Goal: Task Accomplishment & Management: Use online tool/utility

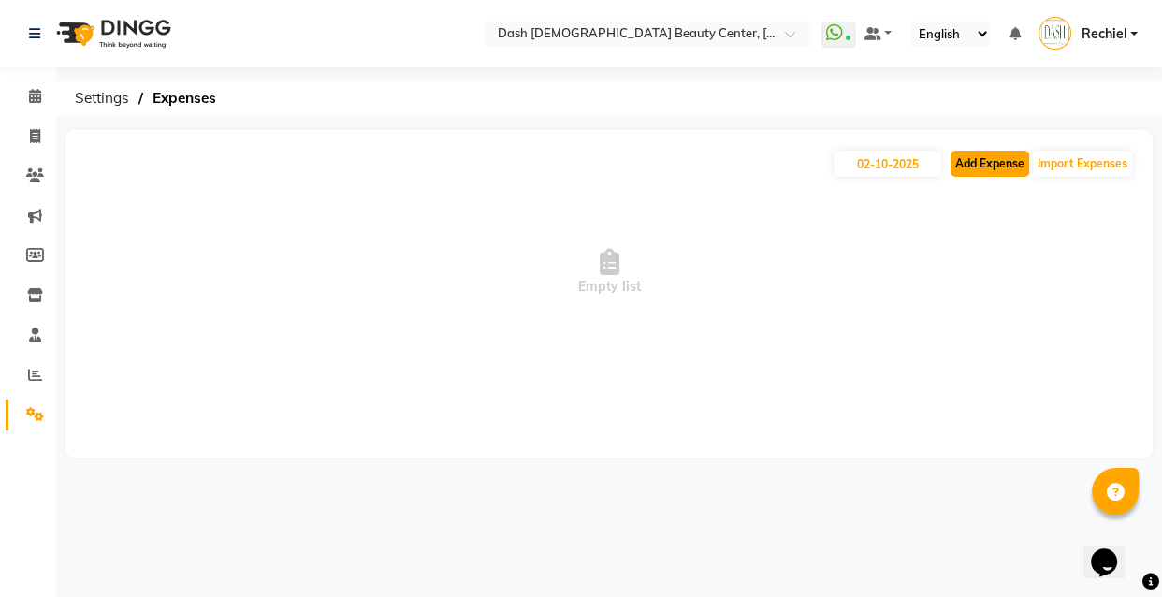
click at [1001, 161] on button "Add Expense" at bounding box center [990, 164] width 79 height 26
select select "1"
select select "7494"
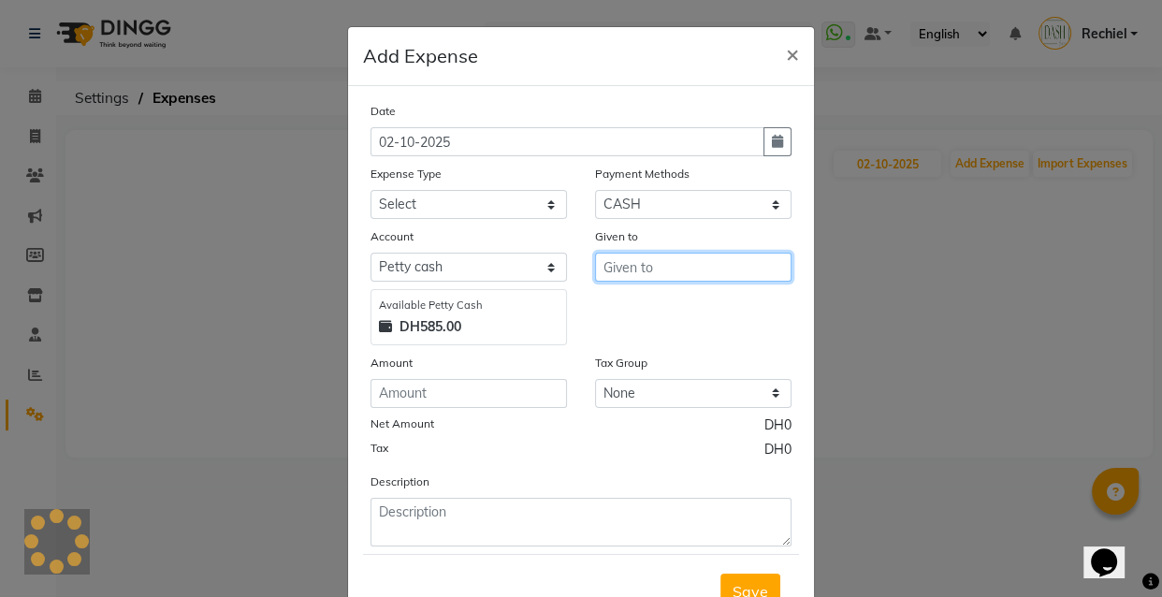
click at [653, 268] on input "text" at bounding box center [693, 267] width 197 height 29
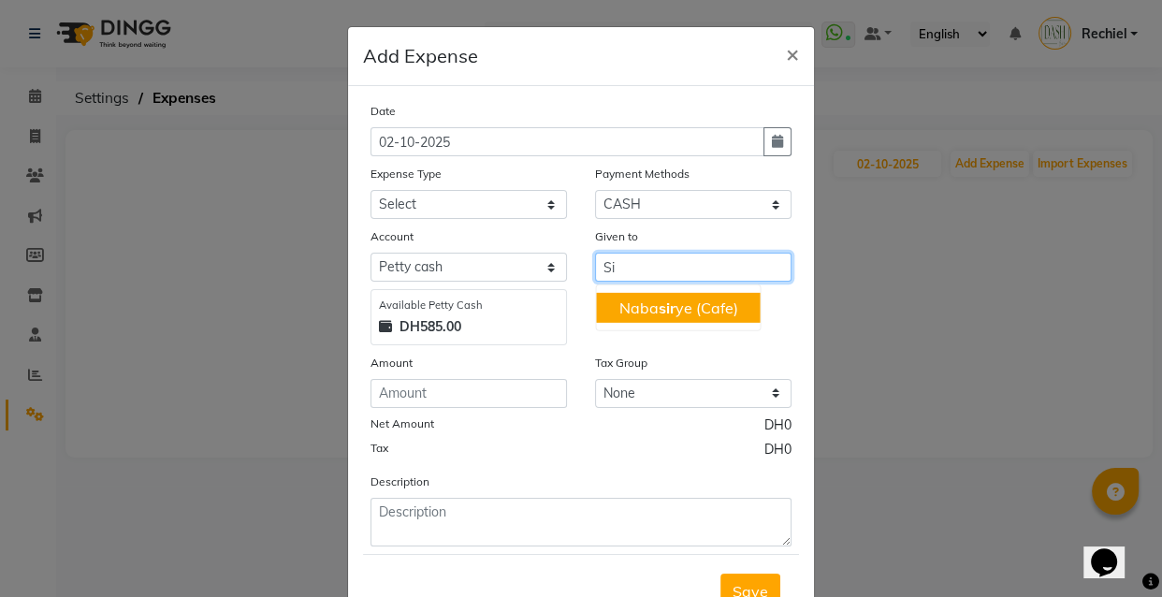
type input "S"
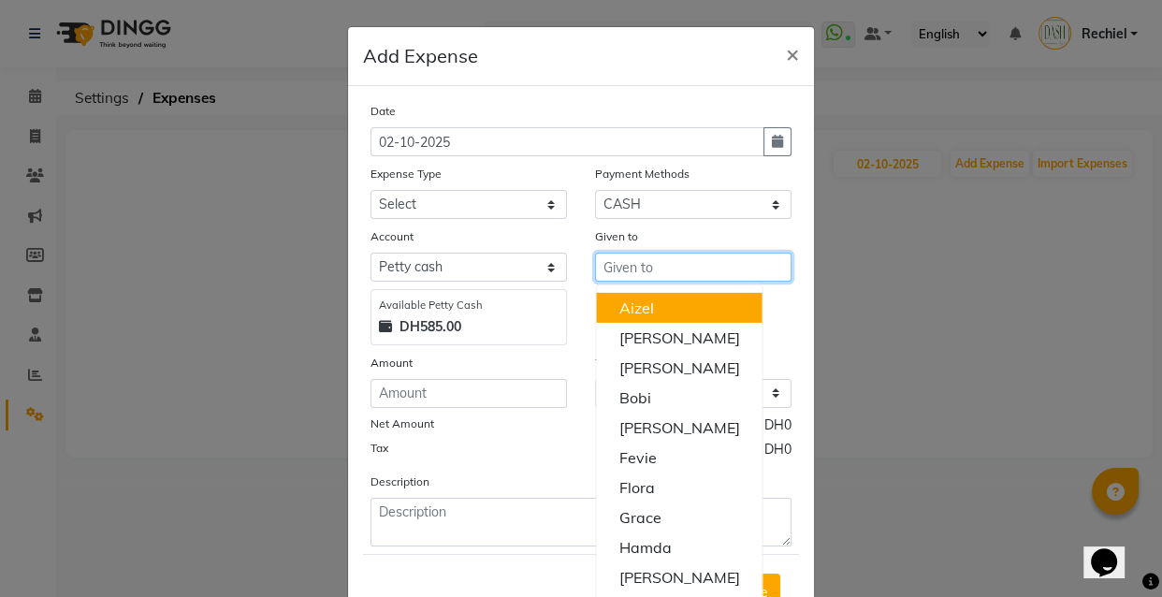
click at [665, 271] on input "text" at bounding box center [693, 267] width 197 height 29
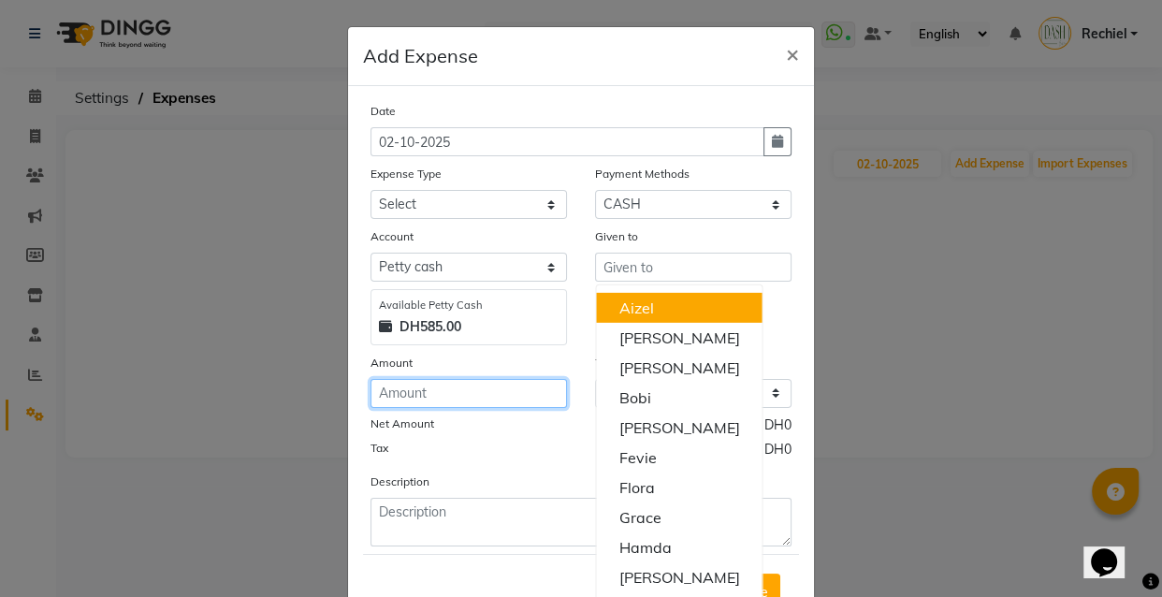
click at [470, 381] on input "number" at bounding box center [469, 393] width 197 height 29
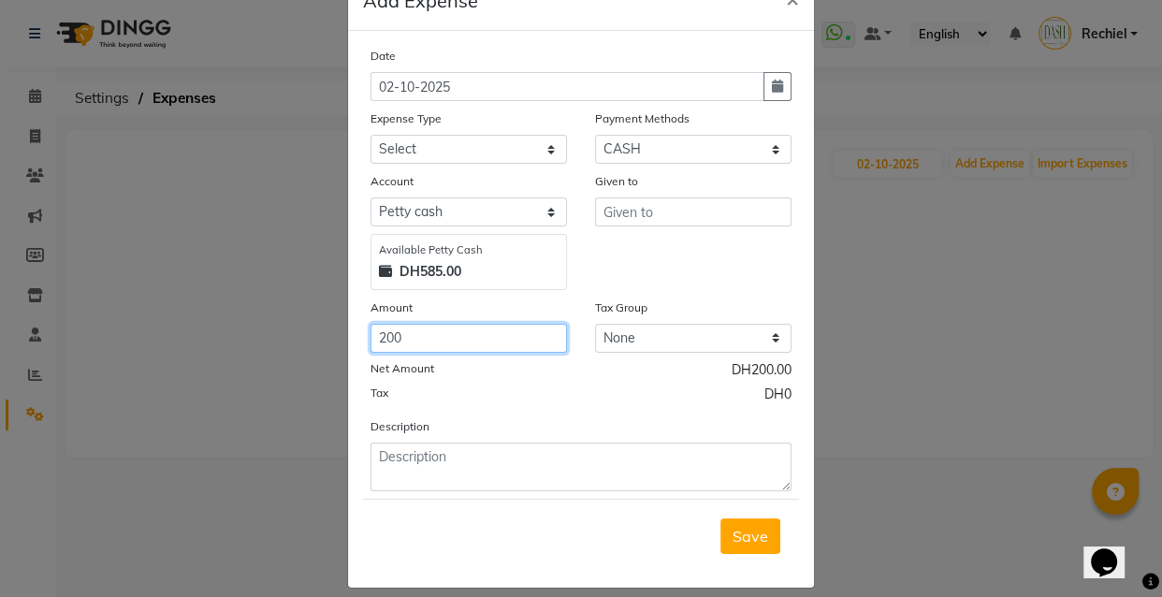
scroll to position [75, 0]
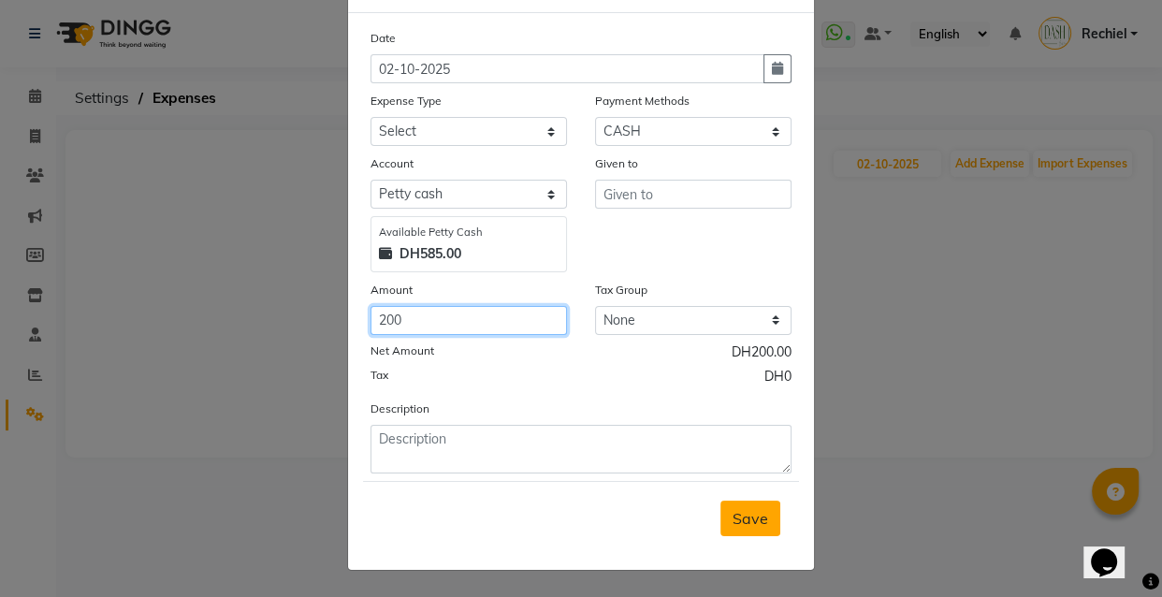
type input "200"
click at [760, 526] on span "Save" at bounding box center [751, 518] width 36 height 19
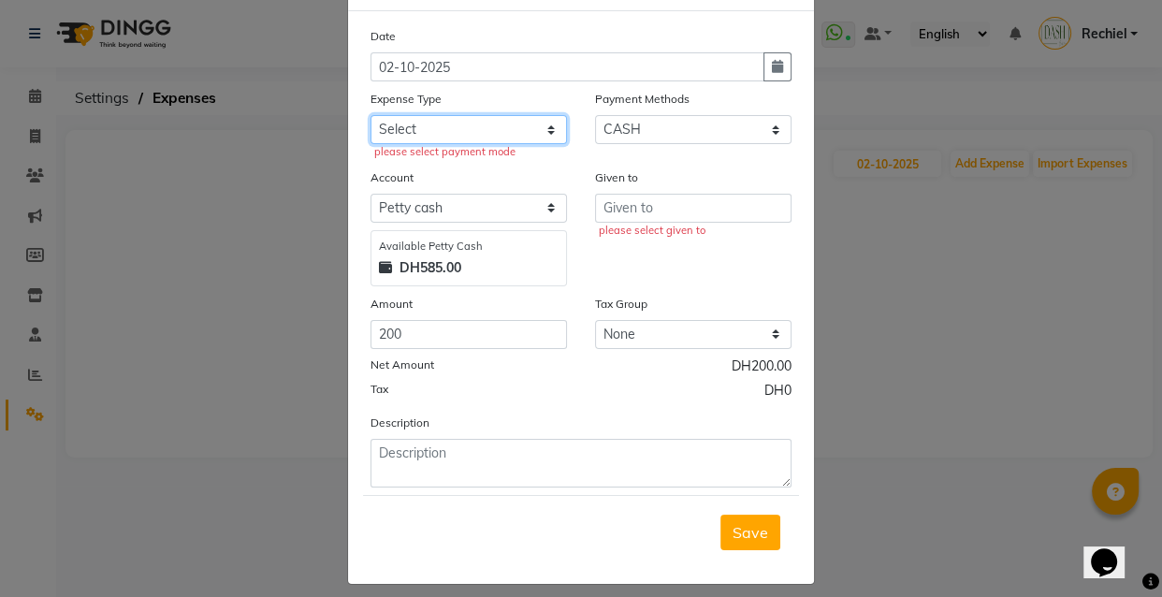
click at [457, 133] on select "Select Advance Salary Bank charges Car maintenance Cash transfer to bank Cash t…" at bounding box center [469, 129] width 197 height 29
select select "10"
click at [371, 116] on select "Select Advance Salary Bank charges Car maintenance Cash transfer to bank Cash t…" at bounding box center [469, 129] width 197 height 29
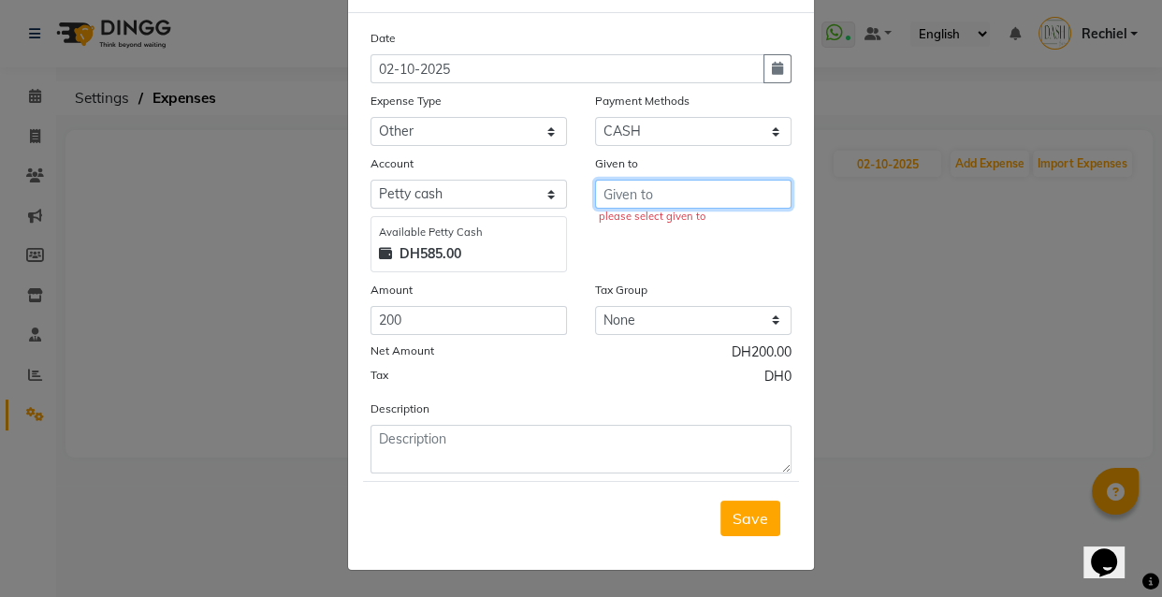
click at [644, 194] on input "text" at bounding box center [693, 194] width 197 height 29
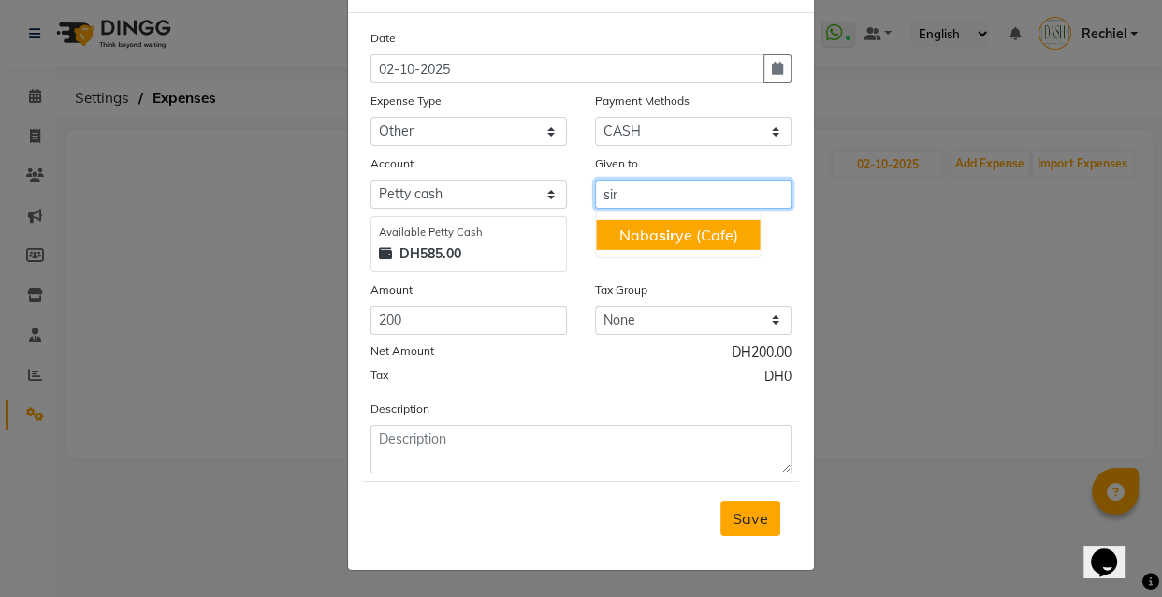
type input "sir"
click at [756, 533] on button "Save" at bounding box center [751, 519] width 60 height 36
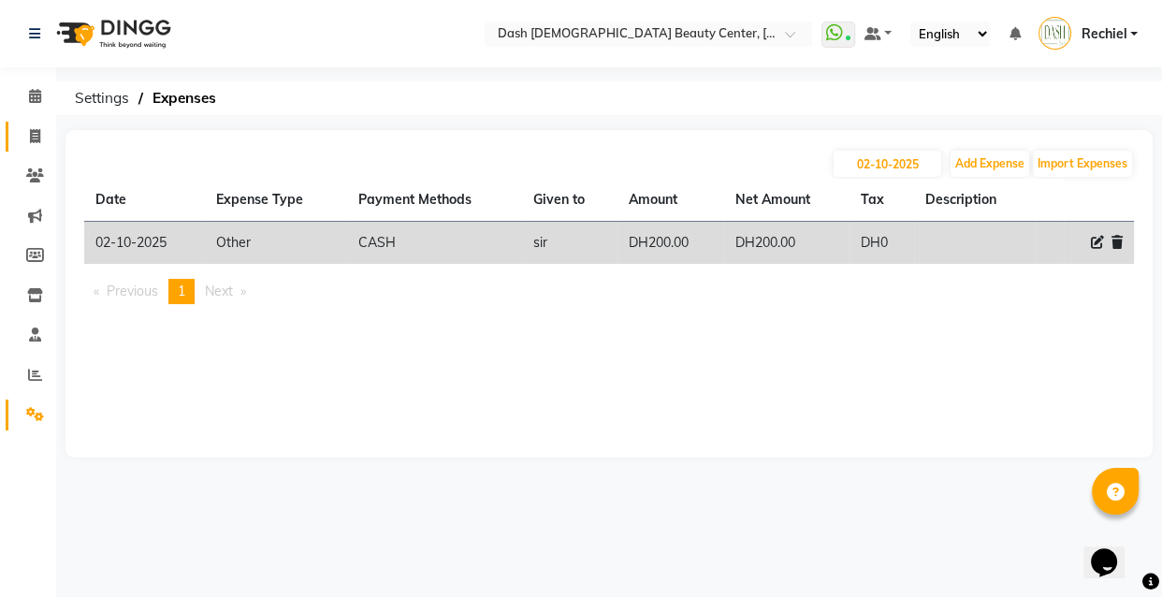
click at [37, 129] on icon at bounding box center [35, 136] width 10 height 14
select select "service"
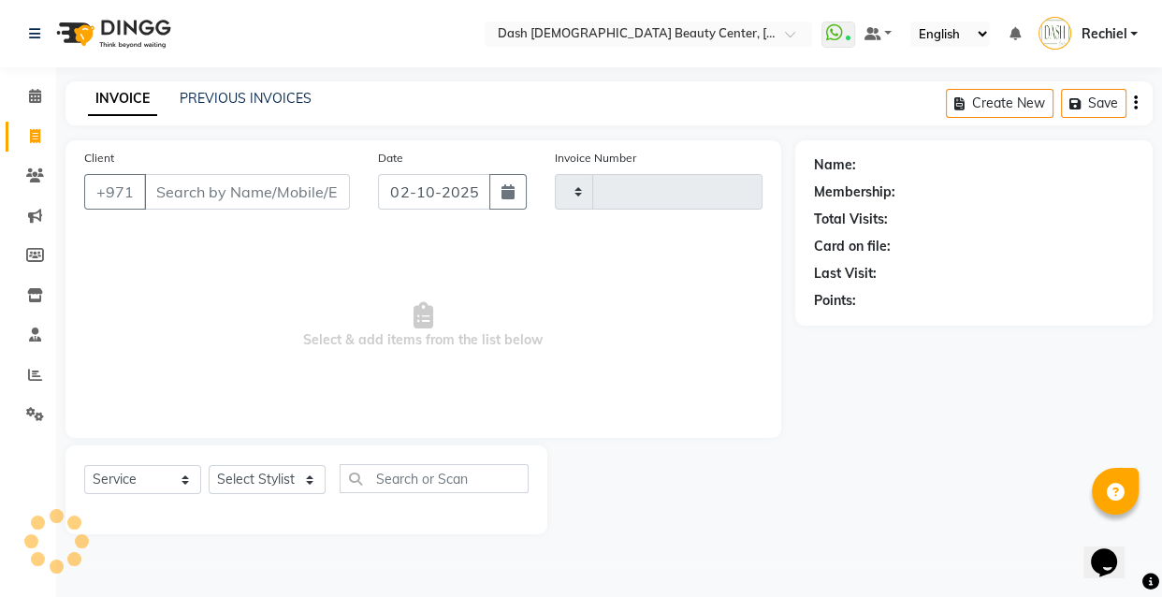
type input "4475"
select select "8372"
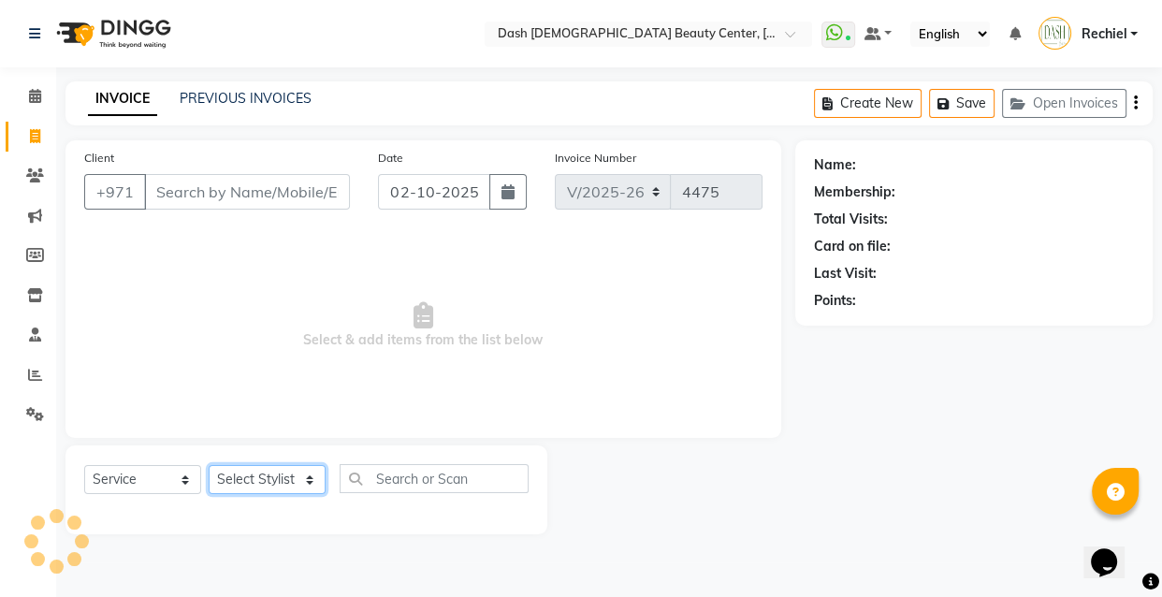
click at [259, 476] on select "Select Stylist" at bounding box center [267, 479] width 117 height 29
click at [278, 471] on select "Select Stylist" at bounding box center [267, 479] width 117 height 29
click at [279, 480] on select "Select Stylist" at bounding box center [267, 479] width 117 height 29
select select "81112"
click at [209, 465] on select "Select Stylist Aizel Angelina Anna Bobi Edlyn Fevie Flora Grace Hamda Janine Je…" at bounding box center [267, 479] width 117 height 29
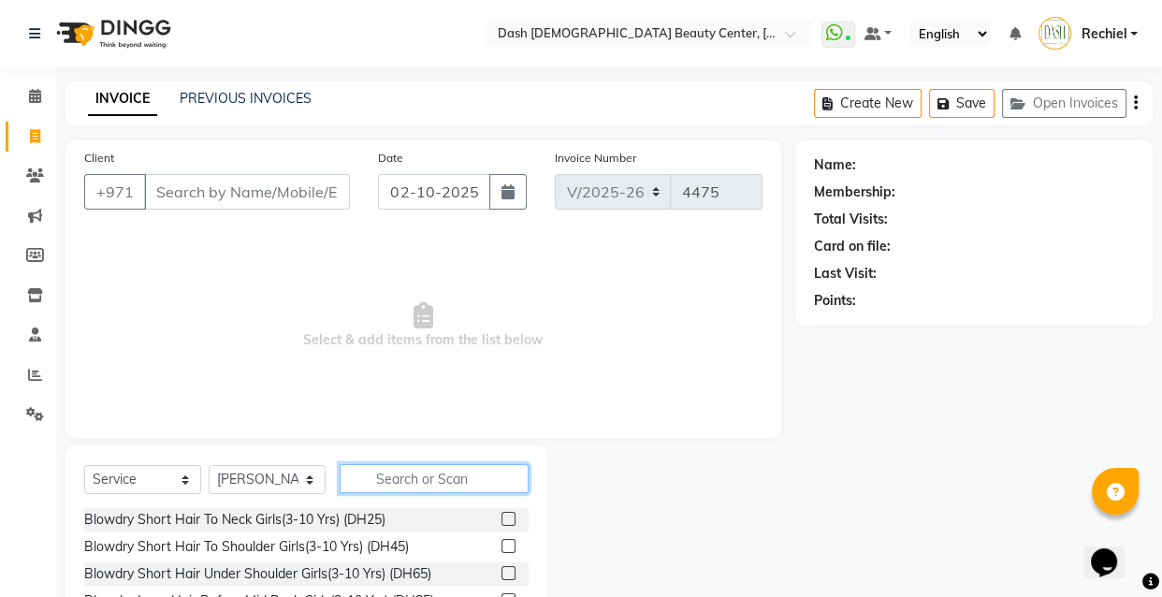
click at [442, 481] on input "text" at bounding box center [434, 478] width 189 height 29
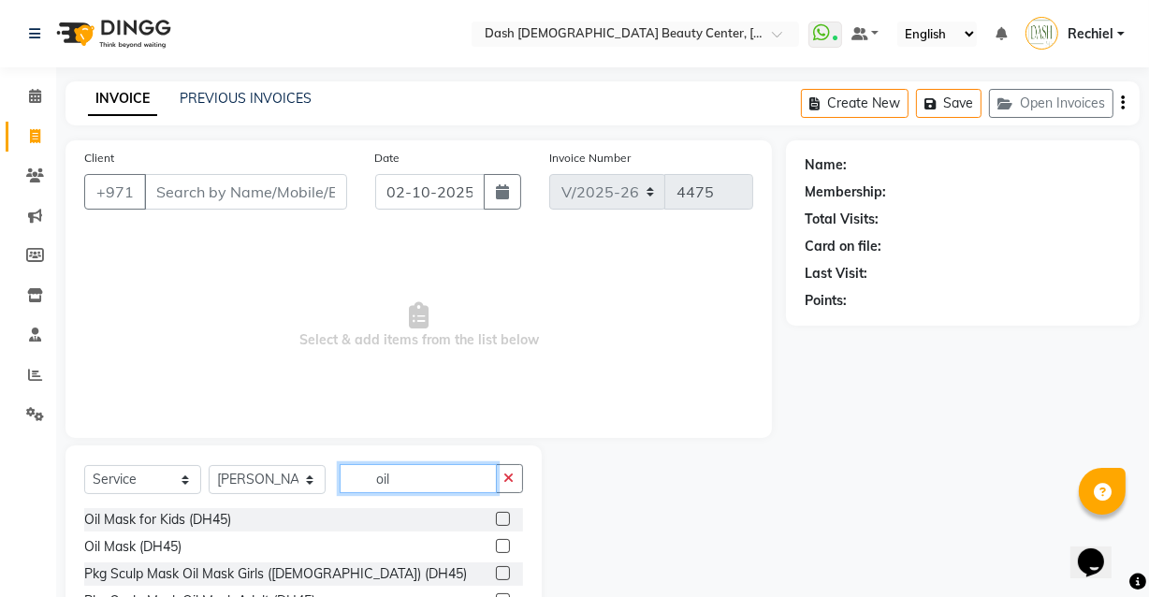
type input "oil"
click at [496, 552] on label at bounding box center [503, 546] width 14 height 14
click at [496, 552] on input "checkbox" at bounding box center [502, 547] width 12 height 12
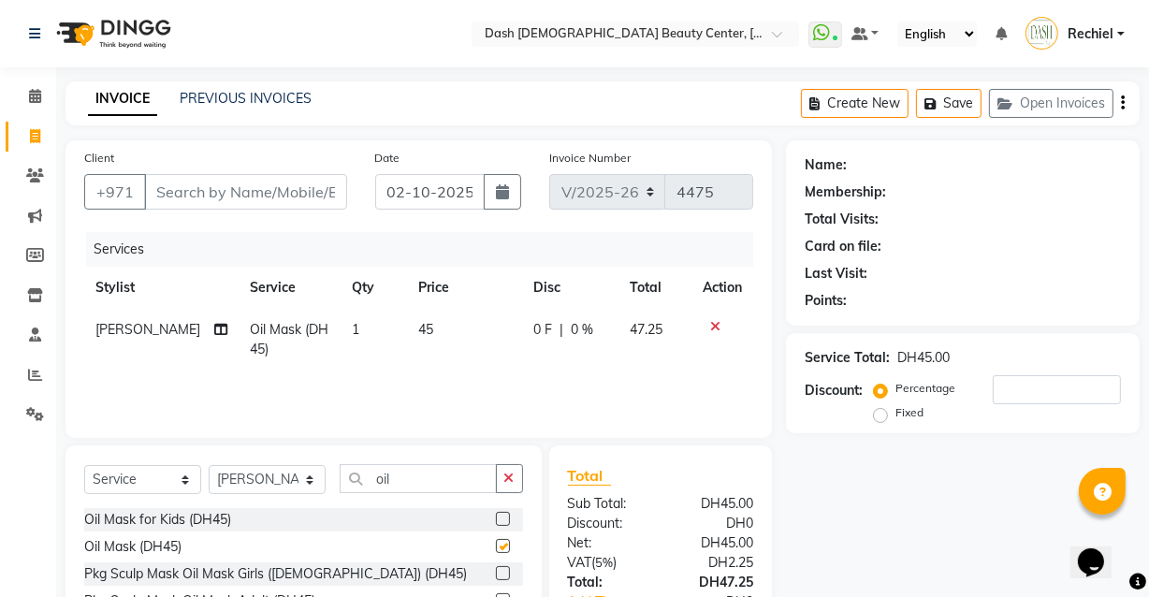
checkbox input "false"
click at [506, 470] on button "button" at bounding box center [509, 478] width 27 height 29
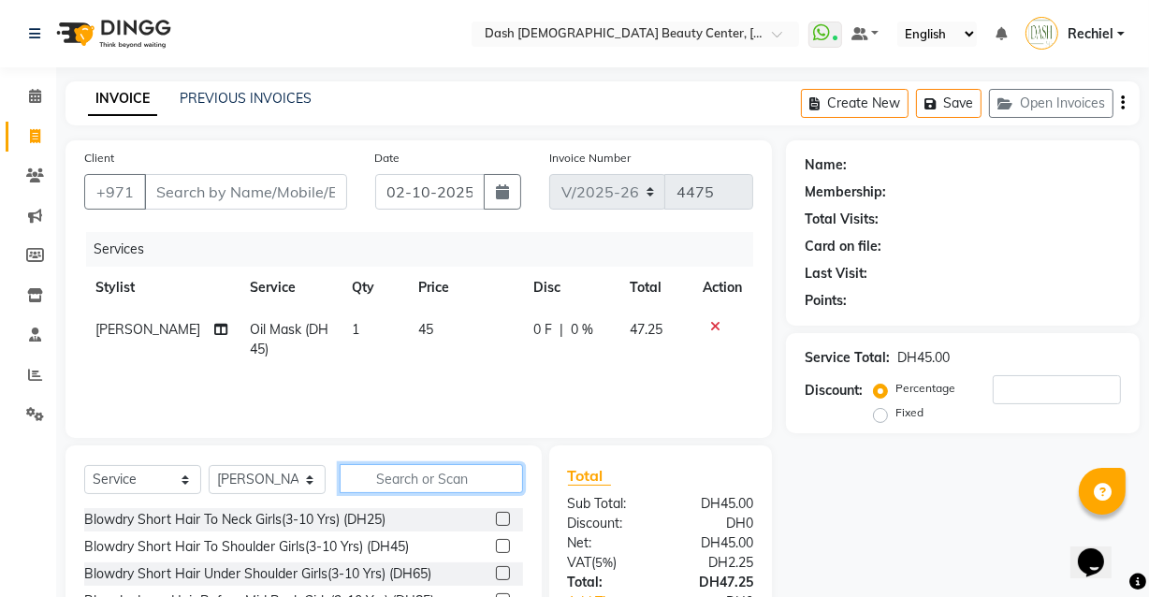
click at [451, 475] on input "text" at bounding box center [431, 478] width 183 height 29
click at [34, 419] on icon at bounding box center [35, 414] width 18 height 14
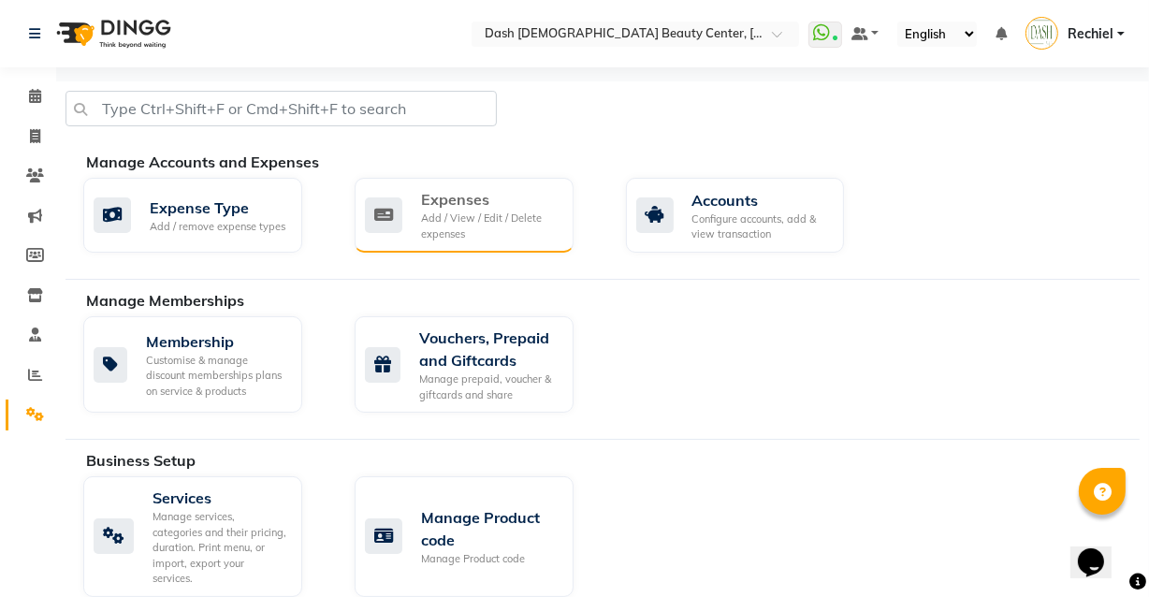
click at [499, 203] on div "Expenses" at bounding box center [490, 199] width 138 height 22
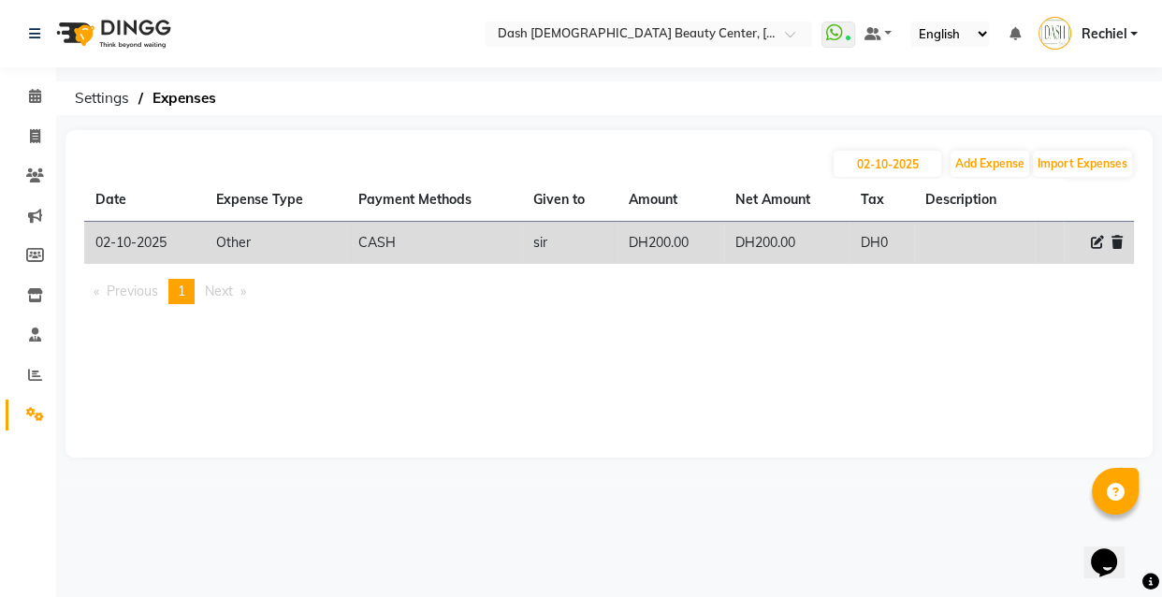
click at [1094, 242] on icon at bounding box center [1097, 242] width 13 height 13
select select "10"
select select "1"
select select "7494"
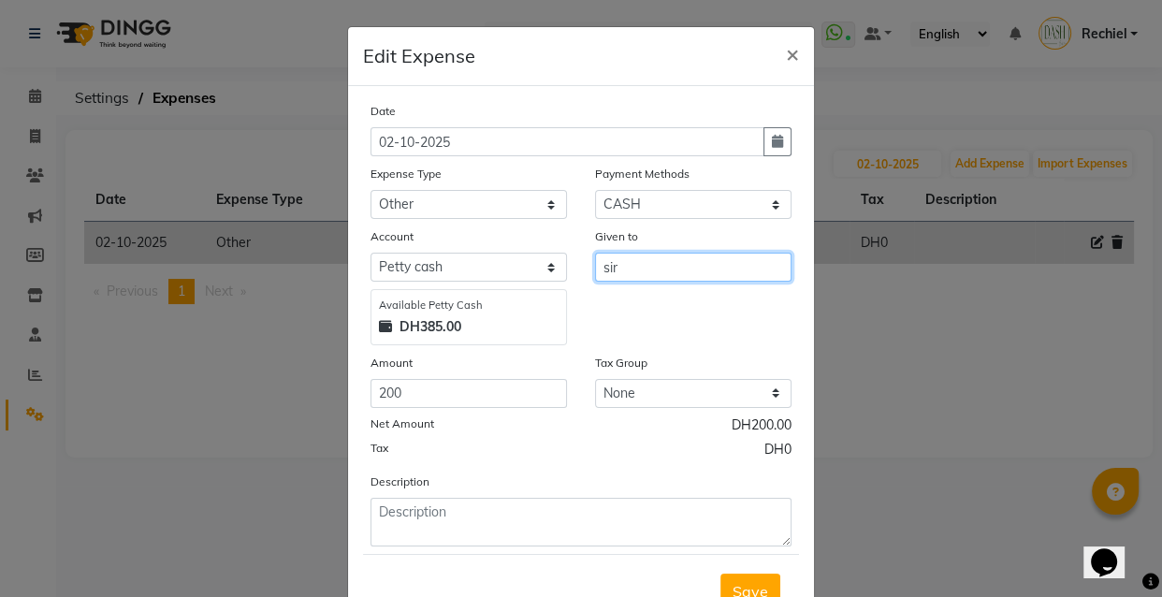
click at [679, 263] on input "sir" at bounding box center [693, 267] width 197 height 29
type input "s"
type input "Usman (Sir)"
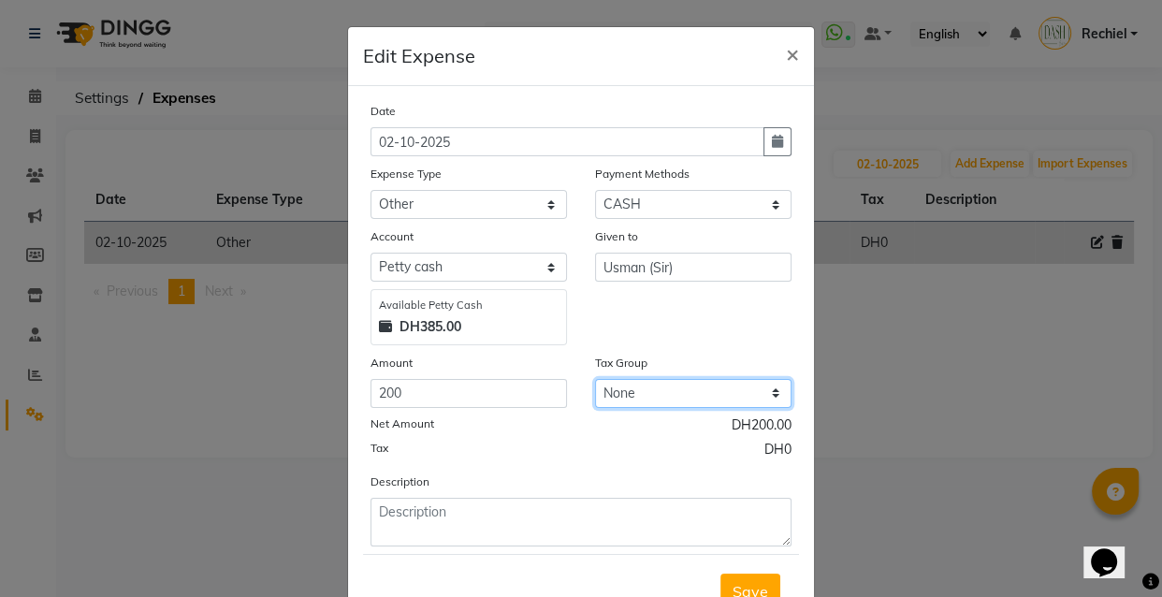
click at [717, 386] on select "None Vat" at bounding box center [693, 393] width 197 height 29
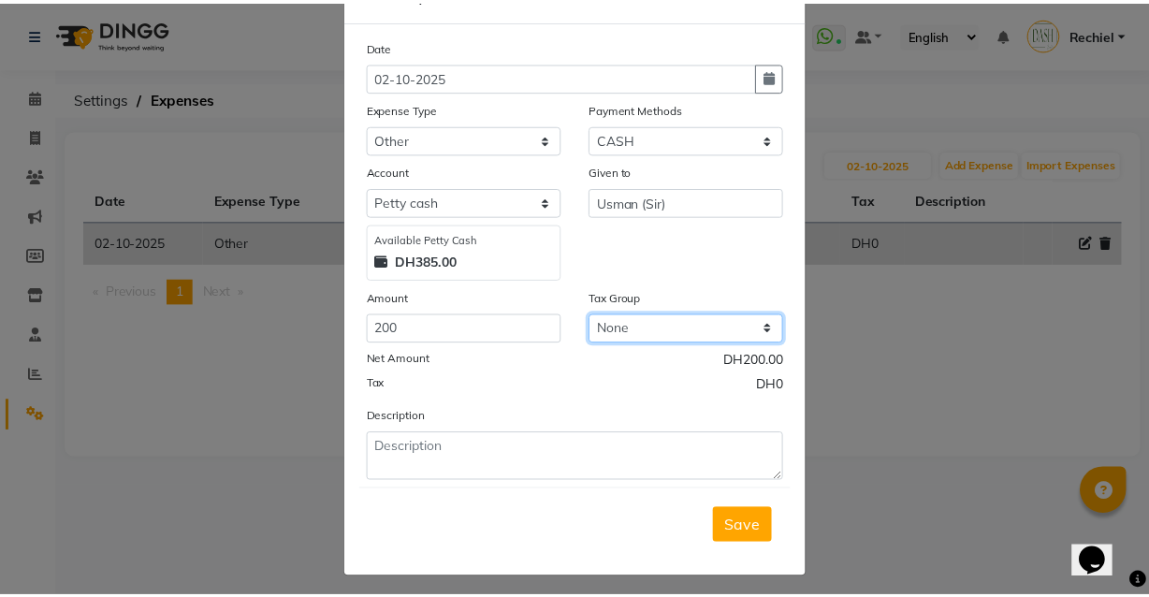
scroll to position [75, 0]
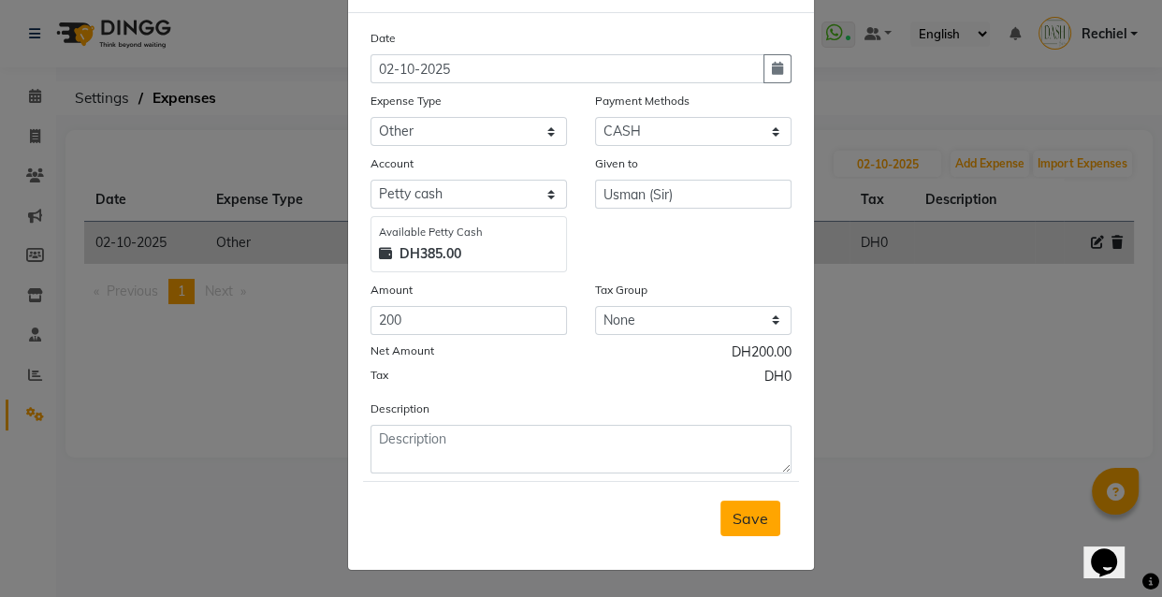
click at [745, 527] on span "Save" at bounding box center [751, 518] width 36 height 19
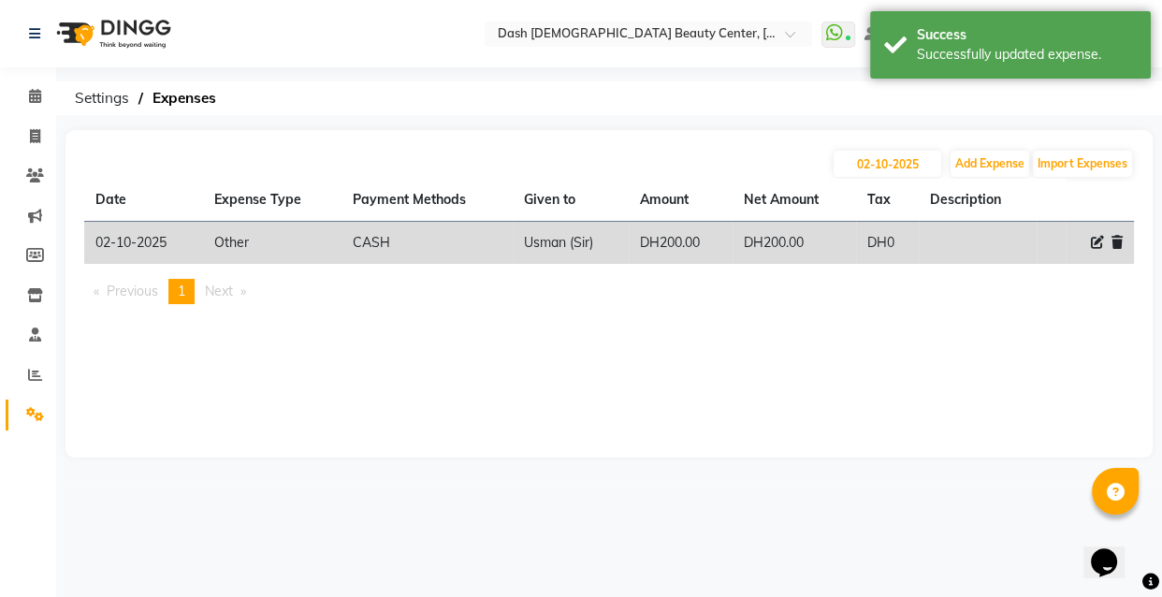
click at [917, 538] on div "Select Location × Dash Ladies Beauty Center, Al Shabhat Plaza WhatsApp Status ✕…" at bounding box center [581, 298] width 1162 height 597
click at [899, 544] on div "Select Location × Dash Ladies Beauty Center, Al Shabhat Plaza WhatsApp Status ✕…" at bounding box center [581, 298] width 1162 height 597
click at [870, 560] on div "Select Location × Dash Ladies Beauty Center, Al Shabhat Plaza WhatsApp Status ✕…" at bounding box center [581, 298] width 1162 height 597
click at [885, 560] on div "Select Location × Dash Ladies Beauty Center, Al Shabhat Plaza WhatsApp Status ✕…" at bounding box center [581, 298] width 1162 height 597
click at [916, 555] on div "Select Location × Dash Ladies Beauty Center, Al Shabhat Plaza WhatsApp Status ✕…" at bounding box center [581, 298] width 1162 height 597
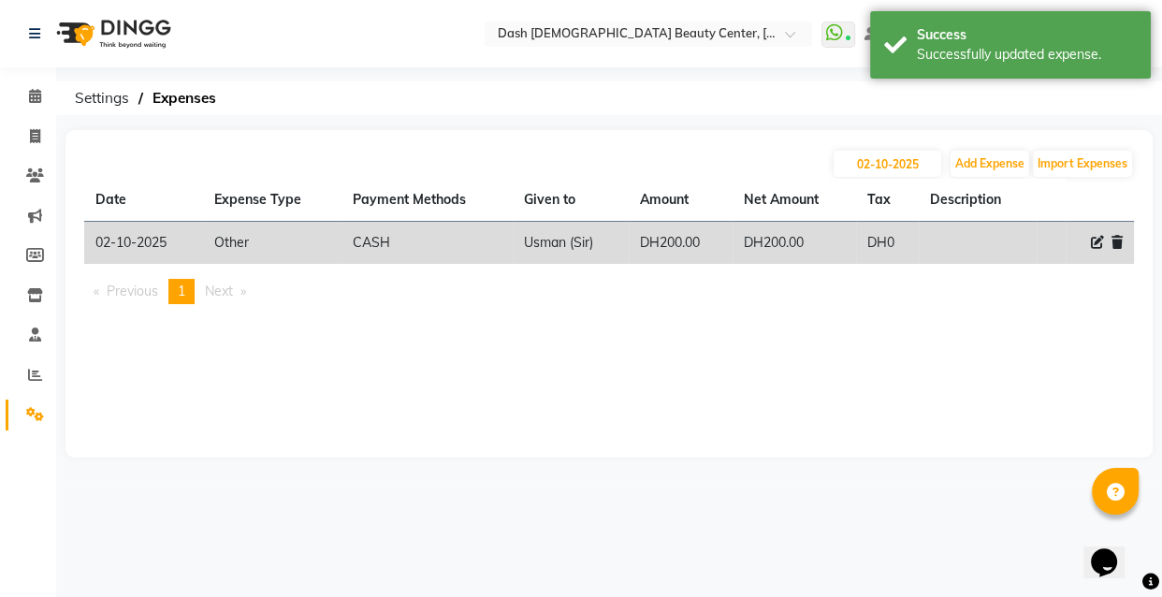
click at [899, 554] on div "Select Location × Dash Ladies Beauty Center, Al Shabhat Plaza WhatsApp Status ✕…" at bounding box center [581, 298] width 1162 height 597
click at [887, 545] on div "Select Location × Dash Ladies Beauty Center, Al Shabhat Plaza WhatsApp Status ✕…" at bounding box center [581, 298] width 1162 height 597
click at [869, 553] on div "Select Location × Dash Ladies Beauty Center, Al Shabhat Plaza WhatsApp Status ✕…" at bounding box center [581, 298] width 1162 height 597
click at [861, 559] on div "Select Location × Dash Ladies Beauty Center, Al Shabhat Plaza WhatsApp Status ✕…" at bounding box center [581, 298] width 1162 height 597
click at [47, 103] on span at bounding box center [35, 97] width 33 height 22
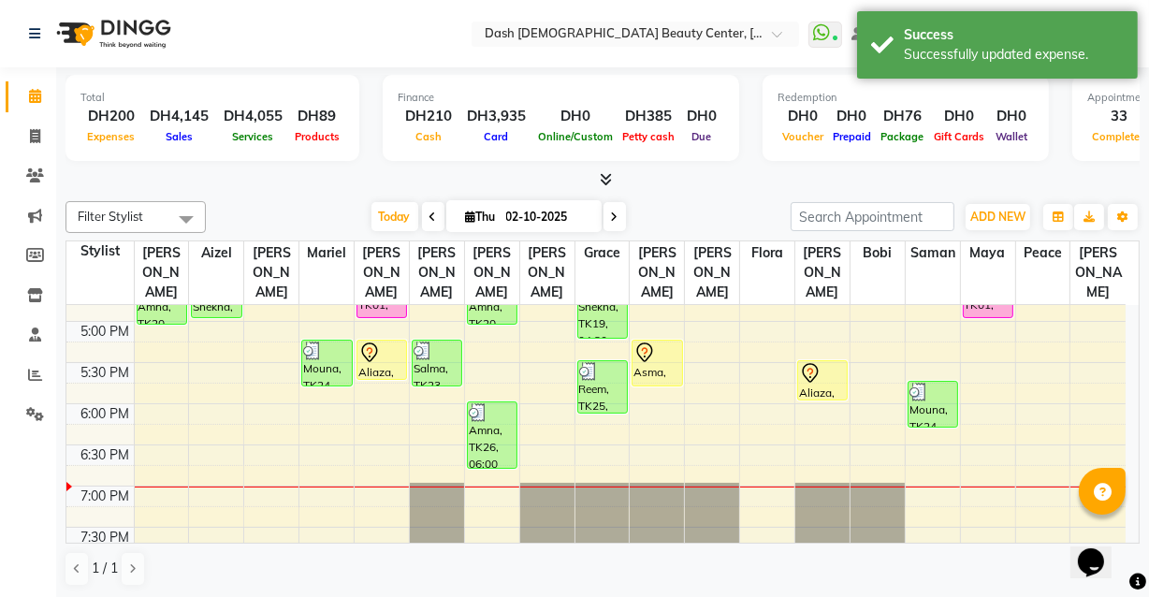
scroll to position [641, 0]
click at [369, 343] on icon at bounding box center [369, 354] width 22 height 22
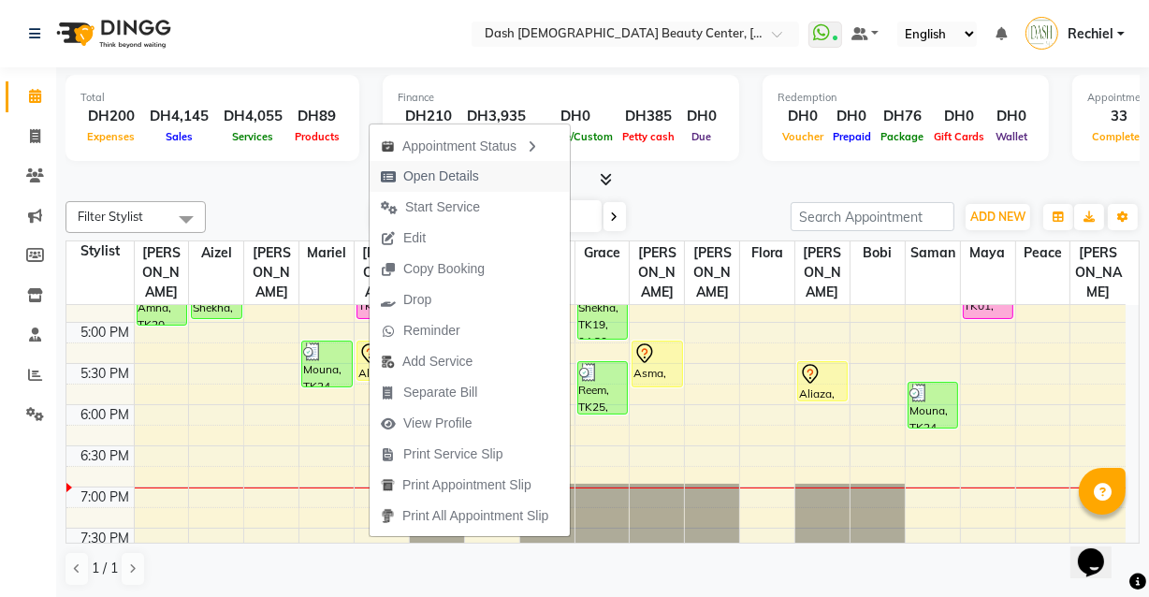
click at [433, 169] on span "Open Details" at bounding box center [441, 177] width 76 height 20
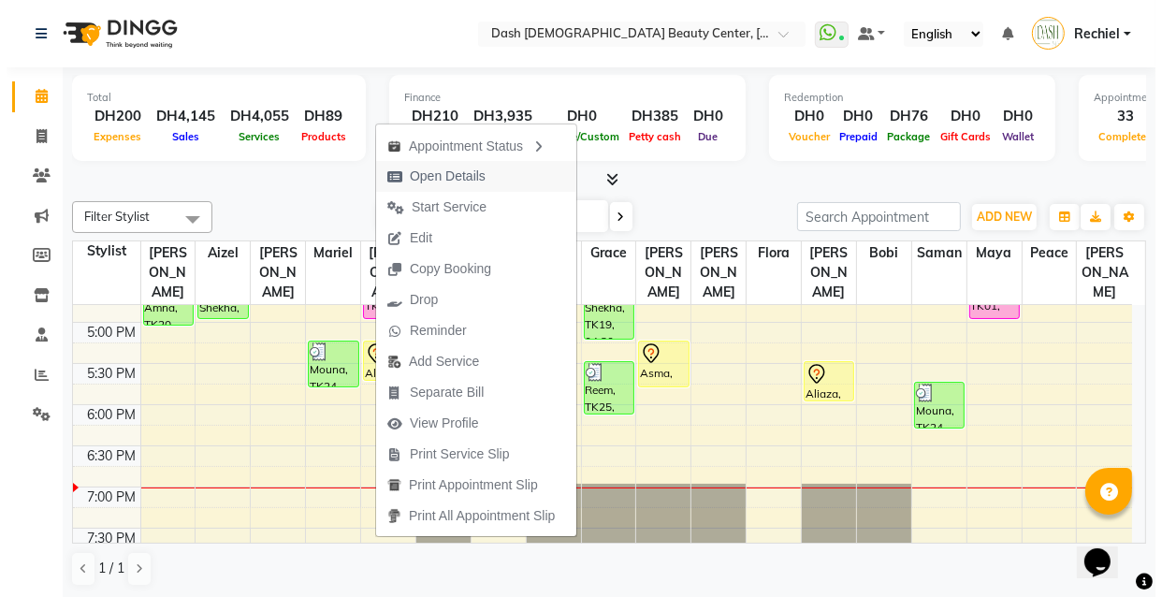
select select "7"
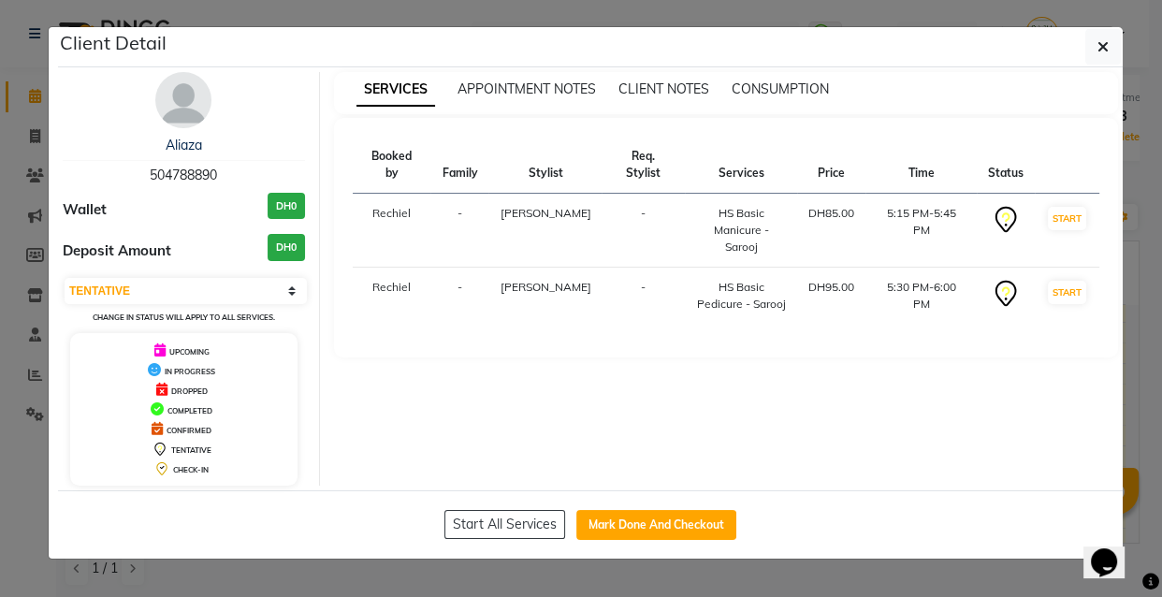
click at [788, 594] on ngb-modal-window "Client Detail Aliaza 504788890 Wallet DH0 Deposit Amount DH0 Select IN SERVICE …" at bounding box center [581, 298] width 1162 height 597
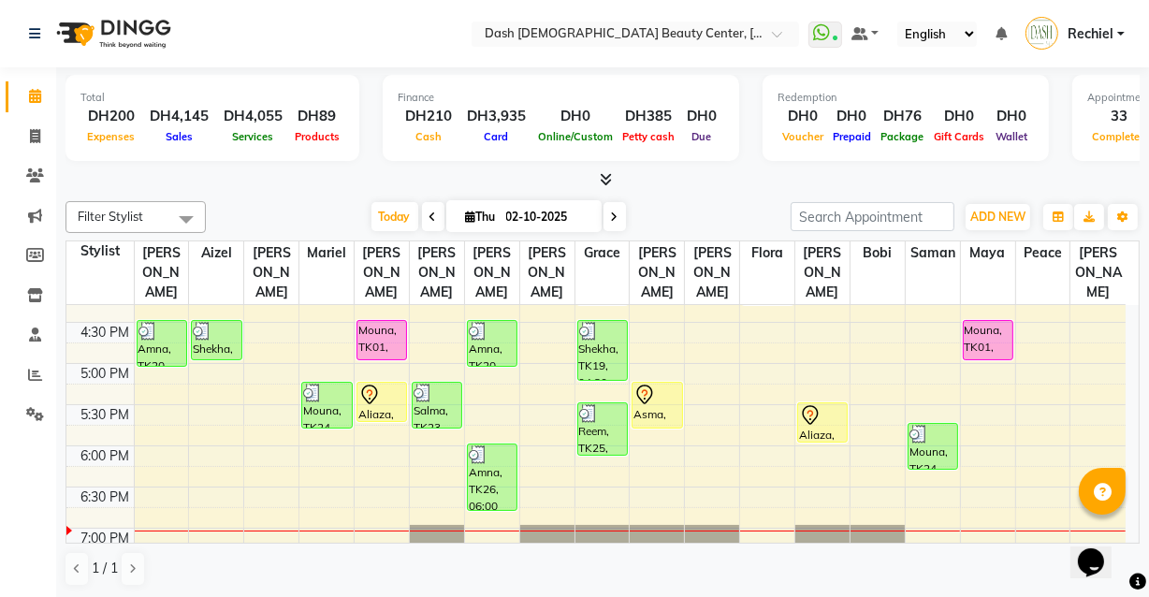
scroll to position [599, 0]
click at [817, 406] on icon at bounding box center [810, 416] width 16 height 20
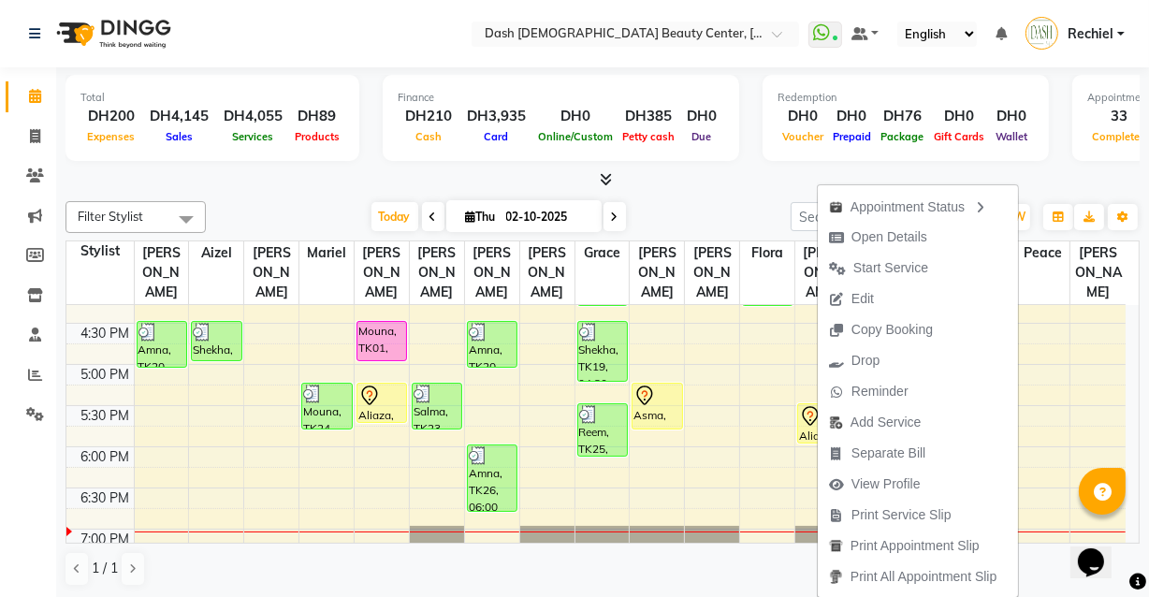
click at [659, 385] on div at bounding box center [657, 396] width 47 height 22
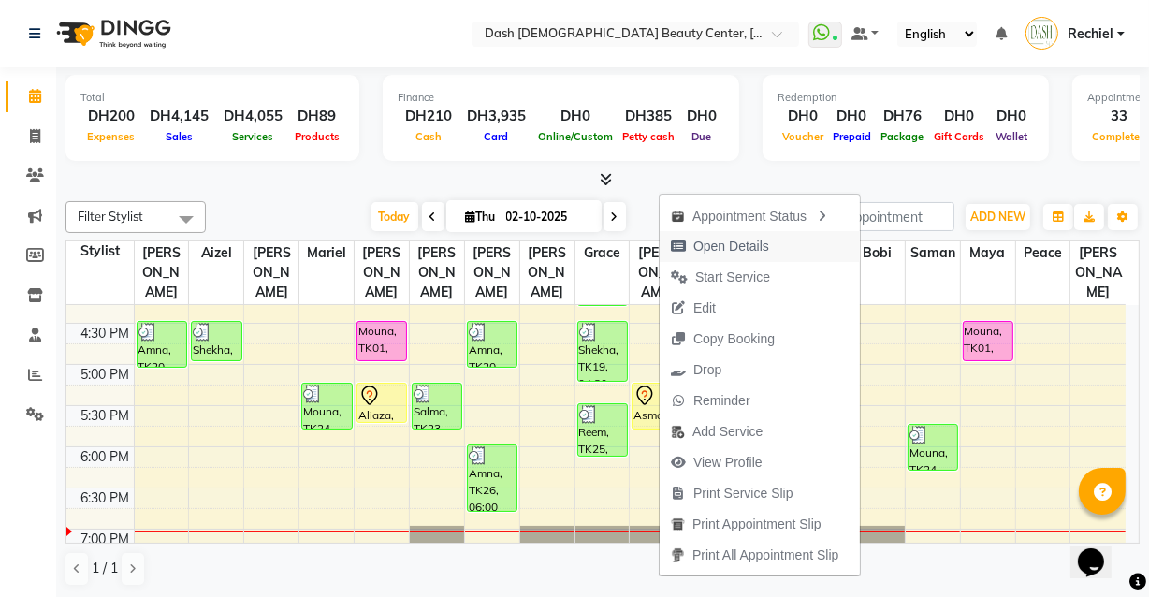
click at [751, 243] on span "Open Details" at bounding box center [732, 247] width 76 height 20
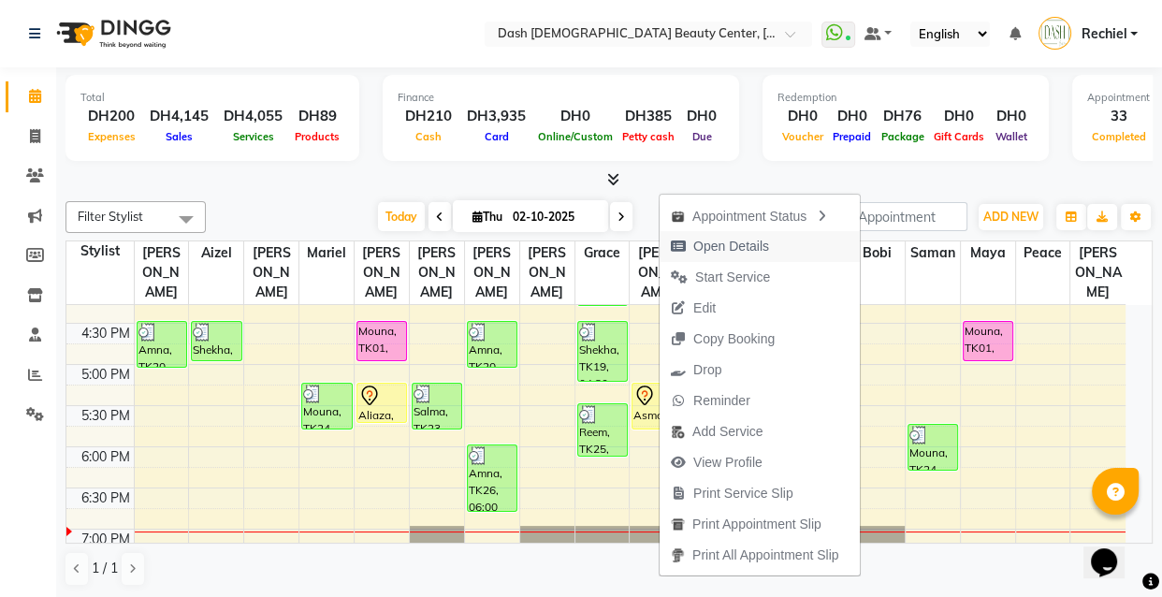
select select "7"
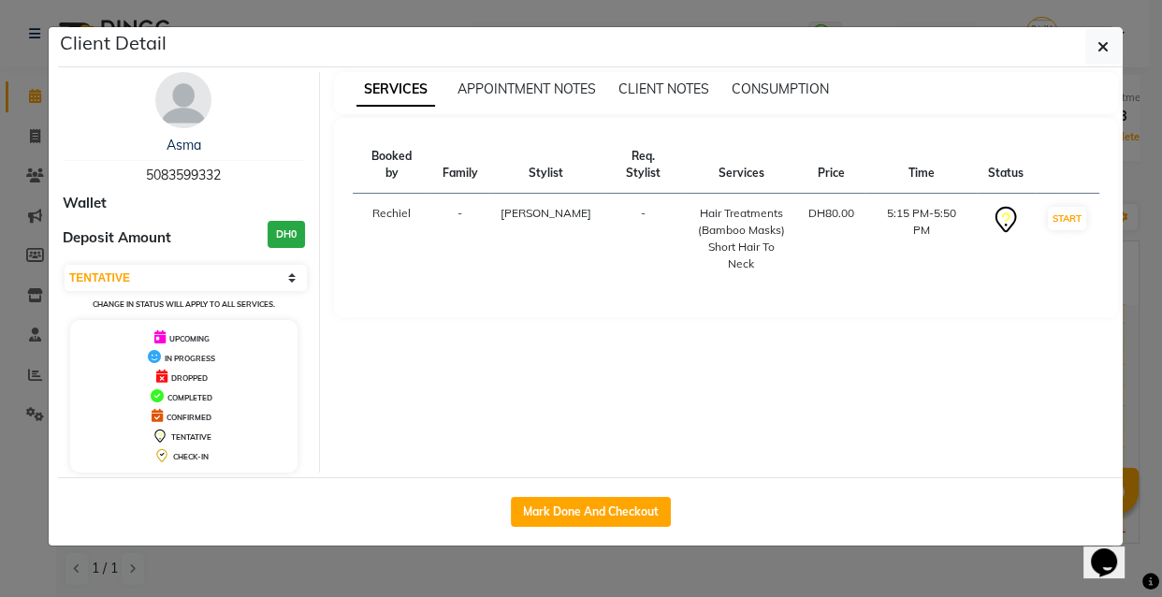
click at [754, 586] on ngb-modal-window "Client Detail Asma 5083599332 Wallet Deposit Amount DH0 Select IN SERVICE CONFI…" at bounding box center [581, 298] width 1162 height 597
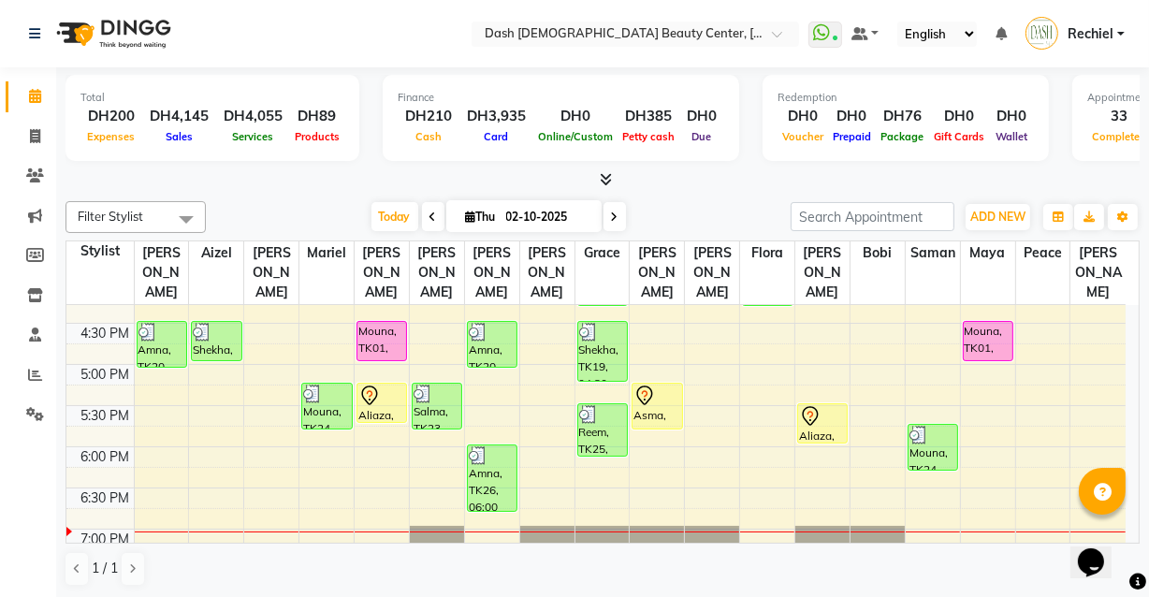
click at [660, 385] on div at bounding box center [657, 396] width 47 height 22
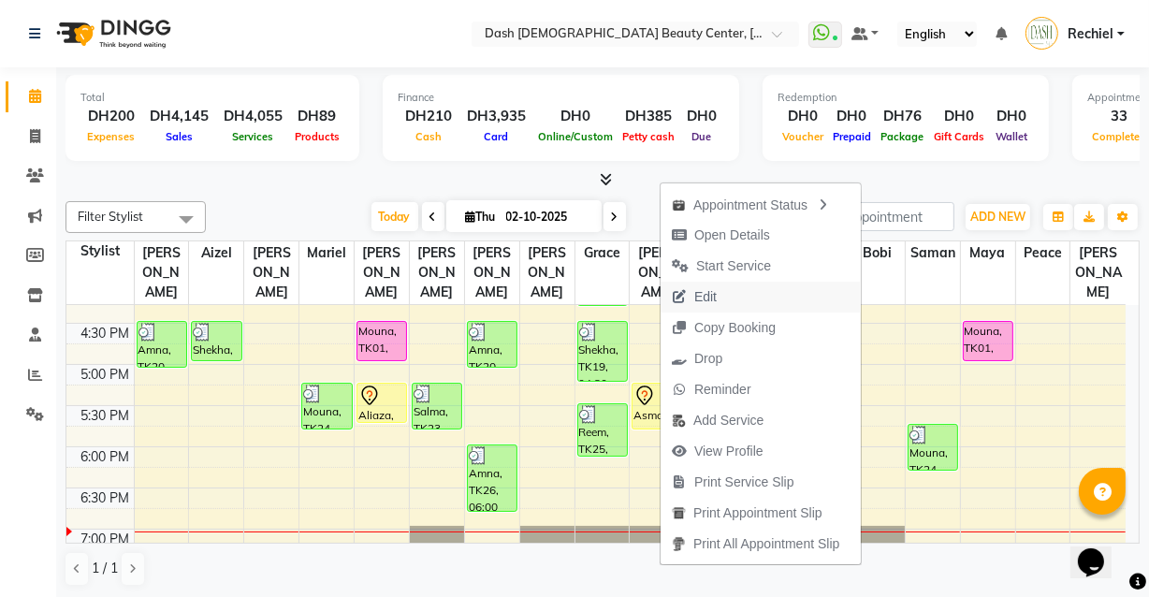
click at [761, 284] on button "Edit" at bounding box center [761, 297] width 200 height 31
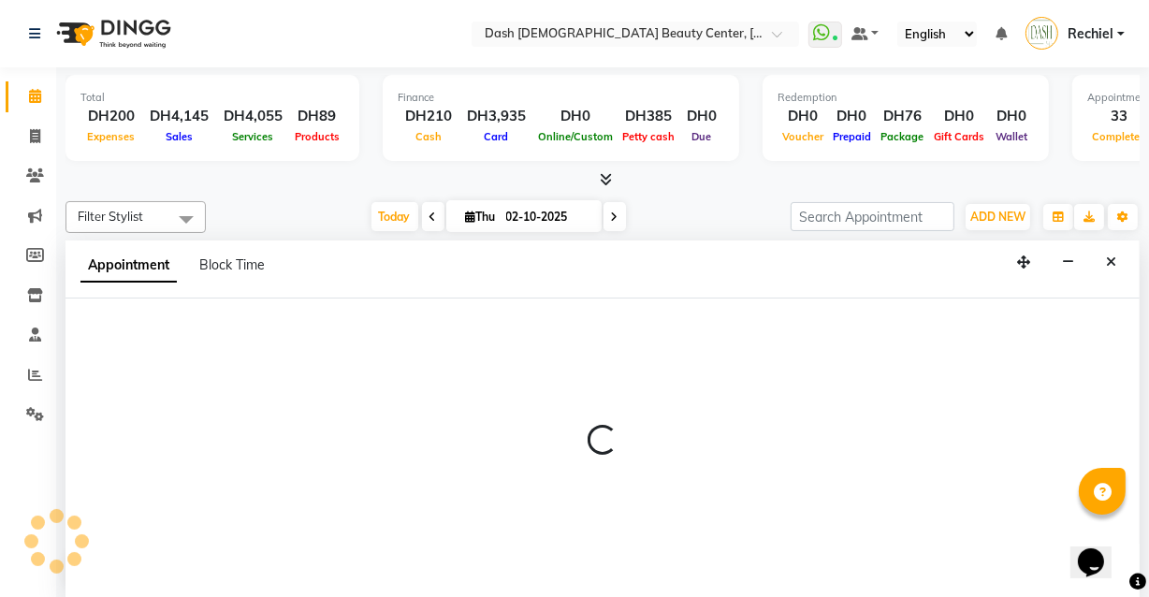
select select "tentative"
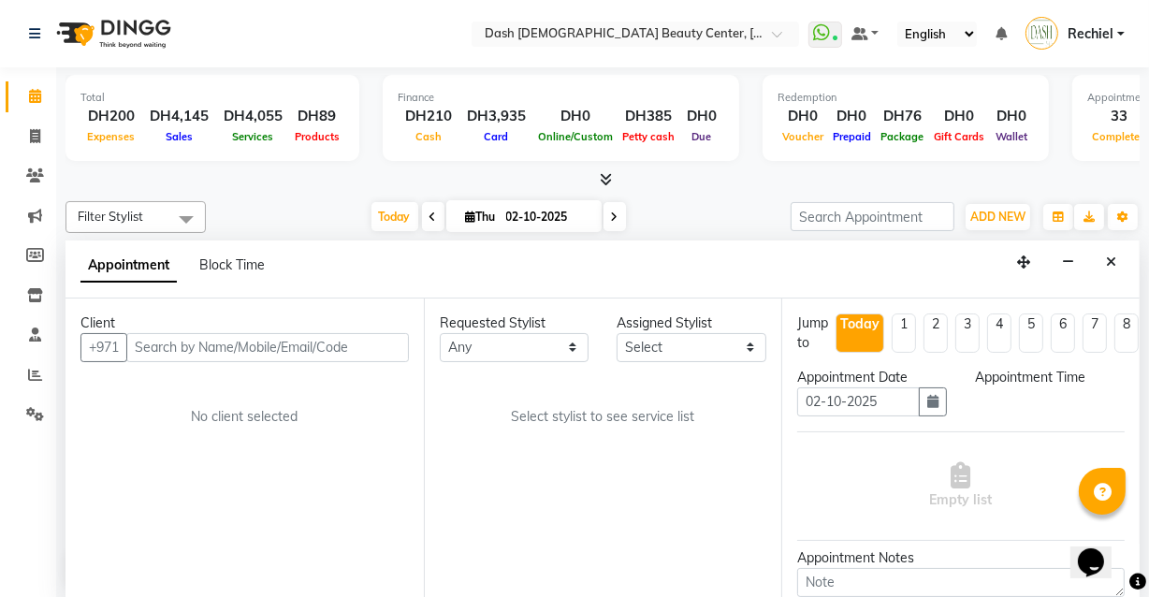
scroll to position [822, 0]
select select "81114"
select select "1035"
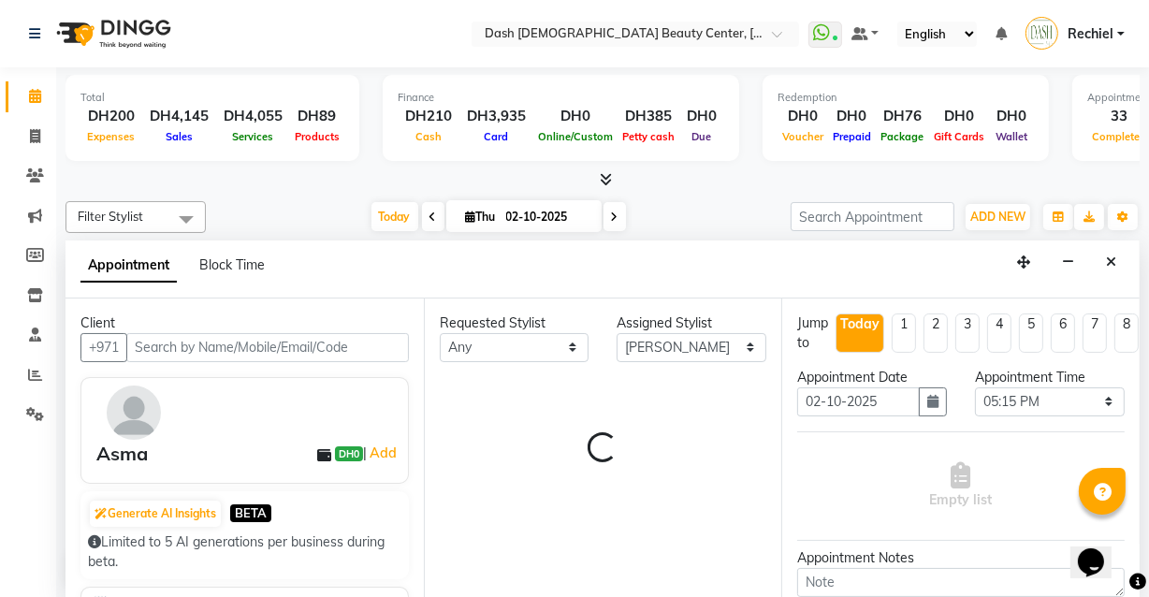
select select "4202"
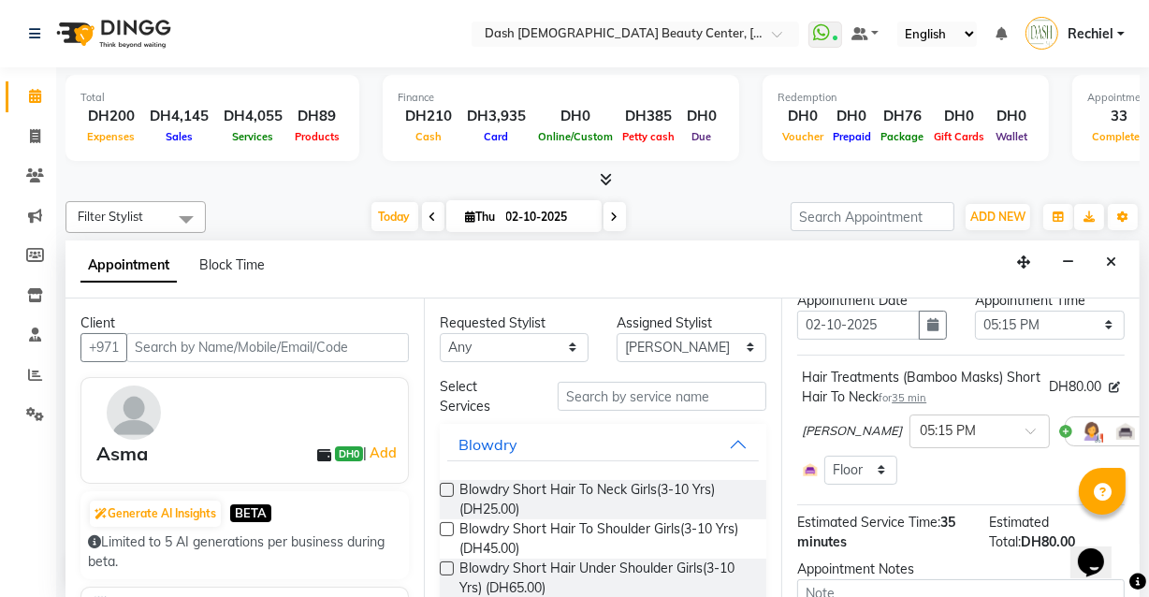
scroll to position [76, 0]
click at [1148, 429] on icon at bounding box center [1166, 431] width 11 height 13
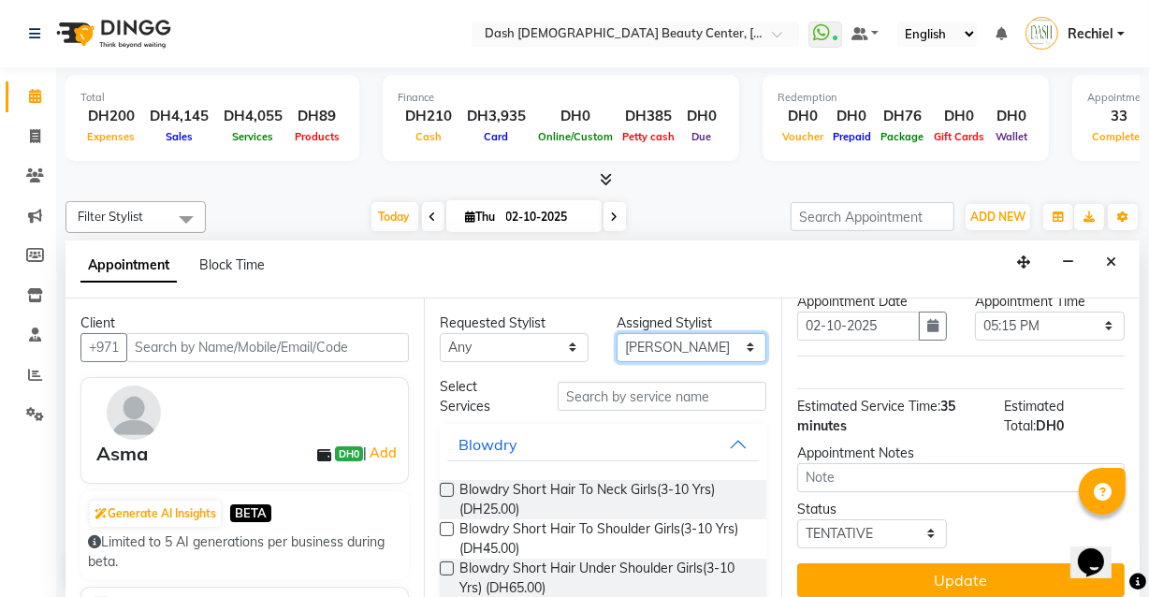
click at [694, 343] on select "Select Aizel Angelina Anna Bobi Edlyn Flora Grace Janine Jelyn Mariel Maya Nanc…" at bounding box center [692, 347] width 150 height 29
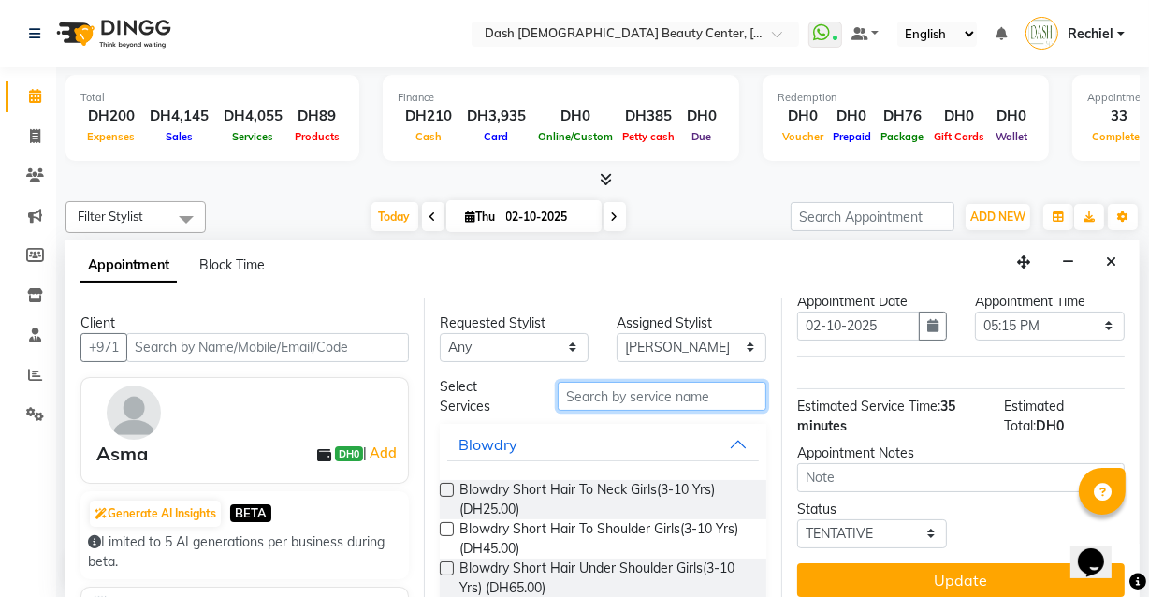
click at [692, 390] on input "text" at bounding box center [662, 396] width 209 height 29
type input "o"
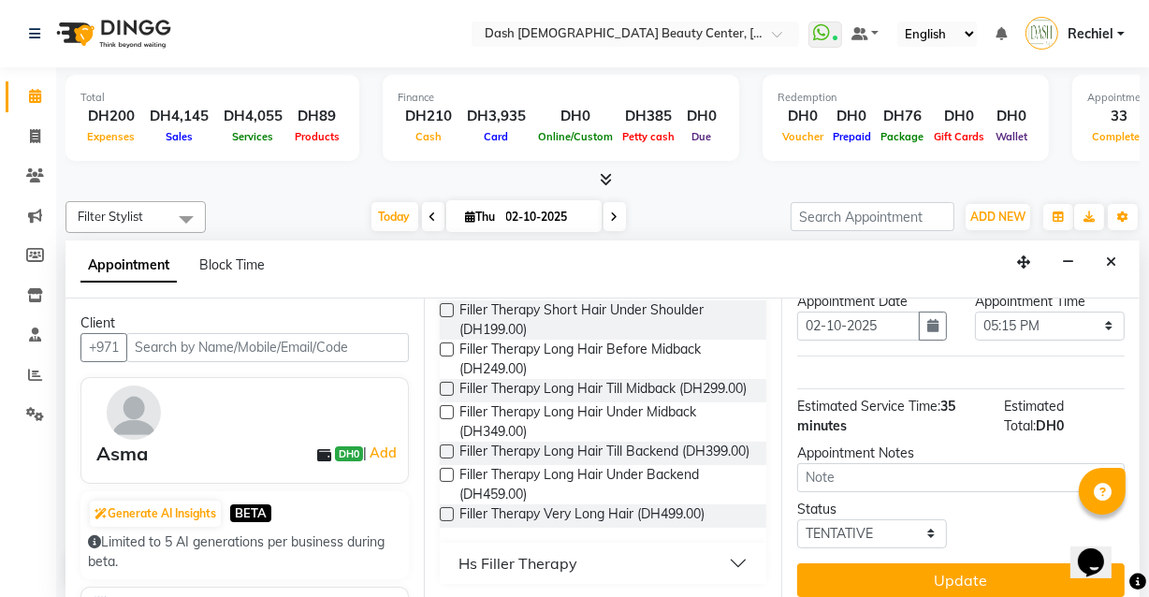
scroll to position [0, 0]
type input "filler"
click at [444, 445] on label at bounding box center [447, 452] width 14 height 14
click at [444, 447] on input "checkbox" at bounding box center [446, 453] width 12 height 12
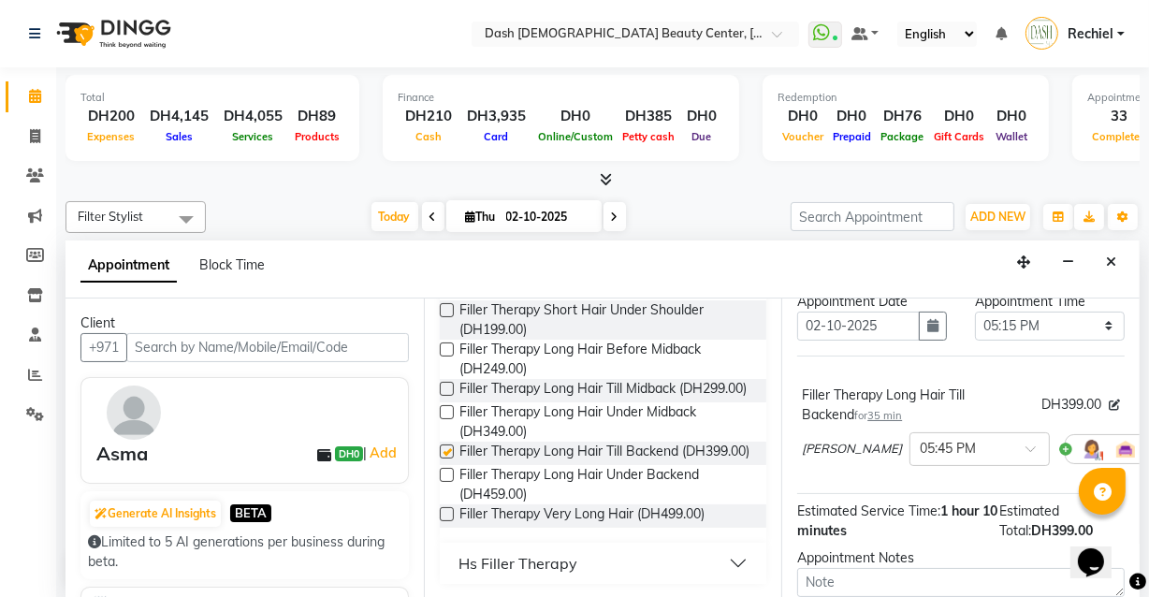
checkbox input "false"
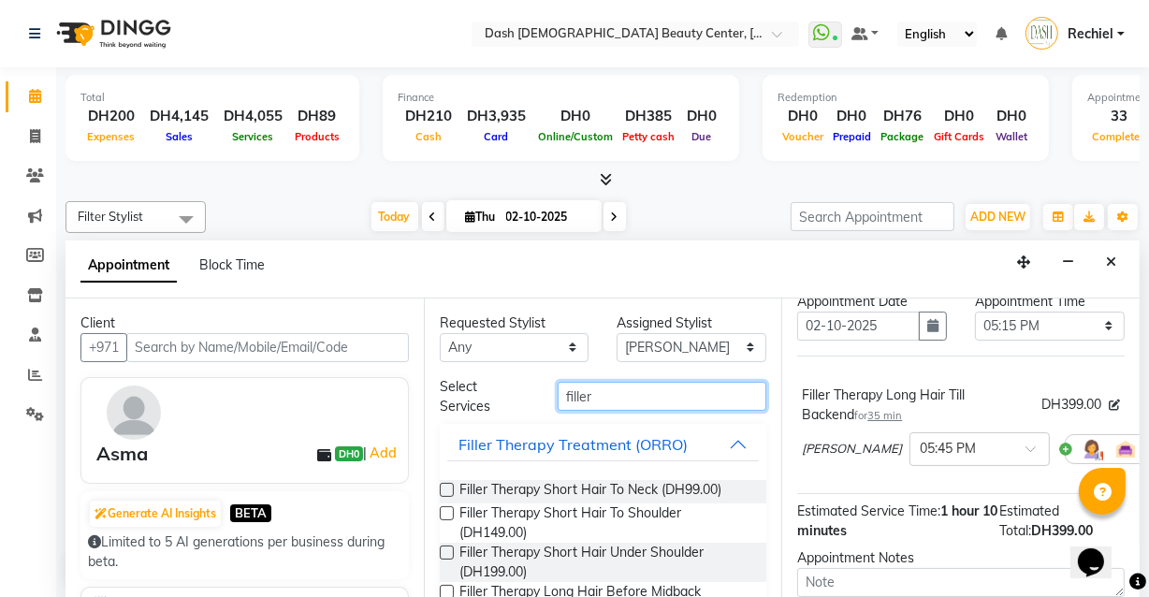
click at [679, 402] on input "filler" at bounding box center [662, 396] width 209 height 29
type input "f"
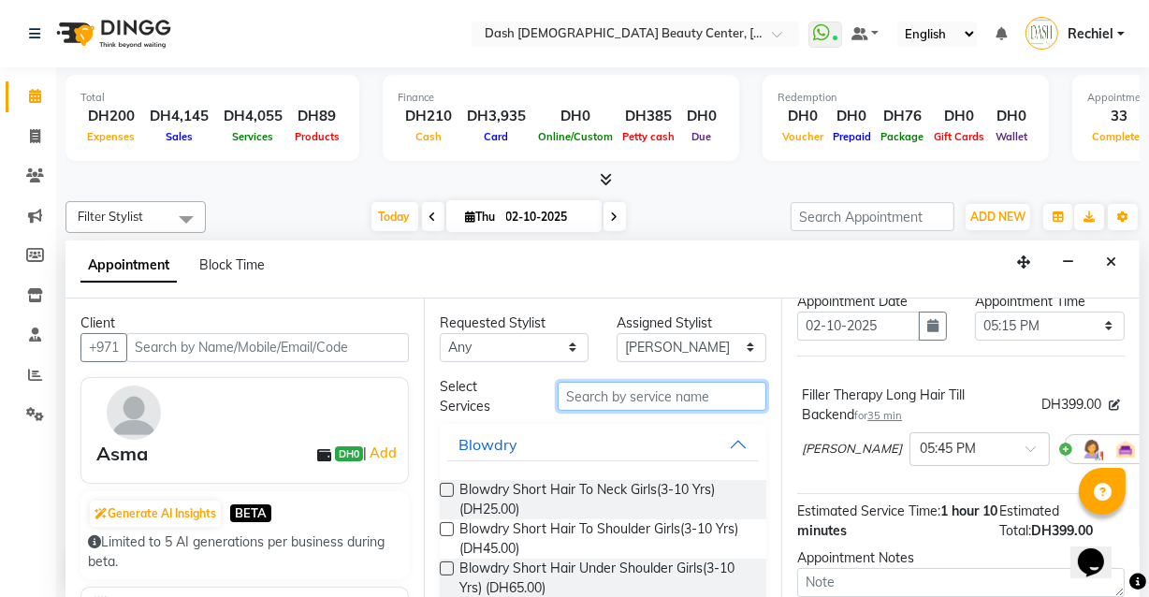
click at [698, 401] on input "text" at bounding box center [662, 396] width 209 height 29
click at [701, 402] on input "text" at bounding box center [662, 396] width 209 height 29
type input "b"
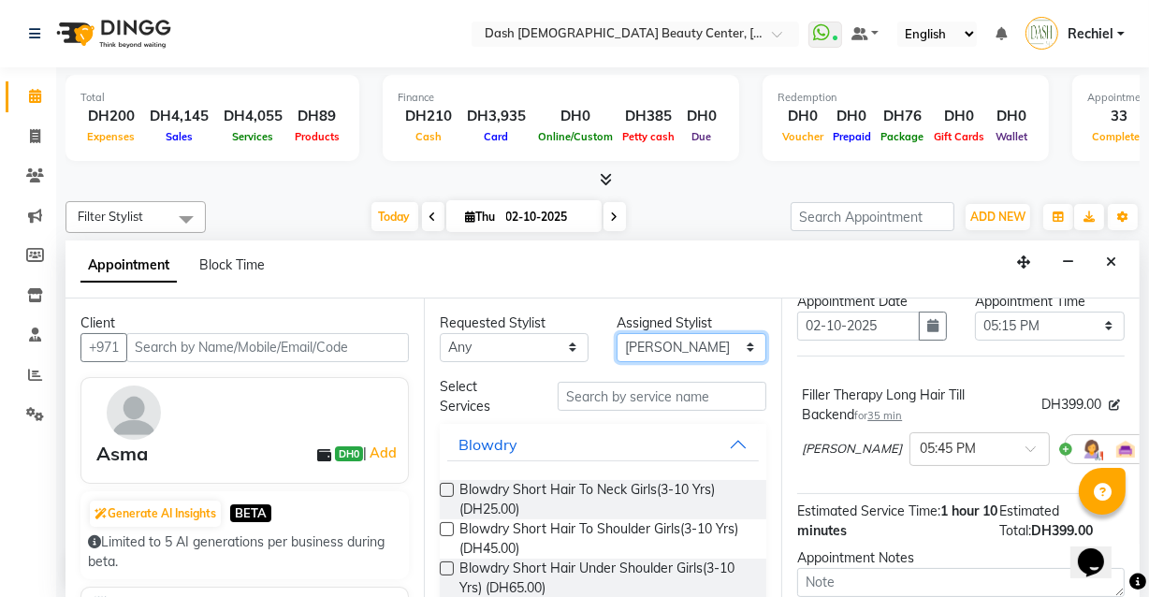
click at [690, 337] on select "Select Aizel Angelina Anna Bobi Edlyn Flora Grace Janine Jelyn Mariel Maya Nanc…" at bounding box center [692, 347] width 150 height 29
select select "81107"
click at [617, 333] on select "Select Aizel Angelina Anna Bobi Edlyn Flora Grace Janine Jelyn Mariel Maya Nanc…" at bounding box center [692, 347] width 150 height 29
click at [696, 343] on select "Select Aizel Angelina Anna Bobi Edlyn Flora Grace Janine Jelyn Mariel Maya Nanc…" at bounding box center [692, 347] width 150 height 29
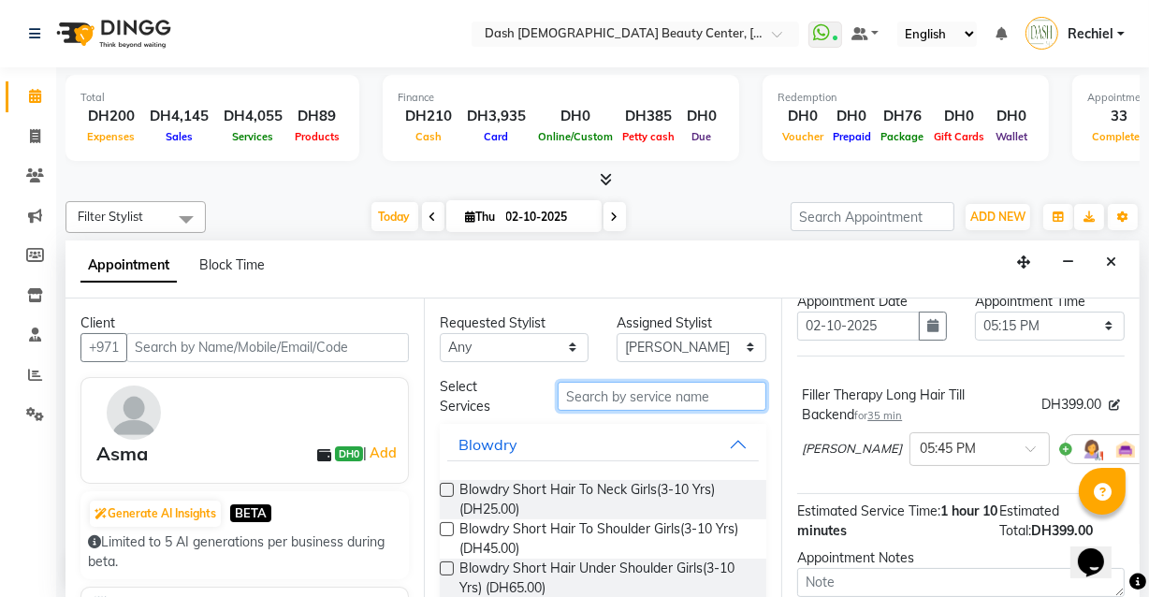
click at [700, 397] on input "text" at bounding box center [662, 396] width 209 height 29
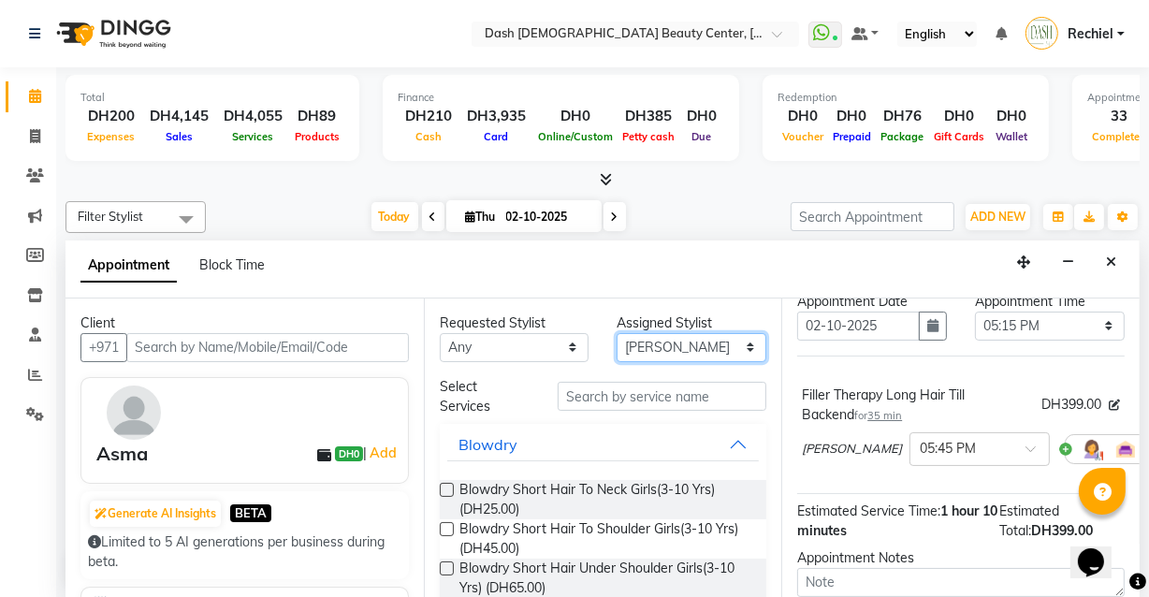
click at [721, 344] on select "Select Aizel Angelina Anna Bobi Edlyn Flora Grace Janine Jelyn Mariel Maya Nanc…" at bounding box center [692, 347] width 150 height 29
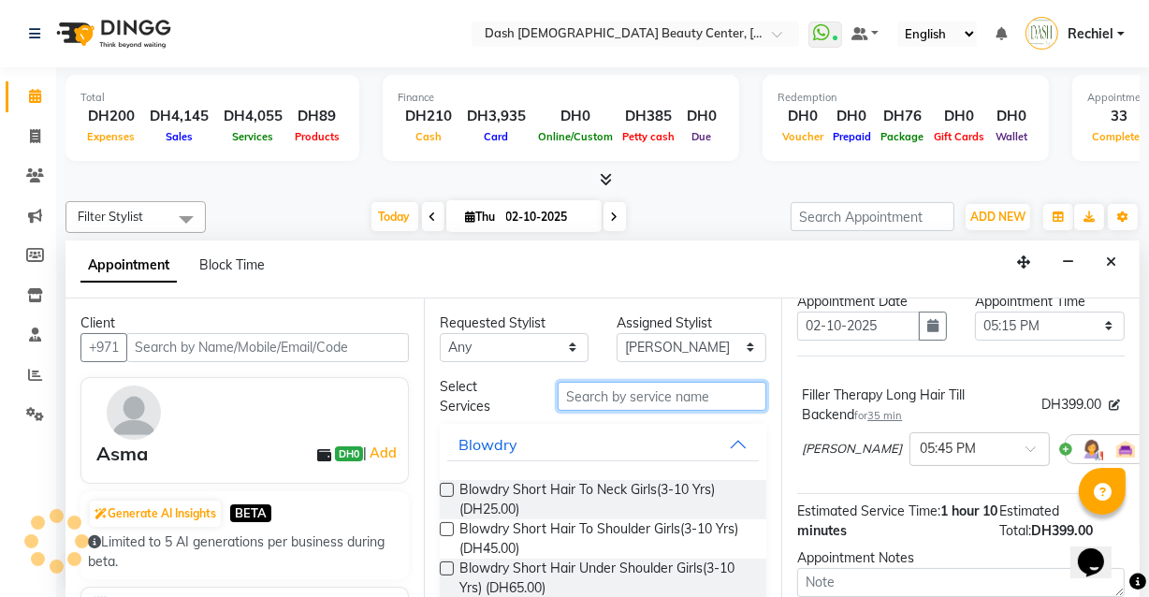
click at [679, 400] on input "text" at bounding box center [662, 396] width 209 height 29
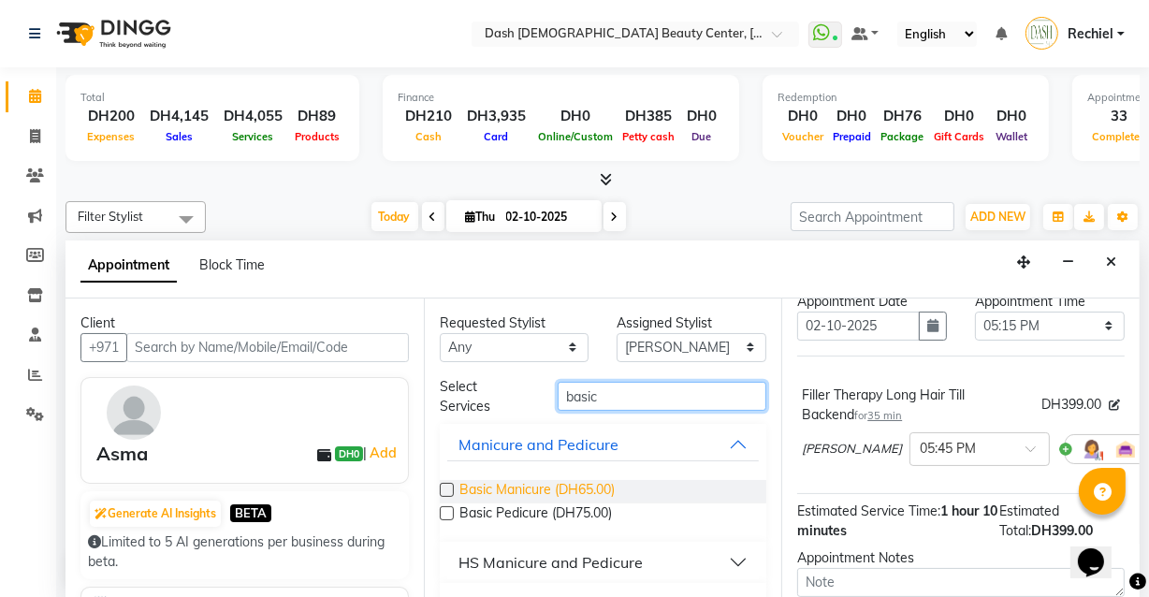
type input "basic"
click at [460, 487] on span "Basic Manicure (DH65.00)" at bounding box center [537, 491] width 155 height 23
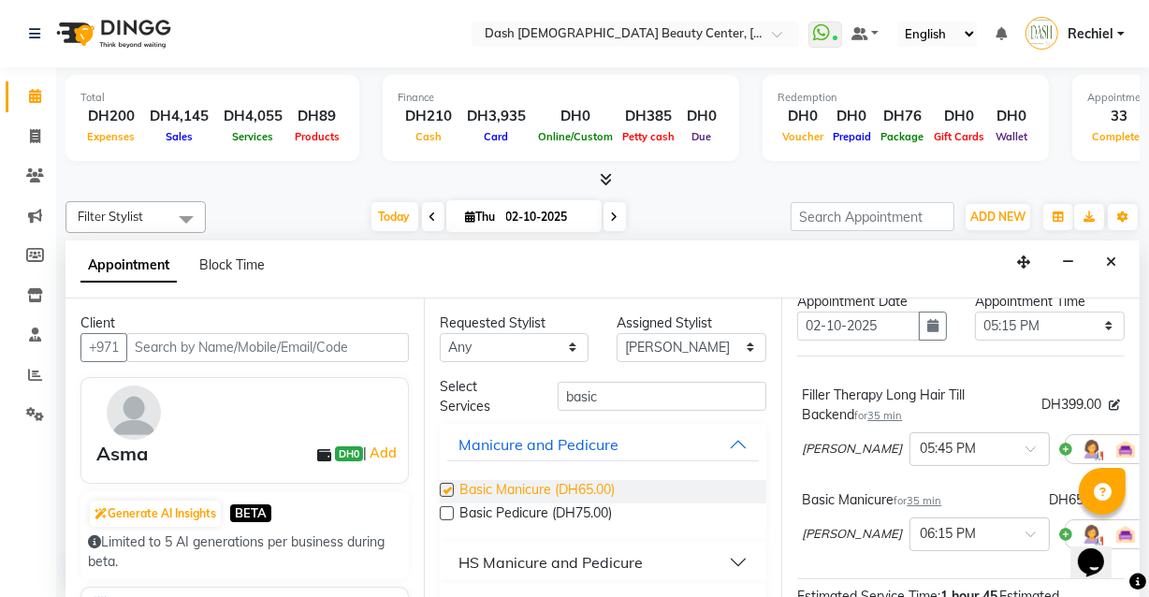
checkbox input "false"
click at [716, 337] on select "Select Aizel Angelina Anna Bobi Edlyn Flora Grace Janine Jelyn Mariel Maya Nanc…" at bounding box center [692, 347] width 150 height 29
select select "81116"
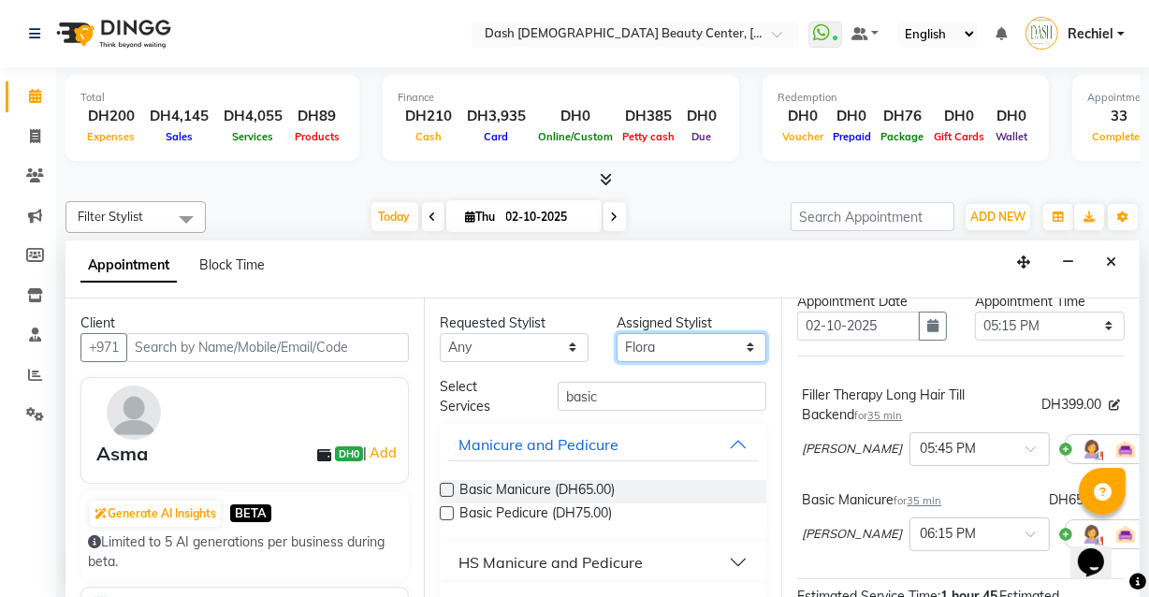
click at [617, 333] on select "Select Aizel Angelina Anna Bobi Edlyn Flora Grace Janine Jelyn Mariel Maya Nanc…" at bounding box center [692, 347] width 150 height 29
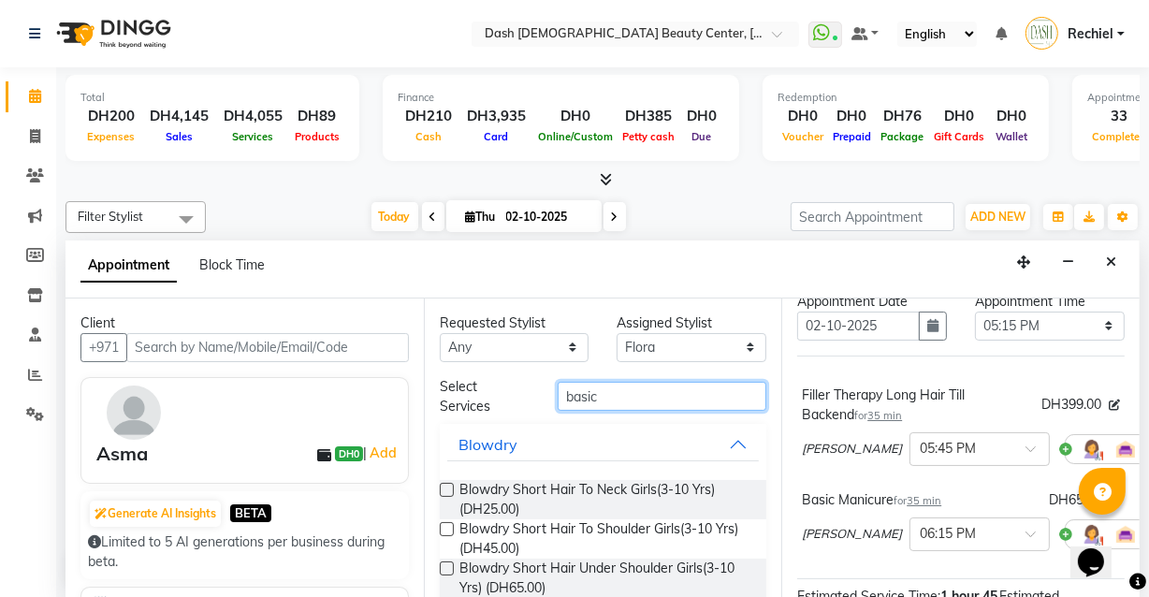
click at [694, 400] on input "basic" at bounding box center [662, 396] width 209 height 29
type input "b"
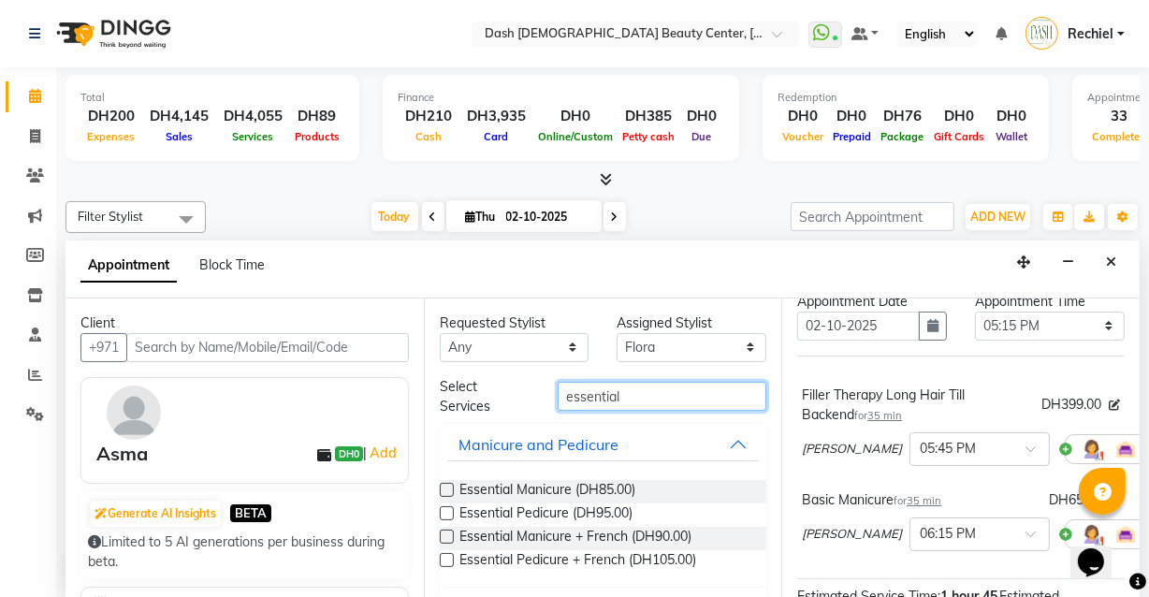
type input "essential"
click at [447, 513] on label at bounding box center [447, 513] width 14 height 14
click at [447, 513] on input "checkbox" at bounding box center [446, 515] width 12 height 12
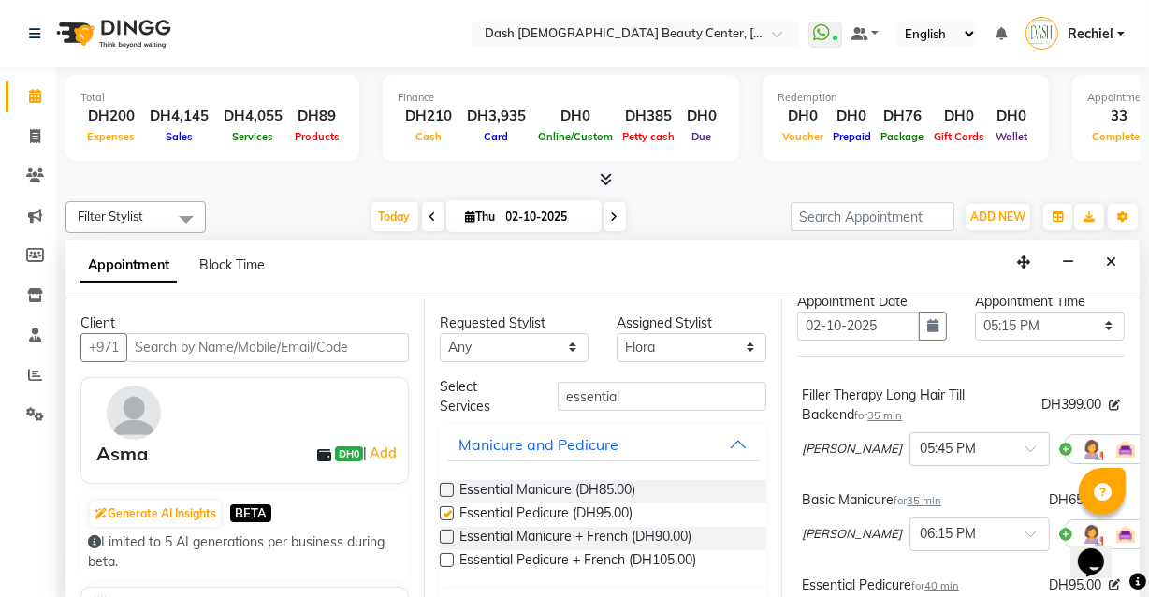
checkbox input "false"
click at [702, 351] on select "Select Aizel Angelina Anna Bobi Edlyn Flora Grace Janine Jelyn Mariel Maya Nanc…" at bounding box center [692, 347] width 150 height 29
select select "85614"
click at [617, 333] on select "Select Aizel Angelina Anna Bobi Edlyn Flora Grace Janine Jelyn Mariel Maya Nanc…" at bounding box center [692, 347] width 150 height 29
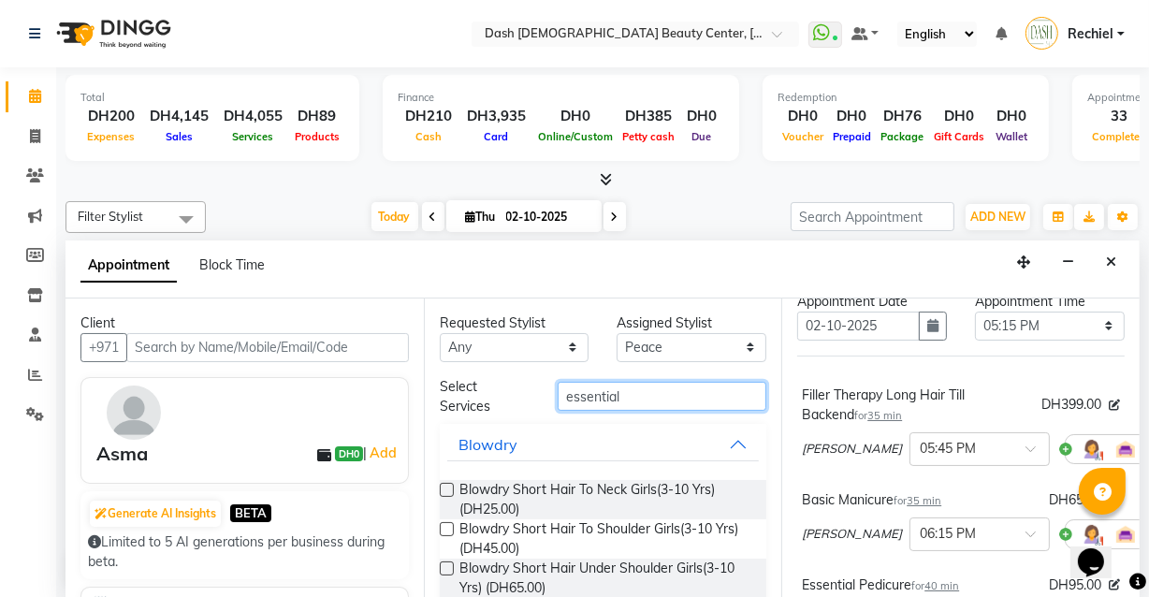
click at [701, 391] on input "essential" at bounding box center [662, 396] width 209 height 29
type input "e"
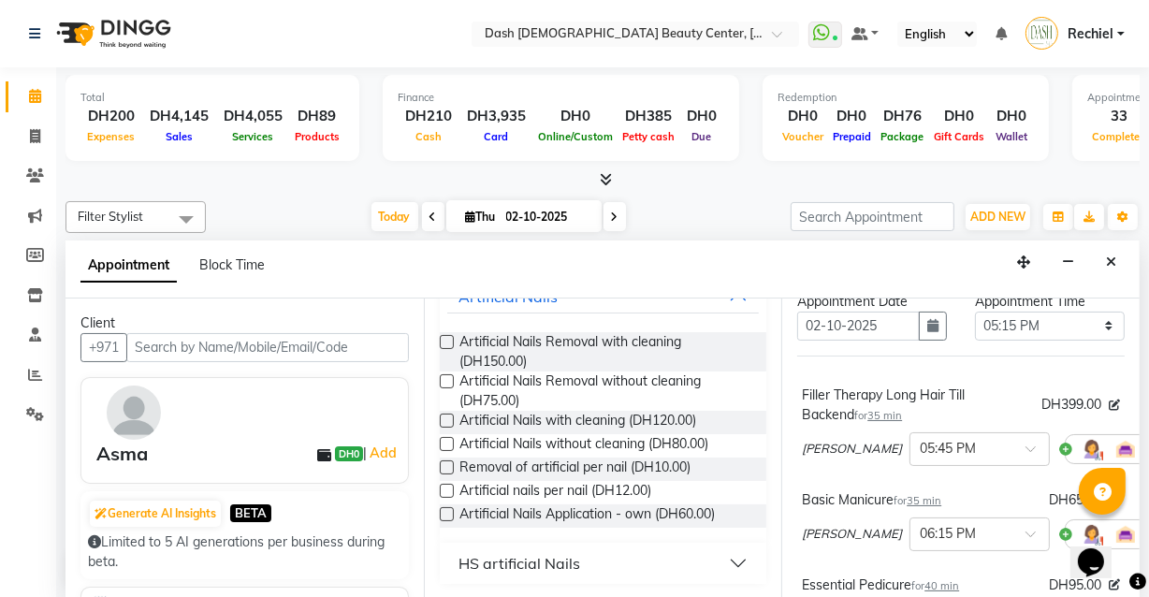
type input "artificial"
click at [440, 494] on label at bounding box center [447, 491] width 14 height 14
click at [440, 494] on input "checkbox" at bounding box center [446, 493] width 12 height 12
checkbox input "false"
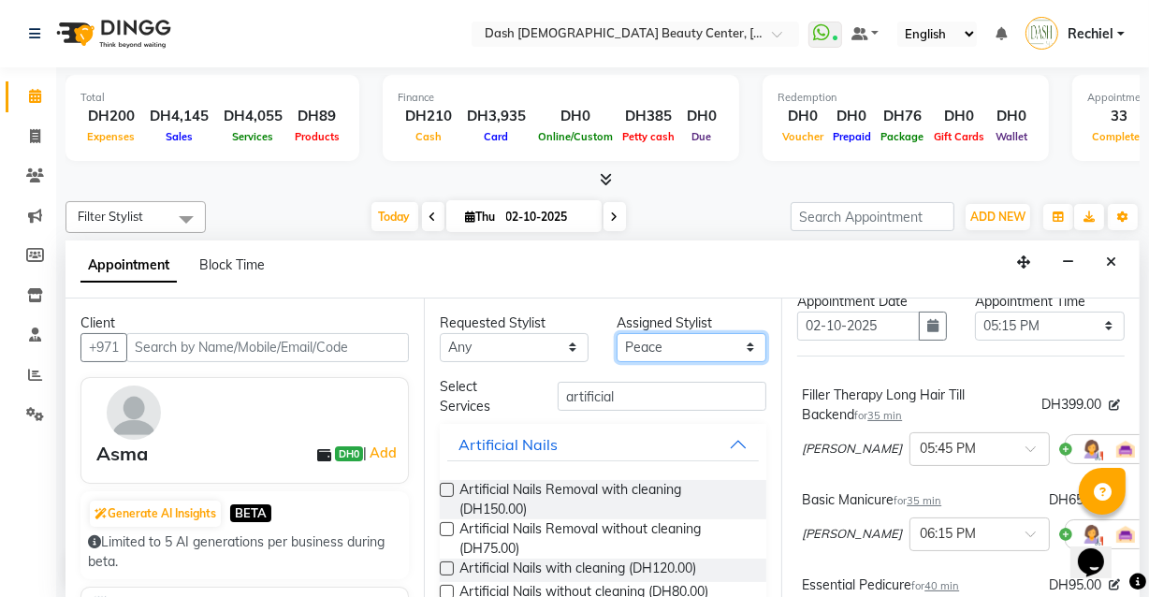
click at [716, 344] on select "Select Aizel Angelina Anna Bobi Edlyn Flora Grace Janine Jelyn Mariel Maya Nanc…" at bounding box center [692, 347] width 150 height 29
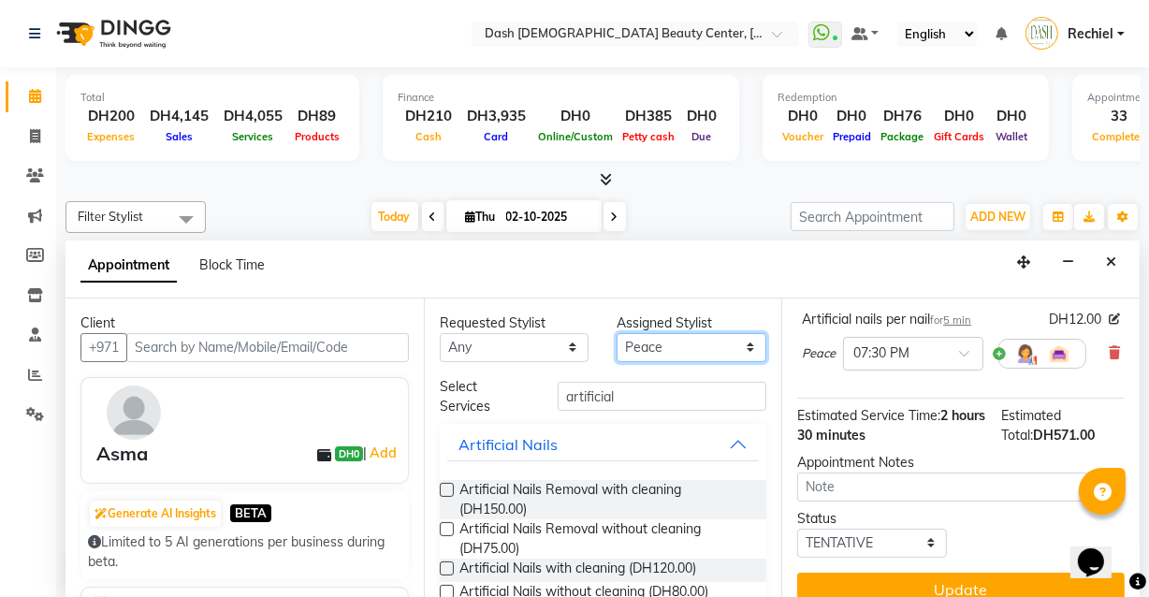
scroll to position [461, 0]
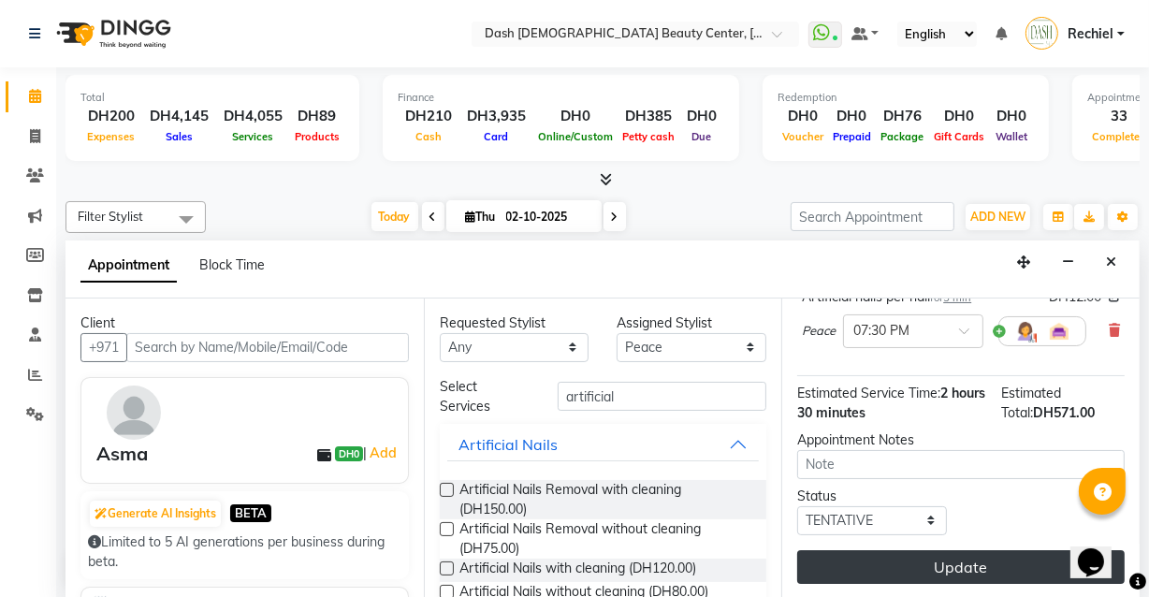
click at [975, 560] on button "Update" at bounding box center [961, 567] width 328 height 34
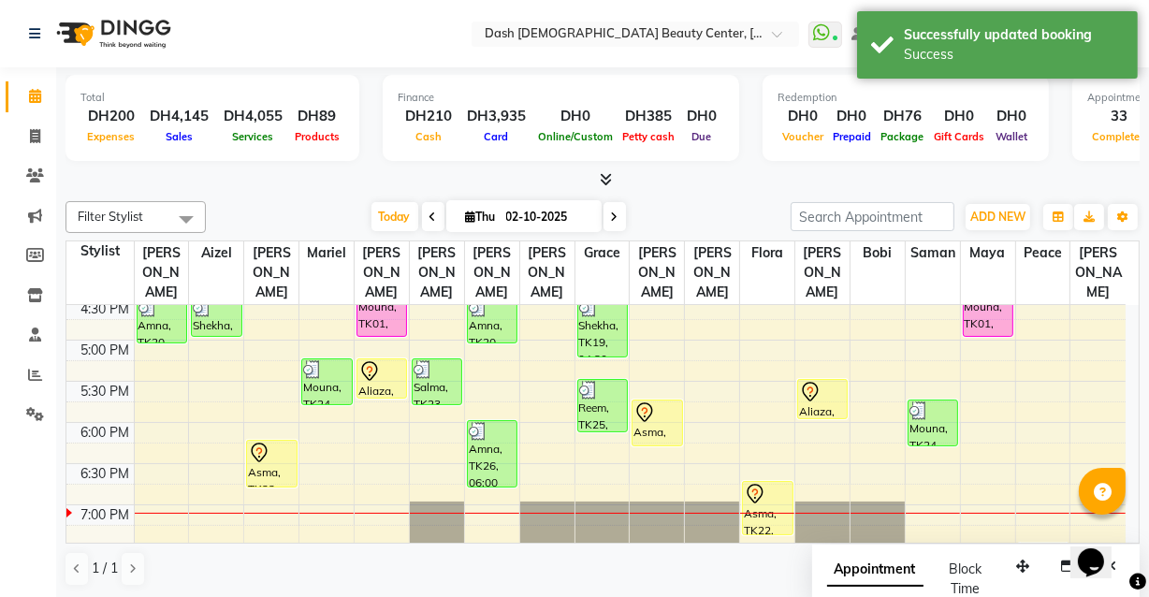
scroll to position [618, 0]
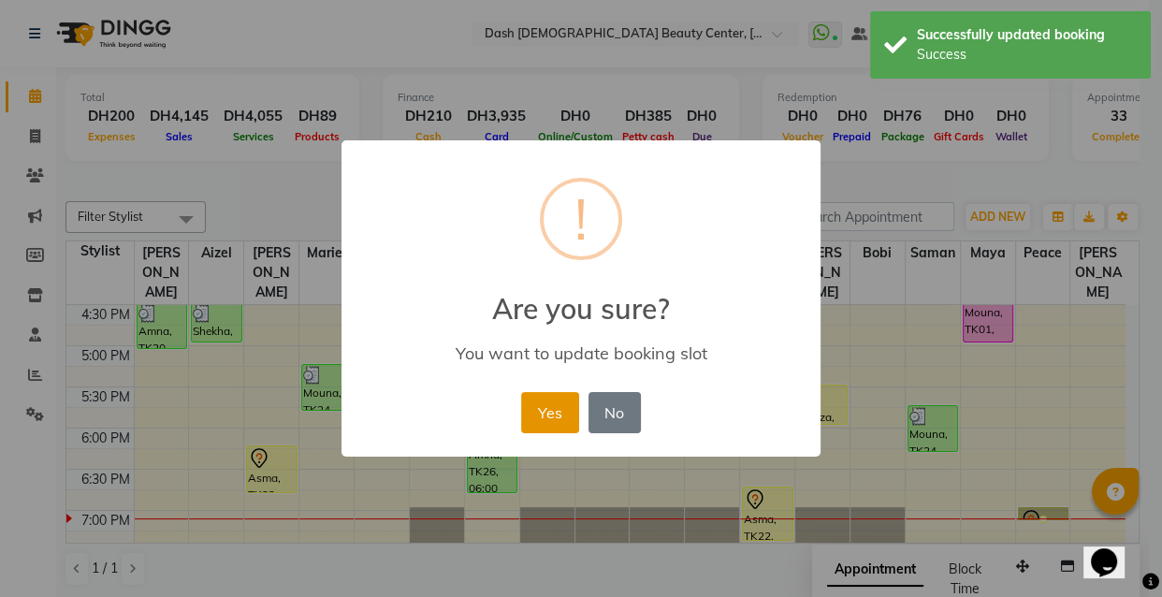
click at [558, 402] on button "Yes" at bounding box center [549, 412] width 57 height 41
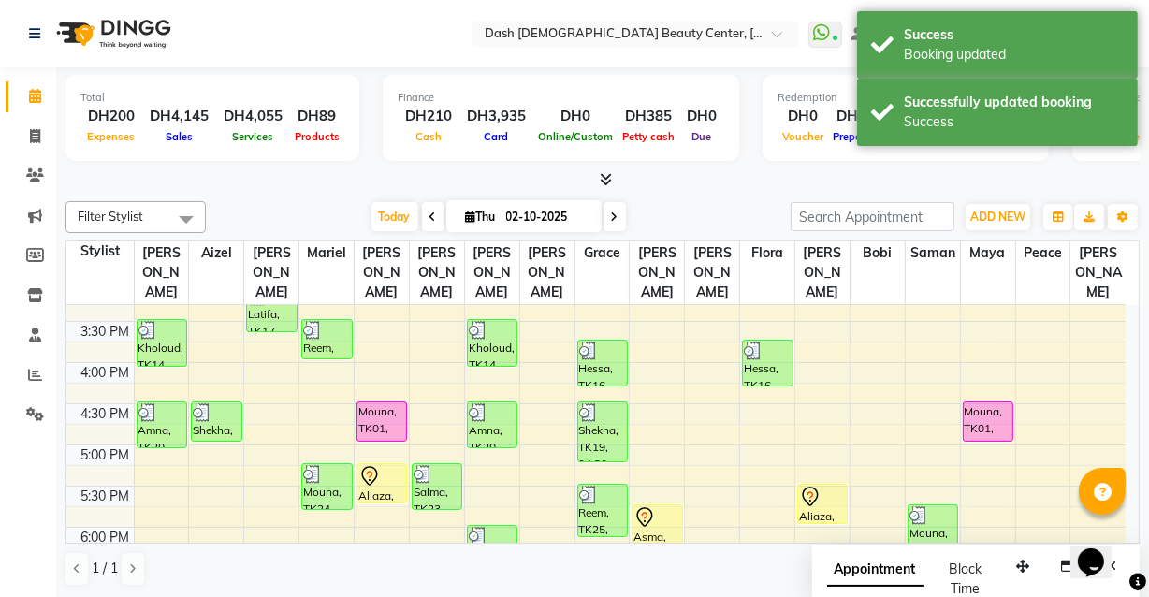
scroll to position [515, 0]
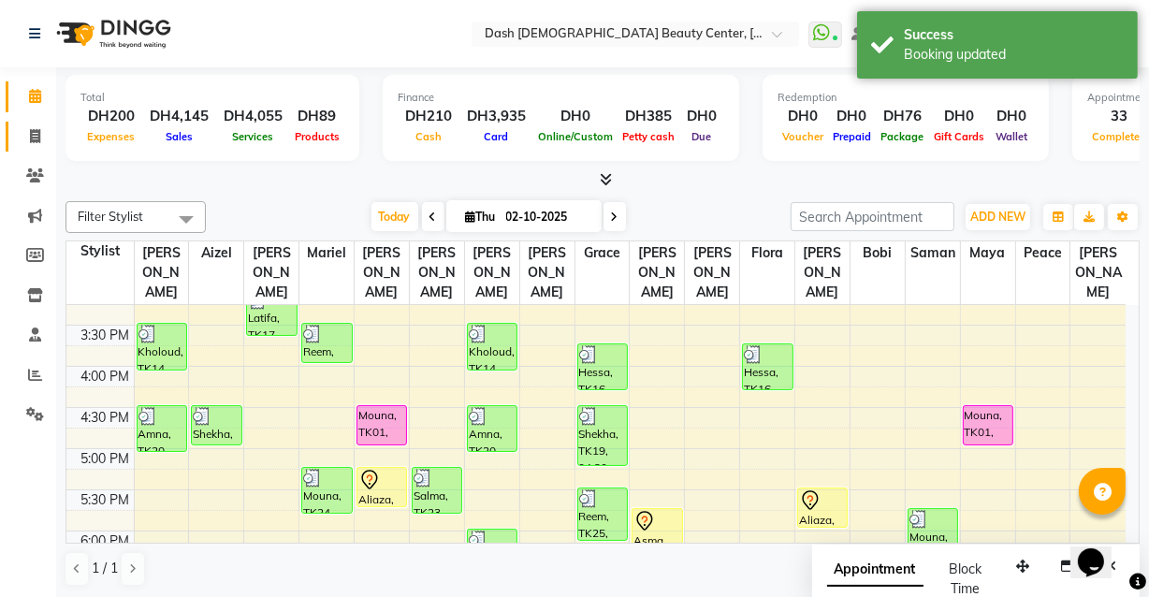
click at [9, 134] on link "Invoice" at bounding box center [28, 137] width 45 height 31
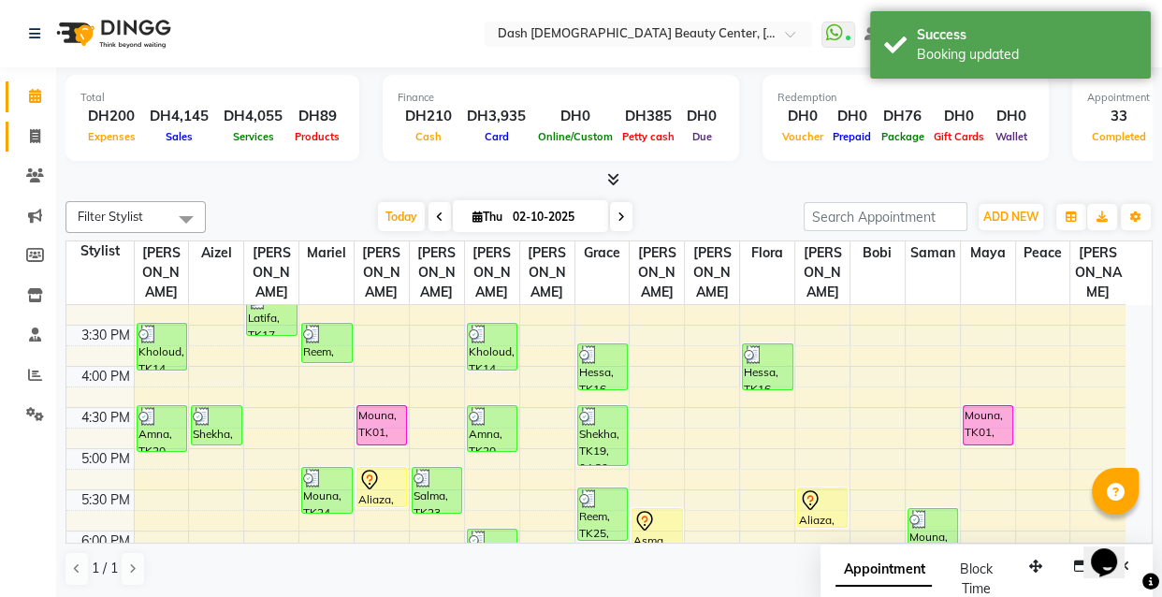
select select "8372"
select select "service"
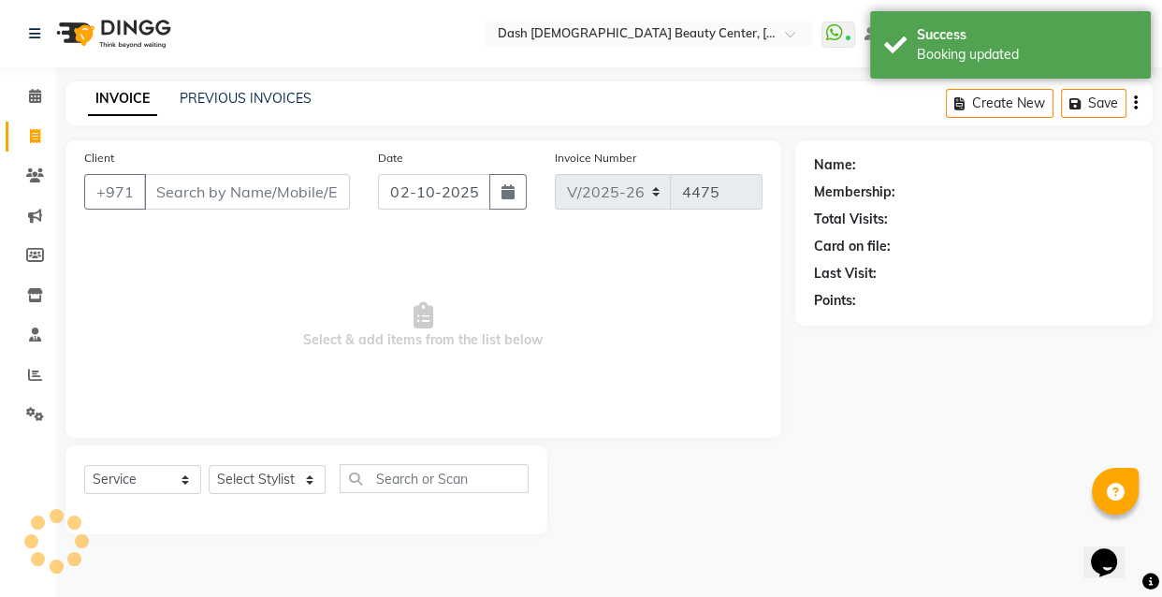
click at [234, 196] on input "Client" at bounding box center [247, 192] width 206 height 36
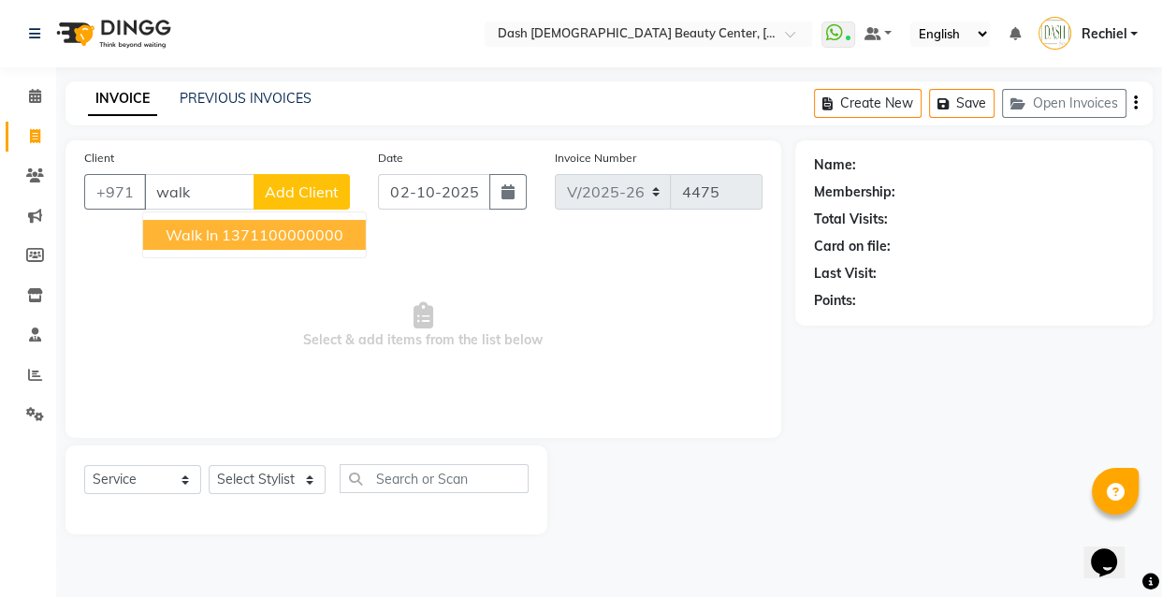
click at [326, 229] on ngb-highlight "1371100000000" at bounding box center [283, 235] width 122 height 19
type input "1371100000000"
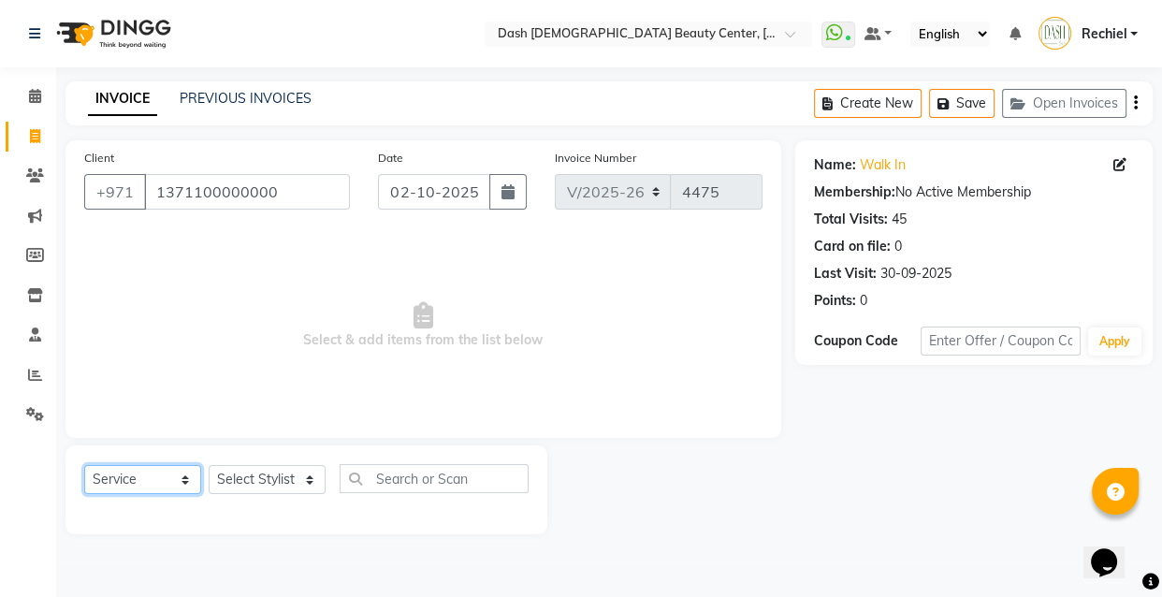
click at [158, 485] on select "Select Service Product Membership Package Voucher Prepaid Gift Card" at bounding box center [142, 479] width 117 height 29
select select "product"
click at [84, 465] on select "Select Service Product Membership Package Voucher Prepaid Gift Card" at bounding box center [142, 479] width 117 height 29
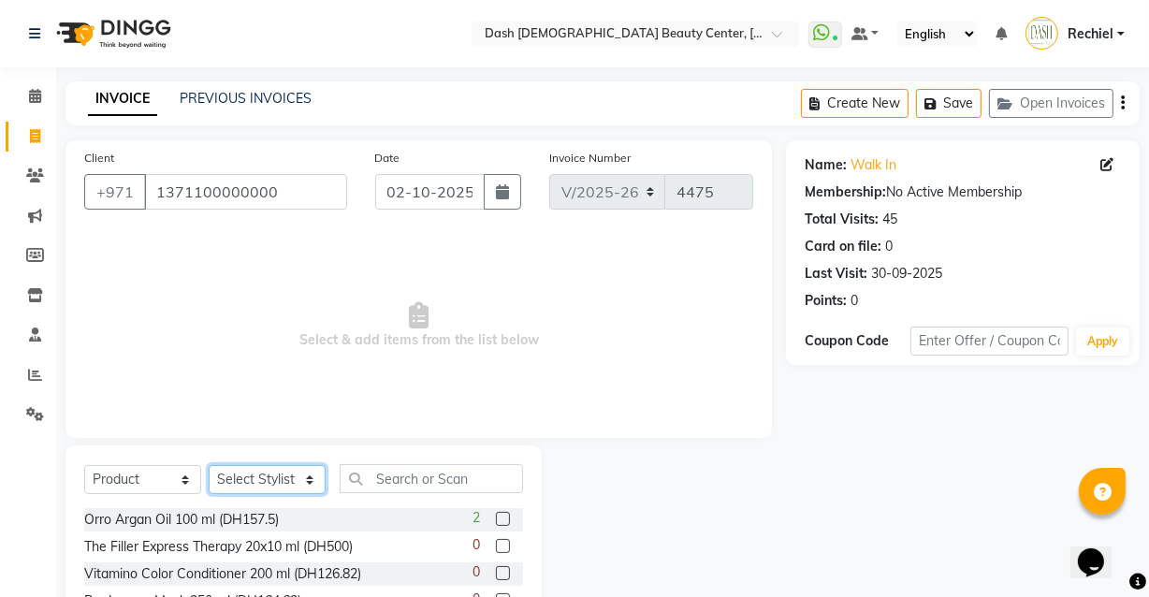
click at [276, 481] on select "Select Stylist Aizel Angelina Anna Bobi Edlyn Fevie Flora Grace Hamda Janine Je…" at bounding box center [267, 479] width 117 height 29
select select "81116"
click at [209, 465] on select "Select Stylist Aizel Angelina Anna Bobi Edlyn Fevie Flora Grace Hamda Janine Je…" at bounding box center [267, 479] width 117 height 29
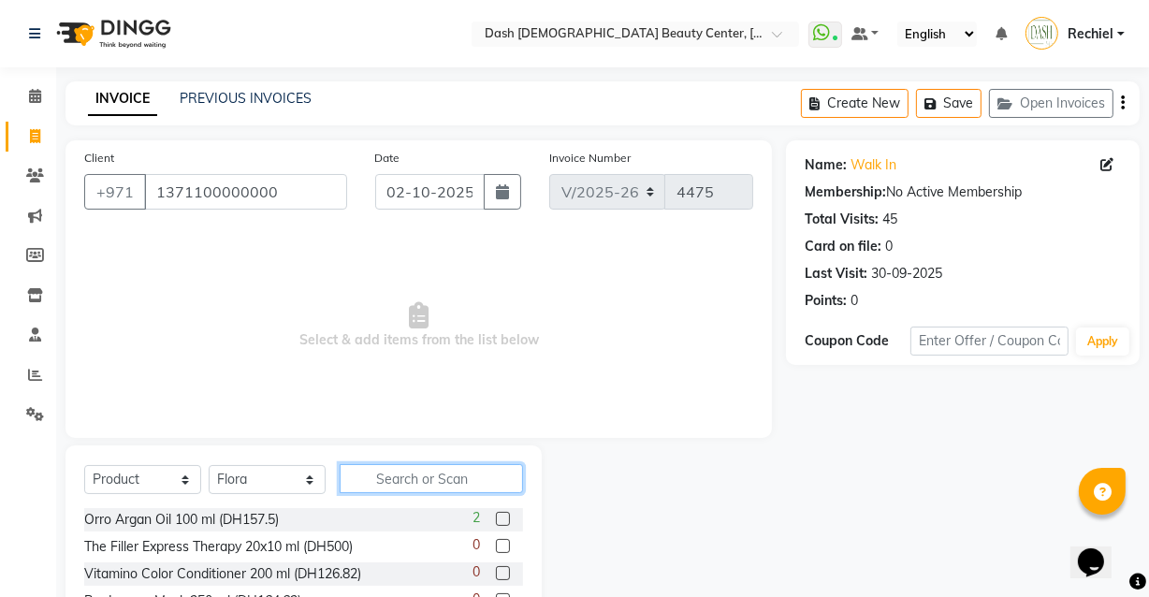
click at [464, 476] on input "text" at bounding box center [431, 478] width 183 height 29
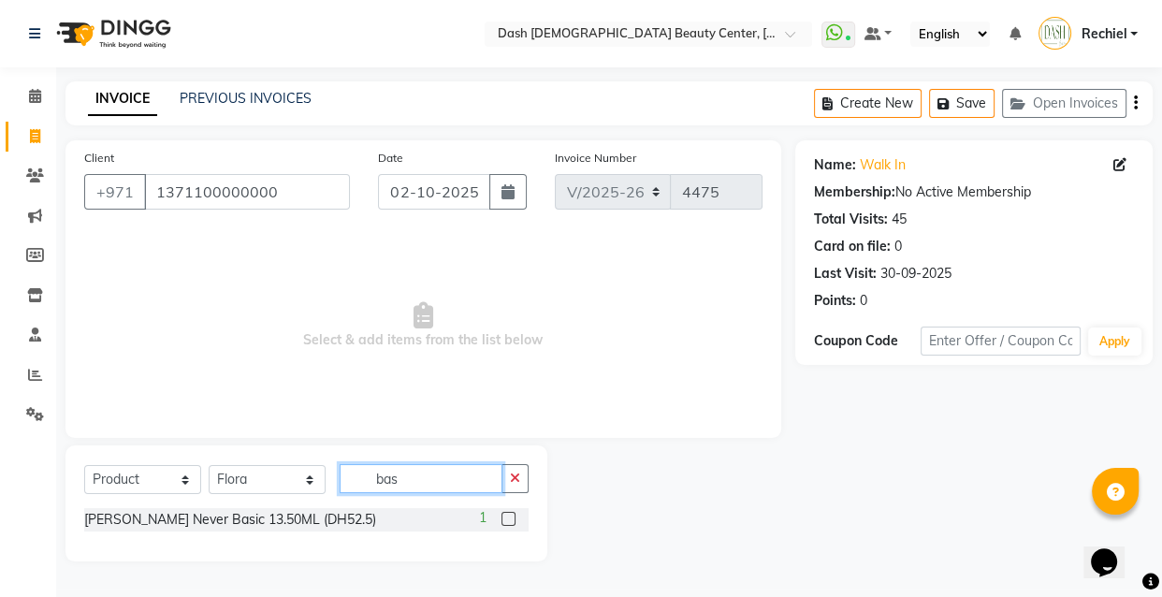
type input "bas"
click at [510, 478] on icon "button" at bounding box center [515, 478] width 10 height 13
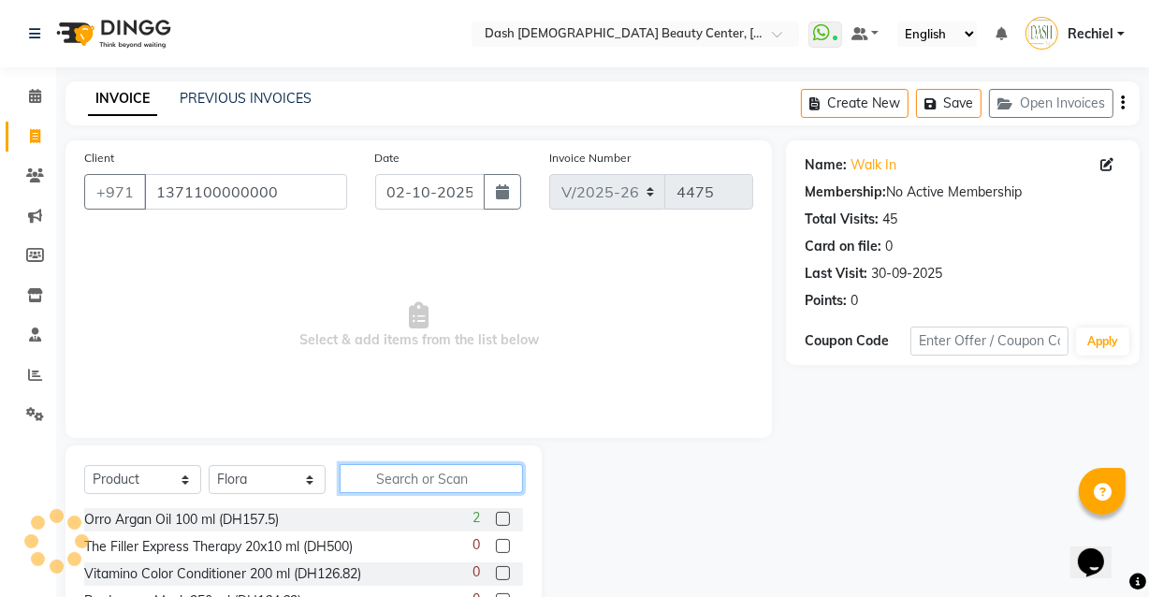
click at [445, 476] on input "text" at bounding box center [431, 478] width 183 height 29
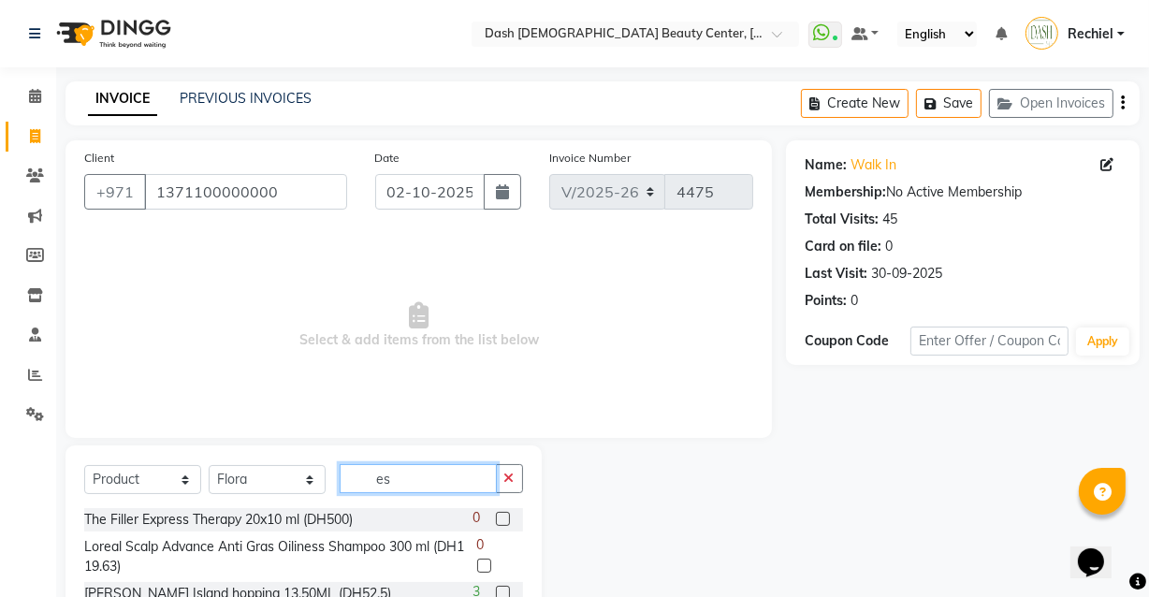
type input "e"
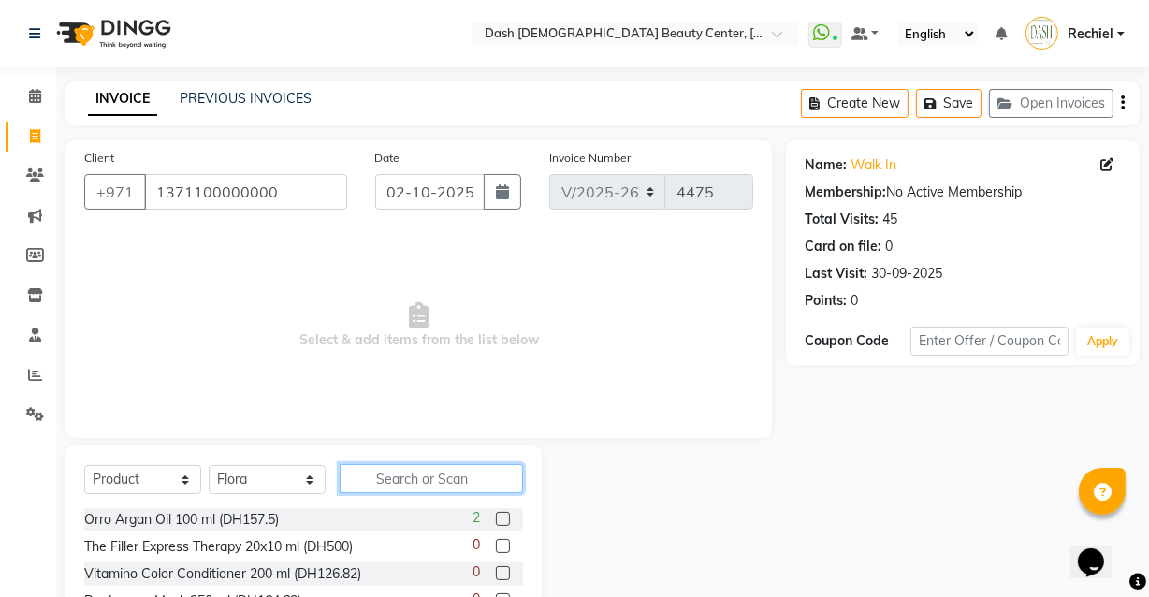
click at [463, 473] on input "text" at bounding box center [431, 478] width 183 height 29
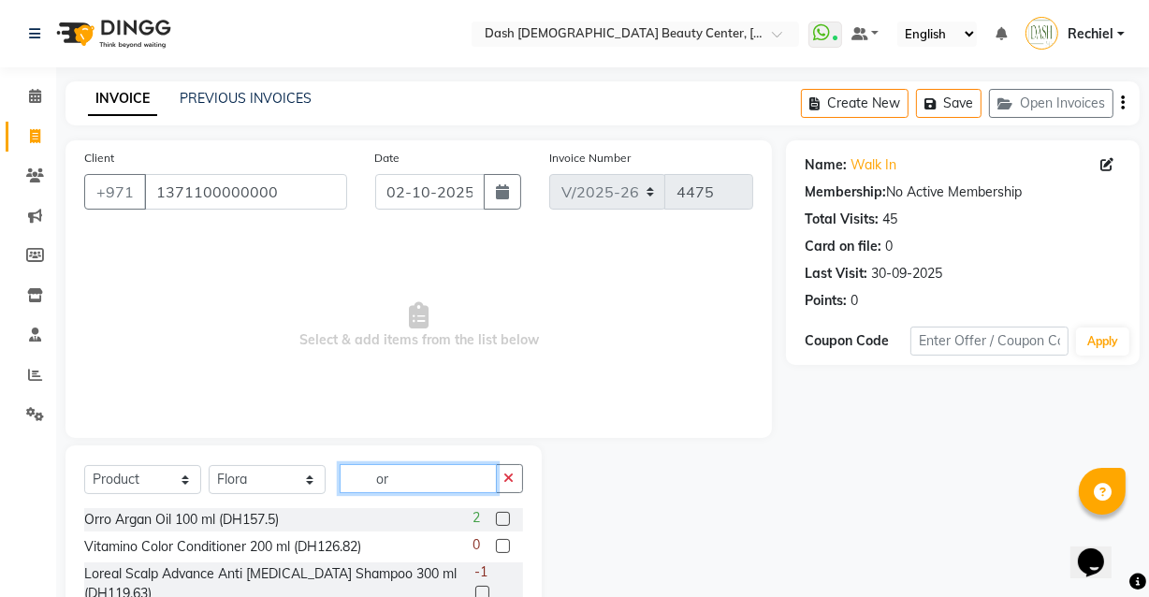
type input "o"
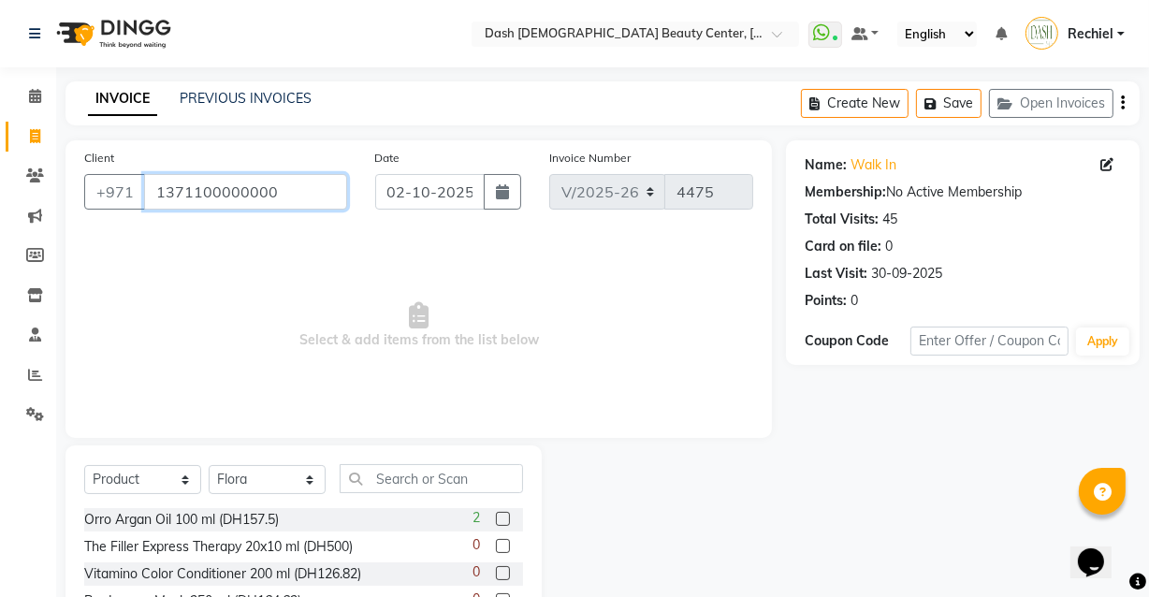
click at [229, 199] on input "1371100000000" at bounding box center [245, 192] width 203 height 36
click at [234, 196] on input "1371100000000" at bounding box center [245, 192] width 203 height 36
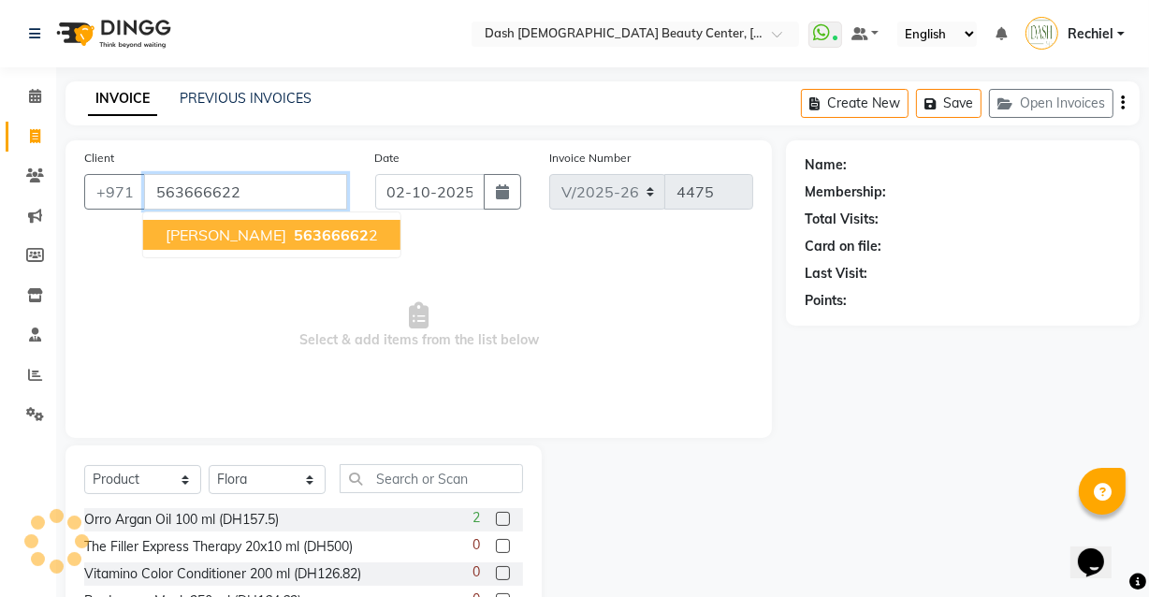
type input "563666622"
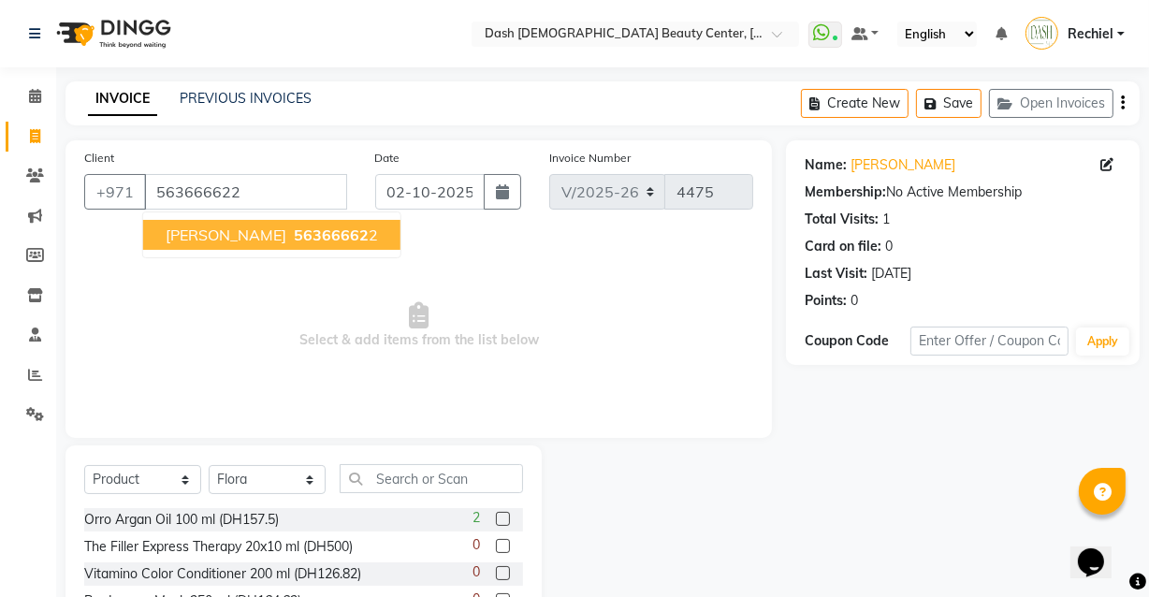
click at [294, 226] on span "56366662" at bounding box center [331, 235] width 75 height 19
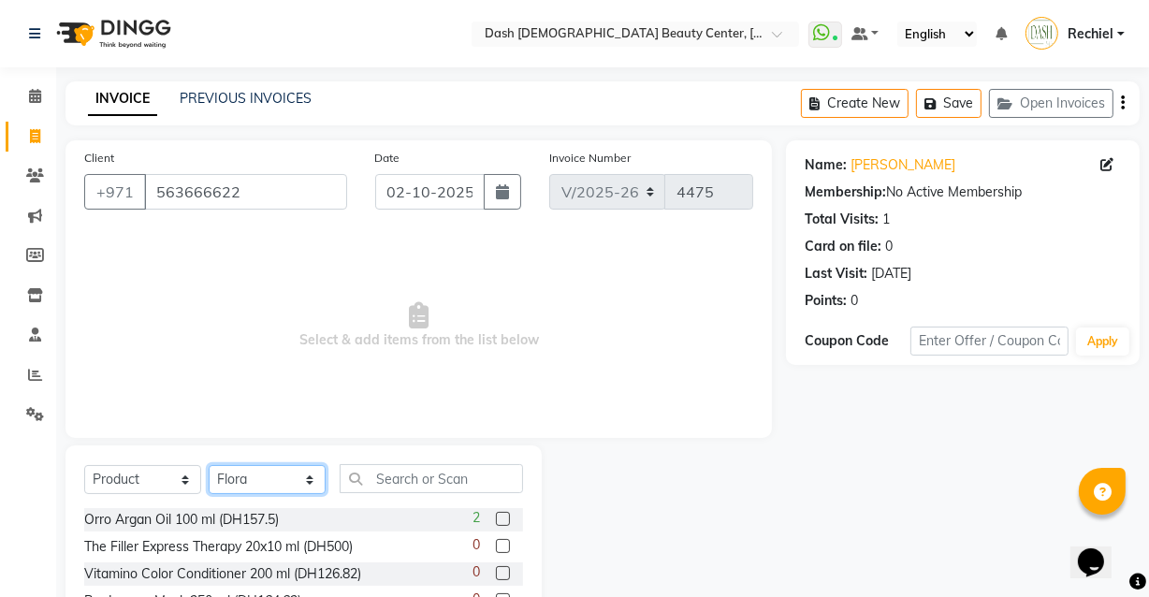
click at [309, 471] on select "Select Stylist Aizel Angelina Anna Bobi Edlyn Fevie Flora Grace Hamda Janine Je…" at bounding box center [267, 479] width 117 height 29
click at [448, 476] on input "text" at bounding box center [431, 478] width 183 height 29
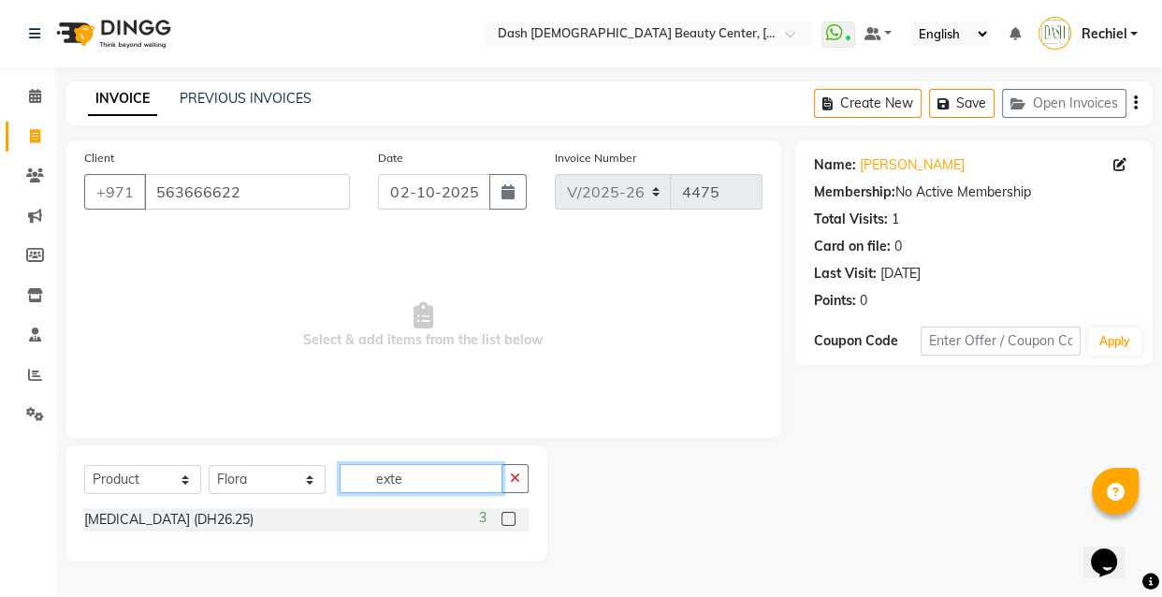
type input "exte"
click at [509, 519] on label at bounding box center [509, 519] width 14 height 14
click at [509, 519] on input "checkbox" at bounding box center [508, 520] width 12 height 12
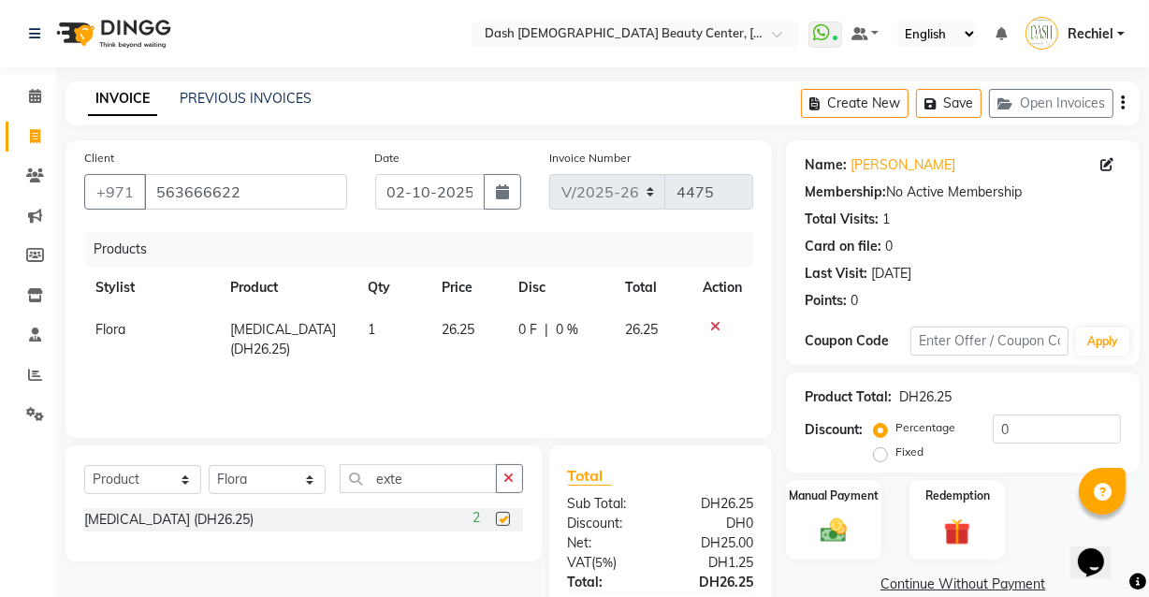
checkbox input "false"
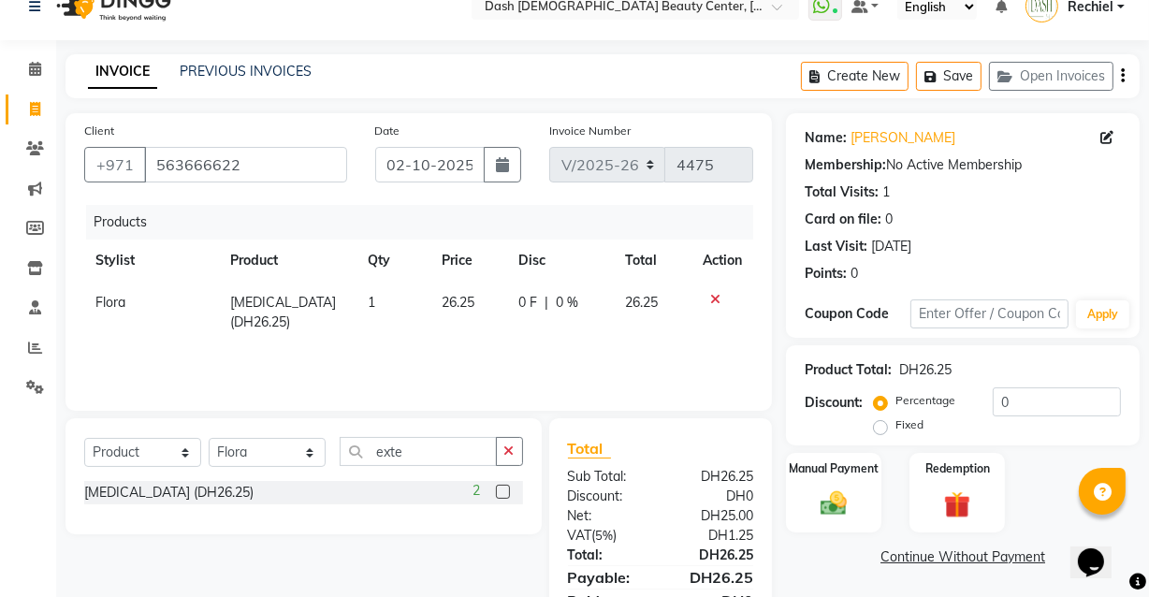
scroll to position [112, 0]
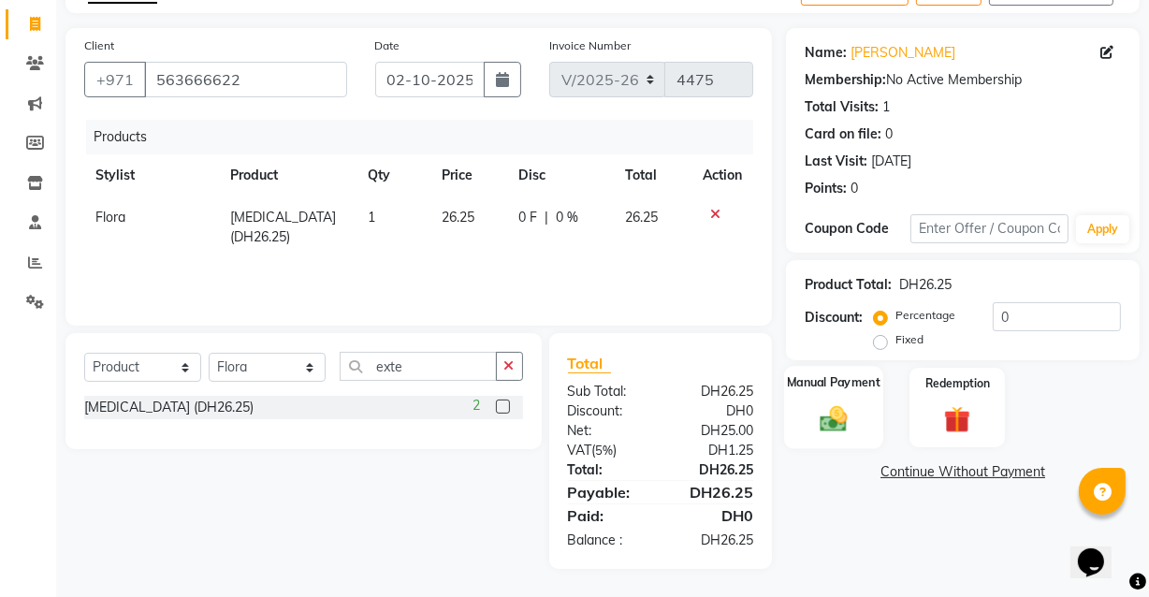
click at [869, 409] on div "Manual Payment" at bounding box center [833, 407] width 99 height 83
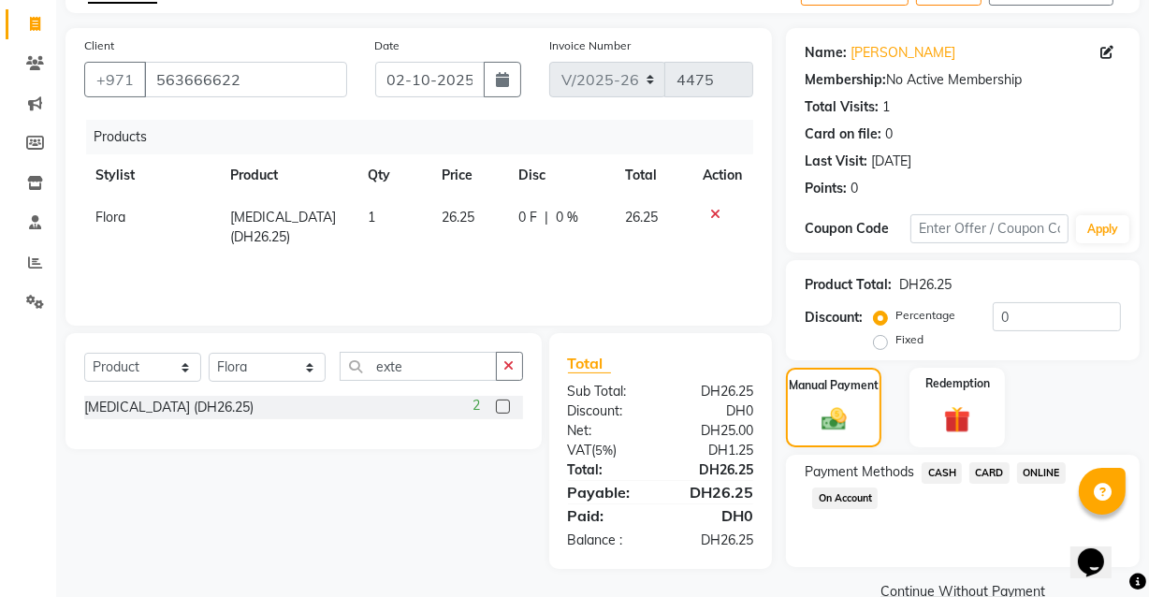
click at [992, 468] on span "CARD" at bounding box center [990, 473] width 40 height 22
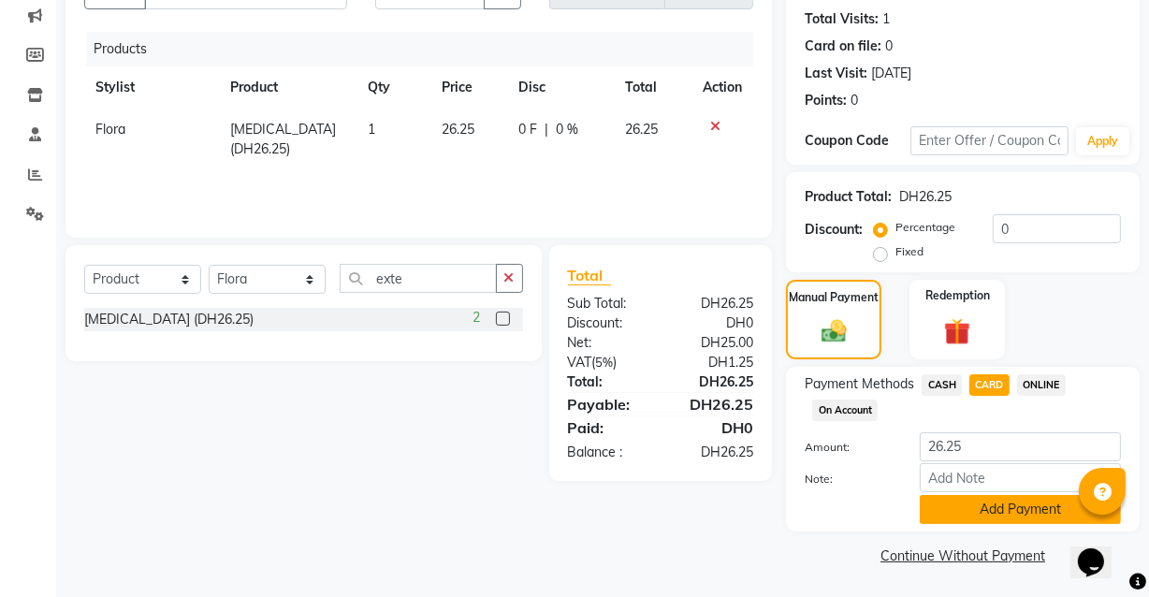
click at [1004, 518] on button "Add Payment" at bounding box center [1020, 509] width 201 height 29
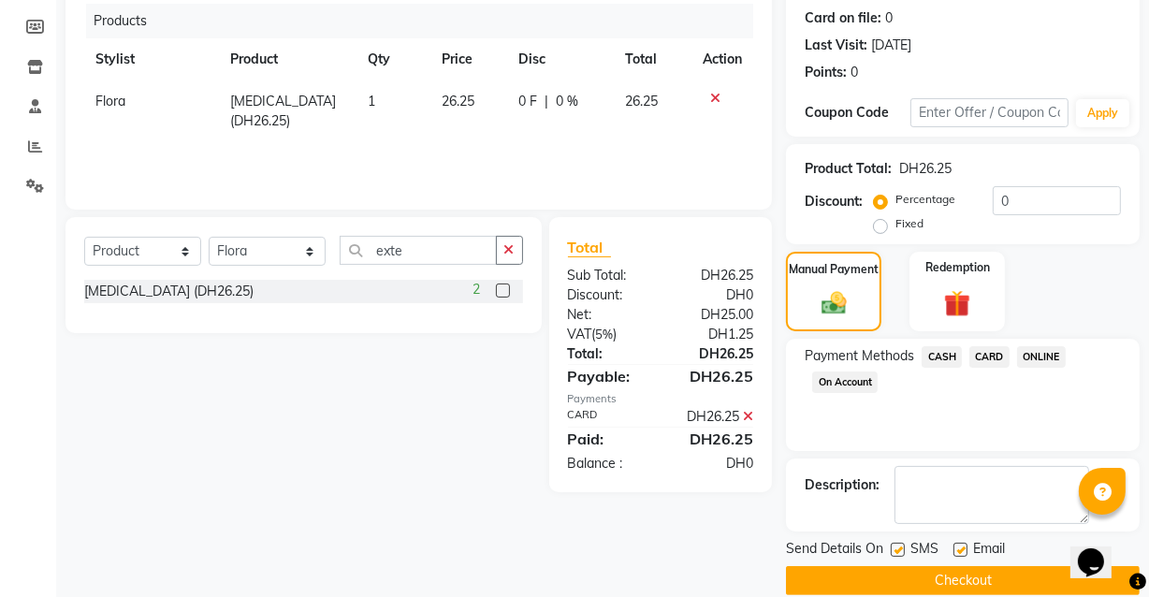
scroll to position [243, 0]
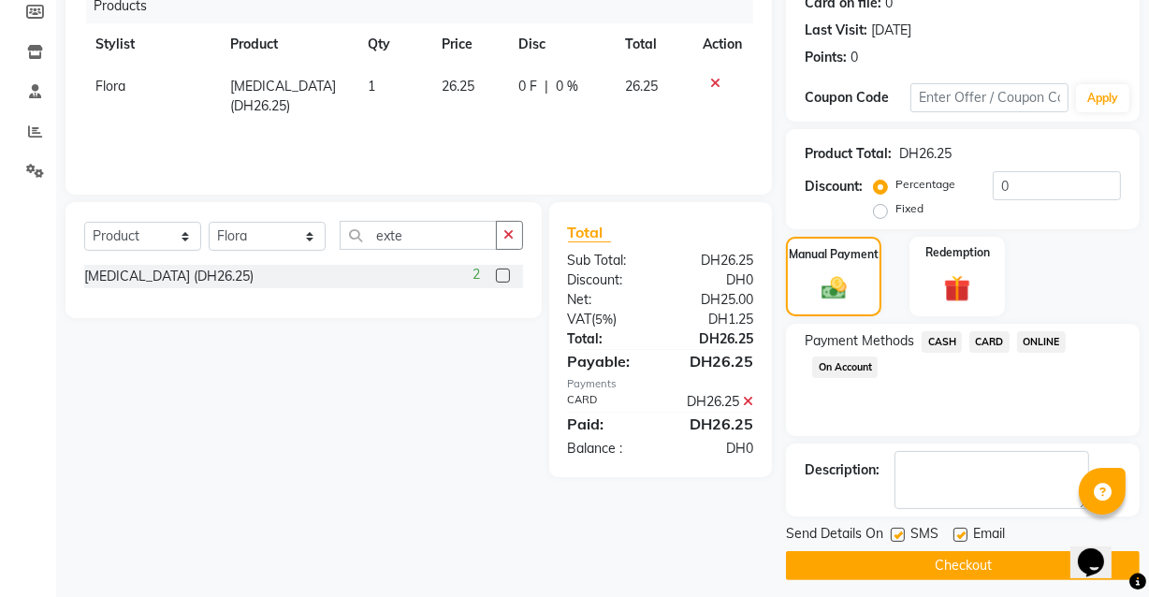
click at [959, 537] on label at bounding box center [961, 535] width 14 height 14
click at [959, 537] on input "checkbox" at bounding box center [960, 536] width 12 height 12
checkbox input "false"
click at [948, 569] on button "Checkout" at bounding box center [963, 565] width 354 height 29
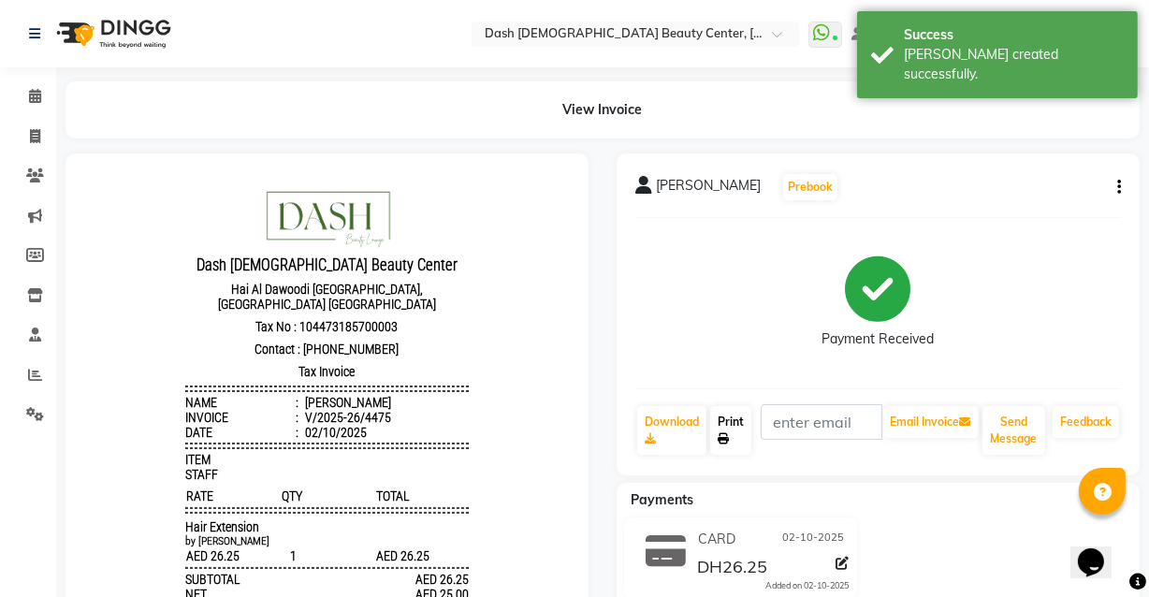
click at [720, 431] on link "Print" at bounding box center [730, 430] width 41 height 49
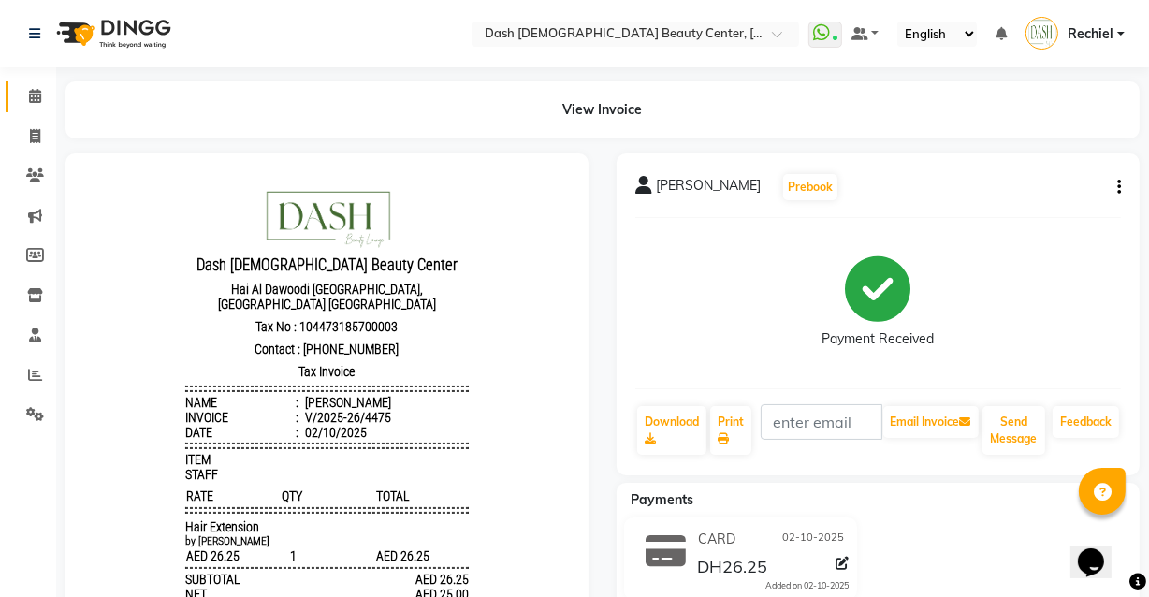
click at [37, 99] on icon at bounding box center [35, 96] width 12 height 14
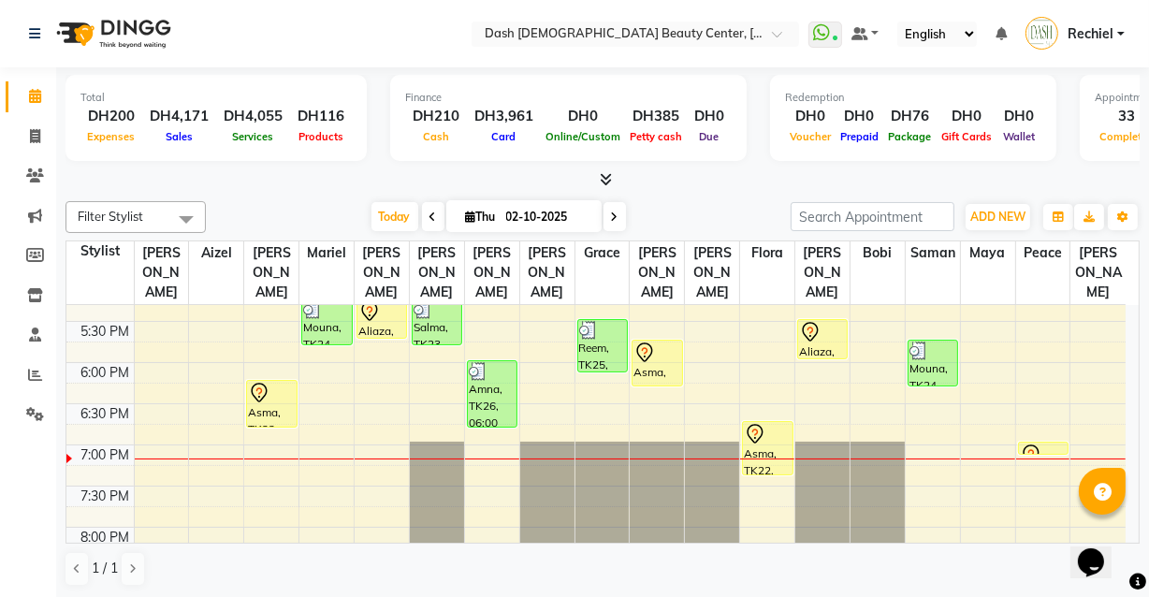
scroll to position [676, 0]
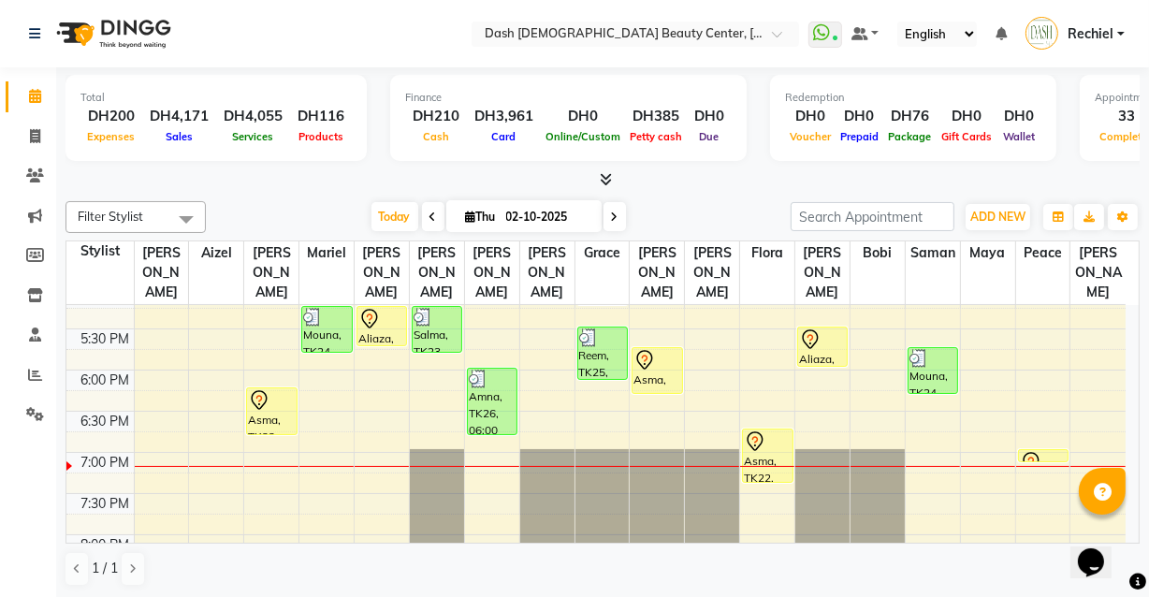
click at [817, 329] on icon at bounding box center [810, 340] width 22 height 22
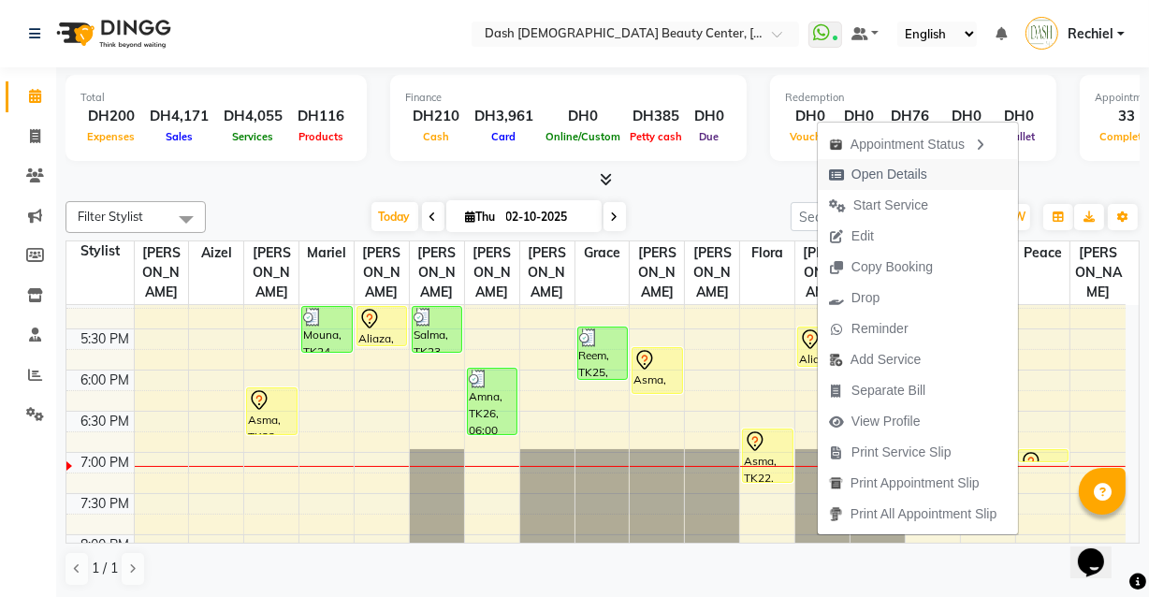
click at [927, 165] on span "Open Details" at bounding box center [878, 174] width 121 height 31
select select "7"
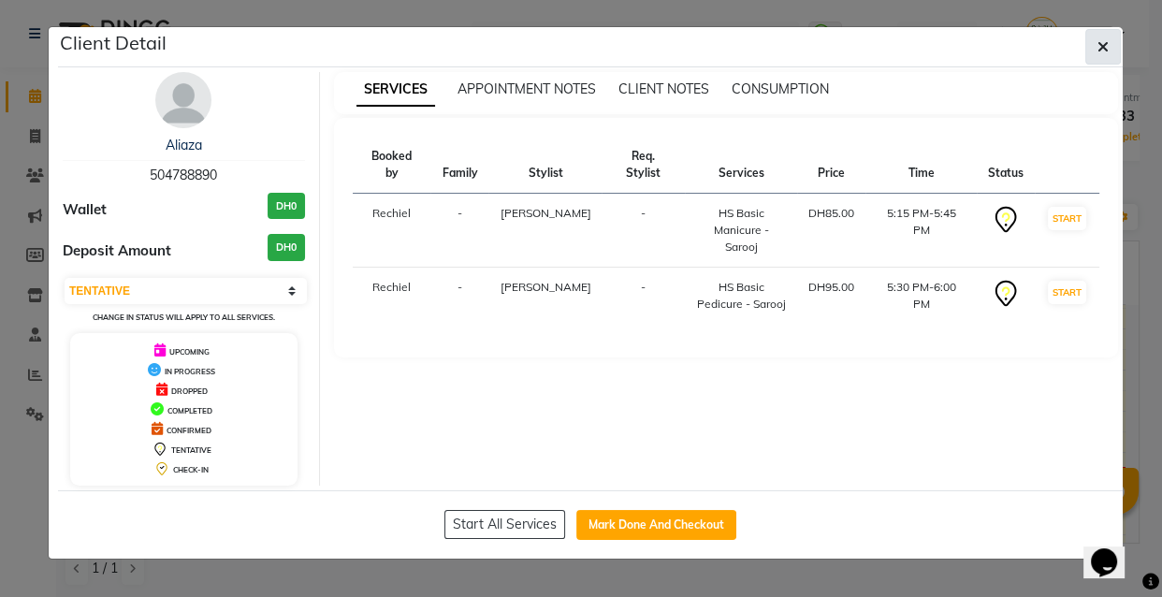
click at [1103, 60] on button "button" at bounding box center [1104, 47] width 36 height 36
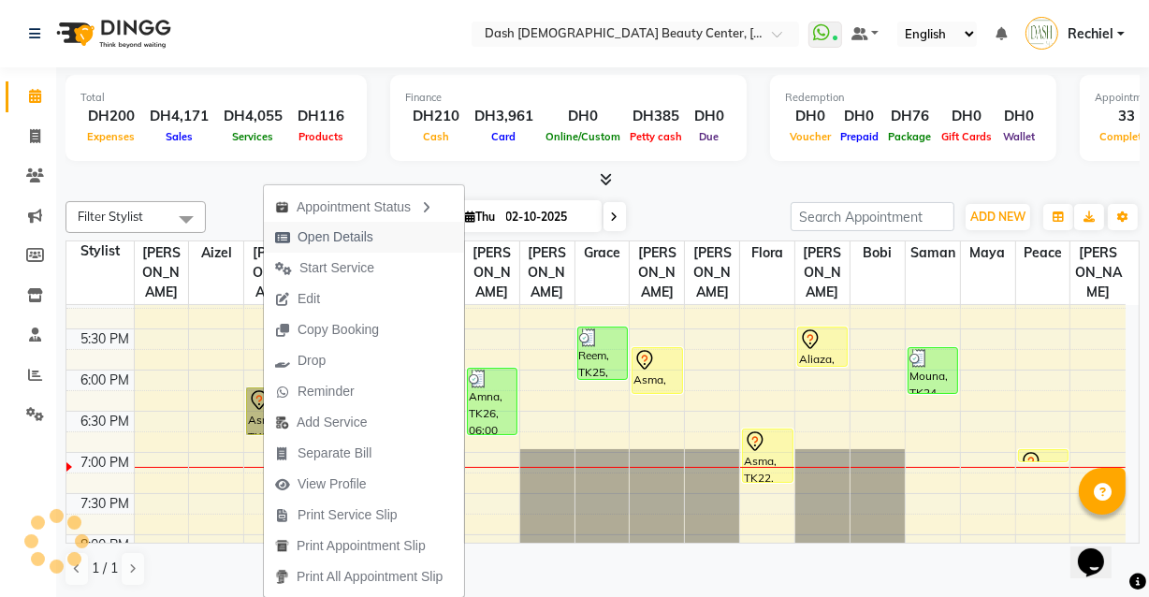
click at [316, 229] on span "Open Details" at bounding box center [336, 237] width 76 height 20
select select "7"
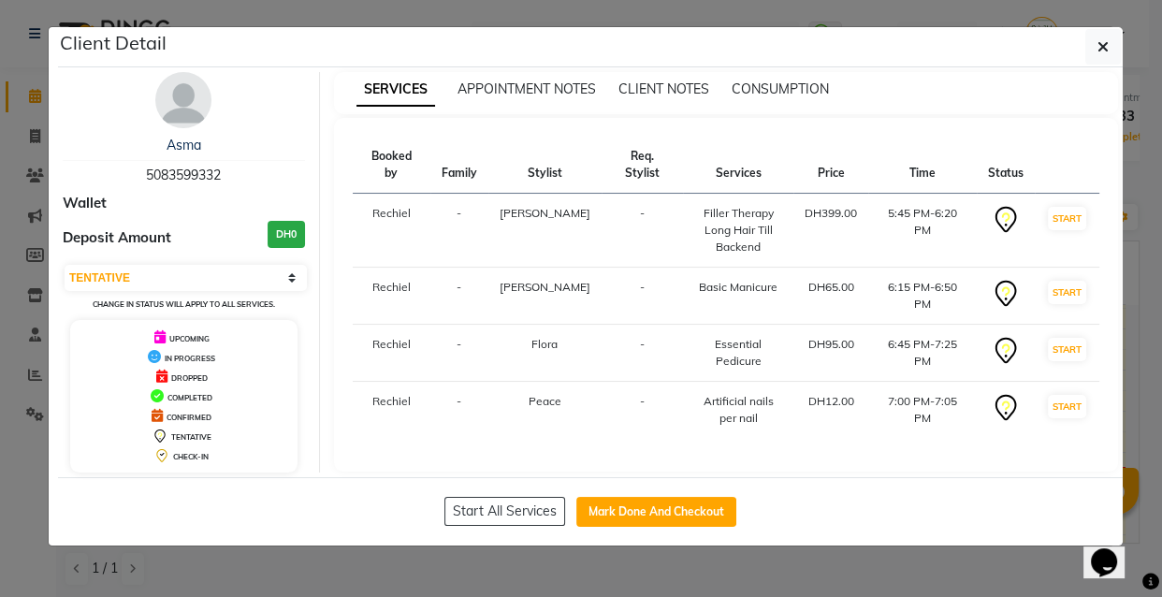
click at [1092, 27] on div "Client Detail" at bounding box center [590, 47] width 1065 height 40
click at [1118, 30] on button "button" at bounding box center [1104, 47] width 36 height 36
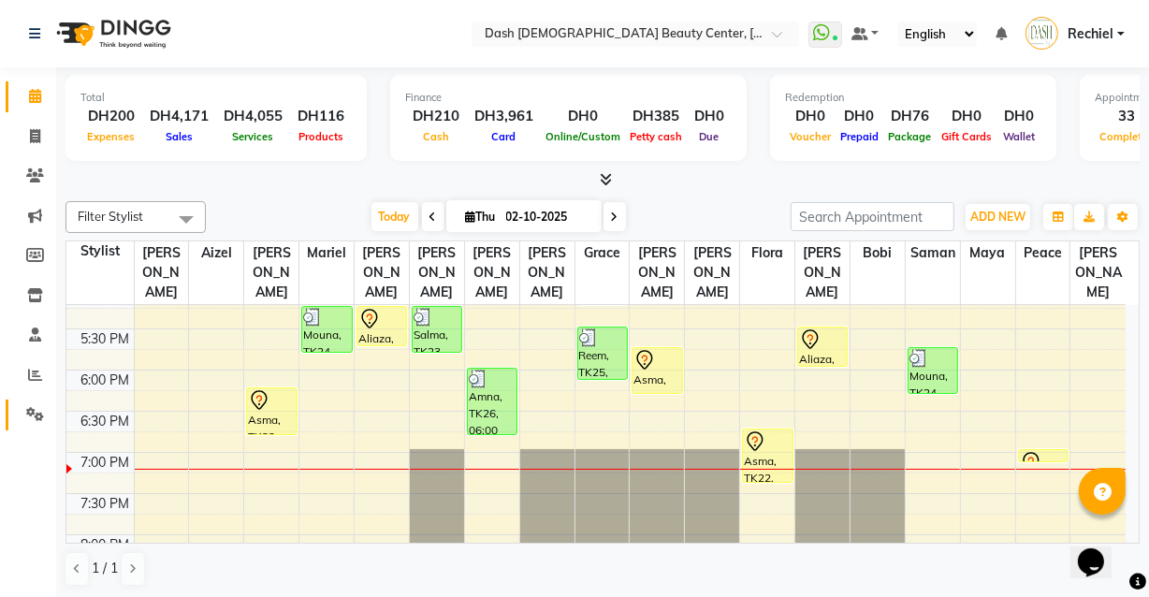
click at [27, 413] on icon at bounding box center [35, 414] width 18 height 14
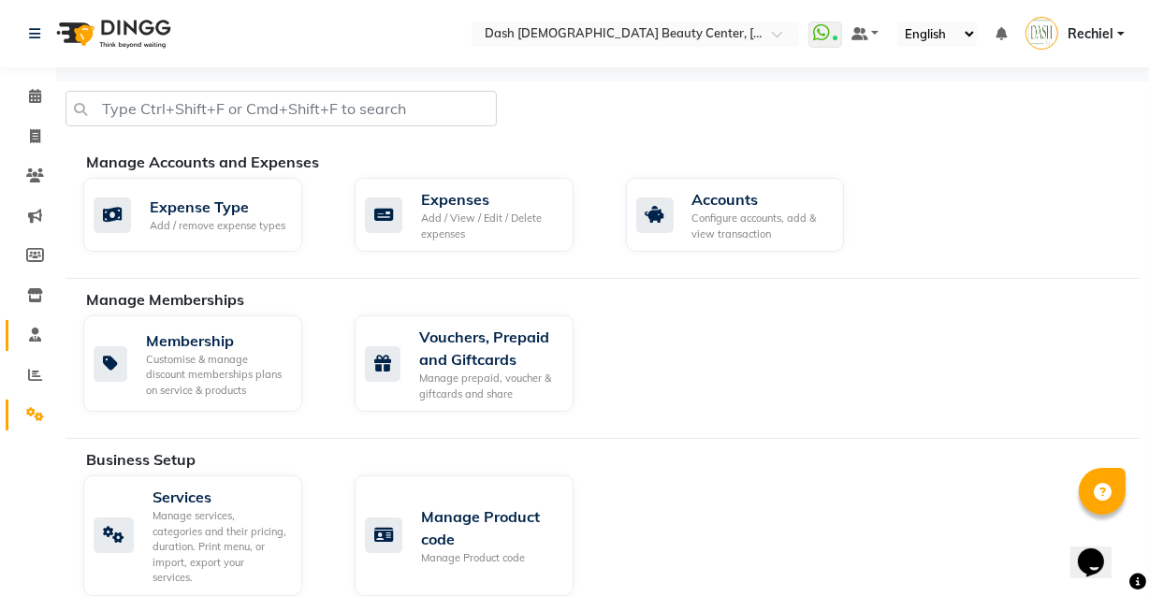
click at [37, 343] on span at bounding box center [35, 336] width 33 height 22
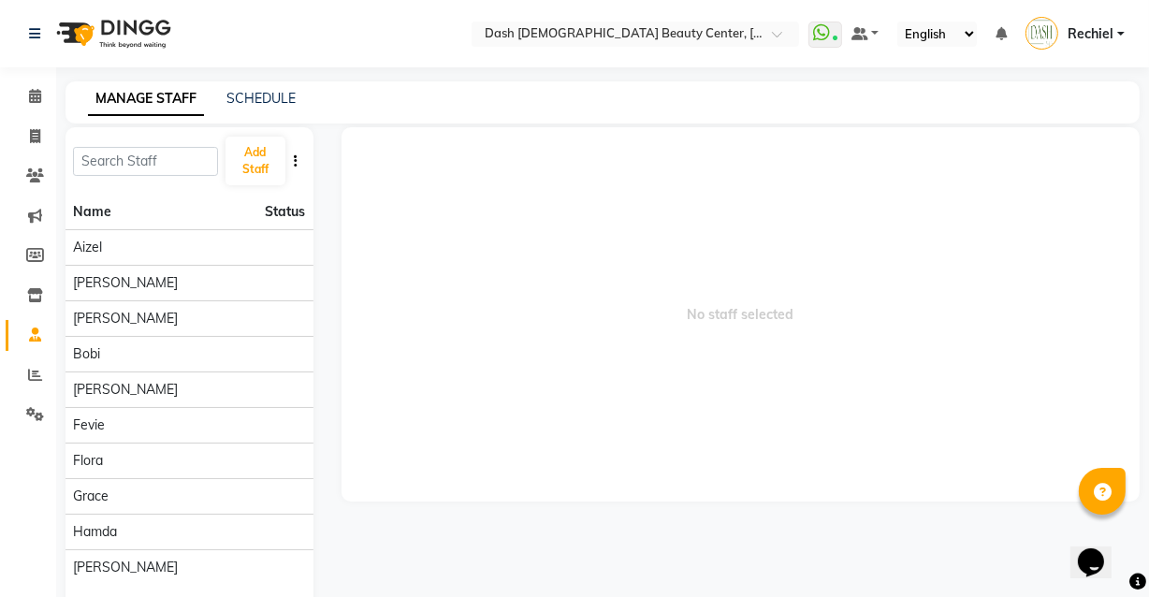
click at [23, 343] on span at bounding box center [35, 336] width 33 height 22
click at [35, 387] on link "Reports" at bounding box center [28, 375] width 45 height 31
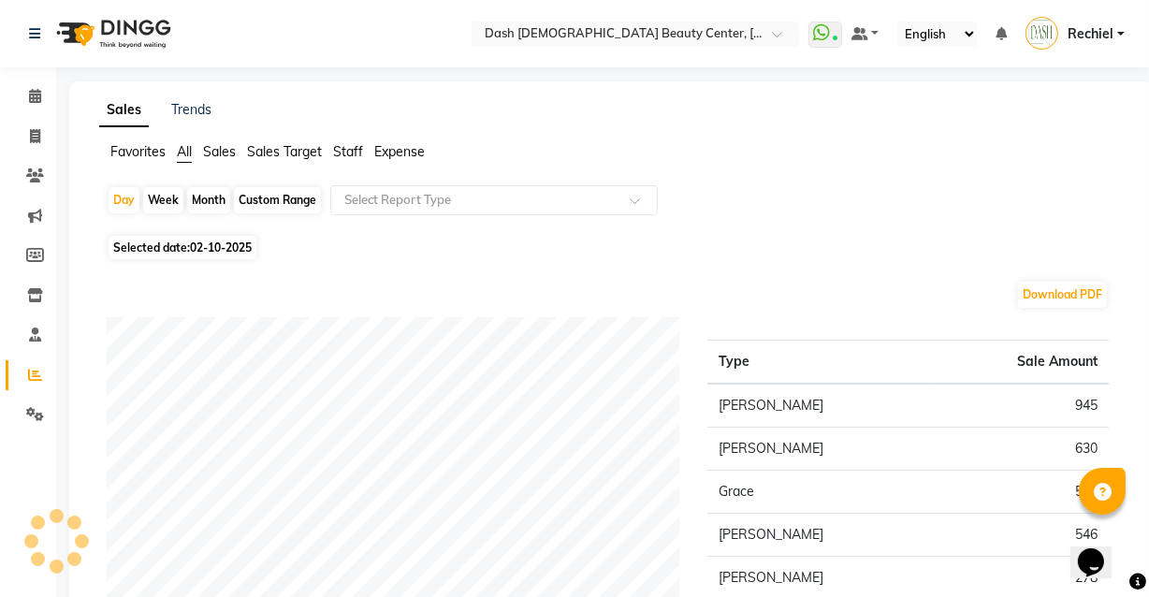
click at [347, 144] on span "Staff" at bounding box center [348, 151] width 30 height 17
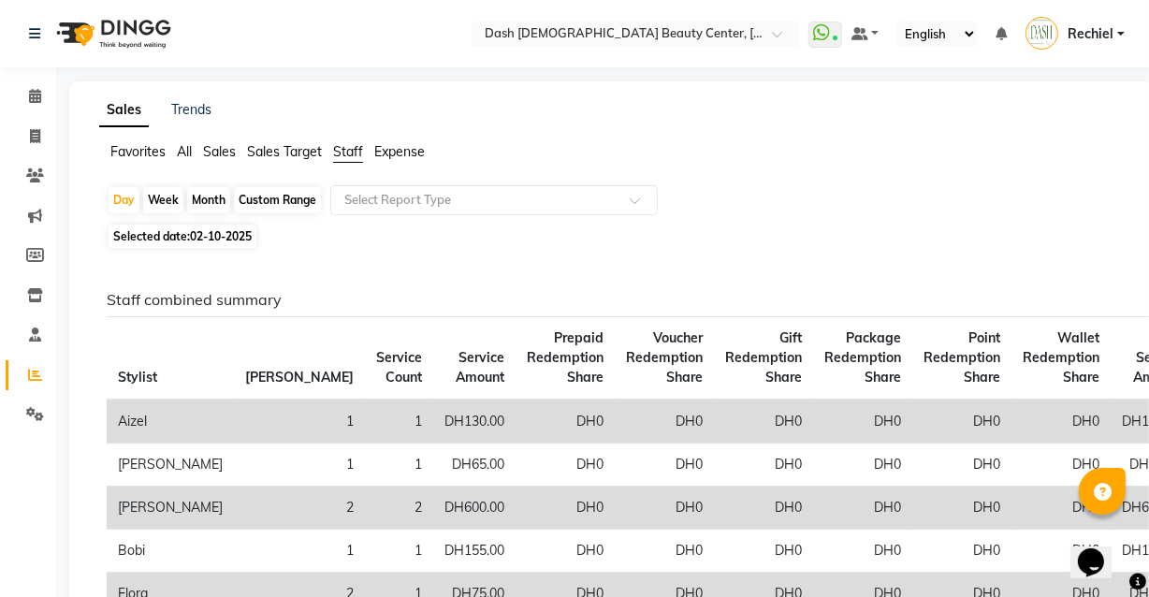
click at [236, 154] on span "Sales" at bounding box center [219, 151] width 33 height 17
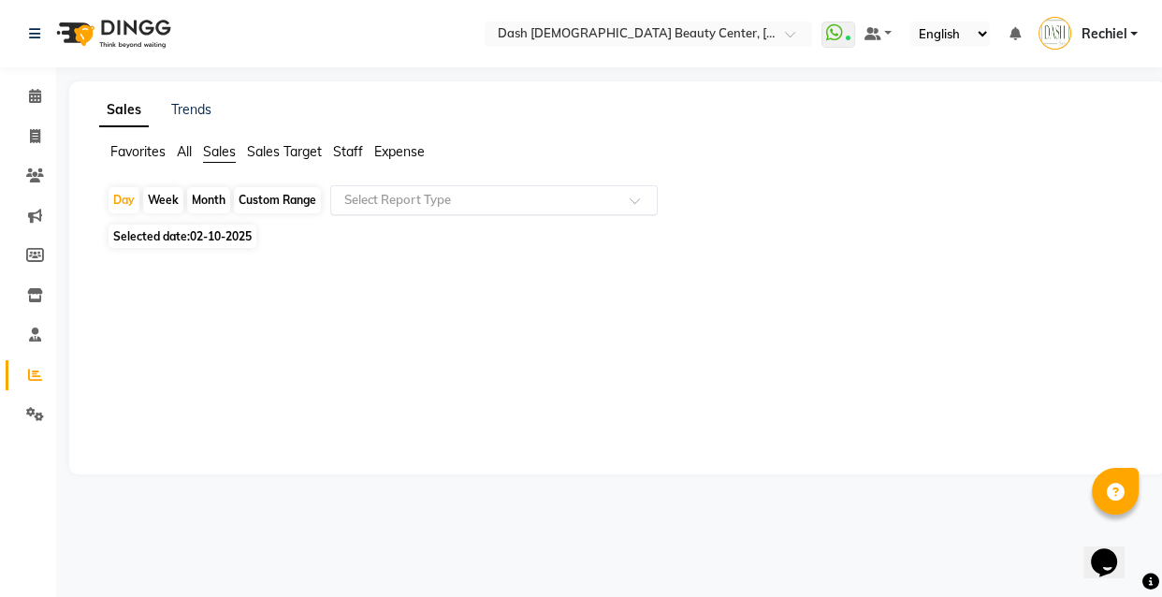
click at [437, 199] on input "text" at bounding box center [476, 200] width 270 height 19
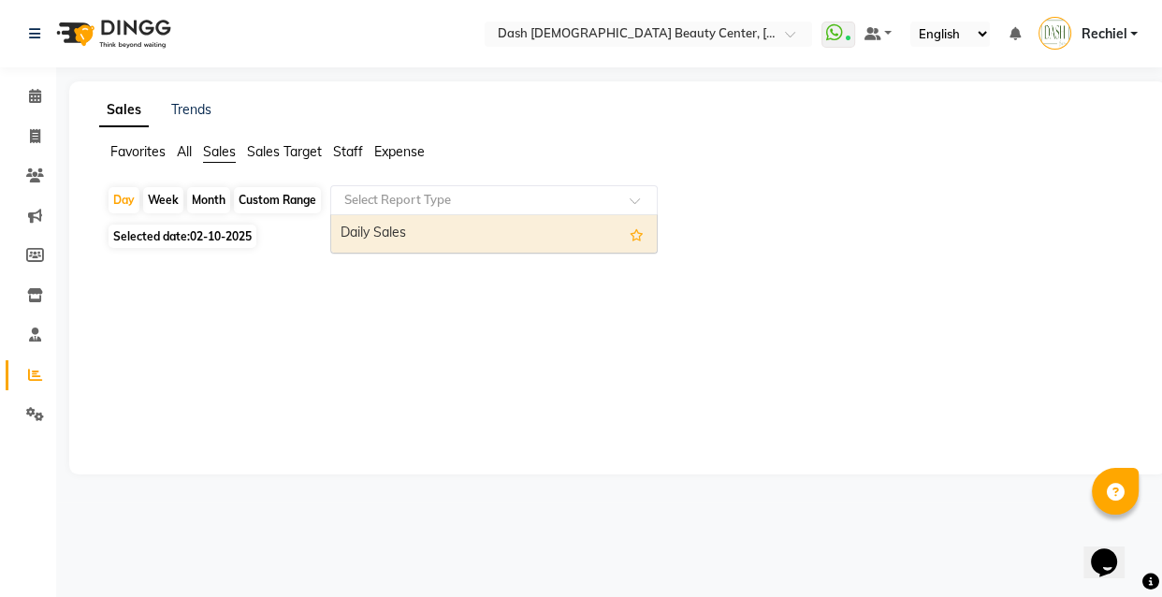
click at [457, 235] on div "Daily Sales" at bounding box center [494, 233] width 326 height 37
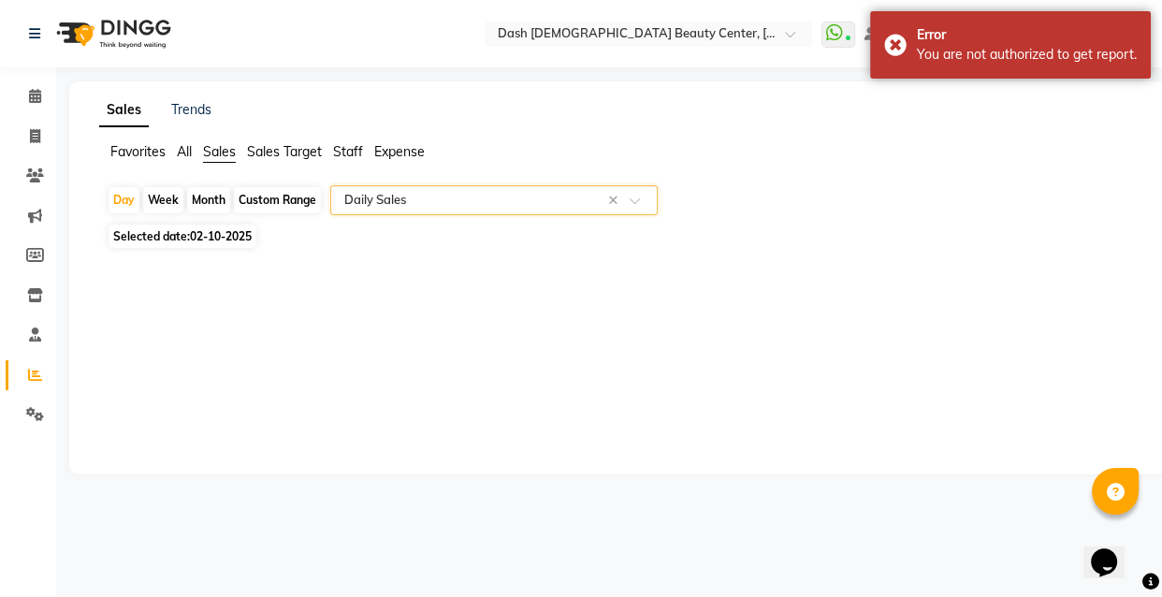
select select "full_report"
select select "pdf"
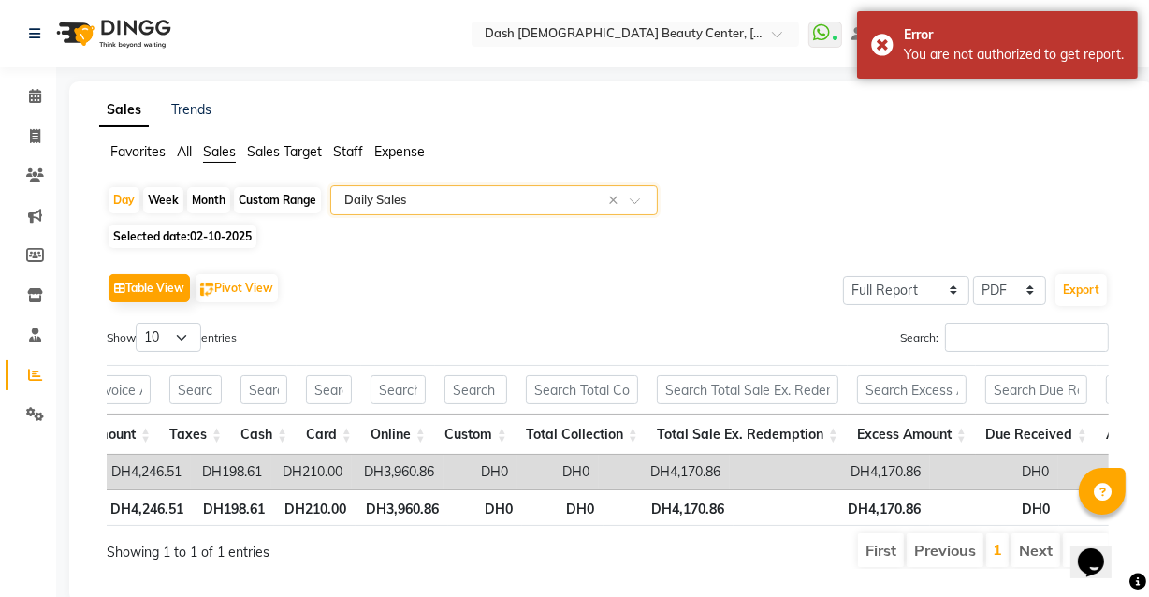
scroll to position [0, 899]
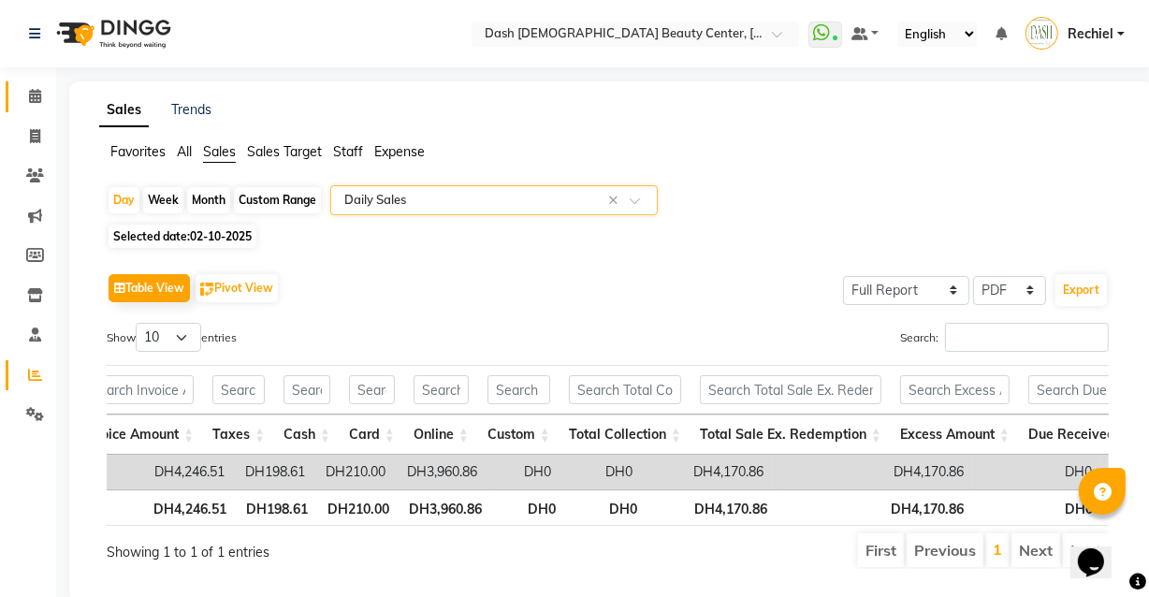
click at [29, 84] on link "Calendar" at bounding box center [28, 96] width 45 height 31
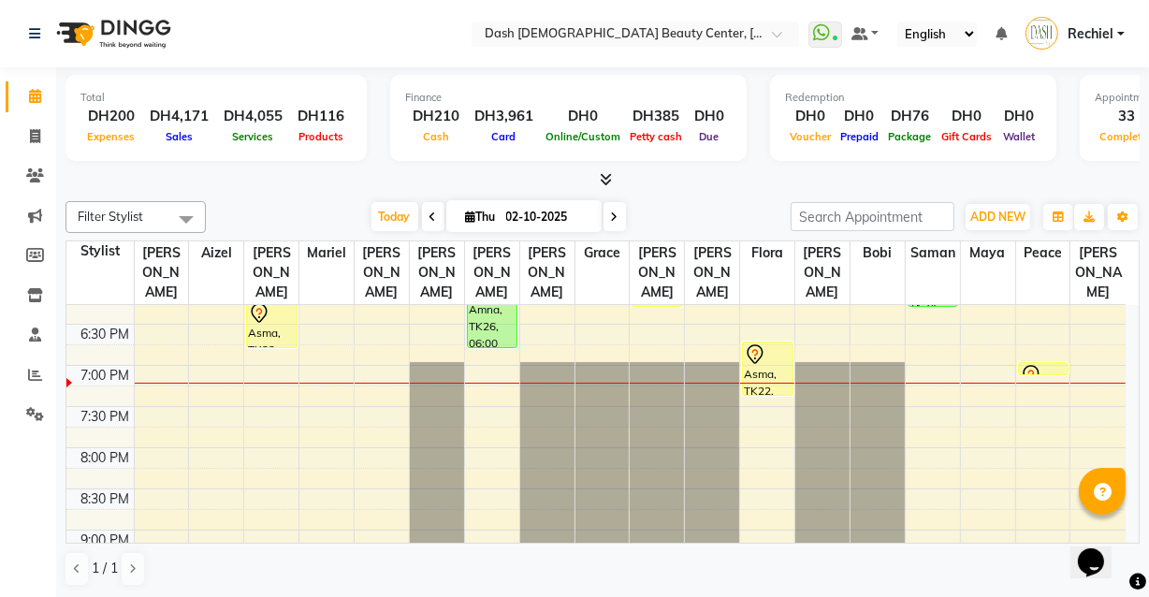
scroll to position [775, 0]
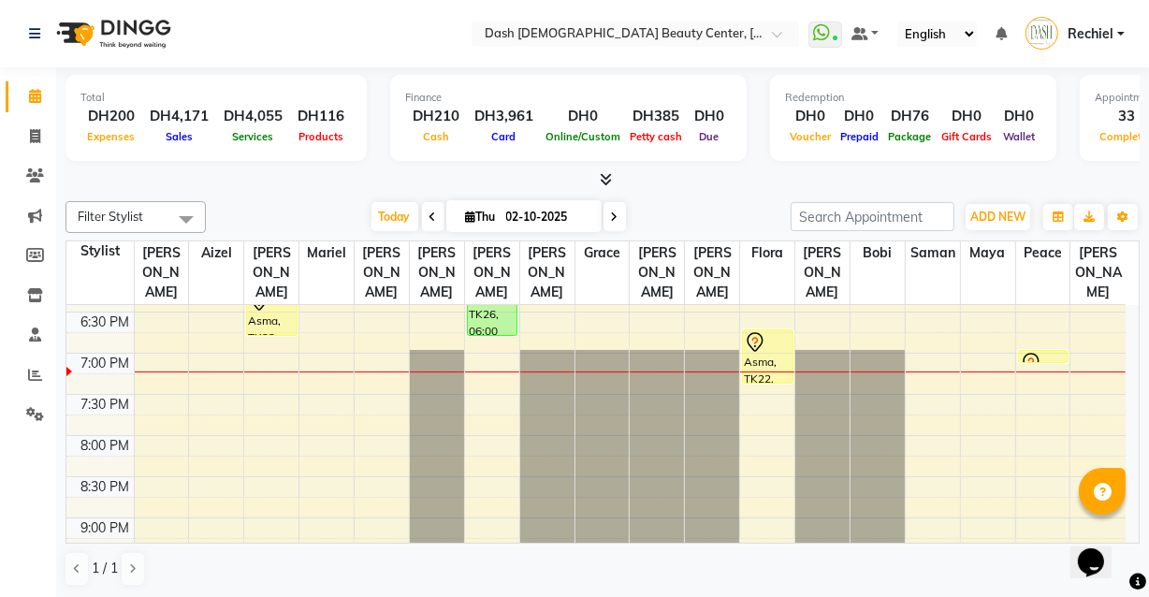
click at [285, 201] on div "Filter Stylist Select All Aizel Angelina Anna Bobi Edlyn Flora Grace Janine Jel…" at bounding box center [603, 217] width 1074 height 32
click at [38, 90] on icon at bounding box center [35, 96] width 12 height 14
click at [37, 134] on icon at bounding box center [35, 136] width 10 height 14
select select "service"
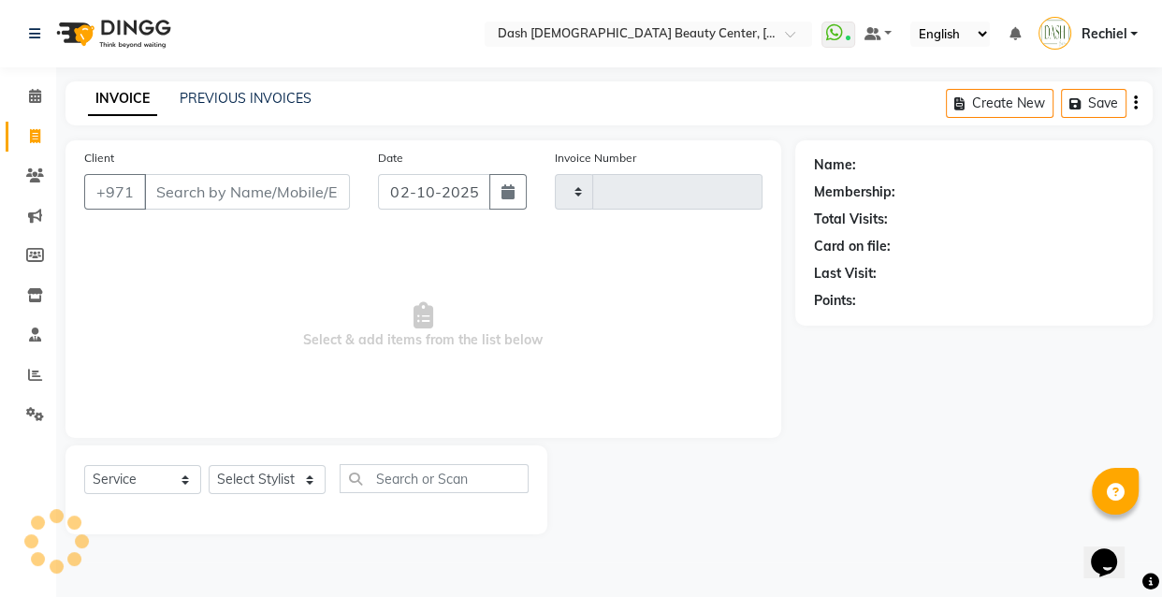
type input "4476"
select select "8372"
click at [35, 96] on icon at bounding box center [35, 96] width 12 height 14
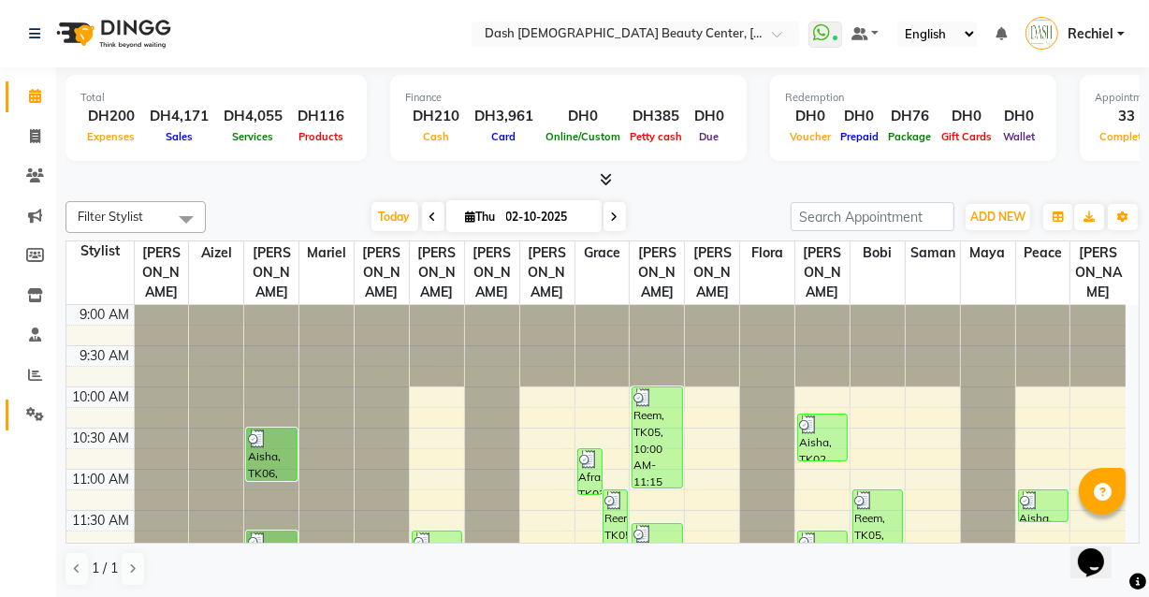
click at [8, 417] on link "Settings" at bounding box center [28, 415] width 45 height 31
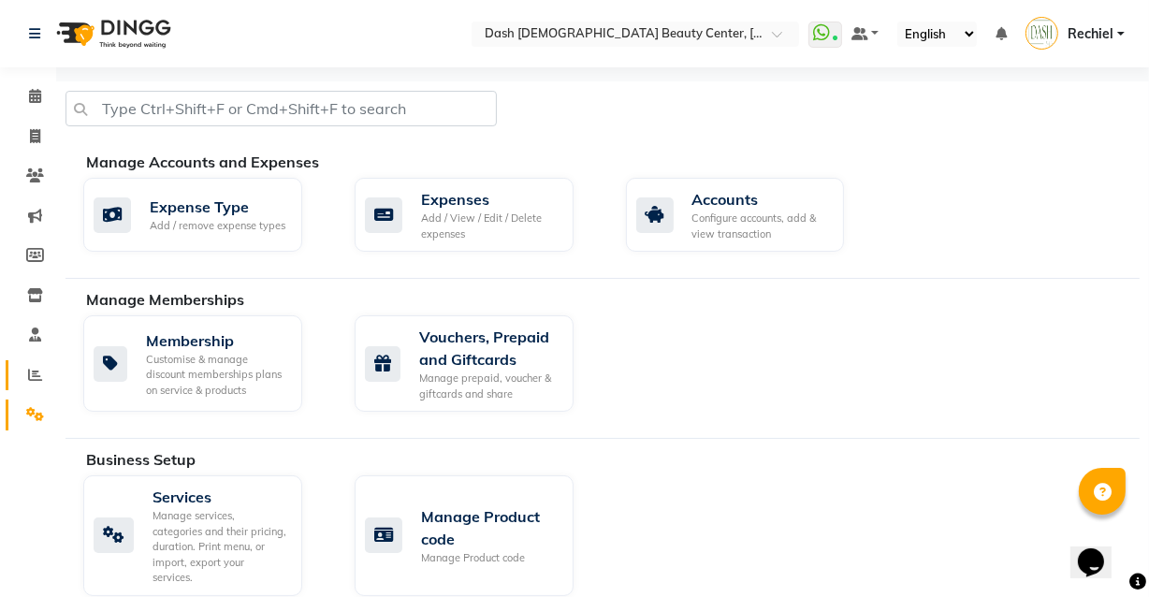
click at [37, 368] on icon at bounding box center [35, 375] width 14 height 14
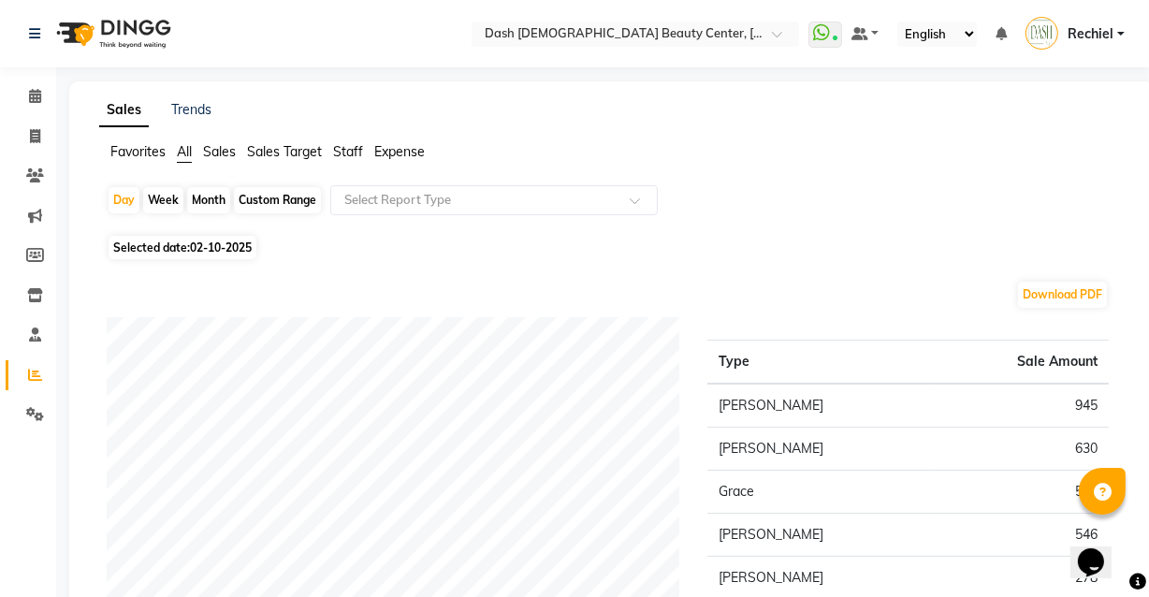
click at [230, 153] on span "Sales" at bounding box center [219, 151] width 33 height 17
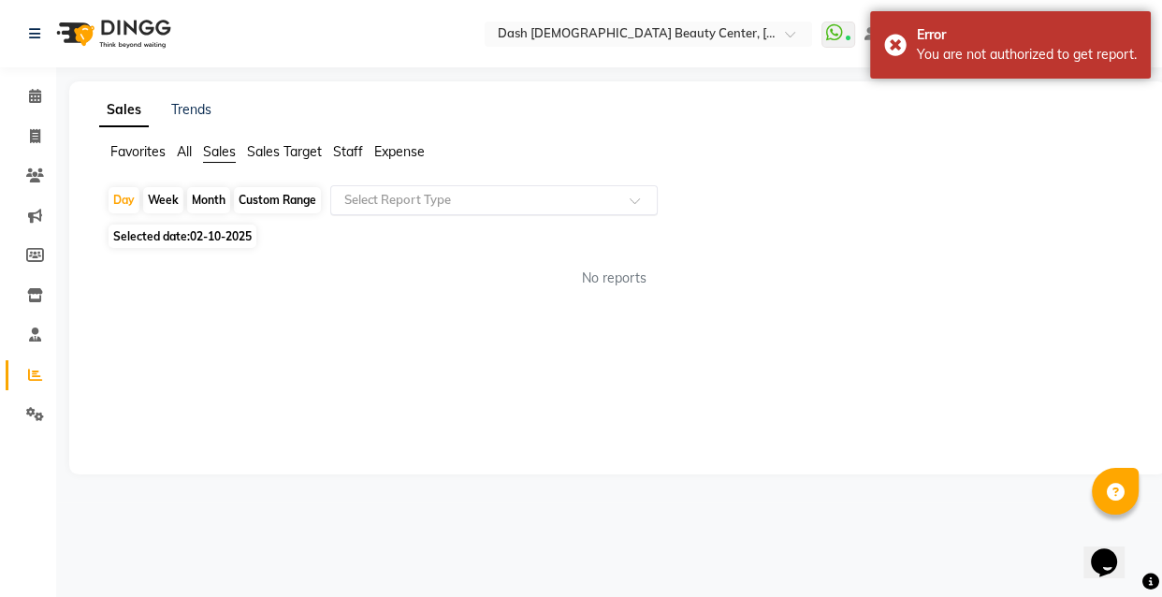
click at [443, 205] on input "text" at bounding box center [476, 200] width 270 height 19
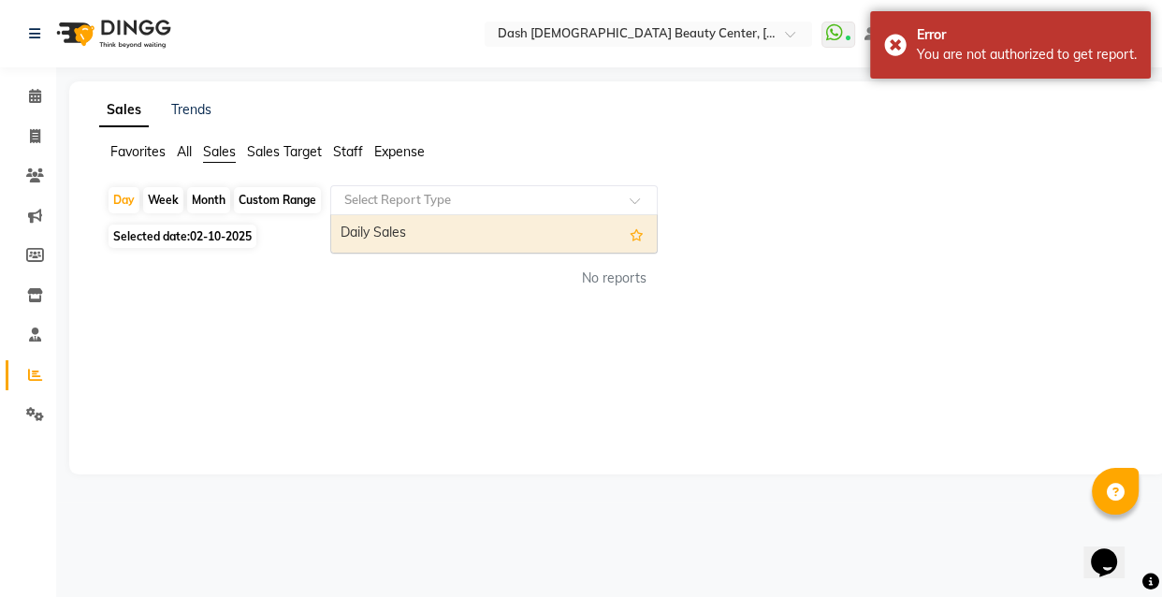
click at [475, 238] on div "Daily Sales" at bounding box center [494, 233] width 326 height 37
select select "full_report"
select select "pdf"
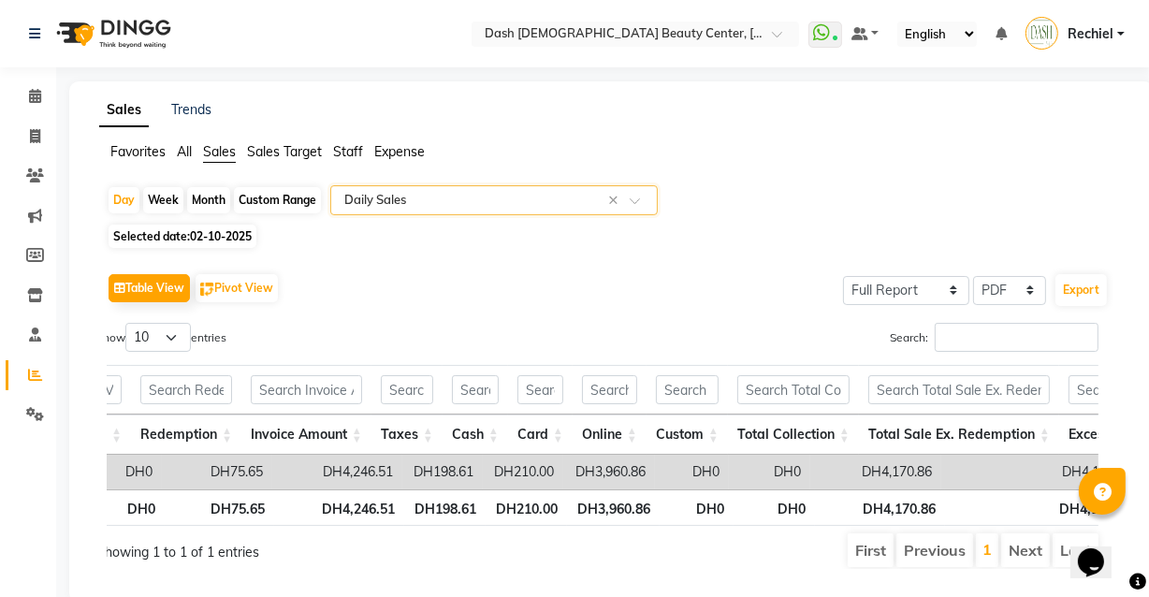
scroll to position [0, 7]
click at [8, 97] on link "Calendar" at bounding box center [28, 96] width 45 height 31
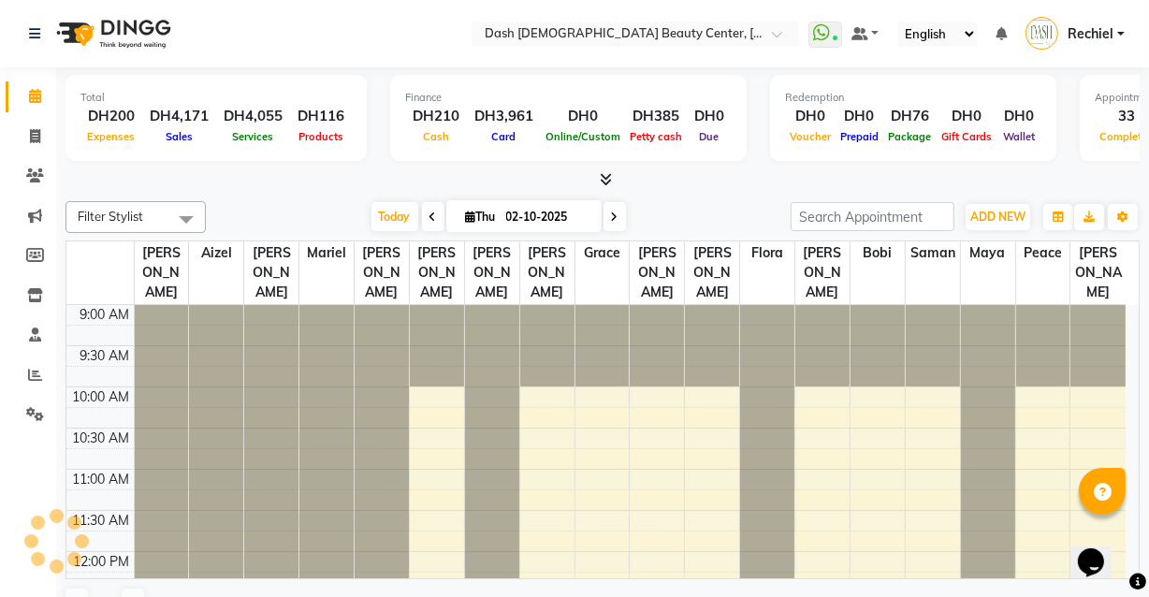
click at [29, 94] on icon at bounding box center [35, 96] width 12 height 14
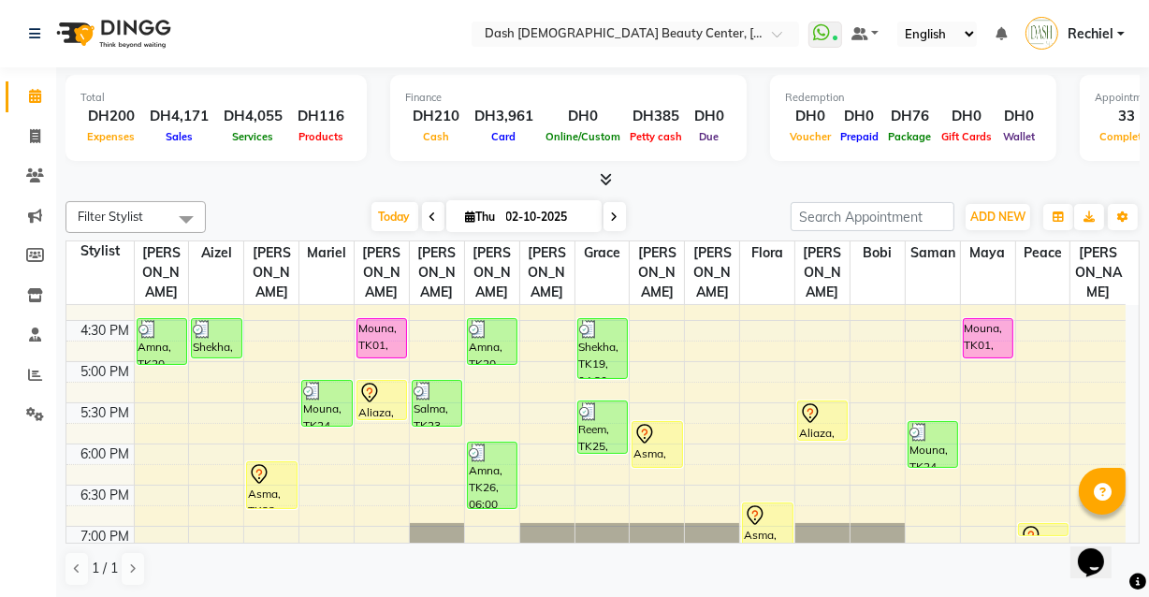
scroll to position [603, 0]
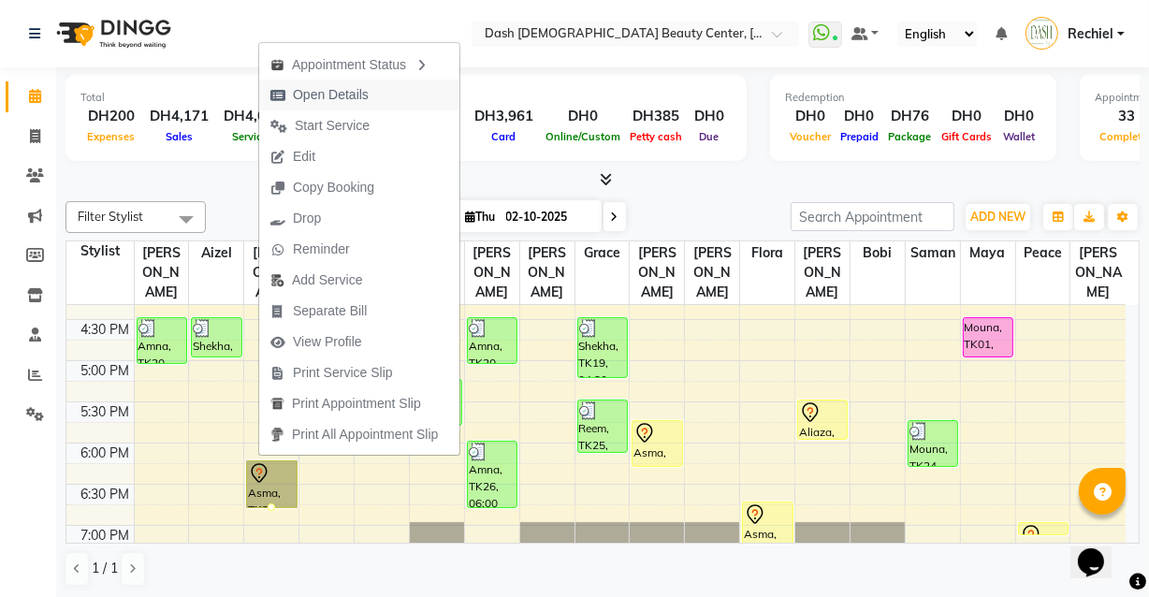
click at [382, 91] on button "Open Details" at bounding box center [359, 95] width 200 height 31
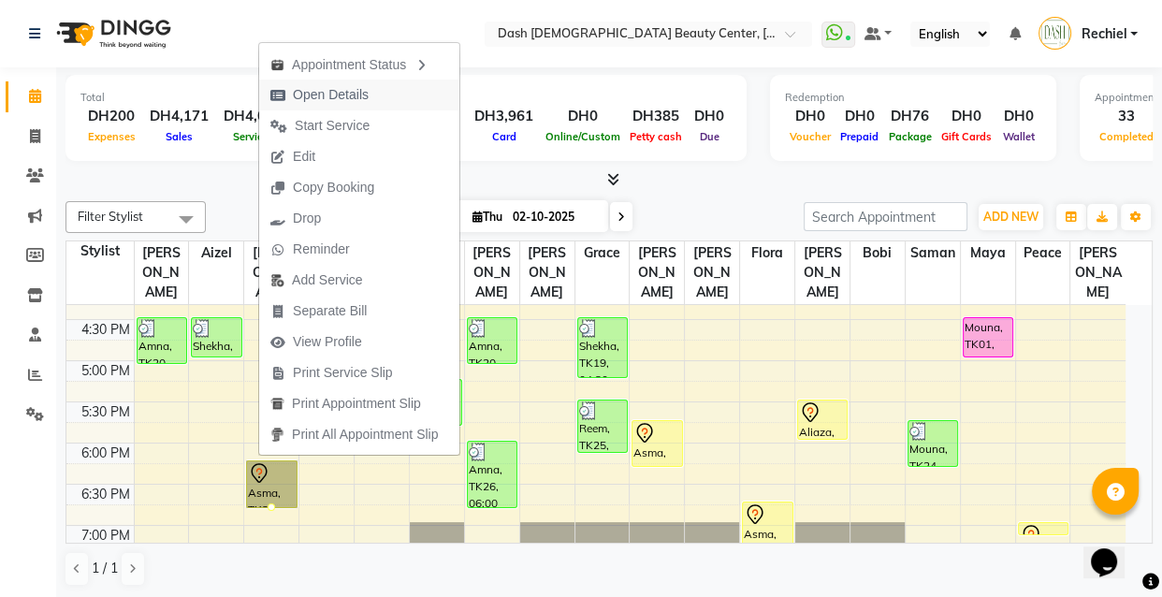
select select "7"
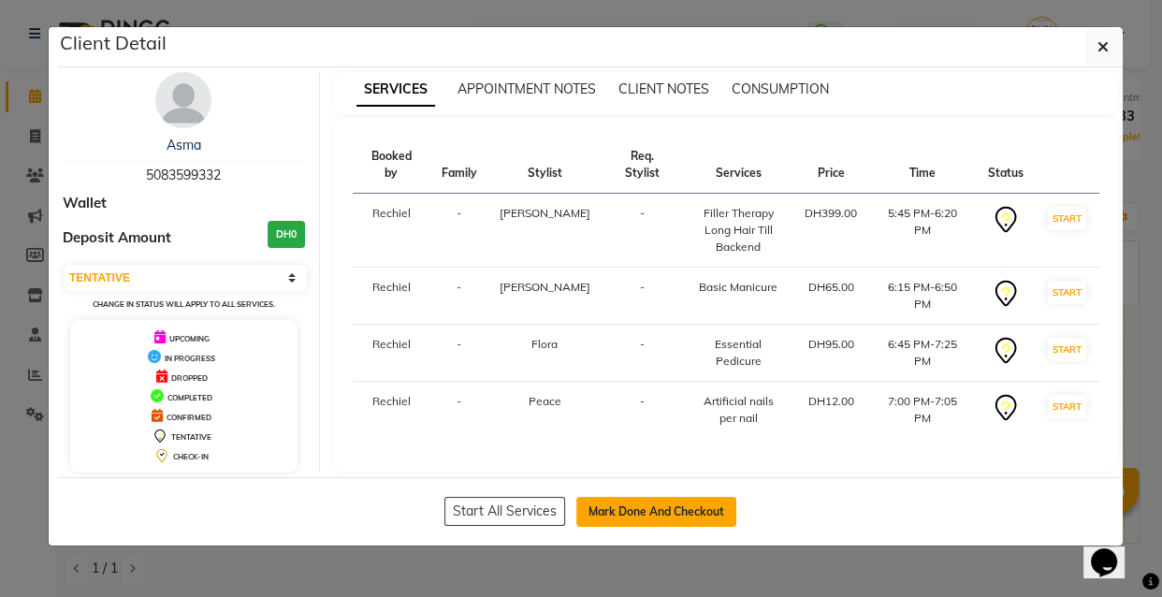
click at [675, 508] on button "Mark Done And Checkout" at bounding box center [657, 512] width 160 height 30
select select "8372"
select select "service"
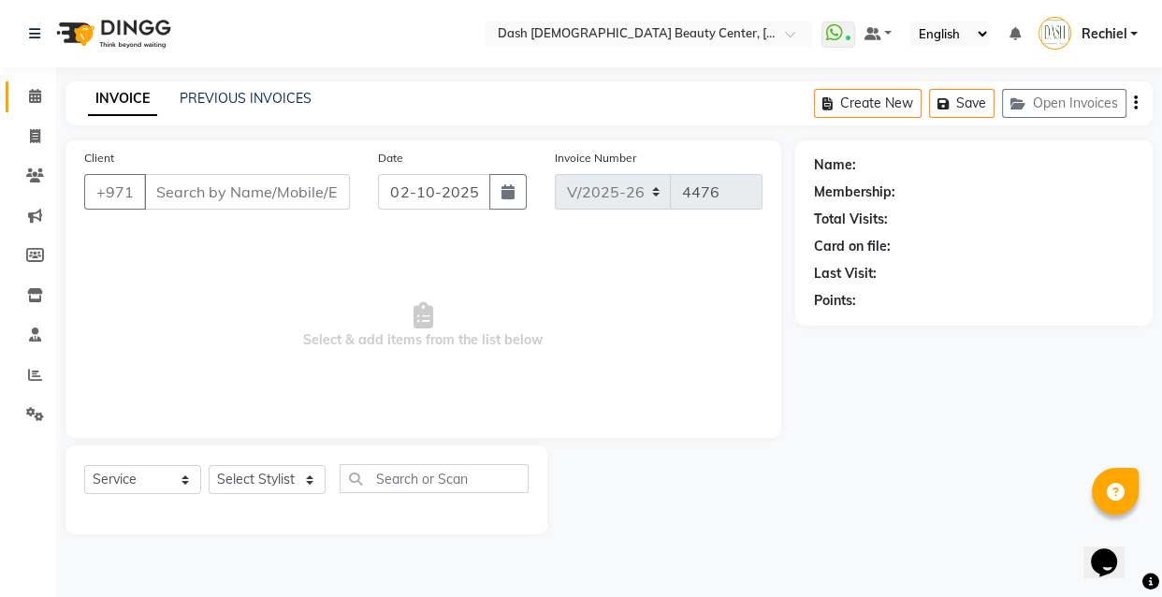
type input "5083599332"
select select "85614"
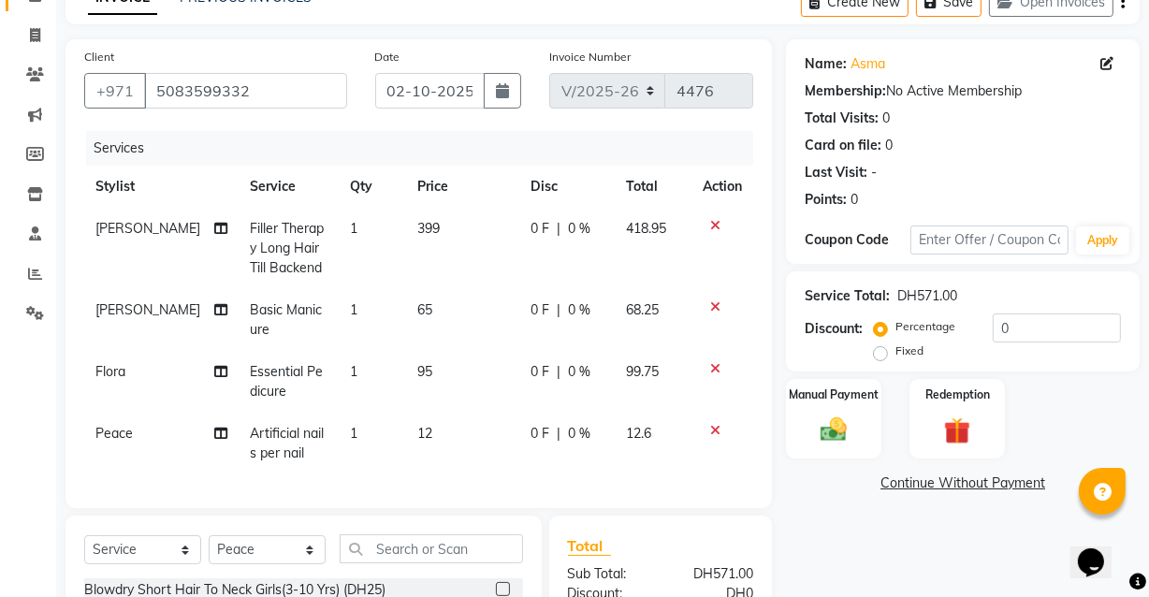
scroll to position [122, 0]
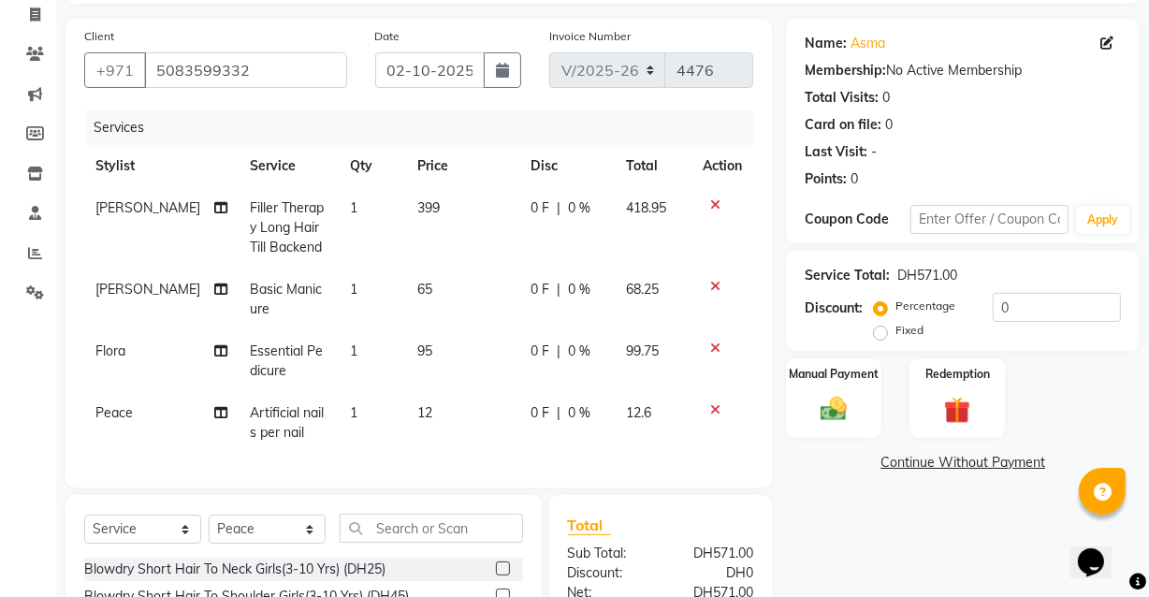
click at [214, 356] on icon at bounding box center [220, 350] width 13 height 13
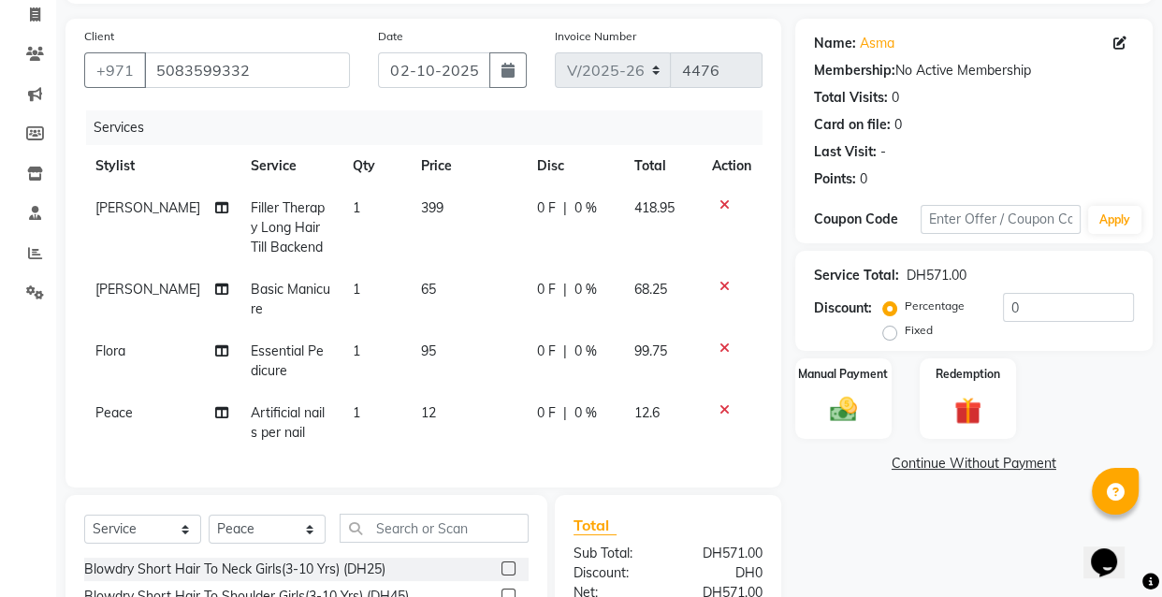
select select "81116"
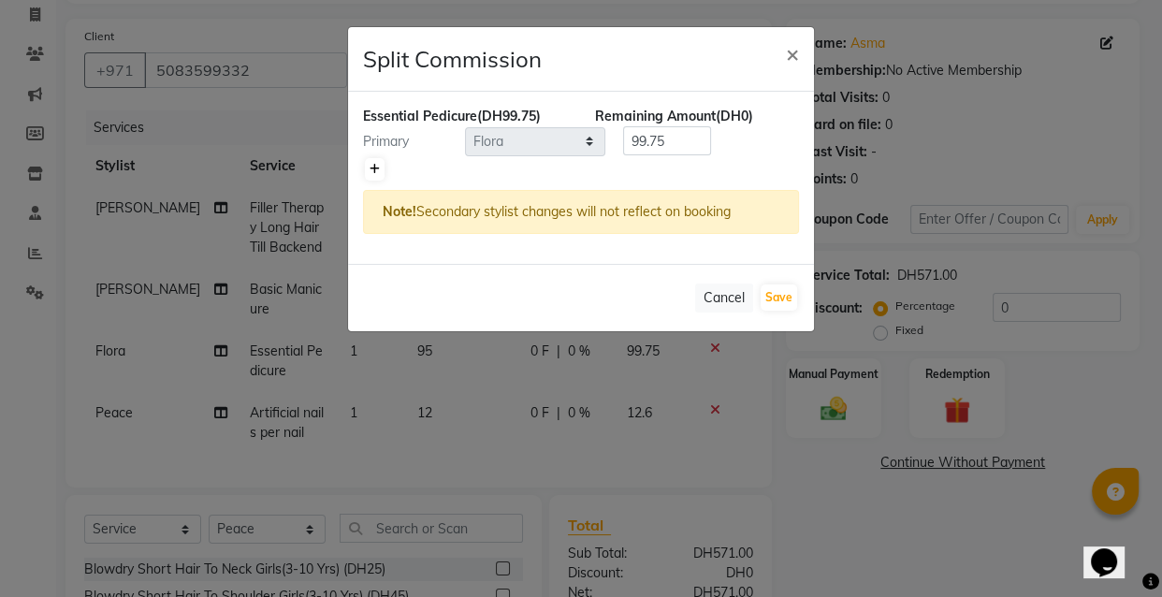
click at [376, 160] on link at bounding box center [375, 169] width 20 height 22
type input "49.88"
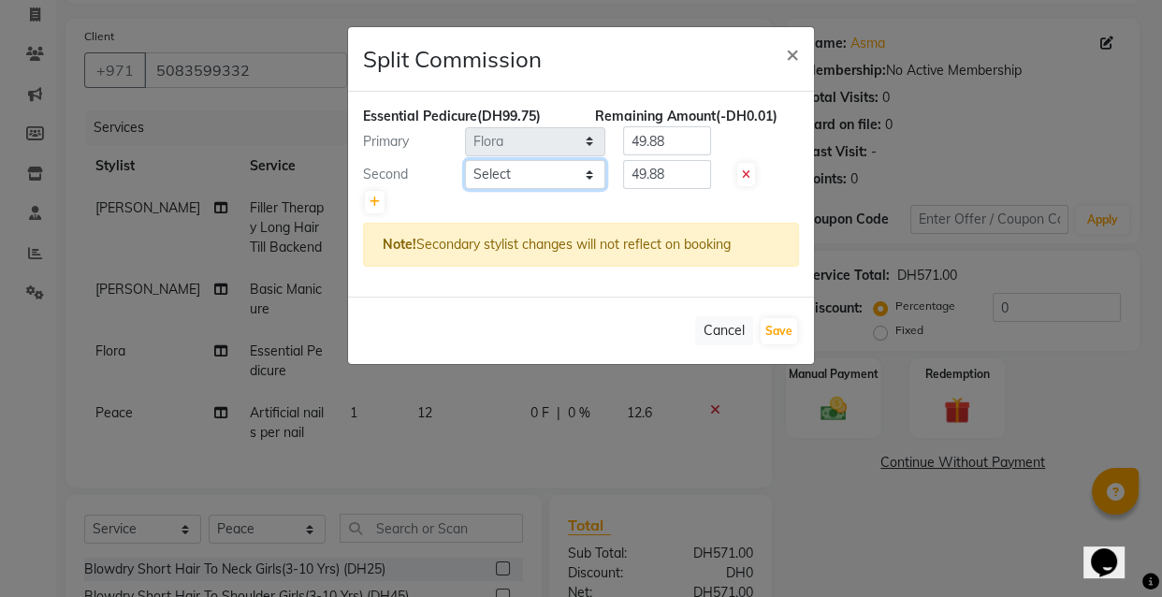
click at [547, 162] on select "Select Aizel Angelina Anna Bobi Edlyn Fevie Flora Grace Hamda Janine Jelyn Mari…" at bounding box center [535, 174] width 140 height 29
select select "81116"
click at [465, 160] on select "Select Aizel Angelina Anna Bobi Edlyn Fevie Flora Grace Hamda Janine Jelyn Mari…" at bounding box center [535, 174] width 140 height 29
click at [672, 172] on input "49.88" at bounding box center [667, 174] width 88 height 29
type input "4"
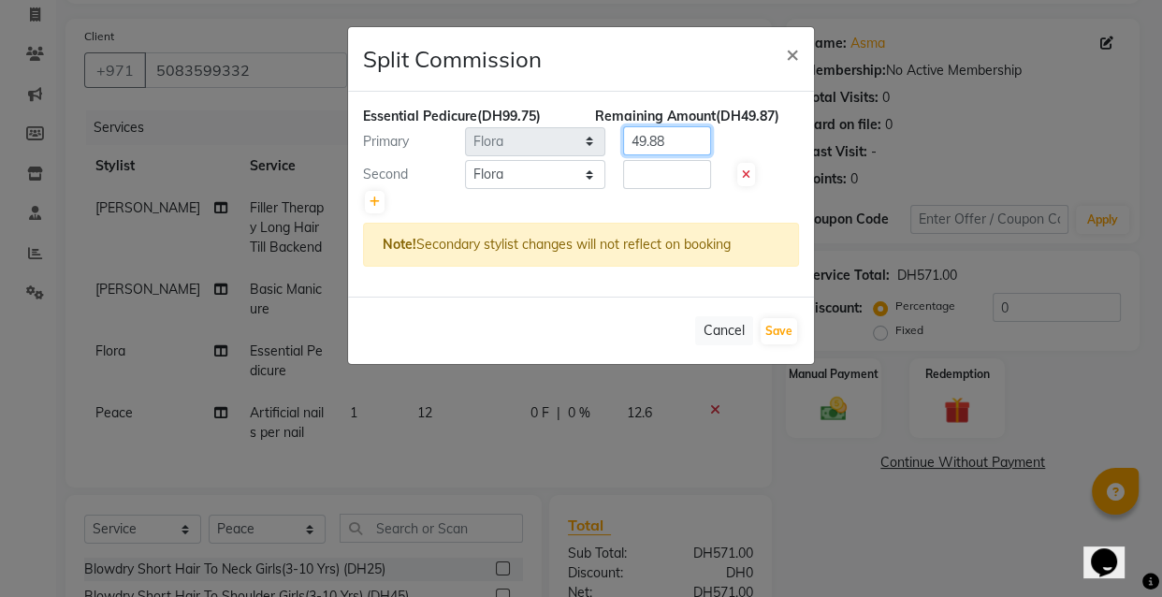
click at [667, 143] on input "49.88" at bounding box center [667, 140] width 88 height 29
type input "4"
click at [665, 169] on input "number" at bounding box center [667, 174] width 88 height 29
type input "35"
click at [665, 136] on input "number" at bounding box center [667, 140] width 88 height 29
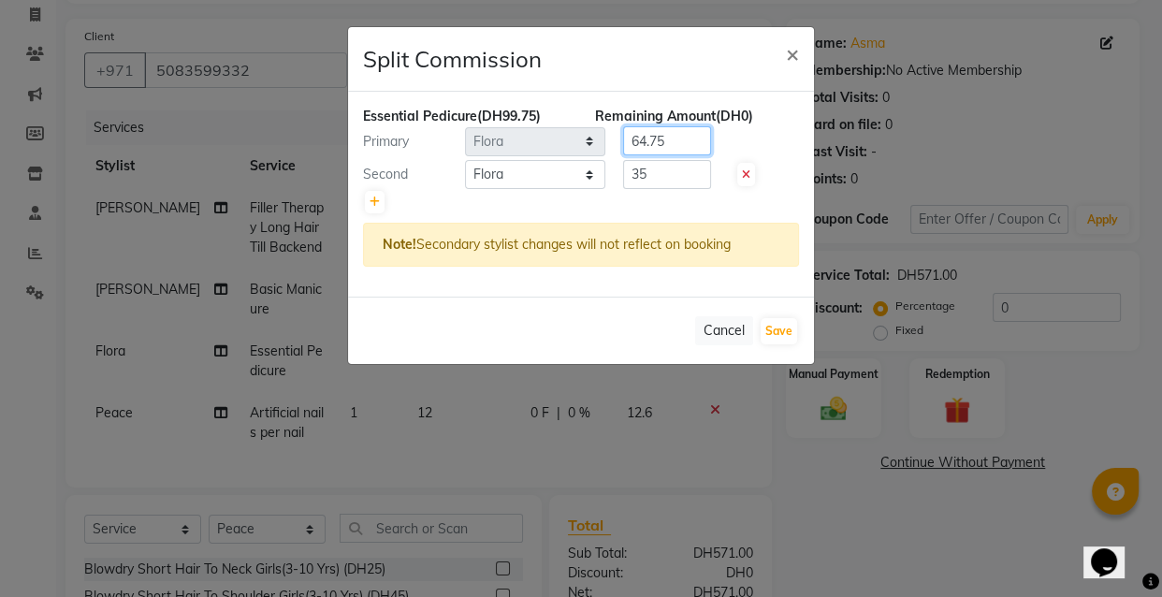
type input "64.75"
click at [762, 214] on div "Essential Pedicure (DH99.75) Remaining Amount (DH0) Primary Select Aizel Angeli…" at bounding box center [581, 194] width 466 height 205
click at [779, 327] on button "Save" at bounding box center [779, 331] width 37 height 26
select select "Select"
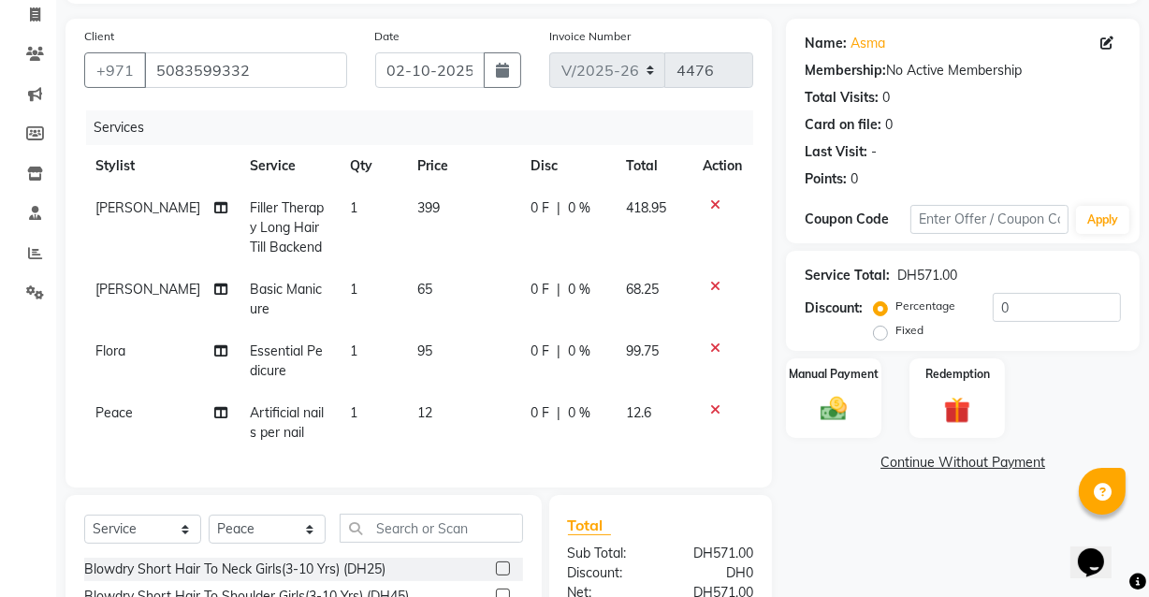
click at [186, 326] on td "[PERSON_NAME]" at bounding box center [161, 300] width 154 height 62
select select "81107"
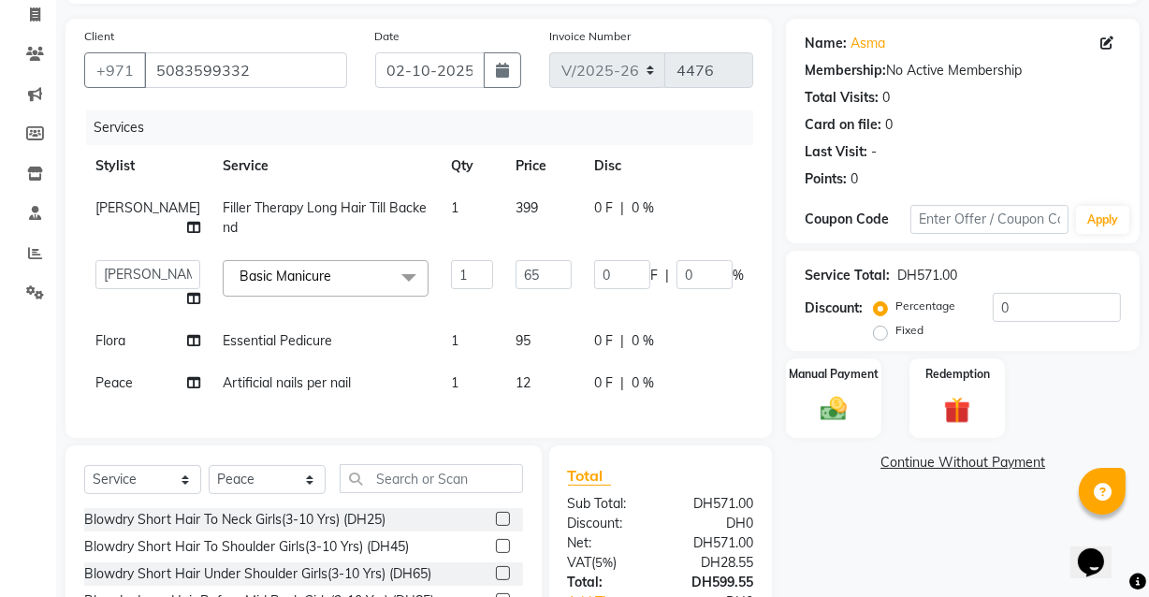
click at [187, 347] on icon at bounding box center [193, 340] width 13 height 13
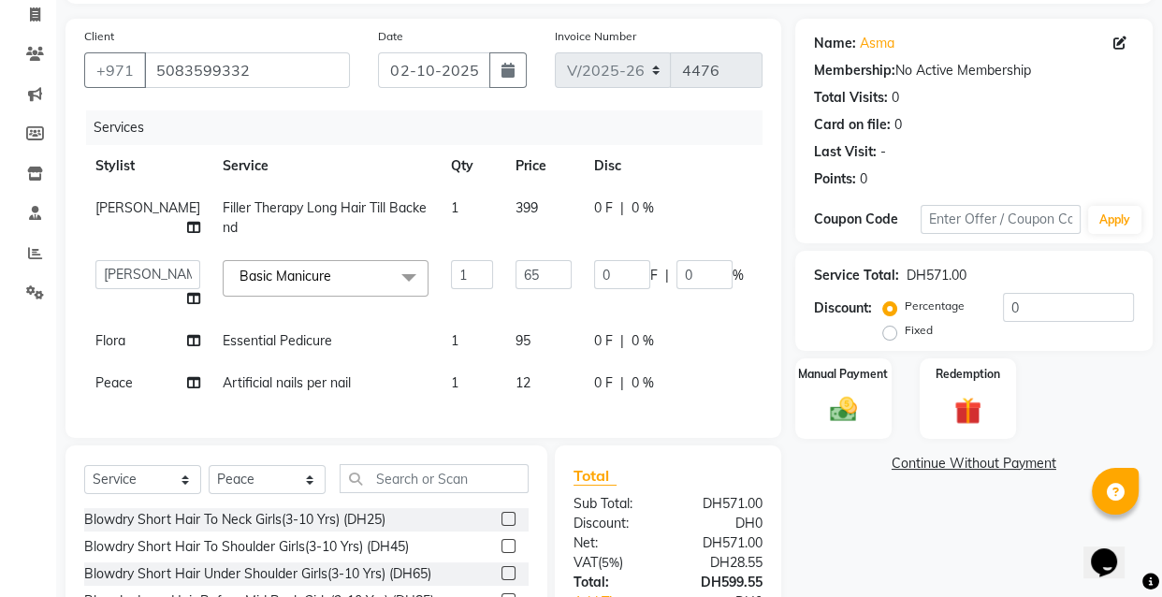
select select "81116"
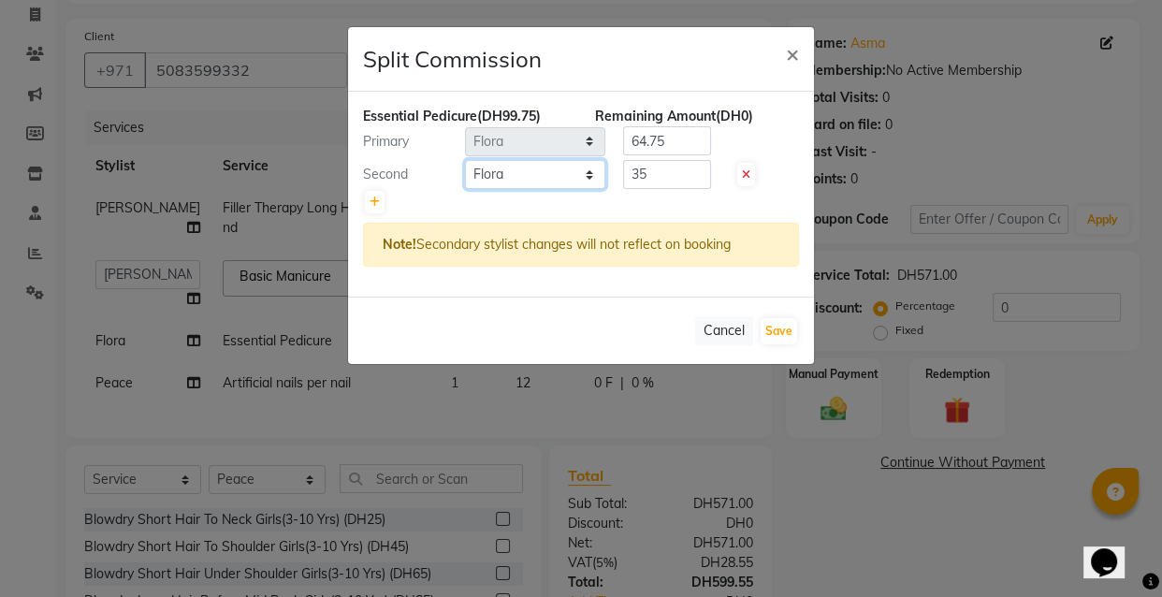
click at [555, 168] on select "Select Aizel Angelina Anna Bobi Edlyn Fevie Flora Grace Hamda Janine Jelyn Mari…" at bounding box center [535, 174] width 140 height 29
select select "85614"
click at [465, 160] on select "Select Aizel Angelina Anna Bobi Edlyn Fevie Flora Grace Hamda Janine Jelyn Mari…" at bounding box center [535, 174] width 140 height 29
click at [786, 320] on button "Save" at bounding box center [779, 331] width 37 height 26
select select "Select"
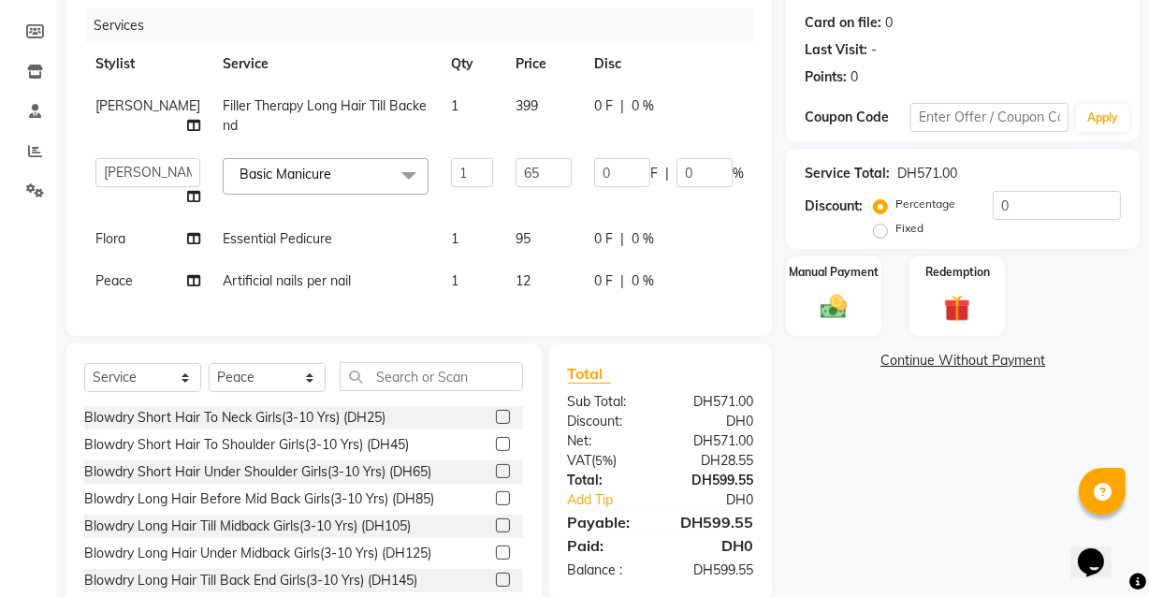
scroll to position [327, 0]
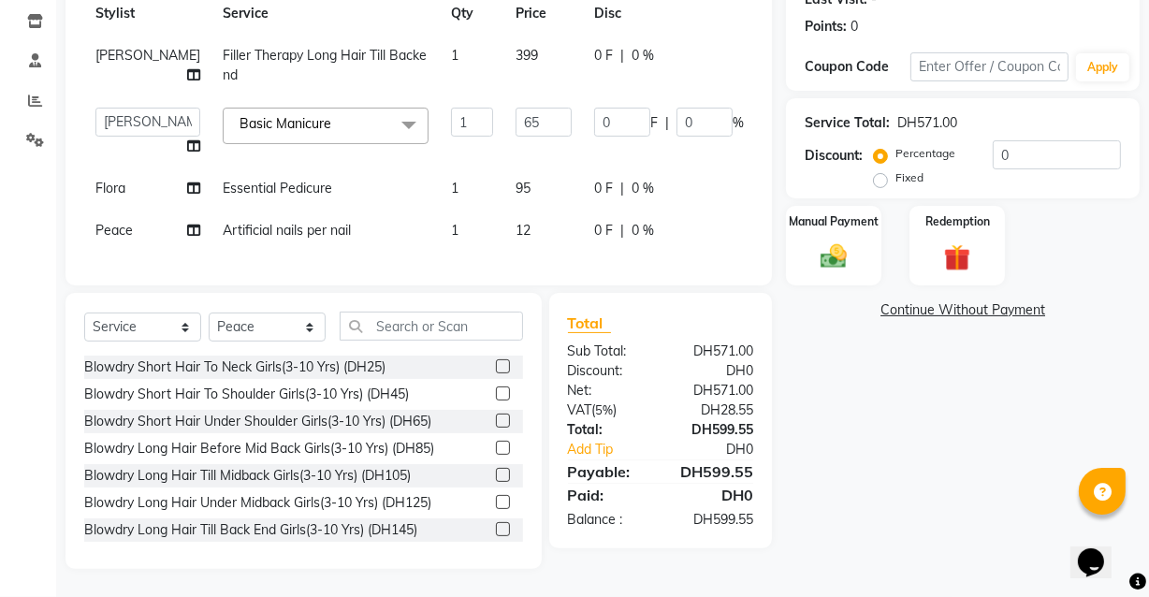
click at [898, 402] on div "Name: Asma Membership: No Active Membership Total Visits: 0 Card on file: 0 Las…" at bounding box center [970, 217] width 368 height 703
click at [897, 387] on div "Name: Asma Membership: No Active Membership Total Visits: 0 Card on file: 0 Las…" at bounding box center [970, 217] width 368 height 703
click at [837, 241] on img at bounding box center [833, 257] width 45 height 32
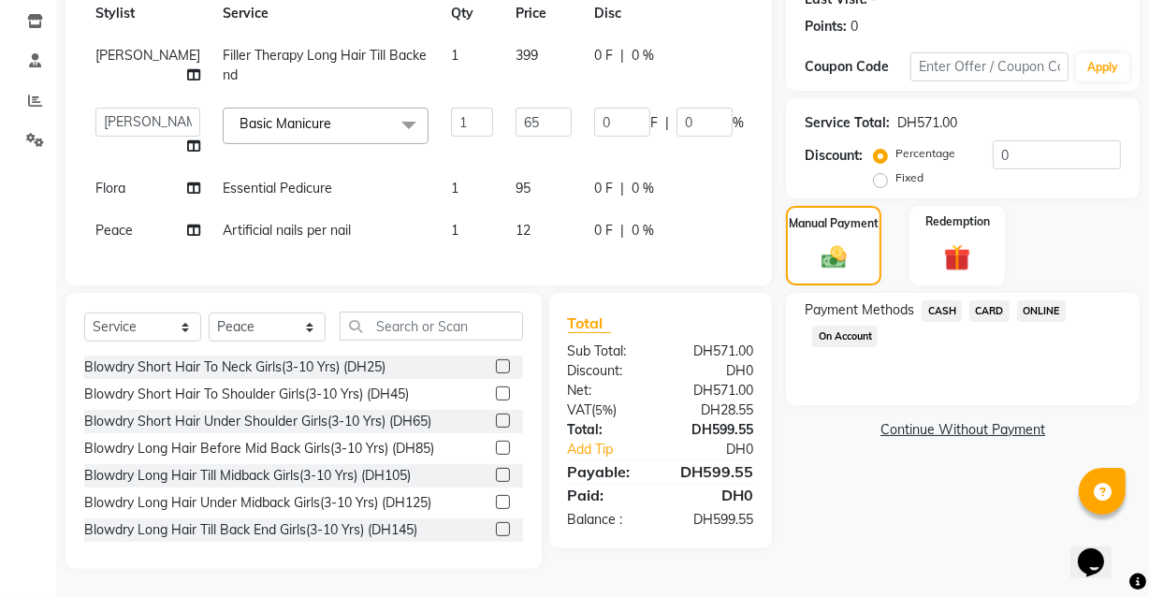
click at [981, 300] on span "CARD" at bounding box center [990, 311] width 40 height 22
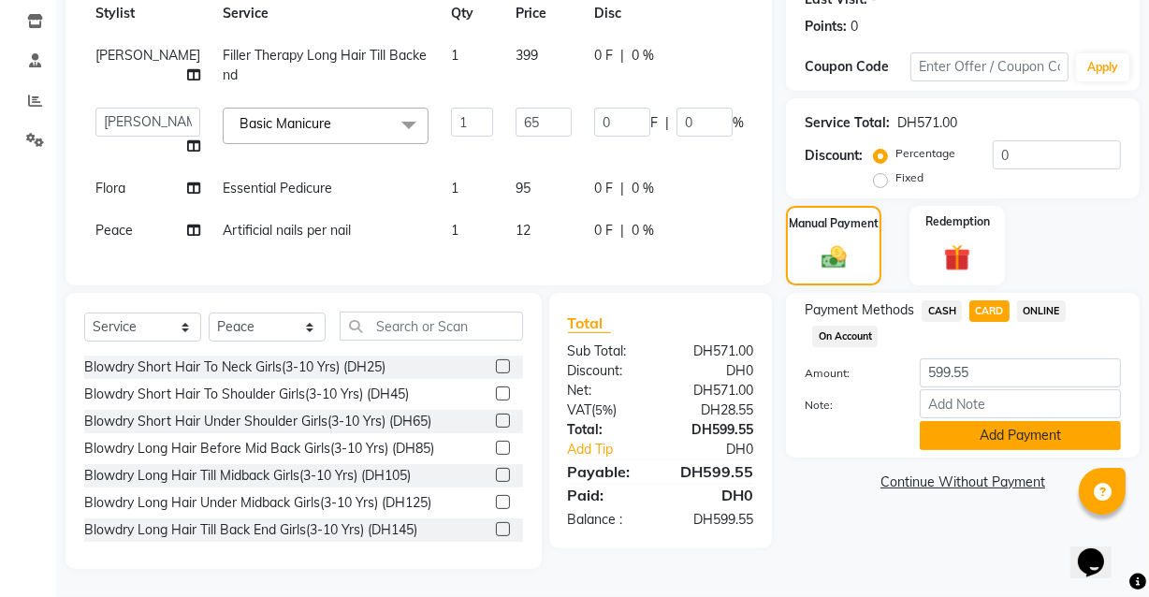
click at [1016, 421] on button "Add Payment" at bounding box center [1020, 435] width 201 height 29
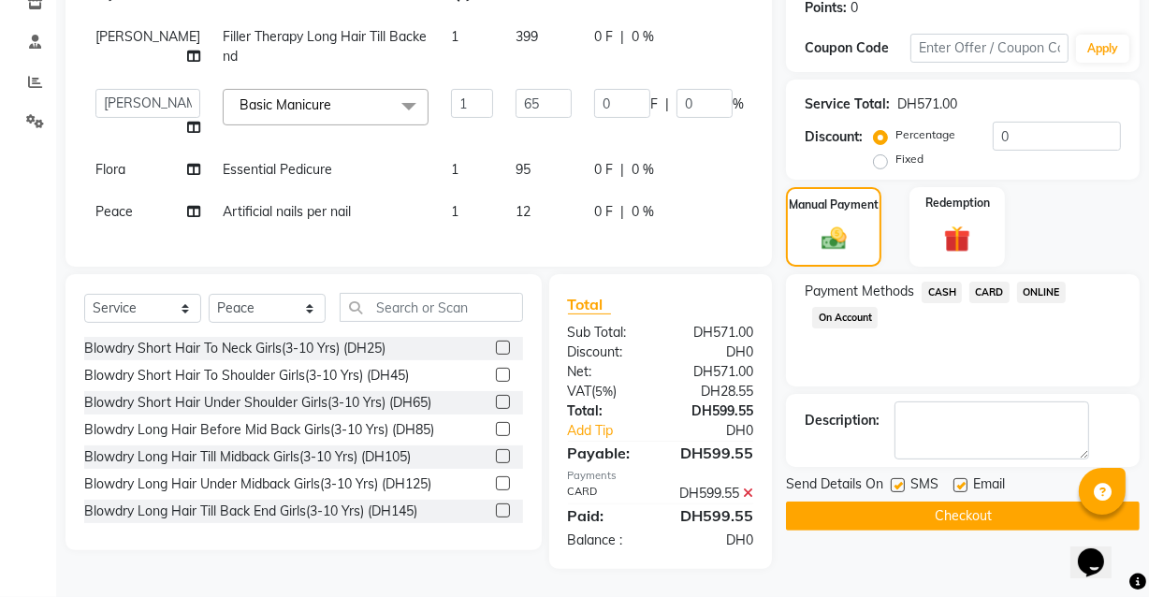
scroll to position [365, 0]
click at [962, 478] on label at bounding box center [961, 485] width 14 height 14
click at [962, 480] on input "checkbox" at bounding box center [960, 486] width 12 height 12
checkbox input "false"
click at [955, 502] on button "Checkout" at bounding box center [963, 516] width 354 height 29
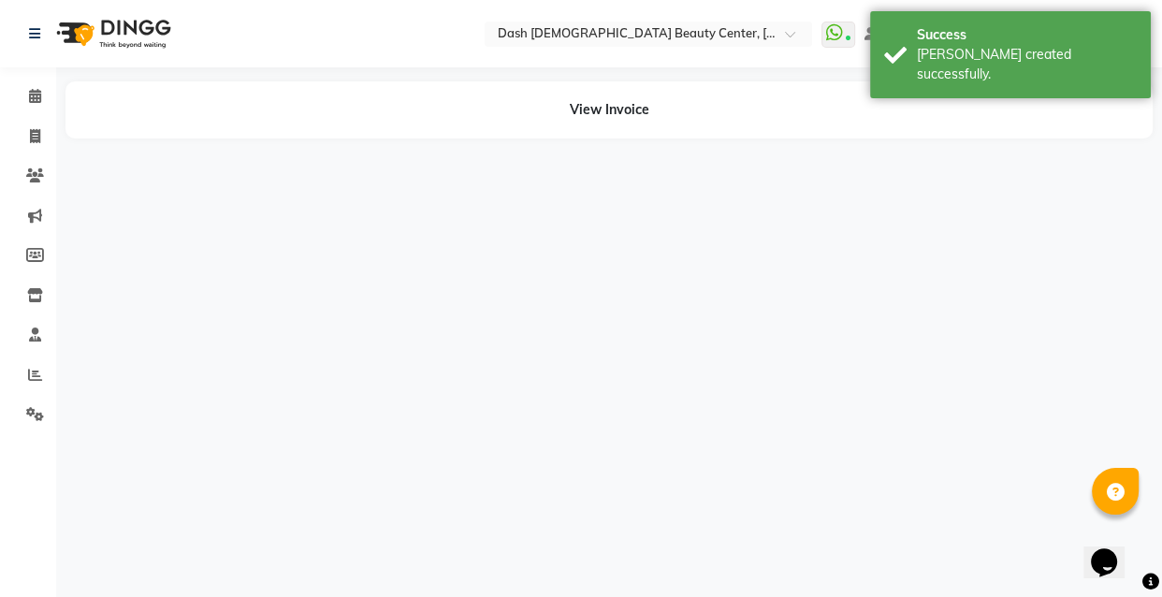
select select "81114"
select select "81107"
select select "81116"
select select "85614"
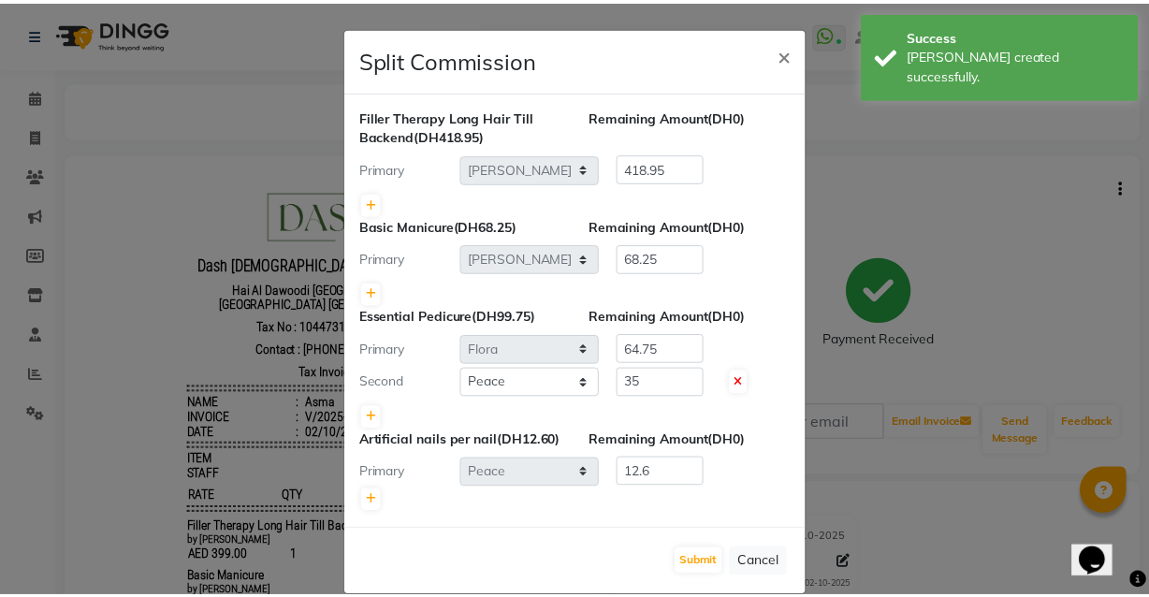
scroll to position [42, 0]
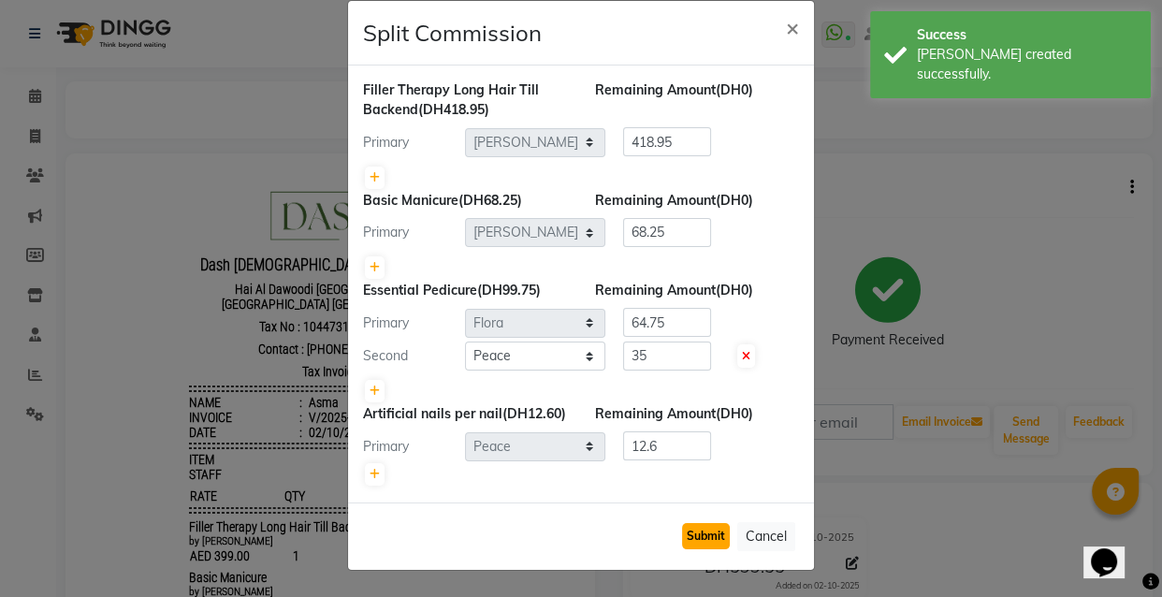
click at [706, 539] on button "Submit" at bounding box center [706, 536] width 48 height 26
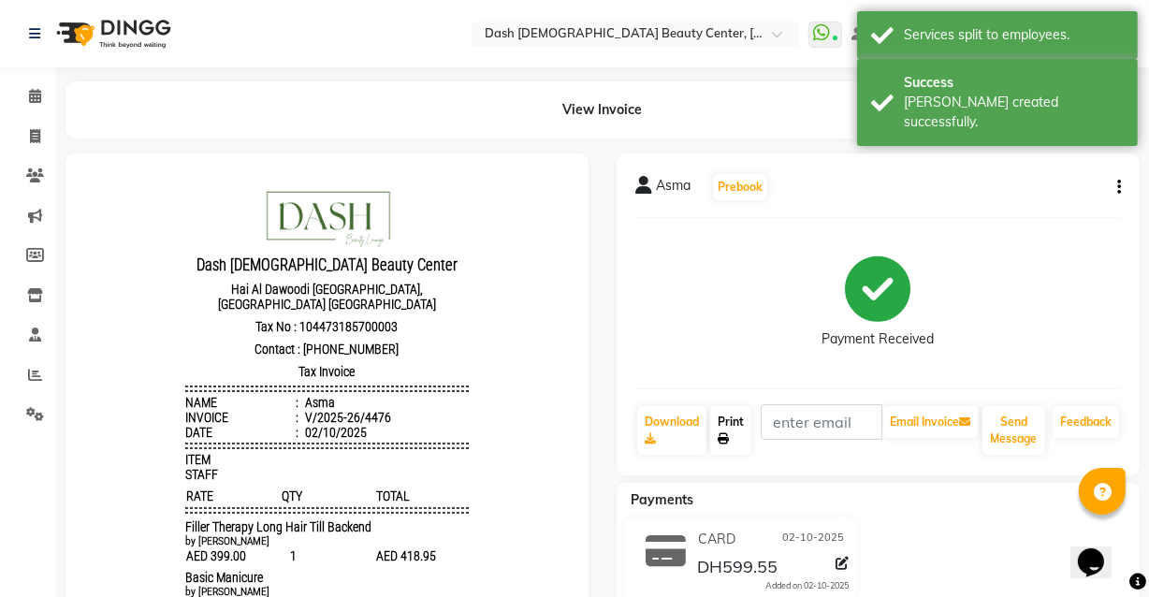
click at [720, 433] on icon at bounding box center [723, 438] width 11 height 11
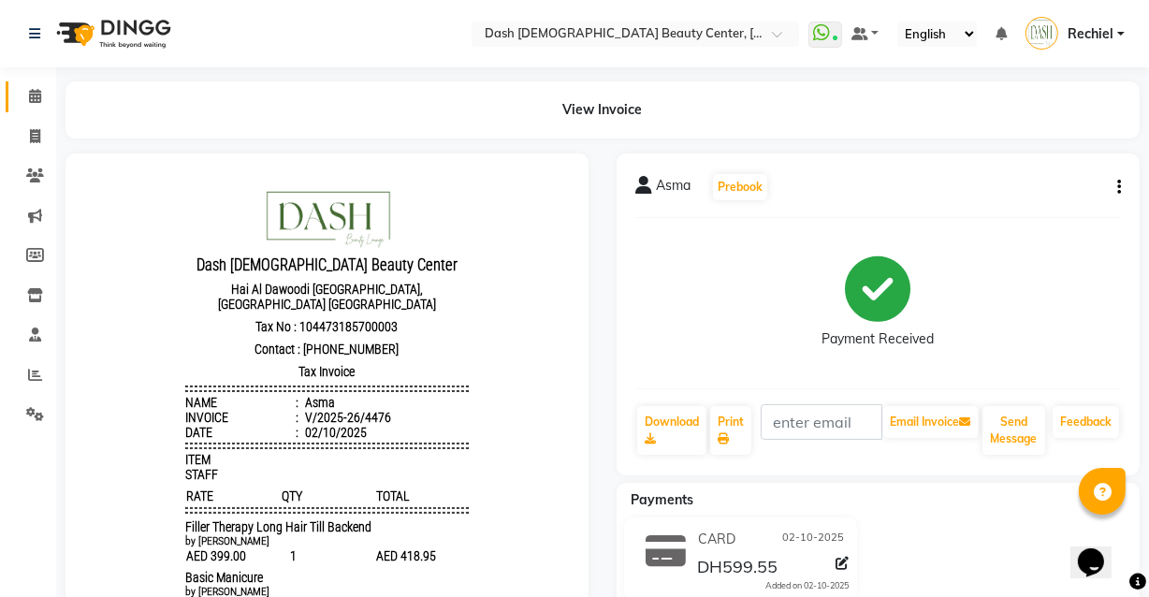
click at [37, 108] on link "Calendar" at bounding box center [28, 96] width 45 height 31
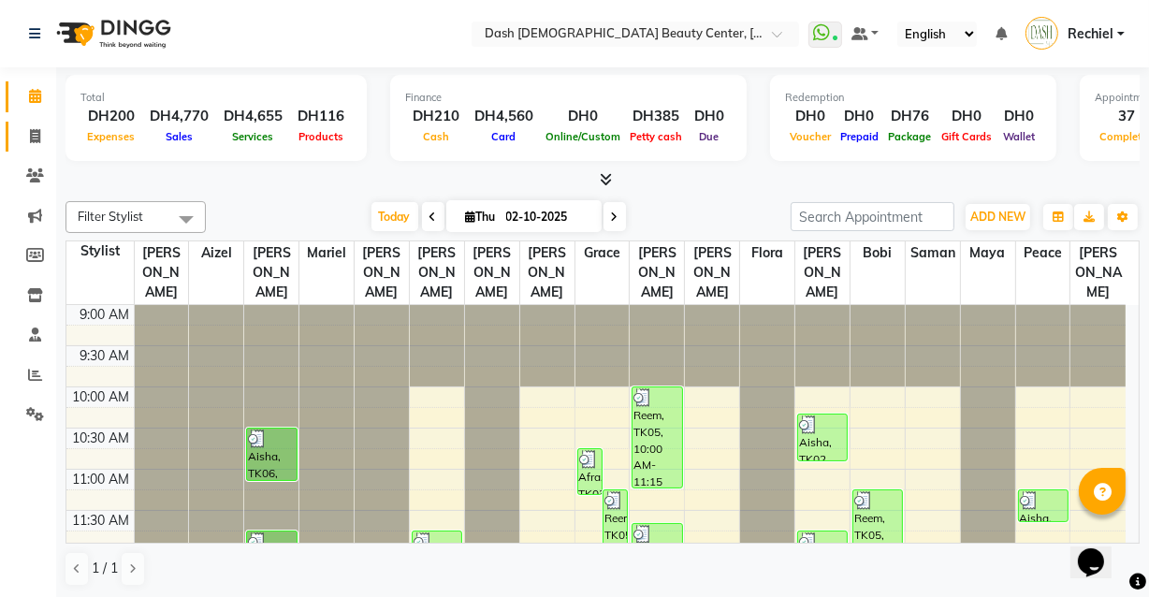
click at [36, 139] on icon at bounding box center [35, 136] width 10 height 14
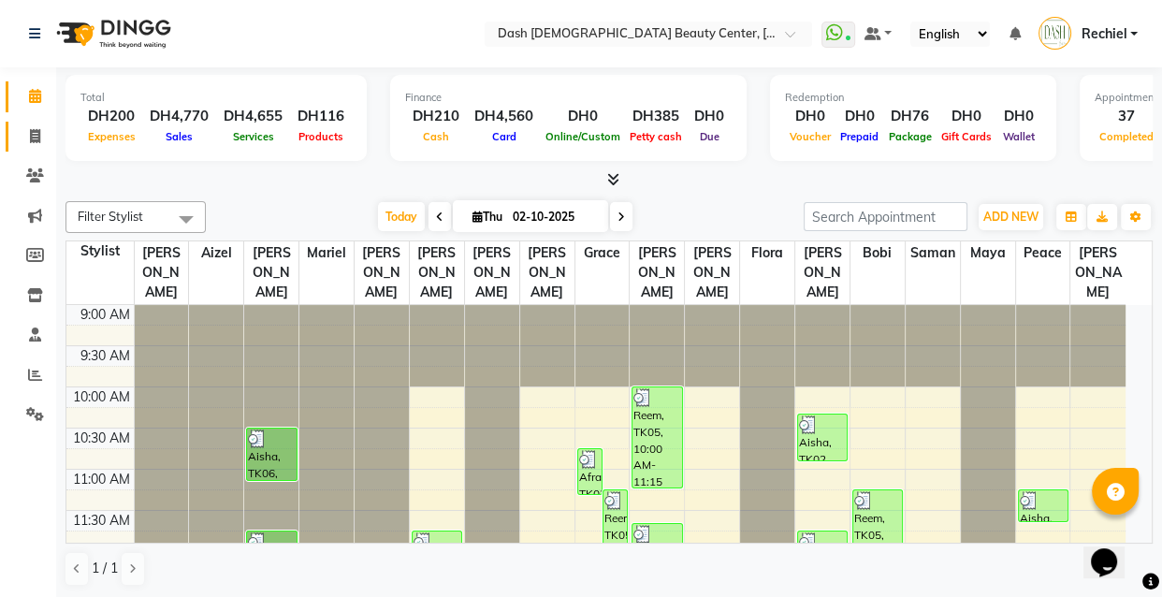
select select "8372"
select select "service"
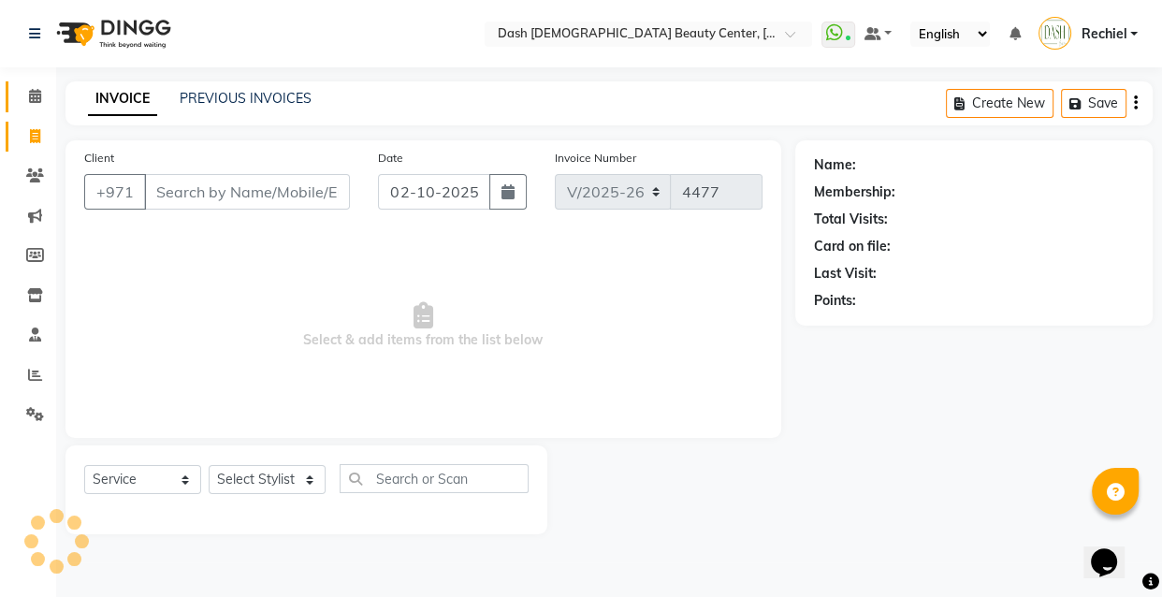
click at [35, 95] on icon at bounding box center [35, 96] width 12 height 14
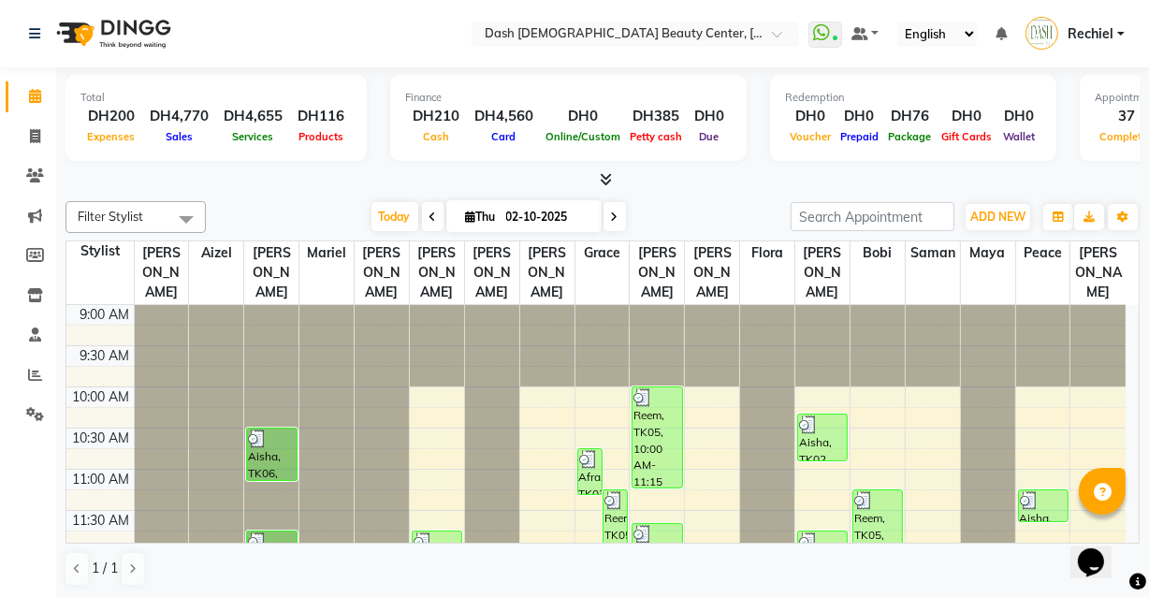
click at [608, 180] on icon at bounding box center [607, 179] width 12 height 14
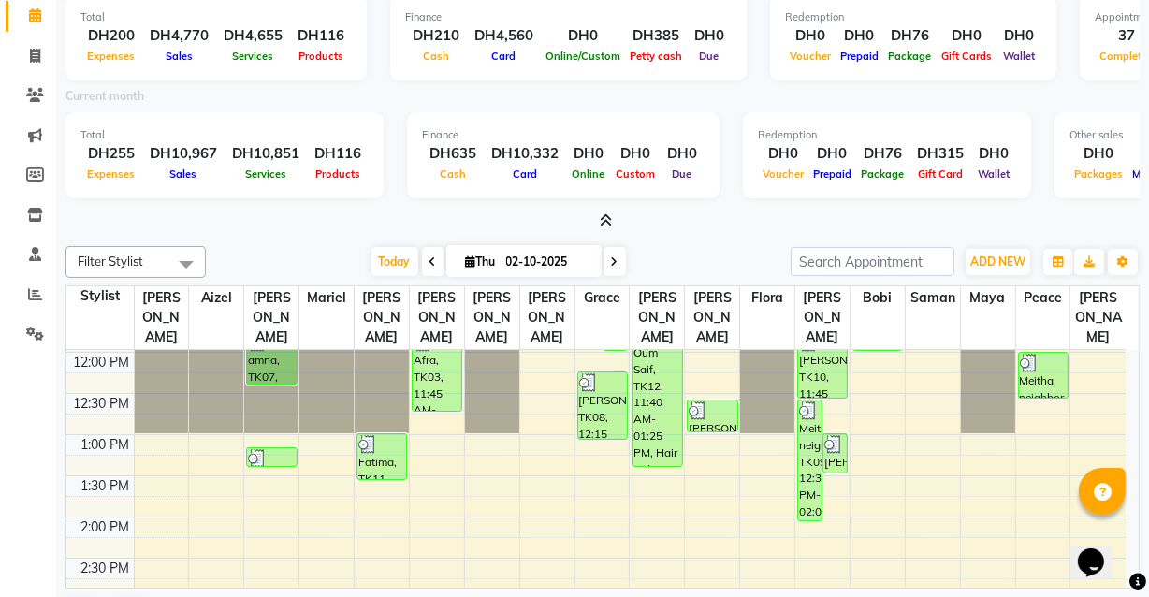
scroll to position [126, 0]
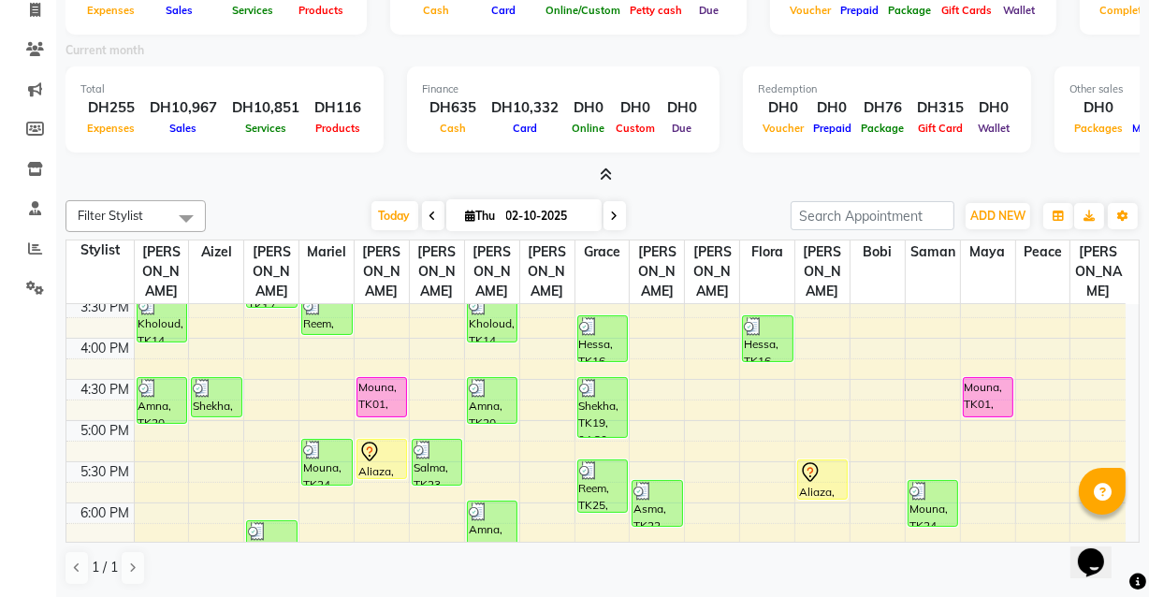
click at [41, 439] on div "Calendar Invoice Clients Marketing Members Inventory Staff Reports Settings Com…" at bounding box center [126, 248] width 253 height 643
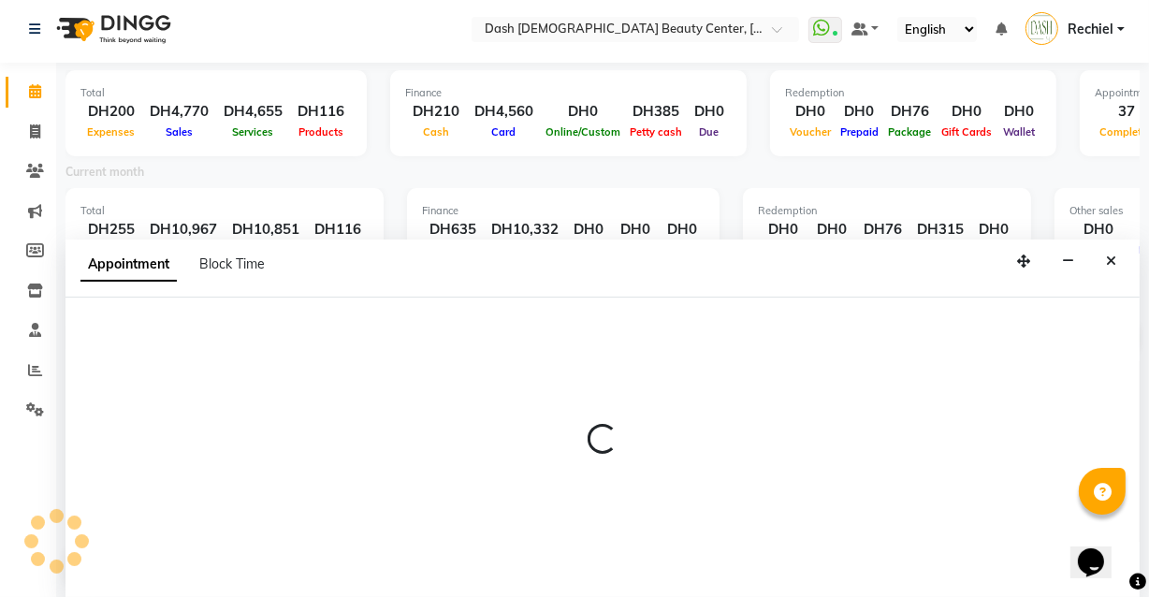
scroll to position [4, 0]
select select "81109"
select select "1155"
select select "tentative"
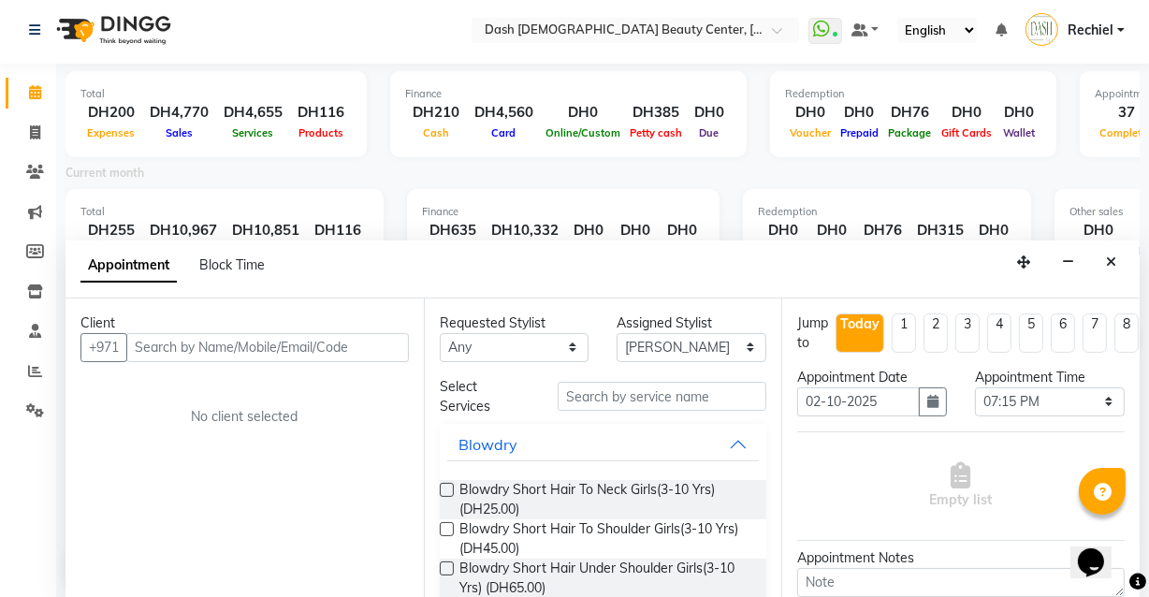
click at [254, 341] on input "text" at bounding box center [267, 347] width 283 height 29
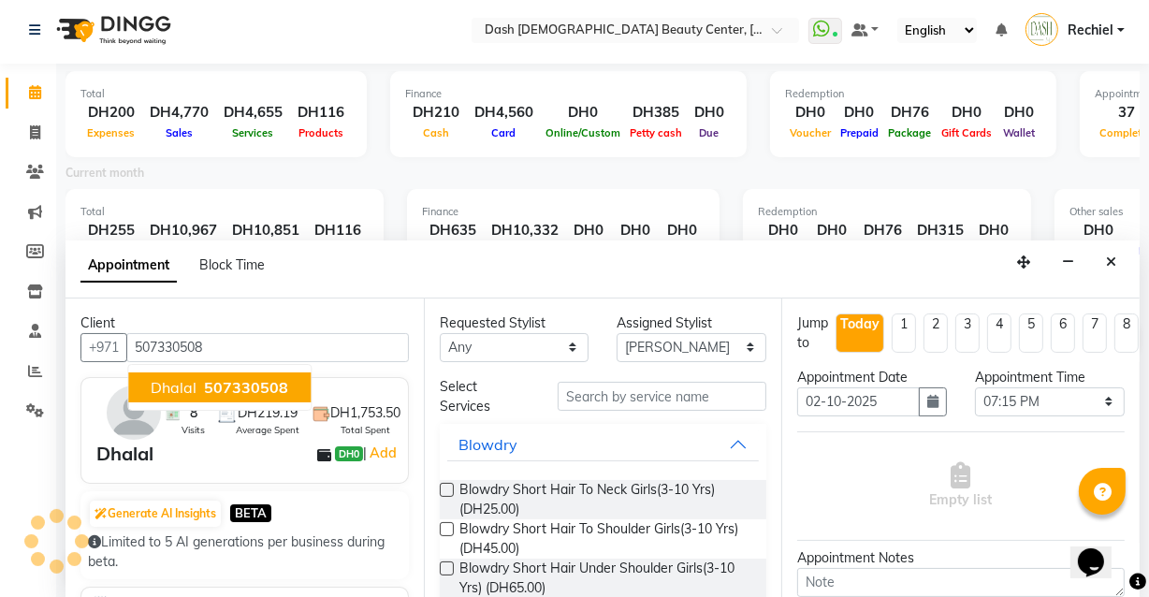
click at [247, 379] on span "507330508" at bounding box center [246, 387] width 84 height 19
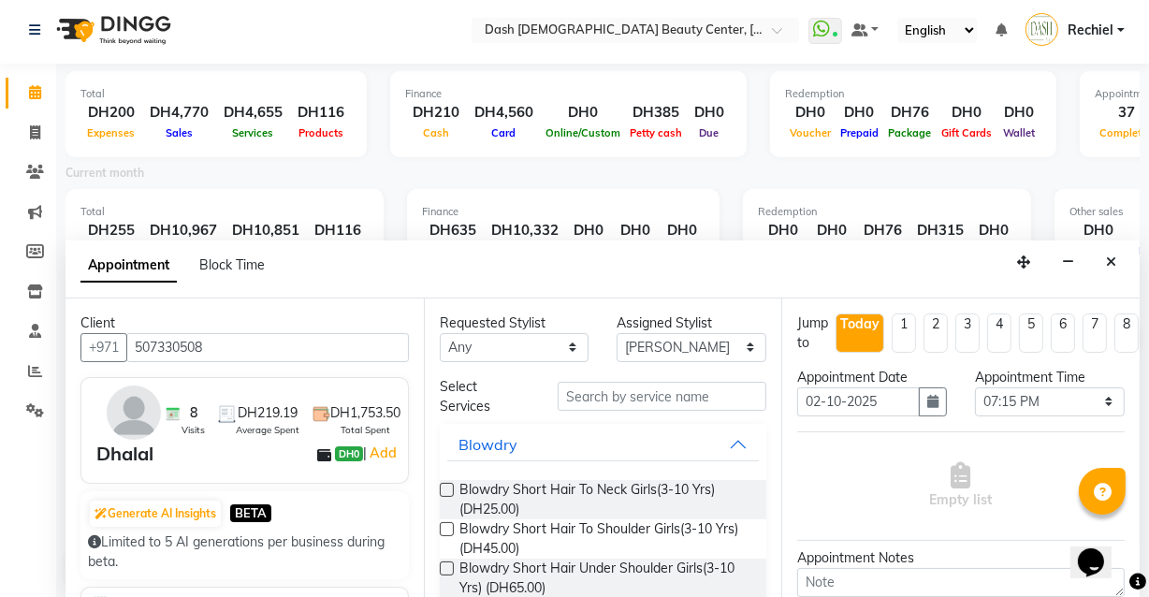
type input "507330508"
click at [641, 395] on input "text" at bounding box center [662, 396] width 209 height 29
click at [646, 390] on input "text" at bounding box center [662, 396] width 209 height 29
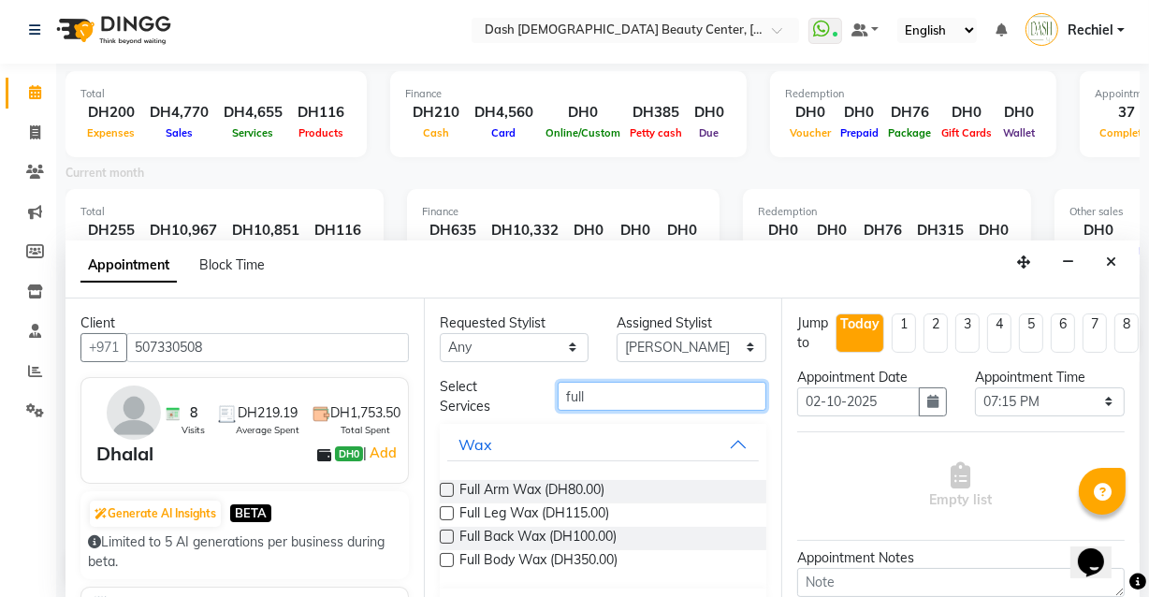
click at [628, 401] on input "full" at bounding box center [662, 396] width 209 height 29
type input "full"
click at [447, 512] on label at bounding box center [447, 513] width 14 height 14
click at [447, 512] on input "checkbox" at bounding box center [446, 515] width 12 height 12
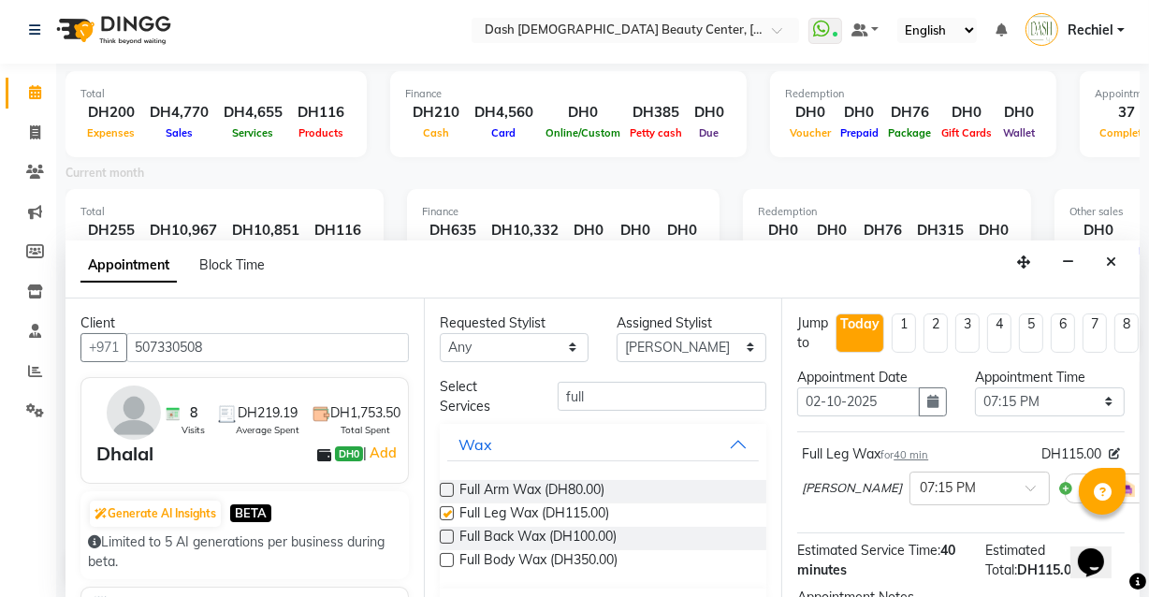
checkbox input "false"
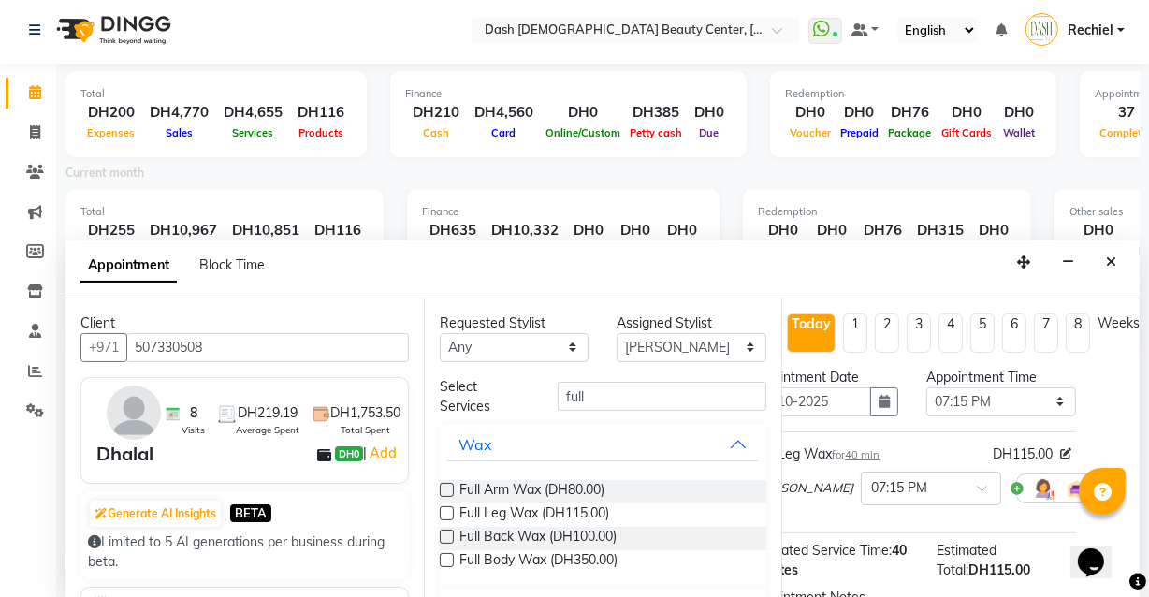
click at [1112, 484] on icon at bounding box center [1117, 487] width 11 height 13
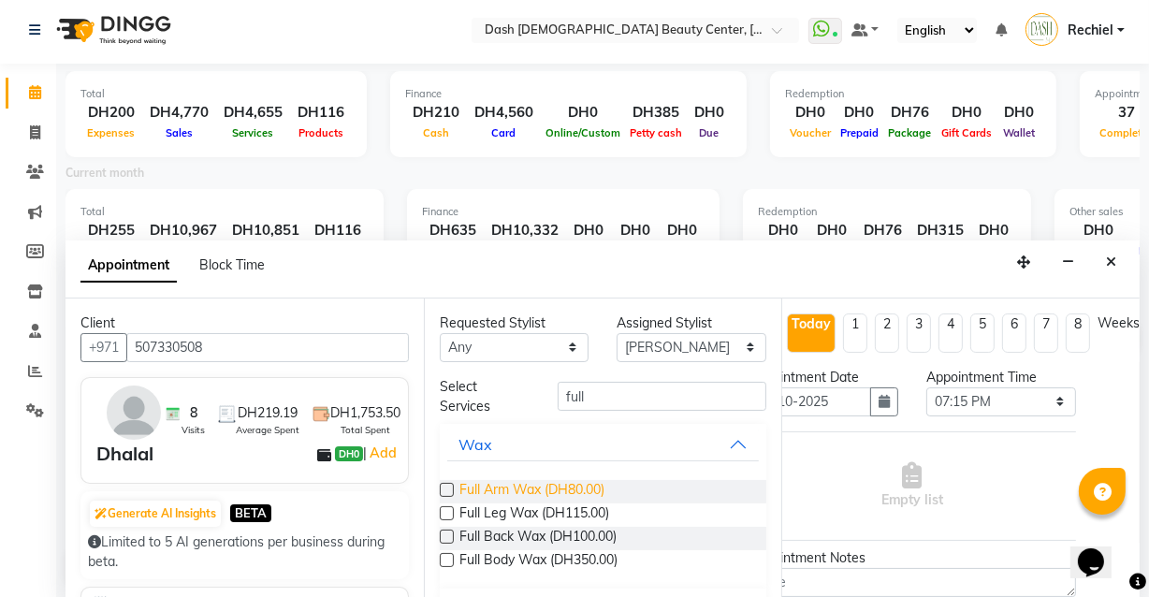
click at [464, 480] on span "Full Arm Wax (DH80.00)" at bounding box center [532, 491] width 145 height 23
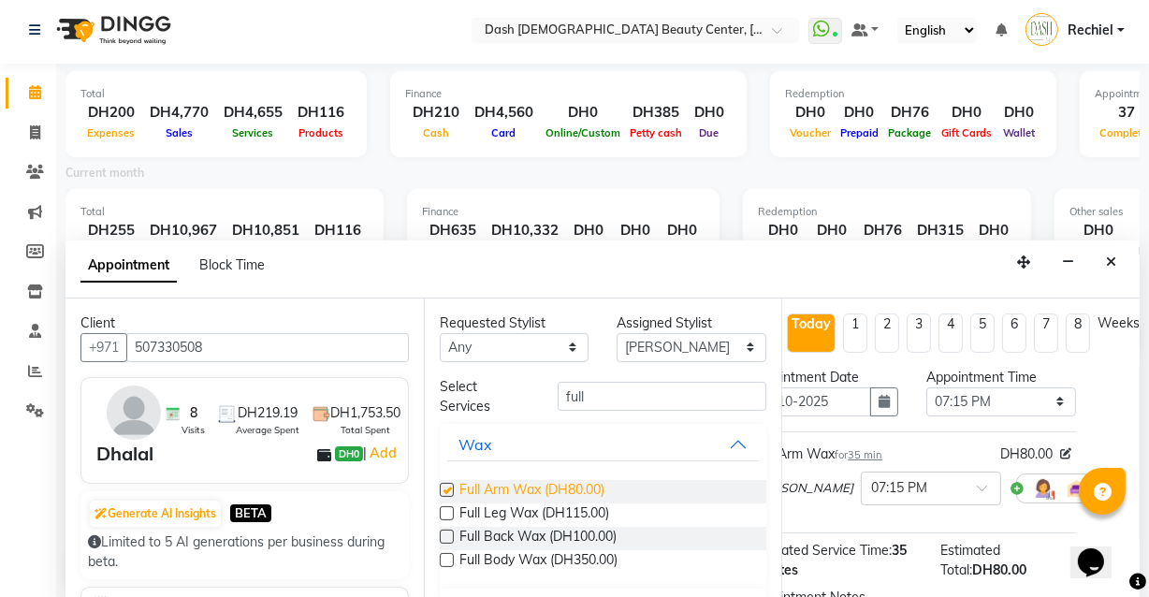
checkbox input "false"
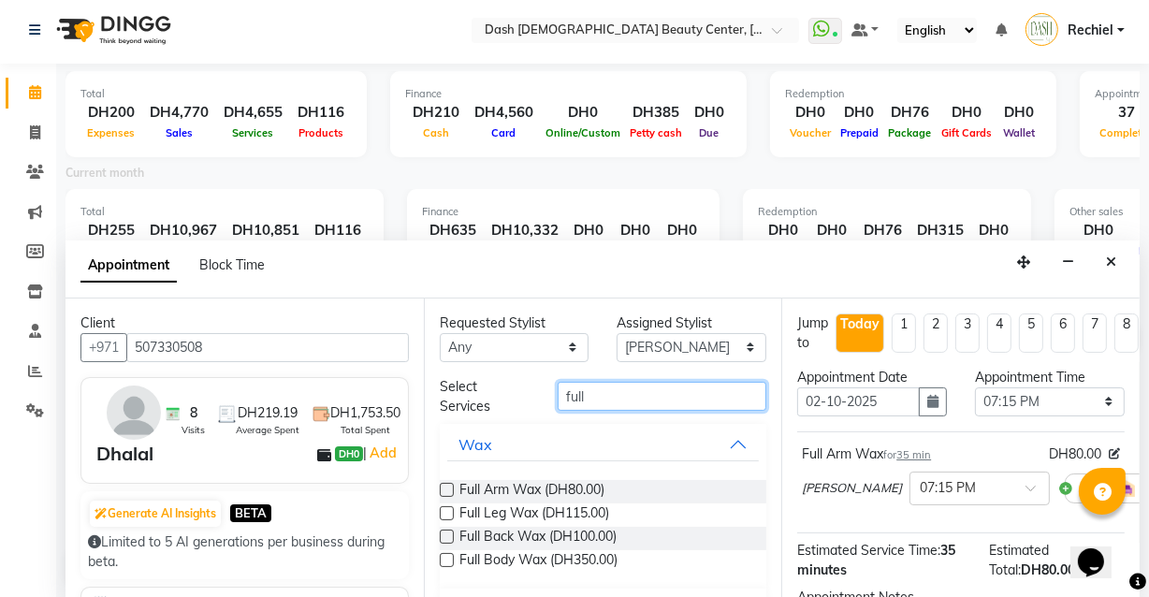
click at [649, 392] on input "full" at bounding box center [662, 396] width 209 height 29
type input "f"
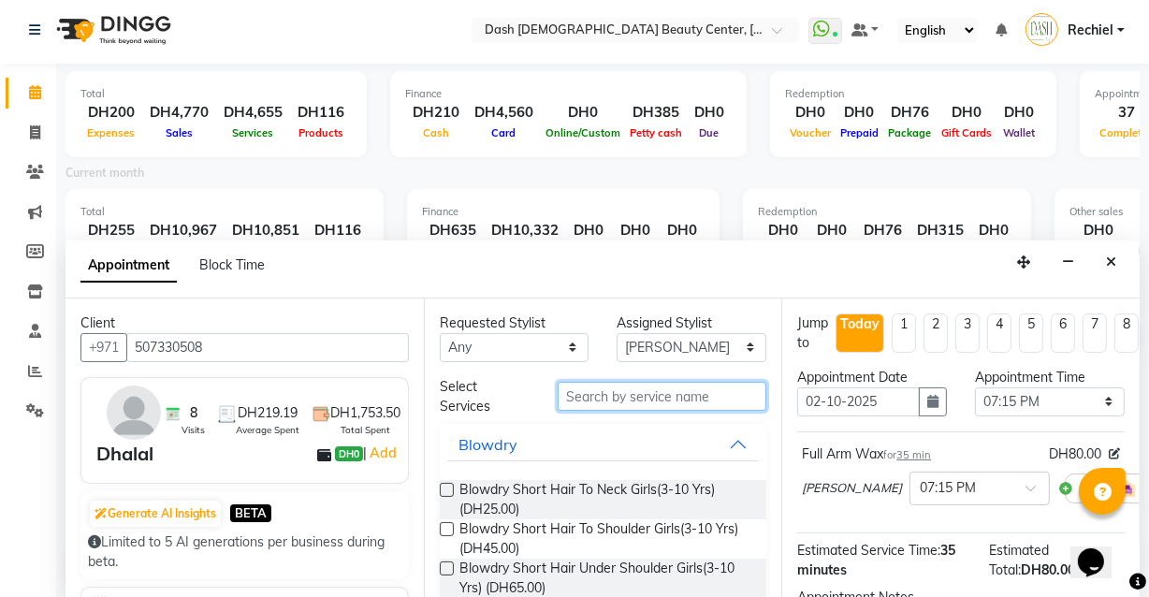
click at [666, 399] on input "text" at bounding box center [662, 396] width 209 height 29
click at [682, 393] on input "text" at bounding box center [662, 396] width 209 height 29
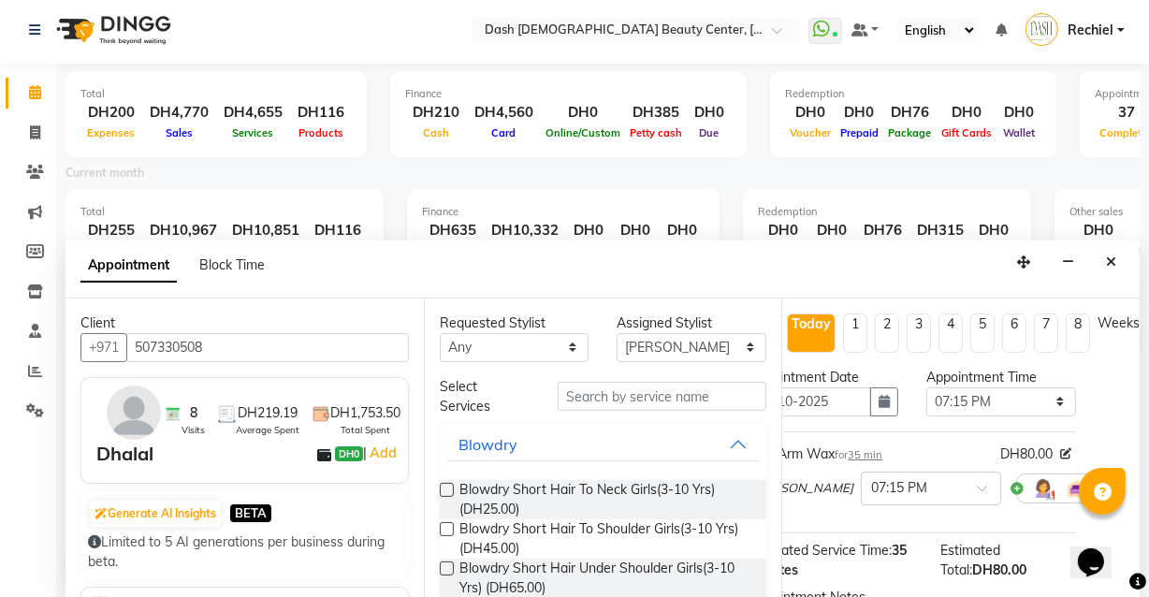
click at [1112, 490] on icon at bounding box center [1117, 487] width 11 height 13
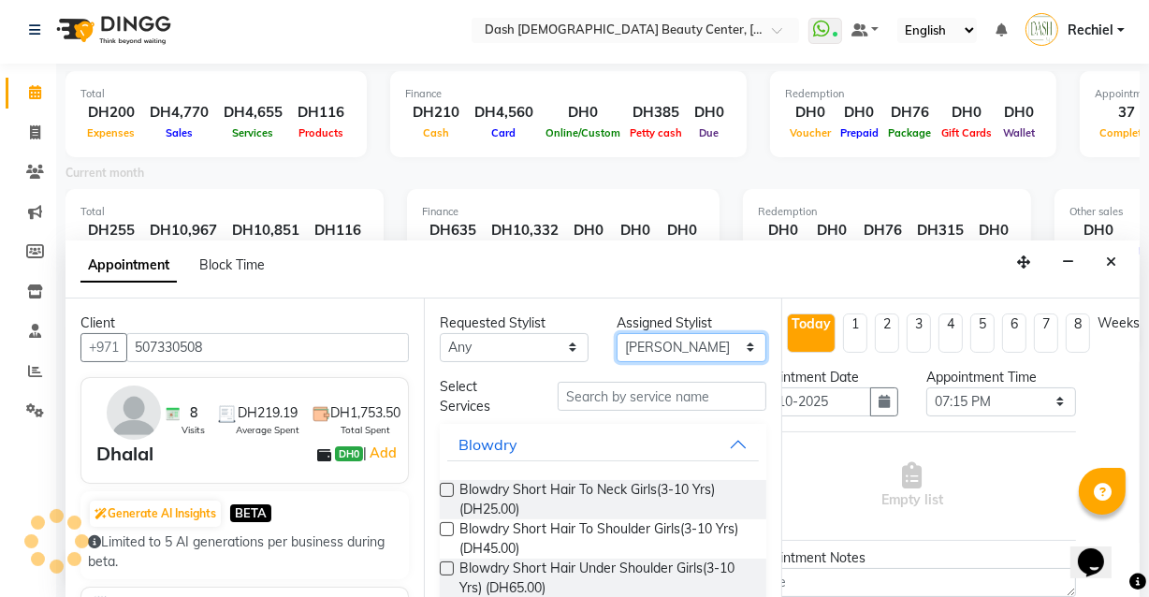
click at [723, 342] on select "Select Aizel Angelina Anna Bobi Edlyn Flora Grace Janine Jelyn Mariel Maya Nanc…" at bounding box center [692, 347] width 150 height 29
select select "82784"
click at [617, 333] on select "Select Aizel Angelina Anna Bobi Edlyn Flora Grace Janine Jelyn Mariel Maya Nanc…" at bounding box center [692, 347] width 150 height 29
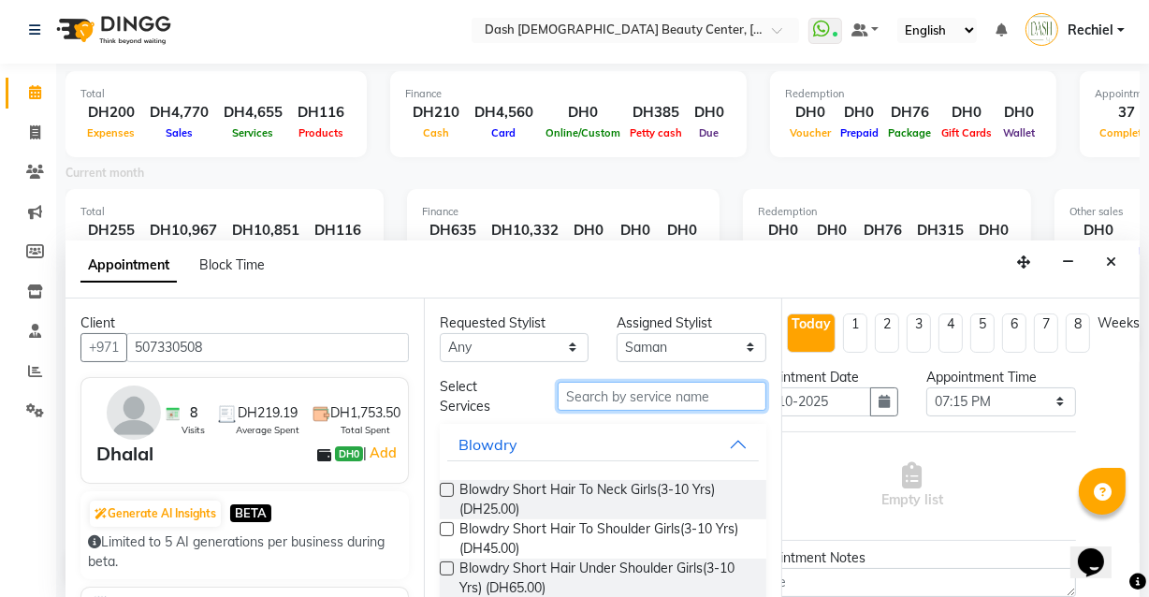
click at [684, 383] on input "text" at bounding box center [662, 396] width 209 height 29
type input "b"
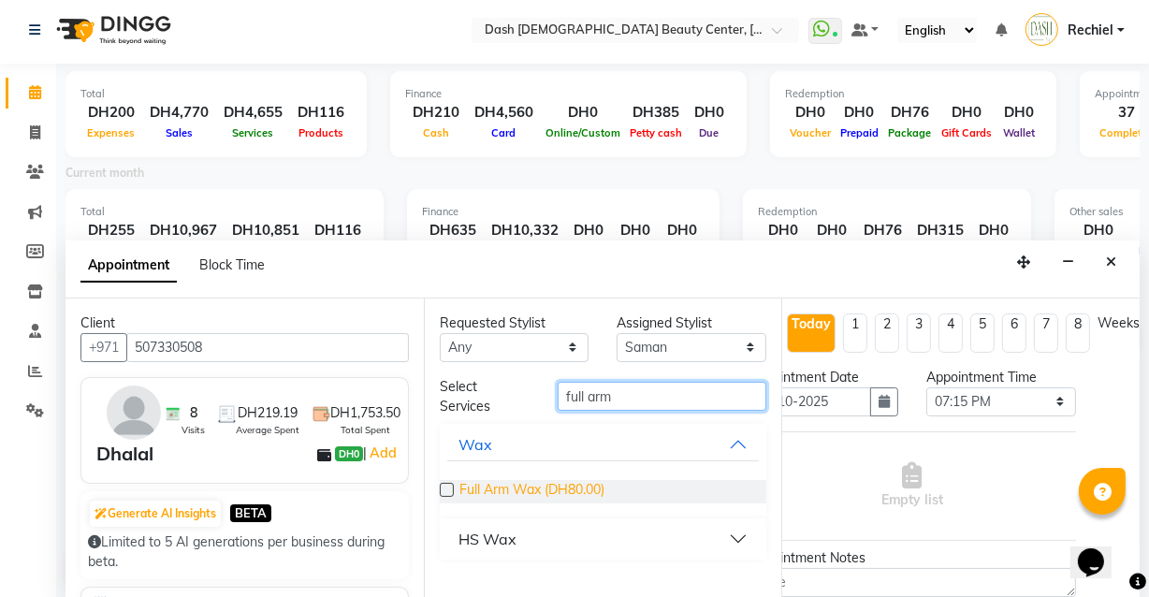
type input "full arm"
click at [471, 491] on span "Full Arm Wax (DH80.00)" at bounding box center [532, 491] width 145 height 23
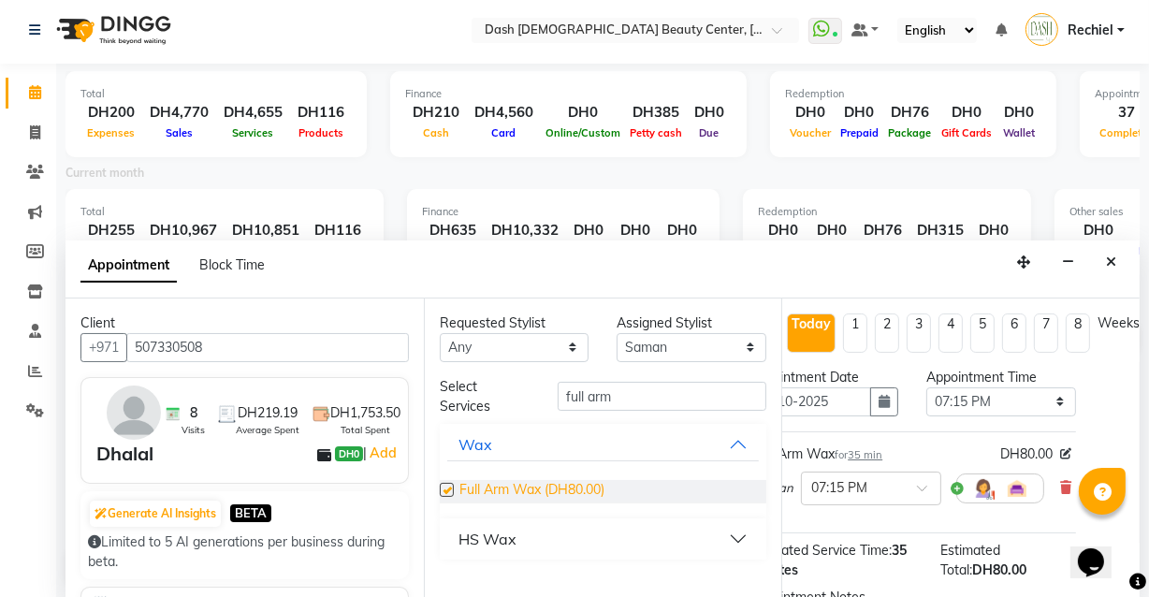
checkbox input "false"
click at [741, 336] on select "Select Aizel Angelina Anna Bobi Edlyn Flora Grace Janine Jelyn Mariel Maya Nanc…" at bounding box center [692, 347] width 150 height 29
select select "81106"
click at [617, 333] on select "Select Aizel Angelina Anna Bobi Edlyn Flora Grace Janine Jelyn Mariel Maya Nanc…" at bounding box center [692, 347] width 150 height 29
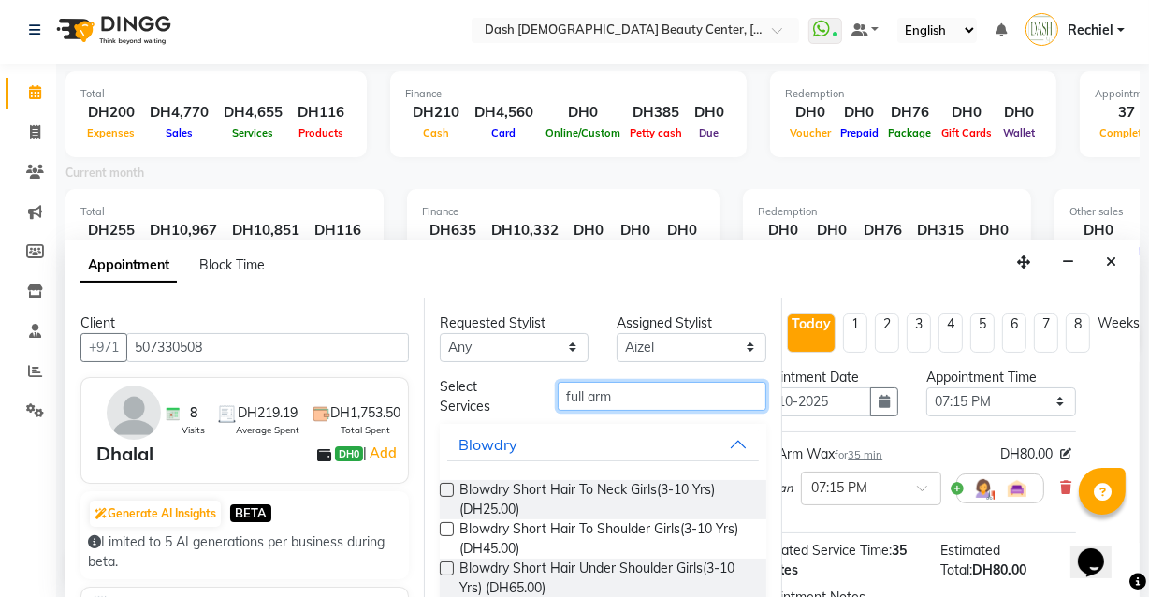
click at [690, 401] on input "full arm" at bounding box center [662, 396] width 209 height 29
type input "f"
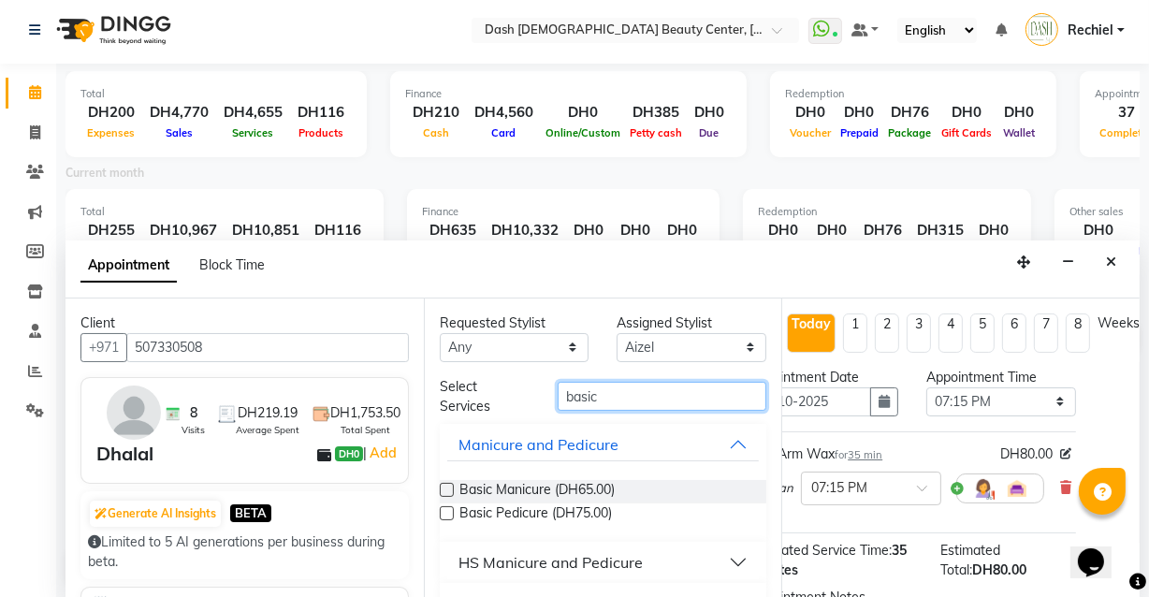
type input "basic"
click at [447, 488] on label at bounding box center [447, 490] width 14 height 14
click at [447, 488] on input "checkbox" at bounding box center [446, 492] width 12 height 12
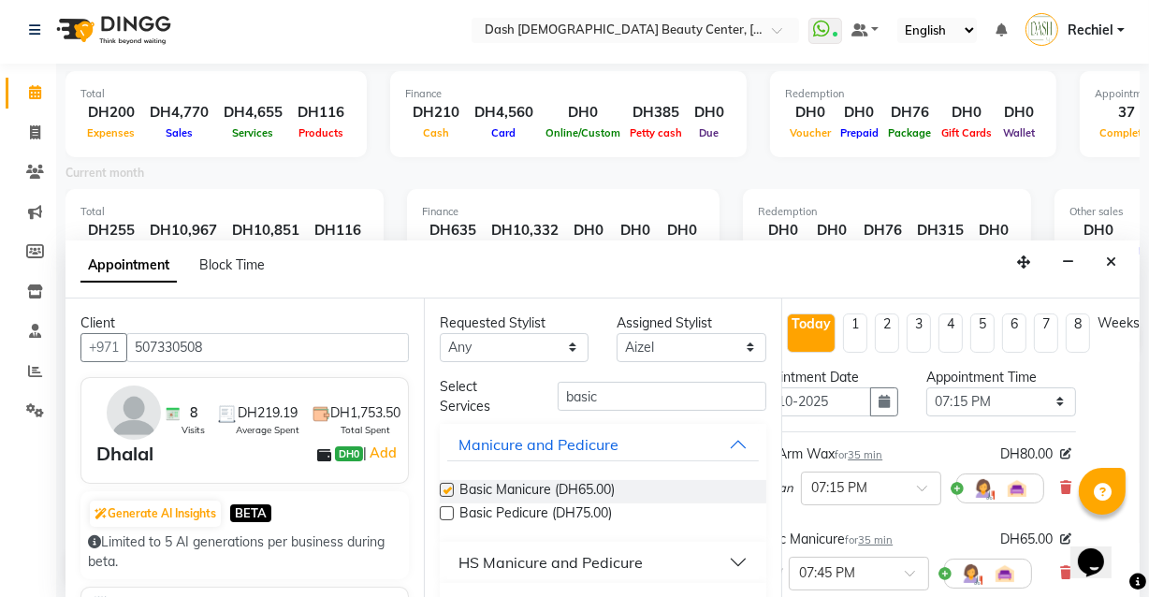
checkbox input "false"
click at [699, 390] on input "basic" at bounding box center [662, 396] width 209 height 29
type input "b"
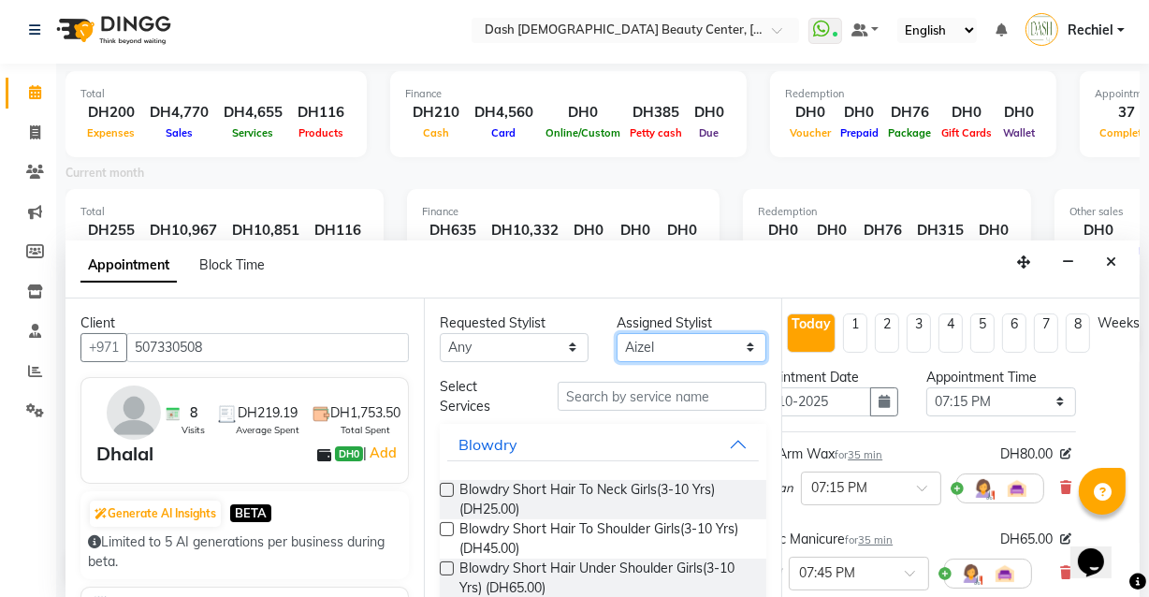
click at [704, 353] on select "Select Aizel Angelina Anna Bobi Edlyn Flora Grace Janine Jelyn Mariel Maya Nanc…" at bounding box center [692, 347] width 150 height 29
select select "81116"
click at [617, 333] on select "Select Aizel Angelina Anna Bobi Edlyn Flora Grace Janine Jelyn Mariel Maya Nanc…" at bounding box center [692, 347] width 150 height 29
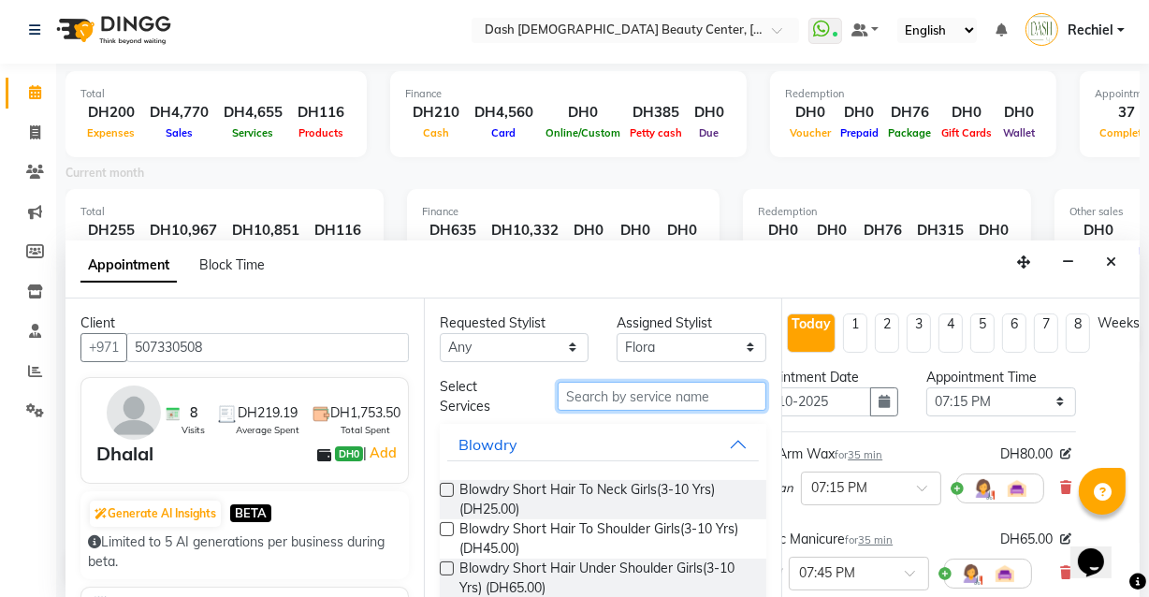
click at [669, 402] on input "text" at bounding box center [662, 396] width 209 height 29
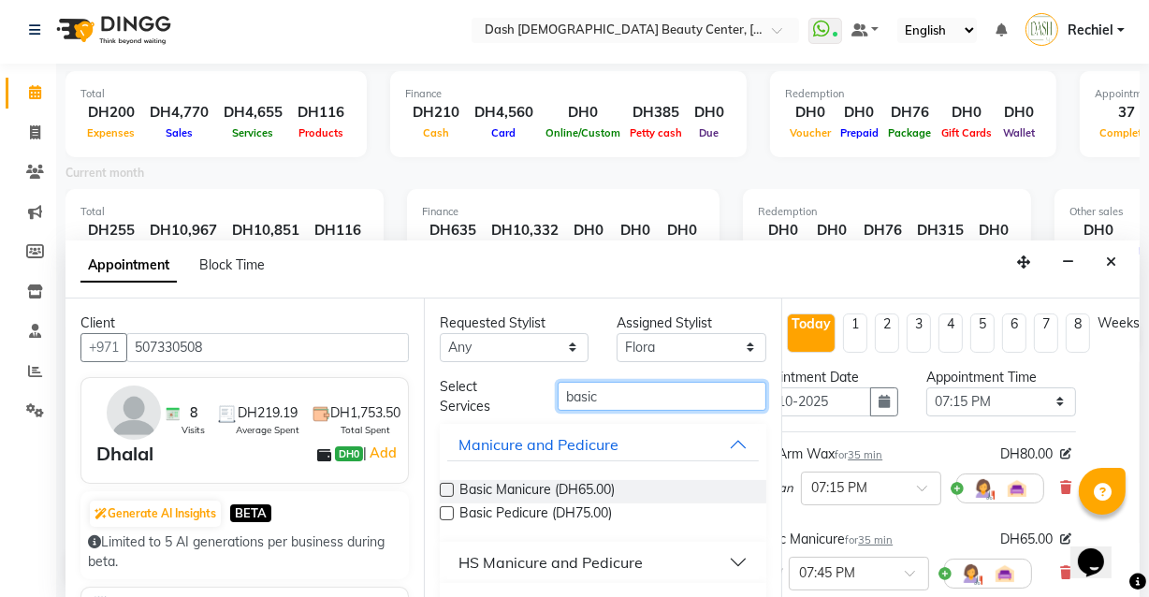
type input "basic"
click at [441, 514] on label at bounding box center [447, 513] width 14 height 14
click at [441, 514] on input "checkbox" at bounding box center [446, 515] width 12 height 12
checkbox input "false"
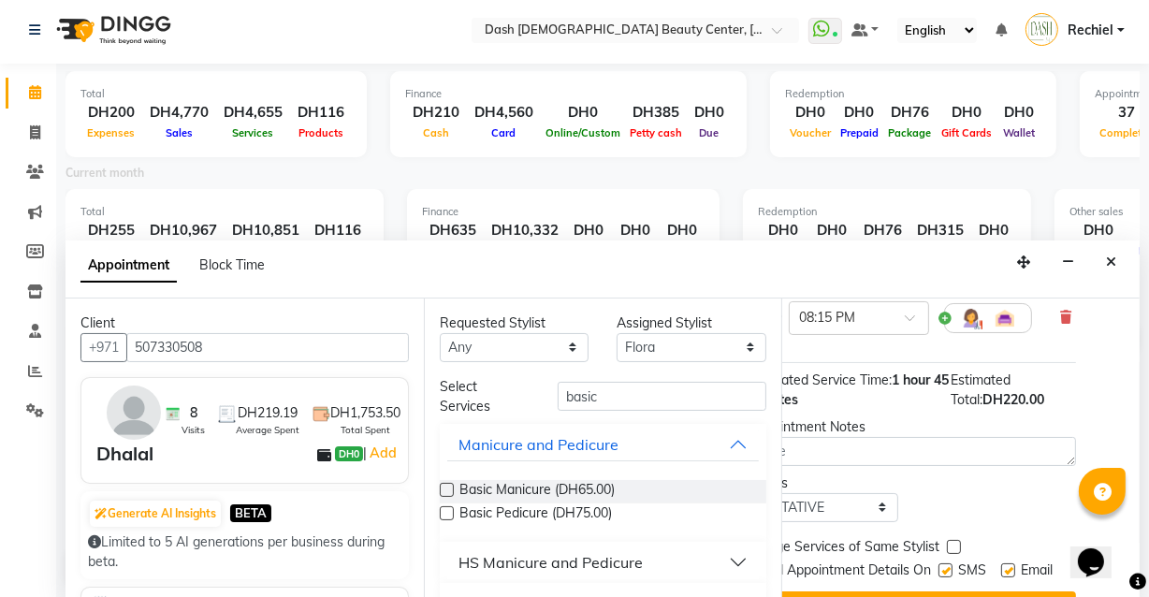
scroll to position [410, 61]
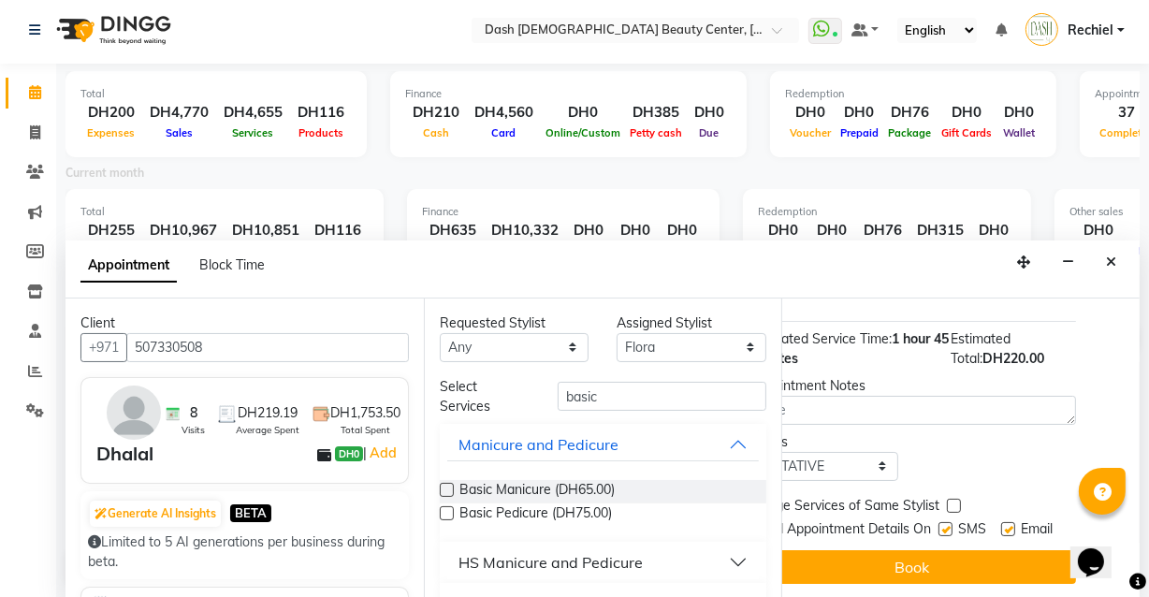
click at [947, 499] on label at bounding box center [954, 506] width 14 height 14
click at [947, 502] on input "checkbox" at bounding box center [953, 508] width 12 height 12
checkbox input "true"
click at [939, 522] on label at bounding box center [946, 529] width 14 height 14
click at [939, 525] on input "checkbox" at bounding box center [945, 531] width 12 height 12
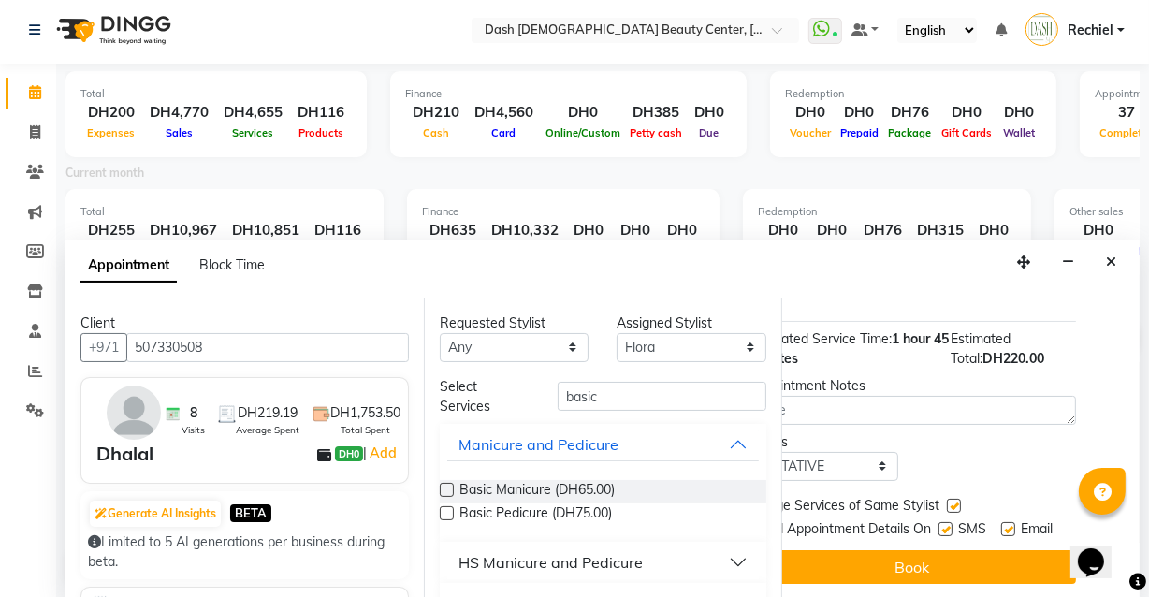
checkbox input "false"
click at [1001, 522] on label at bounding box center [1008, 529] width 14 height 14
click at [1001, 525] on input "checkbox" at bounding box center [1007, 531] width 12 height 12
checkbox input "false"
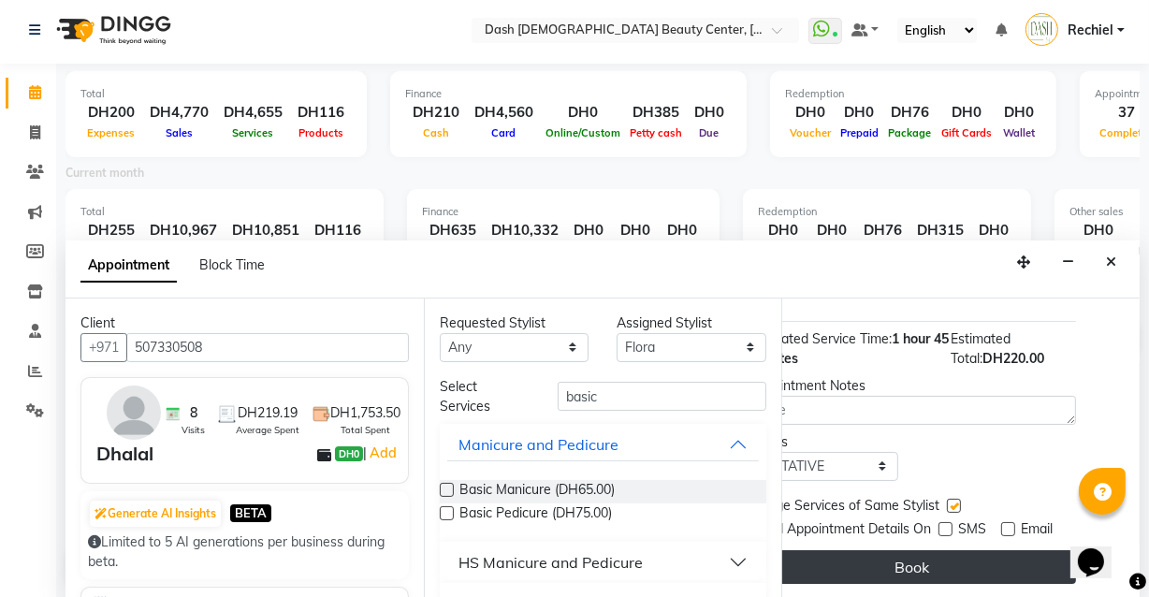
click at [939, 555] on button "Book" at bounding box center [913, 567] width 328 height 34
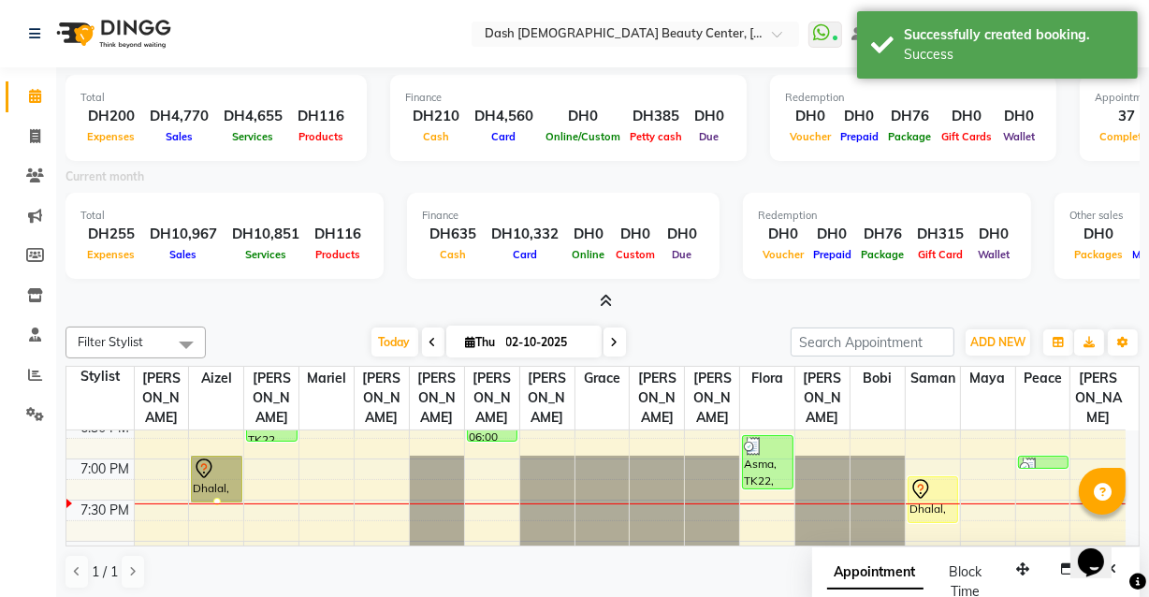
scroll to position [793, 0]
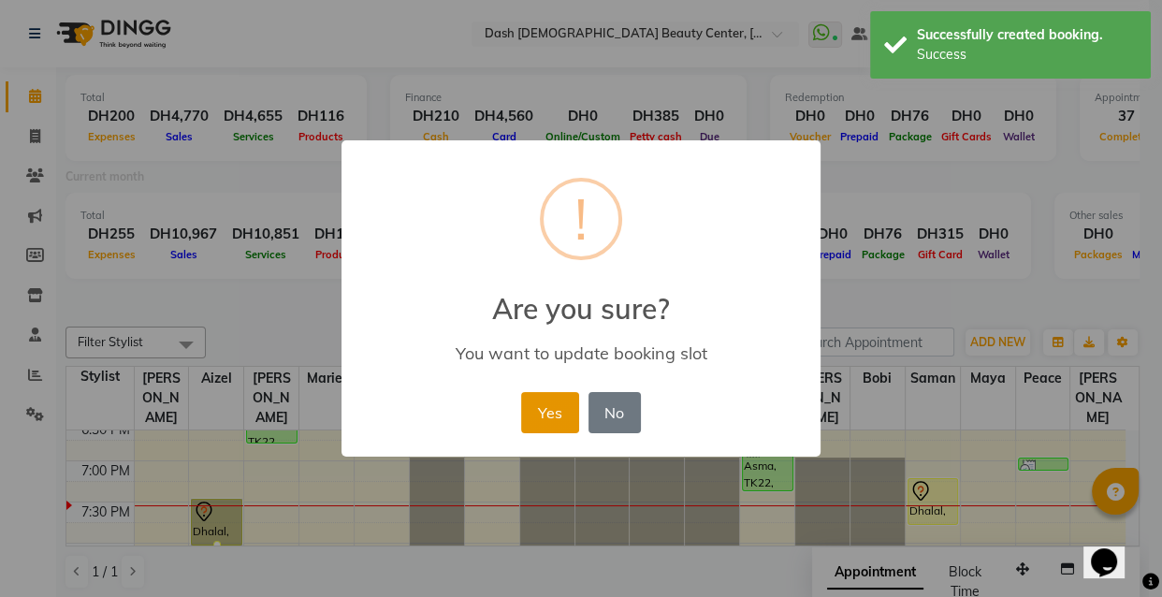
click at [553, 409] on button "Yes" at bounding box center [549, 412] width 57 height 41
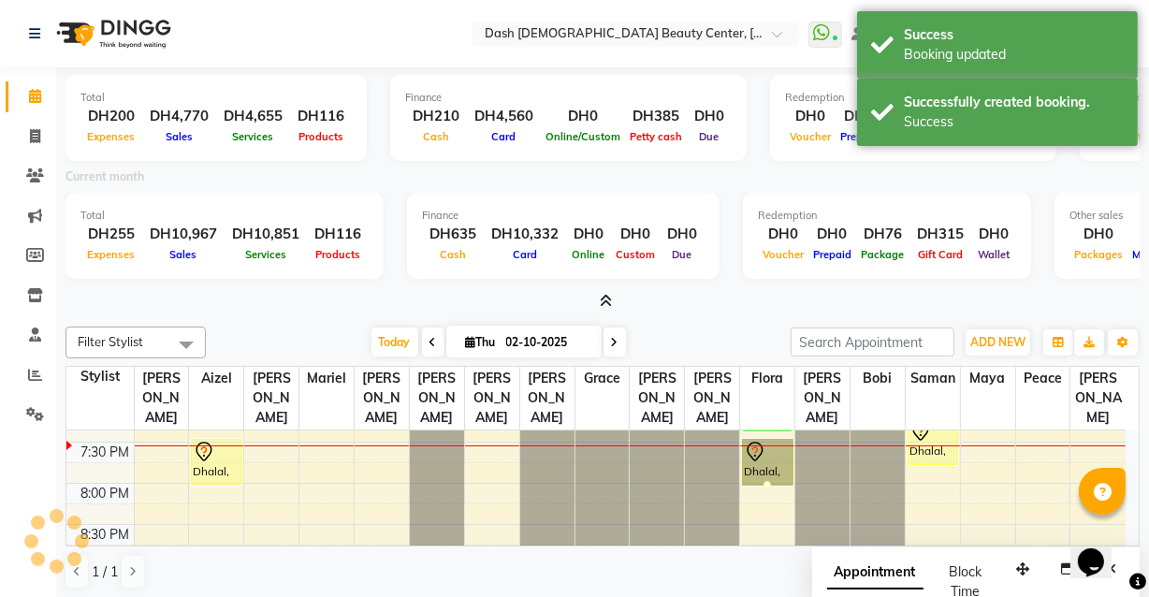
scroll to position [852, 0]
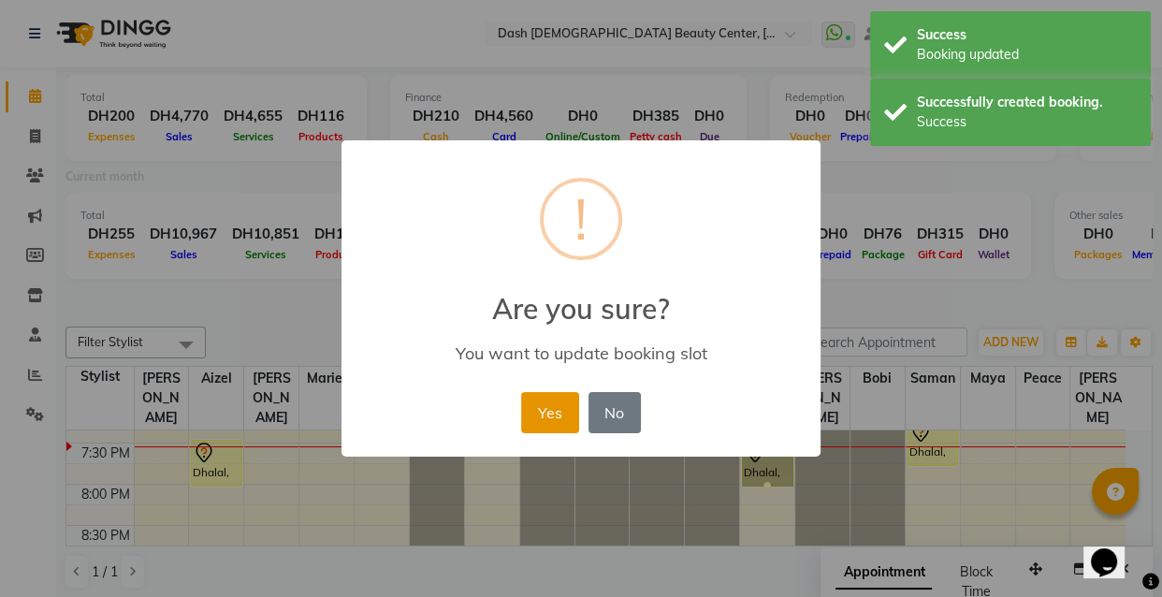
click at [551, 407] on button "Yes" at bounding box center [549, 412] width 57 height 41
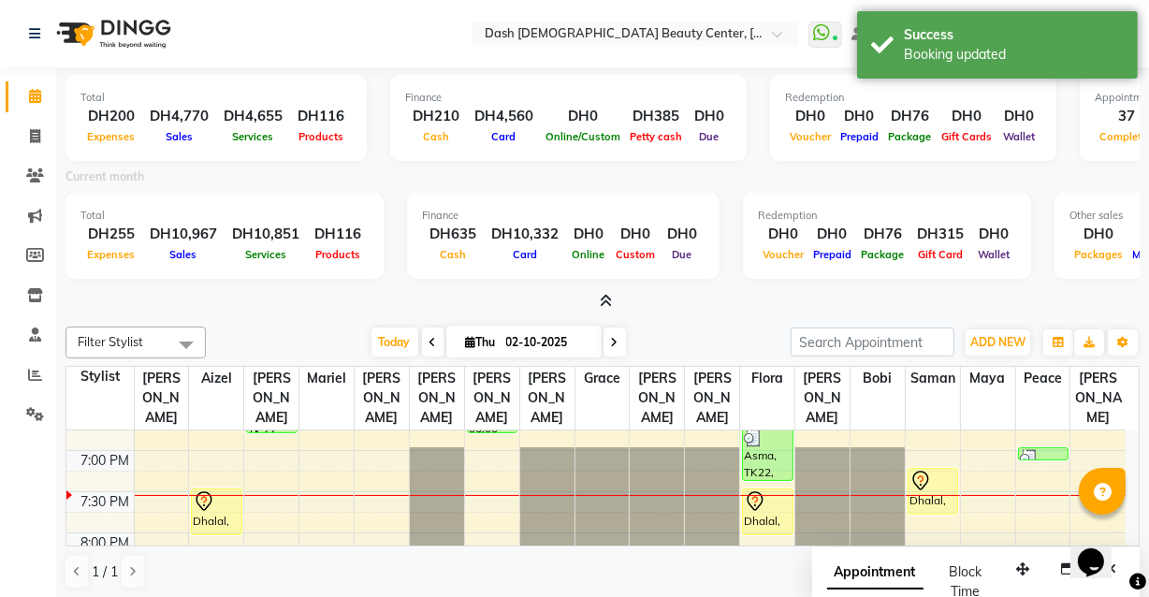
scroll to position [791, 0]
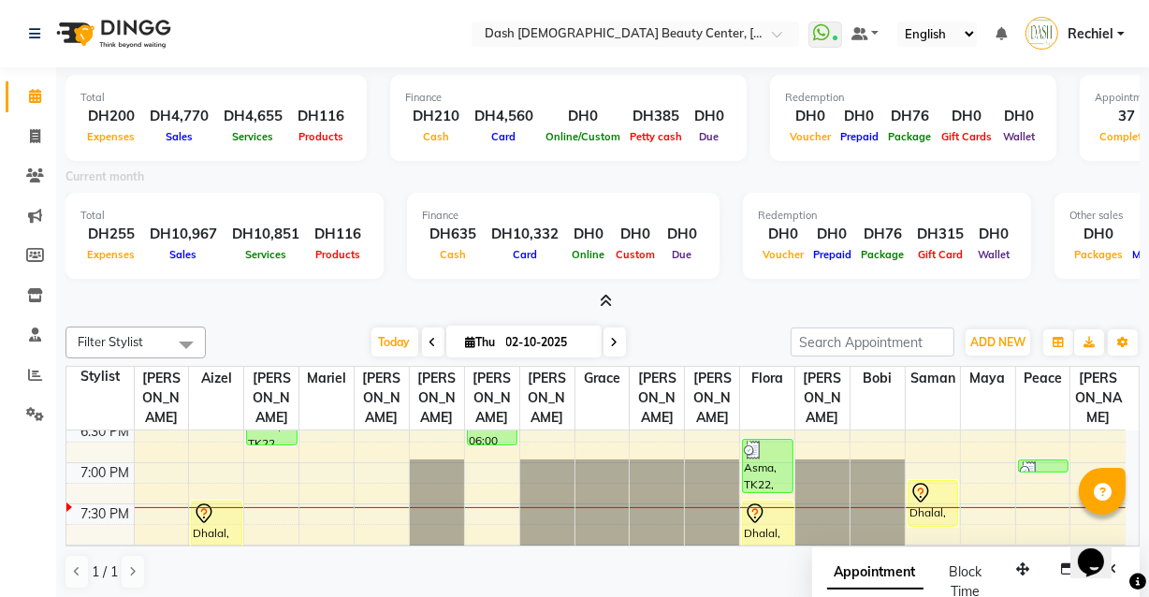
click at [0, 512] on div "Calendar Invoice Clients Marketing Members Inventory Staff Reports Settings Com…" at bounding box center [126, 313] width 253 height 520
click at [32, 516] on div "Calendar Invoice Clients Marketing Members Inventory Staff Reports Settings Com…" at bounding box center [126, 313] width 253 height 520
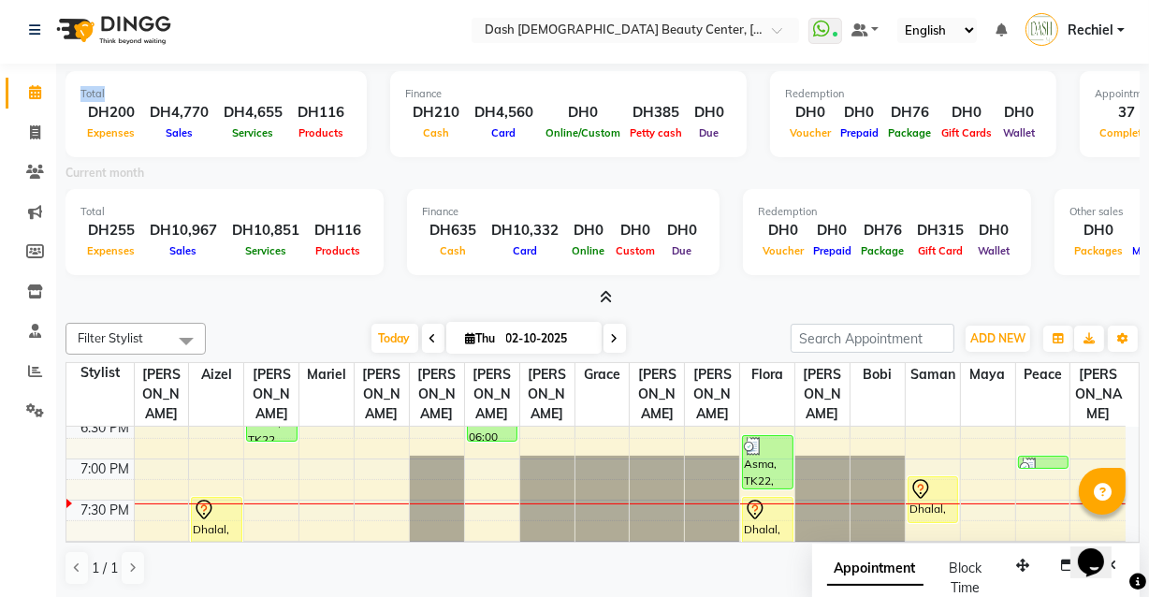
click at [25, 504] on div "Calendar Invoice Clients Marketing Members Inventory Staff Reports Settings Com…" at bounding box center [126, 310] width 253 height 520
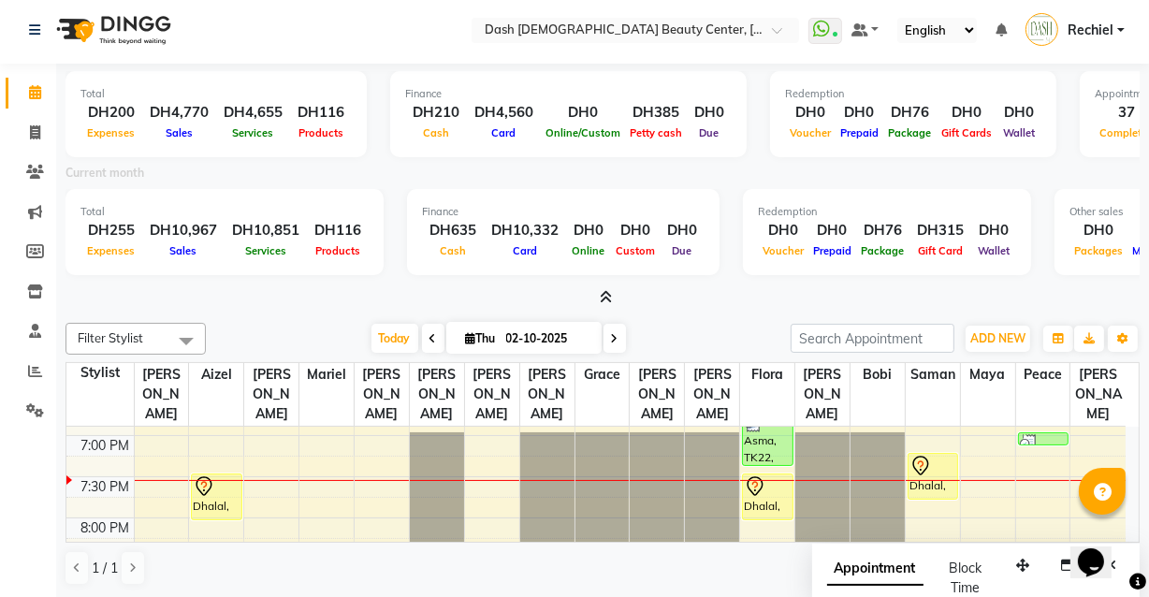
scroll to position [813, 0]
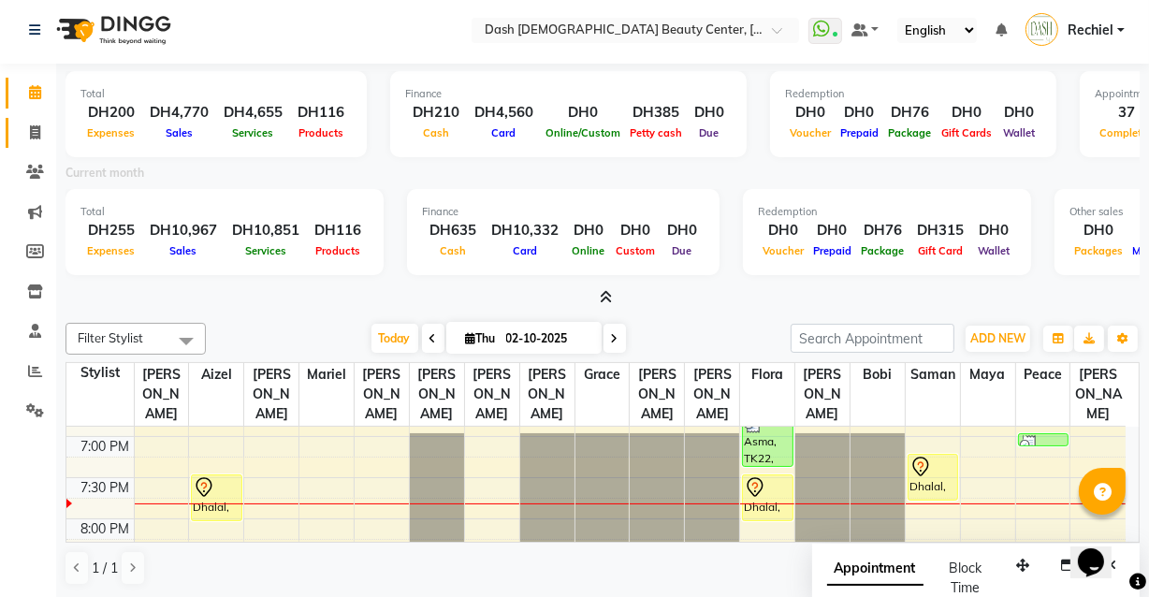
click at [34, 125] on icon at bounding box center [35, 132] width 10 height 14
select select "service"
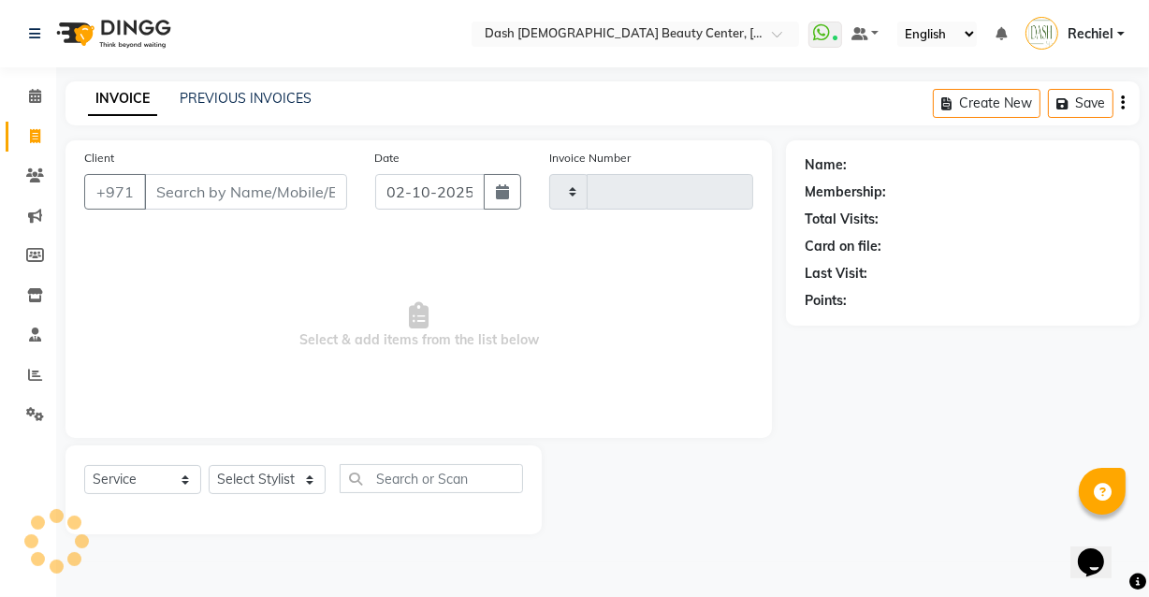
type input "4477"
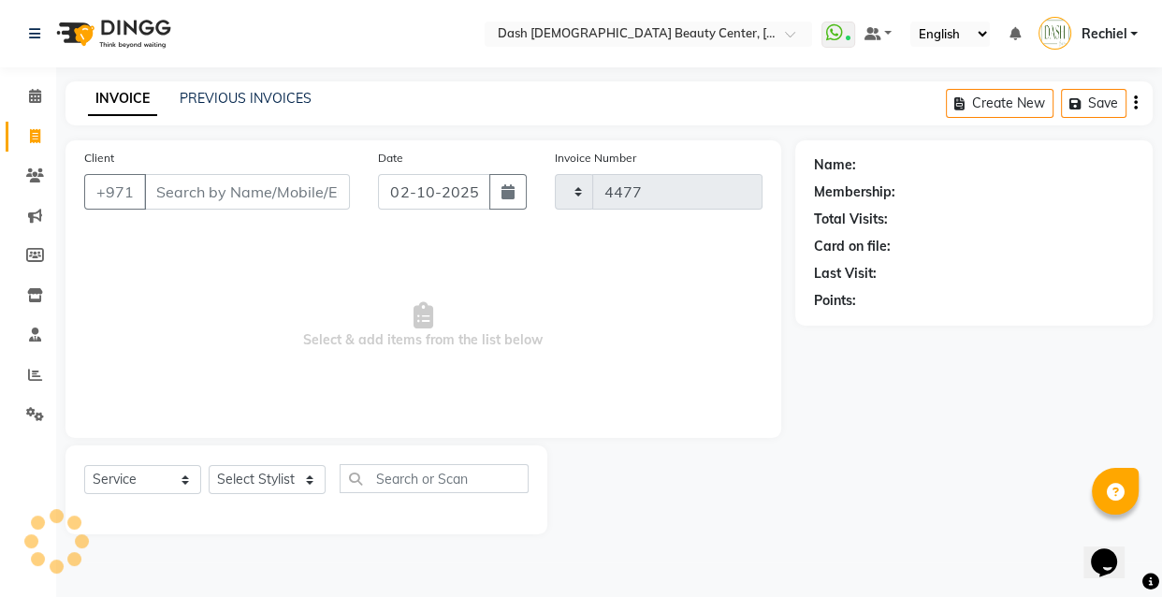
select select "8372"
click at [205, 199] on input "Client" at bounding box center [247, 192] width 206 height 36
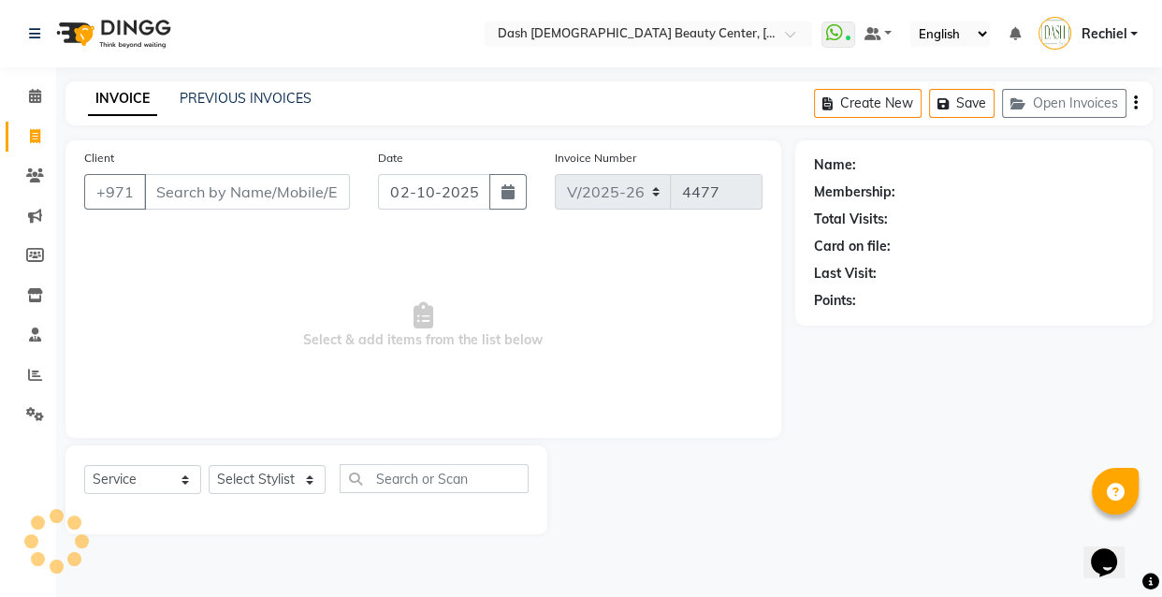
click at [268, 186] on input "Client" at bounding box center [247, 192] width 206 height 36
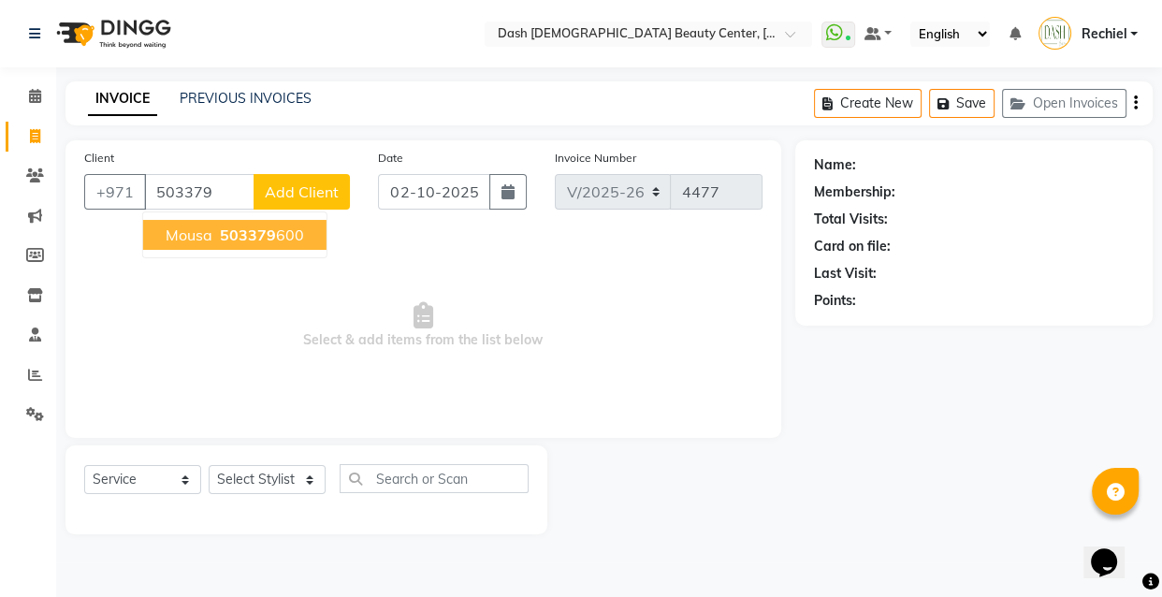
click at [260, 234] on span "503379" at bounding box center [248, 235] width 56 height 19
type input "503379600"
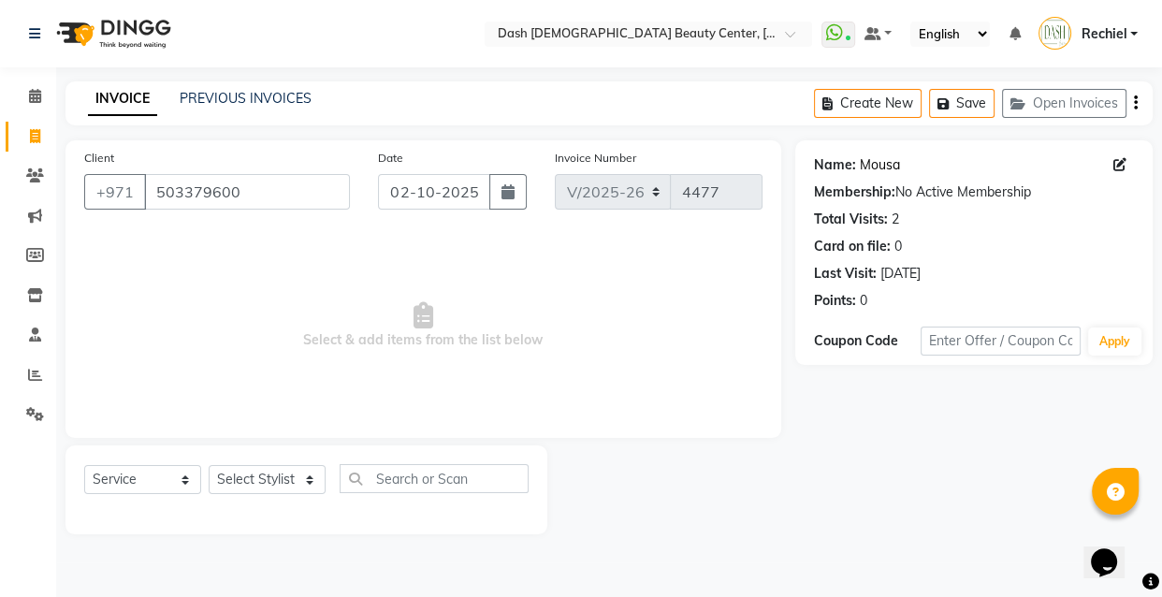
click at [891, 156] on link "Mousa" at bounding box center [880, 165] width 40 height 20
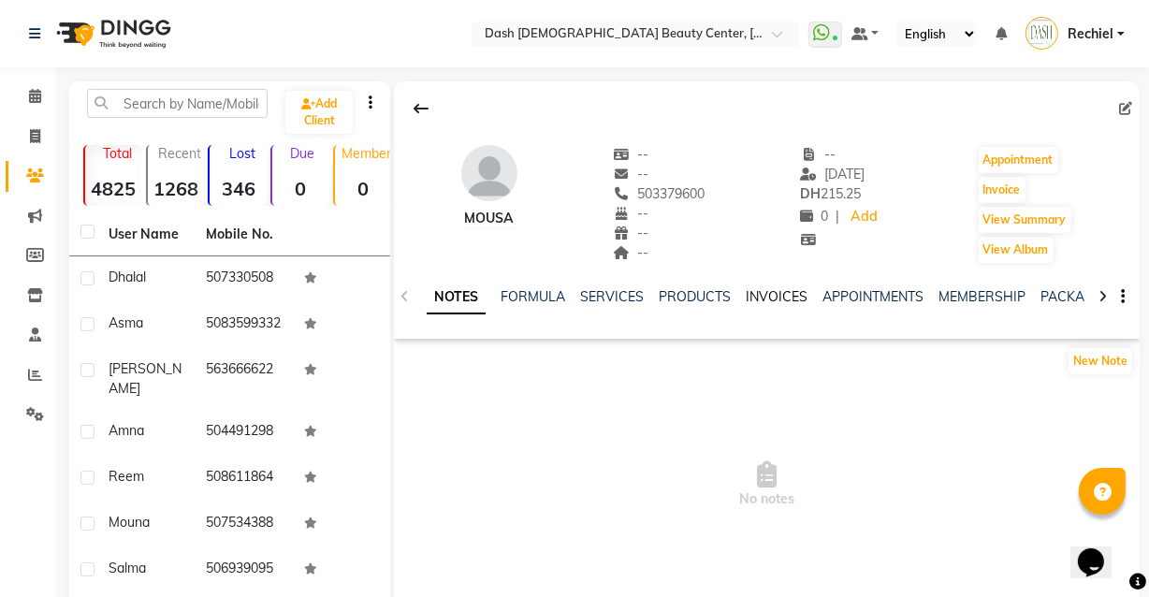
click at [783, 303] on link "INVOICES" at bounding box center [777, 296] width 62 height 17
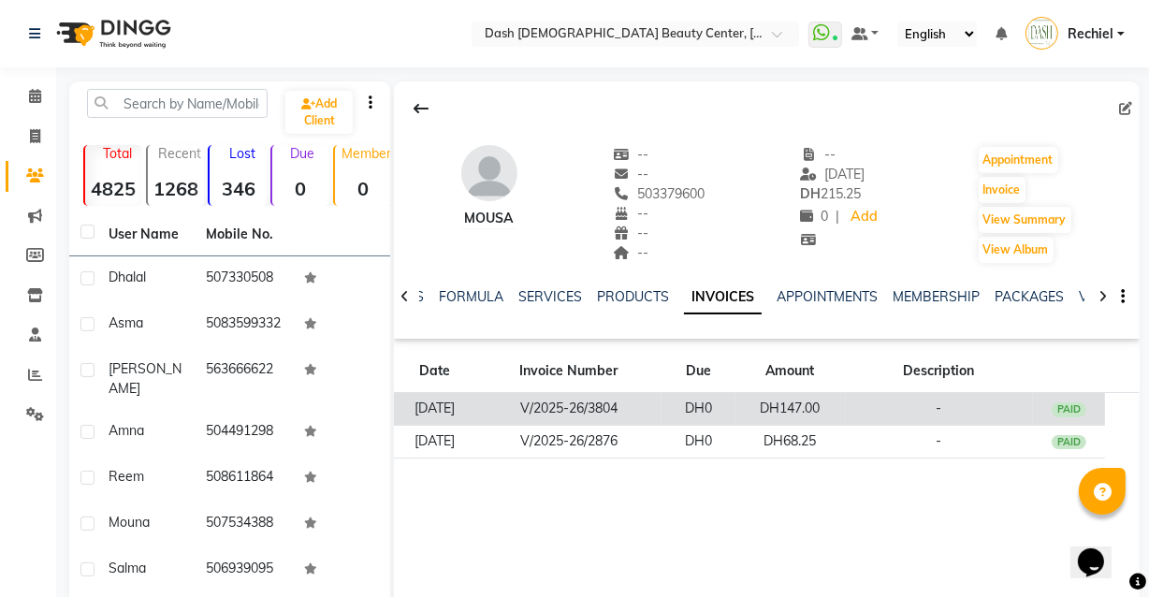
click at [845, 405] on td "DH147.00" at bounding box center [791, 409] width 110 height 33
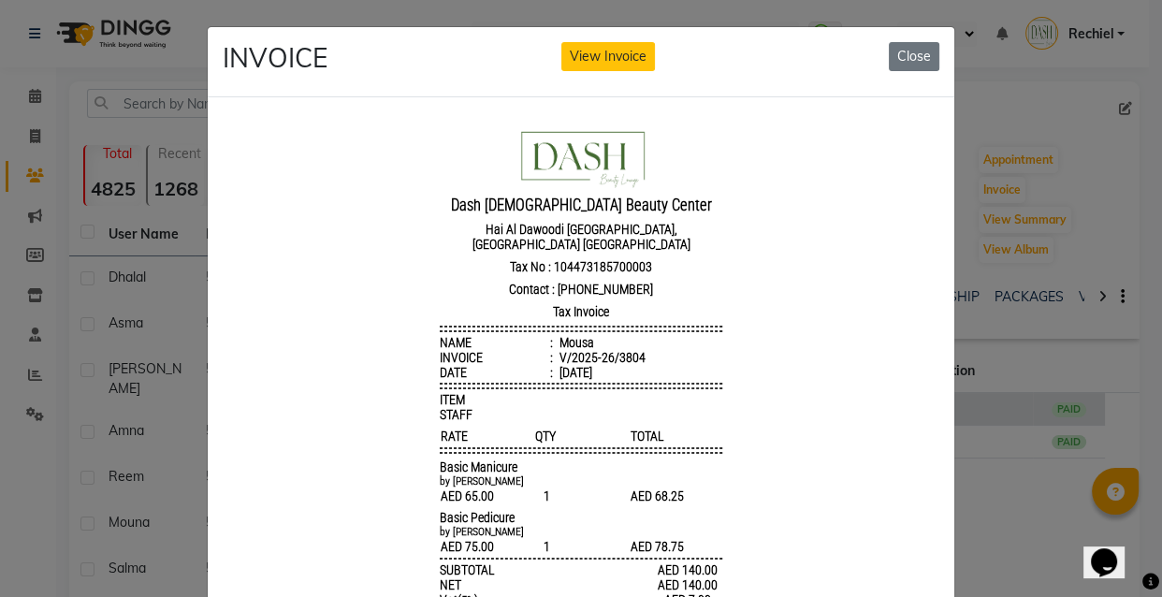
scroll to position [14, 0]
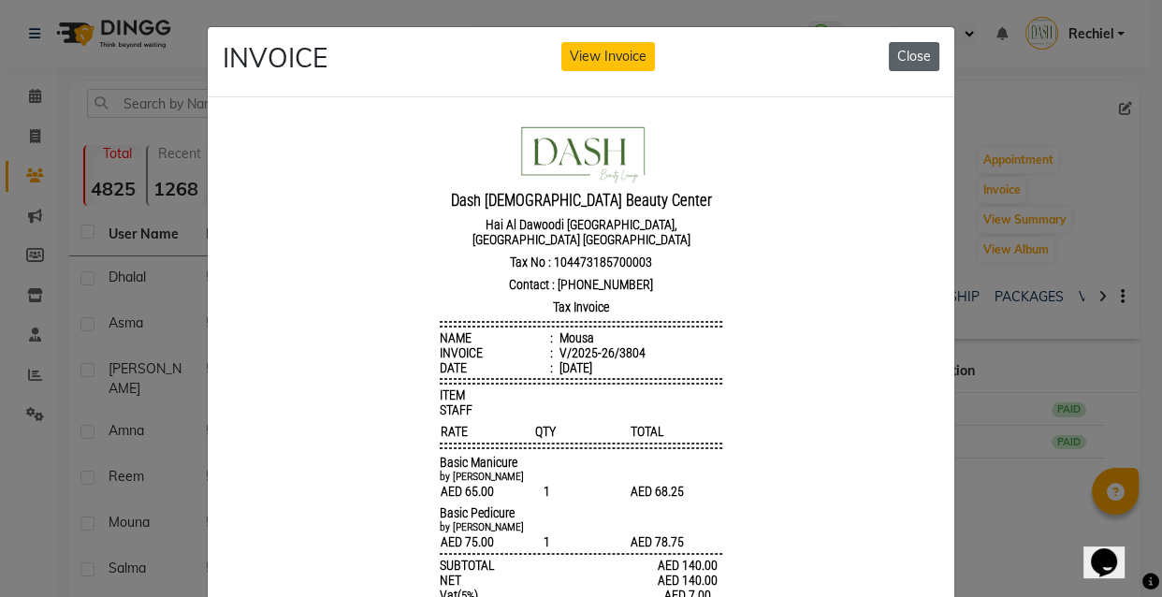
click at [907, 46] on button "Close" at bounding box center [914, 56] width 51 height 29
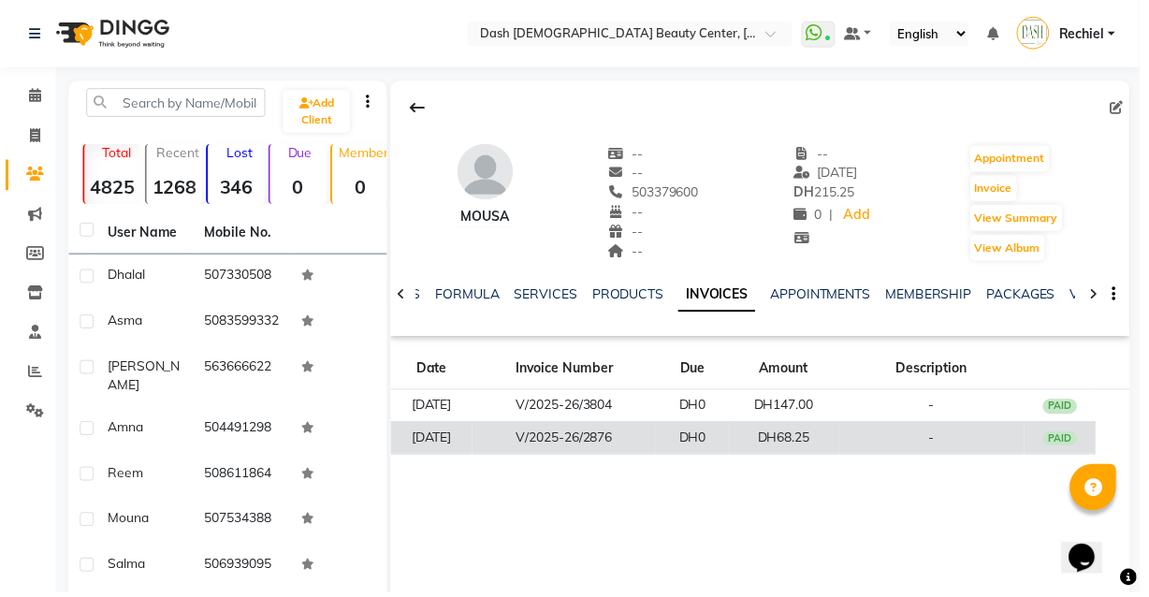
click at [837, 443] on td "DH68.25" at bounding box center [791, 441] width 110 height 33
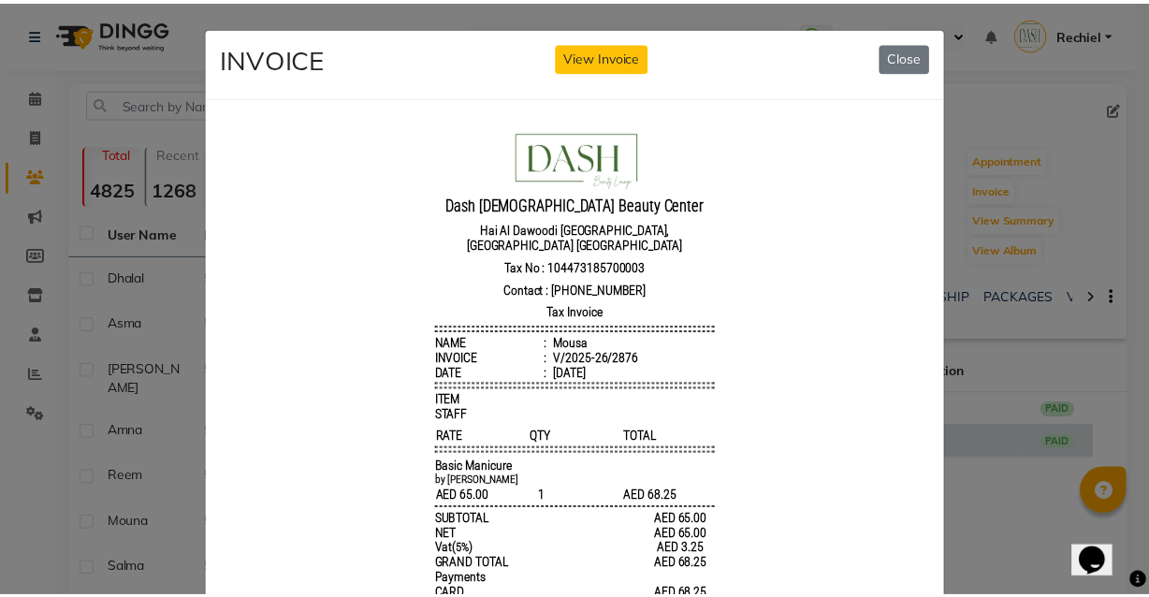
scroll to position [15, 0]
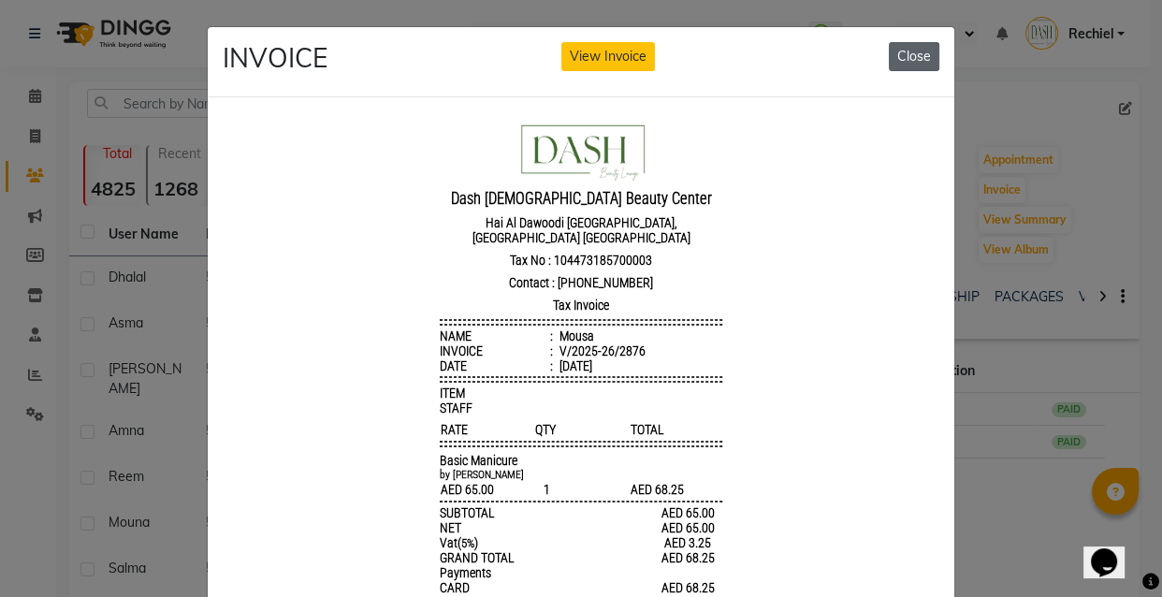
click at [895, 48] on button "Close" at bounding box center [914, 56] width 51 height 29
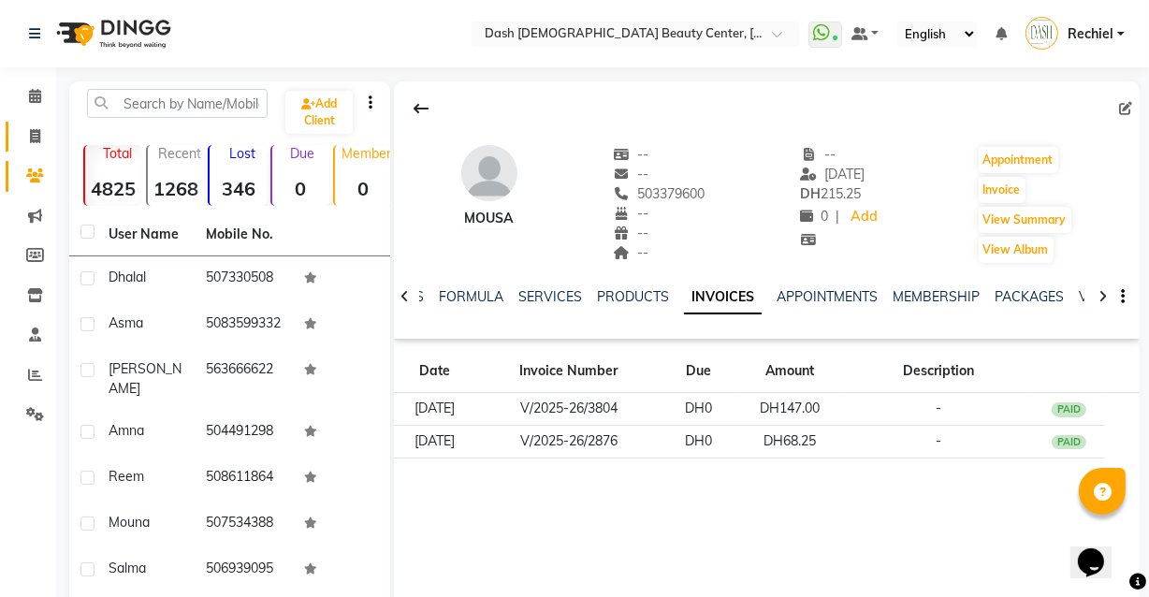
click at [32, 133] on icon at bounding box center [35, 136] width 10 height 14
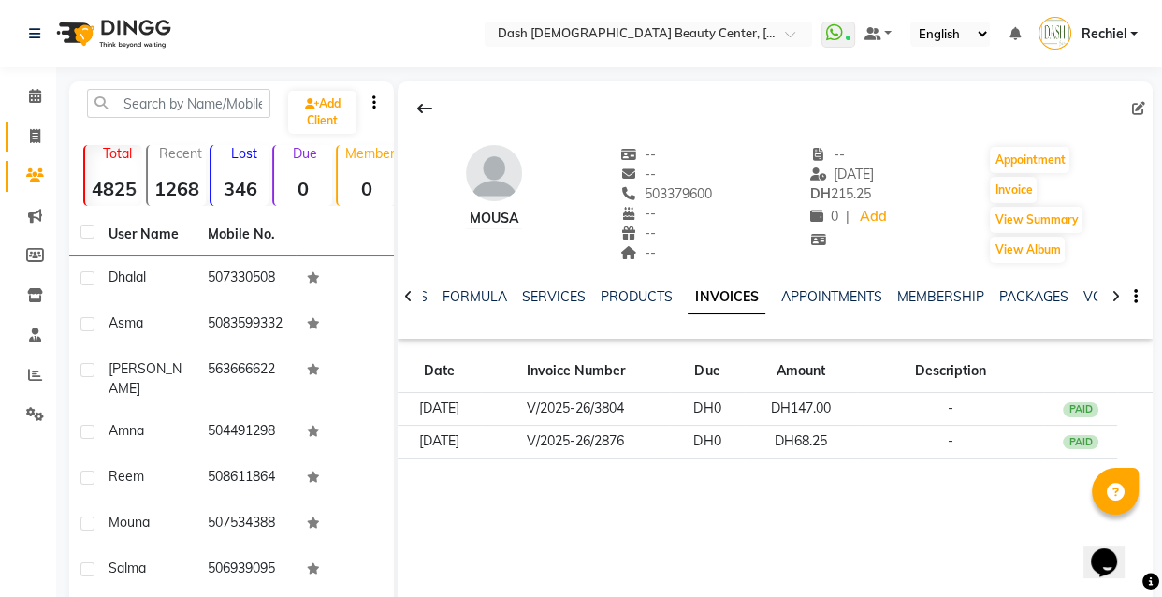
select select "service"
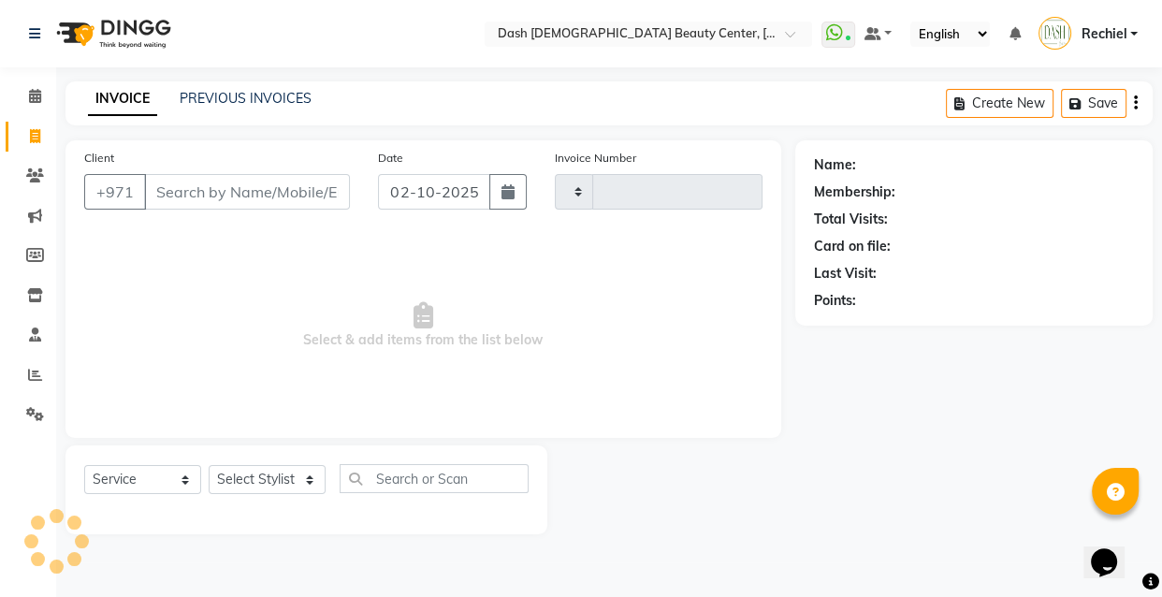
type input "4477"
select select "8372"
click at [289, 478] on select "Select Stylist" at bounding box center [267, 479] width 117 height 29
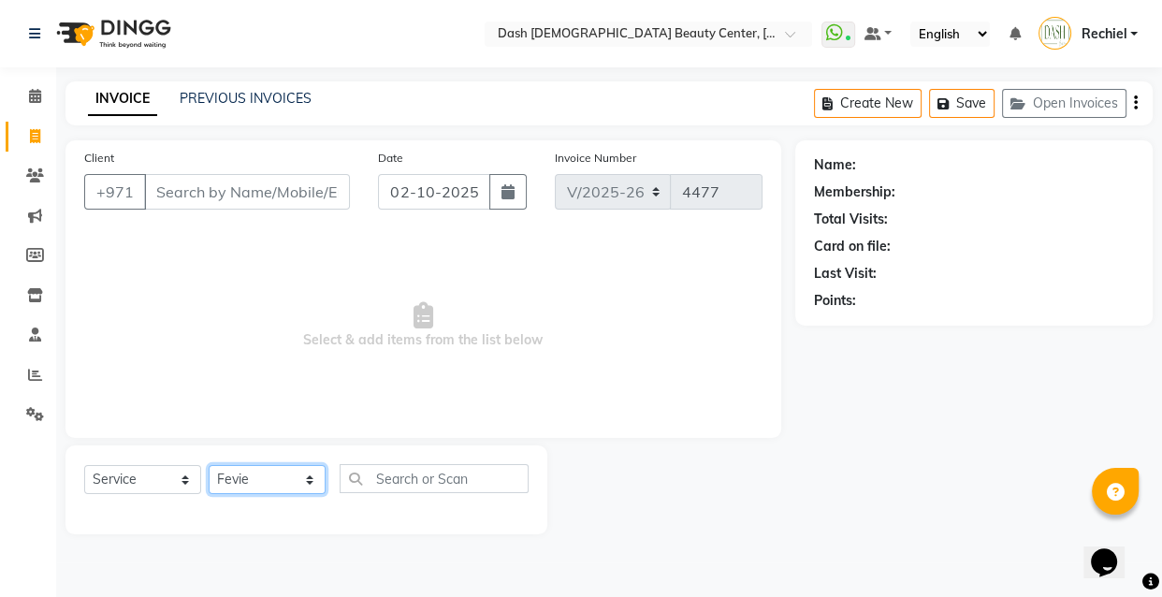
click at [209, 465] on select "Select Stylist Aizel Angelina Anna Bobi Edlyn Fevie Flora Grace Hamda Janine Je…" at bounding box center [267, 479] width 117 height 29
click at [291, 487] on select "Select Stylist Aizel Angelina Anna Bobi Edlyn Fevie Flora Grace Hamda Janine Je…" at bounding box center [267, 479] width 117 height 29
select select "81113"
click at [209, 465] on select "Select Stylist Aizel Angelina Anna Bobi Edlyn Fevie Flora Grace Hamda Janine Je…" at bounding box center [267, 479] width 117 height 29
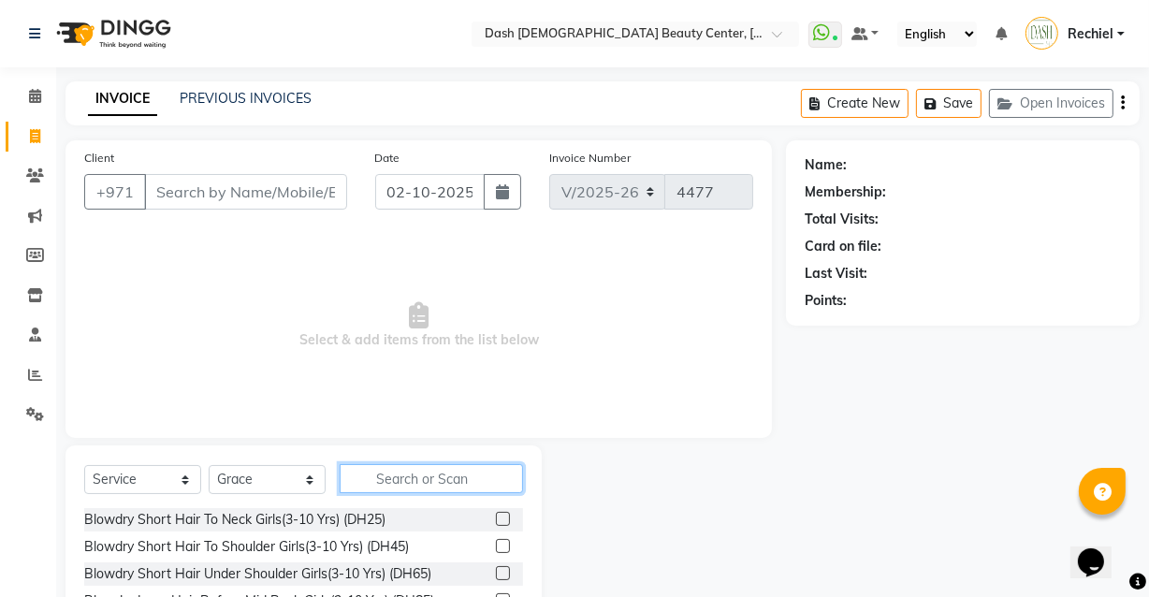
click at [434, 481] on input "text" at bounding box center [431, 478] width 183 height 29
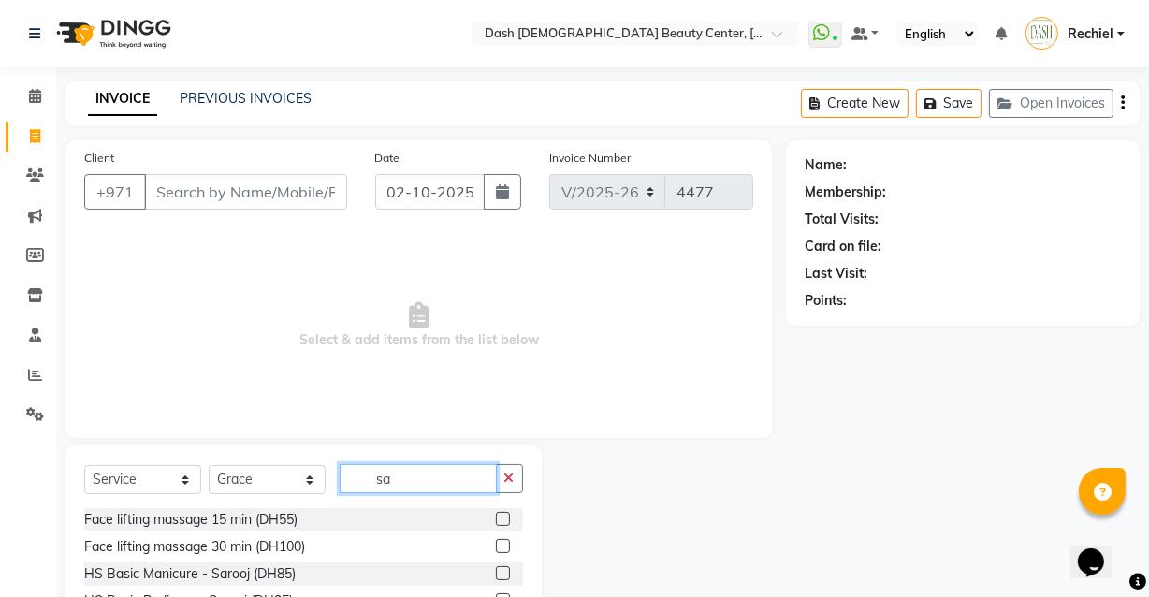
type input "s"
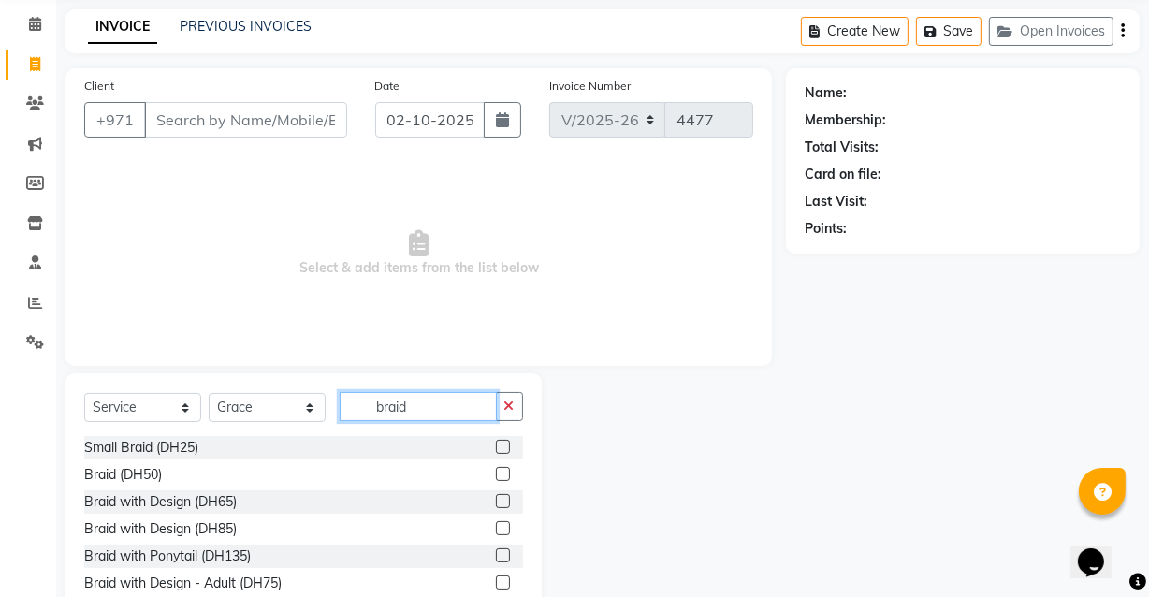
scroll to position [128, 0]
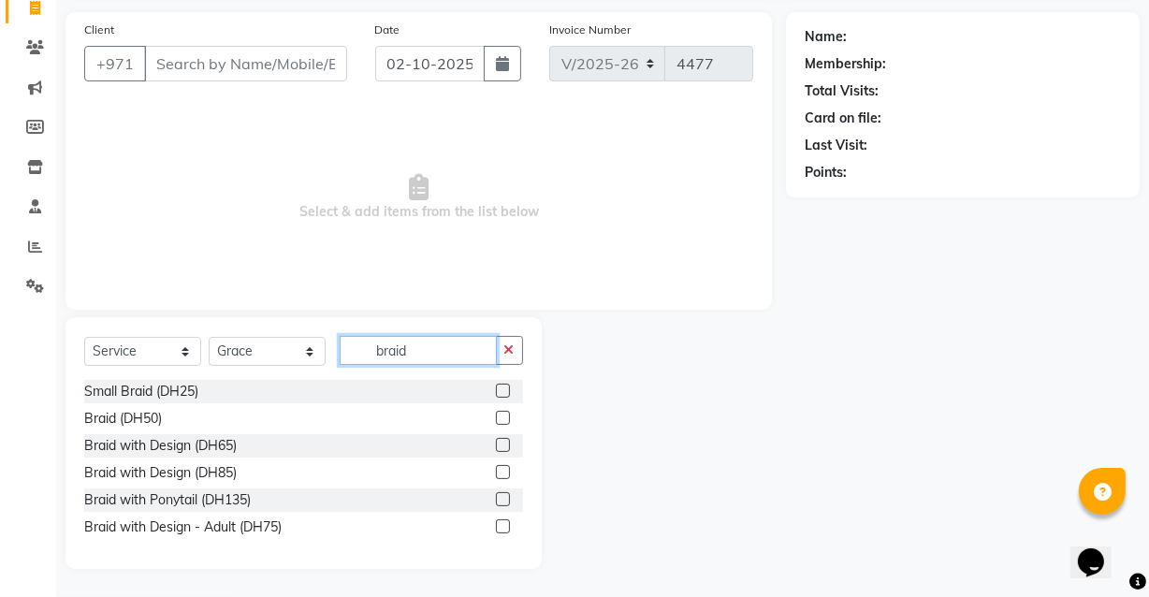
type input "braid"
click at [636, 416] on div at bounding box center [664, 443] width 245 height 252
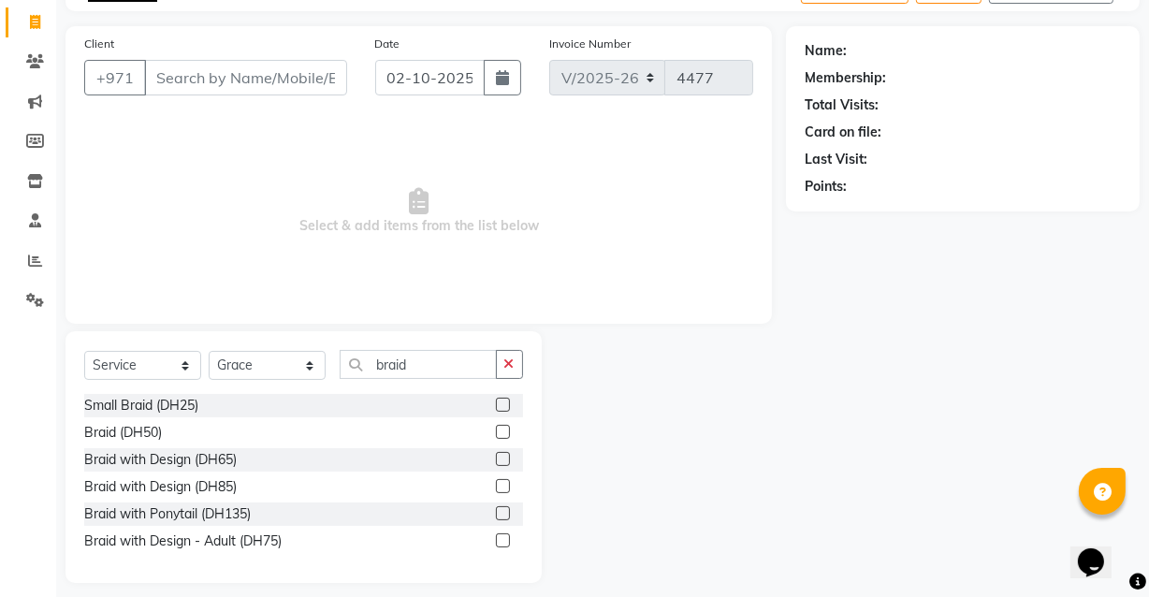
scroll to position [0, 0]
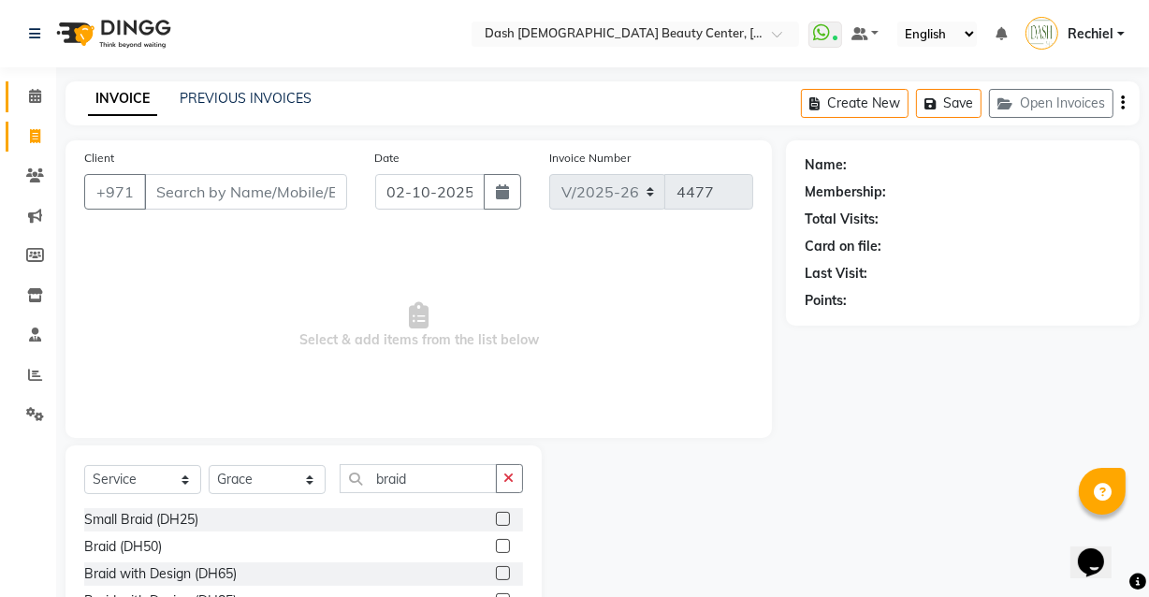
click at [29, 96] on icon at bounding box center [35, 96] width 12 height 14
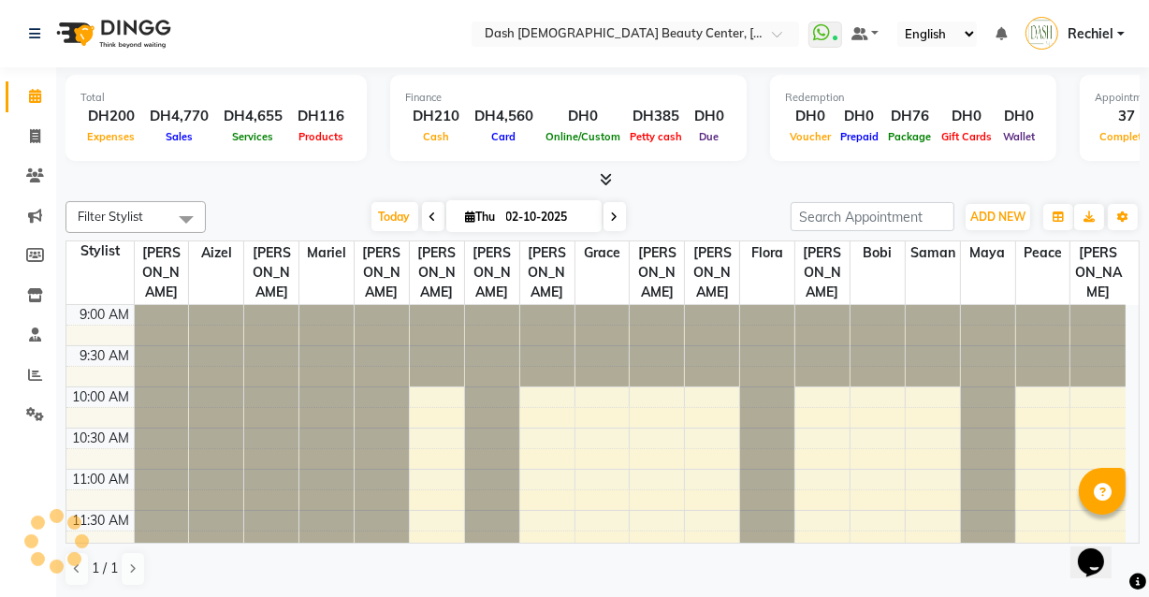
scroll to position [822, 0]
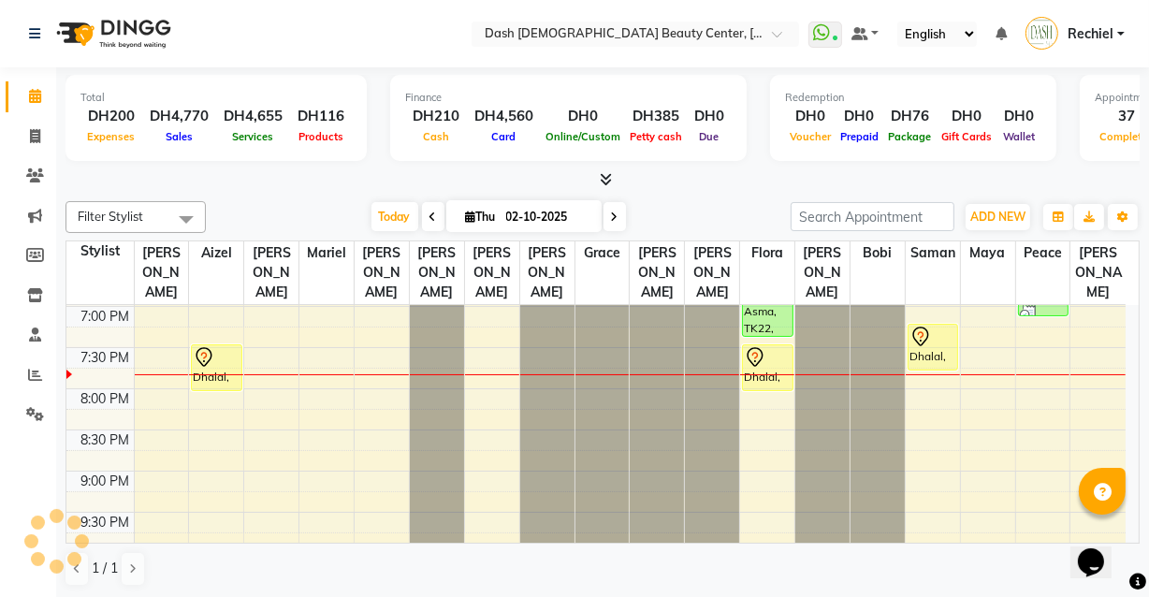
click at [515, 203] on input "02-10-2025" at bounding box center [548, 217] width 94 height 28
select select "10"
select select "2025"
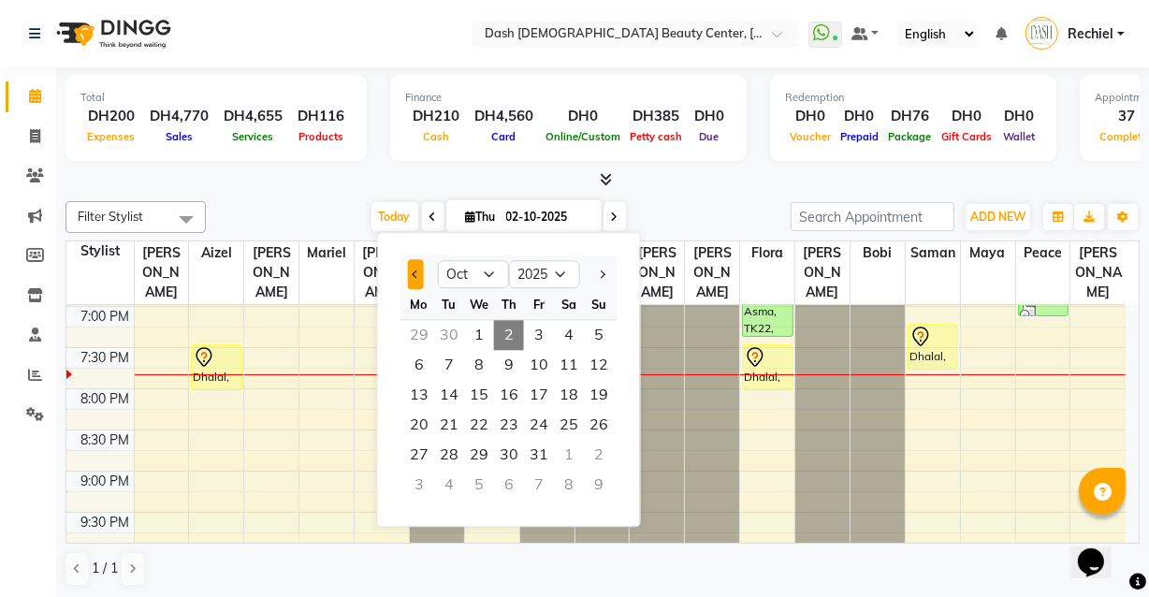
click at [416, 274] on span "Previous month" at bounding box center [415, 273] width 7 height 7
select select "9"
click at [512, 424] on span "25" at bounding box center [509, 425] width 30 height 30
type input "[DATE]"
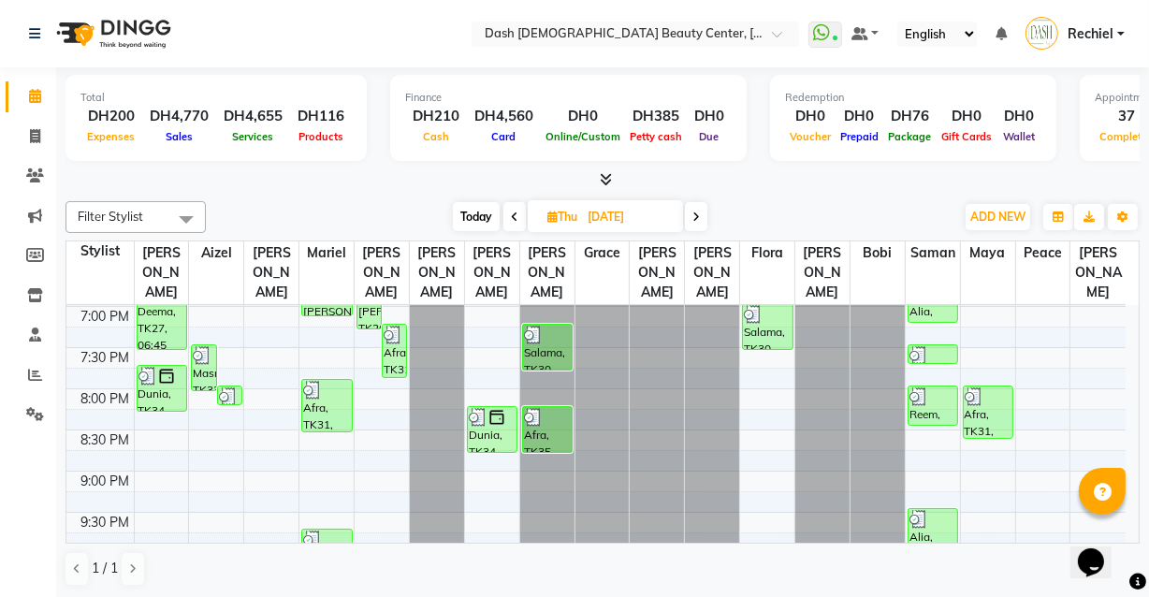
scroll to position [889, 0]
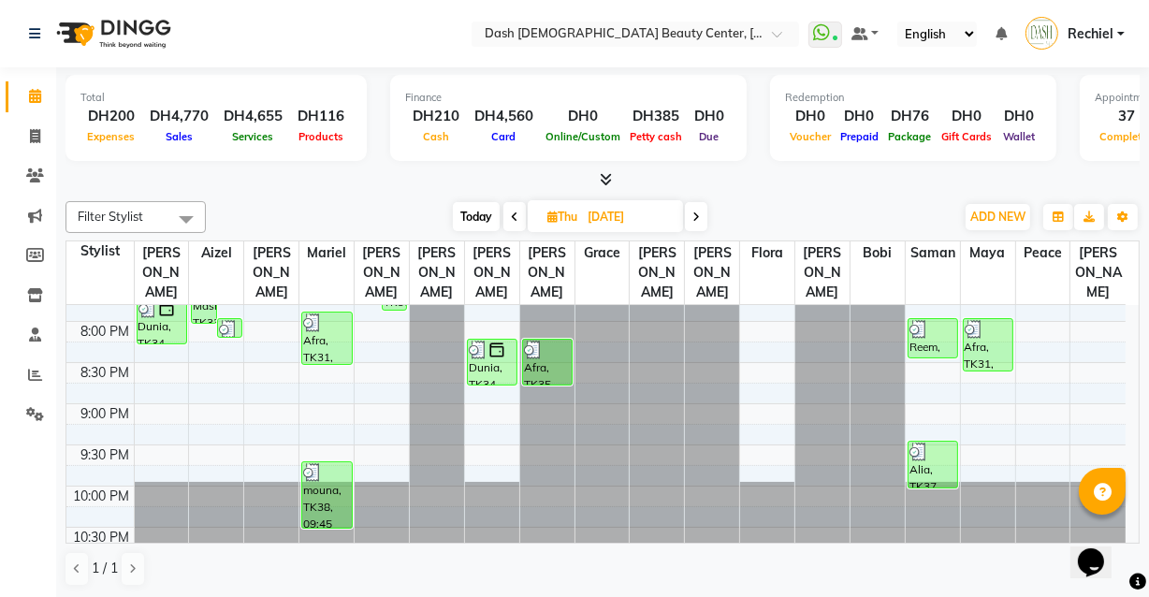
click at [328, 479] on div "mouna, TK38, 09:45 PM-10:35 PM, Haircut with style,Normal Hair Wash" at bounding box center [326, 495] width 49 height 66
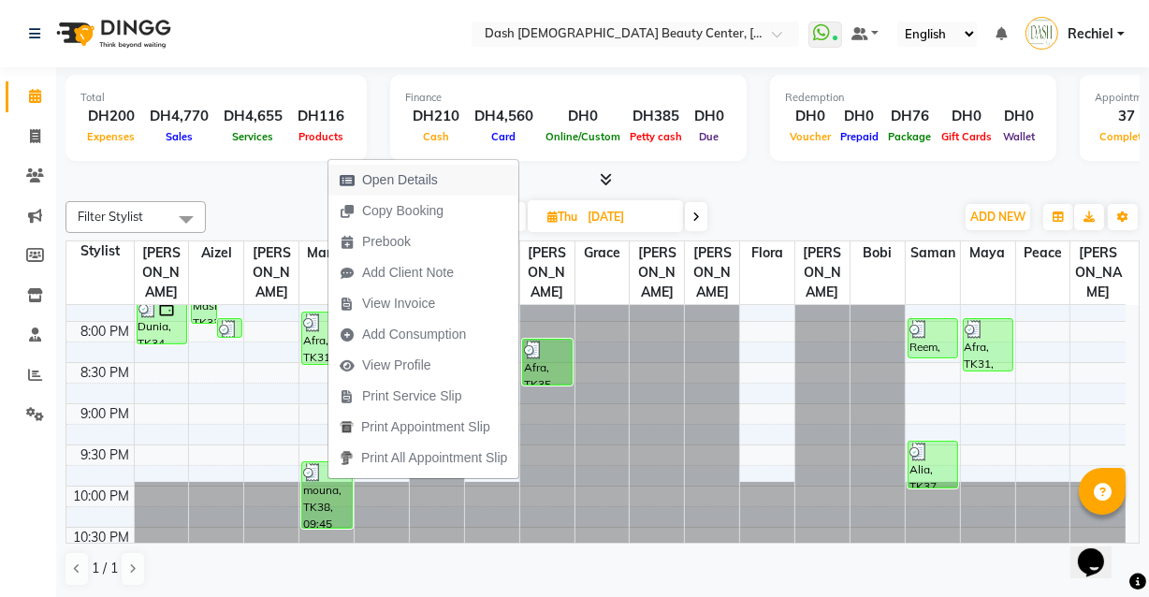
click at [439, 177] on span "Open Details" at bounding box center [389, 180] width 121 height 31
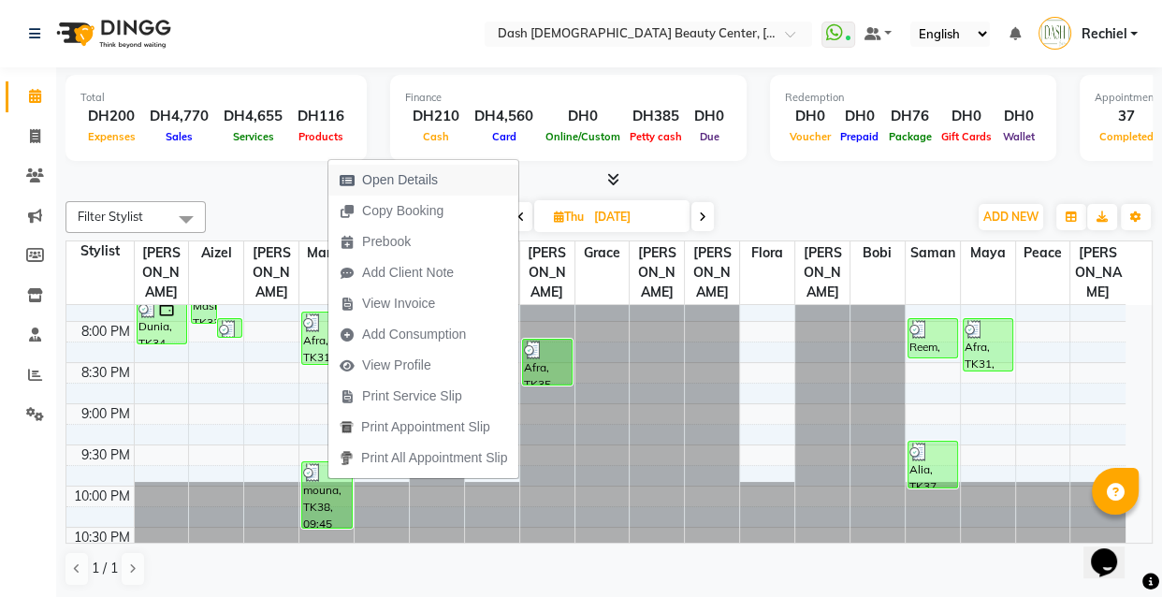
select select "3"
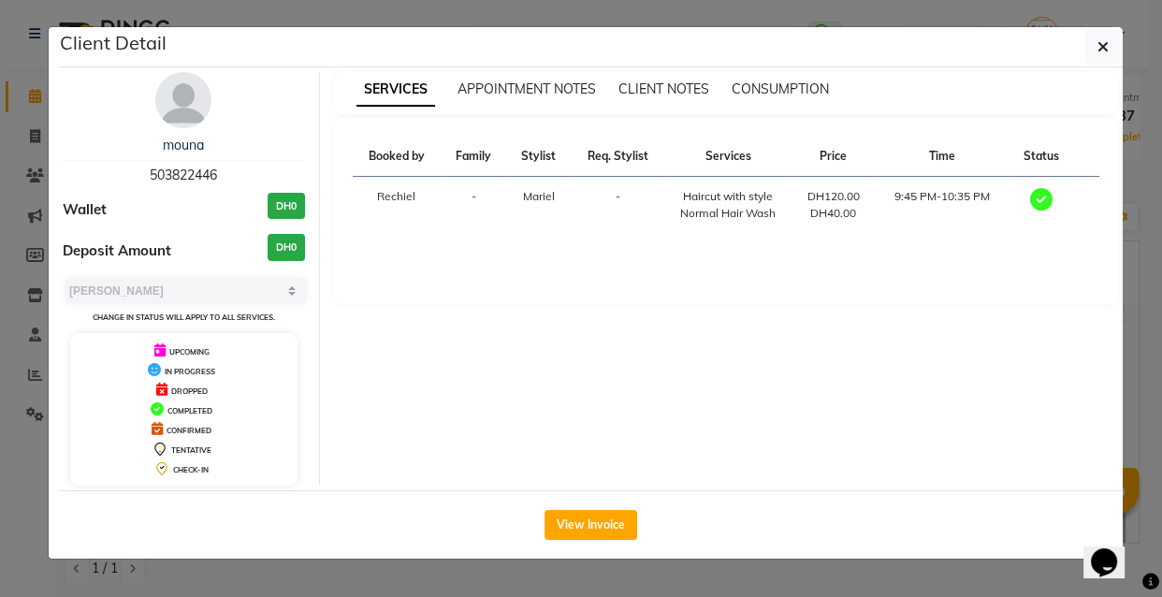
click at [517, 589] on ngb-modal-window "Client Detail mouna 503822446 Wallet DH0 Deposit Amount DH0 Select MARK DONE UP…" at bounding box center [581, 298] width 1162 height 597
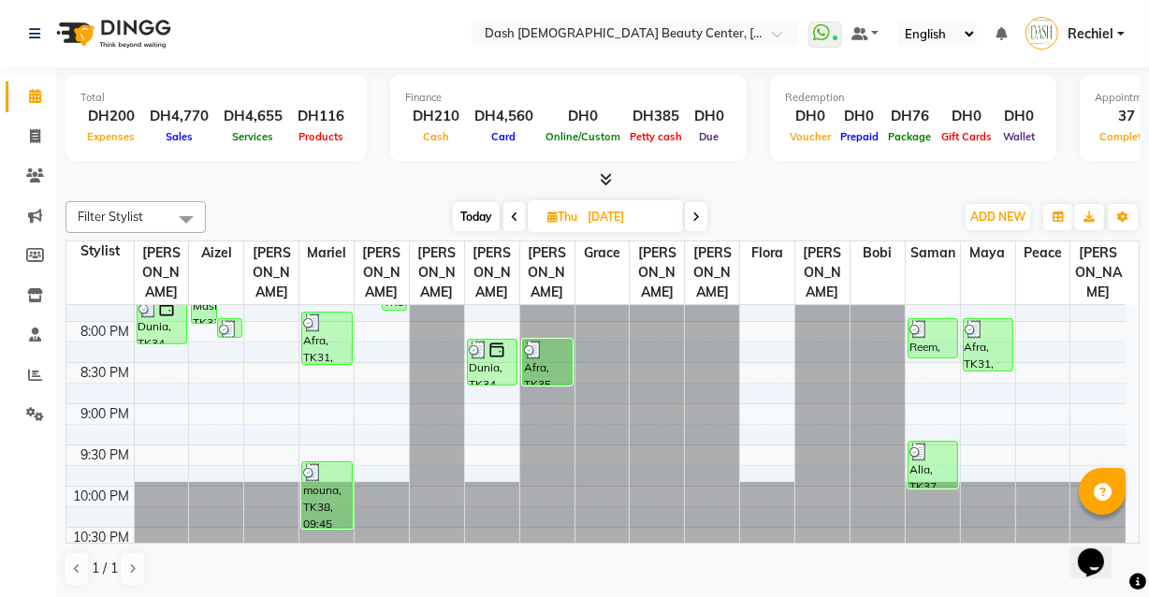
click at [697, 214] on icon at bounding box center [696, 217] width 7 height 11
type input "26-09-2025"
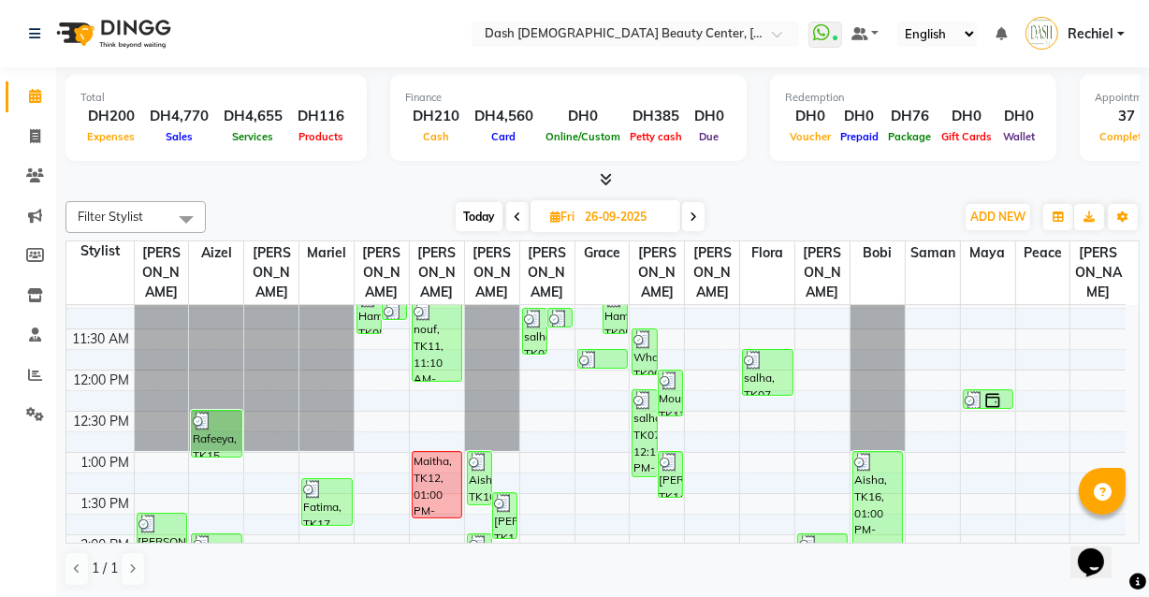
scroll to position [205, 0]
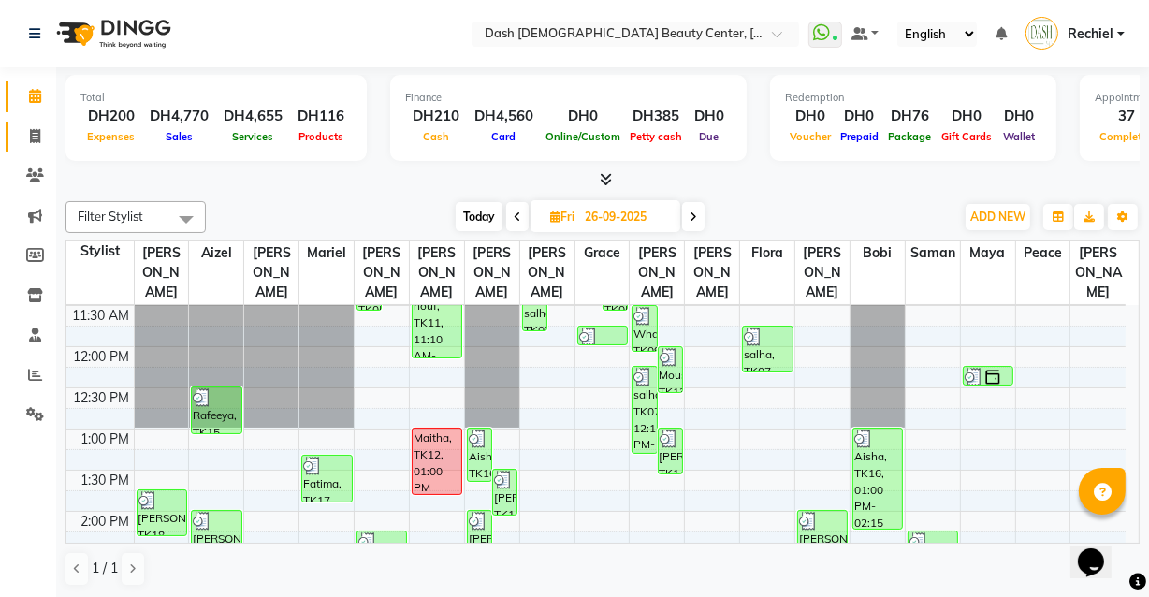
click at [35, 136] on icon at bounding box center [35, 136] width 10 height 14
select select "service"
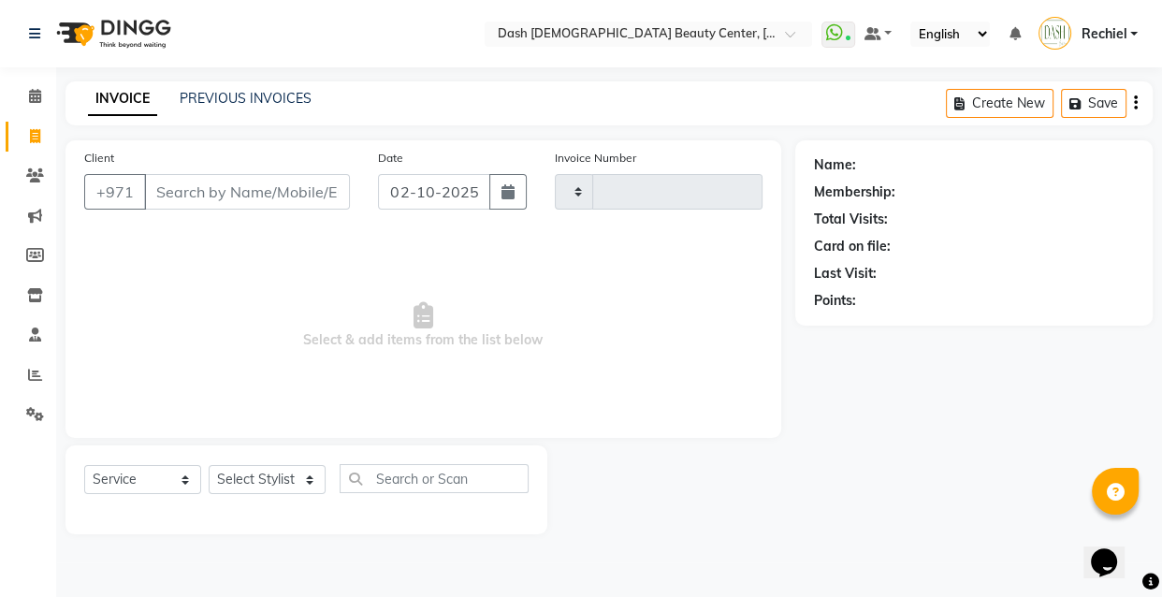
type input "4477"
select select "8372"
click at [226, 97] on link "PREVIOUS INVOICES" at bounding box center [246, 98] width 132 height 17
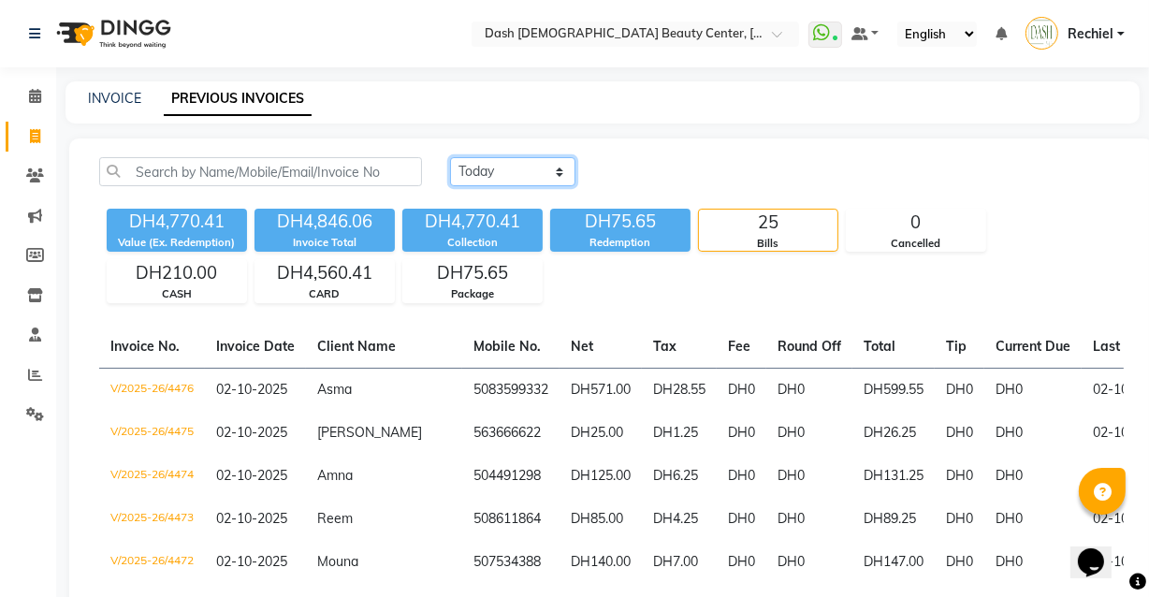
click at [527, 176] on select "Today Yesterday Custom Range" at bounding box center [512, 171] width 125 height 29
select select "range"
click at [450, 157] on select "Today Yesterday Custom Range" at bounding box center [512, 171] width 125 height 29
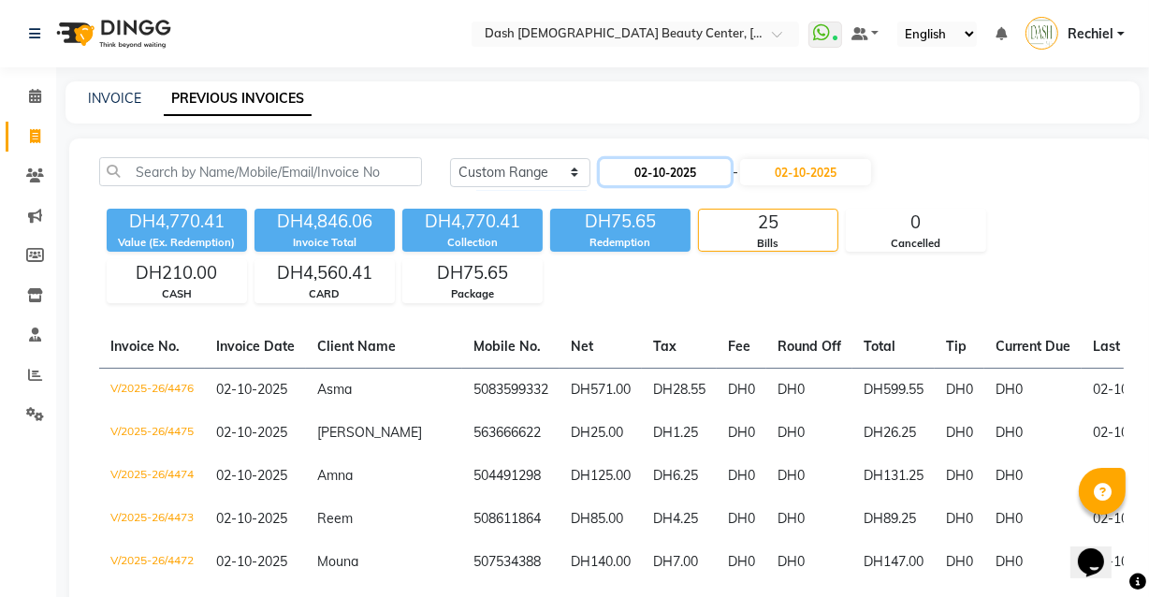
click at [694, 170] on input "02-10-2025" at bounding box center [665, 172] width 131 height 26
select select "10"
select select "2025"
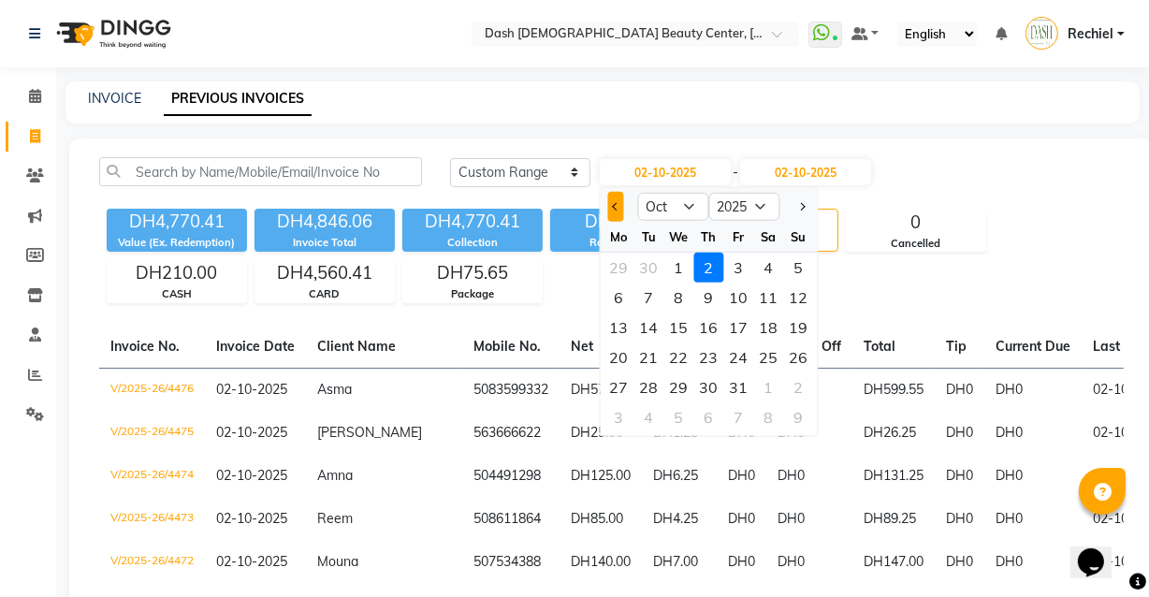
click at [616, 206] on span "Previous month" at bounding box center [615, 206] width 7 height 7
select select "9"
click at [706, 364] on div "25" at bounding box center [709, 358] width 30 height 30
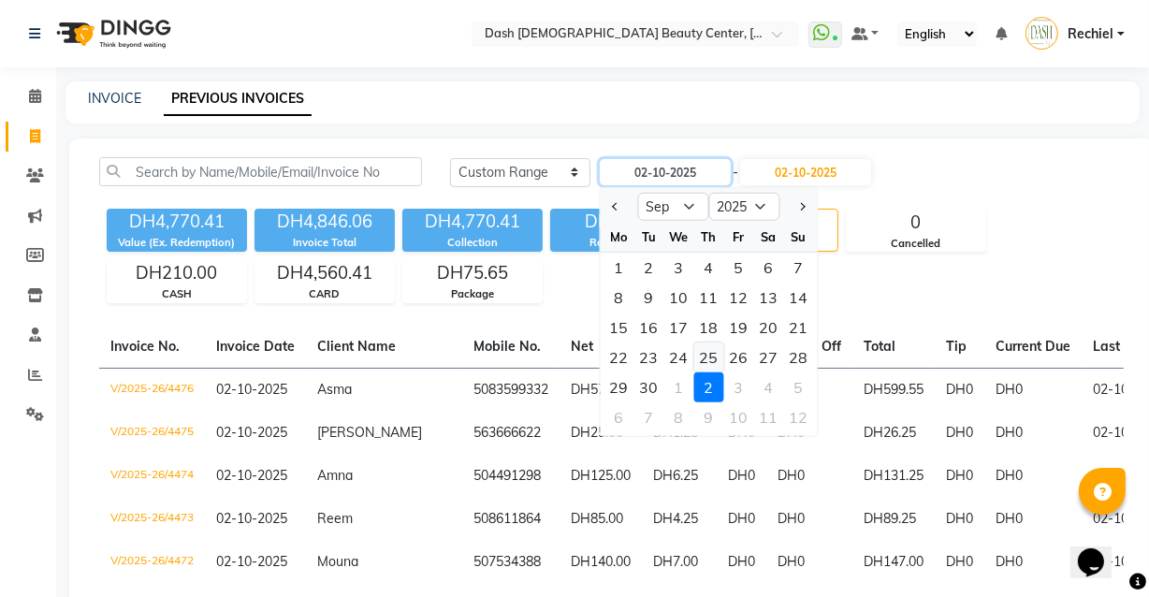
type input "[DATE]"
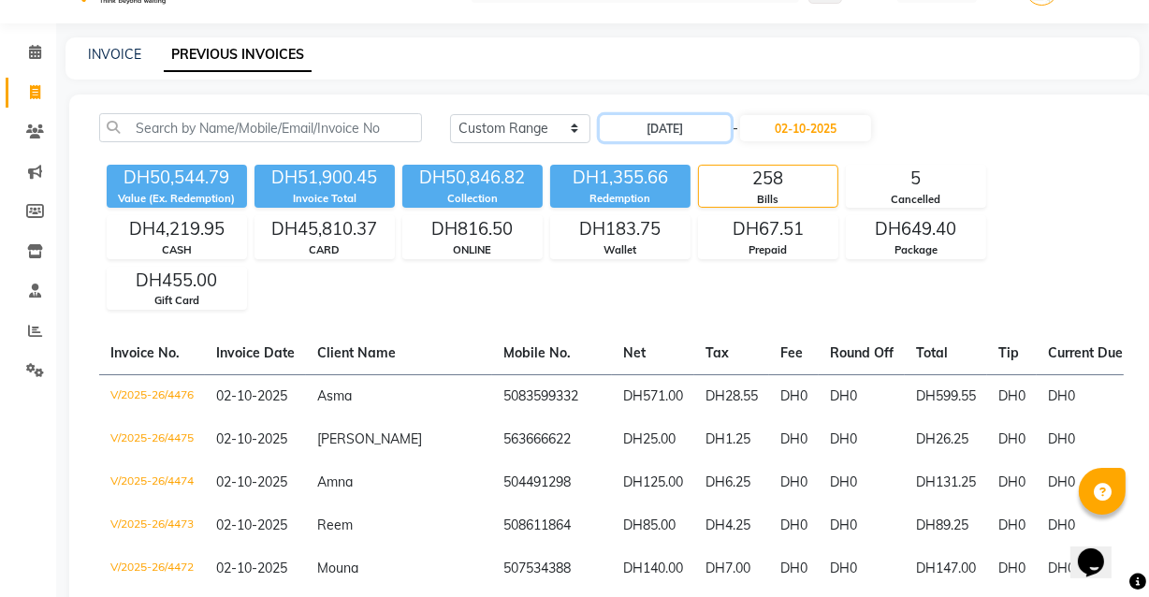
scroll to position [46, 0]
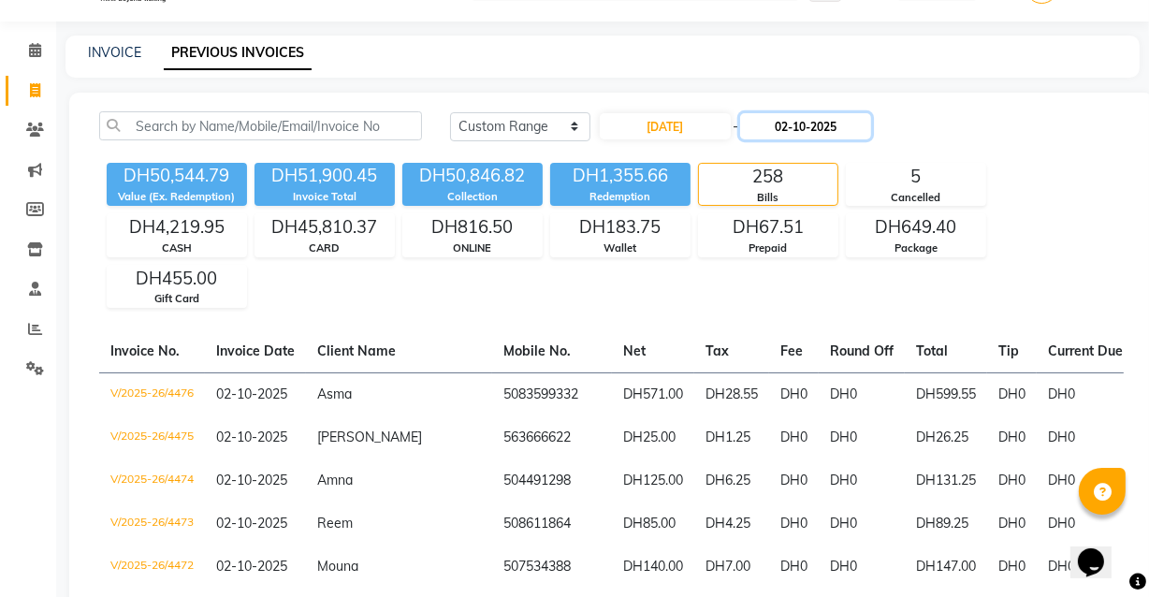
click at [807, 126] on input "02-10-2025" at bounding box center [805, 126] width 131 height 26
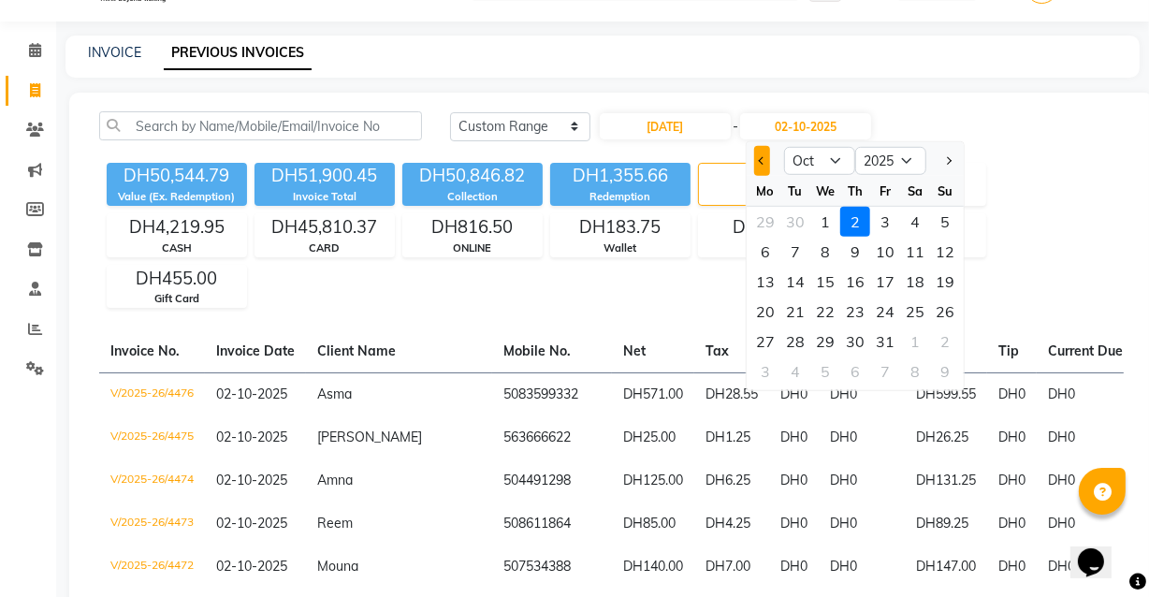
click at [762, 160] on span "Previous month" at bounding box center [762, 160] width 7 height 7
select select "9"
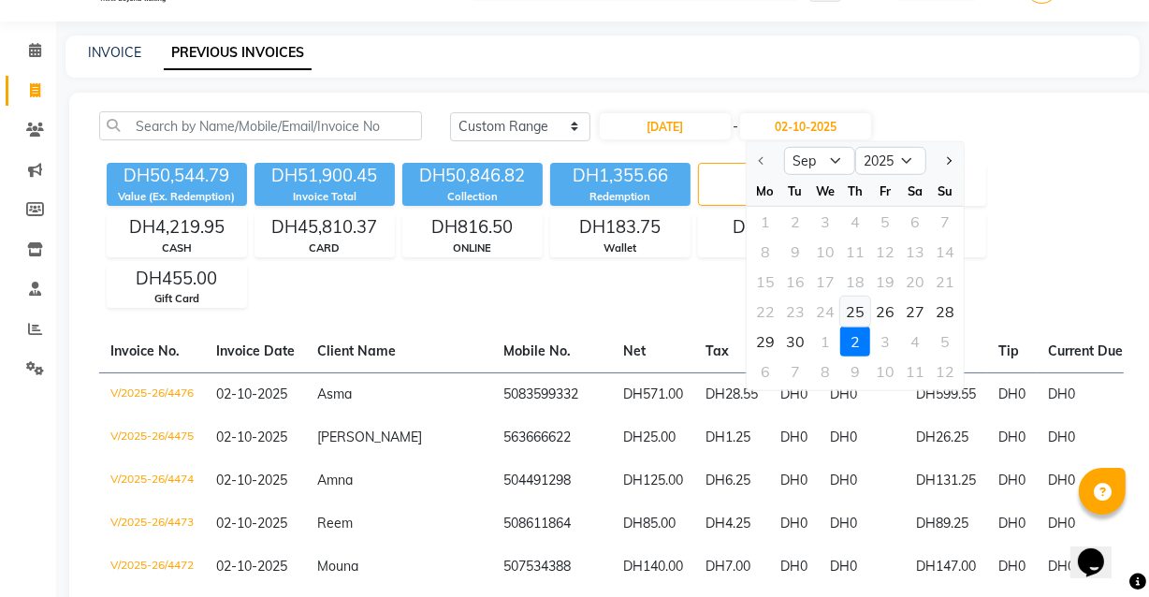
click at [858, 309] on div "25" at bounding box center [855, 312] width 30 height 30
type input "[DATE]"
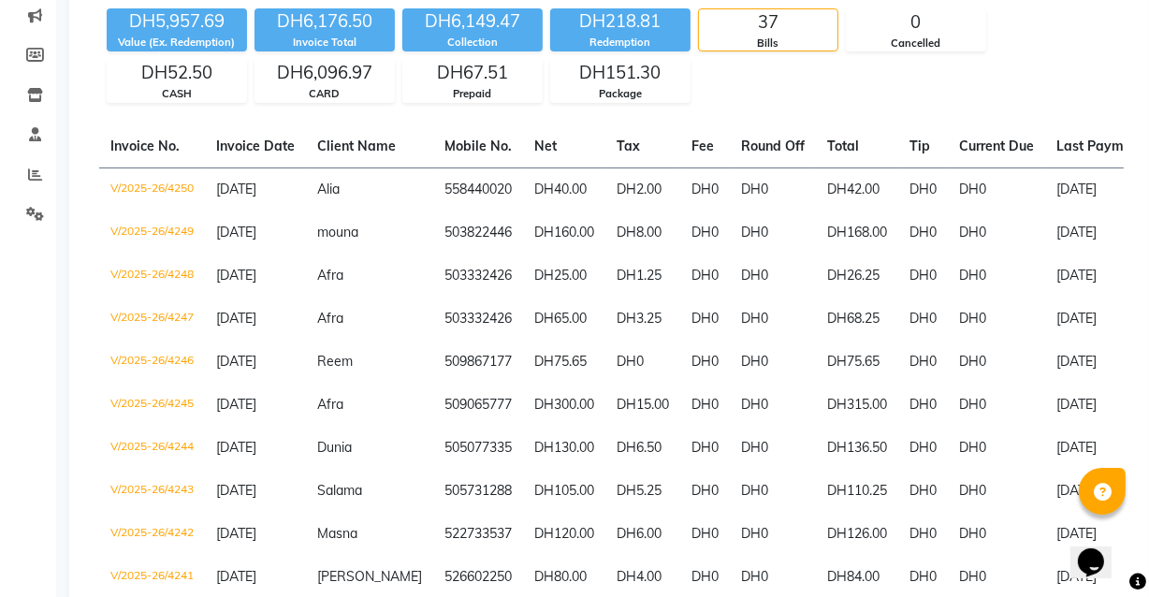
scroll to position [187, 0]
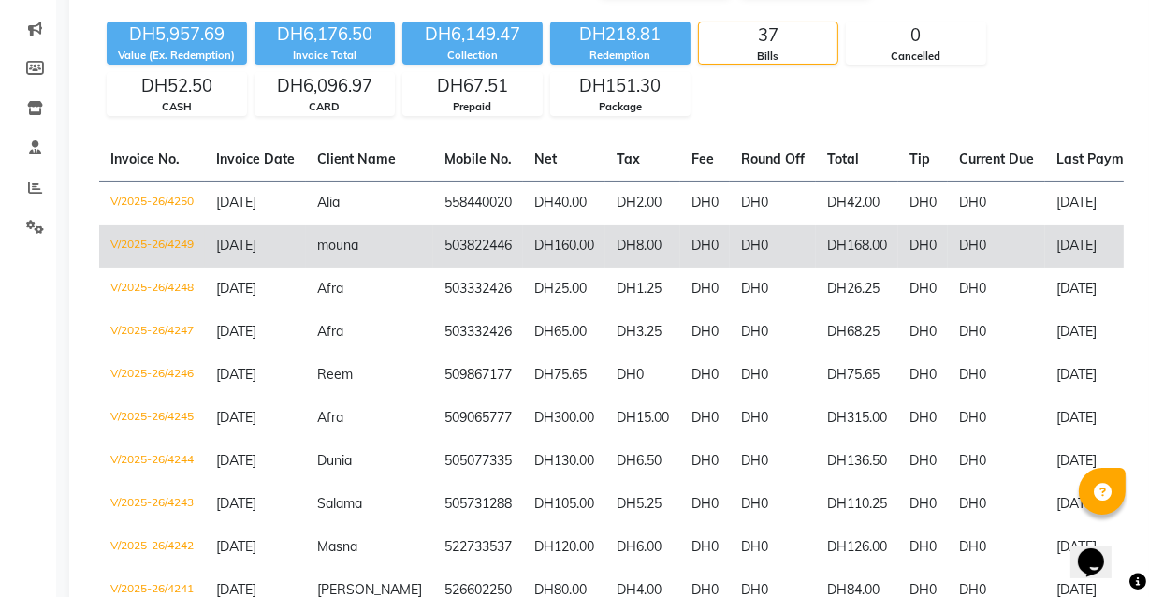
click at [577, 241] on td "DH160.00" at bounding box center [564, 246] width 82 height 43
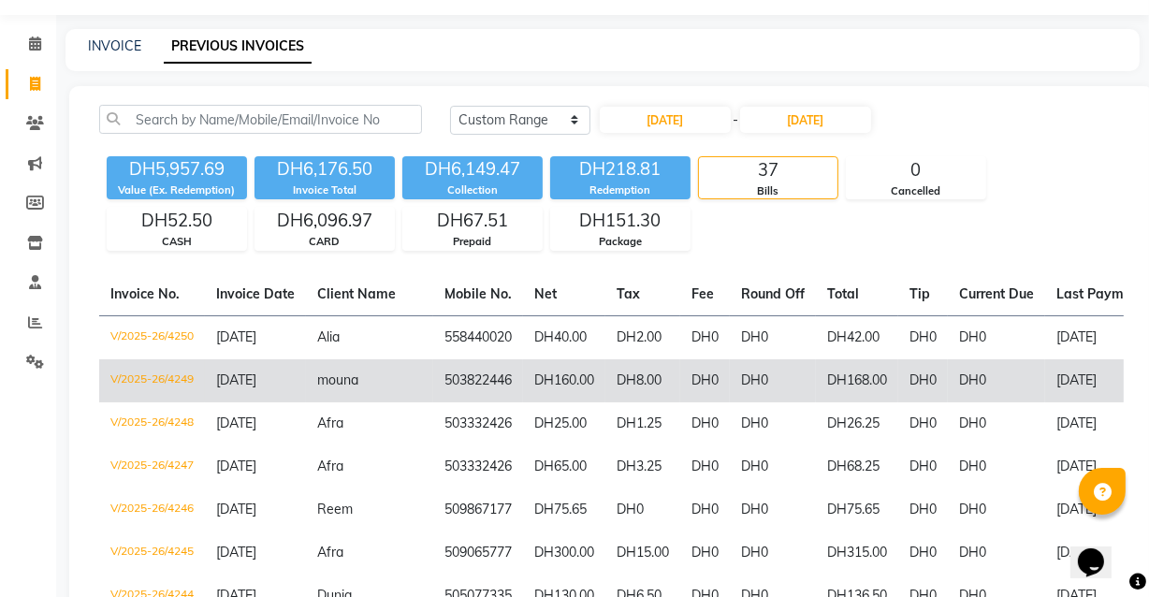
scroll to position [0, 0]
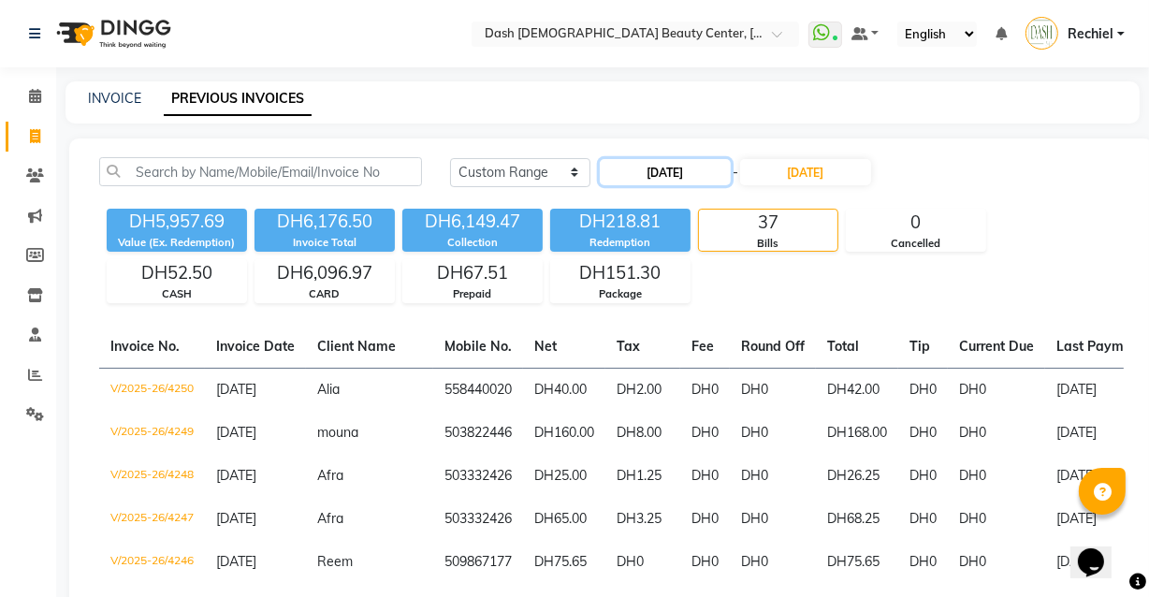
click at [693, 170] on input "[DATE]" at bounding box center [665, 172] width 131 height 26
select select "9"
select select "2025"
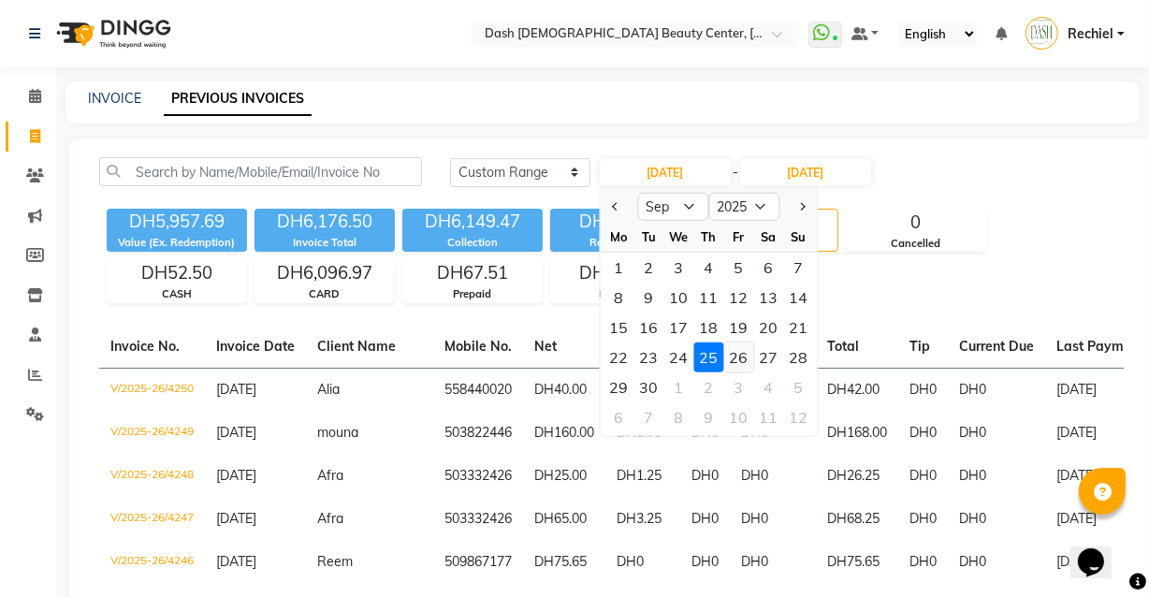
click at [737, 359] on div "26" at bounding box center [739, 358] width 30 height 30
type input "26-09-2025"
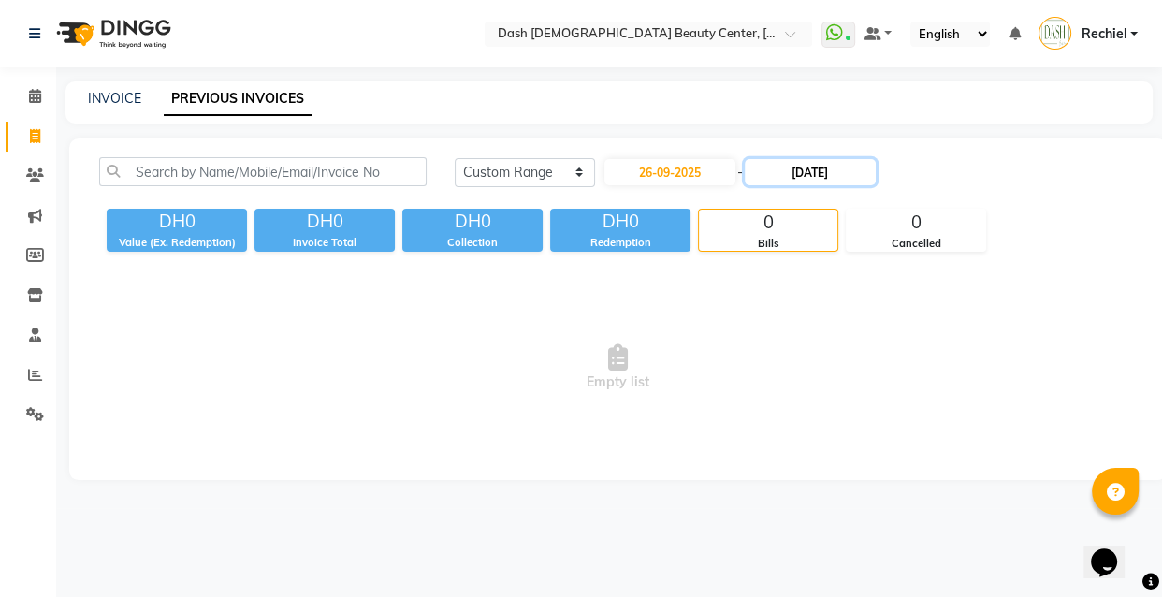
click at [836, 167] on input "[DATE]" at bounding box center [810, 172] width 131 height 26
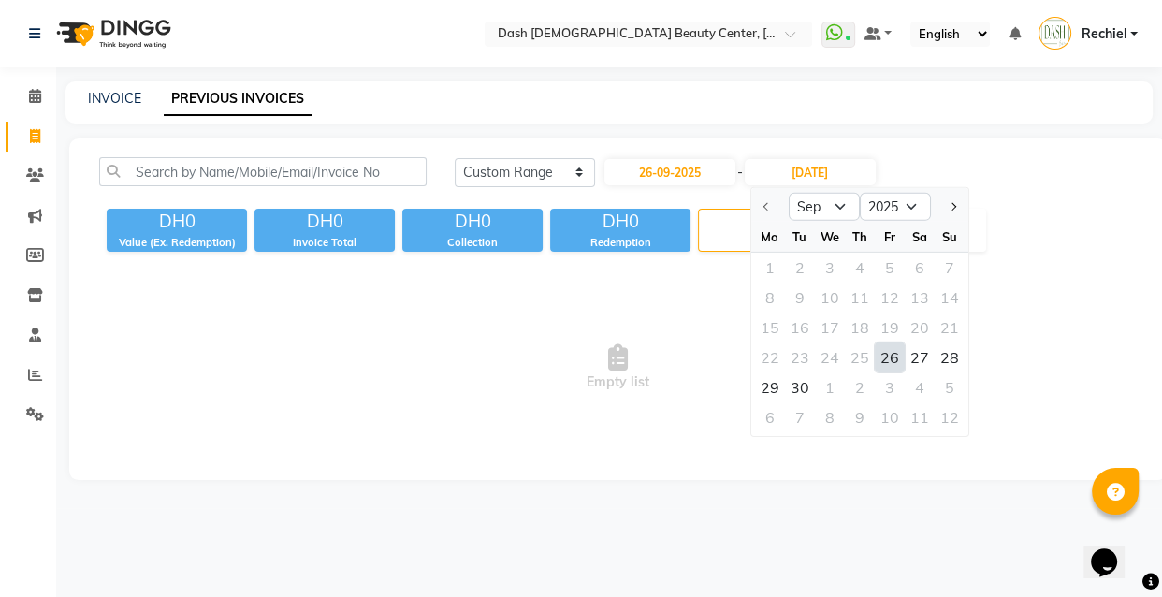
click at [885, 362] on div "26" at bounding box center [890, 358] width 30 height 30
type input "26-09-2025"
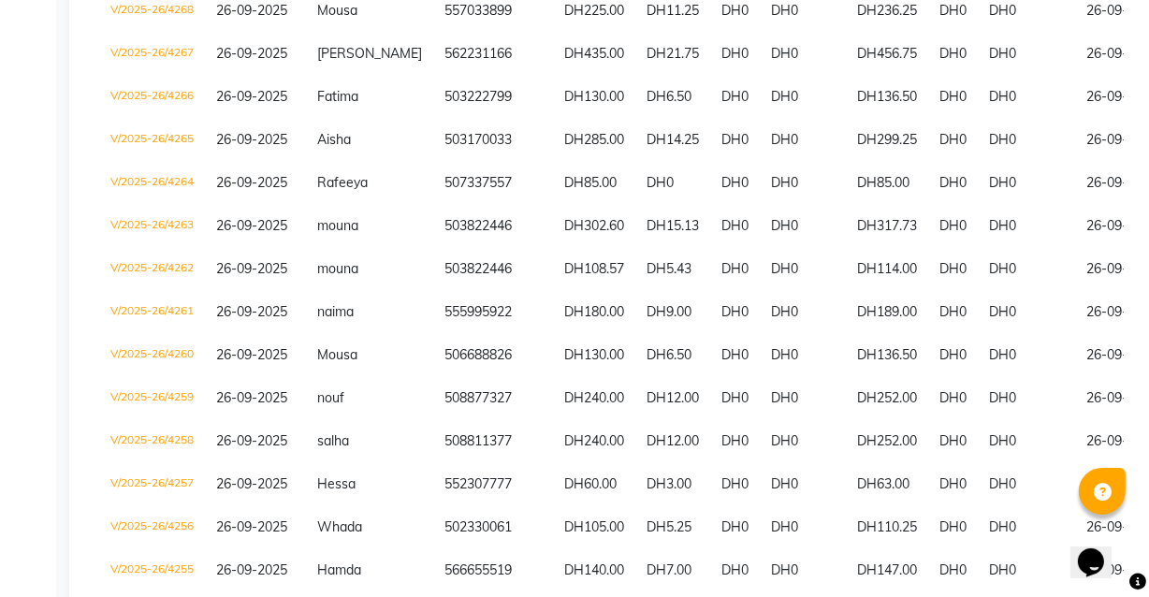
scroll to position [1241, 0]
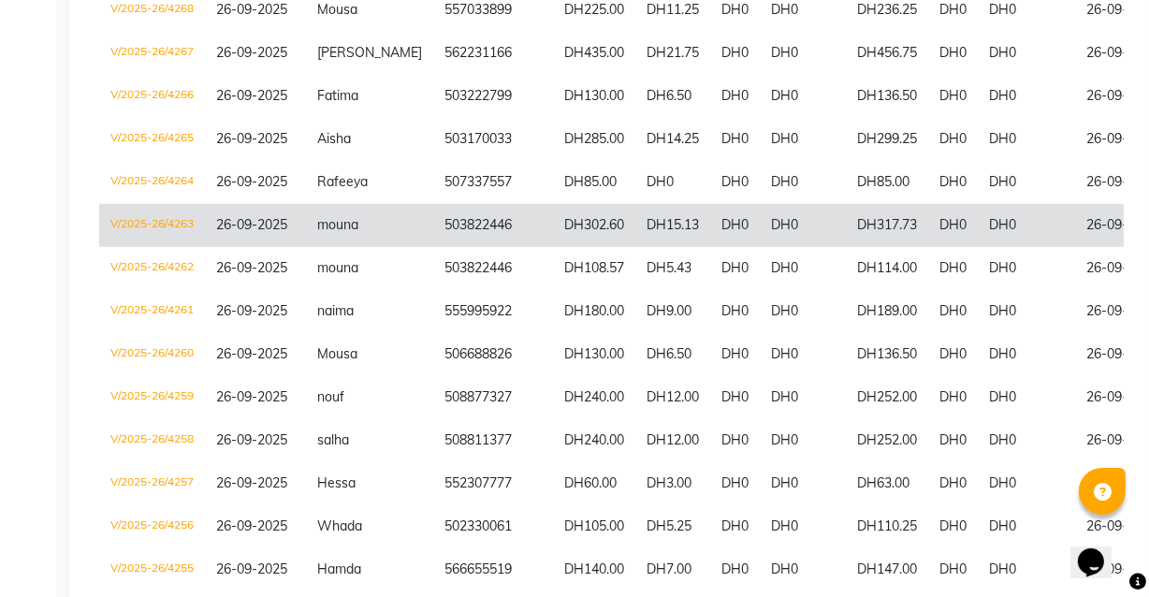
click at [606, 219] on td "DH302.60" at bounding box center [594, 225] width 82 height 43
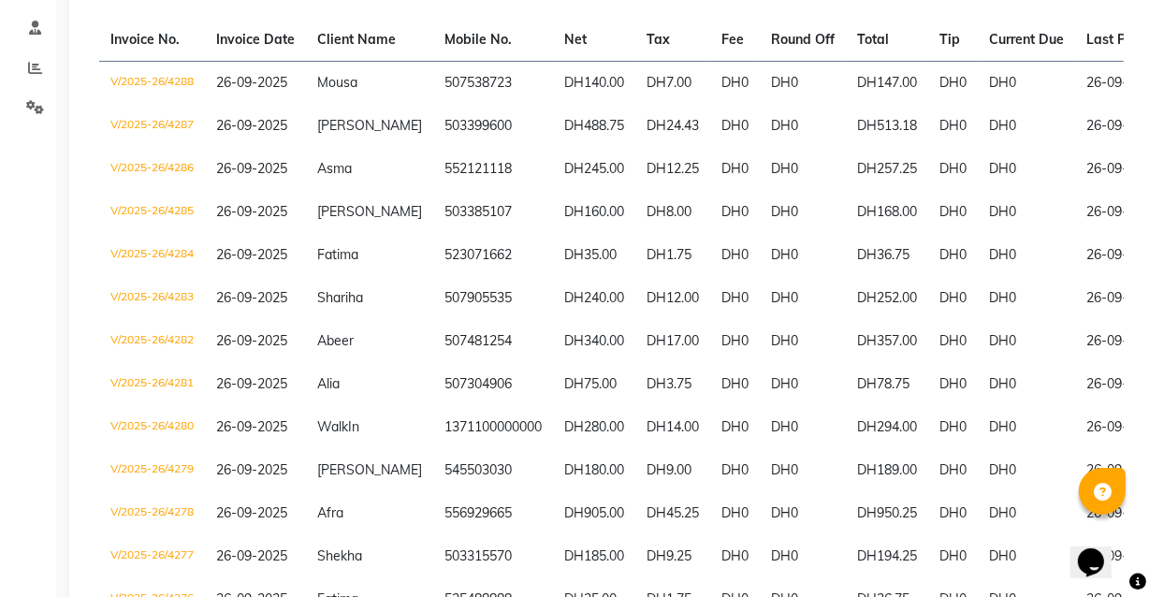
scroll to position [0, 0]
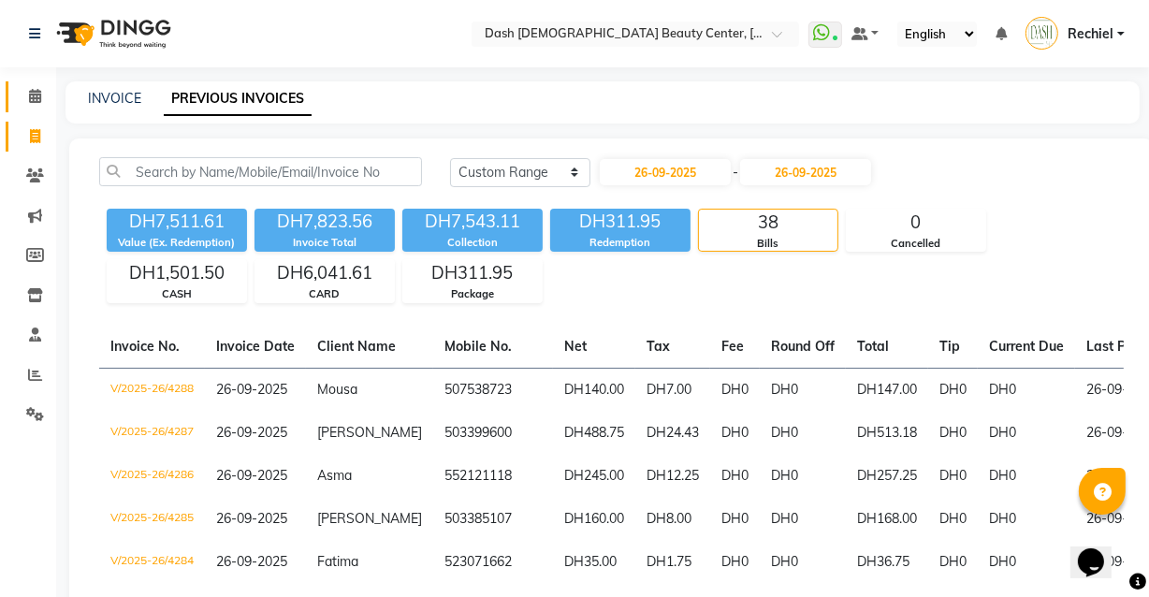
click at [12, 96] on link "Calendar" at bounding box center [28, 96] width 45 height 31
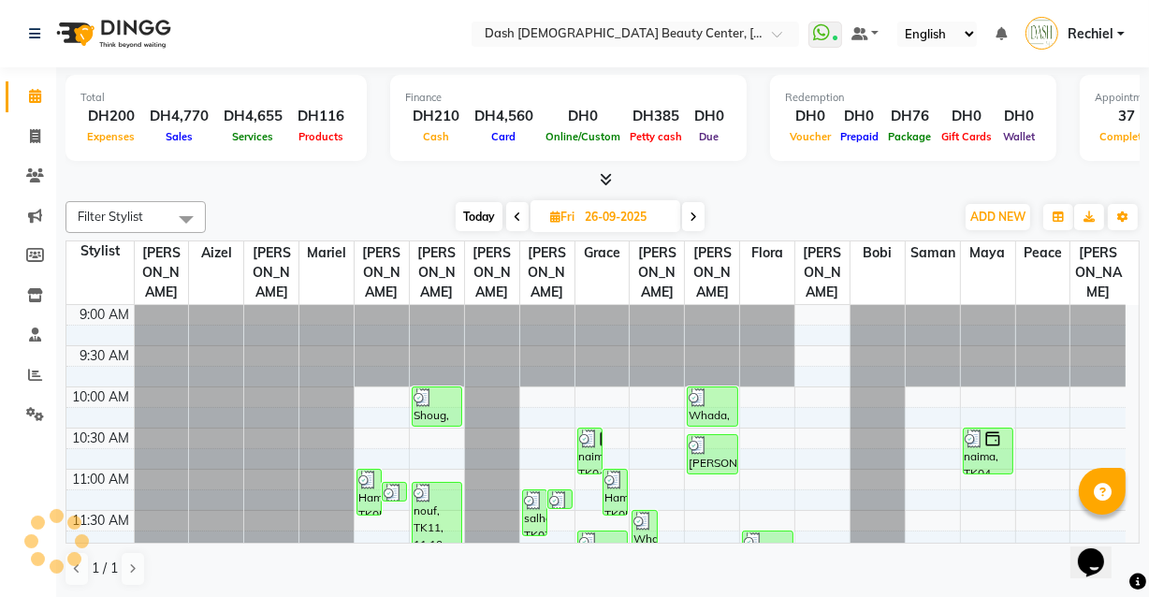
click at [485, 208] on span "Today" at bounding box center [479, 216] width 47 height 29
type input "02-10-2025"
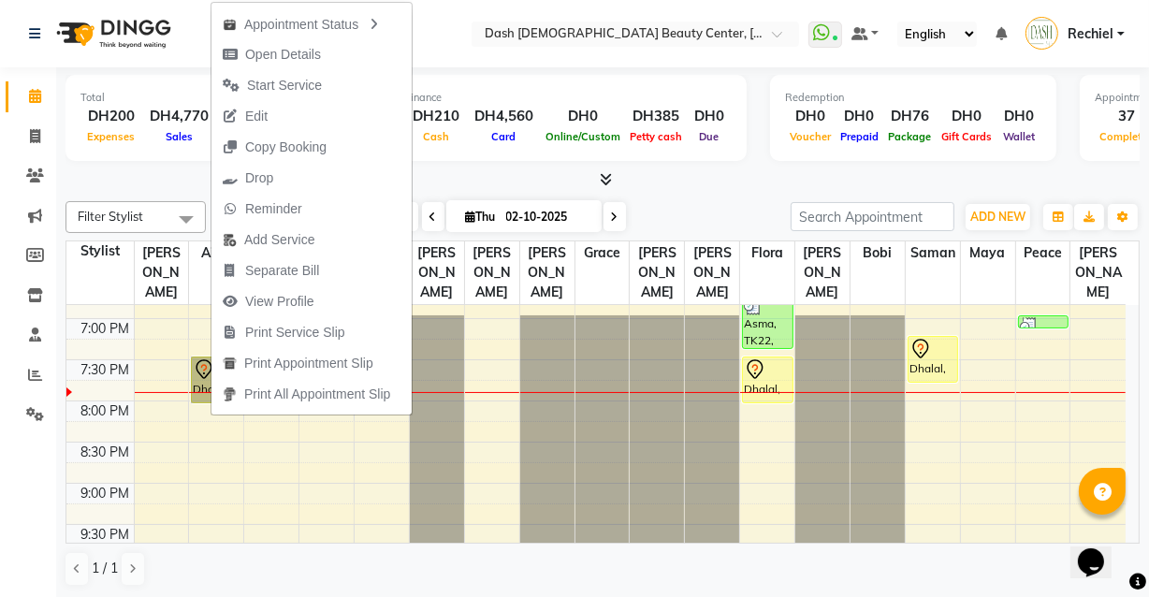
scroll to position [811, 0]
click at [751, 194] on div "Filter Stylist Select All Aizel Angelina Anna Bobi Edlyn Flora Grace Janine Jel…" at bounding box center [603, 394] width 1074 height 401
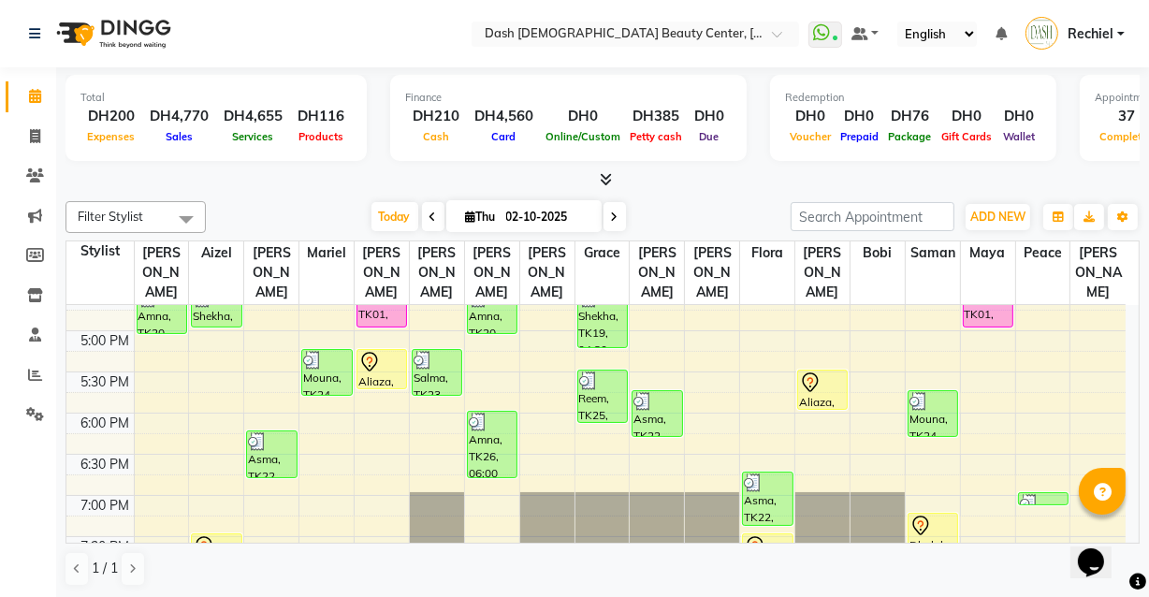
scroll to position [634, 0]
click at [264, 198] on div "Filter Stylist Select All Aizel Angelina Anna Bobi Edlyn Flora Grace Janine Jel…" at bounding box center [603, 394] width 1074 height 401
click at [289, 201] on div "Filter Stylist Select All Aizel Angelina Anna Bobi Edlyn Flora Grace Janine Jel…" at bounding box center [603, 217] width 1074 height 32
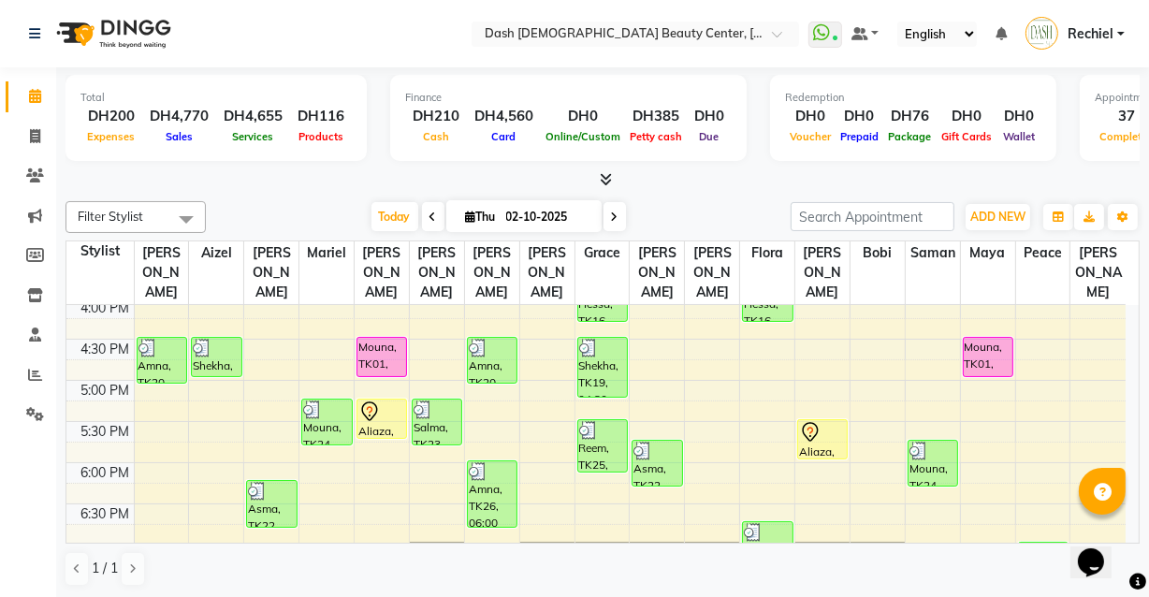
scroll to position [618, 0]
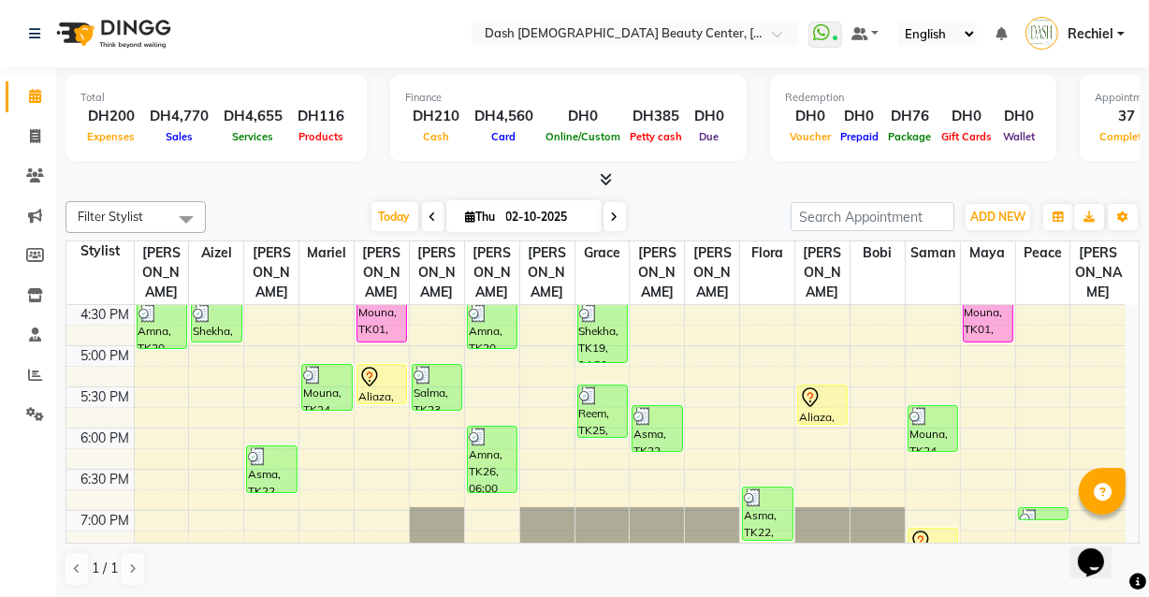
click at [97, 531] on td at bounding box center [99, 541] width 67 height 21
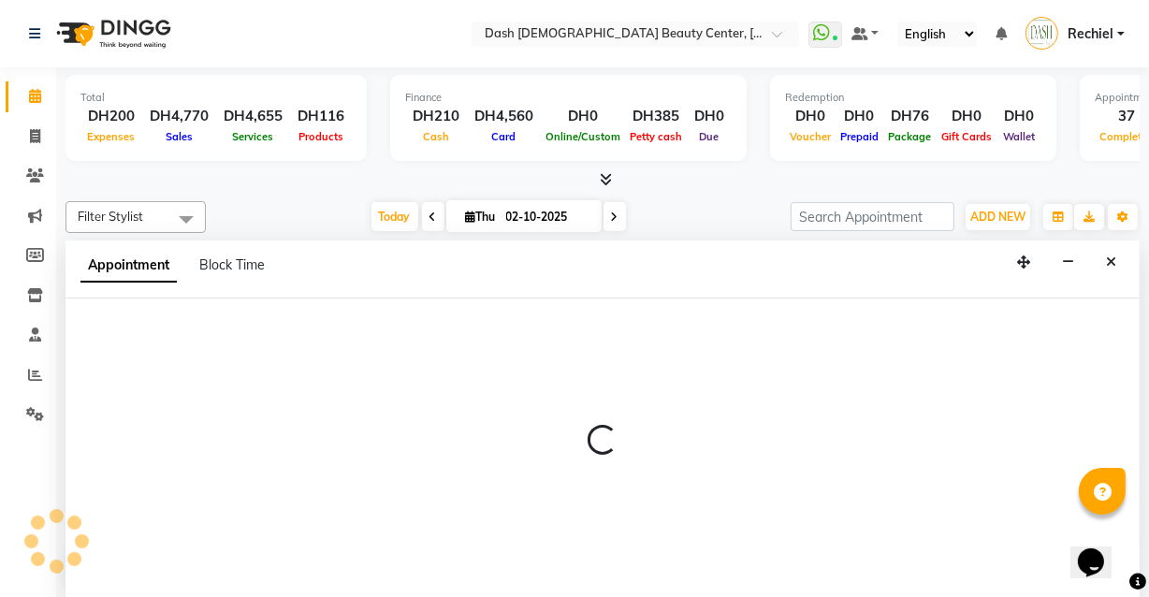
scroll to position [0, 0]
select select "81107"
select select "1185"
select select "tentative"
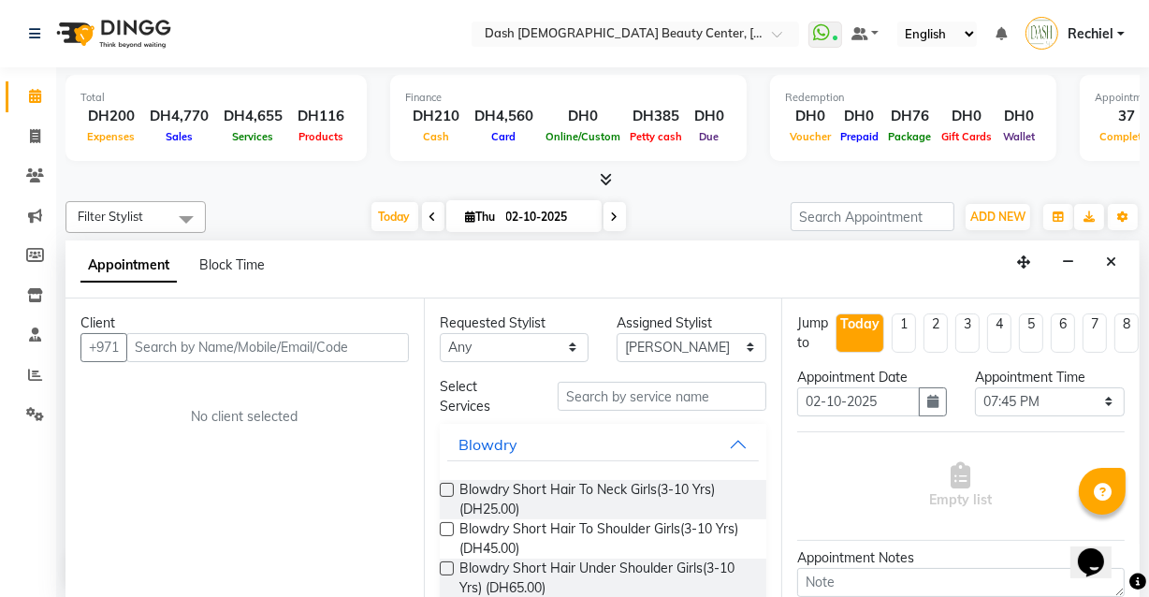
click at [215, 348] on input "text" at bounding box center [267, 347] width 283 height 29
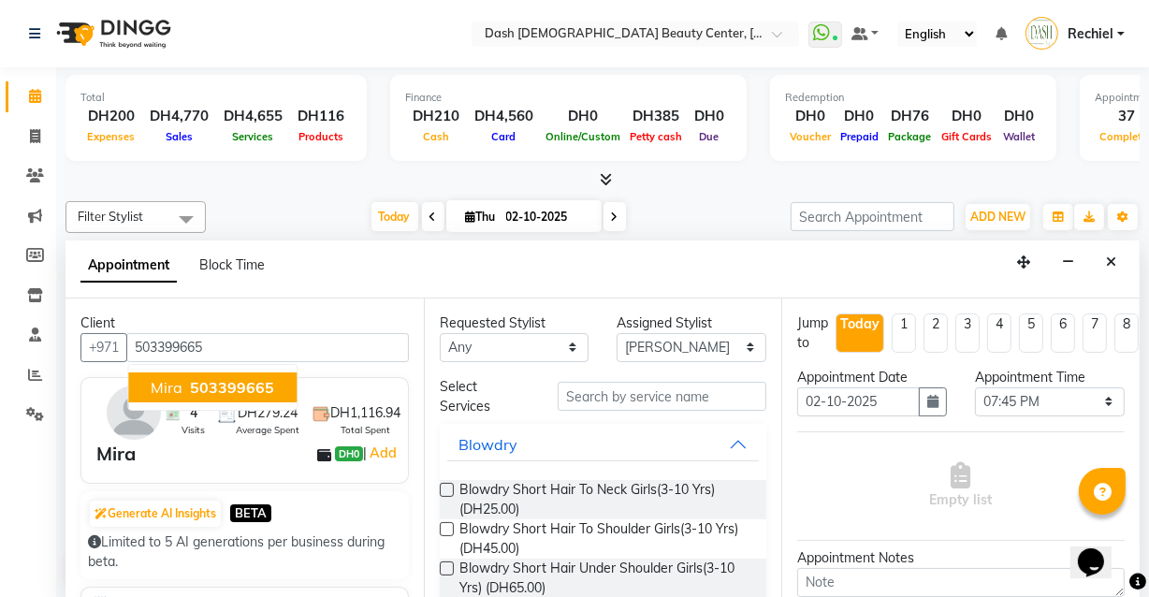
click at [213, 382] on span "503399665" at bounding box center [232, 387] width 84 height 19
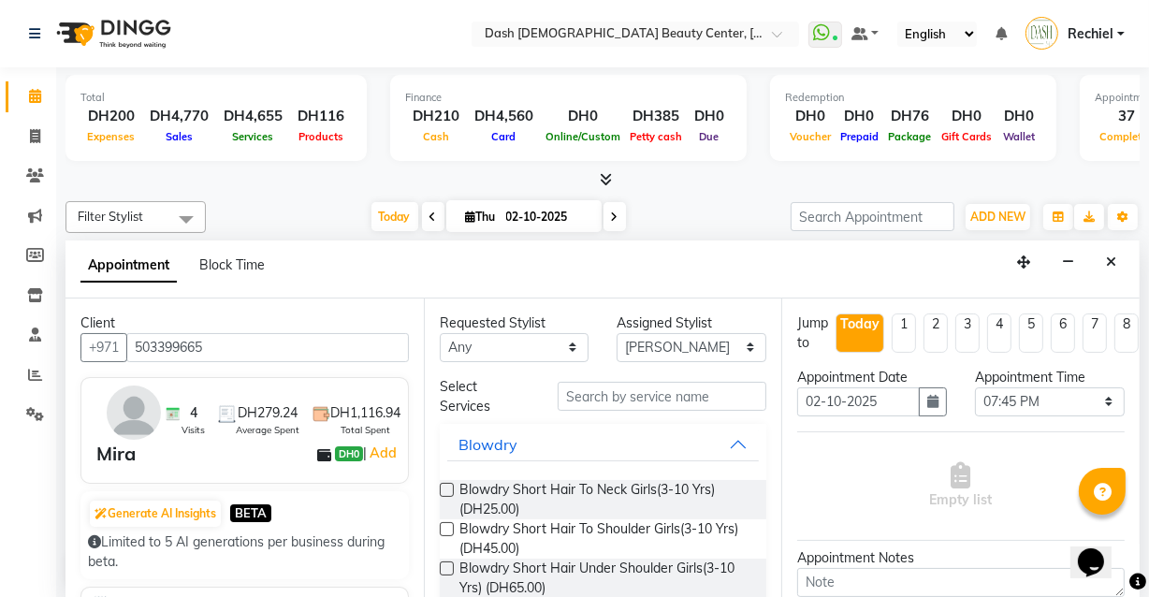
type input "503399665"
click at [688, 356] on select "Select Aizel Angelina Anna Bobi Edlyn Flora Grace Janine Jelyn Mariel Maya Nanc…" at bounding box center [692, 347] width 150 height 29
select select "81116"
click at [617, 333] on select "Select Aizel Angelina Anna Bobi Edlyn Flora Grace Janine Jelyn Mariel Maya Nanc…" at bounding box center [692, 347] width 150 height 29
click at [665, 400] on input "text" at bounding box center [662, 396] width 209 height 29
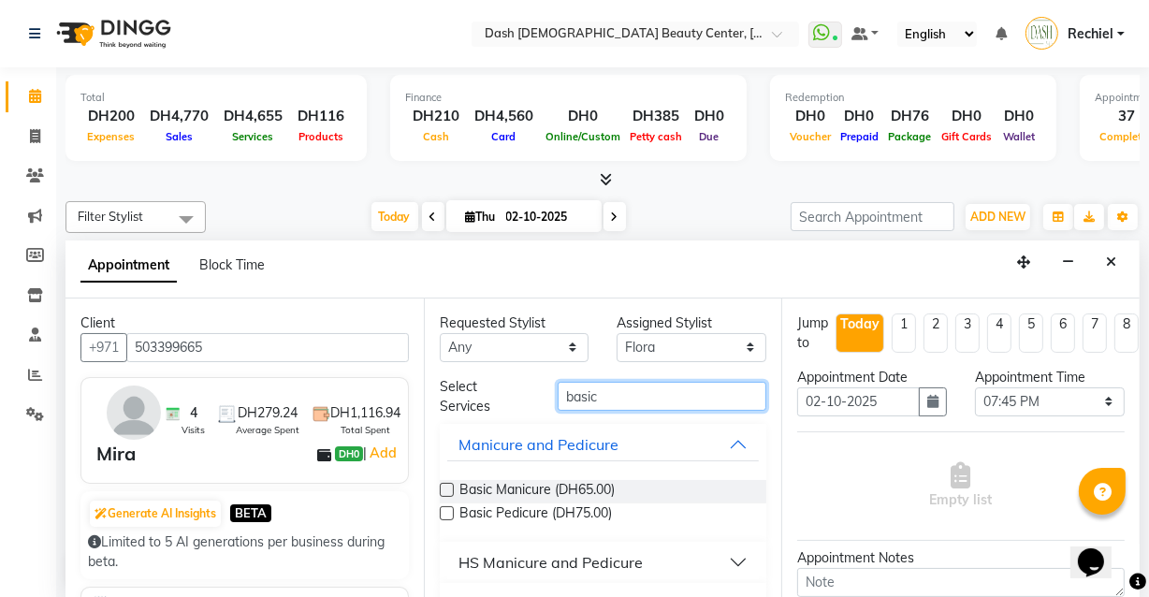
click at [665, 399] on input "basic" at bounding box center [662, 396] width 209 height 29
type input "b"
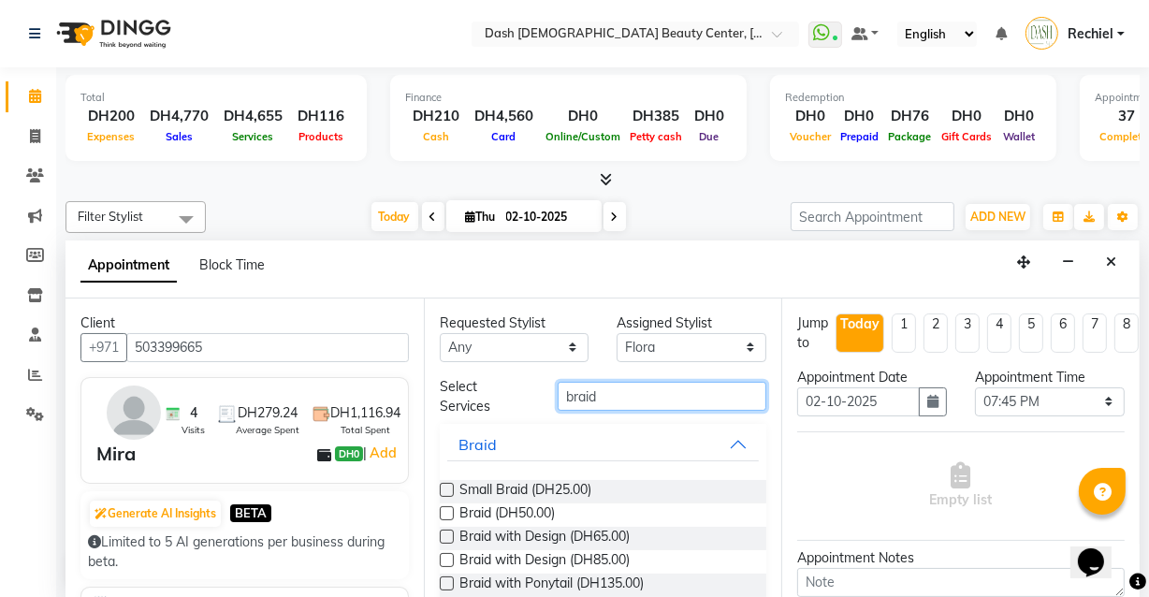
type input "braid"
click at [447, 512] on label at bounding box center [447, 513] width 14 height 14
click at [447, 512] on input "checkbox" at bounding box center [446, 515] width 12 height 12
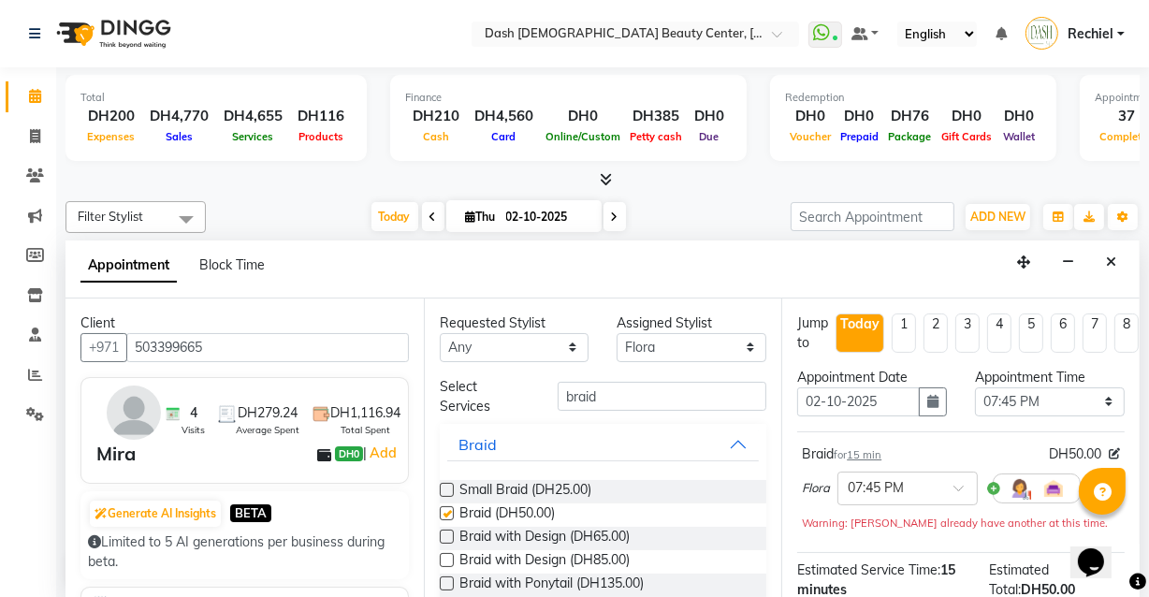
checkbox input "false"
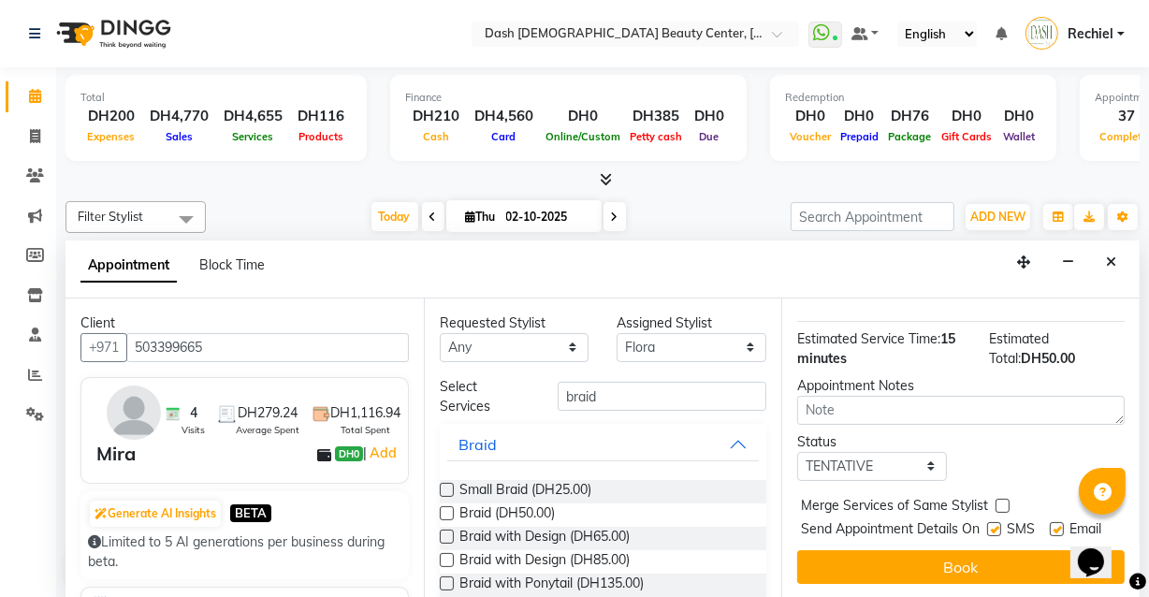
scroll to position [259, 0]
click at [1001, 499] on label at bounding box center [1003, 506] width 14 height 14
click at [1001, 502] on input "checkbox" at bounding box center [1002, 508] width 12 height 12
checkbox input "true"
click at [994, 522] on label at bounding box center [994, 529] width 14 height 14
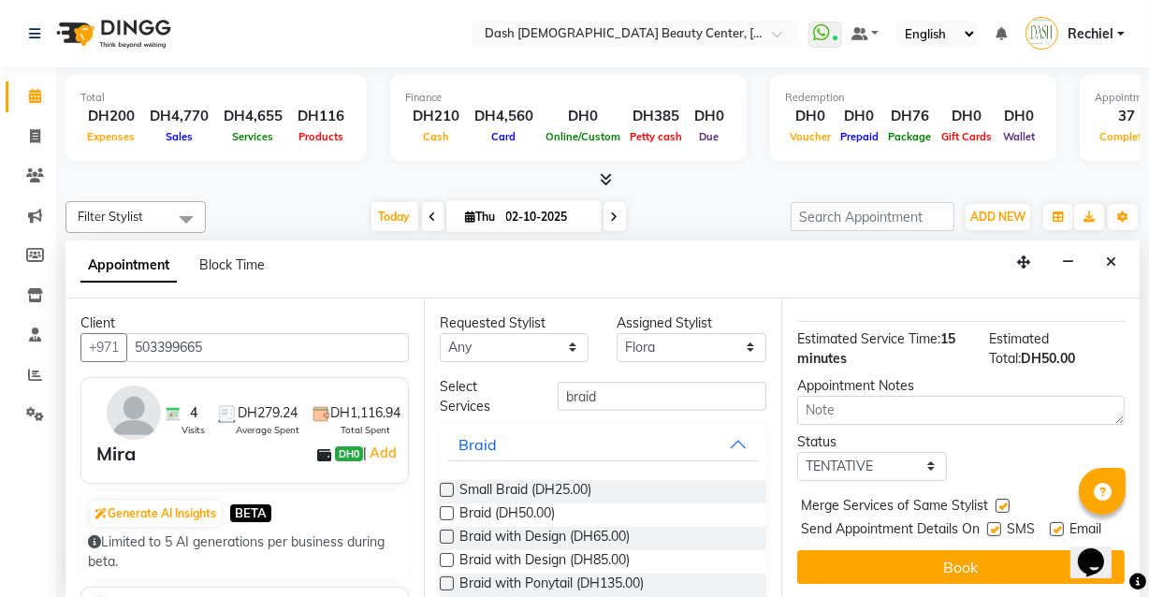
click at [994, 525] on input "checkbox" at bounding box center [993, 531] width 12 height 12
checkbox input "false"
click at [1056, 522] on label at bounding box center [1057, 529] width 14 height 14
click at [1056, 525] on input "checkbox" at bounding box center [1056, 531] width 12 height 12
checkbox input "false"
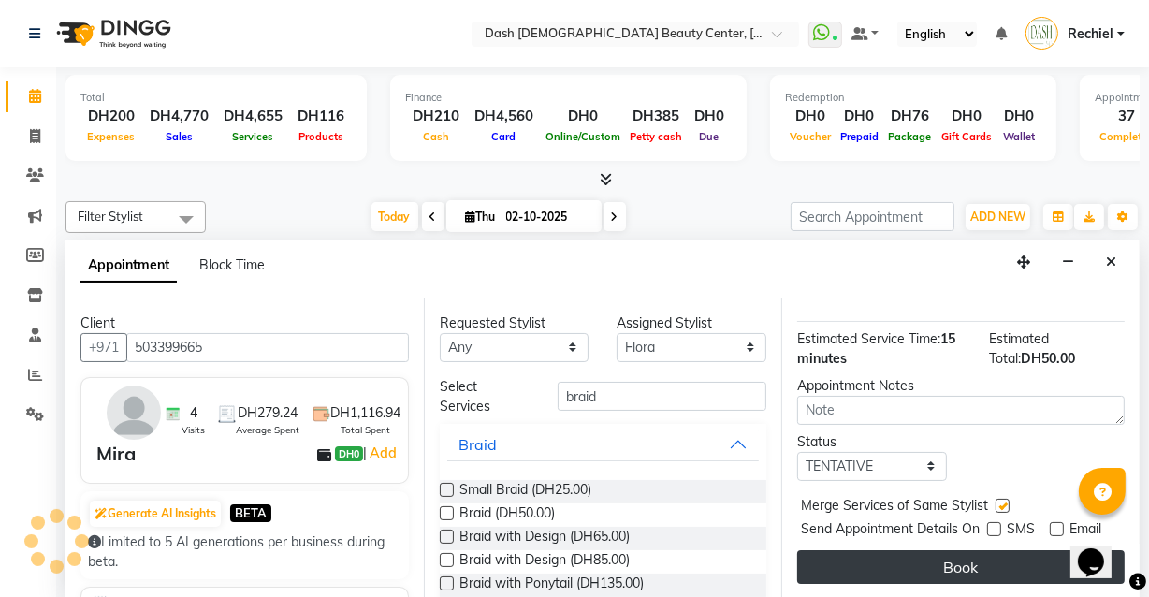
click at [1013, 554] on button "Book" at bounding box center [961, 567] width 328 height 34
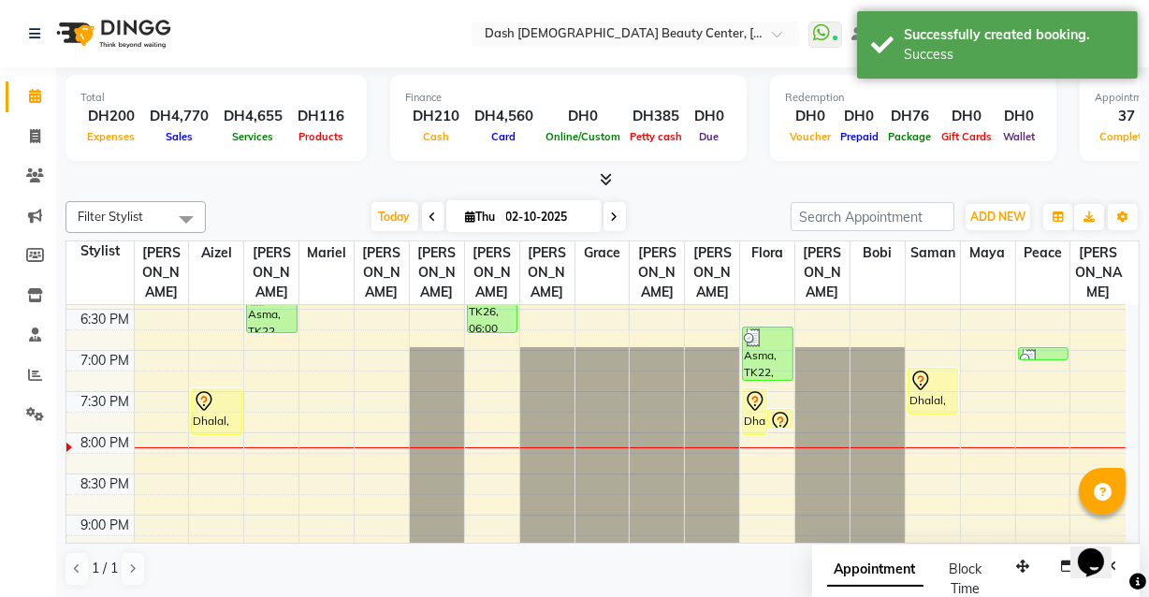
scroll to position [732, 0]
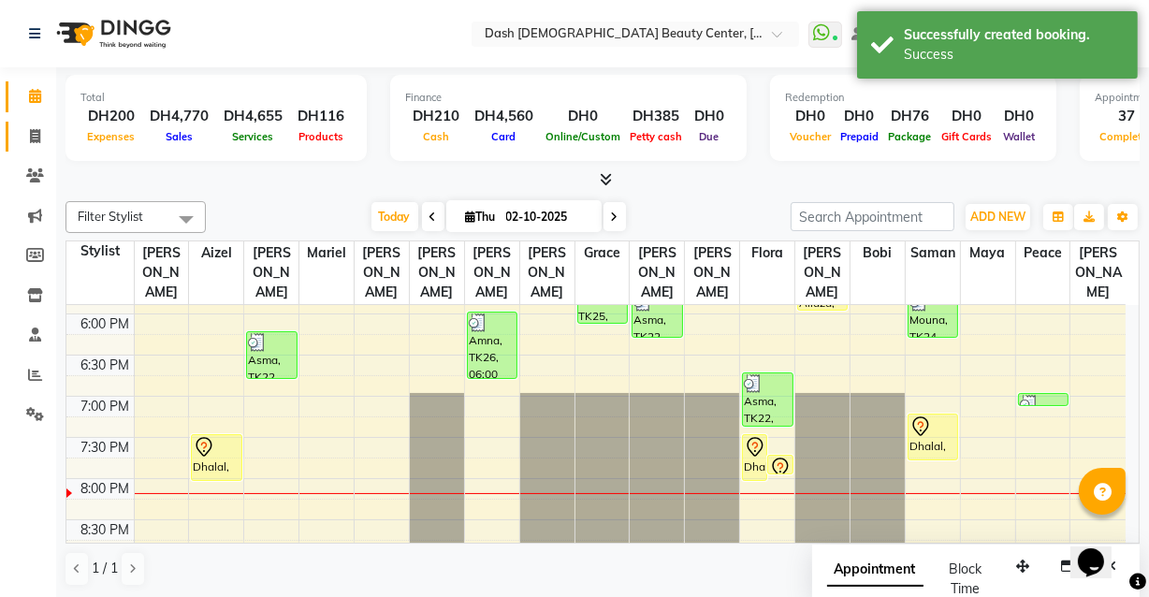
click at [30, 136] on icon at bounding box center [35, 136] width 10 height 14
select select "service"
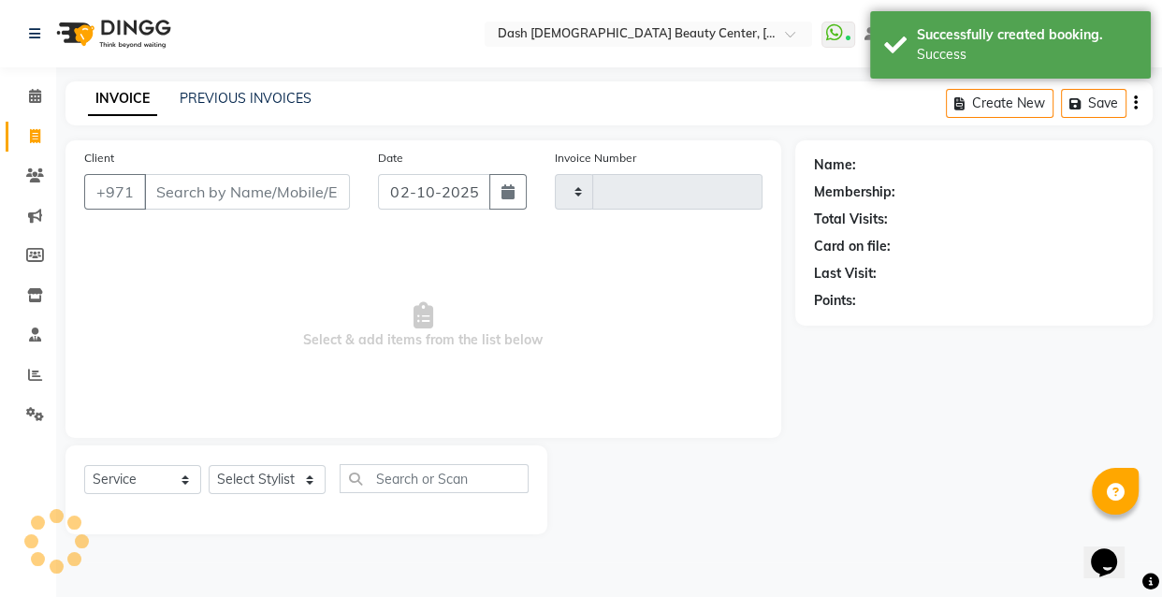
type input "4477"
select select "8372"
click at [218, 185] on input "Client" at bounding box center [247, 192] width 206 height 36
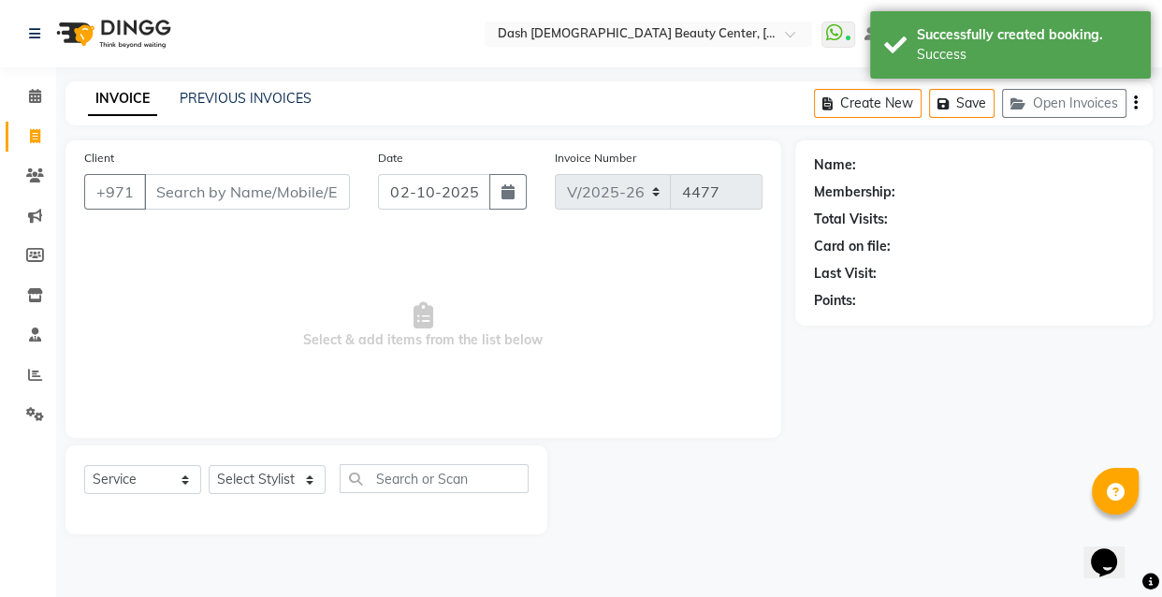
click at [297, 184] on input "Client" at bounding box center [247, 192] width 206 height 36
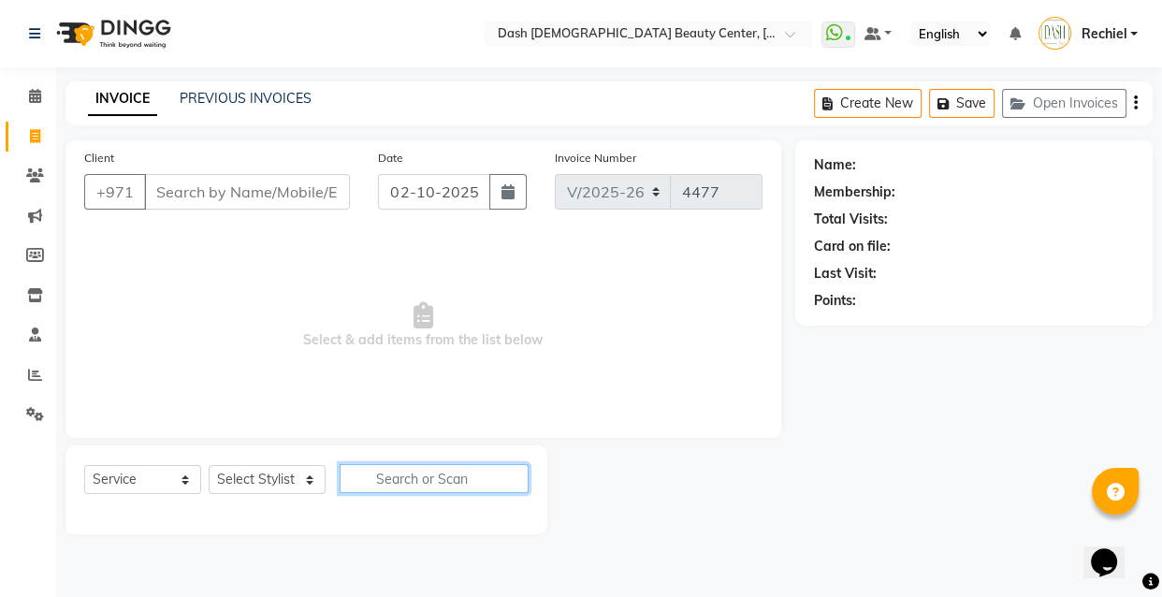
click at [417, 481] on input "text" at bounding box center [434, 478] width 189 height 29
type input "h"
type input "hs"
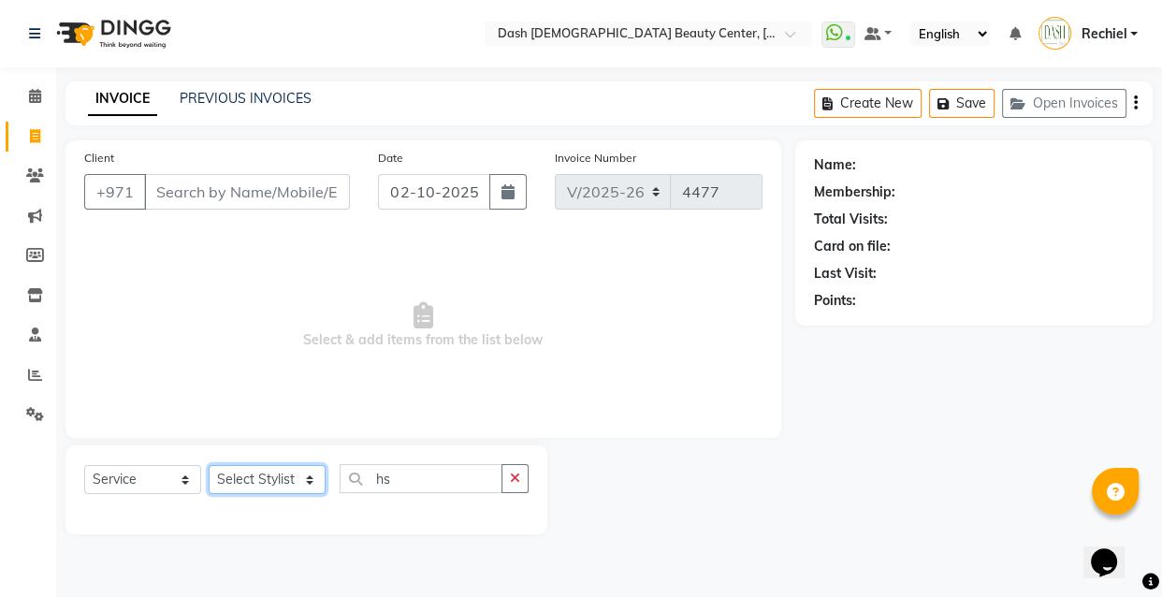
click at [269, 493] on select "Select Stylist [PERSON_NAME] [PERSON_NAME] [PERSON_NAME] [PERSON_NAME] [PERSON_…" at bounding box center [267, 479] width 117 height 29
click at [209, 465] on select "Select Stylist [PERSON_NAME] [PERSON_NAME] [PERSON_NAME] [PERSON_NAME] [PERSON_…" at bounding box center [267, 479] width 117 height 29
click at [267, 486] on select "Select Stylist [PERSON_NAME] [PERSON_NAME] [PERSON_NAME] [PERSON_NAME] [PERSON_…" at bounding box center [267, 479] width 117 height 29
select select "81113"
click at [209, 465] on select "Select Stylist Aizel Angelina Anna Bobi Edlyn Fevie Flora Grace Hamda Janine Je…" at bounding box center [267, 479] width 117 height 29
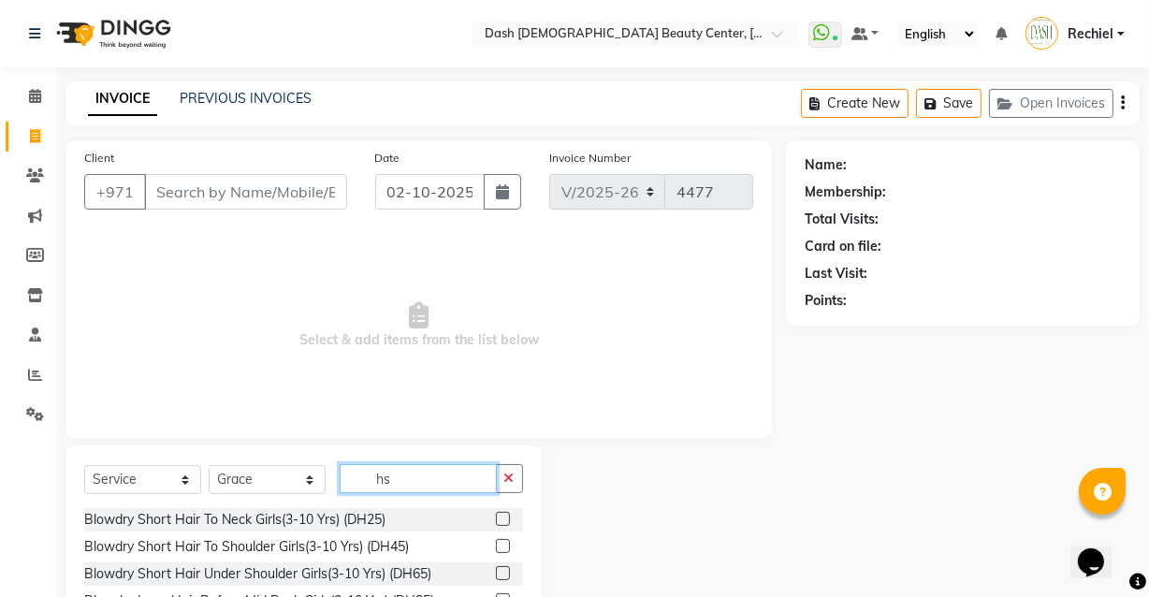
click at [456, 480] on input "hs" at bounding box center [418, 478] width 157 height 29
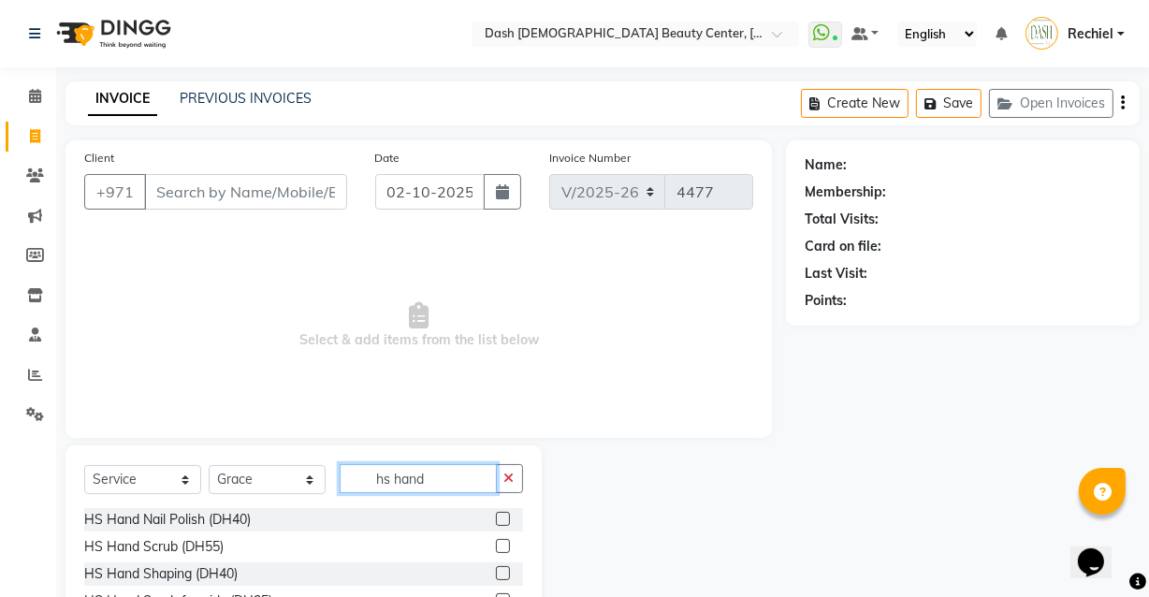
type input "hs hand"
click at [496, 574] on label at bounding box center [503, 573] width 14 height 14
click at [496, 574] on input "checkbox" at bounding box center [502, 574] width 12 height 12
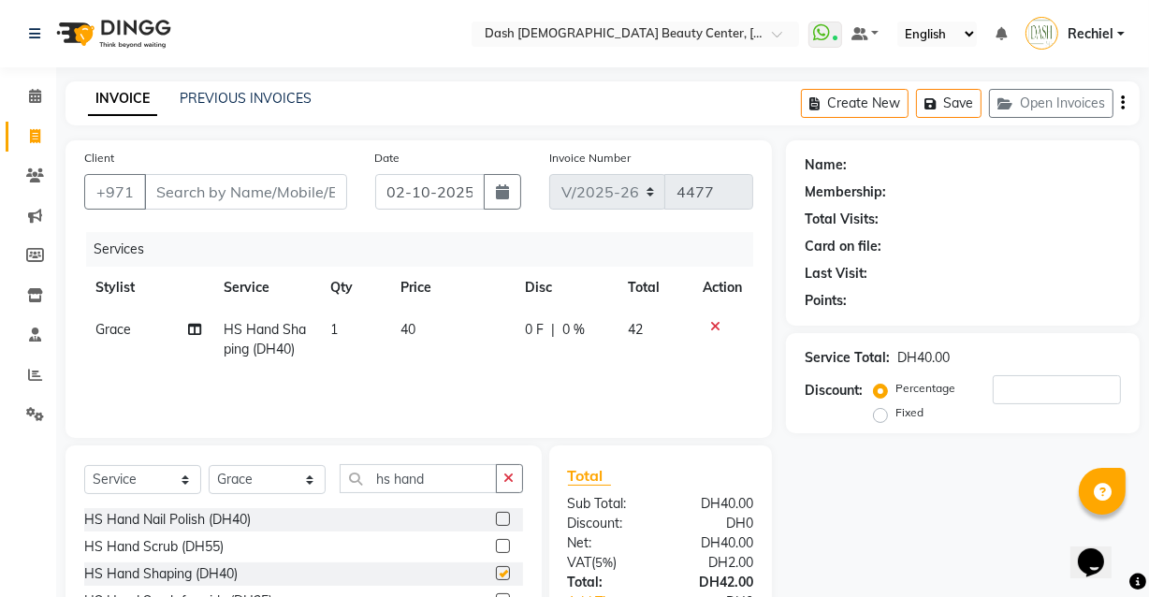
checkbox input "false"
click at [446, 482] on input "hs hand" at bounding box center [418, 478] width 157 height 29
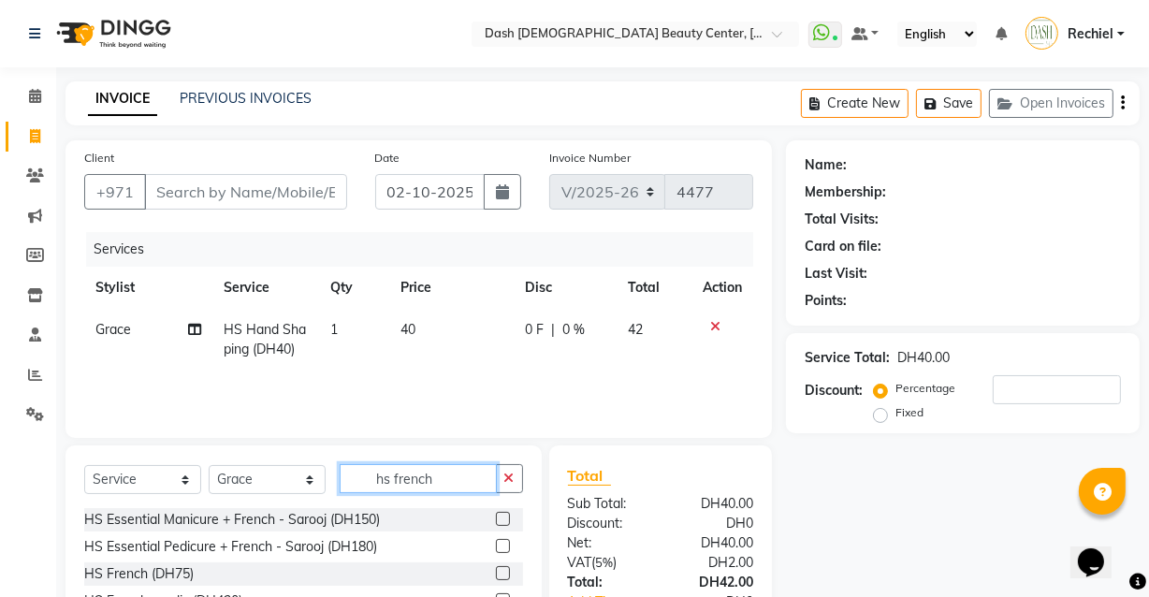
type input "hs french"
click at [497, 576] on label at bounding box center [503, 573] width 14 height 14
click at [497, 576] on input "checkbox" at bounding box center [502, 574] width 12 height 12
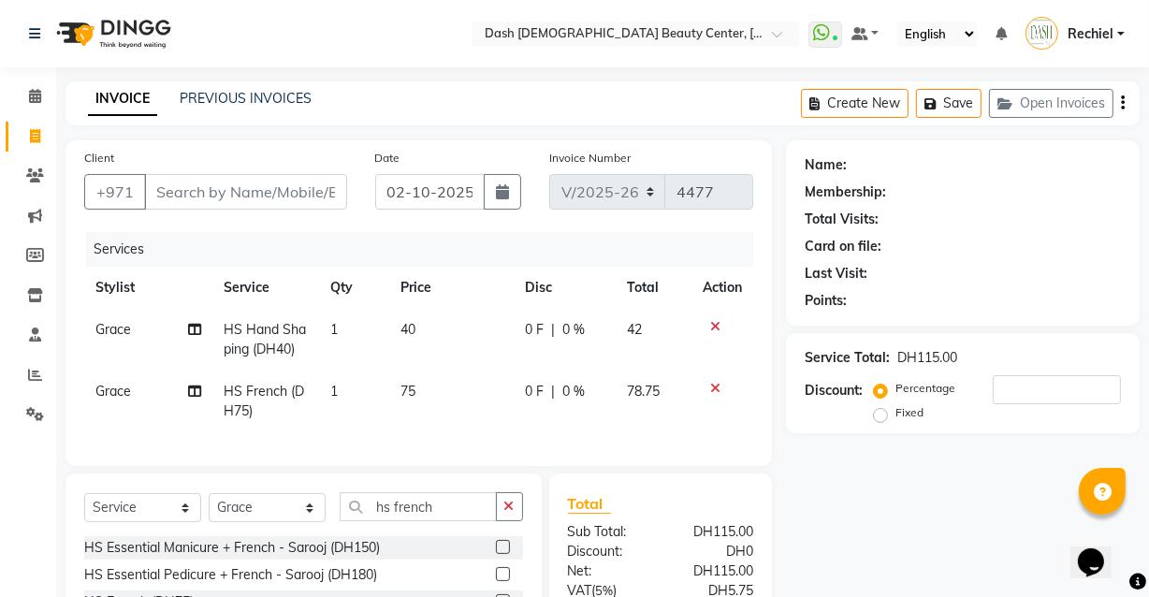
checkbox input "false"
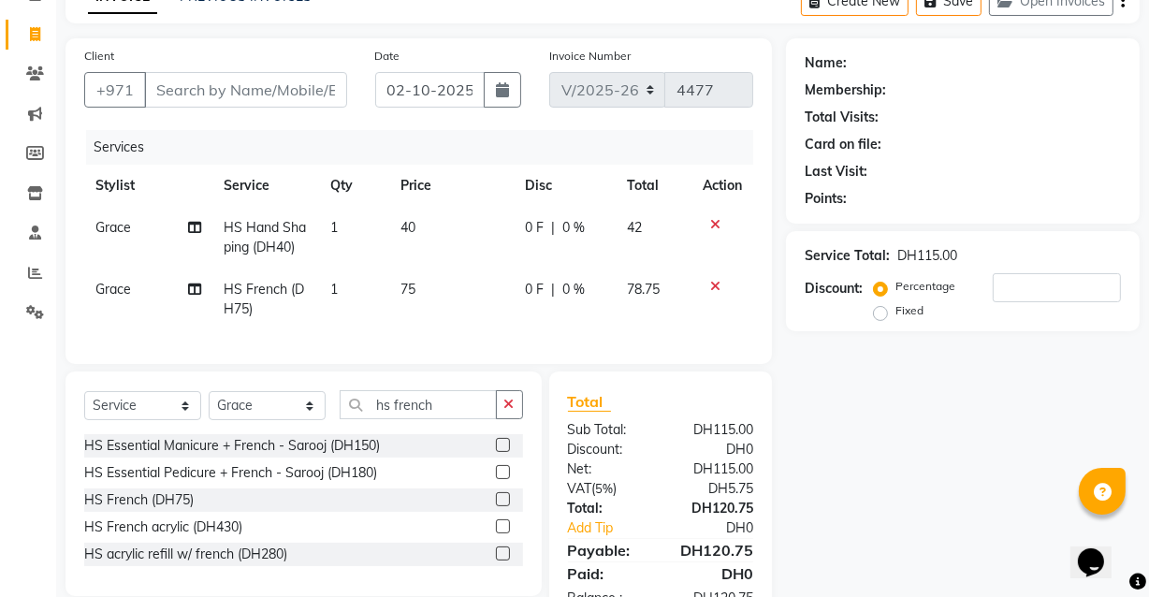
scroll to position [110, 0]
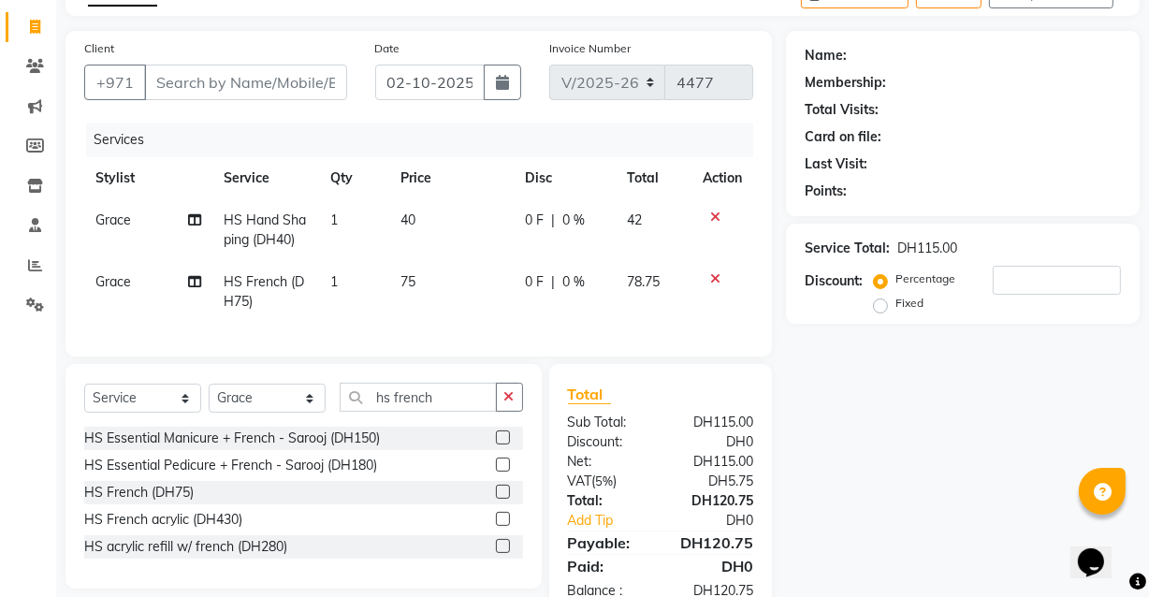
click at [332, 282] on span "1" at bounding box center [333, 281] width 7 height 17
select select "81113"
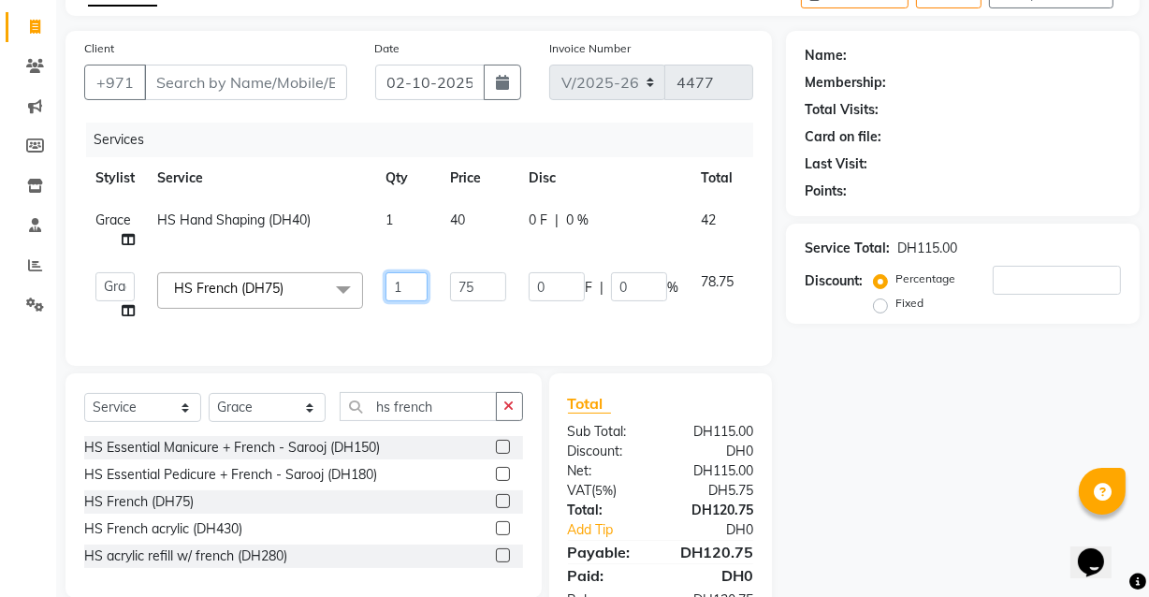
click at [412, 286] on input "1" at bounding box center [407, 286] width 42 height 29
type input "2"
click at [388, 220] on tr "Grace HS Hand Shaping (DH40) 1 40 0 F | 0 % 42" at bounding box center [445, 230] width 723 height 62
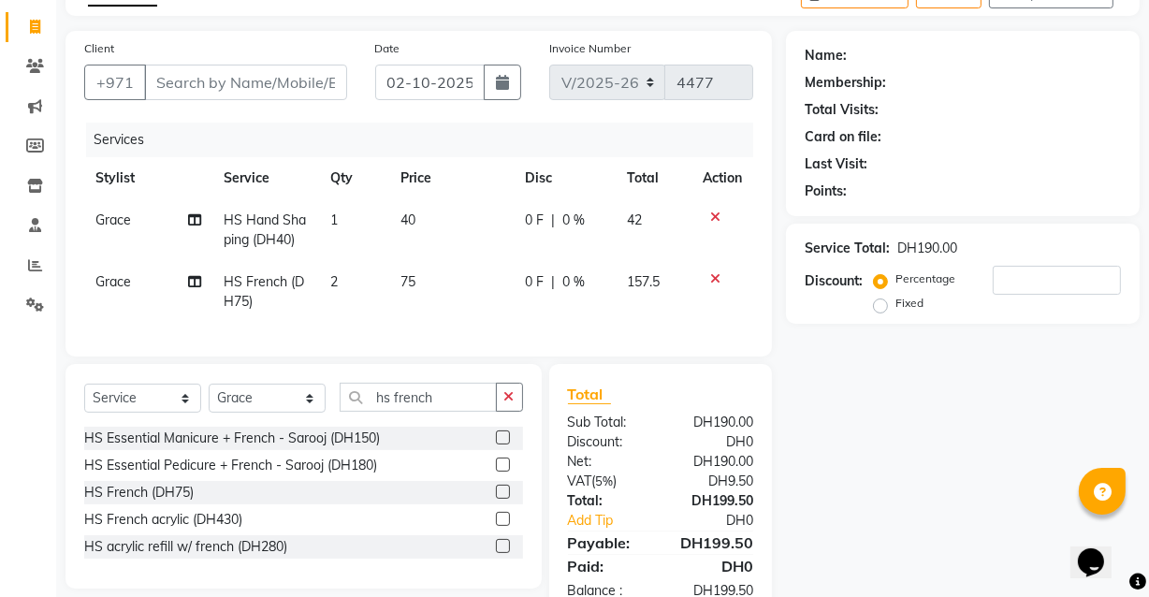
click at [410, 227] on span "40" at bounding box center [408, 220] width 15 height 17
select select "81113"
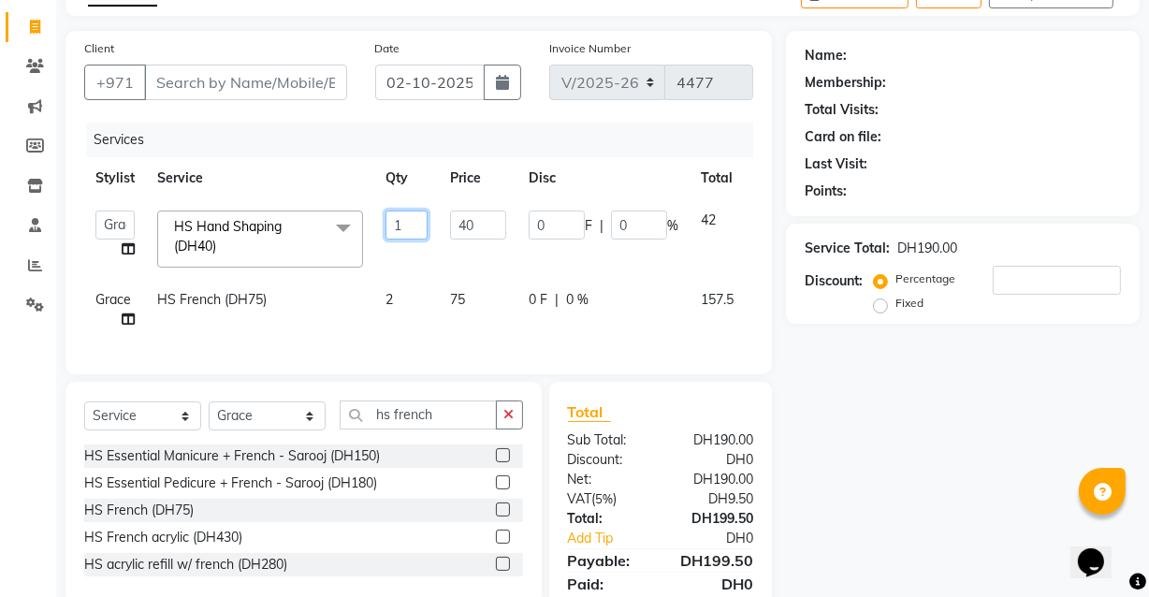
click at [408, 219] on input "1" at bounding box center [407, 225] width 42 height 29
type input "2"
click at [608, 262] on tbody "Aizel Angelina Anna Bobi Edlyn Fevie Flora Grace Hamda Janine Jelyn Mariel Maya…" at bounding box center [445, 269] width 723 height 141
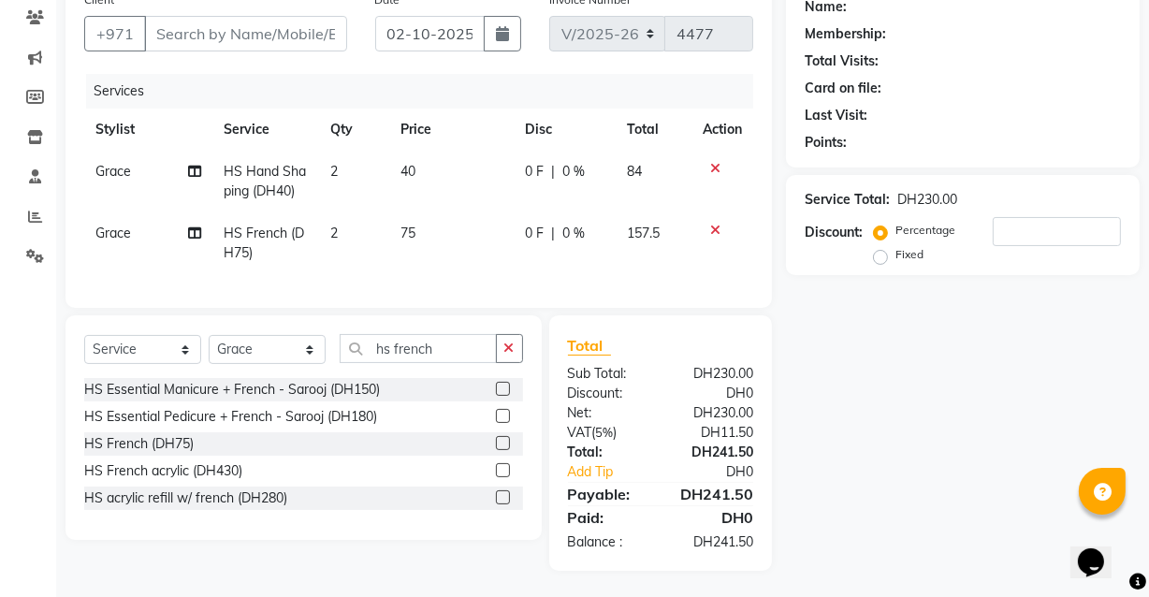
scroll to position [173, 0]
click at [502, 347] on button "button" at bounding box center [509, 346] width 27 height 29
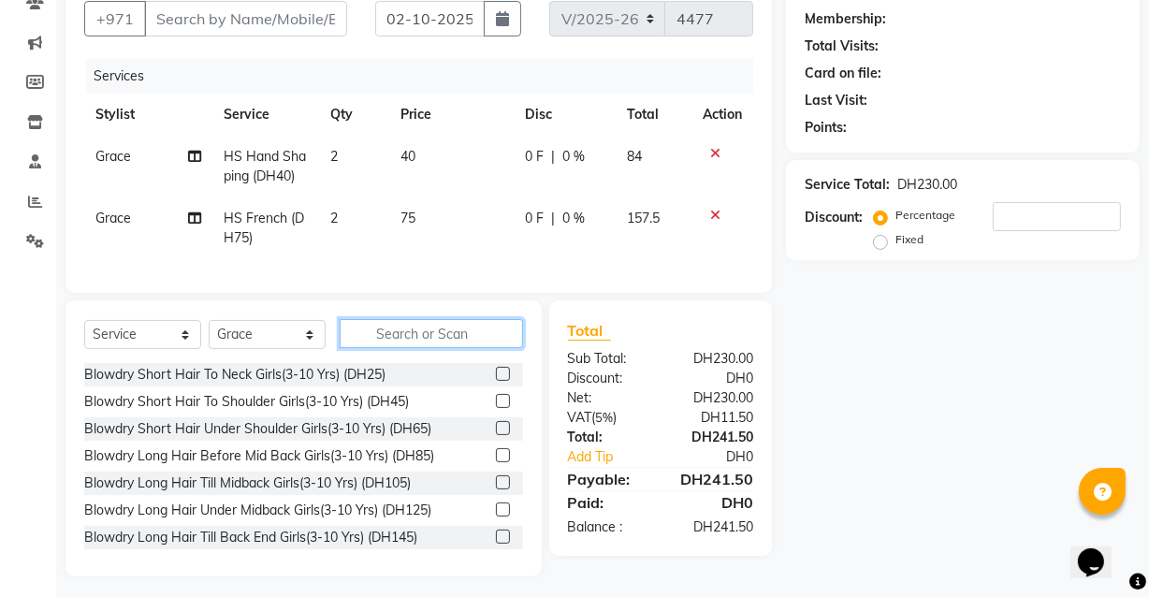
click at [462, 341] on input "text" at bounding box center [431, 333] width 183 height 29
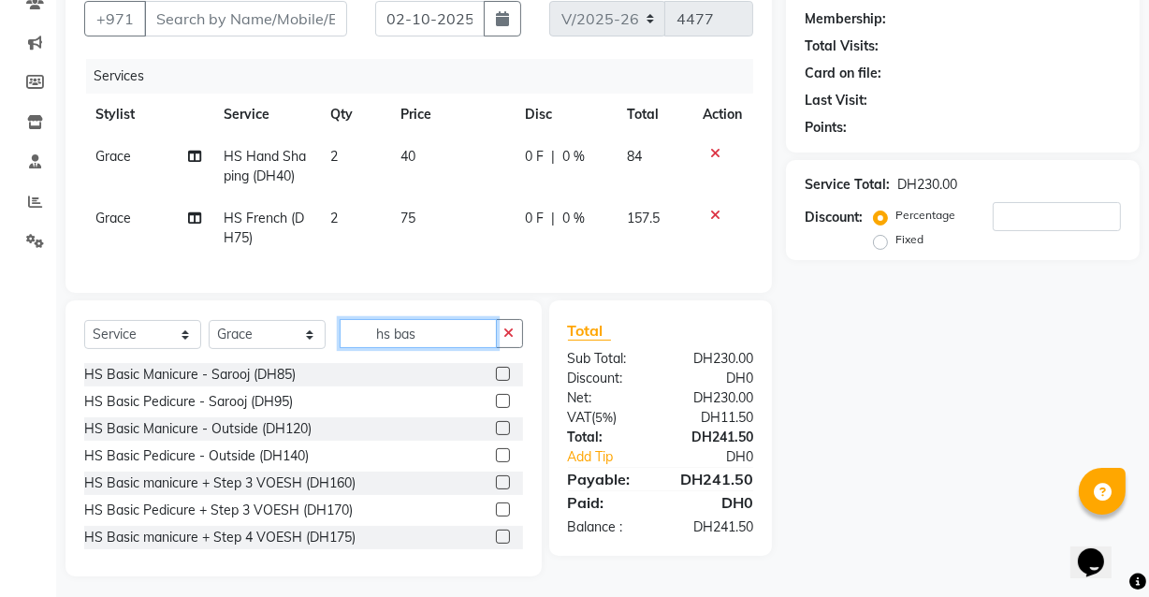
type input "hs bas"
click at [496, 408] on label at bounding box center [503, 401] width 14 height 14
click at [496, 408] on input "checkbox" at bounding box center [502, 402] width 12 height 12
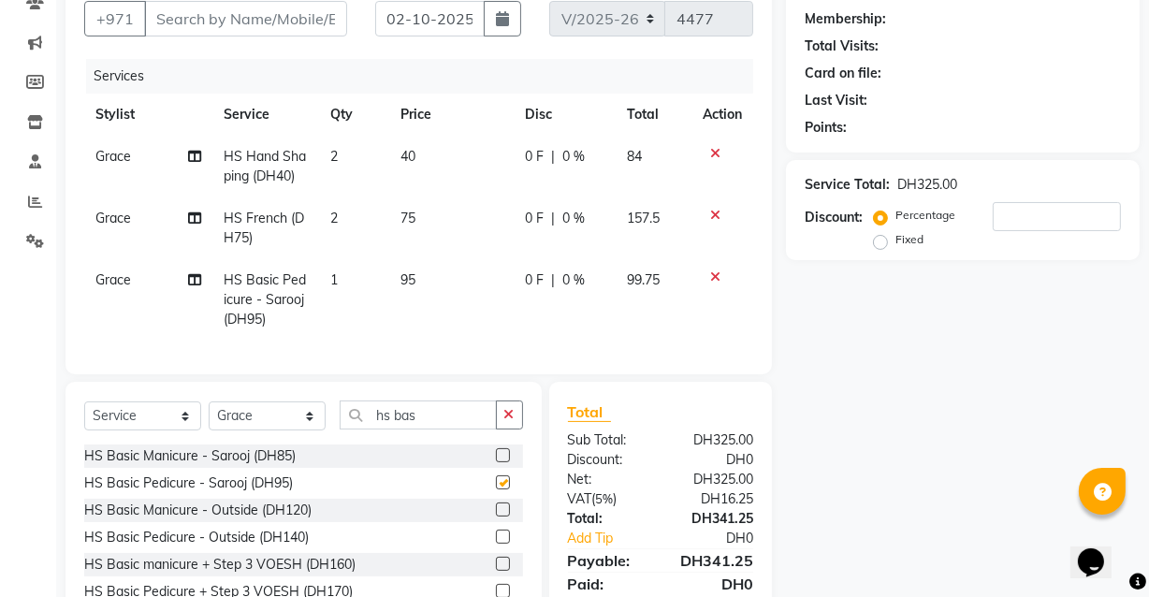
checkbox input "false"
click at [330, 286] on span "1" at bounding box center [333, 279] width 7 height 17
select select "81113"
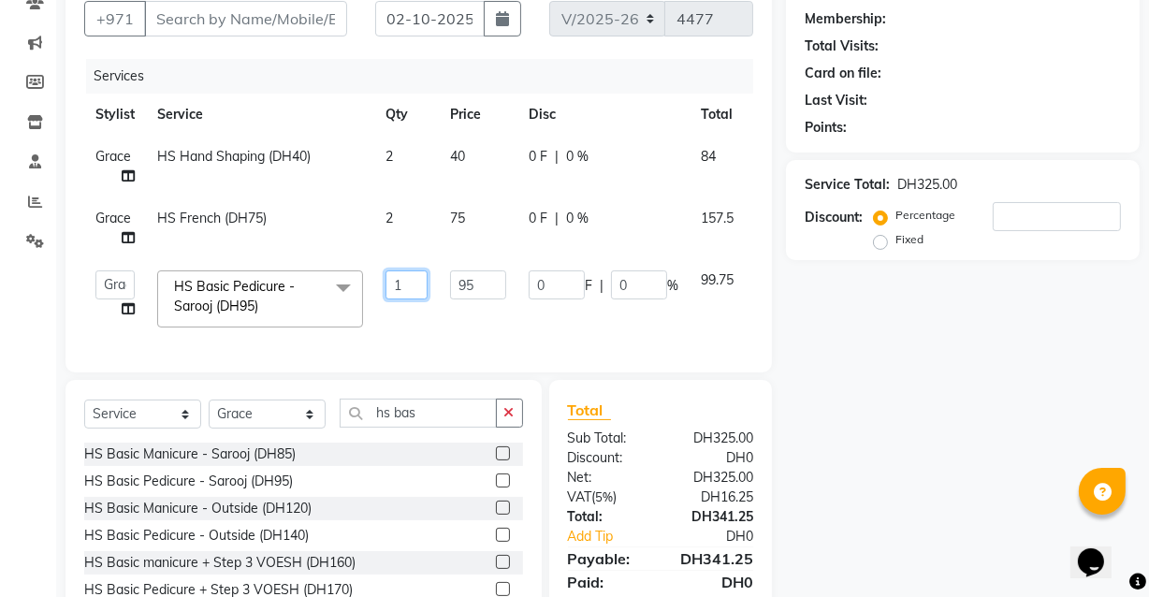
click at [413, 285] on input "1" at bounding box center [407, 284] width 42 height 29
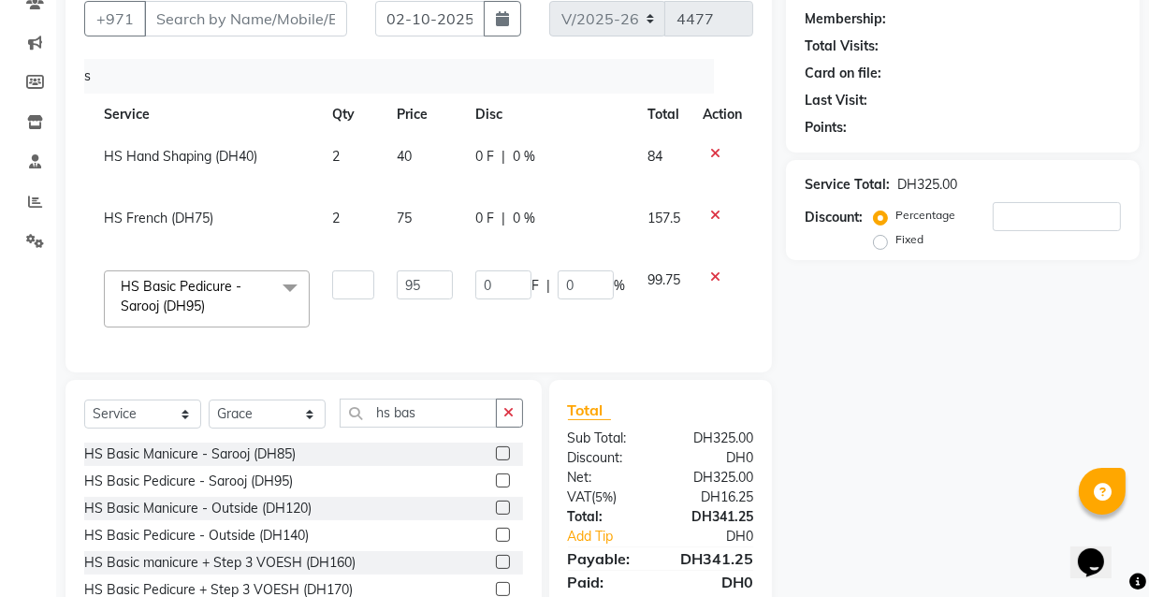
click at [714, 277] on div at bounding box center [722, 276] width 39 height 13
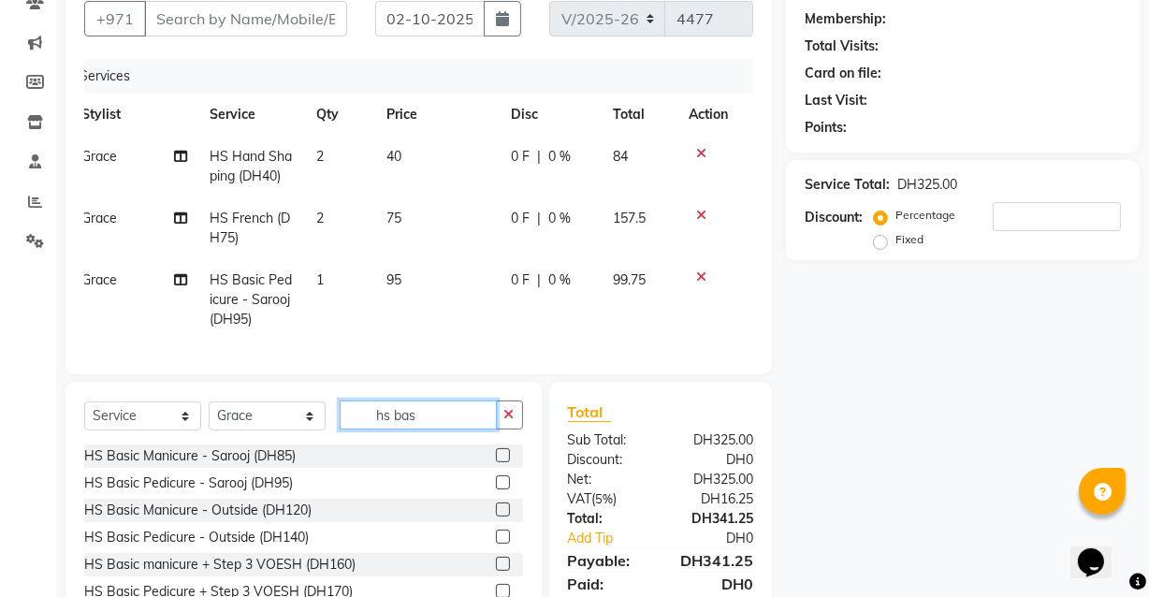
click at [441, 426] on input "hs bas" at bounding box center [418, 415] width 157 height 29
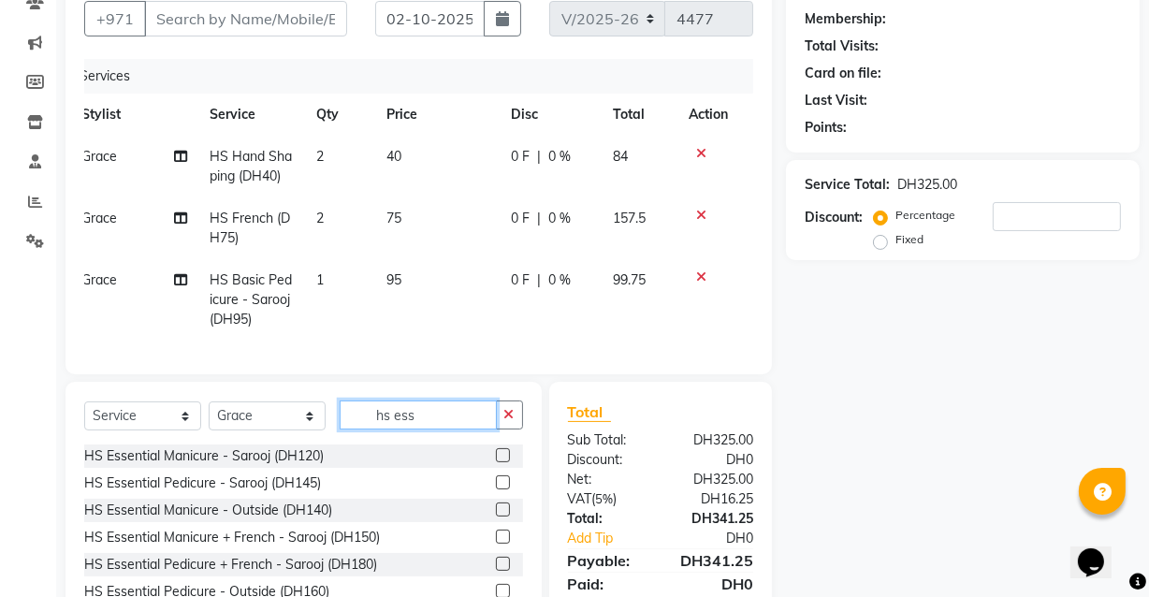
type input "hs ess"
click at [496, 489] on label at bounding box center [503, 482] width 14 height 14
click at [496, 489] on input "checkbox" at bounding box center [502, 483] width 12 height 12
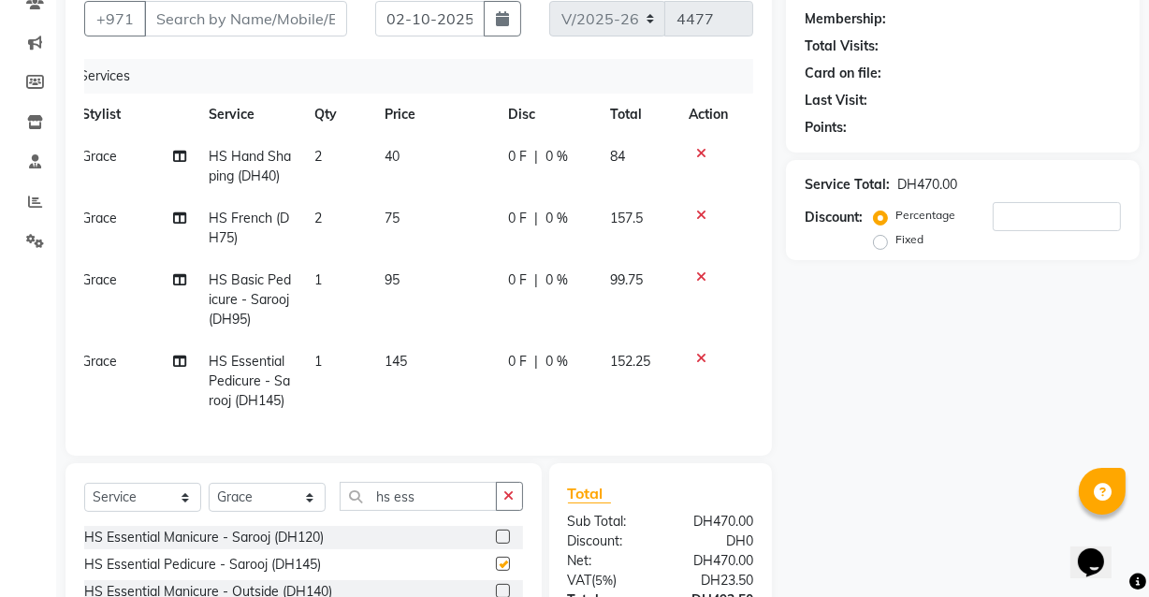
checkbox input "false"
click at [509, 503] on icon "button" at bounding box center [509, 495] width 10 height 13
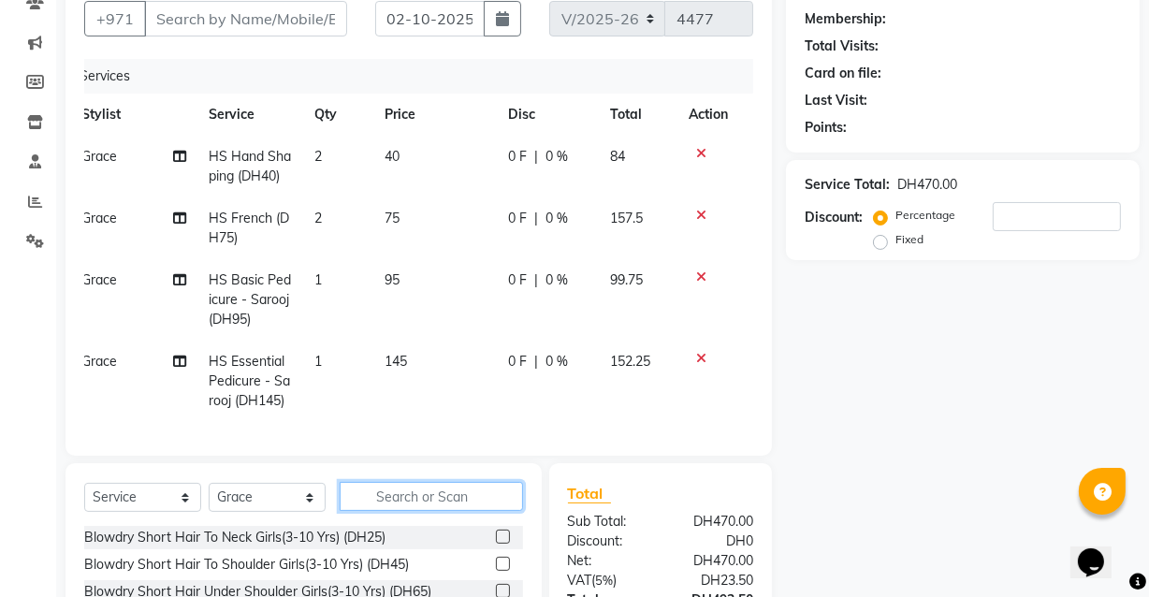
click at [451, 511] on input "text" at bounding box center [431, 496] width 183 height 29
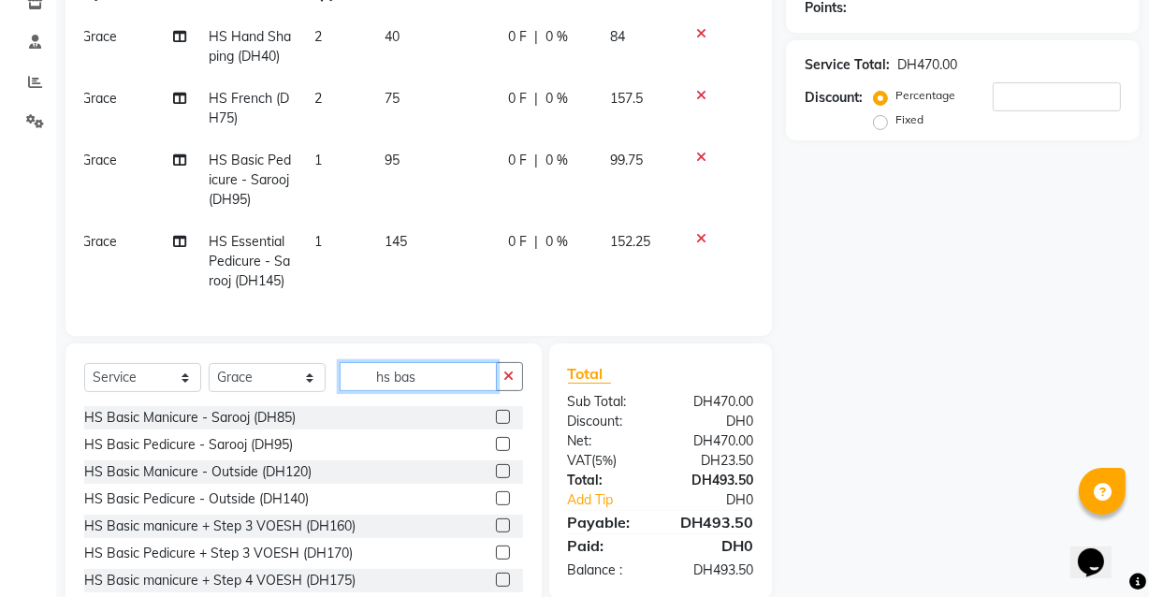
scroll to position [294, 0]
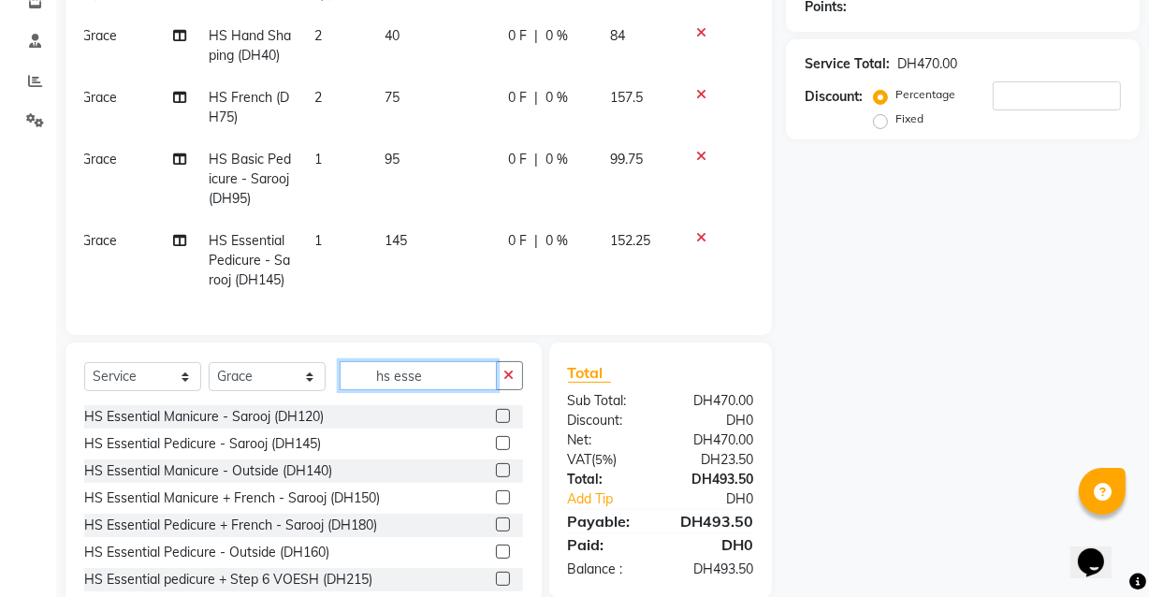
type input "hs esse"
click at [496, 532] on label at bounding box center [503, 525] width 14 height 14
click at [496, 532] on input "checkbox" at bounding box center [502, 525] width 12 height 12
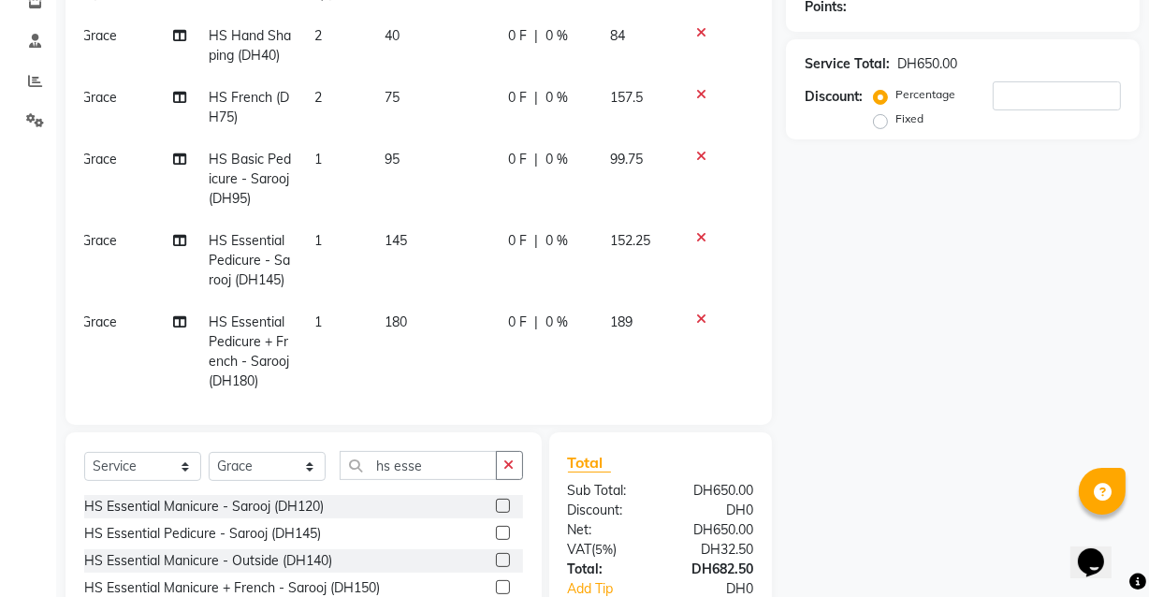
checkbox input "false"
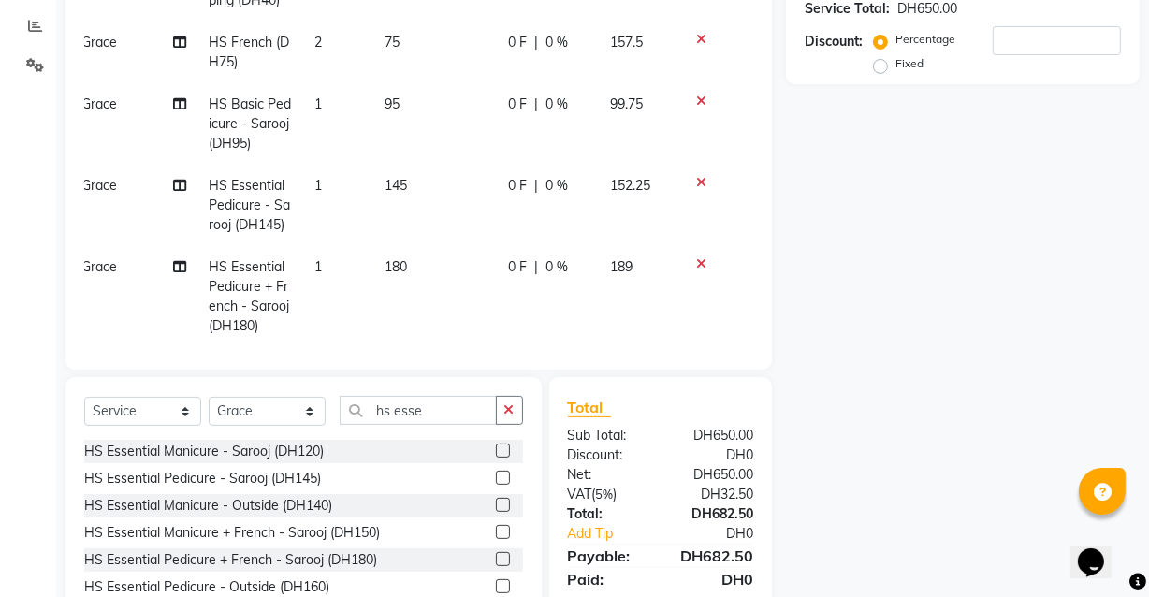
scroll to position [350, 0]
click at [508, 408] on icon "button" at bounding box center [509, 408] width 10 height 13
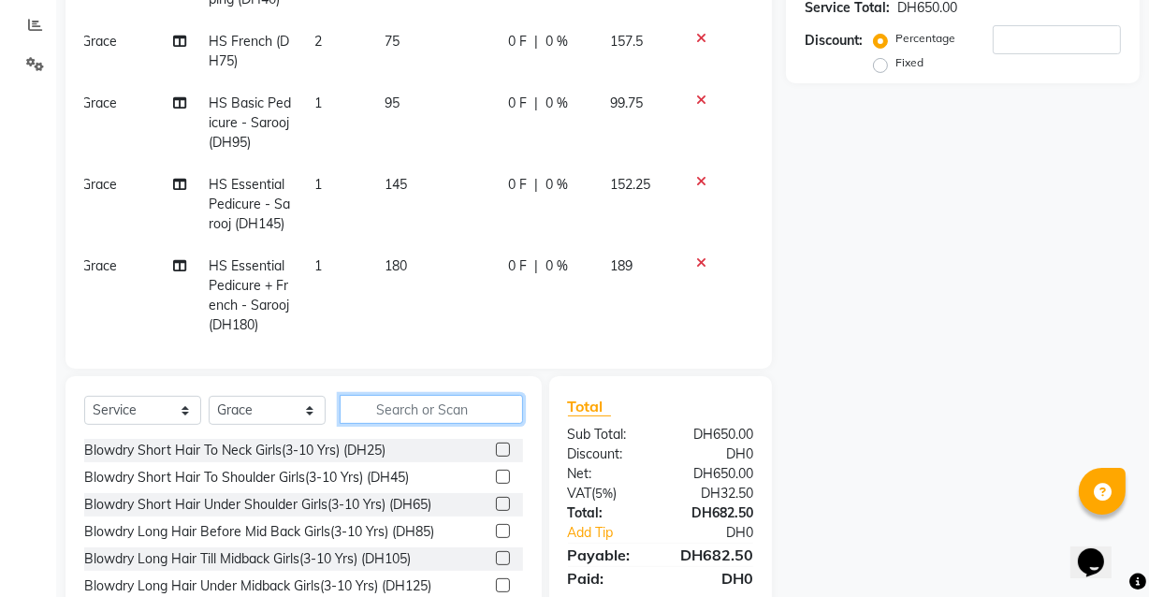
click at [459, 411] on input "text" at bounding box center [431, 409] width 183 height 29
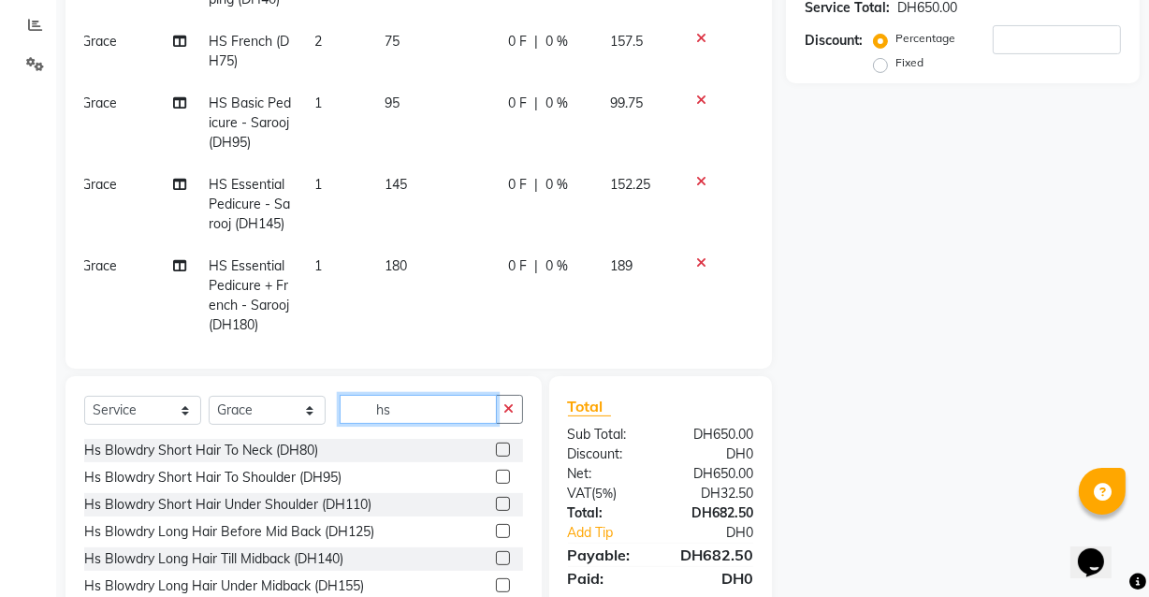
click at [463, 413] on input "hs" at bounding box center [418, 409] width 157 height 29
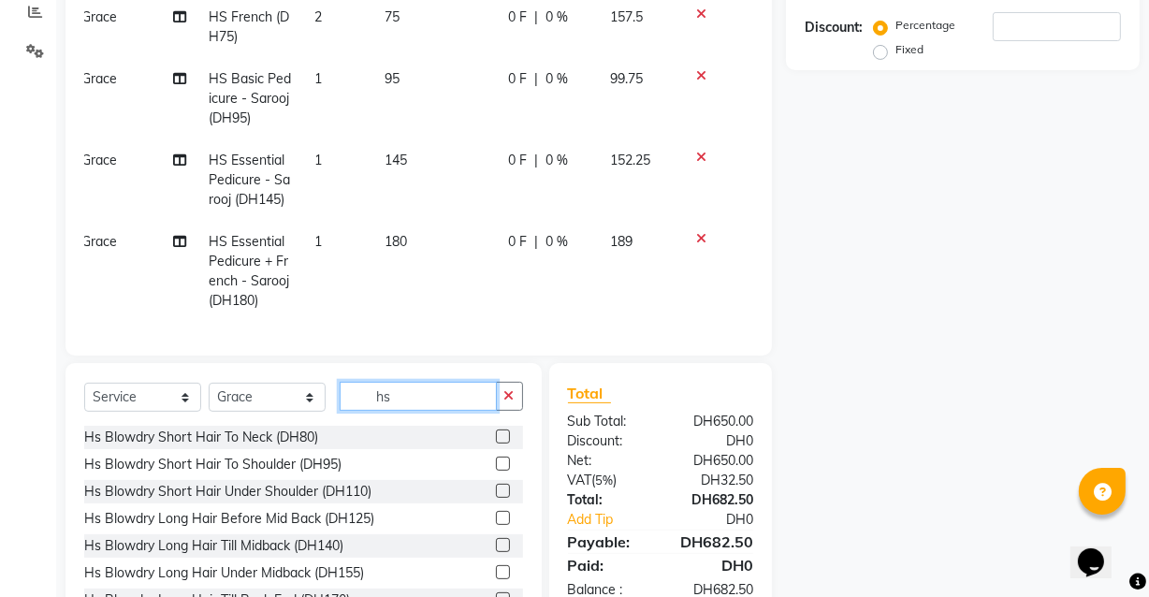
scroll to position [362, 0]
type input "hs"
click at [508, 396] on icon "button" at bounding box center [509, 396] width 10 height 13
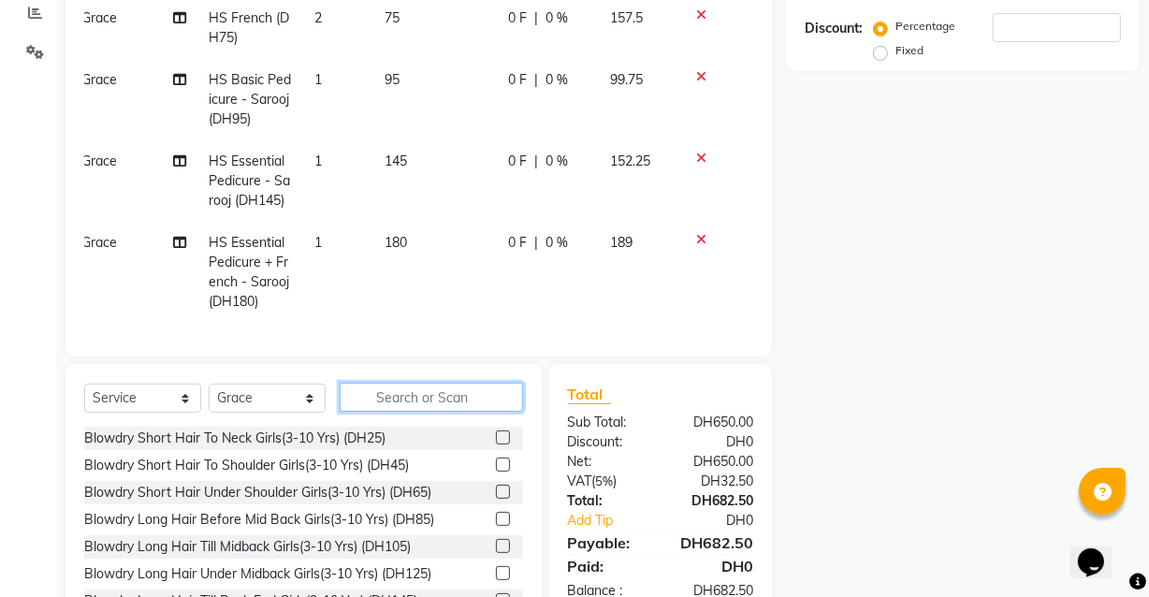
click at [459, 393] on input "text" at bounding box center [431, 397] width 183 height 29
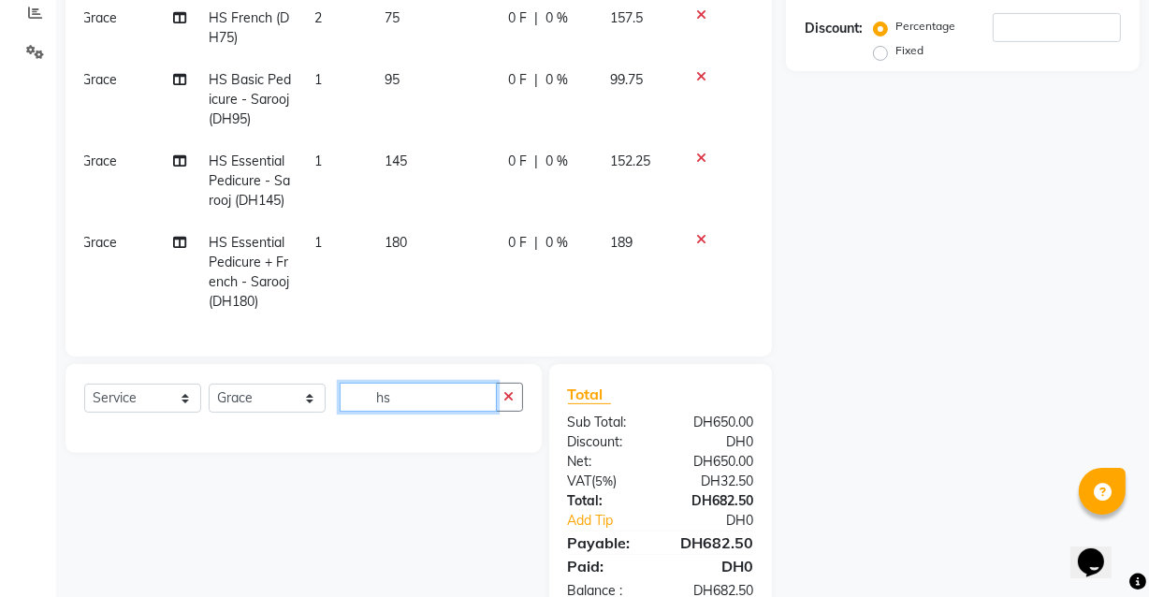
type input "h"
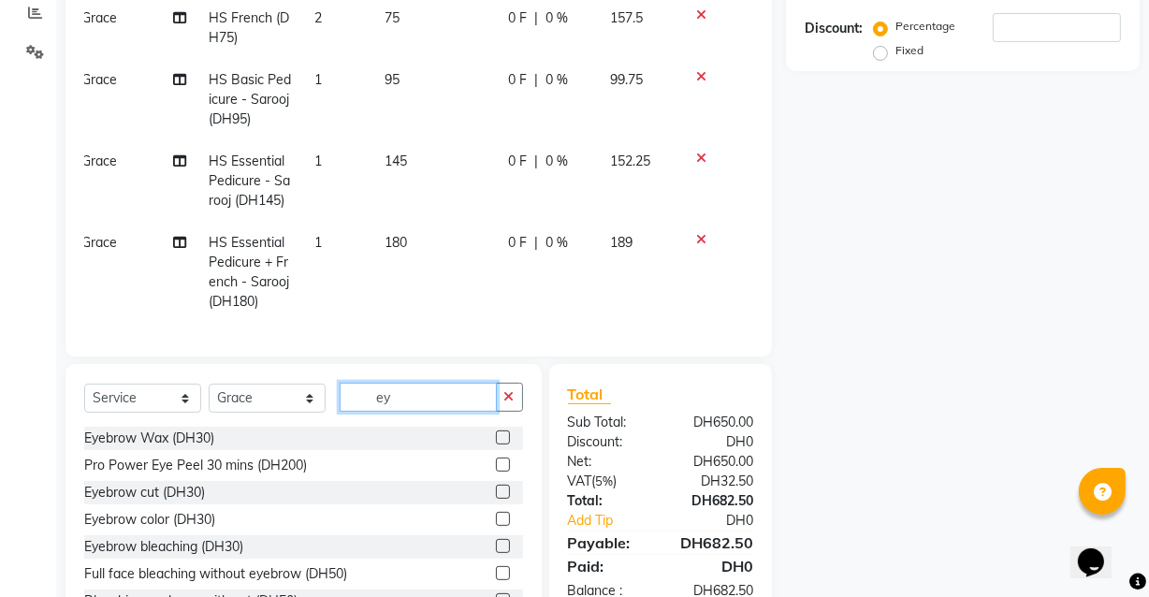
type input "ey"
click at [496, 497] on label at bounding box center [503, 492] width 14 height 14
click at [496, 497] on input "checkbox" at bounding box center [502, 493] width 12 height 12
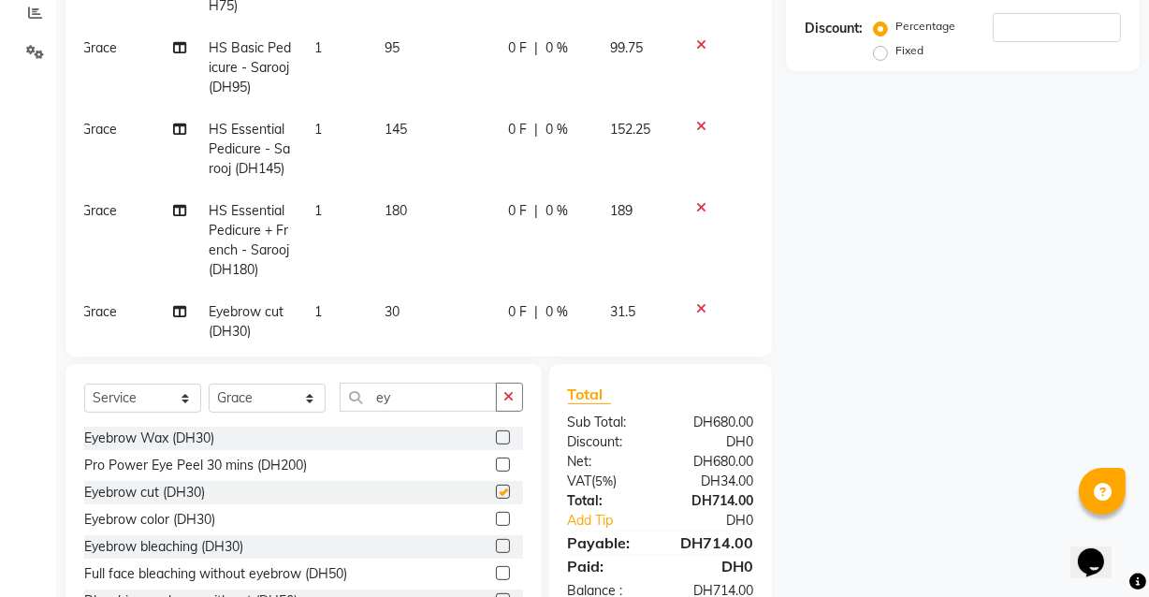
checkbox input "false"
click at [496, 519] on label at bounding box center [503, 519] width 14 height 14
click at [496, 519] on input "checkbox" at bounding box center [502, 520] width 12 height 12
checkbox input "false"
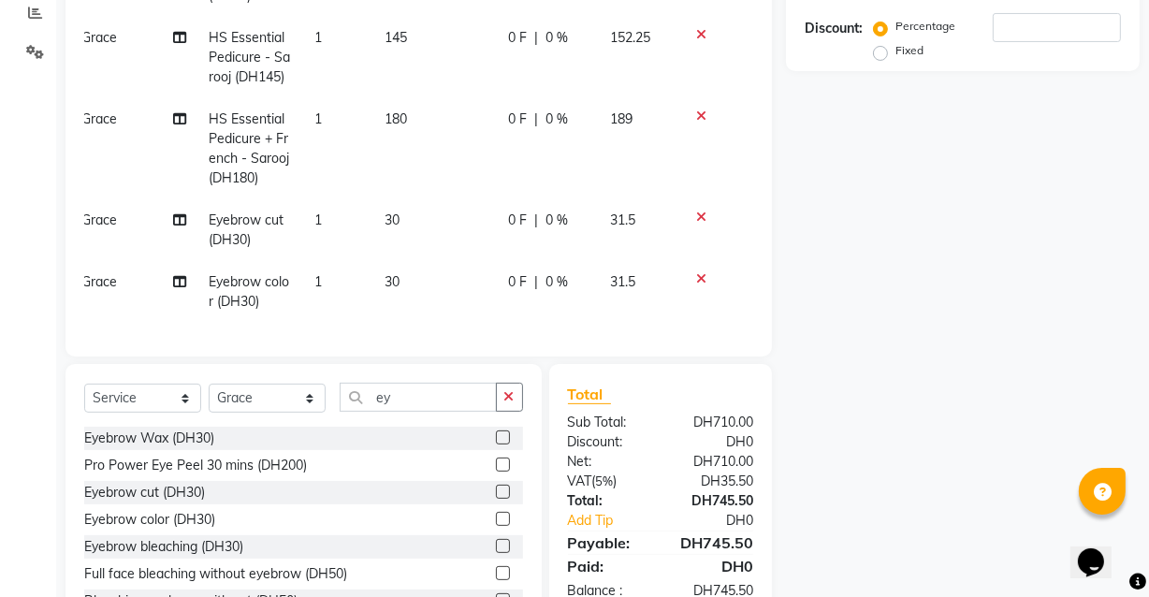
scroll to position [167, 14]
click at [402, 205] on td "30" at bounding box center [435, 230] width 124 height 62
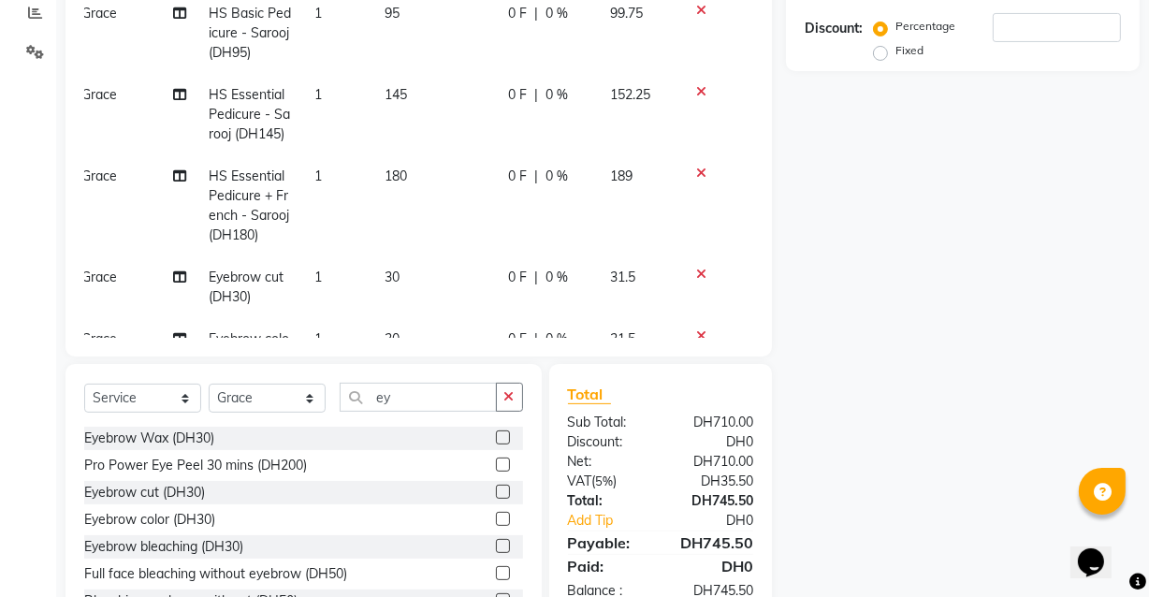
select select "81113"
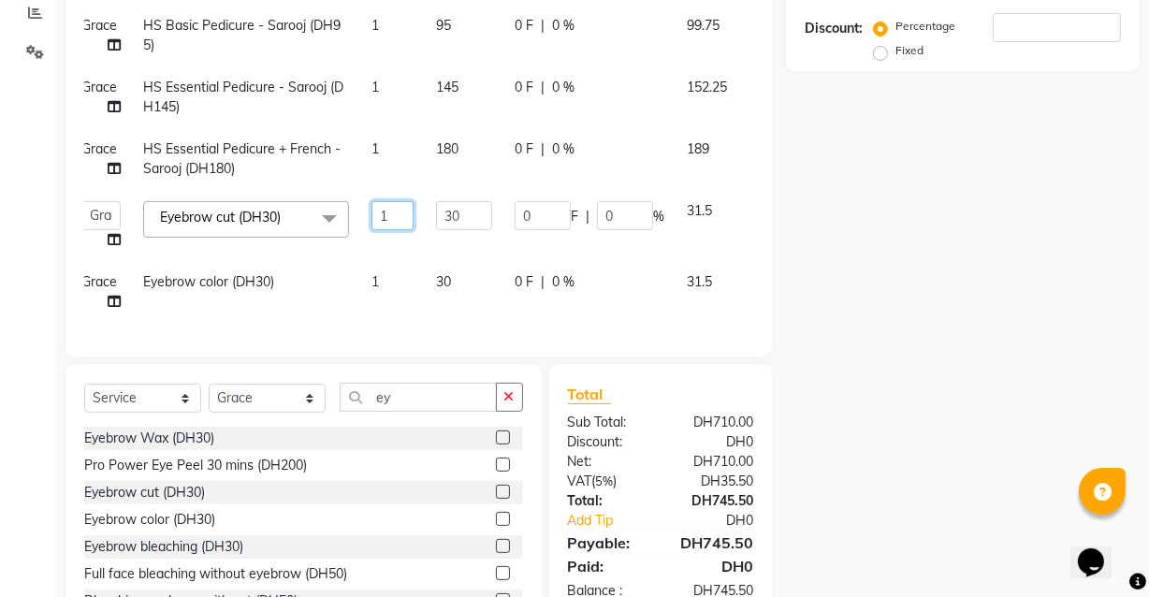
click at [402, 201] on input "1" at bounding box center [393, 215] width 42 height 29
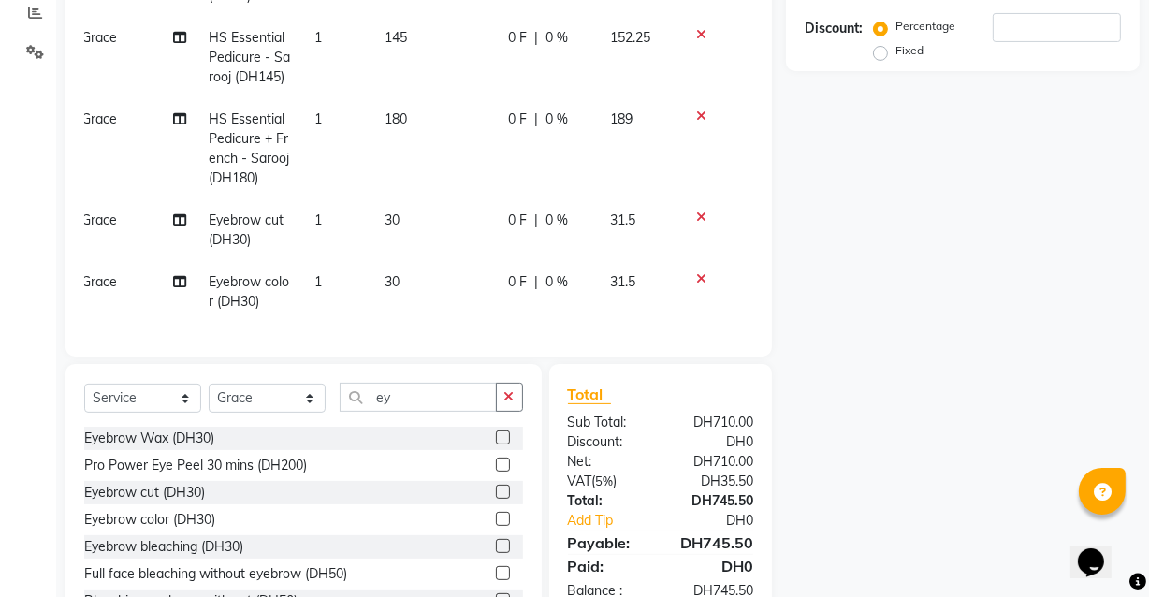
click at [405, 204] on td "30" at bounding box center [435, 230] width 124 height 62
select select "81113"
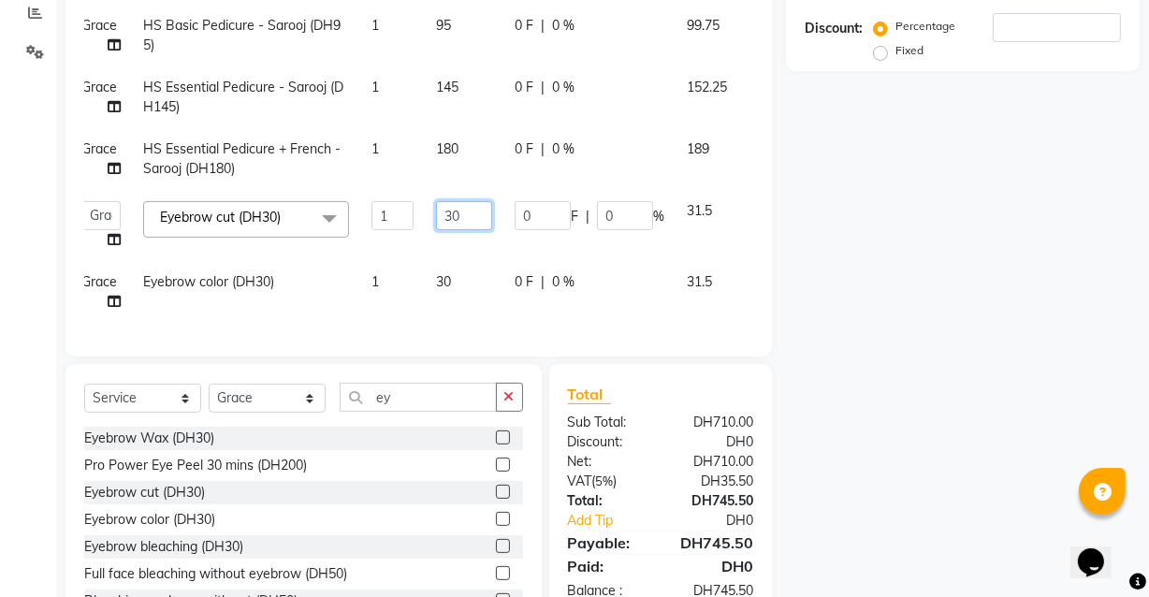
click at [465, 201] on input "30" at bounding box center [464, 215] width 56 height 29
type input "3"
type input "150"
click at [467, 271] on tbody "Grace HS Hand Shaping (DH40) 2 40 0 F | 0 % 84 Grace HS French (DH75) 2 75 0 F …" at bounding box center [435, 102] width 730 height 442
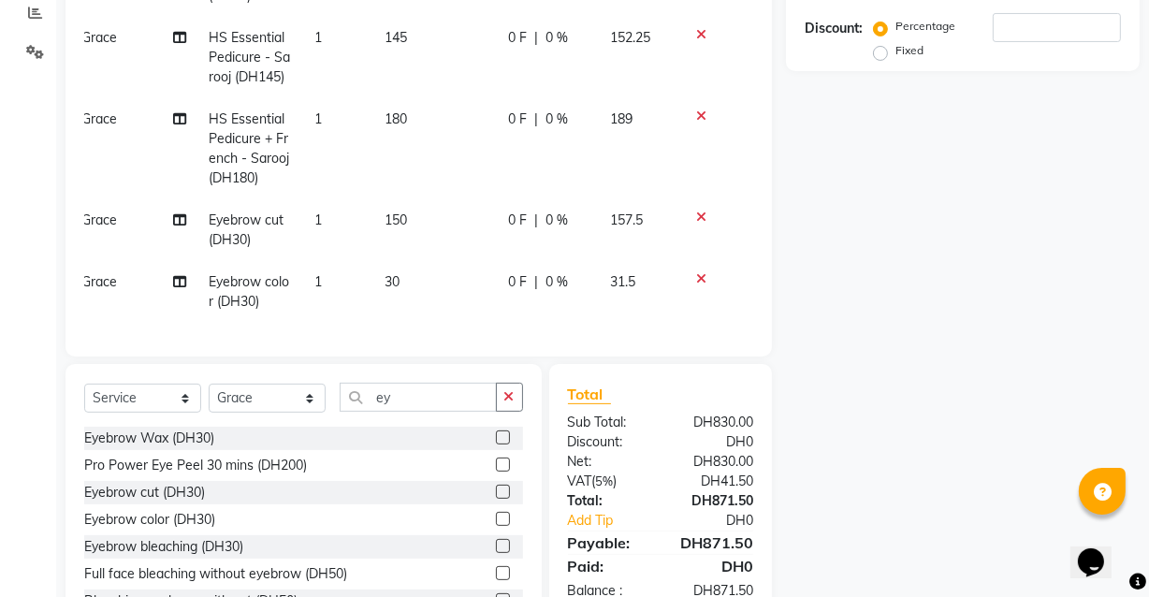
click at [393, 199] on td "150" at bounding box center [435, 230] width 124 height 62
select select "81113"
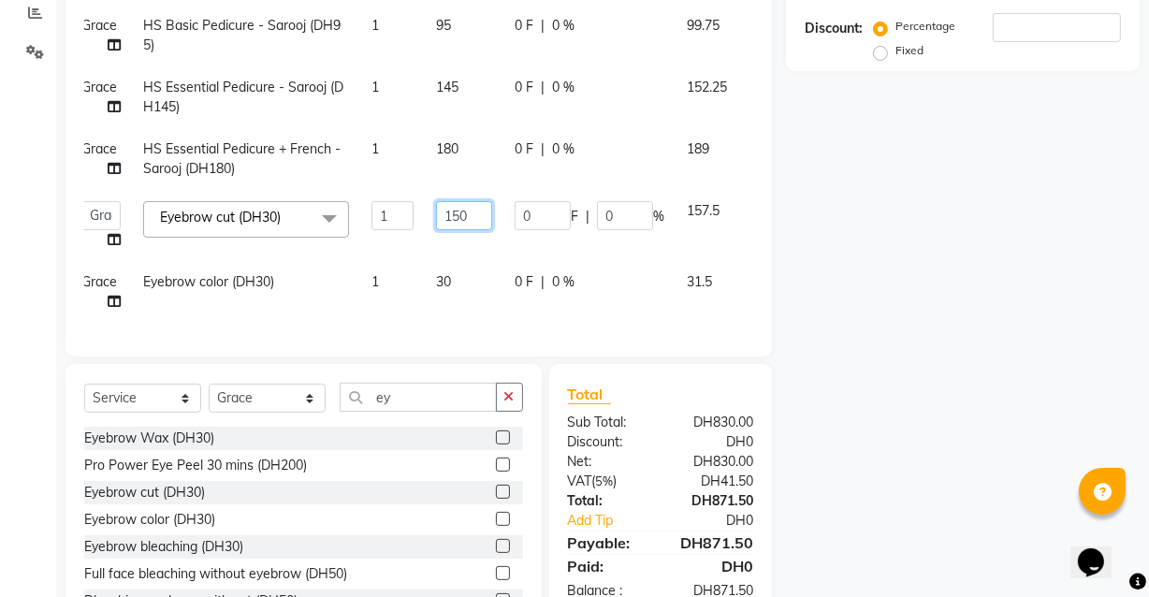
click at [462, 201] on input "150" at bounding box center [464, 215] width 56 height 29
type input "50"
click at [441, 270] on tbody "Grace HS Hand Shaping (DH40) 2 40 0 F | 0 % 84 Grace HS French (DH75) 2 75 0 F …" at bounding box center [435, 102] width 730 height 442
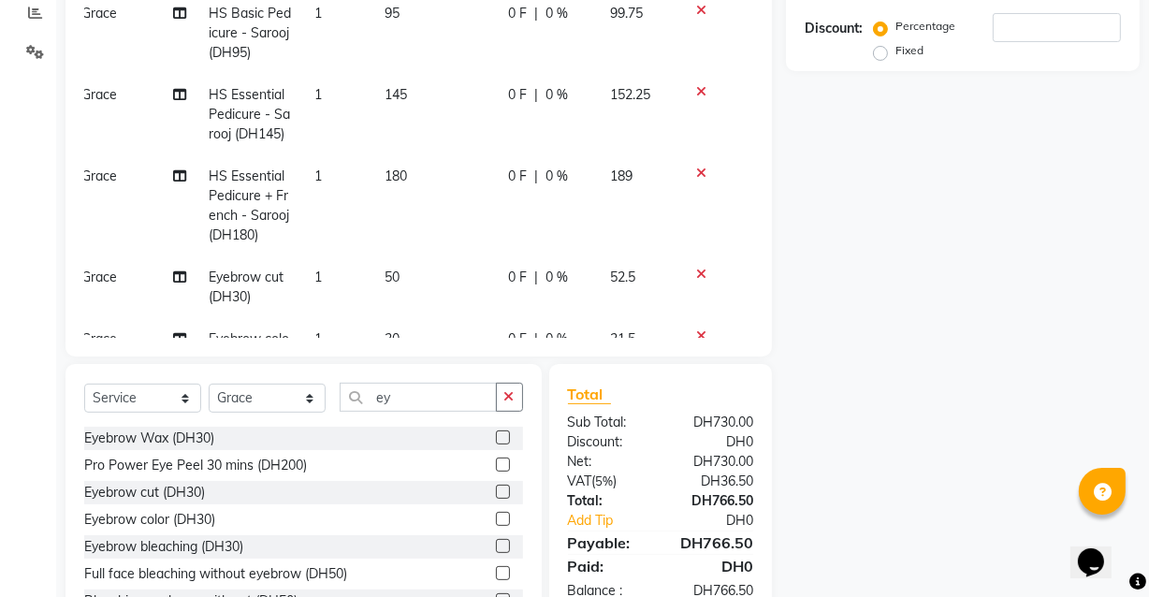
click at [387, 285] on span "50" at bounding box center [392, 277] width 15 height 17
select select "81113"
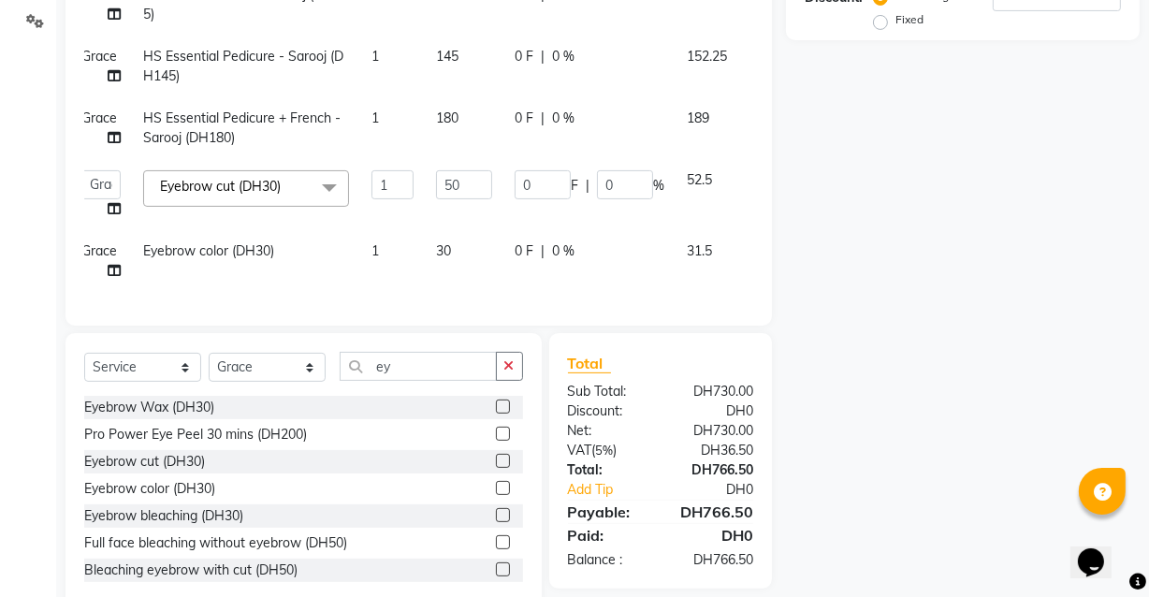
scroll to position [433, 0]
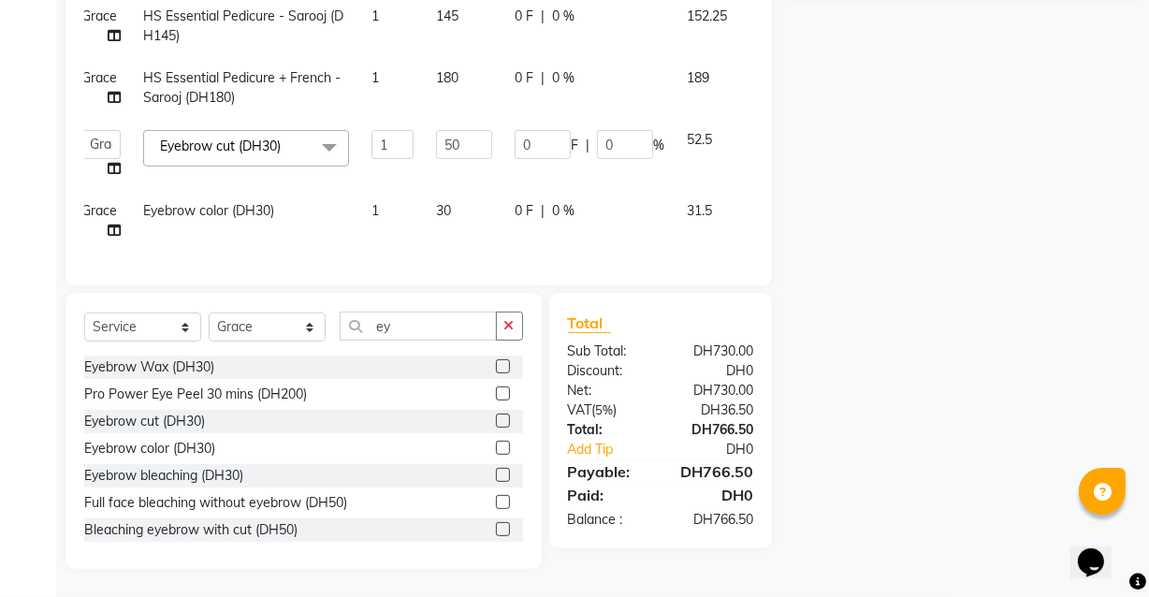
click at [442, 202] on span "30" at bounding box center [443, 210] width 15 height 17
select select "81113"
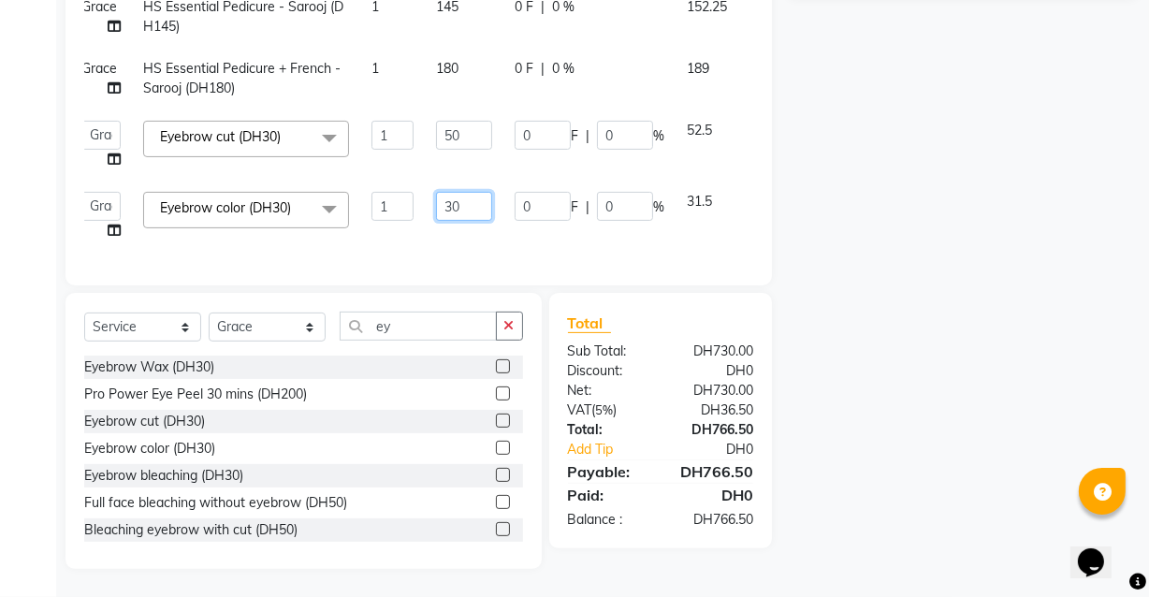
click at [464, 197] on input "30" at bounding box center [464, 206] width 56 height 29
type input "3"
type input "50"
click at [597, 136] on input "0" at bounding box center [625, 135] width 56 height 29
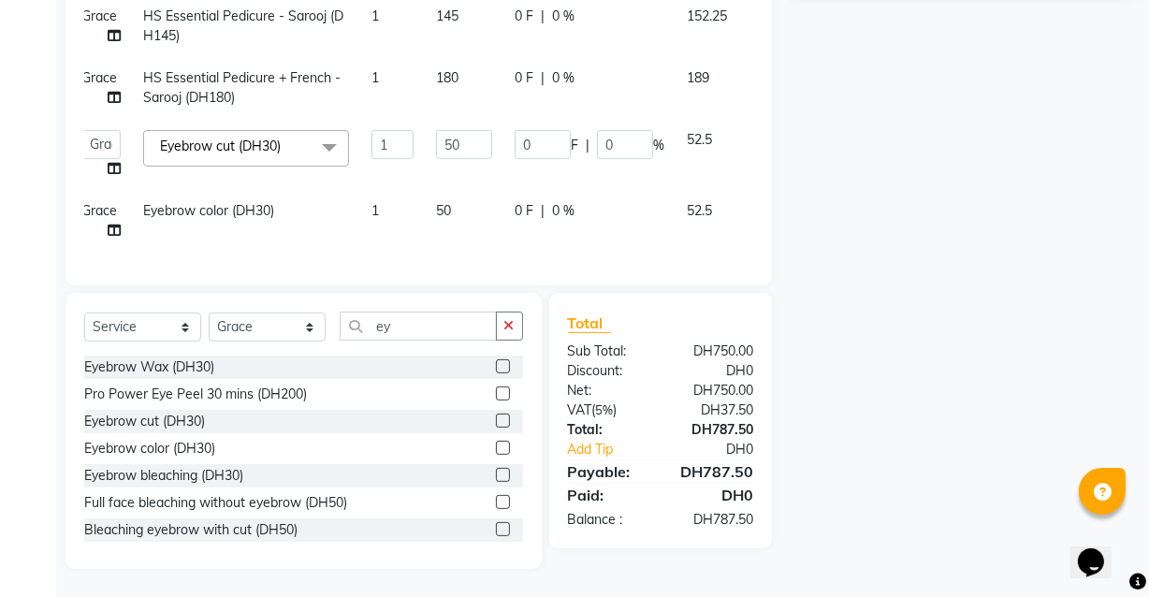
click at [646, 64] on tbody "Grace HS Hand Shaping (DH40) 2 40 0 F | 0 % 84 Grace HS French (DH75) 2 75 0 F …" at bounding box center [435, 31] width 730 height 442
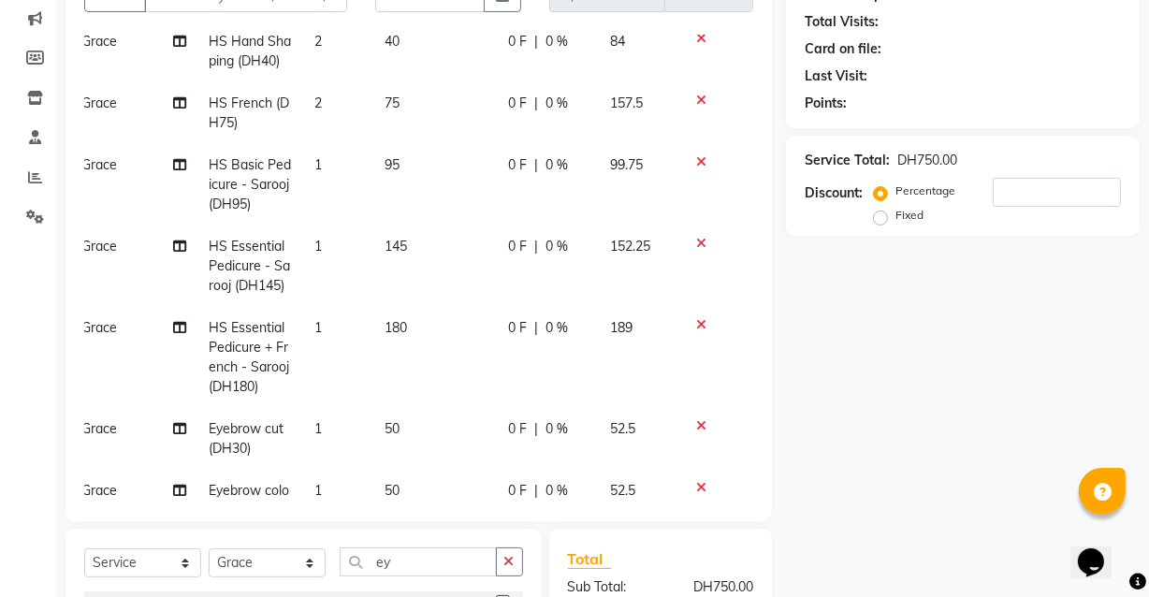
scroll to position [109, 14]
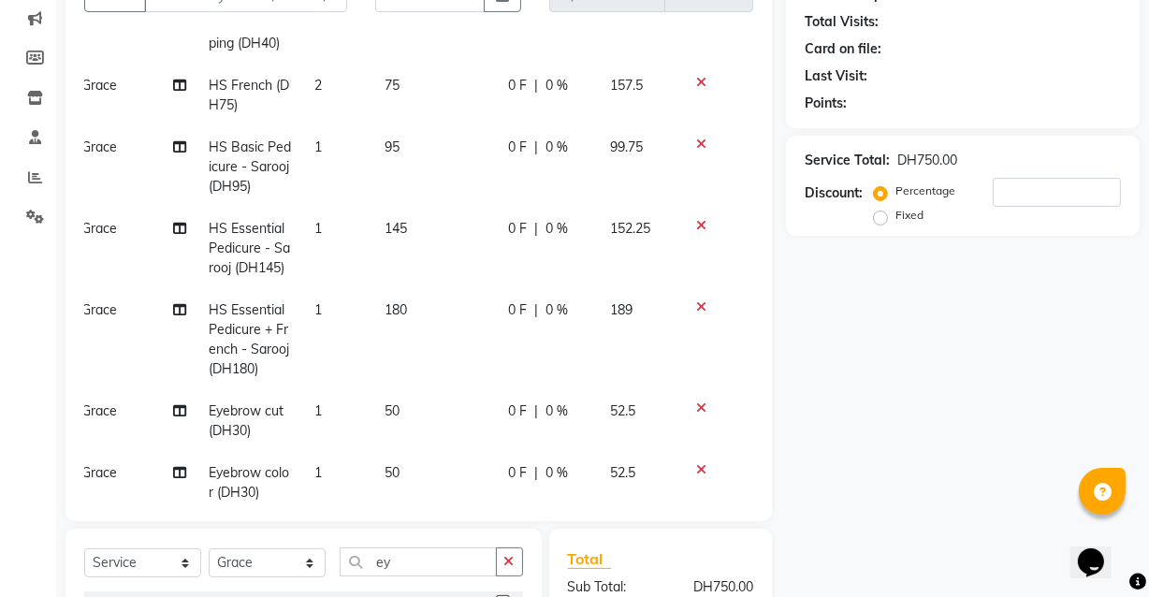
click at [696, 151] on icon at bounding box center [701, 144] width 10 height 13
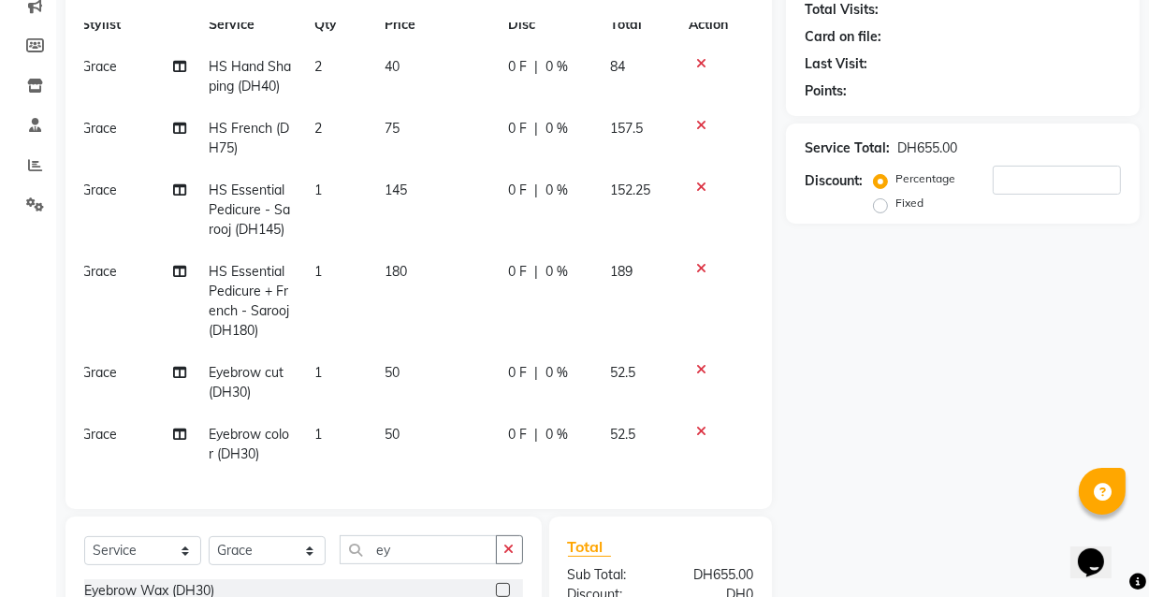
scroll to position [0, 0]
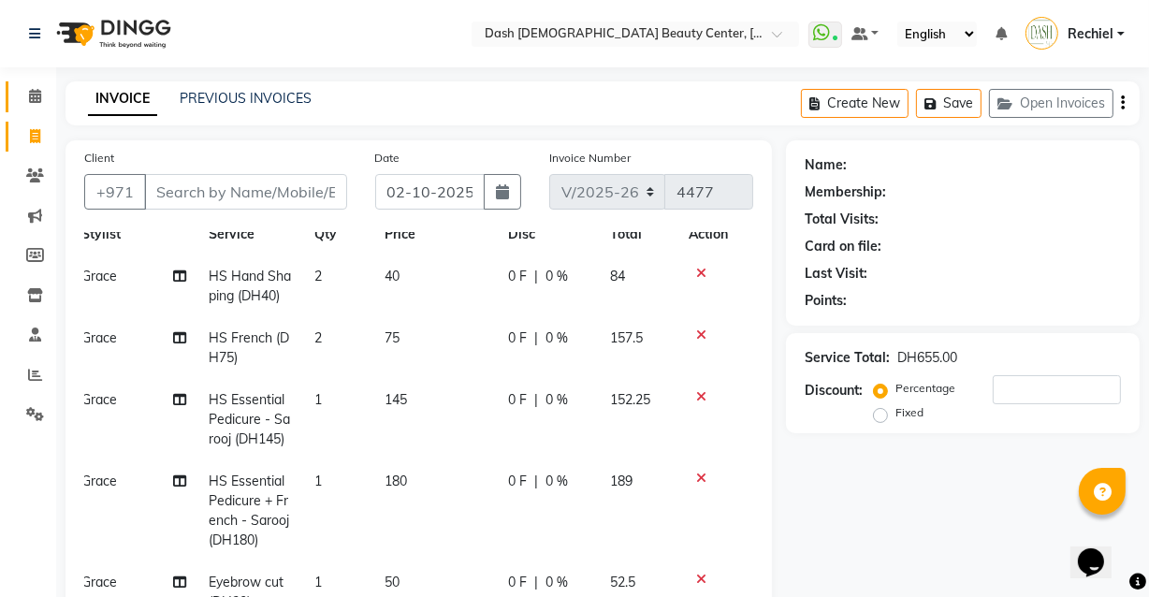
click at [27, 84] on link "Calendar" at bounding box center [28, 96] width 45 height 31
click at [247, 190] on input "Client" at bounding box center [245, 192] width 203 height 36
type input "5"
type input "0"
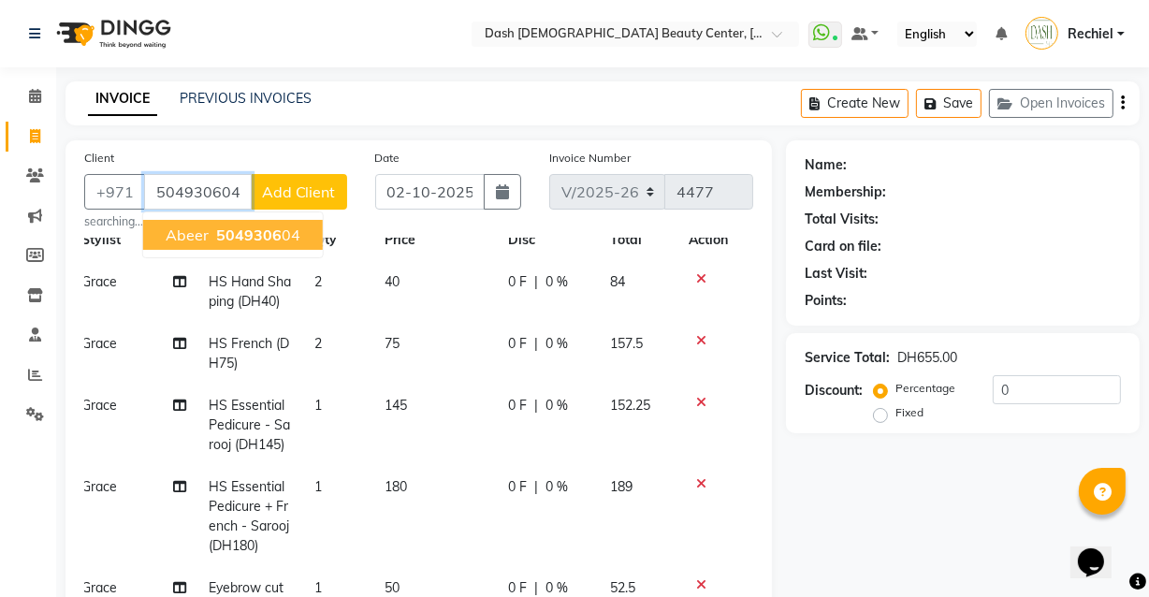
type input "504930604"
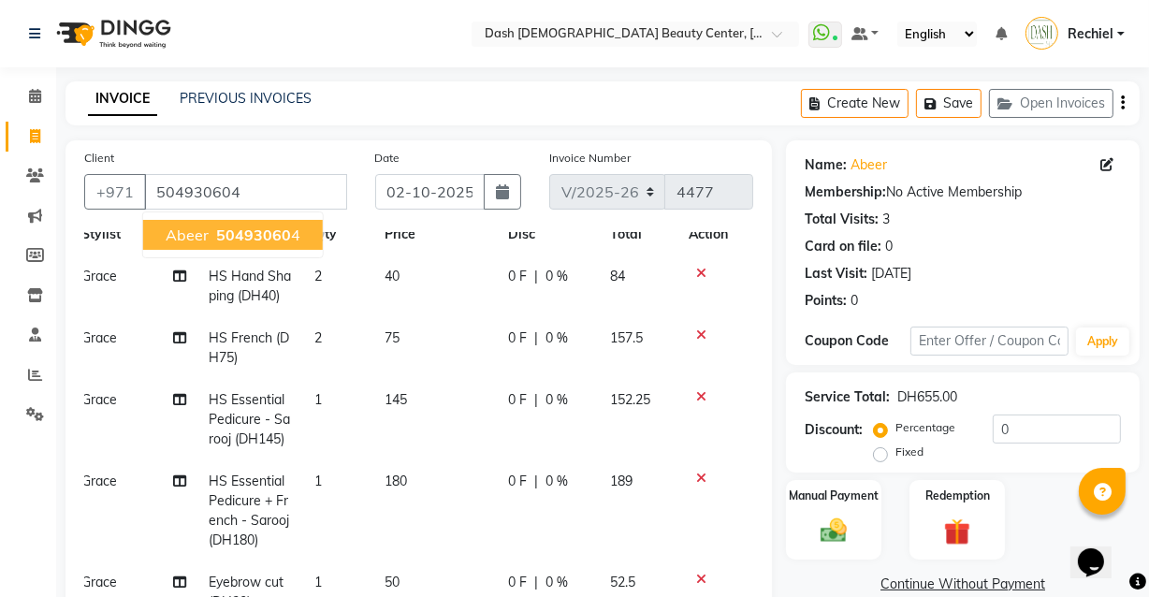
click at [254, 238] on span "50493060" at bounding box center [253, 235] width 75 height 19
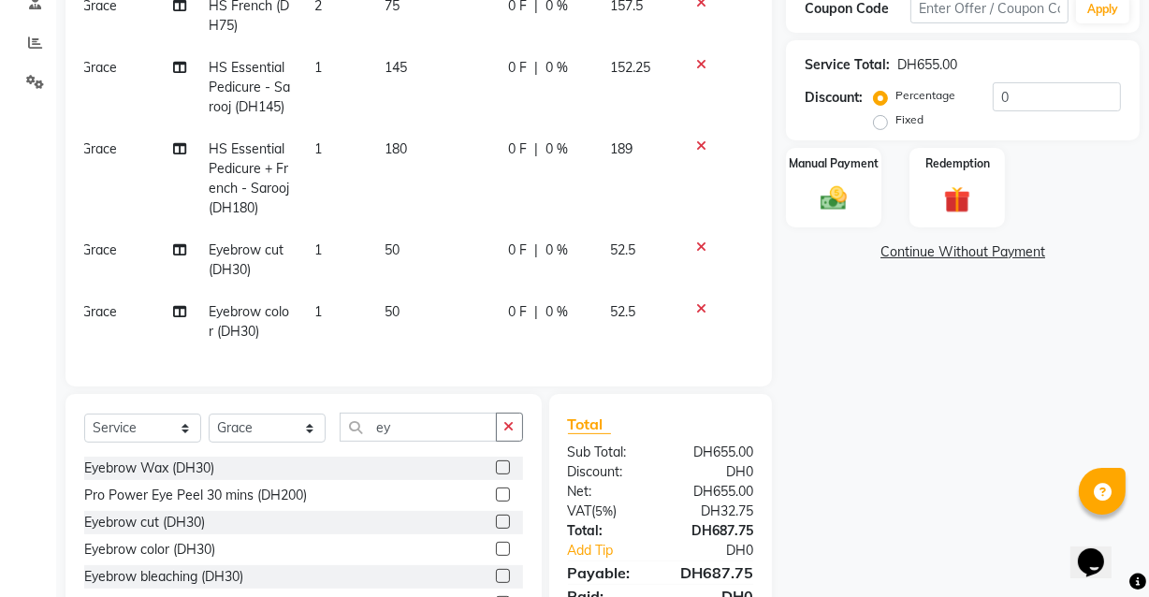
scroll to position [433, 0]
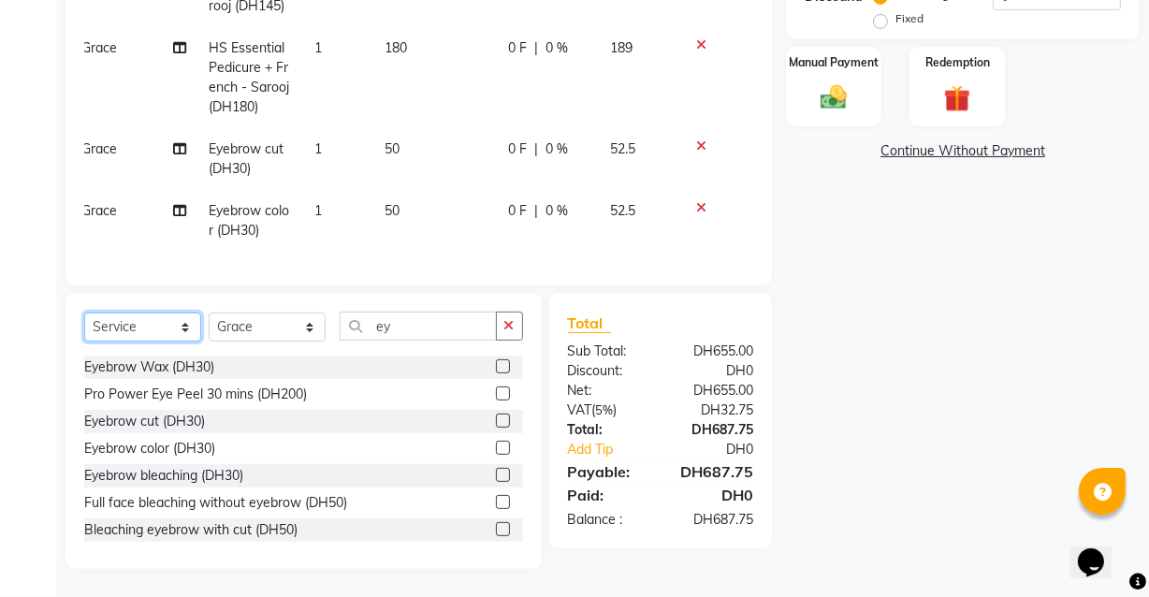
click at [160, 314] on select "Select Service Product Membership Package Voucher Prepaid Gift Card" at bounding box center [142, 327] width 117 height 29
select select "product"
click at [84, 313] on select "Select Service Product Membership Package Voucher Prepaid Gift Card" at bounding box center [142, 327] width 117 height 29
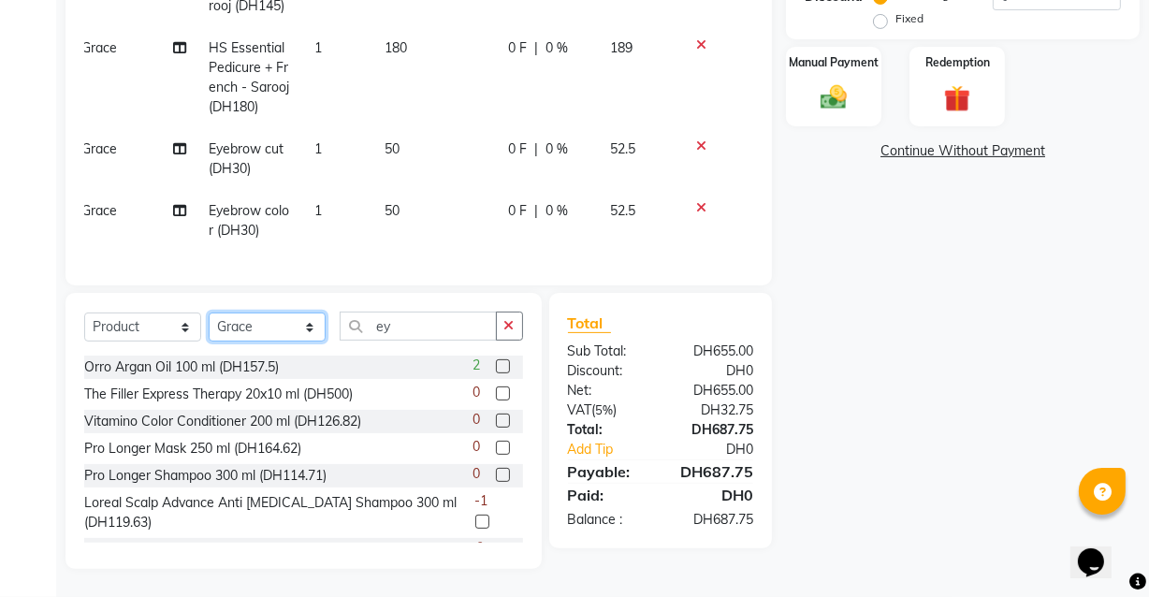
click at [295, 323] on select "Select Stylist Aizel Angelina Anna Bobi Edlyn Fevie Flora Grace Hamda Janine Je…" at bounding box center [267, 327] width 117 height 29
select select "81112"
click at [209, 313] on select "Select Stylist Aizel Angelina Anna Bobi Edlyn Fevie Flora Grace Hamda Janine Je…" at bounding box center [267, 327] width 117 height 29
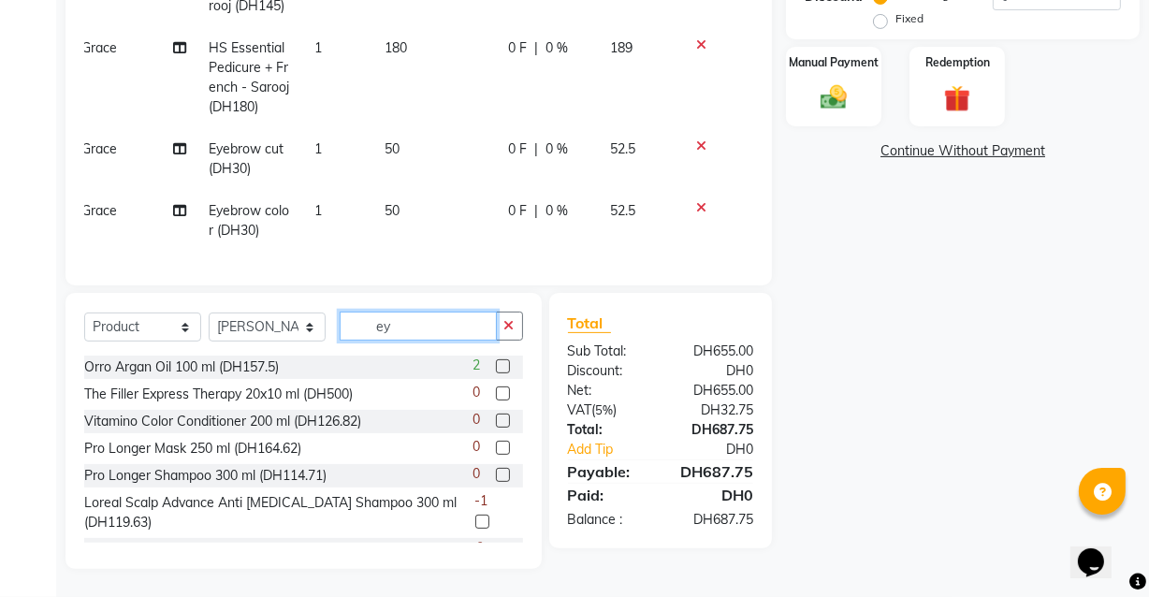
click at [415, 321] on input "ey" at bounding box center [418, 326] width 157 height 29
type input "e"
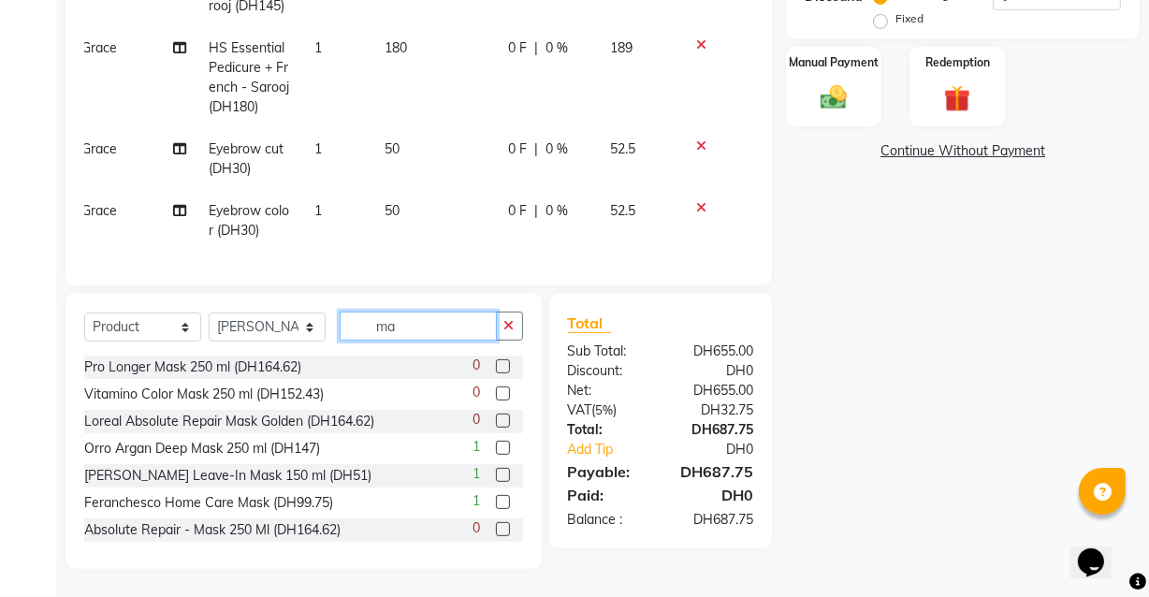
type input "m"
type input "fer"
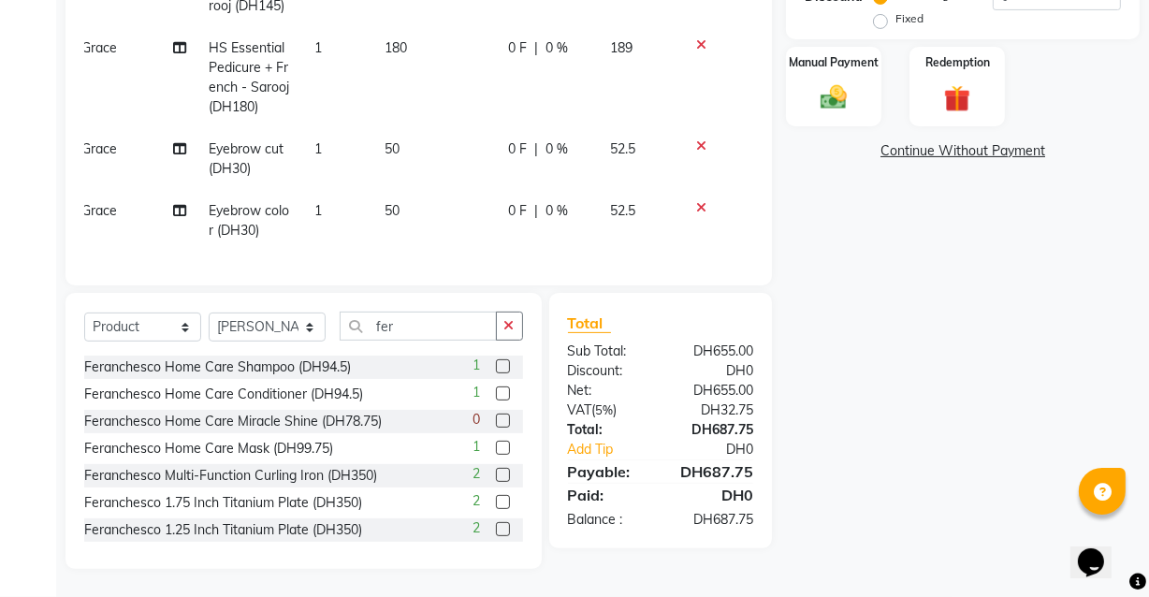
click at [496, 447] on label at bounding box center [503, 448] width 14 height 14
click at [496, 447] on input "checkbox" at bounding box center [502, 449] width 12 height 12
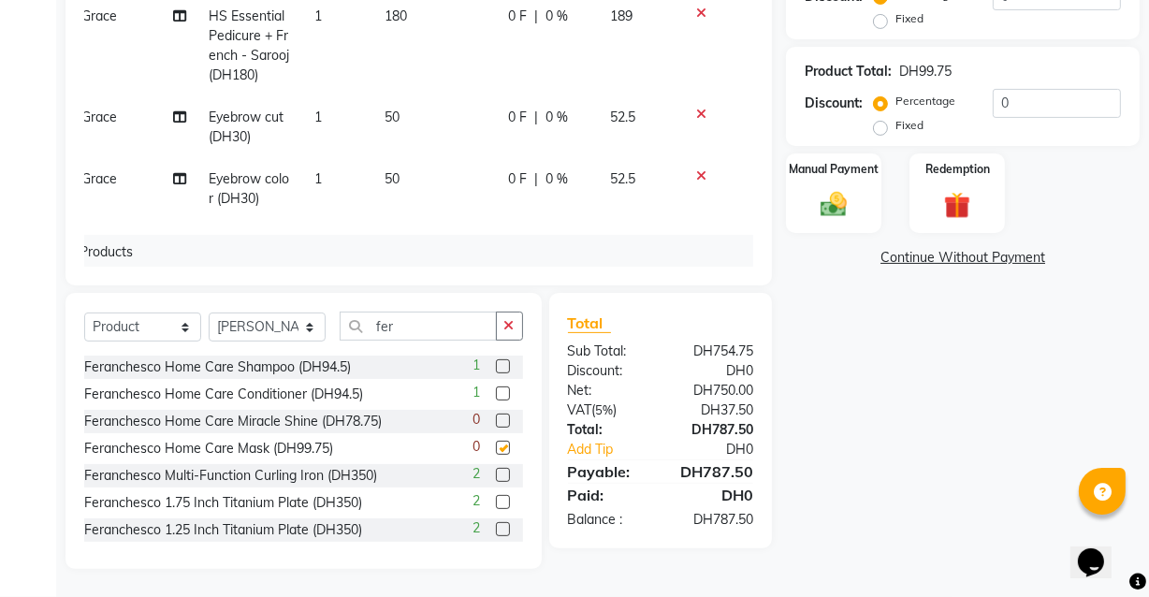
scroll to position [109, 14]
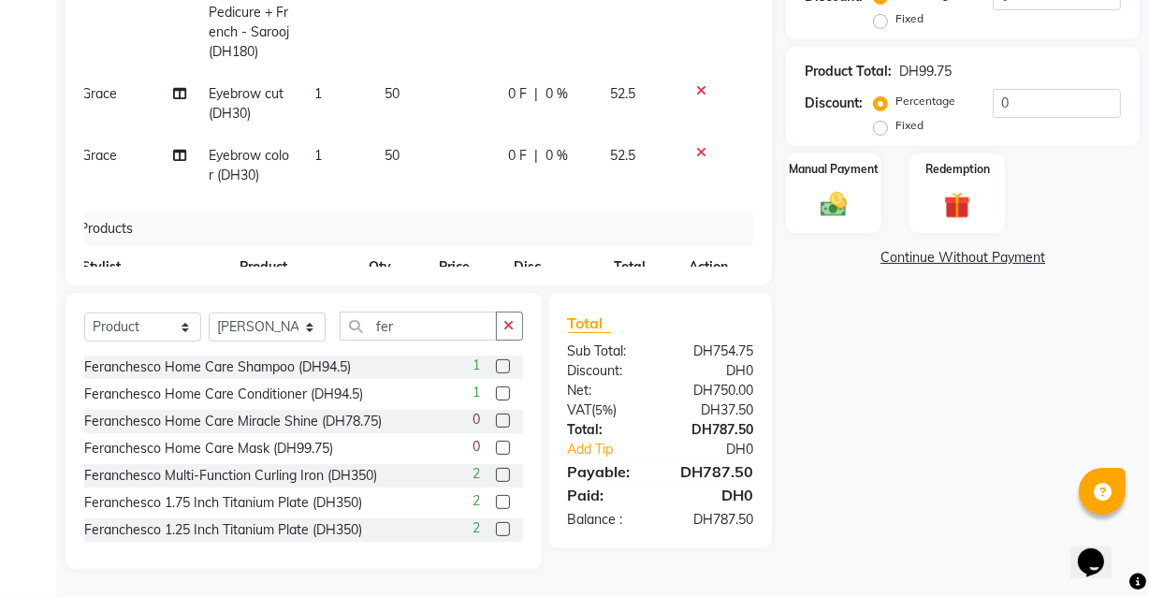
checkbox input "false"
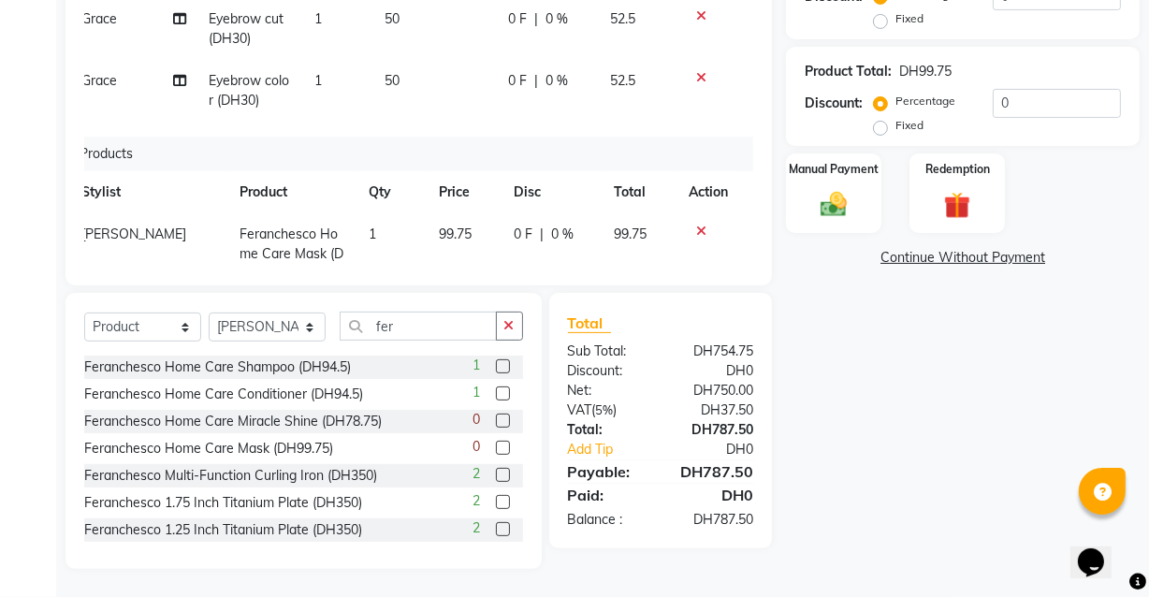
scroll to position [258, 14]
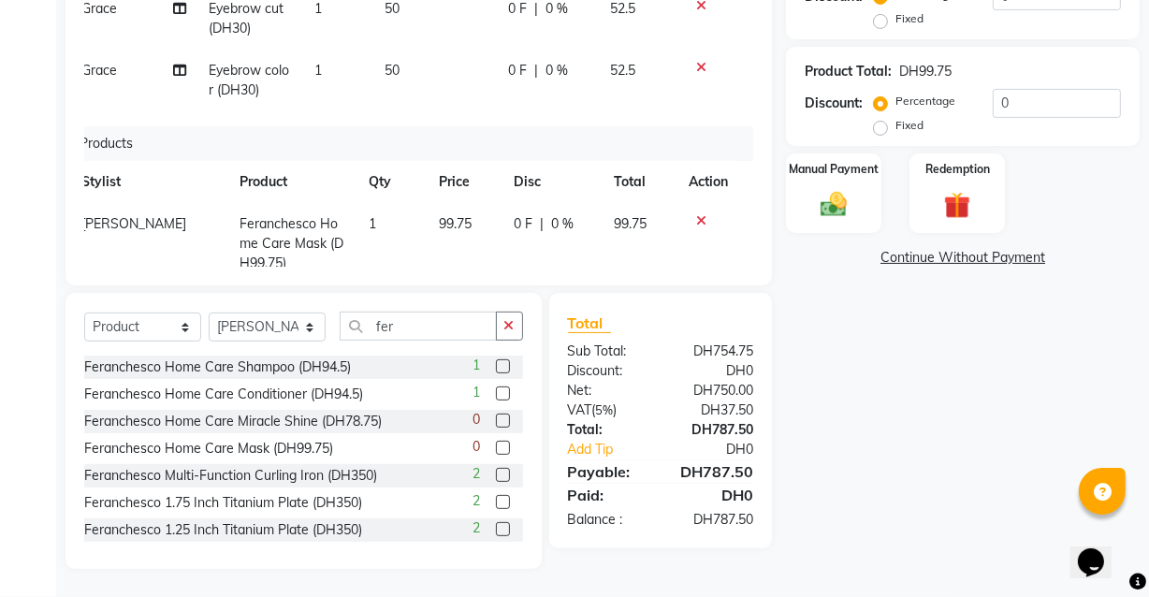
click at [696, 74] on icon at bounding box center [701, 67] width 10 height 13
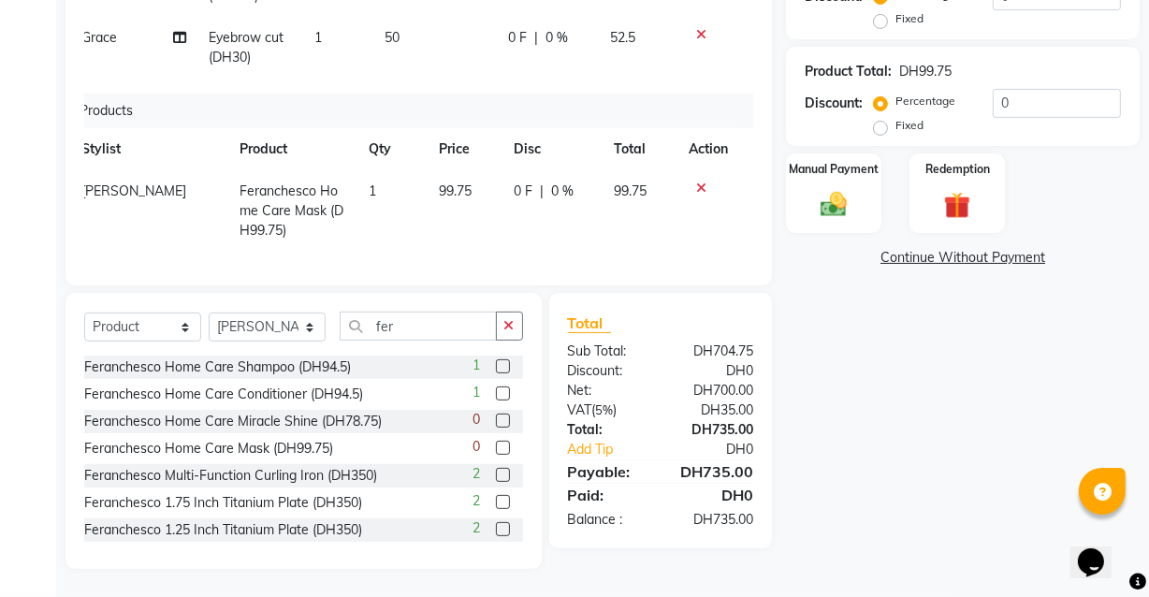
click at [696, 28] on icon at bounding box center [701, 34] width 10 height 13
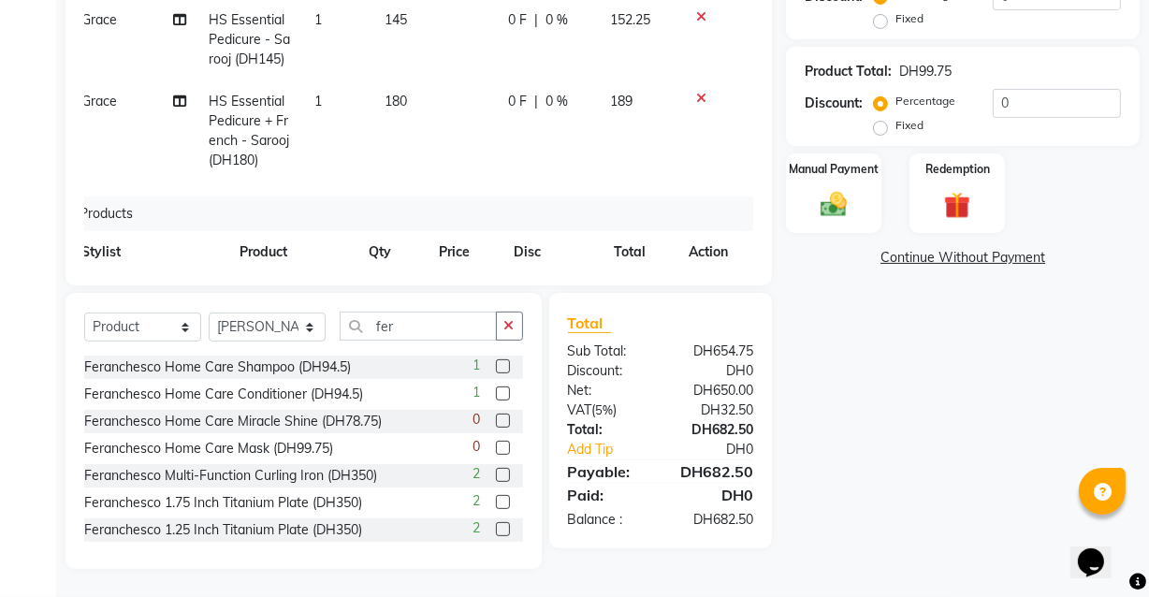
click at [696, 105] on icon at bounding box center [701, 98] width 10 height 13
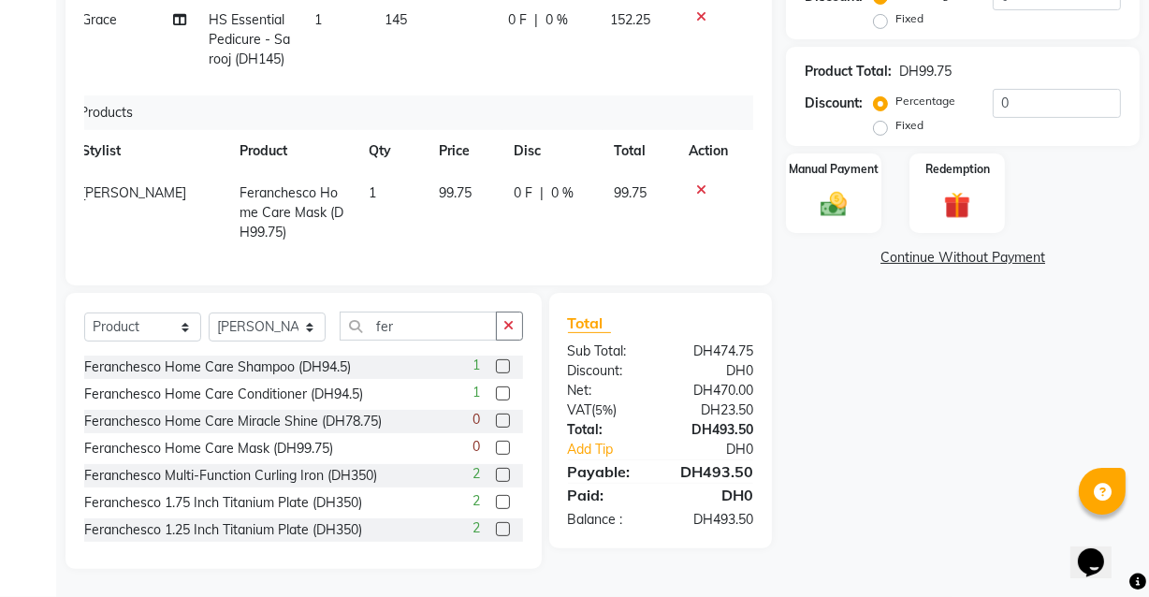
click at [696, 23] on icon at bounding box center [701, 16] width 10 height 13
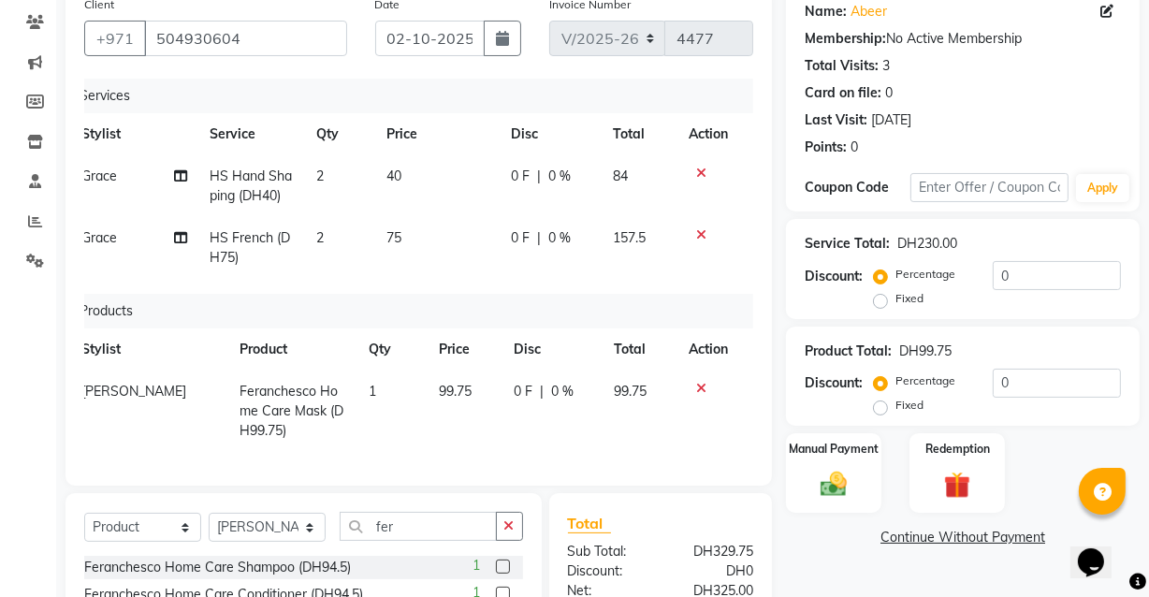
click at [699, 229] on icon at bounding box center [701, 234] width 10 height 13
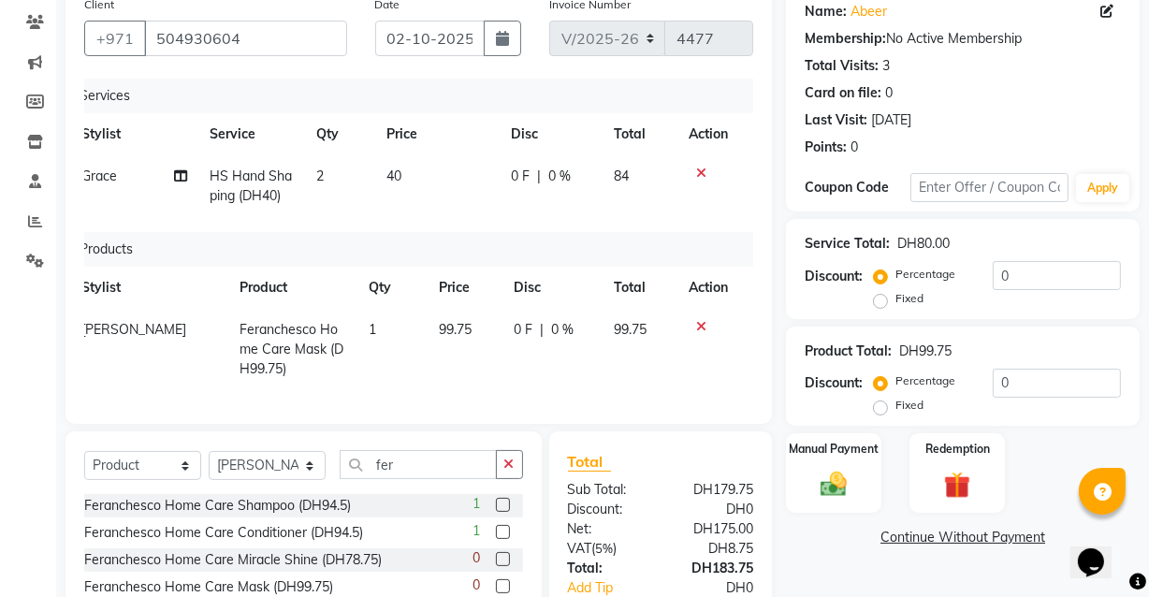
click at [701, 171] on icon at bounding box center [701, 173] width 10 height 13
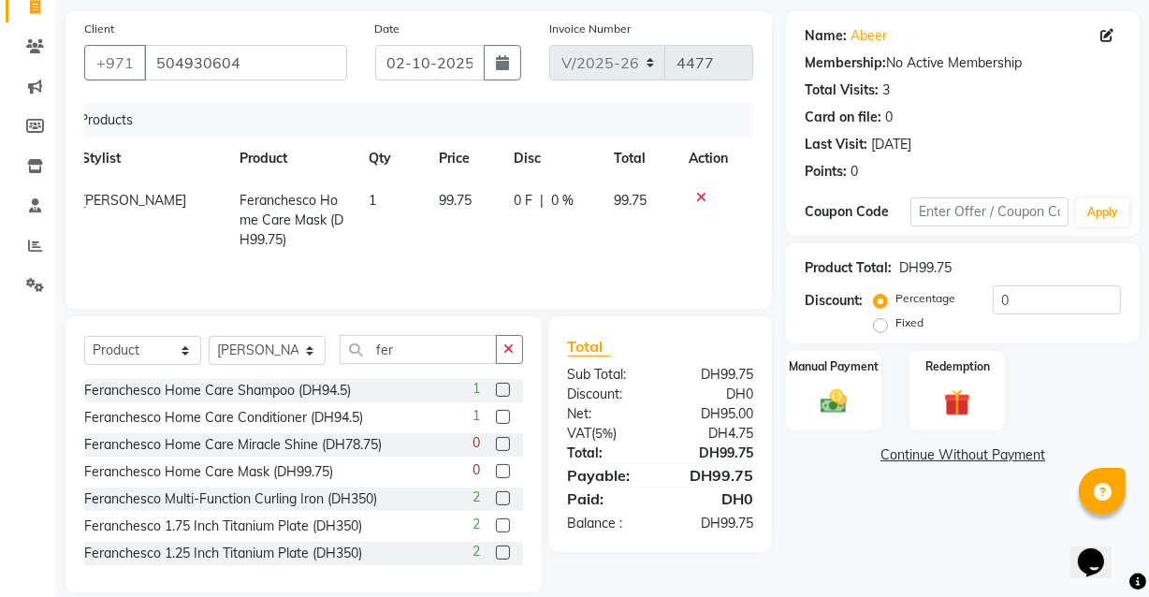
scroll to position [134, 0]
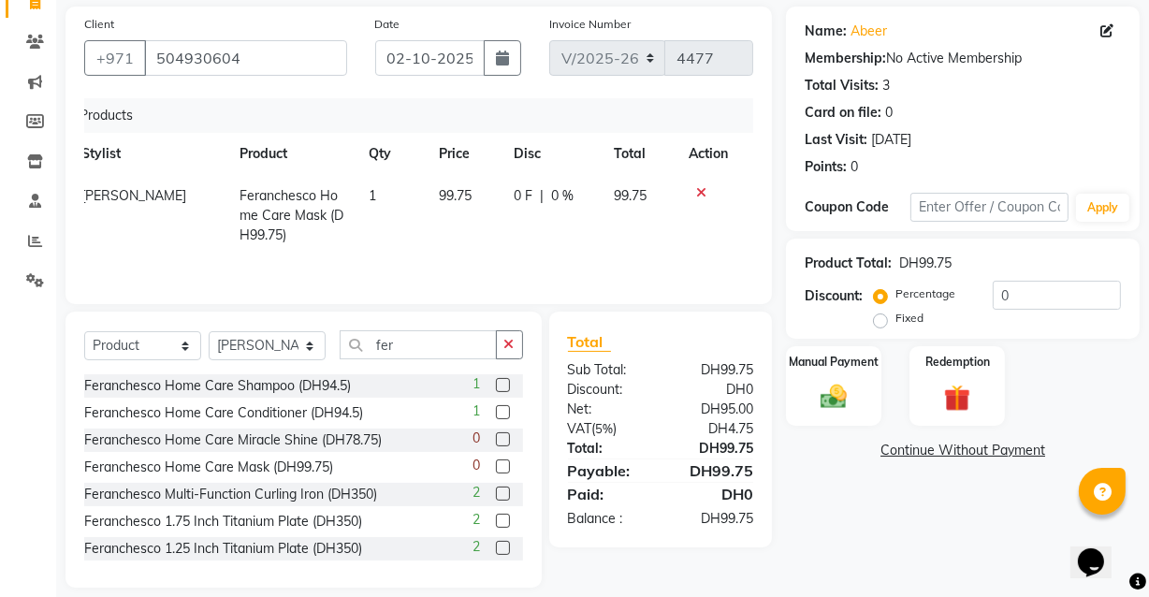
click at [496, 385] on label at bounding box center [503, 385] width 14 height 14
click at [496, 385] on input "checkbox" at bounding box center [502, 386] width 12 height 12
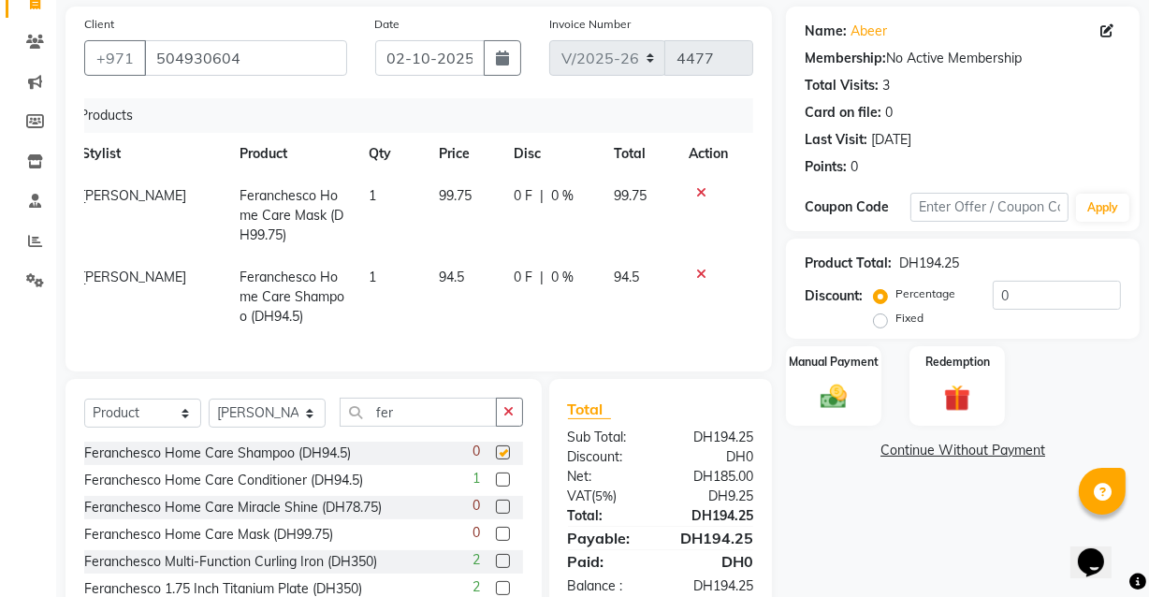
checkbox input "false"
click at [496, 487] on label at bounding box center [503, 480] width 14 height 14
click at [496, 487] on input "checkbox" at bounding box center [502, 481] width 12 height 12
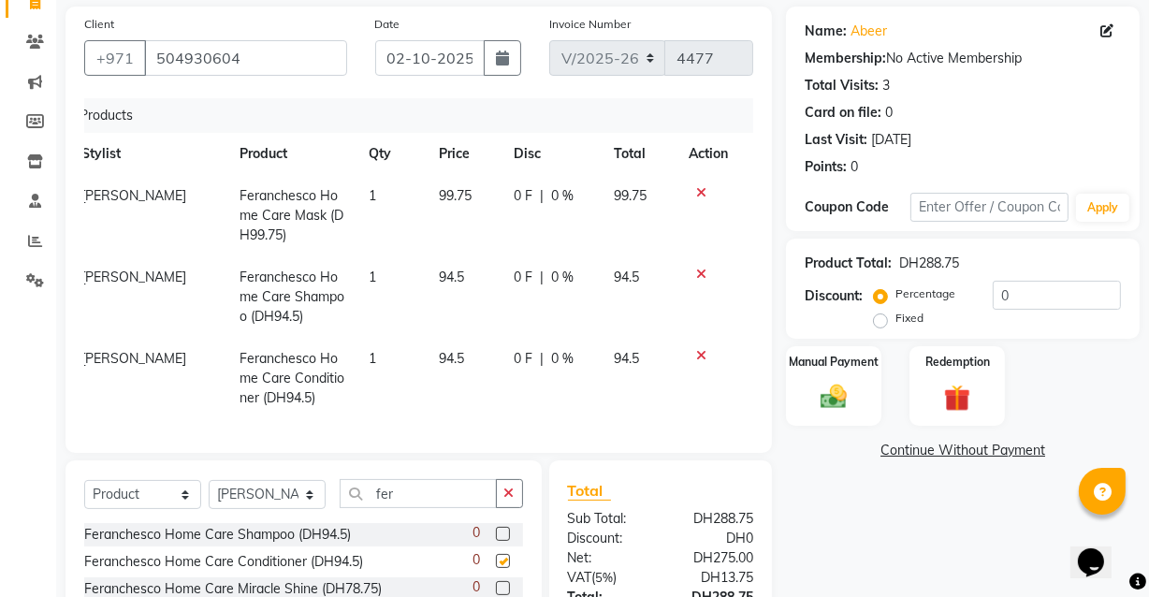
checkbox input "false"
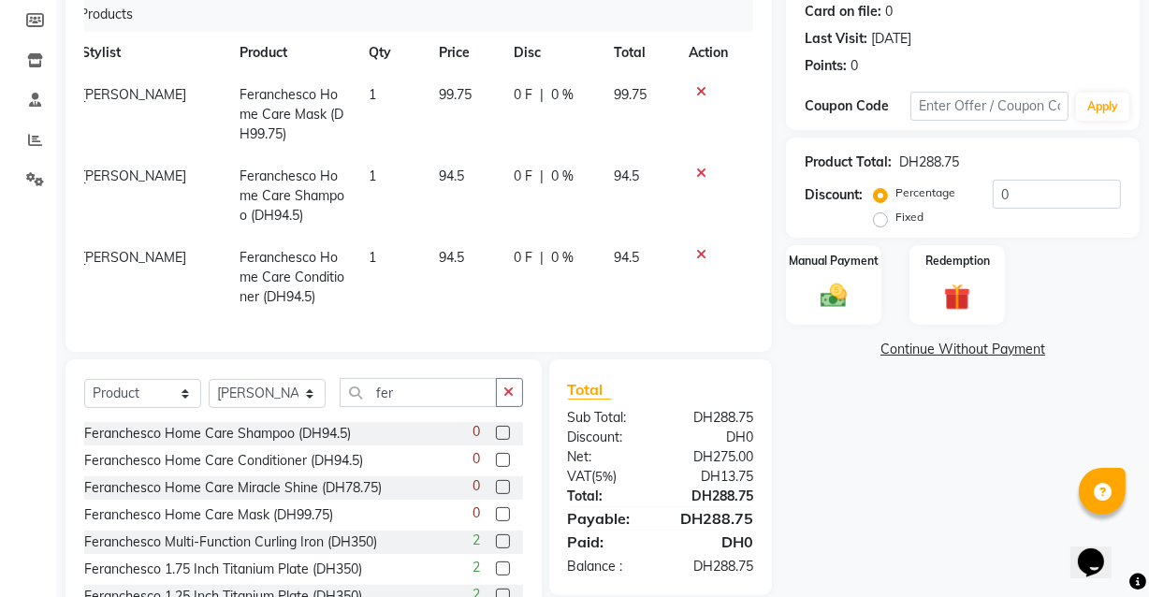
scroll to position [0, 0]
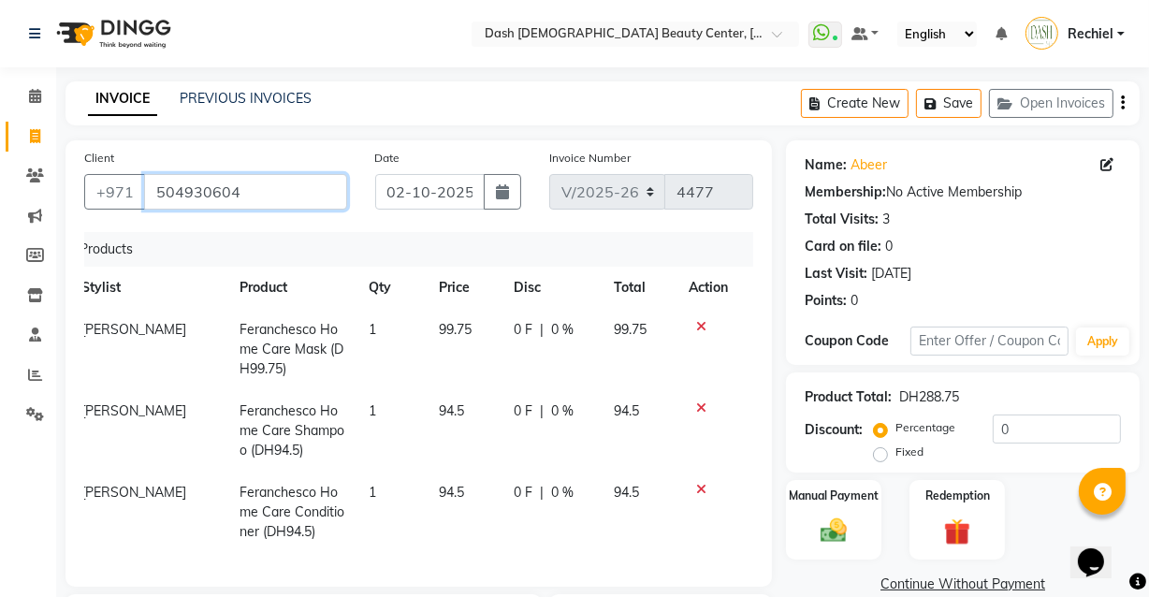
click at [197, 187] on input "504930604" at bounding box center [245, 192] width 203 height 36
click at [197, 190] on input "504930604" at bounding box center [245, 192] width 203 height 36
click at [47, 102] on span at bounding box center [35, 97] width 33 height 22
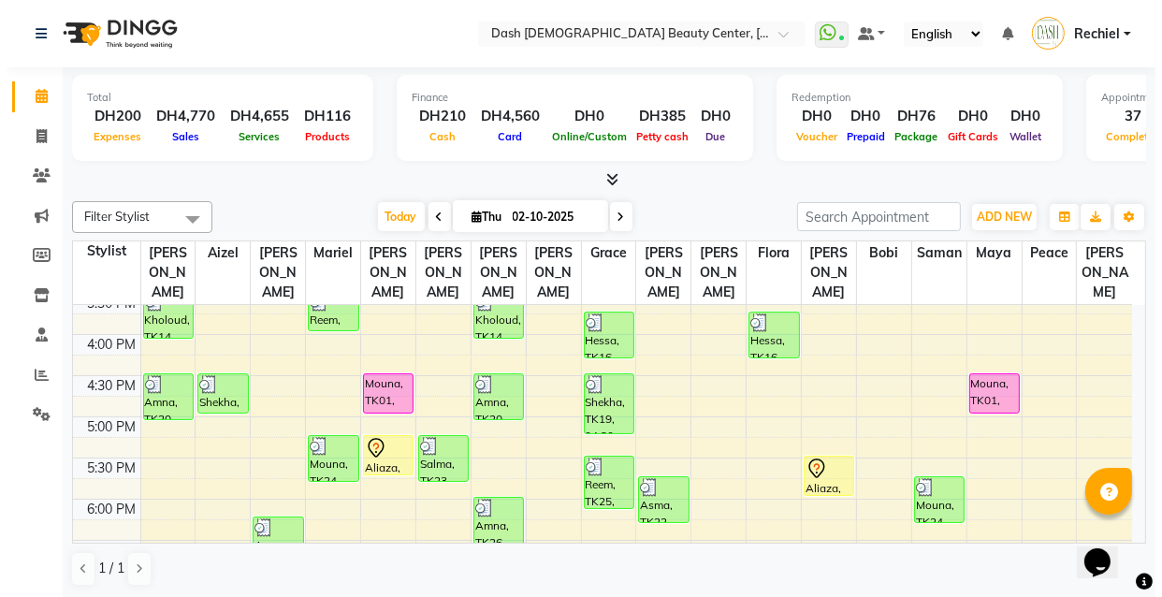
scroll to position [533, 0]
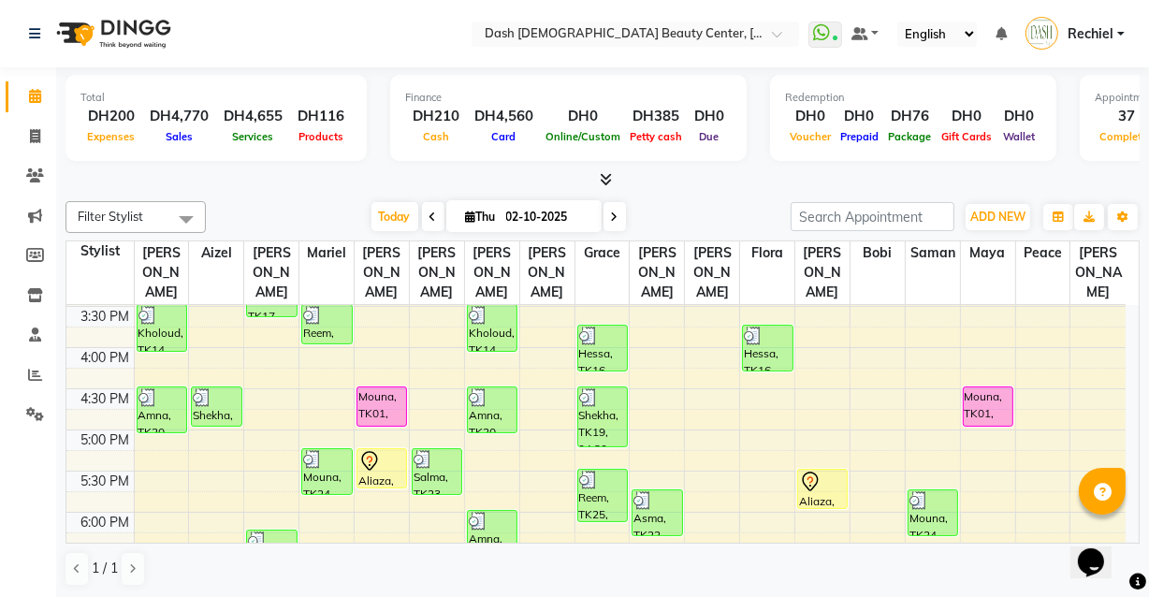
click at [391, 450] on div at bounding box center [381, 461] width 47 height 22
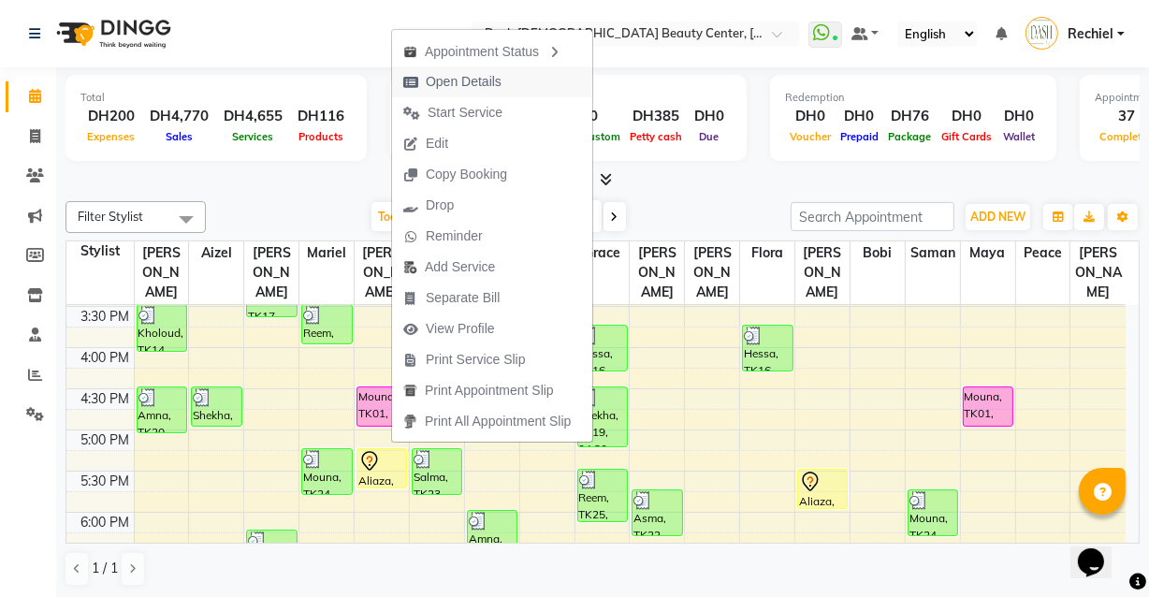
click at [436, 76] on span "Open Details" at bounding box center [464, 82] width 76 height 20
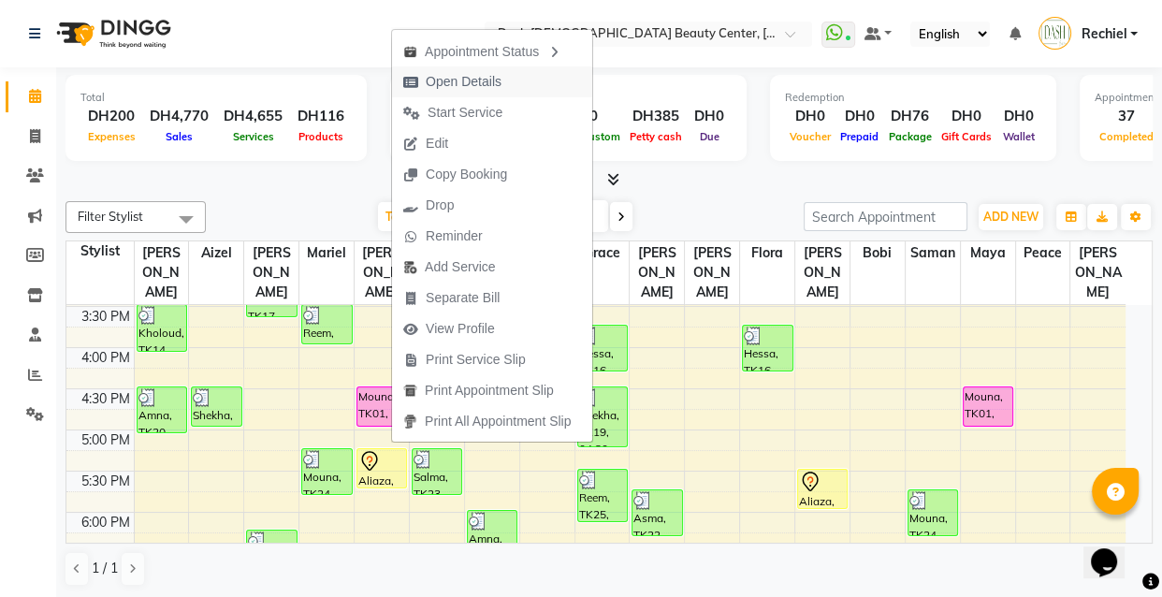
select select "7"
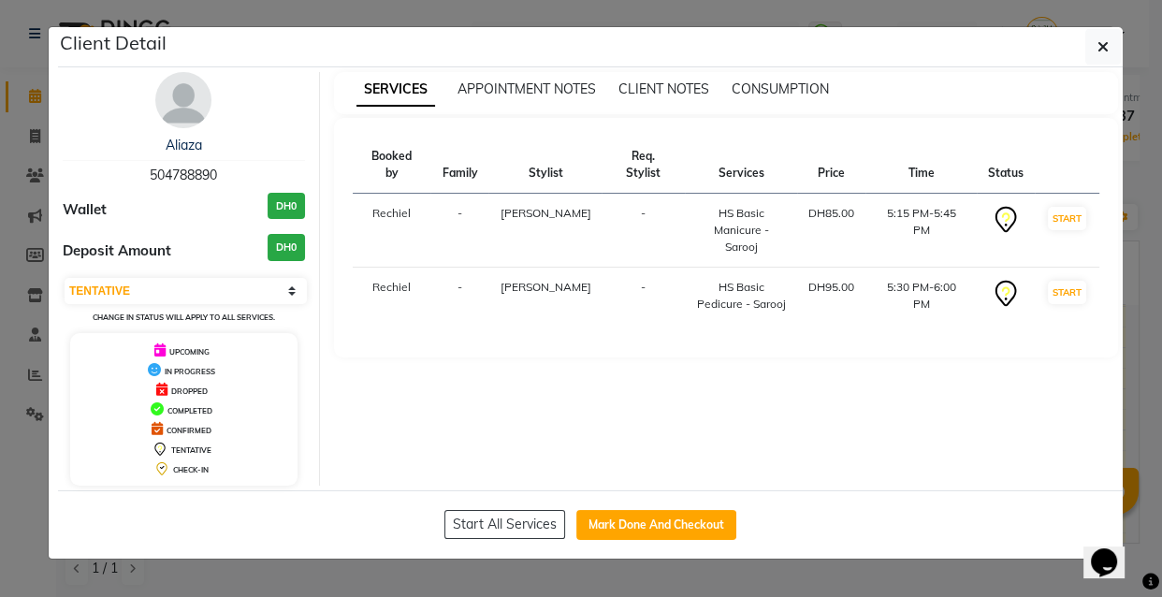
copy span "504788890"
click at [193, 151] on link "Aliaza" at bounding box center [184, 145] width 37 height 17
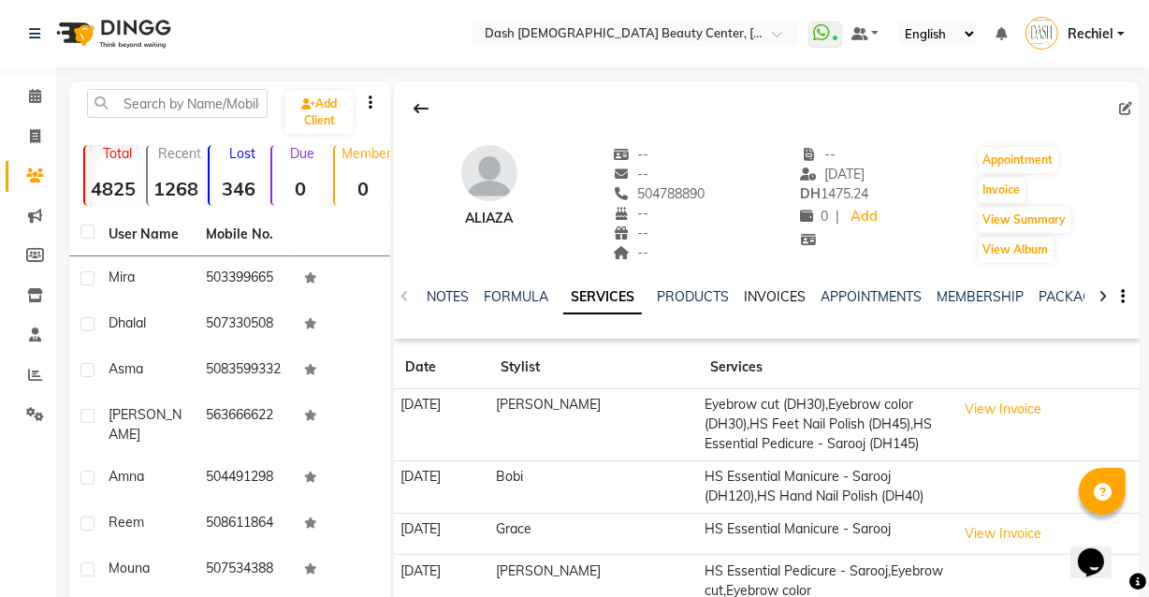
click at [772, 291] on link "INVOICES" at bounding box center [775, 296] width 62 height 17
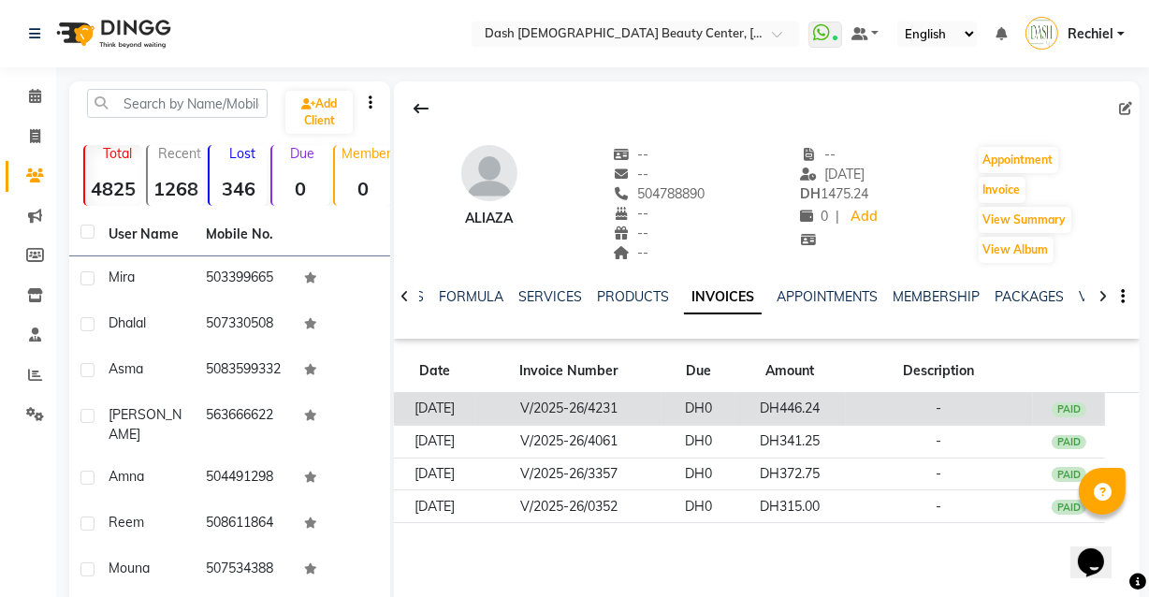
click at [662, 408] on td "V/2025-26/4231" at bounding box center [568, 409] width 185 height 33
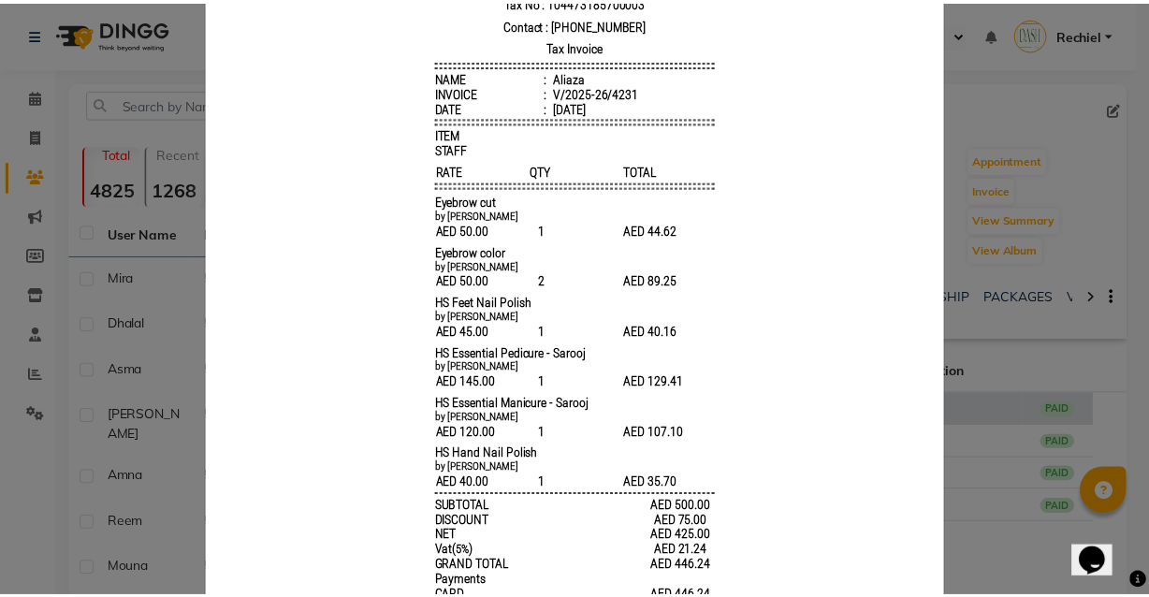
scroll to position [267, 0]
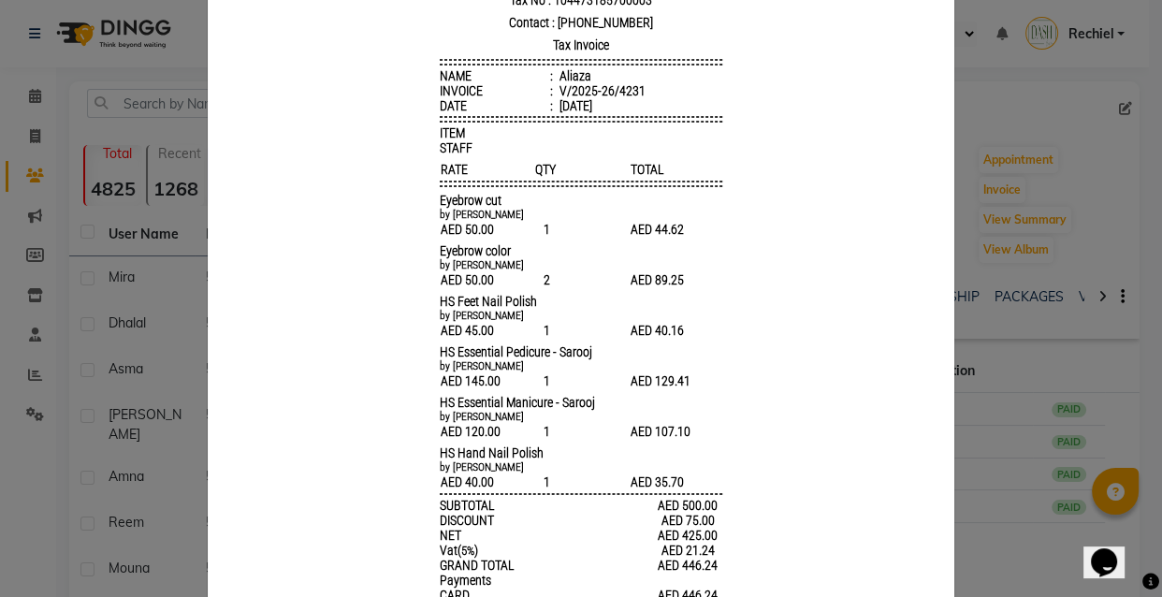
click at [115, 416] on ngb-modal-window "INVOICE View Invoice Close" at bounding box center [581, 298] width 1162 height 597
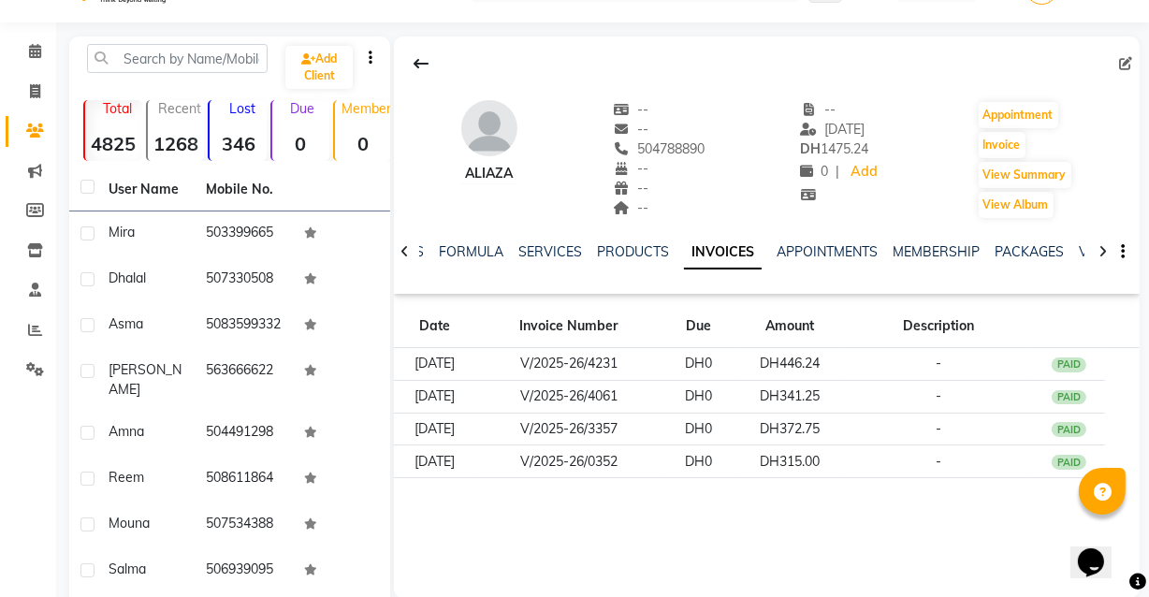
scroll to position [0, 0]
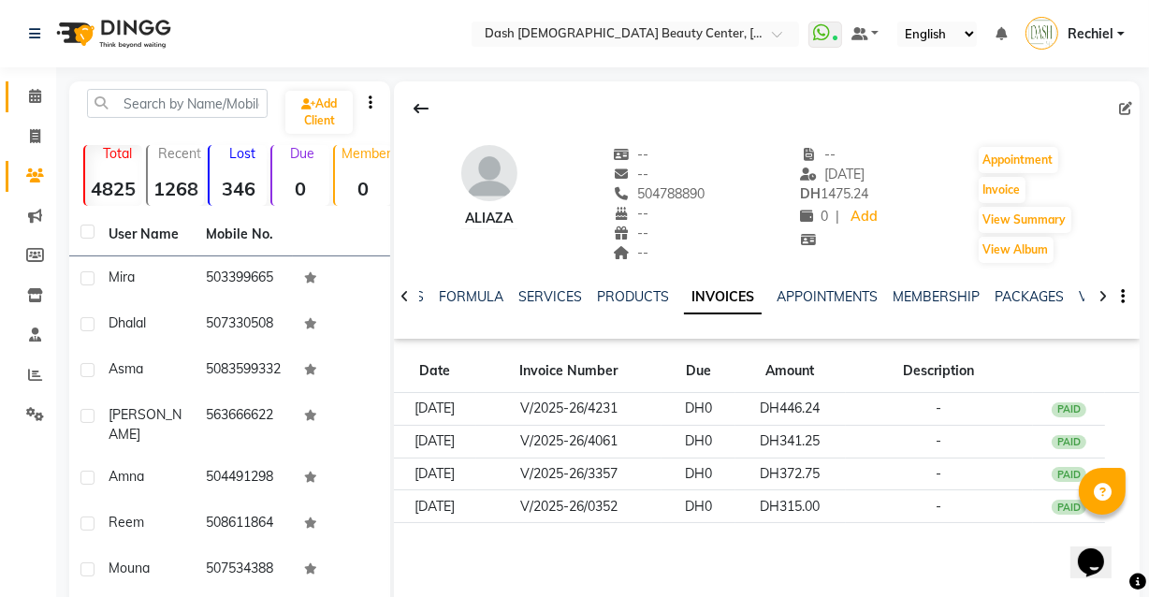
click at [35, 95] on icon at bounding box center [35, 96] width 12 height 14
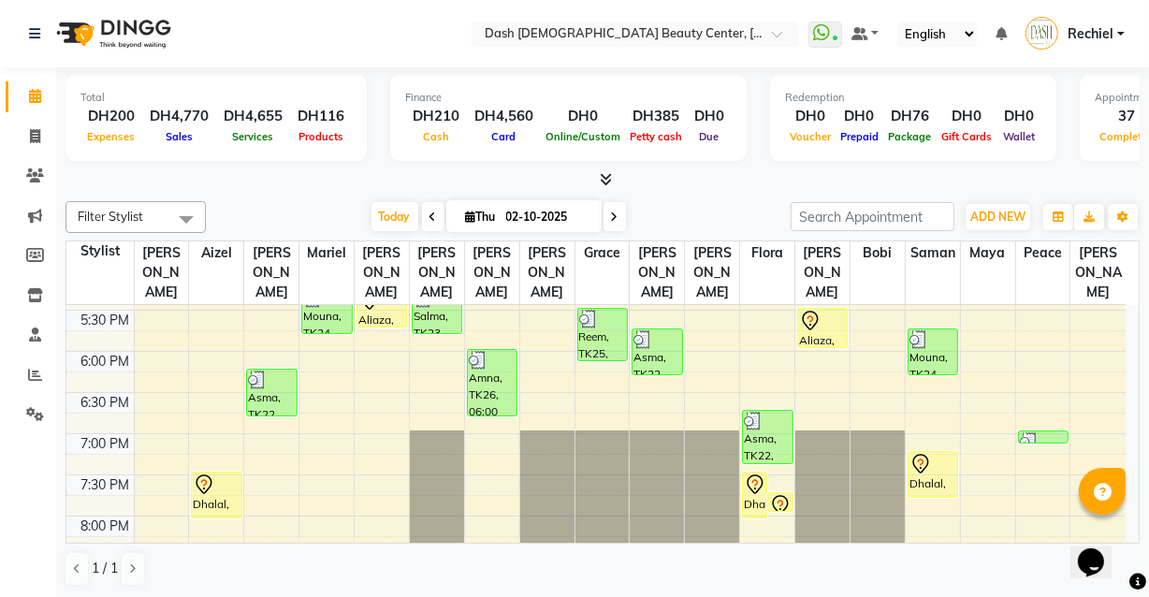
scroll to position [695, 0]
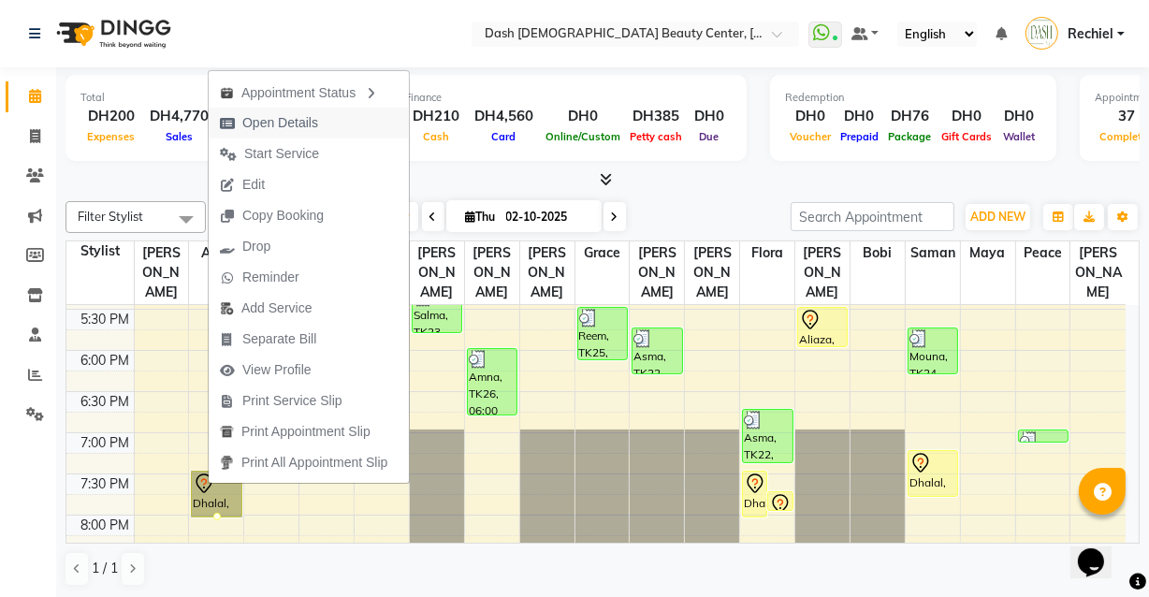
click at [344, 122] on button "Open Details" at bounding box center [309, 123] width 200 height 31
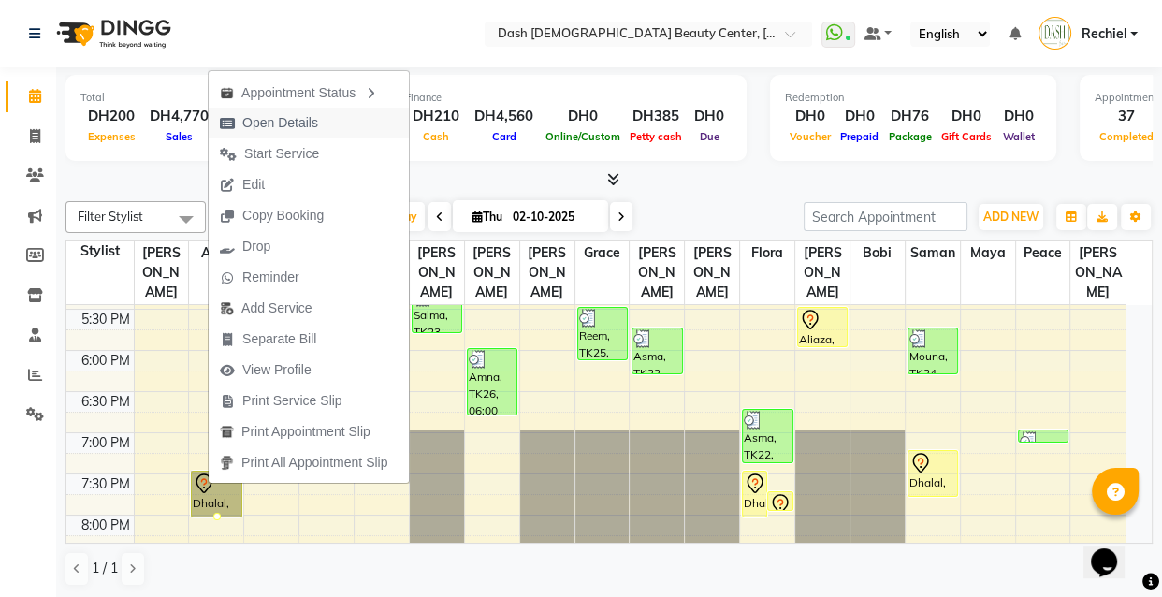
select select "7"
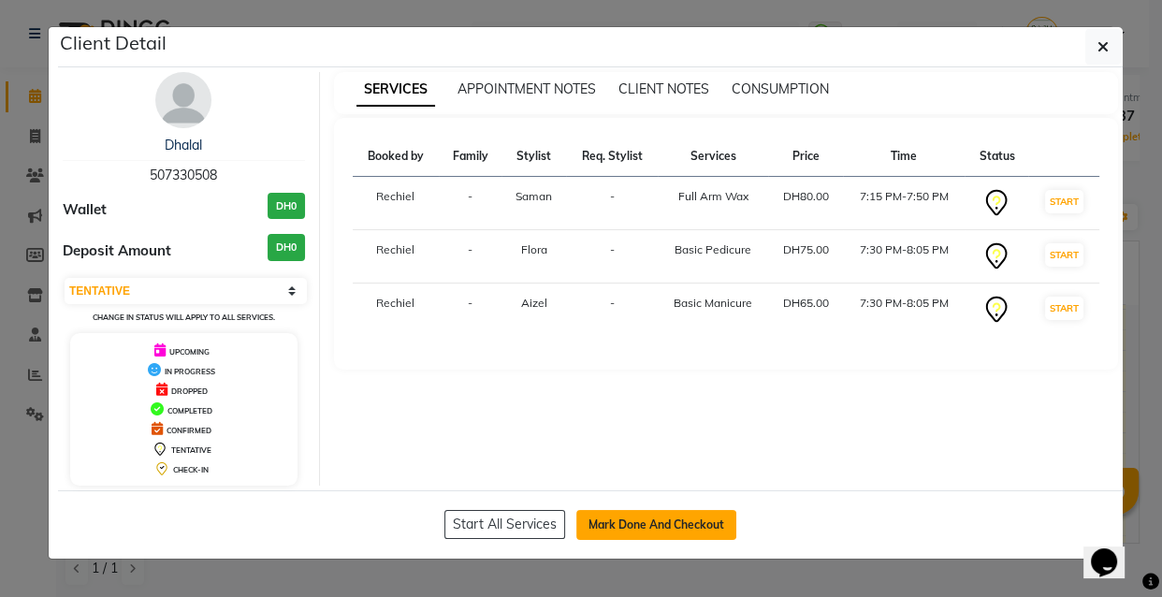
click at [642, 523] on button "Mark Done And Checkout" at bounding box center [657, 525] width 160 height 30
select select "service"
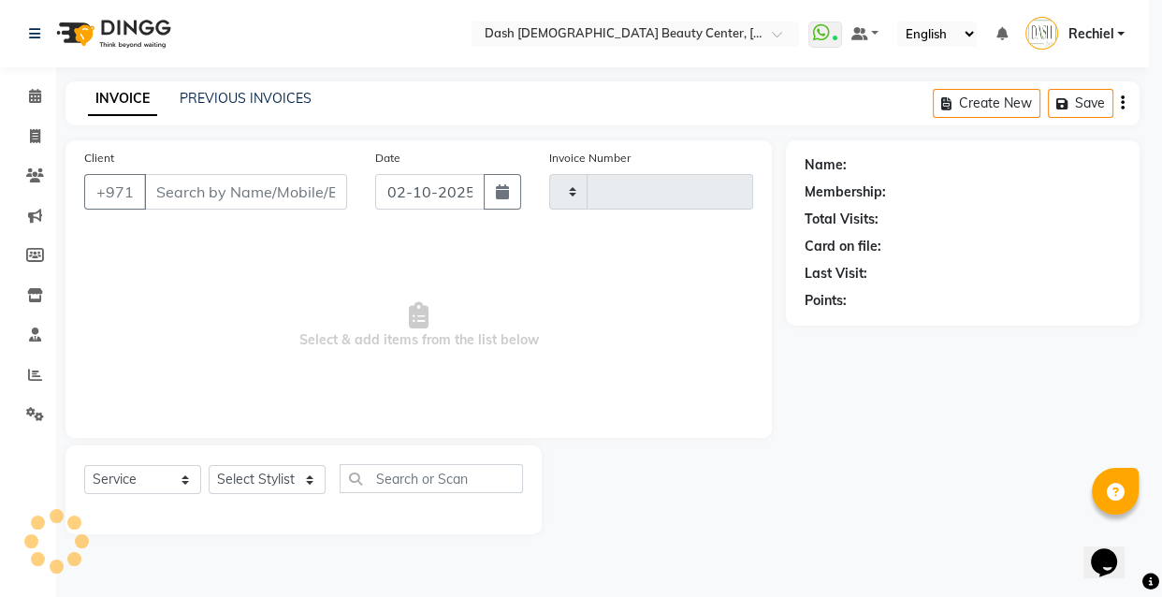
type input "4477"
select select "8372"
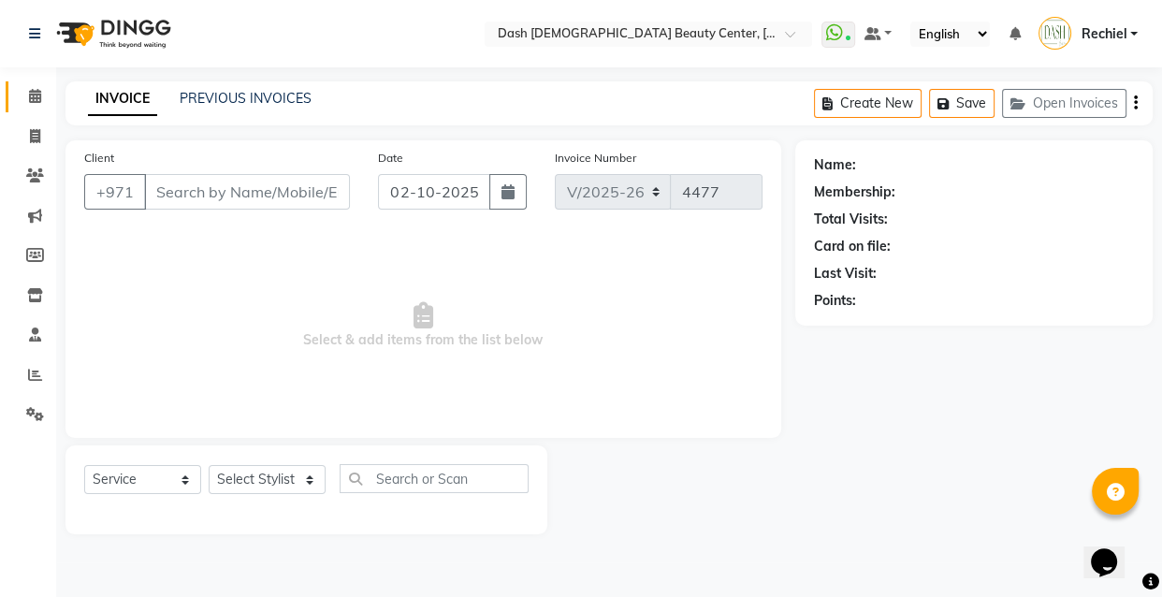
type input "507330508"
select select "82784"
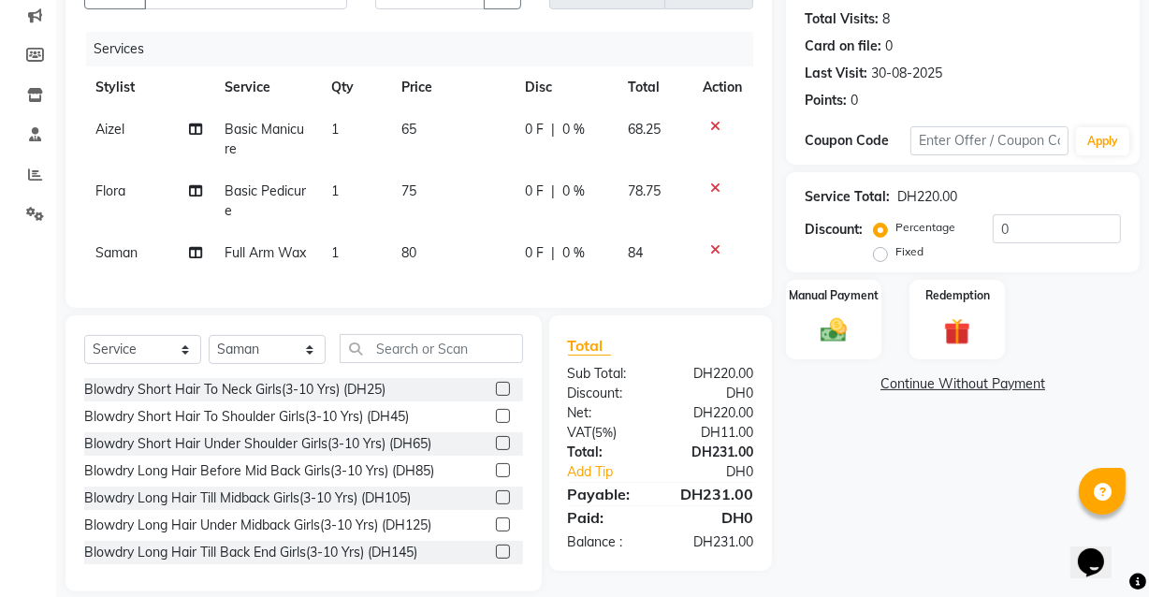
scroll to position [199, 0]
click at [411, 127] on span "65" at bounding box center [409, 130] width 15 height 17
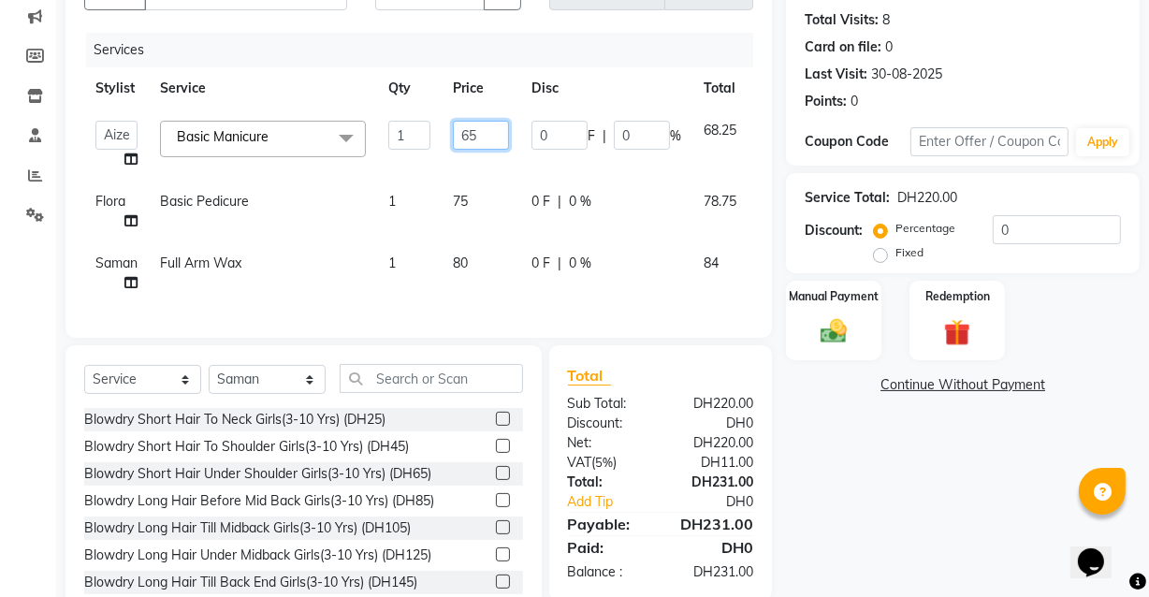
click at [475, 130] on input "65" at bounding box center [481, 135] width 56 height 29
type input "6"
type input "85"
click at [663, 191] on tr "Flora Basic Pedicure 1 75 0 F | 0 % 78.75" at bounding box center [446, 212] width 725 height 62
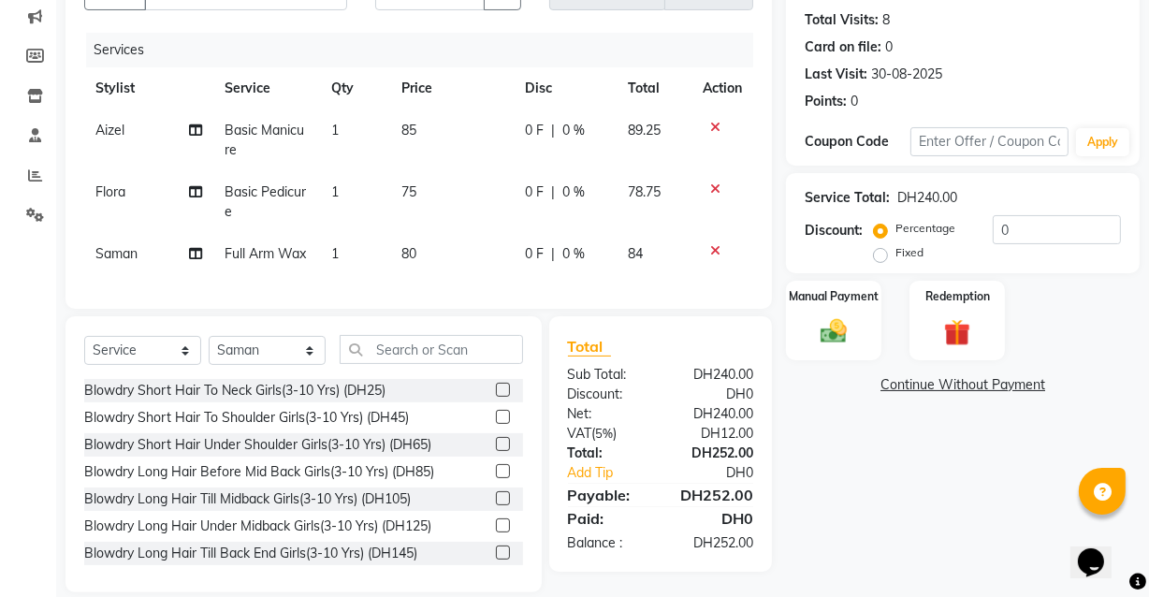
click at [890, 532] on div "Name: Dhalal Membership: No Active Membership Total Visits: 8 Card on file: 0 L…" at bounding box center [970, 266] width 368 height 651
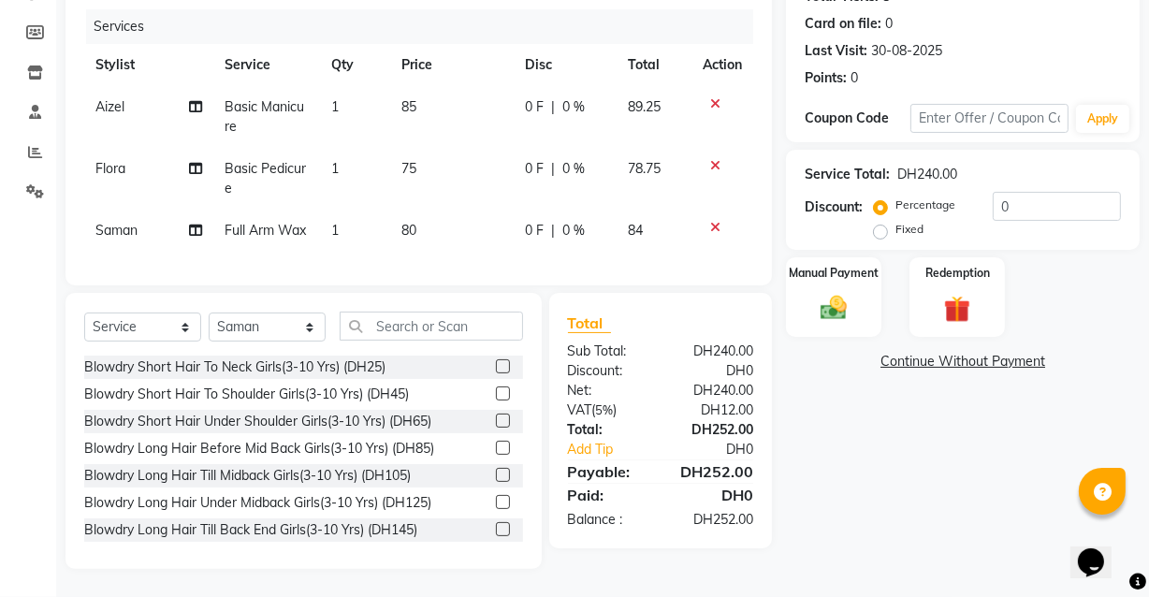
click at [880, 519] on div "Name: Dhalal Membership: No Active Membership Total Visits: 8 Card on file: 0 L…" at bounding box center [970, 243] width 368 height 651
click at [837, 297] on img at bounding box center [833, 308] width 45 height 32
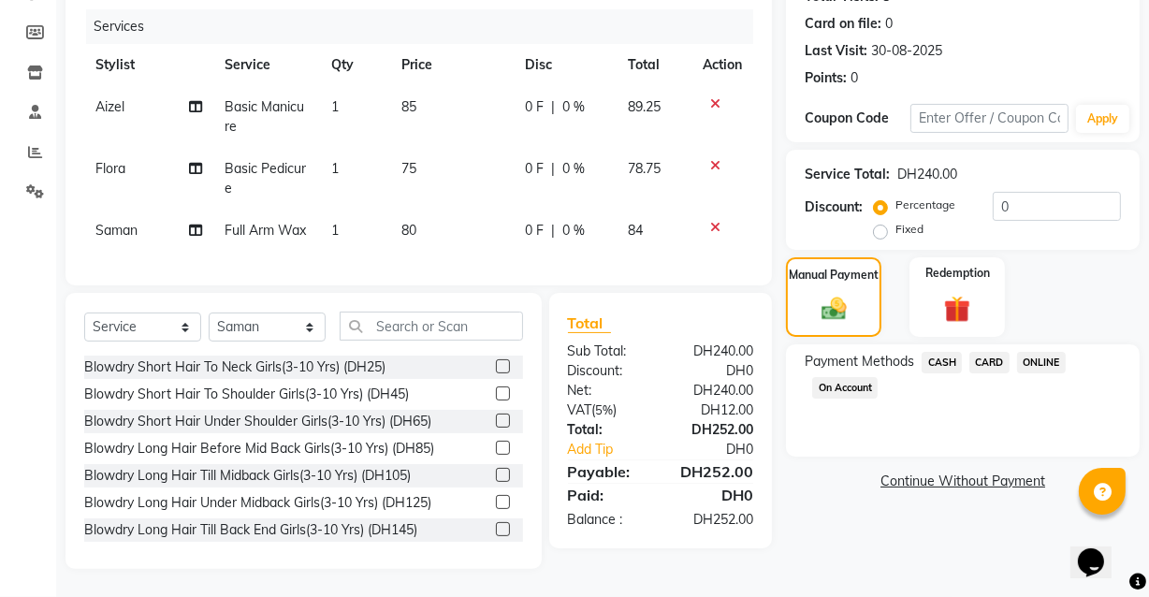
click at [986, 352] on span "CARD" at bounding box center [990, 363] width 40 height 22
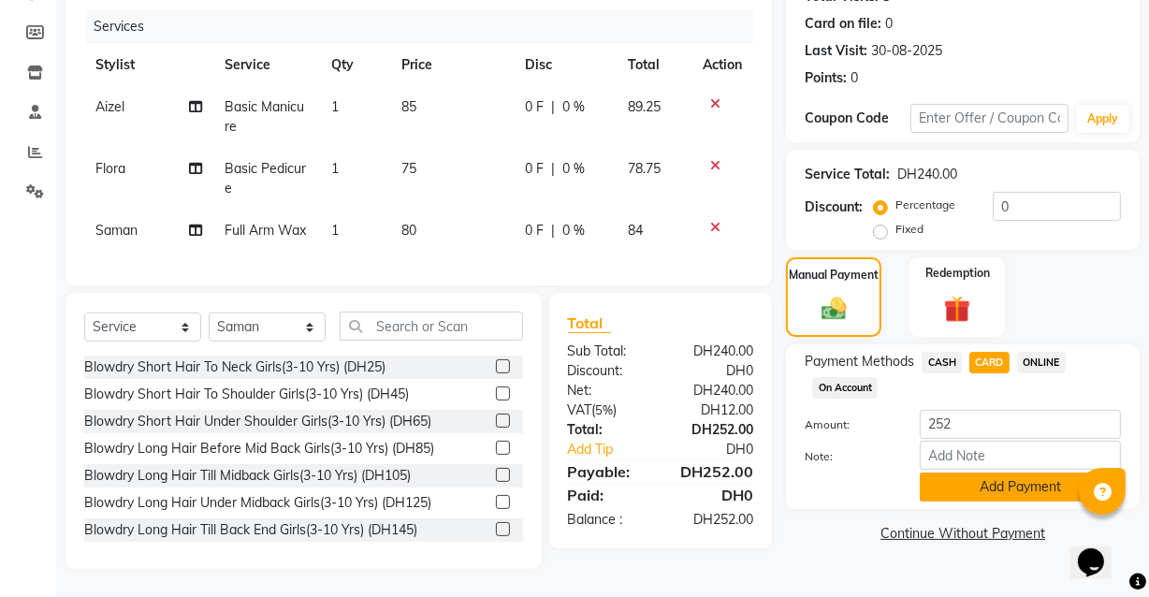
click at [987, 473] on button "Add Payment" at bounding box center [1020, 487] width 201 height 29
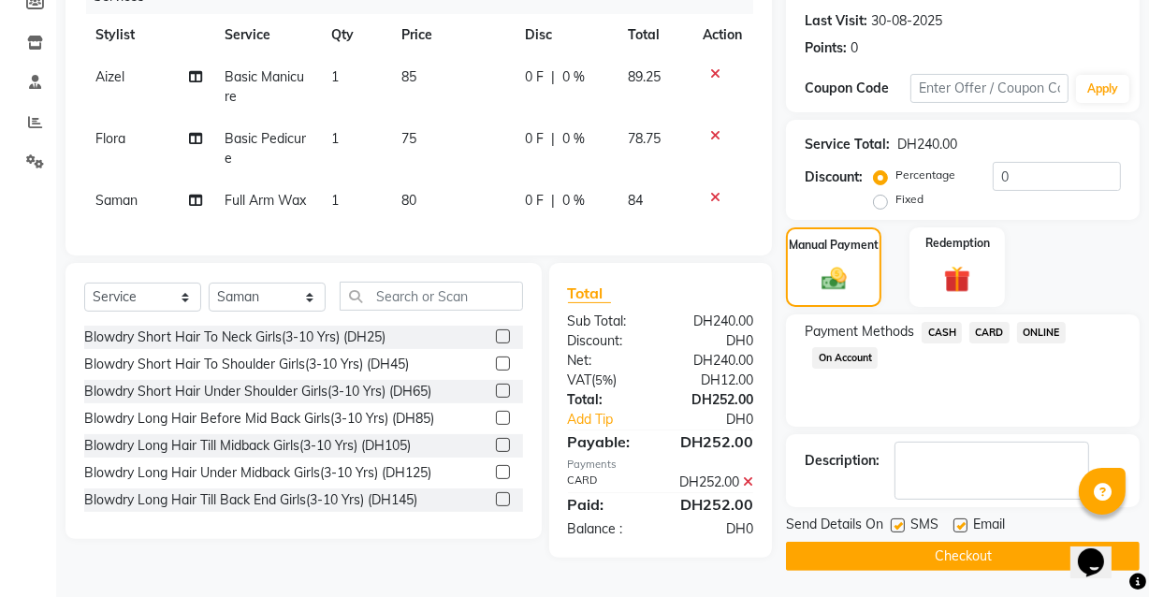
scroll to position [273, 0]
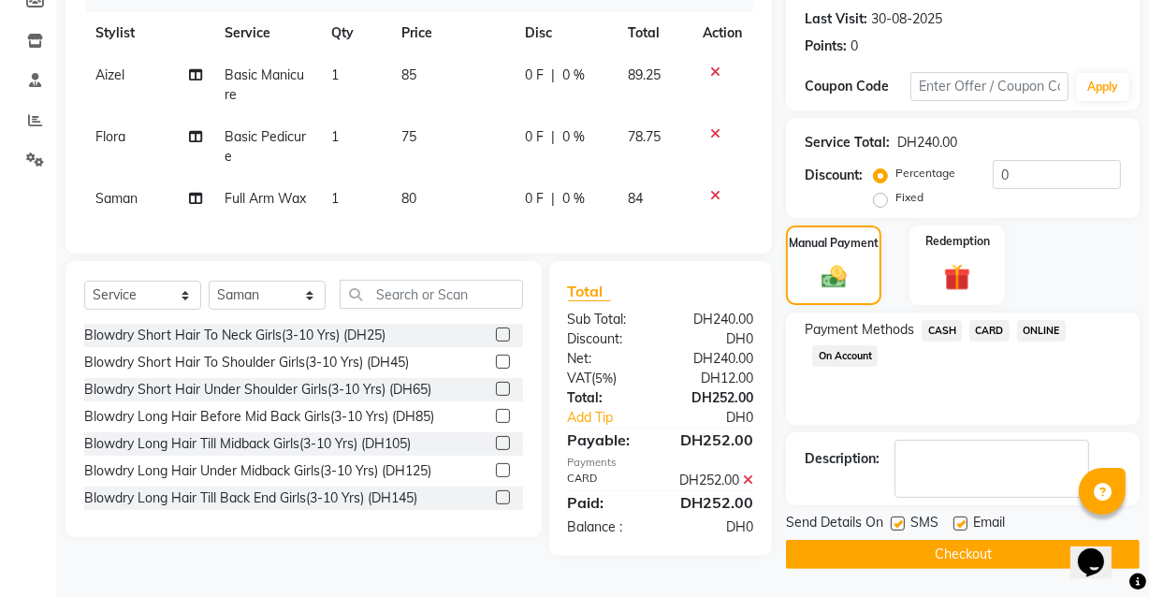
click at [962, 517] on label at bounding box center [961, 524] width 14 height 14
click at [962, 519] on input "checkbox" at bounding box center [960, 525] width 12 height 12
checkbox input "false"
click at [954, 540] on button "Checkout" at bounding box center [963, 554] width 354 height 29
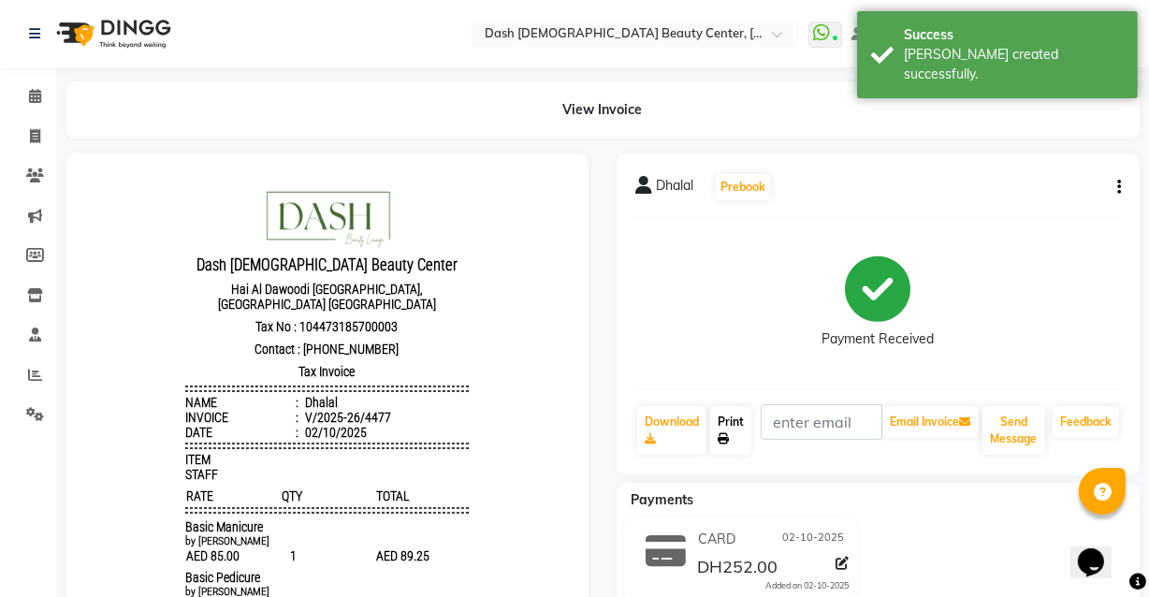
click at [728, 430] on link "Print" at bounding box center [730, 430] width 41 height 49
click at [33, 93] on icon at bounding box center [35, 96] width 12 height 14
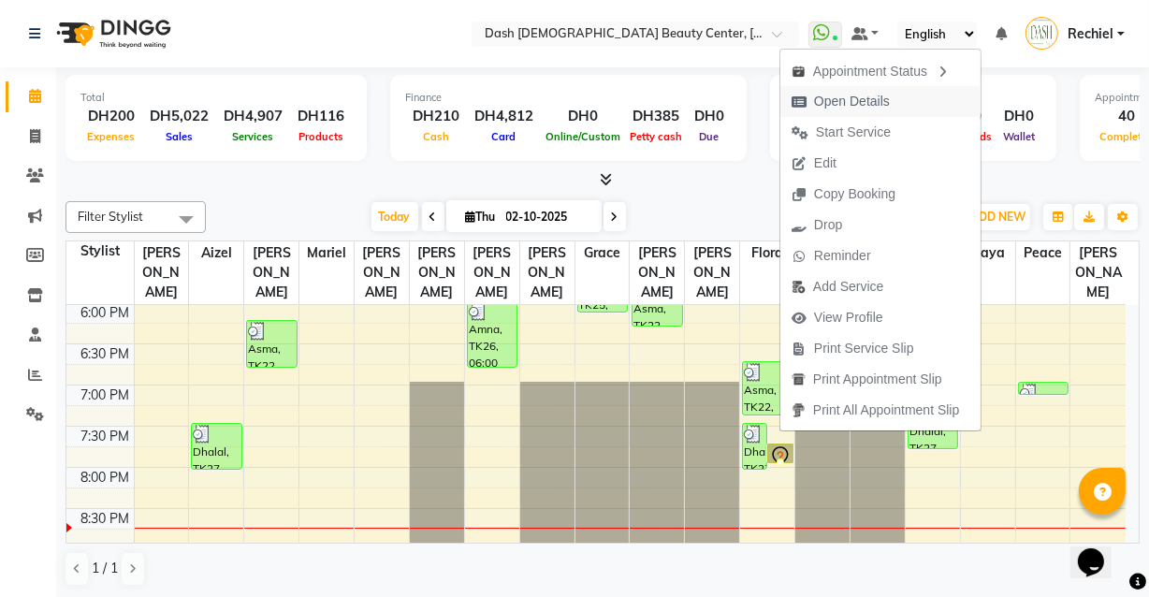
click at [884, 93] on span "Open Details" at bounding box center [852, 102] width 76 height 20
select select "7"
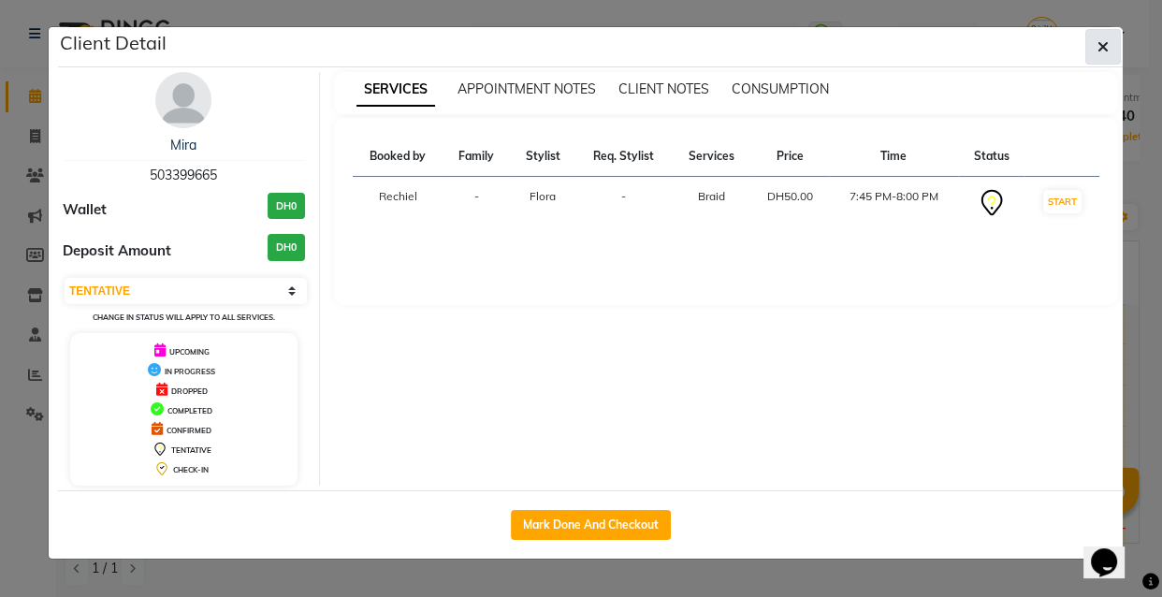
click at [1104, 39] on icon "button" at bounding box center [1103, 46] width 11 height 15
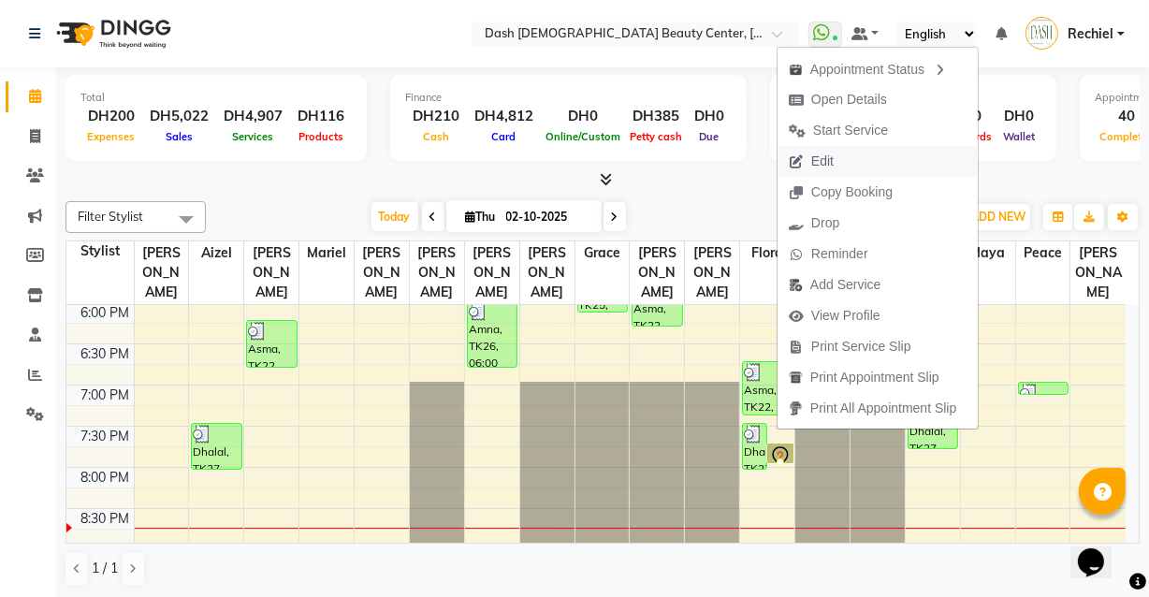
click at [864, 159] on button "Edit" at bounding box center [878, 161] width 200 height 31
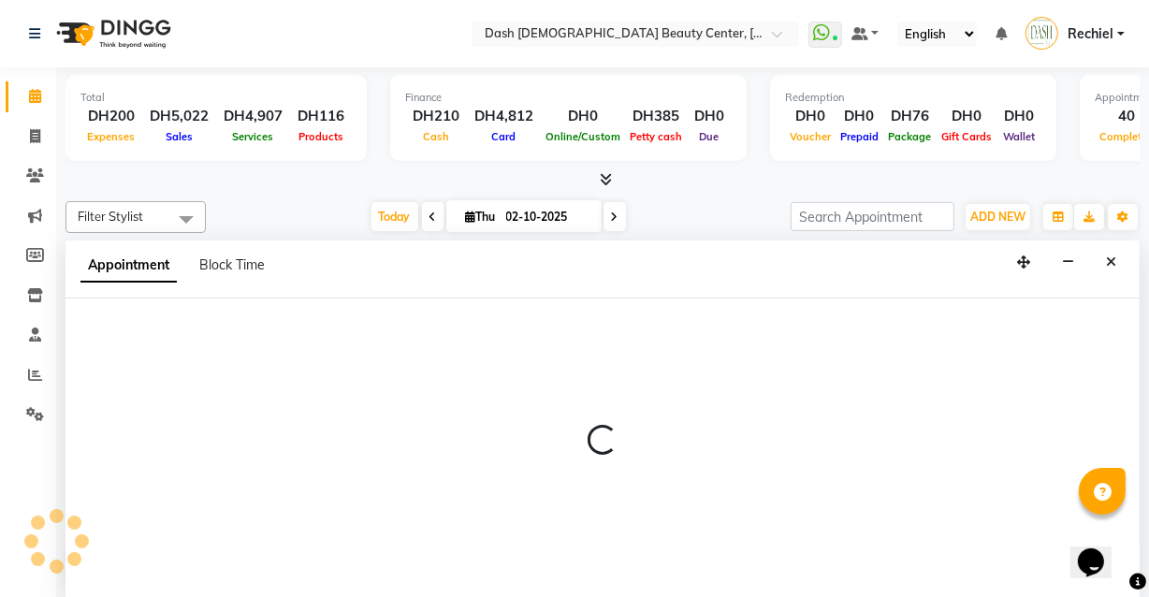
select select "tentative"
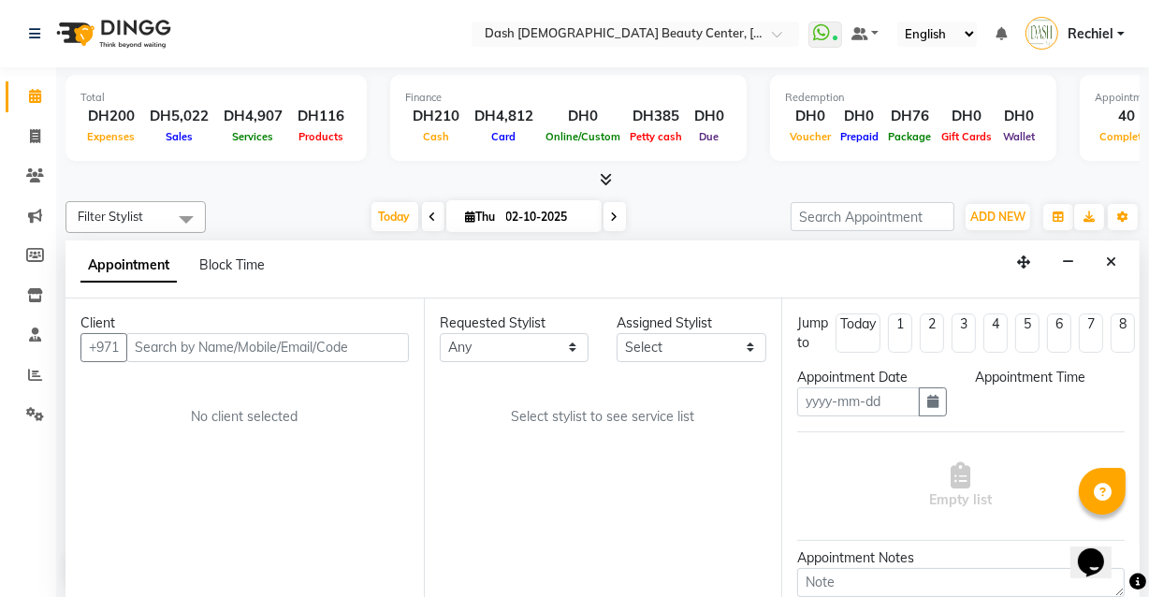
type input "02-10-2025"
select select "1185"
select select "81116"
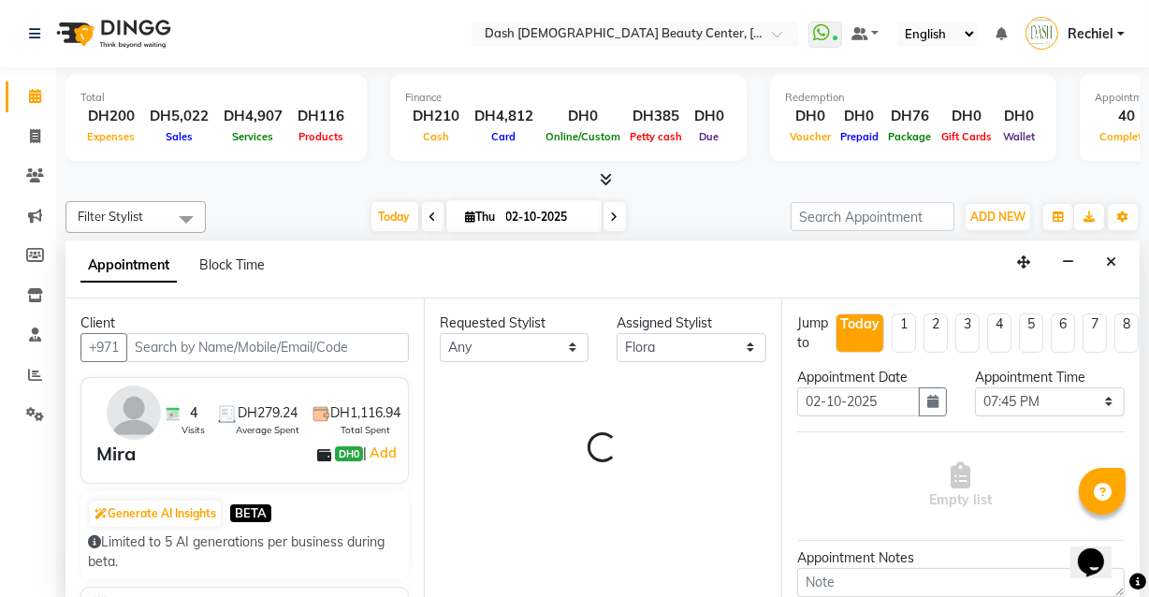
scroll to position [889, 0]
select select "4202"
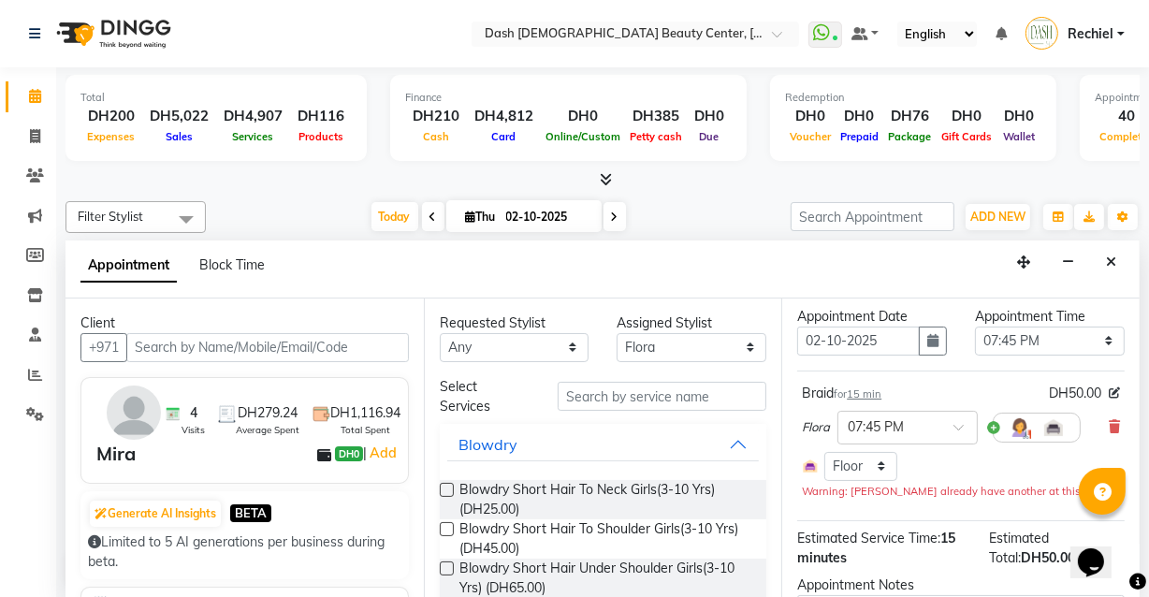
scroll to position [0, 0]
click at [672, 400] on input "text" at bounding box center [662, 396] width 209 height 29
click at [674, 338] on select "Select Aizel Angelina Anna Bobi Edlyn Flora Grace Janine Jelyn Mariel Maya Nanc…" at bounding box center [692, 347] width 150 height 29
click at [667, 394] on input "text" at bounding box center [662, 396] width 209 height 29
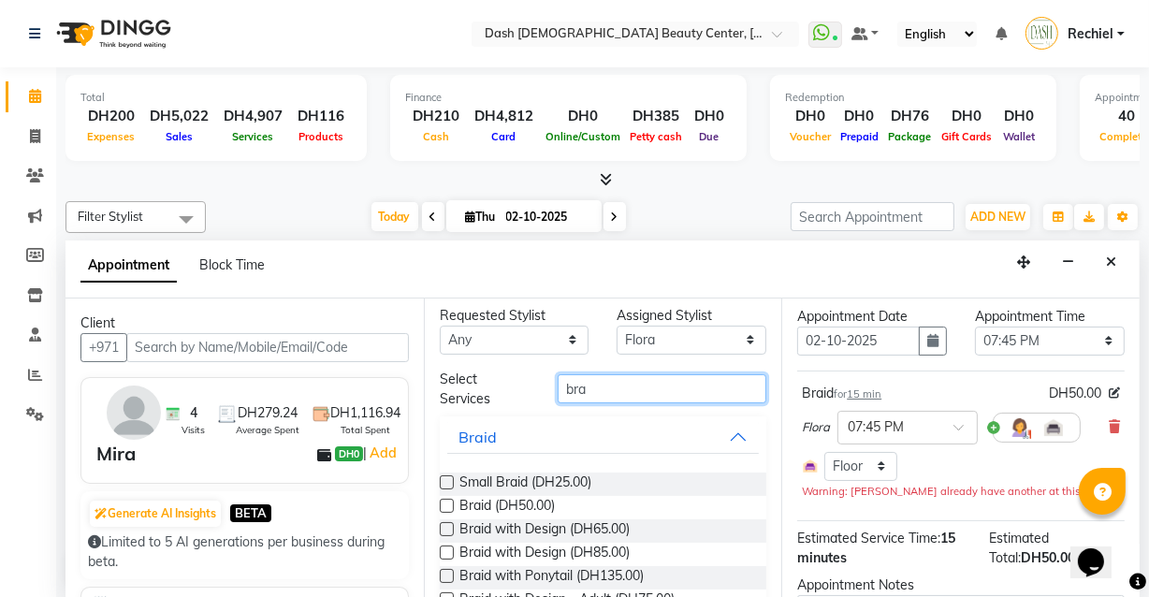
scroll to position [8, 0]
type input "bra"
click at [1109, 425] on icon at bounding box center [1114, 426] width 11 height 13
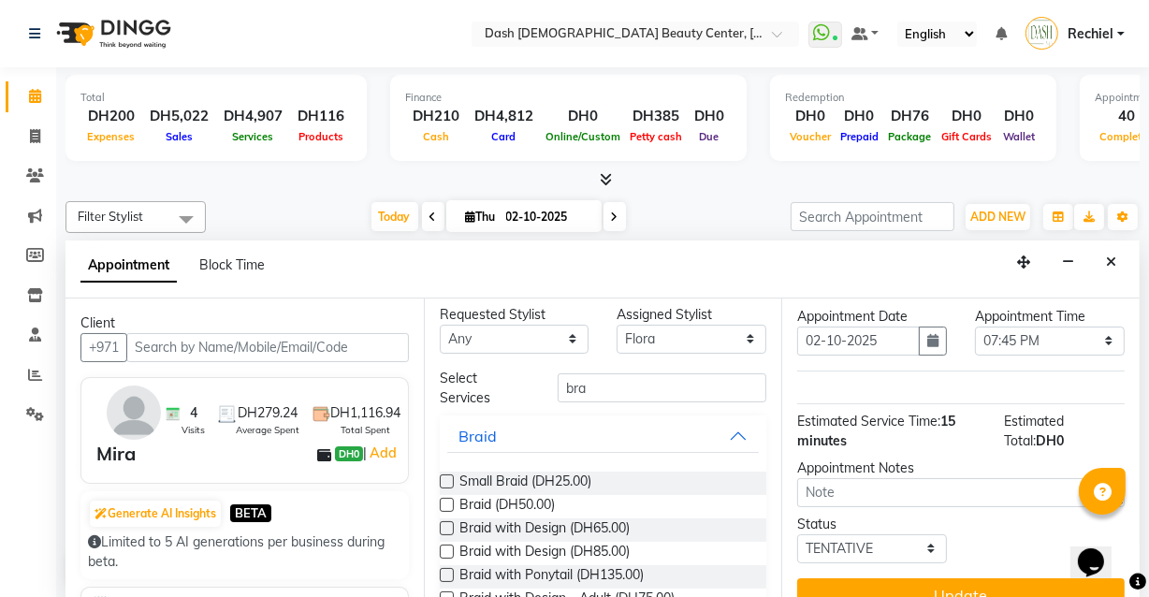
click at [446, 480] on label at bounding box center [447, 482] width 14 height 14
click at [446, 480] on input "checkbox" at bounding box center [446, 483] width 12 height 12
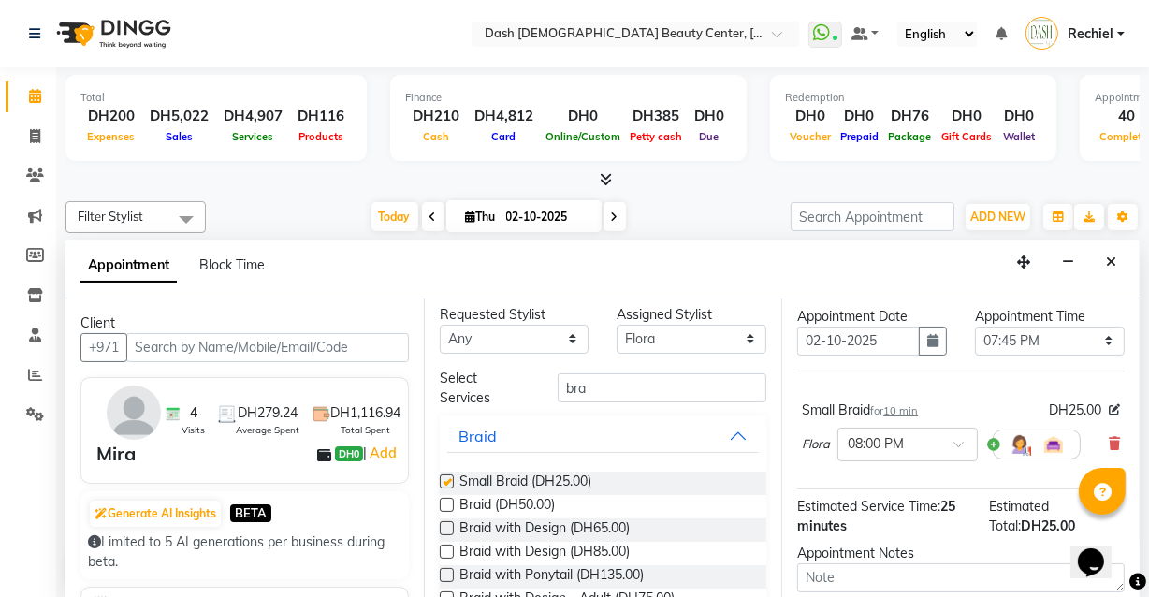
checkbox input "false"
click at [691, 388] on input "bra" at bounding box center [662, 387] width 209 height 29
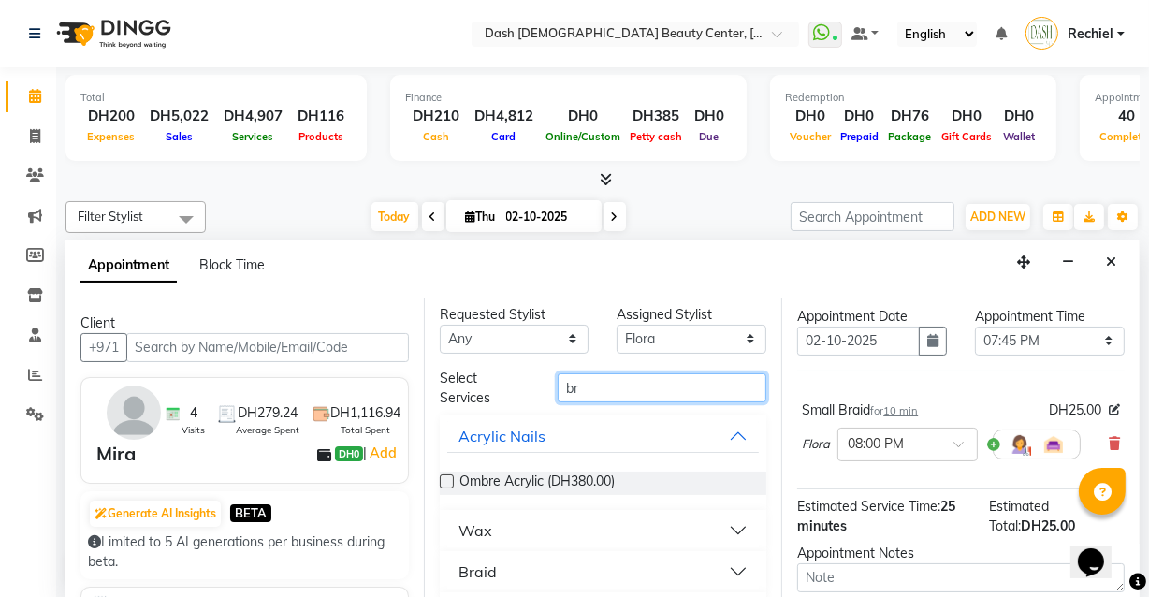
type input "b"
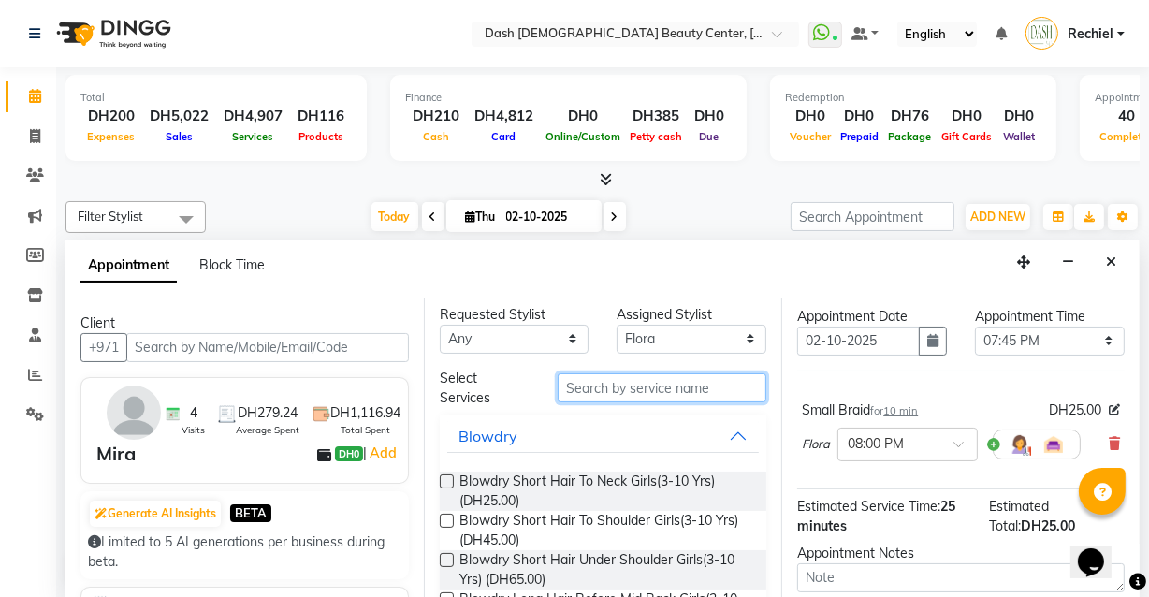
click at [700, 394] on input "text" at bounding box center [662, 387] width 209 height 29
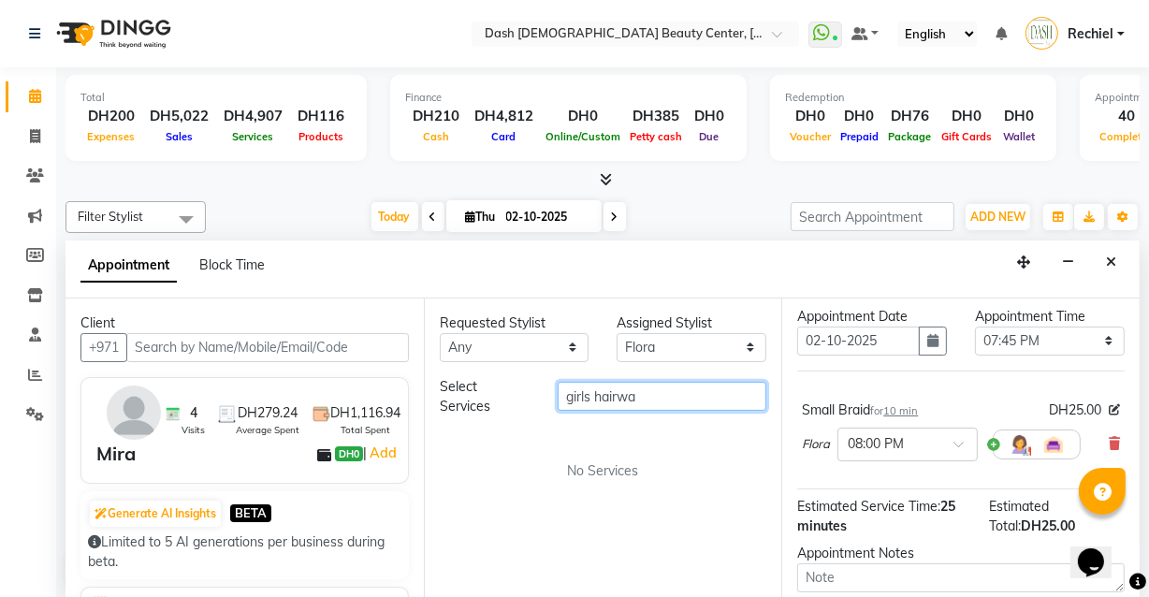
scroll to position [0, 0]
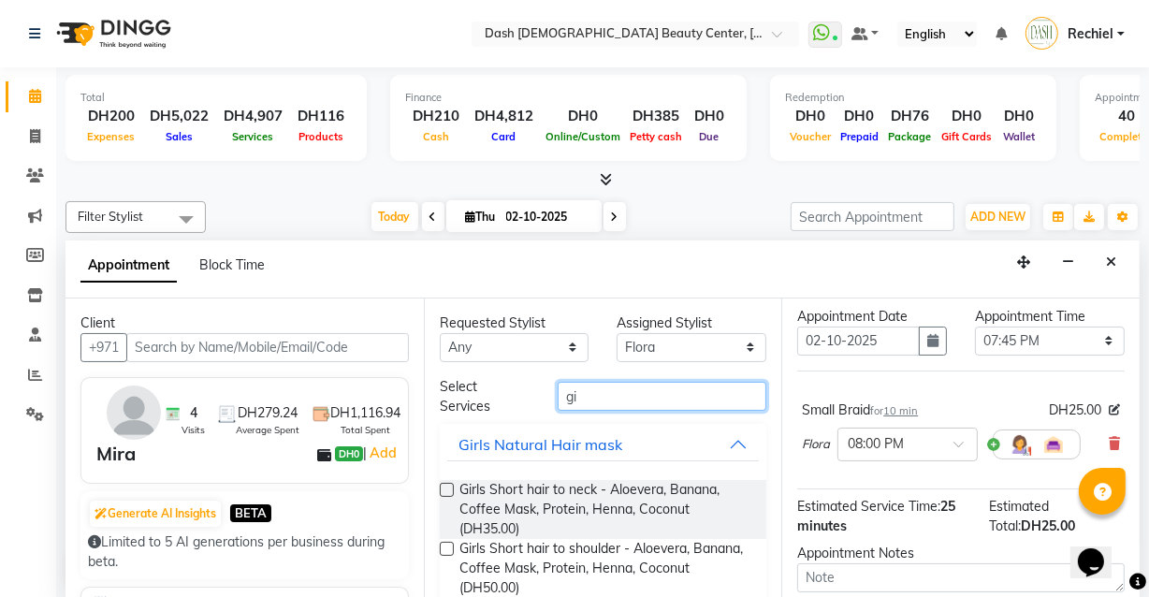
type input "g"
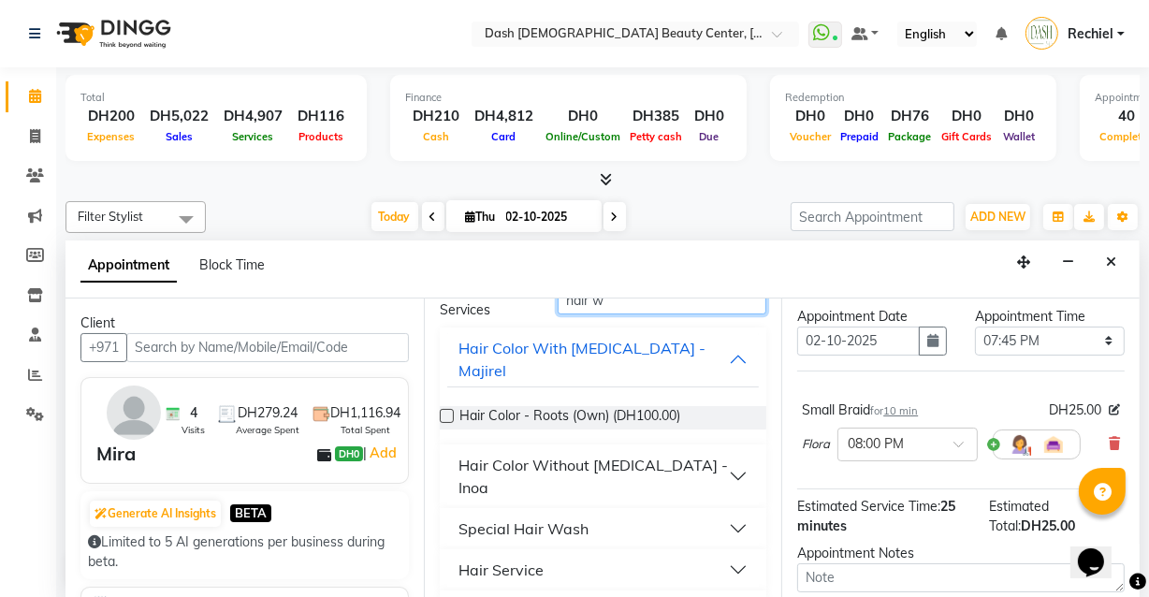
scroll to position [99, 0]
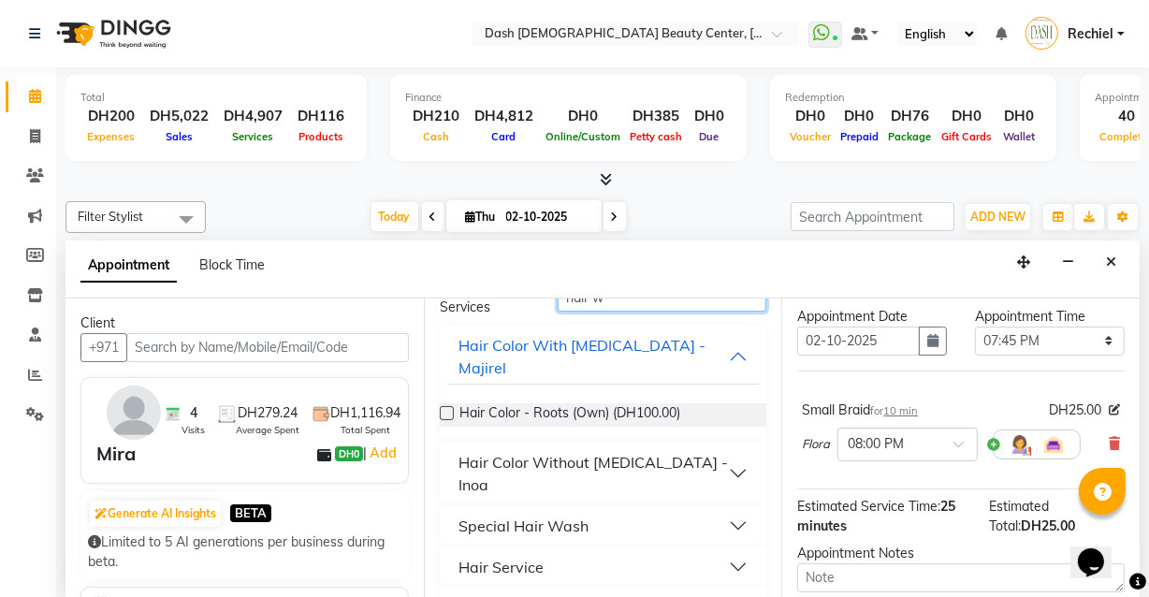
type input "hair w"
click at [627, 509] on button "Special Hair Wash" at bounding box center [603, 526] width 313 height 34
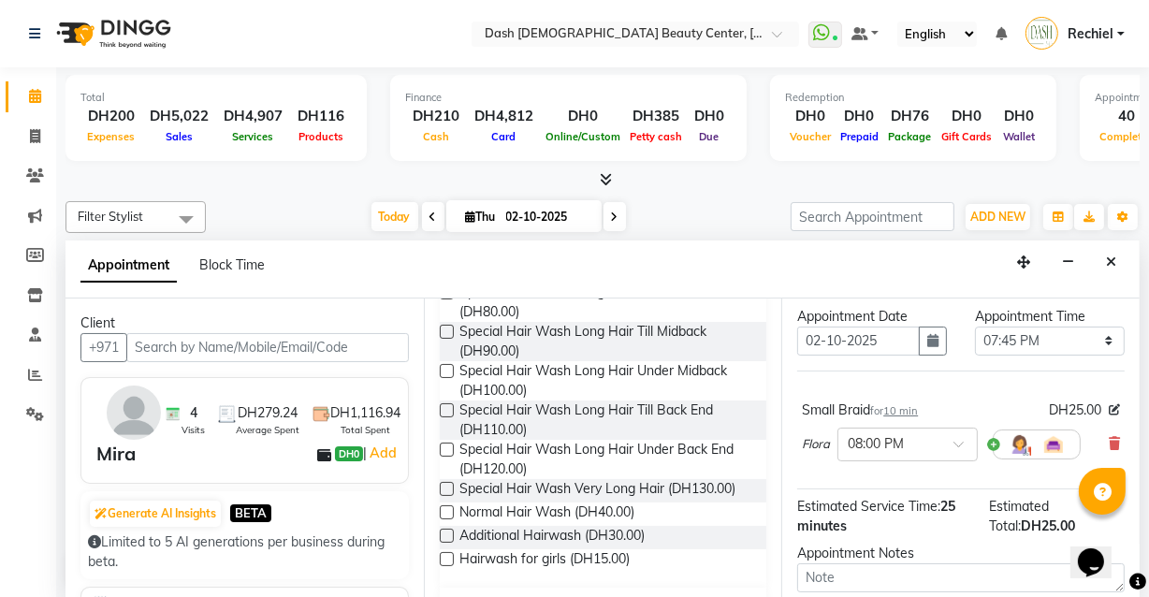
scroll to position [500, 0]
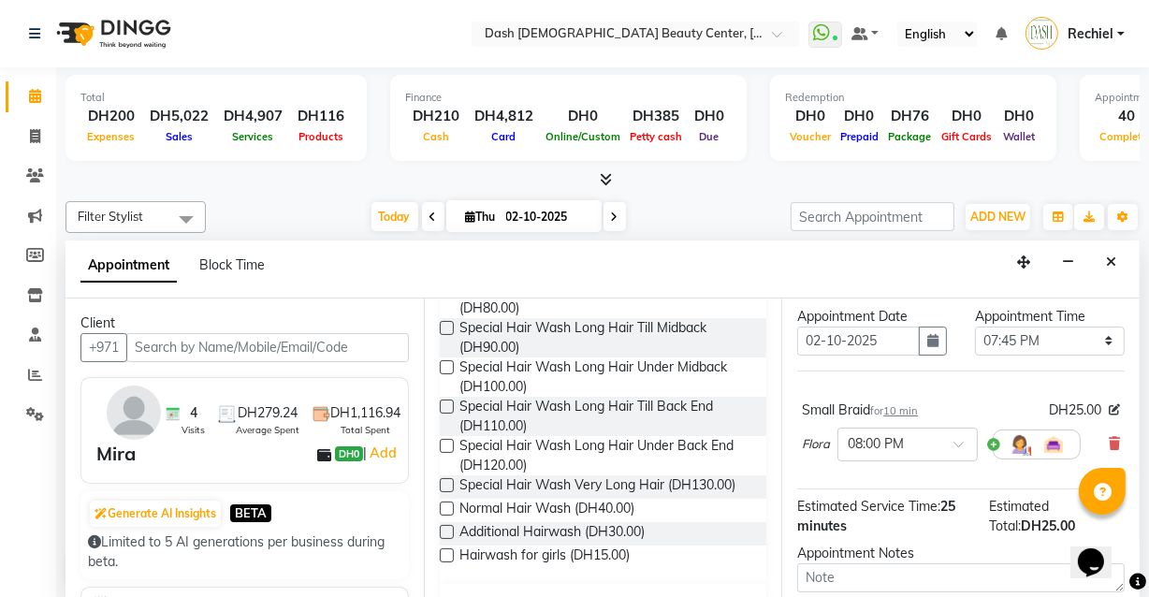
click at [449, 548] on label at bounding box center [447, 555] width 14 height 14
click at [449, 551] on input "checkbox" at bounding box center [446, 557] width 12 height 12
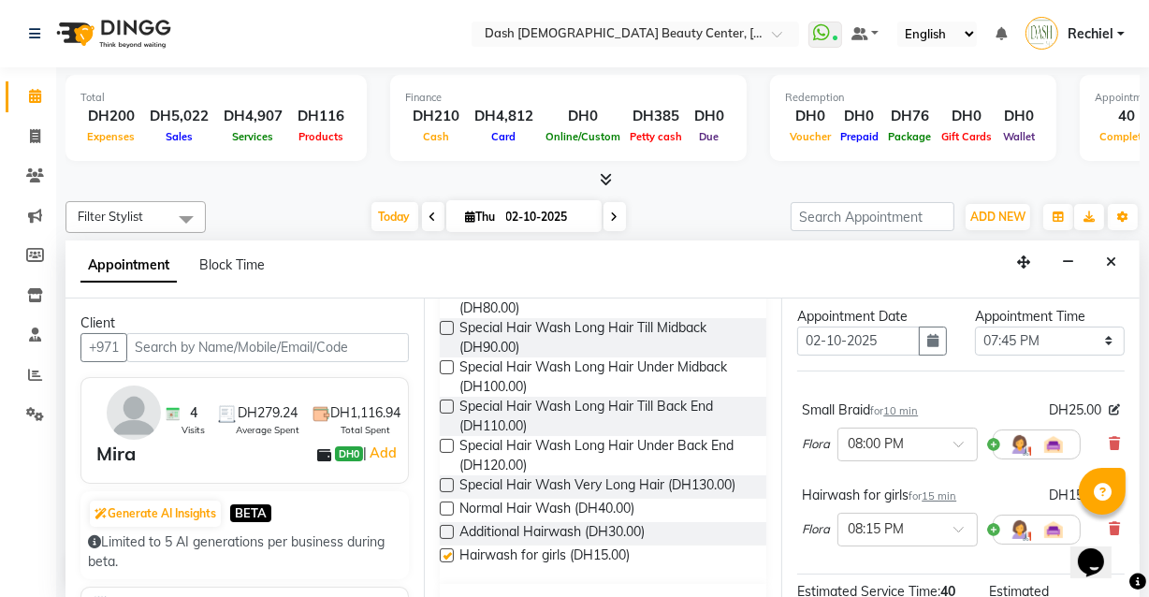
checkbox input "false"
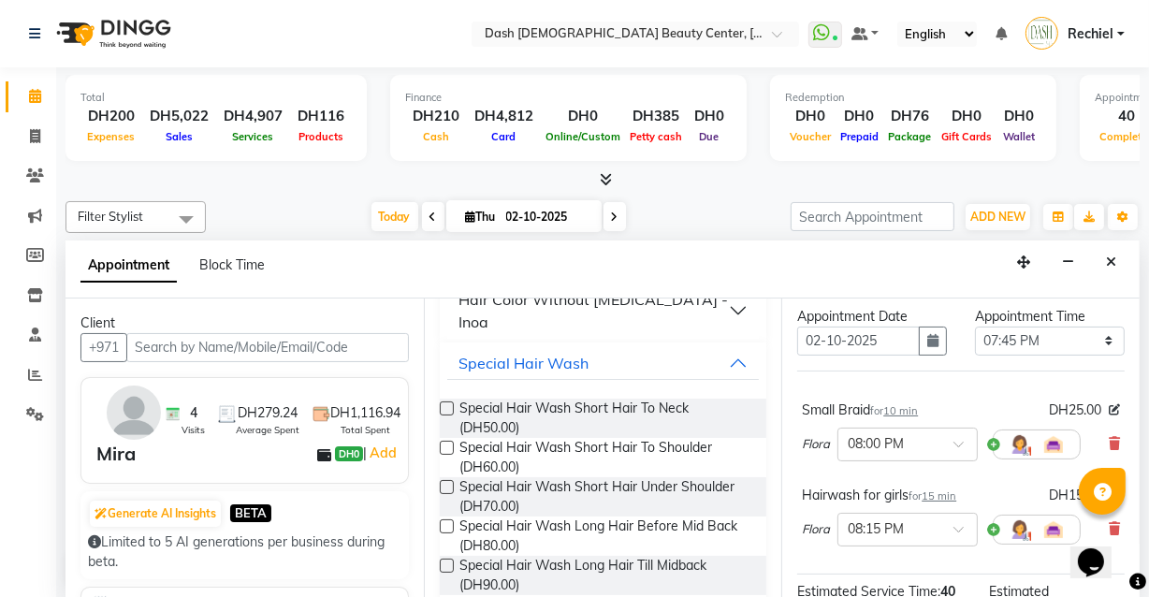
scroll to position [0, 0]
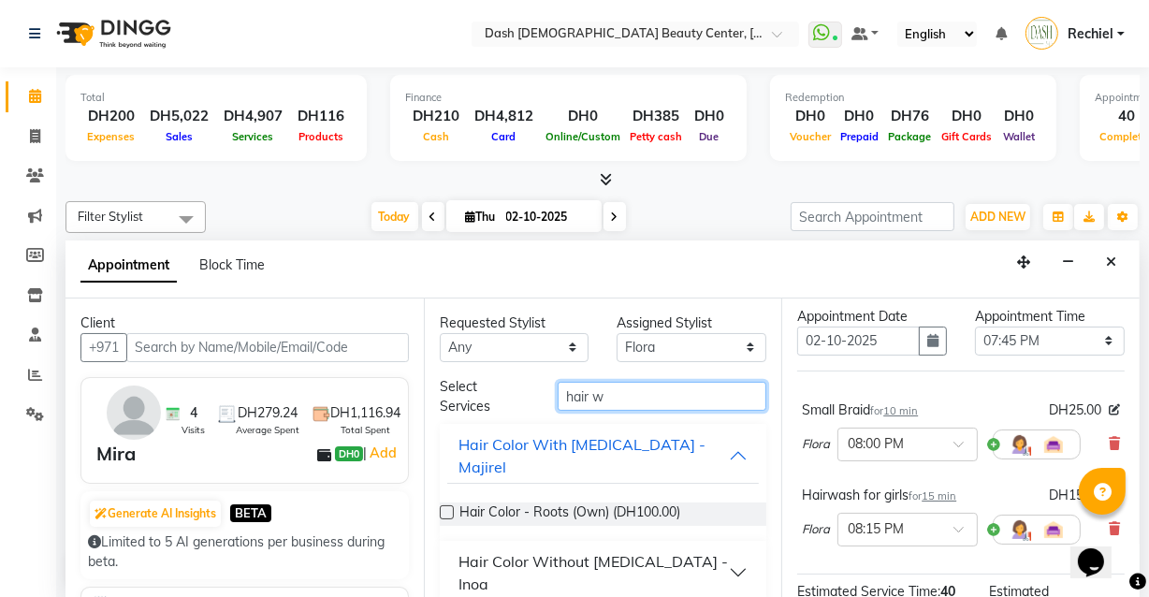
click at [677, 389] on input "hair w" at bounding box center [662, 396] width 209 height 29
type input "h"
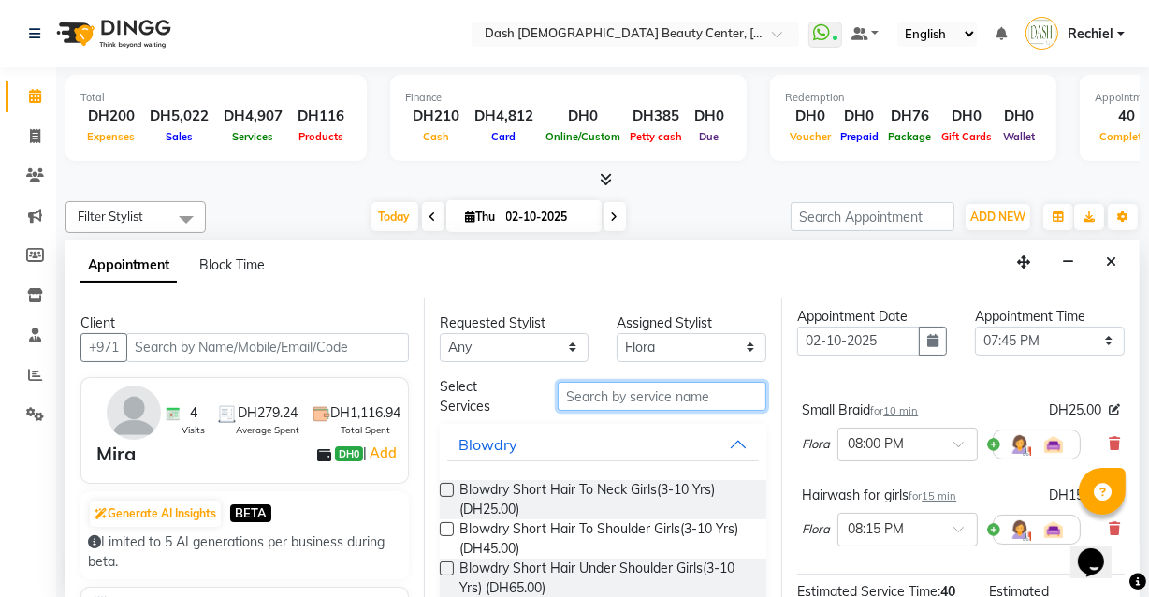
click at [649, 397] on input "text" at bounding box center [662, 396] width 209 height 29
click at [666, 392] on input "text" at bounding box center [662, 396] width 209 height 29
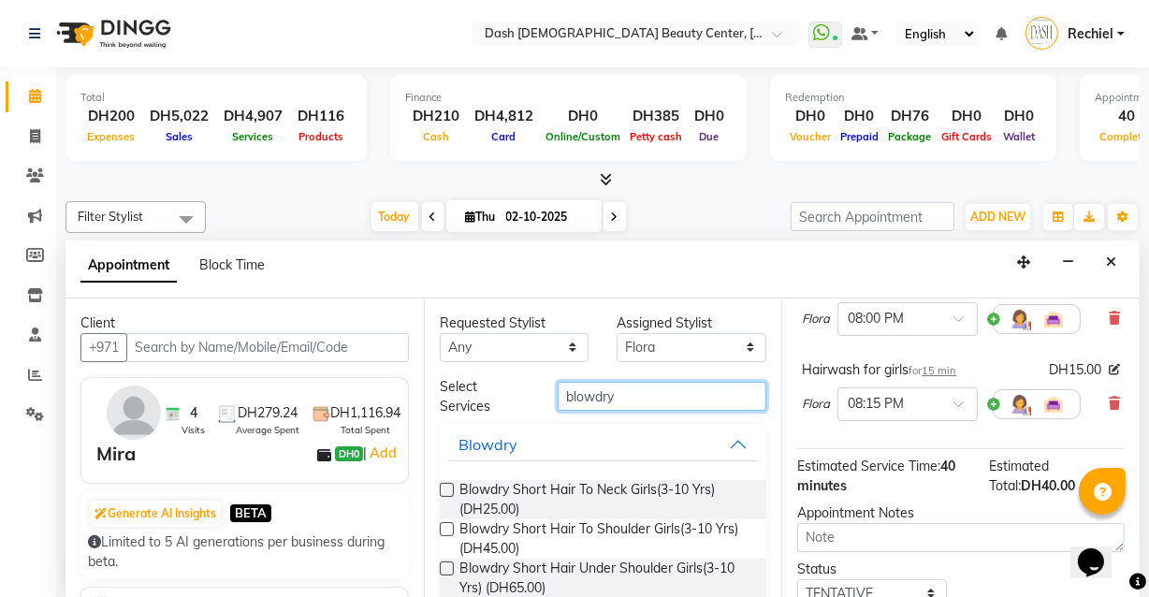
click at [668, 394] on input "blowdry" at bounding box center [662, 396] width 209 height 29
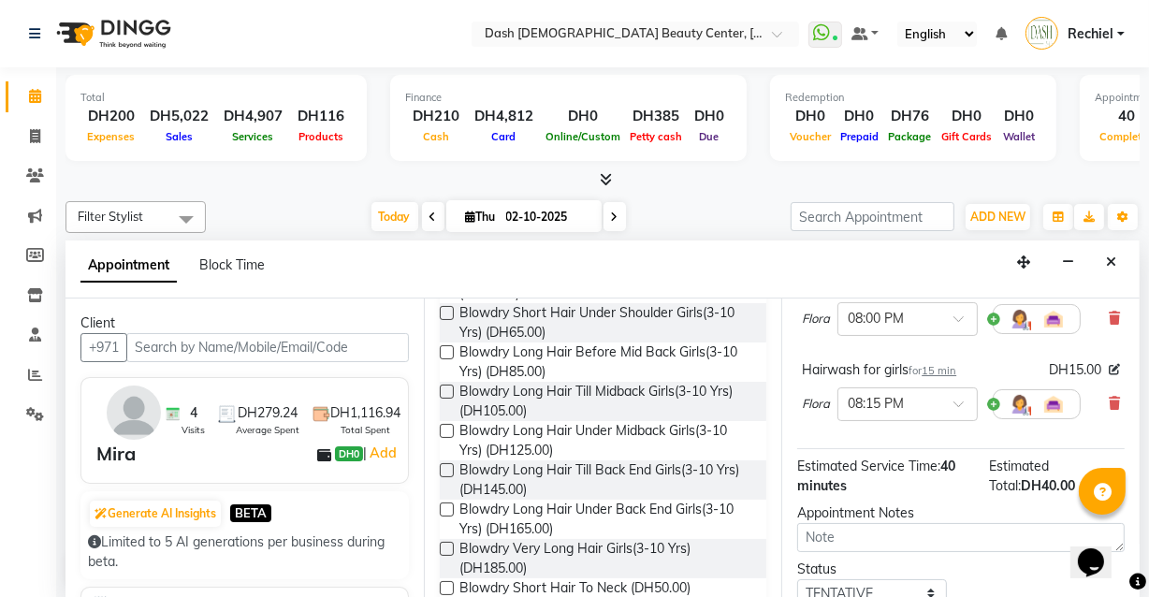
scroll to position [246, 0]
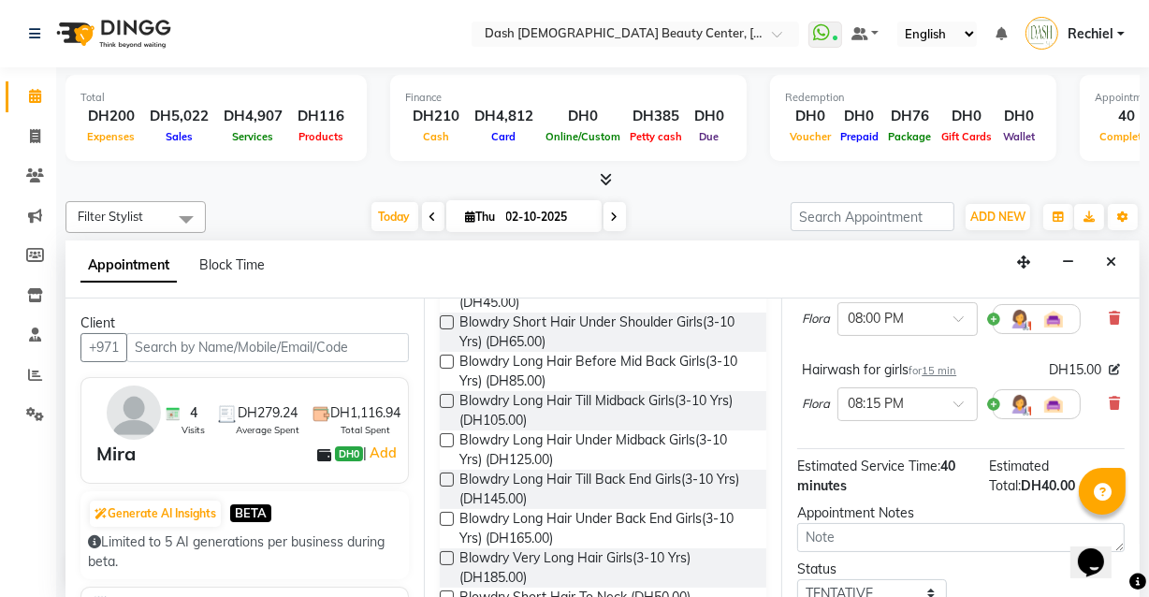
type input "blowdry"
click at [444, 439] on label at bounding box center [447, 440] width 14 height 14
click at [444, 439] on input "checkbox" at bounding box center [446, 442] width 12 height 12
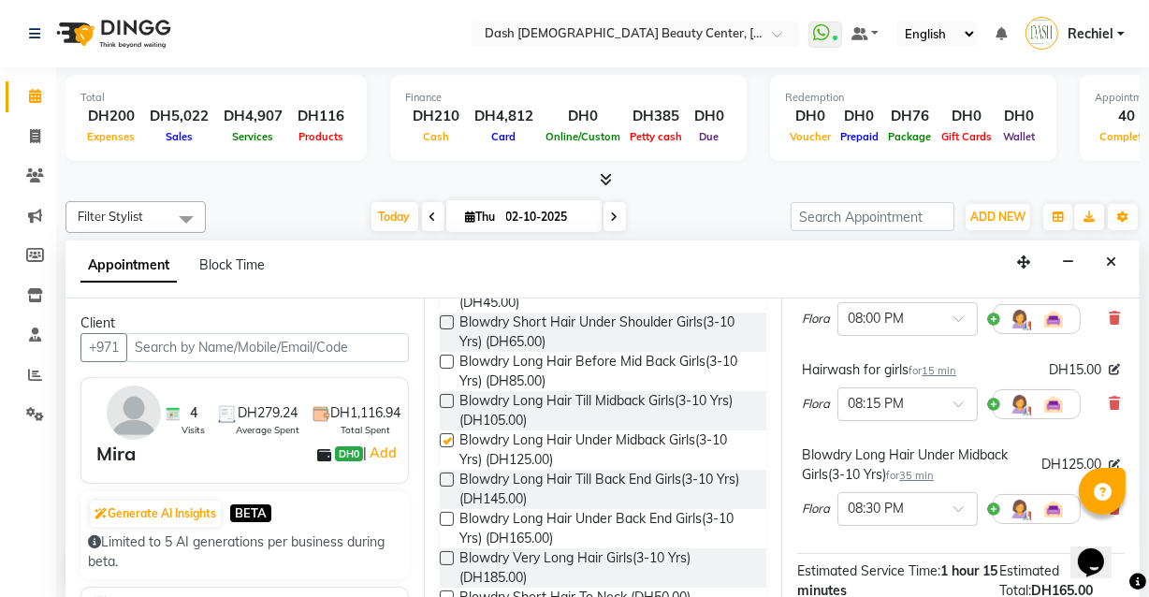
checkbox input "false"
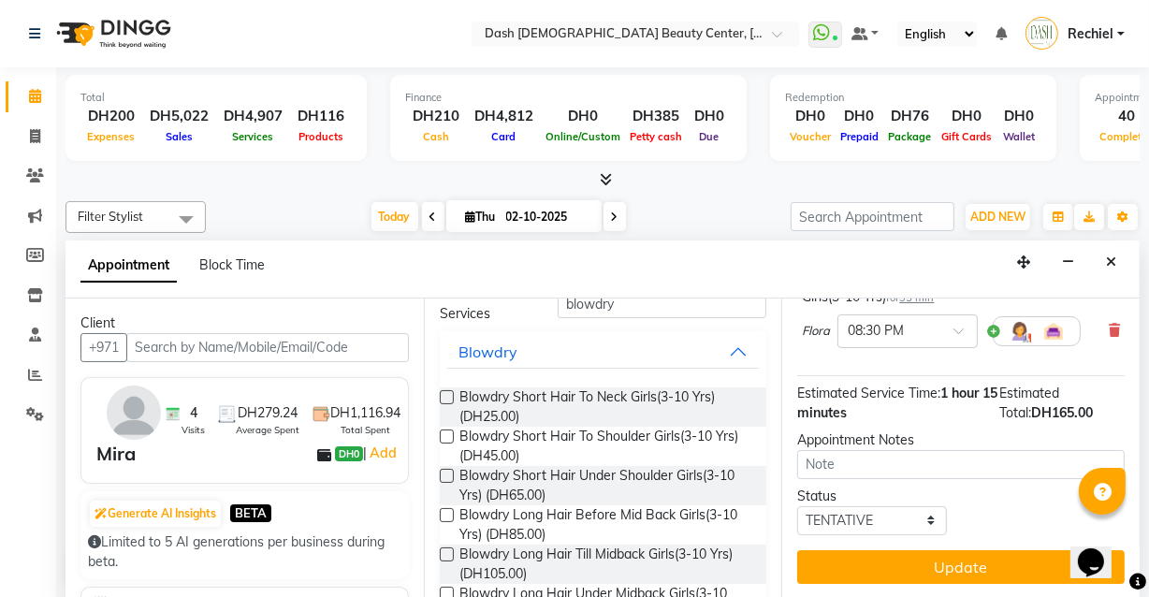
scroll to position [0, 0]
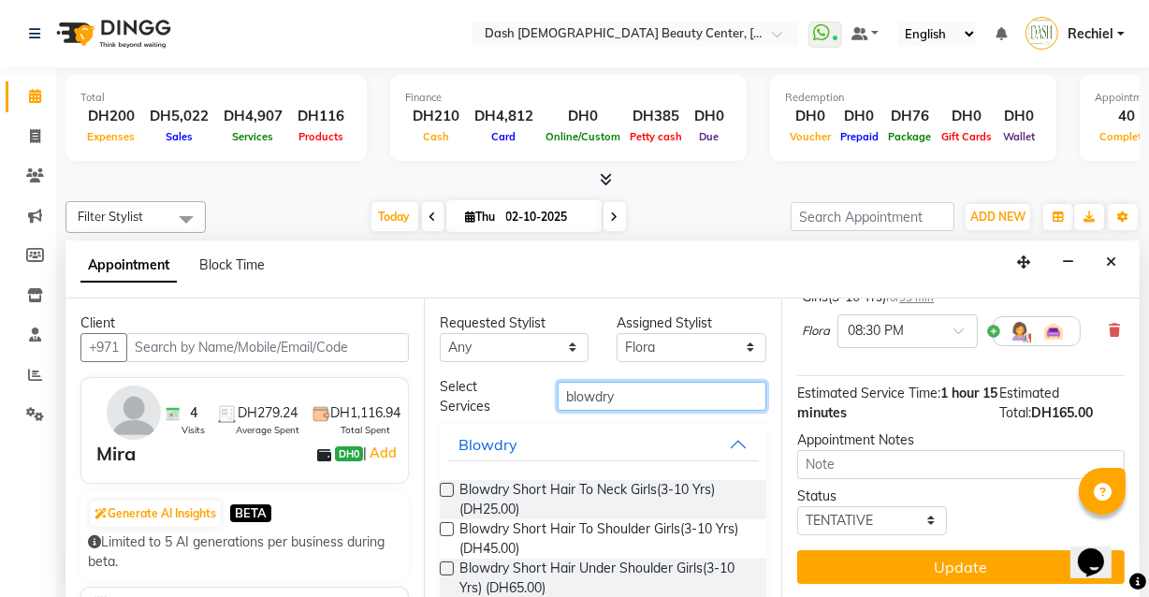
click at [670, 402] on input "blowdry" at bounding box center [662, 396] width 209 height 29
type input "b"
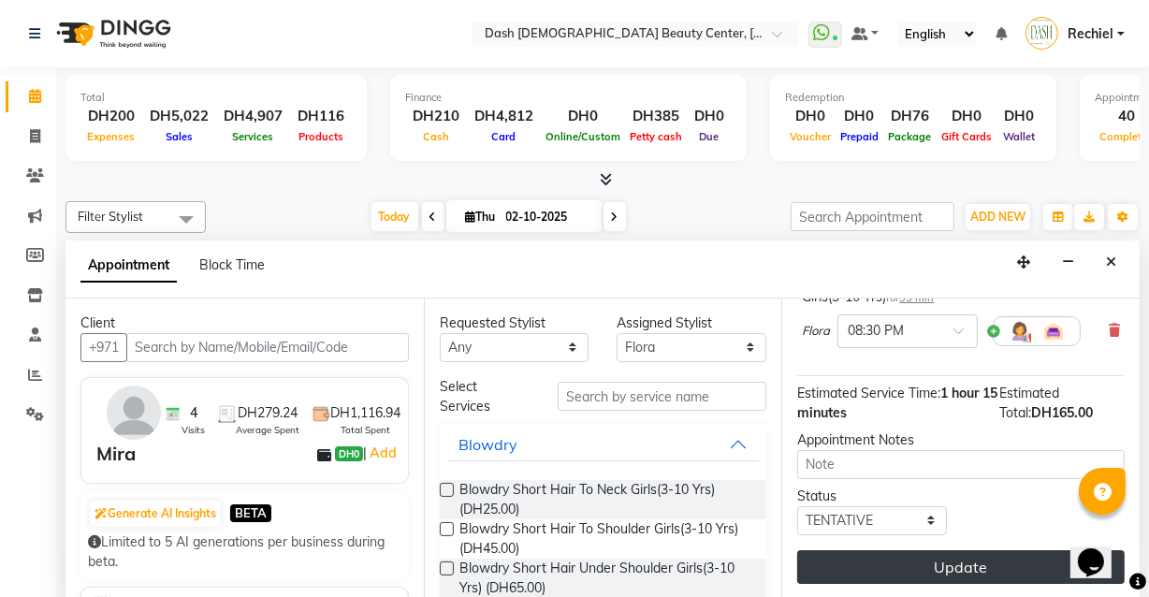
click at [927, 552] on button "Update" at bounding box center [961, 567] width 328 height 34
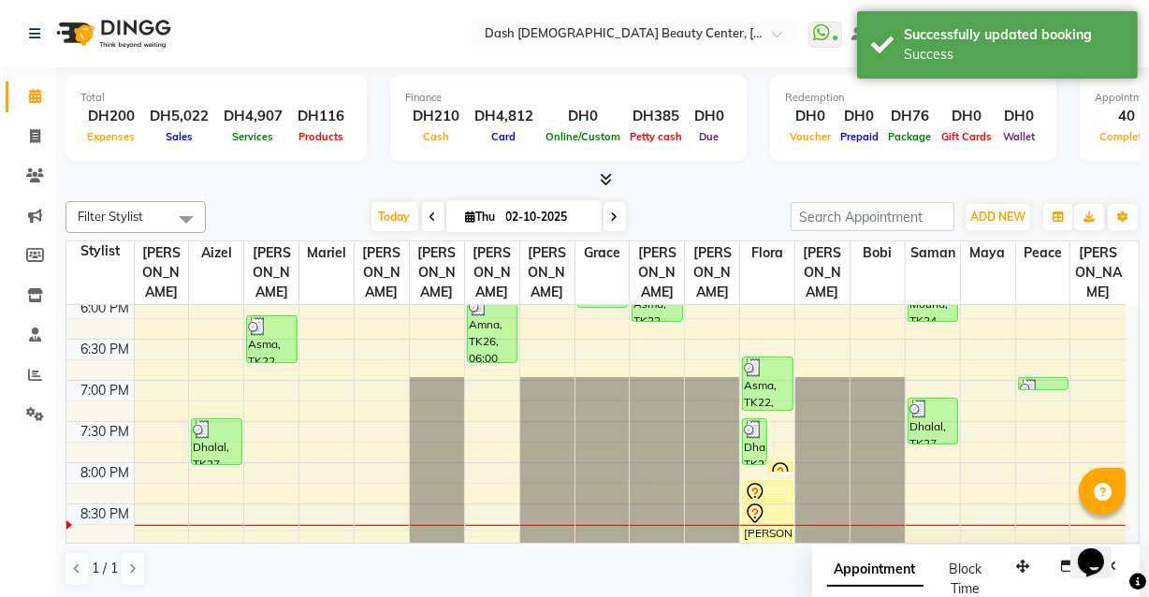
scroll to position [742, 0]
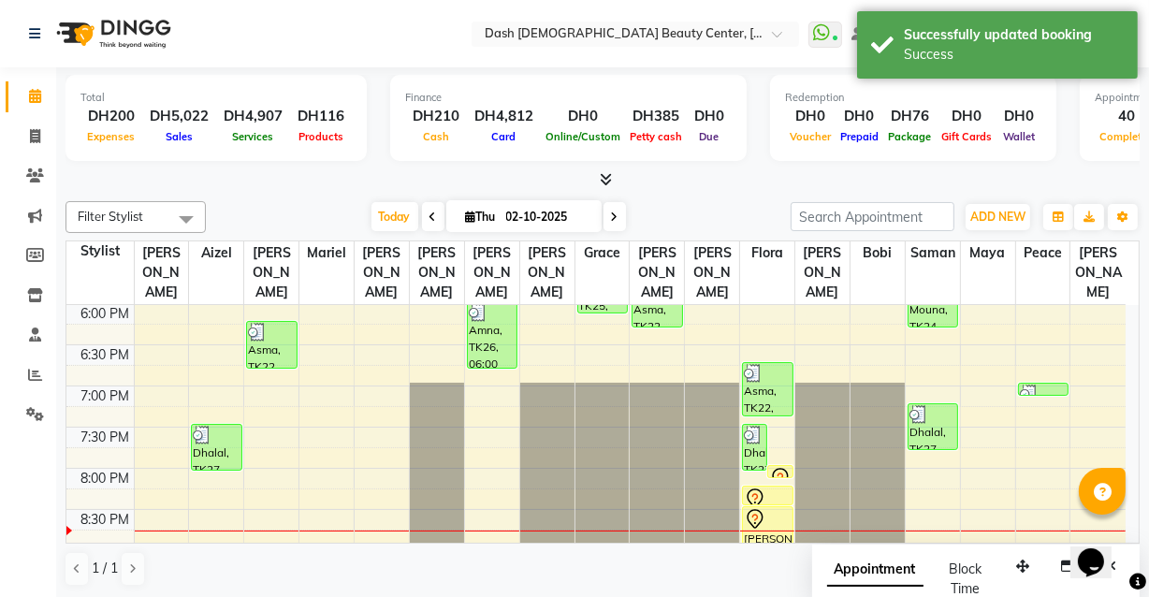
click at [324, 509] on td at bounding box center [630, 519] width 992 height 21
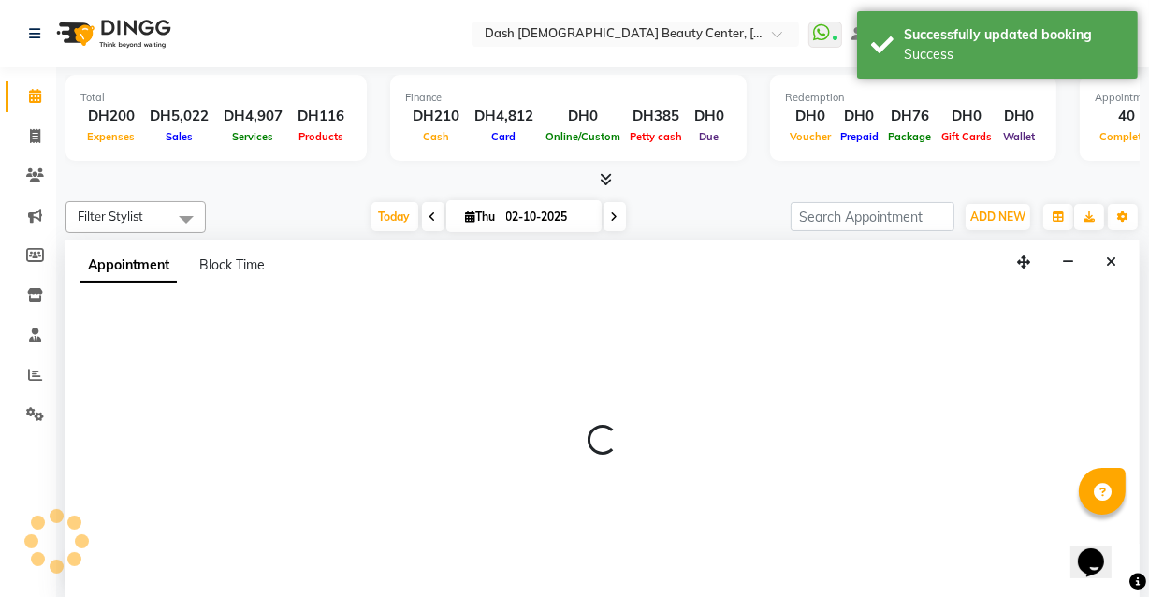
scroll to position [0, 0]
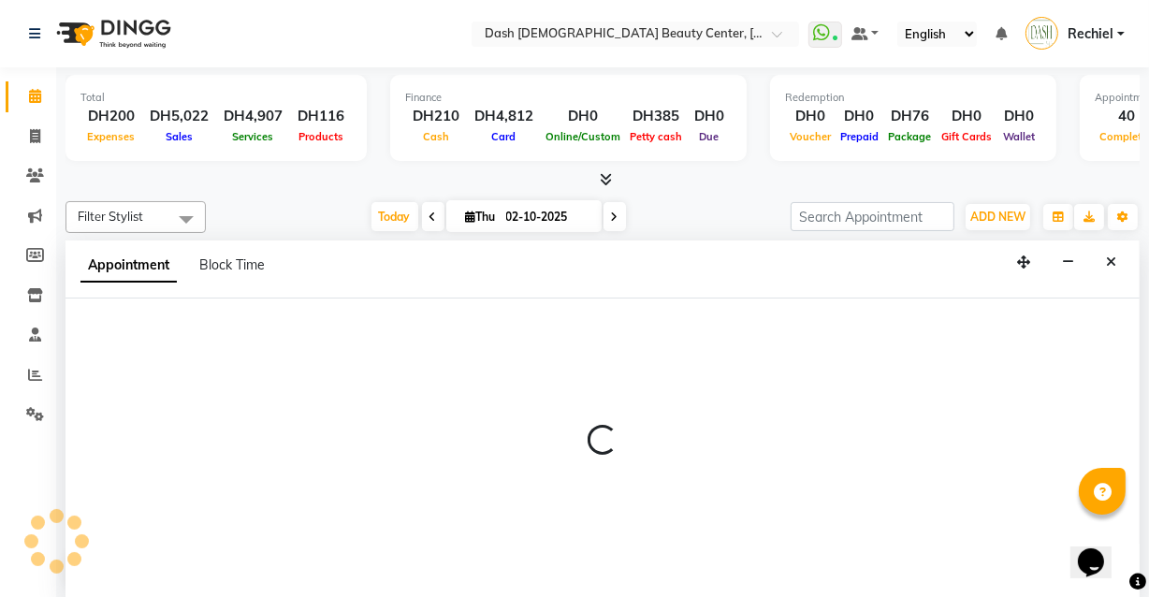
select select "81105"
select select "1200"
select select "tentative"
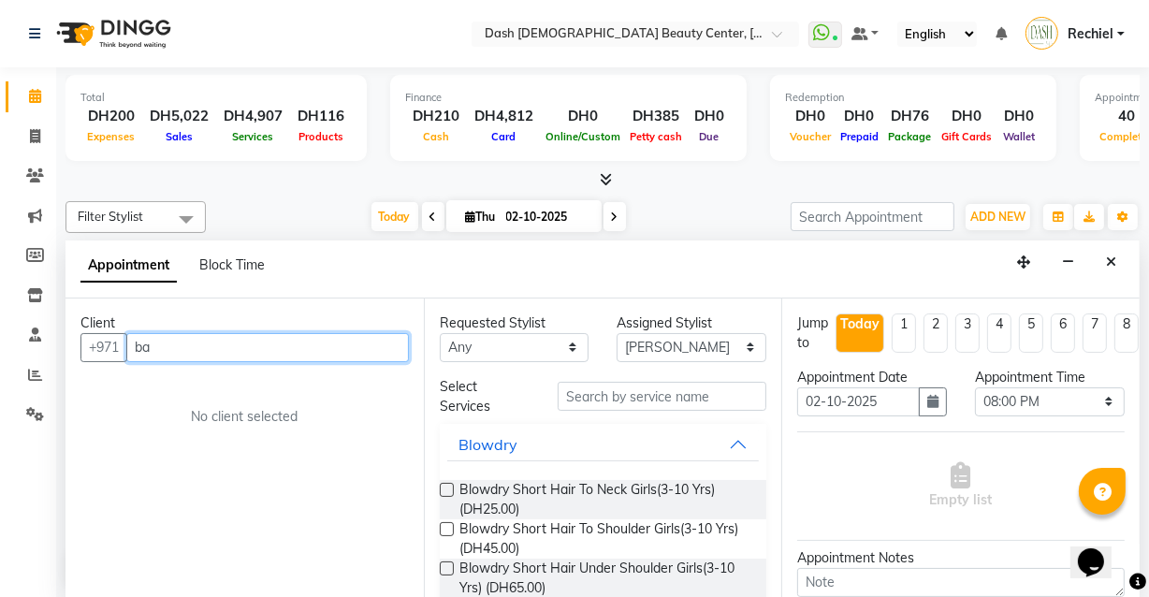
type input "b"
paste input "504788890"
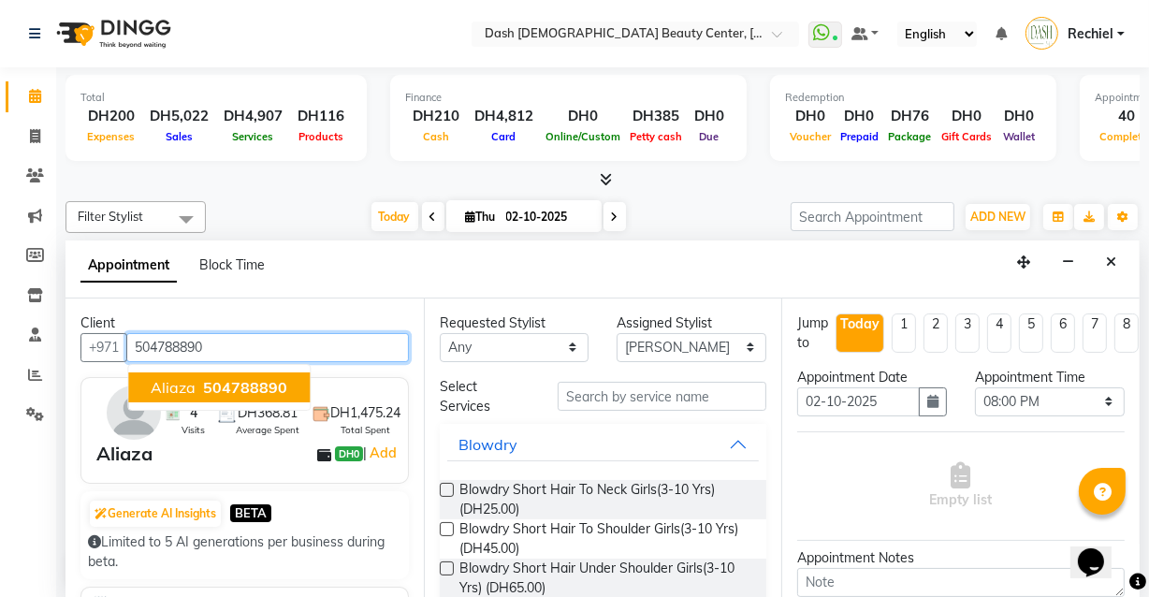
click at [286, 378] on button "Aliaza 504788890" at bounding box center [219, 388] width 182 height 30
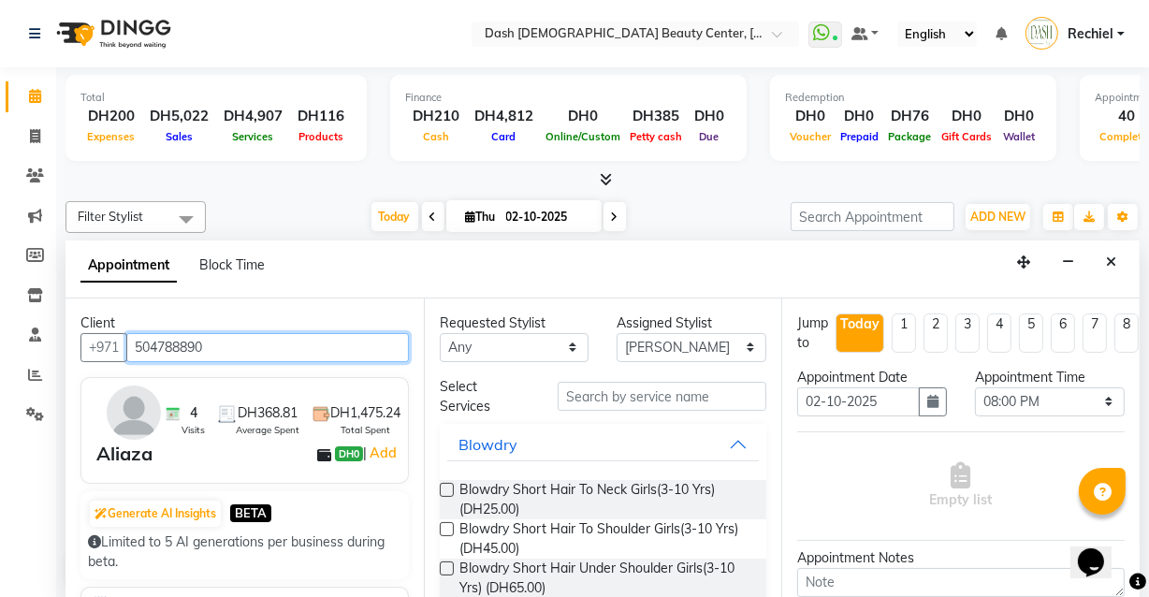
type input "504788890"
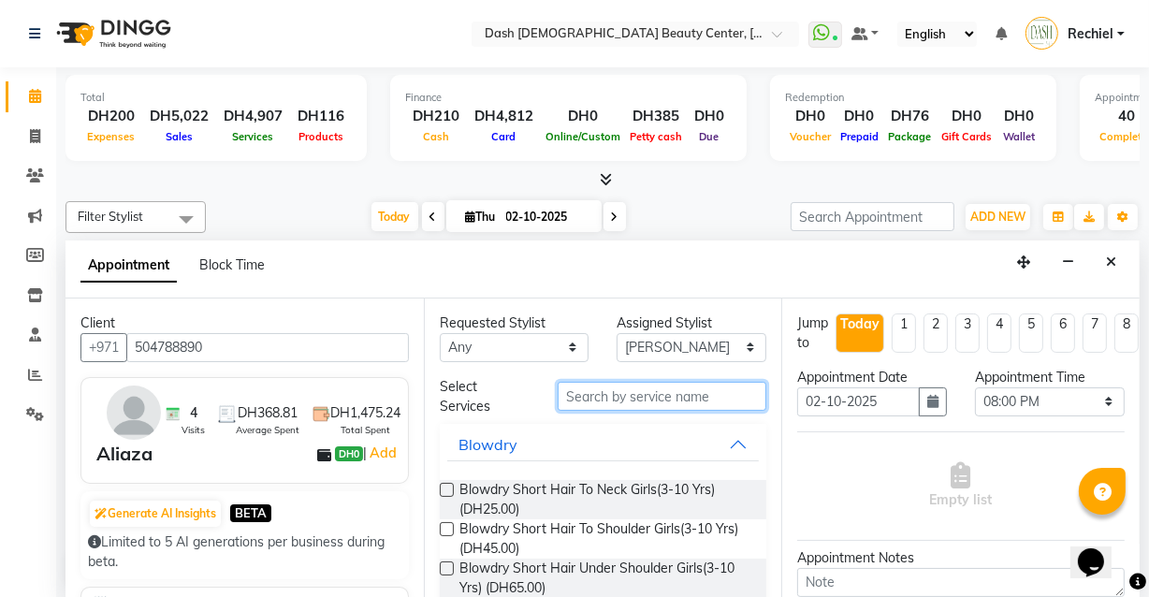
click at [703, 393] on input "text" at bounding box center [662, 396] width 209 height 29
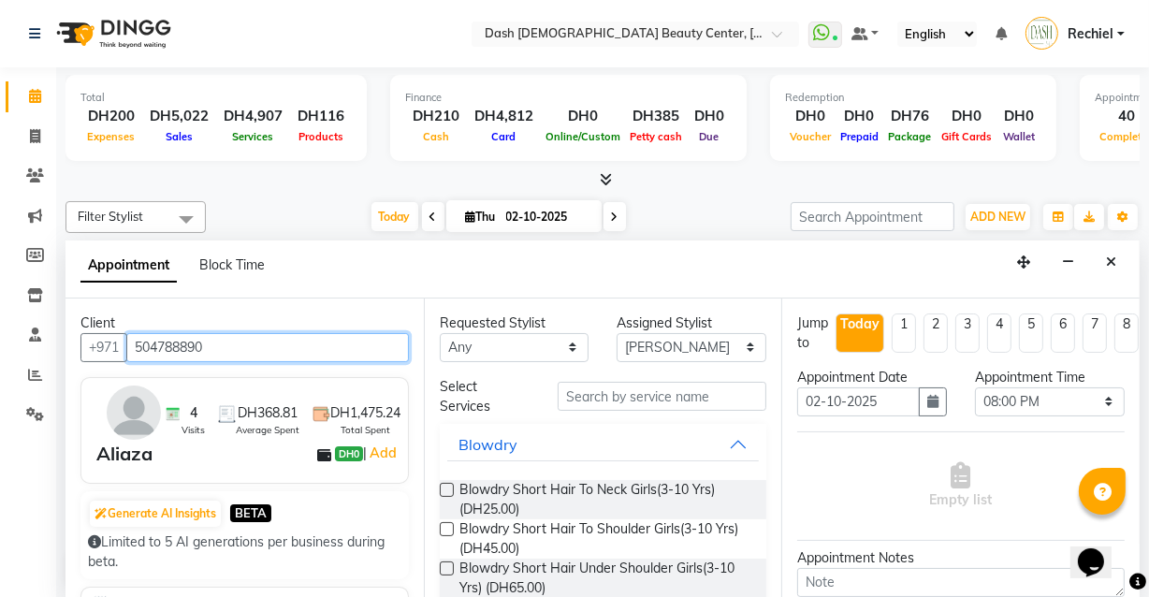
click at [172, 340] on input "504788890" at bounding box center [267, 347] width 283 height 29
click at [178, 342] on input "504788890" at bounding box center [267, 347] width 283 height 29
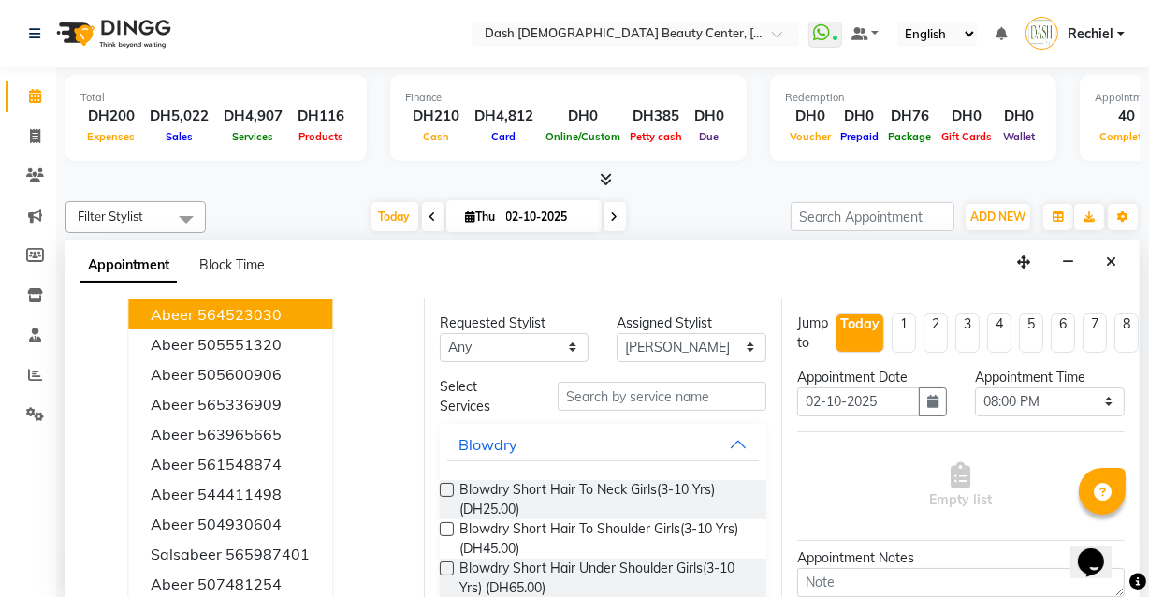
scroll to position [80, 0]
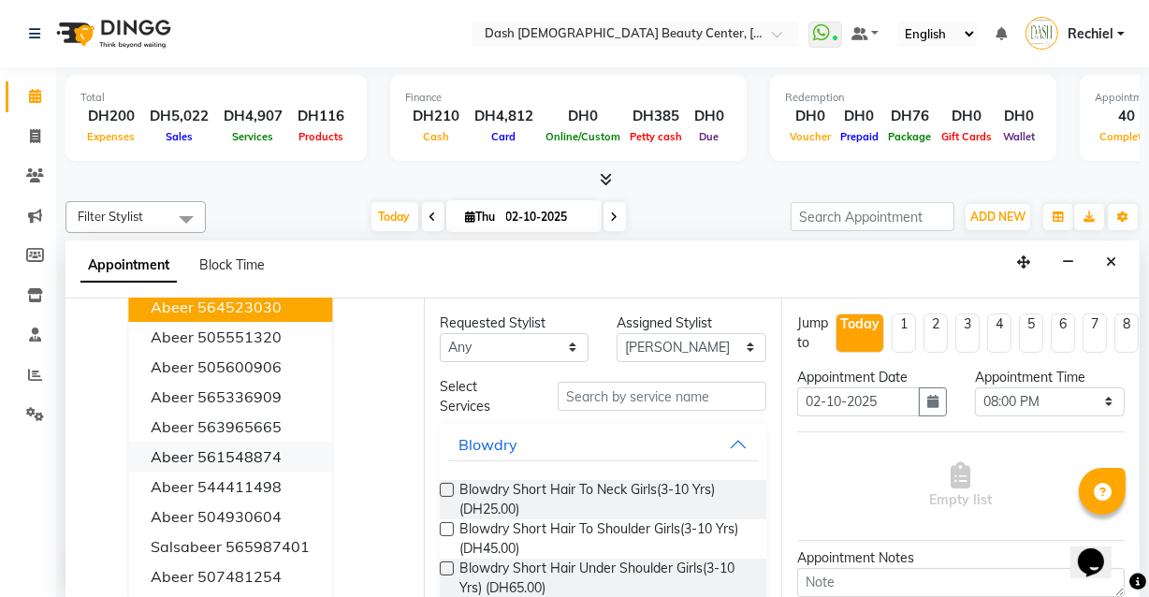
click at [298, 442] on button "Abeer 561548874" at bounding box center [230, 457] width 204 height 30
type input "561548874"
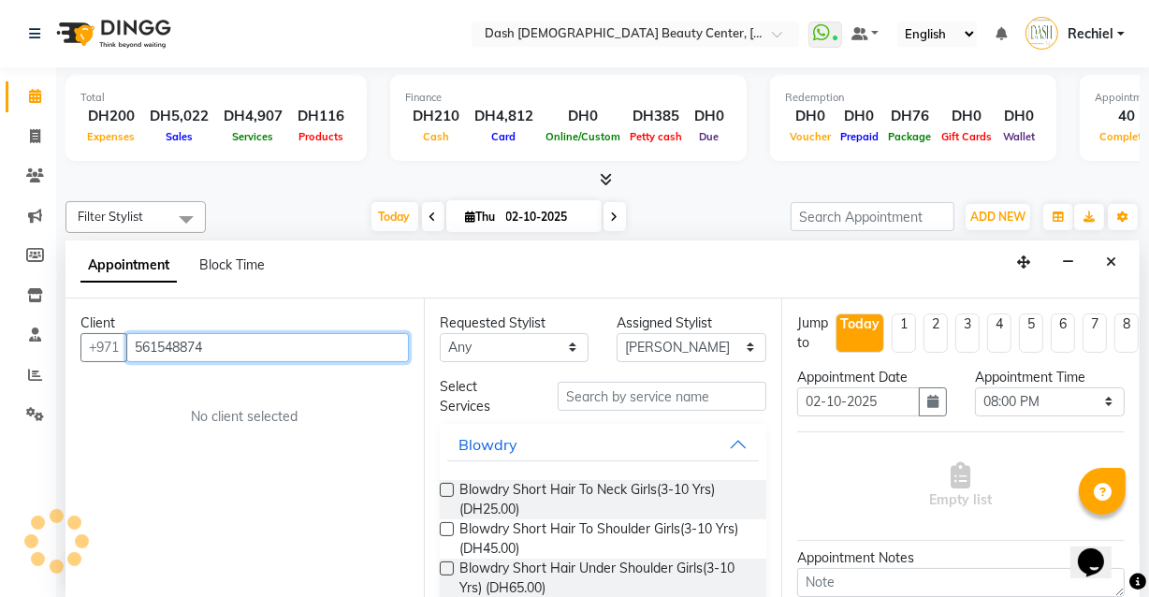
scroll to position [0, 0]
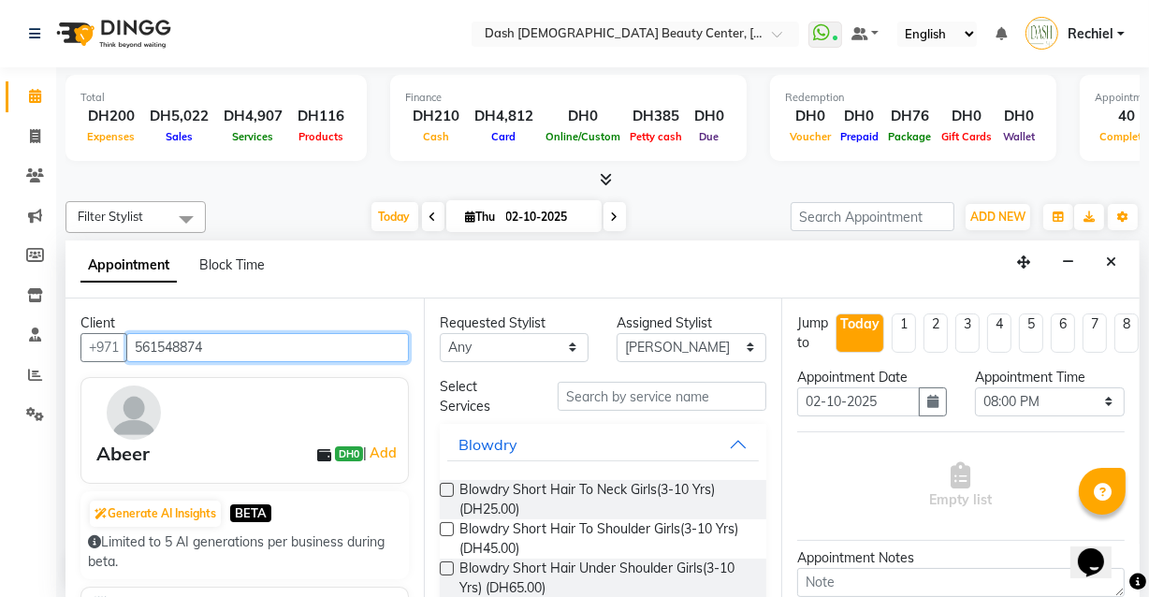
click at [181, 342] on input "561548874" at bounding box center [267, 347] width 283 height 29
click at [1122, 250] on button "Close" at bounding box center [1111, 262] width 27 height 29
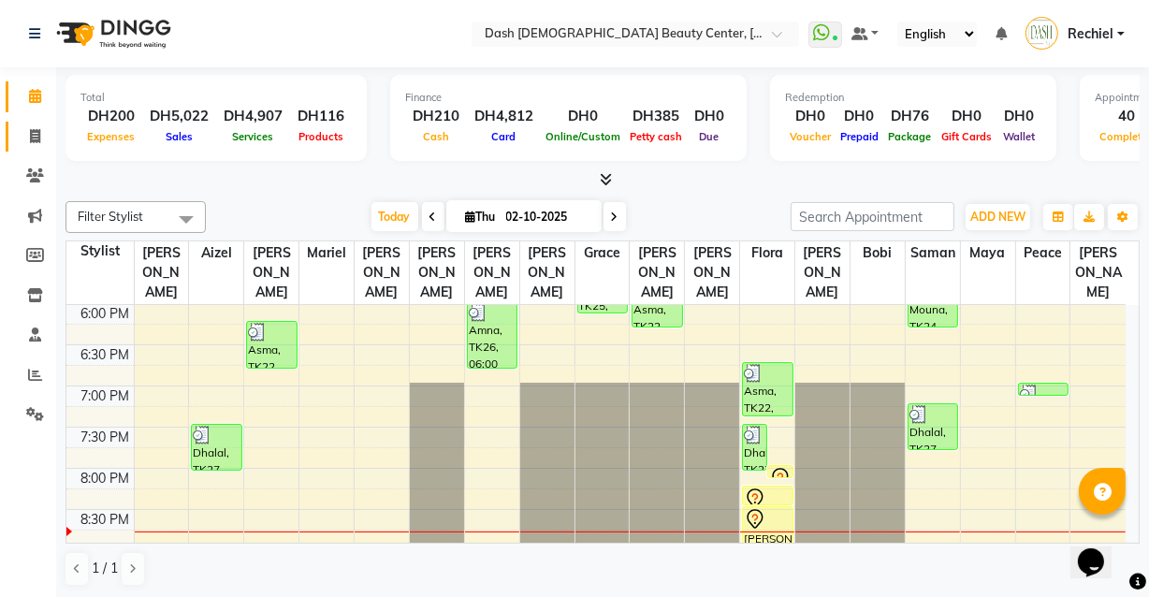
click at [32, 131] on icon at bounding box center [35, 136] width 10 height 14
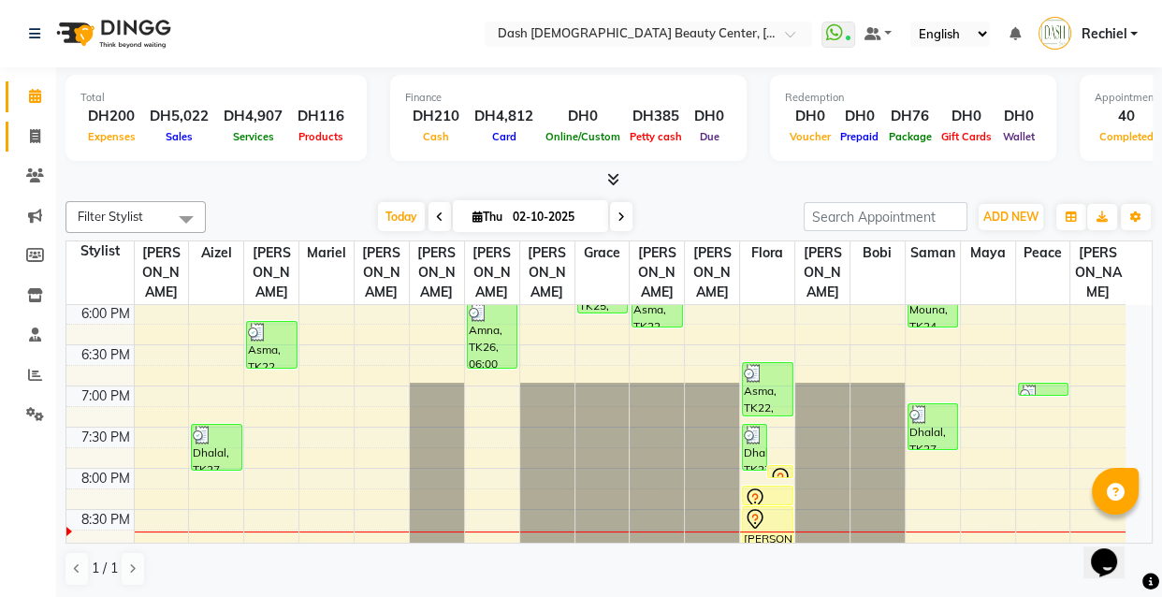
select select "service"
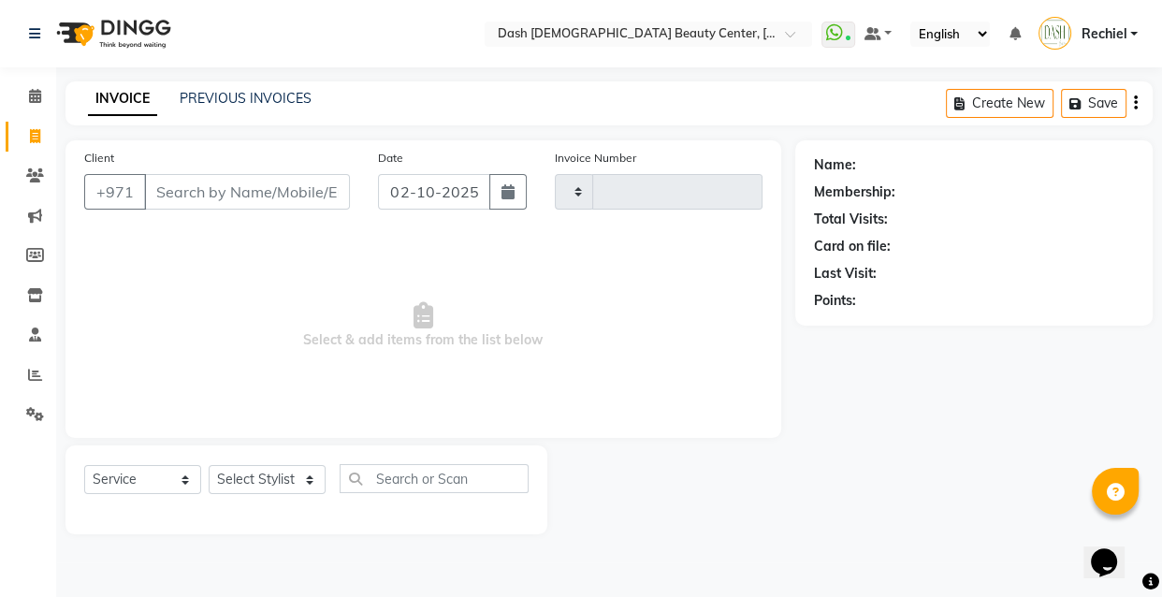
type input "4478"
select select "8372"
click at [229, 188] on input "Client" at bounding box center [247, 192] width 206 height 36
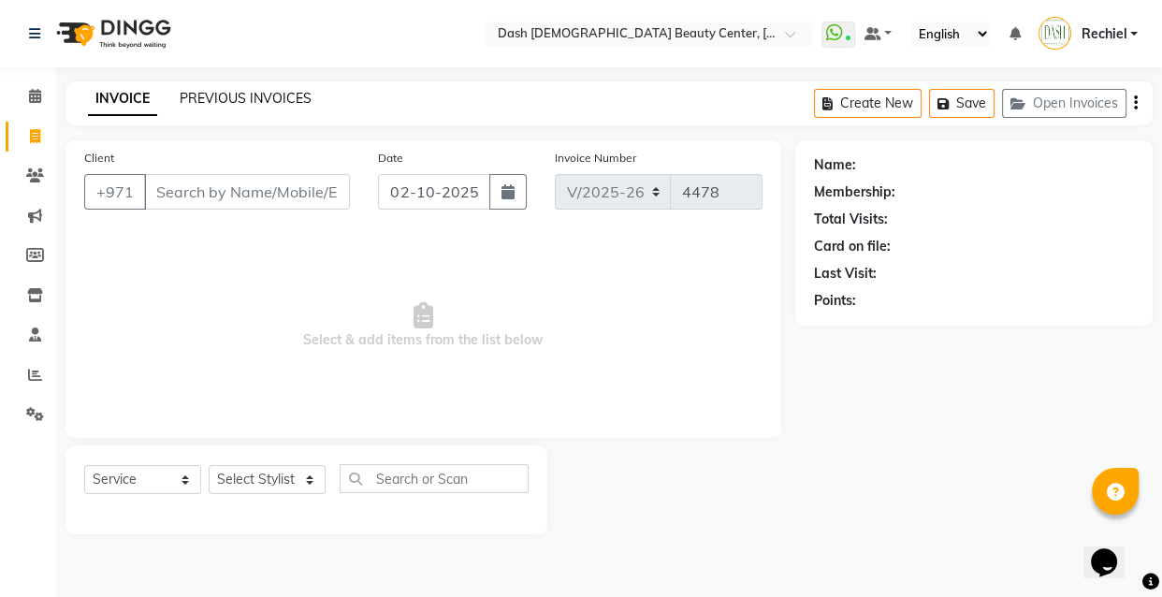
click at [237, 92] on link "PREVIOUS INVOICES" at bounding box center [246, 98] width 132 height 17
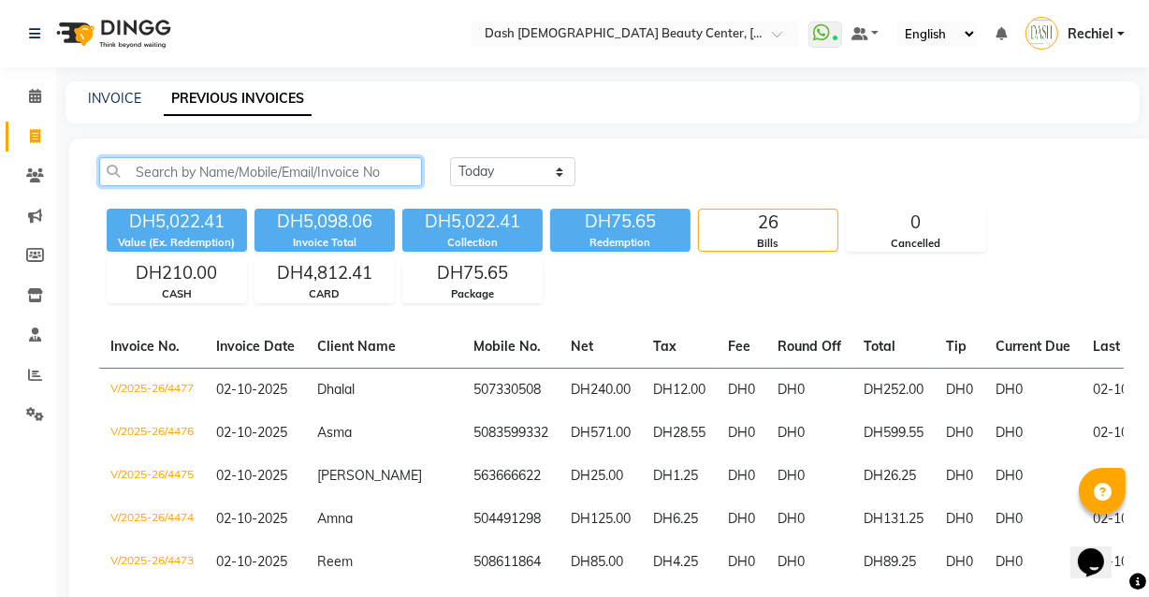
click at [253, 179] on input "text" at bounding box center [260, 171] width 323 height 29
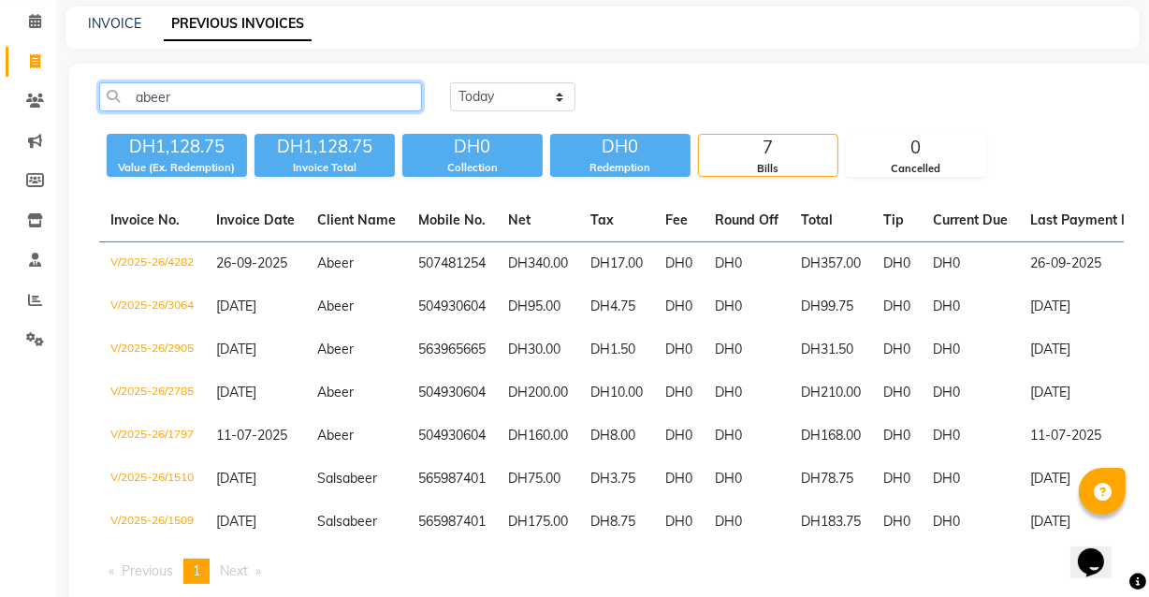
scroll to position [76, 0]
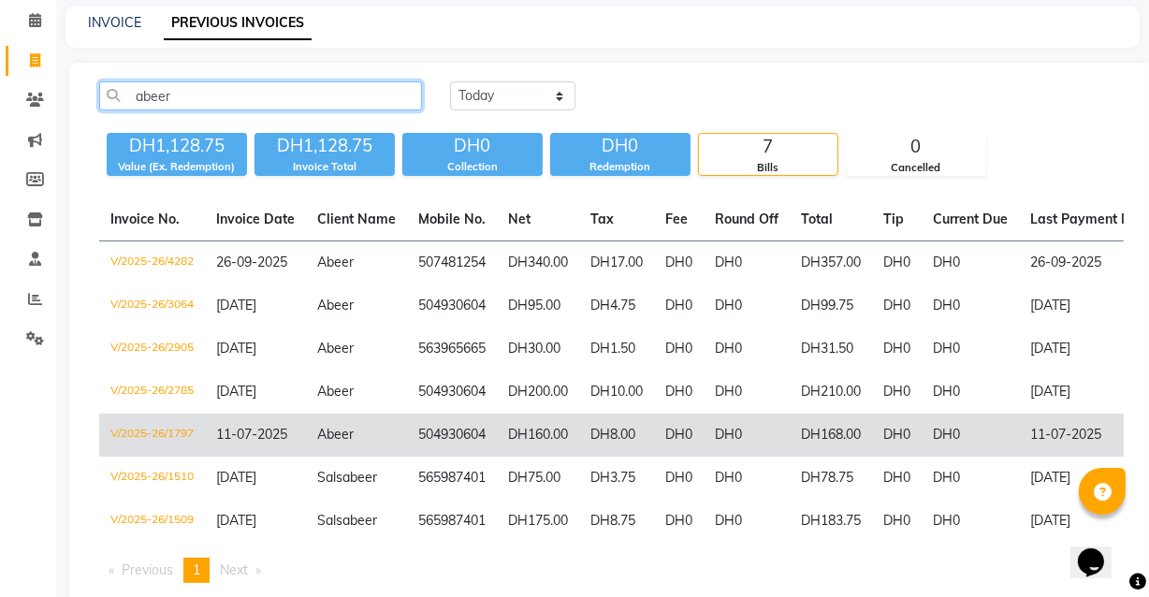
type input "abeer"
click at [671, 442] on td "DH0" at bounding box center [679, 435] width 50 height 43
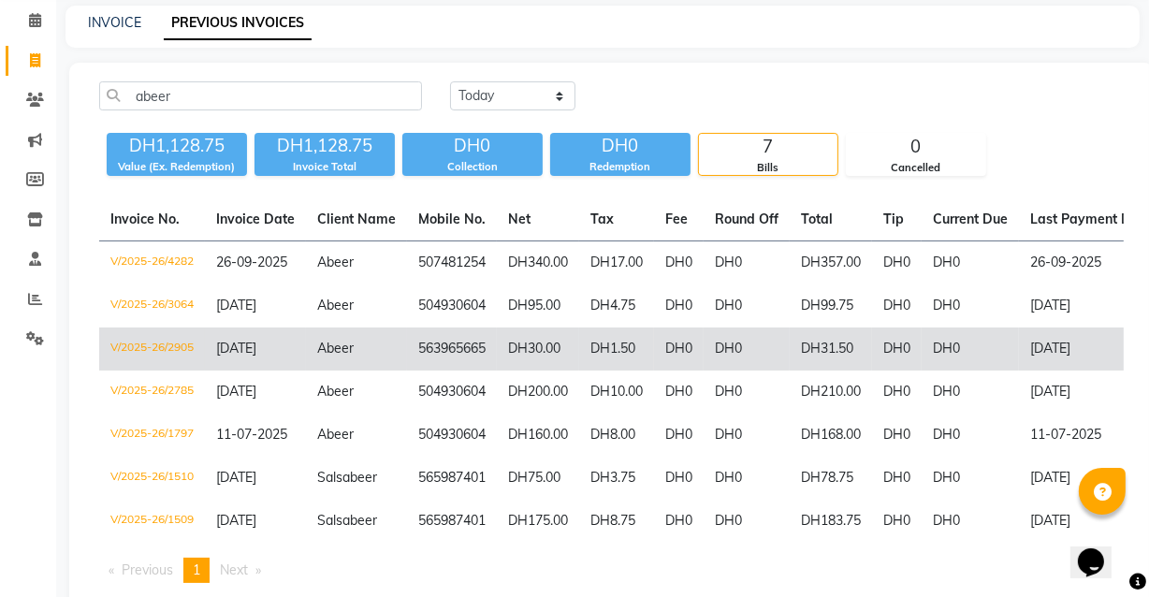
click at [366, 355] on td "Abeer" at bounding box center [356, 349] width 101 height 43
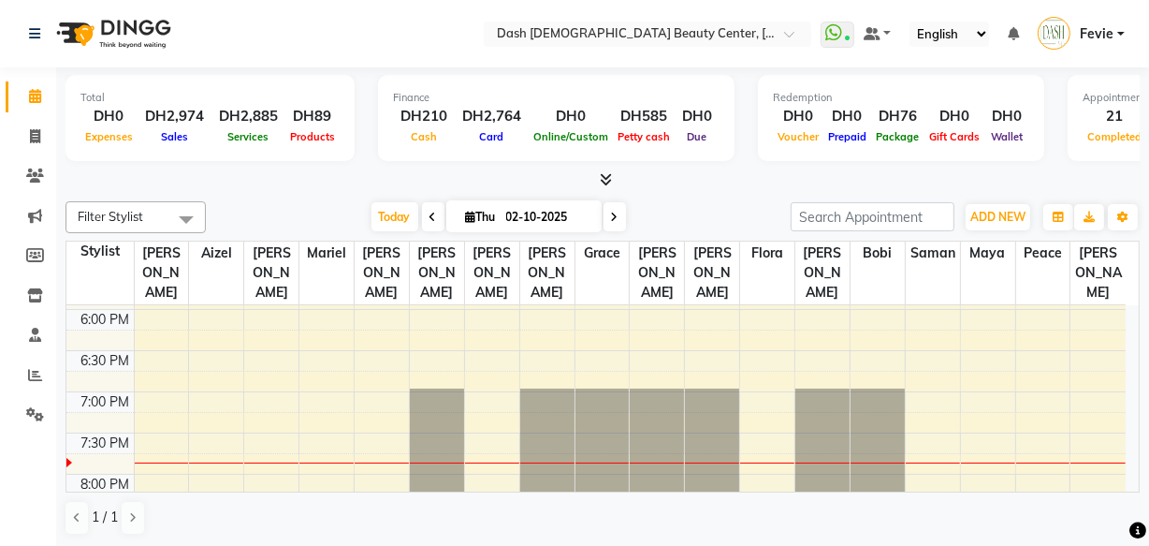
scroll to position [738, 0]
click at [749, 205] on div "Today Thu 02-10-2025" at bounding box center [498, 217] width 566 height 28
click at [748, 201] on div "Filter Stylist Select All Aizel Angelina Anna Bobi Edlyn Flora Grace Janine Jel…" at bounding box center [603, 217] width 1074 height 32
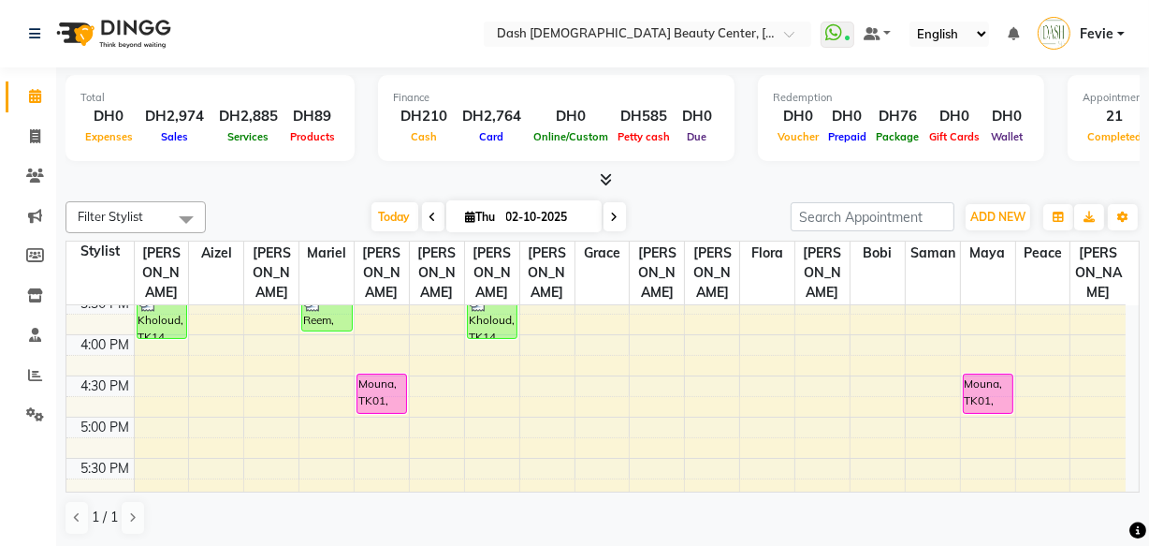
scroll to position [531, 0]
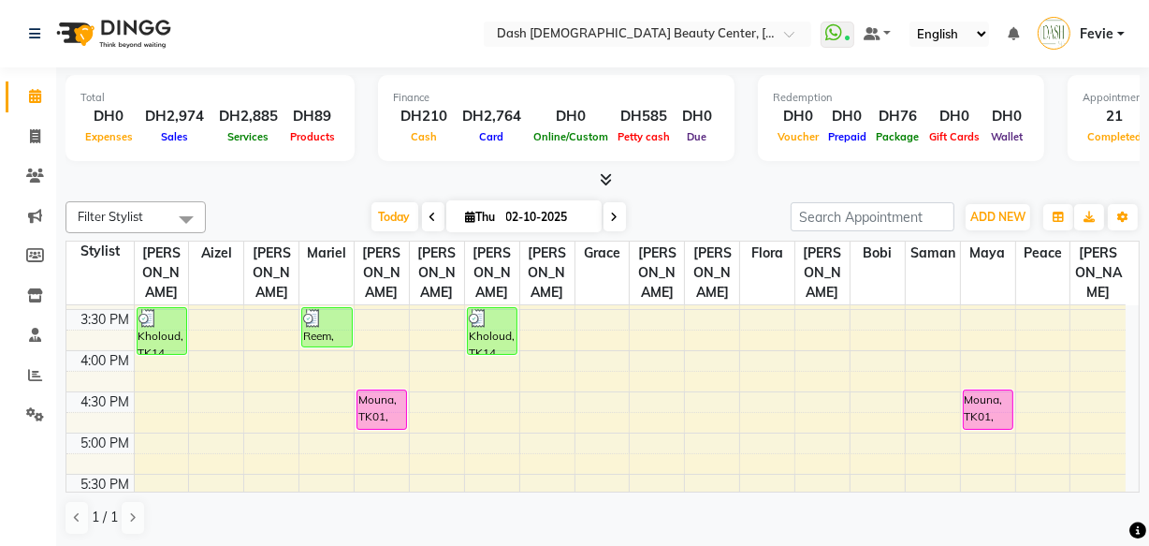
click at [525, 209] on input "02-10-2025" at bounding box center [548, 217] width 94 height 28
select select "10"
select select "2025"
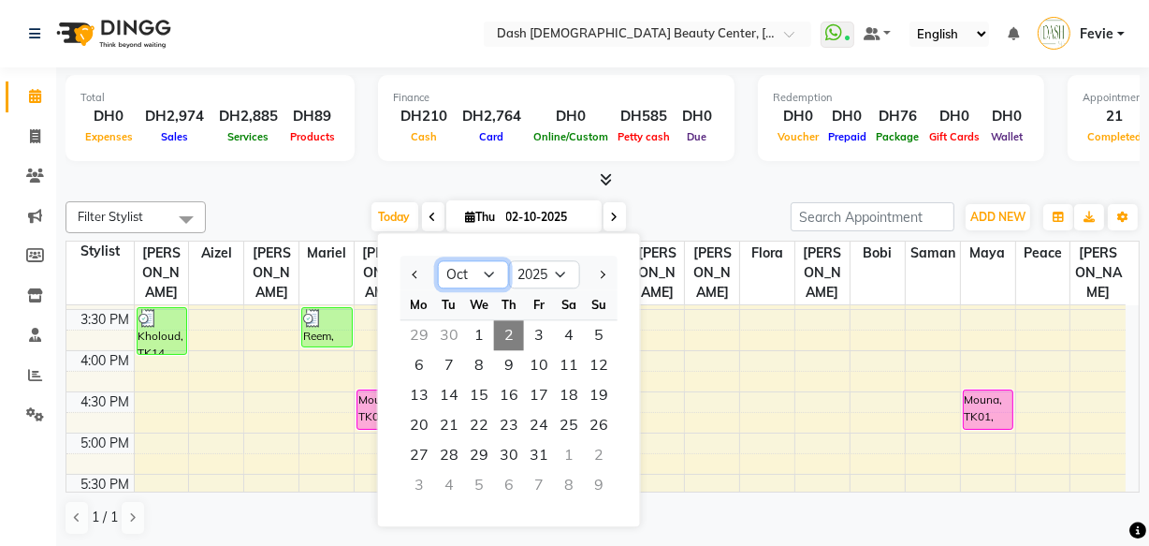
click at [492, 269] on select "Jan Feb Mar Apr May Jun Jul Aug Sep Oct Nov Dec" at bounding box center [473, 275] width 71 height 28
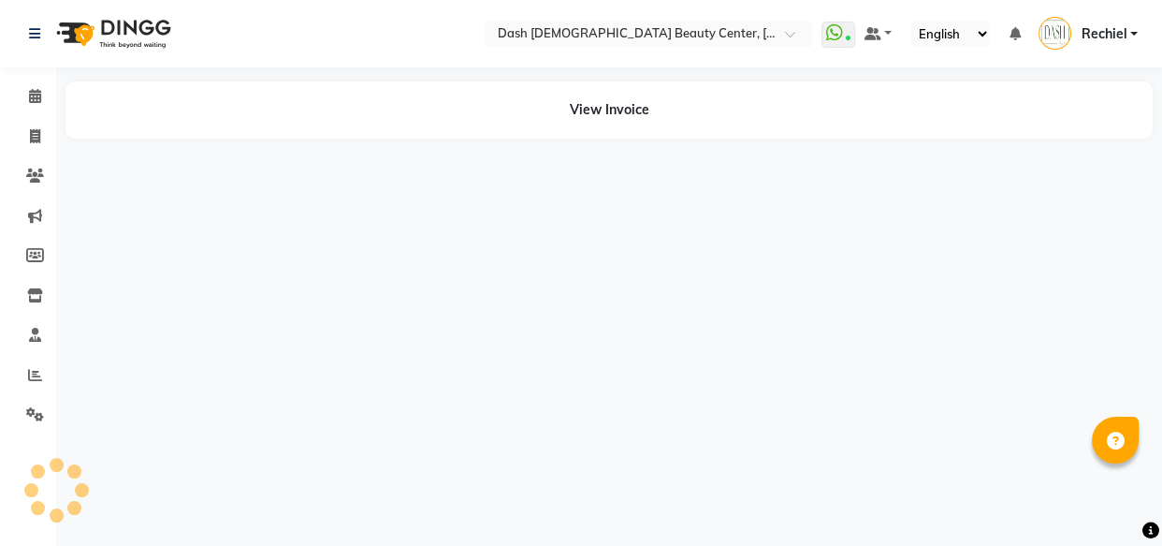
select select "en"
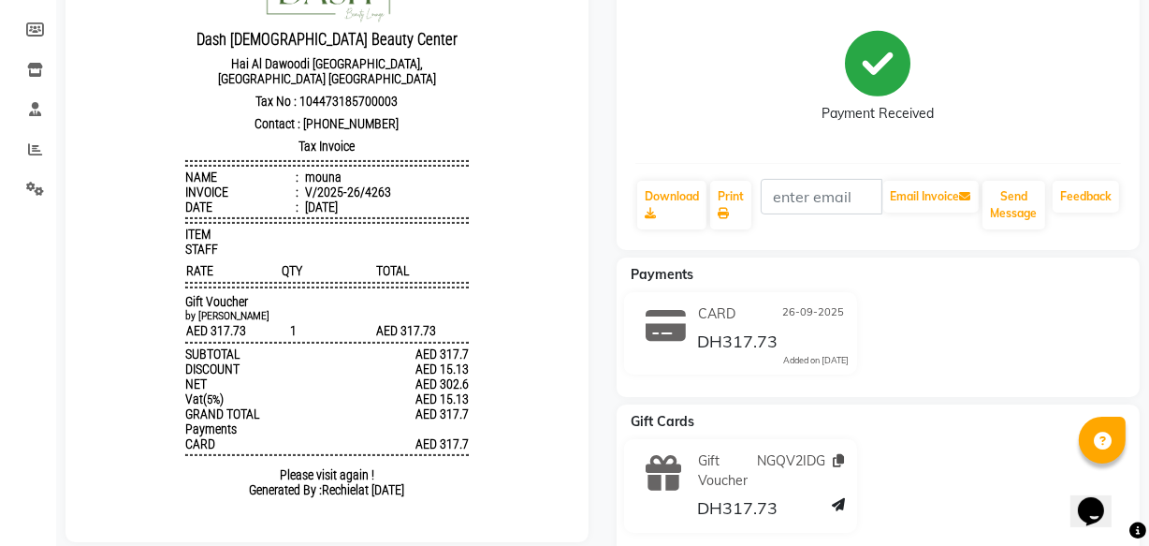
scroll to position [262, 0]
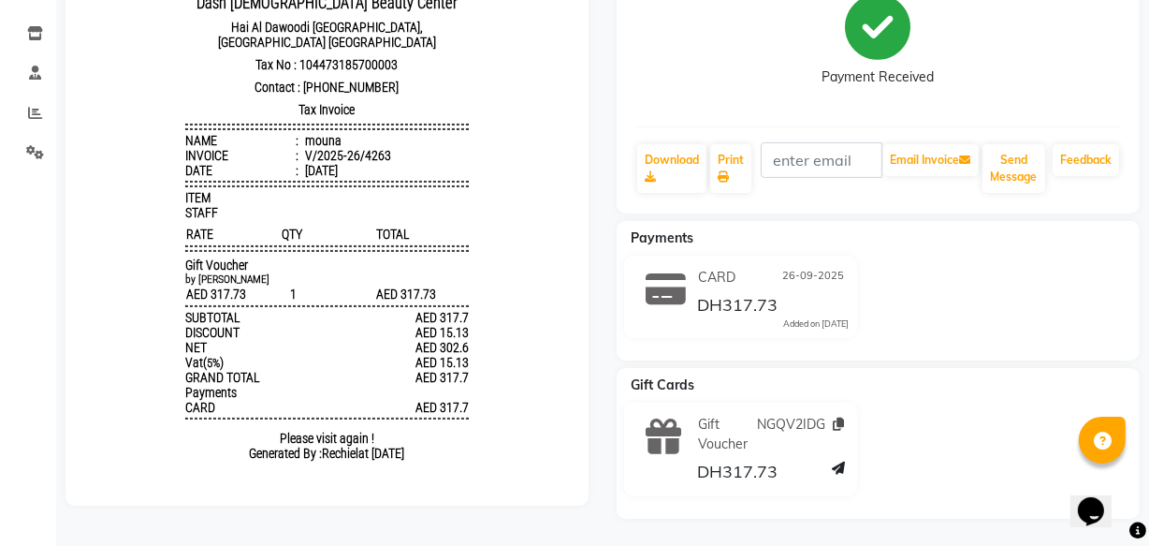
click at [843, 424] on icon at bounding box center [839, 423] width 11 height 13
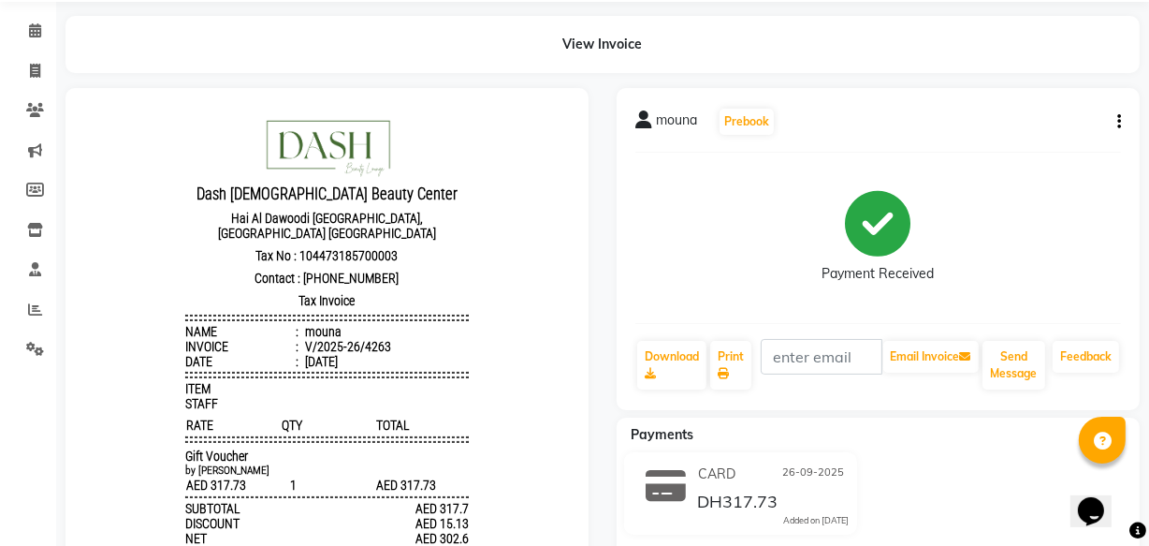
scroll to position [0, 0]
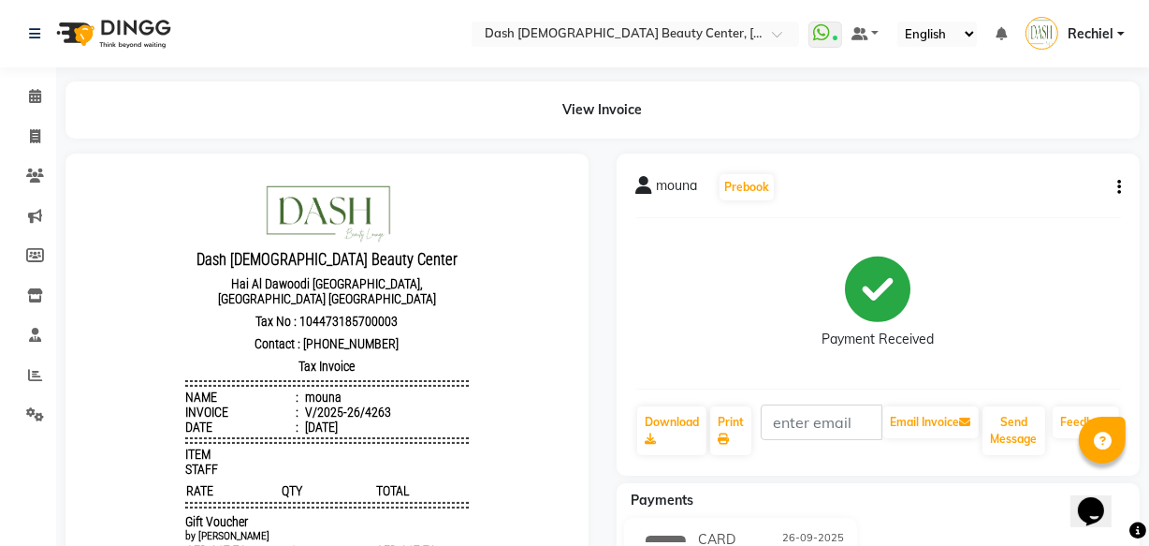
click at [667, 338] on div "Payment Received" at bounding box center [879, 303] width 486 height 140
click at [48, 95] on span at bounding box center [35, 97] width 33 height 22
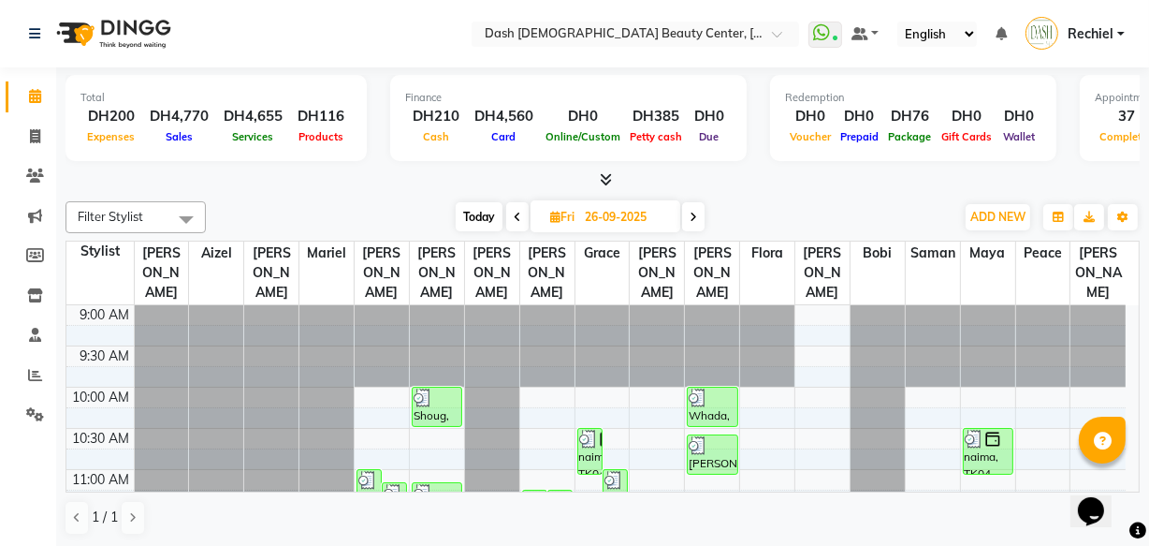
click at [606, 211] on input "26-09-2025" at bounding box center [626, 217] width 94 height 28
select select "9"
select select "2025"
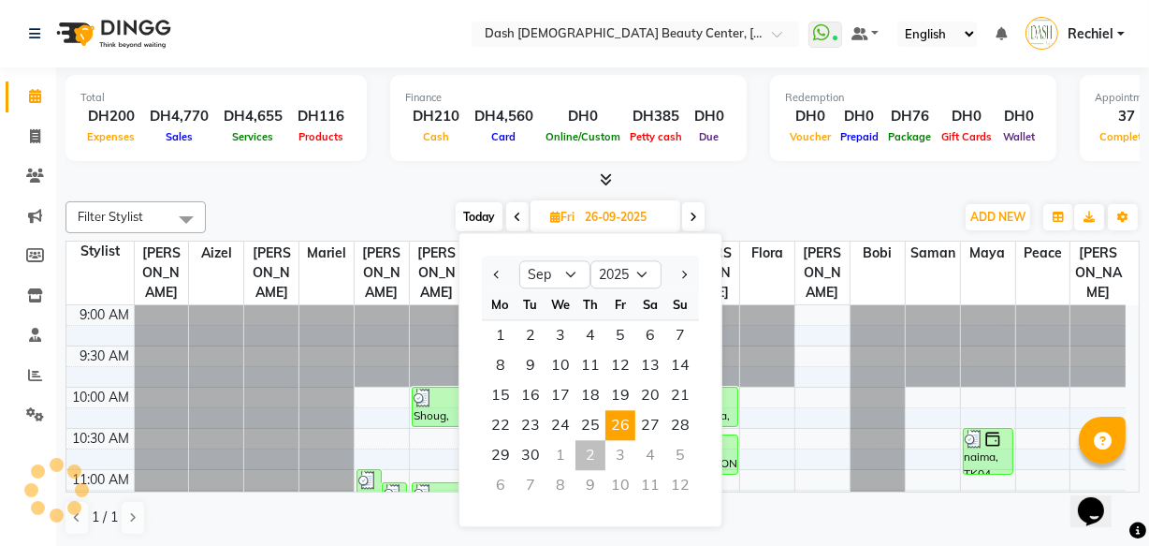
click at [627, 423] on span "26" at bounding box center [621, 425] width 30 height 30
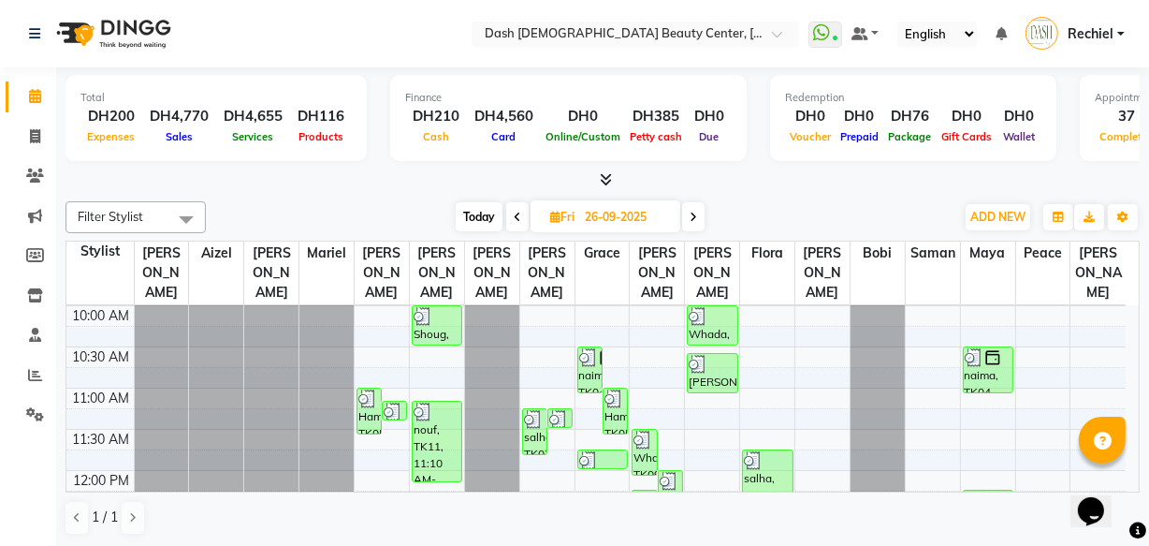
scroll to position [80, 0]
click at [35, 136] on icon at bounding box center [35, 136] width 10 height 14
select select "service"
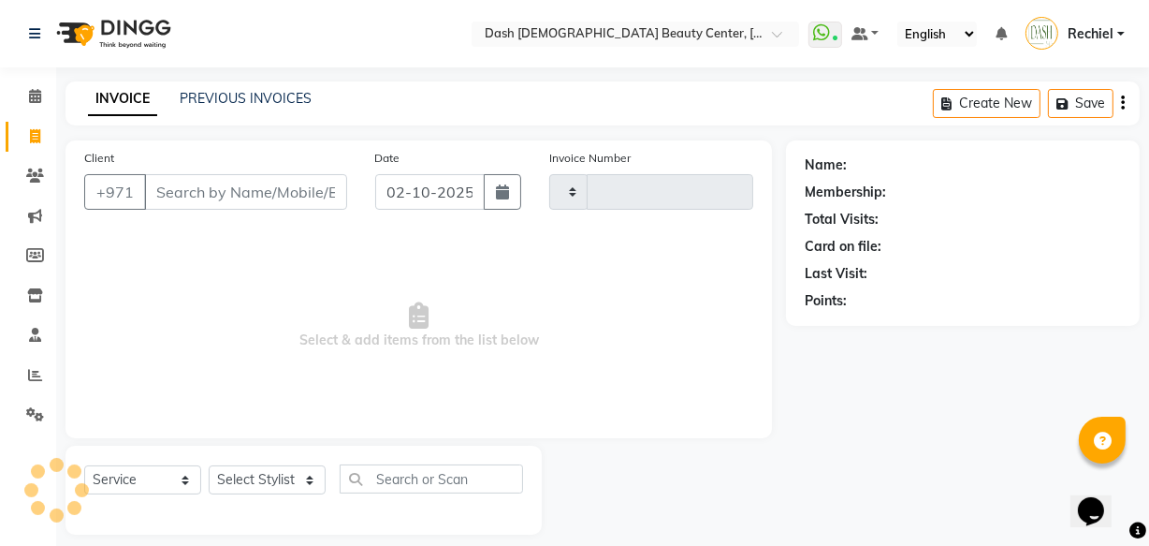
type input "4477"
select select "8372"
click at [243, 91] on link "PREVIOUS INVOICES" at bounding box center [246, 98] width 132 height 17
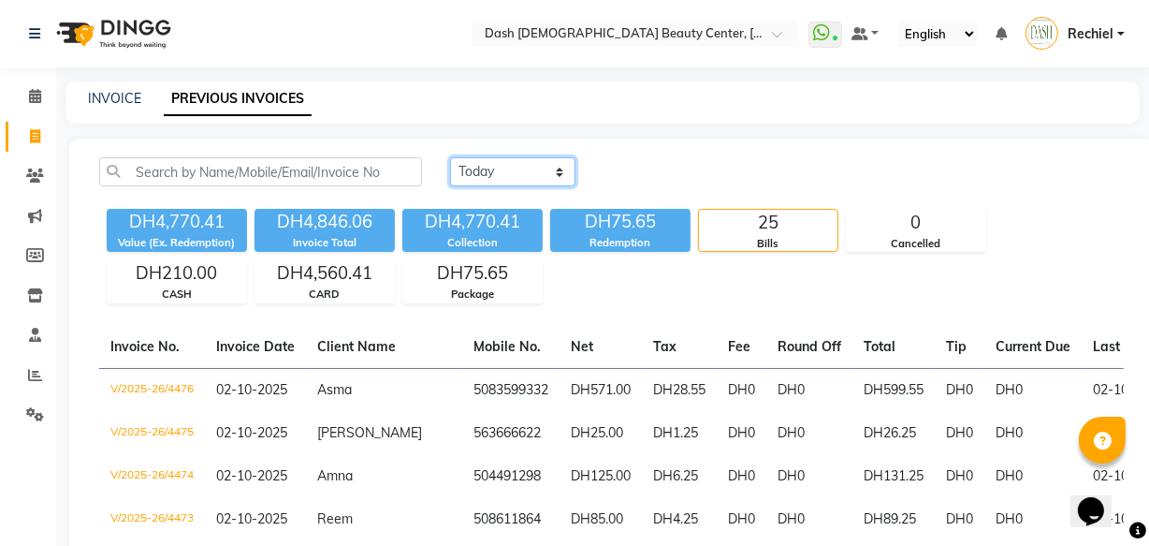
click at [532, 162] on select "Today Yesterday Custom Range" at bounding box center [512, 171] width 125 height 29
select select "range"
click at [450, 157] on select "Today Yesterday Custom Range" at bounding box center [512, 171] width 125 height 29
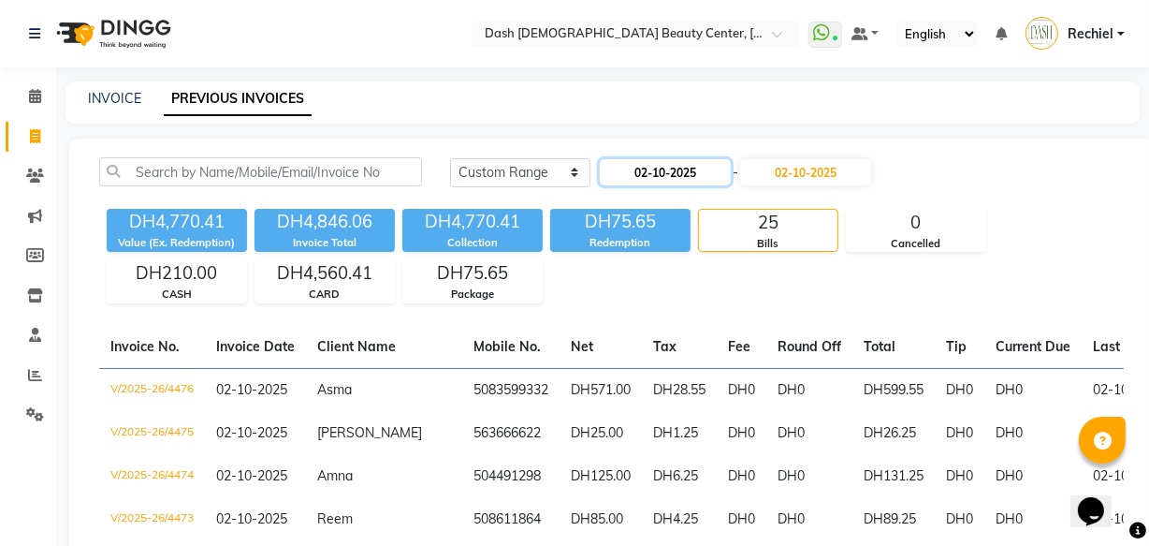
click at [682, 174] on input "02-10-2025" at bounding box center [665, 172] width 131 height 26
select select "10"
select select "2025"
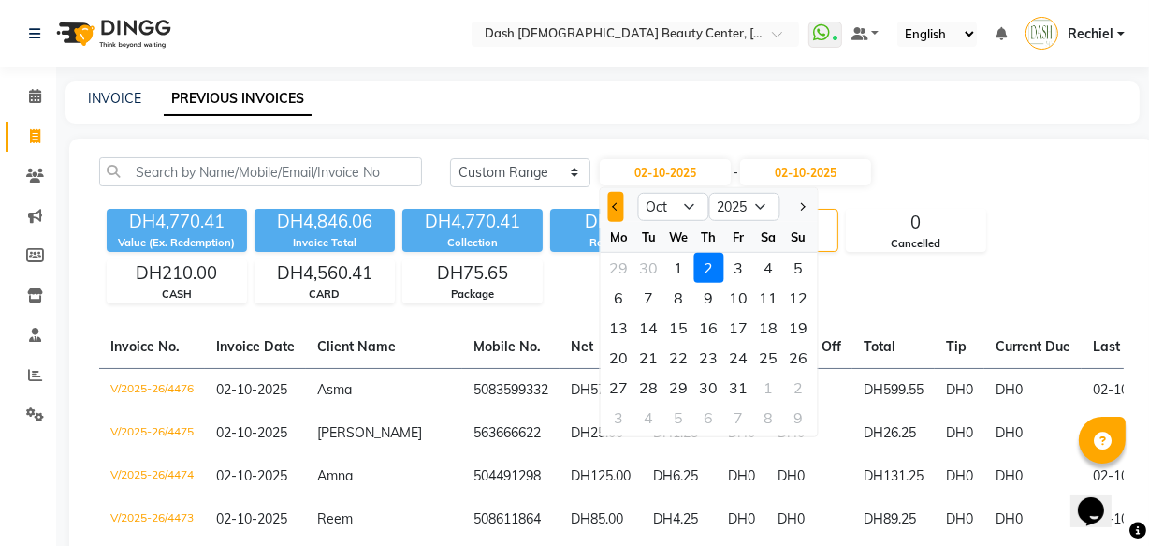
click at [616, 206] on span "Previous month" at bounding box center [615, 206] width 7 height 7
select select "9"
click at [746, 358] on div "26" at bounding box center [739, 358] width 30 height 30
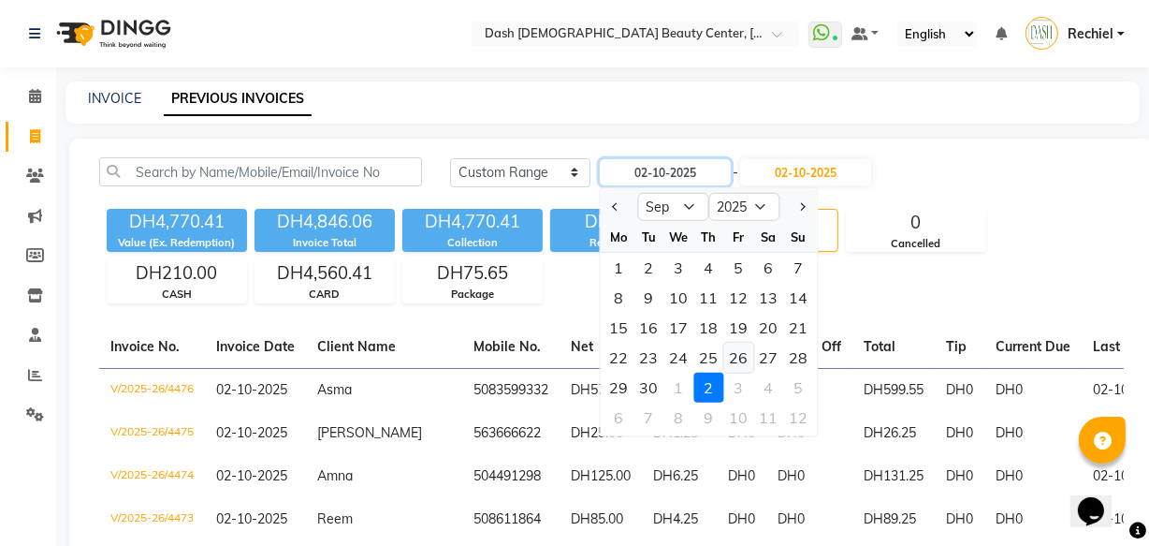
type input "26-09-2025"
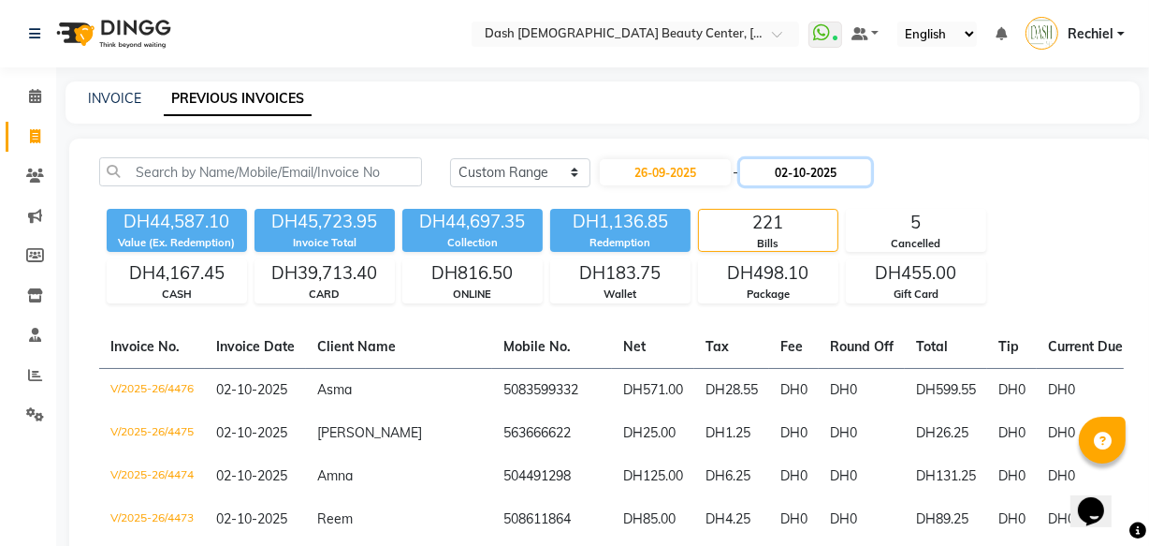
click at [835, 168] on input "02-10-2025" at bounding box center [805, 172] width 131 height 26
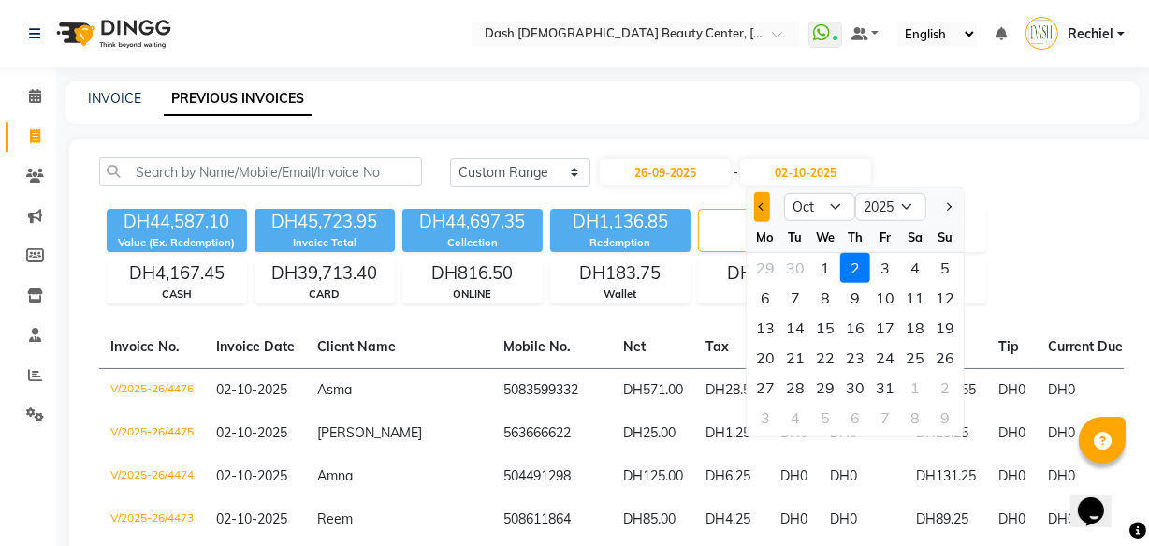
click at [762, 206] on span "Previous month" at bounding box center [762, 206] width 7 height 7
select select "9"
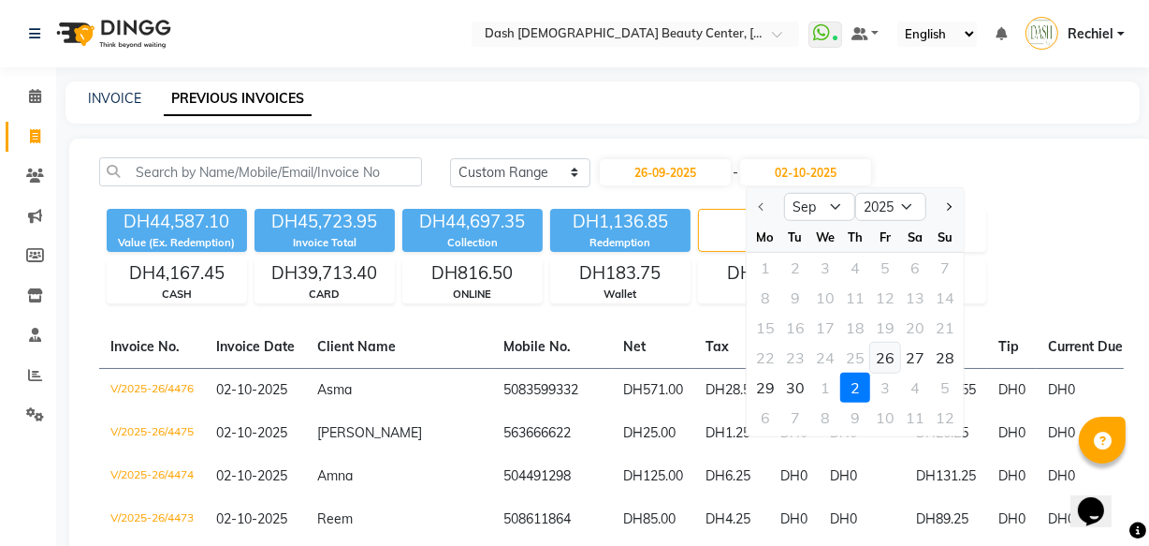
click at [877, 362] on div "26" at bounding box center [885, 358] width 30 height 30
type input "26-09-2025"
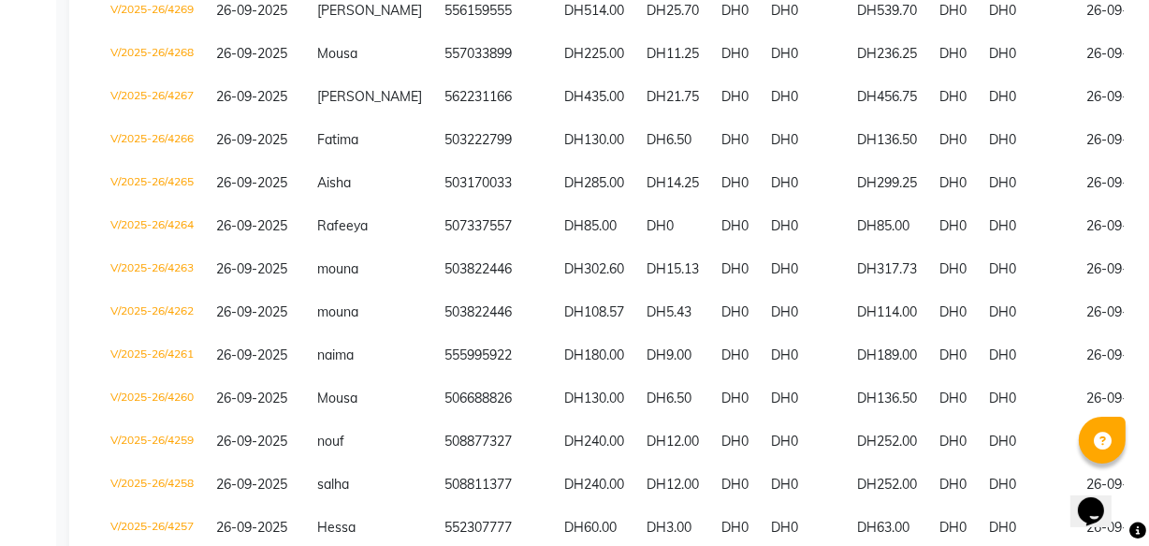
scroll to position [1191, 0]
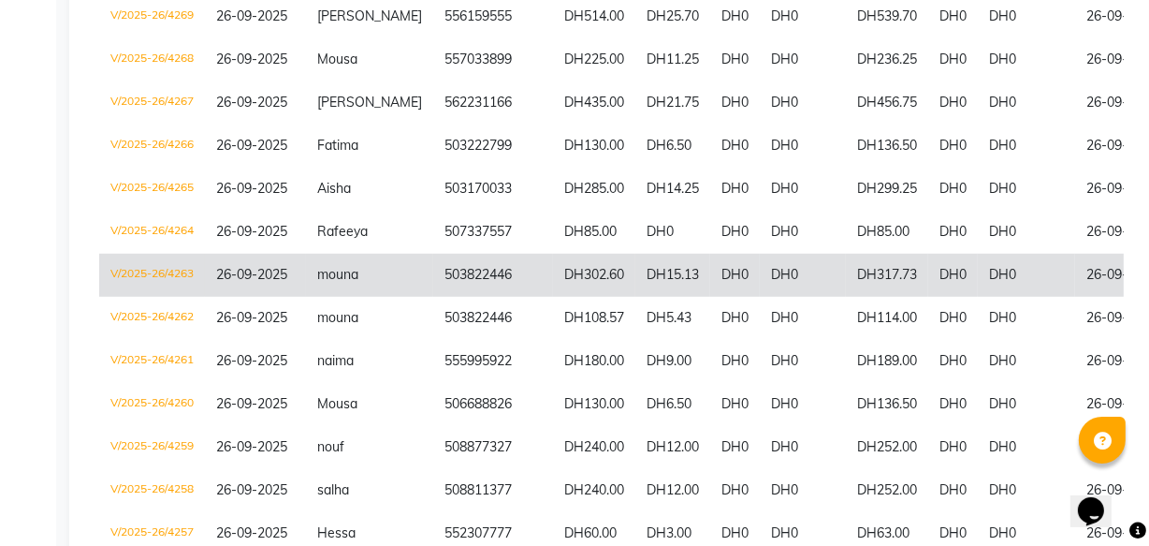
click at [679, 271] on td "DH15.13" at bounding box center [673, 275] width 75 height 43
copy td "503822446"
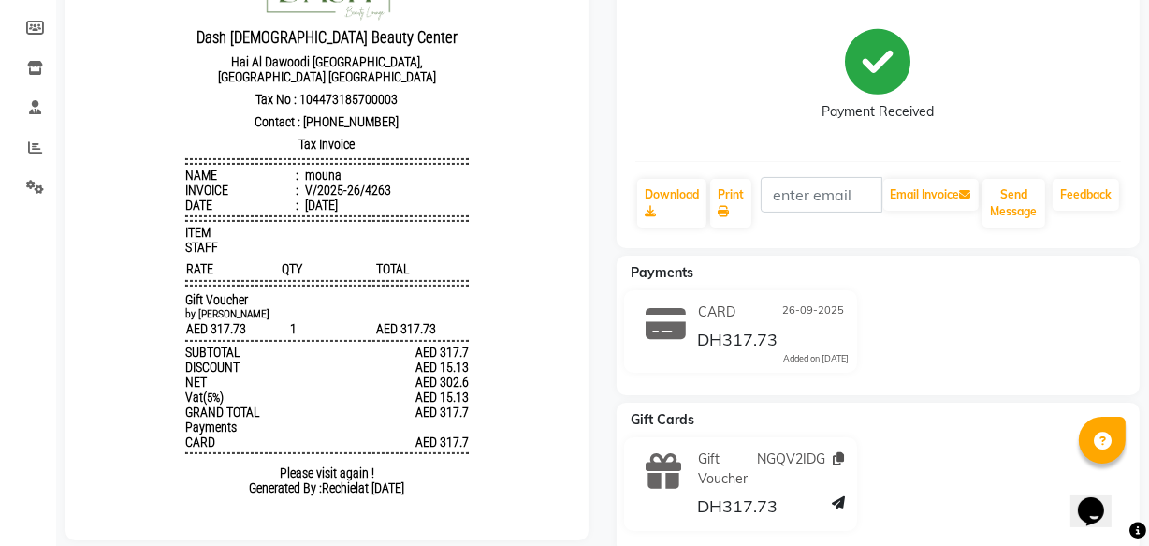
scroll to position [262, 0]
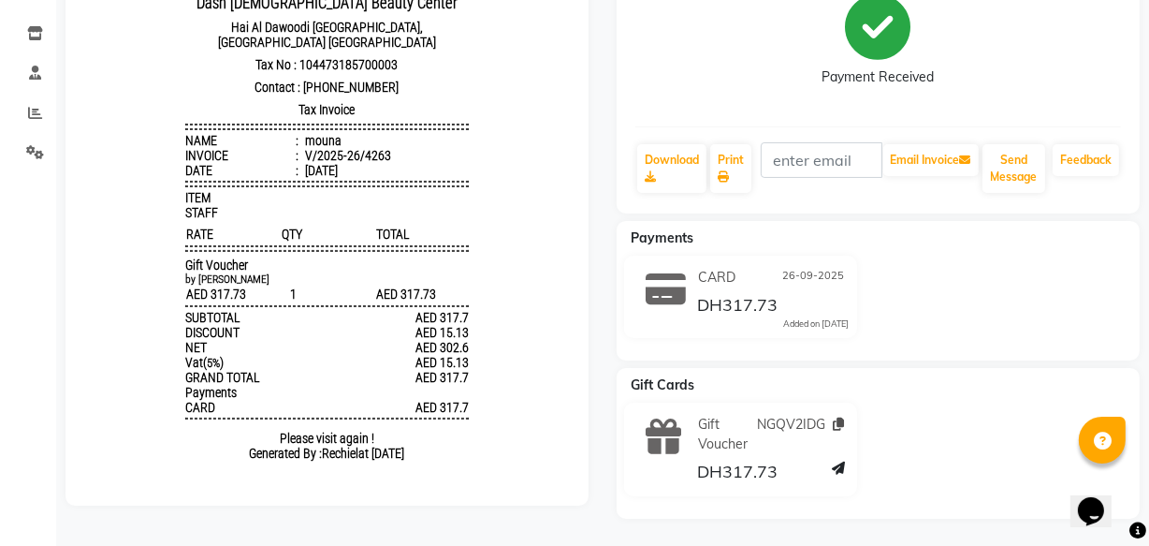
click at [841, 418] on icon at bounding box center [839, 423] width 11 height 13
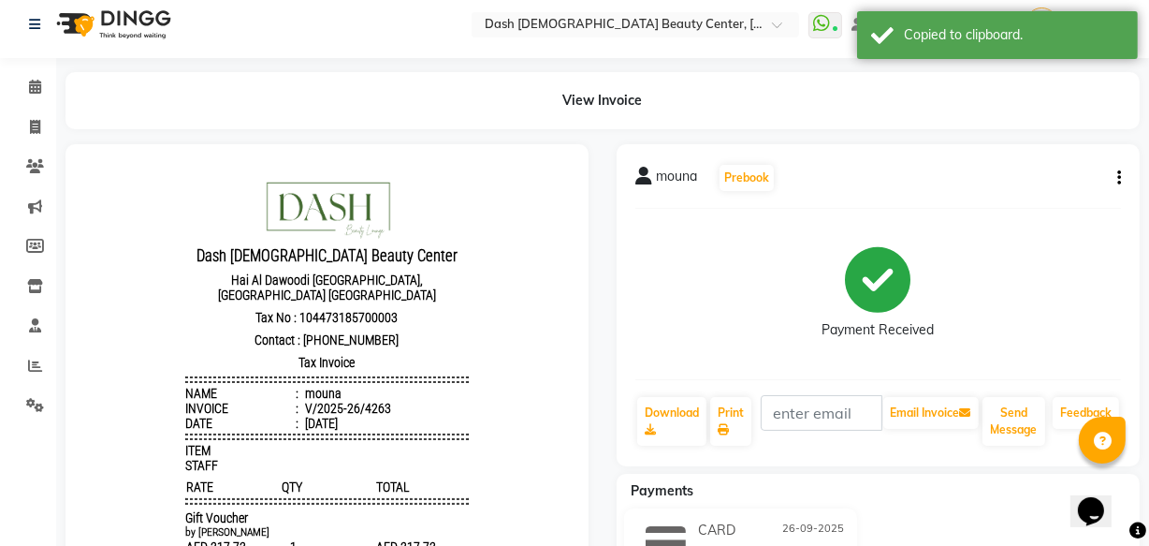
scroll to position [0, 0]
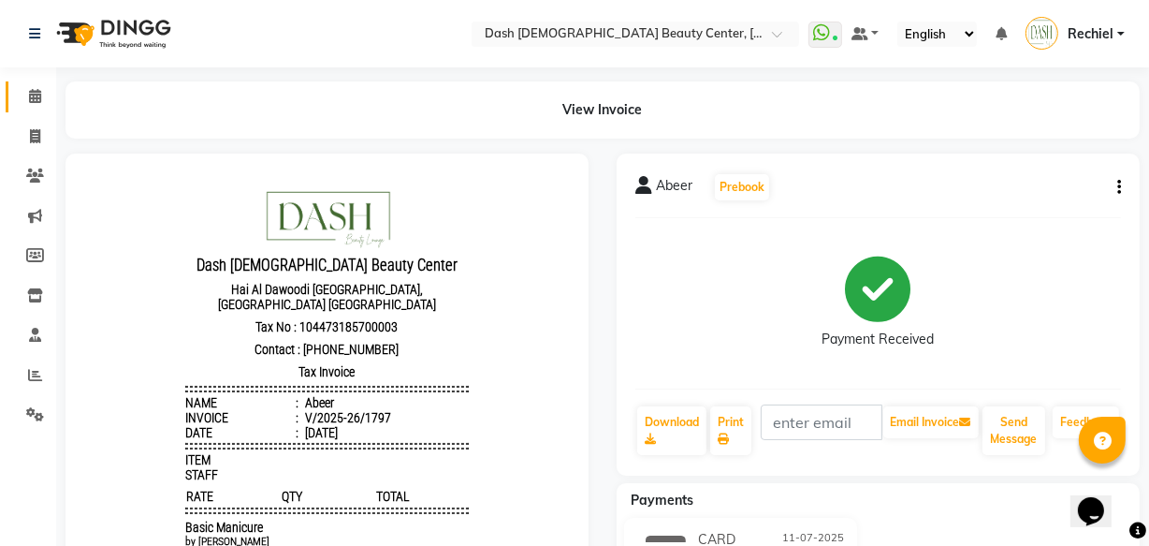
click at [34, 90] on icon at bounding box center [35, 96] width 12 height 14
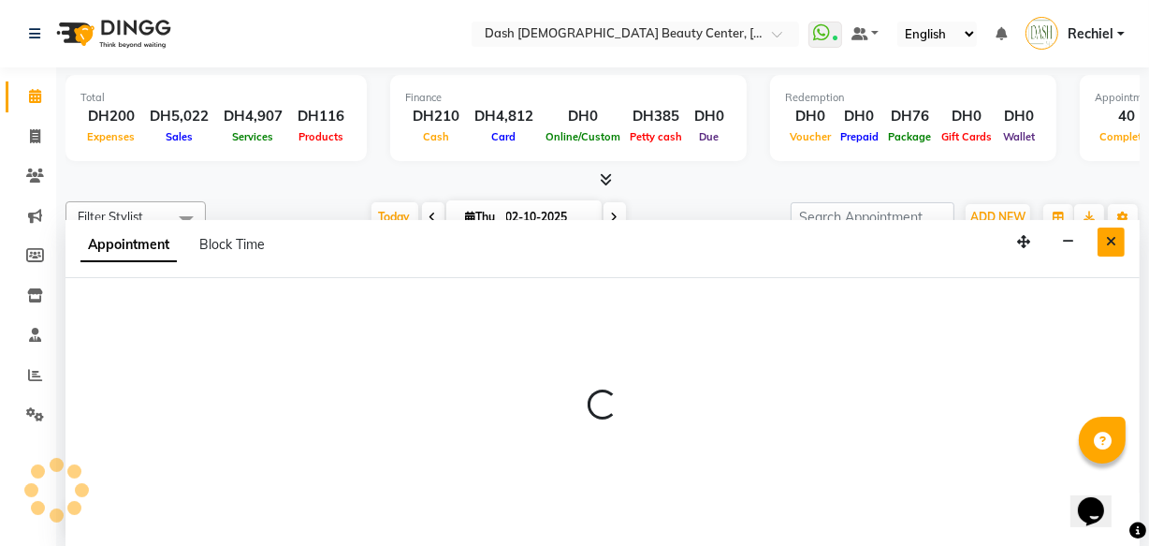
click at [1114, 246] on icon "Close" at bounding box center [1111, 241] width 10 height 13
click at [36, 135] on icon at bounding box center [35, 136] width 10 height 14
select select "service"
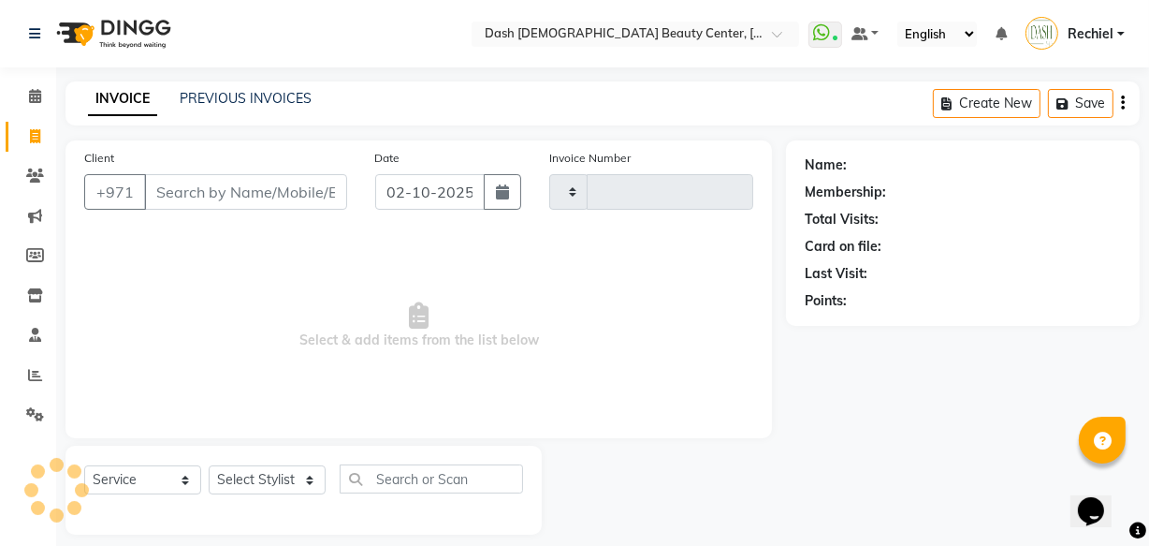
click at [205, 183] on input "Client" at bounding box center [245, 192] width 203 height 36
type input "5"
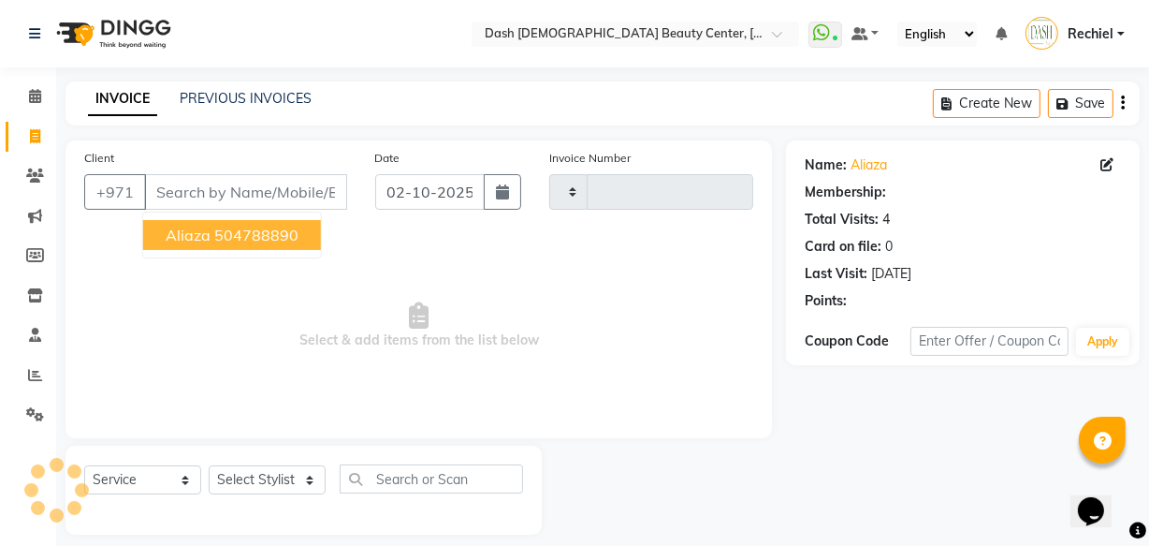
type input "4478"
select select "8372"
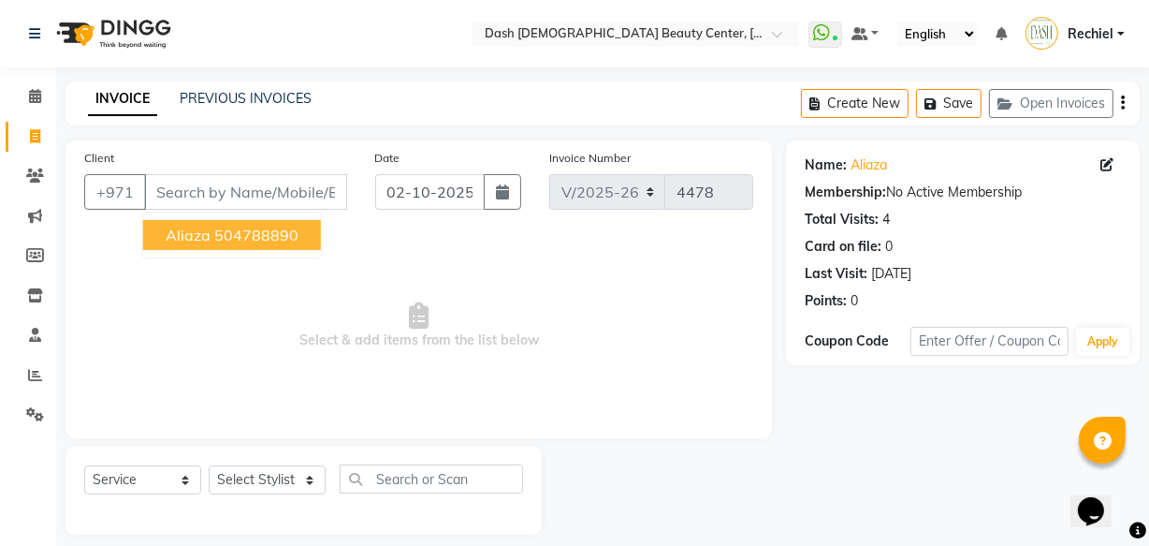
click at [301, 224] on button "Aliaza 504788890" at bounding box center [232, 235] width 178 height 30
type input "504788890"
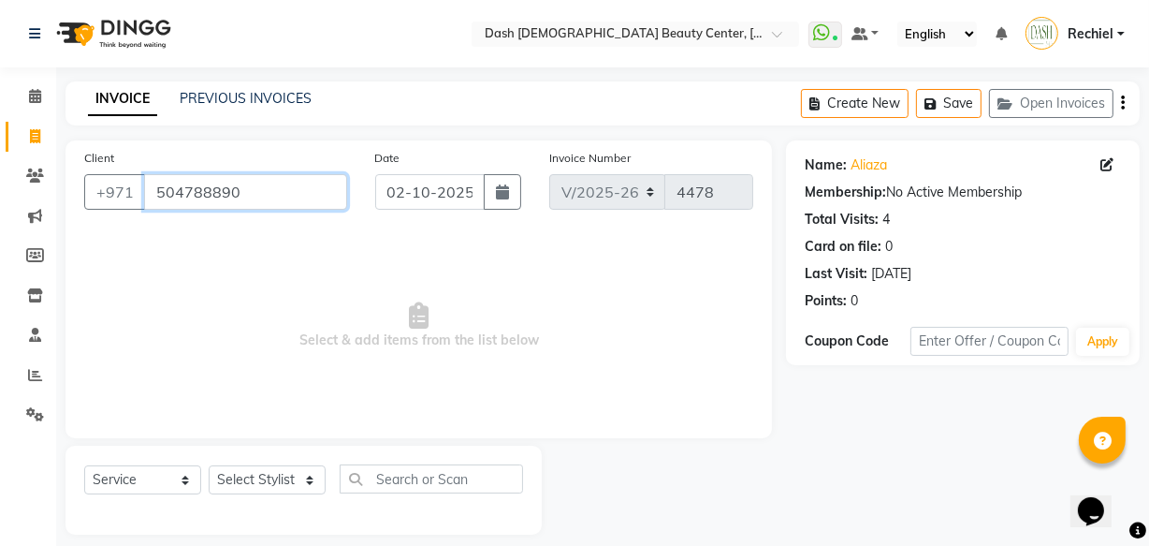
click at [192, 185] on input "504788890" at bounding box center [245, 192] width 203 height 36
click at [188, 197] on input "504788890" at bounding box center [245, 192] width 203 height 36
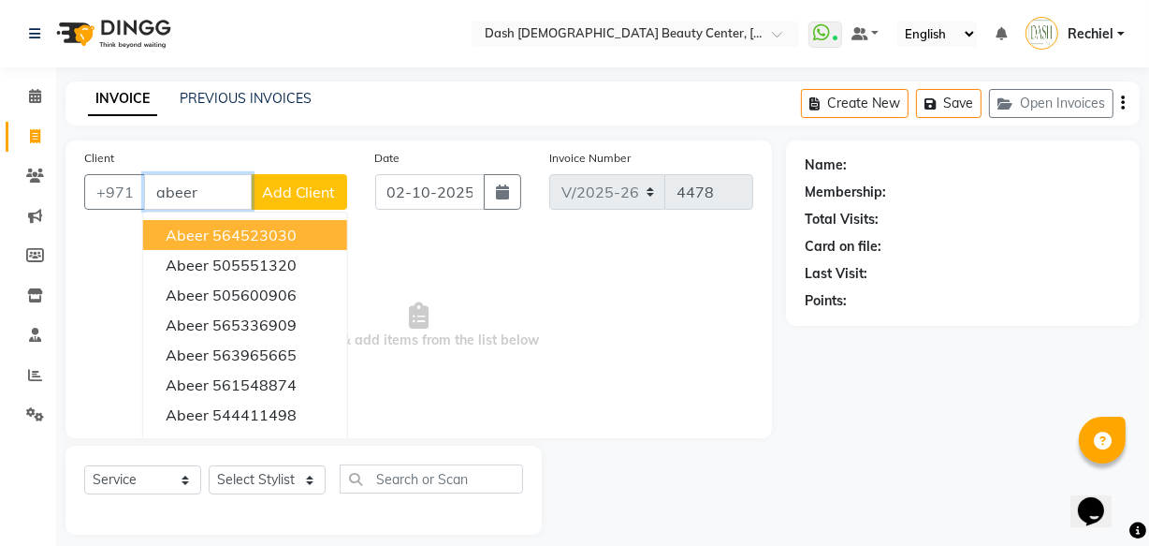
scroll to position [18, 0]
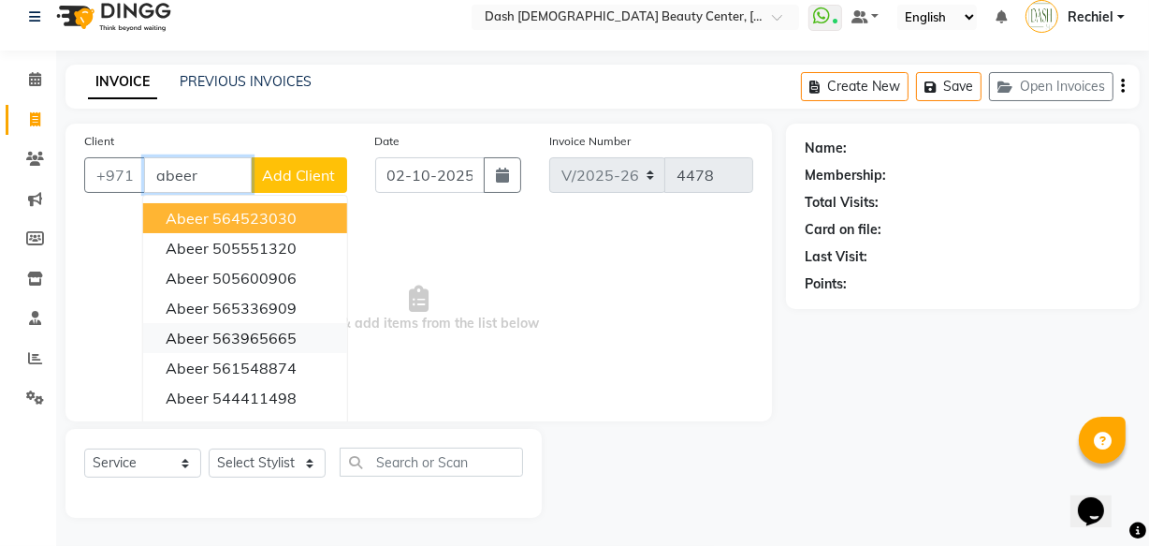
click at [247, 336] on ngb-highlight "563965665" at bounding box center [254, 338] width 84 height 19
type input "563965665"
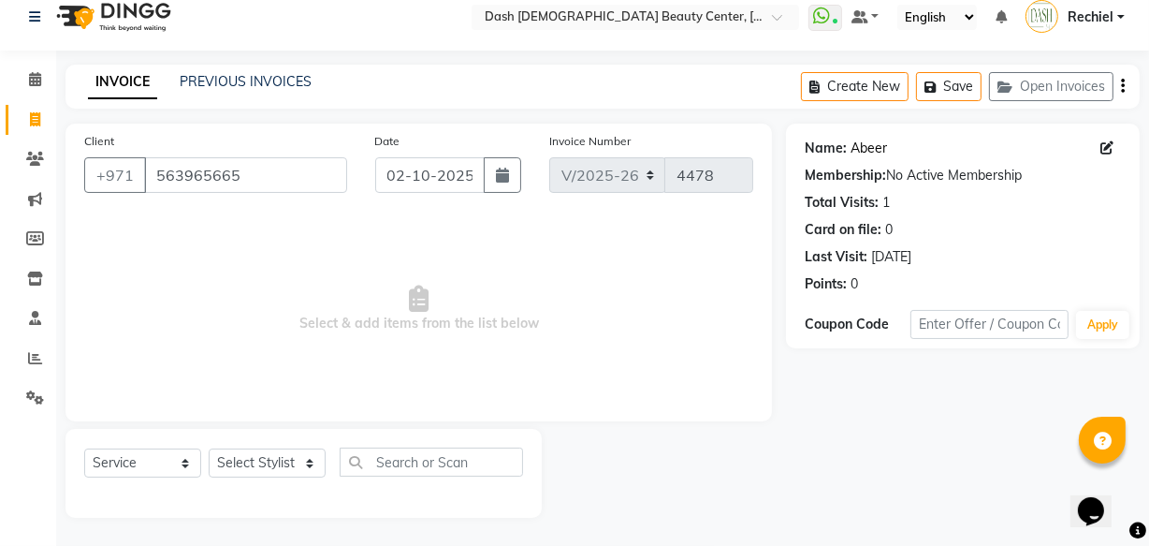
click at [874, 142] on link "Abeer" at bounding box center [869, 149] width 37 height 20
click at [204, 168] on input "563965665" at bounding box center [245, 175] width 203 height 36
click at [205, 168] on input "563965665" at bounding box center [245, 175] width 203 height 36
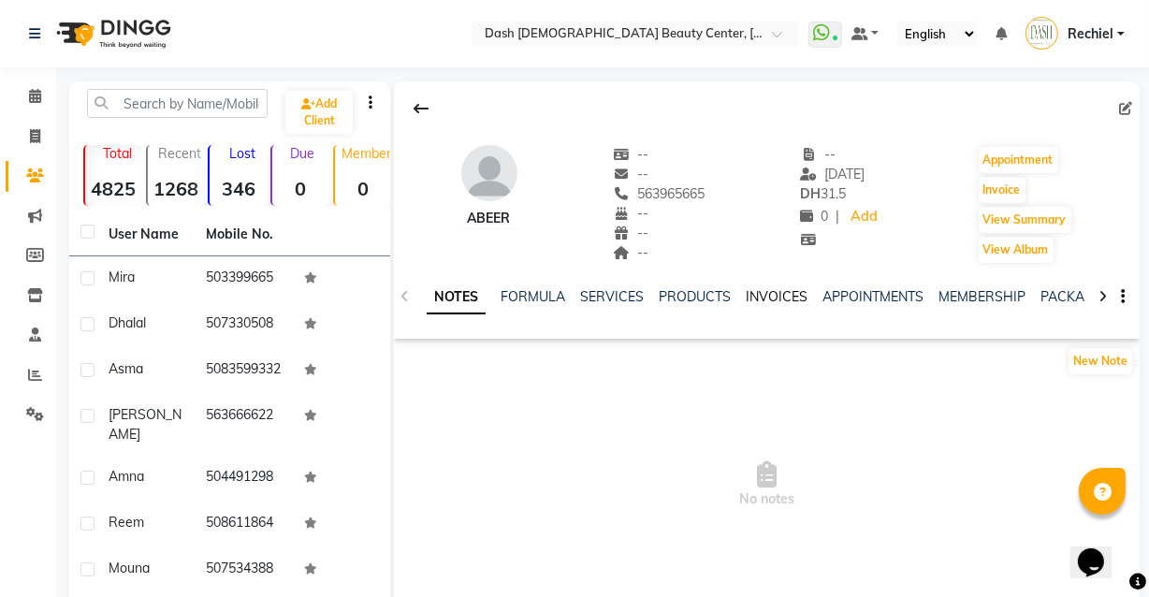
click at [782, 293] on link "INVOICES" at bounding box center [777, 296] width 62 height 17
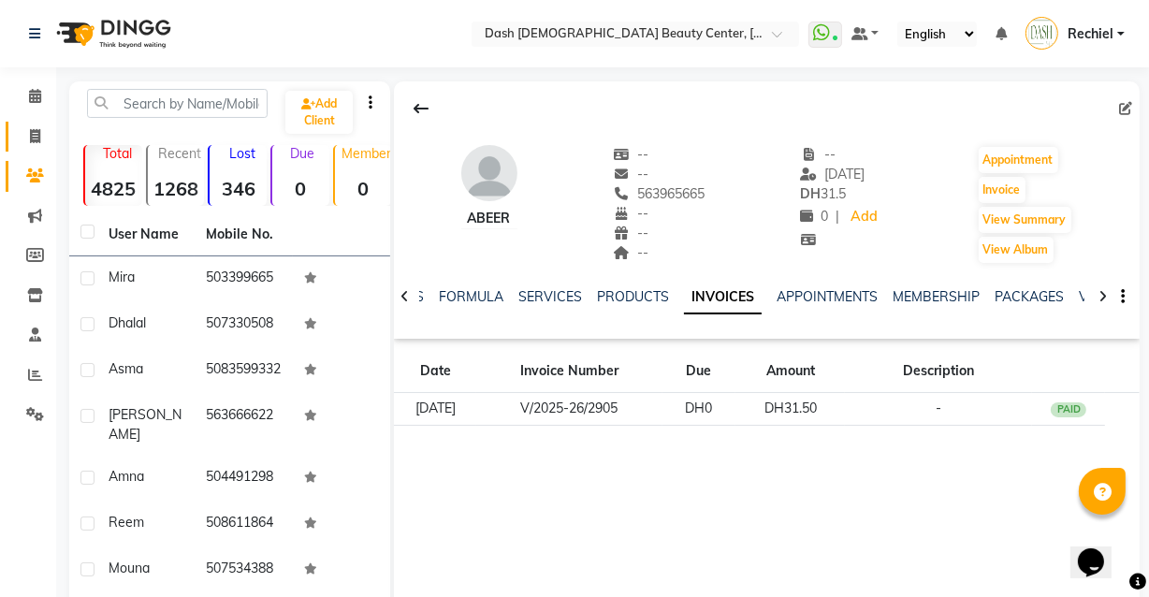
click at [35, 135] on icon at bounding box center [35, 136] width 10 height 14
select select "service"
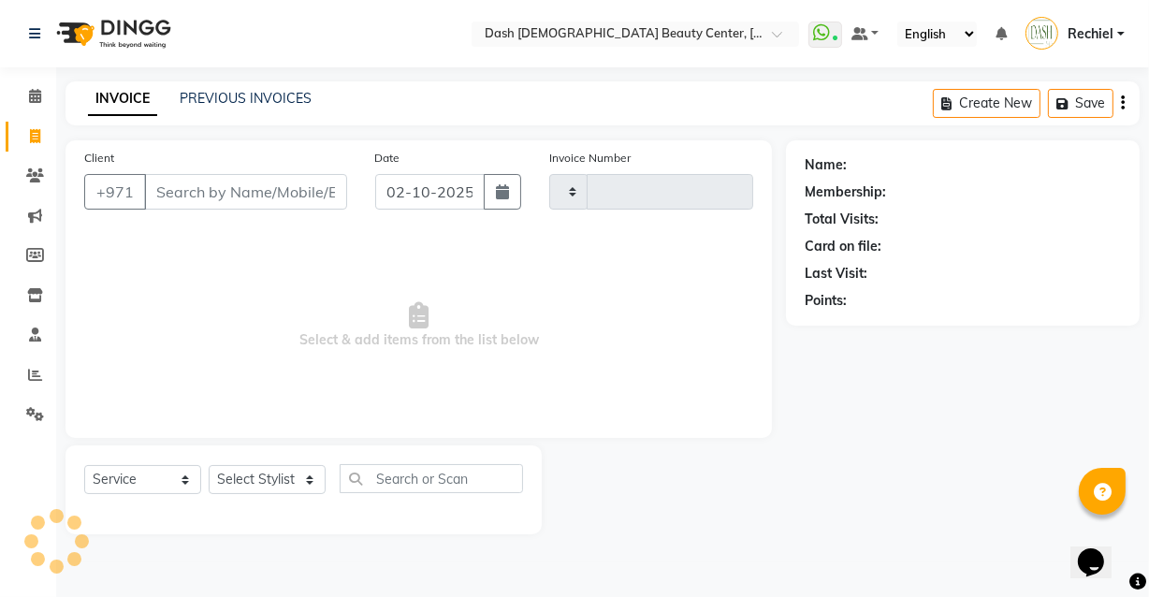
type input "4478"
select select "8372"
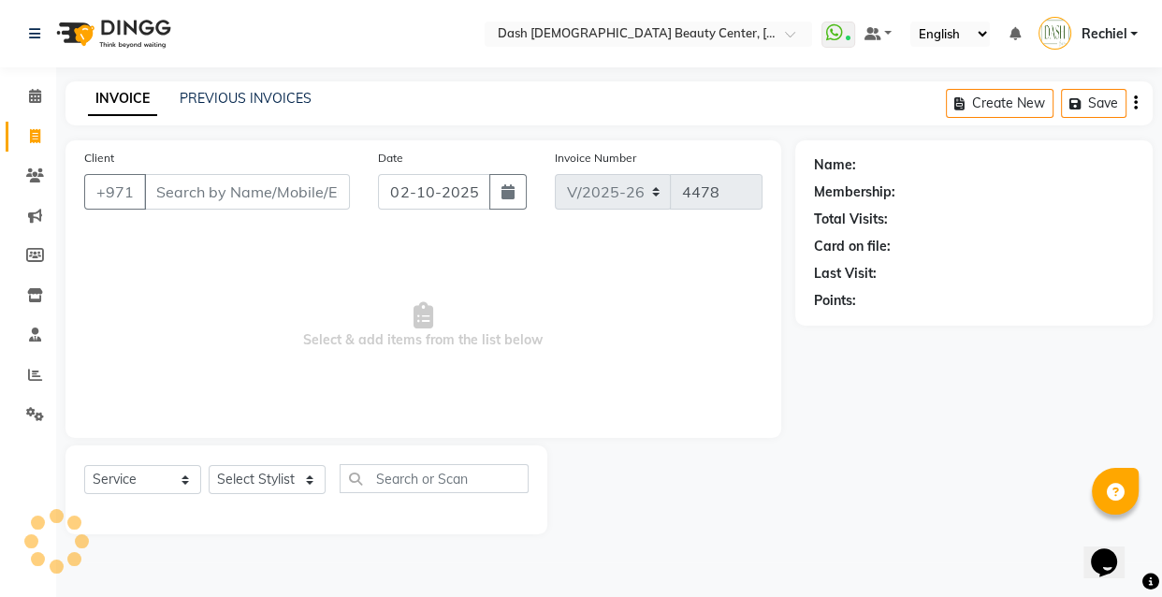
click at [251, 183] on input "Client" at bounding box center [247, 192] width 206 height 36
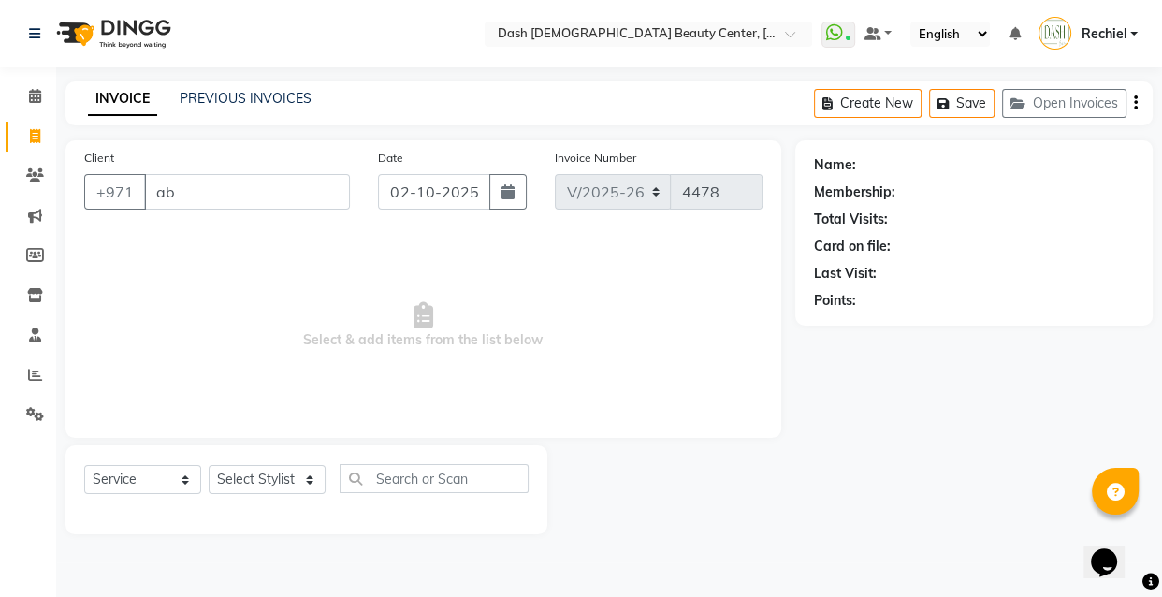
type input "a"
click at [35, 133] on icon at bounding box center [35, 136] width 10 height 14
select select "service"
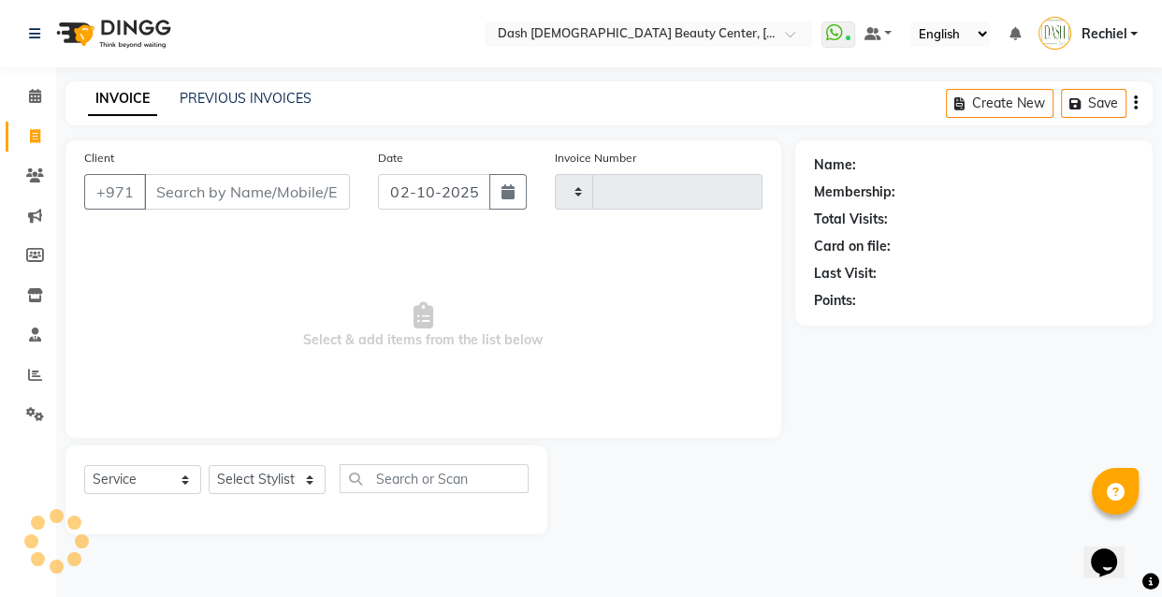
type input "4478"
click at [32, 90] on icon at bounding box center [35, 96] width 12 height 14
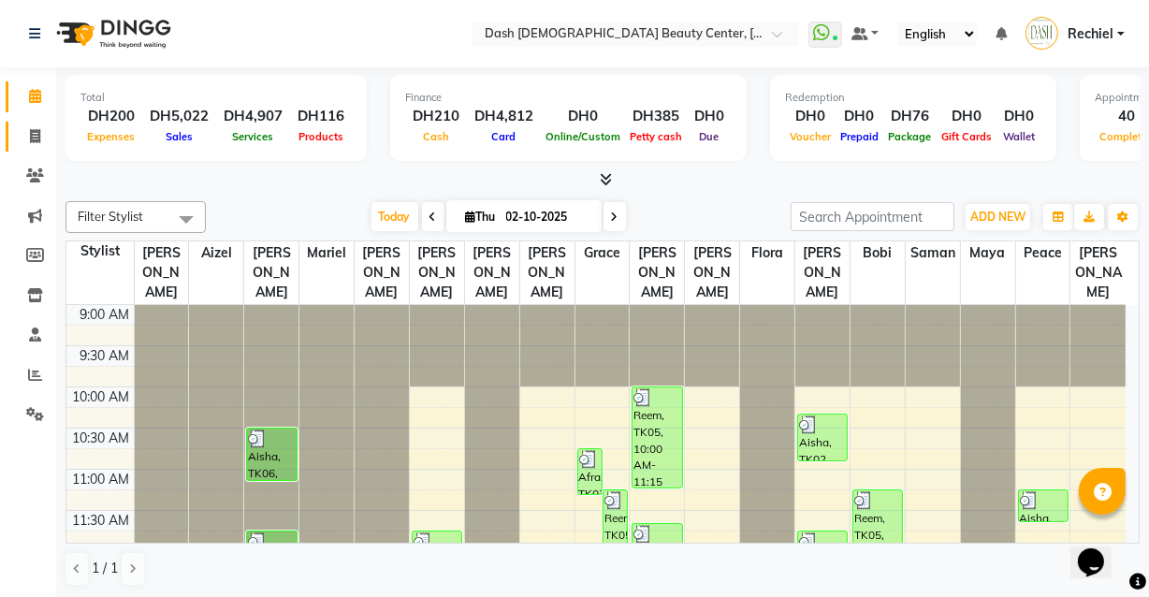
click at [34, 130] on icon at bounding box center [35, 136] width 10 height 14
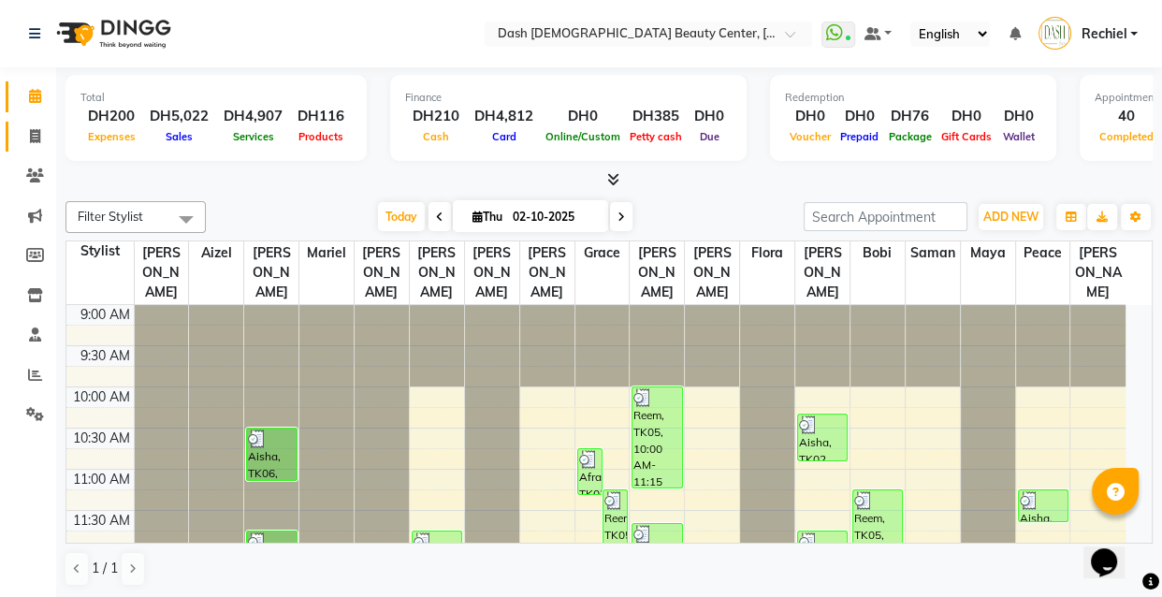
select select "8372"
select select "service"
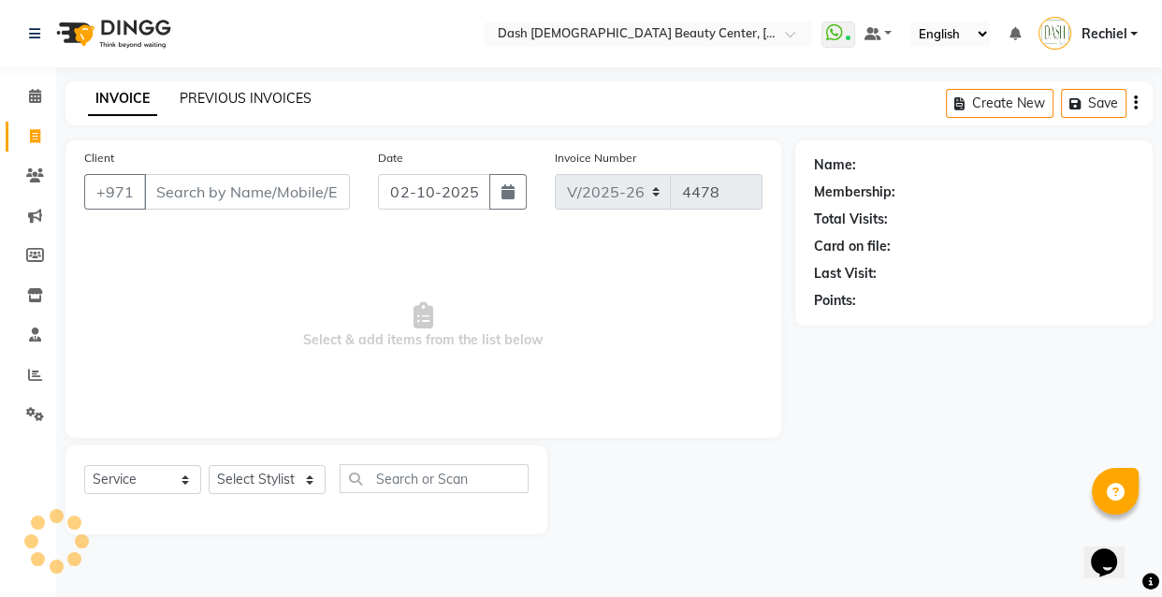
click at [270, 94] on link "PREVIOUS INVOICES" at bounding box center [246, 98] width 132 height 17
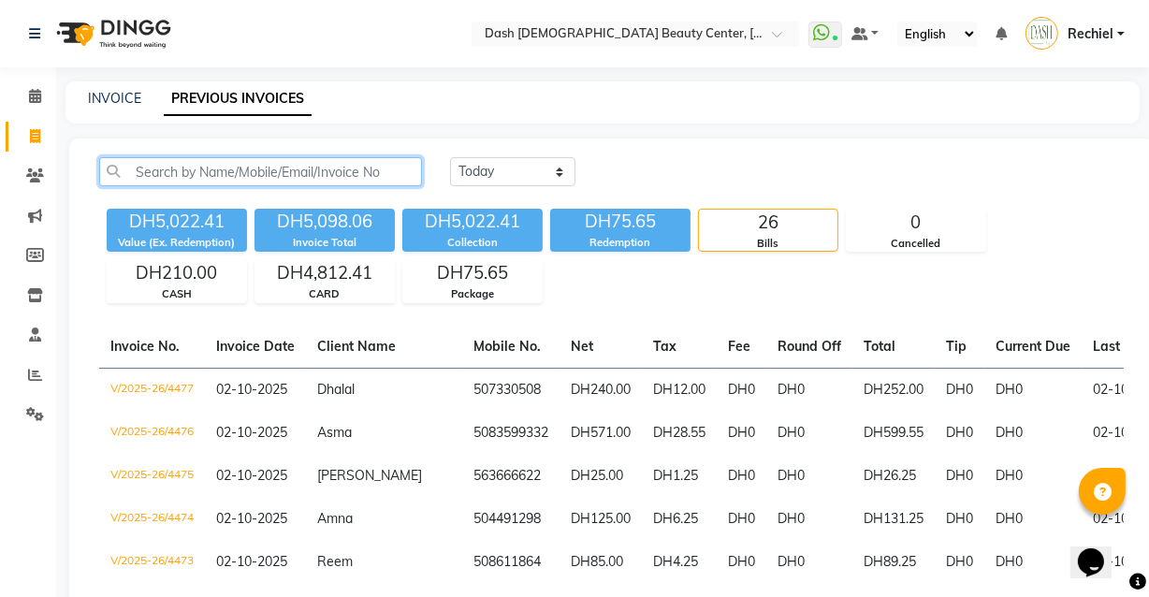
click at [324, 173] on input "text" at bounding box center [260, 171] width 323 height 29
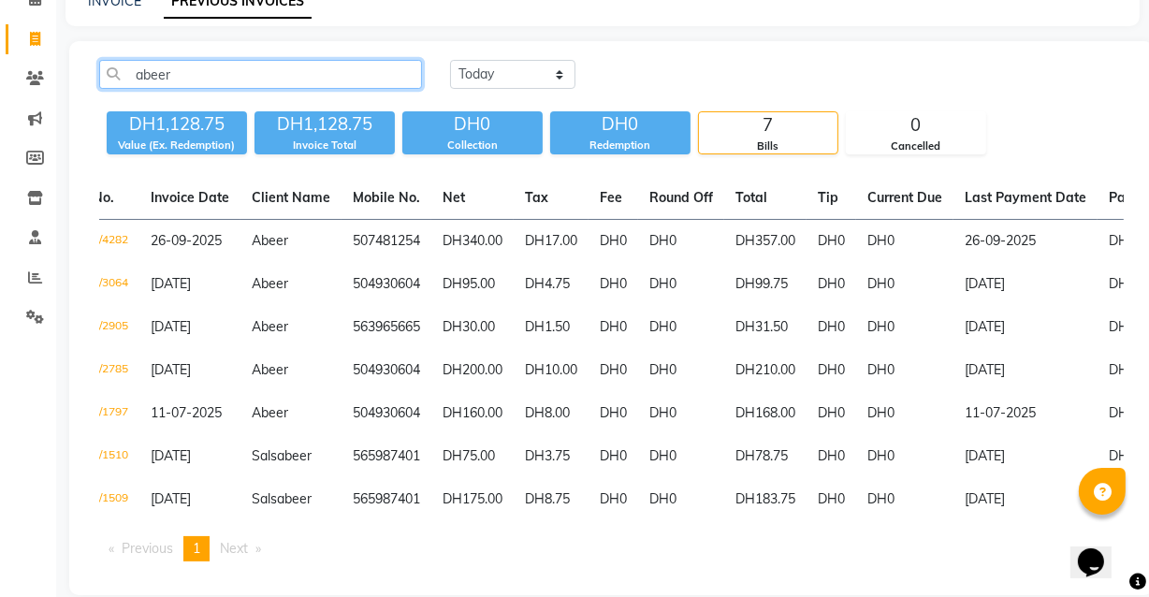
scroll to position [0, 65]
type input "abeer"
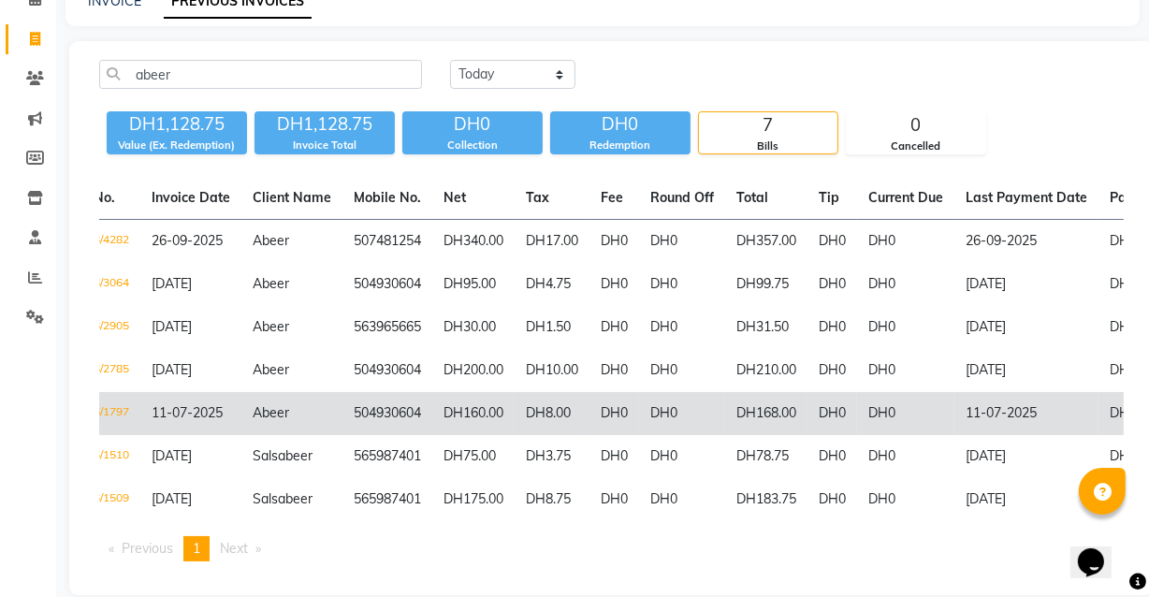
click at [577, 413] on td "DH8.00" at bounding box center [552, 413] width 75 height 43
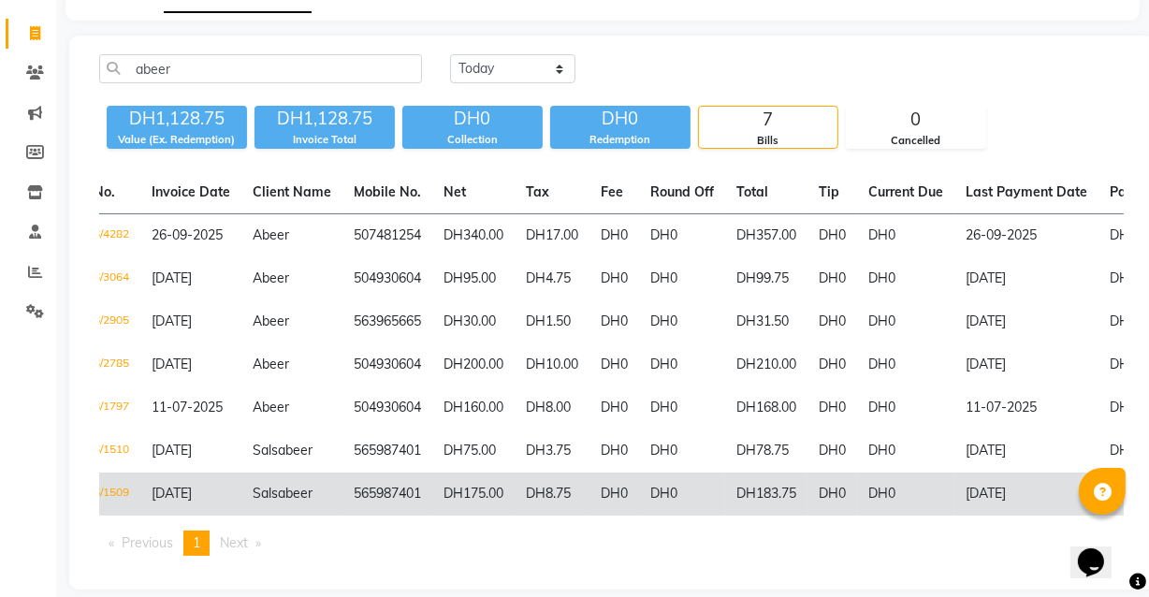
scroll to position [105, 0]
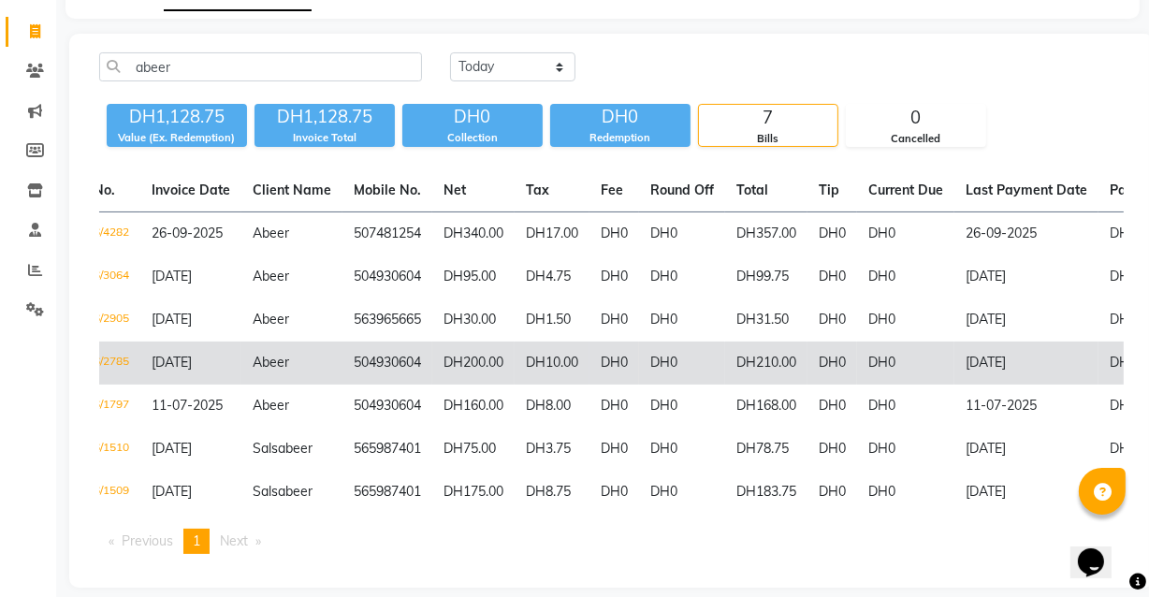
click at [551, 360] on td "DH10.00" at bounding box center [552, 363] width 75 height 43
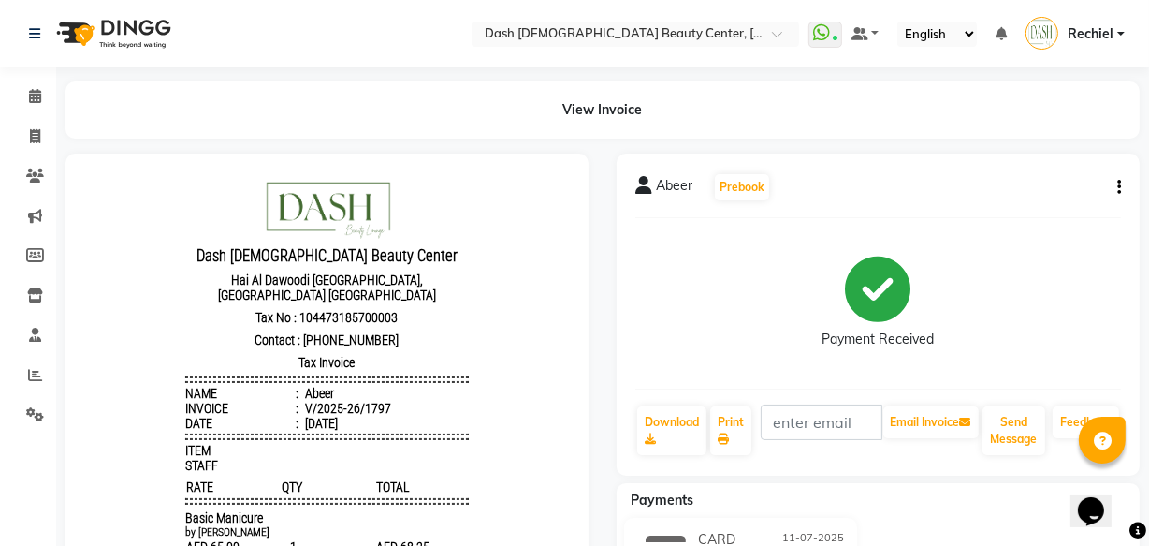
scroll to position [127, 0]
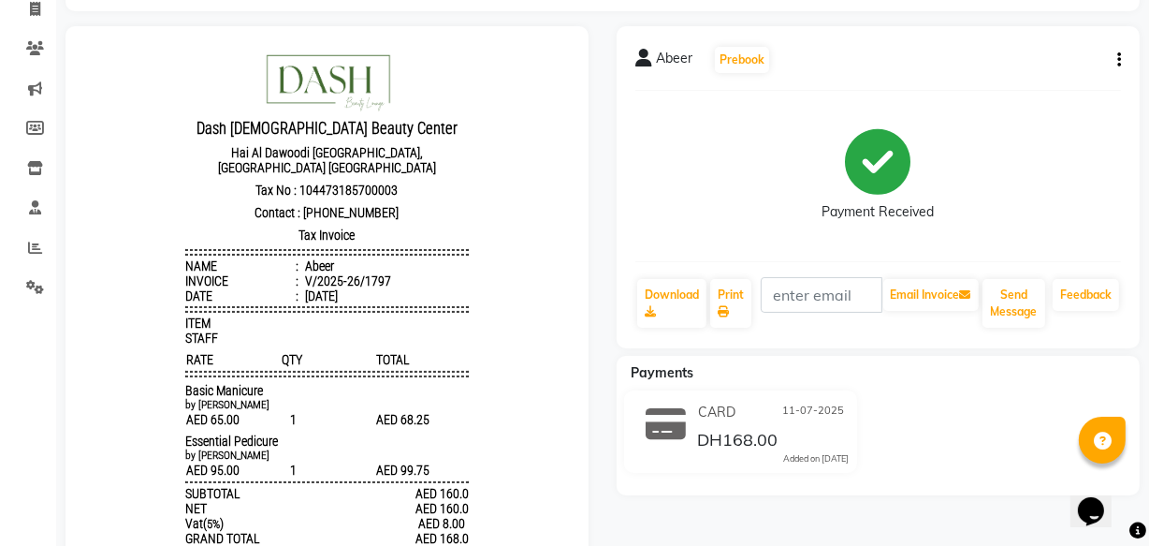
click at [1119, 60] on icon "button" at bounding box center [1120, 60] width 4 height 1
click at [661, 49] on span "Abeer" at bounding box center [674, 62] width 37 height 26
click at [666, 66] on span "Abeer" at bounding box center [674, 62] width 37 height 26
click at [666, 59] on span "Abeer" at bounding box center [674, 62] width 37 height 26
click at [659, 52] on span "Abeer" at bounding box center [674, 62] width 37 height 26
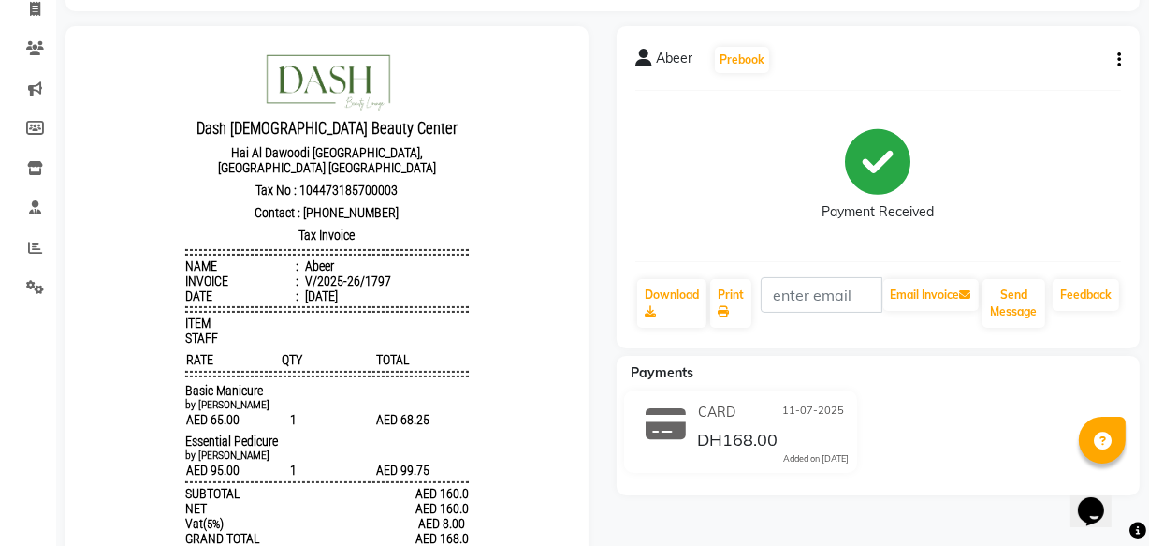
click at [649, 56] on icon at bounding box center [644, 58] width 17 height 19
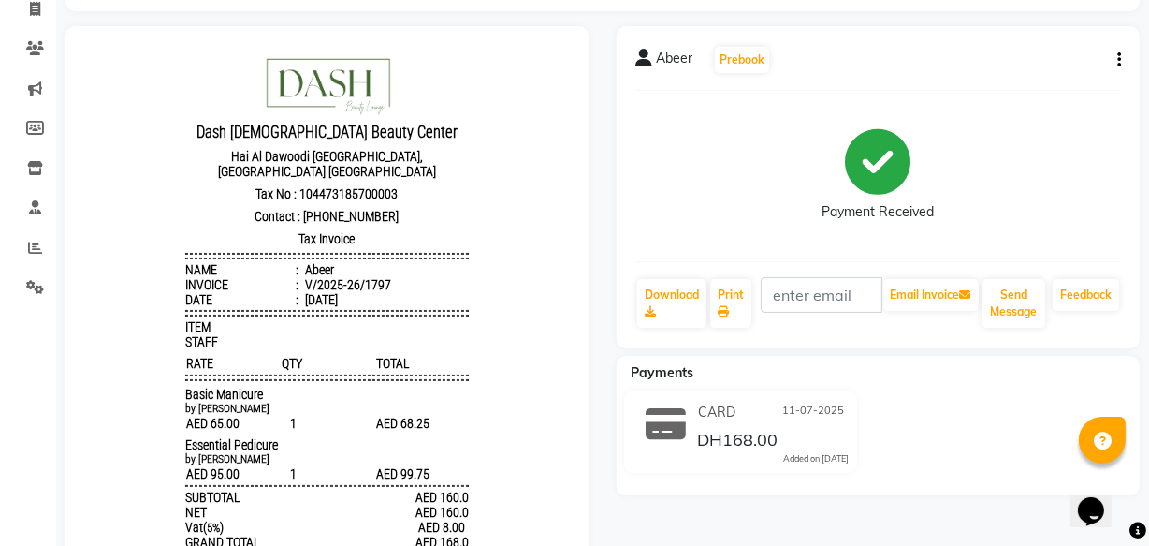
scroll to position [0, 0]
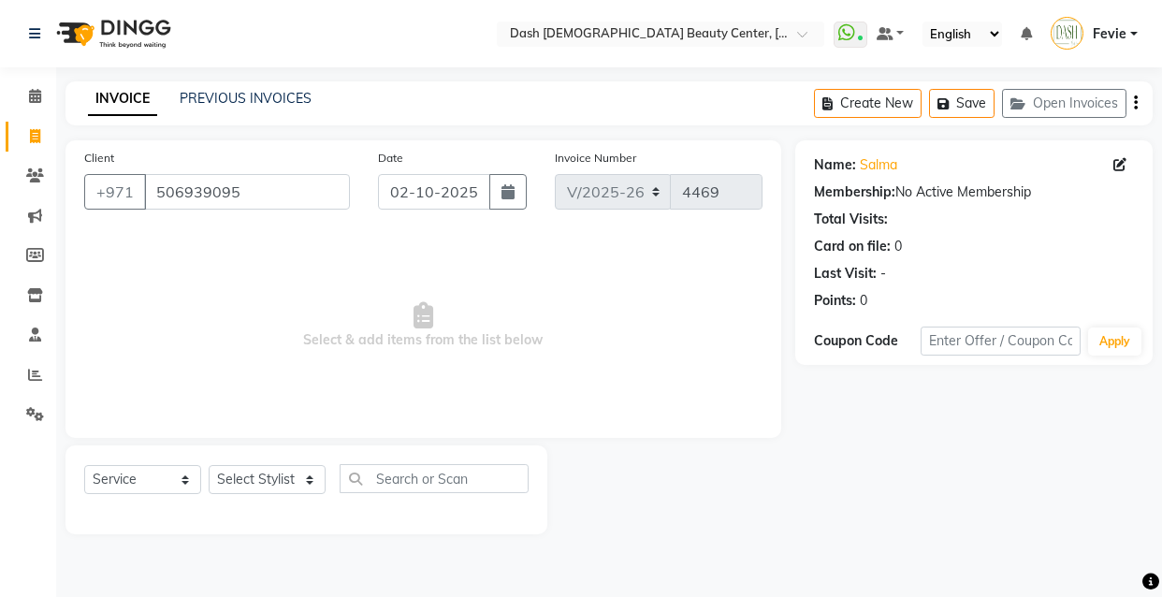
select select "8372"
select select "service"
click at [257, 183] on input "506939095" at bounding box center [247, 192] width 206 height 36
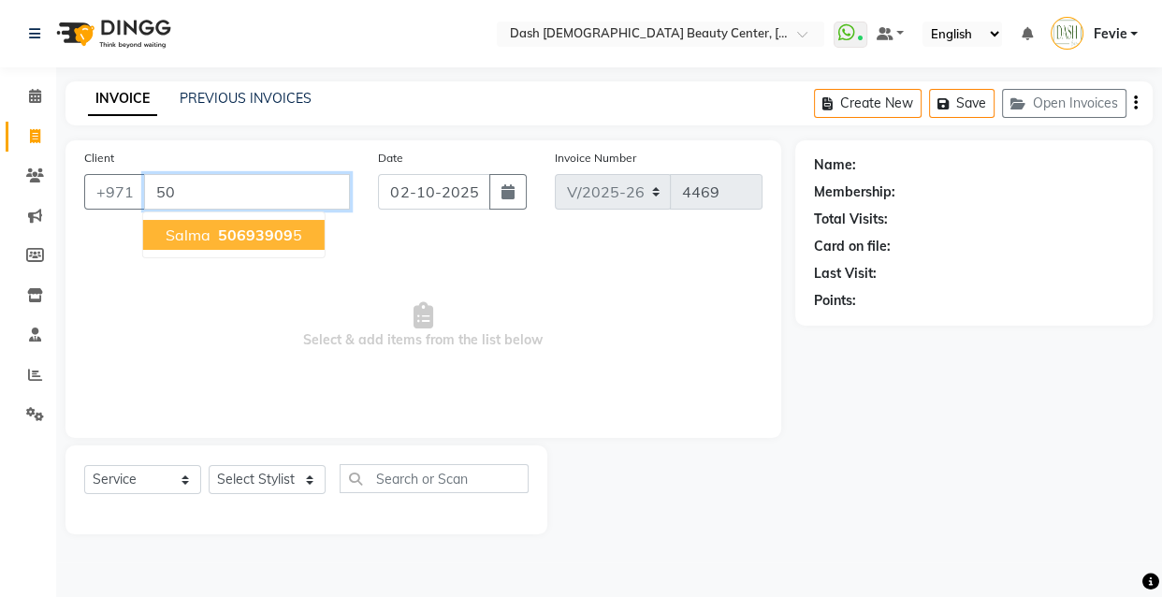
type input "5"
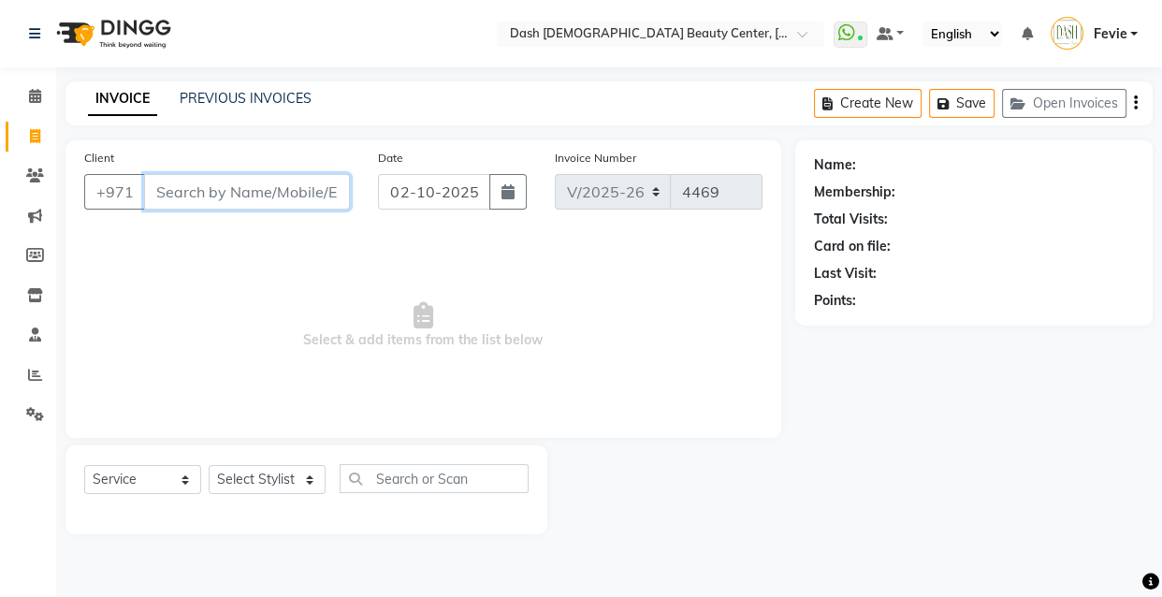
paste input "563965665"
type input "563965665"
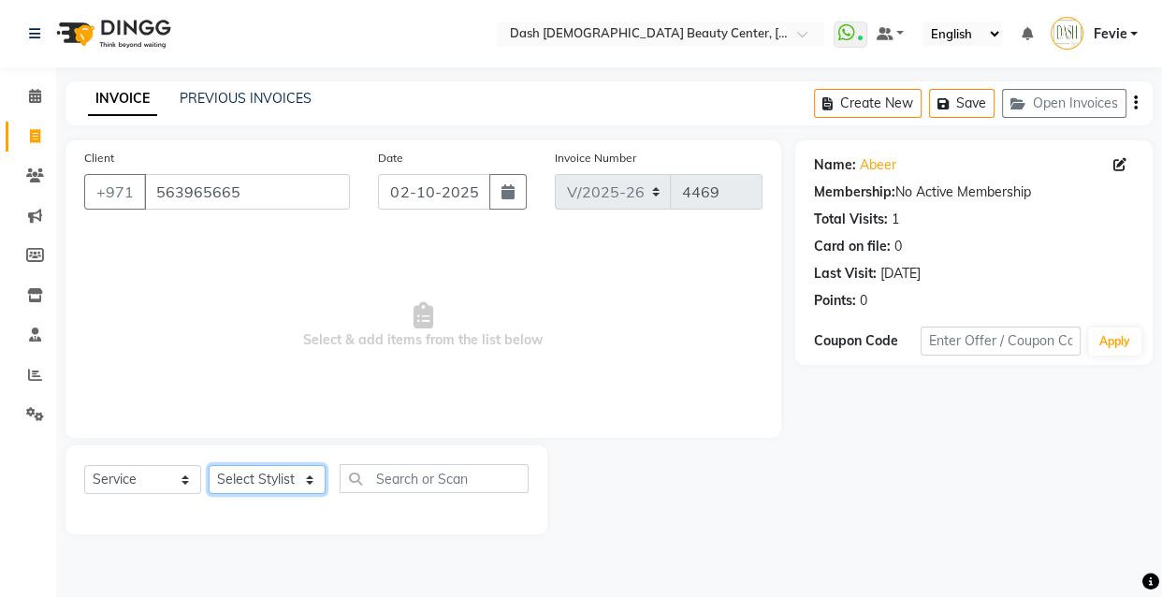
click at [262, 479] on select "Select Stylist Aizel Angelina Anna Bobi Edlyn Fevie Flora Grace Hamda Janine Je…" at bounding box center [267, 479] width 117 height 29
select select "81105"
click at [209, 465] on select "Select Stylist Aizel Angelina Anna Bobi Edlyn Fevie Flora Grace Hamda Janine Je…" at bounding box center [267, 479] width 117 height 29
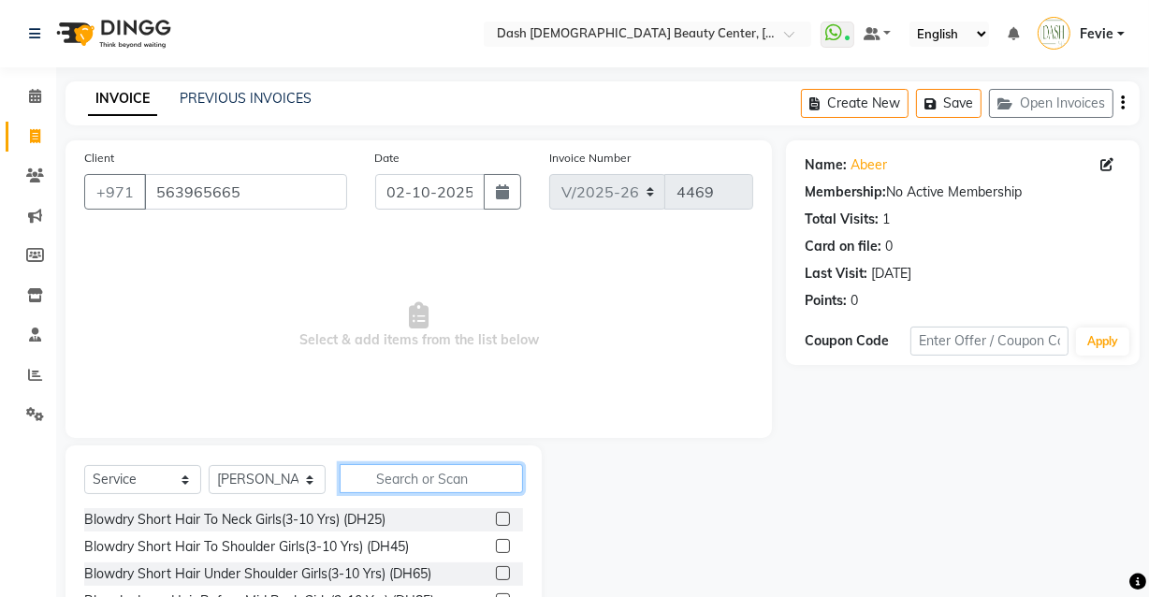
click at [469, 487] on input "text" at bounding box center [431, 478] width 183 height 29
type input "b"
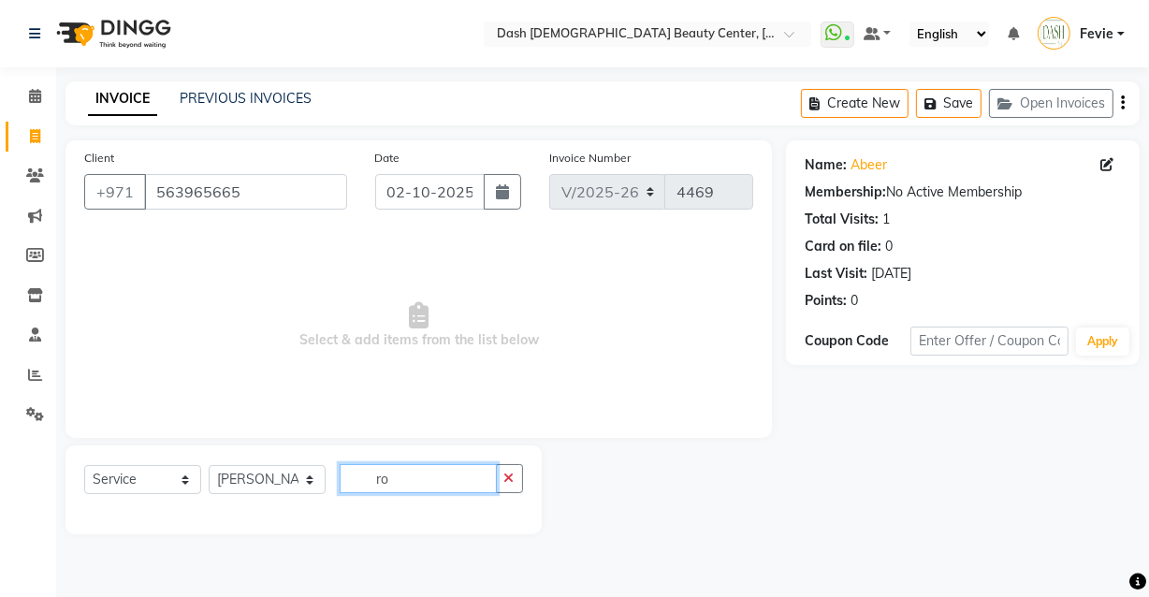
type input "r"
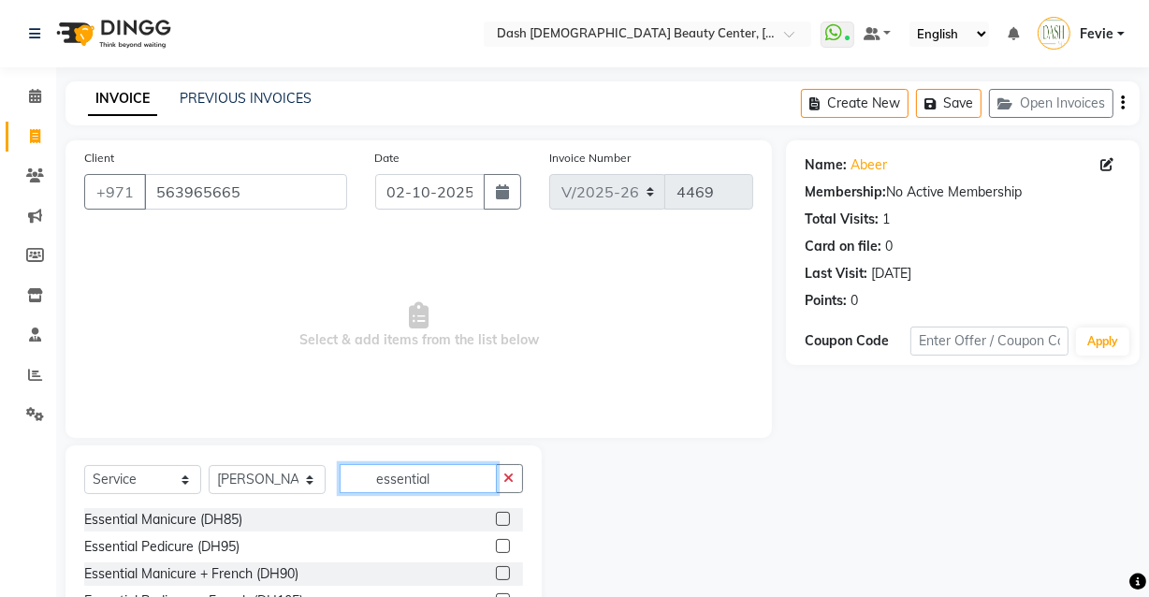
type input "essential"
click at [496, 519] on label at bounding box center [503, 519] width 14 height 14
click at [496, 519] on input "checkbox" at bounding box center [502, 520] width 12 height 12
checkbox input "true"
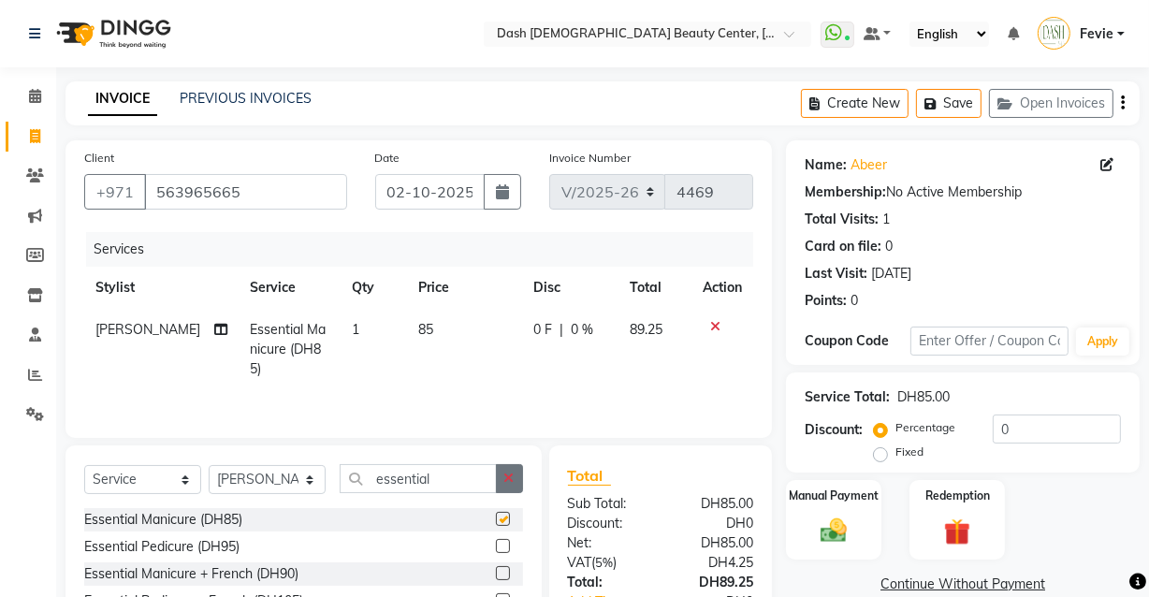
click at [509, 477] on icon "button" at bounding box center [509, 478] width 10 height 13
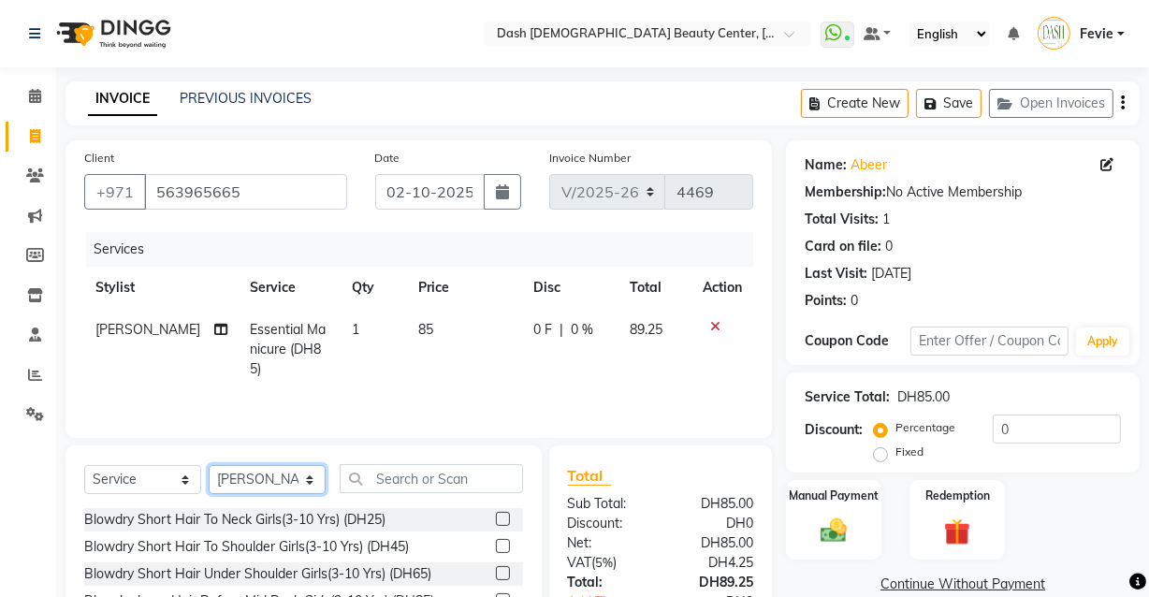
click at [296, 481] on select "Select Stylist Aizel Angelina Anna Bobi Edlyn Fevie Flora Grace Hamda Janine Je…" at bounding box center [267, 479] width 117 height 29
select select "81111"
click at [209, 465] on select "Select Stylist Aizel Angelina Anna Bobi Edlyn Fevie Flora Grace Hamda Janine Je…" at bounding box center [267, 479] width 117 height 29
click at [451, 481] on input "text" at bounding box center [431, 478] width 183 height 29
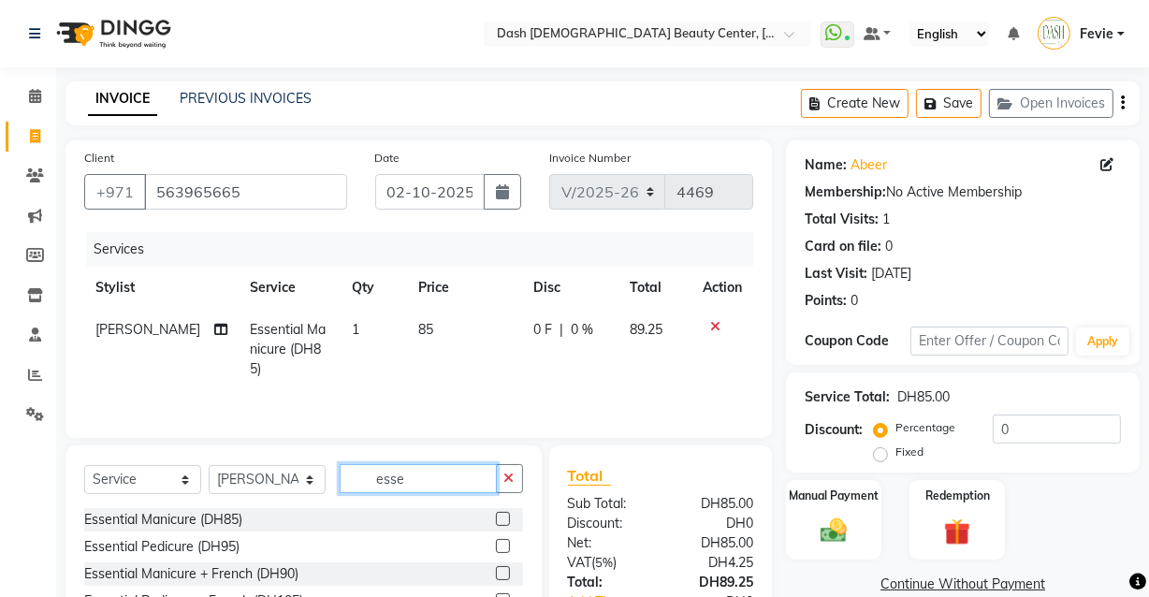
type input "esse"
click at [496, 547] on label at bounding box center [503, 546] width 14 height 14
click at [496, 547] on input "checkbox" at bounding box center [502, 547] width 12 height 12
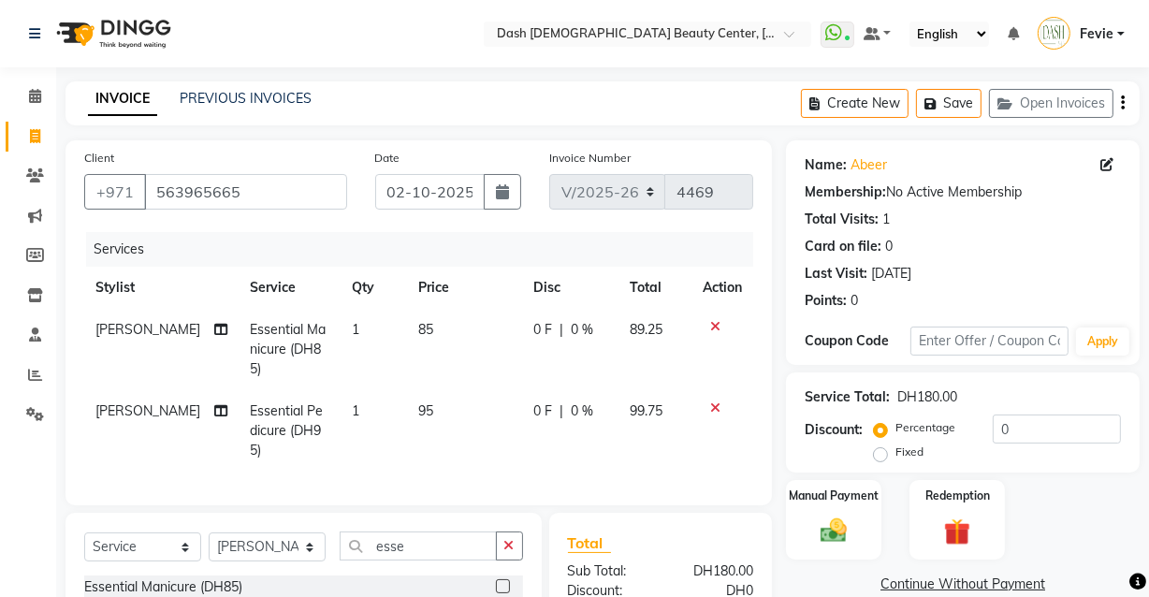
checkbox input "false"
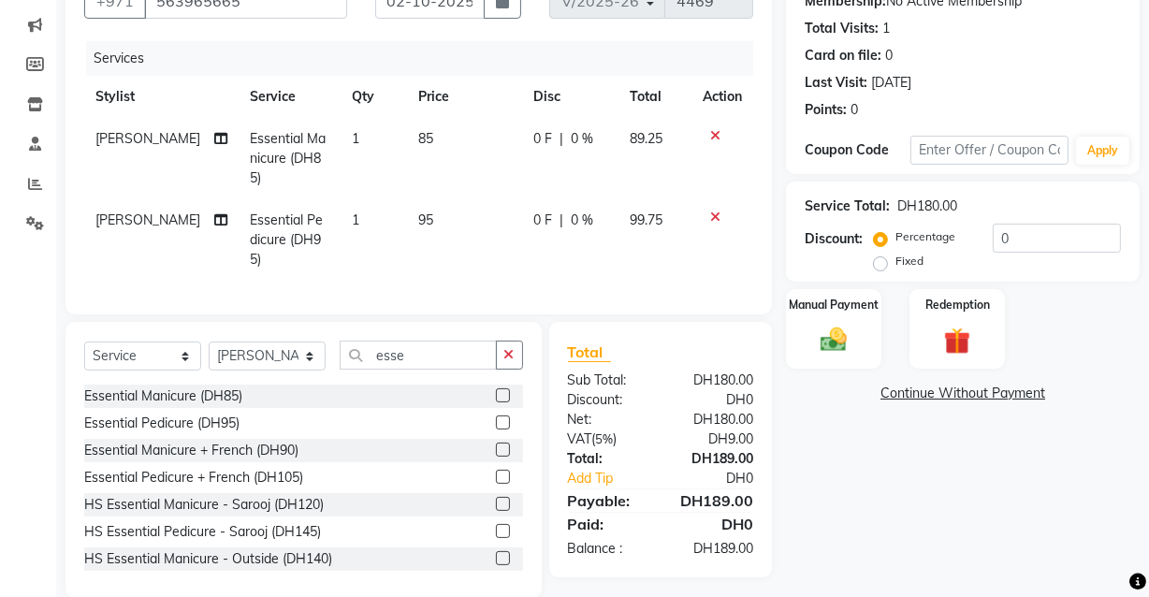
scroll to position [213, 0]
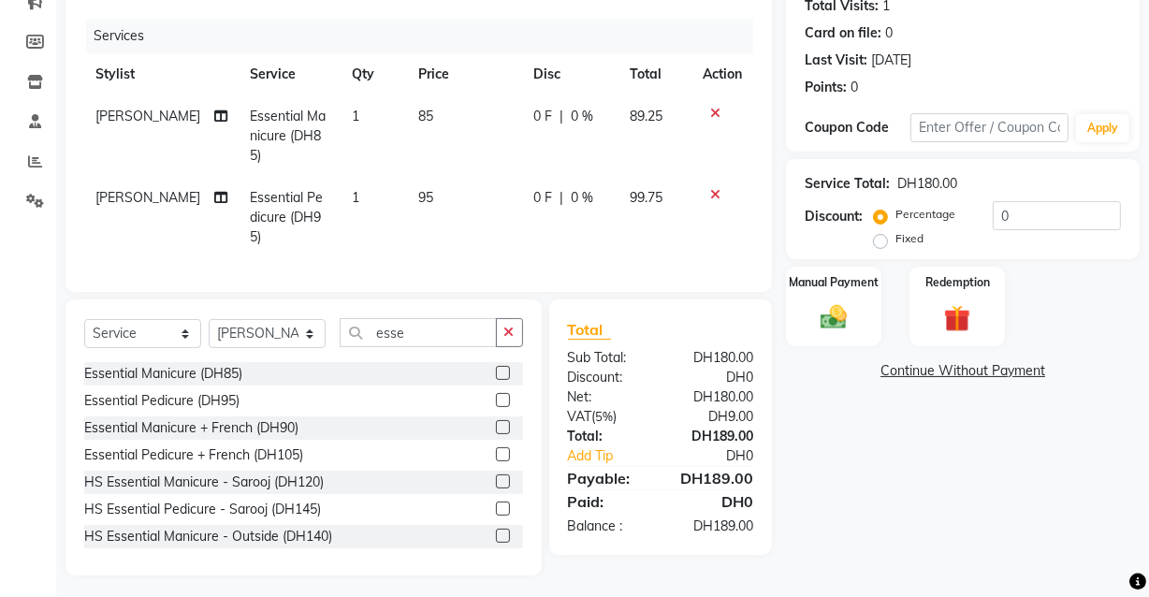
click at [834, 305] on img at bounding box center [833, 317] width 43 height 31
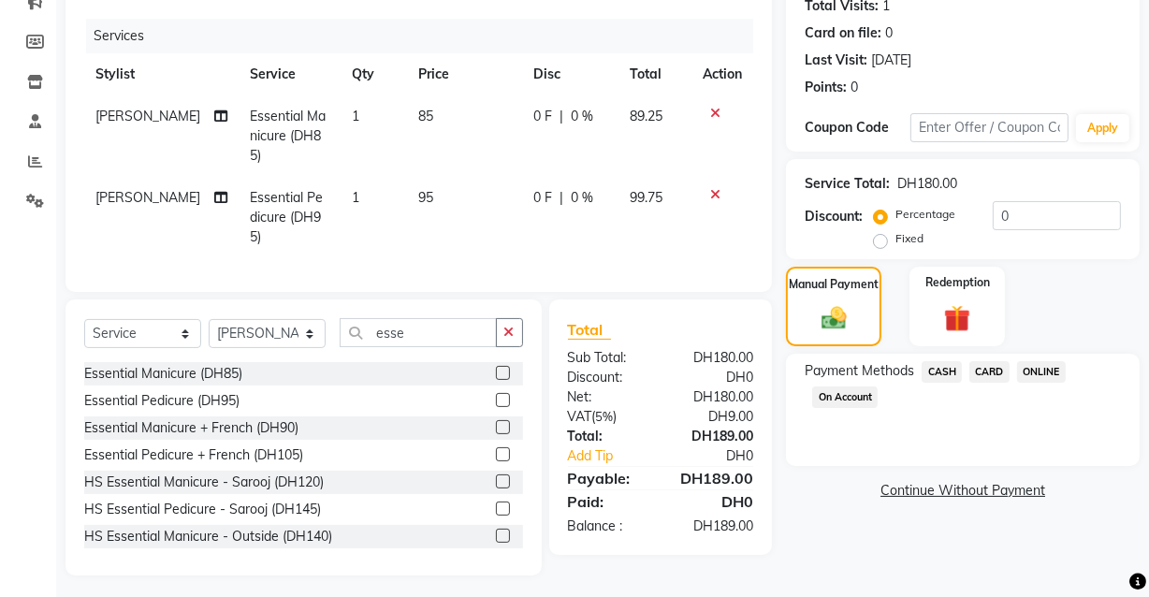
click at [934, 370] on span "CASH" at bounding box center [942, 372] width 40 height 22
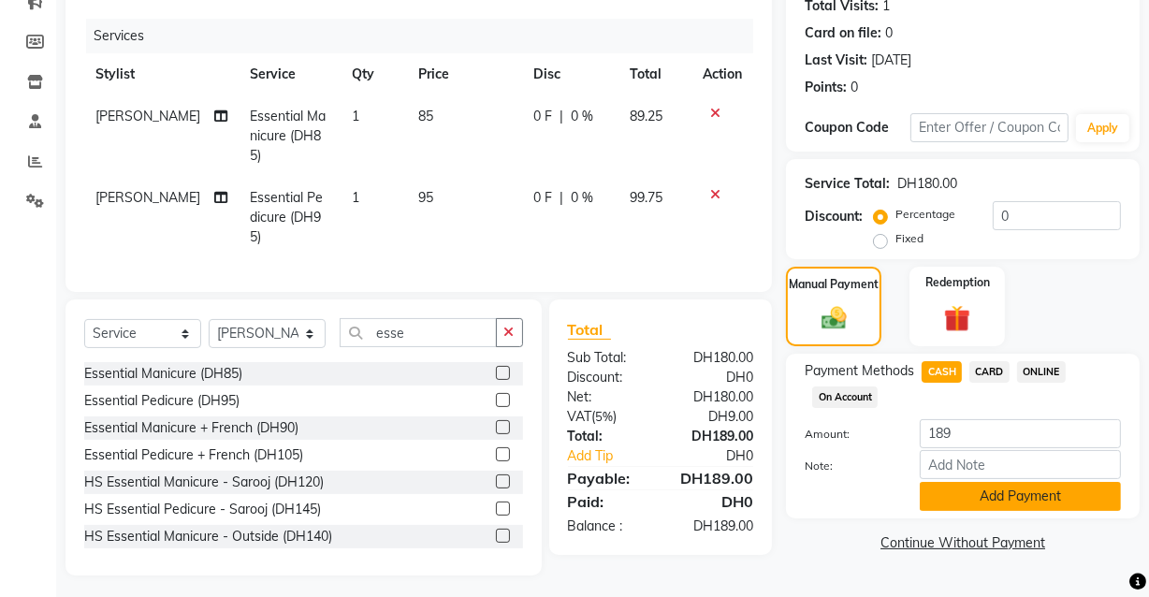
click at [1007, 503] on button "Add Payment" at bounding box center [1020, 496] width 201 height 29
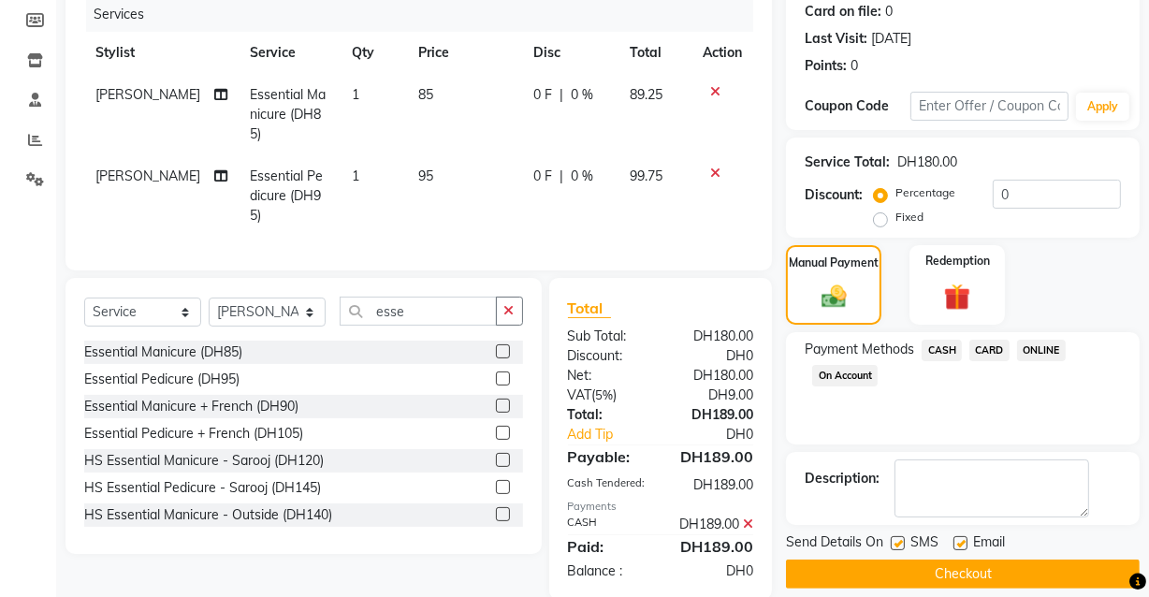
scroll to position [279, 0]
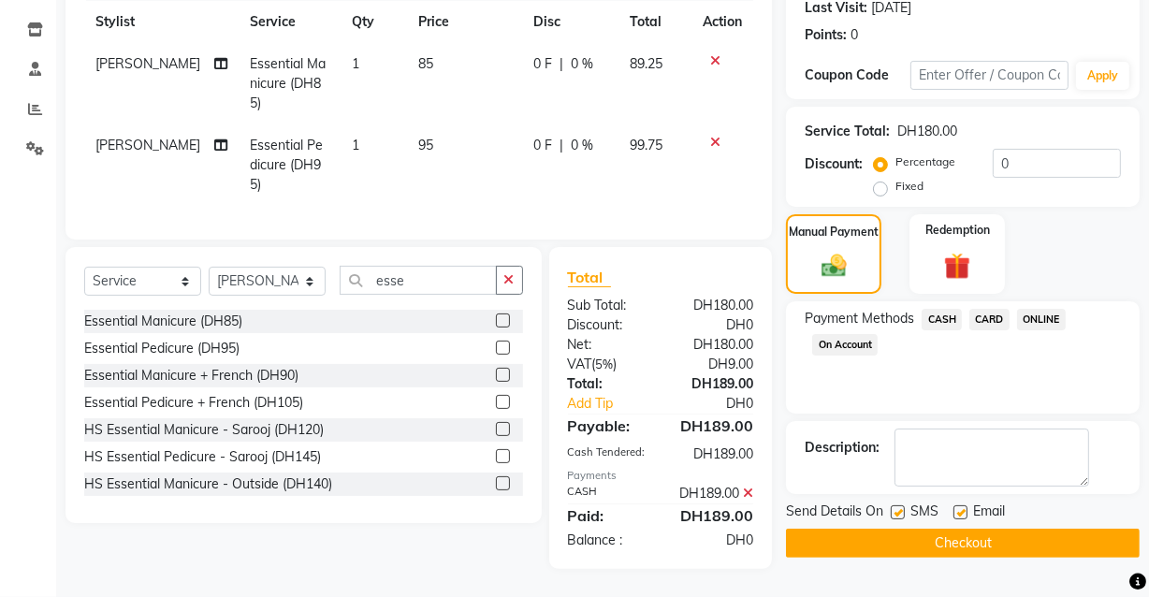
click at [962, 505] on label at bounding box center [961, 512] width 14 height 14
click at [962, 507] on input "checkbox" at bounding box center [960, 513] width 12 height 12
checkbox input "false"
click at [899, 505] on label at bounding box center [898, 512] width 14 height 14
click at [899, 507] on input "checkbox" at bounding box center [897, 513] width 12 height 12
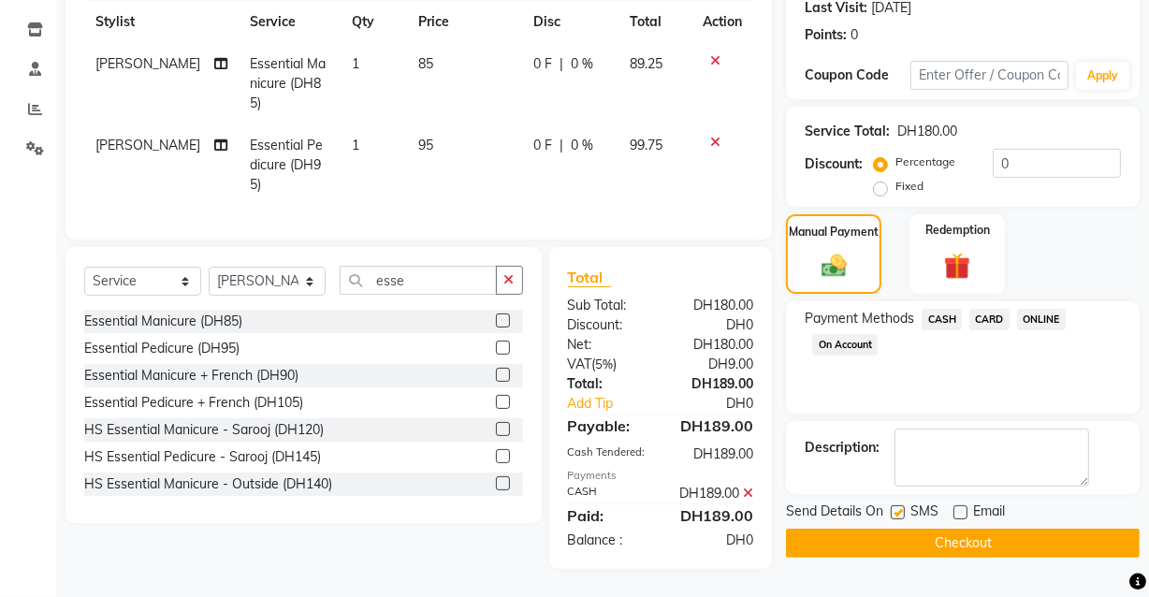
checkbox input "false"
click at [924, 535] on button "Checkout" at bounding box center [963, 543] width 354 height 29
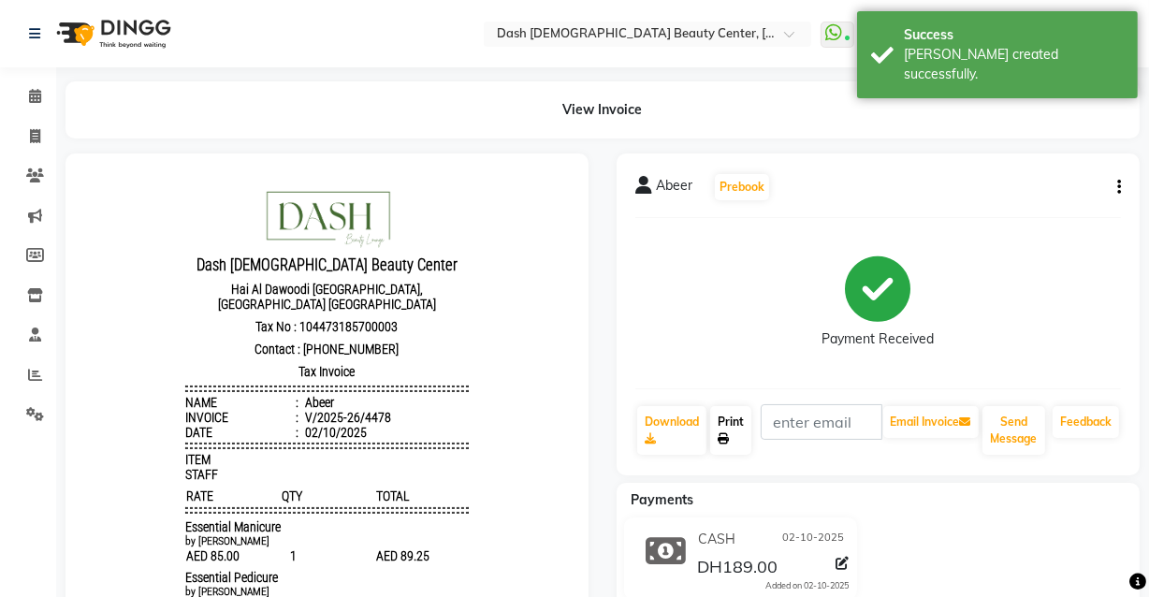
click at [725, 448] on link "Print" at bounding box center [730, 430] width 41 height 49
click at [10, 100] on link "Calendar" at bounding box center [28, 96] width 45 height 31
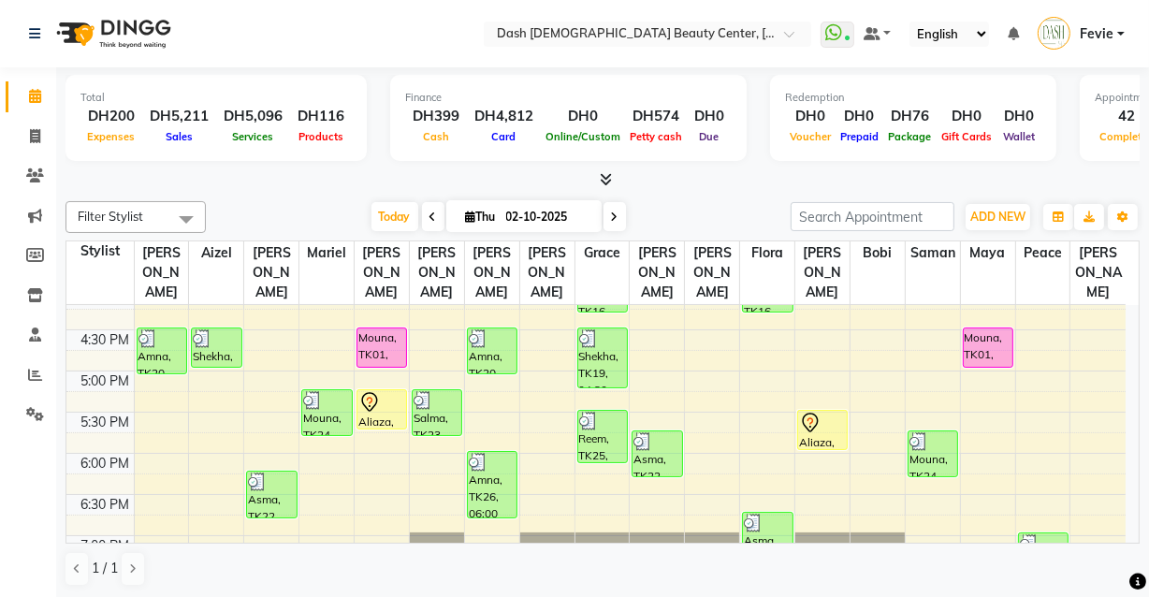
scroll to position [588, 0]
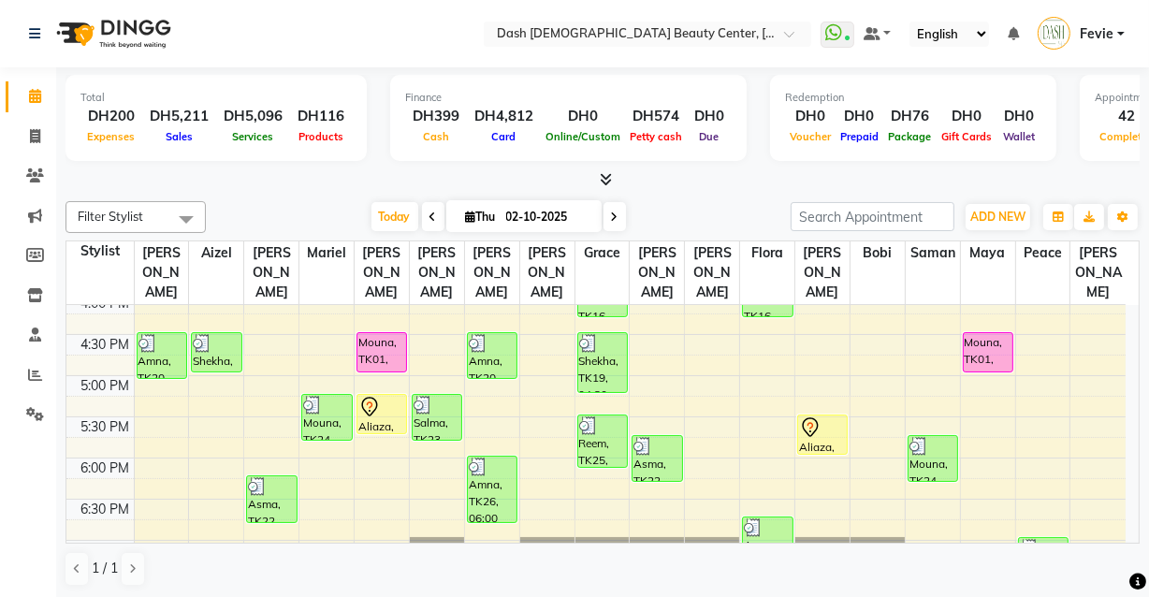
click at [383, 402] on div "Aliaza, TK21, 05:15 PM-05:45 PM, HS Basic Manicure - Sarooj" at bounding box center [382, 414] width 49 height 38
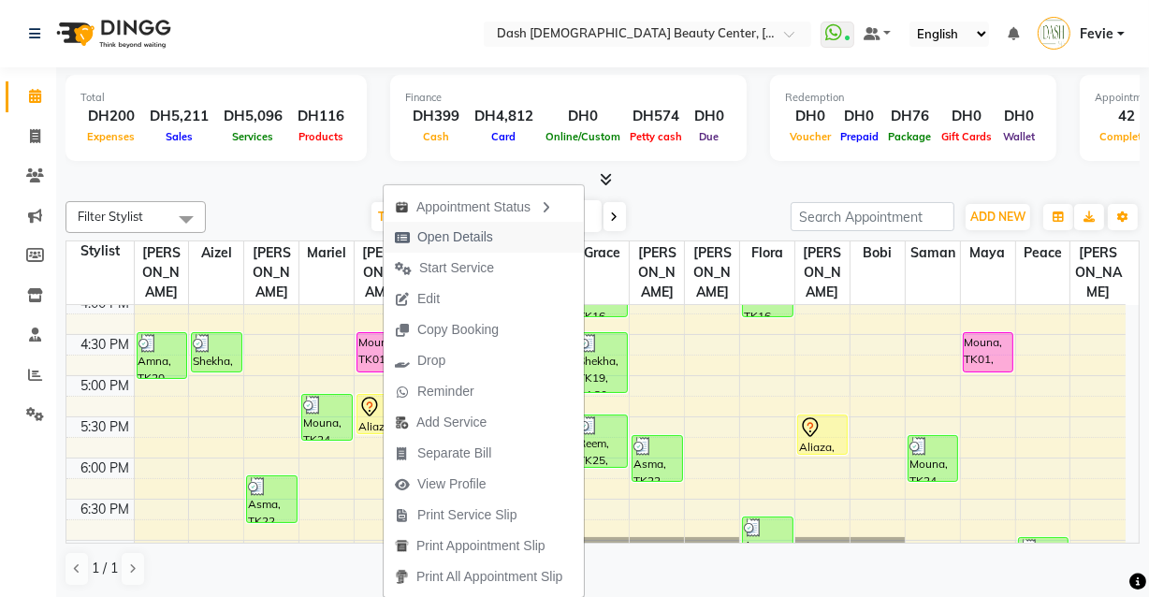
click at [434, 240] on span "Open Details" at bounding box center [455, 237] width 76 height 20
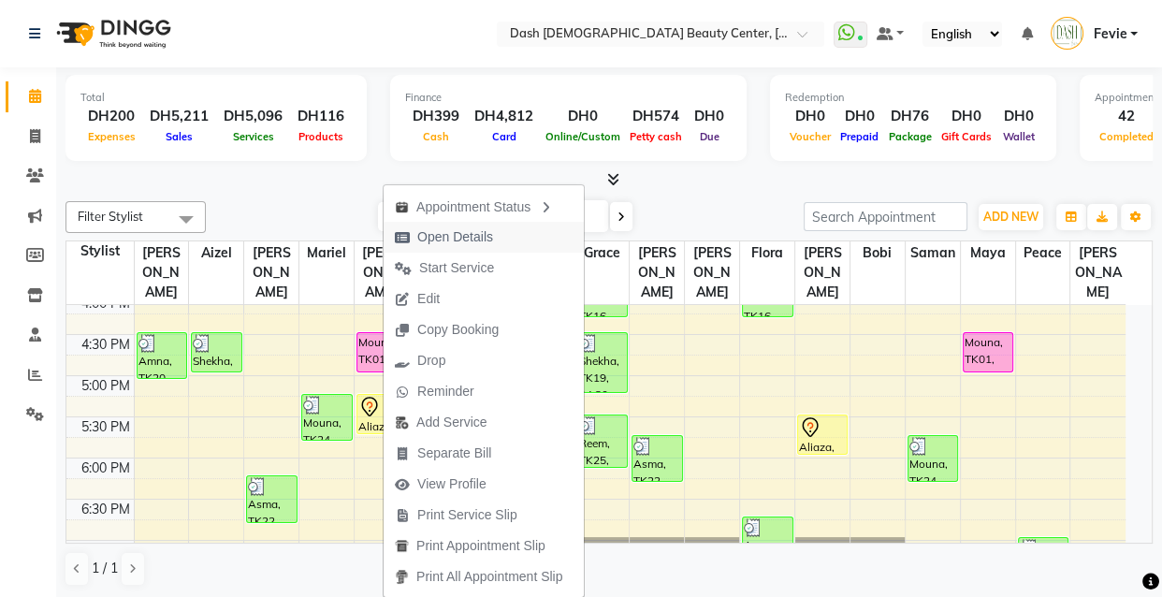
select select "7"
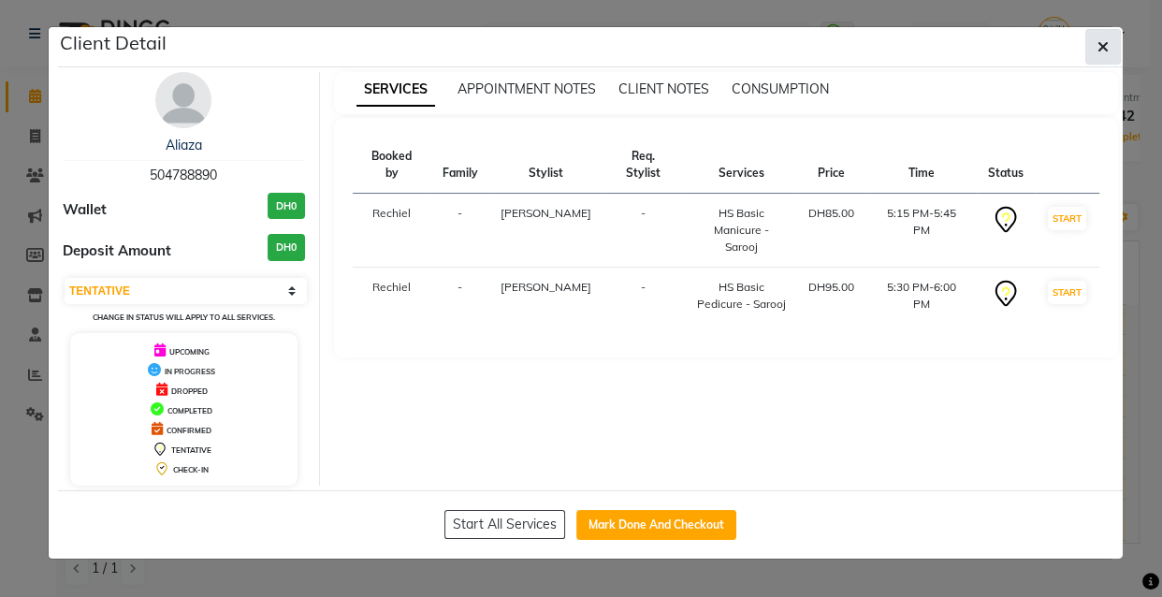
click at [1104, 32] on button "button" at bounding box center [1104, 47] width 36 height 36
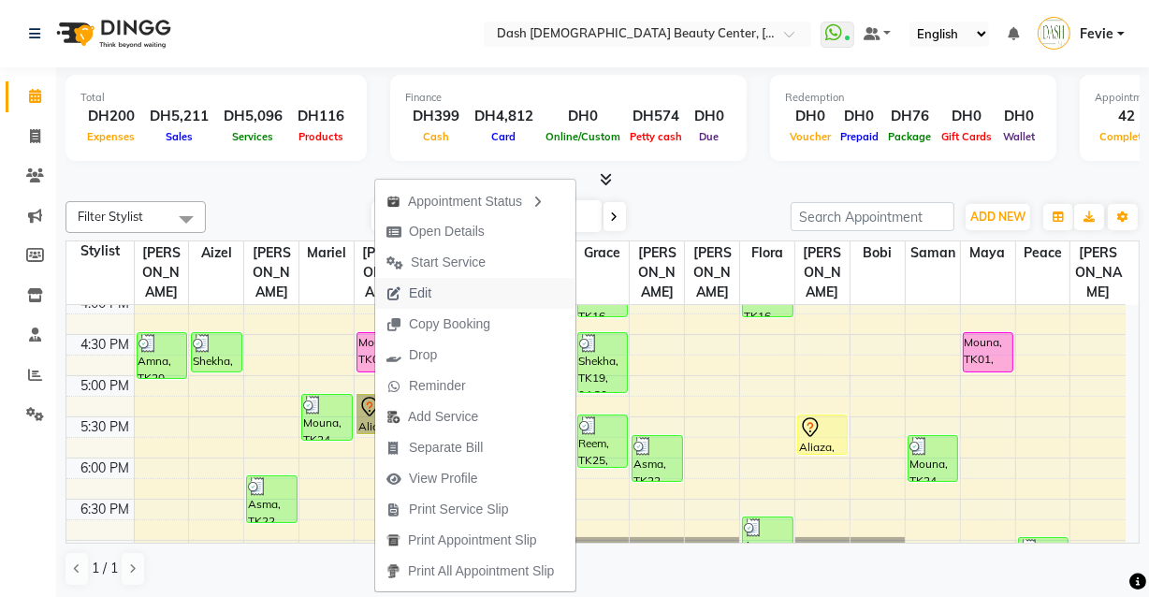
click at [461, 284] on button "Edit" at bounding box center [475, 293] width 200 height 31
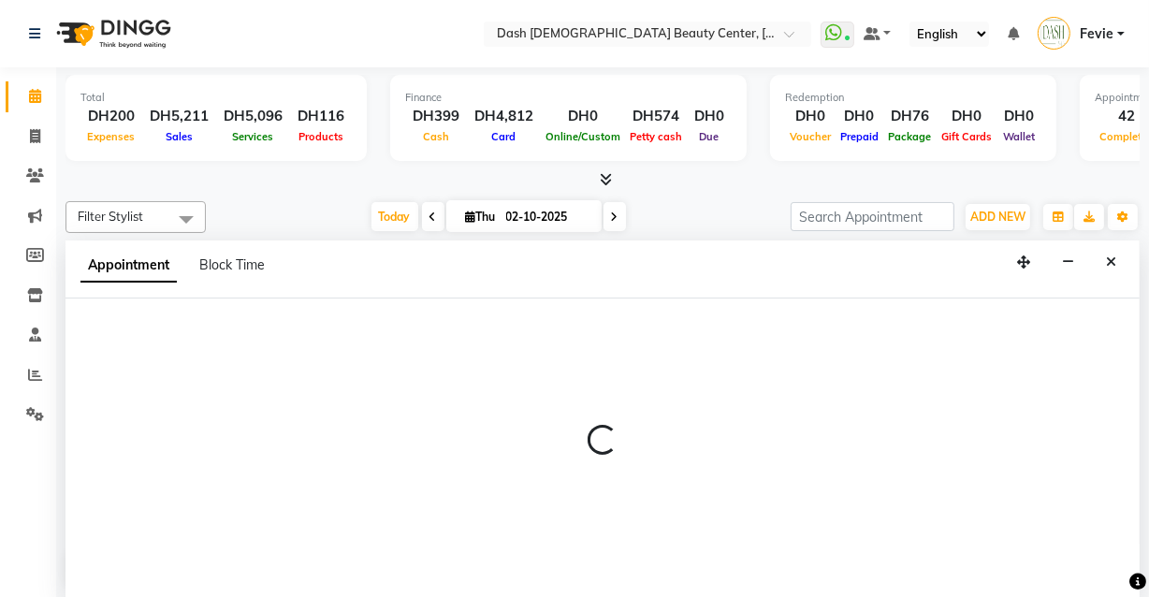
scroll to position [0, 0]
select select "tentative"
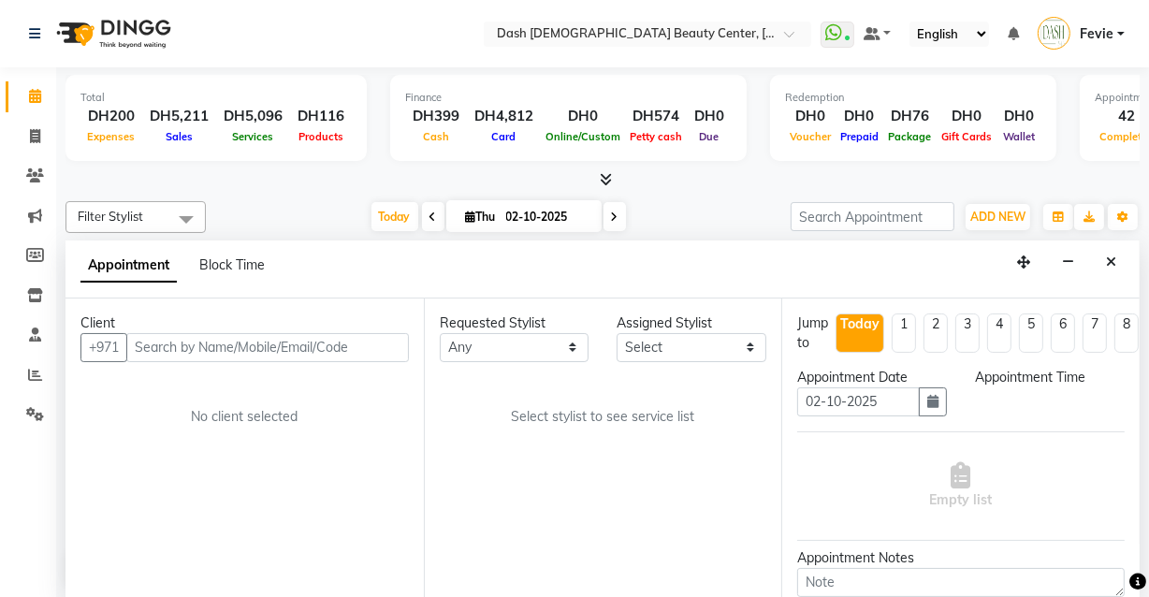
select select "1035"
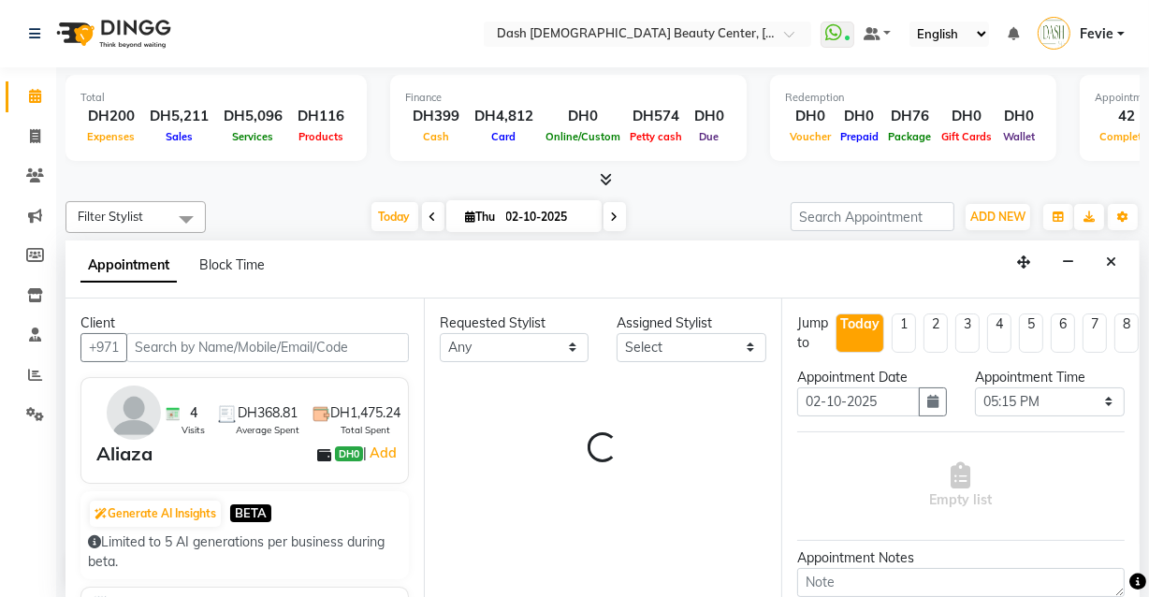
scroll to position [889, 0]
select select "82379"
select select "4202"
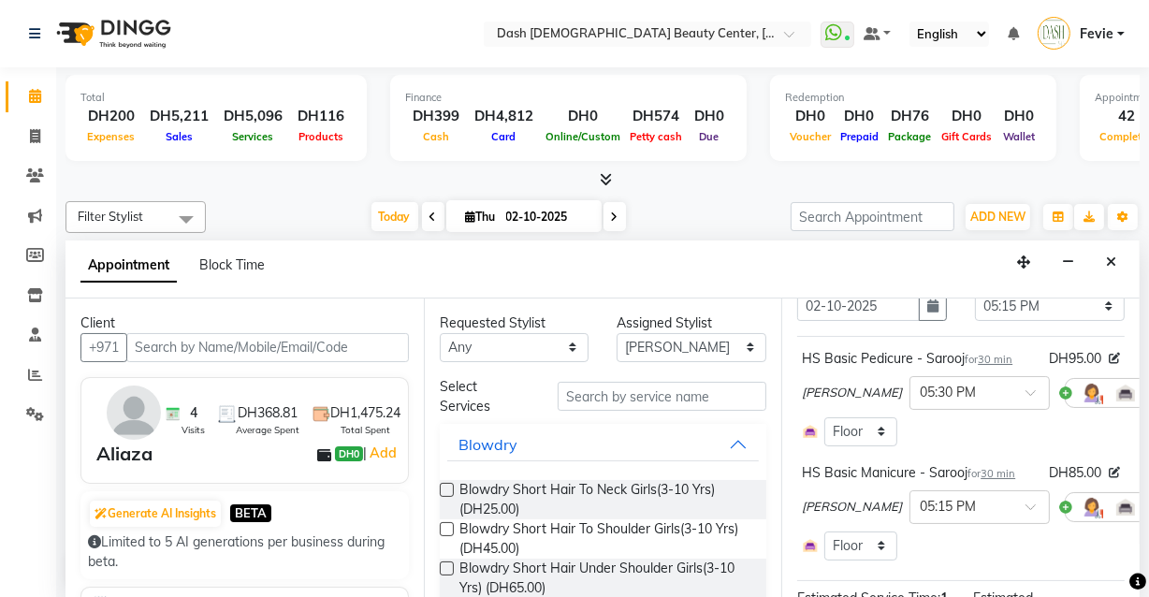
scroll to position [95, 0]
click at [1161, 390] on icon at bounding box center [1166, 393] width 11 height 13
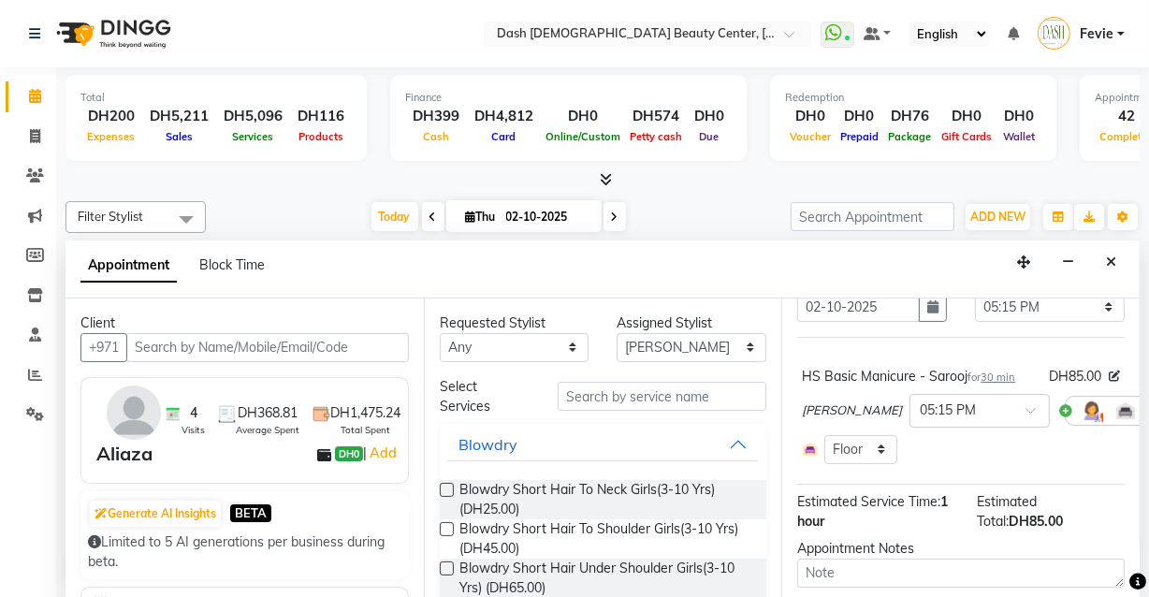
click at [1161, 404] on icon at bounding box center [1166, 409] width 11 height 13
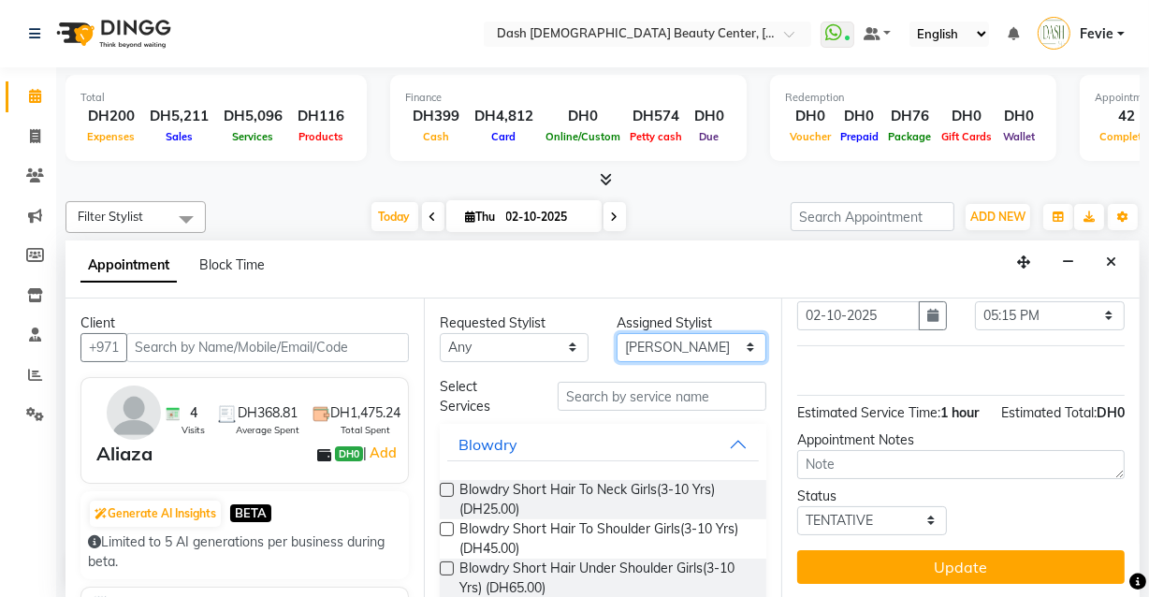
click at [686, 339] on select "Select Aizel Angelina Anna Bobi Edlyn Flora Grace Janine Jelyn Mariel Maya Nanc…" at bounding box center [692, 347] width 150 height 29
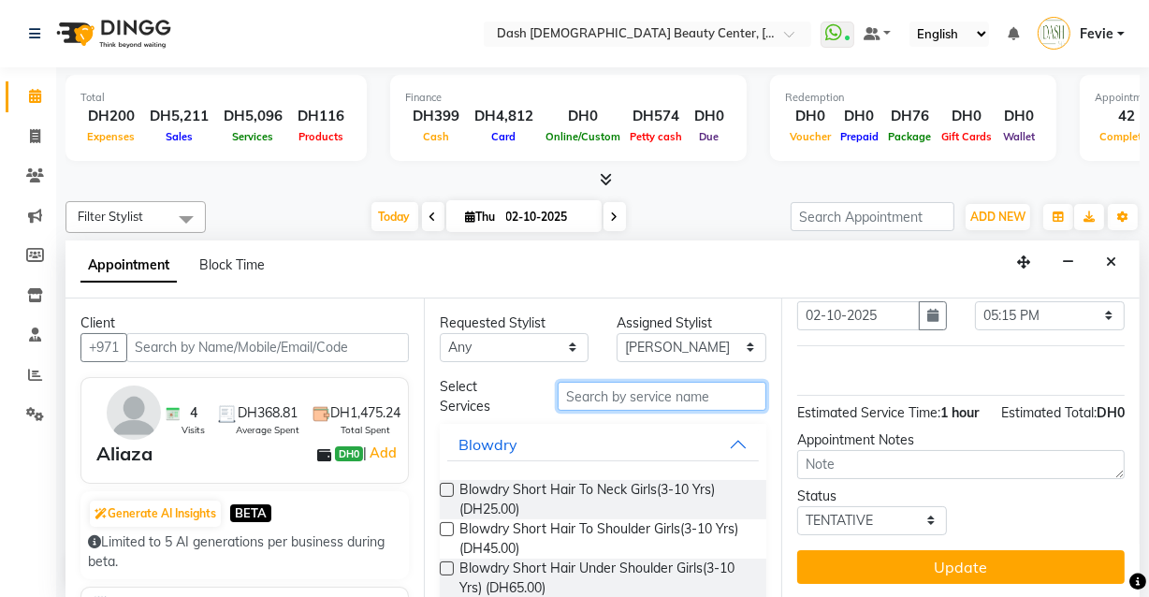
click at [655, 391] on input "text" at bounding box center [662, 396] width 209 height 29
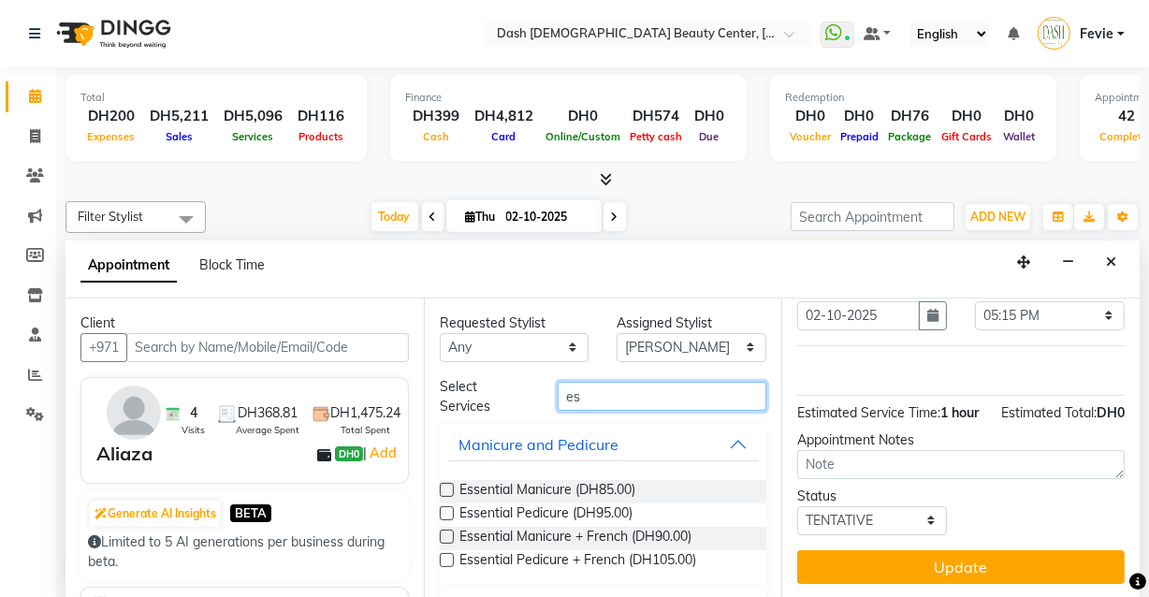
type input "e"
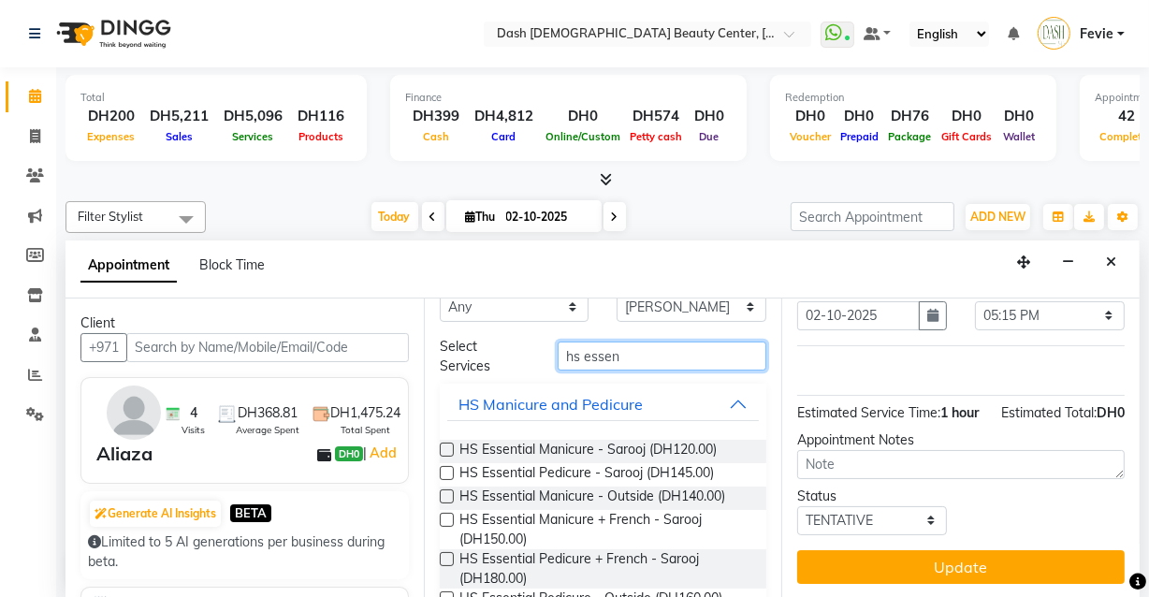
scroll to position [50, 0]
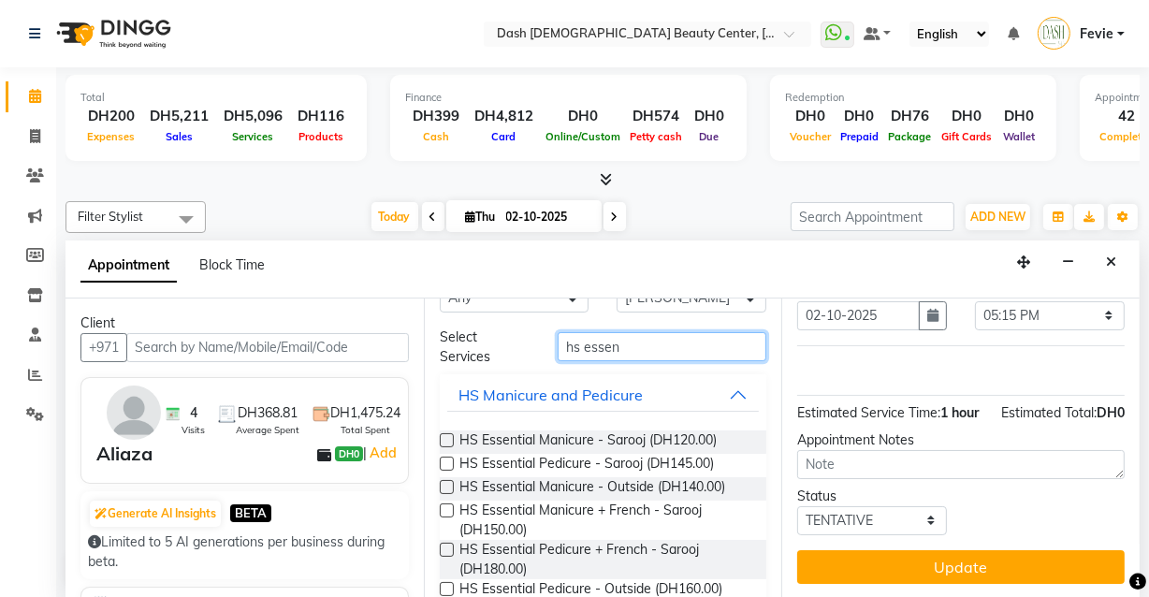
type input "hs essen"
click at [447, 508] on label at bounding box center [447, 511] width 14 height 14
click at [447, 508] on input "checkbox" at bounding box center [446, 512] width 12 height 12
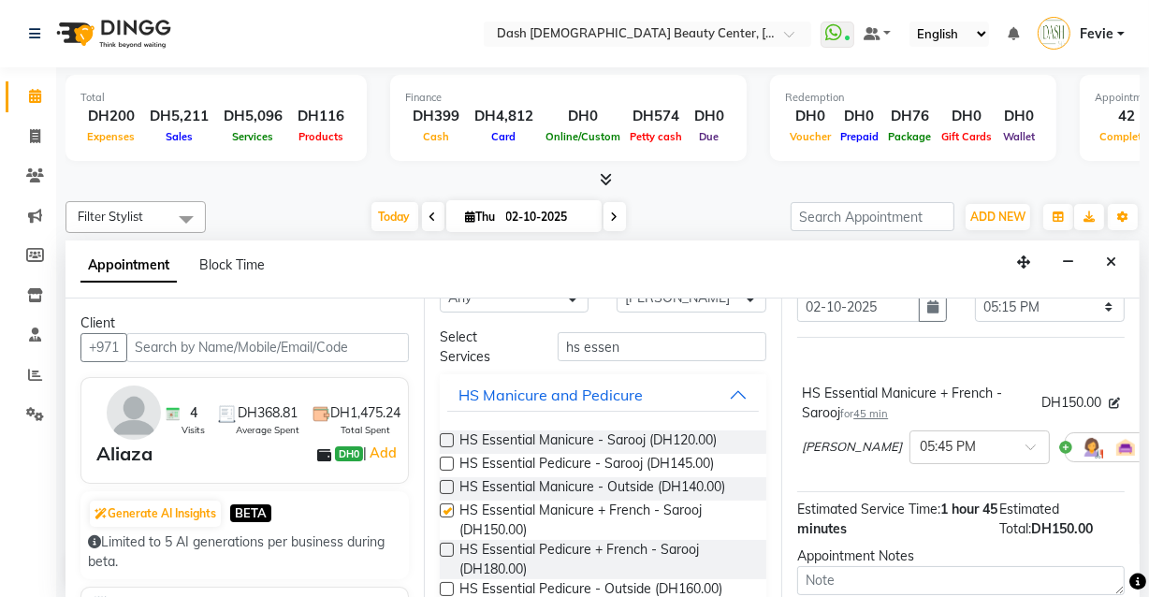
checkbox input "false"
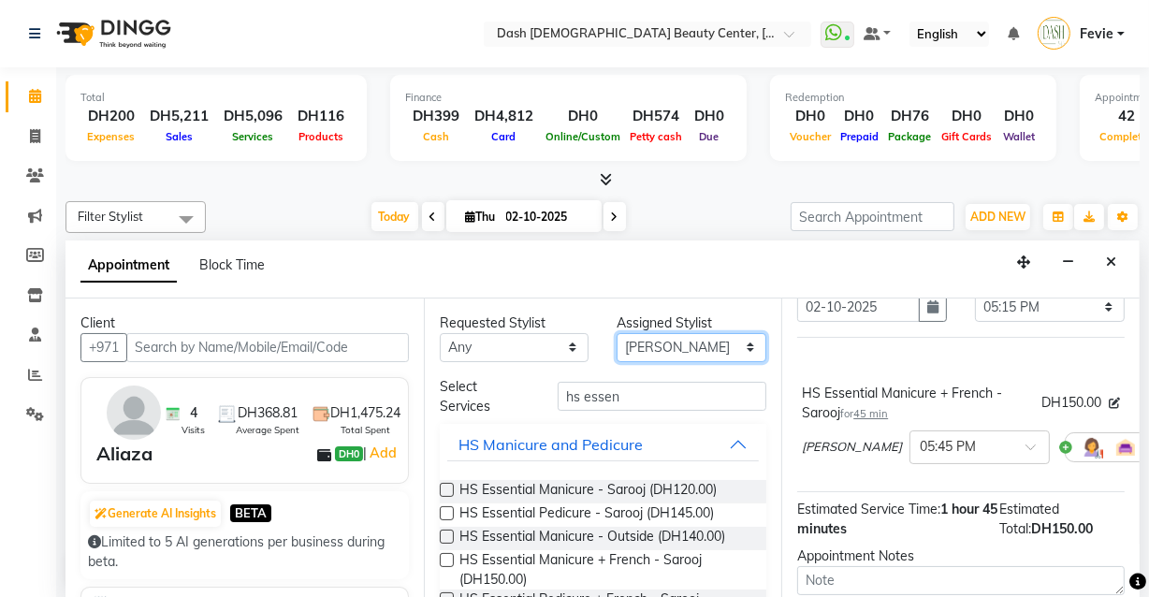
click at [681, 348] on select "Select Aizel Angelina Anna Bobi Edlyn Flora Grace Janine Jelyn Mariel Maya Nanc…" at bounding box center [692, 347] width 150 height 29
click at [617, 333] on select "Select Aizel Angelina Anna Bobi Edlyn Flora Grace Janine Jelyn Mariel Maya Nanc…" at bounding box center [692, 347] width 150 height 29
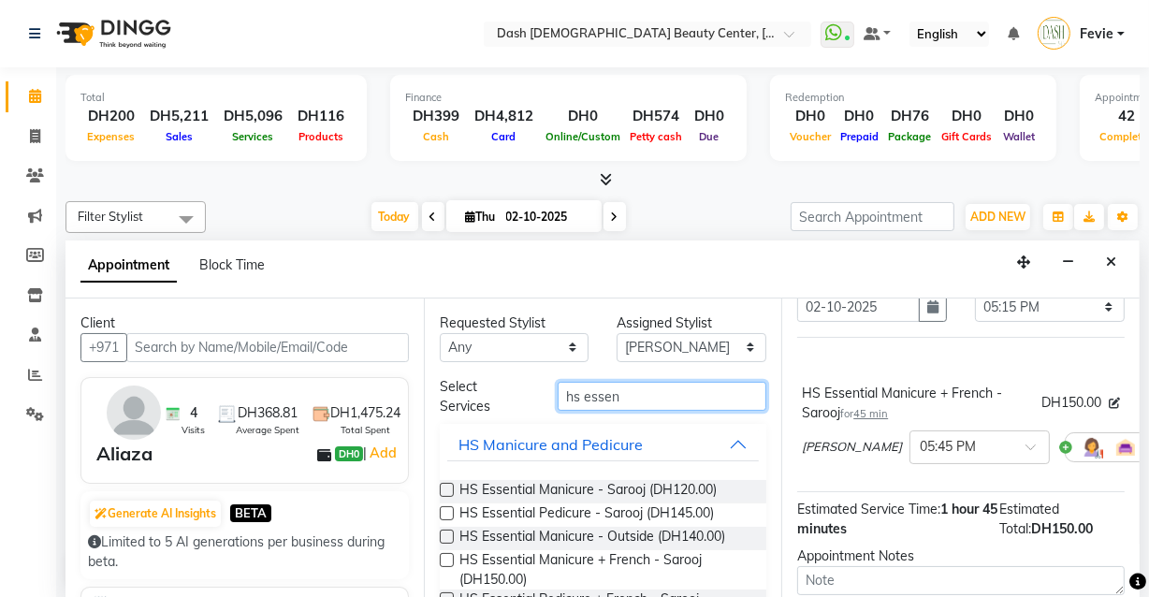
click at [674, 402] on input "hs essen" at bounding box center [662, 396] width 209 height 29
type input "hs ess"
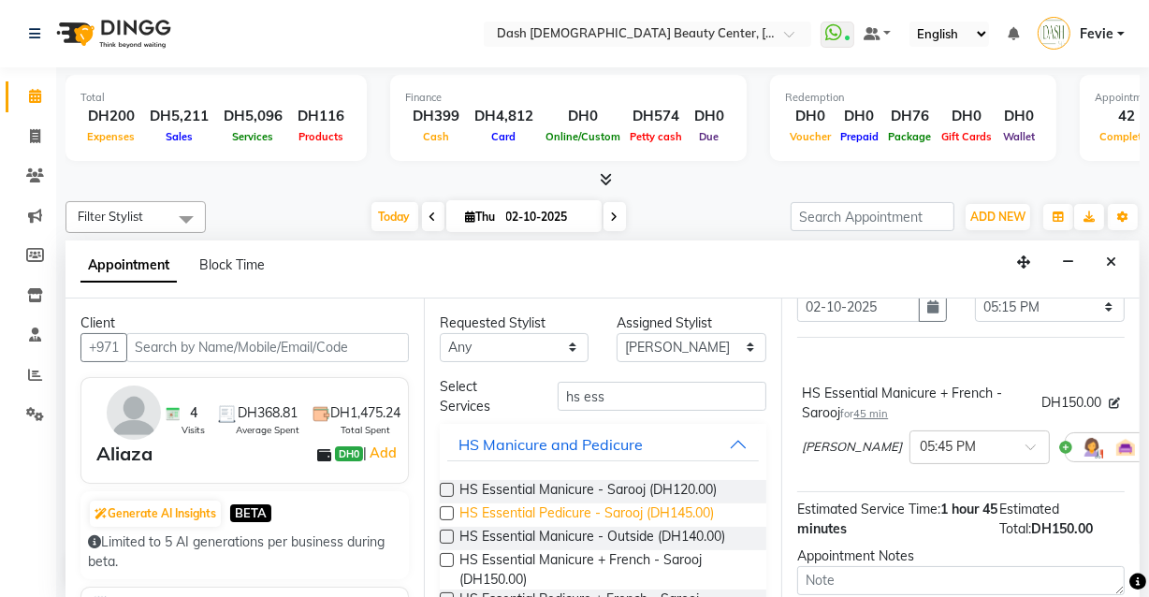
click at [460, 515] on span "HS Essential Pedicure - Sarooj (DH145.00)" at bounding box center [587, 515] width 255 height 23
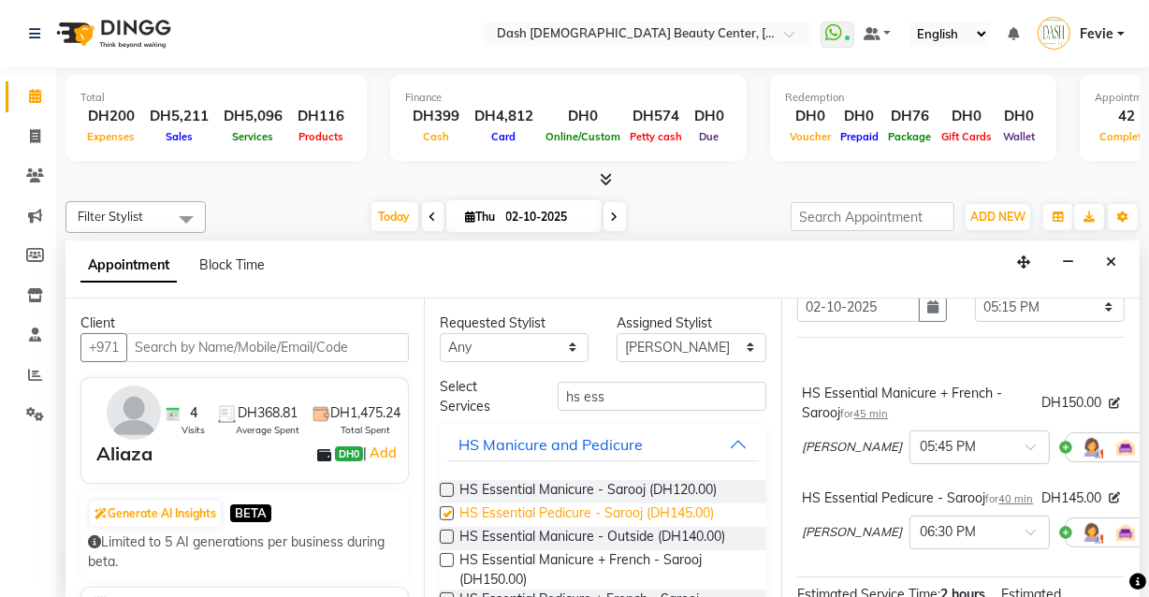
checkbox input "false"
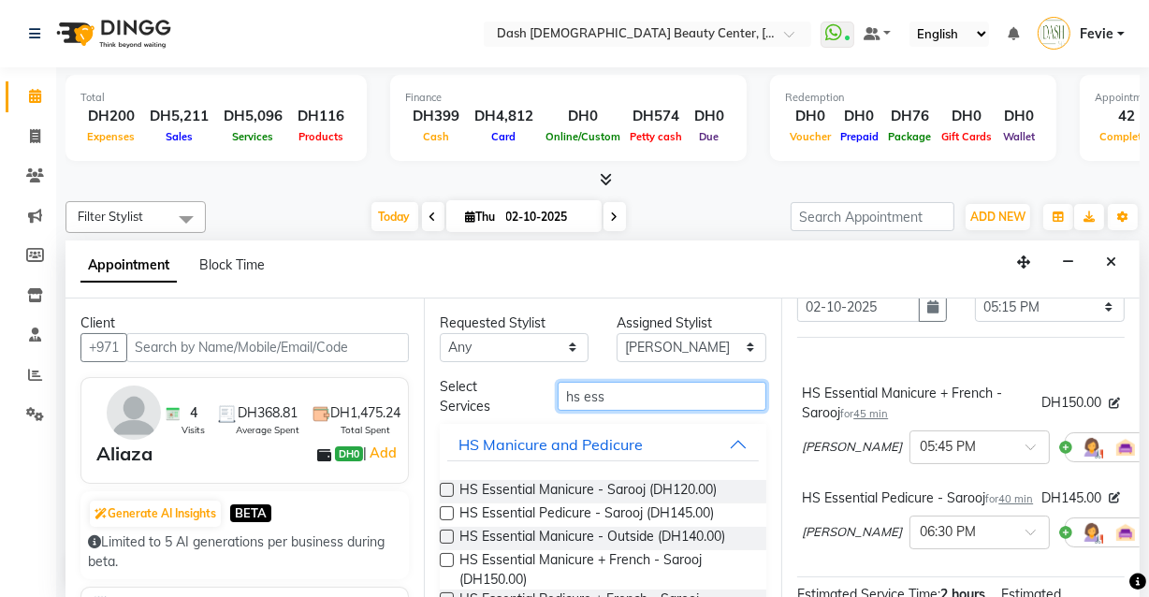
click at [670, 388] on input "hs ess" at bounding box center [662, 396] width 209 height 29
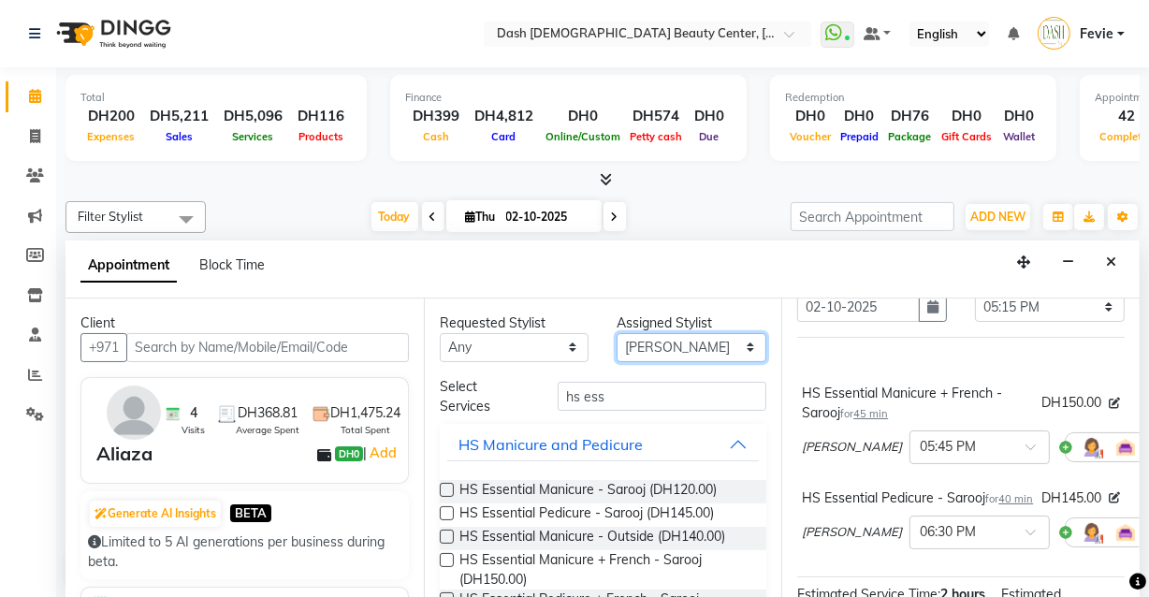
click at [694, 353] on select "Select Aizel Angelina Anna Bobi Edlyn Flora Grace Janine Jelyn Mariel Maya Nanc…" at bounding box center [692, 347] width 150 height 29
select select "81109"
click at [617, 333] on select "Select Aizel Angelina Anna Bobi Edlyn Flora Grace Janine Jelyn Mariel Maya Nanc…" at bounding box center [692, 347] width 150 height 29
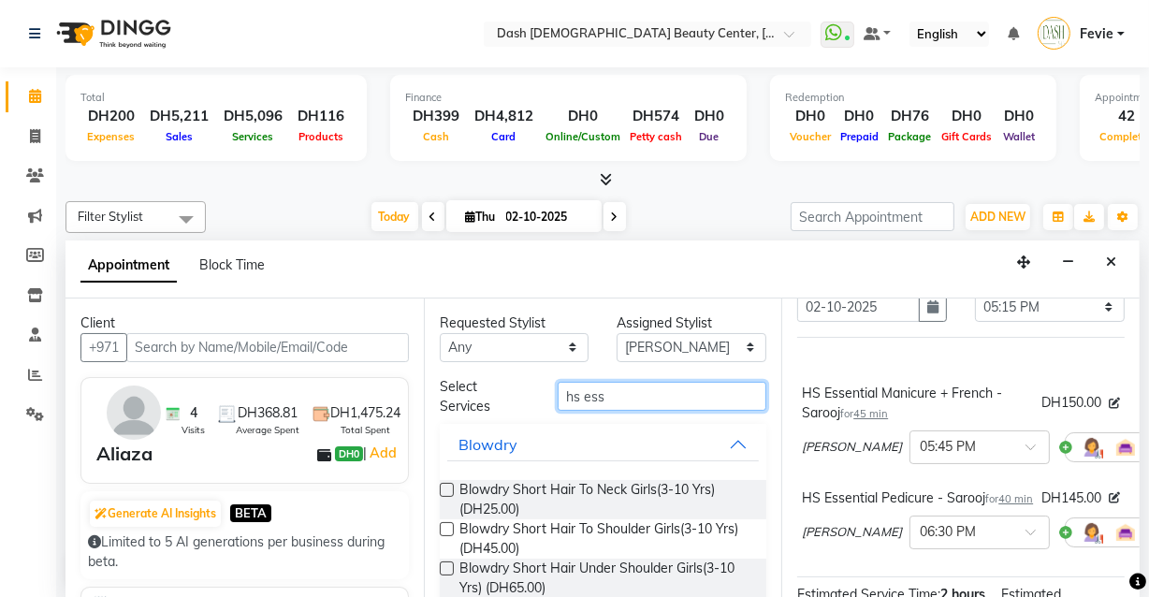
click at [671, 393] on input "hs ess" at bounding box center [662, 396] width 209 height 29
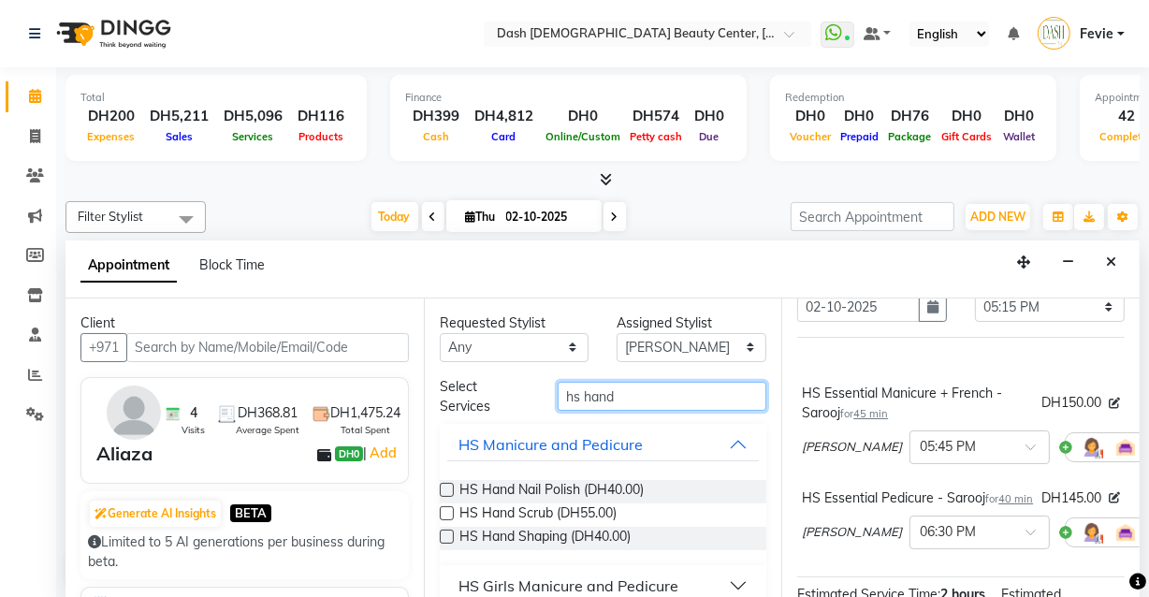
type input "hs hand"
click at [444, 533] on label at bounding box center [447, 537] width 14 height 14
click at [444, 533] on input "checkbox" at bounding box center [446, 539] width 12 height 12
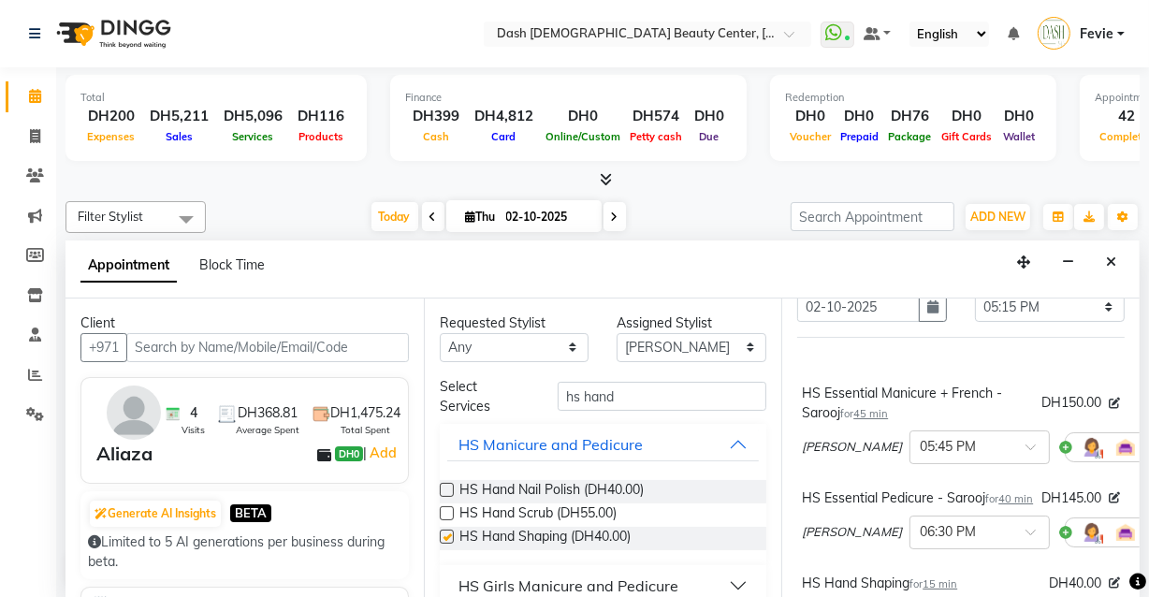
checkbox input "false"
click at [659, 388] on input "hs hand" at bounding box center [662, 396] width 209 height 29
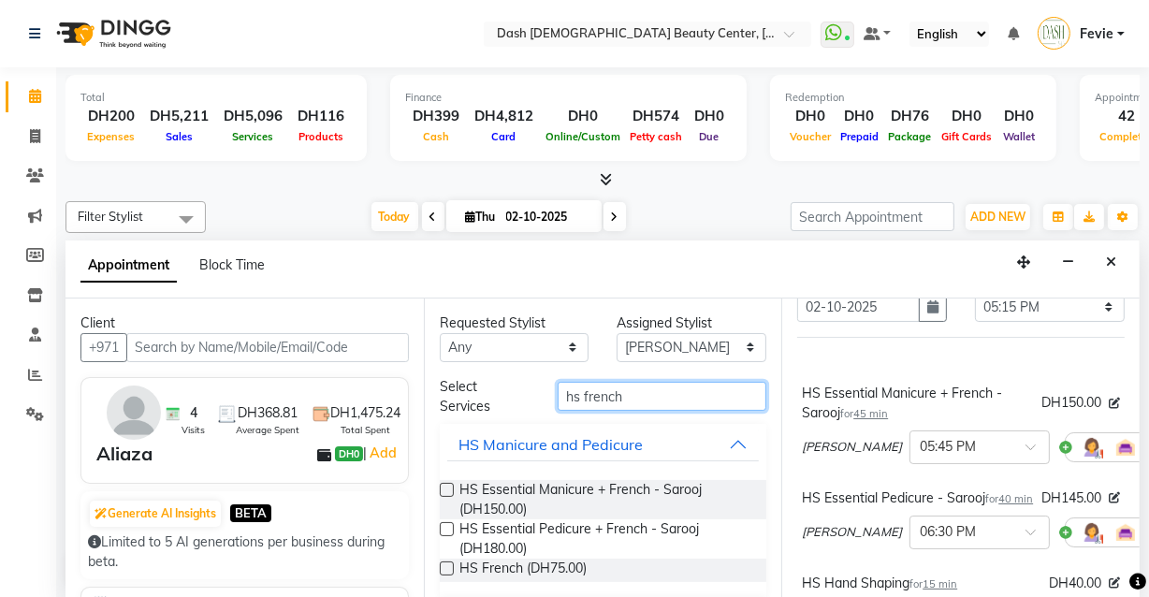
type input "hs french"
click at [447, 566] on label at bounding box center [447, 569] width 14 height 14
click at [447, 566] on input "checkbox" at bounding box center [446, 570] width 12 height 12
checkbox input "false"
click at [655, 399] on input "hs french" at bounding box center [662, 396] width 209 height 29
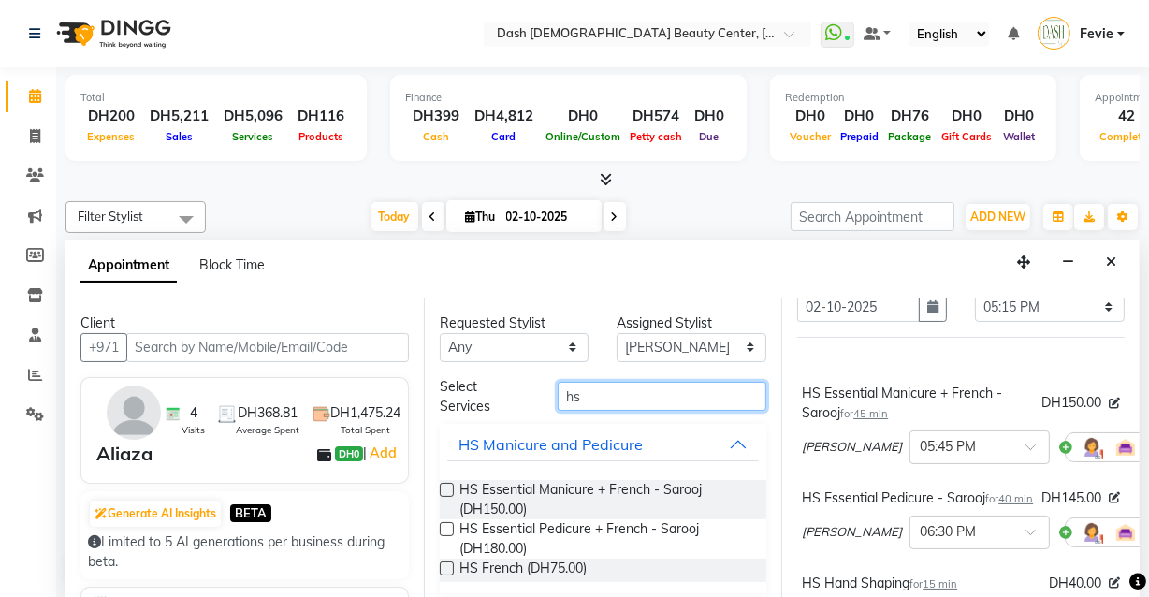
type input "h"
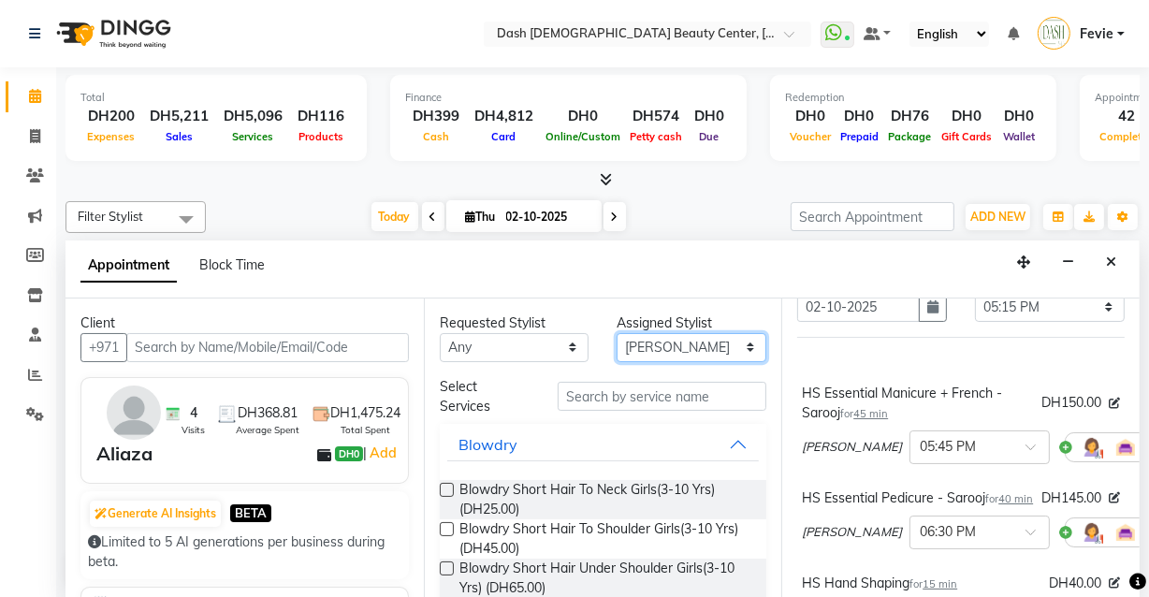
click at [711, 351] on select "Select Aizel Angelina Anna Bobi Edlyn Flora Grace Janine Jelyn Mariel Maya Nanc…" at bounding box center [692, 347] width 150 height 29
select select "82379"
click at [617, 333] on select "Select Aizel Angelina Anna Bobi Edlyn Flora Grace Janine Jelyn Mariel Maya Nanc…" at bounding box center [692, 347] width 150 height 29
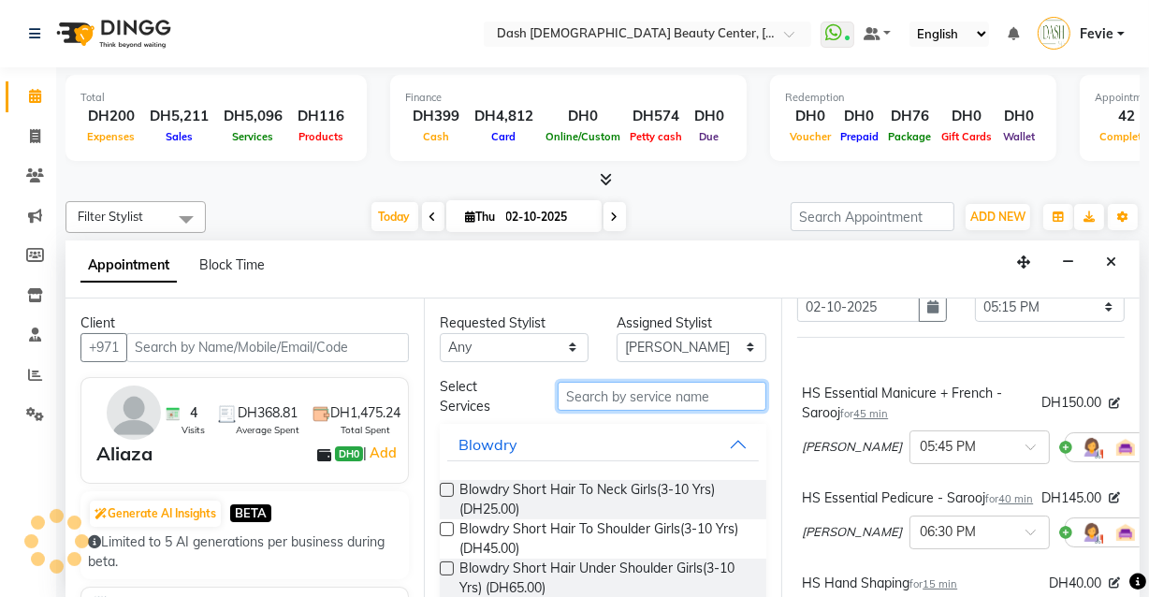
click at [676, 402] on input "text" at bounding box center [662, 396] width 209 height 29
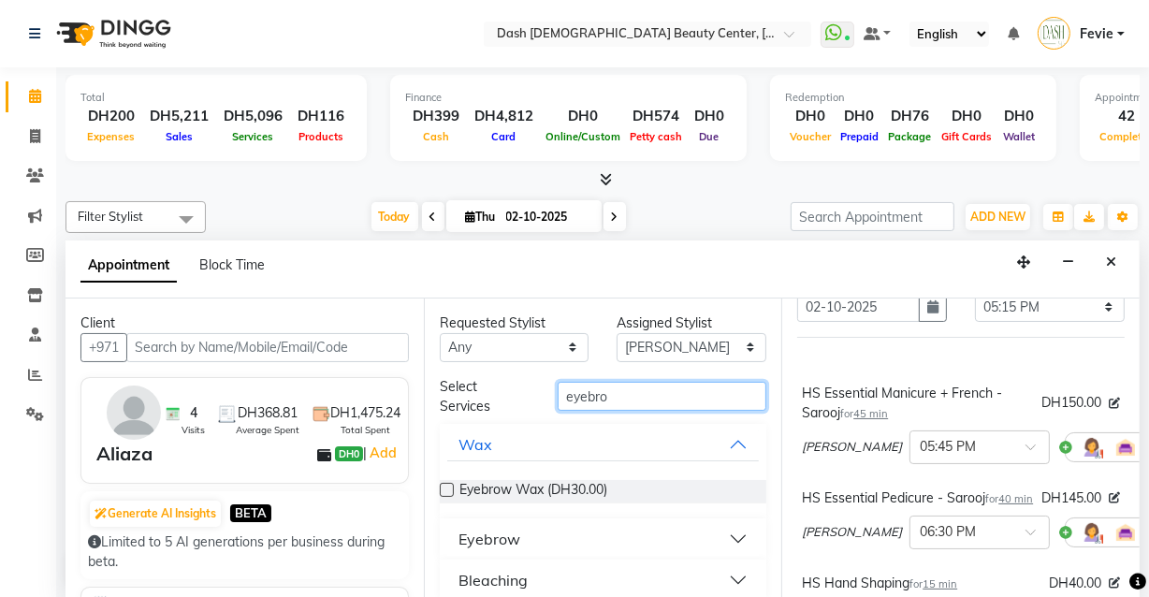
scroll to position [17, 0]
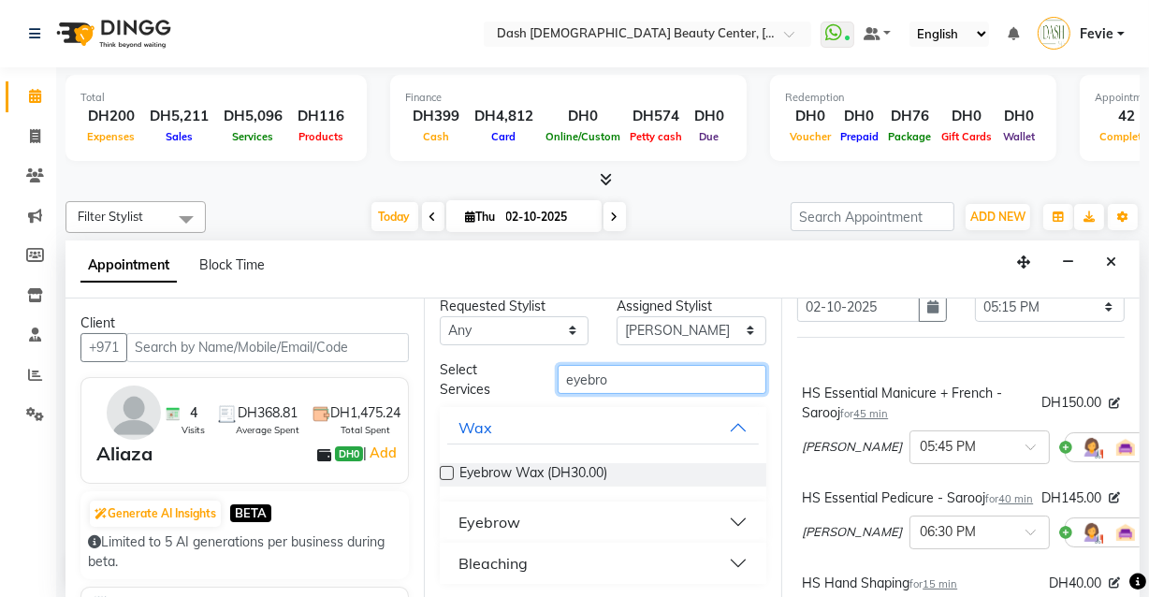
type input "eyebro"
click at [665, 535] on button "Eyebrow" at bounding box center [603, 522] width 313 height 34
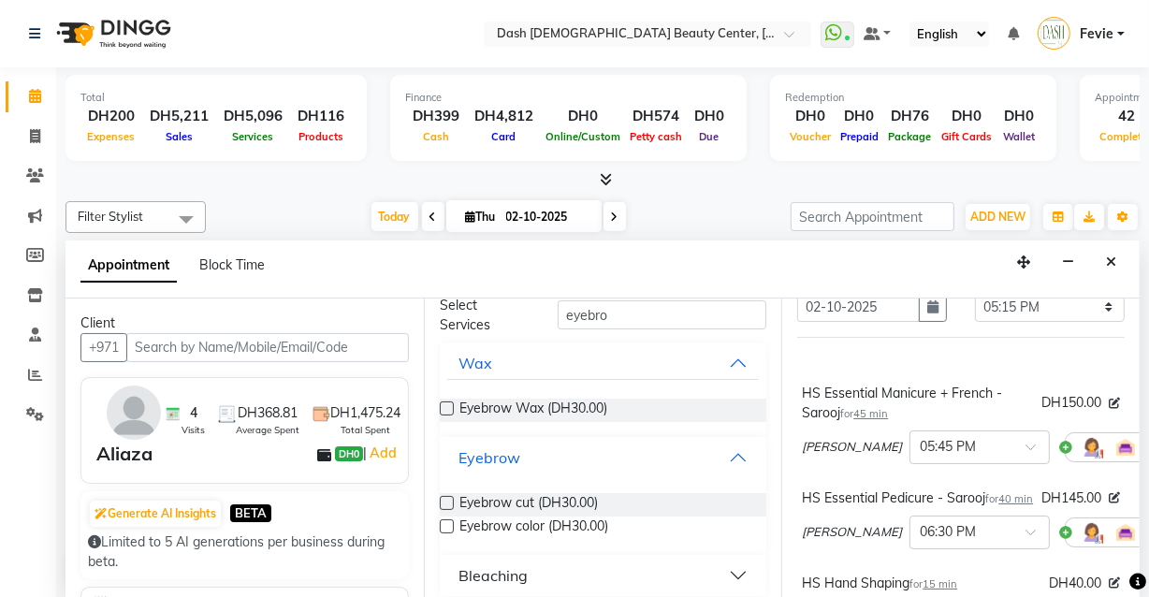
scroll to position [94, 0]
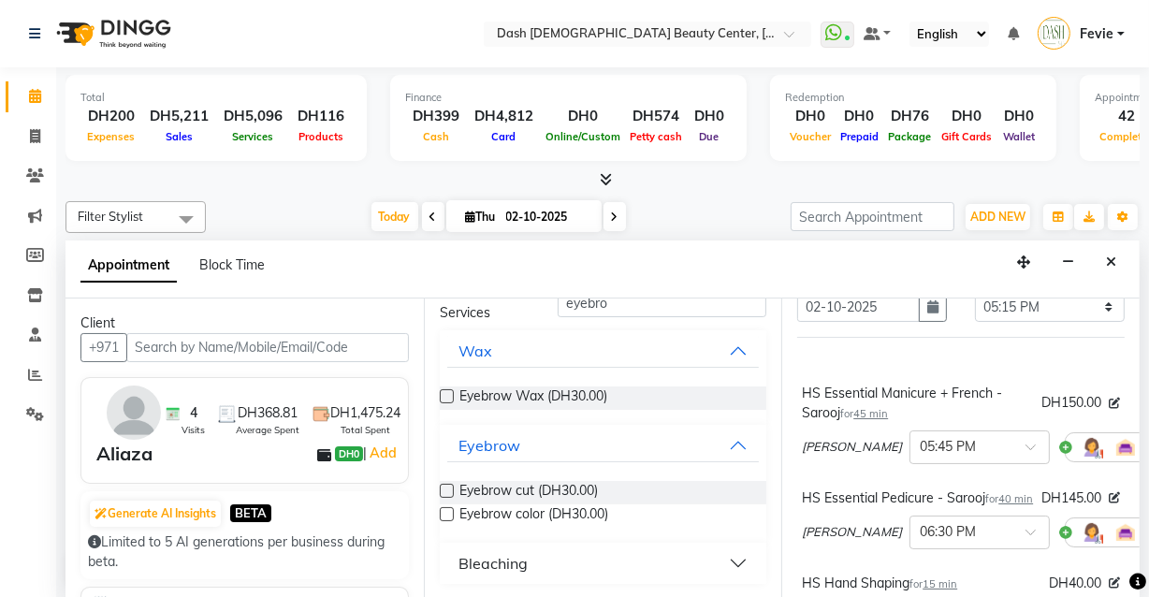
click at [447, 489] on label at bounding box center [447, 491] width 14 height 14
click at [447, 489] on input "checkbox" at bounding box center [446, 493] width 12 height 12
checkbox input "true"
click at [447, 514] on label at bounding box center [447, 514] width 14 height 14
click at [447, 514] on input "checkbox" at bounding box center [446, 516] width 12 height 12
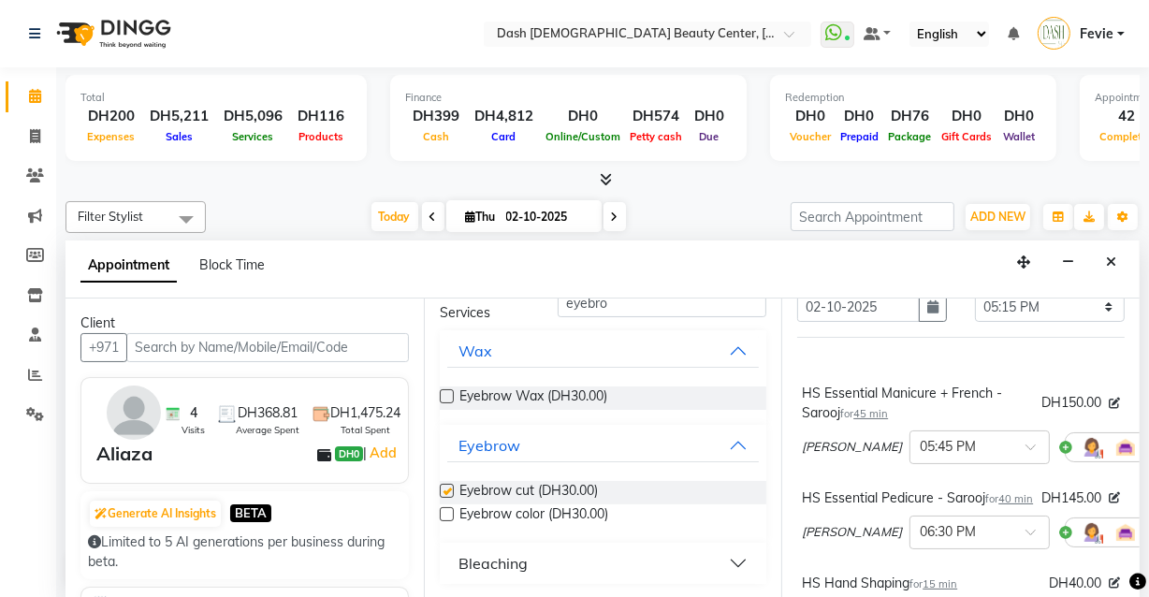
checkbox input "true"
checkbox input "false"
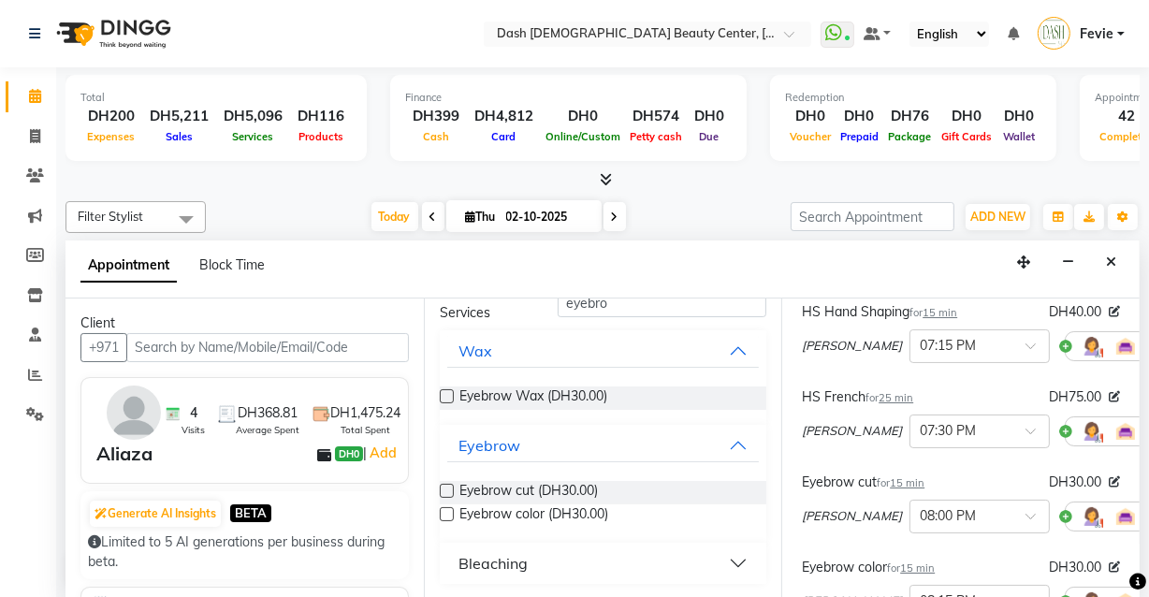
scroll to position [0, 0]
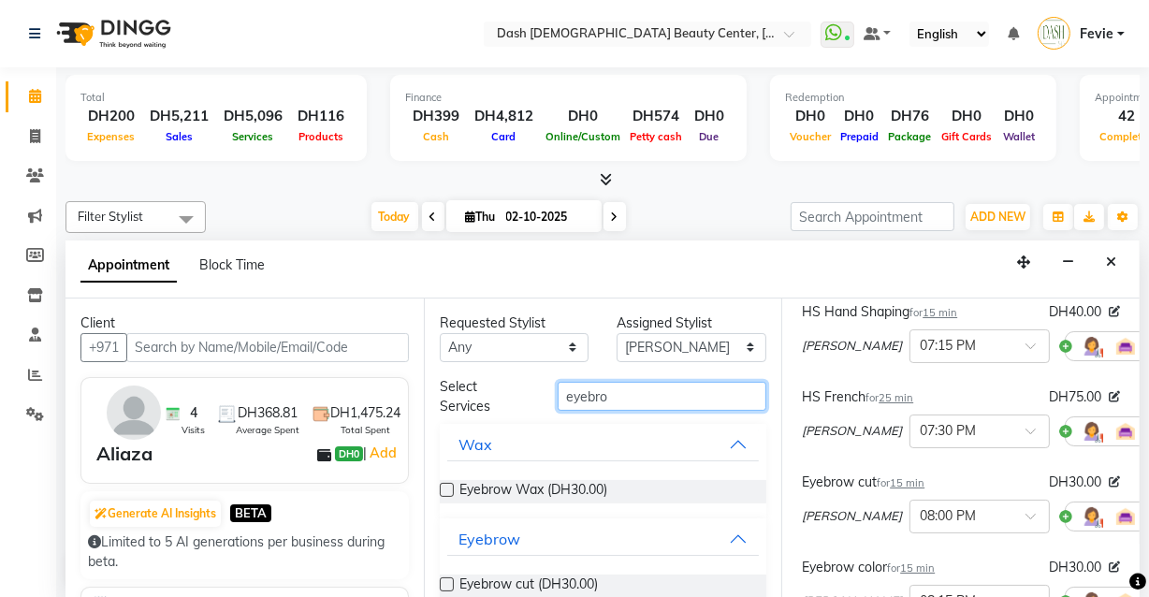
click at [683, 388] on input "eyebro" at bounding box center [662, 396] width 209 height 29
type input "e"
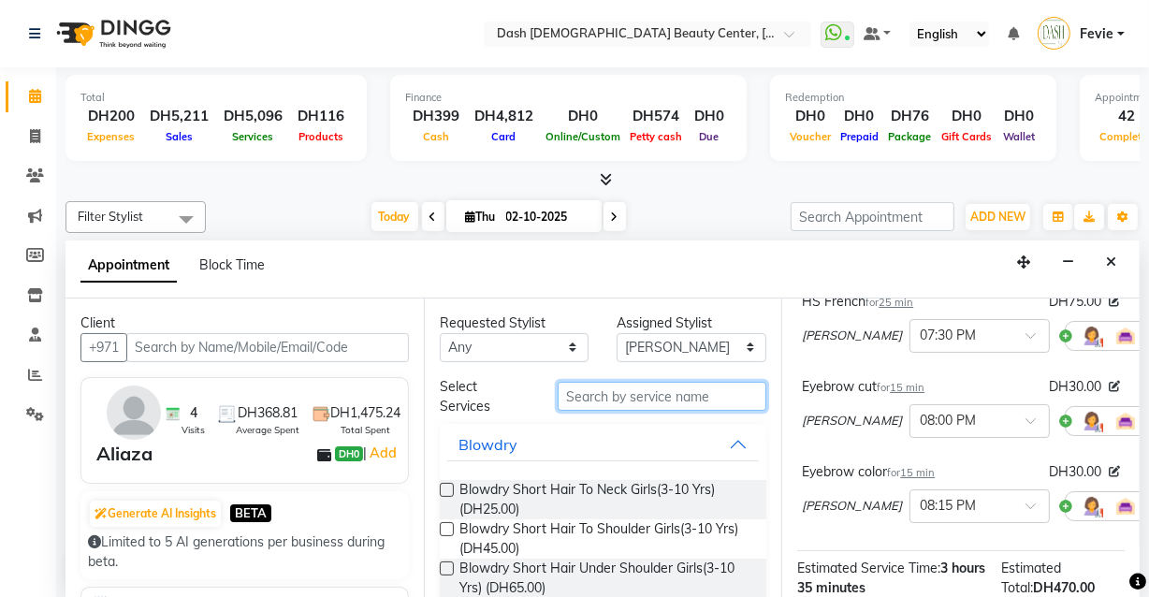
scroll to position [461, 61]
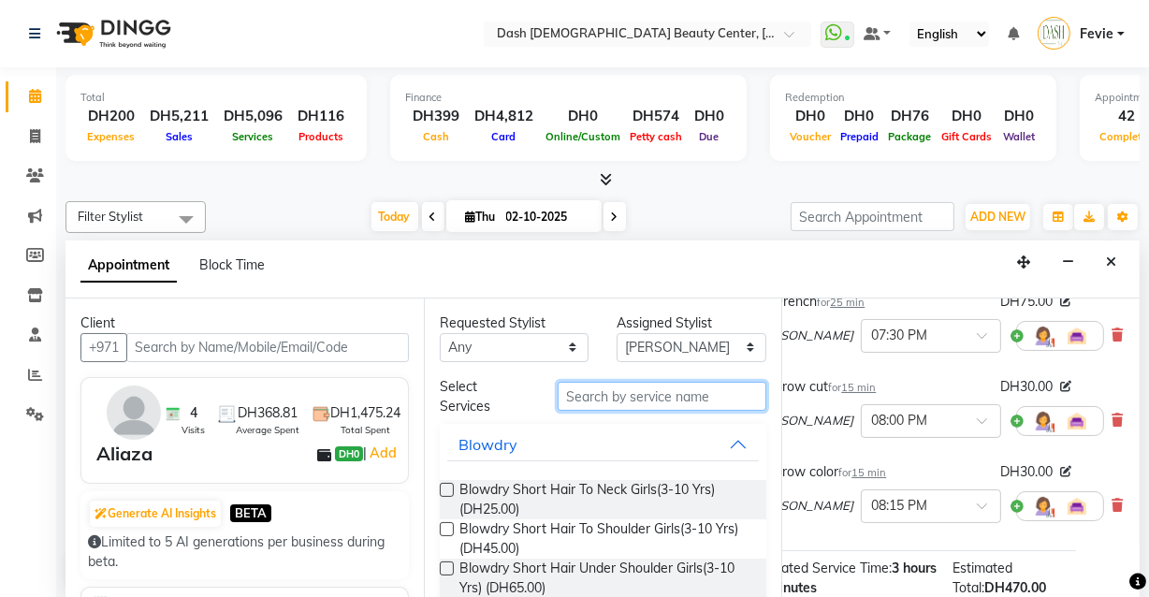
click at [694, 401] on input "text" at bounding box center [662, 396] width 209 height 29
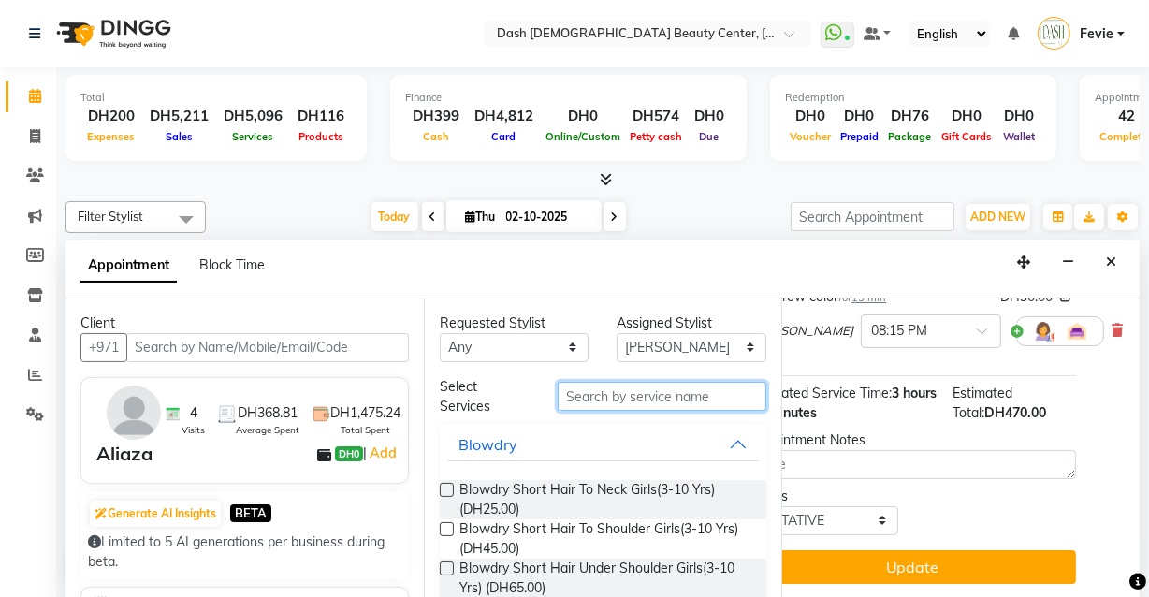
scroll to position [668, 61]
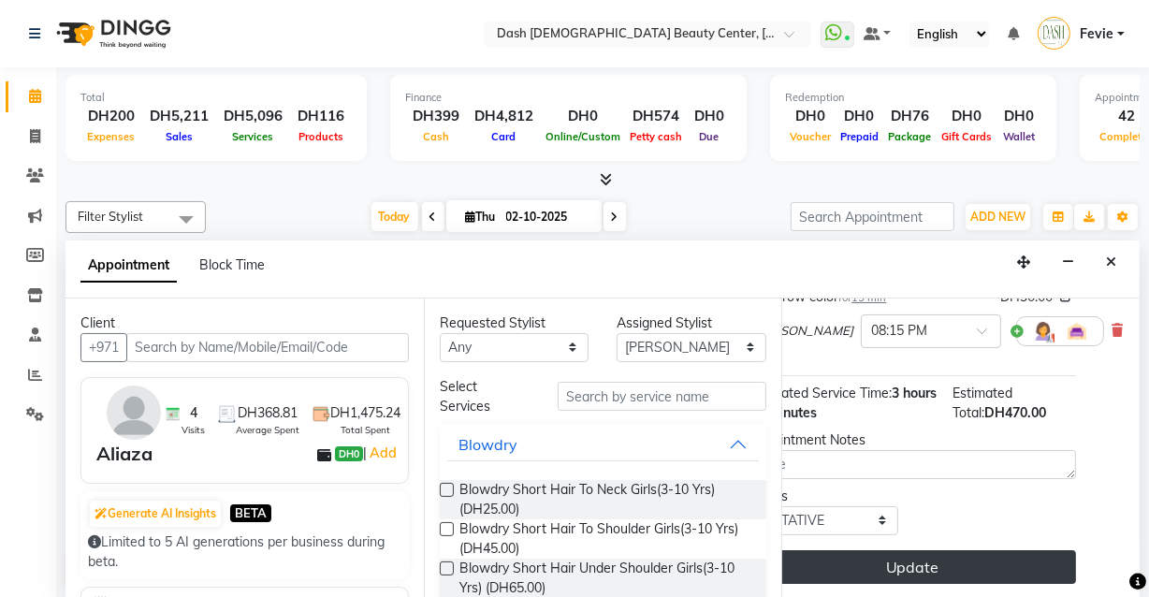
click at [973, 556] on button "Update" at bounding box center [913, 567] width 328 height 34
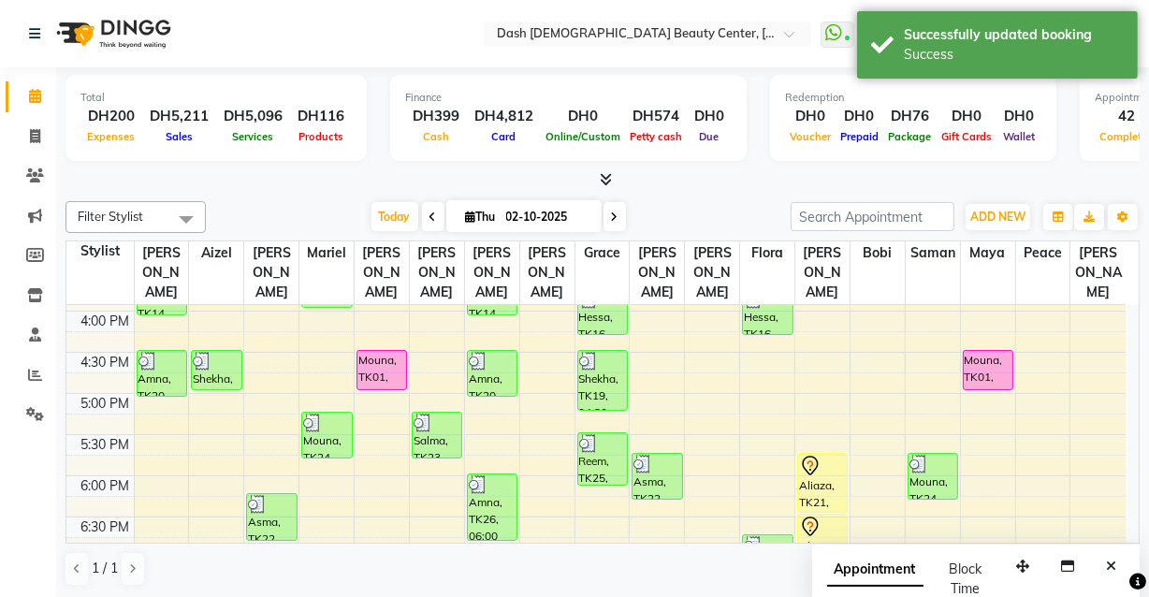
scroll to position [0, 0]
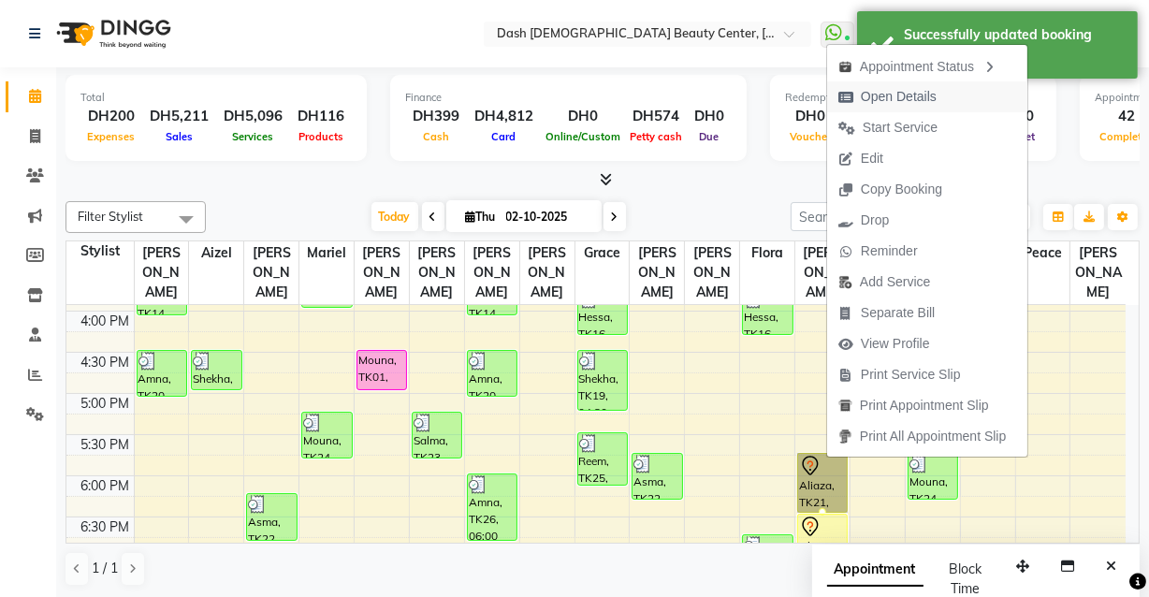
click at [900, 94] on span "Open Details" at bounding box center [899, 97] width 76 height 20
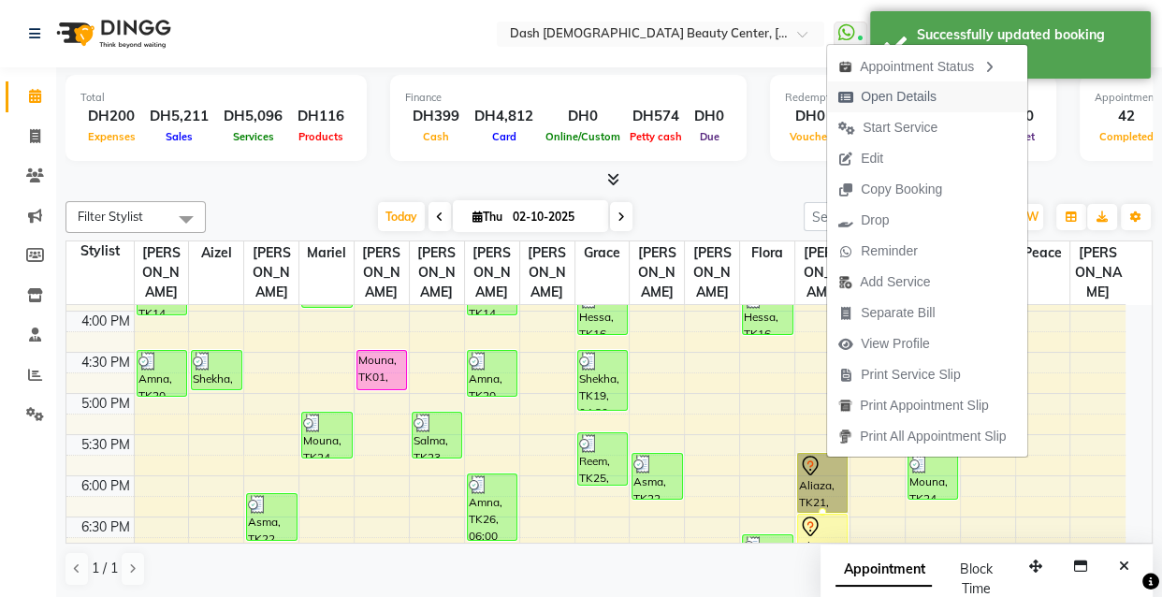
select select "7"
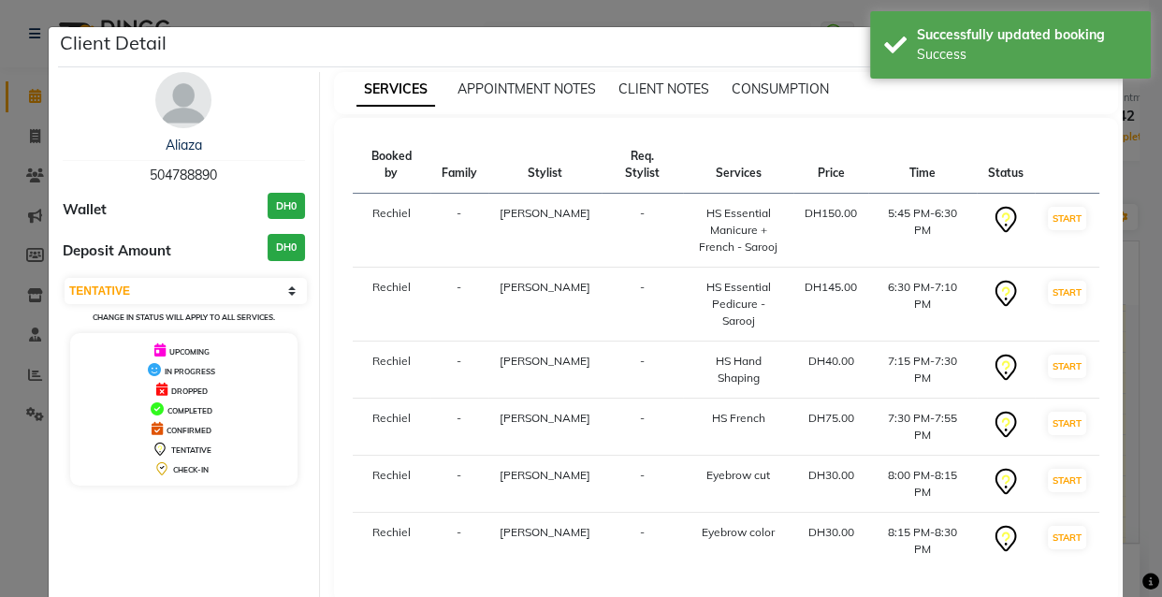
click at [760, 31] on div "Client Detail" at bounding box center [590, 47] width 1065 height 40
click at [1037, 35] on div "Successfully updated booking" at bounding box center [1027, 35] width 220 height 20
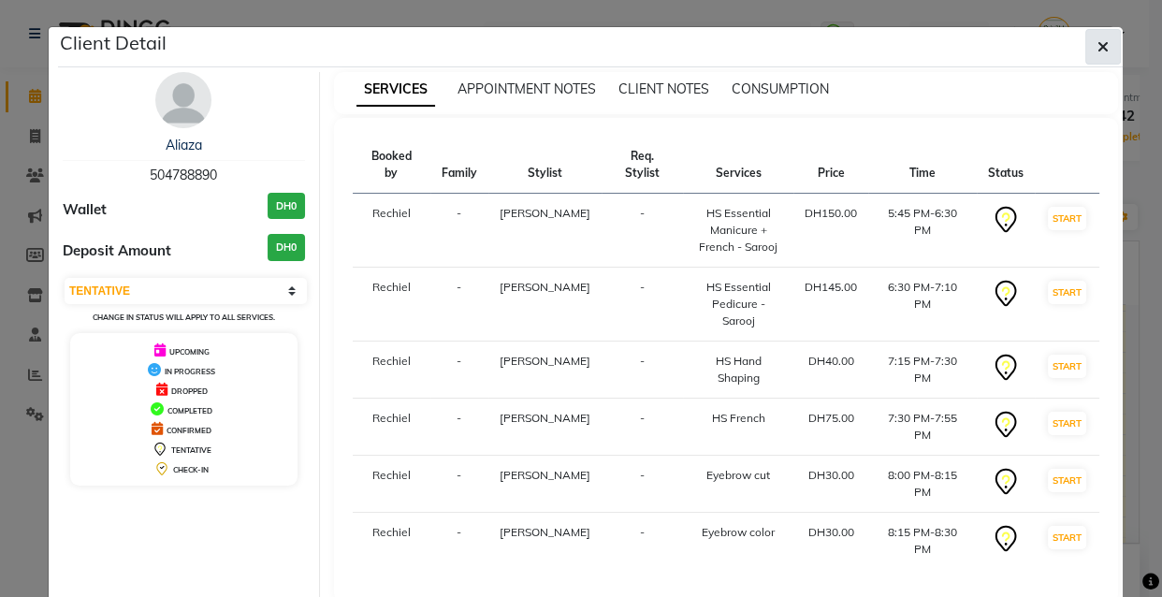
click at [1103, 48] on icon "button" at bounding box center [1103, 46] width 11 height 15
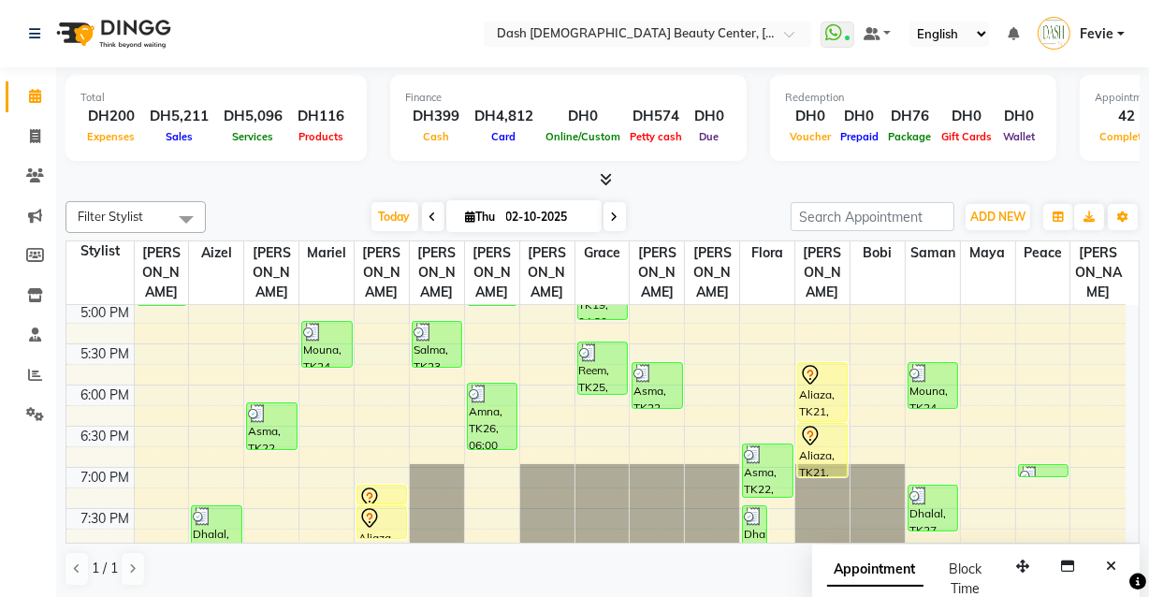
scroll to position [664, 0]
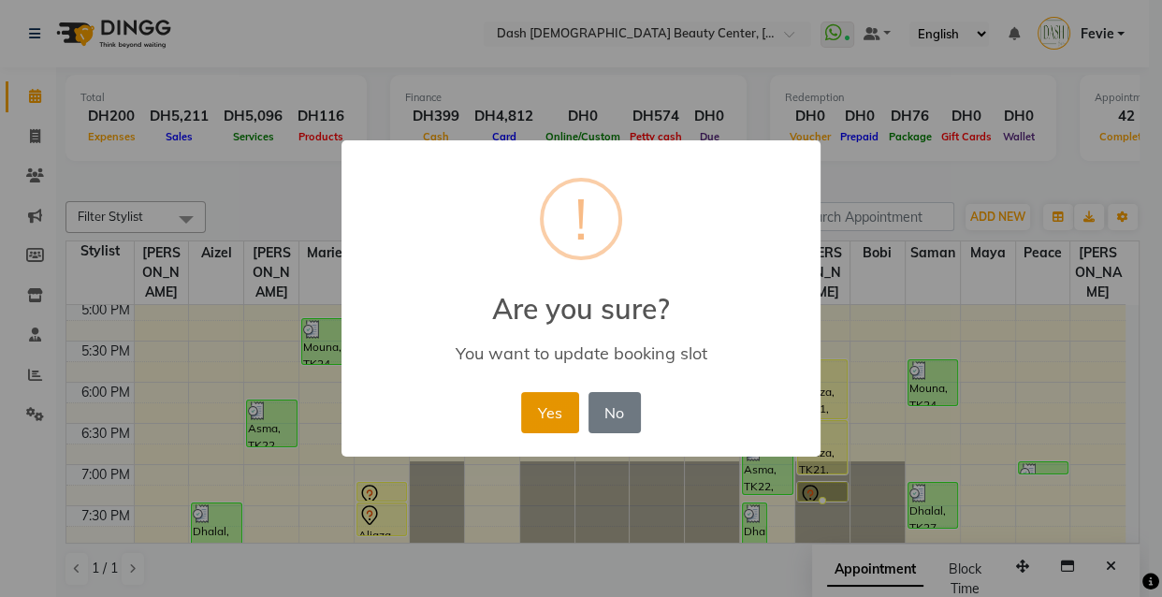
click at [548, 410] on button "Yes" at bounding box center [549, 412] width 57 height 41
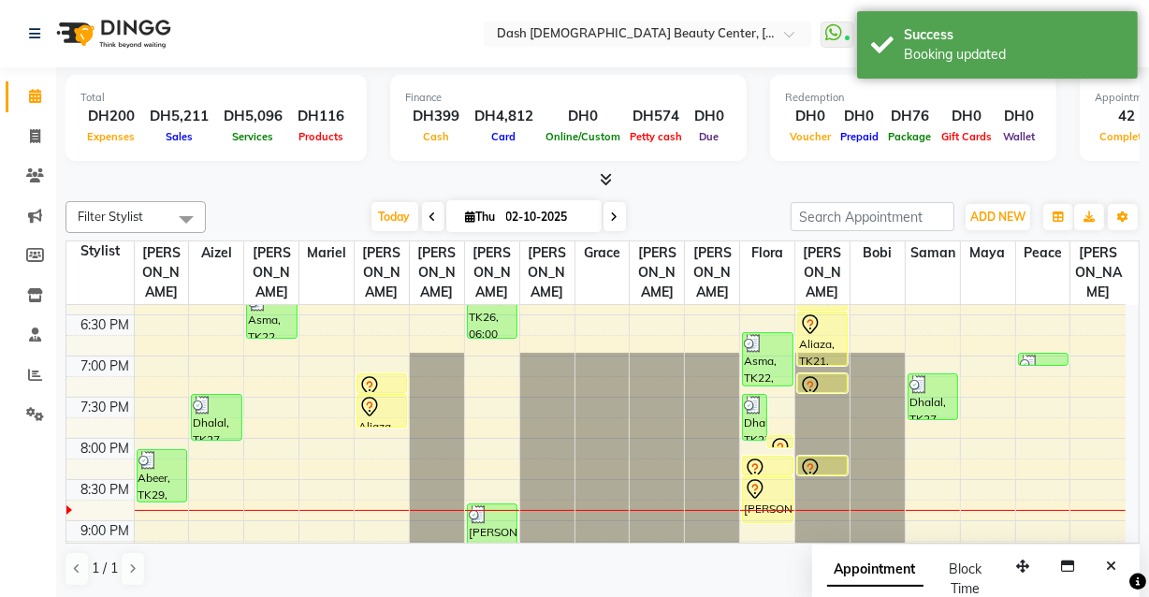
scroll to position [771, 0]
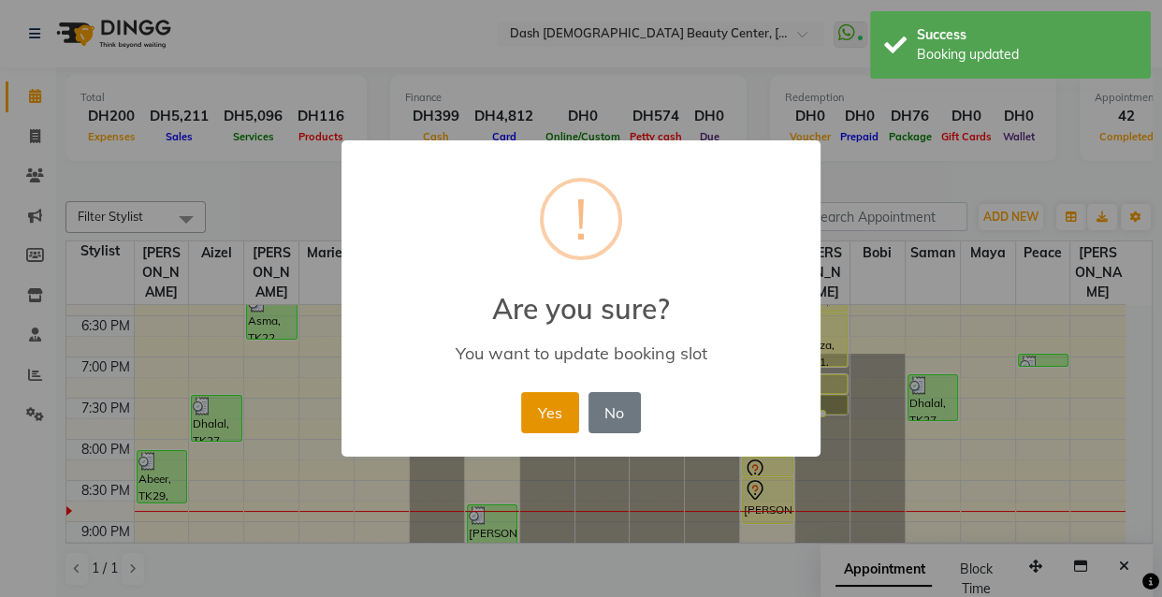
click at [542, 415] on button "Yes" at bounding box center [549, 412] width 57 height 41
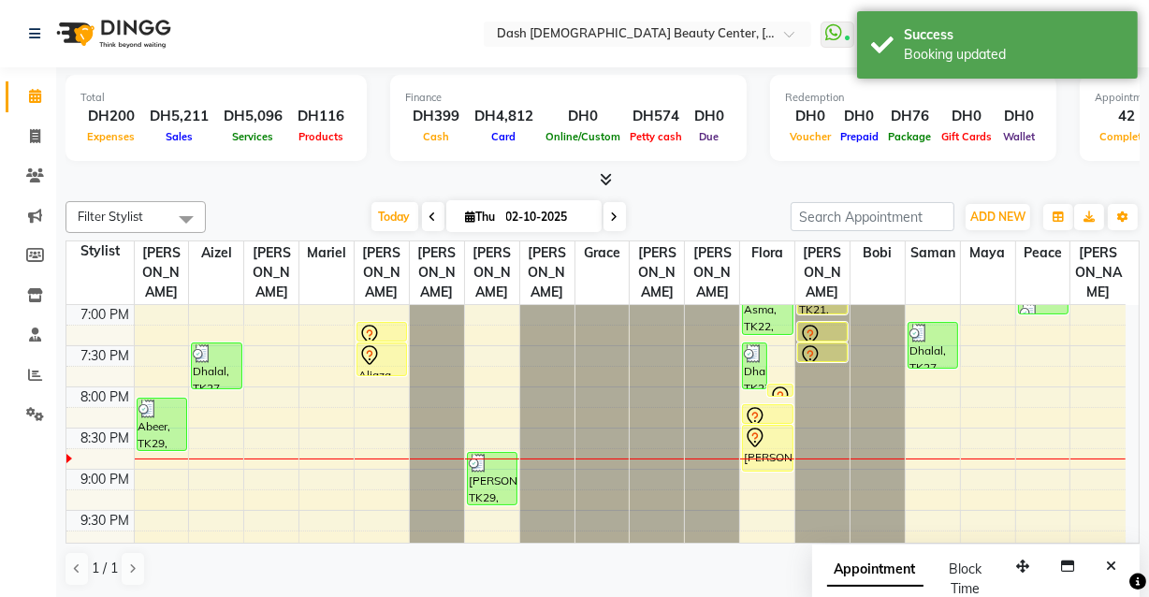
scroll to position [820, 0]
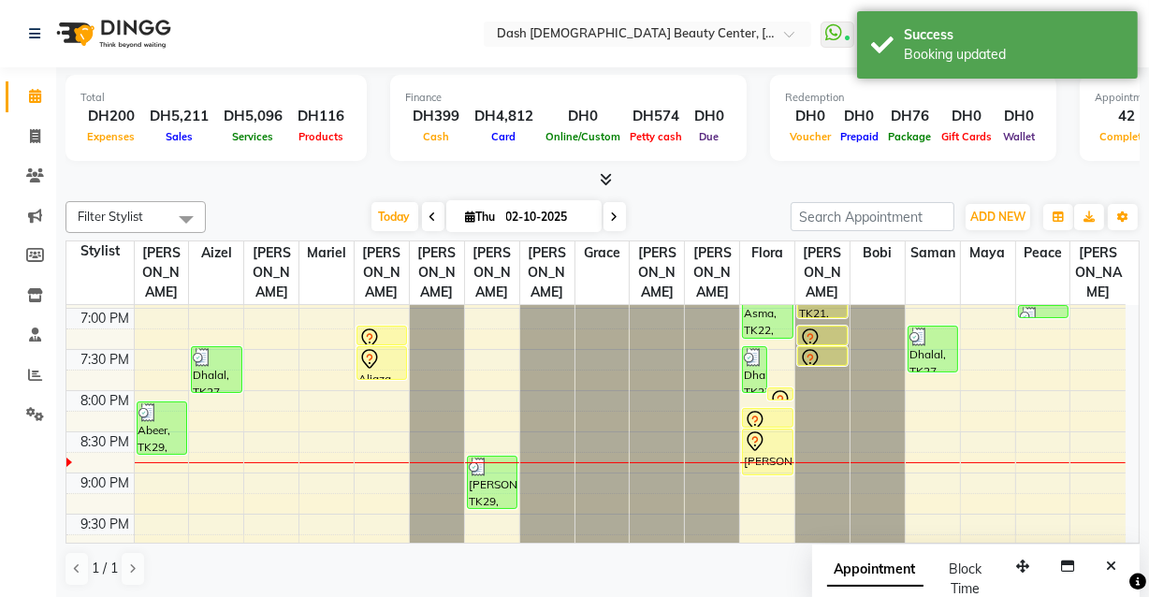
click at [752, 438] on div "[PERSON_NAME], TK28, 08:30 PM-09:05 PM, Blowdry Long Hair Under Midback Girls(3…" at bounding box center [767, 452] width 49 height 45
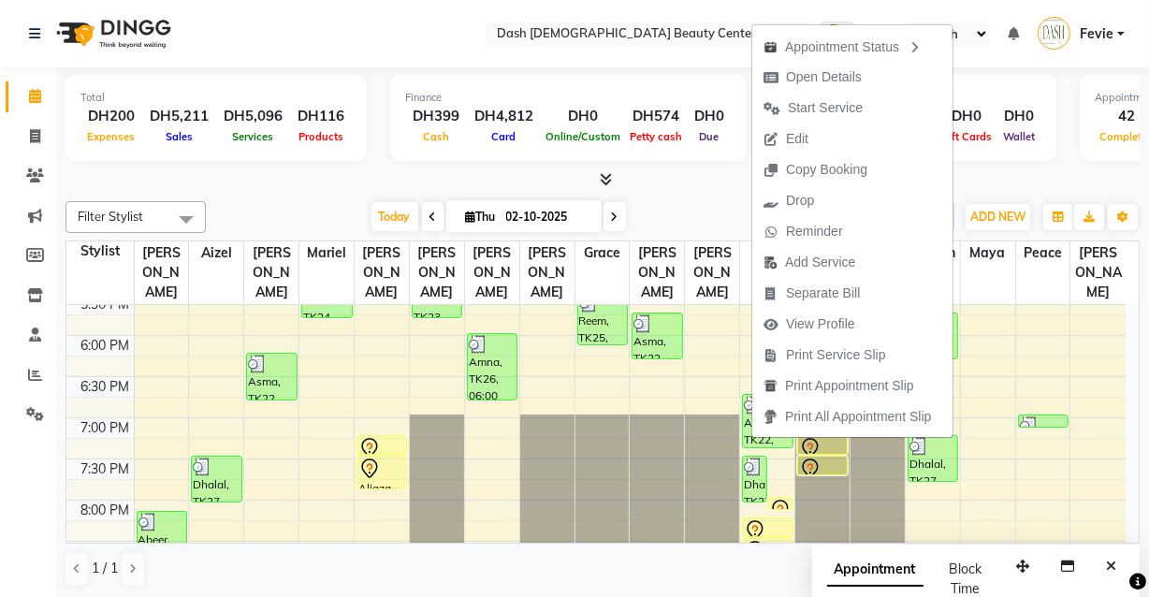
scroll to position [709, 0]
click at [21, 478] on div "Calendar Invoice Clients Marketing Members Inventory Staff Reports Settings Com…" at bounding box center [126, 312] width 253 height 518
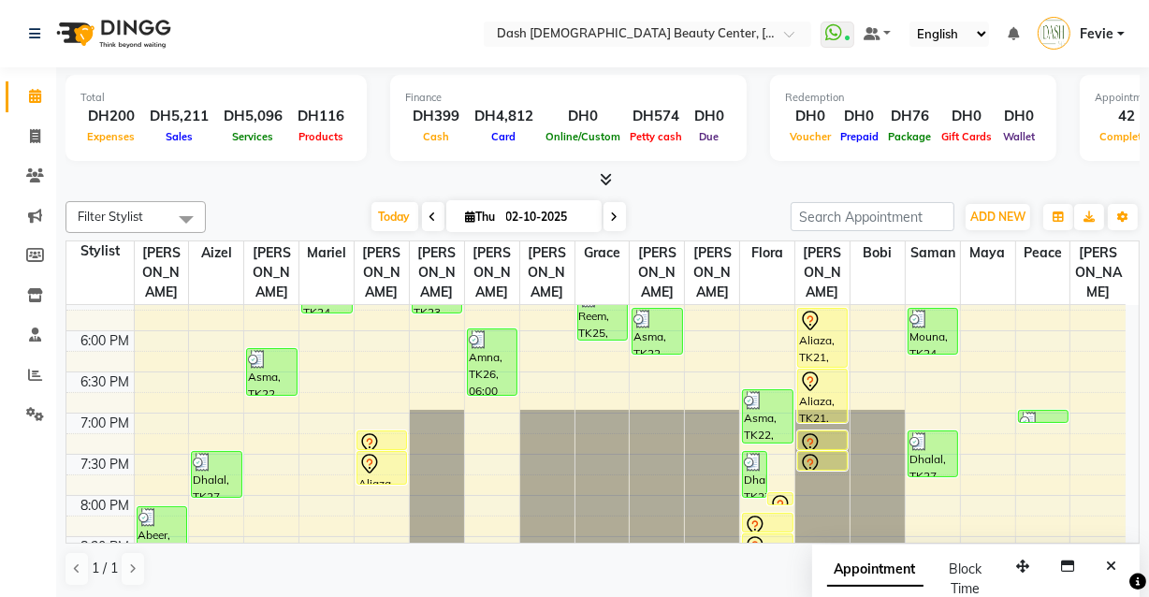
scroll to position [717, 0]
click at [938, 431] on div at bounding box center [933, 440] width 47 height 19
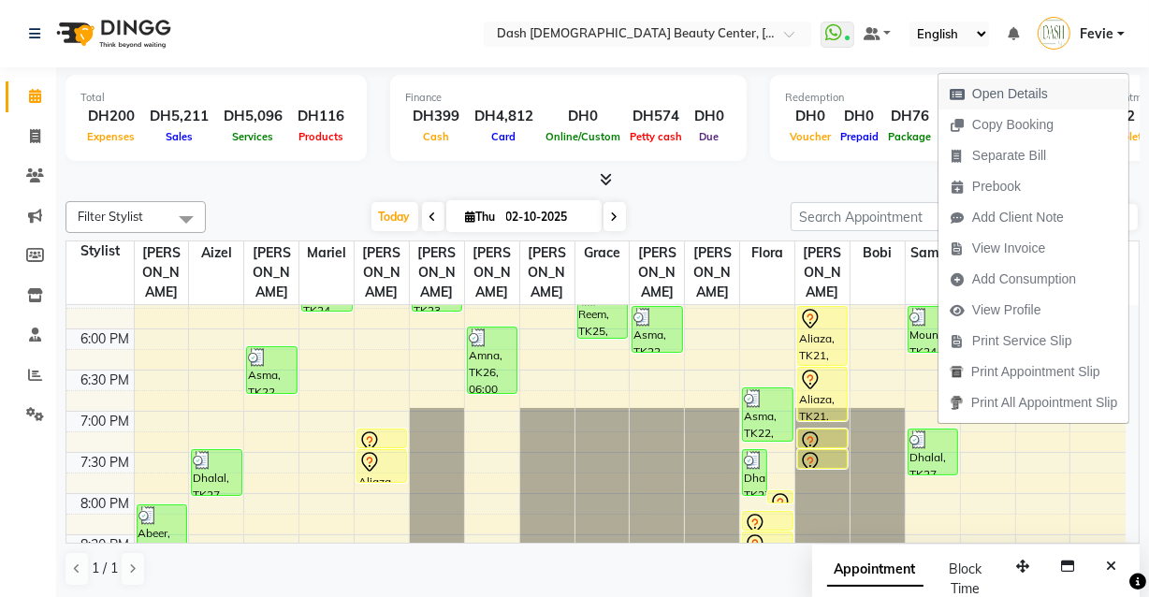
click at [1034, 84] on span "Open Details" at bounding box center [1010, 94] width 76 height 20
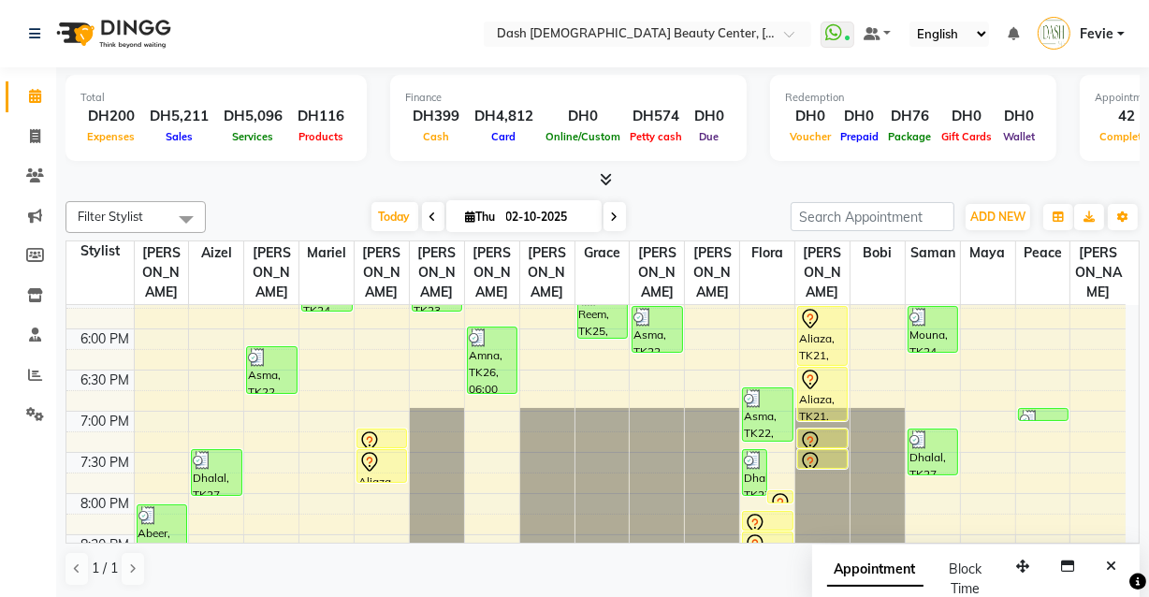
click at [928, 436] on div "Dhalal, TK27, 07:15 PM-07:50 PM, Full Arm Wax" at bounding box center [933, 452] width 49 height 45
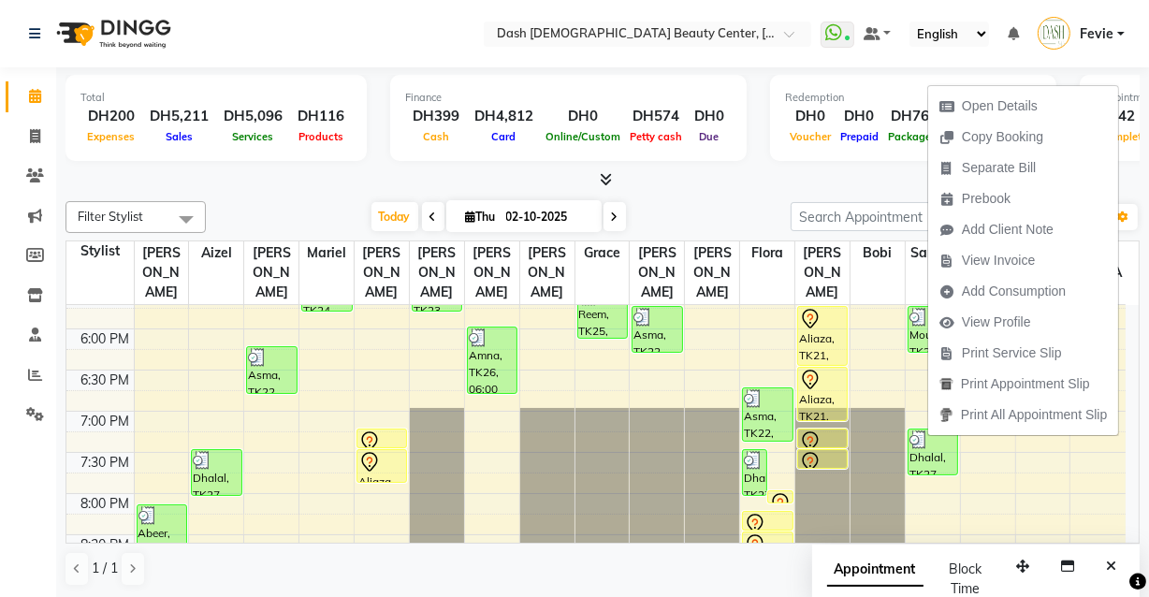
click at [230, 217] on div "Today Thu 02-10-2025" at bounding box center [498, 217] width 566 height 28
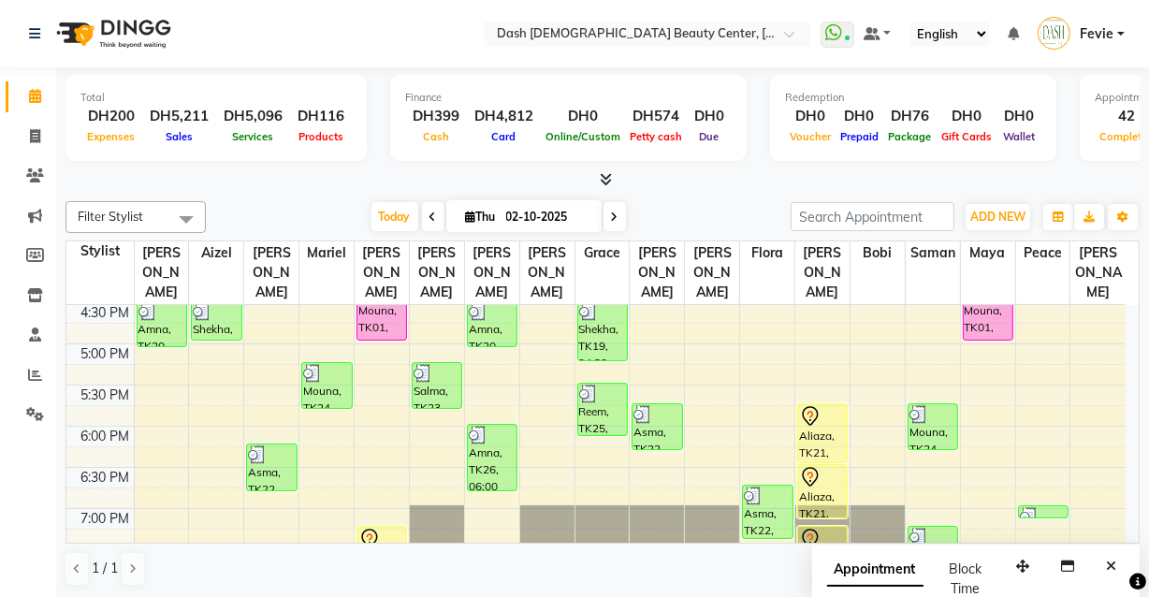
scroll to position [621, 0]
click at [33, 409] on icon at bounding box center [35, 414] width 18 height 14
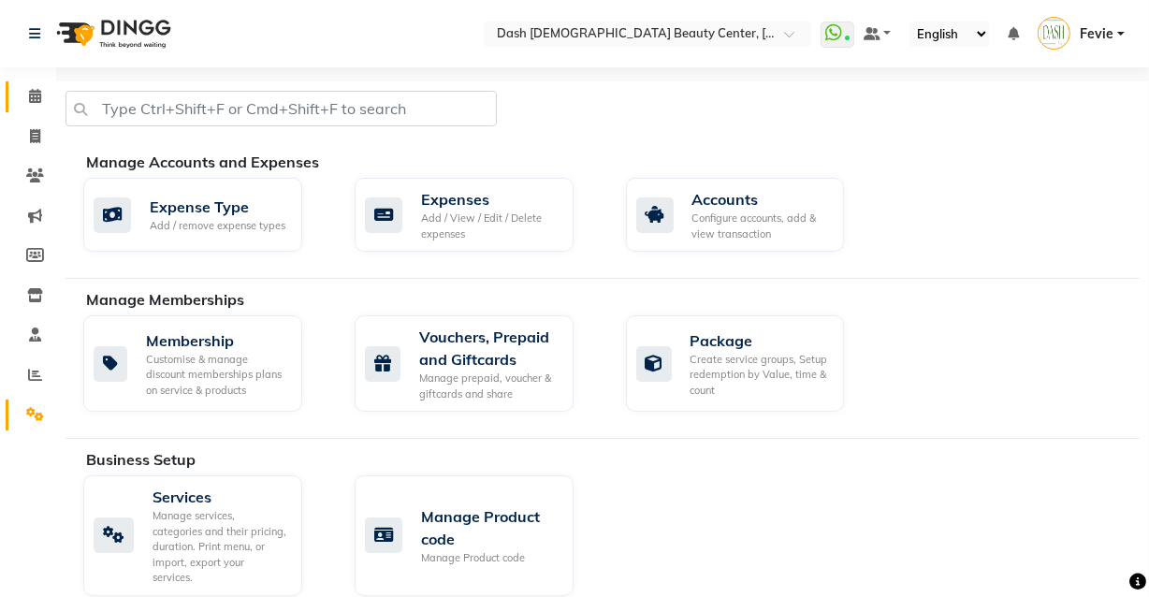
click at [35, 93] on icon at bounding box center [35, 96] width 12 height 14
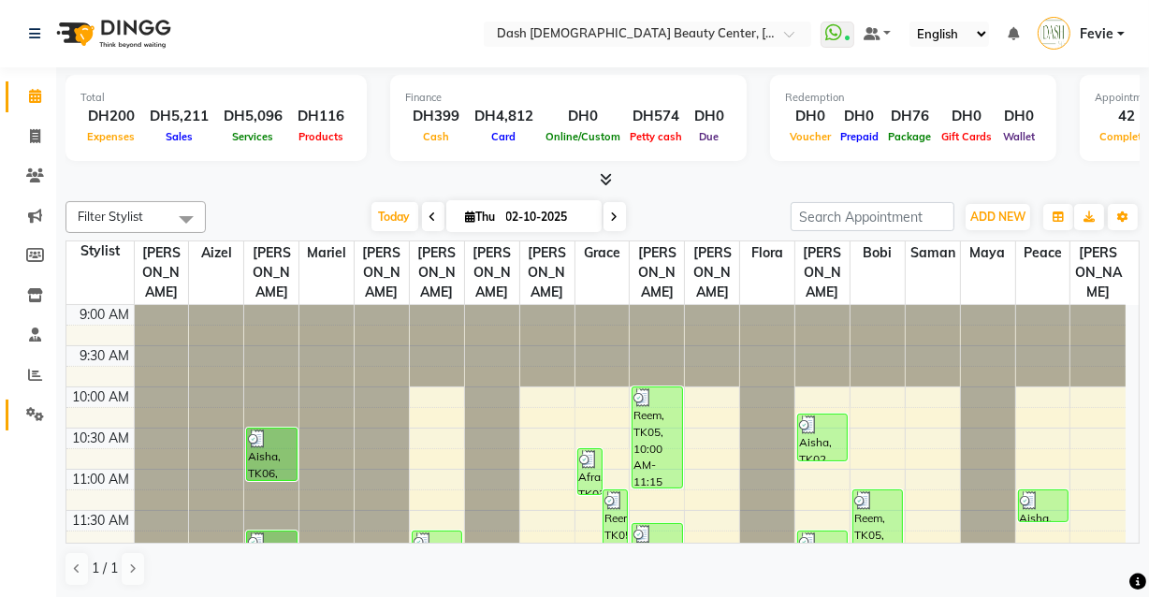
click at [32, 408] on icon at bounding box center [35, 414] width 18 height 14
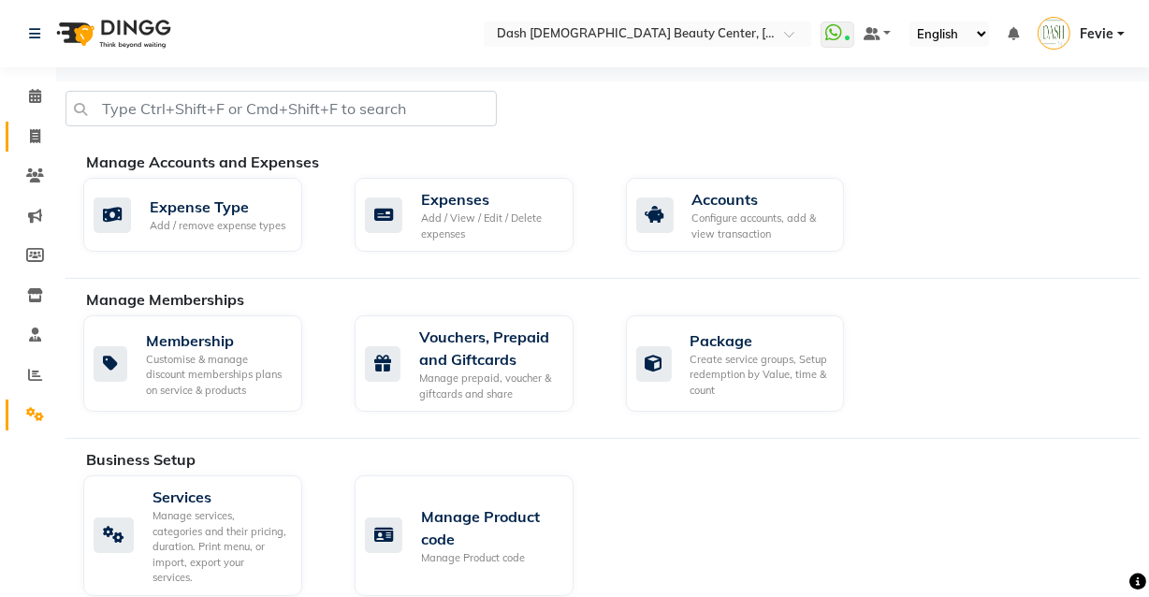
click at [33, 139] on icon at bounding box center [35, 136] width 10 height 14
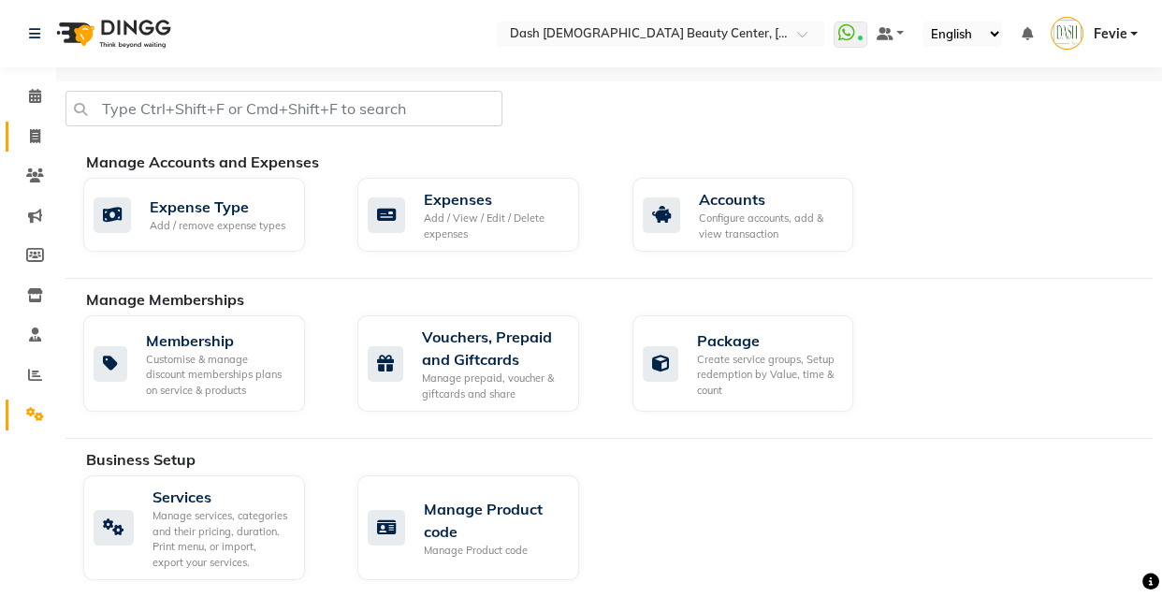
select select "8372"
select select "service"
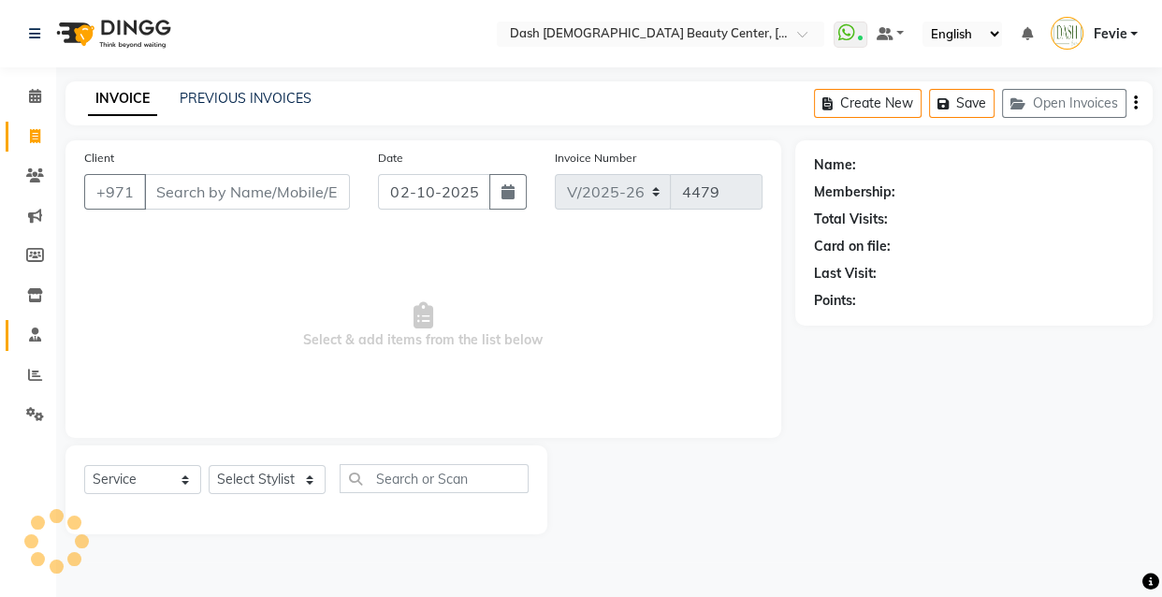
click at [35, 337] on icon at bounding box center [35, 335] width 12 height 14
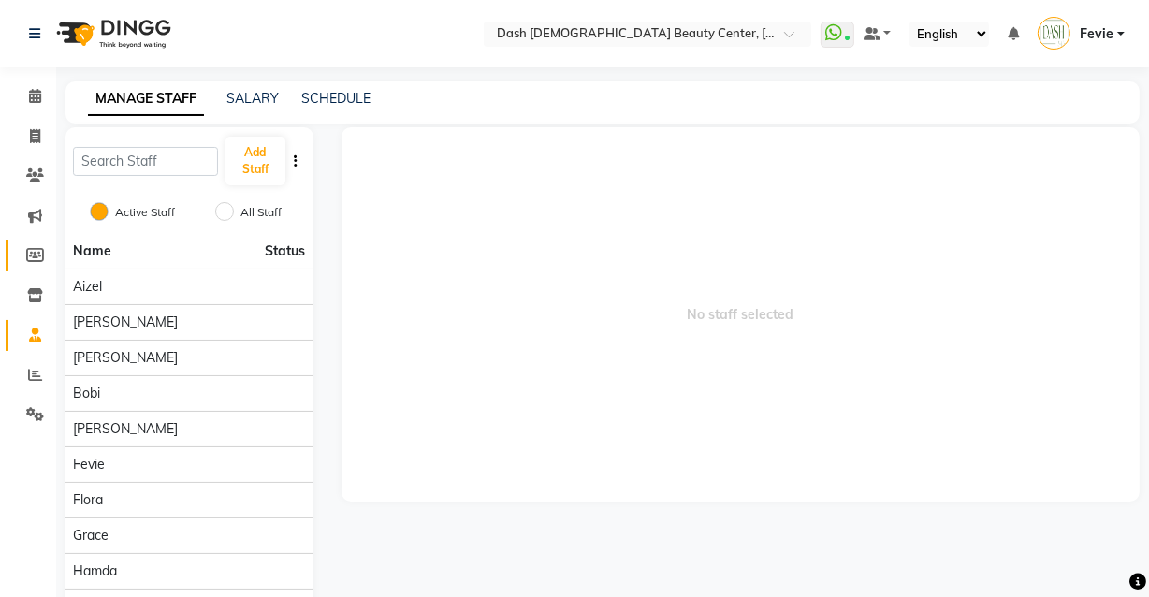
click at [23, 266] on link "Members" at bounding box center [28, 256] width 45 height 31
select select
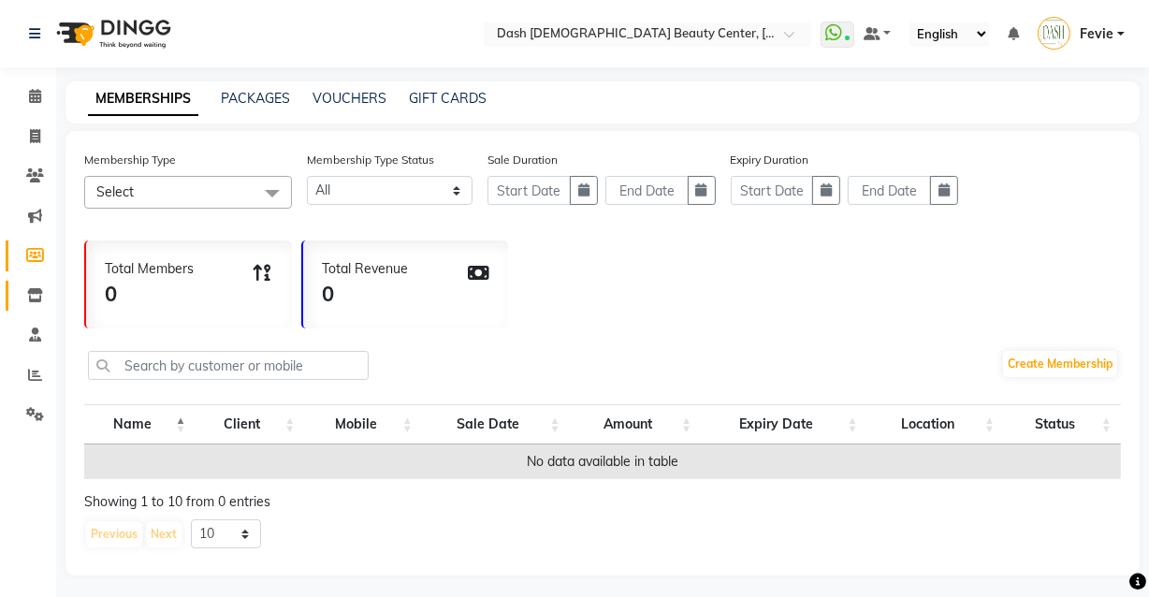
click at [42, 285] on span at bounding box center [35, 296] width 33 height 22
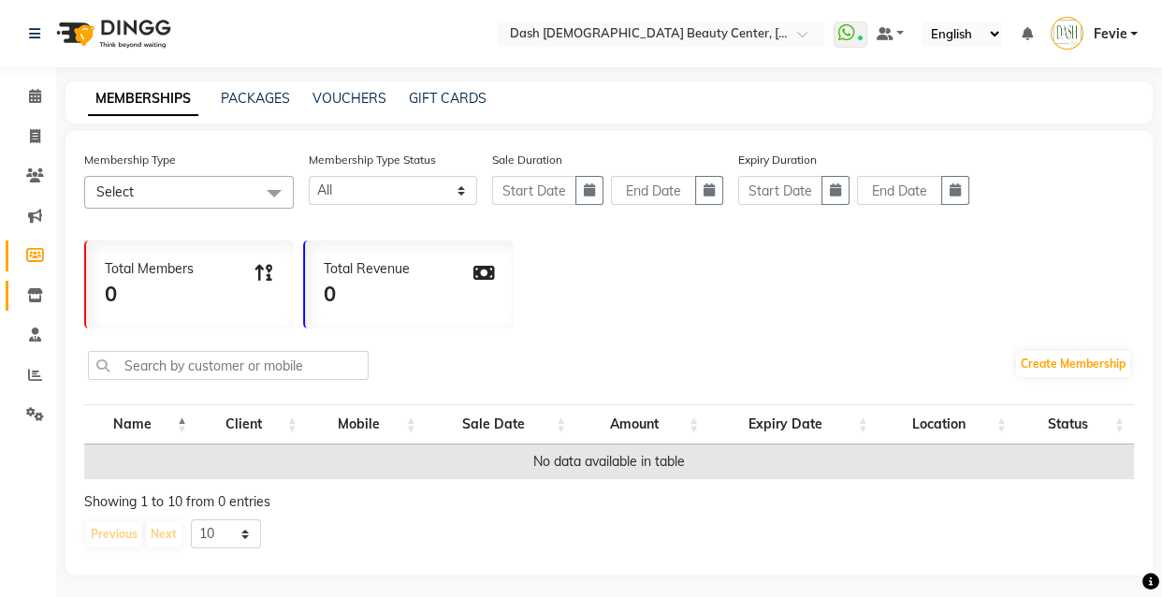
select select
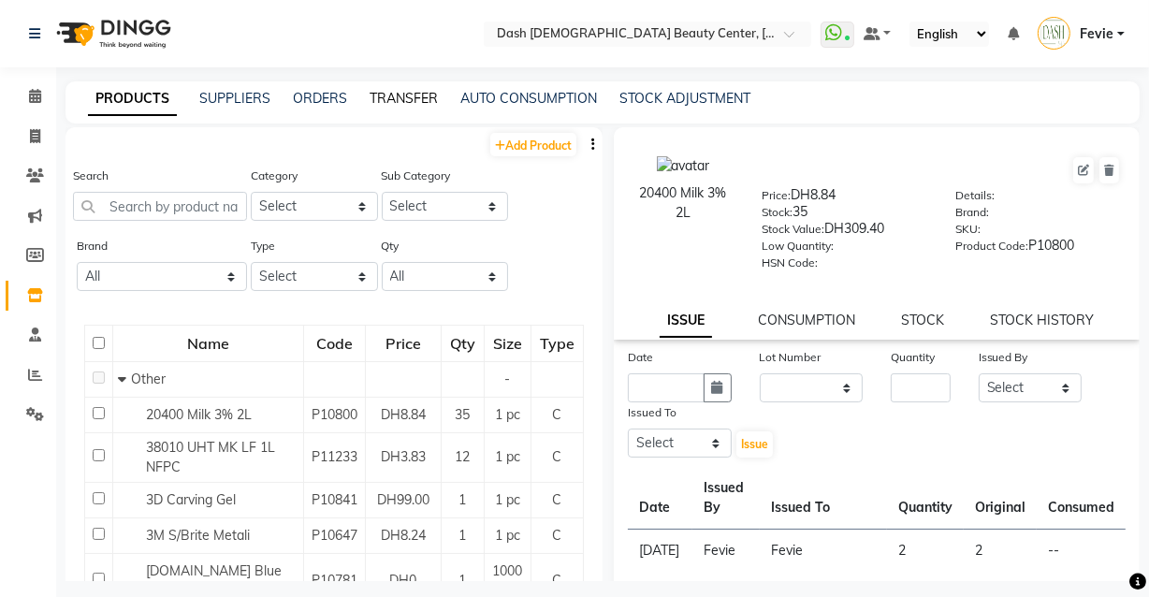
click at [380, 100] on link "TRANSFER" at bounding box center [404, 98] width 68 height 17
select select "sender"
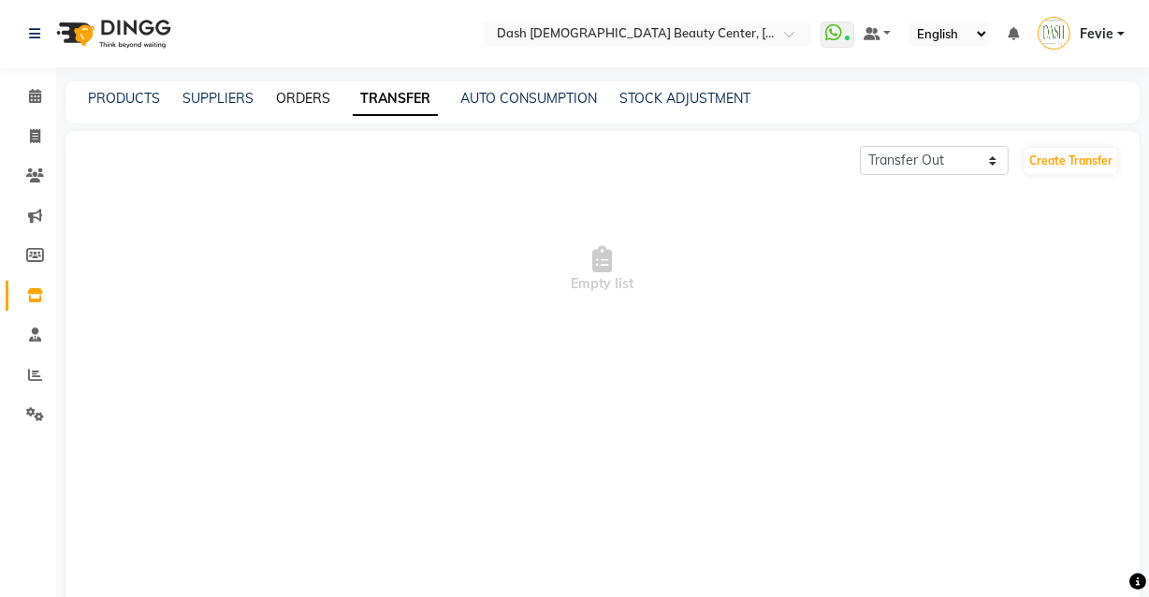
click at [296, 91] on link "ORDERS" at bounding box center [303, 98] width 54 height 17
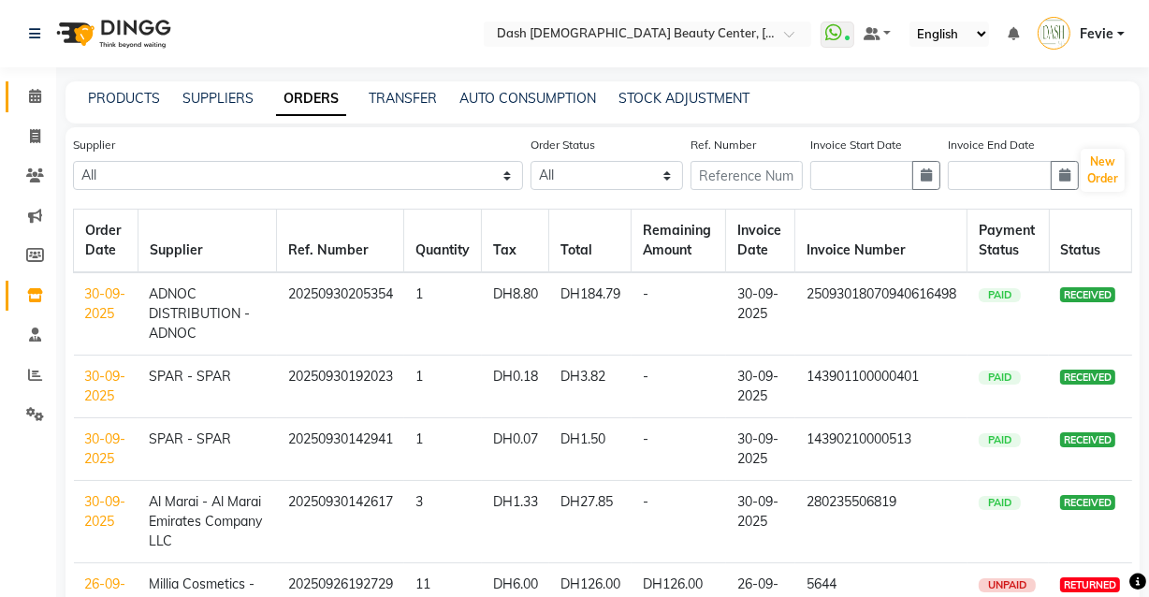
click at [39, 105] on span at bounding box center [35, 97] width 33 height 22
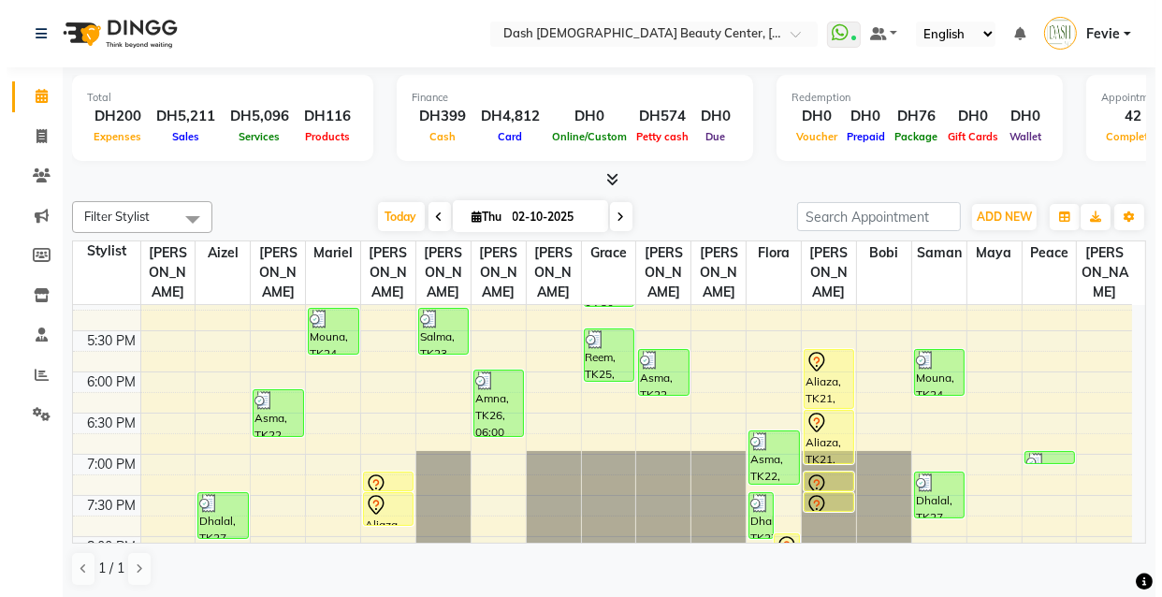
scroll to position [676, 0]
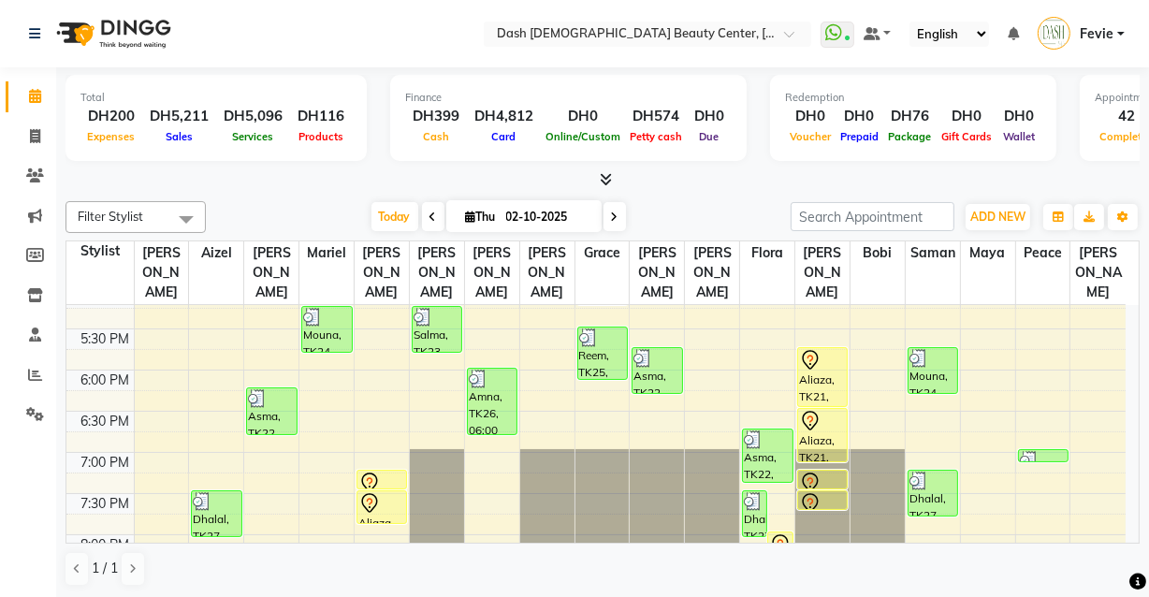
click at [370, 498] on icon at bounding box center [370, 501] width 6 height 7
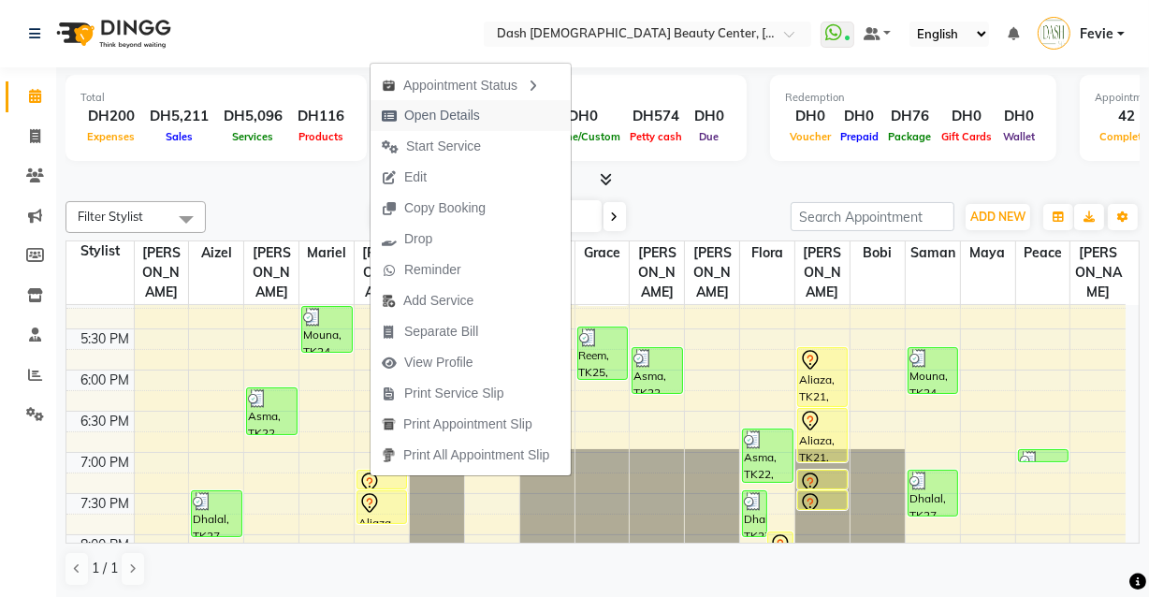
click at [505, 110] on button "Open Details" at bounding box center [471, 115] width 200 height 31
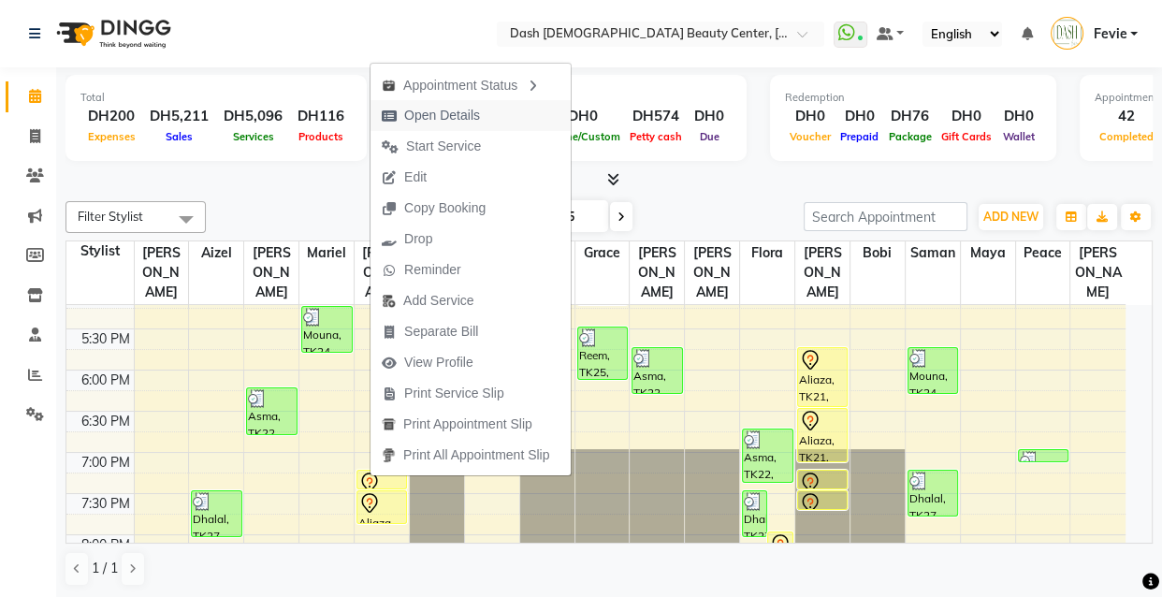
select select "7"
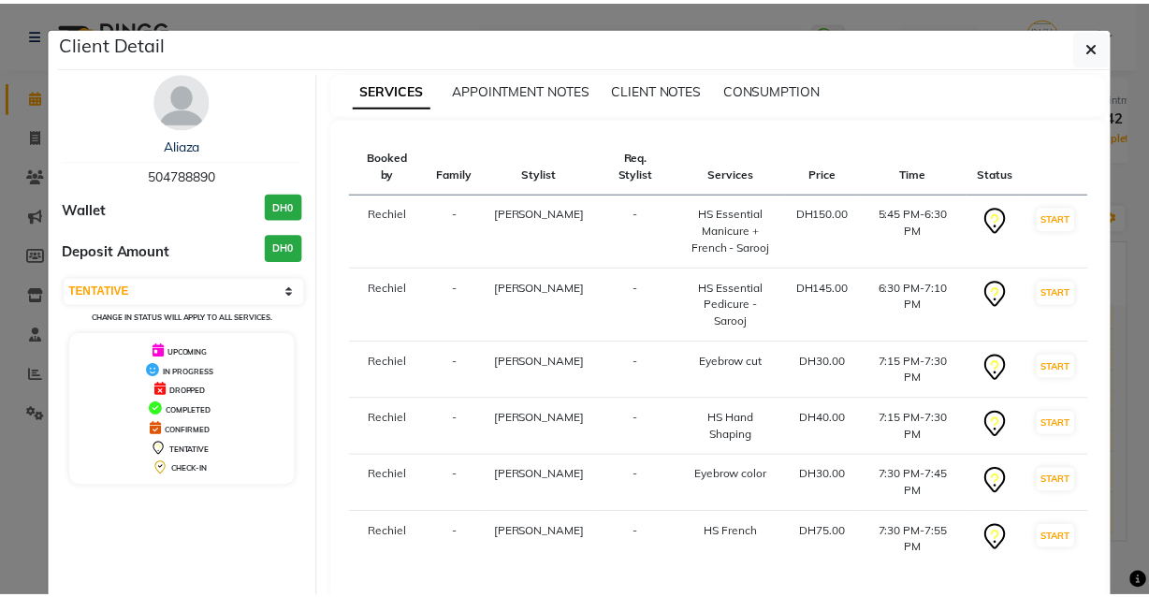
scroll to position [55, 0]
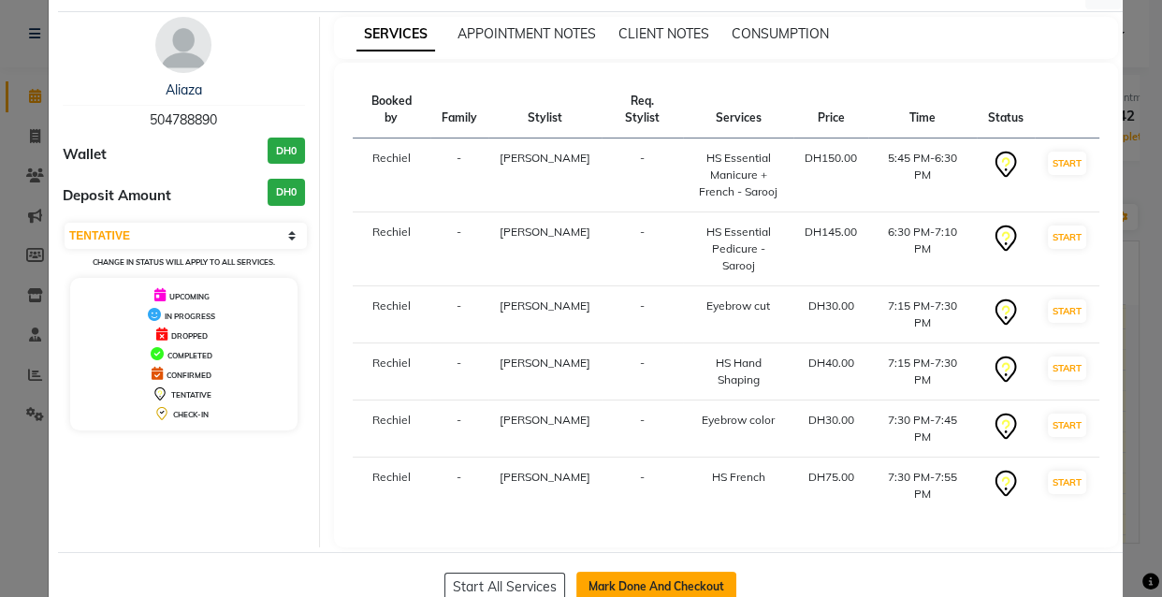
click at [624, 572] on button "Mark Done And Checkout" at bounding box center [657, 587] width 160 height 30
select select "service"
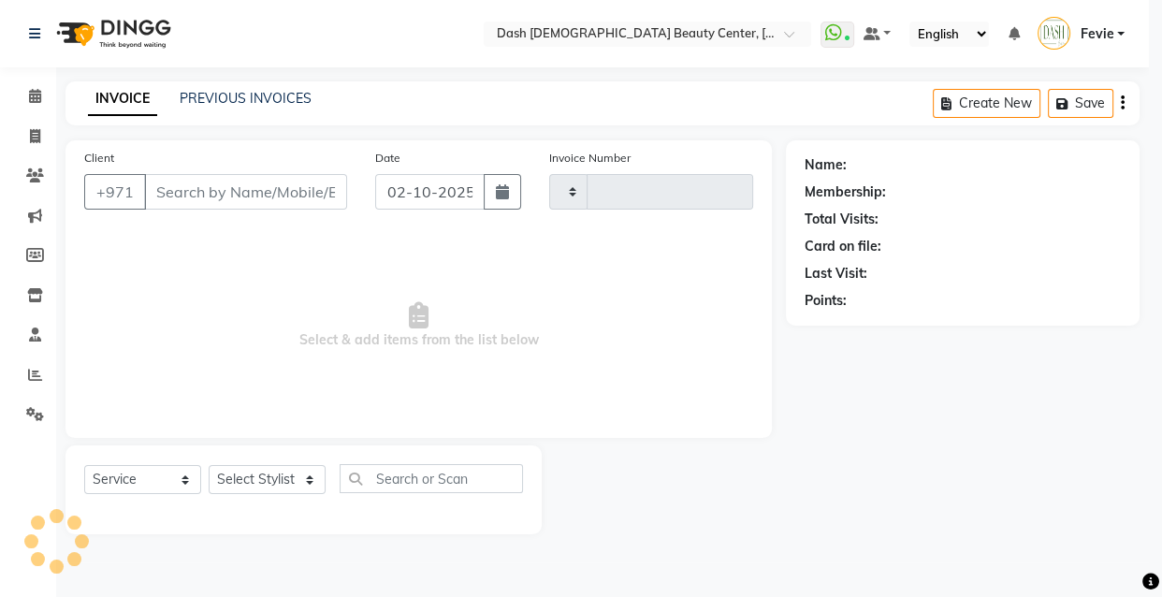
type input "4479"
select select "8372"
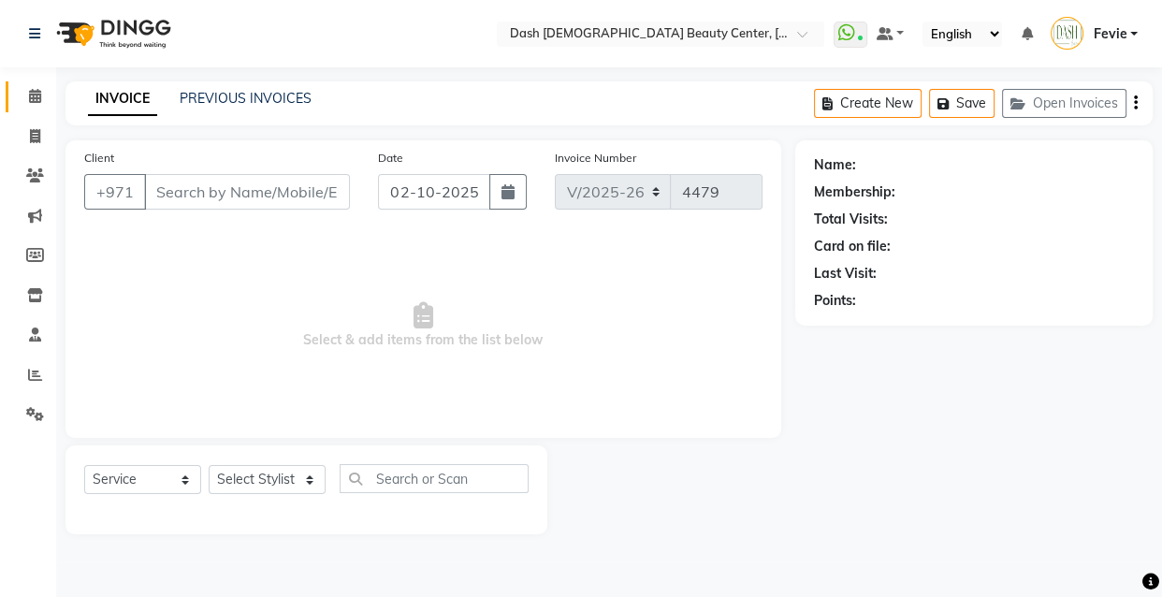
type input "504788890"
select select "82379"
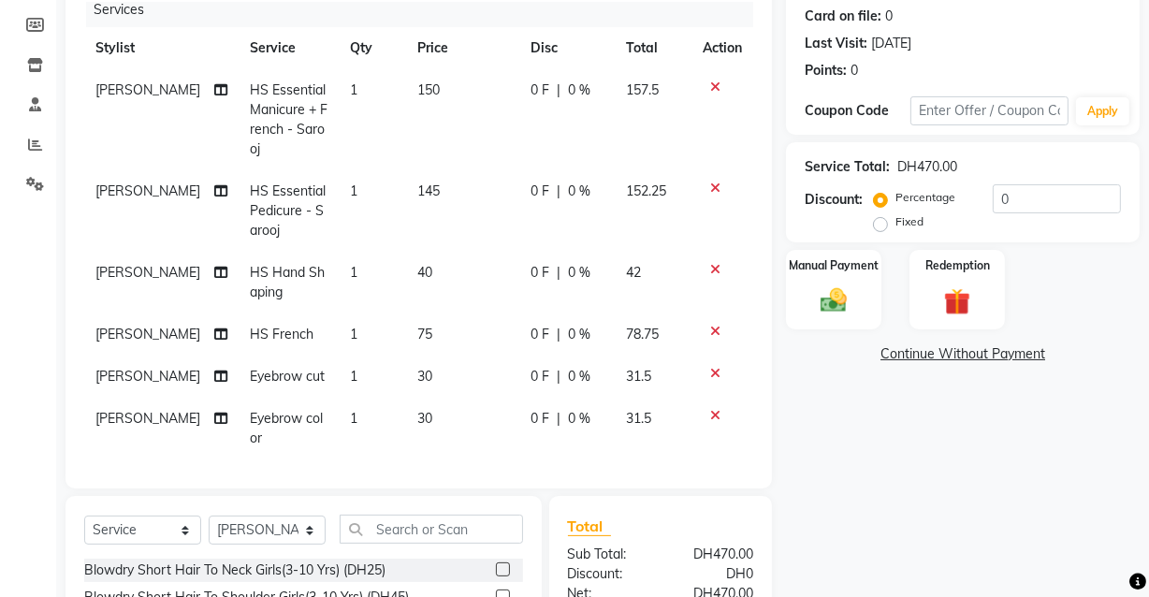
scroll to position [26, 0]
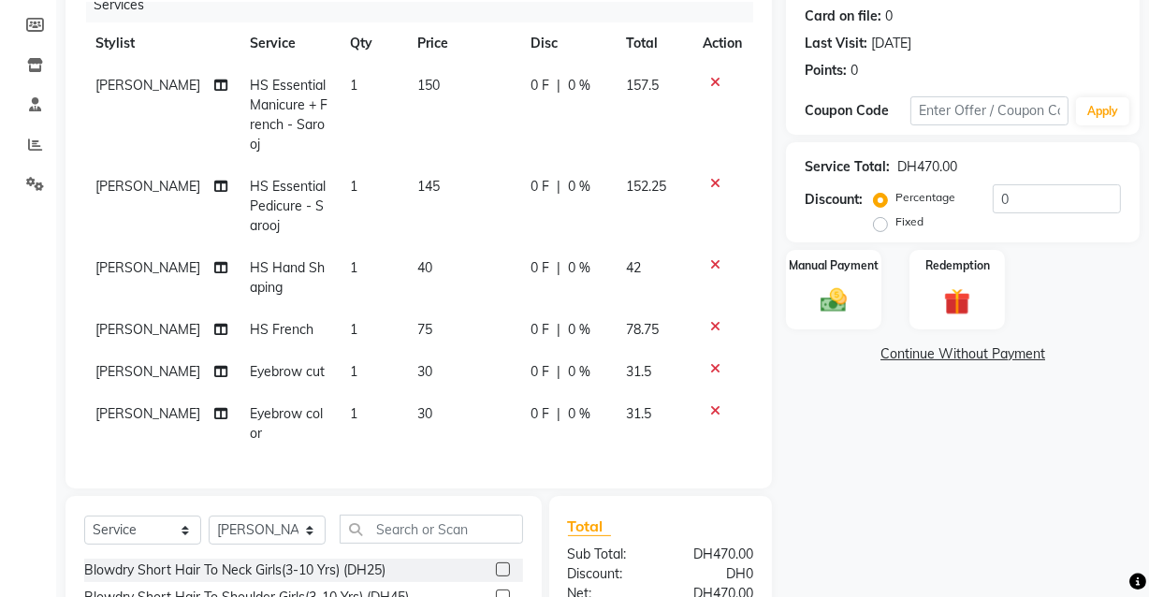
click at [214, 180] on icon at bounding box center [220, 186] width 13 height 13
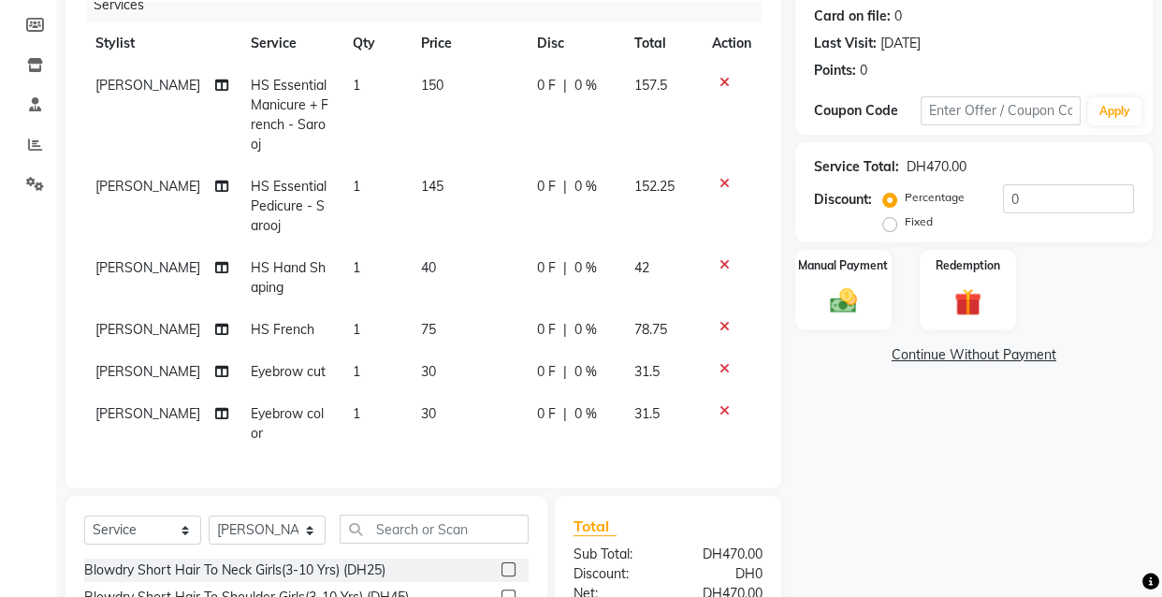
select select "82379"
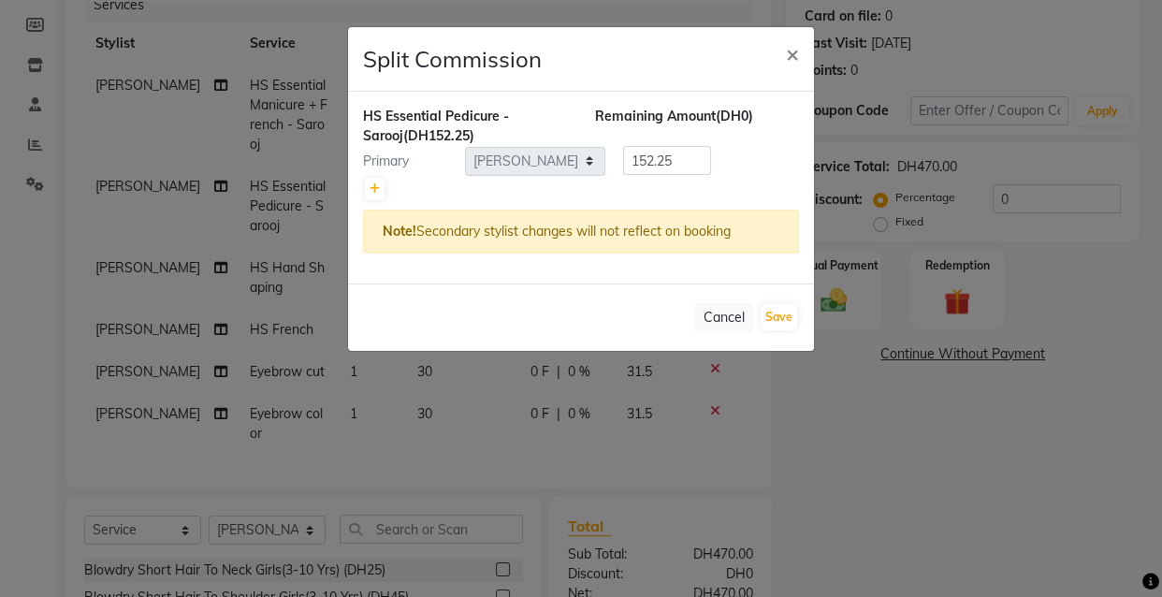
click at [93, 437] on ngb-modal-window "Split Commission × HS Essential Pedicure - Sarooj (DH152.25) Remaining Amount (…" at bounding box center [581, 298] width 1162 height 597
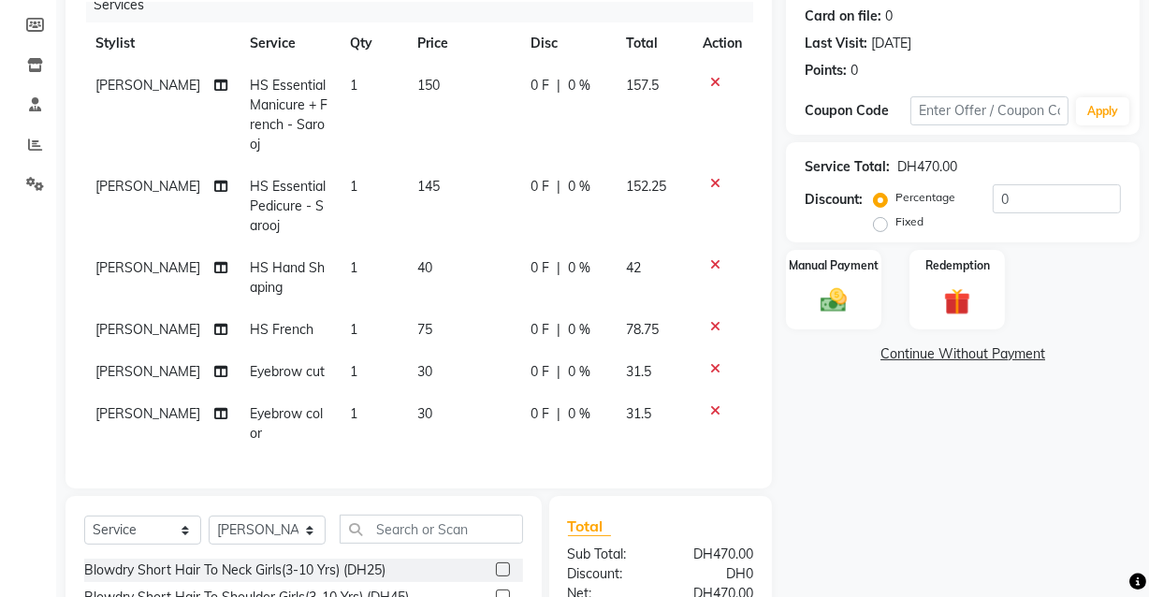
click at [214, 79] on icon at bounding box center [220, 85] width 13 height 13
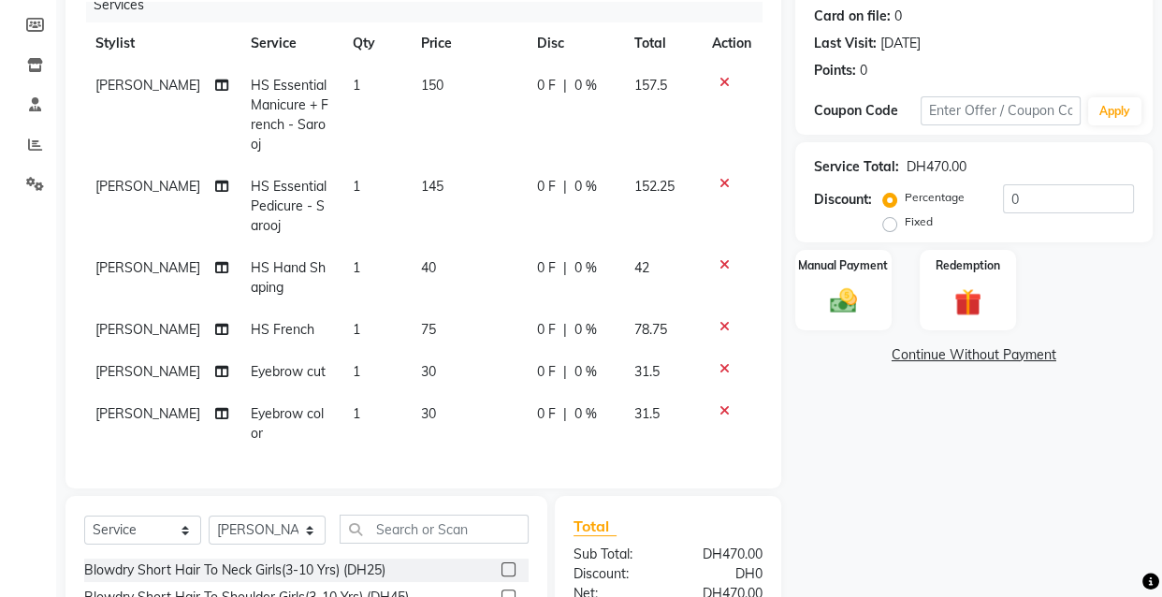
select select "82379"
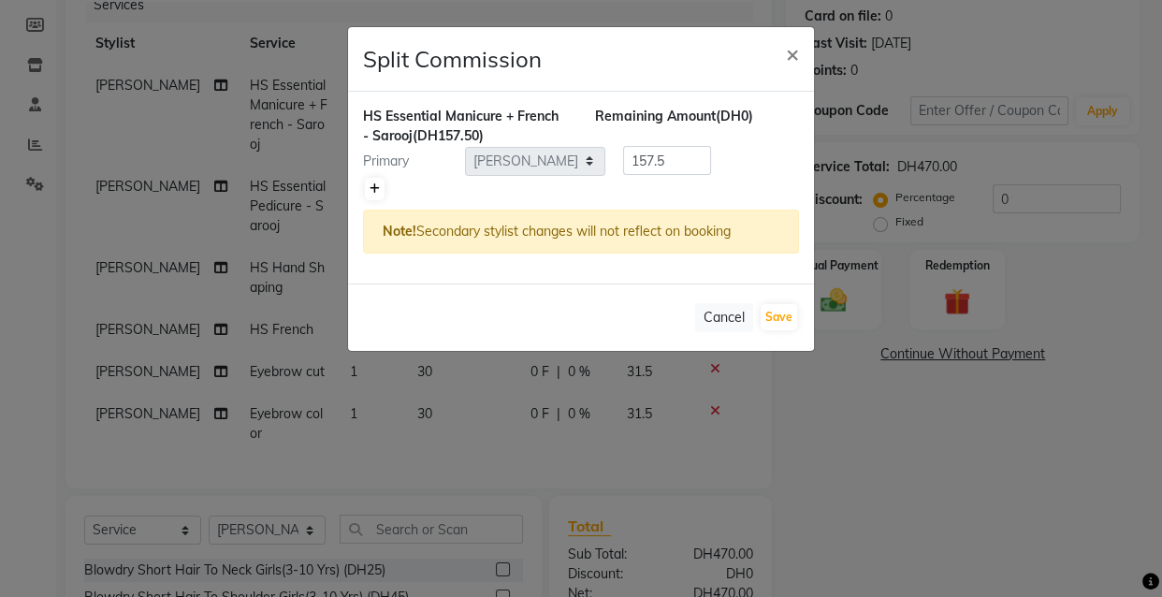
click at [374, 187] on icon at bounding box center [375, 188] width 10 height 11
type input "78.75"
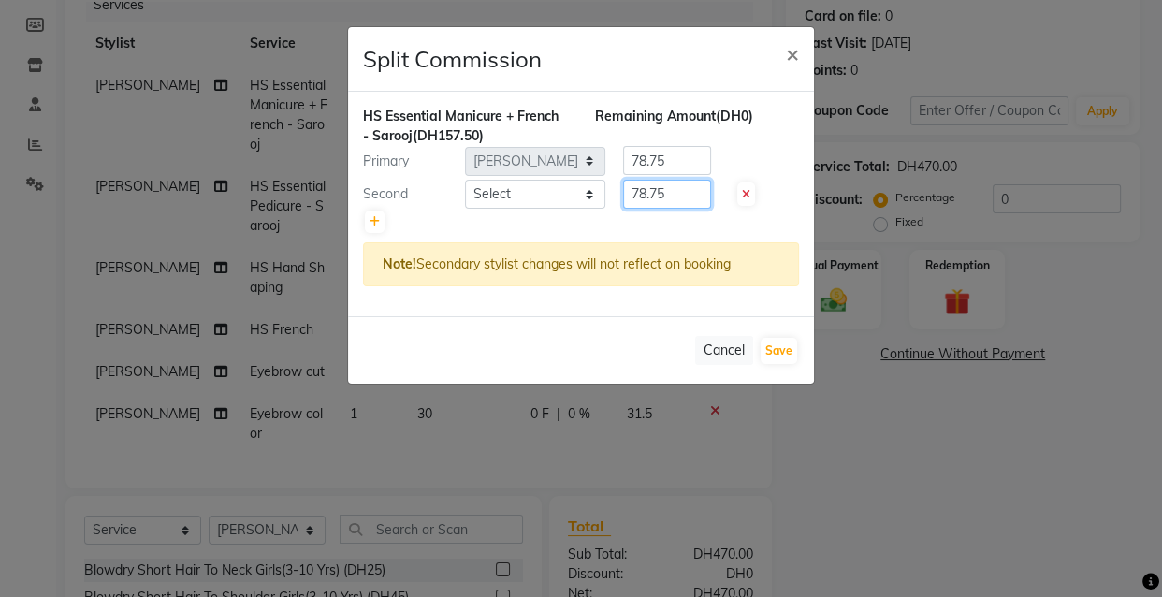
click at [689, 189] on input "78.75" at bounding box center [667, 194] width 88 height 29
click at [682, 157] on input "78.75" at bounding box center [667, 160] width 88 height 29
click at [547, 194] on select "Select Aizel Angelina Anna Bobi Edlyn Fevie Flora Grace Hamda Janine Jelyn Mari…" at bounding box center [535, 194] width 140 height 29
select select "81109"
click at [465, 180] on select "Select Aizel Angelina Anna Bobi Edlyn Fevie Flora Grace Hamda Janine Jelyn Mari…" at bounding box center [535, 194] width 140 height 29
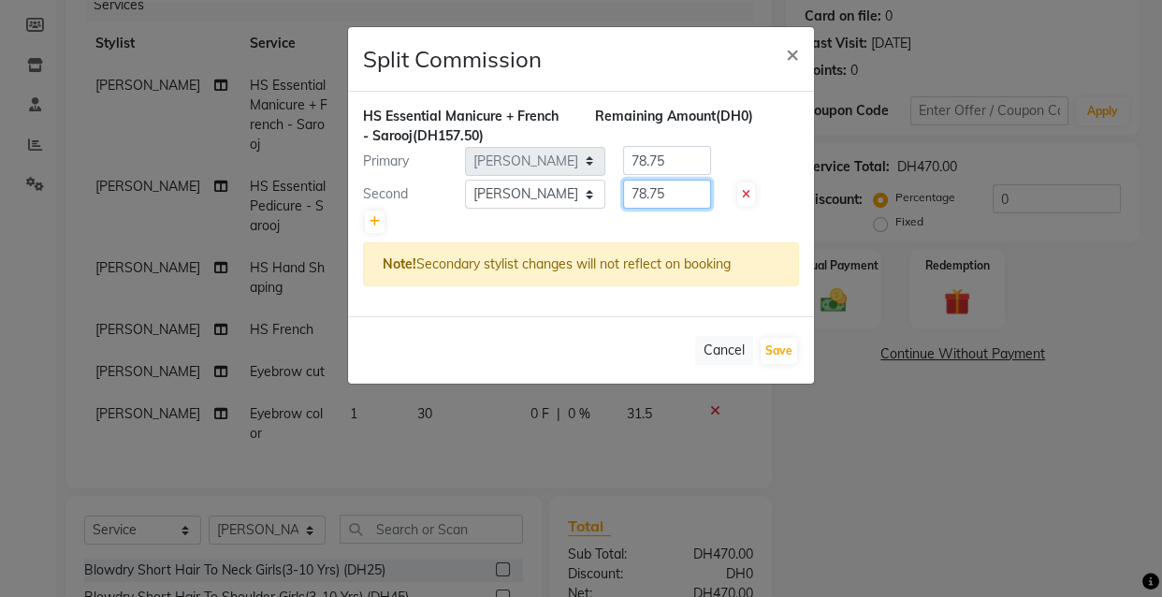
click at [676, 193] on input "78.75" at bounding box center [667, 194] width 88 height 29
type input "7"
click at [682, 156] on input "78.75" at bounding box center [667, 160] width 88 height 29
click at [525, 203] on select "Select Aizel Angelina Anna Bobi Edlyn Fevie Flora Grace Hamda Janine Jelyn Mari…" at bounding box center [535, 194] width 140 height 29
click at [681, 193] on input "75" at bounding box center [667, 194] width 88 height 29
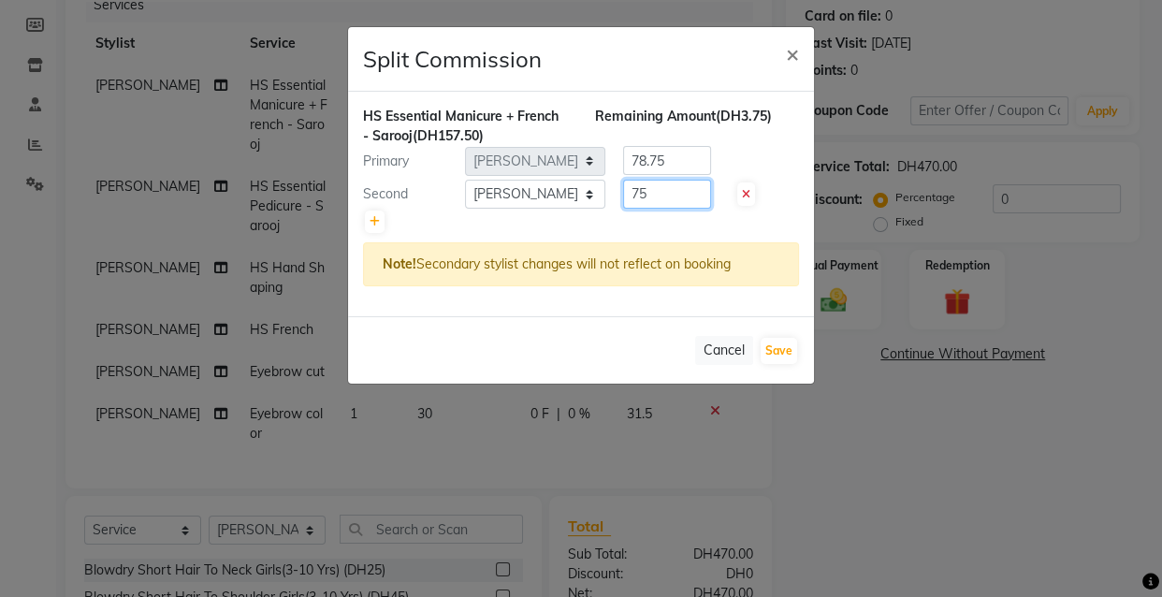
type input "7"
click at [670, 194] on input "55" at bounding box center [667, 194] width 88 height 29
type input "55"
click at [683, 164] on input "78.75" at bounding box center [667, 160] width 88 height 29
type input "7"
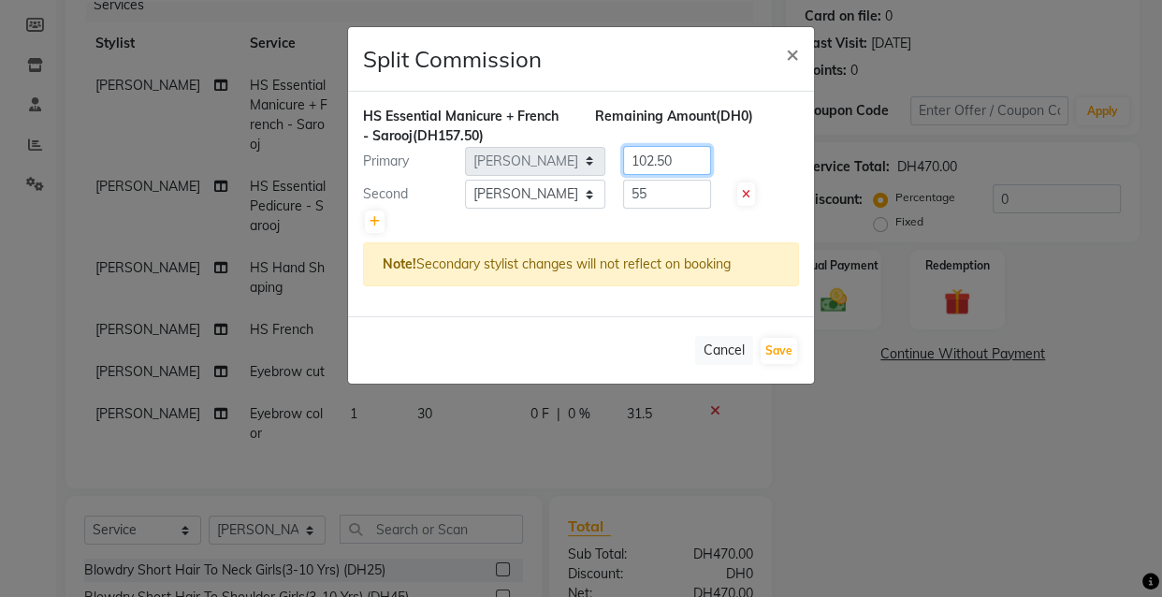
type input "102.50"
click at [779, 341] on button "Save" at bounding box center [779, 351] width 37 height 26
select select "Select"
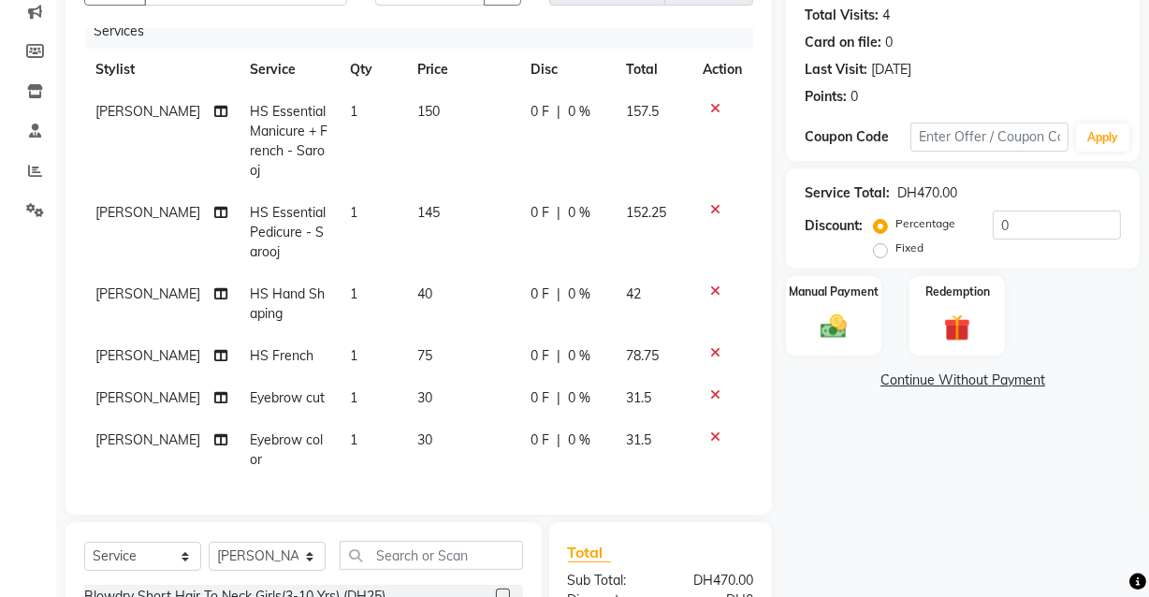
scroll to position [203, 0]
click at [139, 348] on span "[PERSON_NAME]" at bounding box center [147, 356] width 105 height 17
select select "81109"
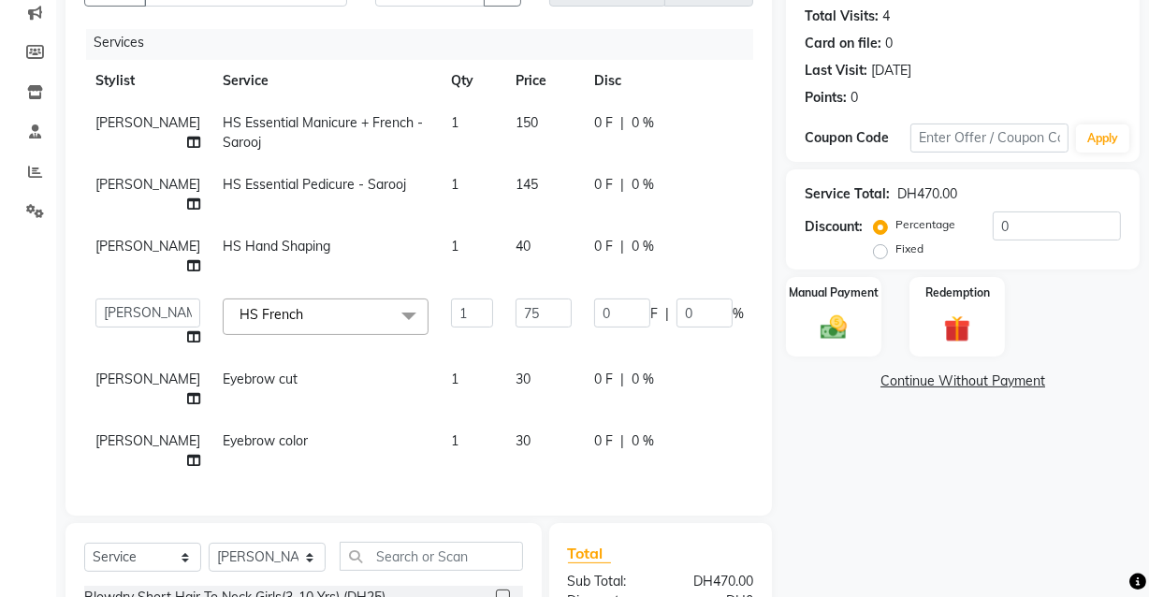
scroll to position [0, 0]
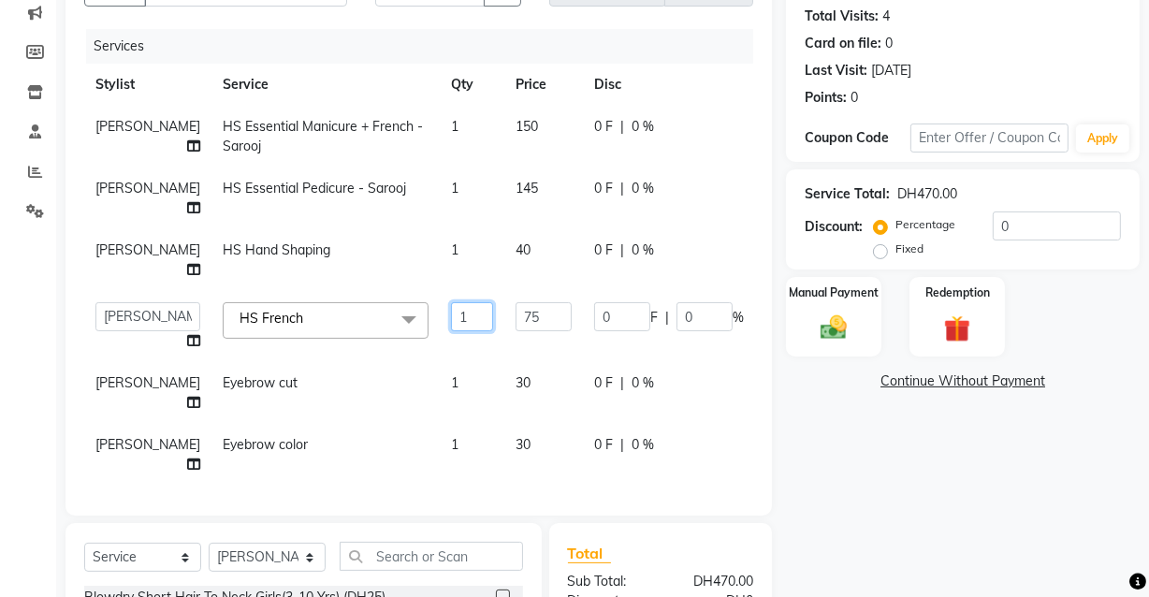
click at [451, 302] on input "1" at bounding box center [472, 316] width 42 height 29
type input "2"
click at [904, 510] on div "Name: Aliaza Membership: No Active Membership Total Visits: 4 Card on file: 0 L…" at bounding box center [970, 368] width 368 height 862
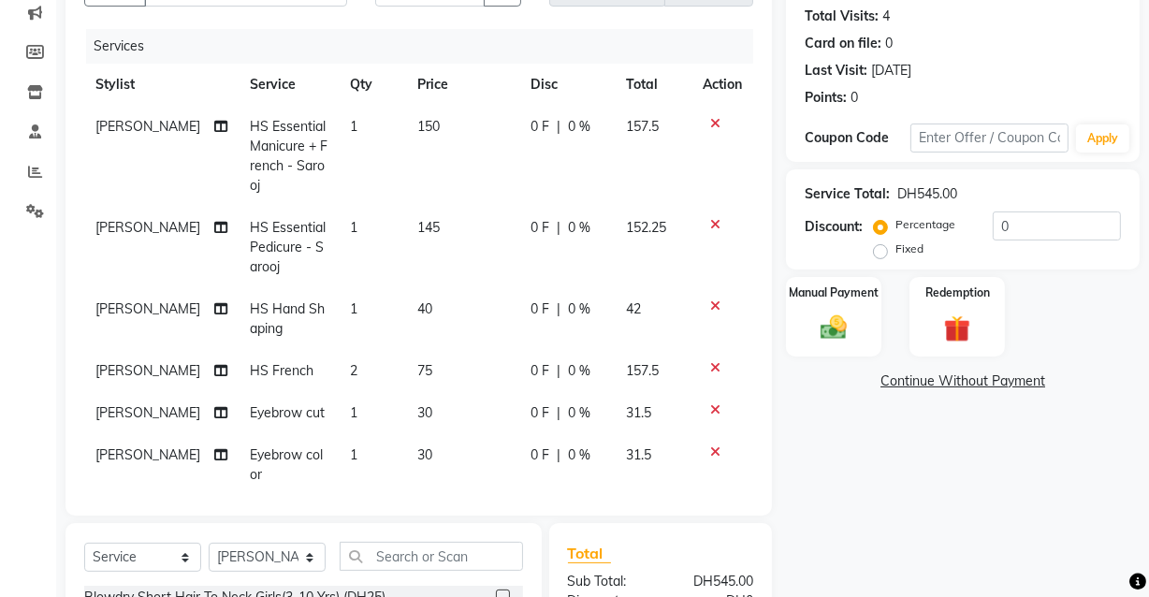
click at [350, 306] on span "1" at bounding box center [353, 308] width 7 height 17
select select "81109"
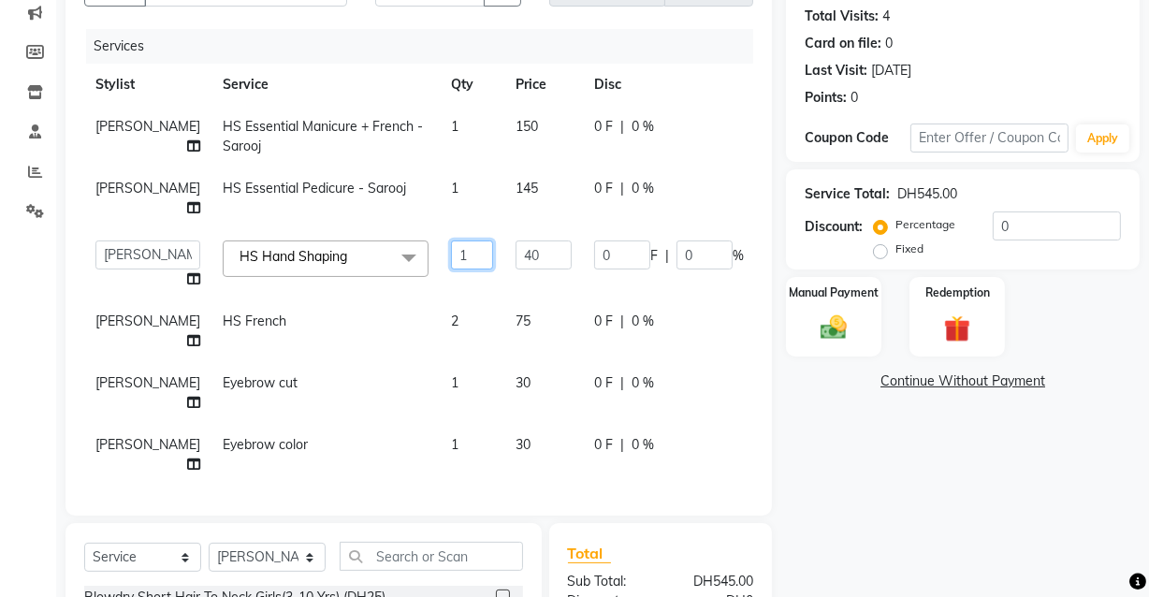
click at [451, 241] on input "1" at bounding box center [472, 255] width 42 height 29
type input "2"
click at [885, 453] on div "Name: Aliaza Membership: No Active Membership Total Visits: 4 Card on file: 0 L…" at bounding box center [970, 368] width 368 height 862
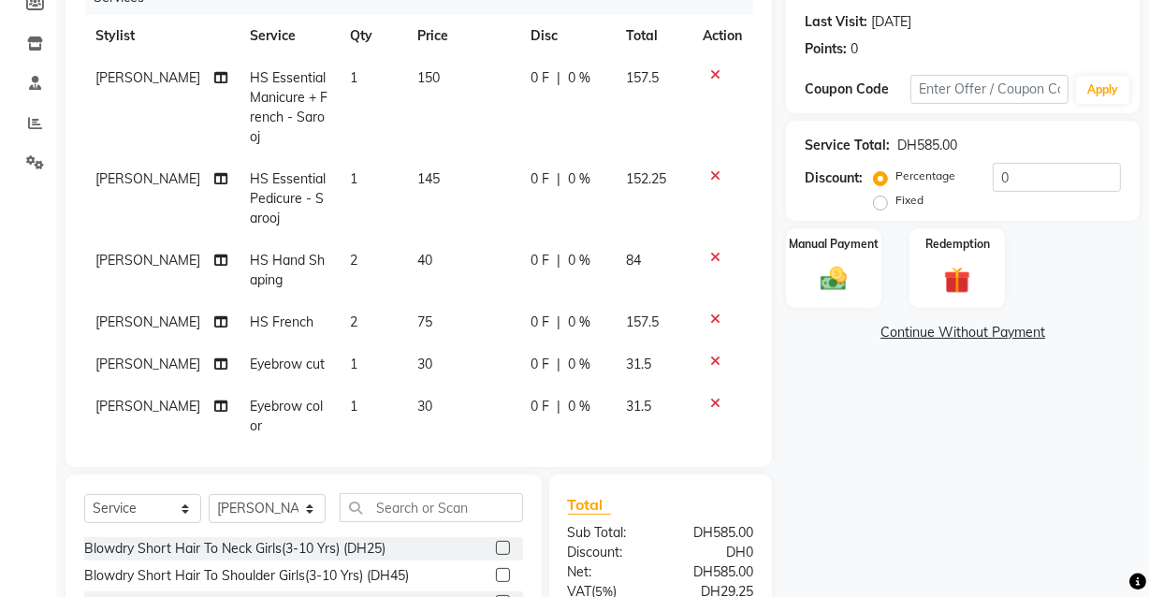
scroll to position [26, 0]
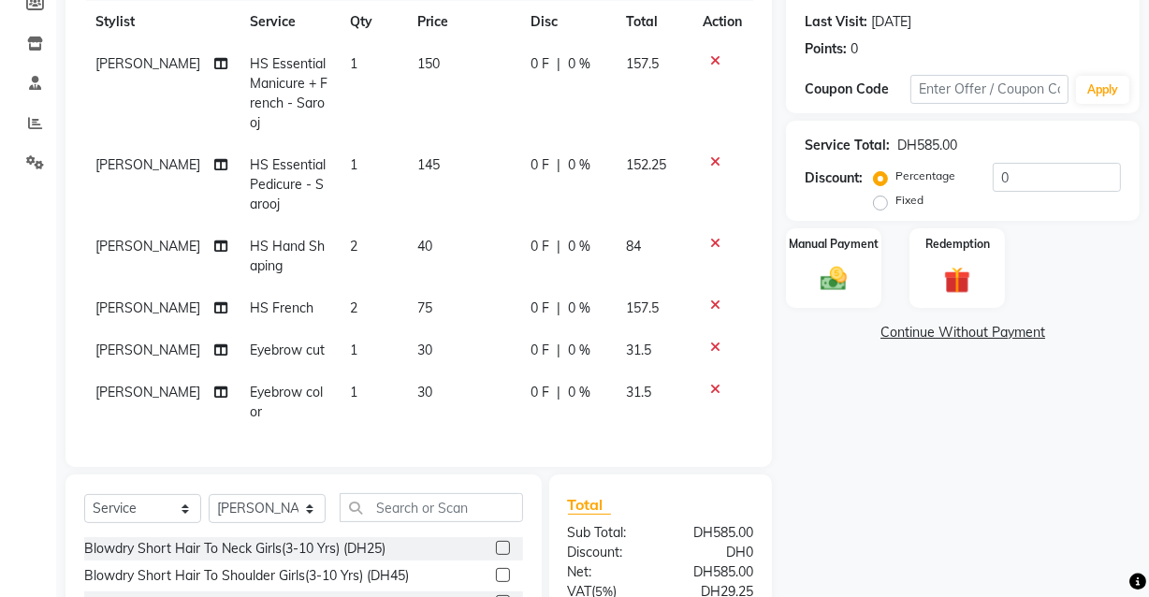
click at [339, 337] on td "1" at bounding box center [372, 350] width 66 height 42
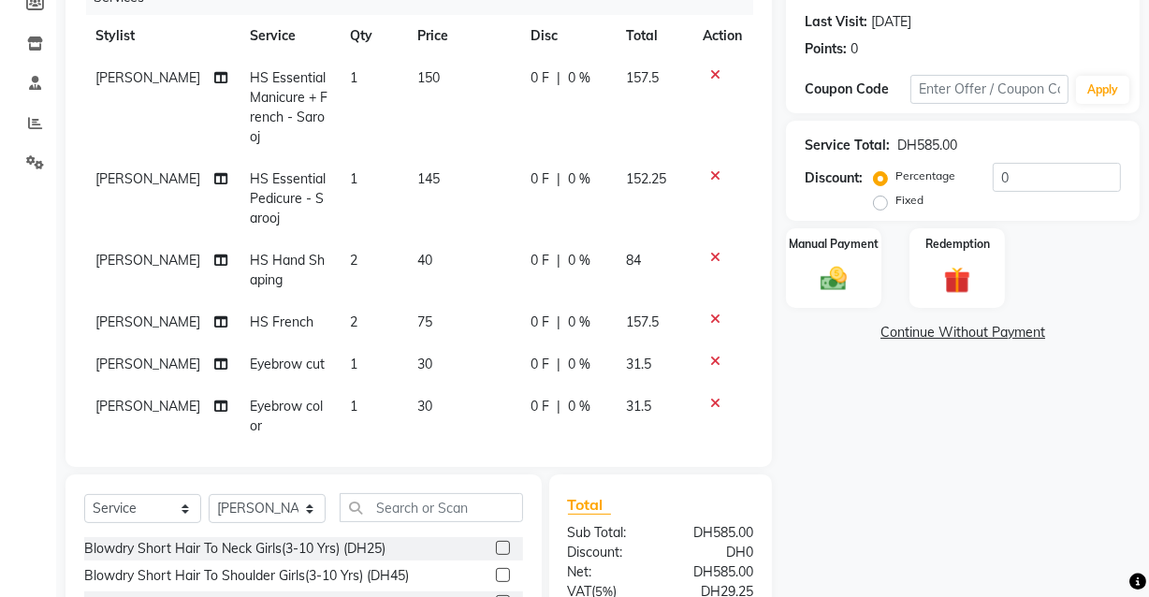
select select "82379"
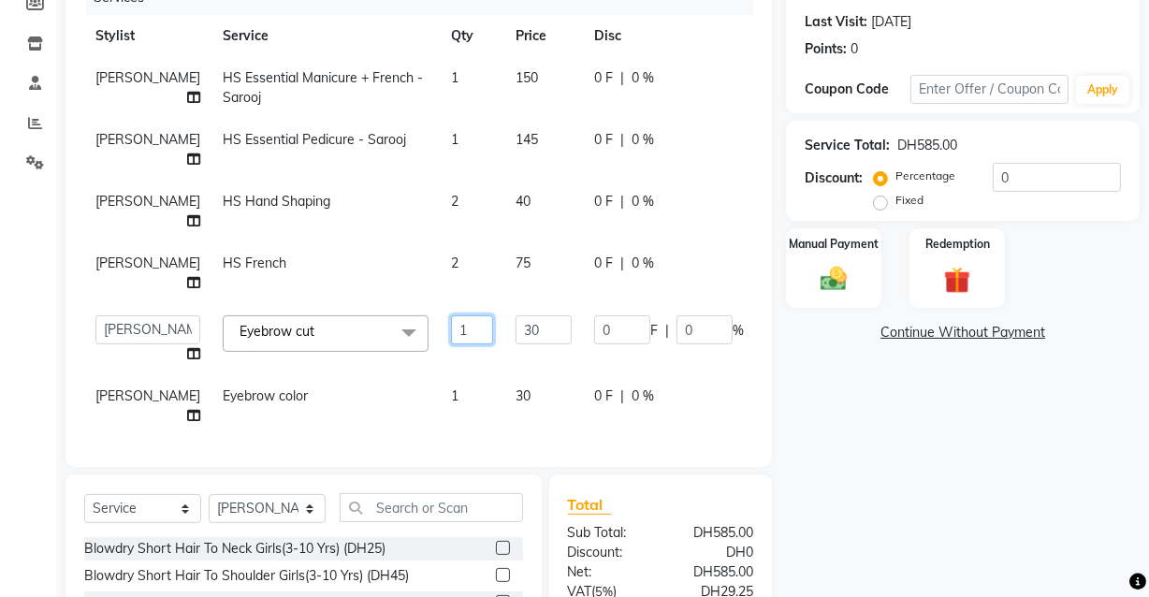
click at [451, 315] on input "1" at bounding box center [472, 329] width 42 height 29
type input "2"
click at [630, 365] on tbody "Nilam HS Essential Manicure + French - Sarooj 1 150 0 F | 0 % 157.5 Nilam HS Es…" at bounding box center [482, 247] width 796 height 380
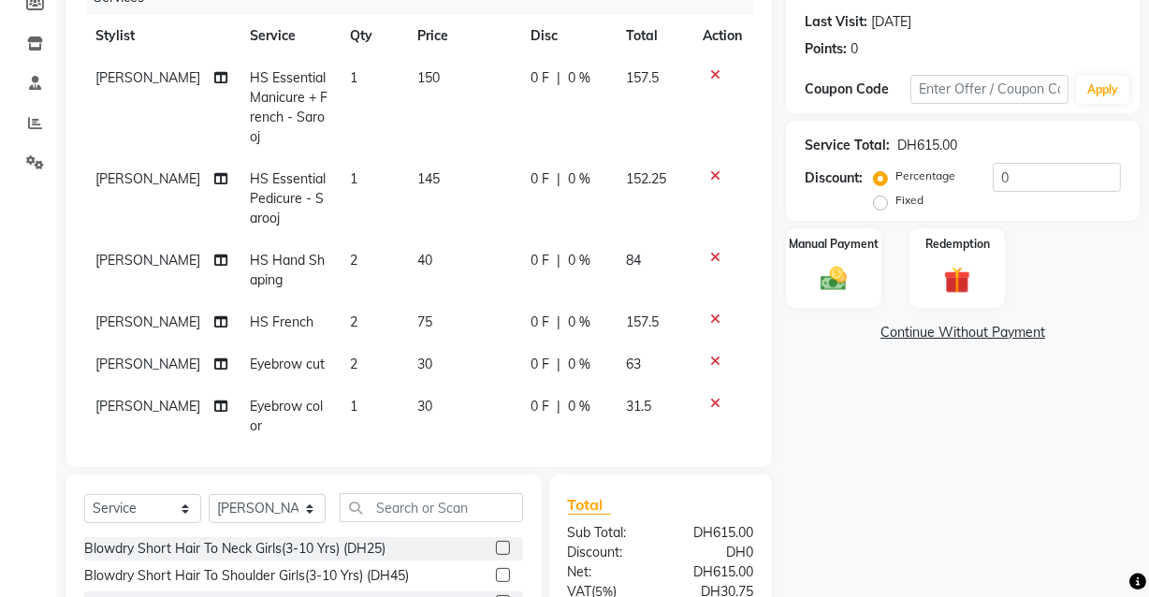
scroll to position [26, 0]
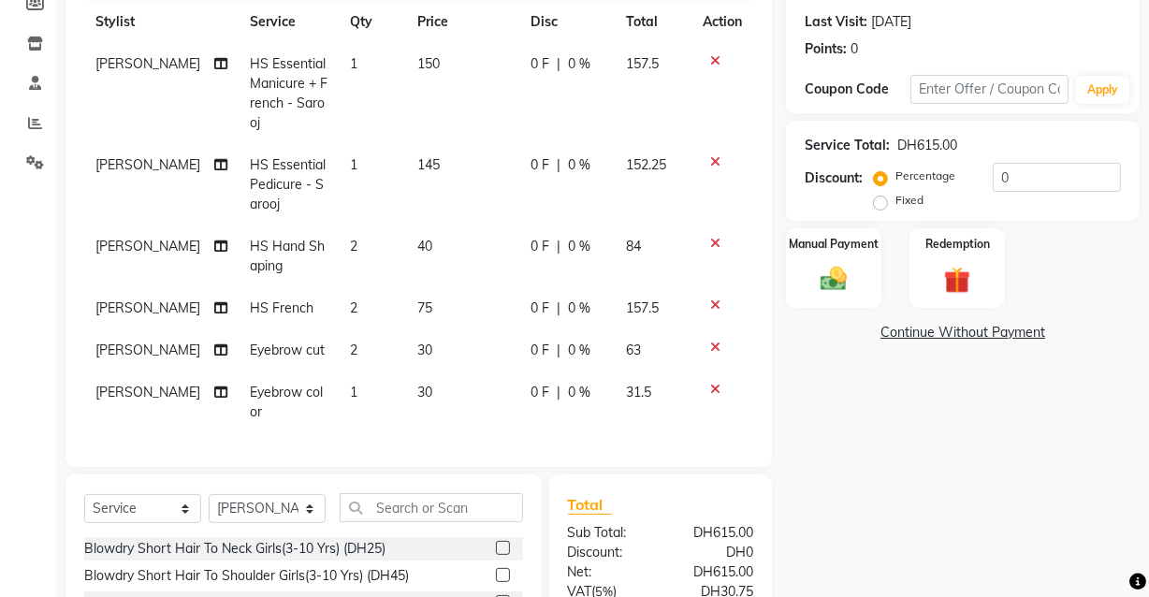
click at [350, 384] on span "1" at bounding box center [353, 392] width 7 height 17
select select "82379"
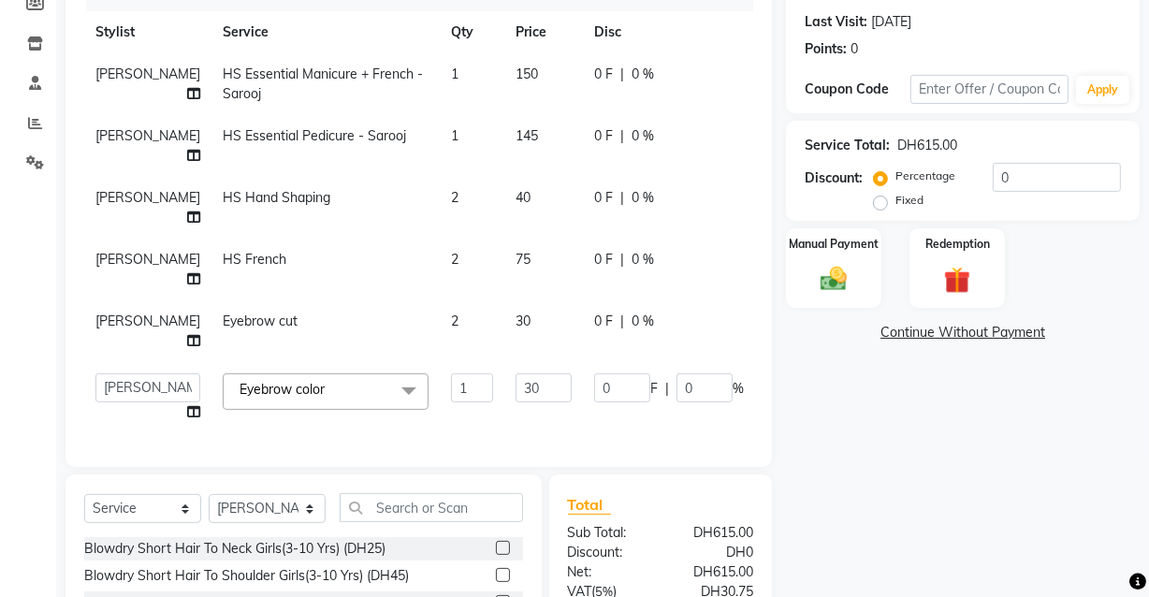
scroll to position [0, 0]
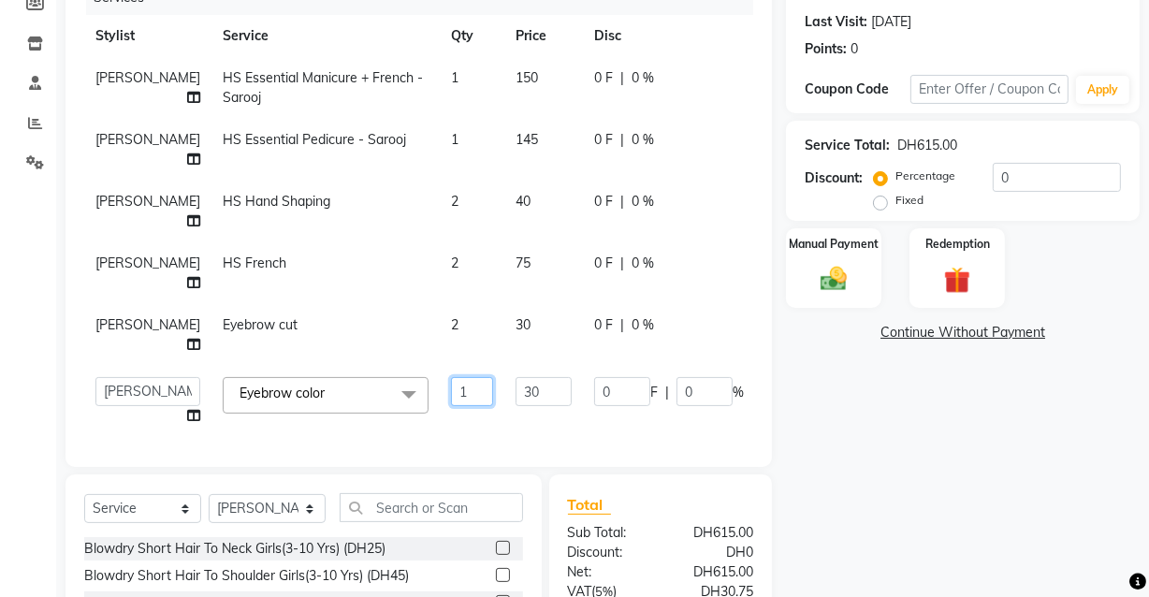
click at [451, 377] on input "1" at bounding box center [472, 391] width 42 height 29
type input "2"
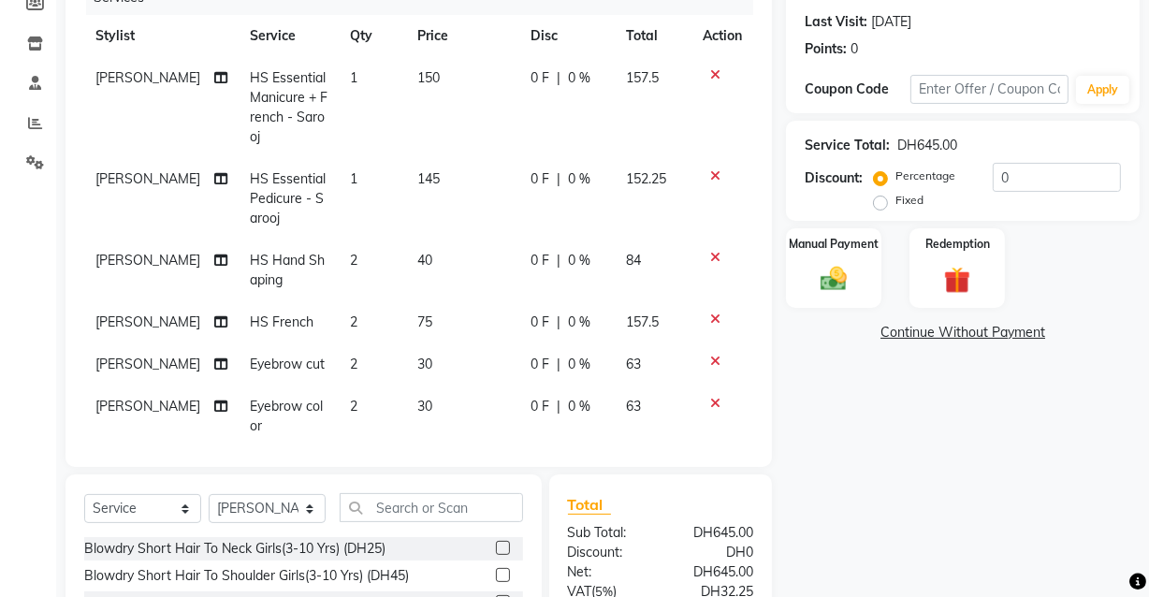
click at [916, 486] on div "Name: Aliaza Membership: No Active Membership Total Visits: 4 Card on file: 0 L…" at bounding box center [970, 320] width 368 height 862
click at [414, 360] on td "30" at bounding box center [462, 364] width 113 height 42
select select "82379"
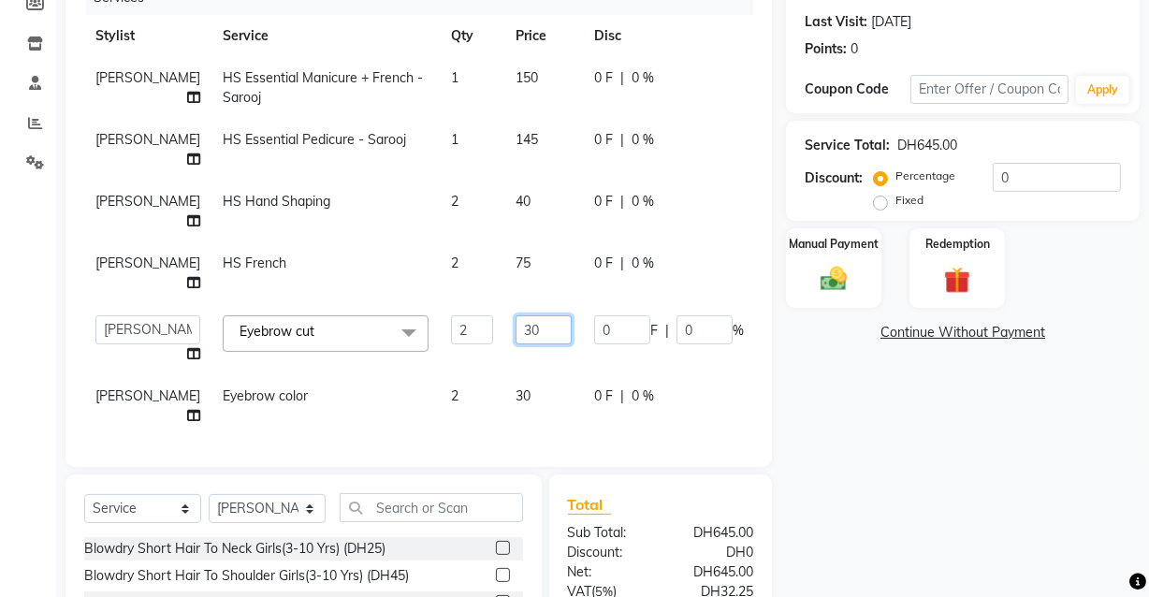
click at [516, 315] on input "30" at bounding box center [544, 329] width 56 height 29
type input "3"
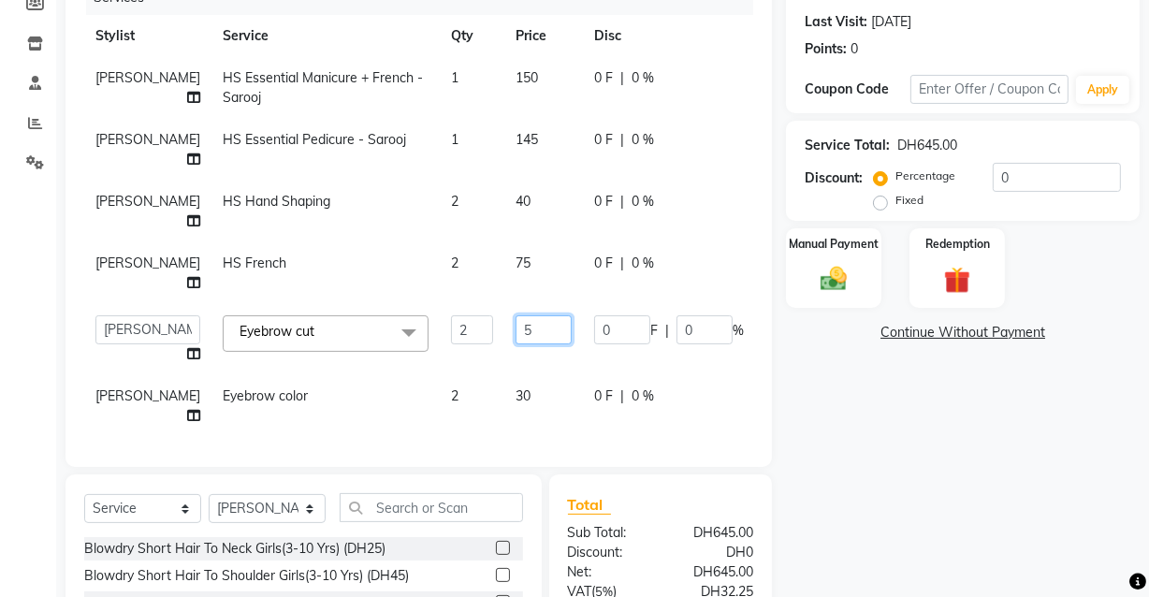
type input "50"
click at [468, 373] on tbody "Nilam HS Essential Manicure + French - Sarooj 1 150 0 F | 0 % 157.5 Nilam HS Es…" at bounding box center [482, 247] width 796 height 380
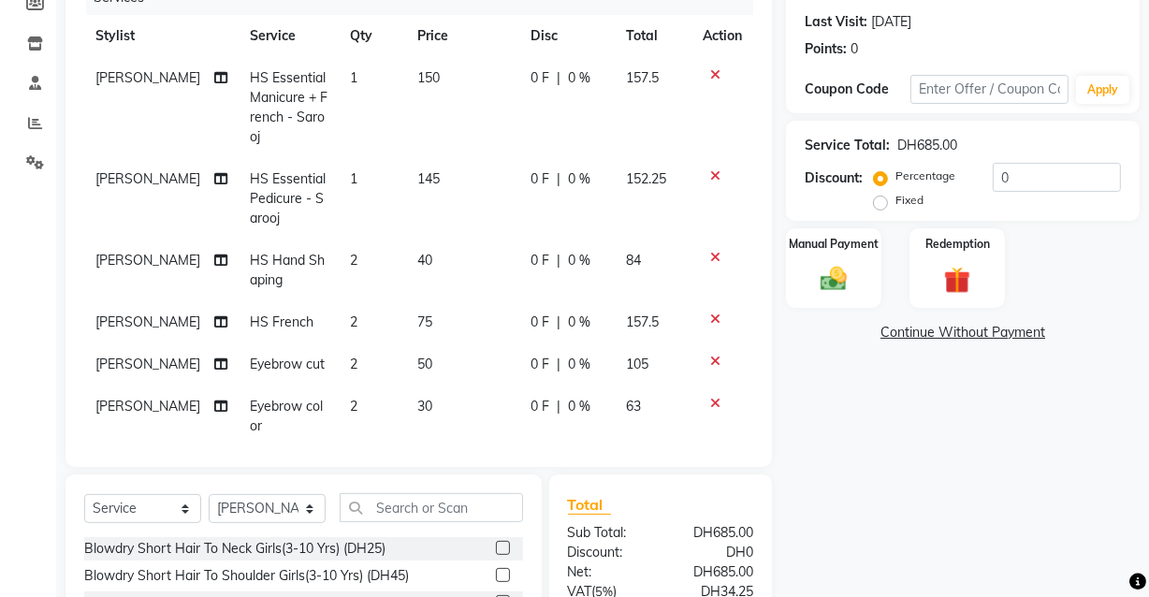
click at [414, 412] on td "30" at bounding box center [462, 417] width 113 height 62
select select "82379"
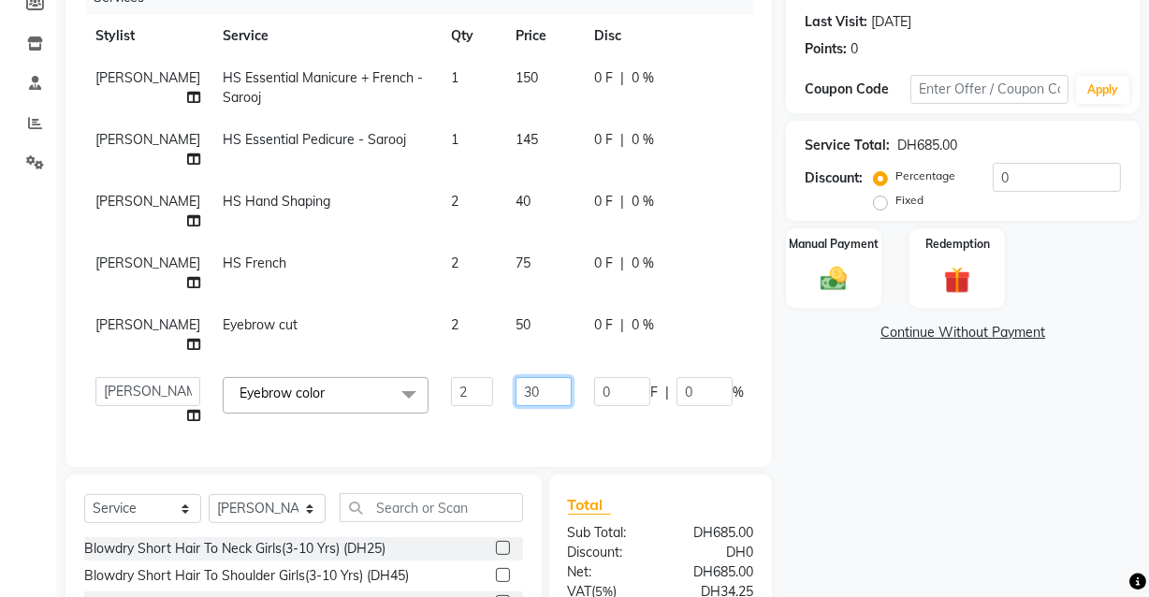
click at [516, 377] on input "30" at bounding box center [544, 391] width 56 height 29
type input "3"
type input "50"
click at [608, 287] on tbody "Nilam HS Essential Manicure + French - Sarooj 1 150 0 F | 0 % 157.5 Nilam HS Es…" at bounding box center [482, 247] width 796 height 380
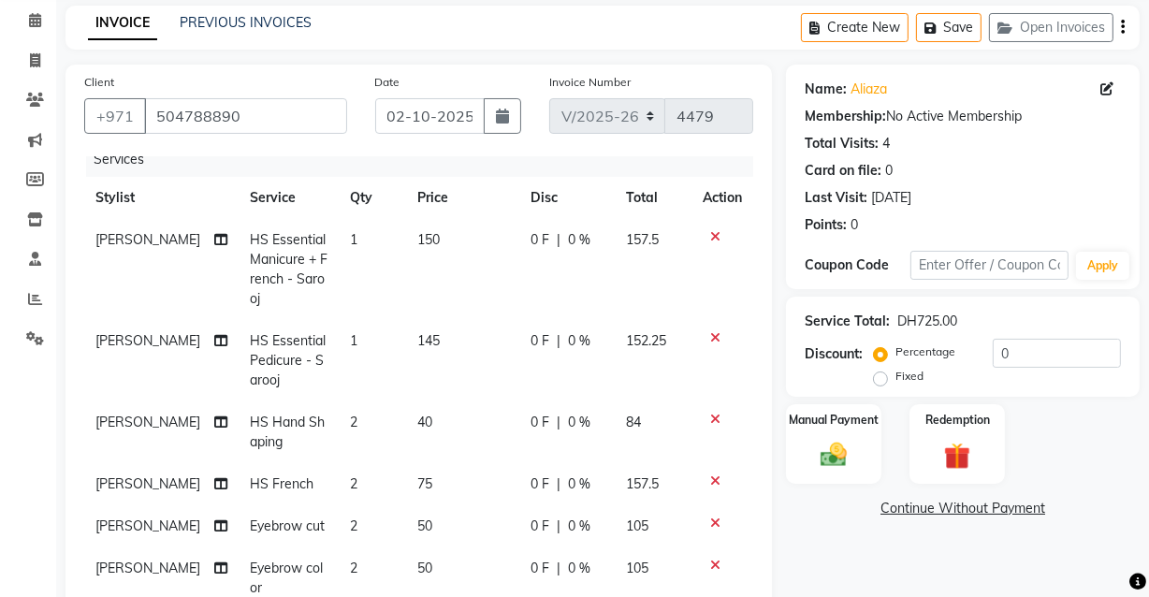
scroll to position [77, 0]
click at [851, 443] on img at bounding box center [833, 454] width 45 height 32
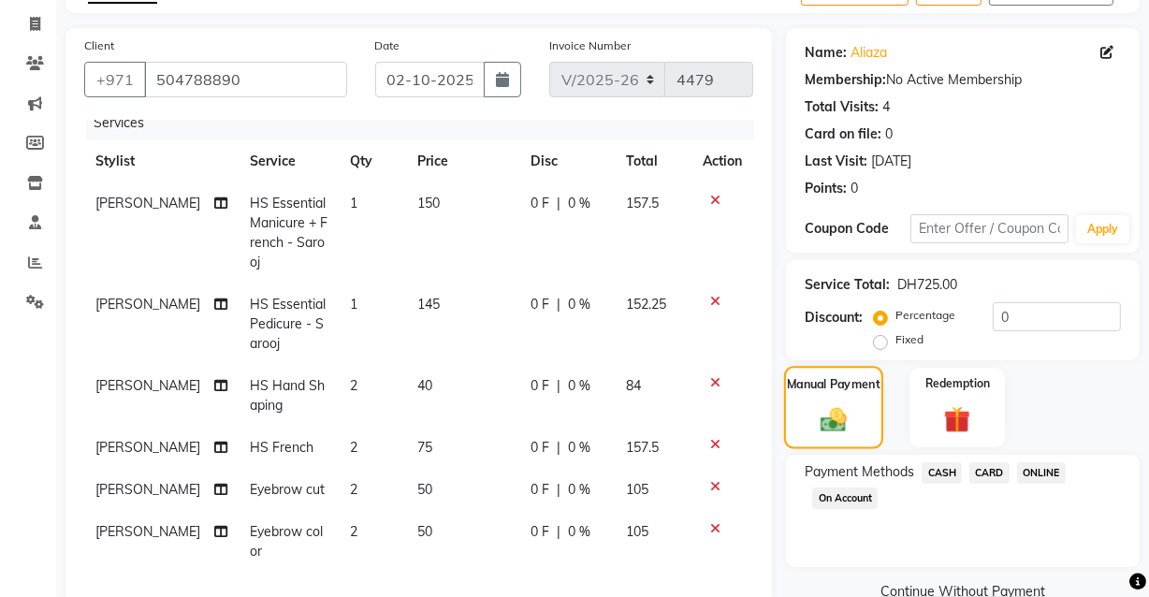
scroll to position [119, 0]
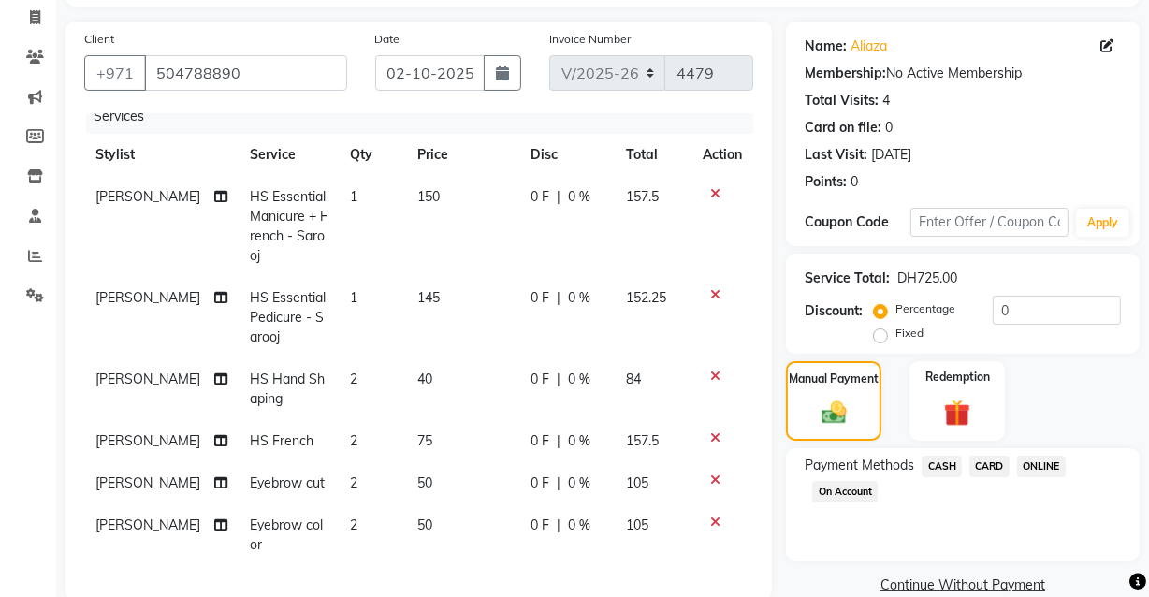
click at [983, 468] on span "CARD" at bounding box center [990, 467] width 40 height 22
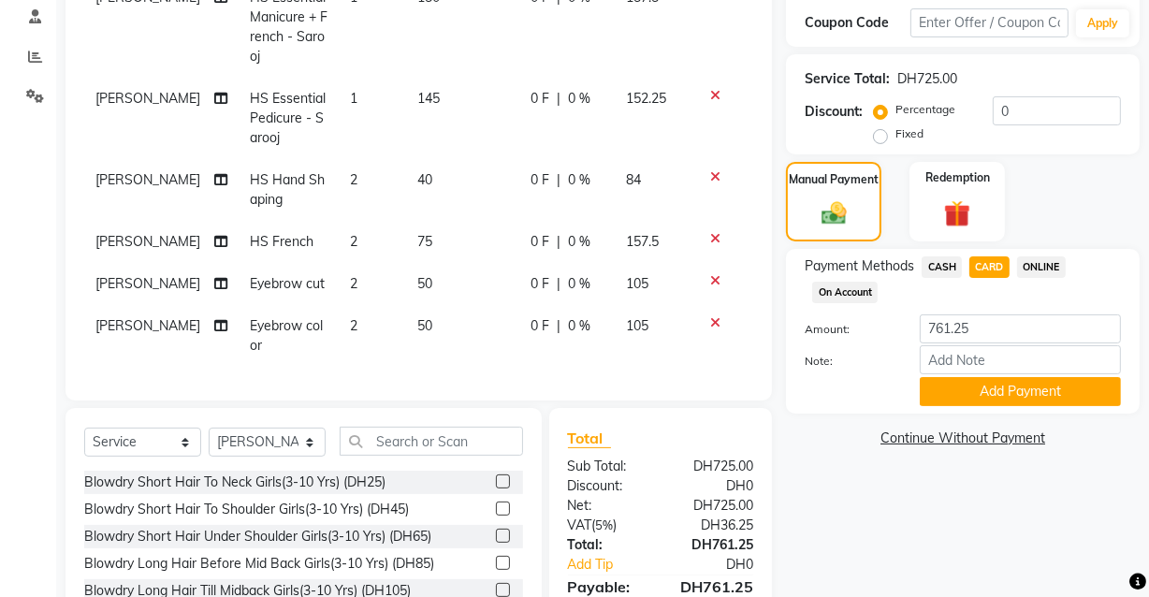
scroll to position [324, 0]
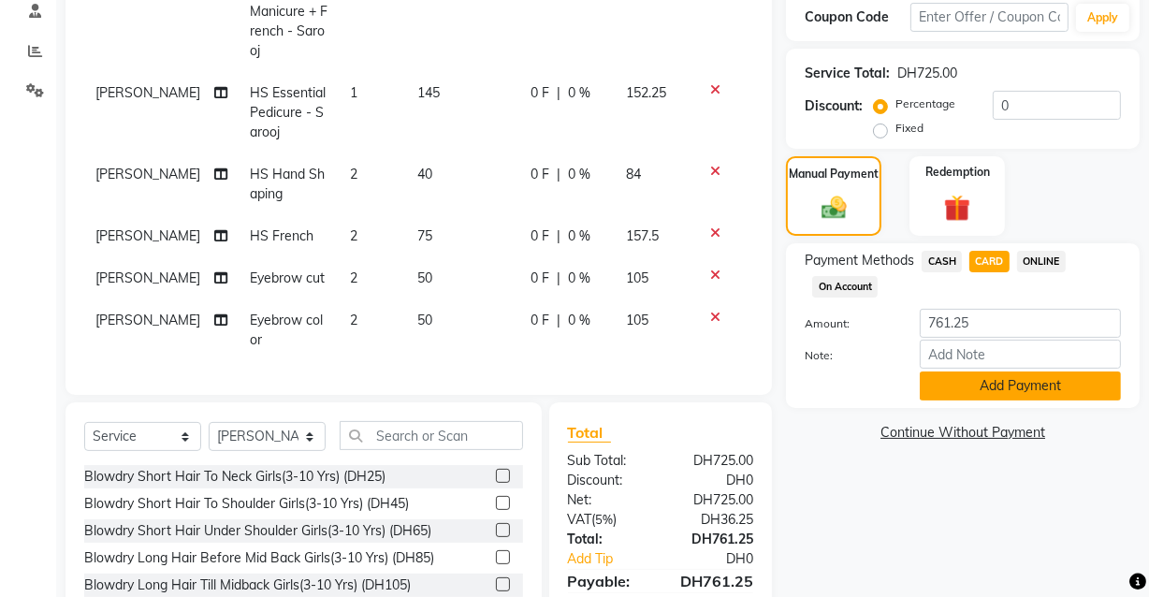
click at [987, 387] on button "Add Payment" at bounding box center [1020, 386] width 201 height 29
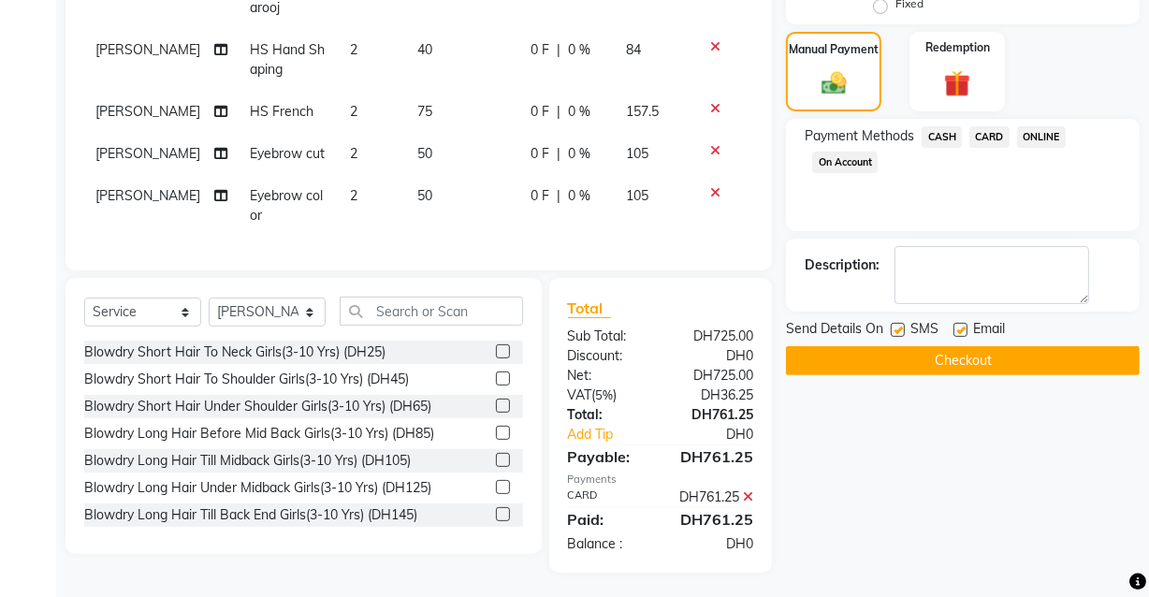
click at [749, 504] on icon at bounding box center [748, 496] width 10 height 13
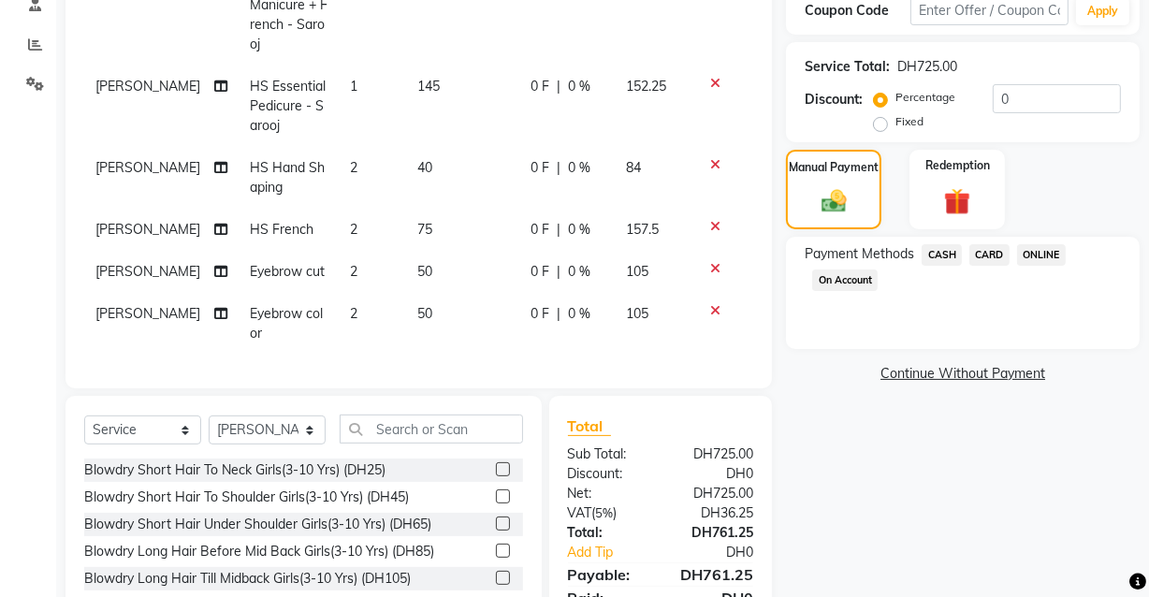
scroll to position [317, 0]
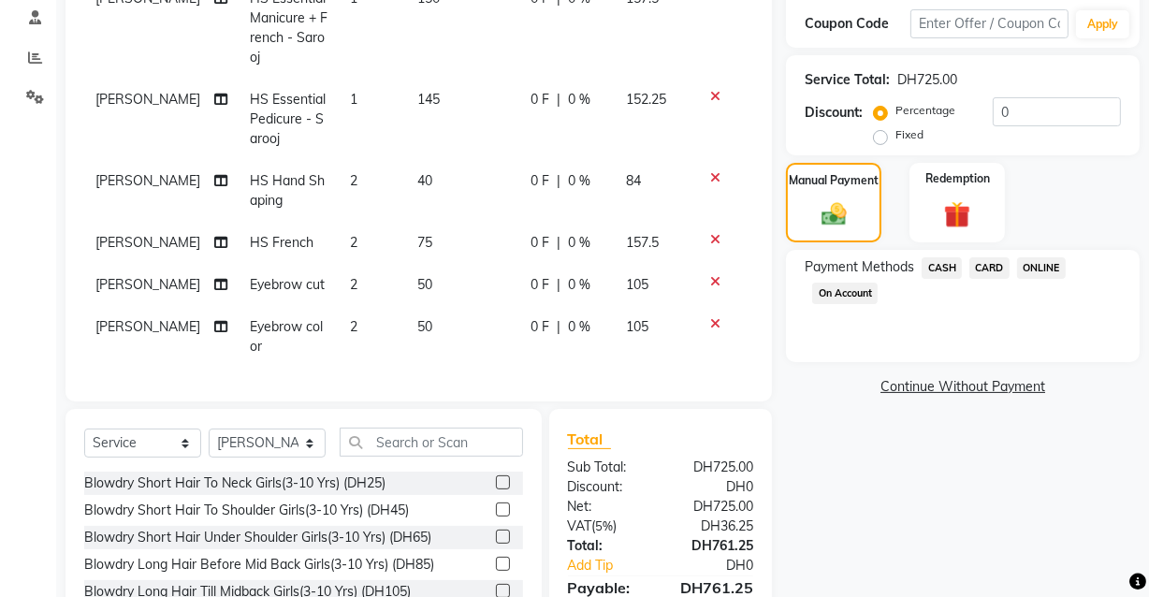
click at [983, 269] on span "CARD" at bounding box center [990, 268] width 40 height 22
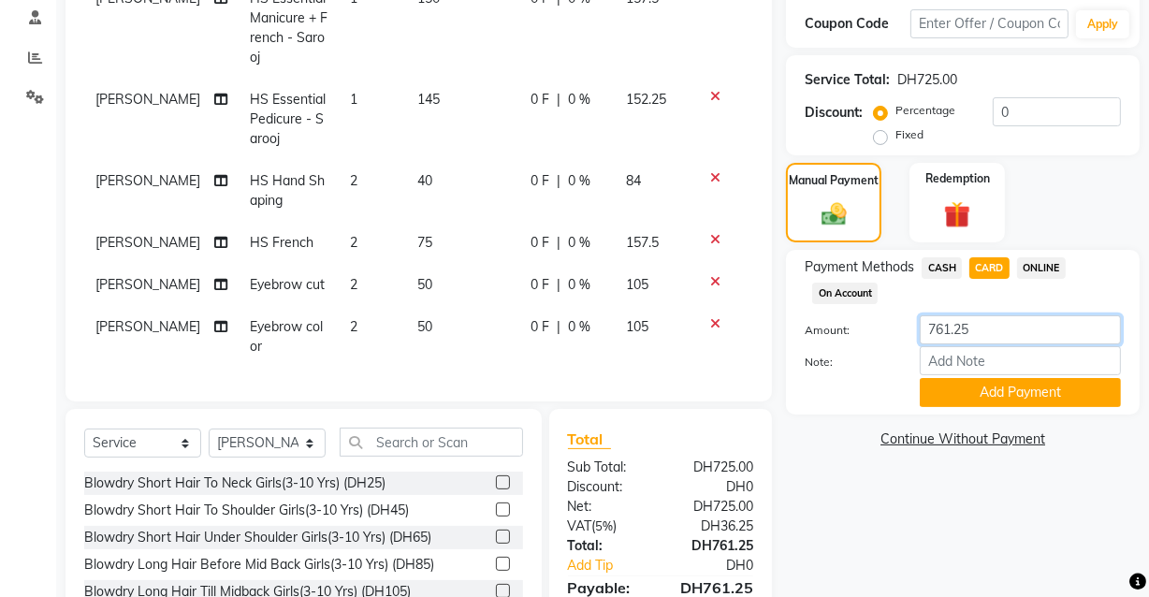
click at [1000, 325] on input "761.25" at bounding box center [1020, 329] width 201 height 29
type input "7"
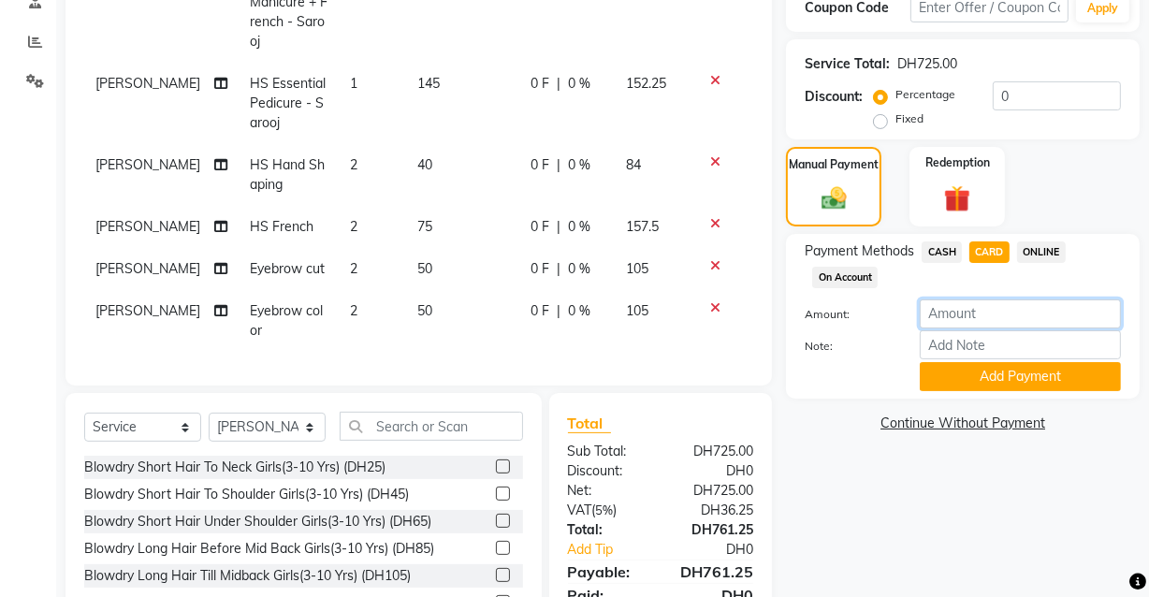
scroll to position [337, 0]
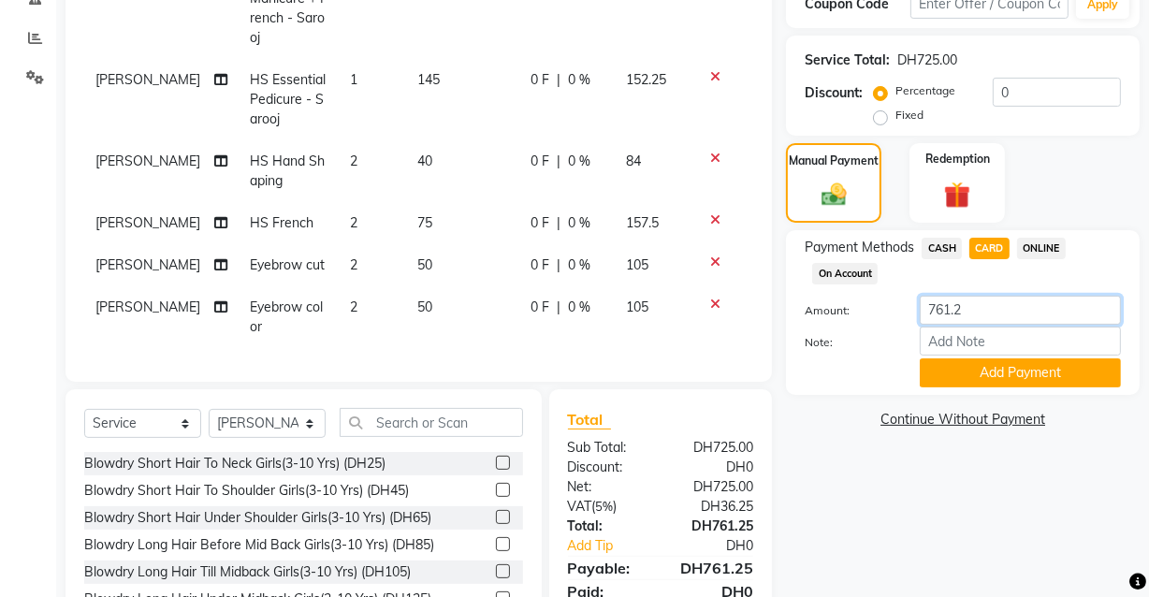
type input "761.25"
click at [1010, 374] on button "Add Payment" at bounding box center [1020, 372] width 201 height 29
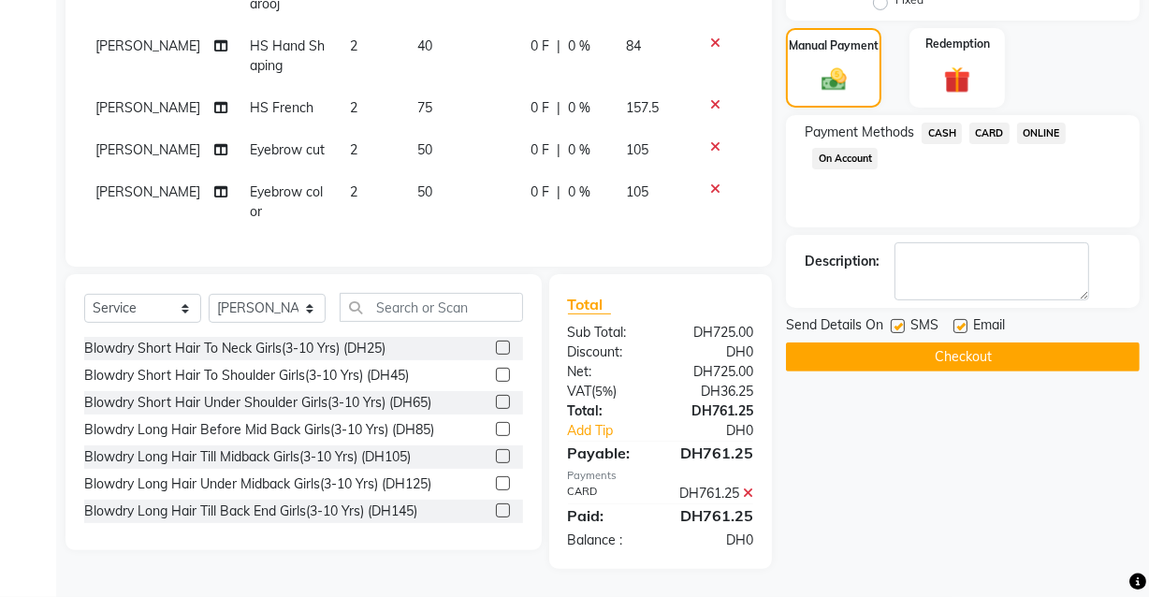
scroll to position [459, 0]
click at [747, 500] on icon at bounding box center [748, 493] width 10 height 13
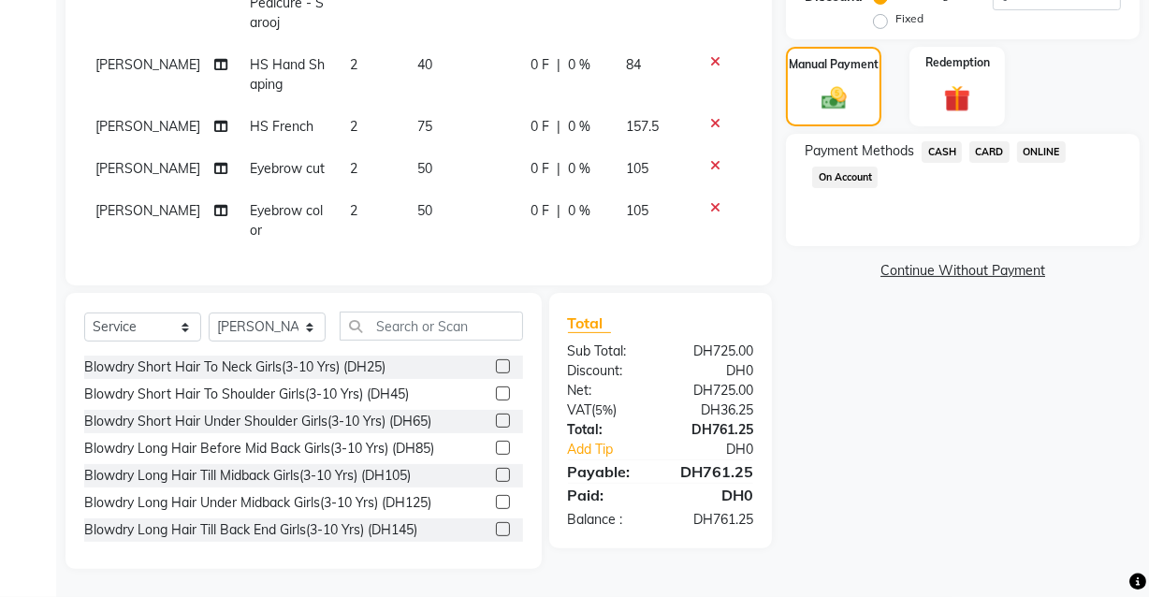
scroll to position [433, 0]
click at [999, 143] on span "CARD" at bounding box center [990, 152] width 40 height 22
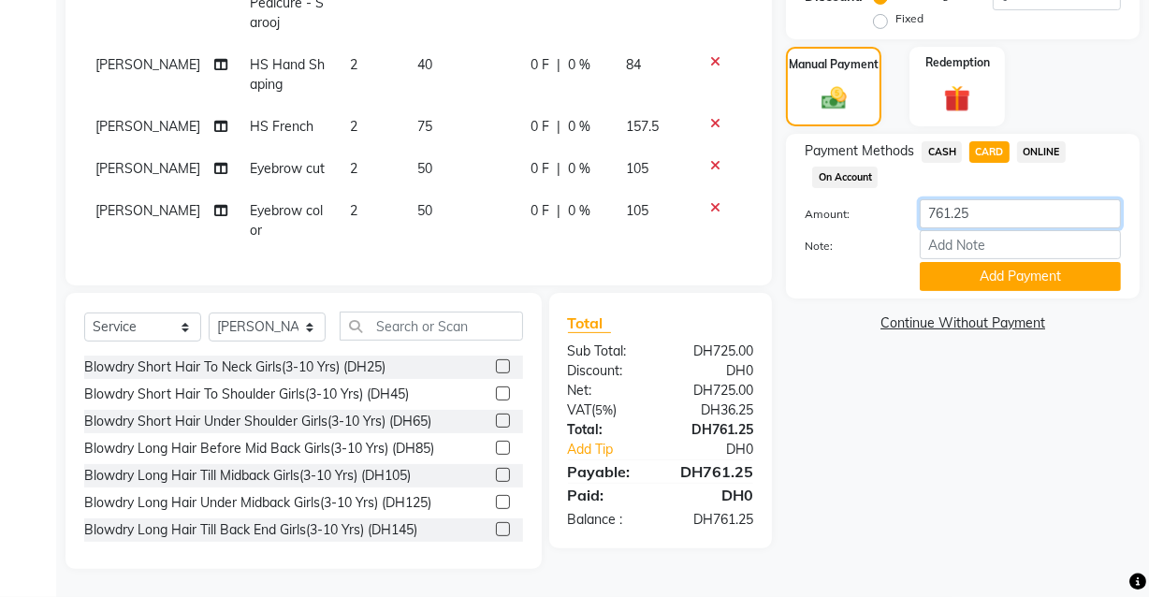
click at [1002, 207] on input "761.25" at bounding box center [1020, 213] width 201 height 29
type input "7"
type input "792.75"
click at [980, 451] on div "Name: Aliaza Membership: No Active Membership Total Visits: 4 Card on file: 0 L…" at bounding box center [970, 138] width 368 height 862
click at [1010, 269] on button "Add Payment" at bounding box center [1020, 276] width 201 height 29
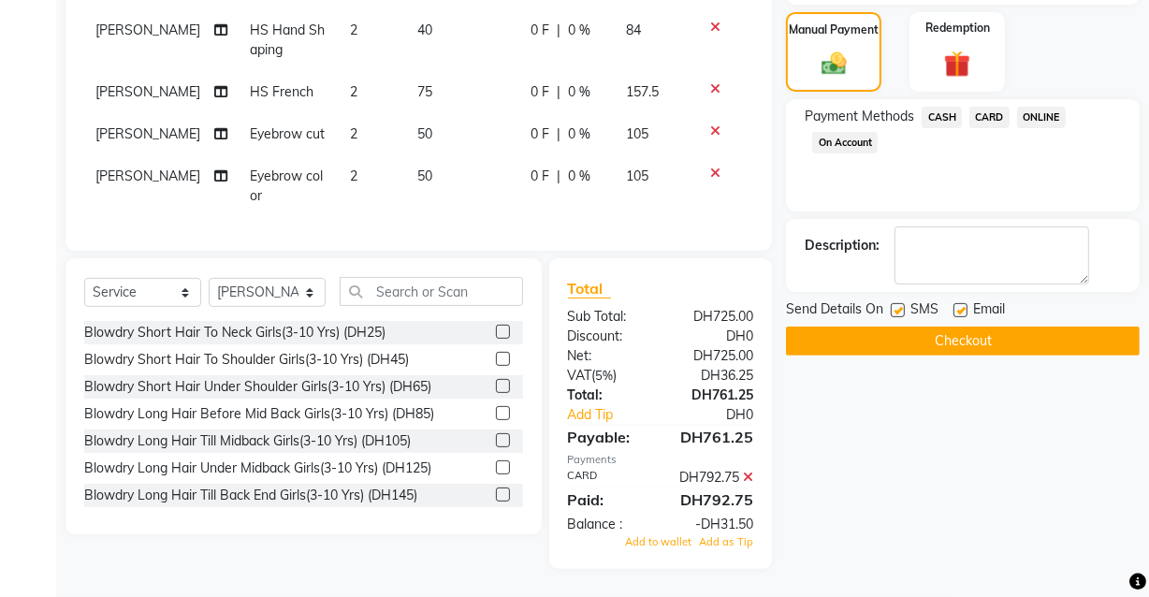
scroll to position [475, 0]
click at [646, 548] on span "Add to wallet" at bounding box center [658, 541] width 66 height 13
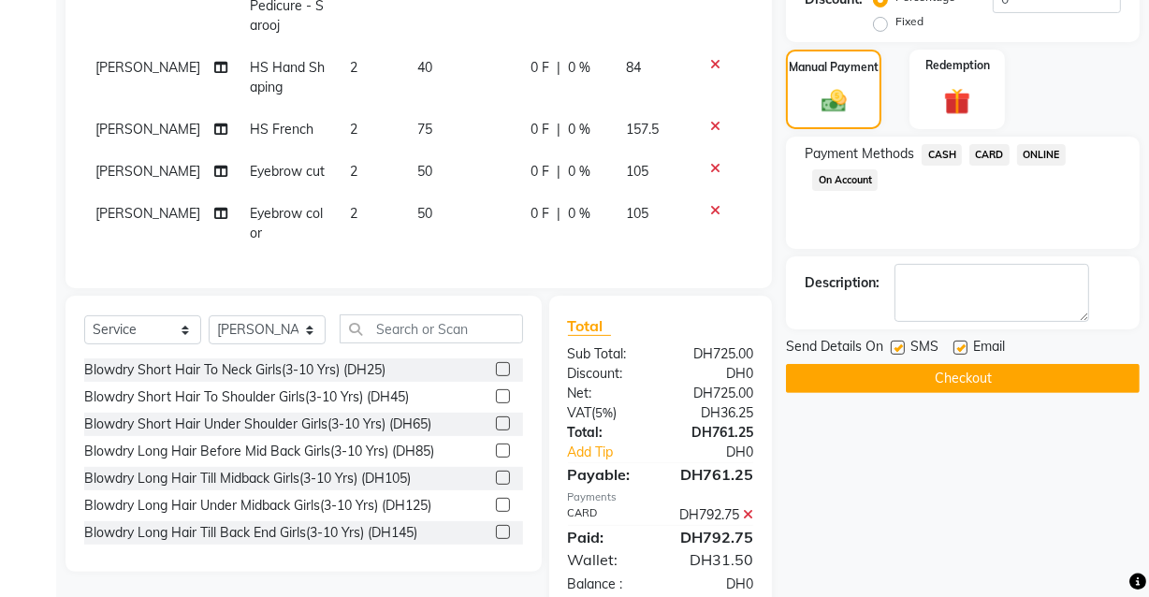
scroll to position [430, 0]
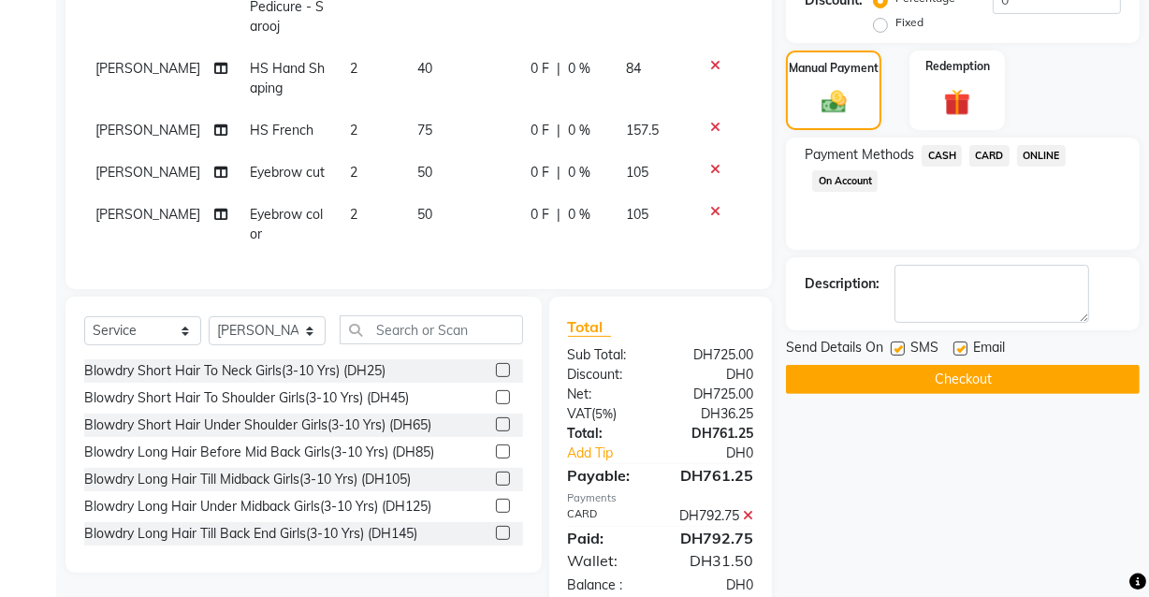
click at [962, 347] on label at bounding box center [961, 349] width 14 height 14
click at [962, 347] on input "checkbox" at bounding box center [960, 349] width 12 height 12
checkbox input "false"
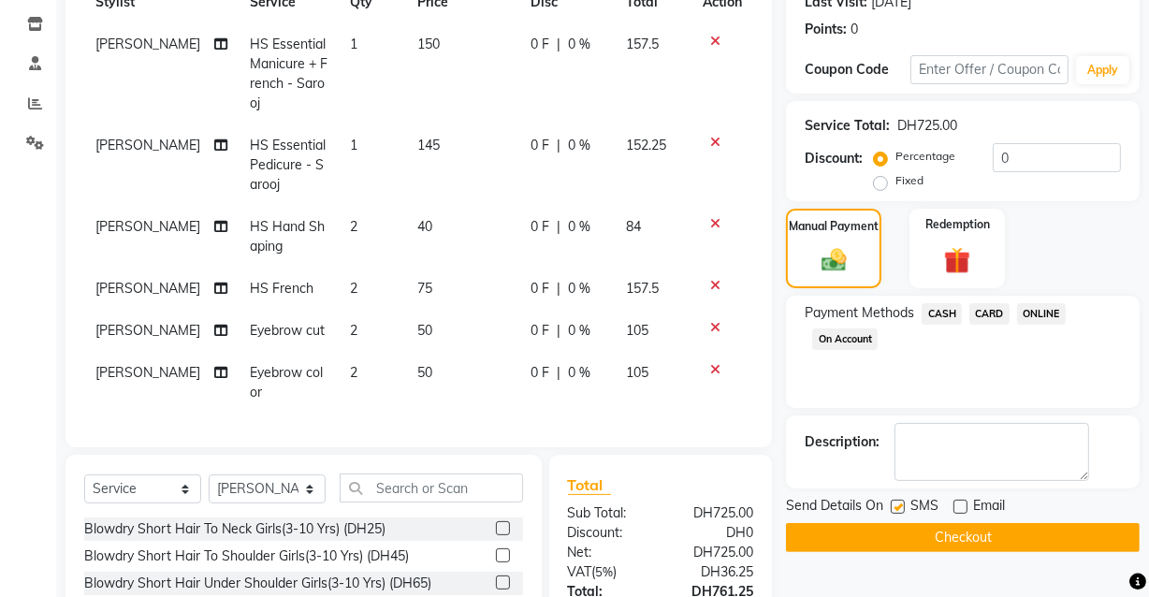
scroll to position [256, 0]
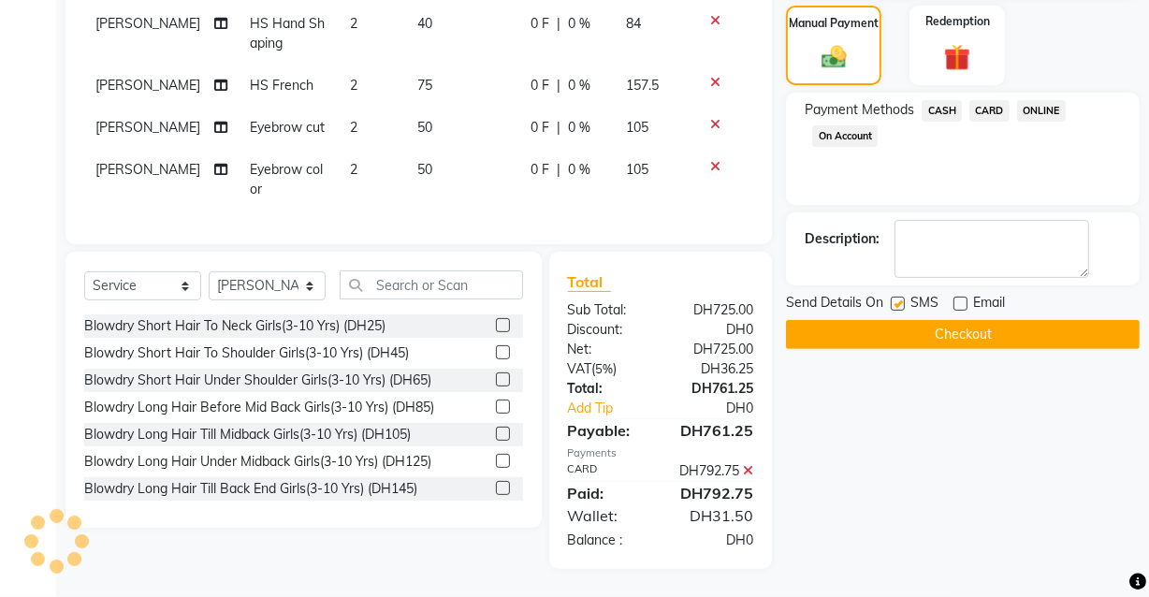
click at [888, 446] on div "Name: Aliaza Membership: No Active Membership Total Visits: 4 Card on file: 0 L…" at bounding box center [970, 117] width 368 height 903
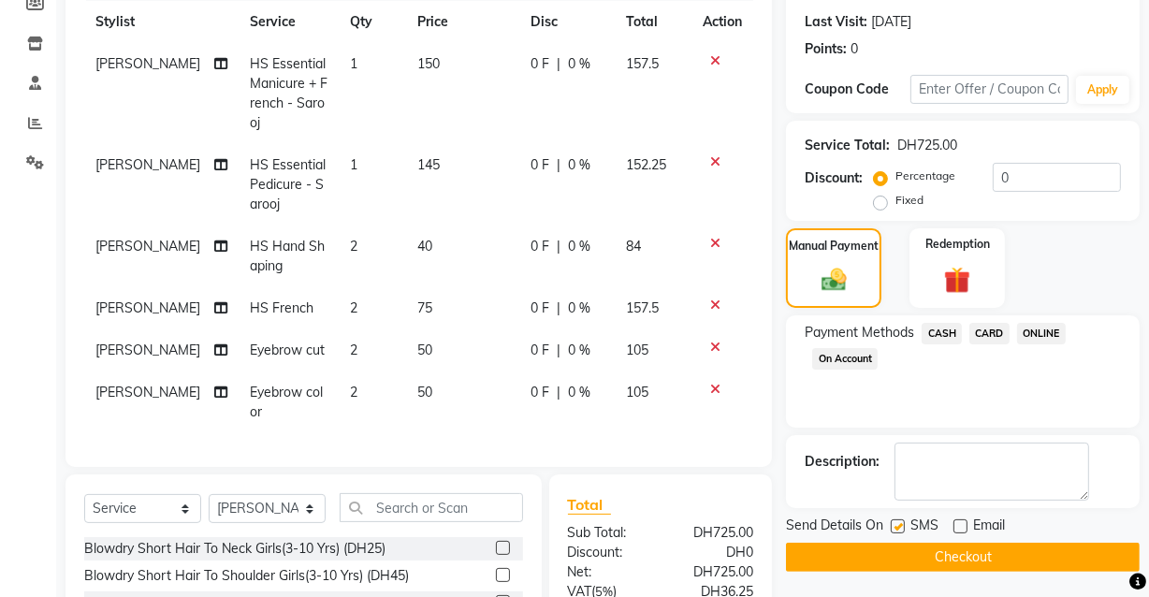
scroll to position [230, 0]
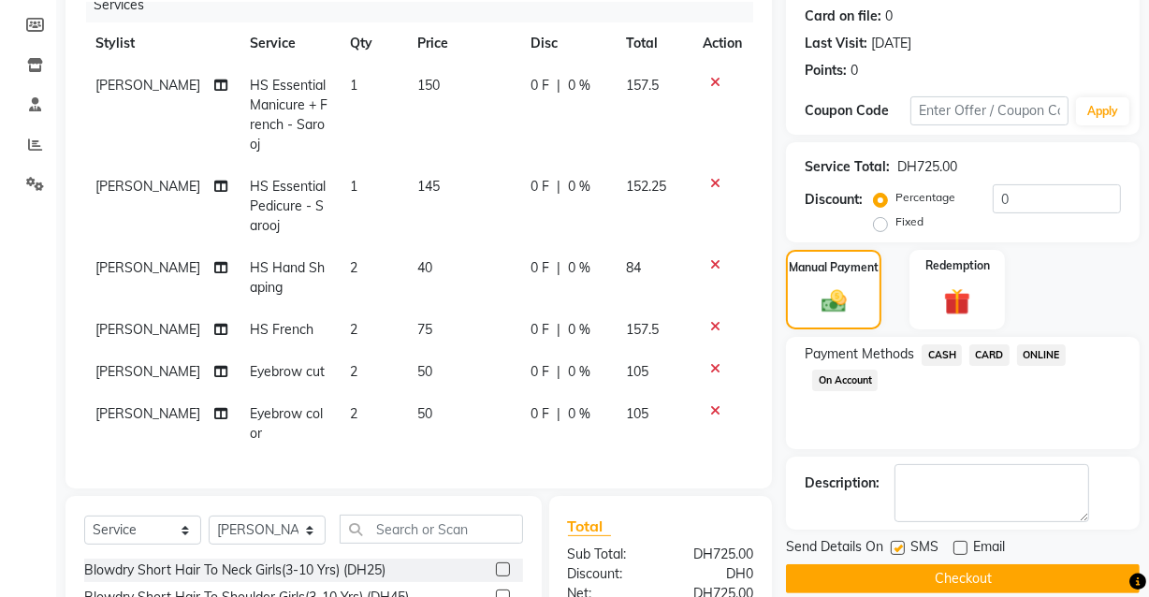
click at [710, 76] on icon at bounding box center [715, 82] width 10 height 13
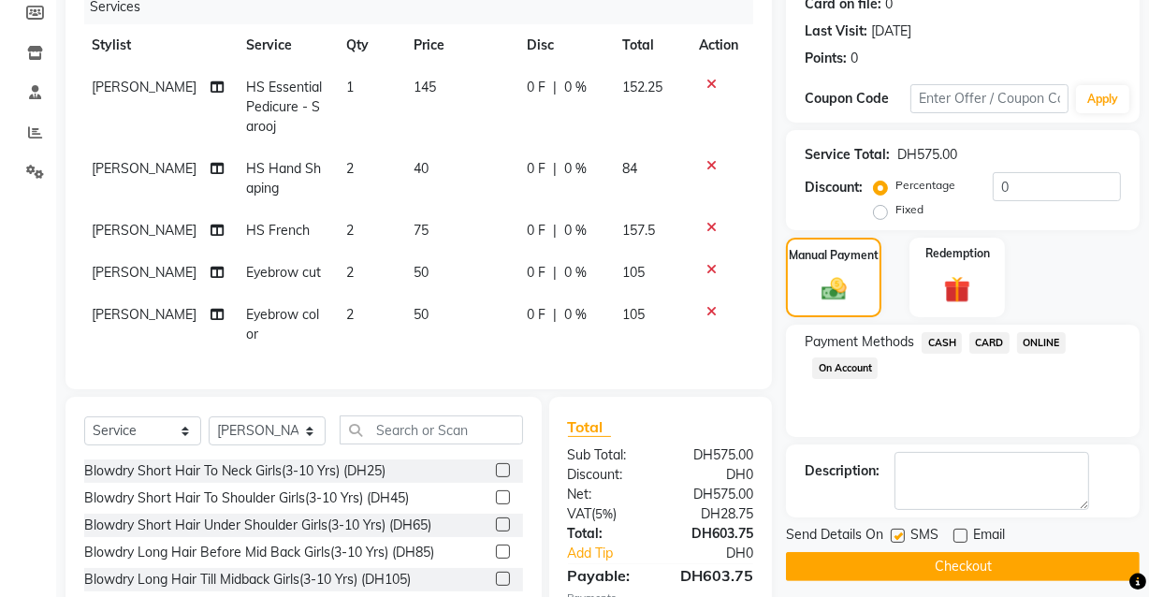
scroll to position [255, 0]
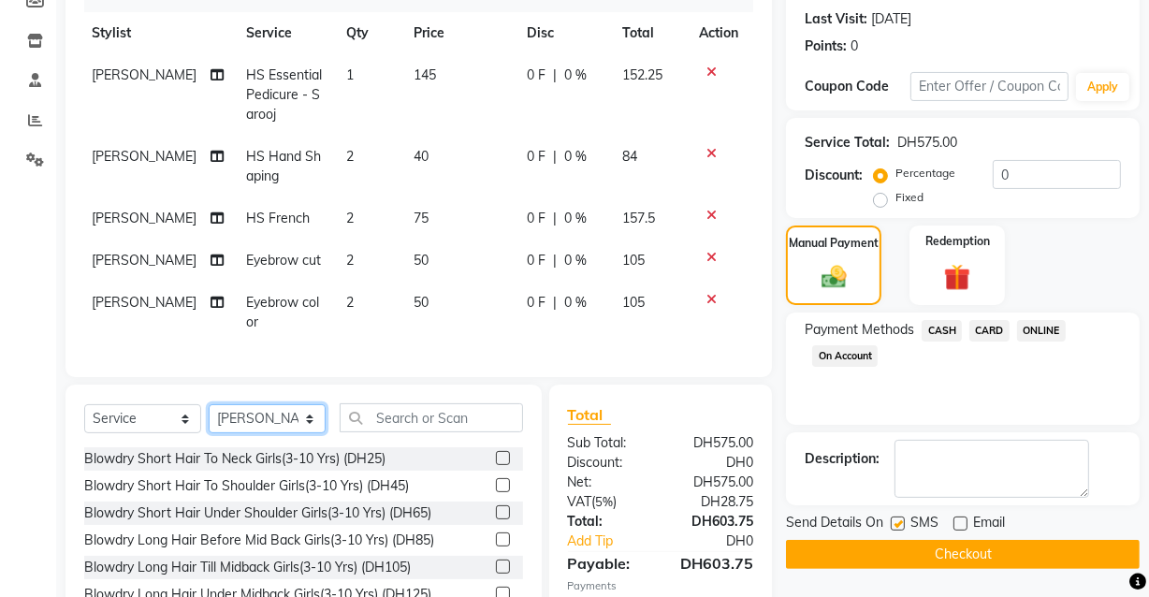
click at [271, 430] on select "Select Stylist Aizel Angelina Anna Bobi Edlyn Fevie Flora Grace Hamda Janine Je…" at bounding box center [267, 418] width 117 height 29
click at [209, 416] on select "Select Stylist Aizel Angelina Anna Bobi Edlyn Fevie Flora Grace Hamda Janine Je…" at bounding box center [267, 418] width 117 height 29
click at [296, 424] on select "Select Stylist Aizel Angelina Anna Bobi Edlyn Fevie Flora Grace Hamda Janine Je…" at bounding box center [267, 418] width 117 height 29
select select "82379"
click at [209, 416] on select "Select Stylist Aizel Angelina Anna Bobi Edlyn Fevie Flora Grace Hamda Janine Je…" at bounding box center [267, 418] width 117 height 29
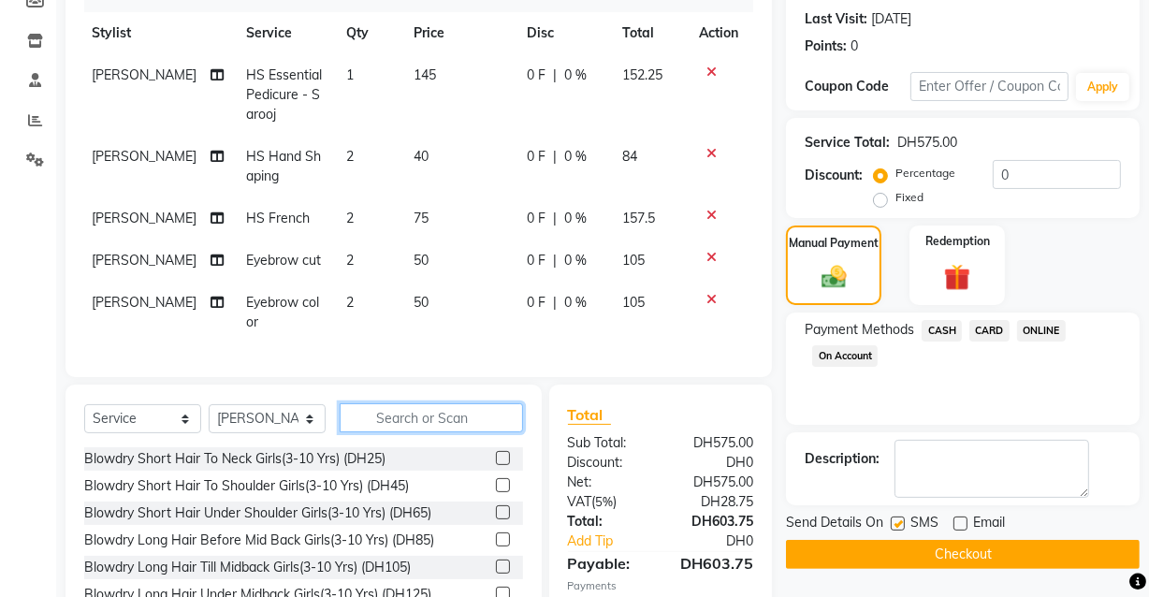
click at [419, 424] on input "text" at bounding box center [431, 417] width 183 height 29
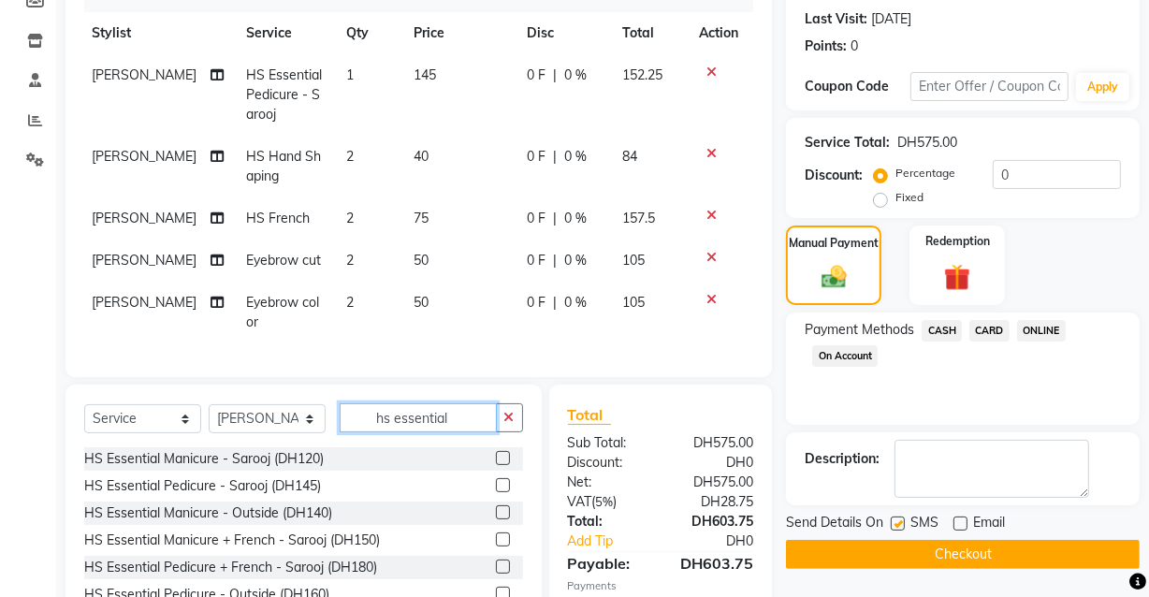
type input "hs essential"
click at [496, 492] on label at bounding box center [503, 485] width 14 height 14
click at [496, 492] on input "checkbox" at bounding box center [502, 486] width 12 height 12
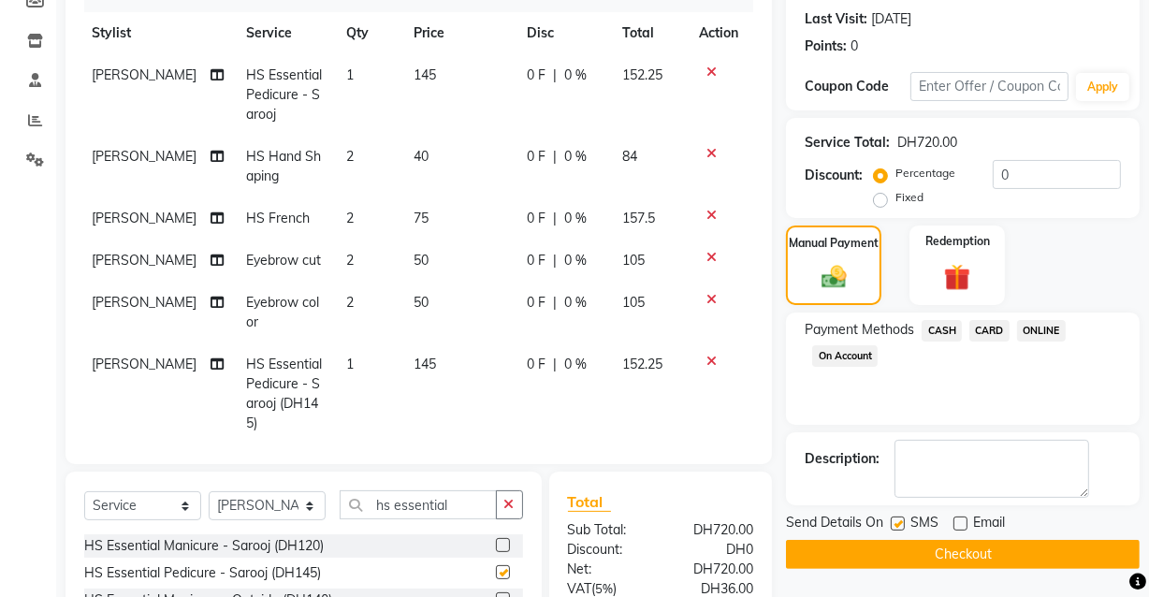
checkbox input "false"
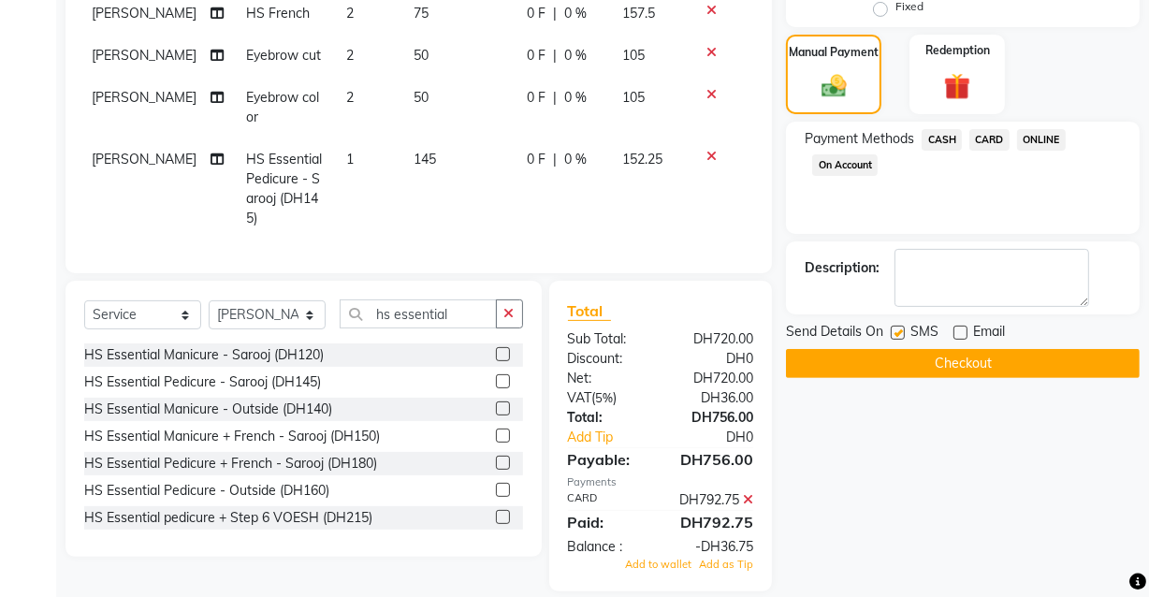
scroll to position [410, 0]
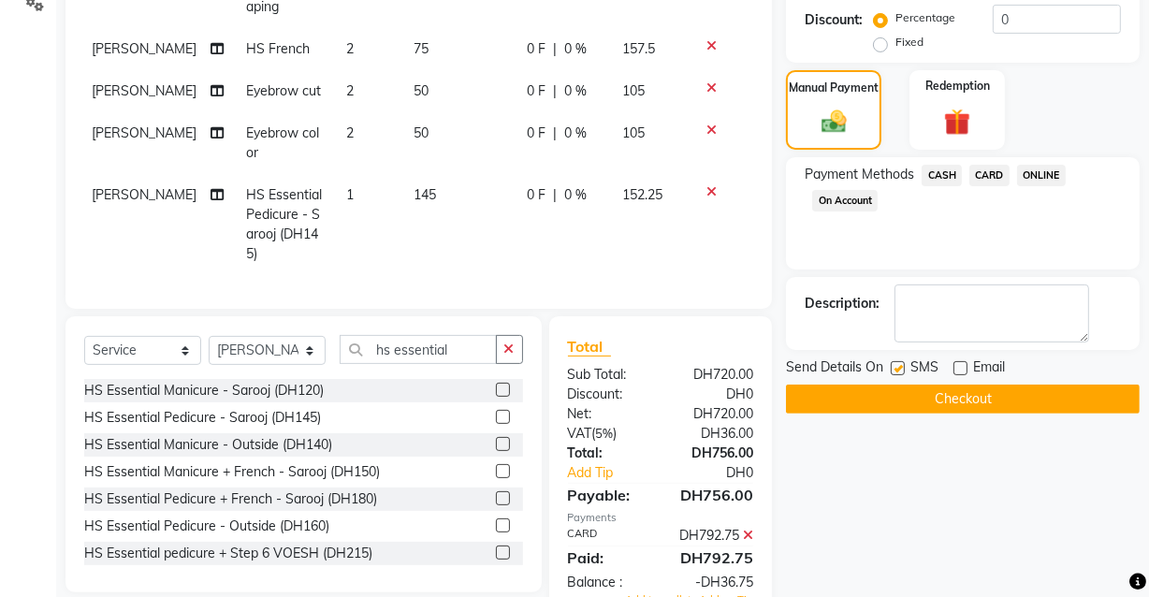
click at [749, 542] on icon at bounding box center [748, 535] width 10 height 13
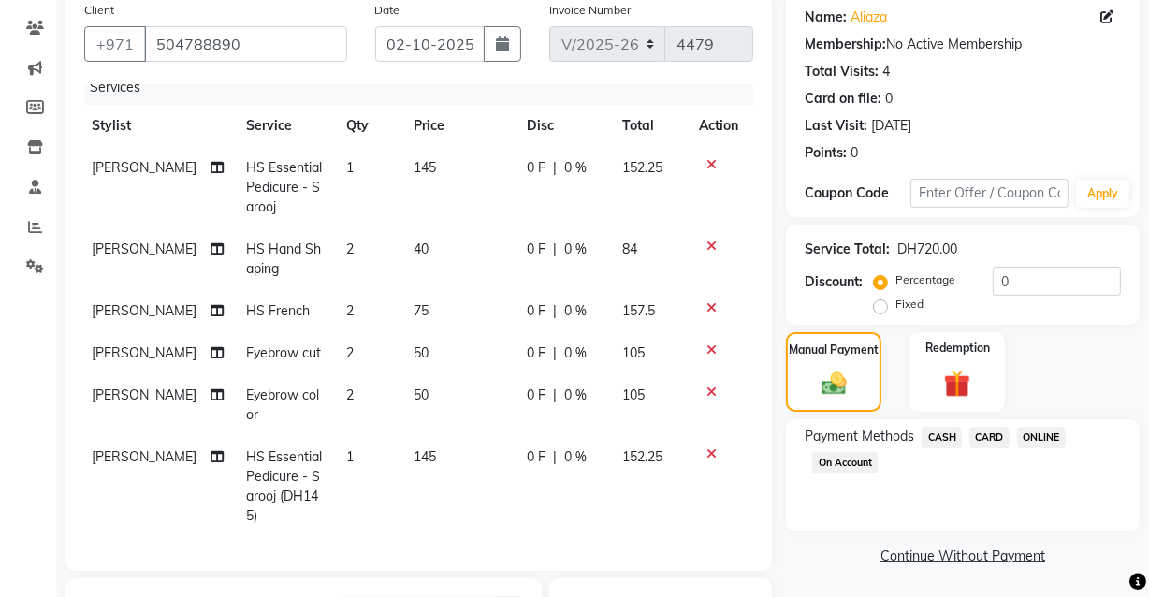
scroll to position [213, 0]
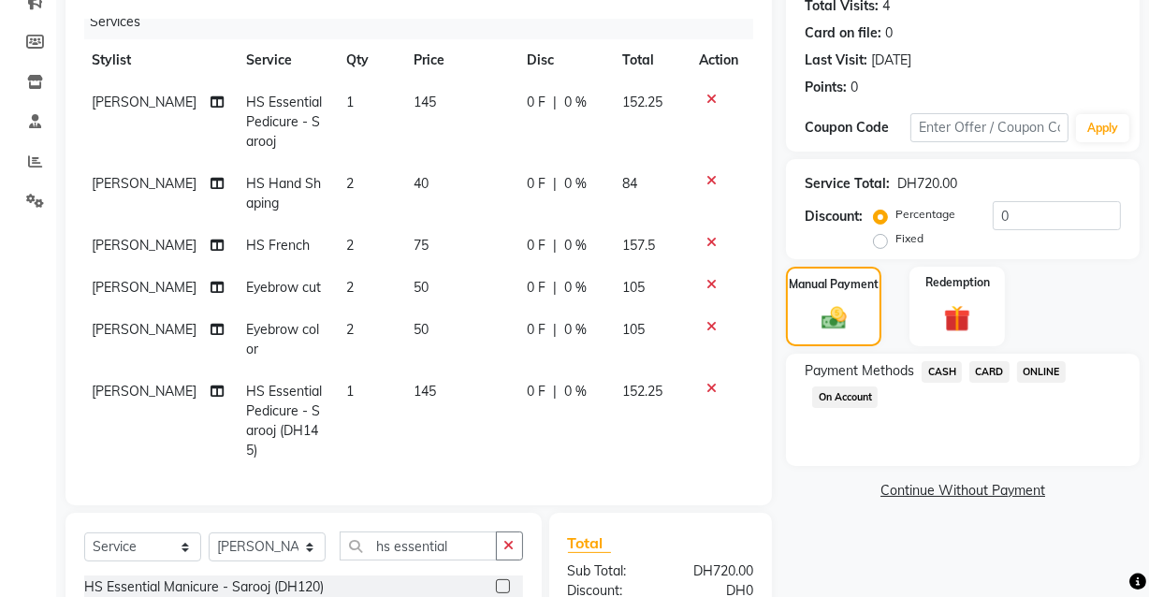
click at [707, 382] on icon at bounding box center [712, 388] width 10 height 13
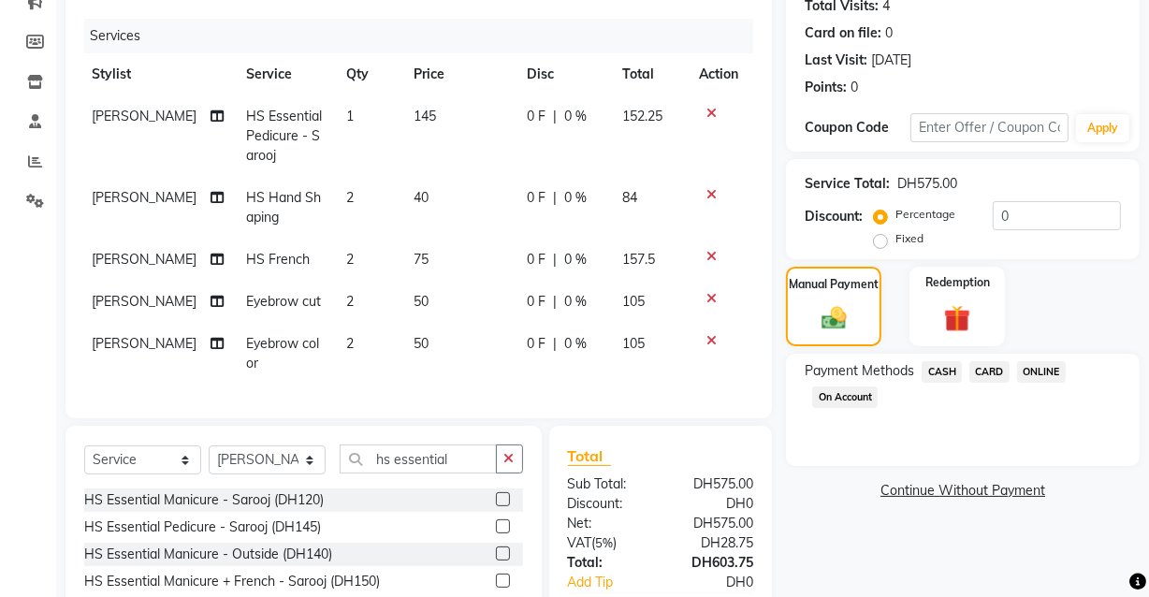
scroll to position [0, 4]
click at [425, 474] on input "hs essential" at bounding box center [418, 459] width 157 height 29
click at [462, 466] on input "hs essential" at bounding box center [418, 459] width 157 height 29
type input "hs essential ped"
click at [504, 533] on label at bounding box center [503, 526] width 14 height 14
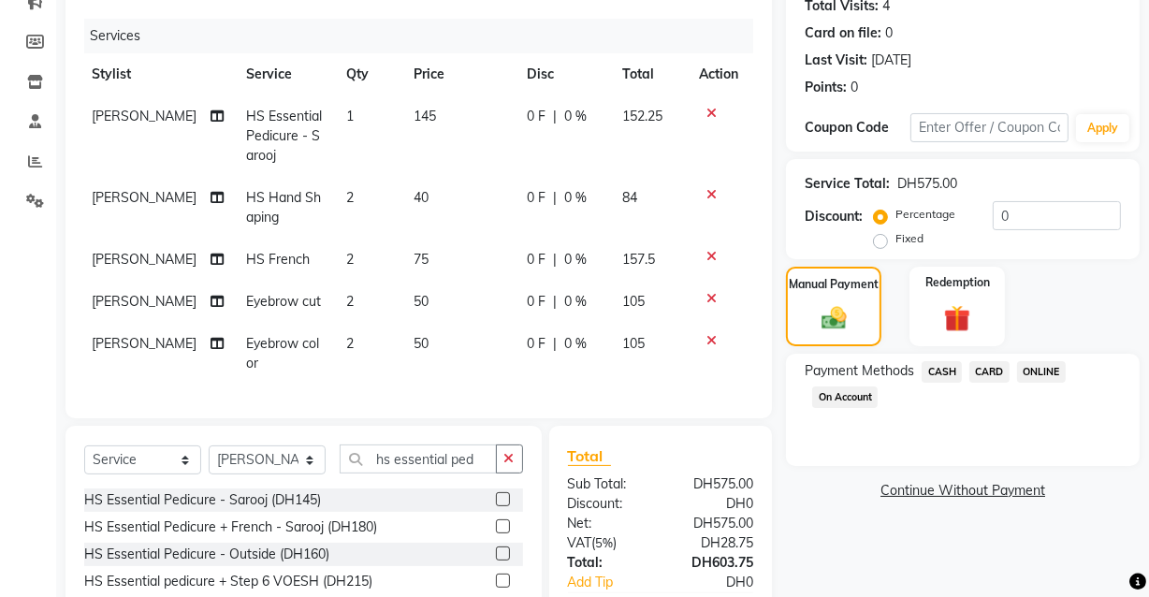
click at [504, 533] on input "checkbox" at bounding box center [502, 527] width 12 height 12
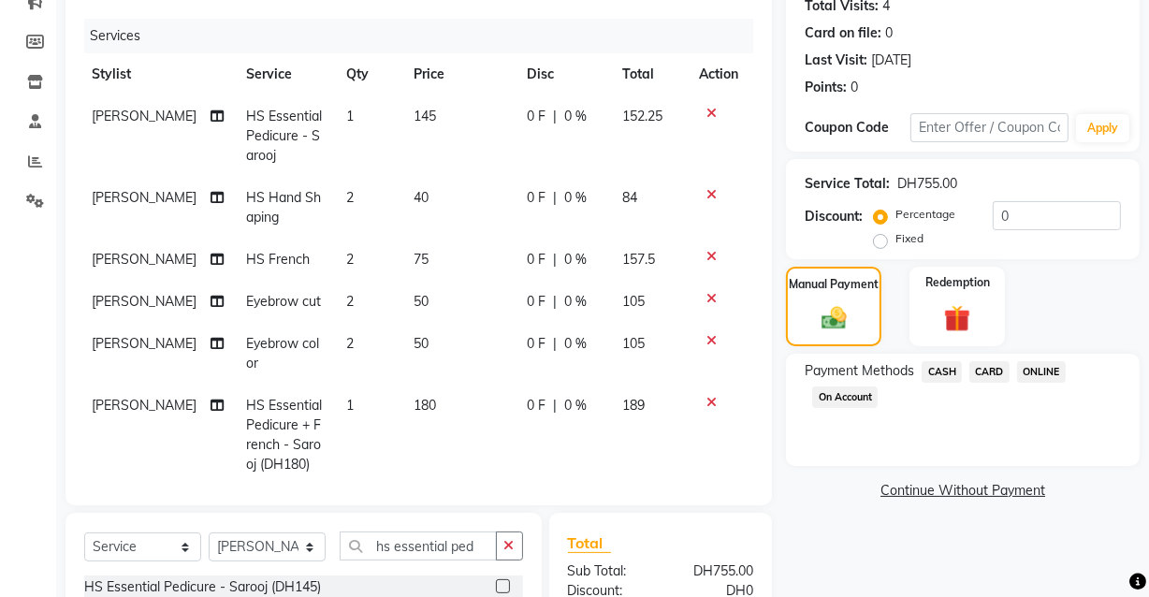
checkbox input "false"
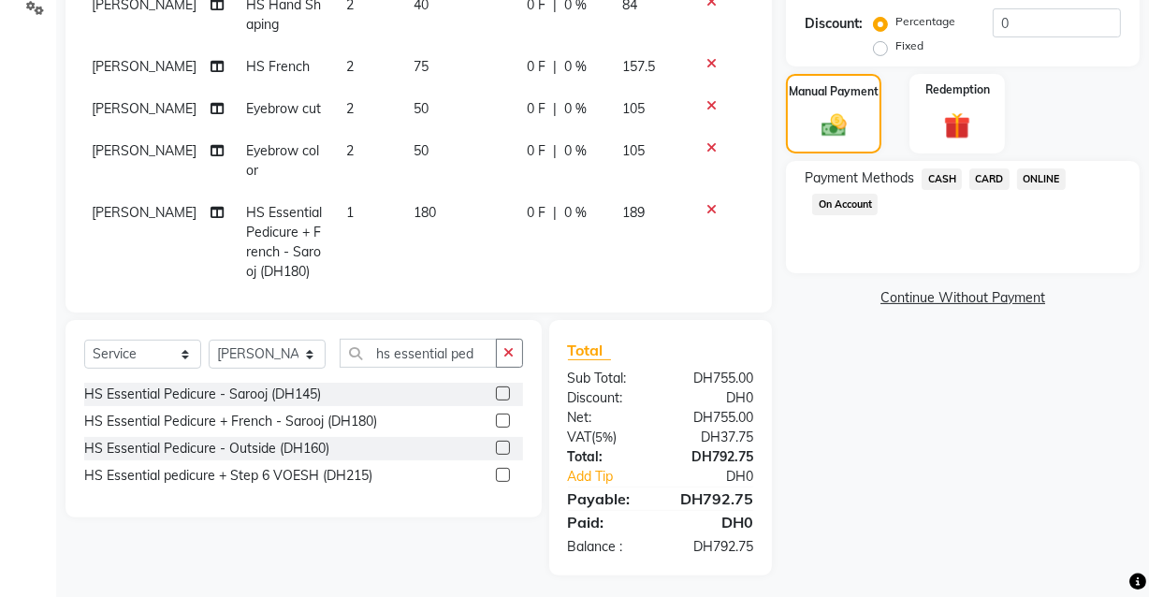
scroll to position [413, 0]
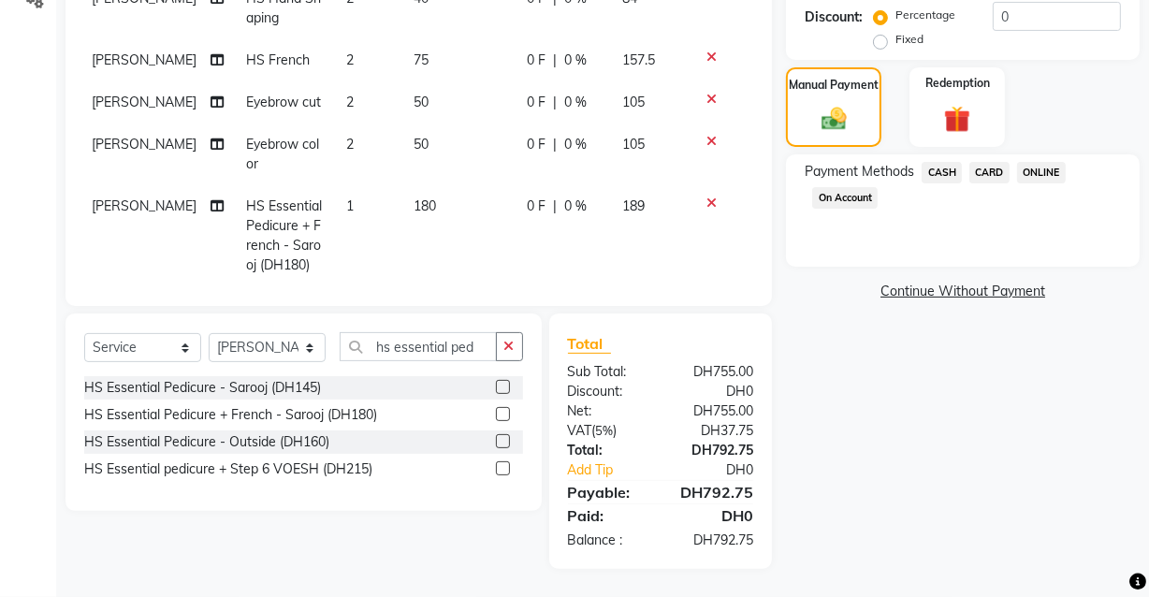
click at [904, 470] on div "Name: Aliaza Membership: No Active Membership Total Visits: 4 Card on file: 0 L…" at bounding box center [970, 148] width 368 height 841
click at [987, 169] on span "CARD" at bounding box center [990, 173] width 40 height 22
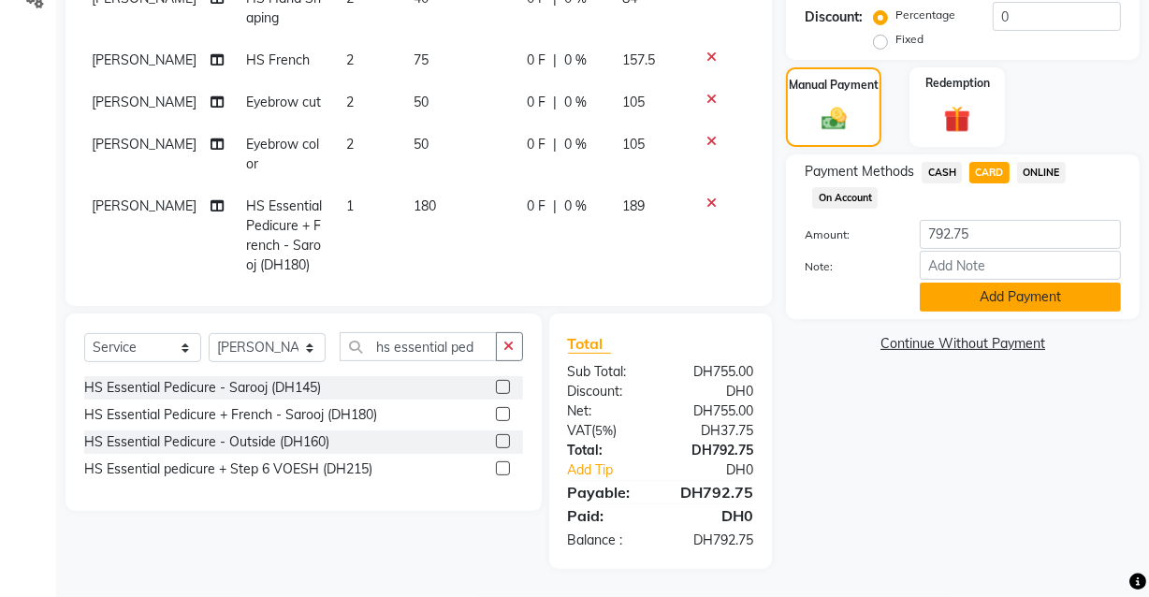
click at [1008, 307] on button "Add Payment" at bounding box center [1020, 297] width 201 height 29
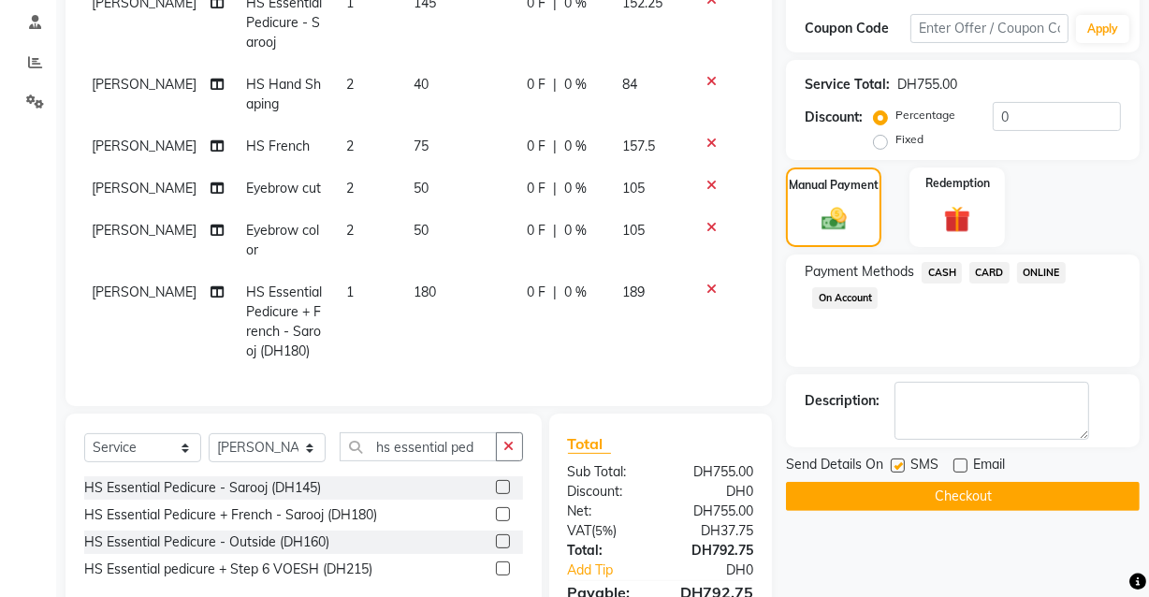
scroll to position [472, 0]
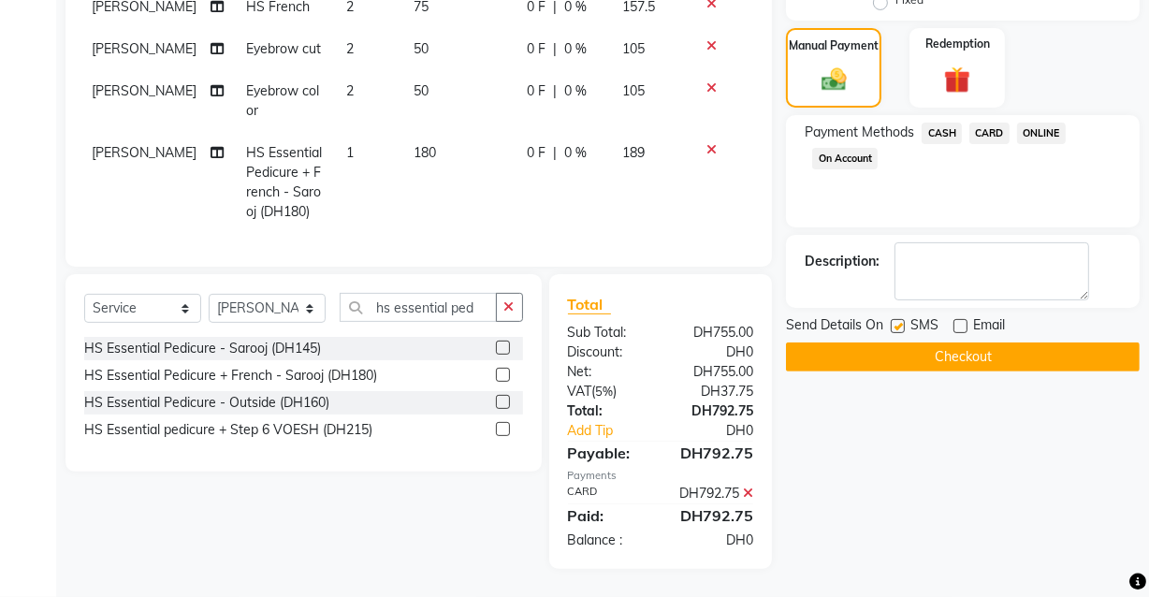
click at [944, 343] on button "Checkout" at bounding box center [963, 357] width 354 height 29
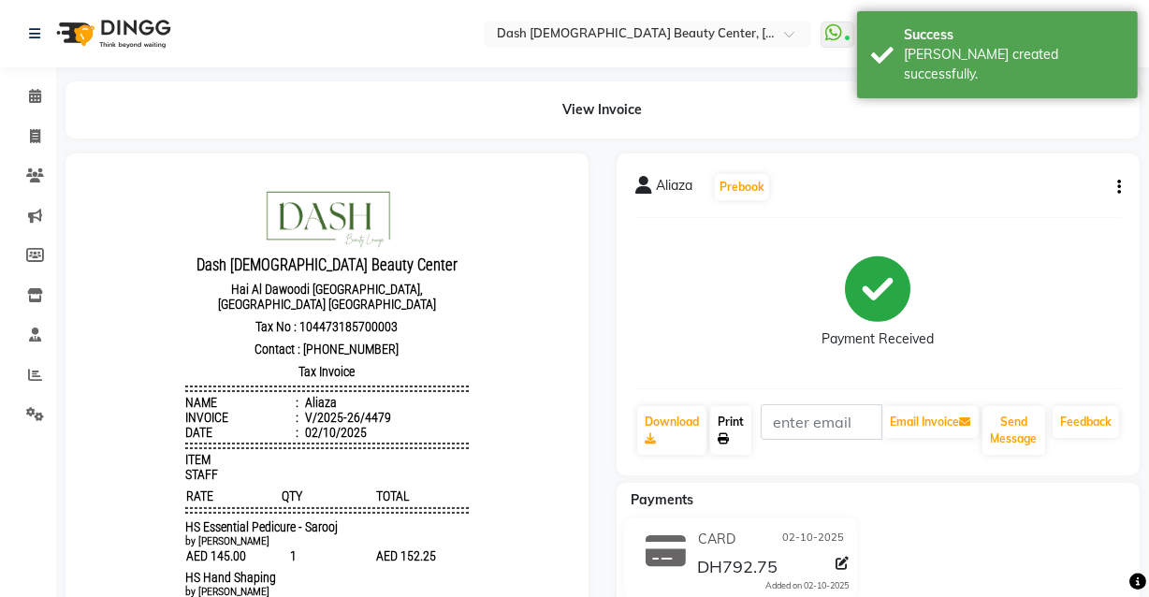
click at [729, 433] on icon at bounding box center [723, 438] width 11 height 11
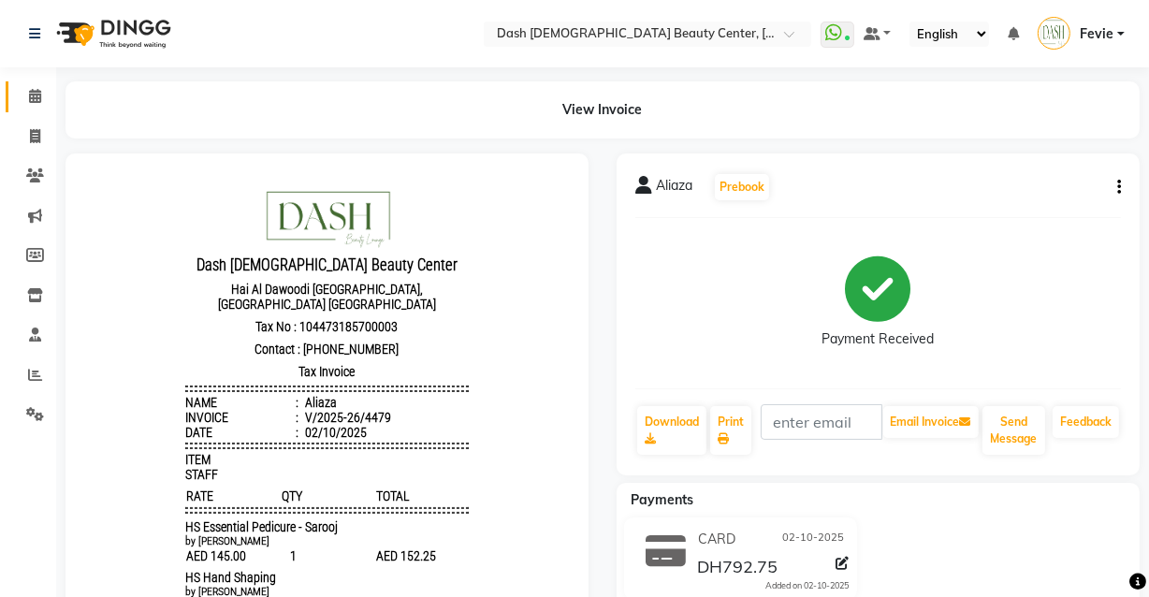
click at [37, 102] on icon at bounding box center [35, 96] width 12 height 14
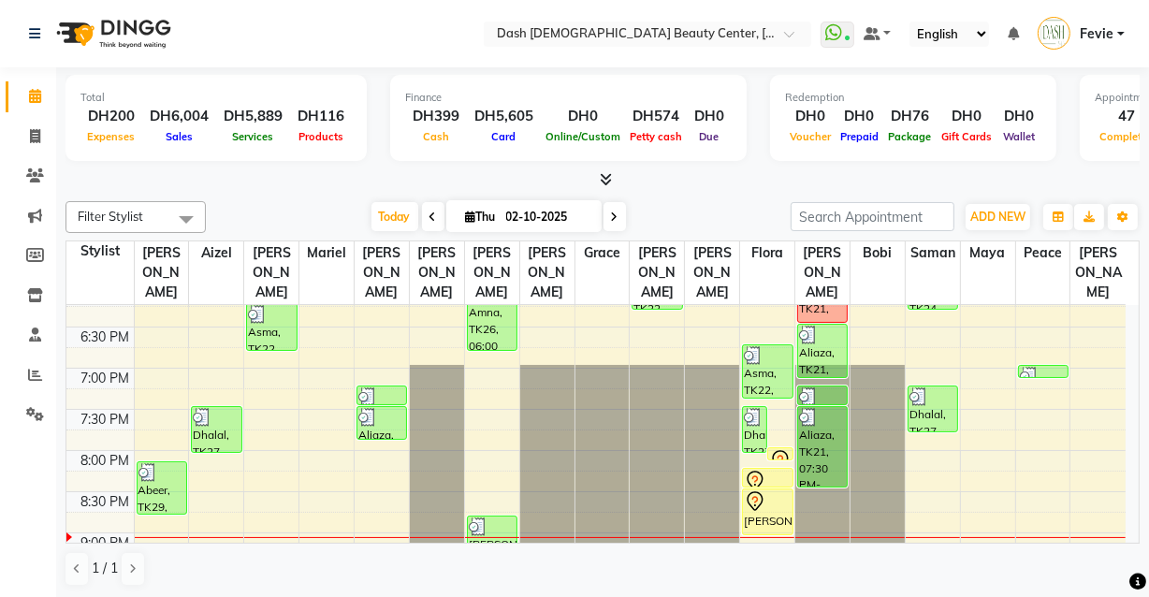
scroll to position [806, 0]
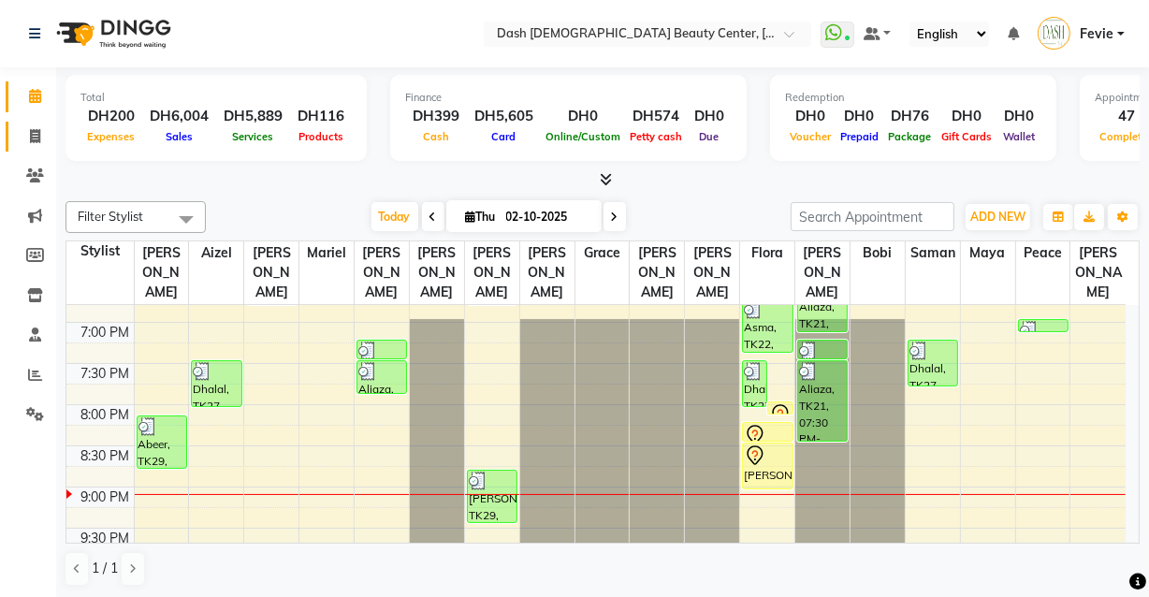
click at [27, 135] on span at bounding box center [35, 137] width 33 height 22
select select "service"
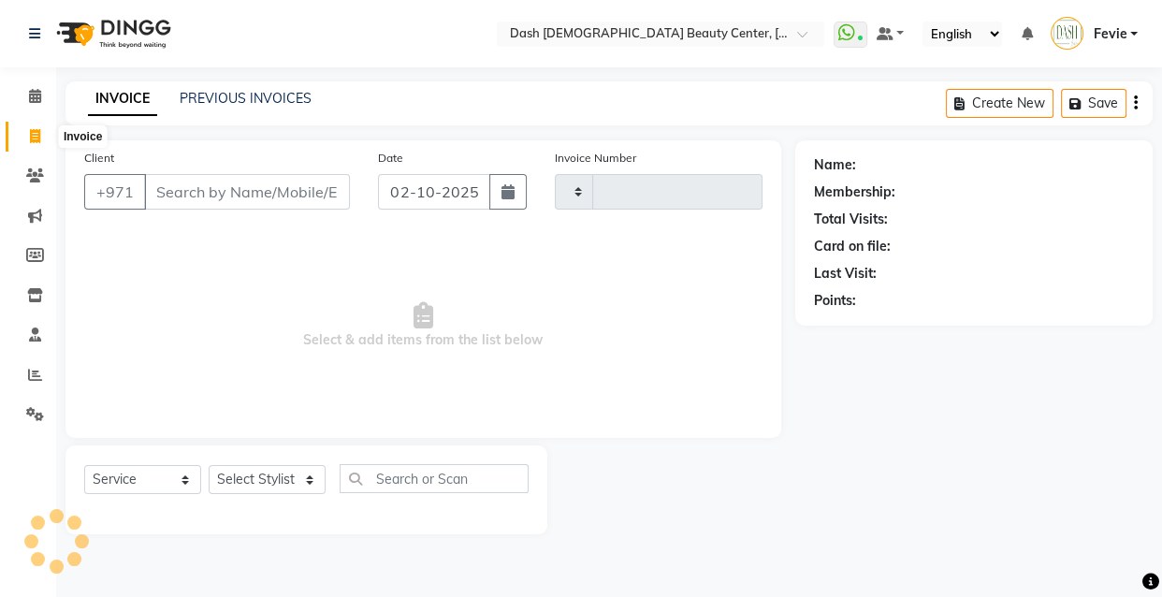
type input "4480"
select select "8372"
click at [236, 479] on select "Select Stylist" at bounding box center [267, 479] width 117 height 29
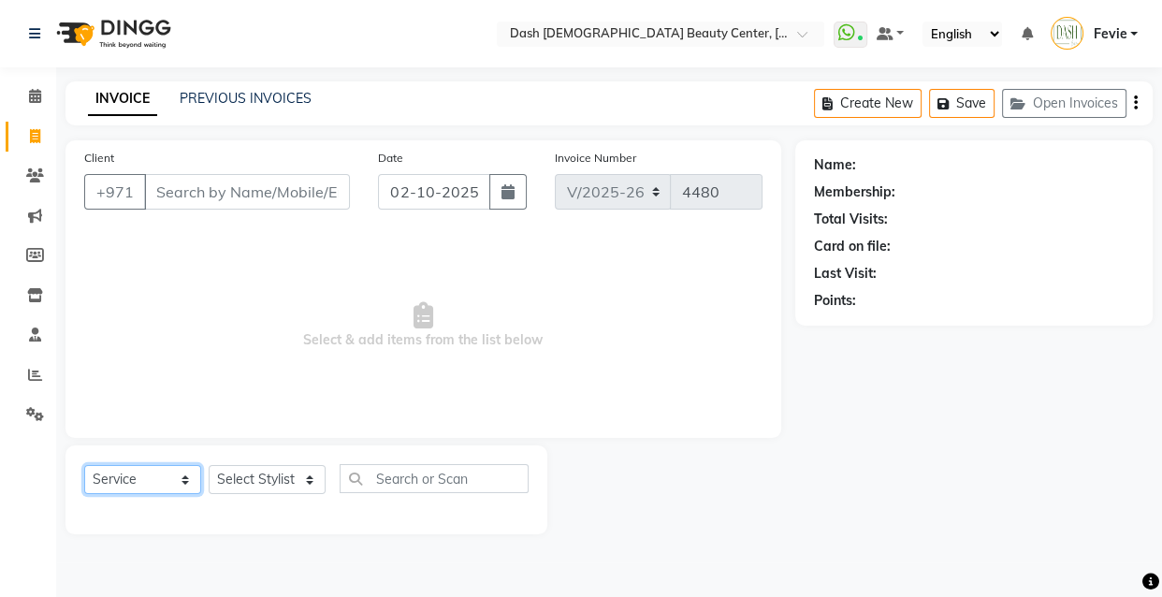
click at [152, 474] on select "Select Service Product Membership Package Voucher Prepaid Gift Card" at bounding box center [142, 479] width 117 height 29
select select "product"
click at [84, 465] on select "Select Service Product Membership Package Voucher Prepaid Gift Card" at bounding box center [142, 479] width 117 height 29
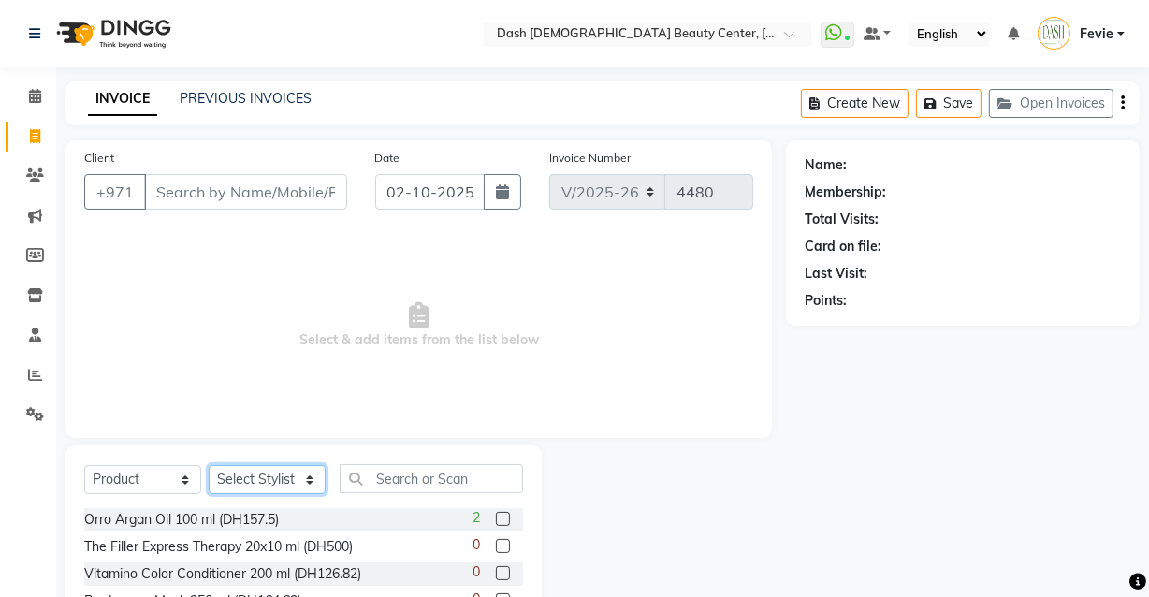
click at [290, 480] on select "Select Stylist Aizel Angelina Anna Bobi Edlyn Fevie Flora Grace Hamda Janine Je…" at bounding box center [267, 479] width 117 height 29
select select "82782"
click at [209, 465] on select "Select Stylist Aizel Angelina Anna Bobi Edlyn Fevie Flora Grace Hamda Janine Je…" at bounding box center [267, 479] width 117 height 29
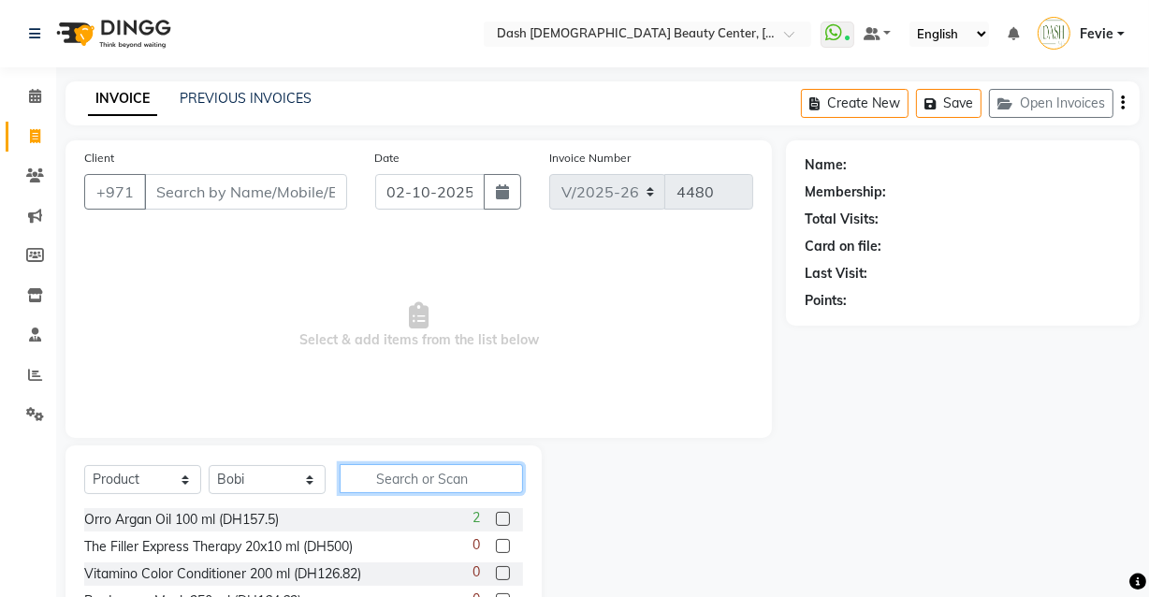
click at [405, 480] on input "text" at bounding box center [431, 478] width 183 height 29
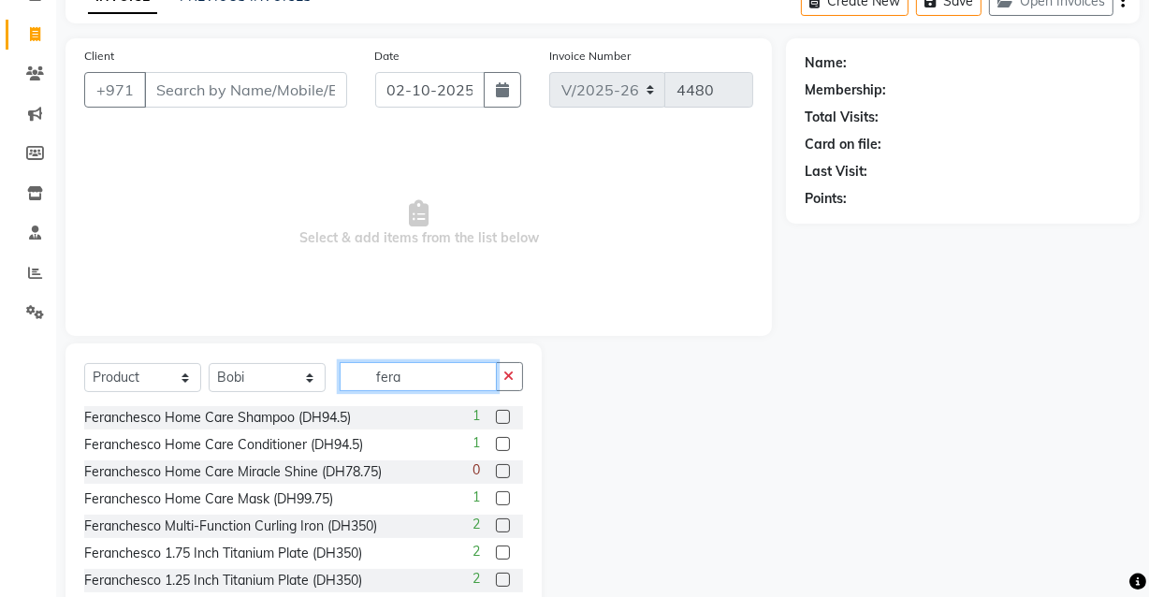
scroll to position [104, 0]
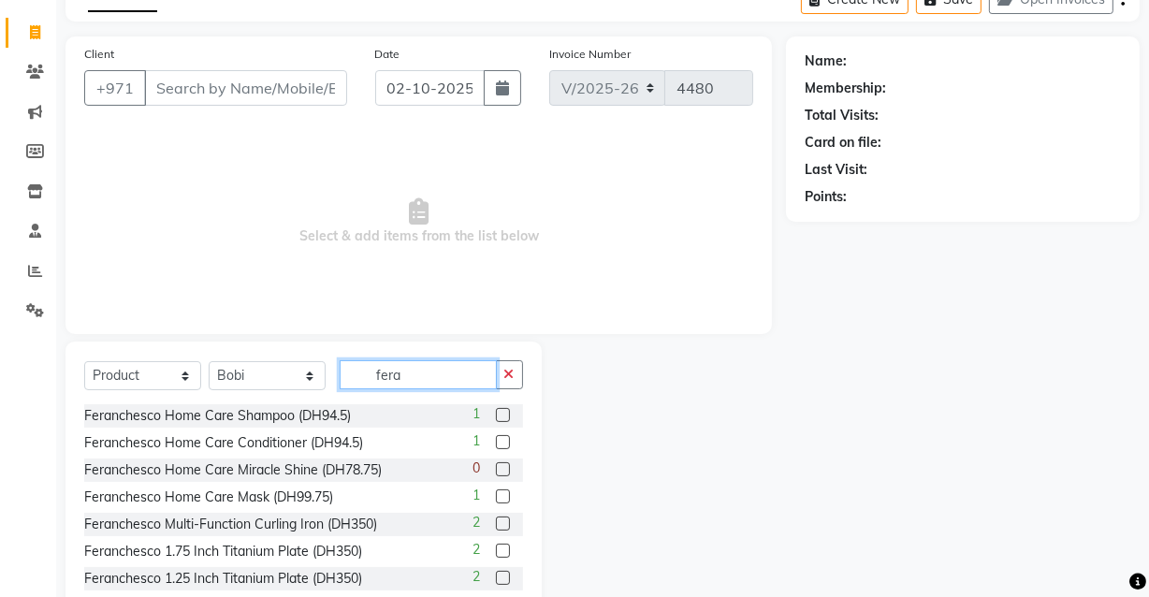
type input "fera"
click at [496, 415] on label at bounding box center [503, 415] width 14 height 14
click at [496, 415] on input "checkbox" at bounding box center [502, 416] width 12 height 12
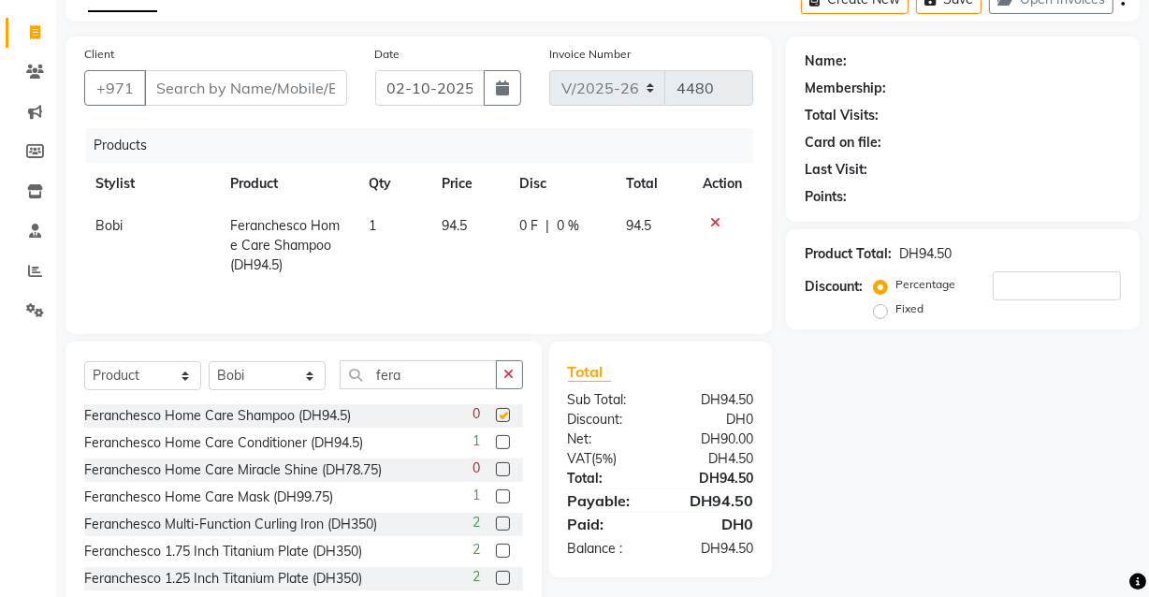
checkbox input "false"
click at [496, 442] on label at bounding box center [503, 442] width 14 height 14
click at [496, 442] on input "checkbox" at bounding box center [502, 443] width 12 height 12
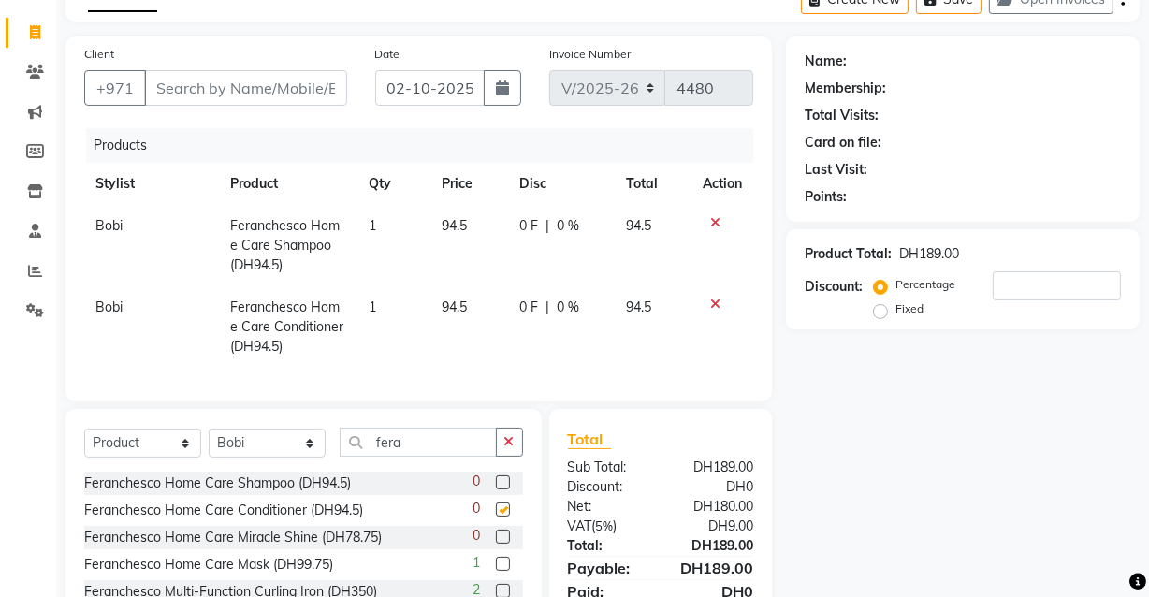
checkbox input "false"
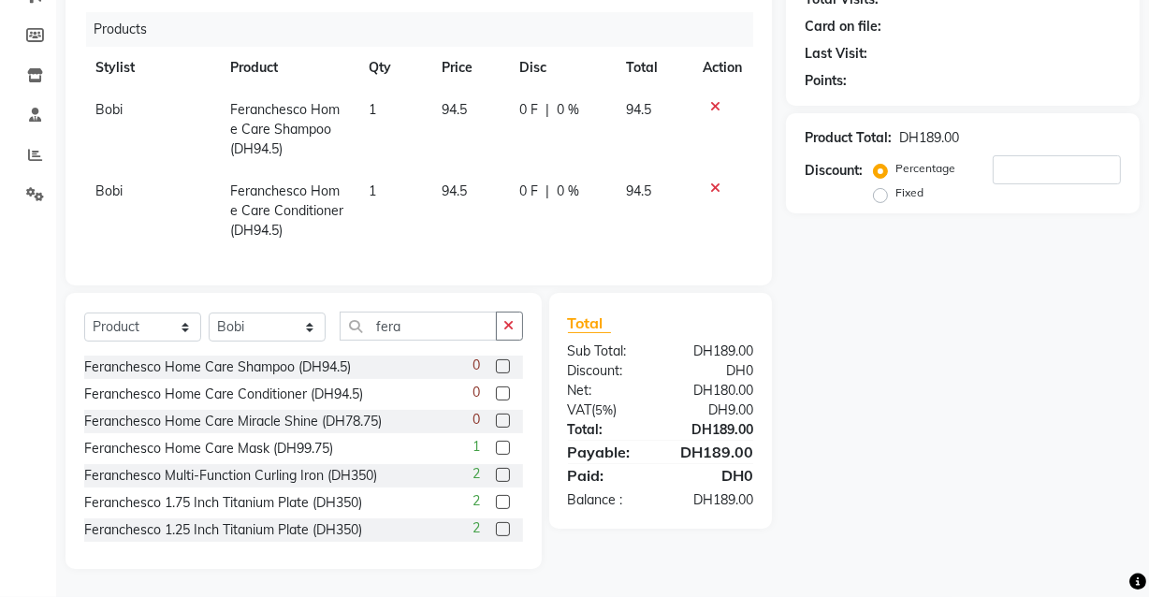
scroll to position [225, 0]
click at [496, 453] on label at bounding box center [503, 448] width 14 height 14
click at [496, 453] on input "checkbox" at bounding box center [502, 449] width 12 height 12
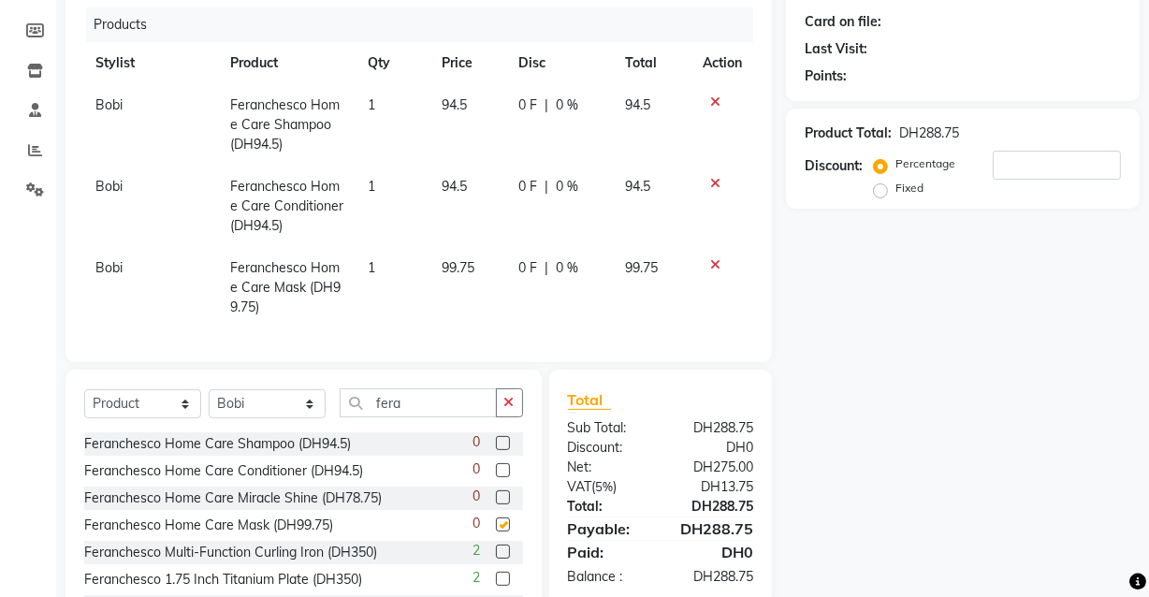
checkbox input "false"
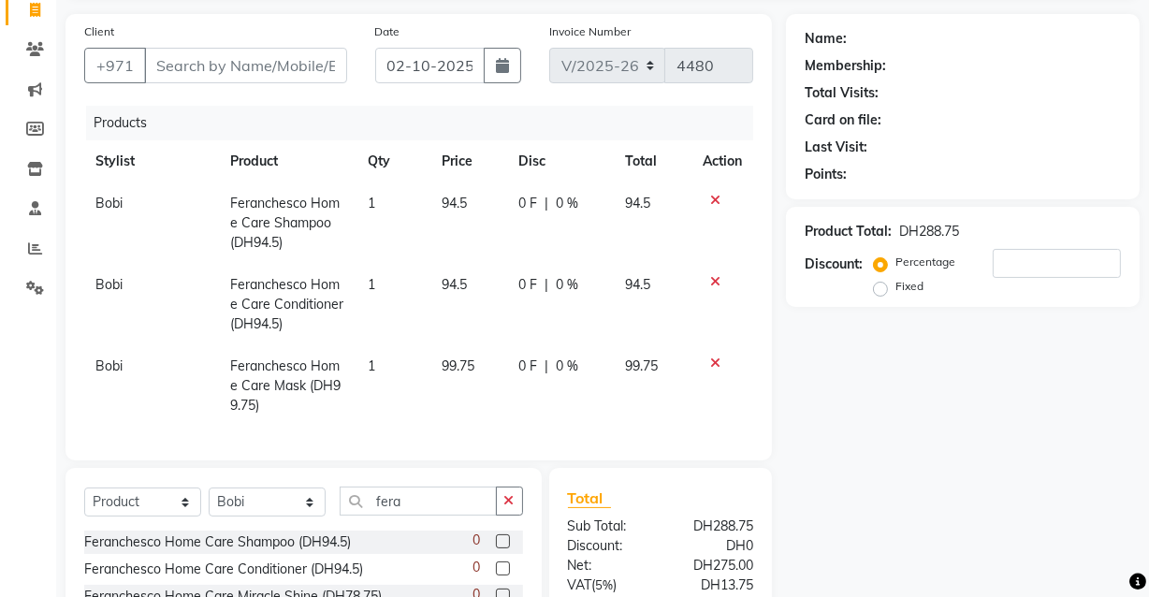
scroll to position [0, 0]
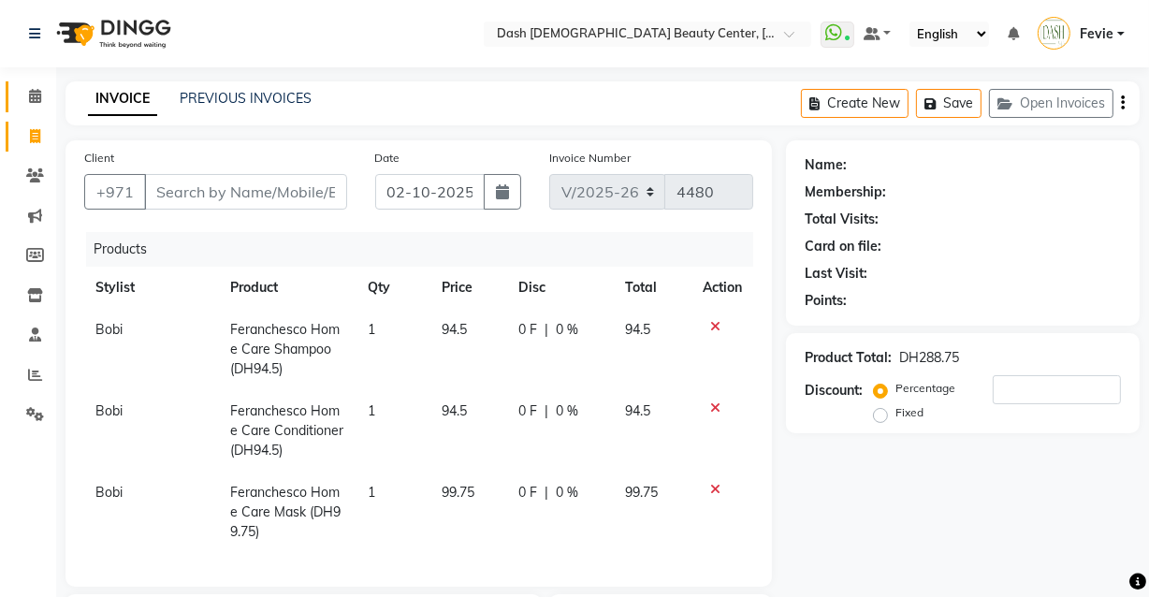
click at [23, 88] on span at bounding box center [35, 97] width 33 height 22
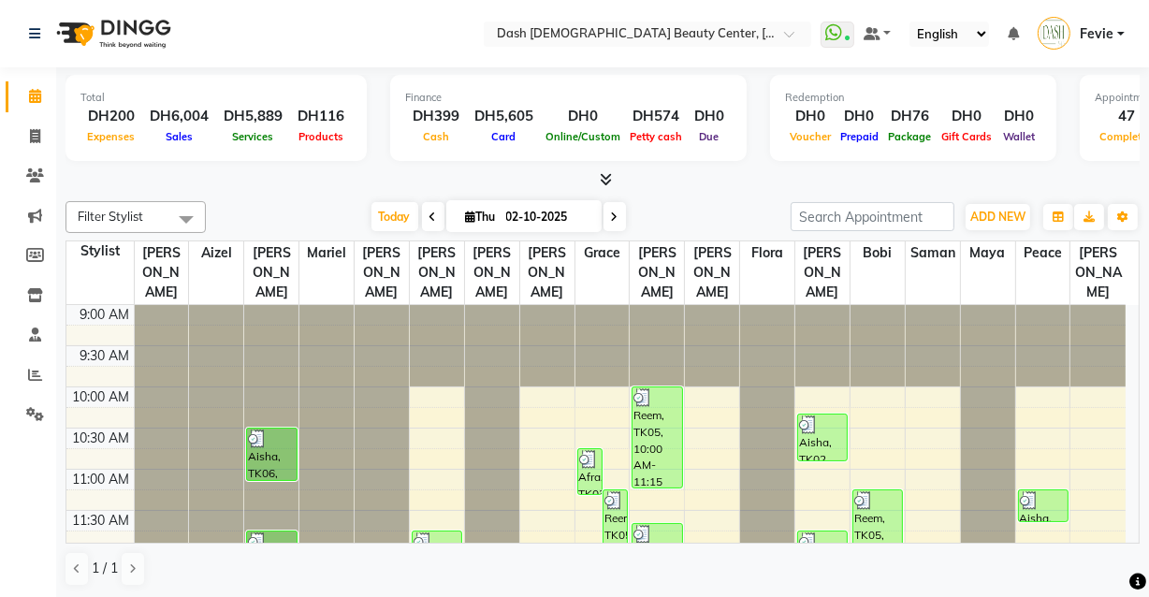
click at [503, 207] on input "02-10-2025" at bounding box center [548, 217] width 94 height 28
select select "10"
select select "2025"
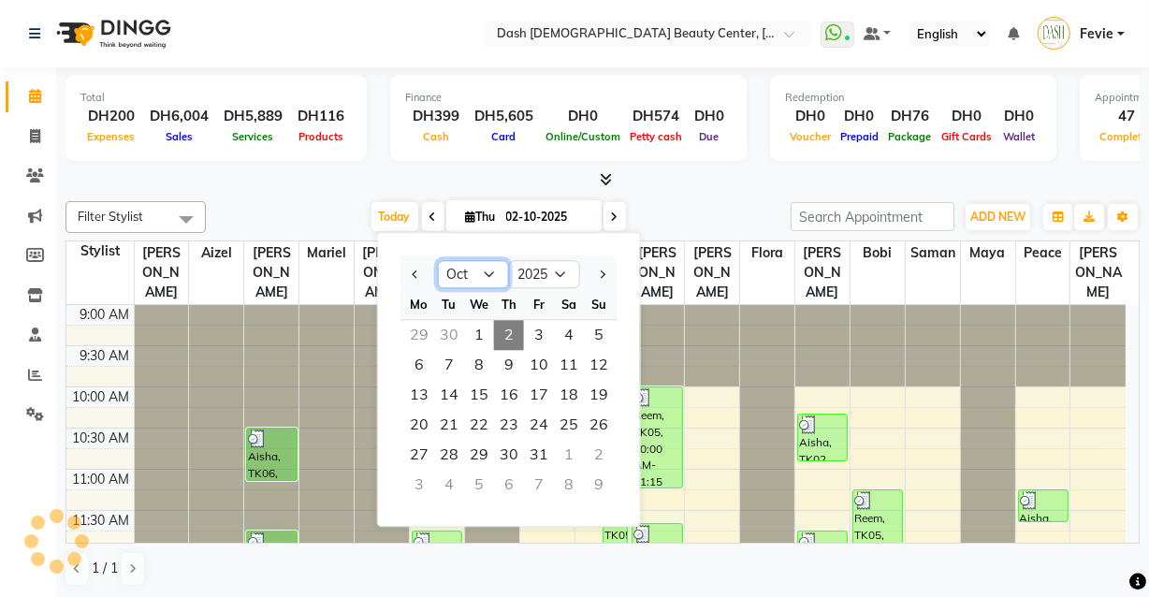
click at [469, 271] on select "Jan Feb Mar Apr May Jun Jul Aug Sep Oct Nov Dec" at bounding box center [473, 275] width 71 height 28
select select "9"
click at [438, 261] on select "Jan Feb Mar Apr May Jun Jul Aug Sep Oct Nov Dec" at bounding box center [473, 275] width 71 height 28
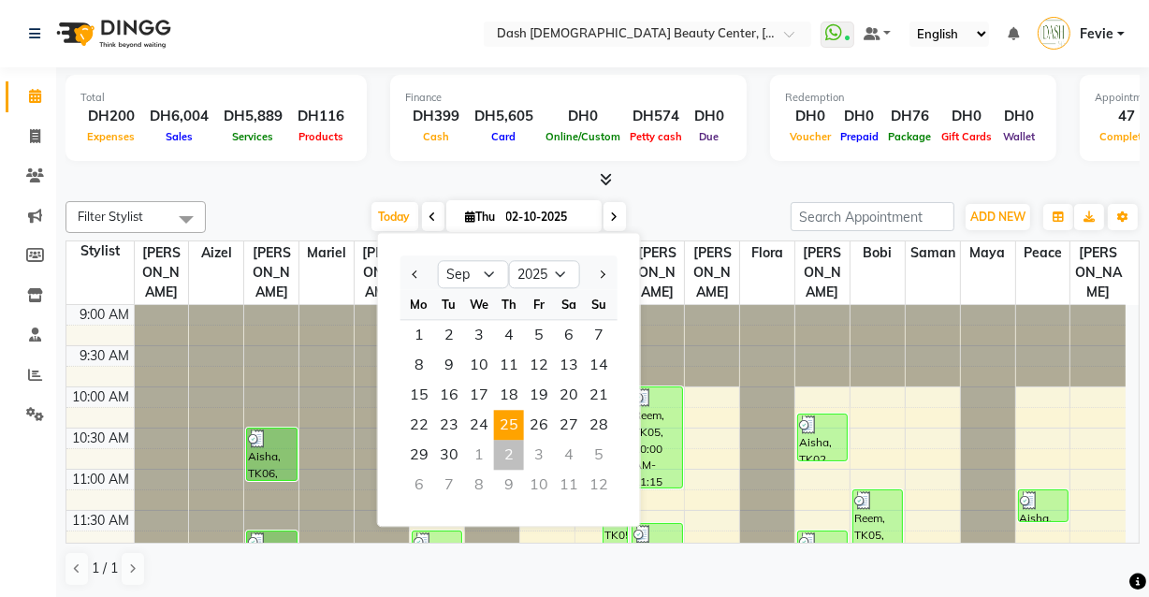
click at [515, 421] on span "25" at bounding box center [509, 425] width 30 height 30
type input "25-09-2025"
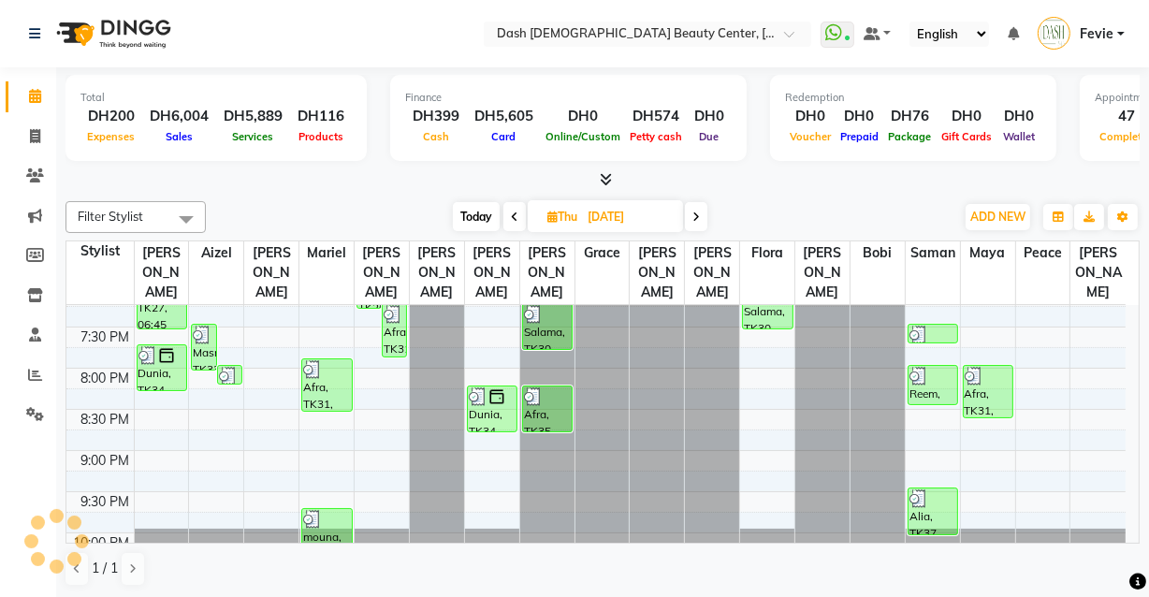
scroll to position [844, 0]
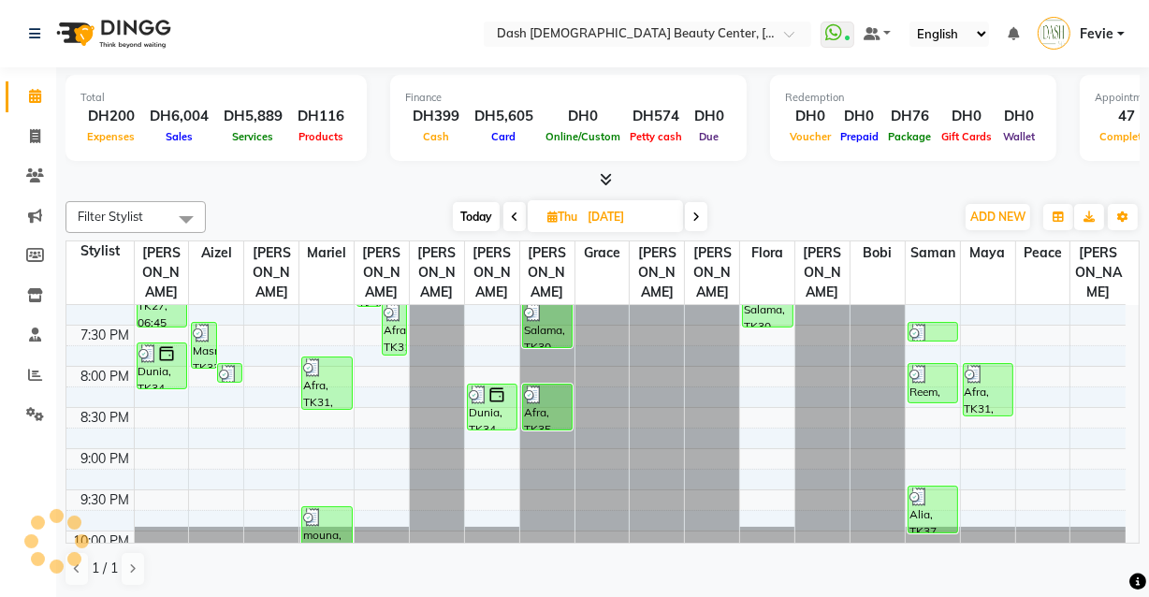
click at [321, 510] on div "mouna, TK38, 09:45 PM-10:35 PM, Haircut with style,Normal Hair Wash" at bounding box center [326, 540] width 49 height 66
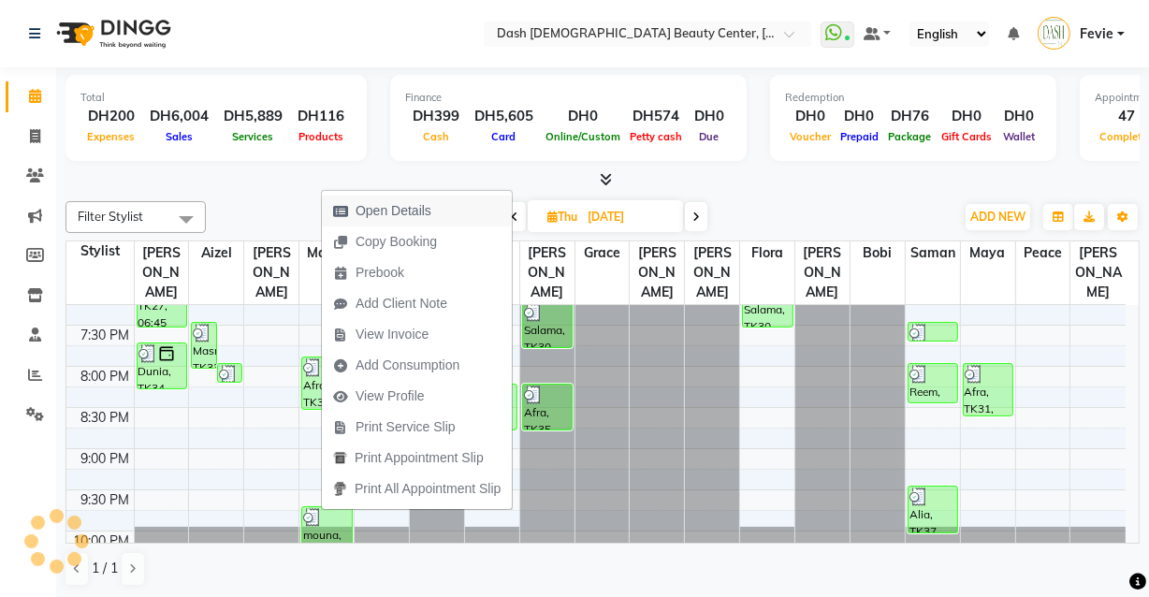
click at [414, 206] on span "Open Details" at bounding box center [394, 211] width 76 height 20
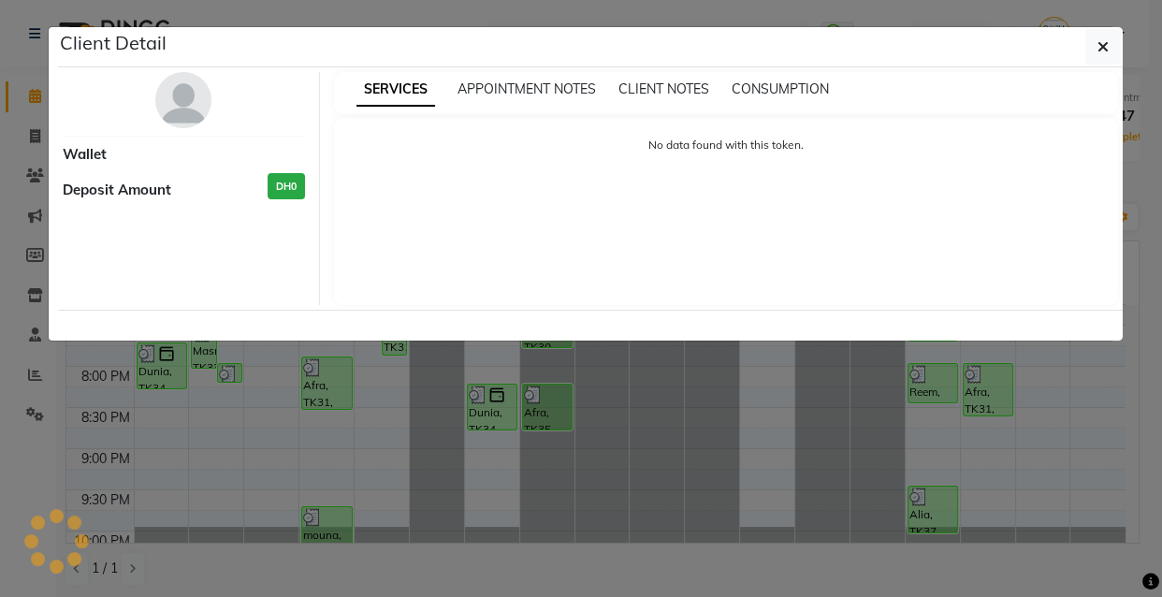
select select "3"
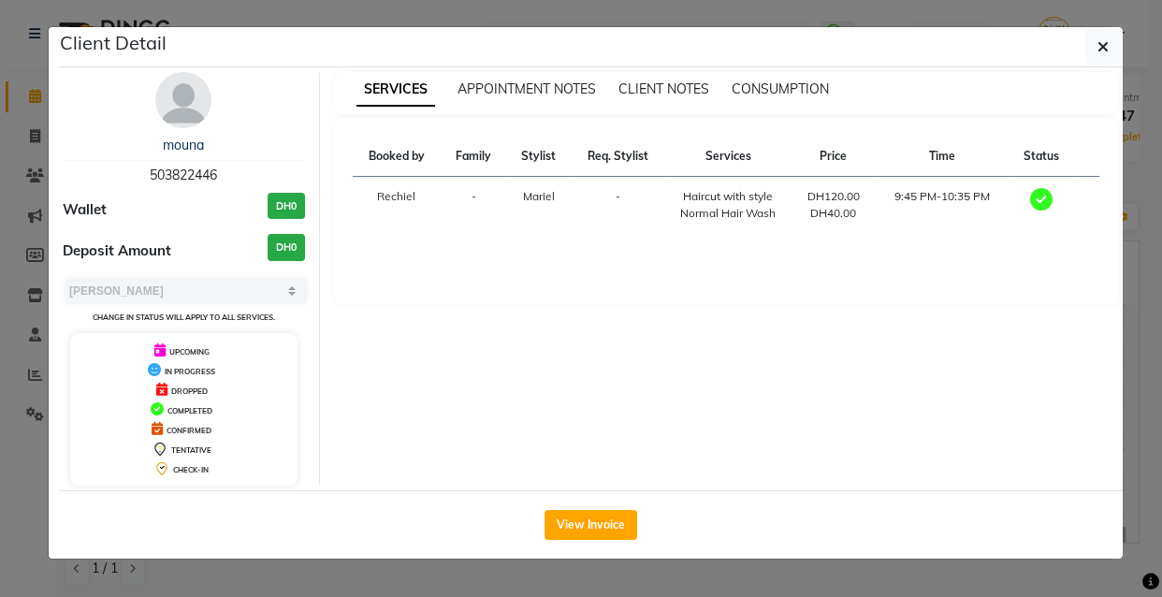
copy span "503822446"
click at [19, 402] on ngb-modal-window "Client Detail mouna 503822446 Wallet DH0 Deposit Amount DH0 Select MARK DONE UP…" at bounding box center [581, 298] width 1162 height 597
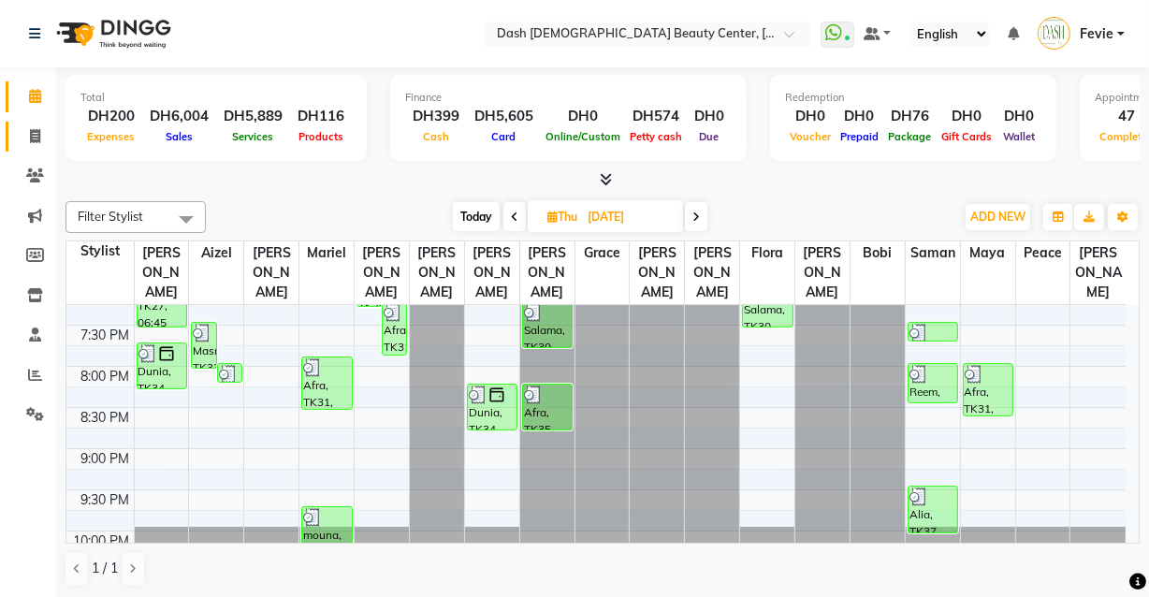
click at [37, 129] on icon at bounding box center [35, 136] width 10 height 14
select select "service"
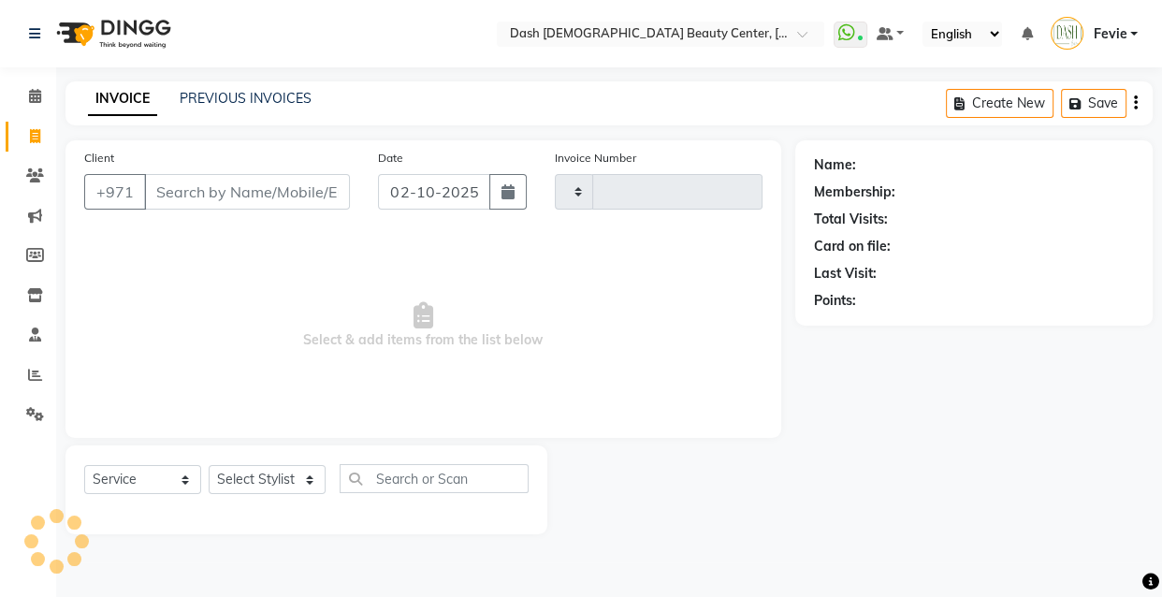
type input "4480"
select select "8372"
click at [35, 97] on icon at bounding box center [35, 96] width 12 height 14
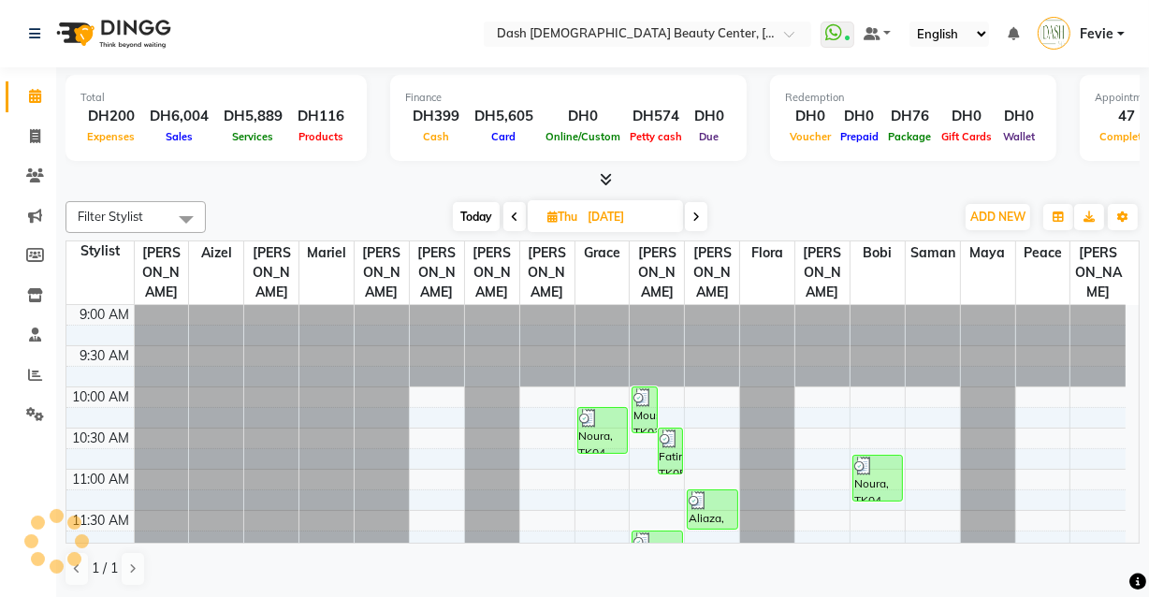
scroll to position [213, 0]
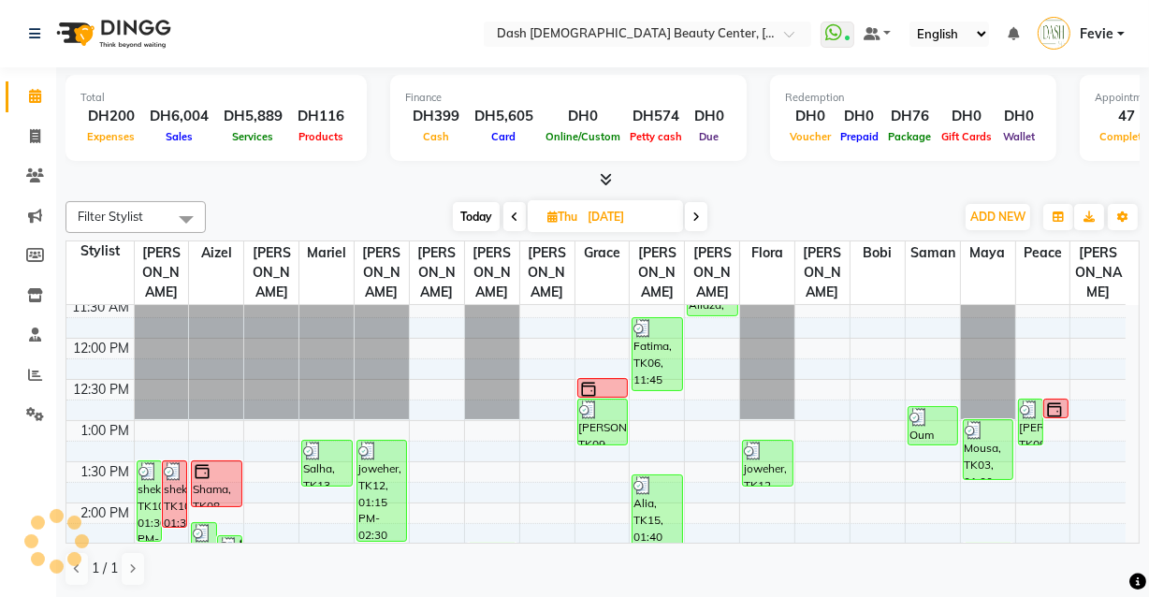
click at [467, 216] on span "Today" at bounding box center [476, 216] width 47 height 29
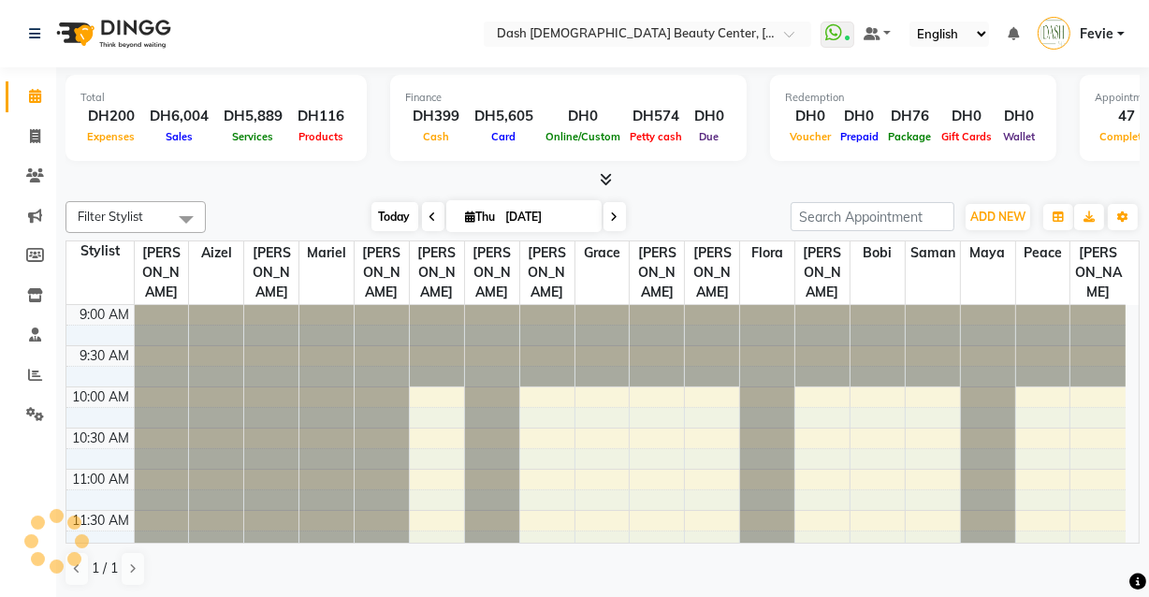
type input "02-10-2025"
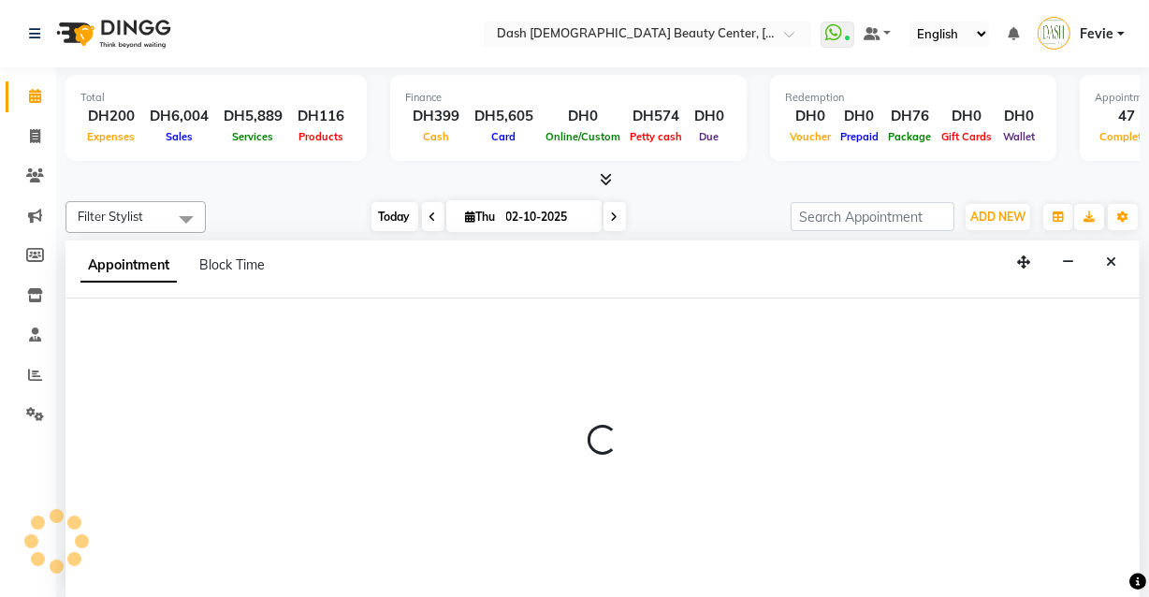
select select "81108"
select select "tentative"
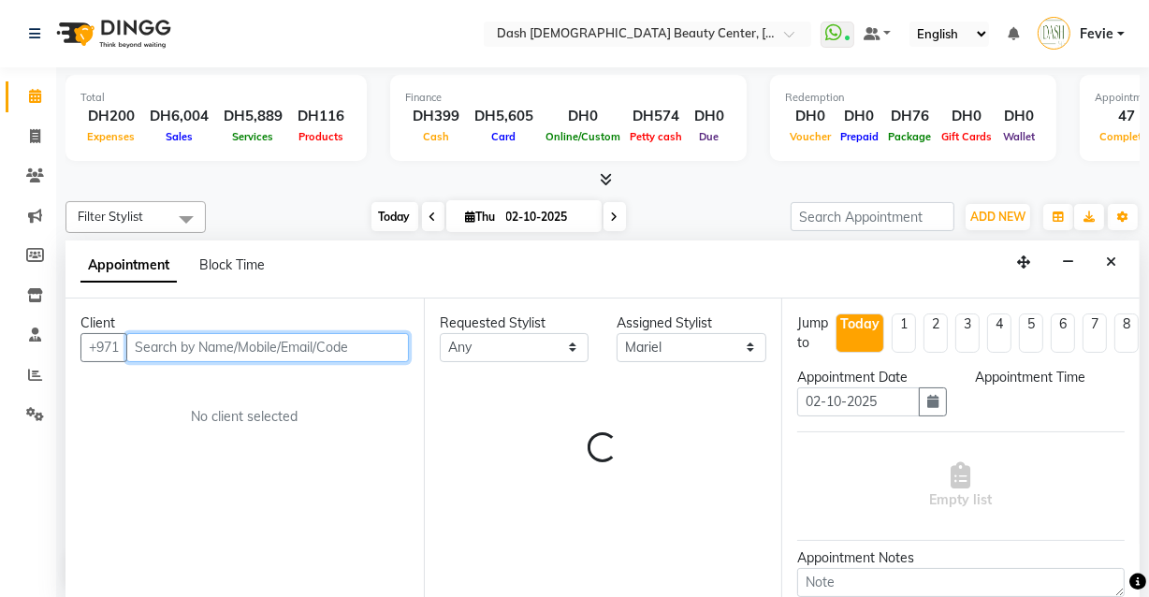
select select "1260"
click at [348, 343] on input "text" at bounding box center [267, 347] width 283 height 29
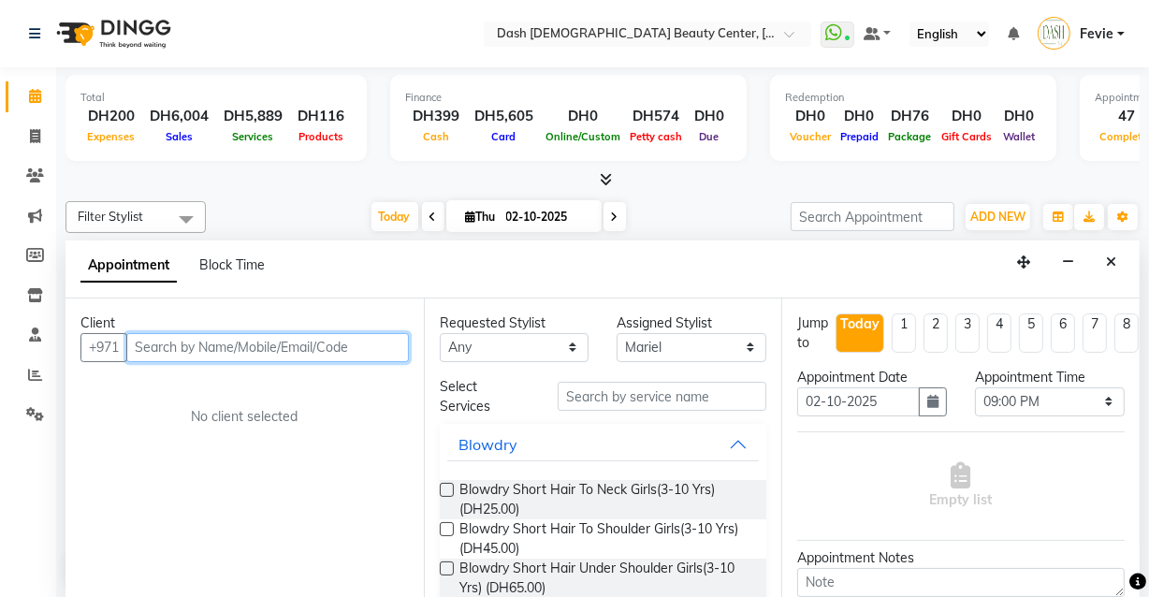
paste input "503822446"
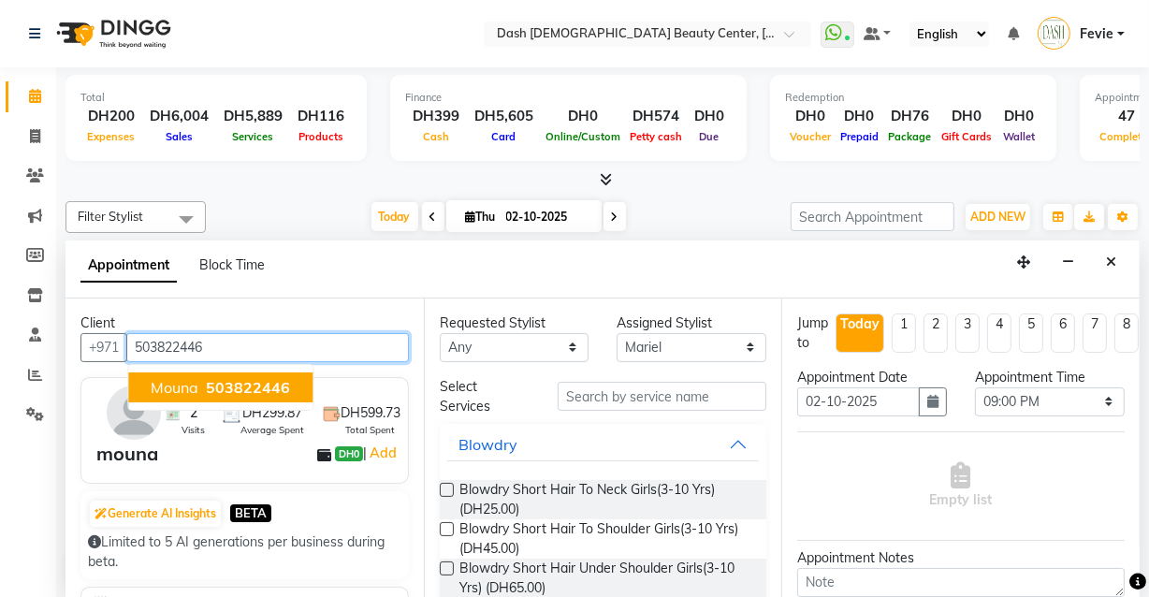
click at [240, 378] on span "503822446" at bounding box center [248, 387] width 84 height 19
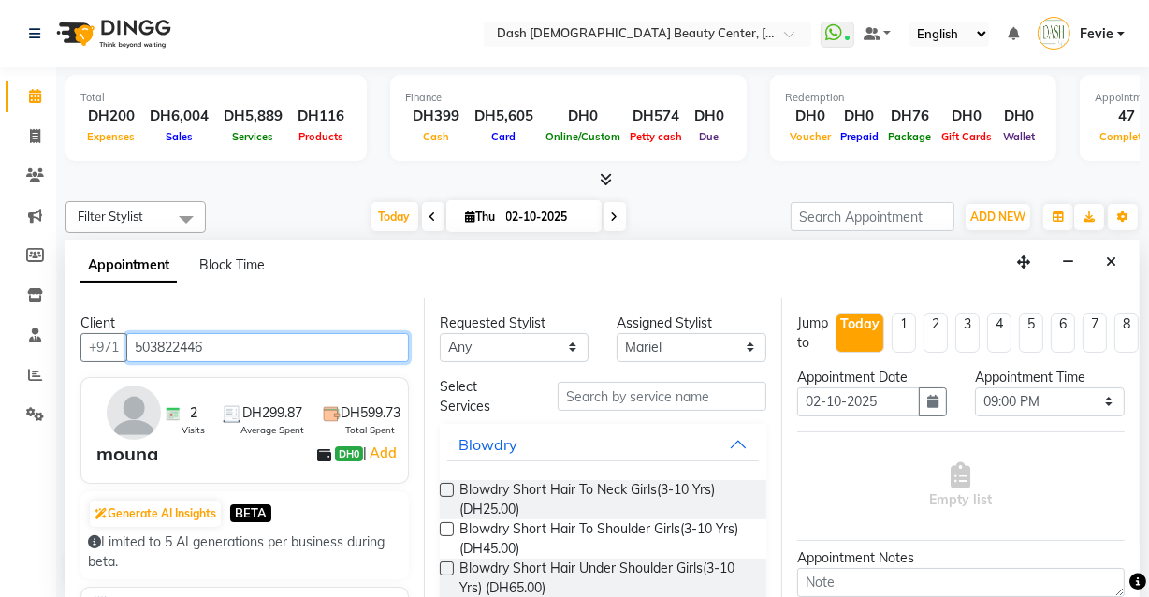
type input "503822446"
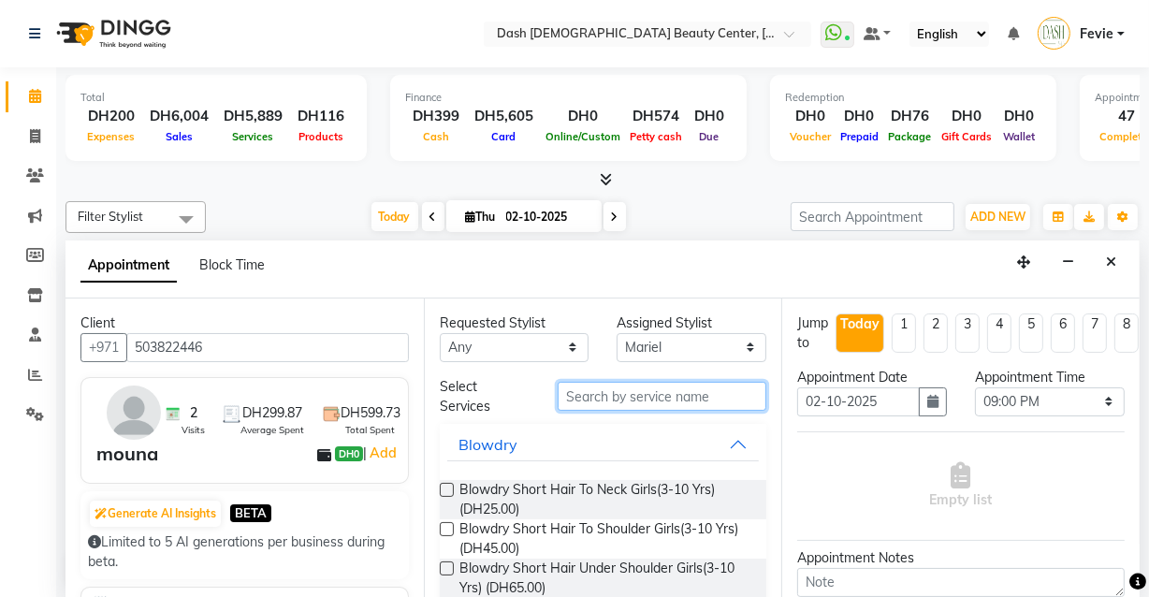
click at [703, 391] on input "text" at bounding box center [662, 396] width 209 height 29
click at [694, 402] on input "text" at bounding box center [662, 396] width 209 height 29
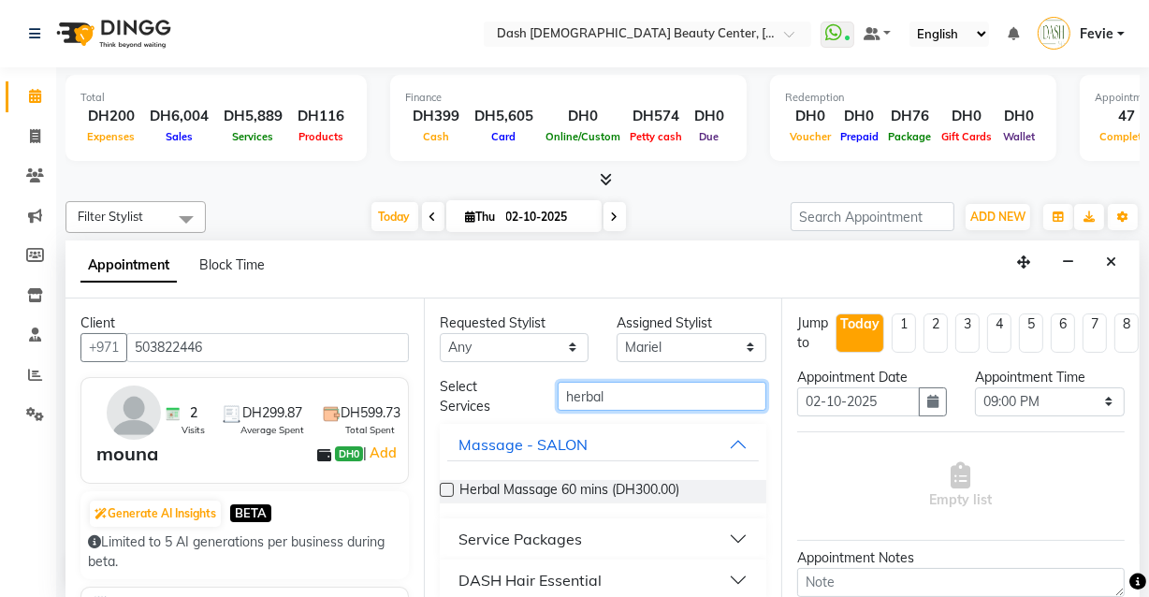
scroll to position [17, 0]
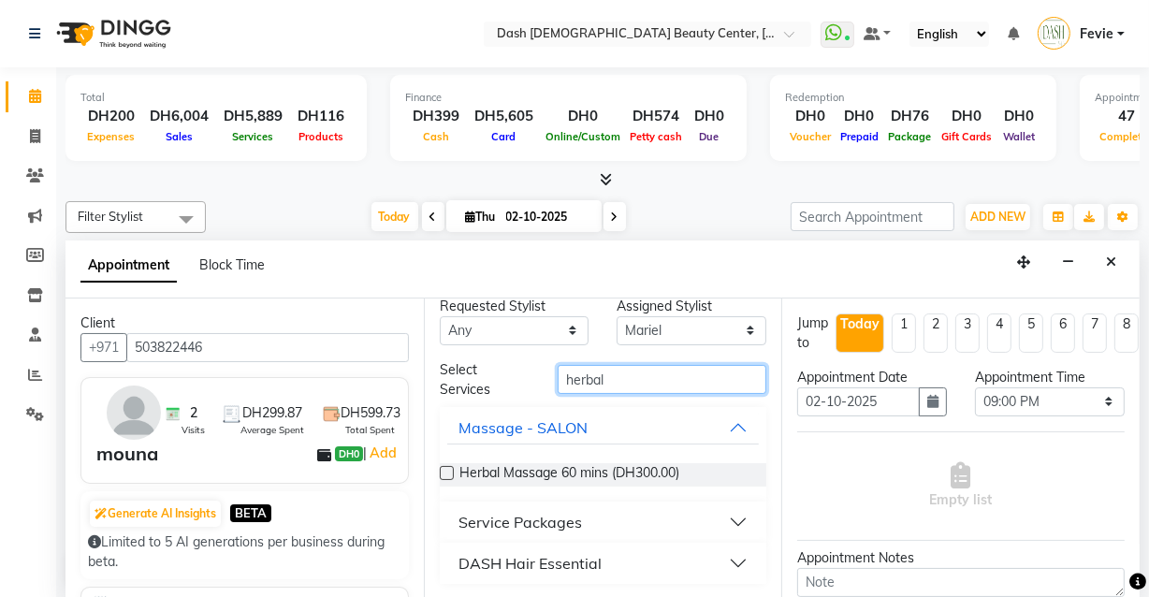
type input "herbal"
click at [636, 569] on button "DASH Hair Essential" at bounding box center [603, 564] width 313 height 34
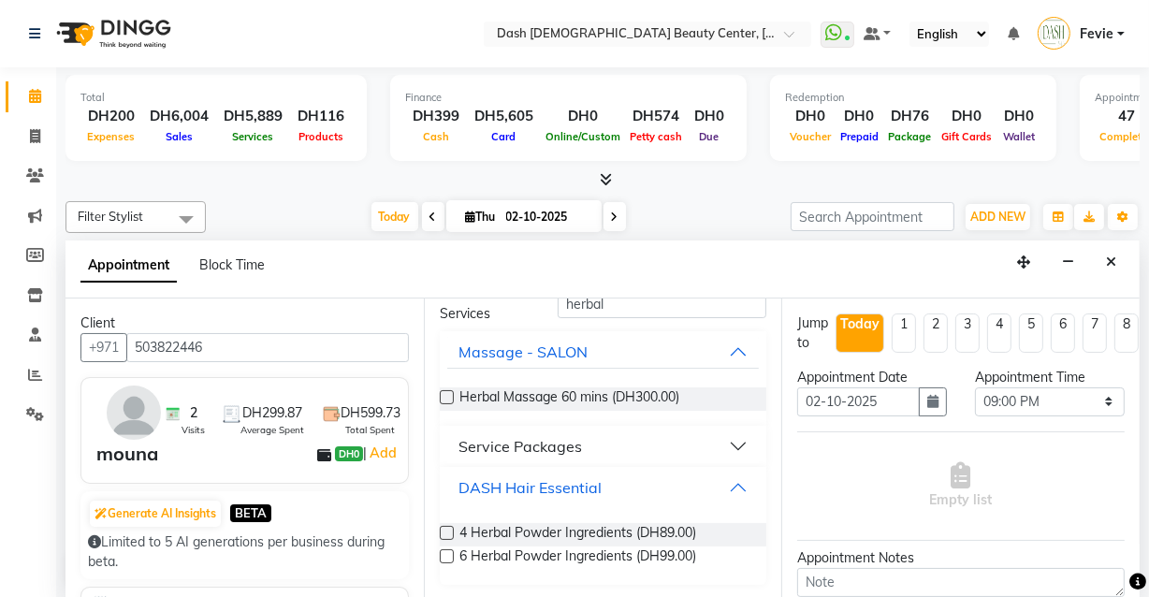
scroll to position [94, 0]
click at [447, 530] on label at bounding box center [447, 532] width 14 height 14
click at [447, 530] on input "checkbox" at bounding box center [446, 534] width 12 height 12
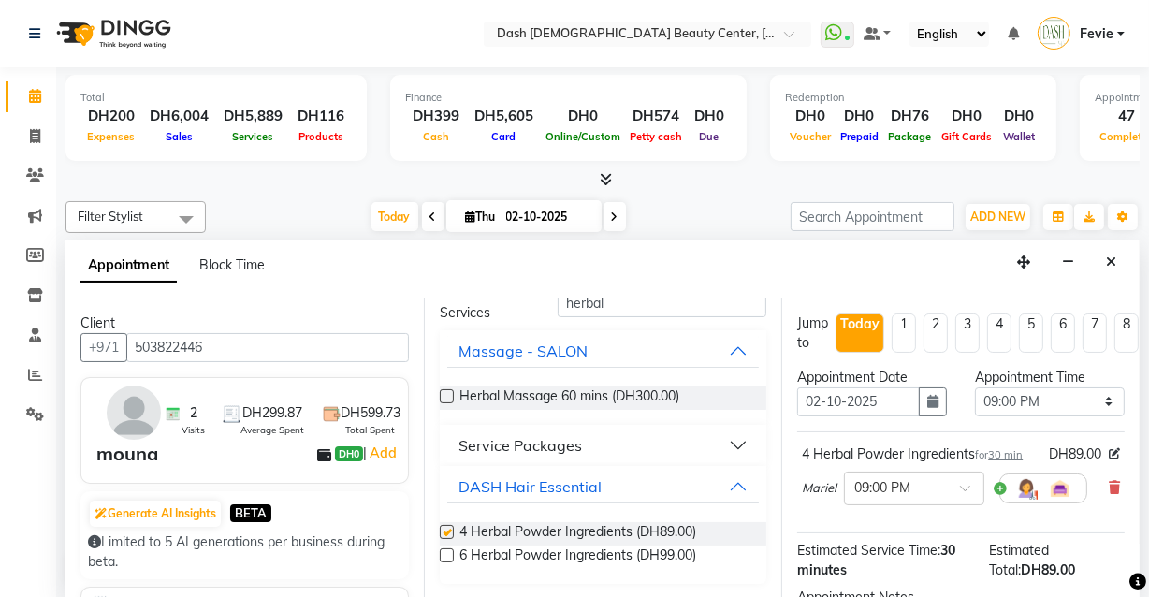
checkbox input "false"
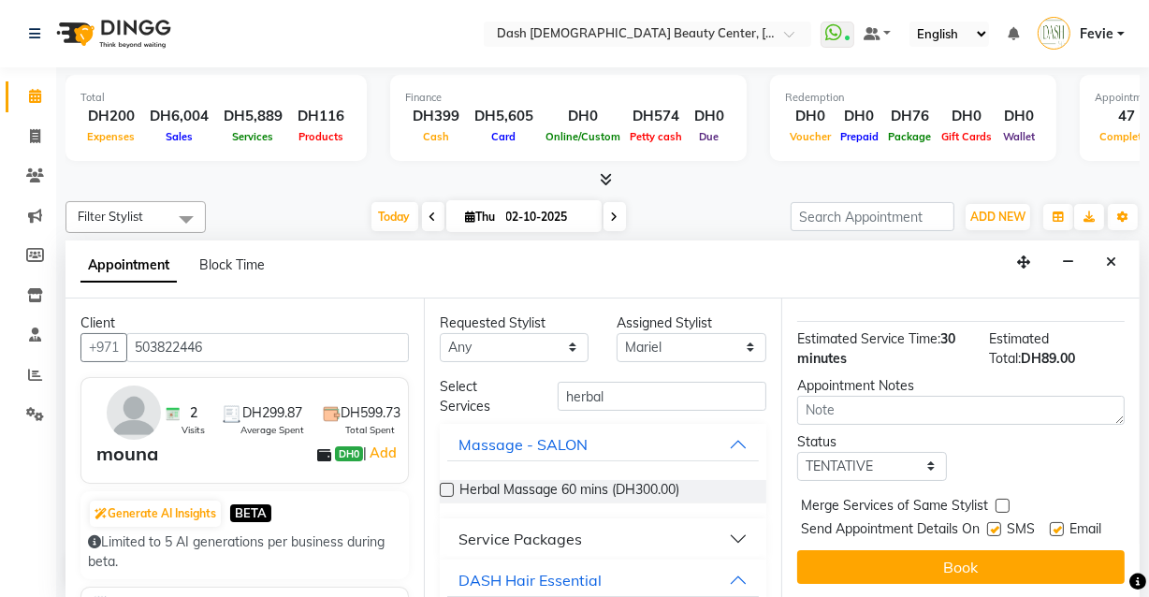
scroll to position [259, 0]
click at [1002, 499] on label at bounding box center [1003, 506] width 14 height 14
click at [1002, 502] on input "checkbox" at bounding box center [1002, 508] width 12 height 12
checkbox input "true"
click at [991, 522] on label at bounding box center [994, 529] width 14 height 14
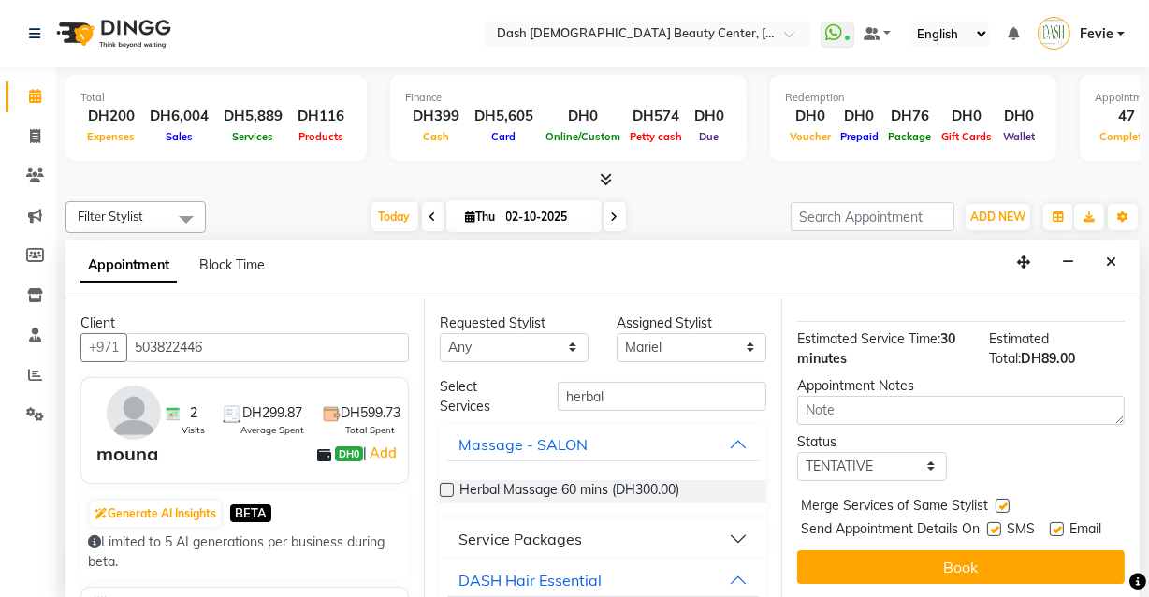
click at [991, 525] on input "checkbox" at bounding box center [993, 531] width 12 height 12
checkbox input "false"
click at [1052, 522] on label at bounding box center [1057, 529] width 14 height 14
click at [1052, 525] on input "checkbox" at bounding box center [1056, 531] width 12 height 12
checkbox input "false"
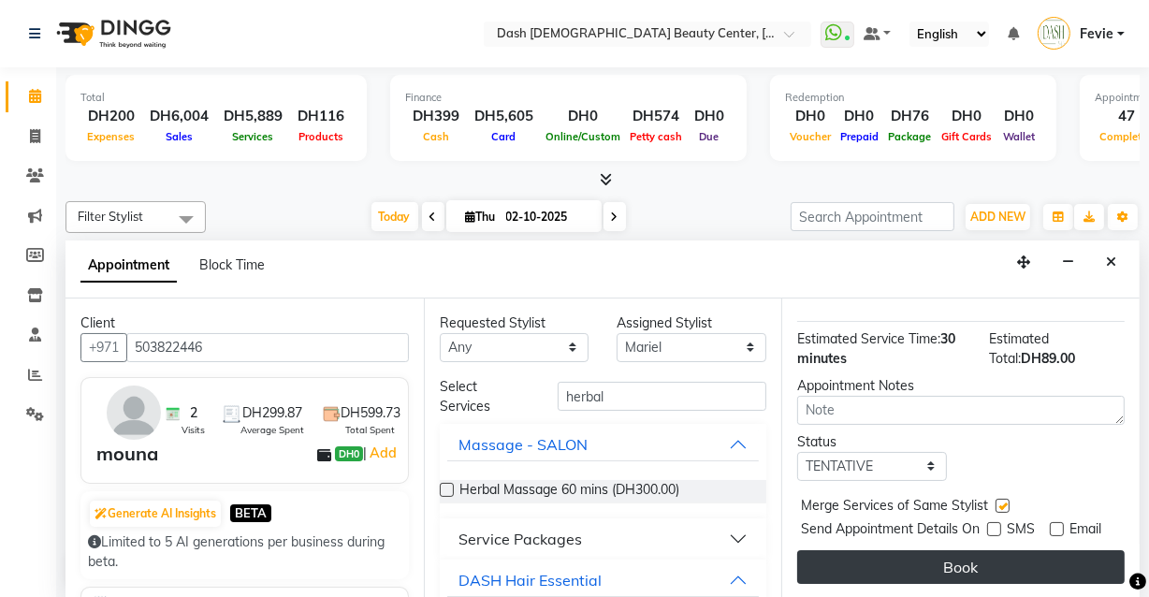
click at [984, 567] on button "Book" at bounding box center [961, 567] width 328 height 34
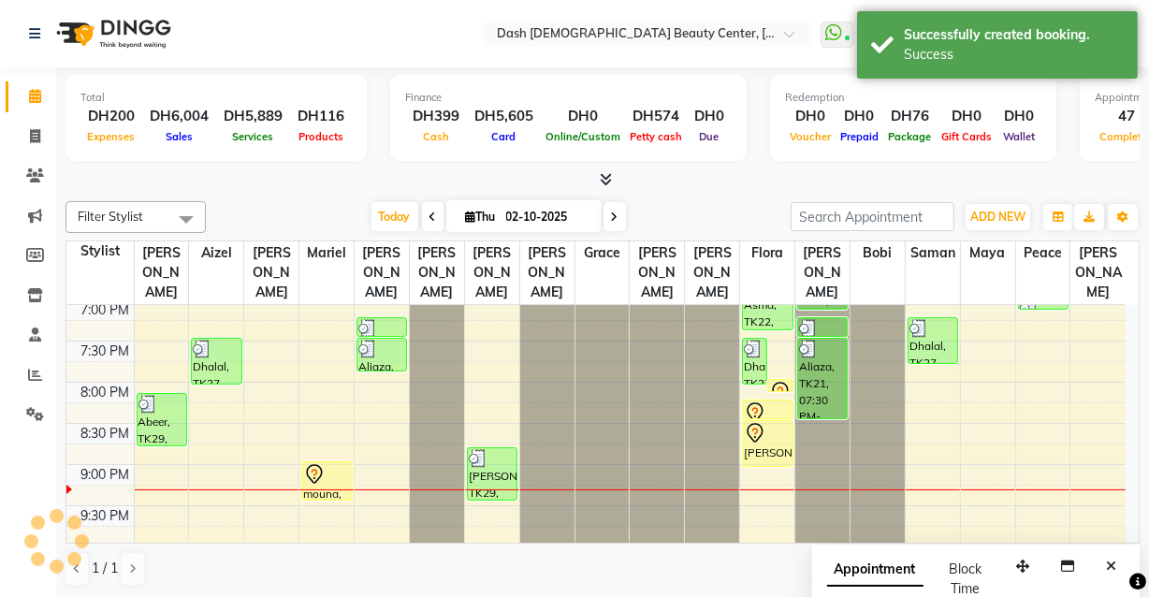
scroll to position [0, 0]
click at [318, 472] on div "mouna, TK30, 09:00 PM-09:30 PM, 4 Herbal Powder Ingredients" at bounding box center [326, 480] width 49 height 37
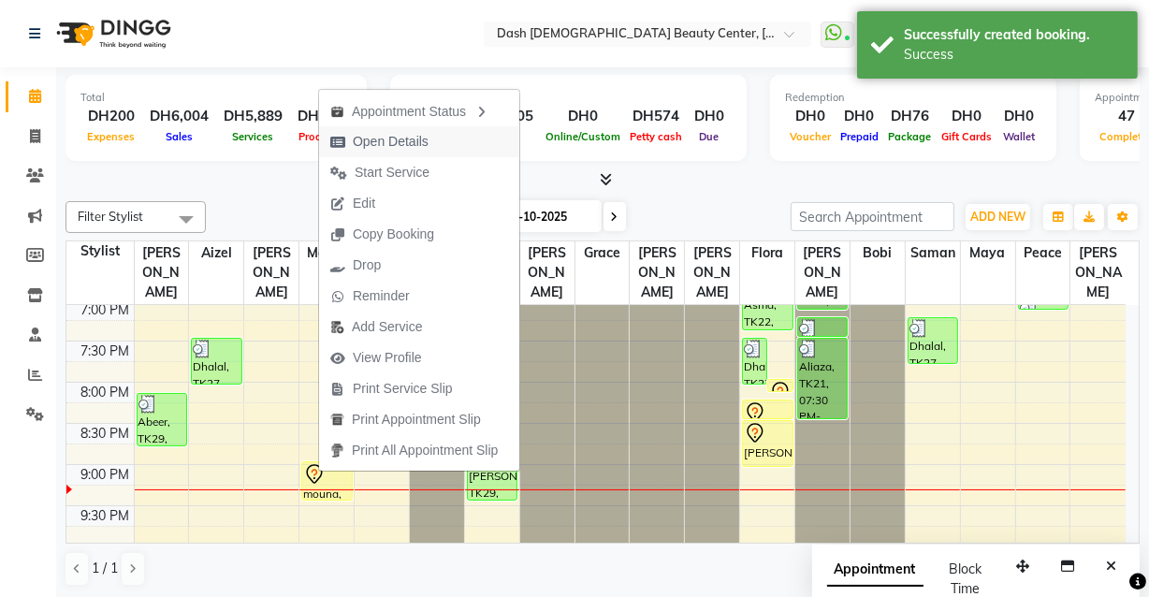
click at [431, 139] on span "Open Details" at bounding box center [379, 141] width 121 height 31
select select "7"
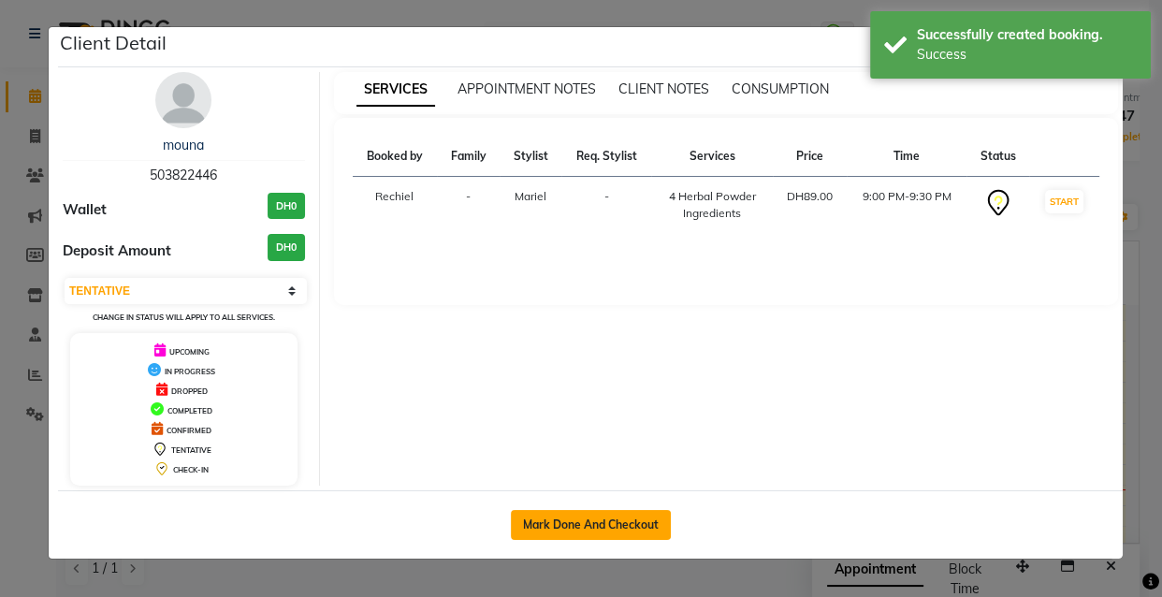
click at [612, 527] on button "Mark Done And Checkout" at bounding box center [591, 525] width 160 height 30
select select "service"
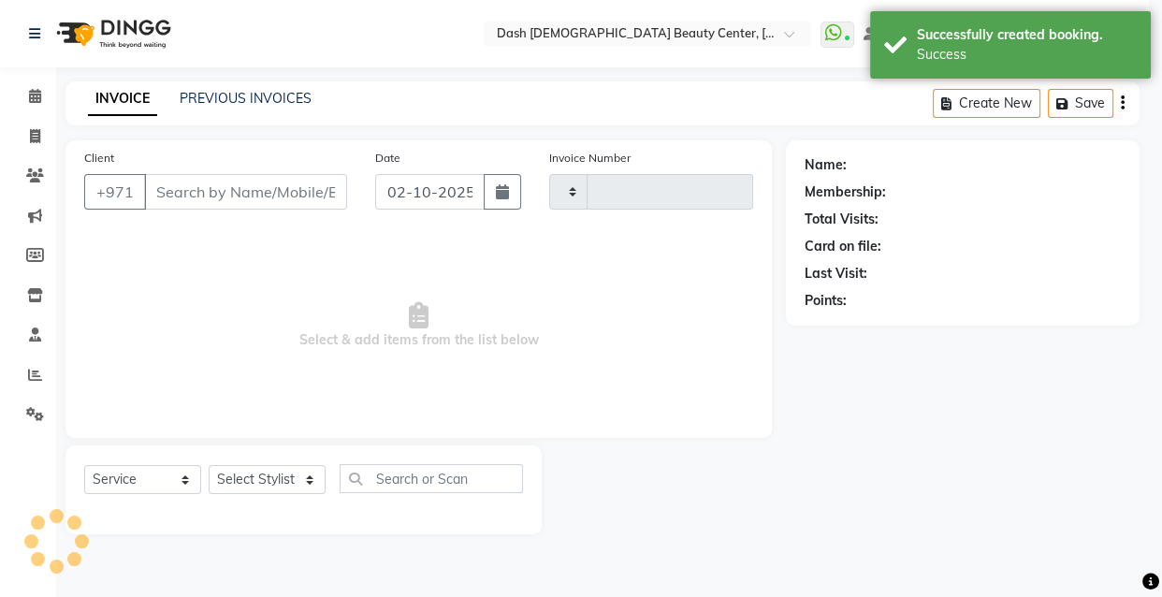
type input "4480"
select select "8372"
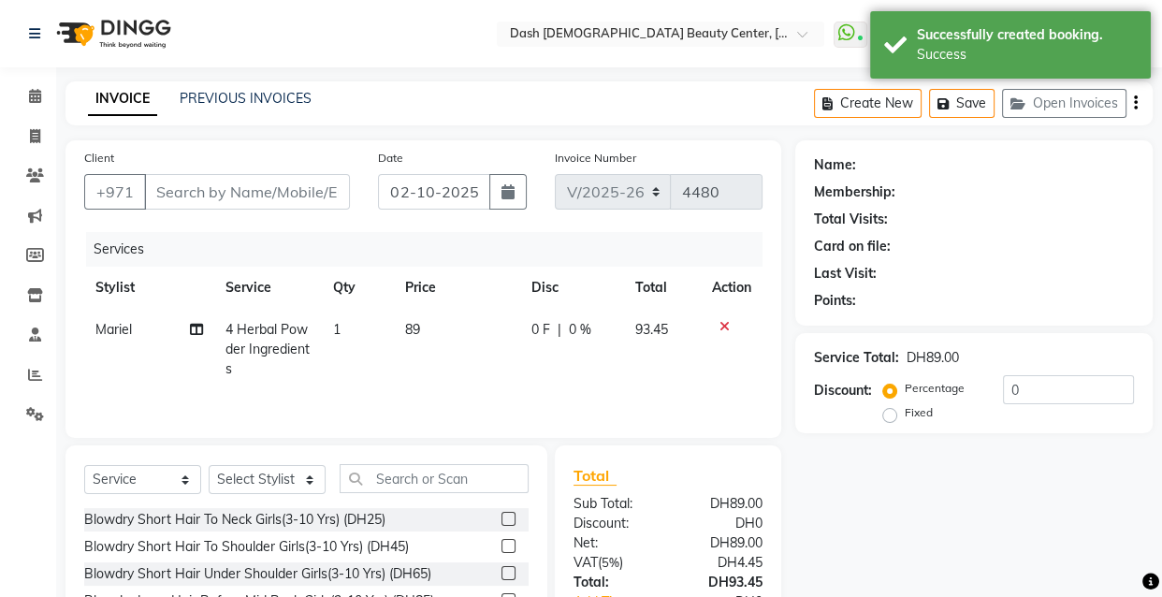
type input "503822446"
select select "81108"
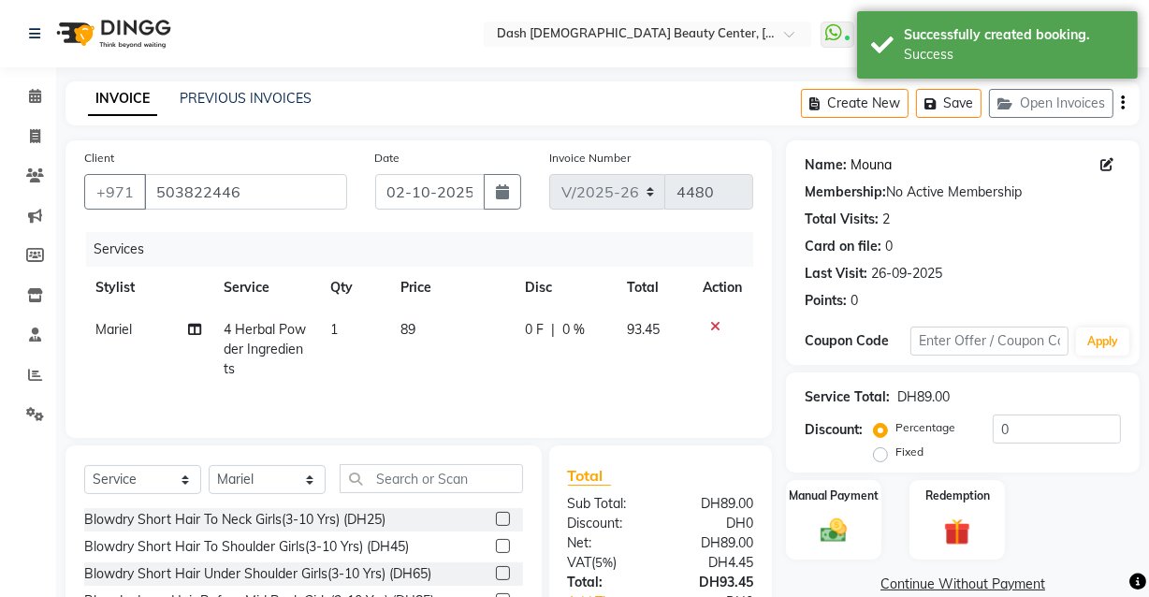
click at [884, 157] on link "Mouna" at bounding box center [871, 165] width 41 height 20
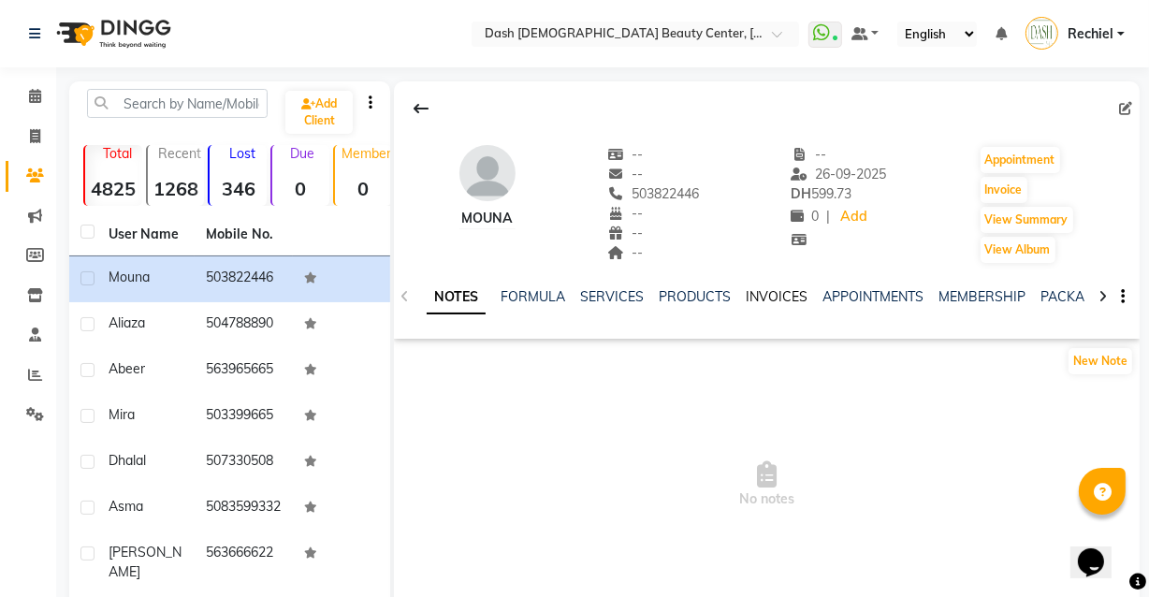
click at [780, 289] on link "INVOICES" at bounding box center [777, 296] width 62 height 17
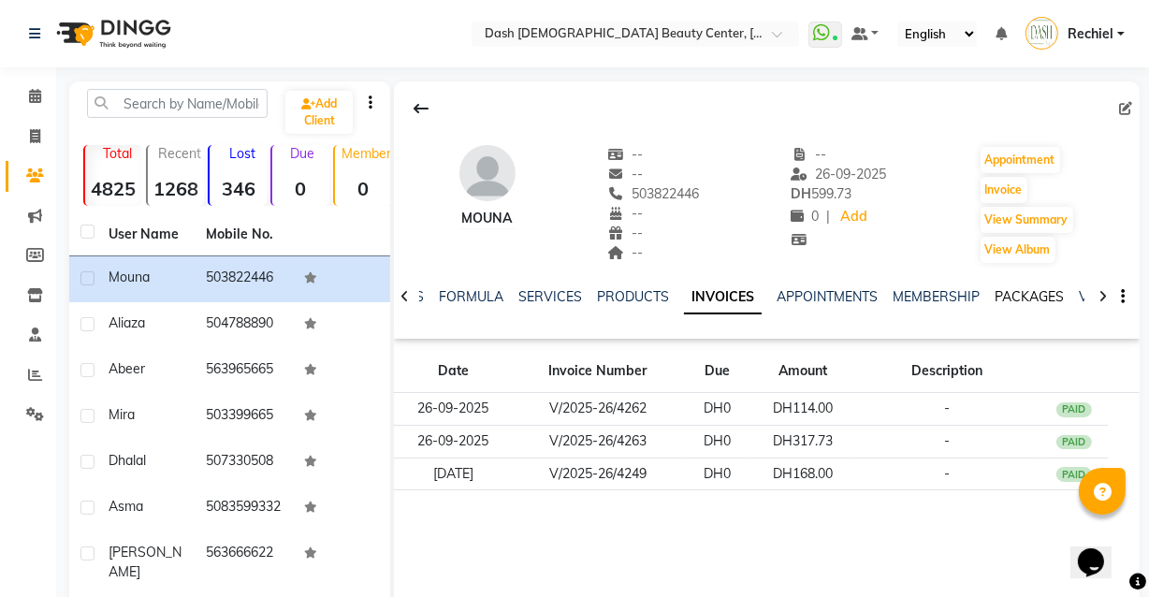
click at [1045, 297] on link "PACKAGES" at bounding box center [1029, 296] width 69 height 17
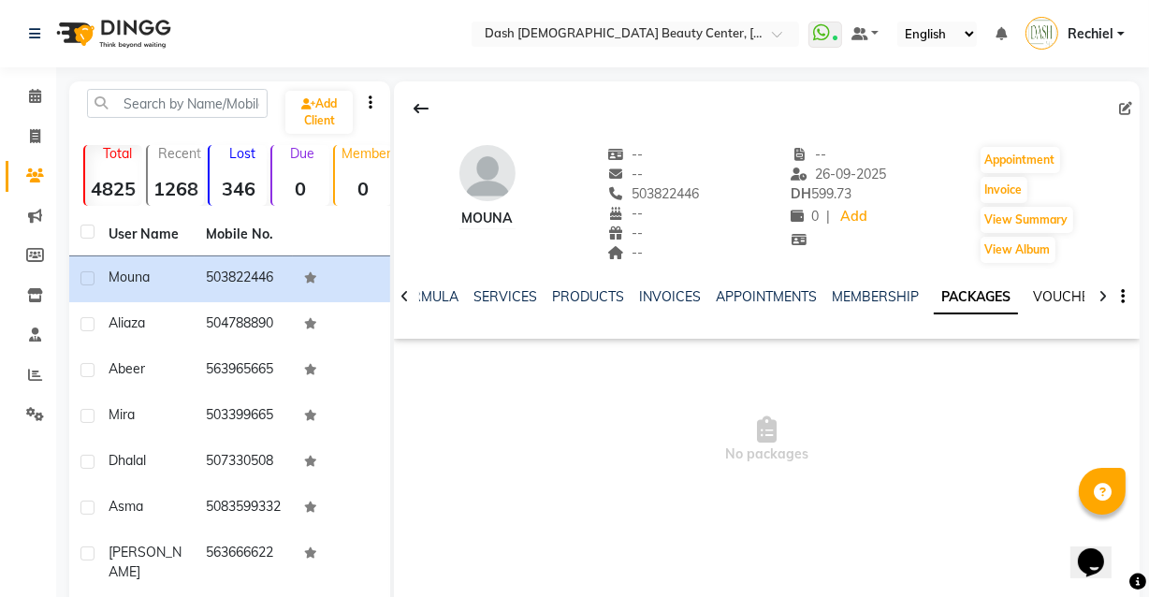
click at [1061, 293] on link "VOUCHERS" at bounding box center [1070, 296] width 74 height 17
click at [956, 296] on link "PACKAGES" at bounding box center [953, 296] width 69 height 17
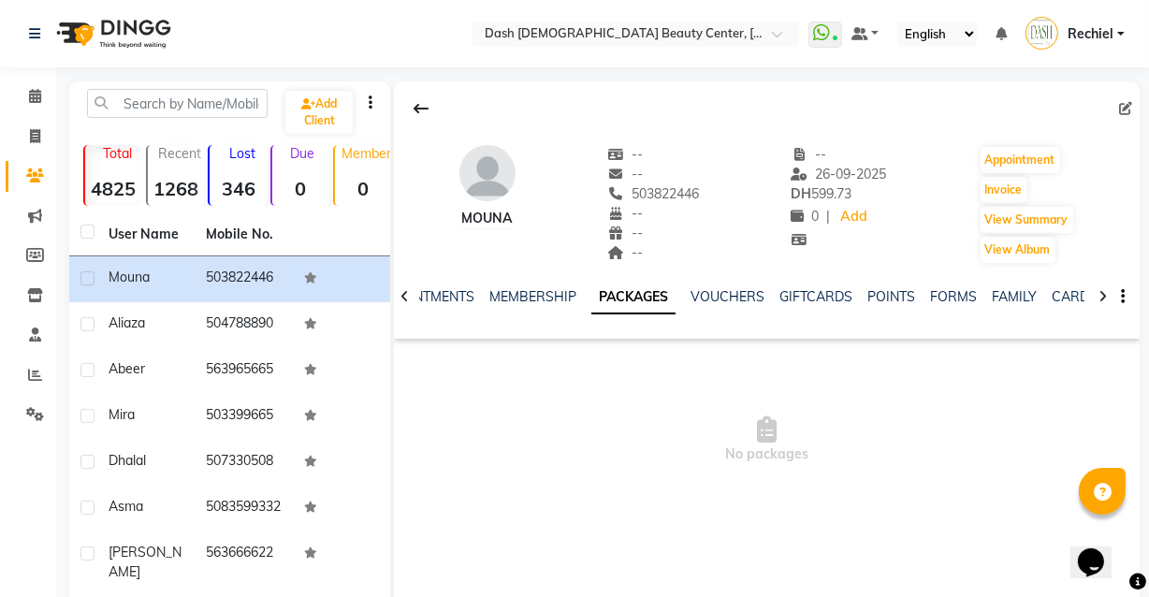
scroll to position [0, 427]
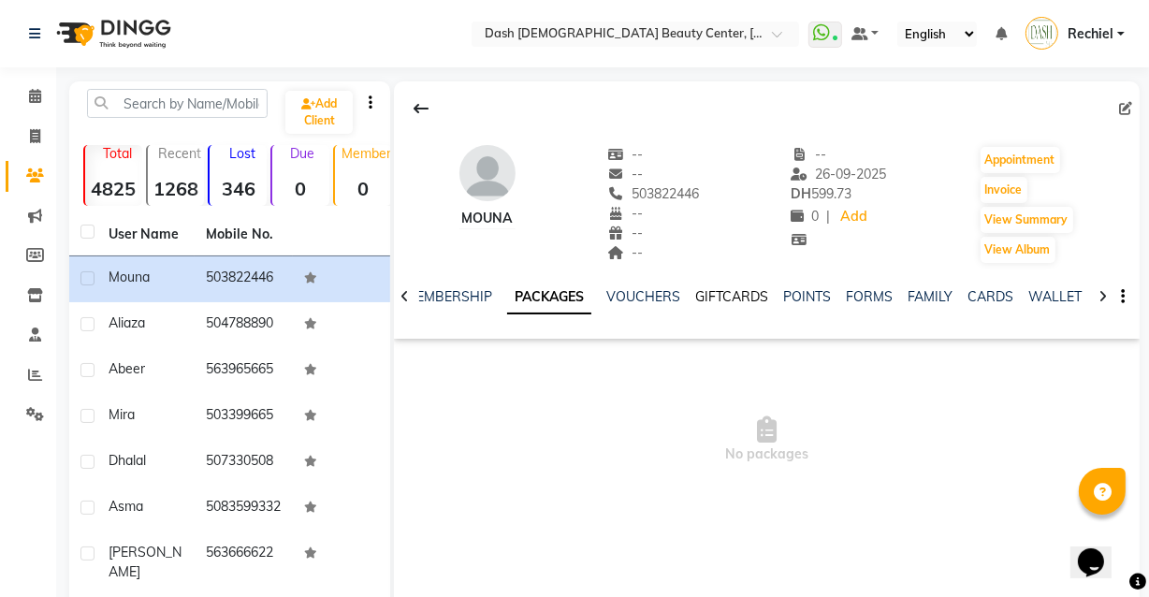
click at [716, 300] on link "GIFTCARDS" at bounding box center [731, 296] width 73 height 17
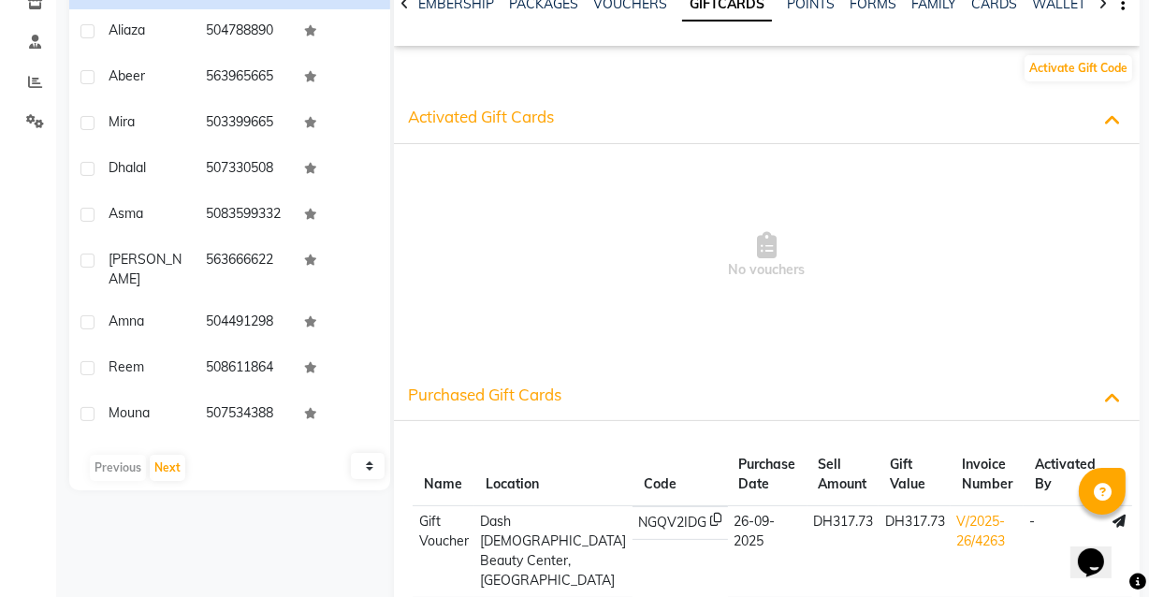
scroll to position [374, 0]
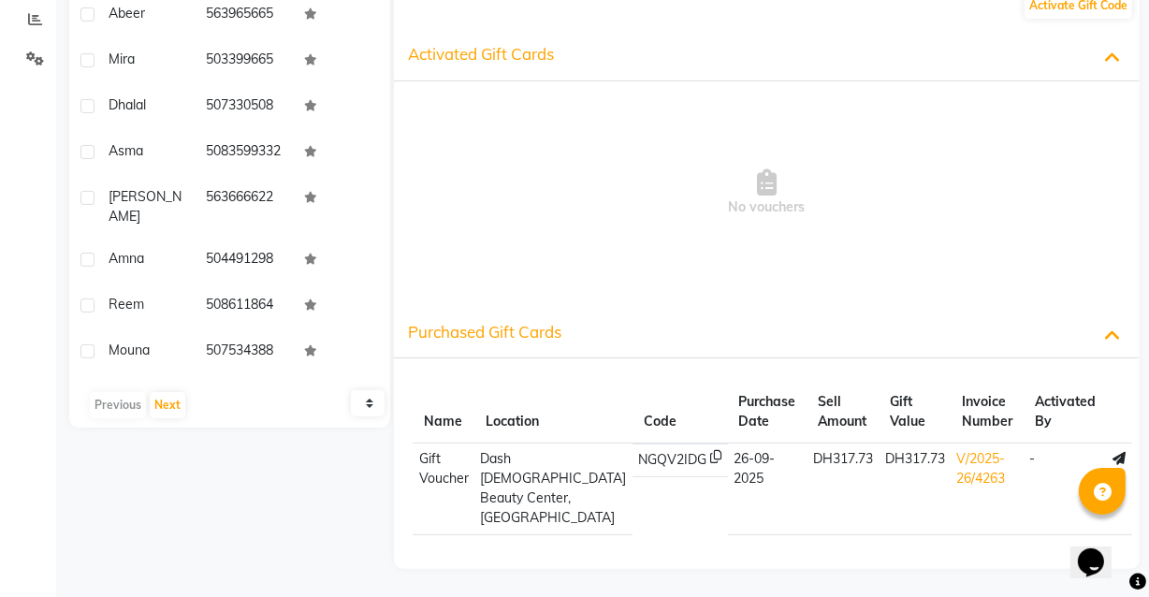
click at [710, 450] on icon at bounding box center [715, 460] width 11 height 20
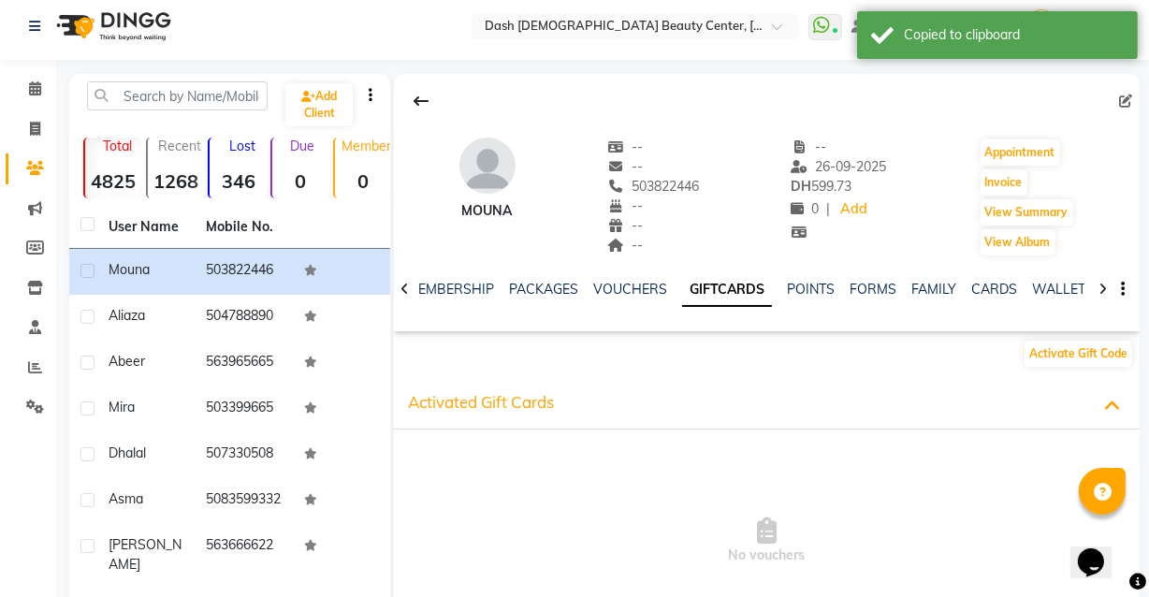
scroll to position [0, 0]
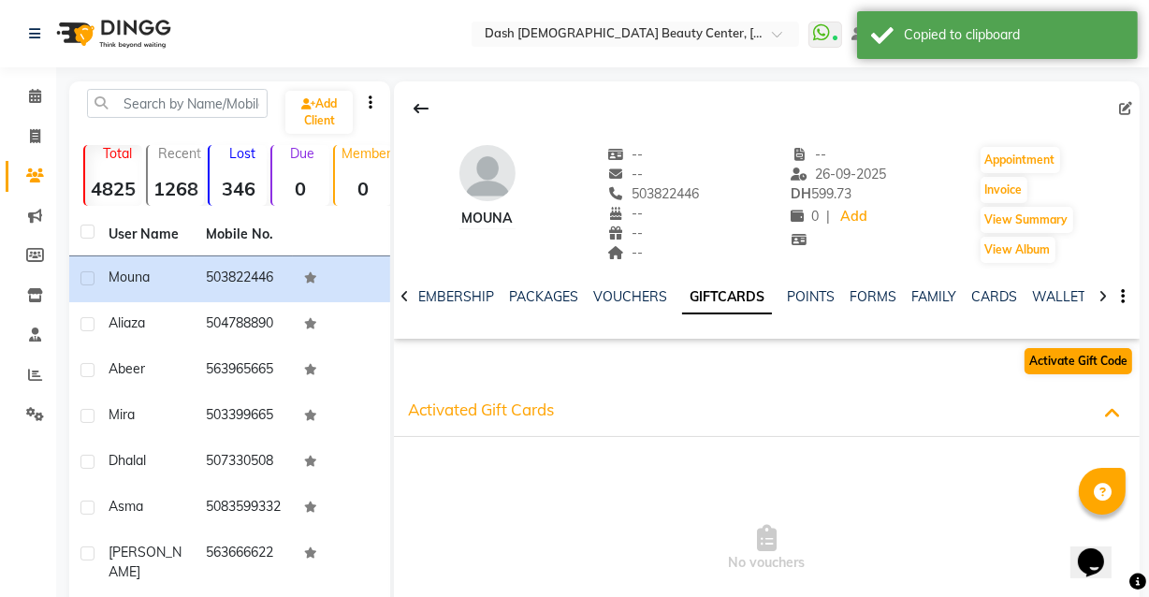
click at [1075, 358] on button "Activate Gift Code" at bounding box center [1079, 361] width 108 height 26
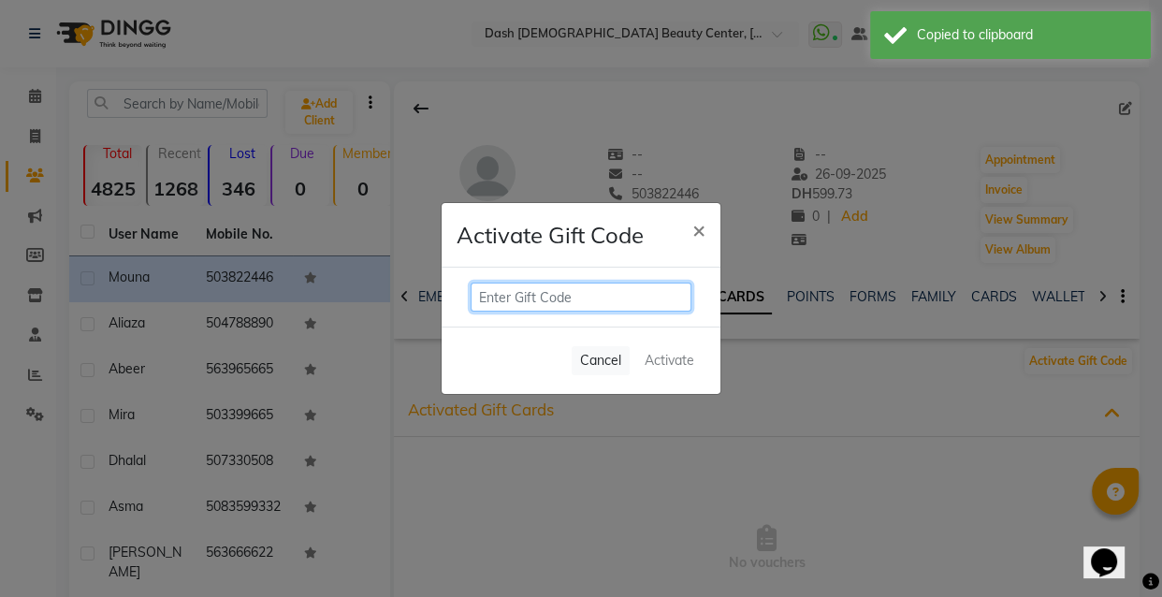
click at [618, 288] on input "text" at bounding box center [581, 297] width 221 height 29
paste input "NGQV2IDG"
type input "NGQV2IDG"
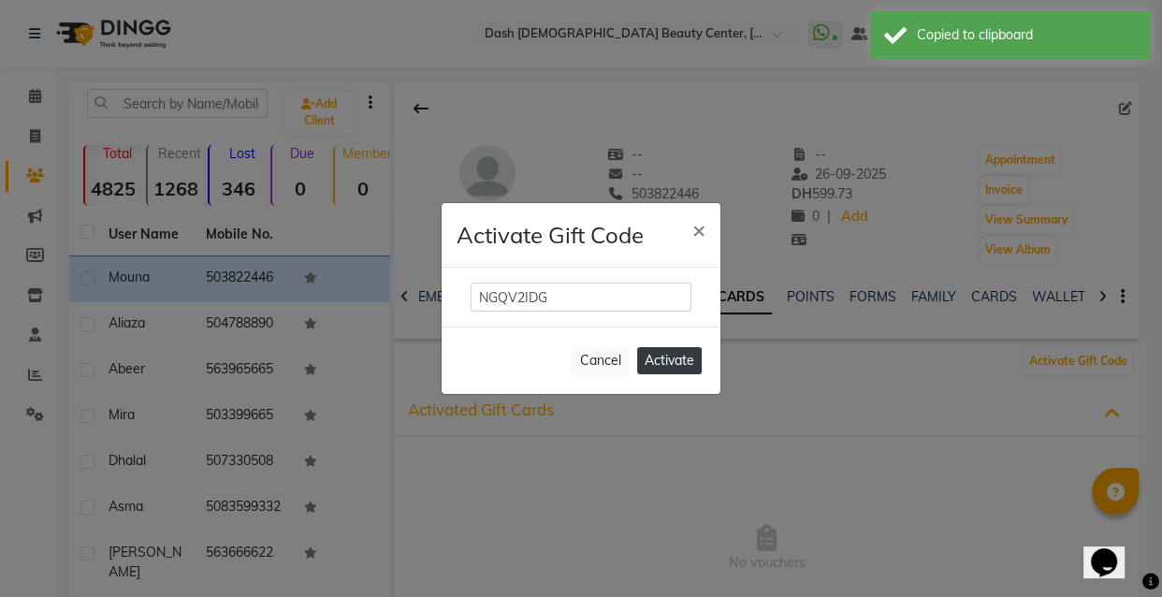
click at [683, 347] on button "Activate" at bounding box center [669, 360] width 65 height 27
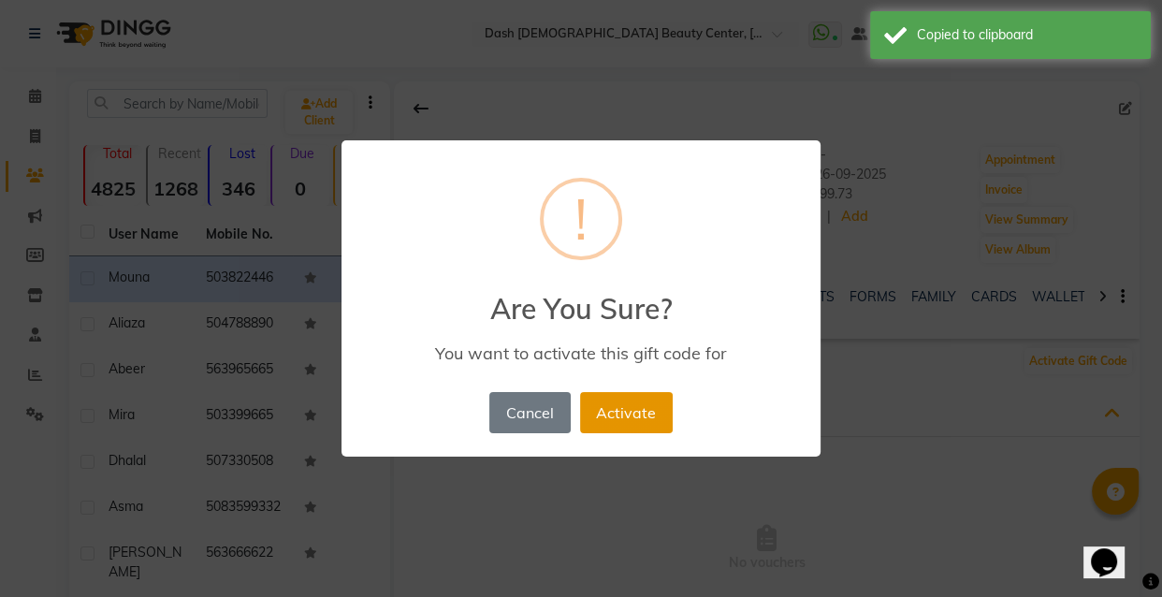
click at [632, 403] on button "Activate" at bounding box center [626, 412] width 93 height 41
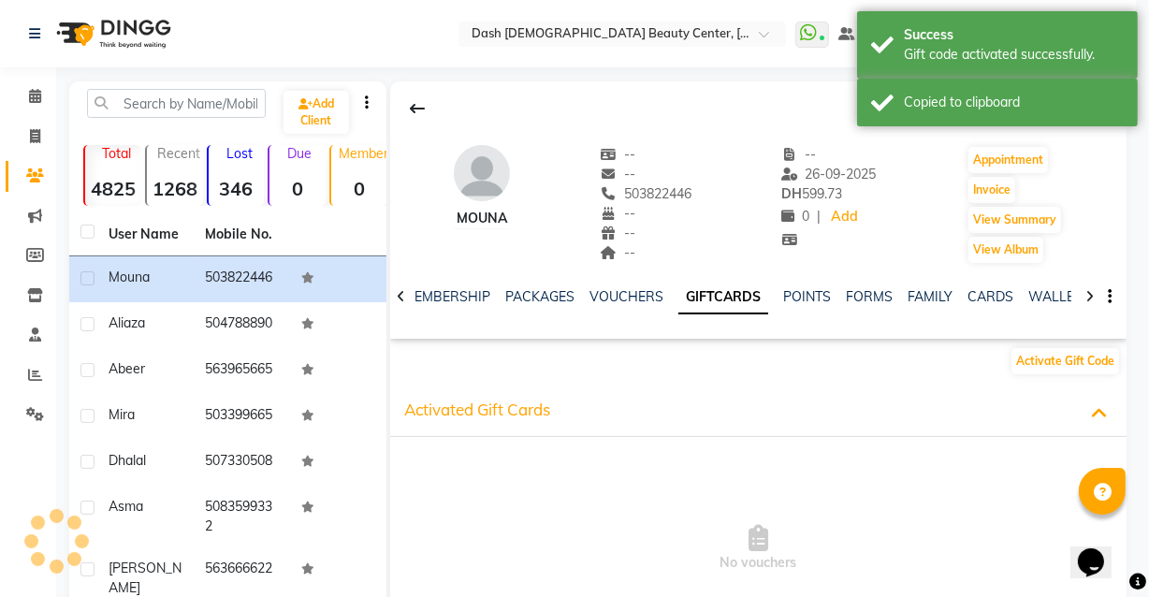
scroll to position [0, 386]
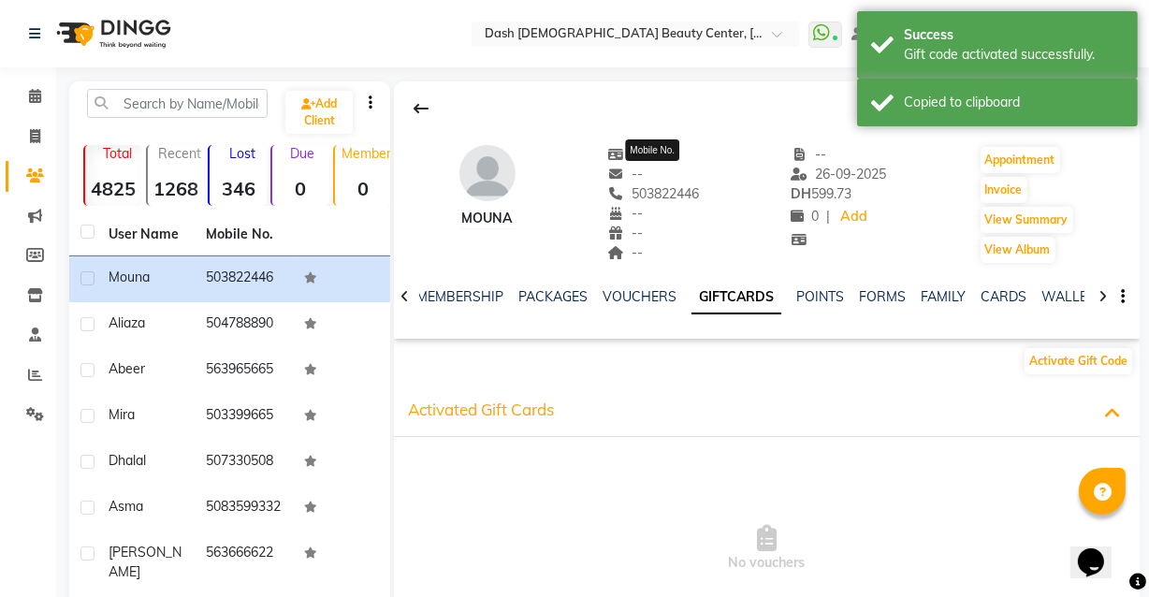
copy span "503822446"
click at [34, 96] on icon at bounding box center [35, 96] width 12 height 14
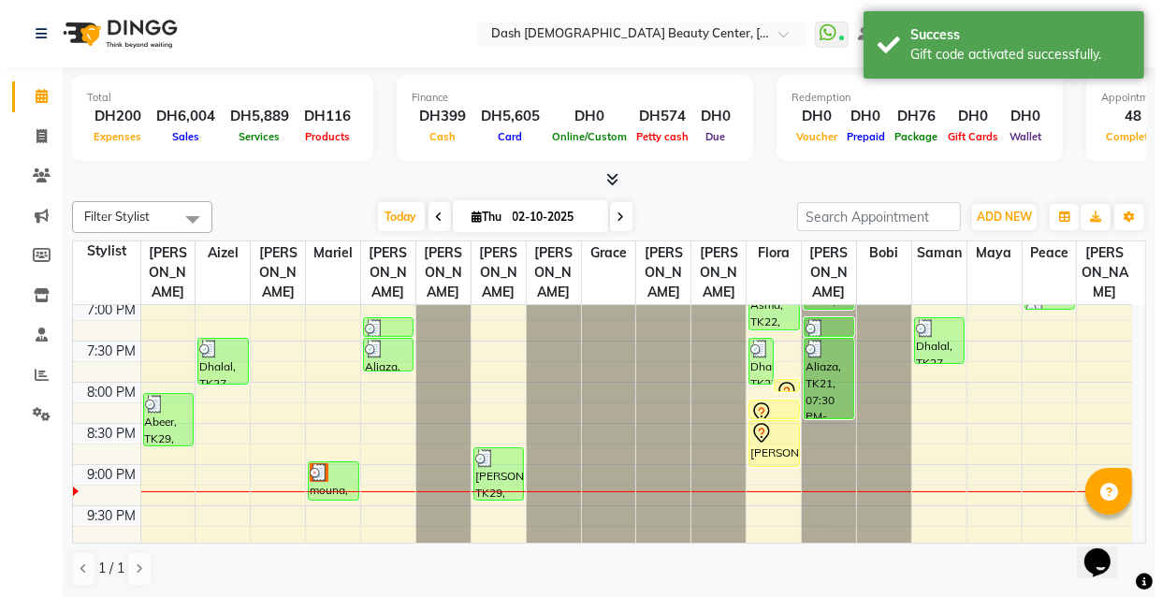
scroll to position [889, 0]
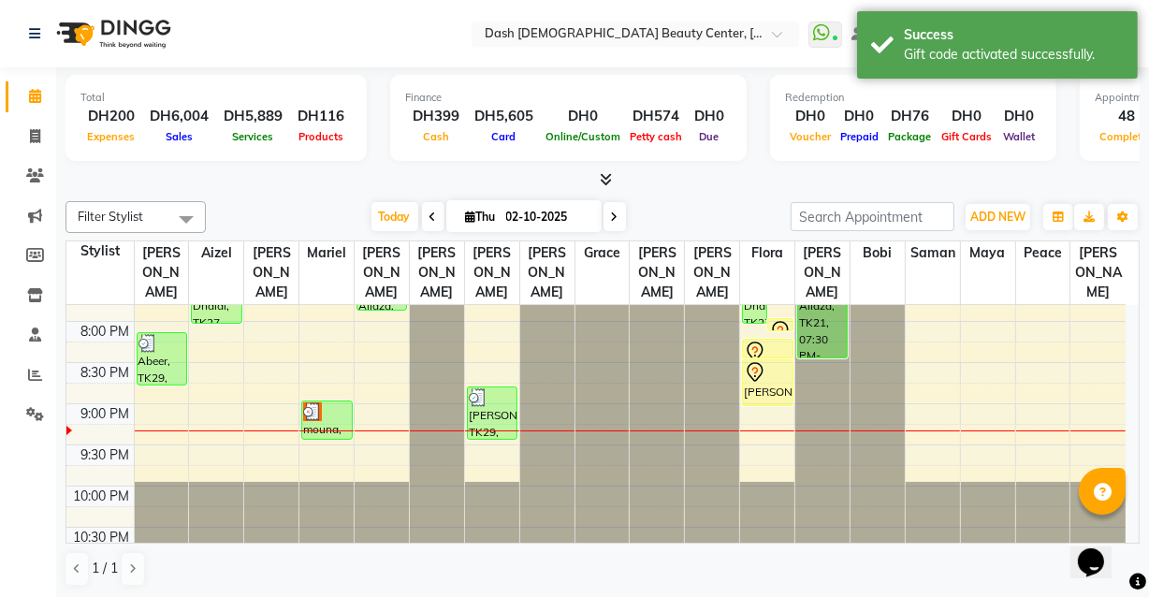
click at [325, 402] on div at bounding box center [326, 411] width 47 height 19
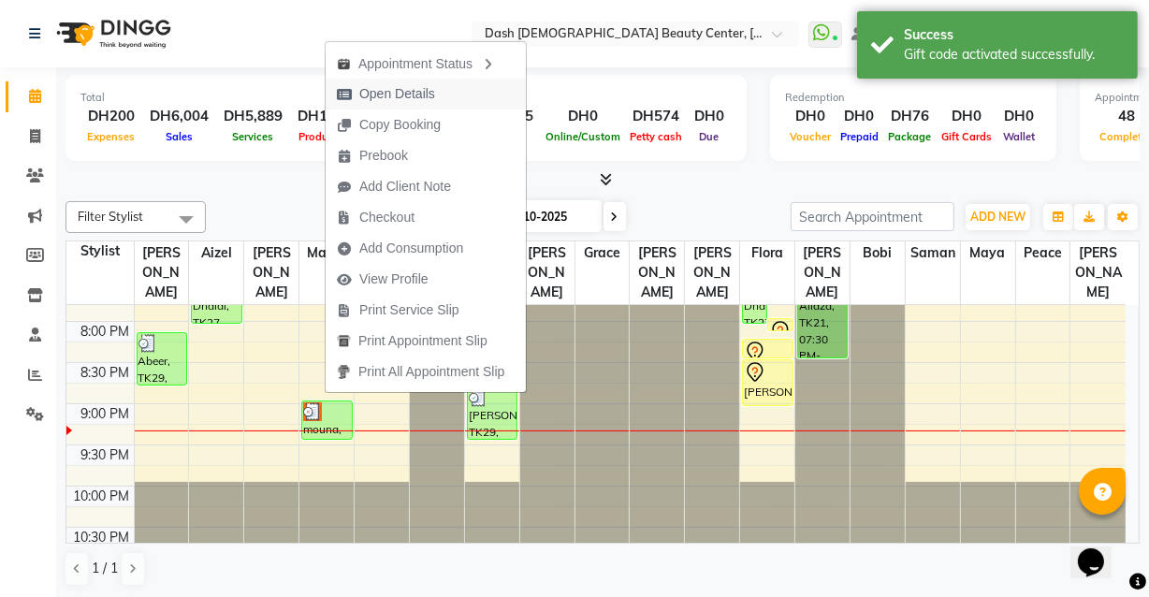
click at [446, 85] on button "Open Details" at bounding box center [426, 94] width 200 height 31
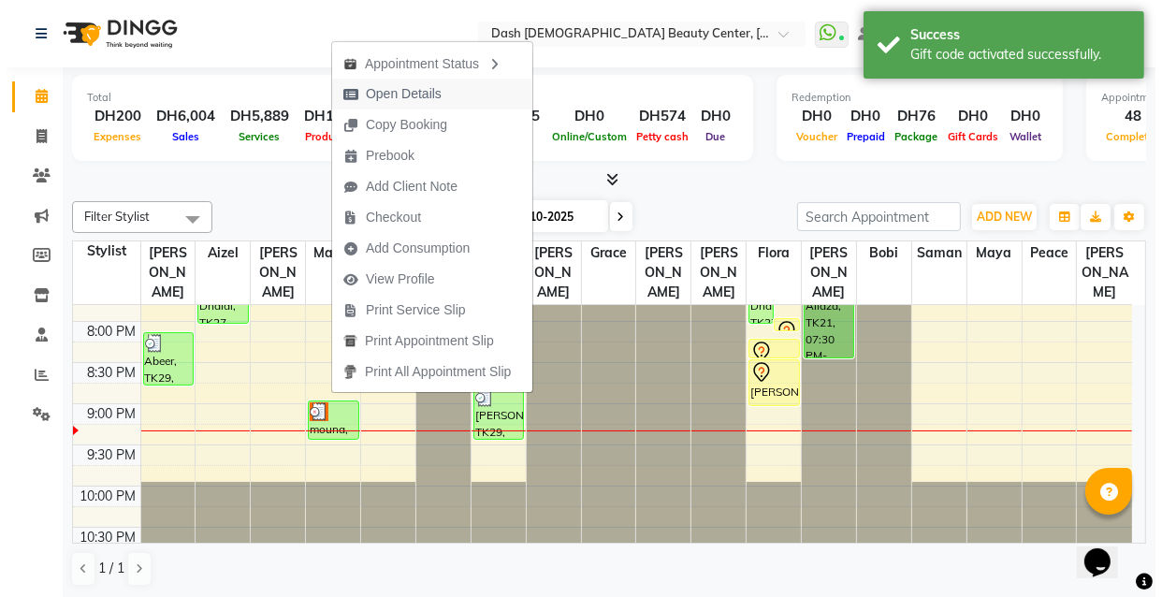
select select "3"
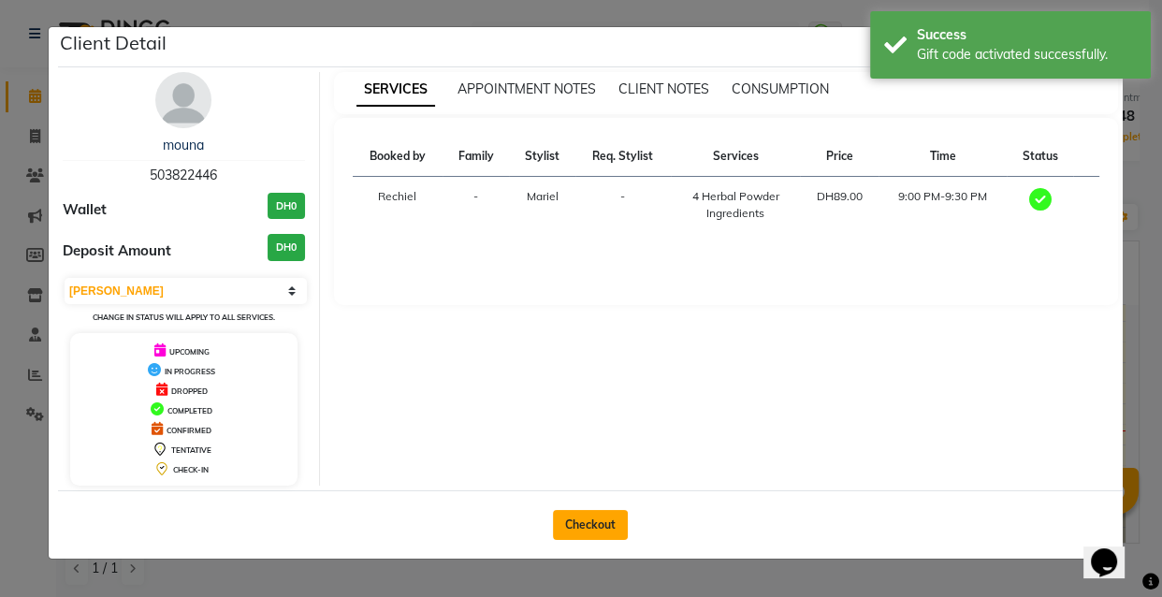
click at [608, 519] on button "Checkout" at bounding box center [590, 525] width 75 height 30
select select "service"
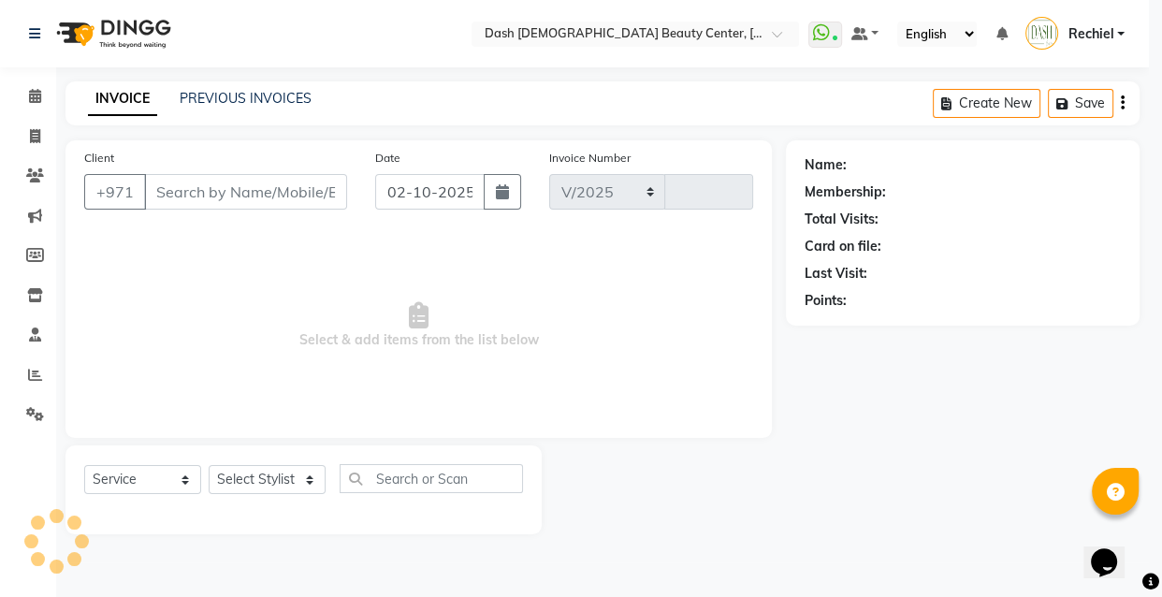
select select "8372"
type input "4480"
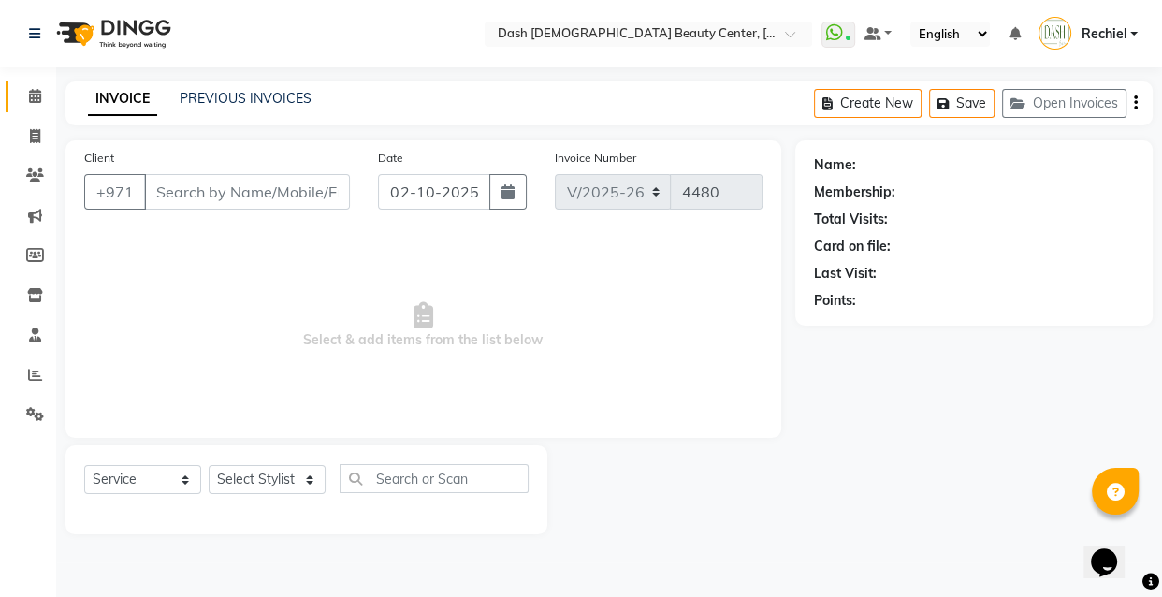
type input "503822446"
select select "81108"
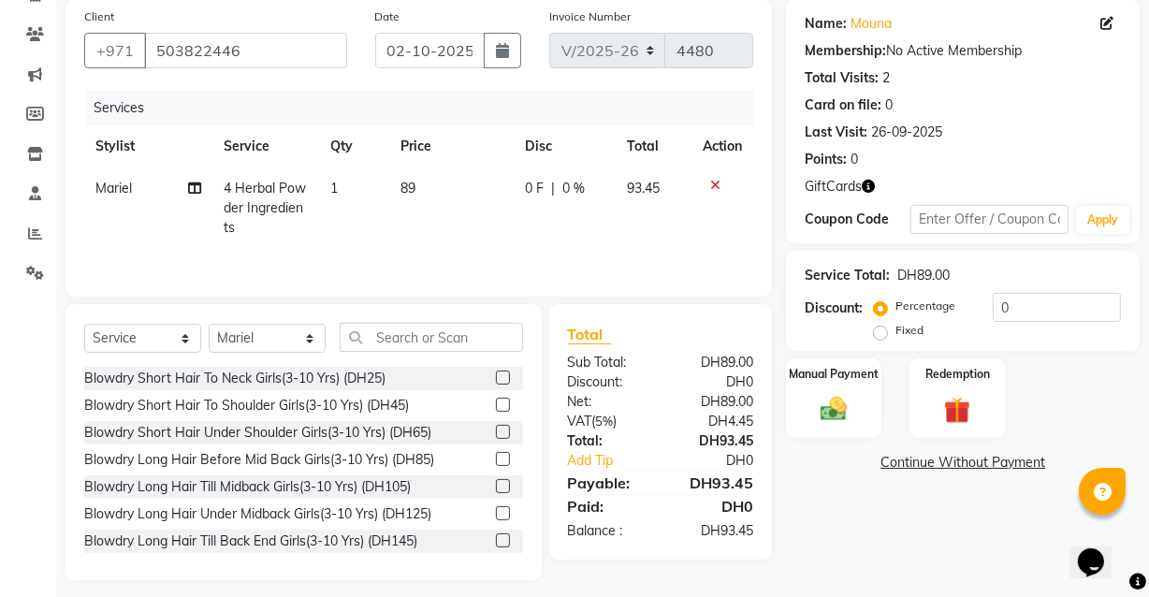
scroll to position [153, 0]
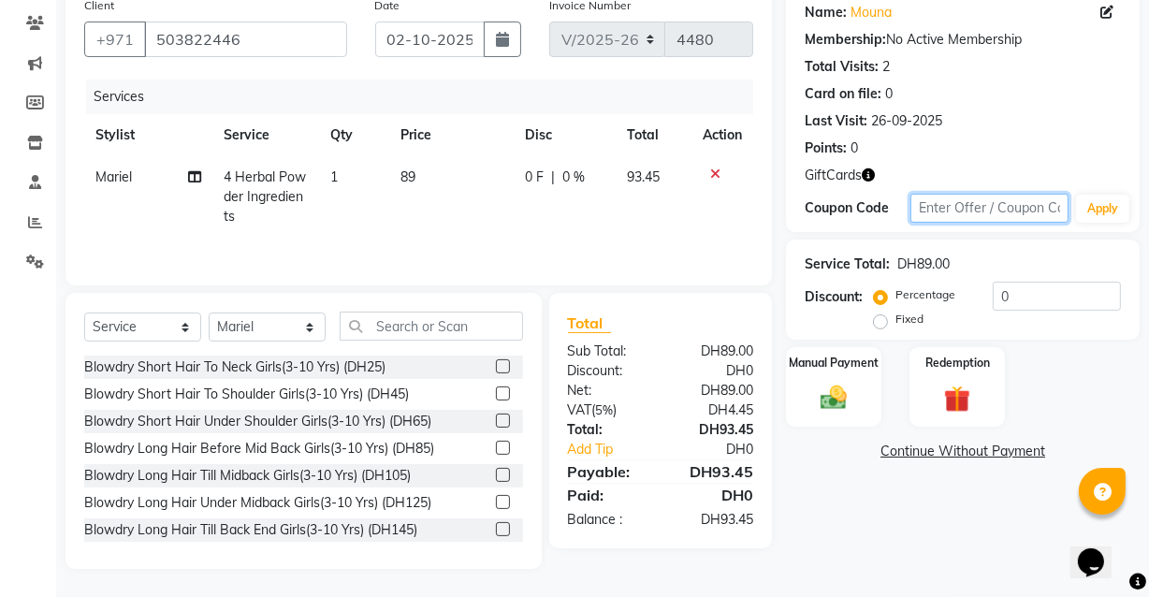
click at [1027, 204] on input "text" at bounding box center [990, 208] width 158 height 29
click at [961, 393] on img at bounding box center [957, 399] width 45 height 35
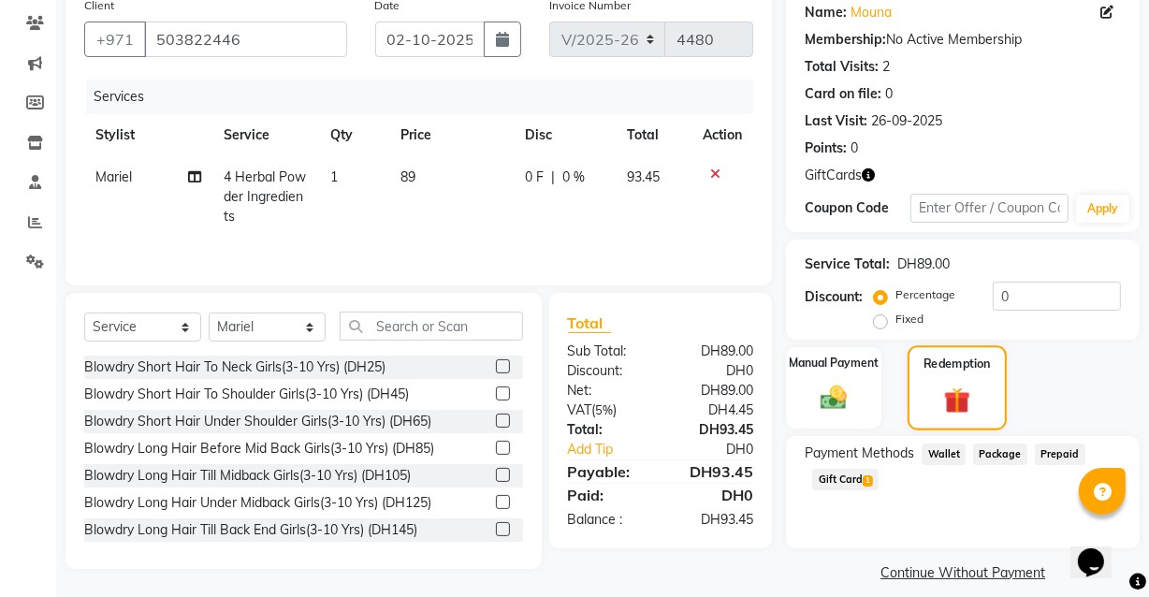
scroll to position [168, 0]
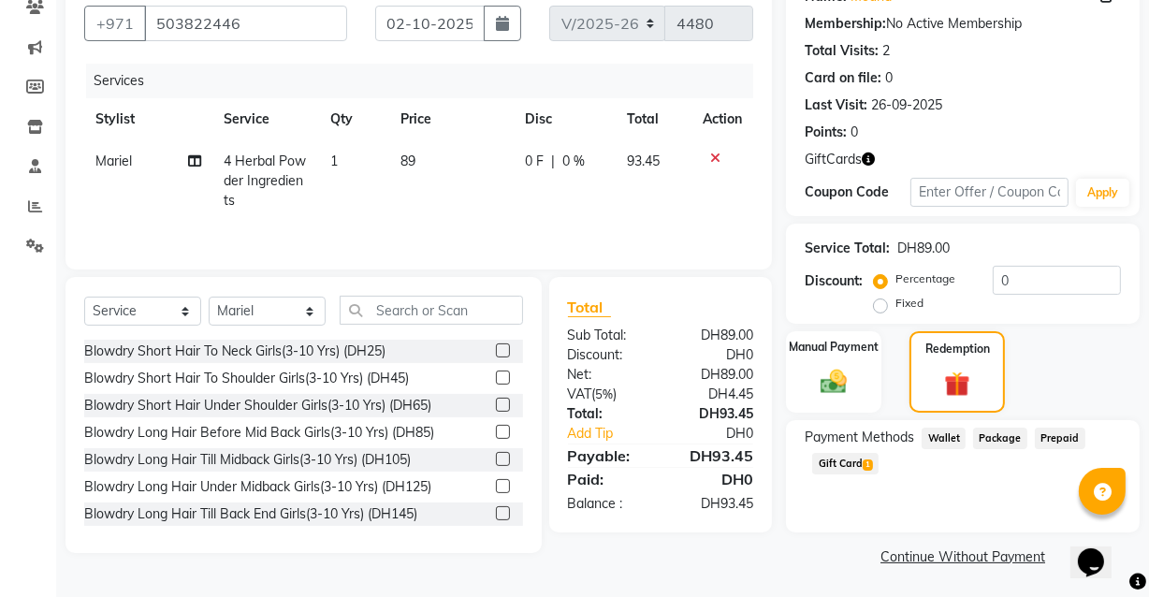
click at [850, 462] on span "Gift Card 1" at bounding box center [845, 464] width 66 height 22
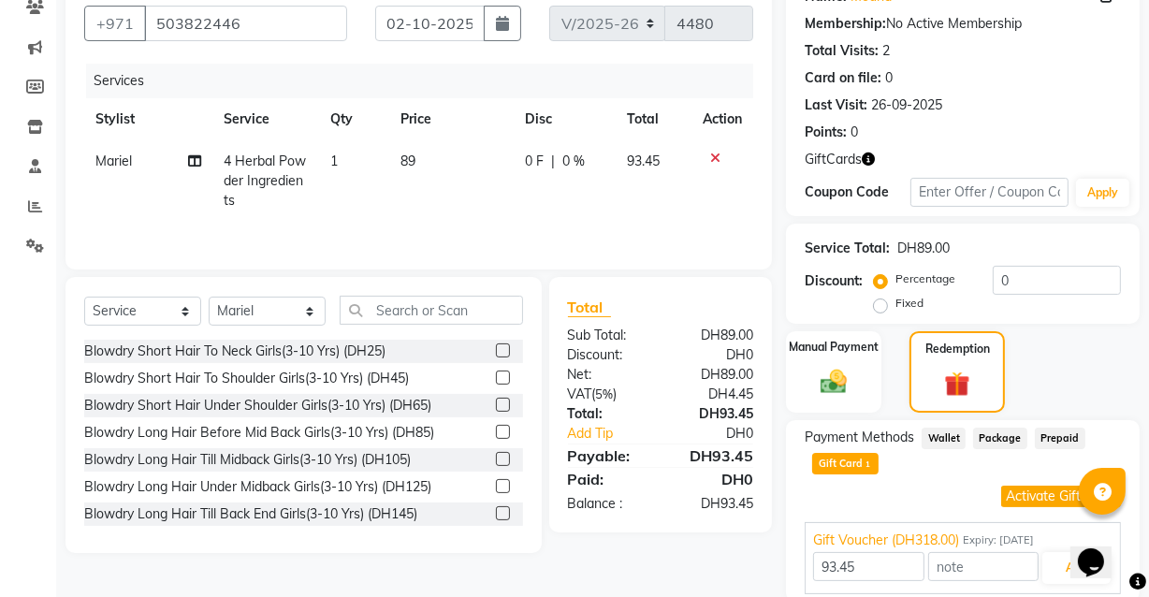
scroll to position [238, 0]
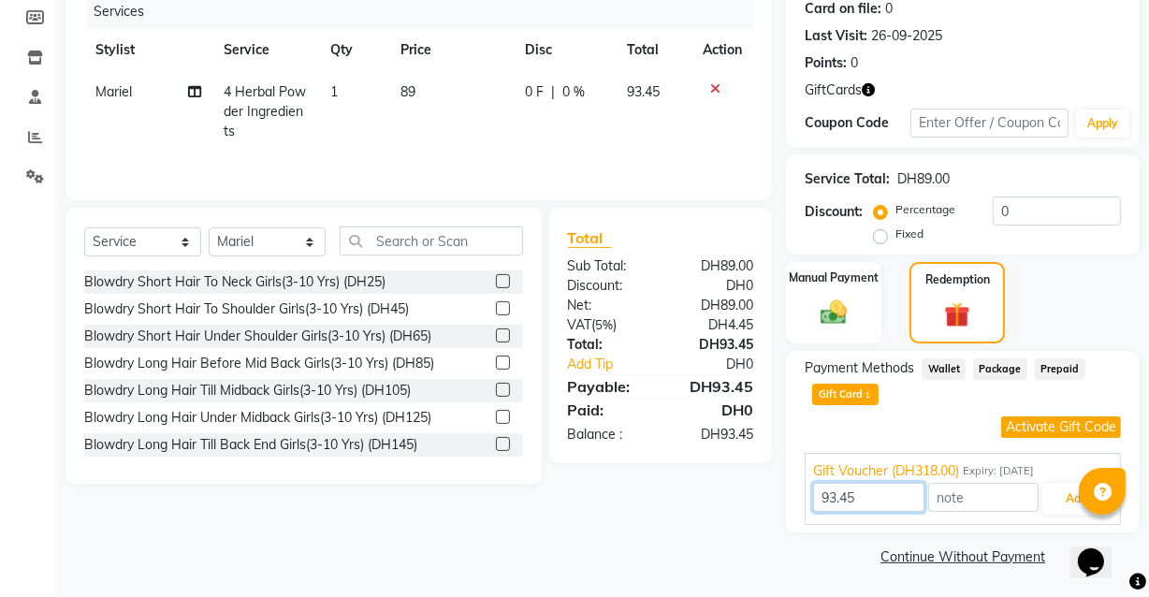
click at [883, 494] on input "93.45" at bounding box center [868, 497] width 110 height 29
type input "9"
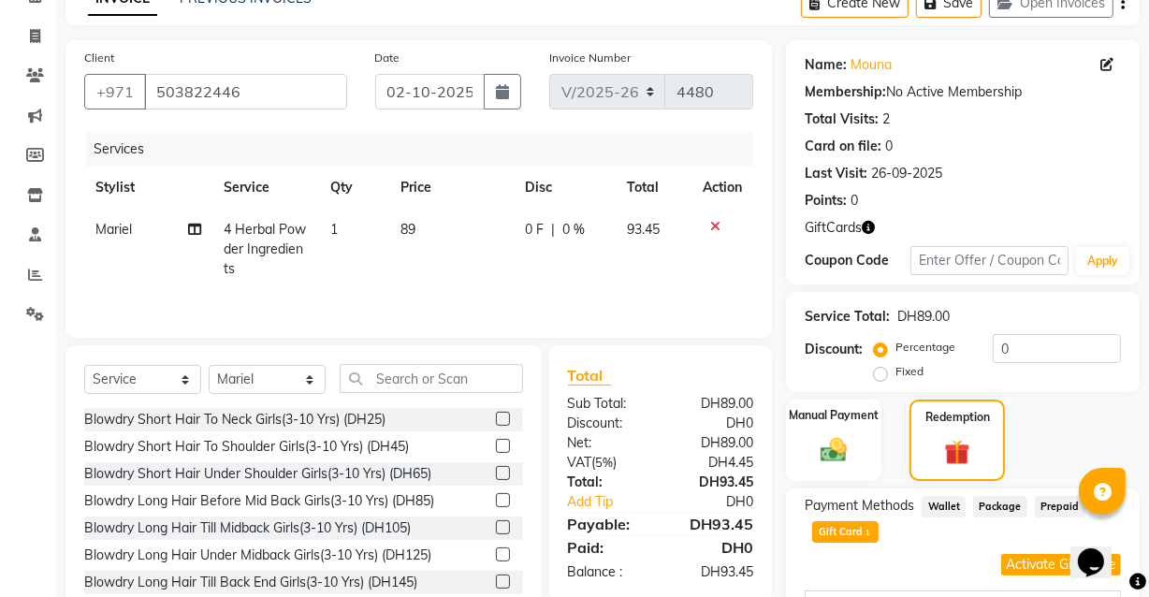
scroll to position [81, 0]
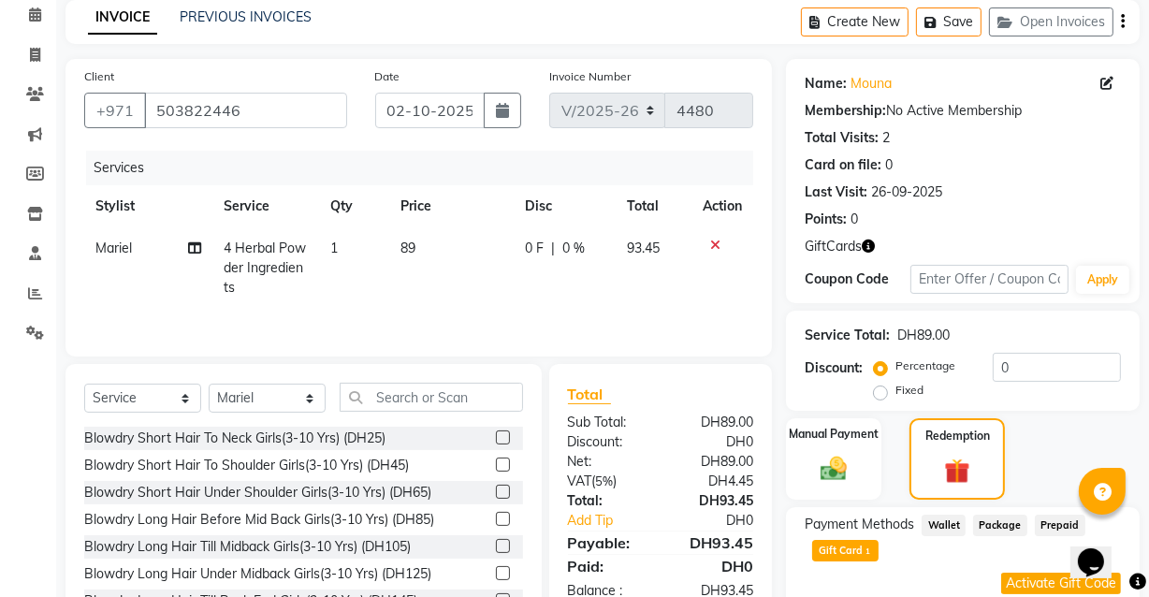
click at [410, 244] on span "89" at bounding box center [408, 248] width 15 height 17
select select "81108"
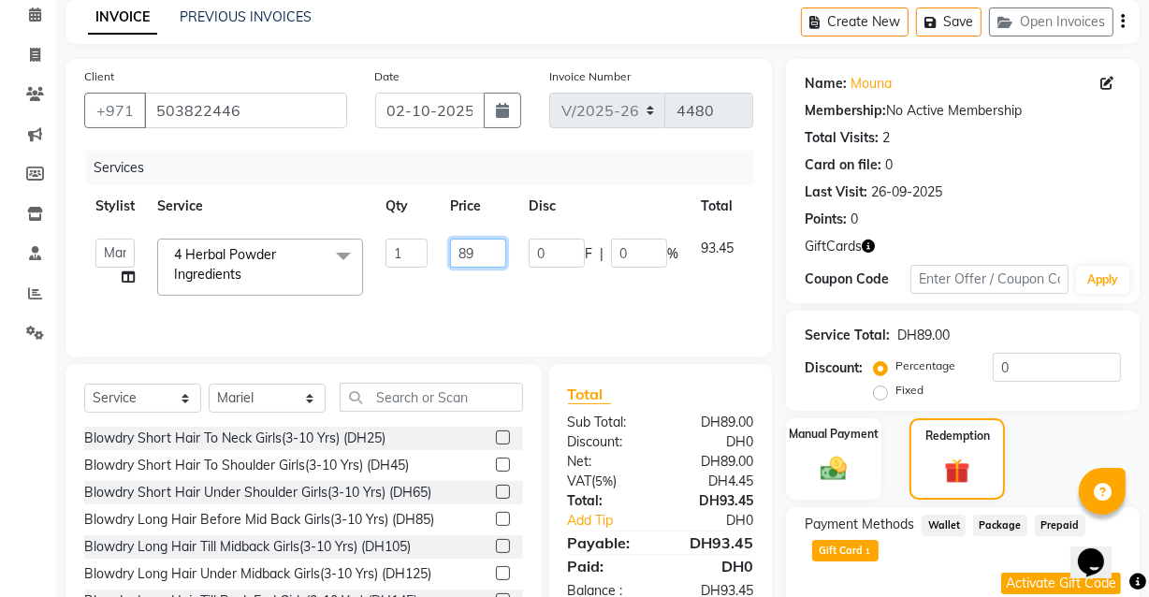
click at [478, 252] on input "89" at bounding box center [478, 253] width 56 height 29
type input "8"
type input "60.52"
click at [640, 295] on tr "[PERSON_NAME] [PERSON_NAME] [PERSON_NAME] [PERSON_NAME] [PERSON_NAME] [PERSON_N…" at bounding box center [445, 267] width 723 height 80
type input "318"
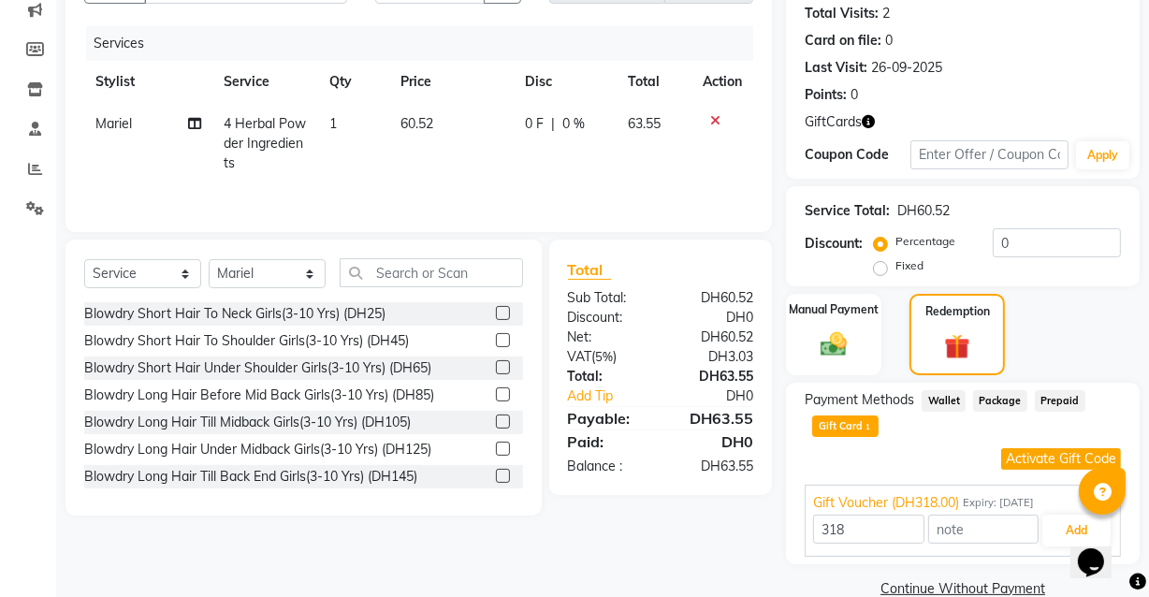
scroll to position [185, 0]
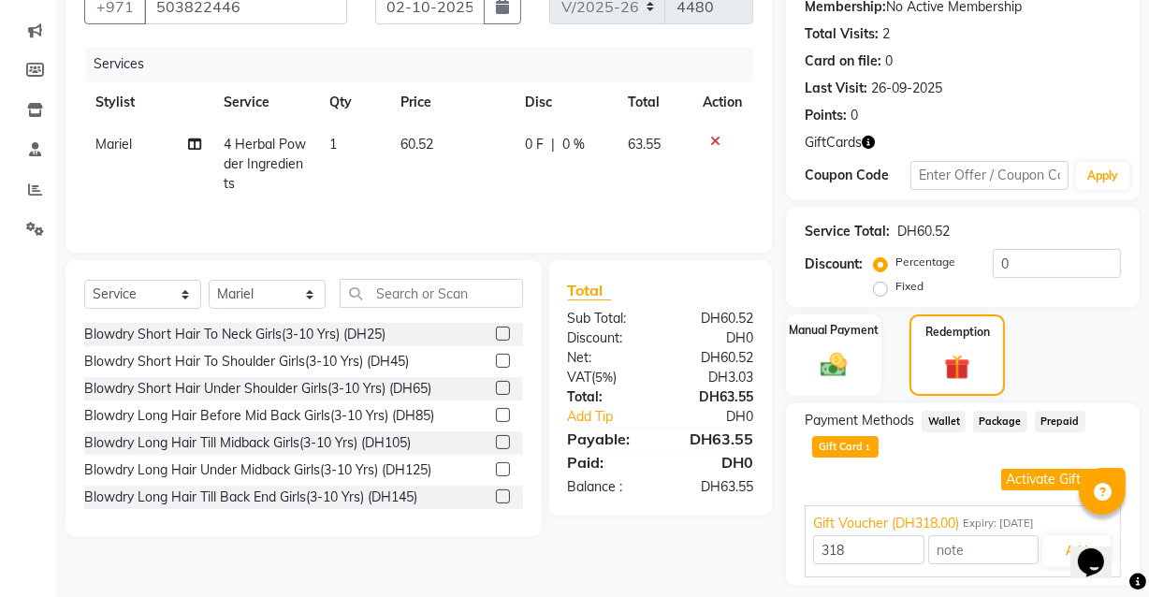
click at [431, 135] on td "60.52" at bounding box center [451, 164] width 124 height 81
select select "81108"
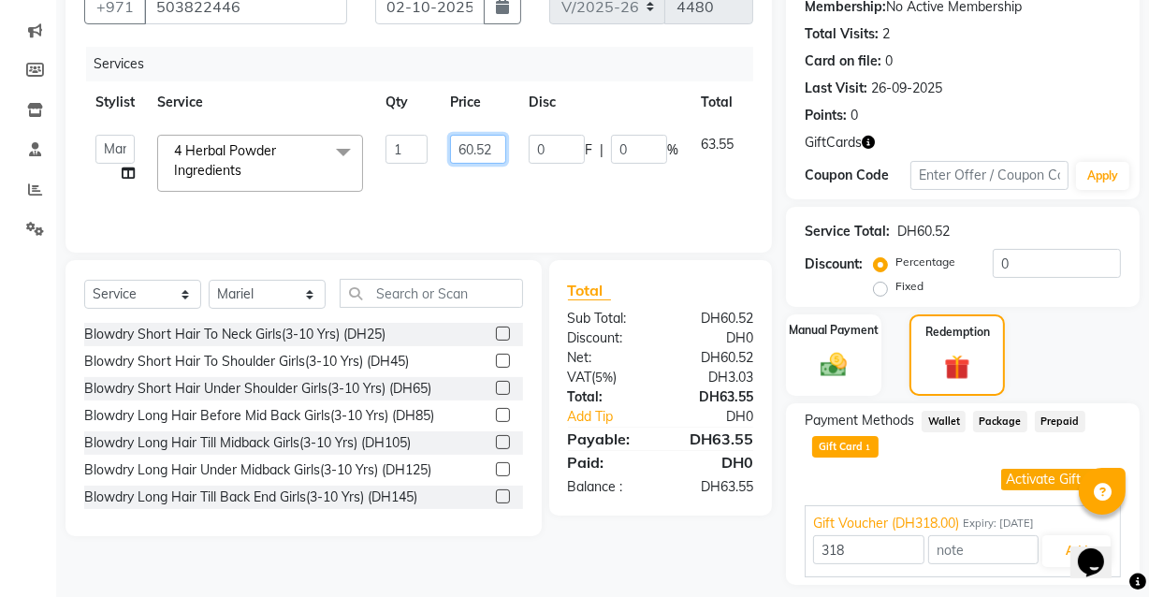
click at [489, 147] on input "60.52" at bounding box center [478, 149] width 56 height 29
type input "60.50"
click at [666, 183] on tr "[PERSON_NAME] [PERSON_NAME] [PERSON_NAME] [PERSON_NAME] [PERSON_NAME] [PERSON_N…" at bounding box center [445, 164] width 723 height 80
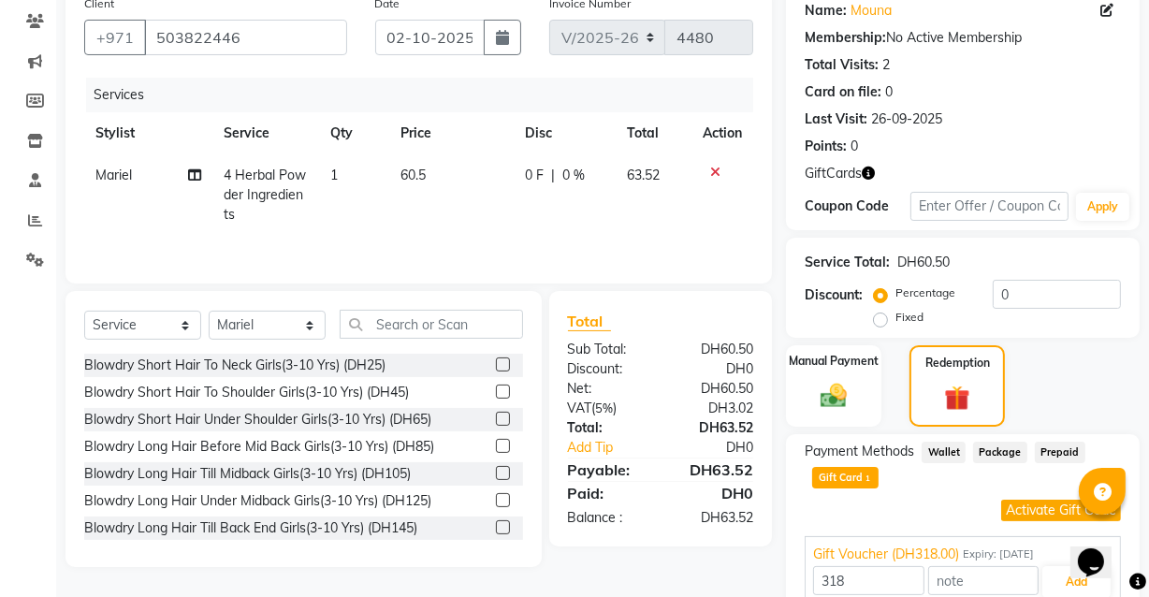
scroll to position [155, 0]
click at [839, 168] on span "GiftCards" at bounding box center [833, 173] width 57 height 20
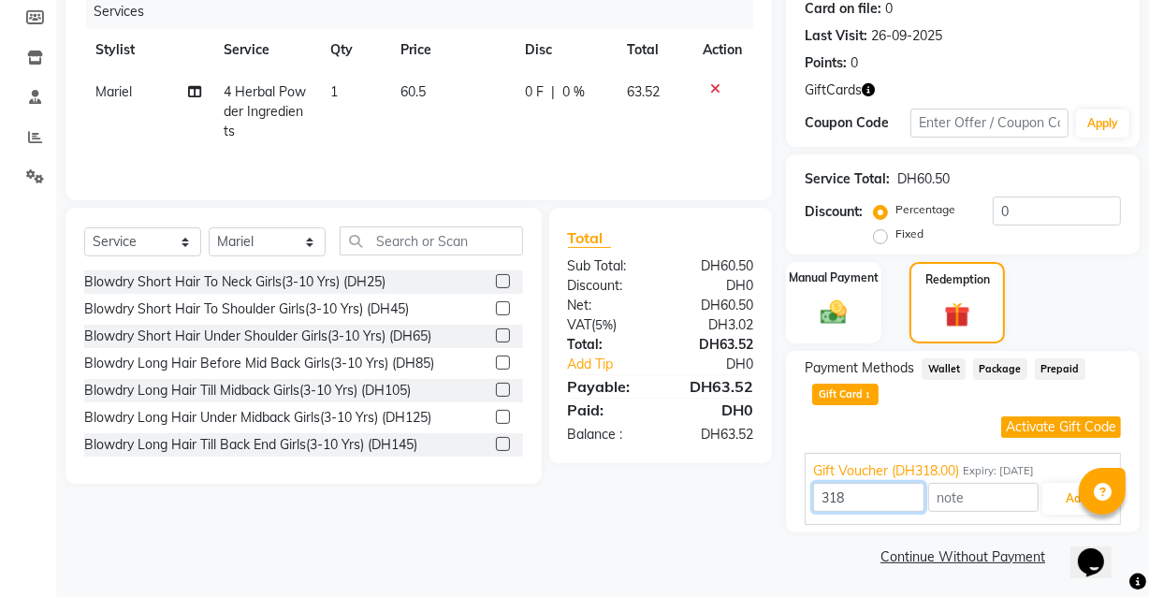
click at [866, 493] on input "318" at bounding box center [868, 497] width 110 height 29
type input "3"
type input "63.52"
click at [1063, 483] on button "Add" at bounding box center [1077, 499] width 68 height 32
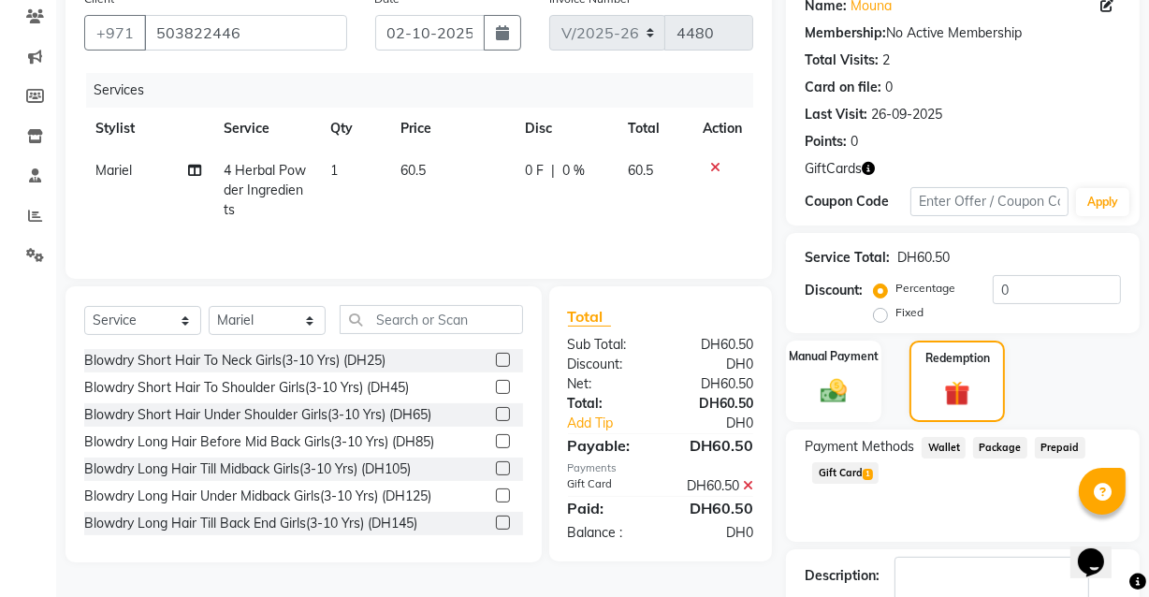
scroll to position [274, 0]
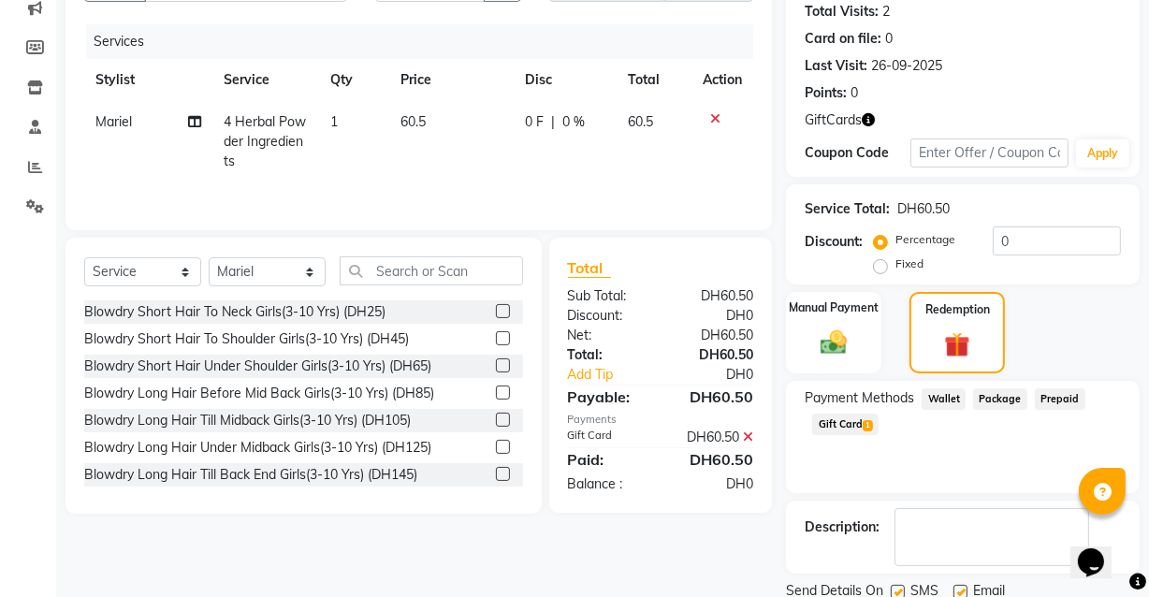
click at [749, 434] on icon at bounding box center [748, 437] width 10 height 13
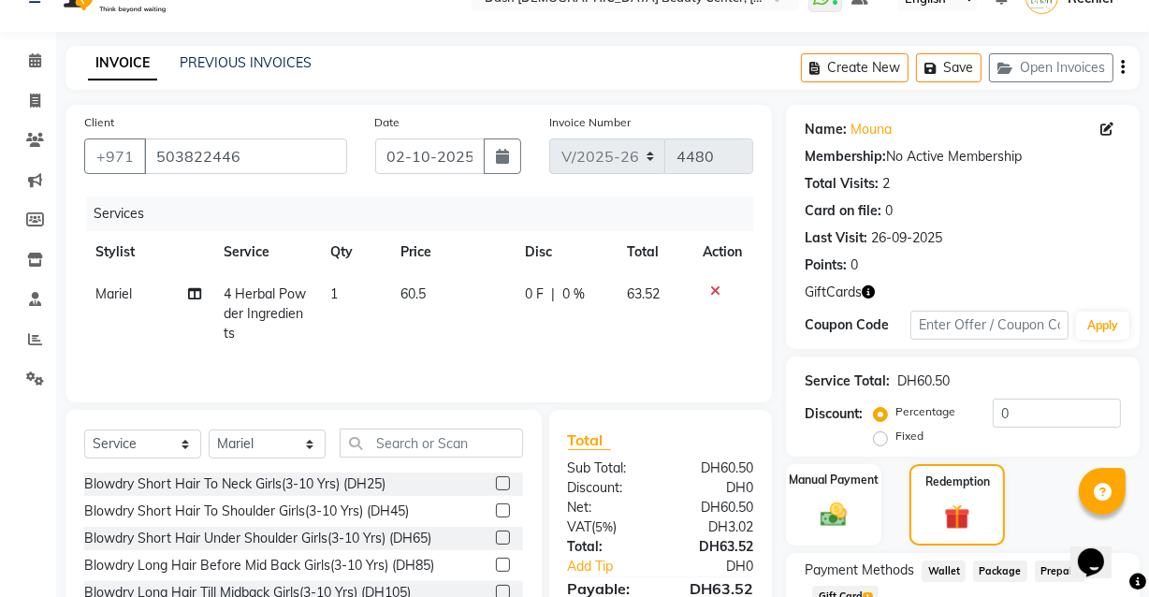
scroll to position [35, 0]
click at [440, 287] on td "60.5" at bounding box center [451, 314] width 124 height 81
select select "81108"
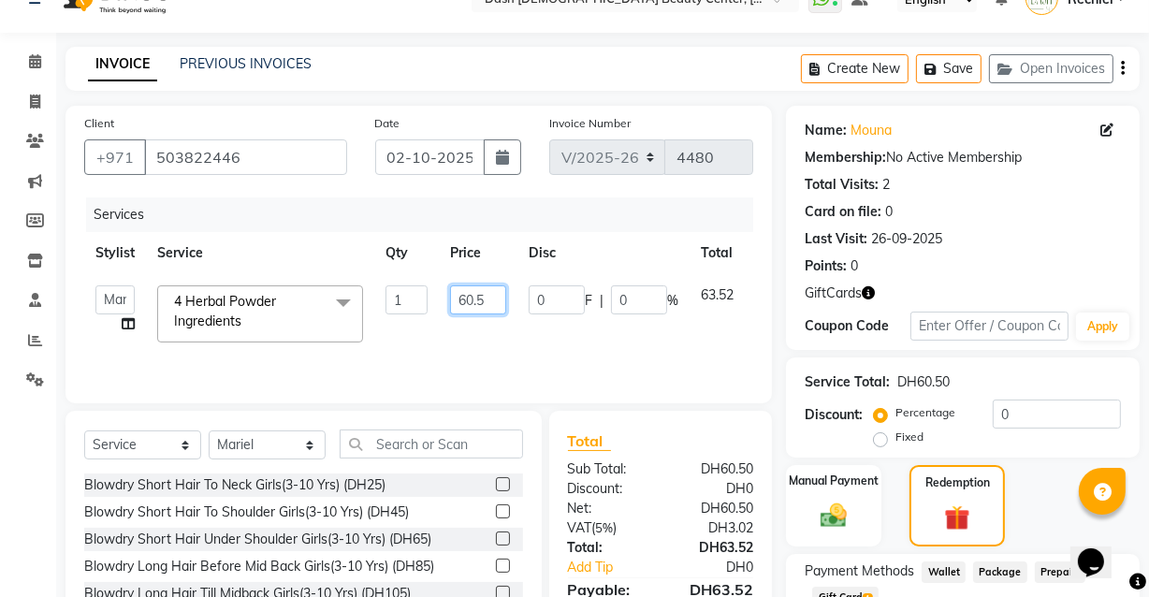
click at [487, 300] on input "60.5" at bounding box center [478, 299] width 56 height 29
type input "6"
click at [481, 294] on input "number" at bounding box center [478, 299] width 56 height 29
type input "63.46"
click at [644, 338] on tr "Aizel Angelina Anna Bobi Edlyn Fevie Flora Grace Hamda Janine Jelyn Mariel Maya…" at bounding box center [445, 314] width 723 height 80
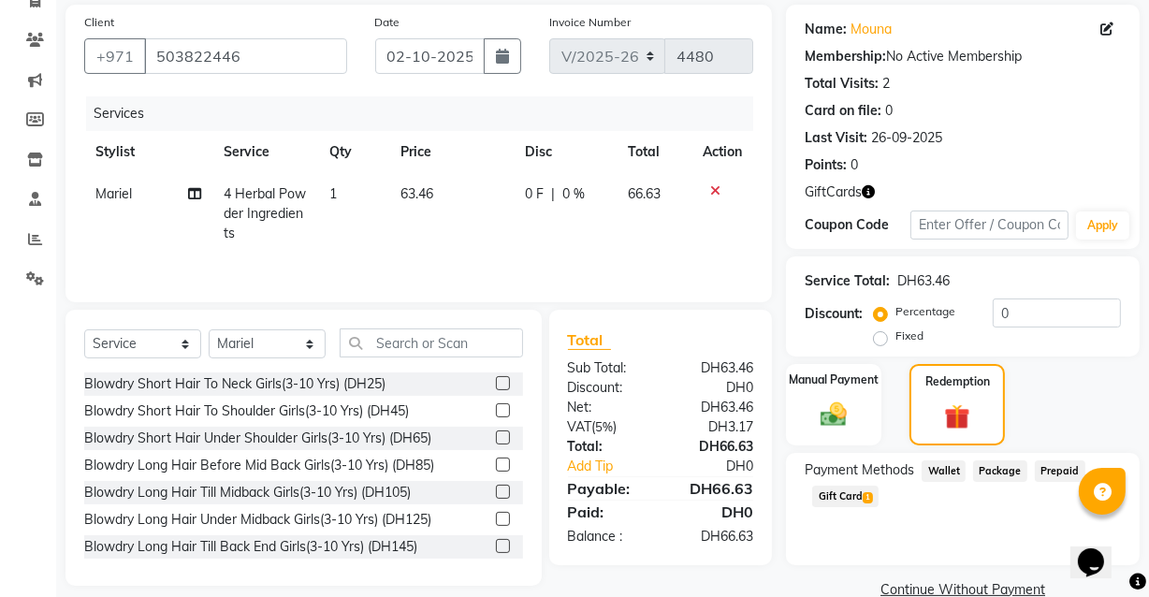
scroll to position [168, 0]
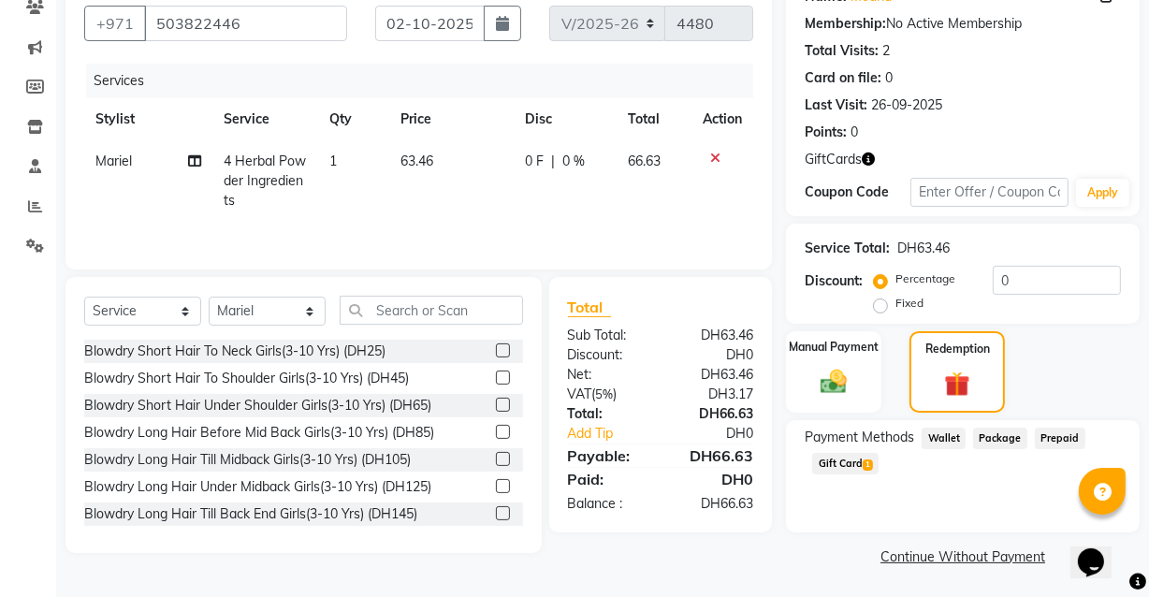
click at [845, 461] on span "Gift Card 1" at bounding box center [845, 464] width 66 height 22
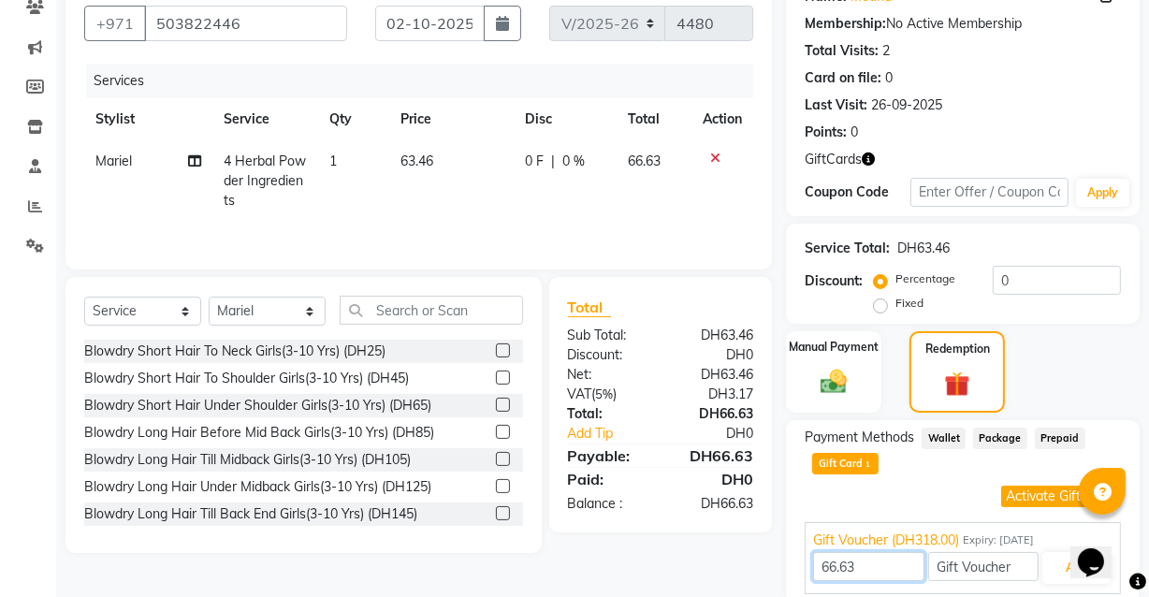
click at [890, 562] on input "66.63" at bounding box center [868, 566] width 110 height 29
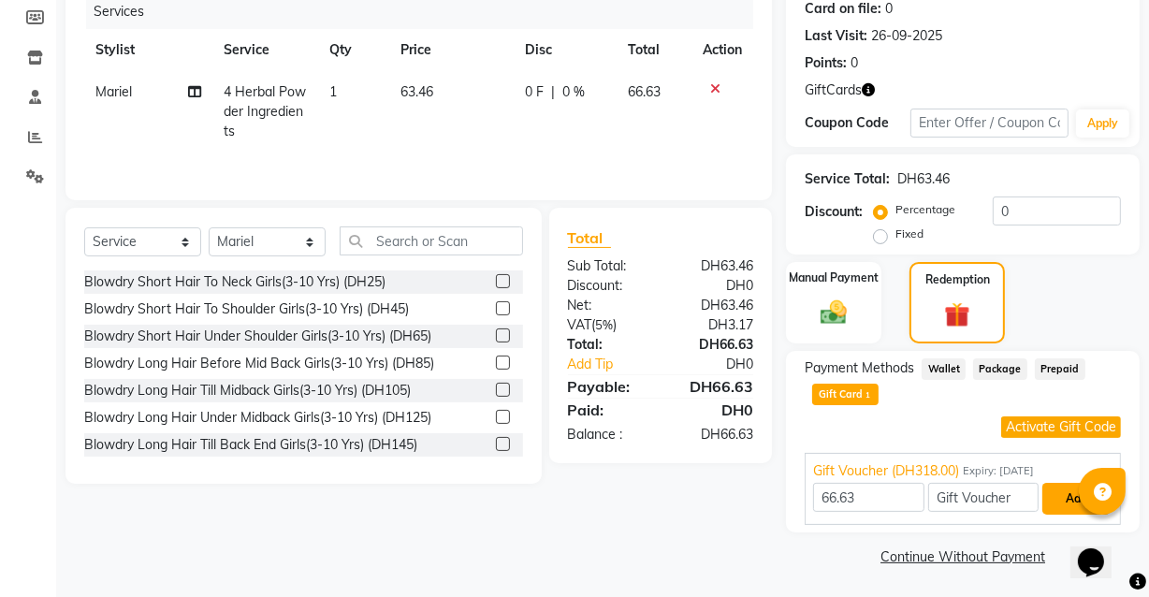
click at [1061, 495] on button "Add" at bounding box center [1077, 499] width 68 height 32
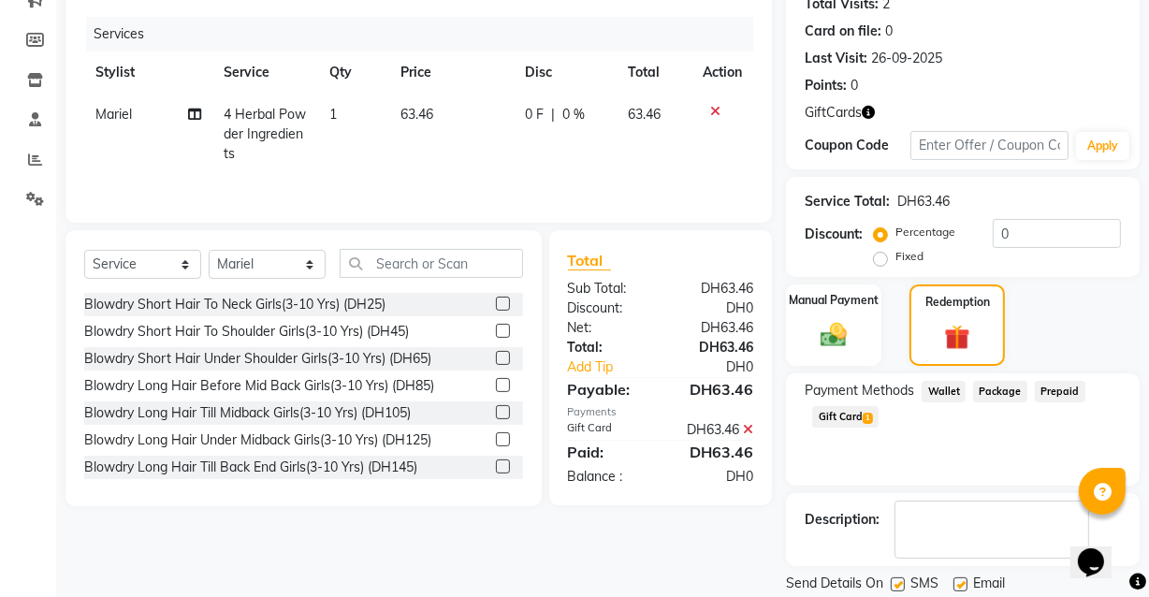
scroll to position [274, 0]
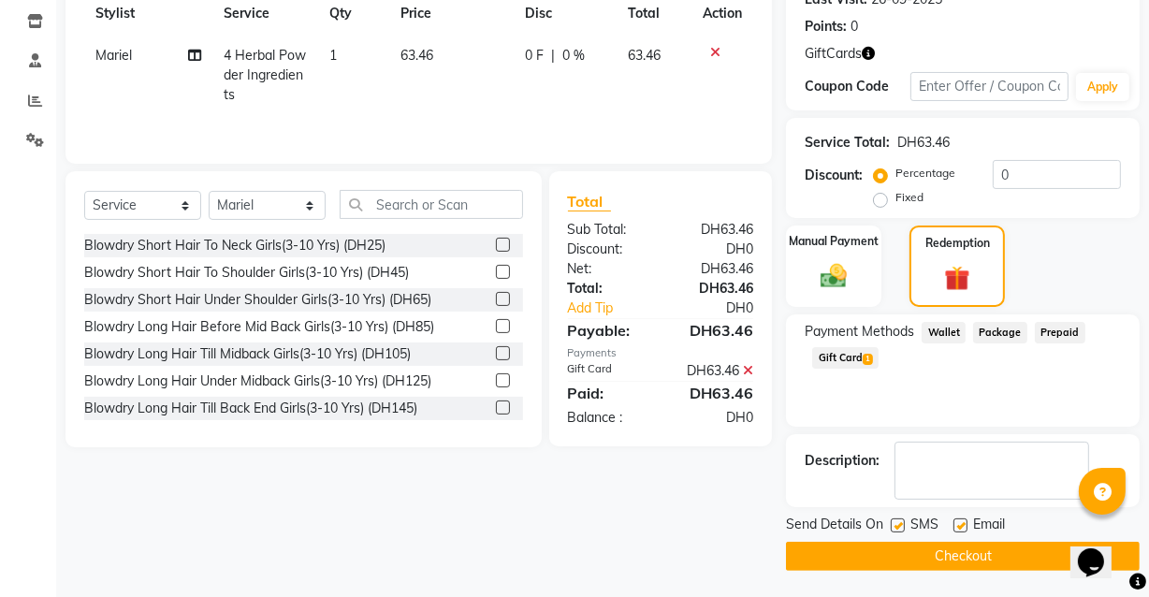
click at [955, 524] on label at bounding box center [961, 526] width 14 height 14
click at [955, 524] on input "checkbox" at bounding box center [960, 526] width 12 height 12
checkbox input "false"
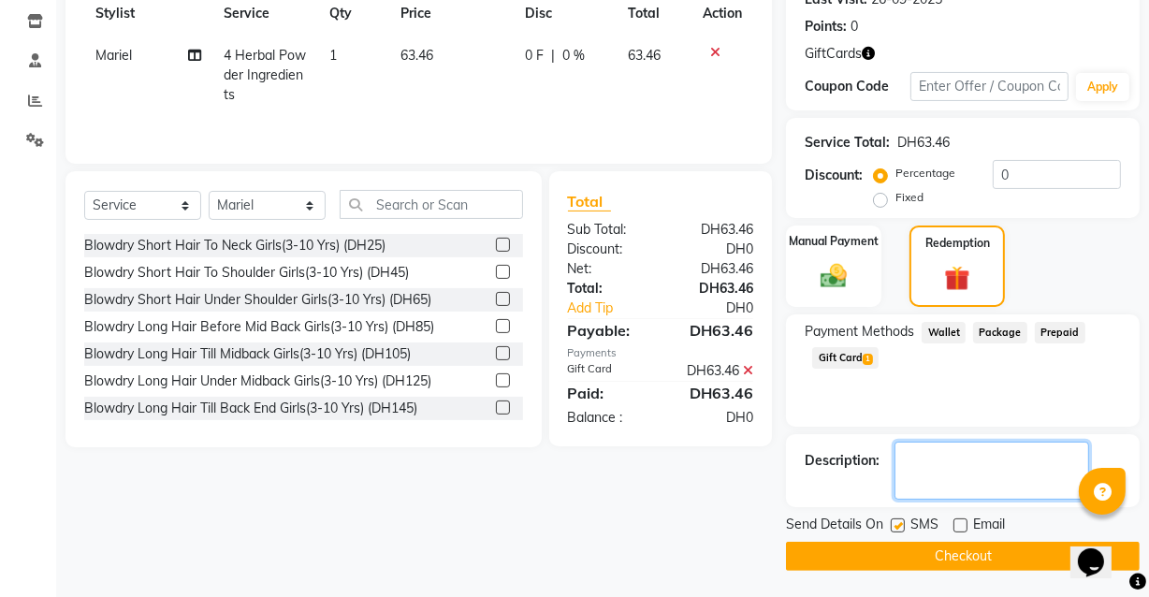
click at [971, 462] on textarea at bounding box center [992, 471] width 195 height 58
type textarea "1st session"
click at [1015, 552] on button "Checkout" at bounding box center [963, 556] width 354 height 29
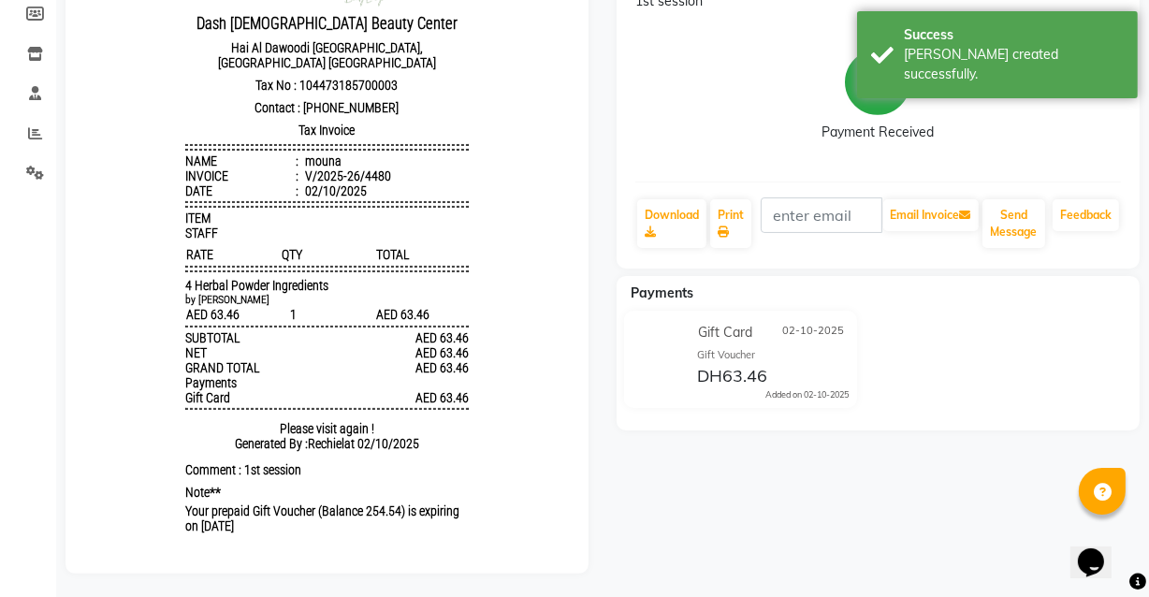
scroll to position [258, 0]
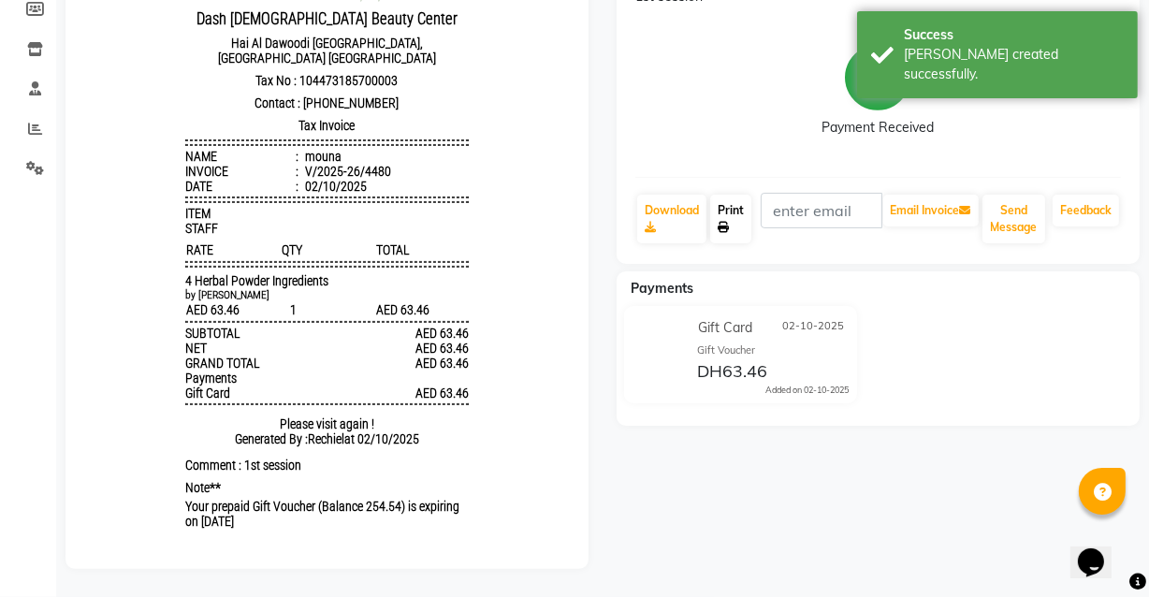
click at [742, 197] on link "Print" at bounding box center [730, 219] width 41 height 49
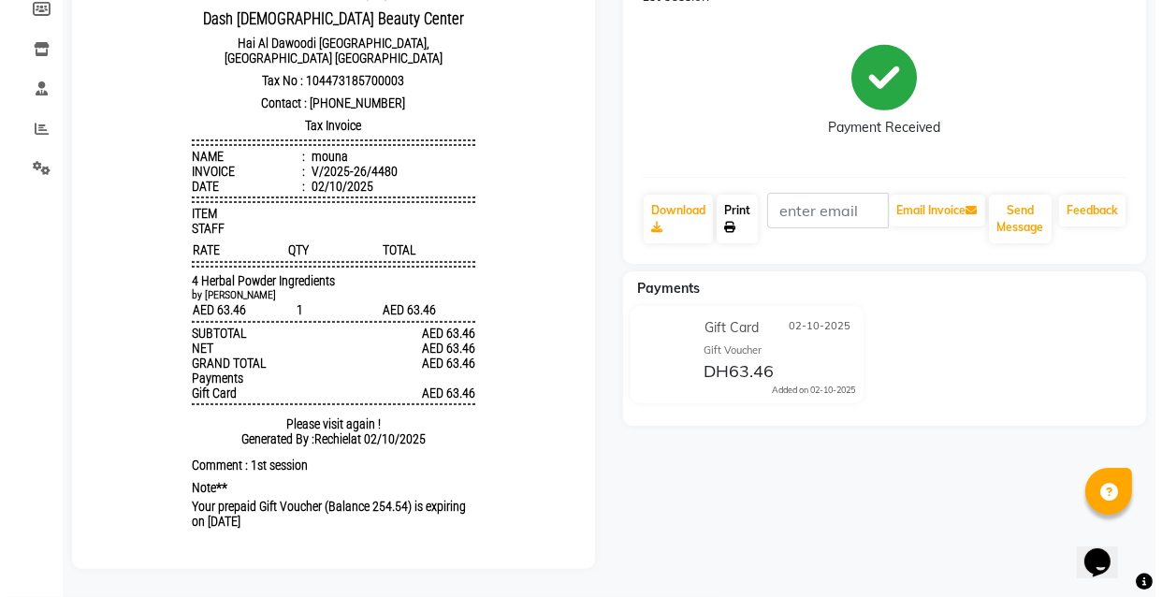
scroll to position [0, 0]
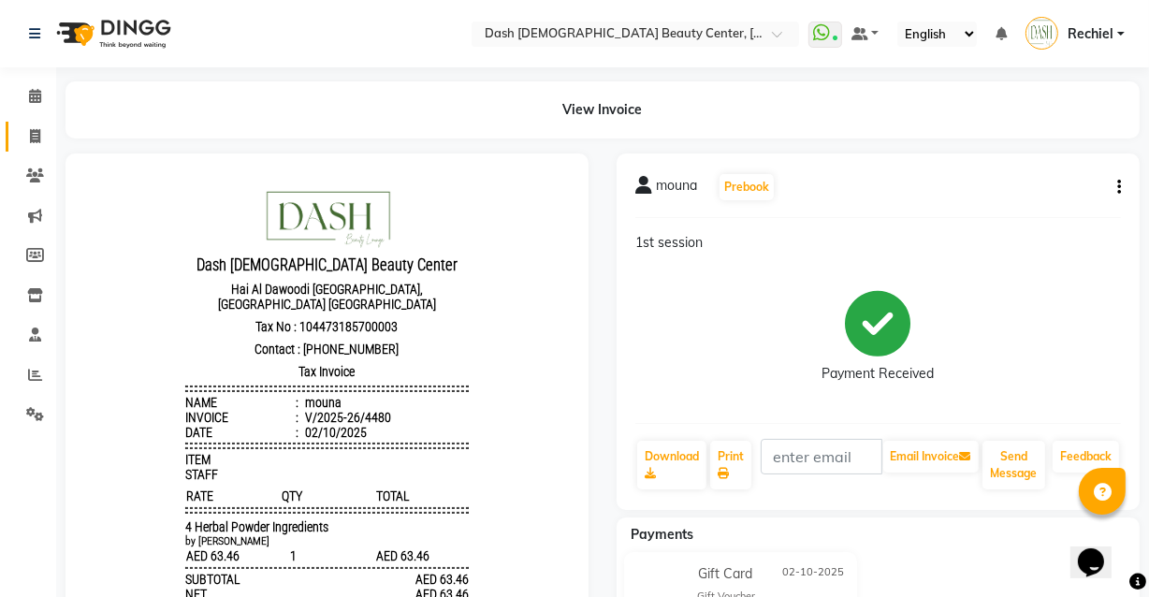
click at [17, 131] on link "Invoice" at bounding box center [28, 137] width 45 height 31
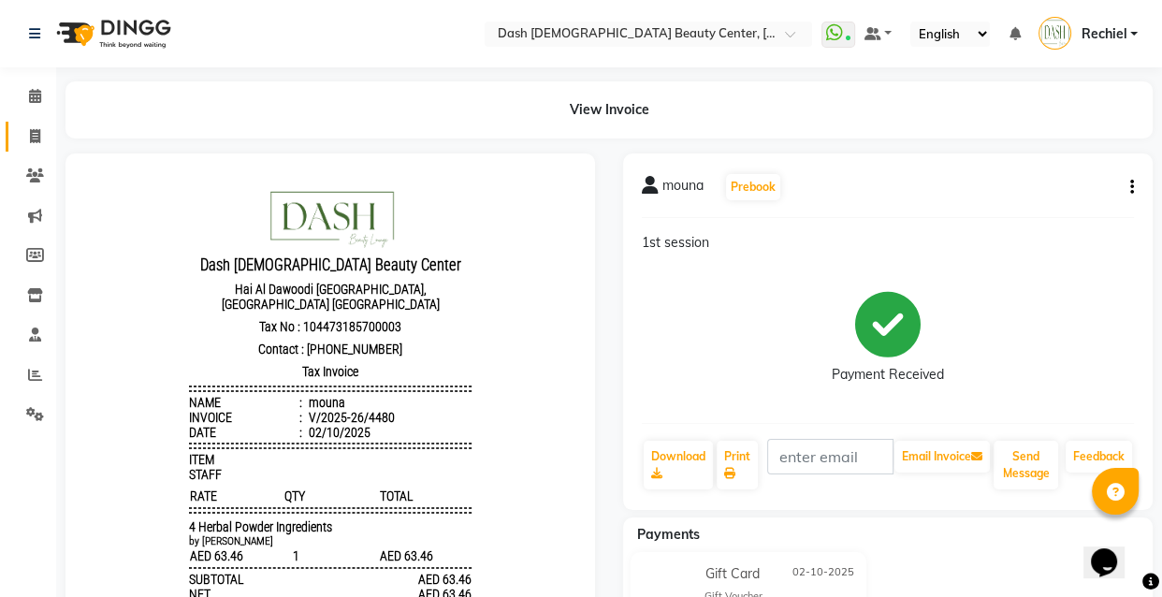
select select "8372"
select select "service"
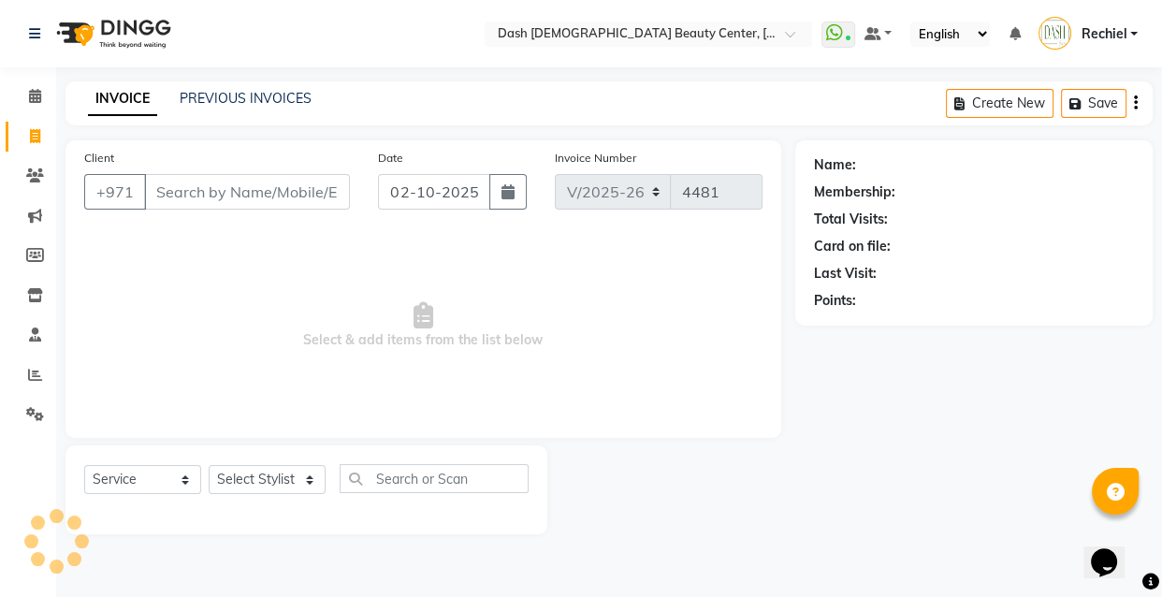
click at [245, 197] on input "Client" at bounding box center [247, 192] width 206 height 36
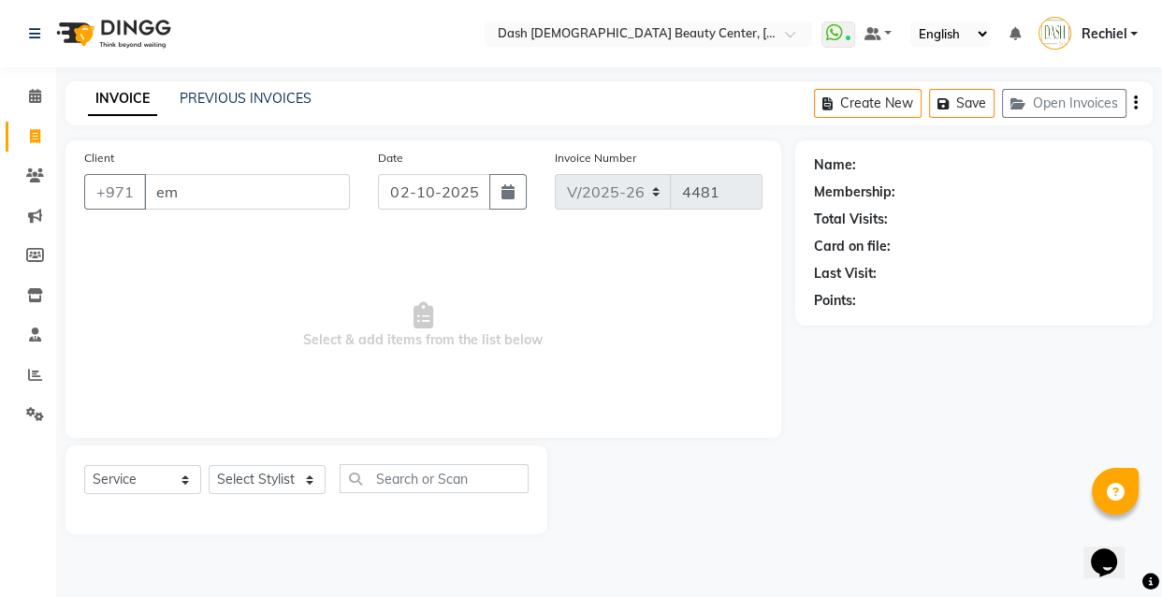
type input "e"
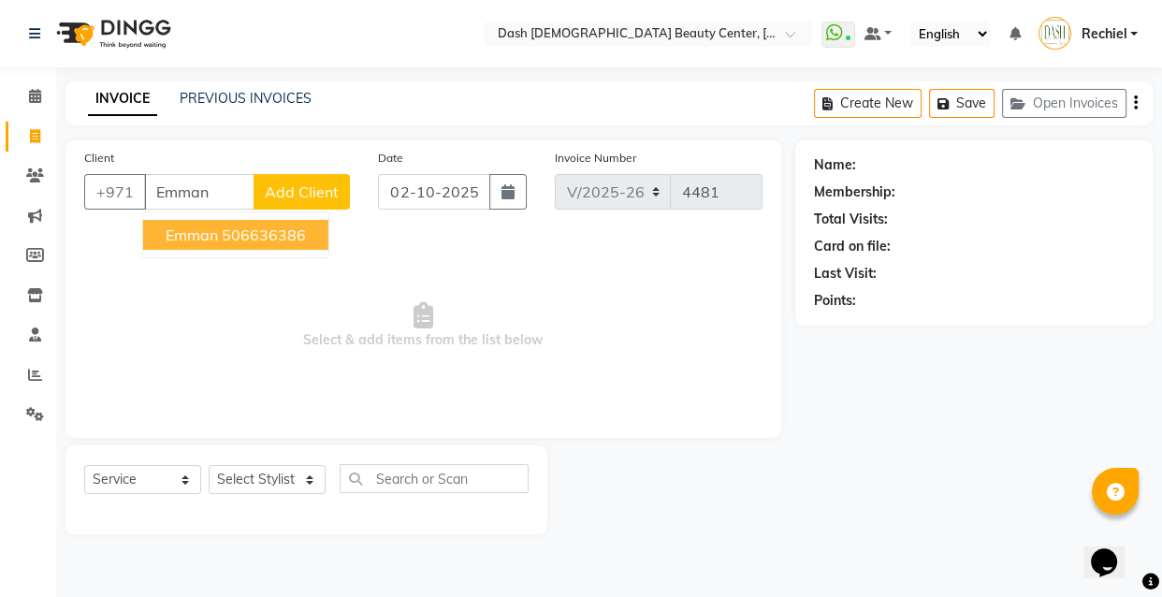
click at [288, 226] on ngb-highlight "506636386" at bounding box center [264, 235] width 84 height 19
type input "506636386"
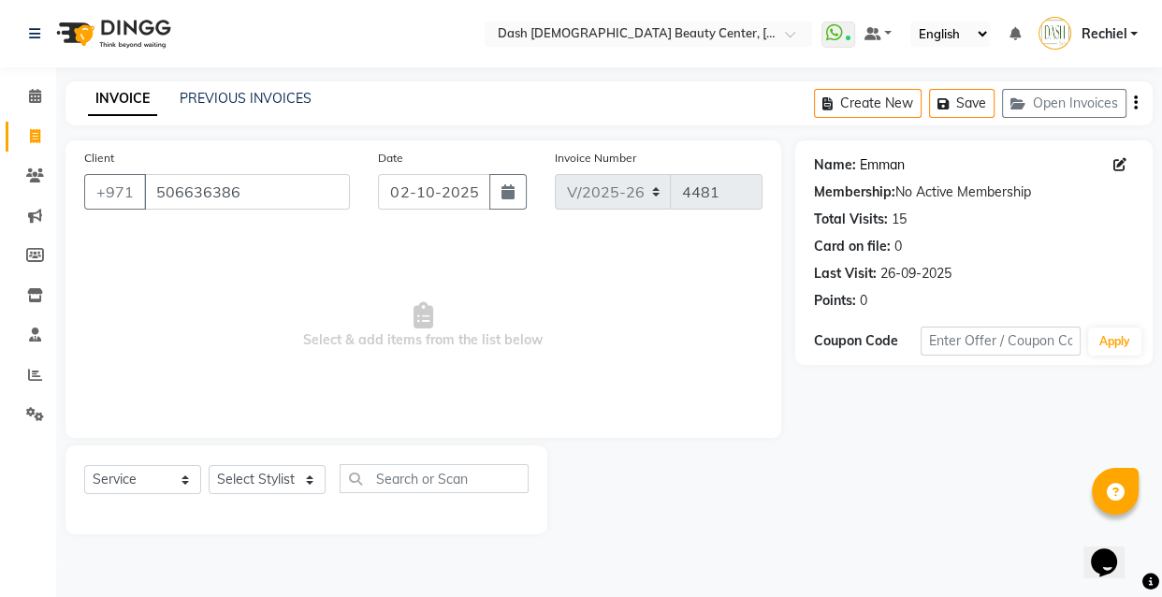
click at [892, 158] on link "Emman" at bounding box center [882, 165] width 45 height 20
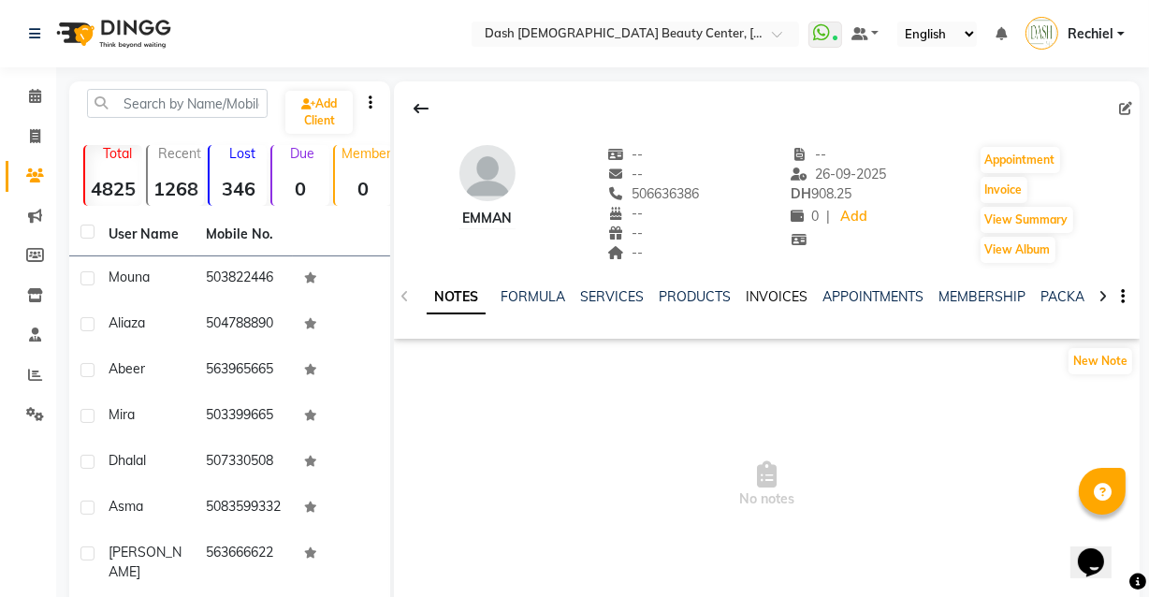
click at [781, 288] on link "INVOICES" at bounding box center [777, 296] width 62 height 17
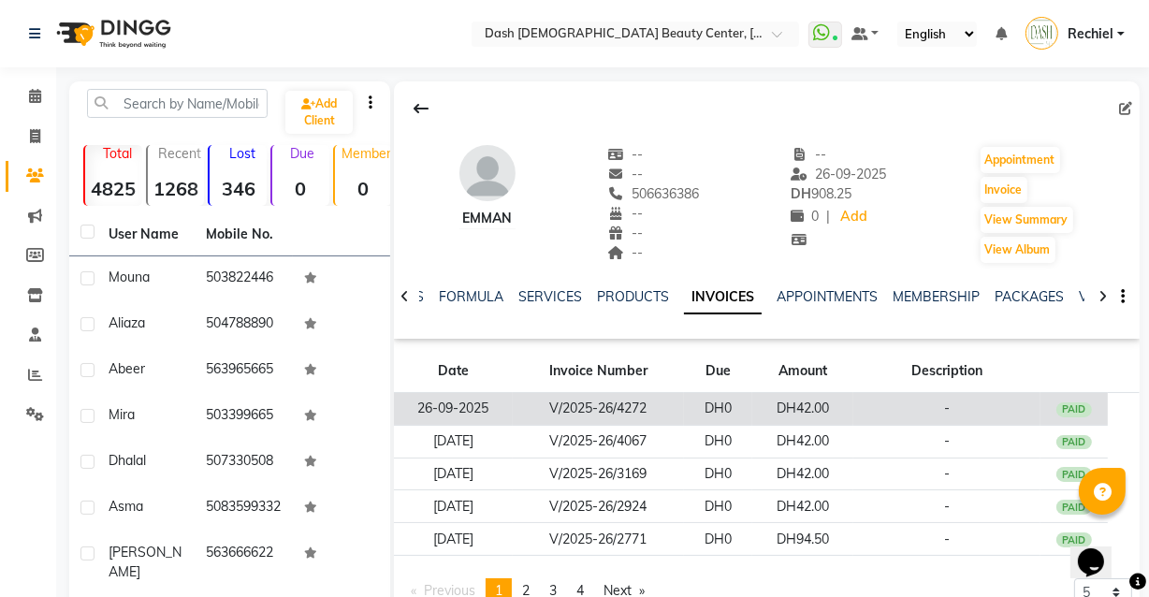
click at [869, 402] on td "-" at bounding box center [947, 409] width 187 height 33
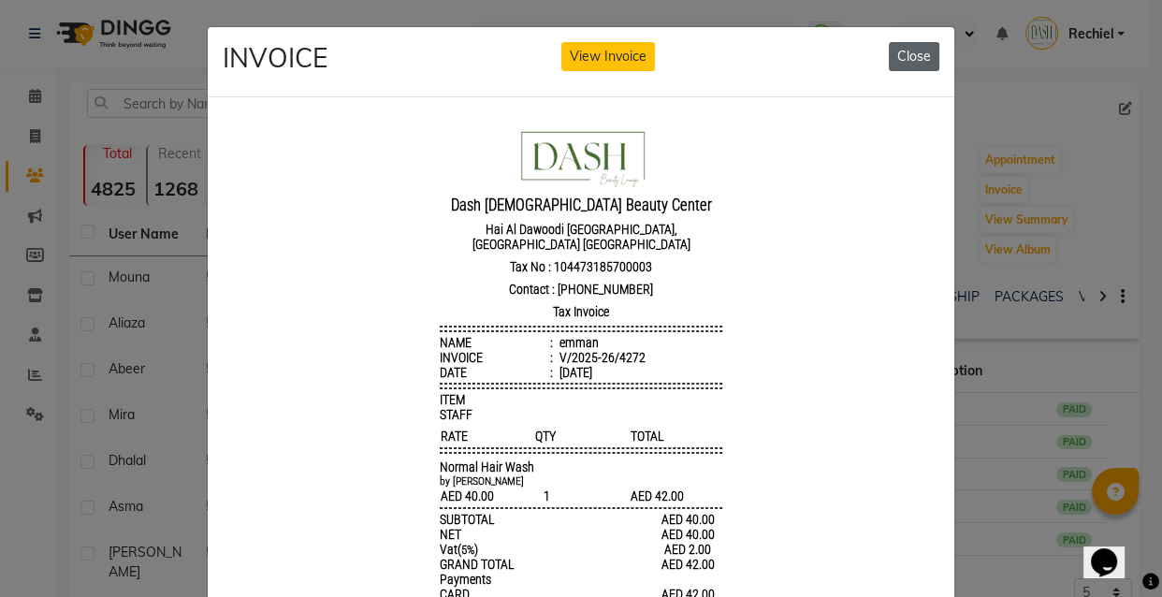
click at [923, 52] on button "Close" at bounding box center [914, 56] width 51 height 29
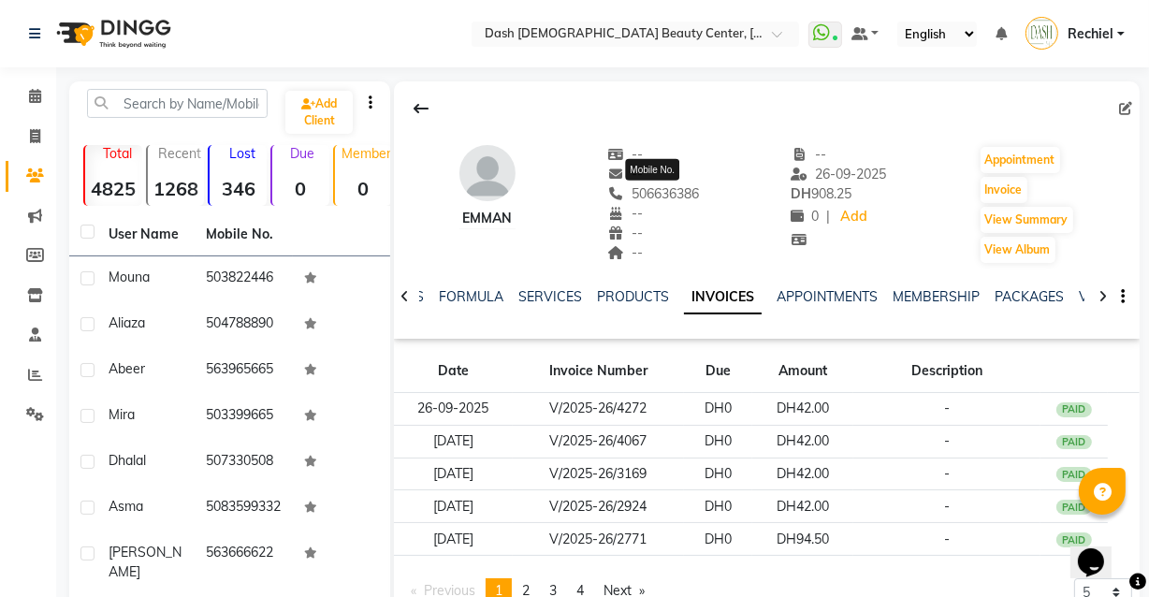
copy span "506636386"
click at [30, 138] on icon at bounding box center [35, 136] width 10 height 14
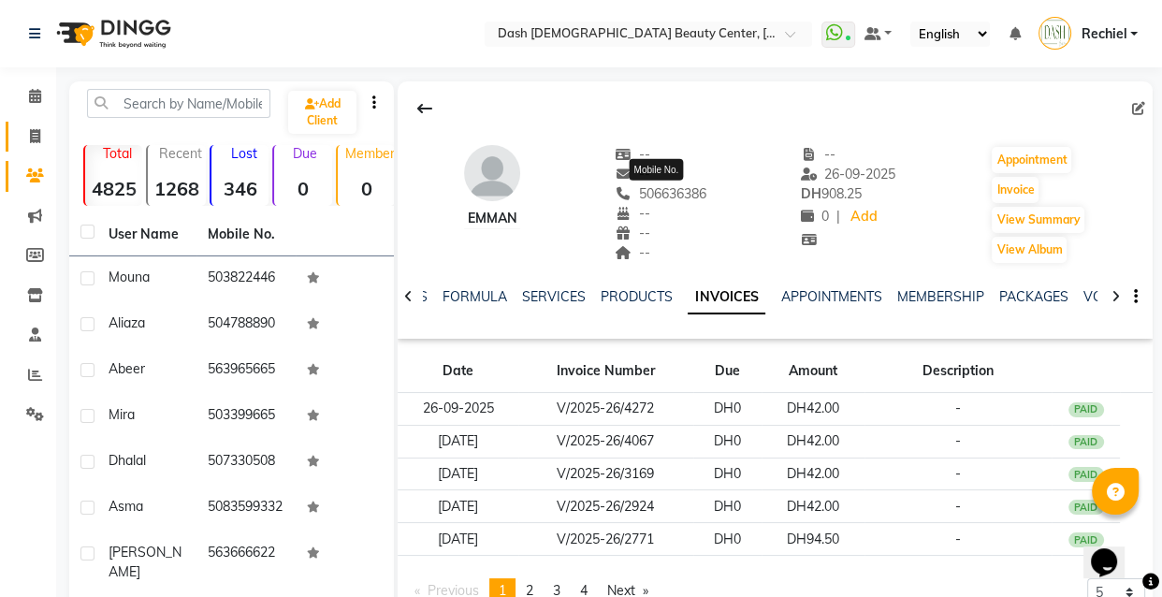
select select "service"
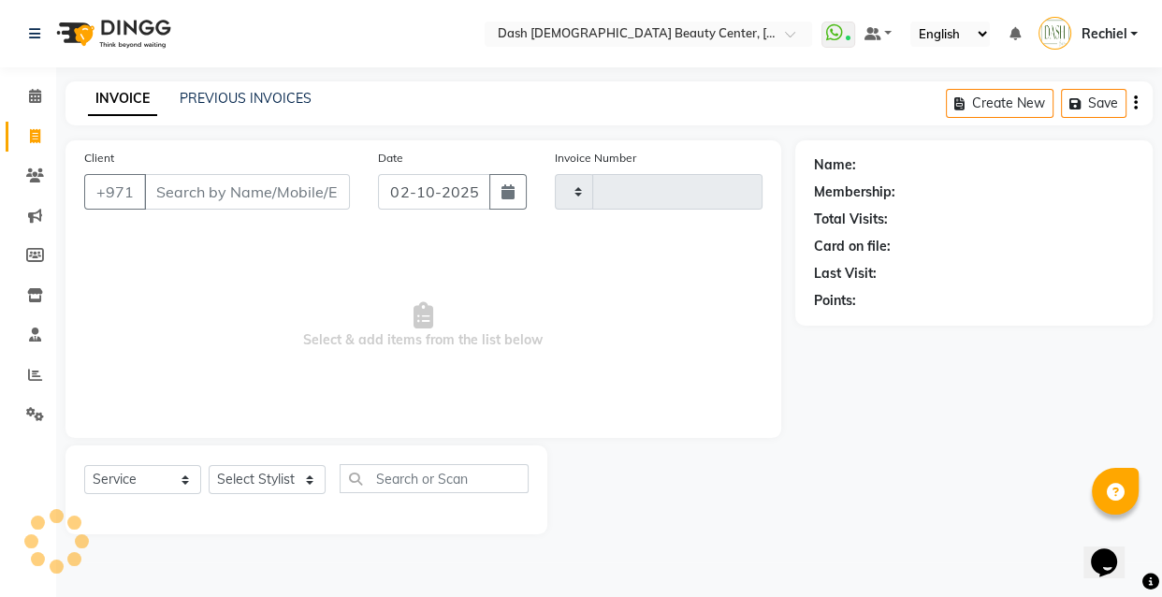
type input "4481"
select select "8372"
click at [250, 178] on input "Client" at bounding box center [247, 192] width 206 height 36
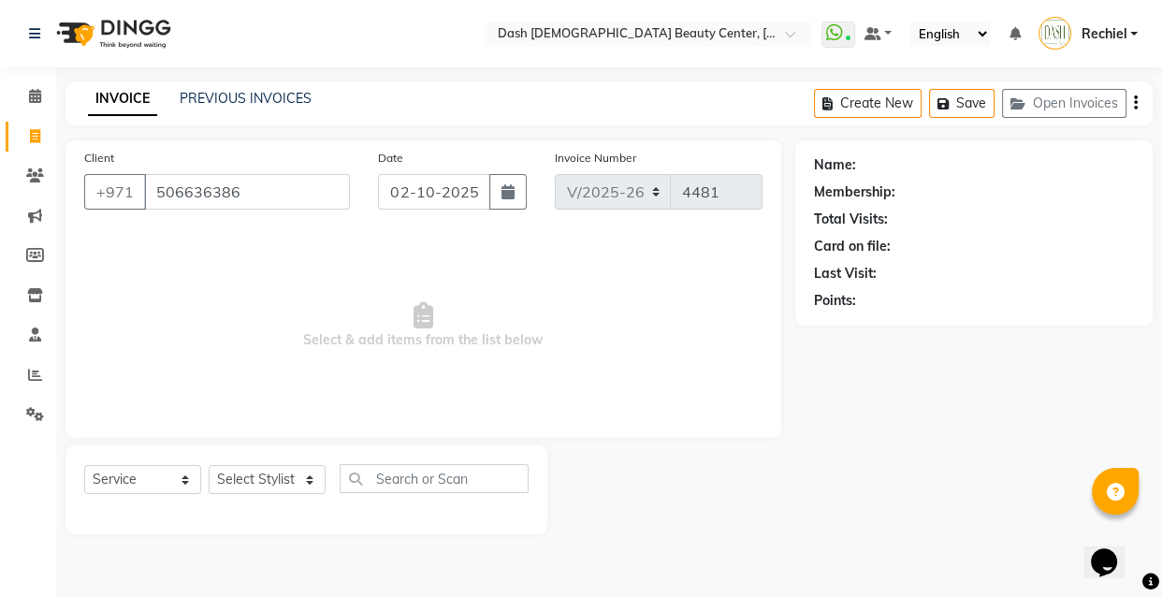
type input "506636386"
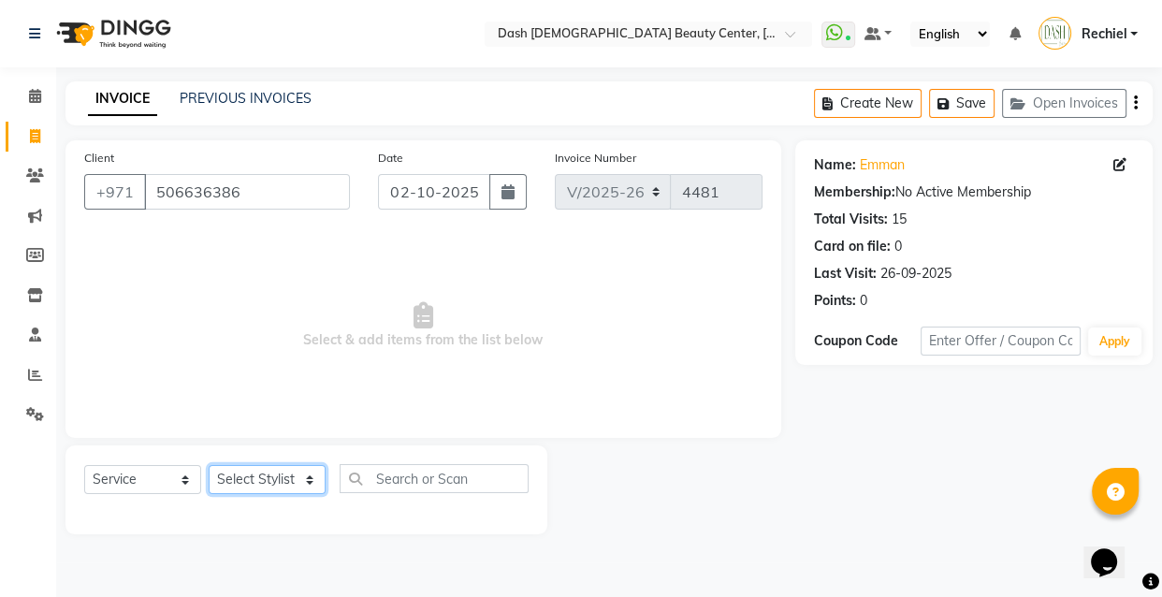
click at [300, 476] on select "Select Stylist [PERSON_NAME] [PERSON_NAME] [PERSON_NAME] [PERSON_NAME] [PERSON_…" at bounding box center [267, 479] width 117 height 29
select select "81108"
click at [209, 465] on select "Select Stylist [PERSON_NAME] [PERSON_NAME] [PERSON_NAME] [PERSON_NAME] [PERSON_…" at bounding box center [267, 479] width 117 height 29
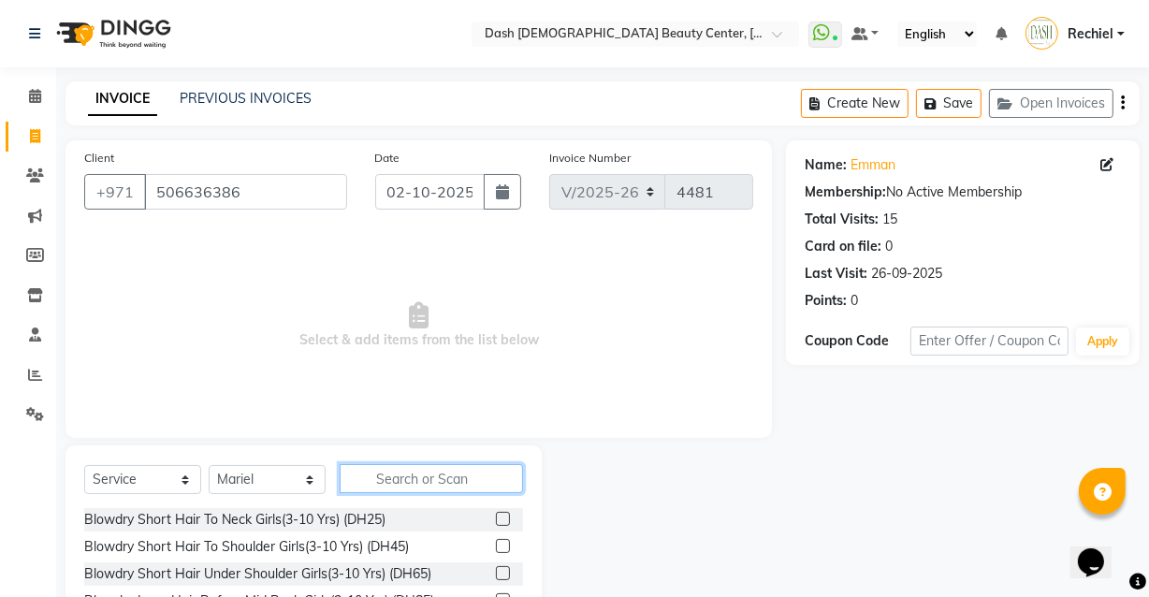
click at [446, 485] on input "text" at bounding box center [431, 478] width 183 height 29
type input "normal"
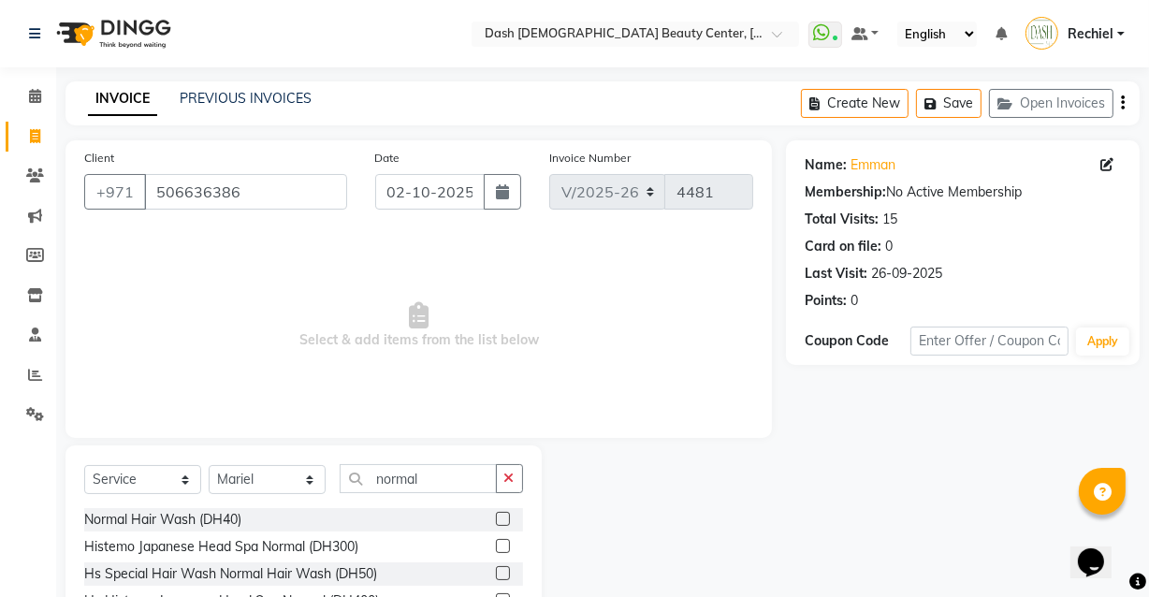
click at [496, 519] on label at bounding box center [503, 519] width 14 height 14
click at [496, 519] on input "checkbox" at bounding box center [502, 520] width 12 height 12
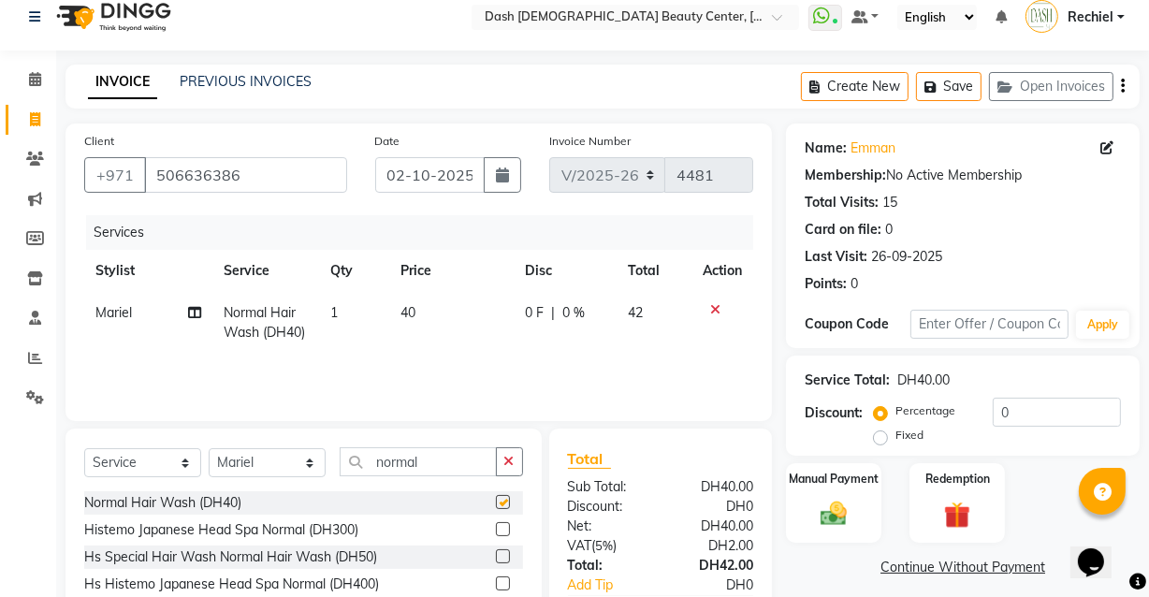
scroll to position [153, 0]
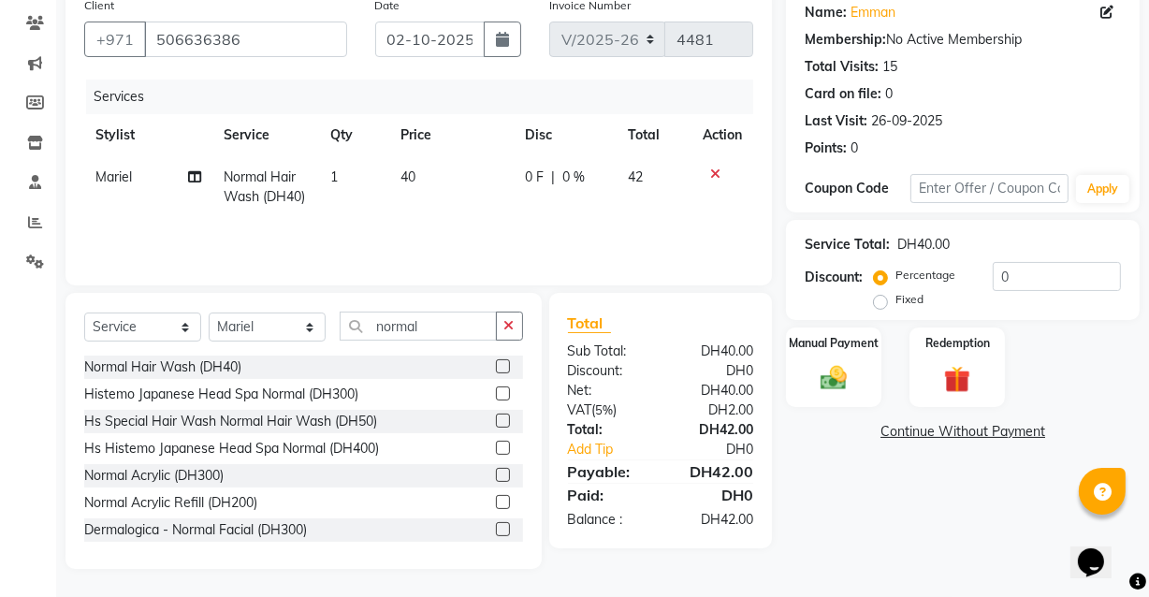
checkbox input "false"
click at [845, 379] on img at bounding box center [833, 378] width 45 height 32
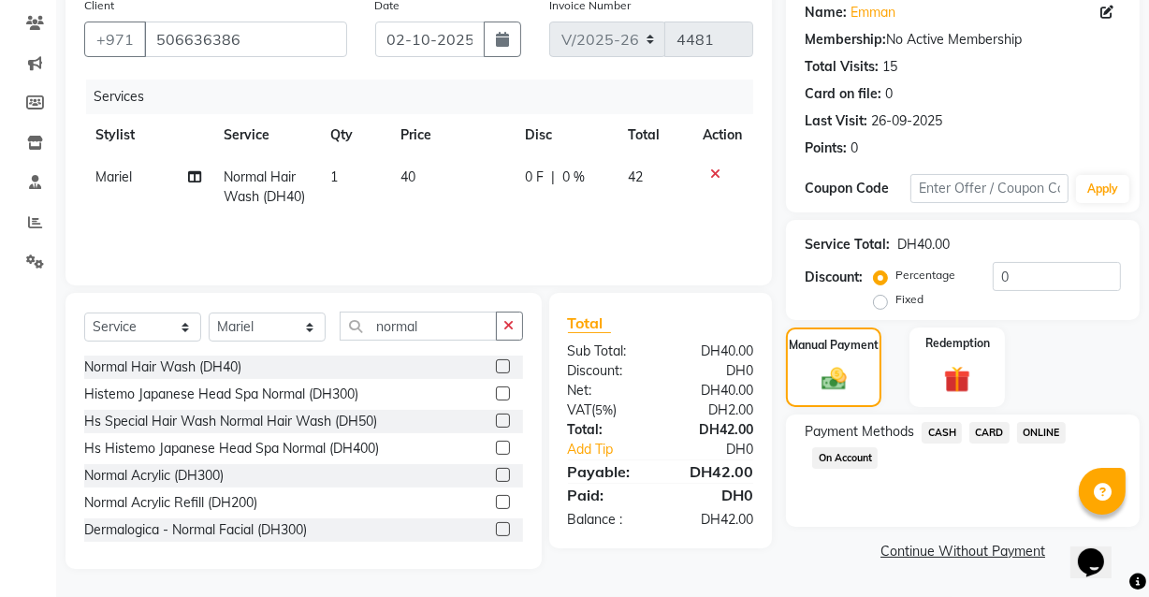
click at [1003, 434] on span "CARD" at bounding box center [990, 433] width 40 height 22
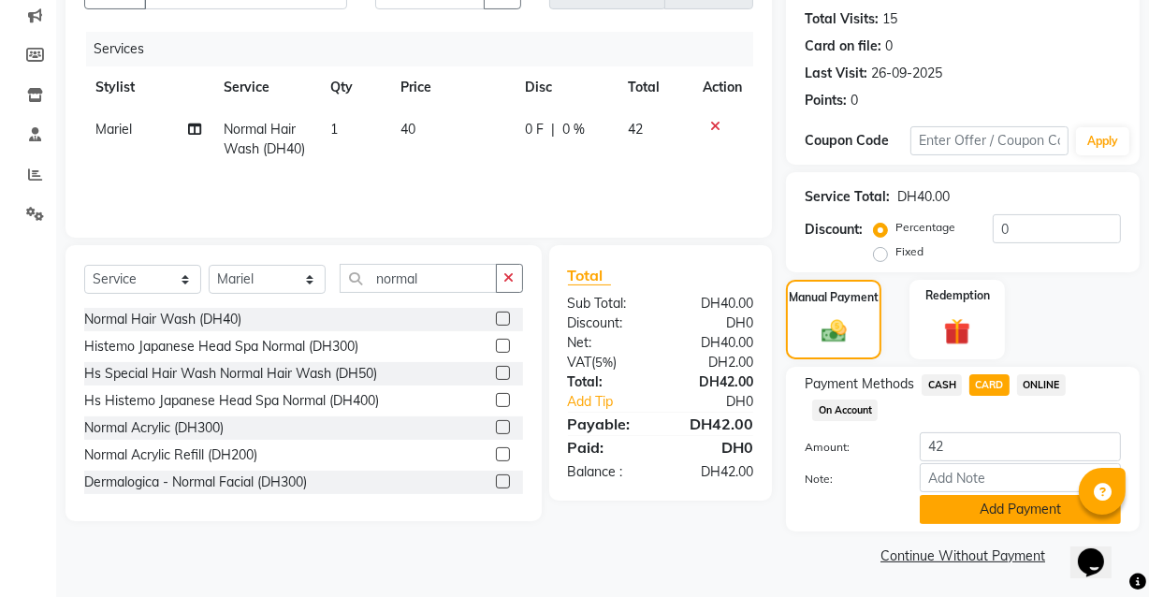
click at [1014, 511] on button "Add Payment" at bounding box center [1020, 509] width 201 height 29
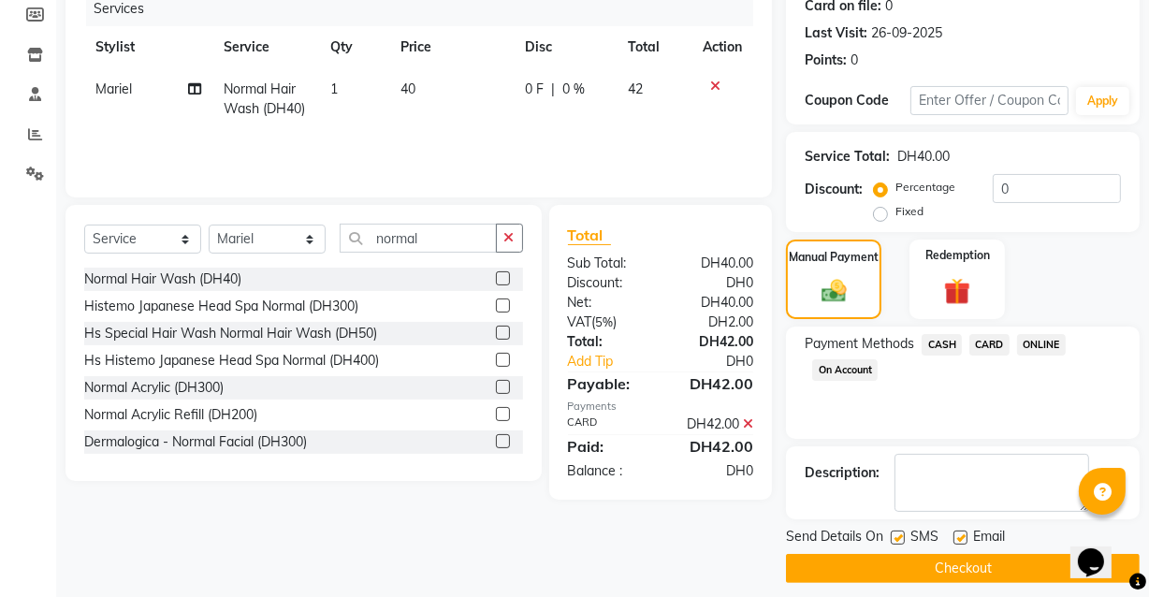
scroll to position [253, 0]
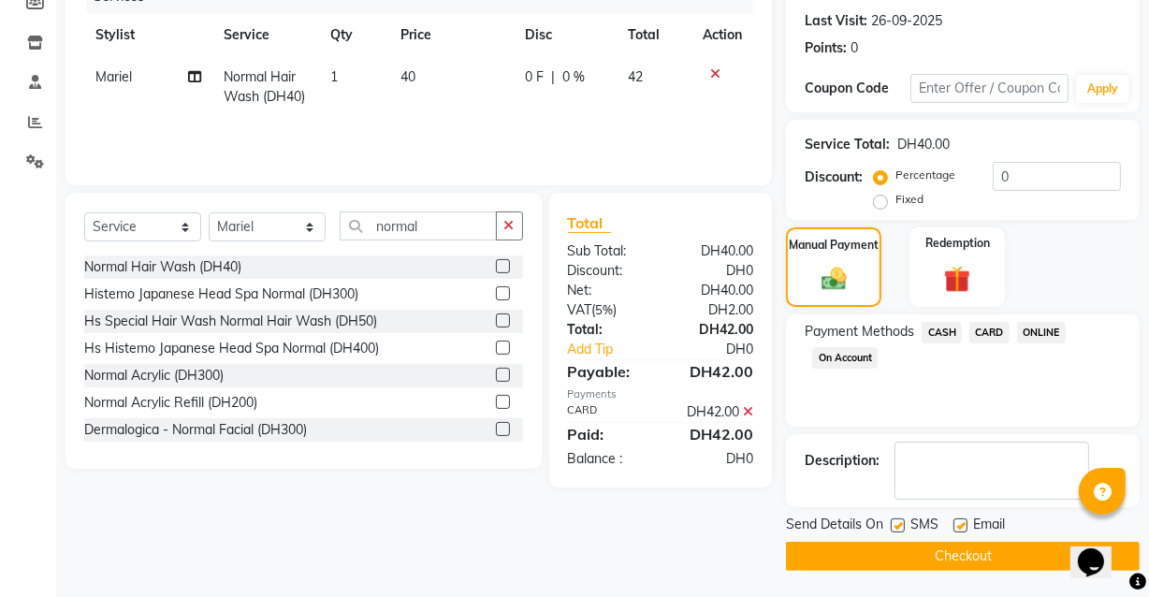
click at [962, 524] on label at bounding box center [961, 526] width 14 height 14
click at [962, 524] on input "checkbox" at bounding box center [960, 526] width 12 height 12
checkbox input "false"
click at [901, 557] on button "Checkout" at bounding box center [963, 556] width 354 height 29
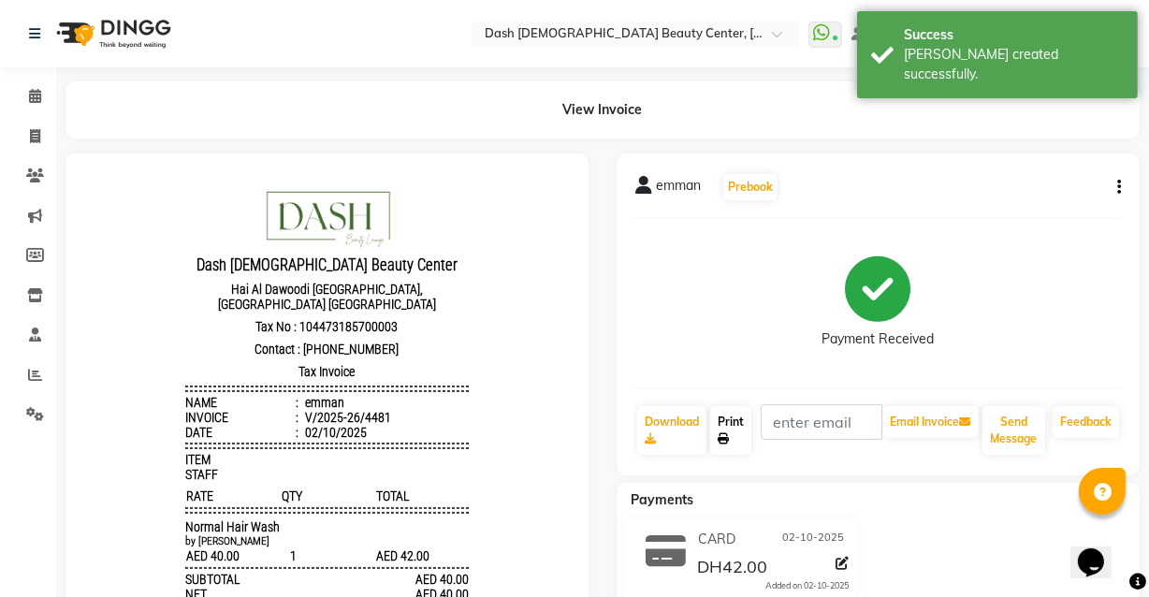
click at [740, 411] on link "Print" at bounding box center [730, 430] width 41 height 49
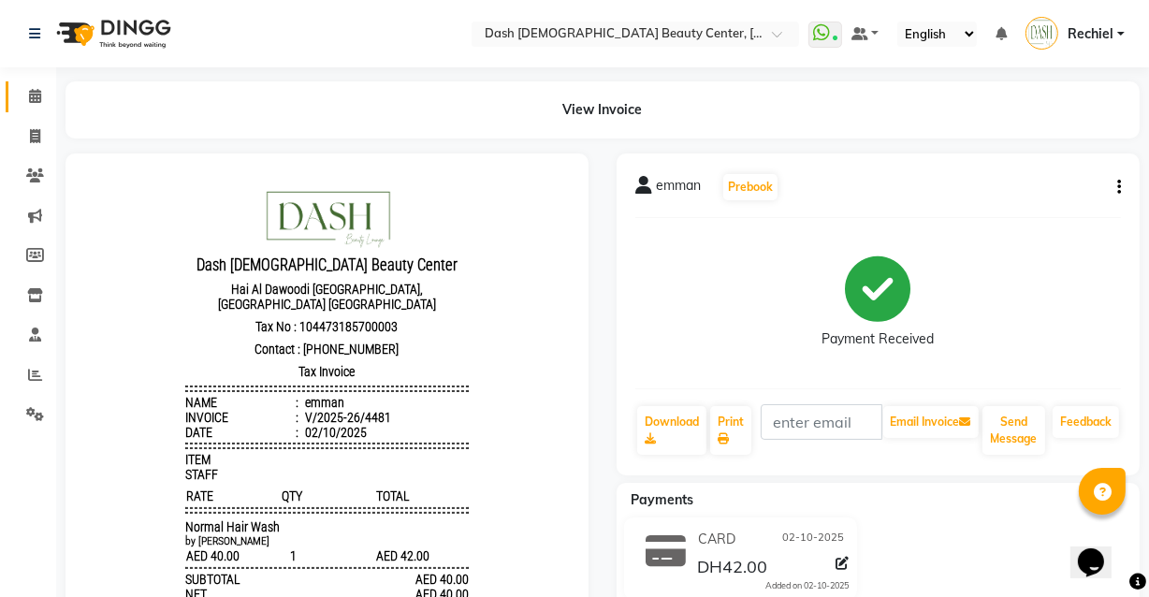
click at [36, 81] on link "Calendar" at bounding box center [28, 96] width 45 height 31
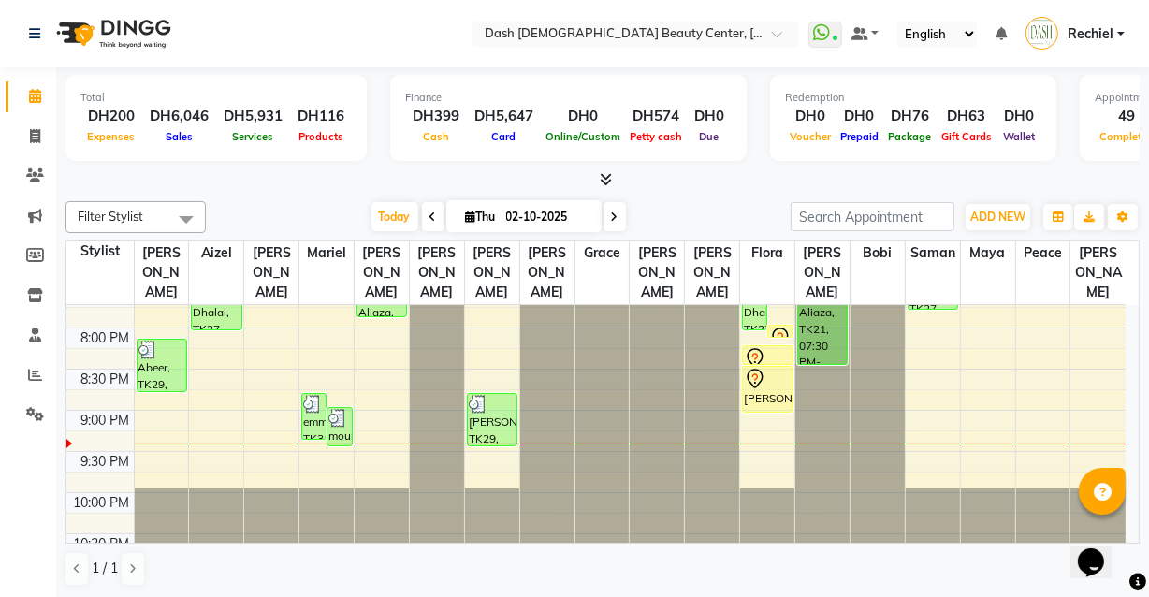
scroll to position [886, 0]
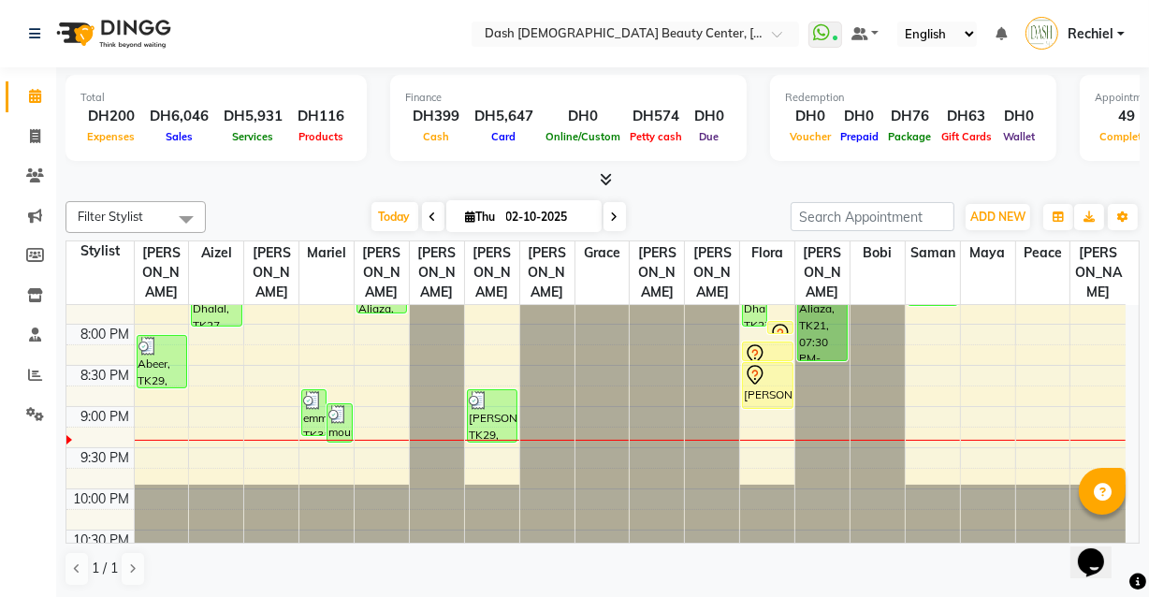
click at [774, 364] on div at bounding box center [767, 375] width 47 height 22
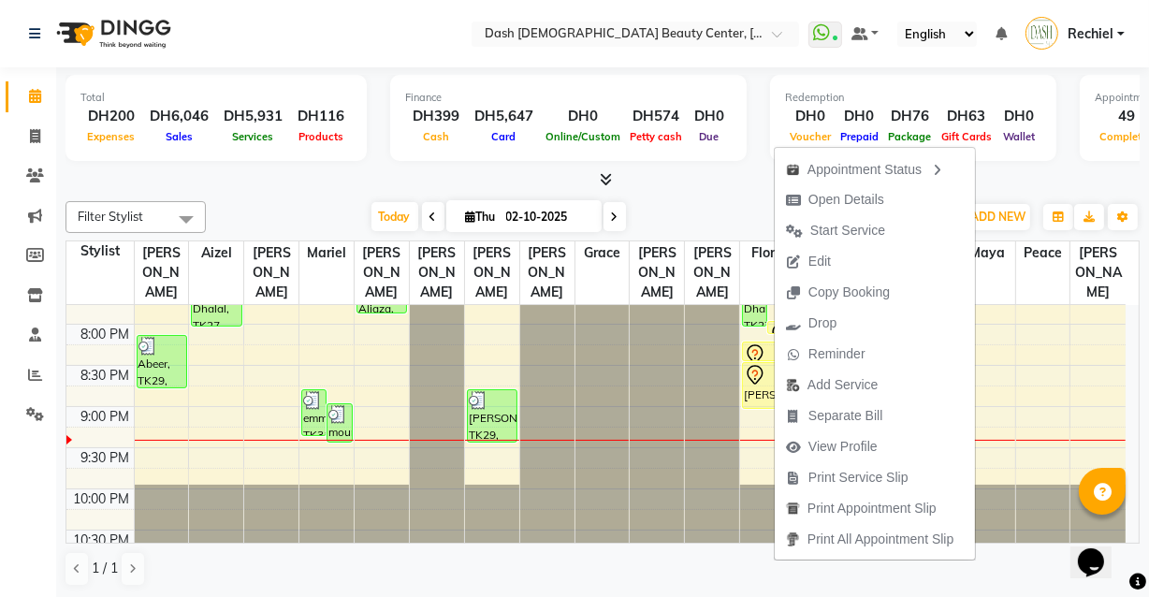
click at [344, 409] on div "mouna, TK30, 09:00 PM-09:30 PM, 4 Herbal Powder Ingredients" at bounding box center [339, 422] width 23 height 37
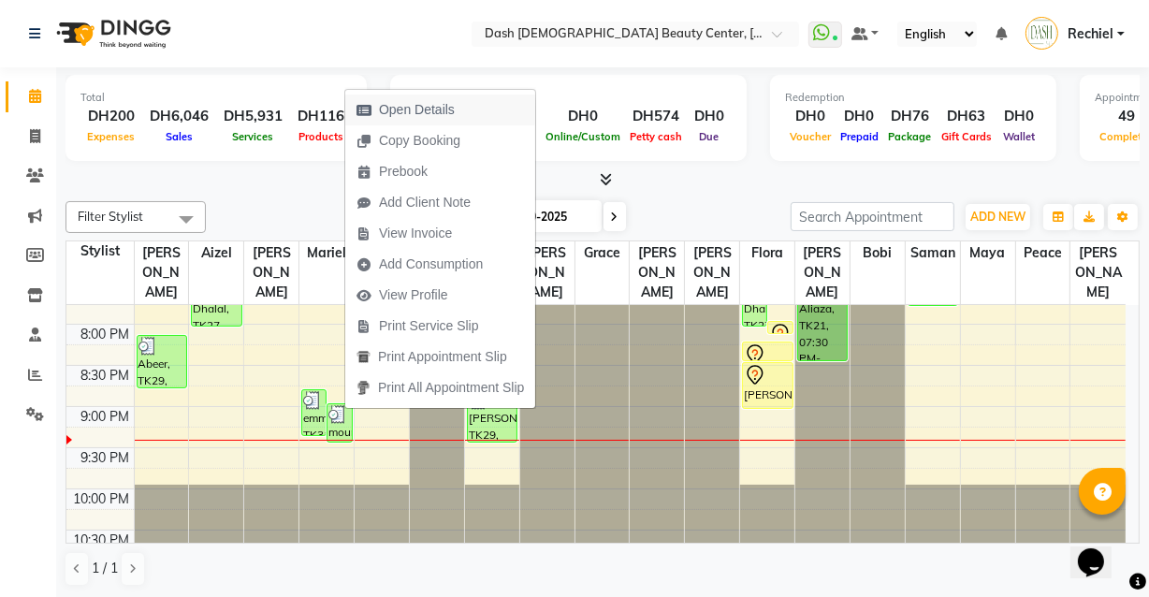
click at [449, 95] on span "Open Details" at bounding box center [405, 110] width 121 height 31
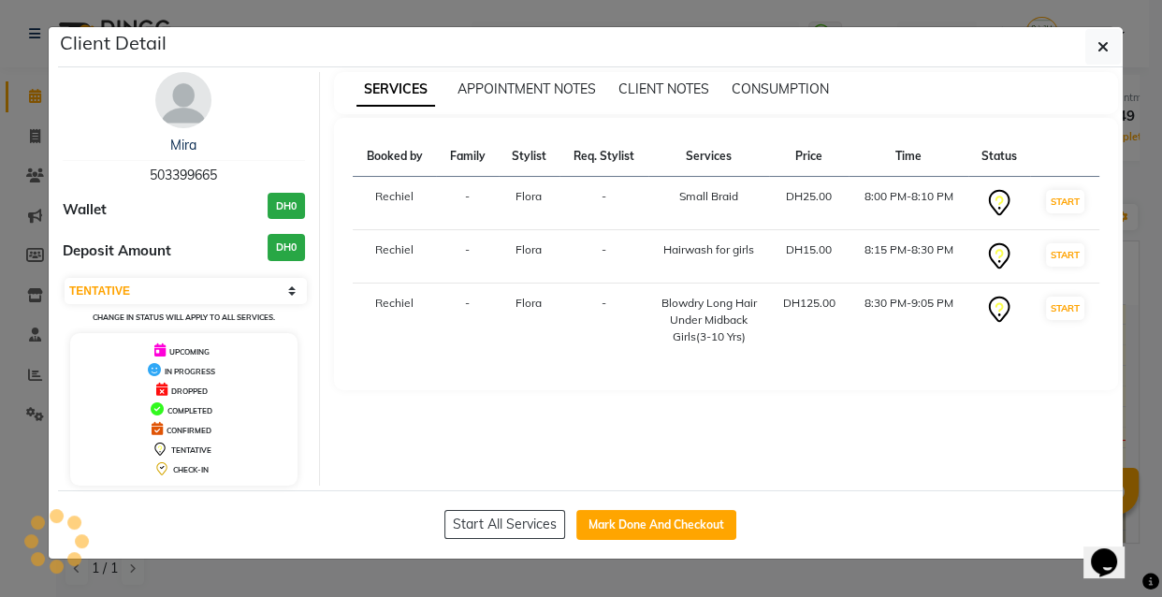
select select "3"
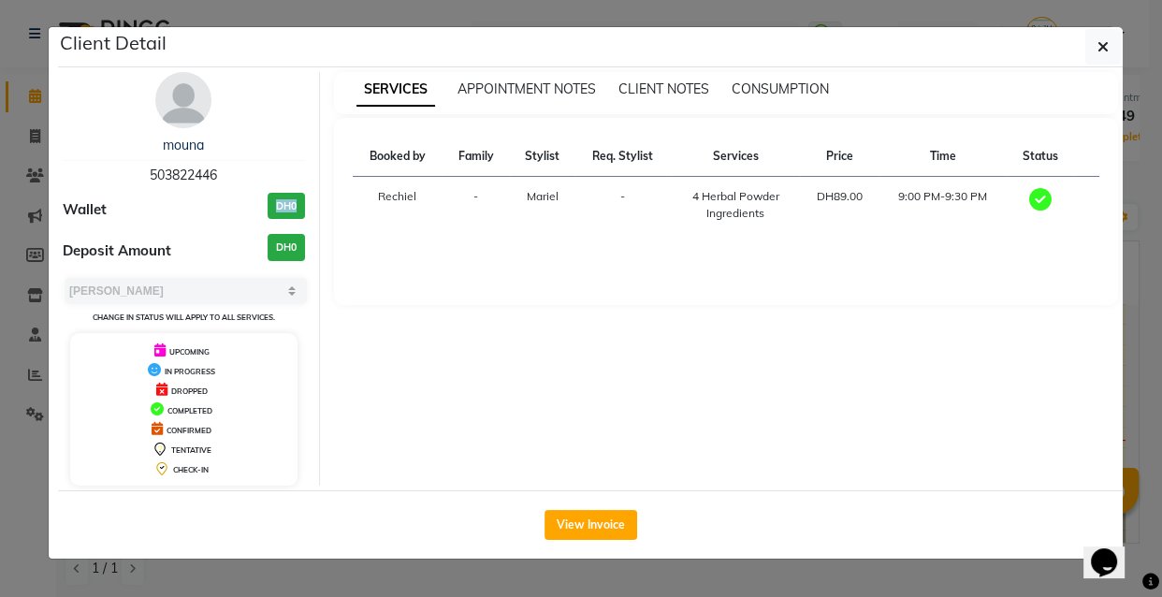
copy span "503822446"
click at [17, 455] on ngb-modal-window "Client Detail mouna 503822446 Wallet DH0 Deposit Amount DH0 Select MARK DONE UP…" at bounding box center [581, 298] width 1162 height 597
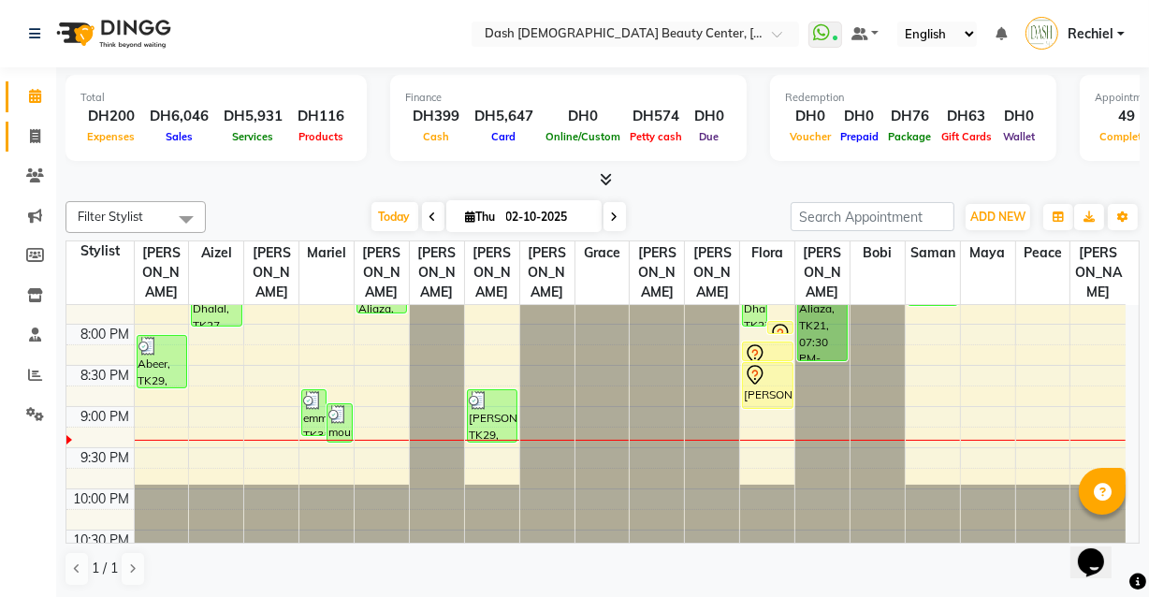
click at [36, 140] on icon at bounding box center [35, 136] width 10 height 14
select select "service"
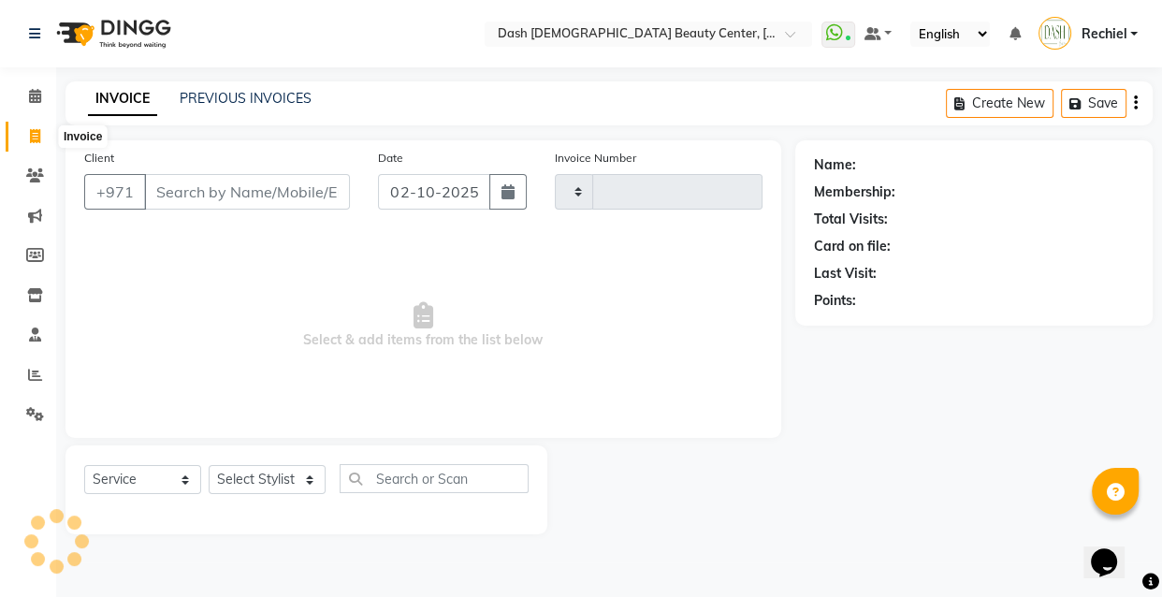
type input "4482"
select select "8372"
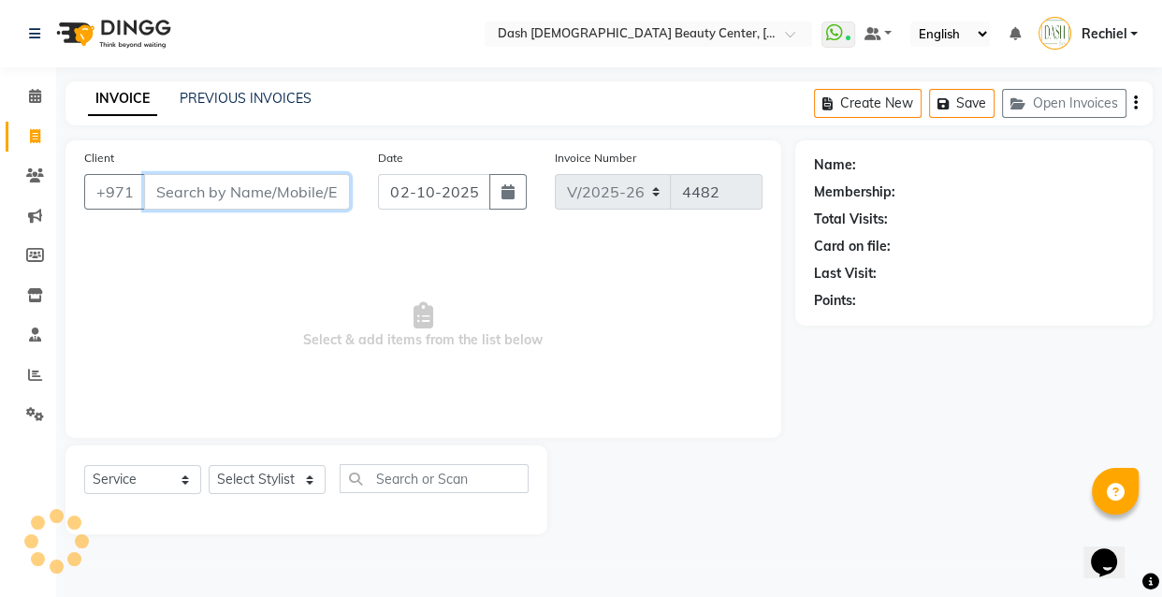
click at [205, 184] on input "Client" at bounding box center [247, 192] width 206 height 36
paste input "503822446"
type input "503822446"
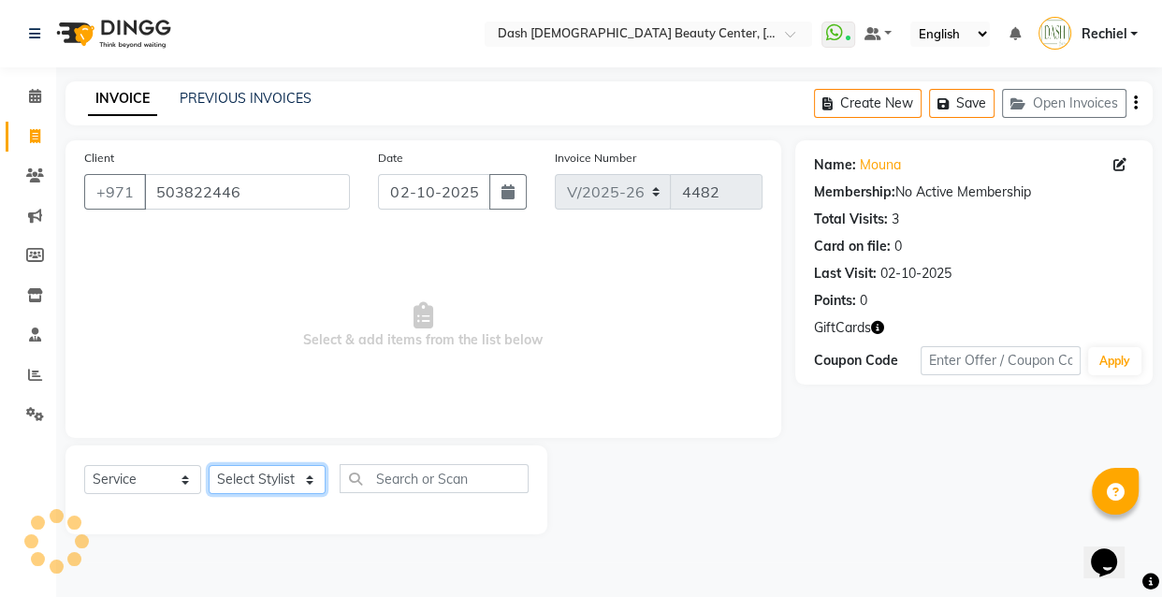
click at [262, 483] on select "Select Stylist [PERSON_NAME] [PERSON_NAME] [PERSON_NAME] [PERSON_NAME] [PERSON_…" at bounding box center [267, 479] width 117 height 29
select select "81105"
click at [209, 465] on select "Select Stylist [PERSON_NAME] [PERSON_NAME] [PERSON_NAME] [PERSON_NAME] [PERSON_…" at bounding box center [267, 479] width 117 height 29
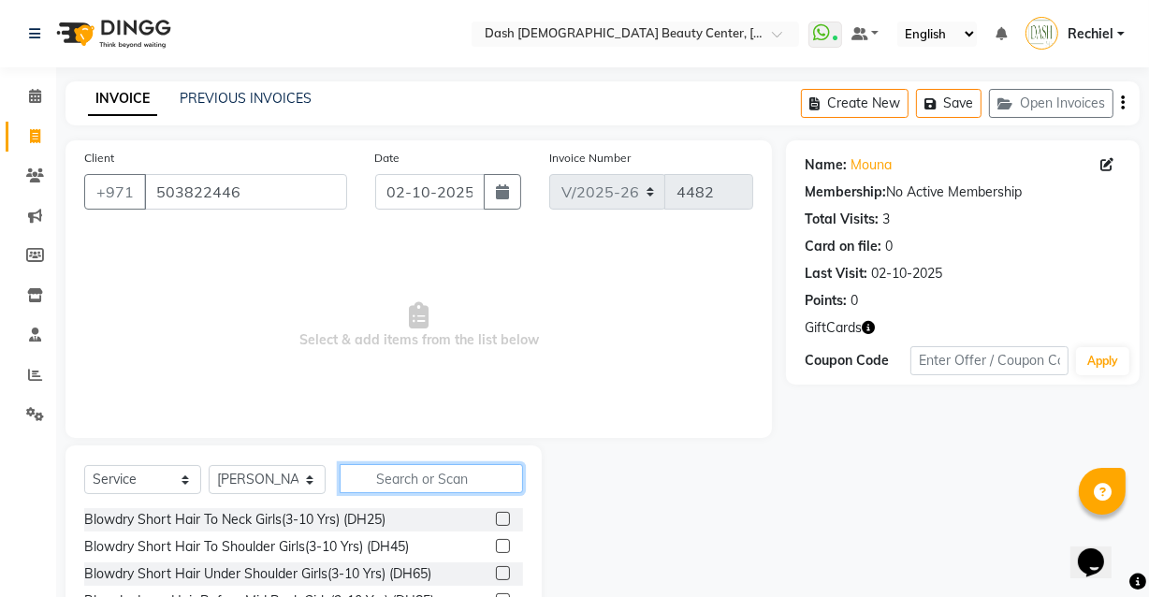
click at [457, 481] on input "text" at bounding box center [431, 478] width 183 height 29
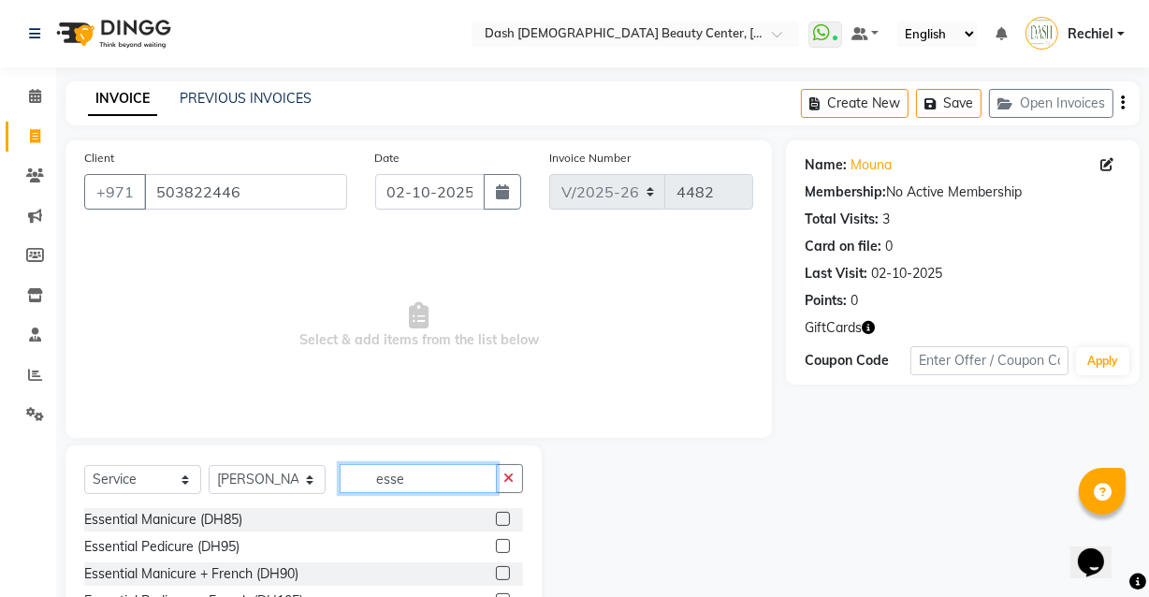
type input "esse"
click at [496, 513] on label at bounding box center [503, 519] width 14 height 14
click at [496, 514] on input "checkbox" at bounding box center [502, 520] width 12 height 12
checkbox input "true"
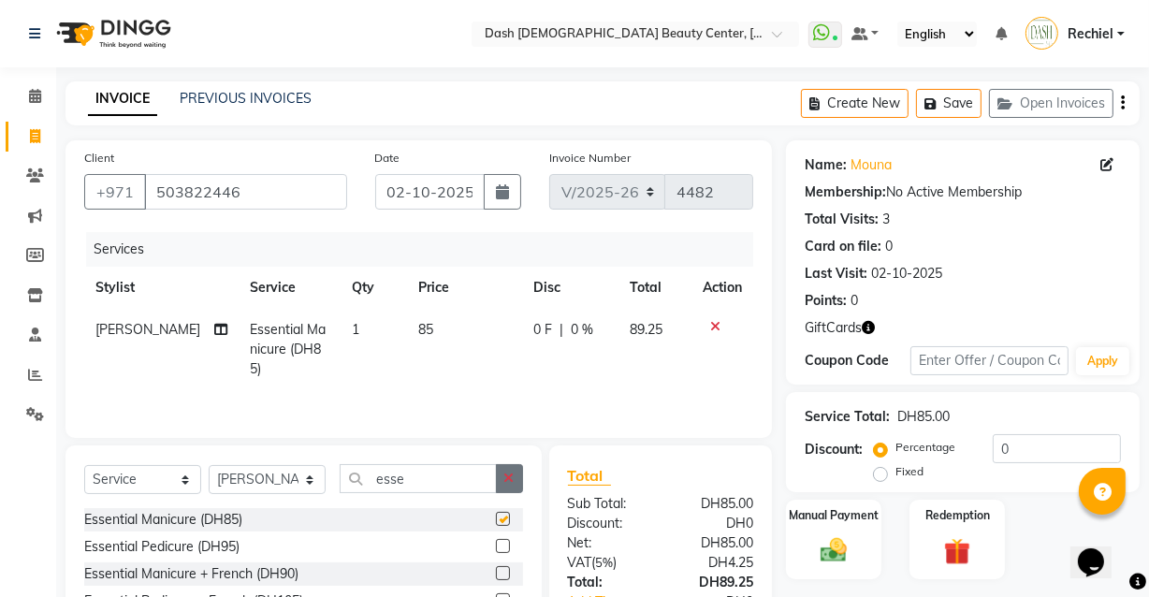
click at [511, 473] on icon "button" at bounding box center [509, 478] width 10 height 13
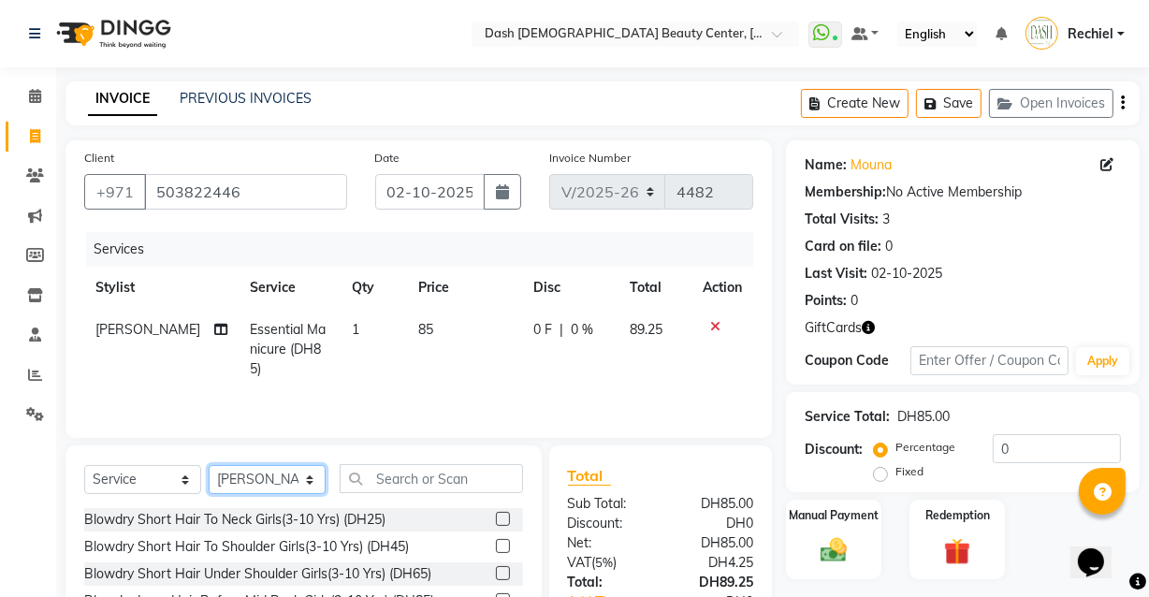
click at [296, 475] on select "Select Stylist Aizel Angelina Anna Bobi Edlyn Fevie Flora Grace Hamda Janine Je…" at bounding box center [267, 479] width 117 height 29
select select "81111"
click at [209, 465] on select "Select Stylist Aizel Angelina Anna Bobi Edlyn Fevie Flora Grace Hamda Janine Je…" at bounding box center [267, 479] width 117 height 29
click at [462, 487] on input "text" at bounding box center [431, 478] width 183 height 29
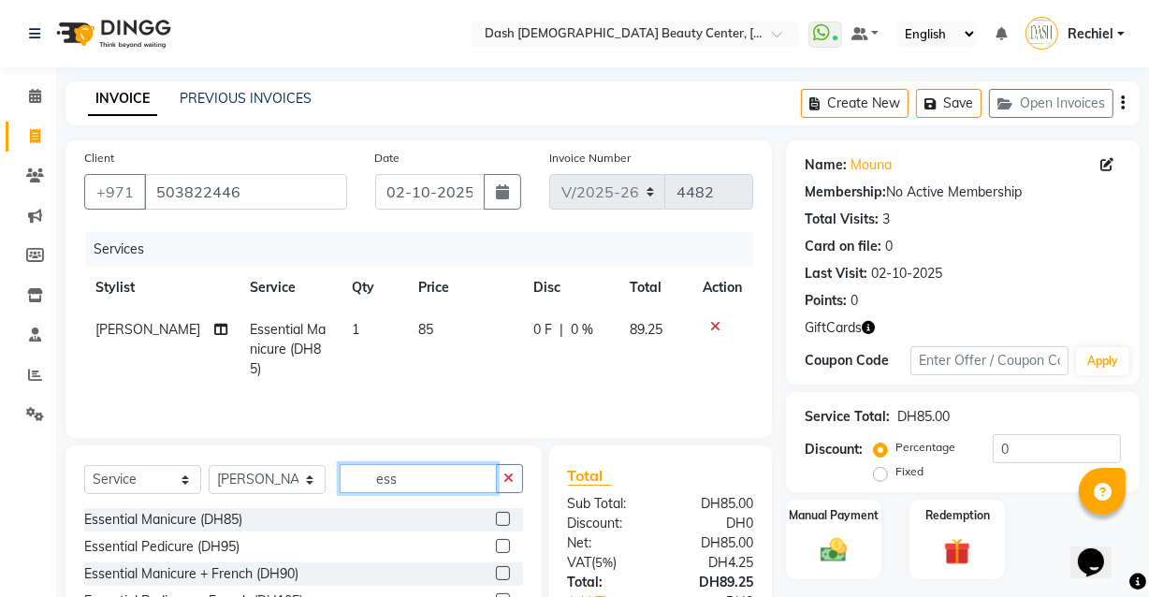
type input "ess"
click at [496, 547] on label at bounding box center [503, 546] width 14 height 14
click at [496, 547] on input "checkbox" at bounding box center [502, 547] width 12 height 12
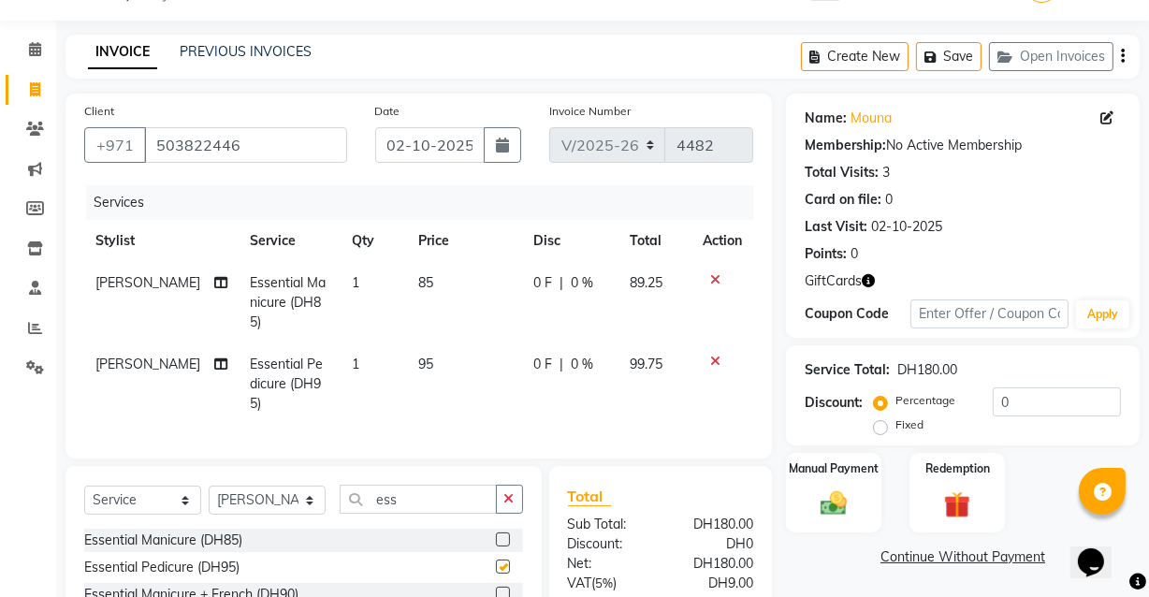
scroll to position [213, 0]
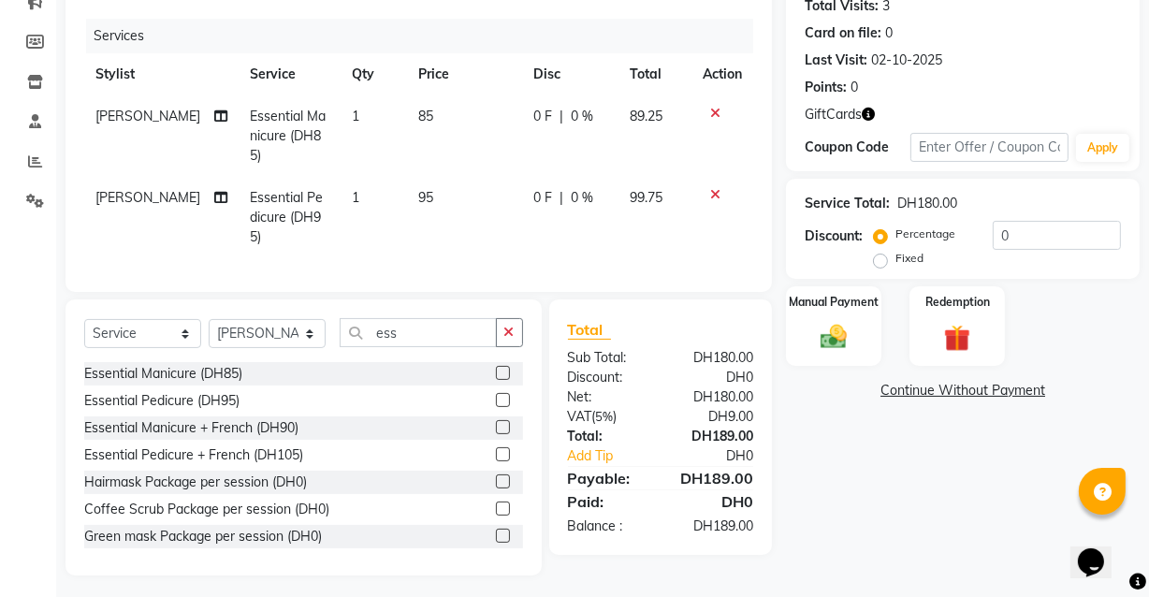
checkbox input "false"
click at [840, 325] on img at bounding box center [833, 337] width 45 height 32
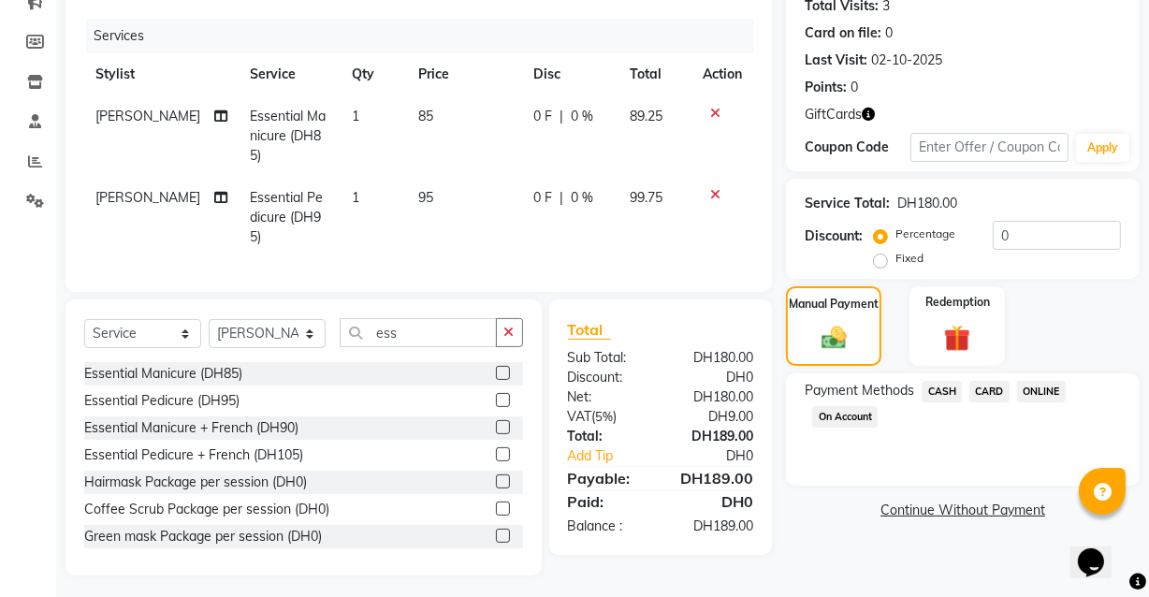
click at [985, 396] on span "CARD" at bounding box center [990, 392] width 40 height 22
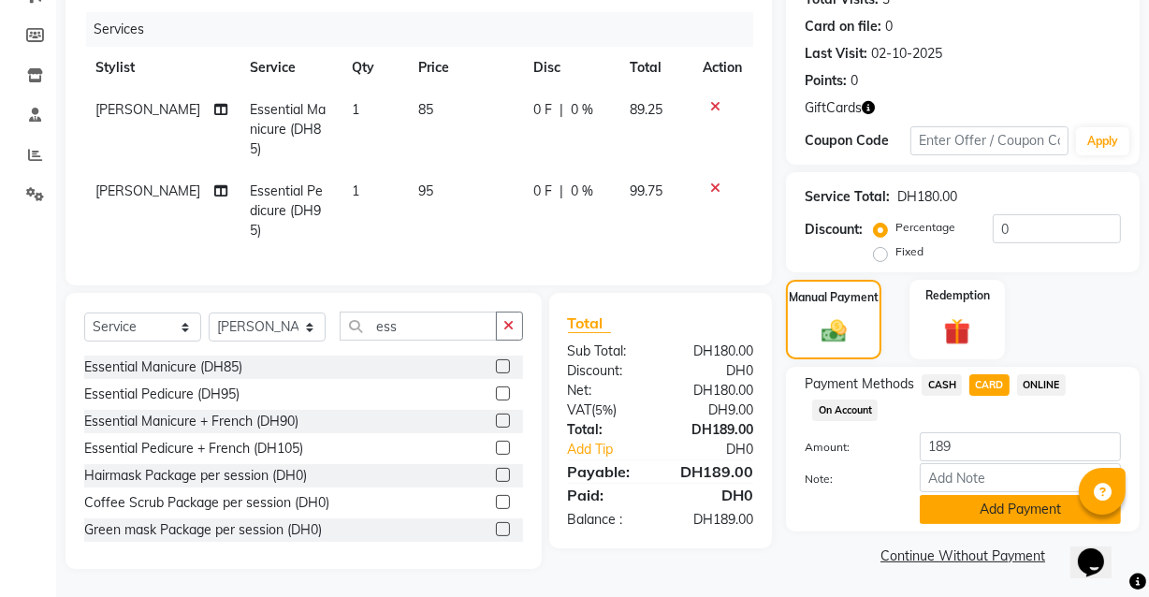
click at [984, 516] on button "Add Payment" at bounding box center [1020, 509] width 201 height 29
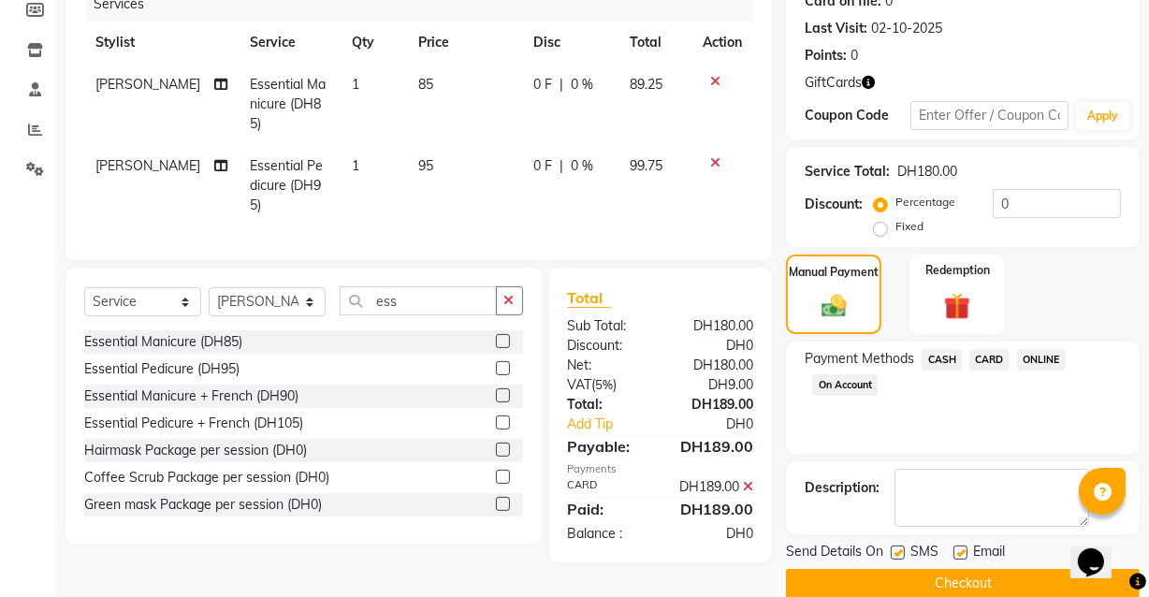
scroll to position [272, 0]
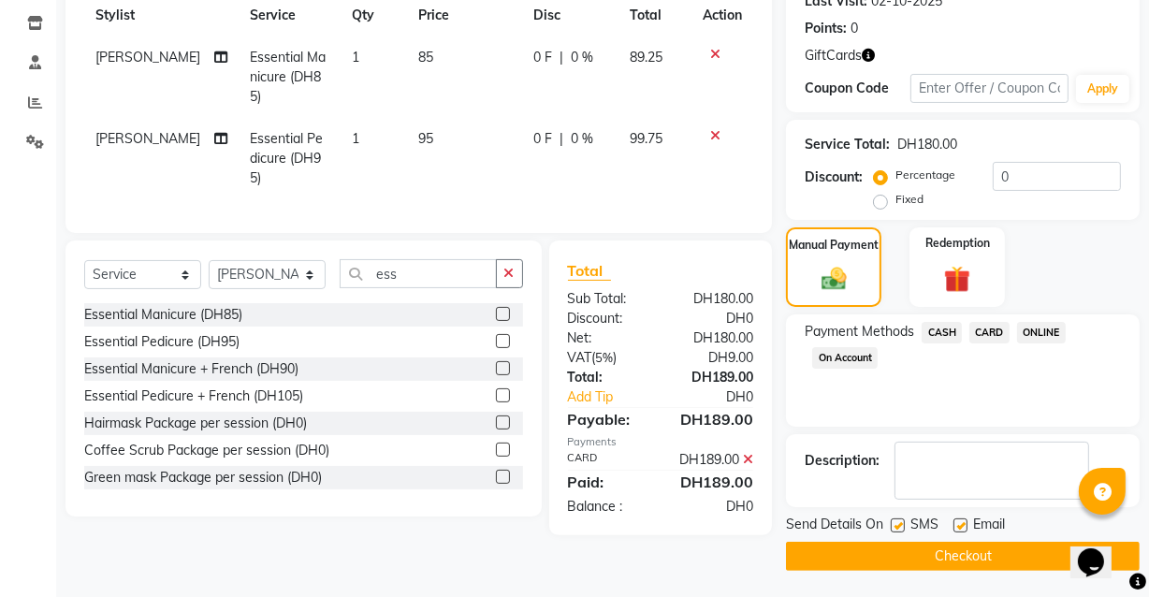
click at [962, 524] on label at bounding box center [961, 526] width 14 height 14
click at [962, 524] on input "checkbox" at bounding box center [960, 526] width 12 height 12
checkbox input "false"
click at [965, 554] on button "Checkout" at bounding box center [963, 556] width 354 height 29
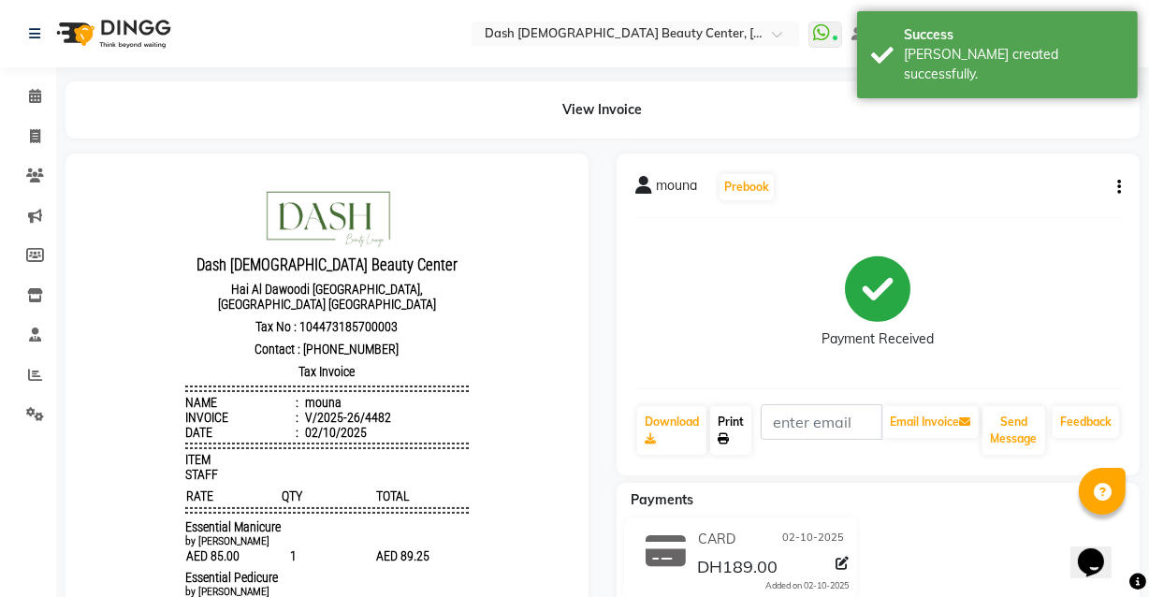
click at [724, 443] on icon at bounding box center [723, 438] width 11 height 11
click at [14, 98] on link "Calendar" at bounding box center [28, 96] width 45 height 31
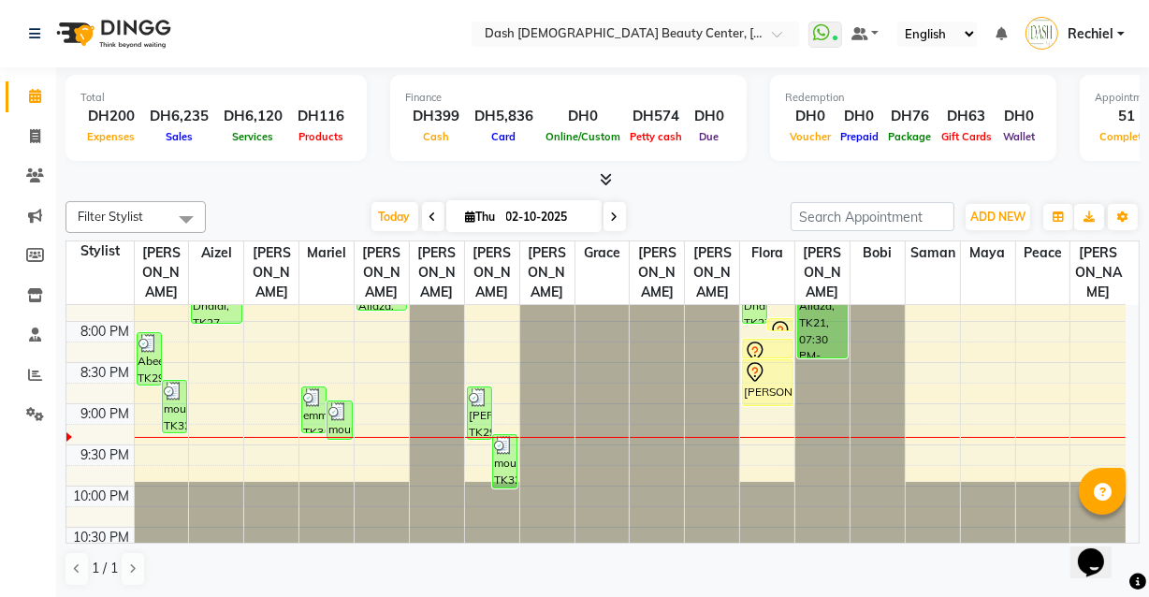
click at [517, 434] on link "mouna, TK32, 09:25 PM-10:05 PM, Essential Pedicure (DH95)" at bounding box center [504, 461] width 25 height 54
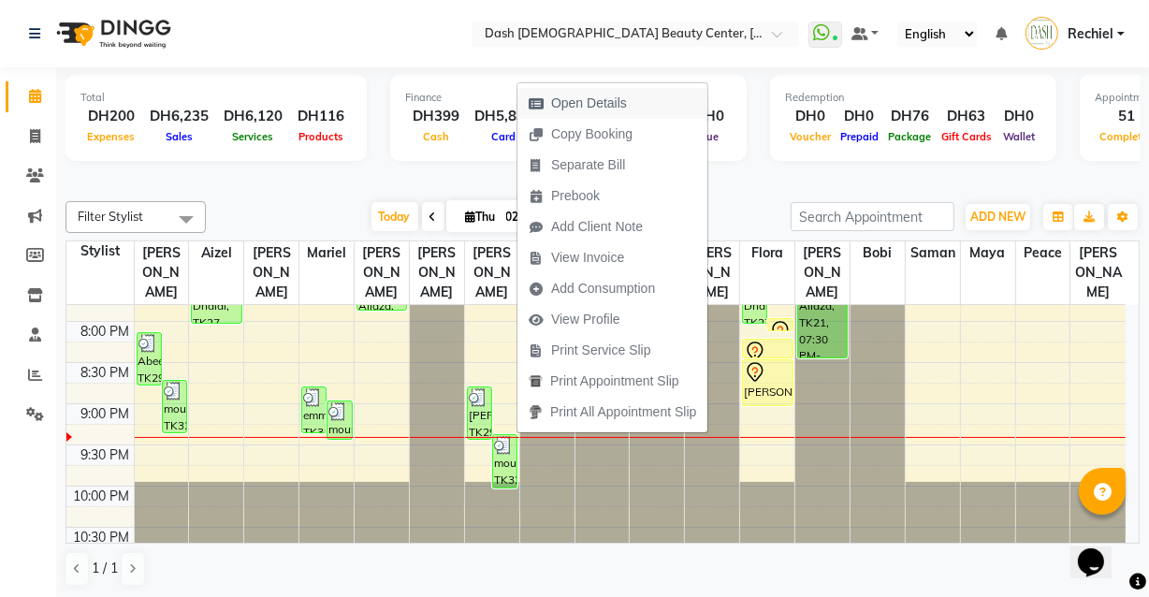
click at [613, 88] on span "Open Details" at bounding box center [578, 103] width 121 height 31
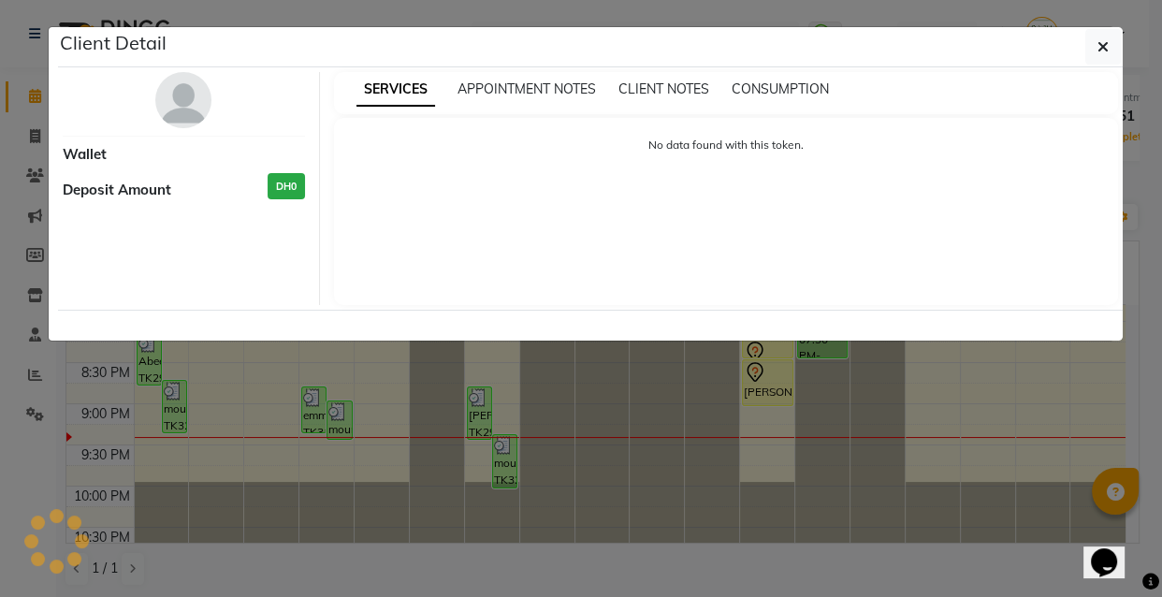
select select "3"
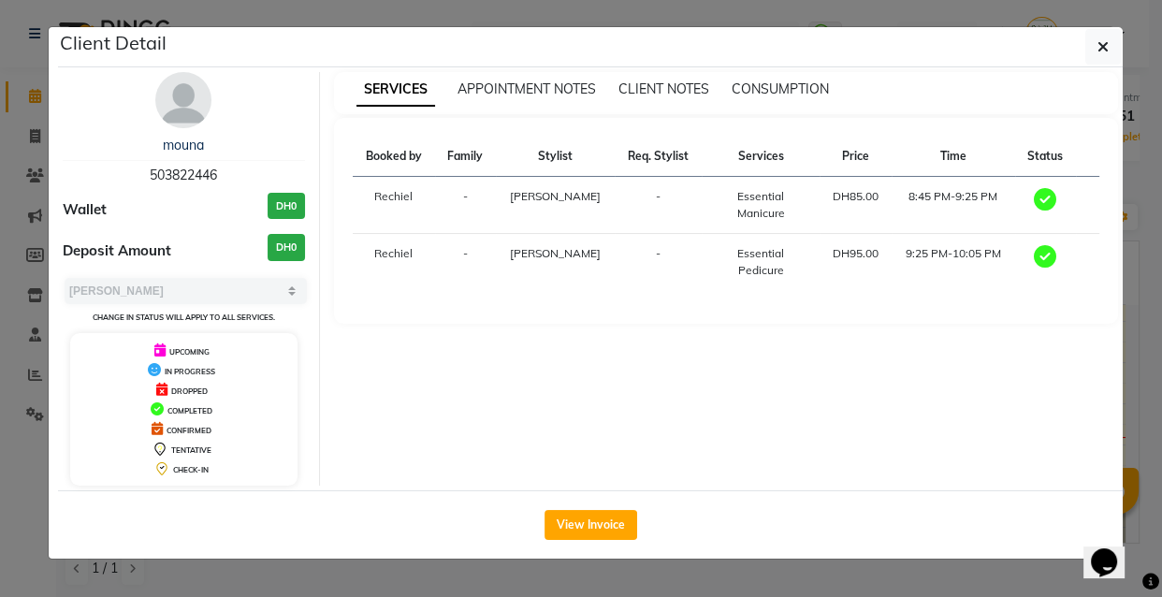
click at [196, 167] on span "503822446" at bounding box center [183, 175] width 67 height 17
click at [602, 513] on button "View Invoice" at bounding box center [591, 525] width 93 height 30
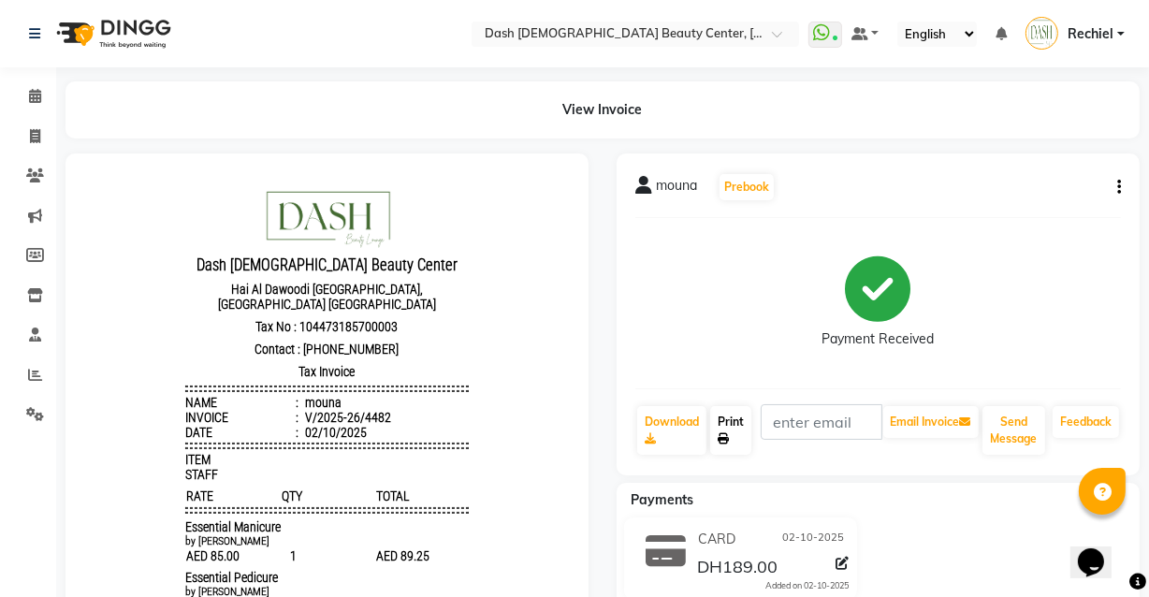
click at [723, 437] on icon at bounding box center [723, 438] width 11 height 11
click at [32, 91] on icon at bounding box center [35, 96] width 12 height 14
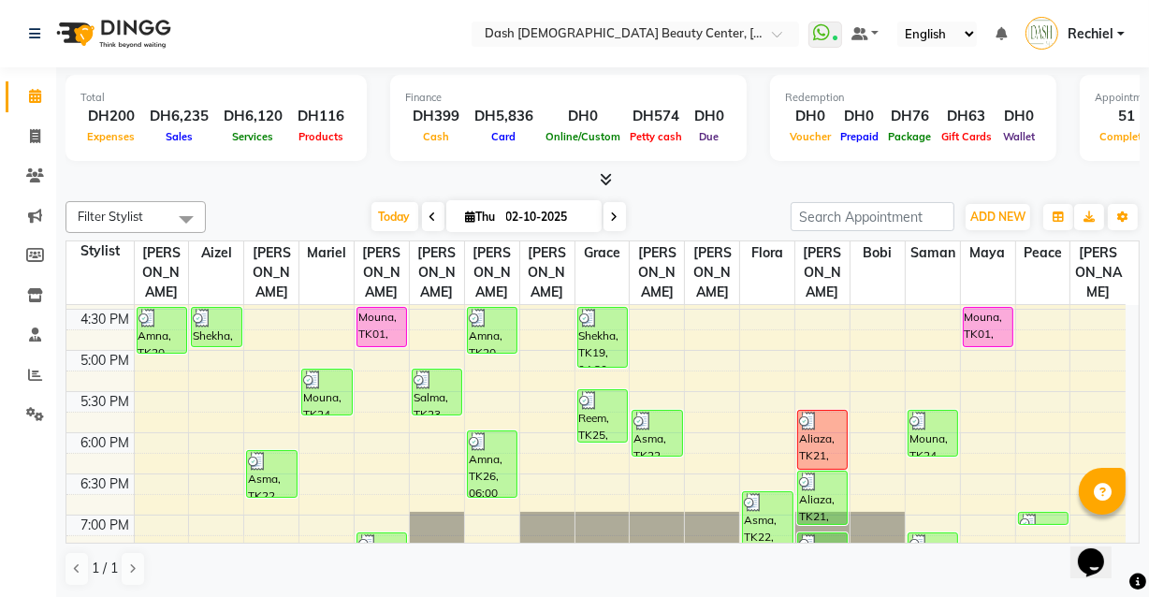
scroll to position [599, 0]
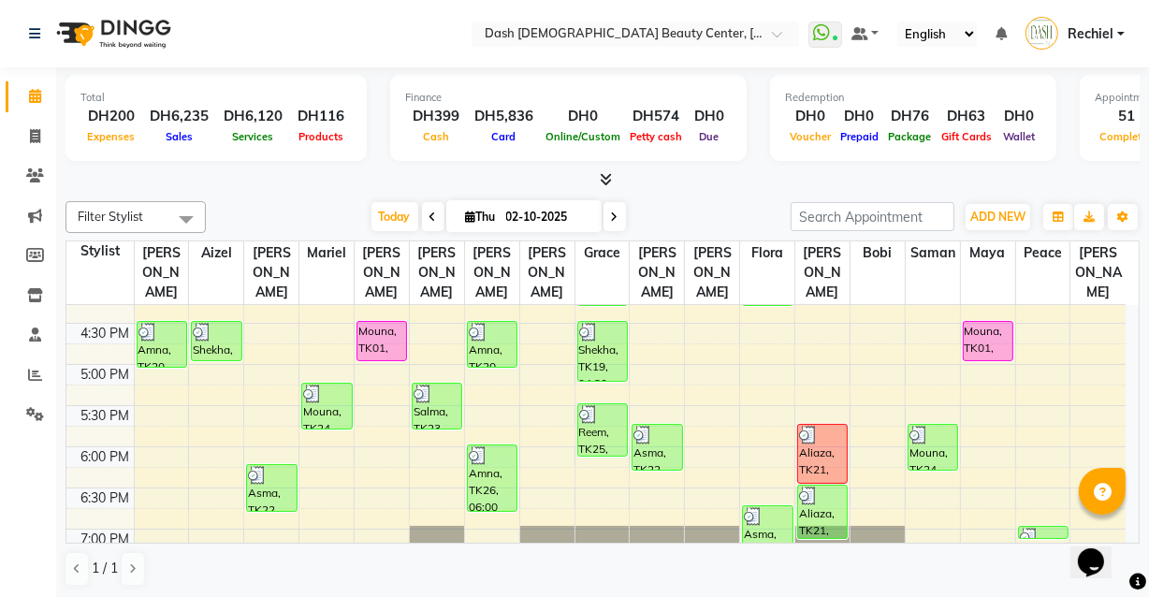
click at [381, 322] on div "Mouna, TK01, 04:30 PM-05:00 PM, HS Basic Pedicure - Sarooj" at bounding box center [382, 341] width 49 height 38
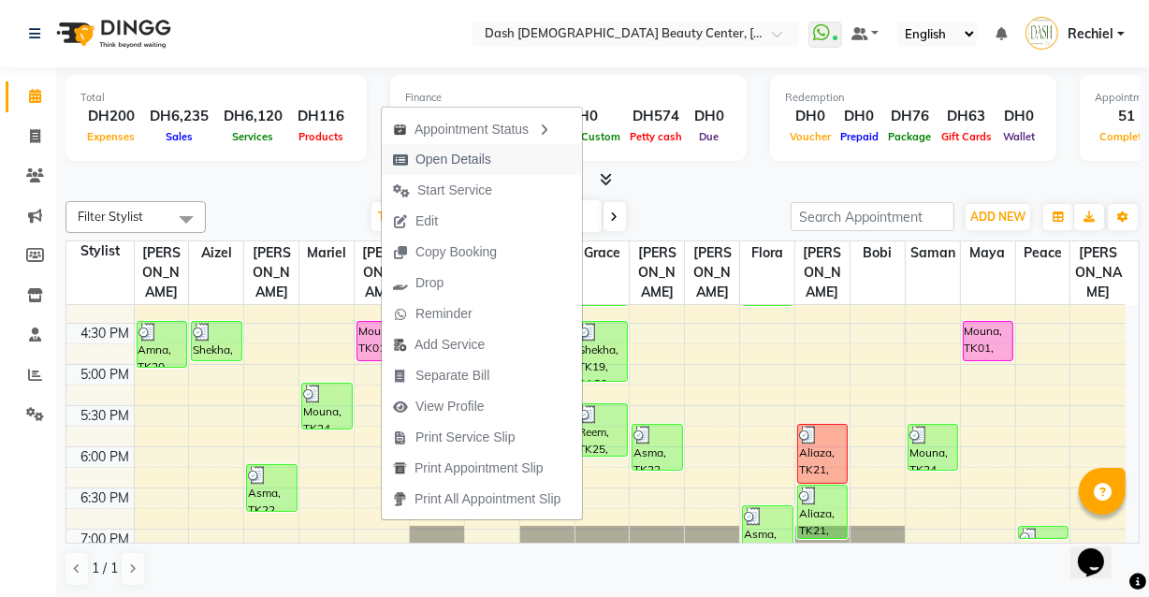
click at [496, 144] on span "Open Details" at bounding box center [442, 159] width 121 height 31
select select "5"
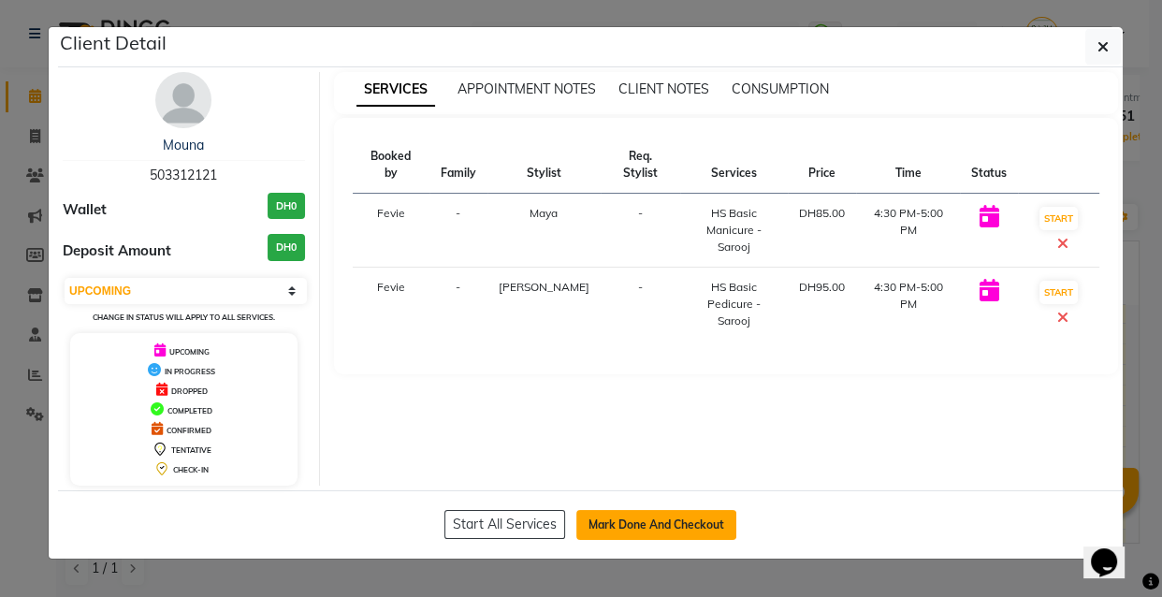
click at [685, 533] on button "Mark Done And Checkout" at bounding box center [657, 525] width 160 height 30
select select "service"
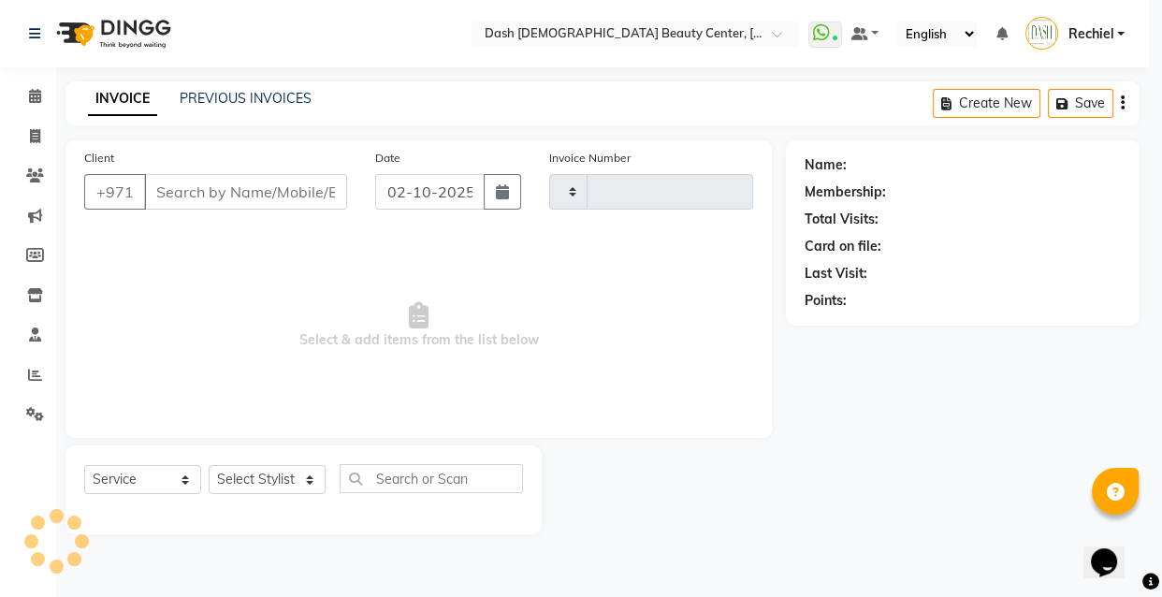
click at [657, 533] on ngb-modal-window "Client Detail Mouna 503312121 Wallet DH0 Deposit Amount DH0 Select IN SERVICE C…" at bounding box center [581, 298] width 1162 height 597
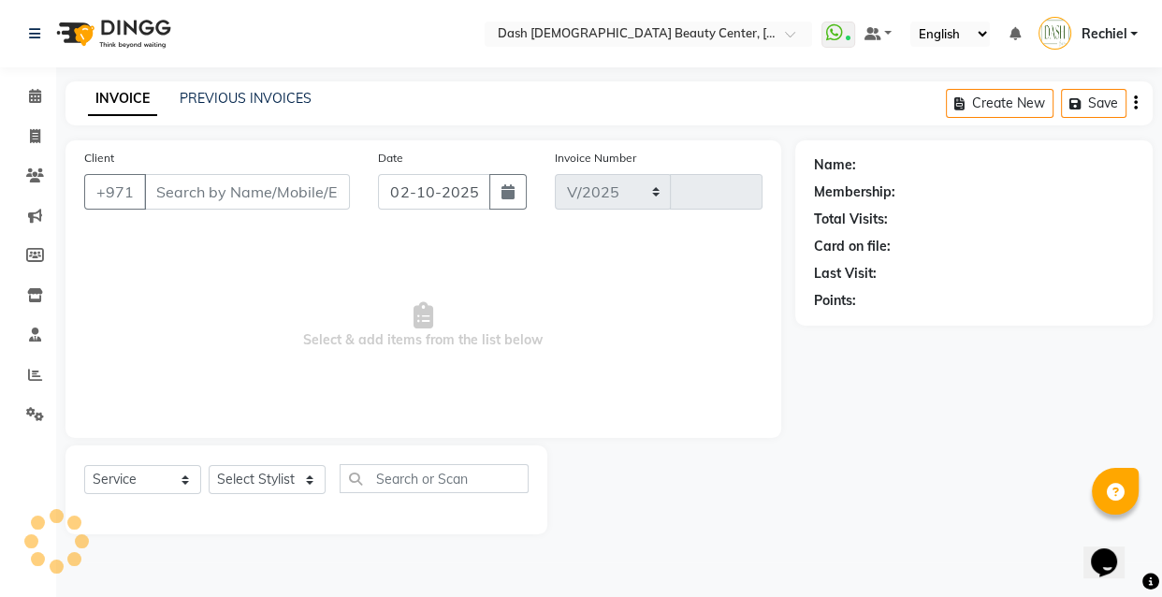
select select "8372"
type input "4483"
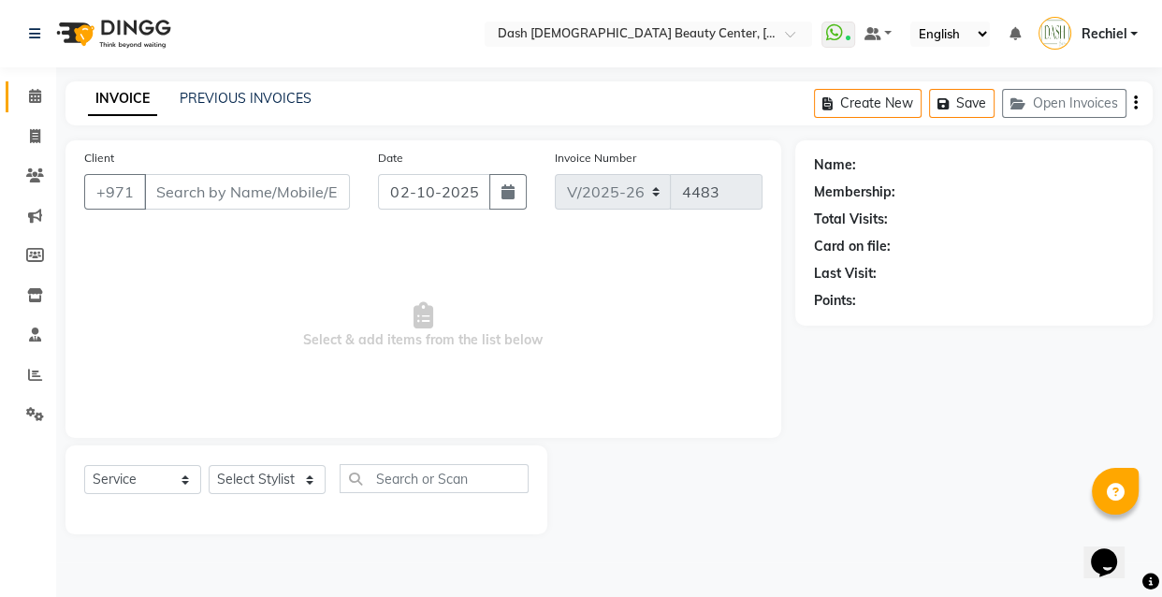
type input "503312121"
select select "82785"
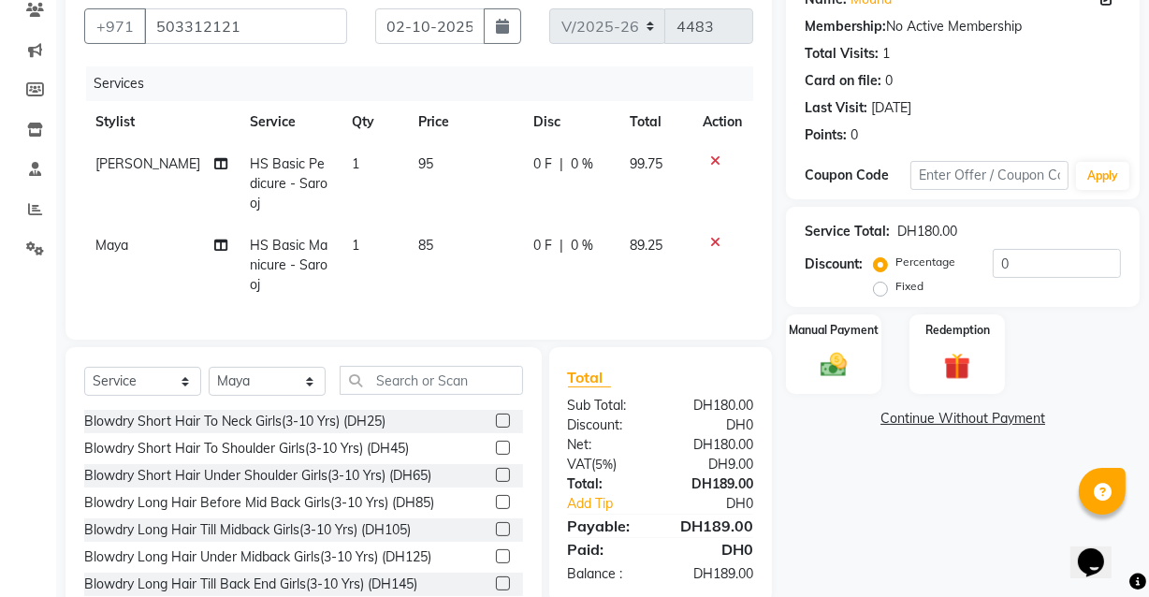
scroll to position [213, 0]
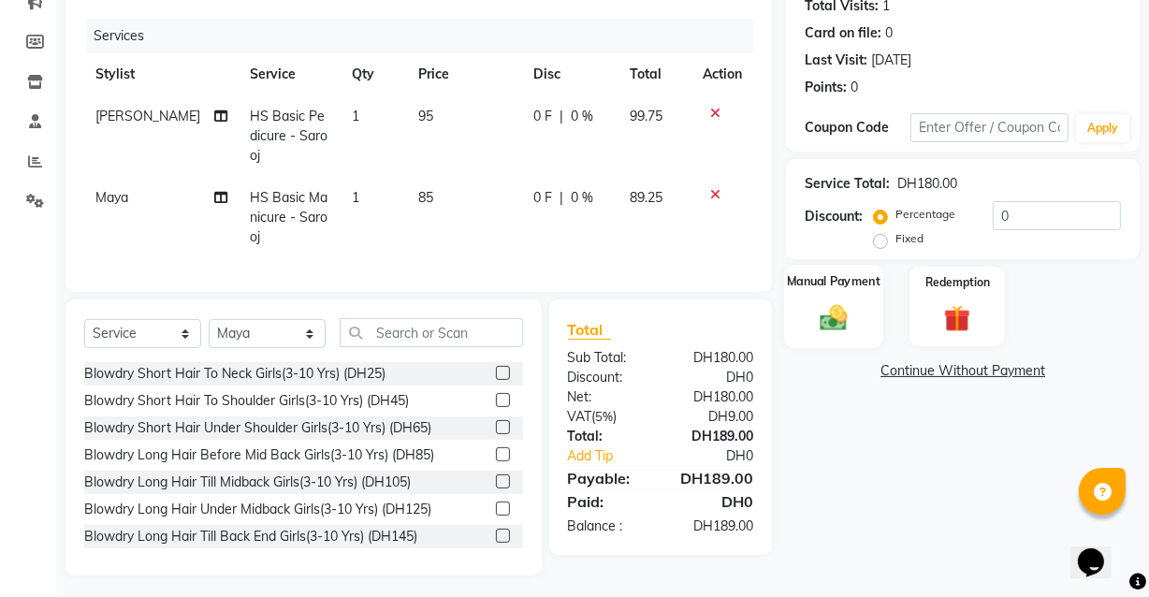
click at [841, 303] on img at bounding box center [833, 317] width 45 height 32
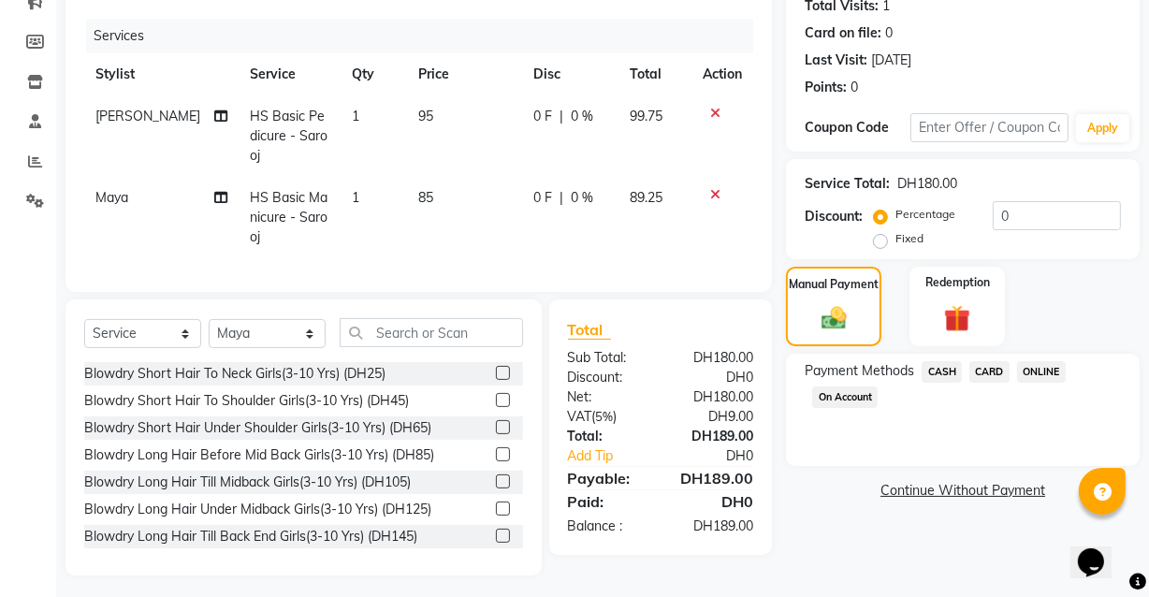
click at [890, 533] on div "Name: Mouna Membership: No Active Membership Total Visits: 1 Card on file: 0 La…" at bounding box center [970, 251] width 368 height 649
click at [1002, 365] on span "CARD" at bounding box center [990, 372] width 40 height 22
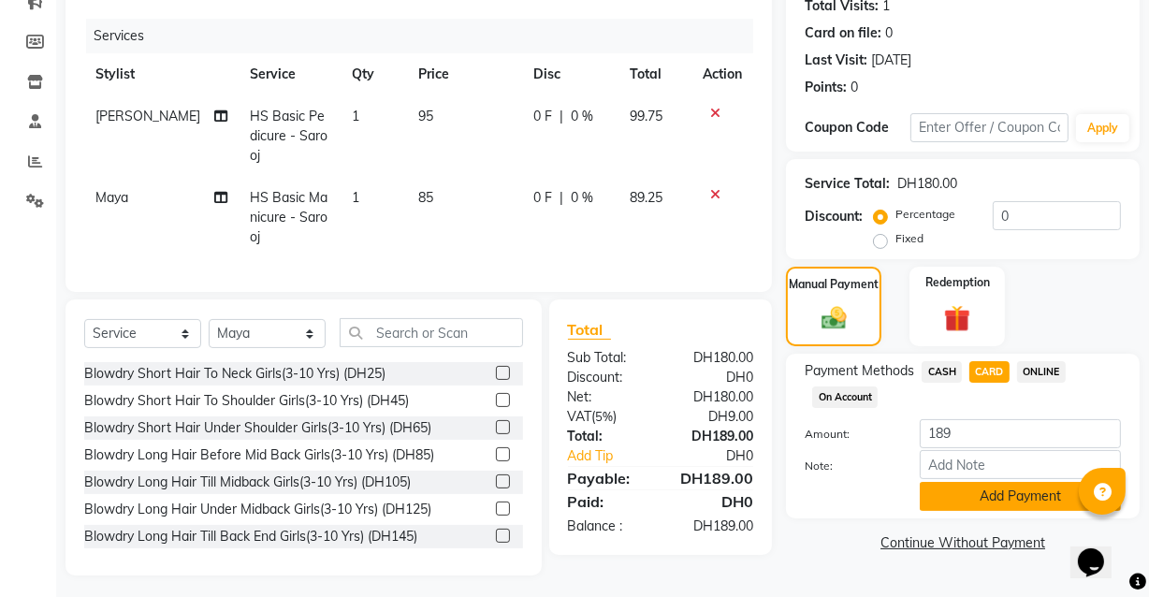
click at [1015, 503] on button "Add Payment" at bounding box center [1020, 496] width 201 height 29
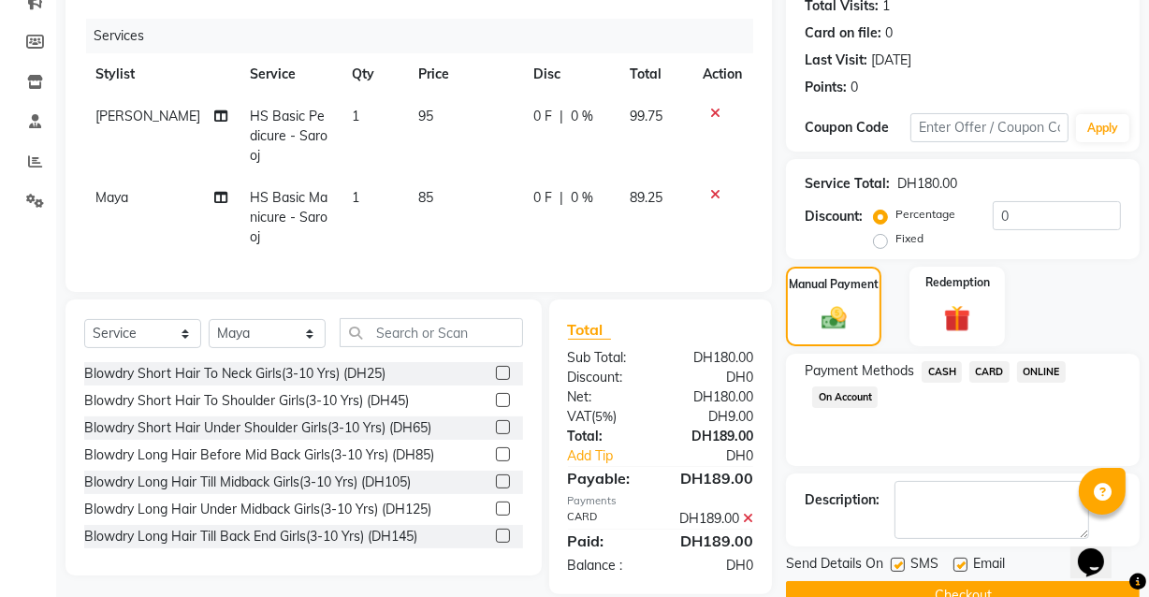
scroll to position [253, 0]
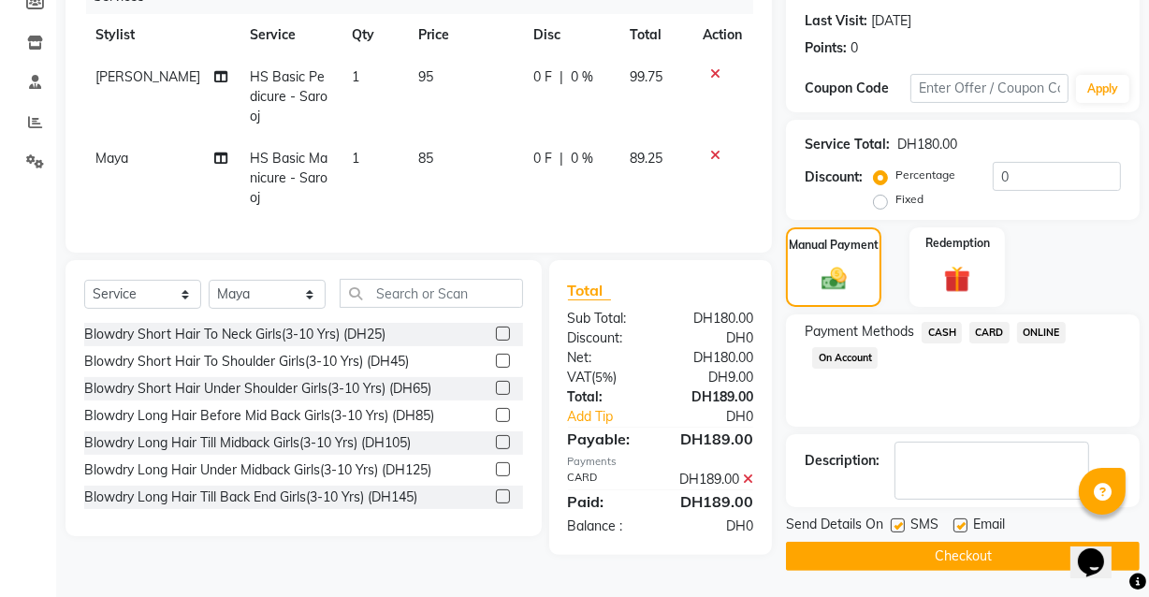
click at [962, 524] on label at bounding box center [961, 526] width 14 height 14
click at [962, 524] on input "checkbox" at bounding box center [960, 526] width 12 height 12
checkbox input "false"
click at [961, 552] on button "Checkout" at bounding box center [963, 556] width 354 height 29
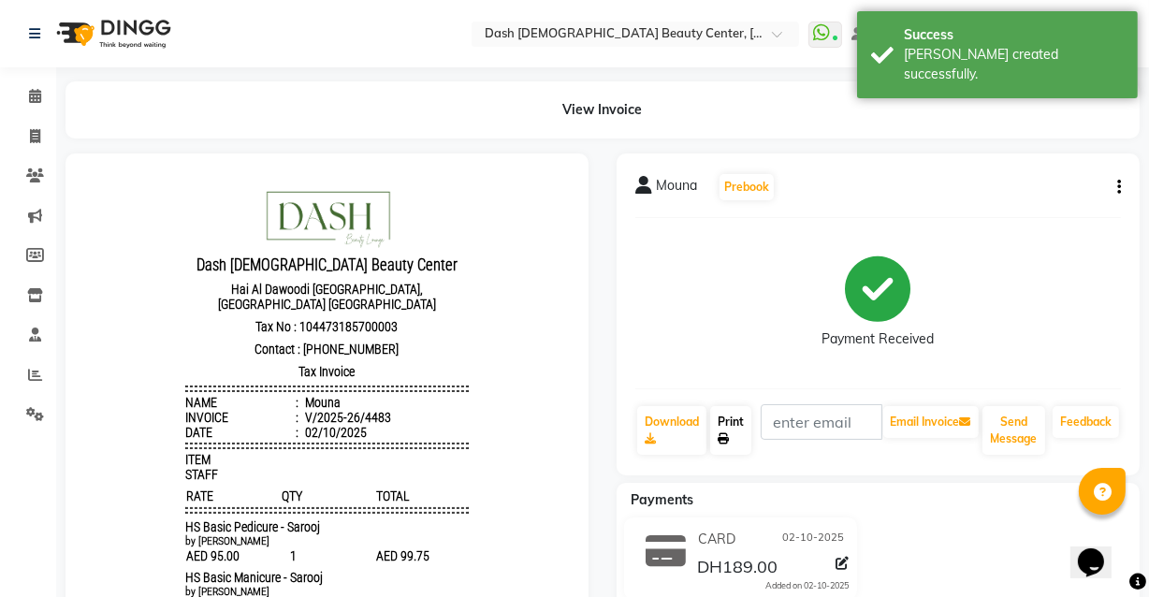
click at [723, 441] on icon at bounding box center [723, 438] width 11 height 11
click at [21, 93] on span at bounding box center [35, 97] width 33 height 22
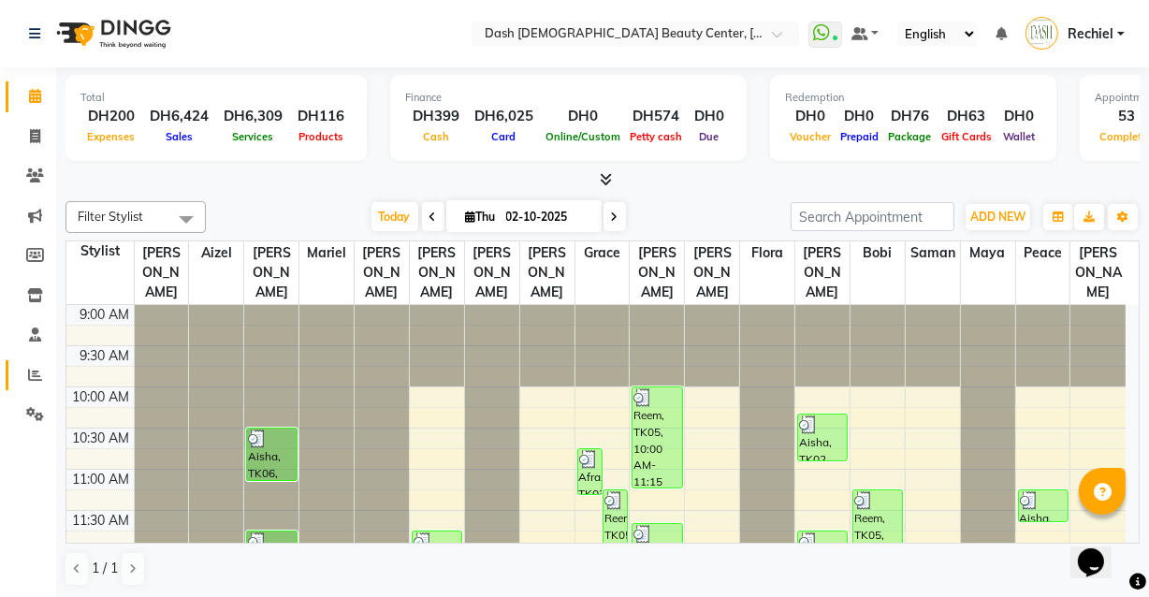
click at [28, 370] on icon at bounding box center [35, 375] width 14 height 14
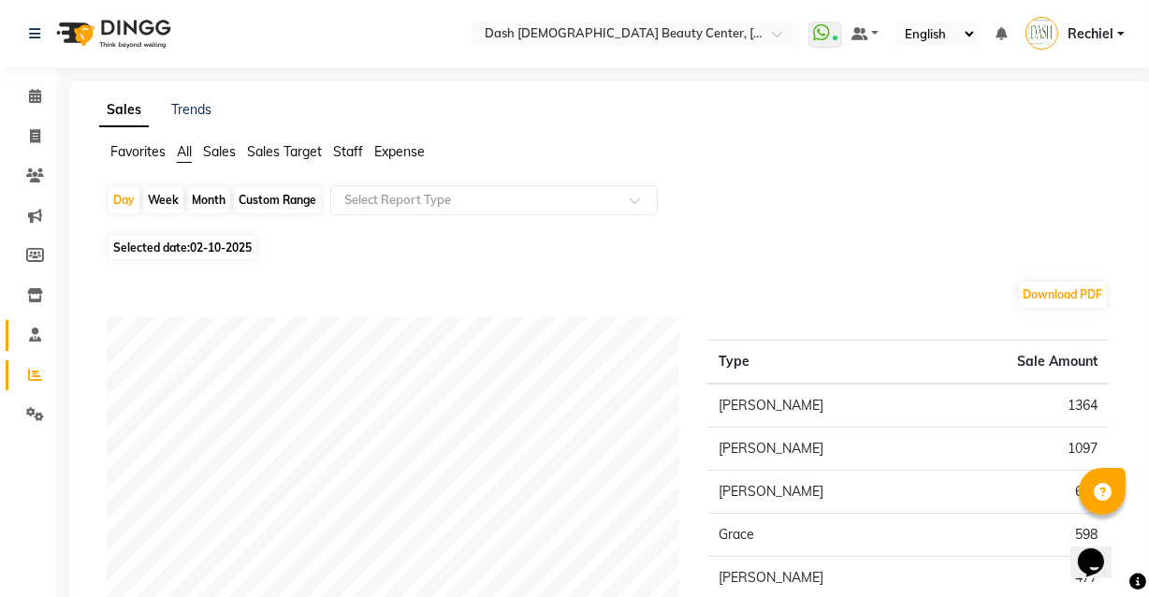
click at [35, 336] on icon at bounding box center [35, 335] width 12 height 14
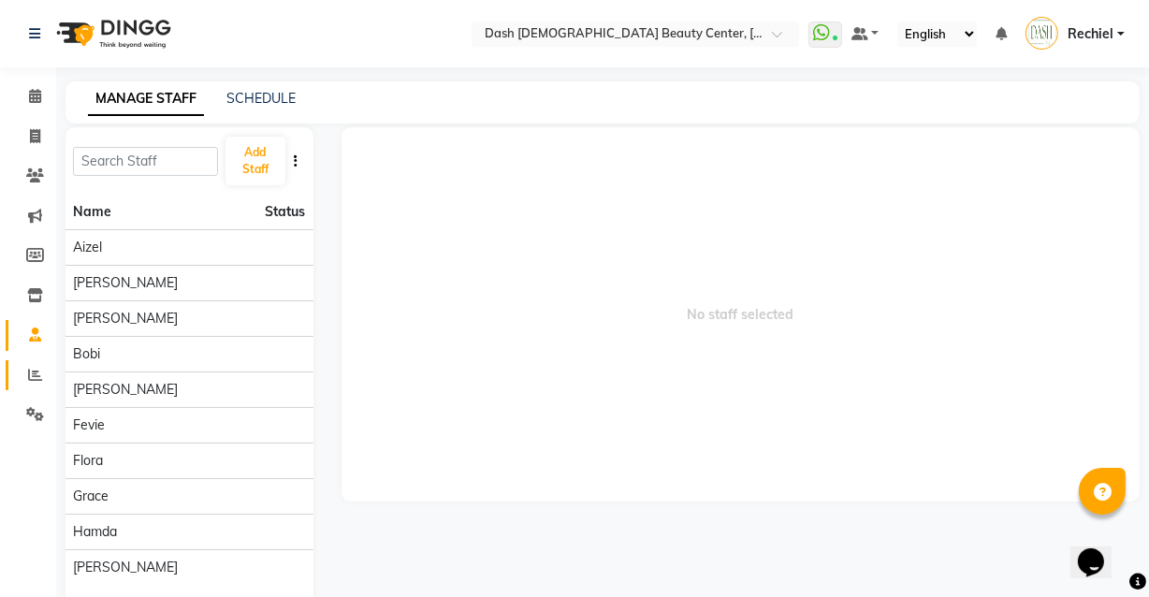
click at [30, 384] on span at bounding box center [35, 376] width 33 height 22
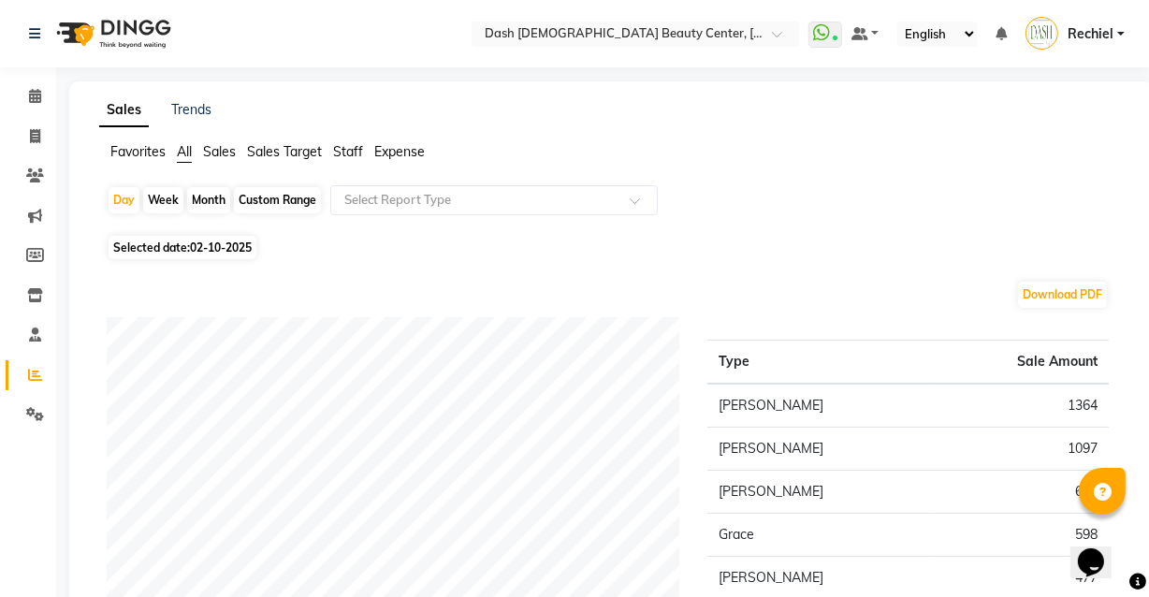
click at [355, 147] on span "Staff" at bounding box center [348, 151] width 30 height 17
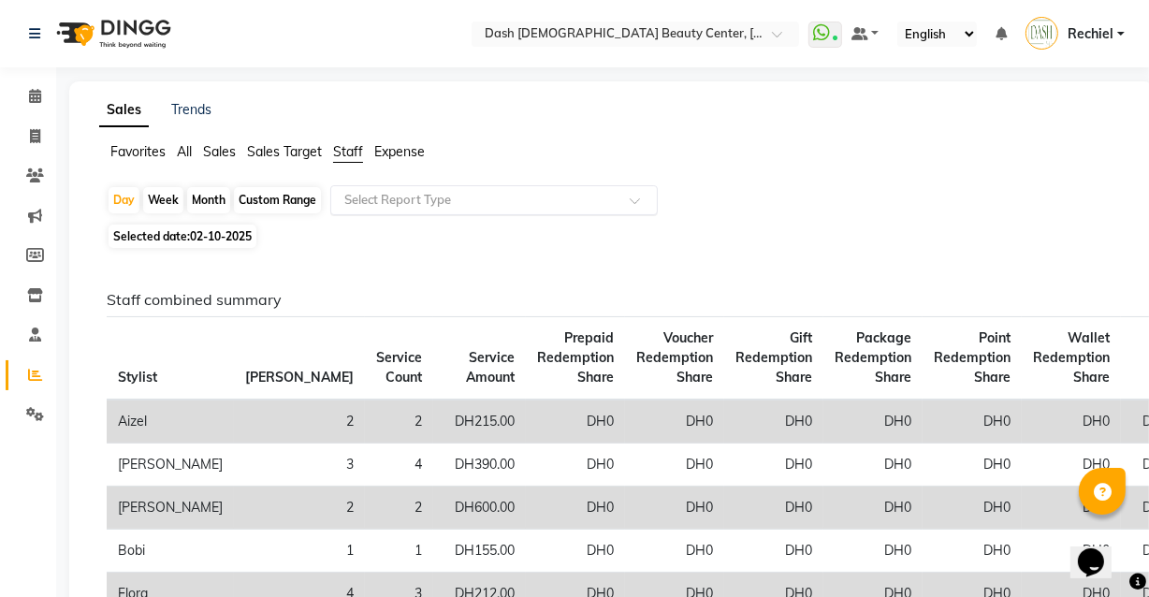
click at [444, 198] on input "text" at bounding box center [476, 200] width 270 height 19
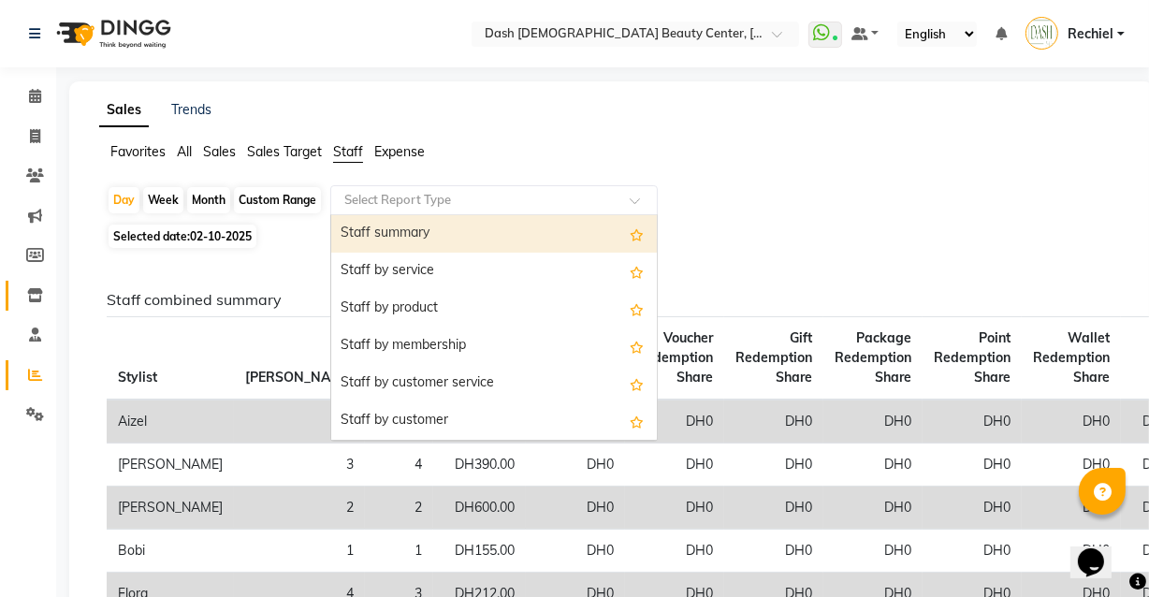
click at [28, 281] on link "Inventory" at bounding box center [28, 296] width 45 height 31
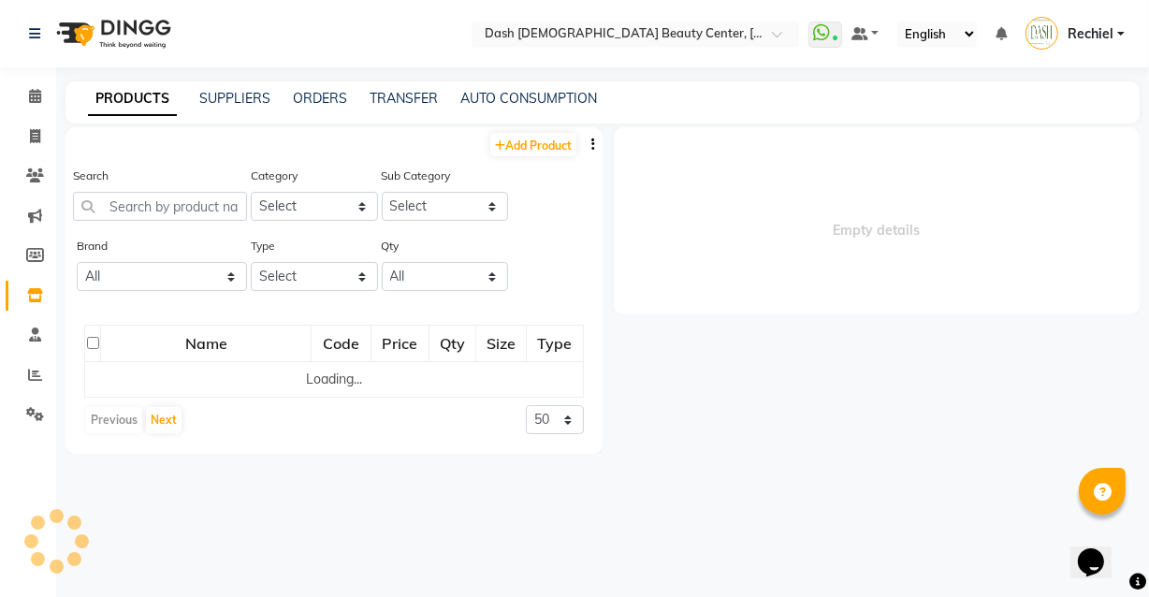
select select
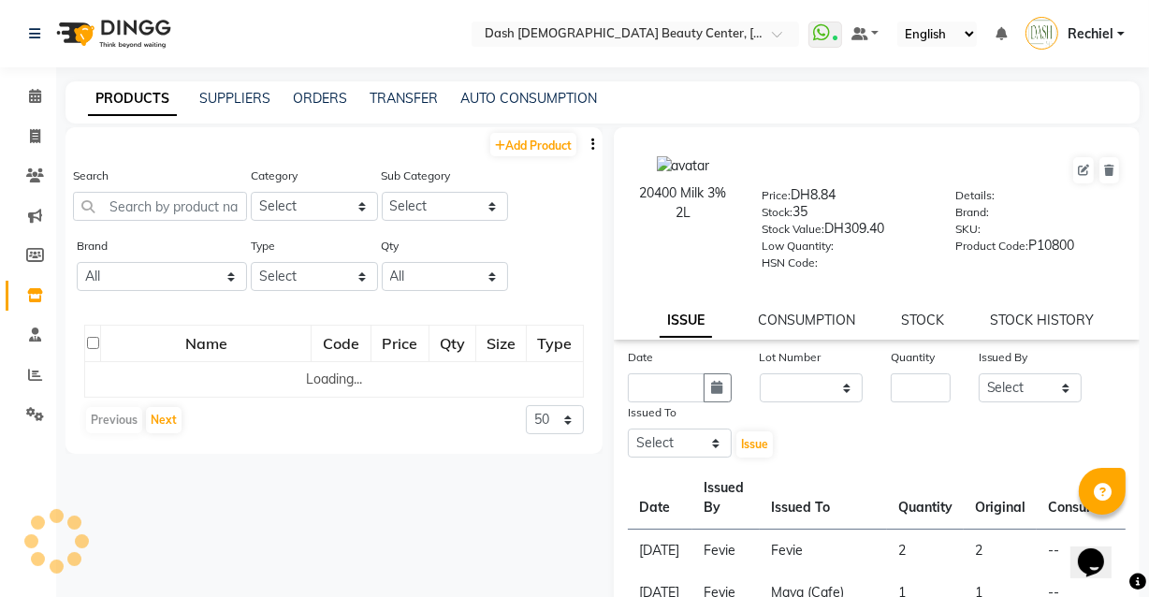
click at [35, 299] on icon at bounding box center [35, 295] width 16 height 14
click at [244, 91] on link "SUPPLIERS" at bounding box center [234, 98] width 71 height 17
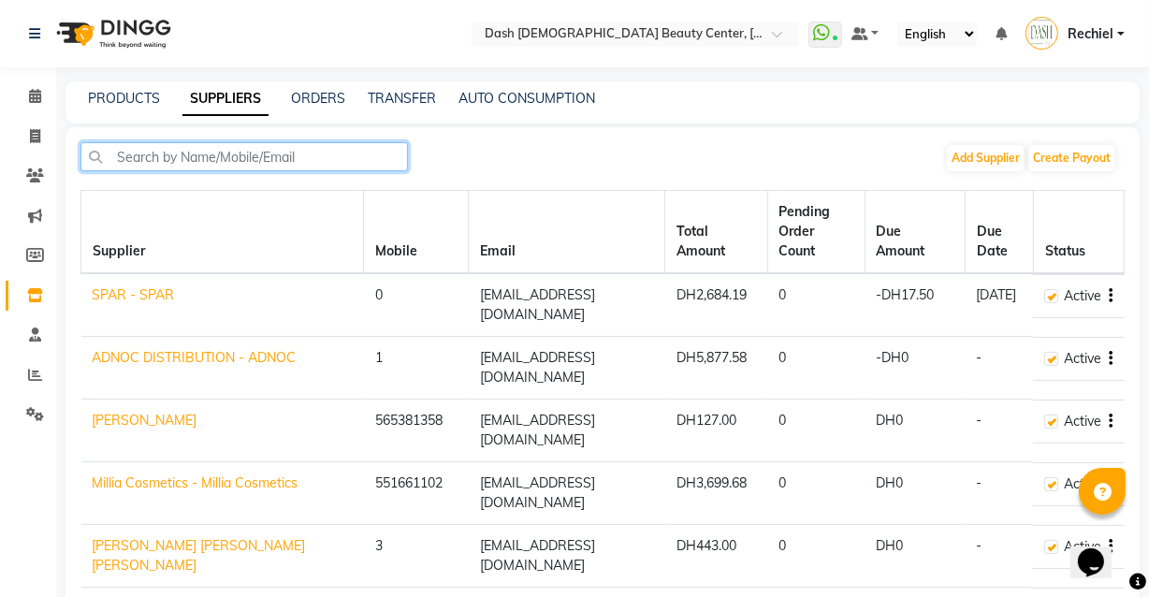
click at [318, 159] on input "text" at bounding box center [244, 156] width 328 height 29
click at [131, 95] on link "PRODUCTS" at bounding box center [124, 98] width 72 height 17
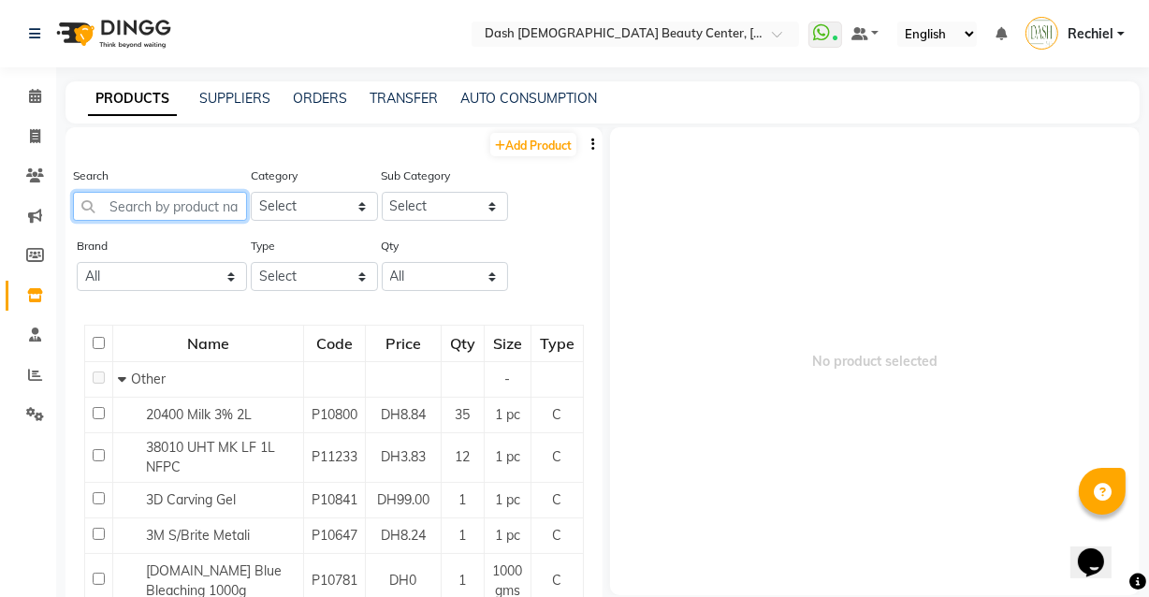
click at [218, 199] on input "text" at bounding box center [160, 206] width 174 height 29
click at [322, 97] on link "ORDERS" at bounding box center [320, 98] width 54 height 17
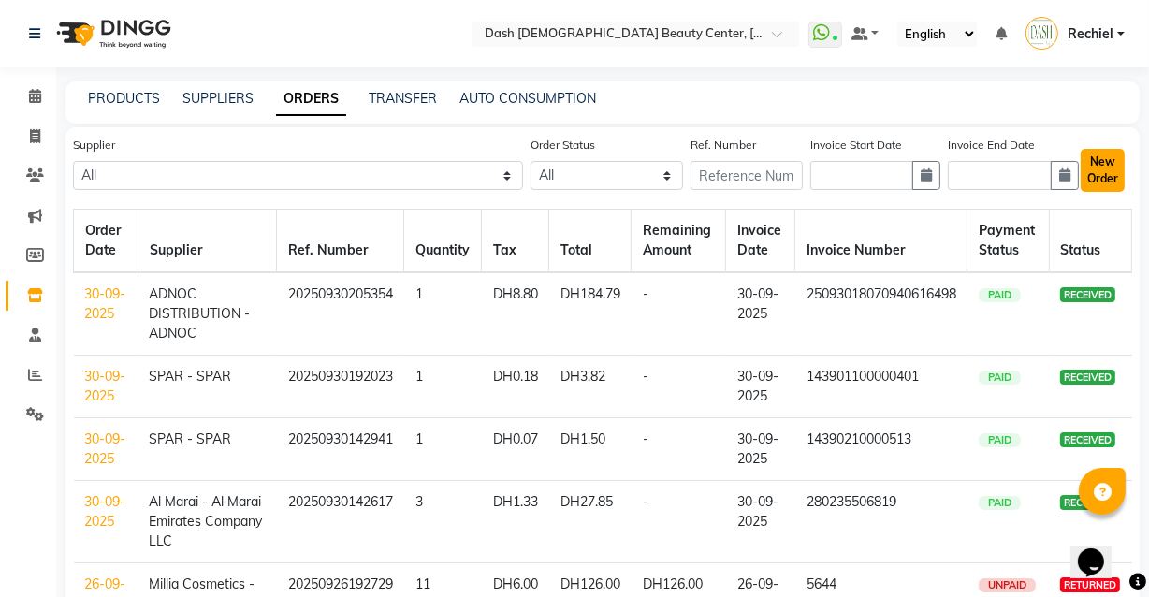
click at [1107, 157] on button "New Order" at bounding box center [1103, 170] width 44 height 43
select select "true"
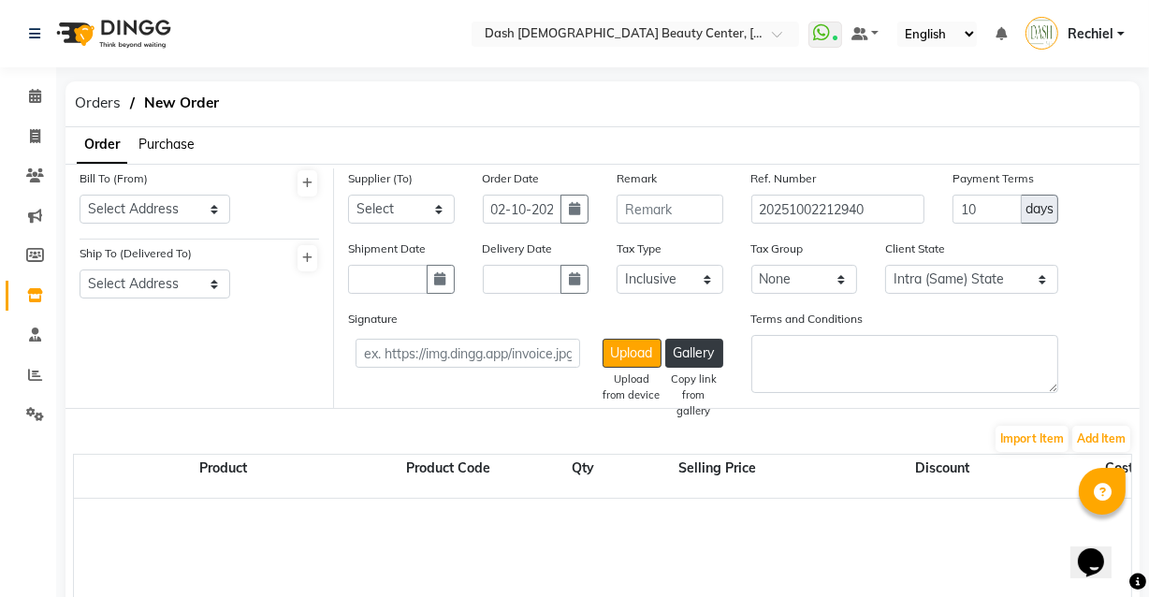
select select "3972"
click at [197, 198] on select "Select Address Shahbat Plaza" at bounding box center [155, 209] width 151 height 29
select select "1470"
click at [80, 195] on select "Select Address Shahbat Plaza" at bounding box center [155, 209] width 151 height 29
click at [161, 283] on select "Select Address Shahbat Plaza" at bounding box center [155, 284] width 151 height 29
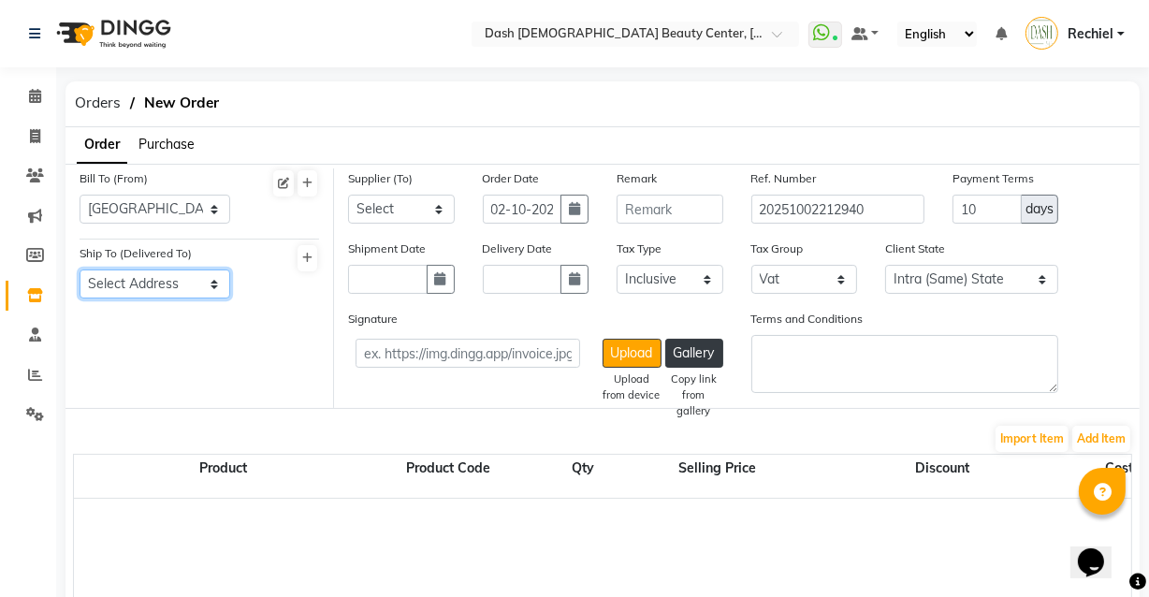
select select "1471"
click at [80, 270] on select "Select Address Shahbat Plaza" at bounding box center [155, 284] width 151 height 29
click at [430, 214] on select "Select SPAR - SPAR ADNOC DISTRIBUTION - ADNOC McDonald's - McDonald's Millia Co…" at bounding box center [401, 209] width 107 height 29
select select "4820"
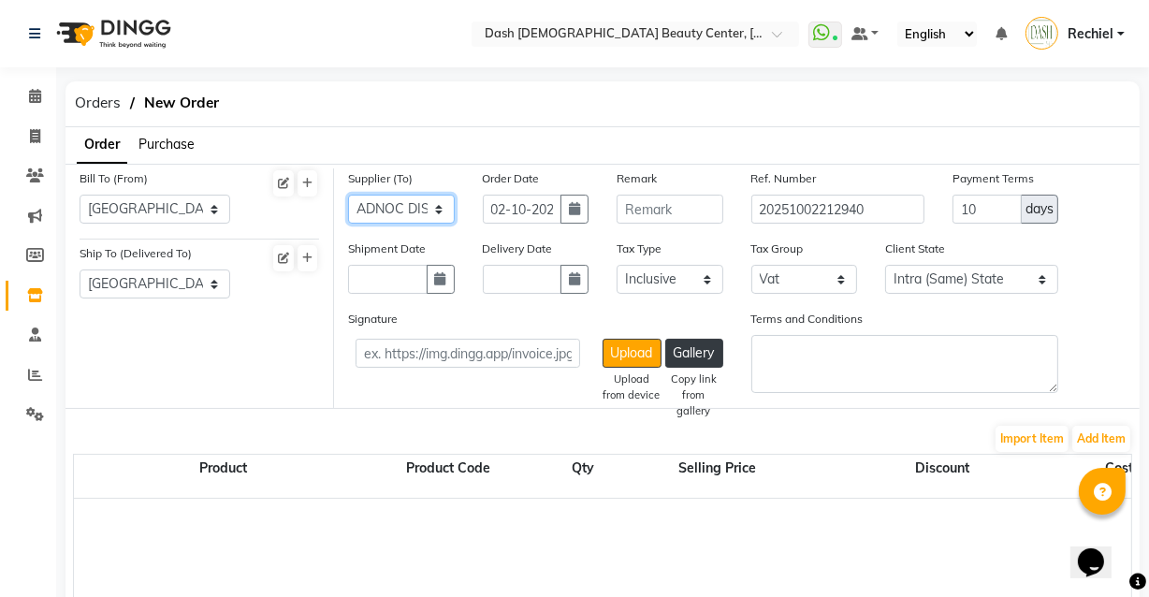
click at [348, 195] on select "Select SPAR - SPAR ADNOC DISTRIBUTION - ADNOC McDonald's - McDonald's Millia Co…" at bounding box center [401, 209] width 107 height 29
click at [439, 285] on icon "button" at bounding box center [440, 278] width 11 height 13
select select "10"
select select "2025"
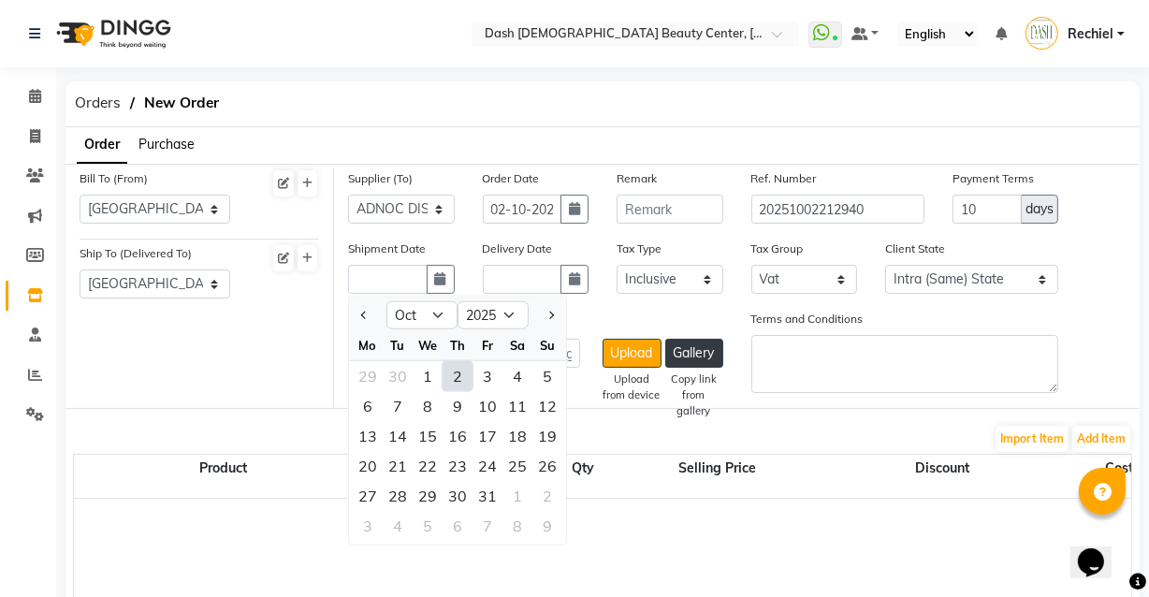
click at [458, 373] on div "2" at bounding box center [458, 376] width 30 height 30
type input "02-10-2025"
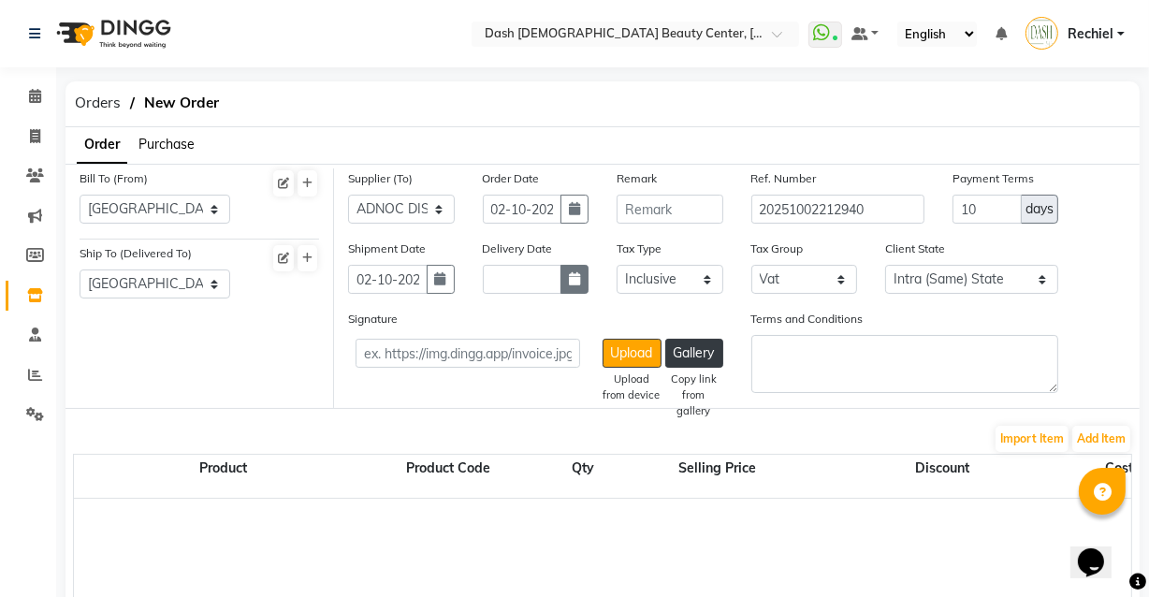
click at [579, 285] on icon "button" at bounding box center [574, 278] width 11 height 13
select select "10"
select select "2025"
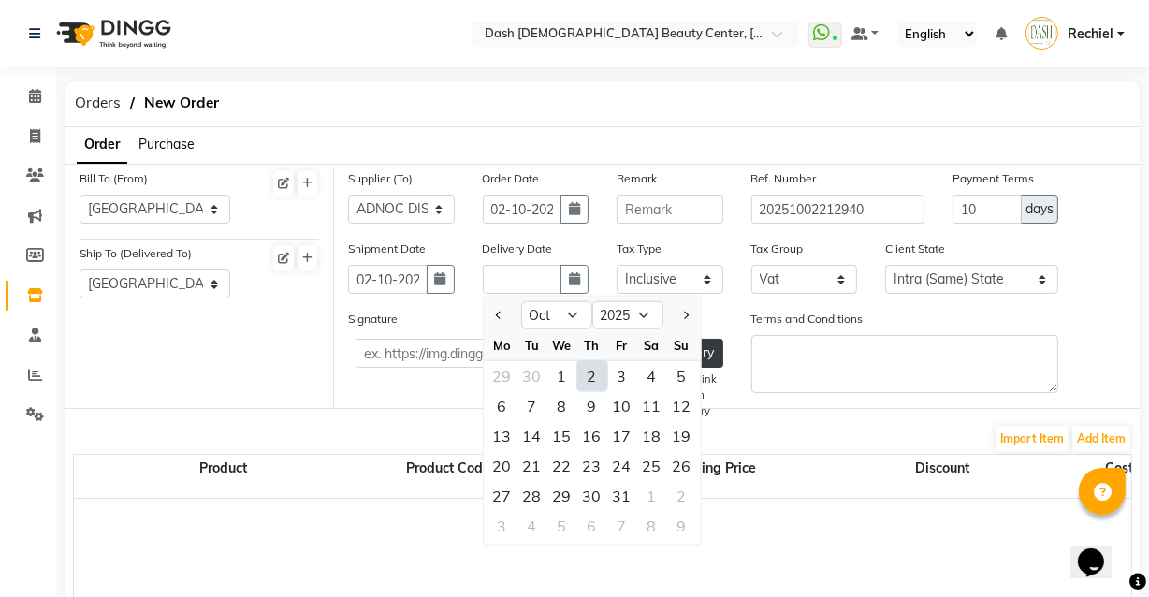
click at [591, 375] on div "2" at bounding box center [592, 376] width 30 height 30
type input "02-10-2025"
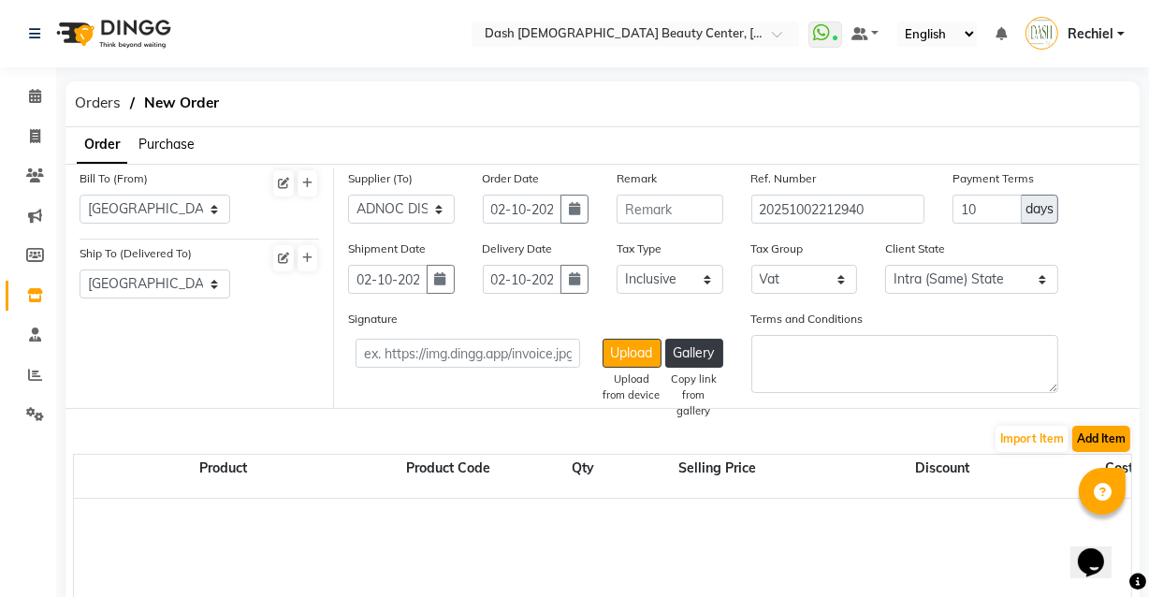
click at [1097, 436] on button "Add Item" at bounding box center [1102, 439] width 58 height 26
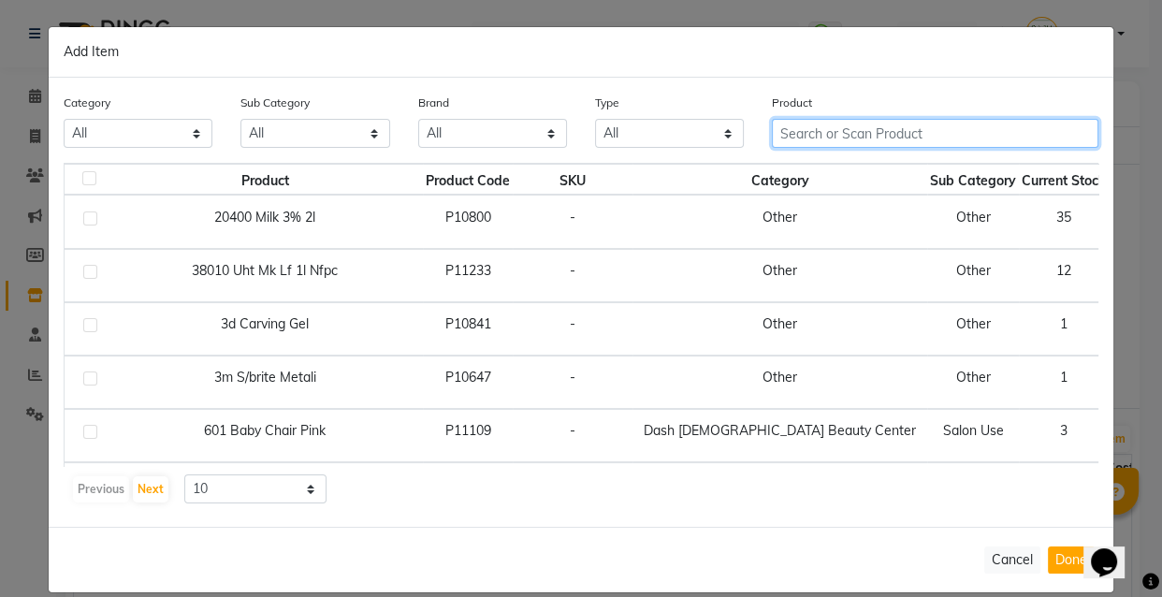
click at [869, 126] on input "text" at bounding box center [935, 133] width 327 height 29
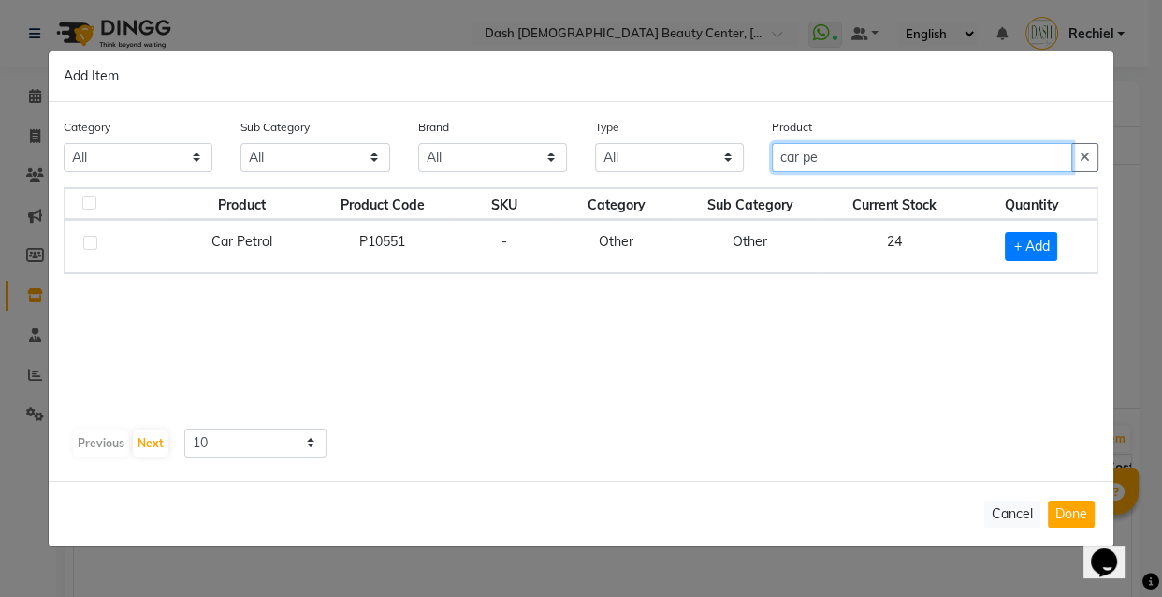
type input "car pe"
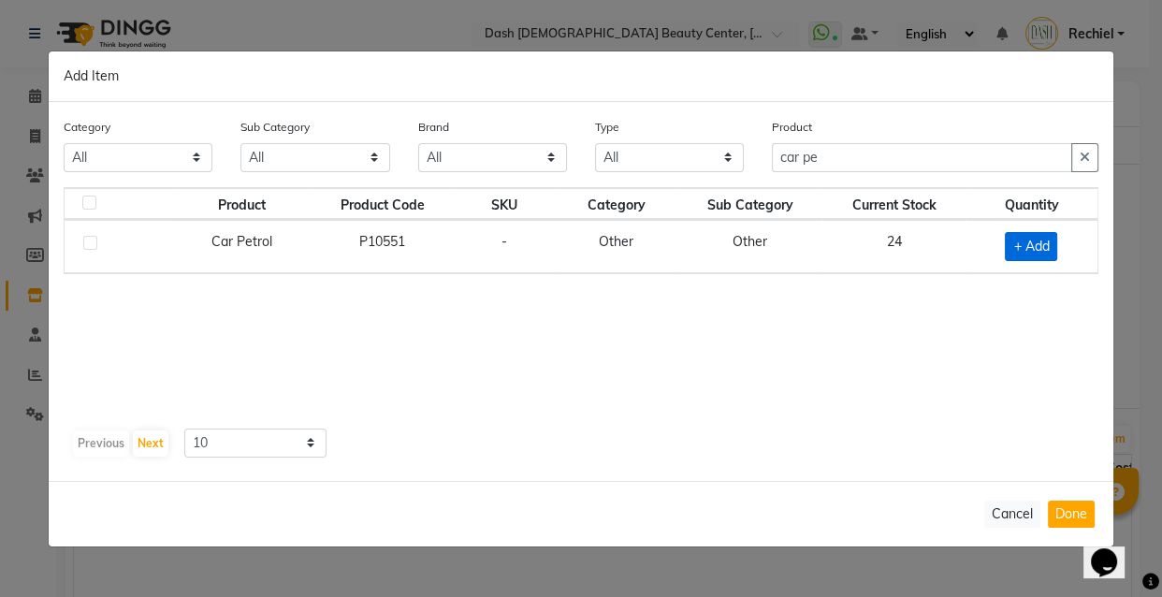
click at [1030, 242] on span "+ Add" at bounding box center [1031, 246] width 52 height 29
checkbox input "true"
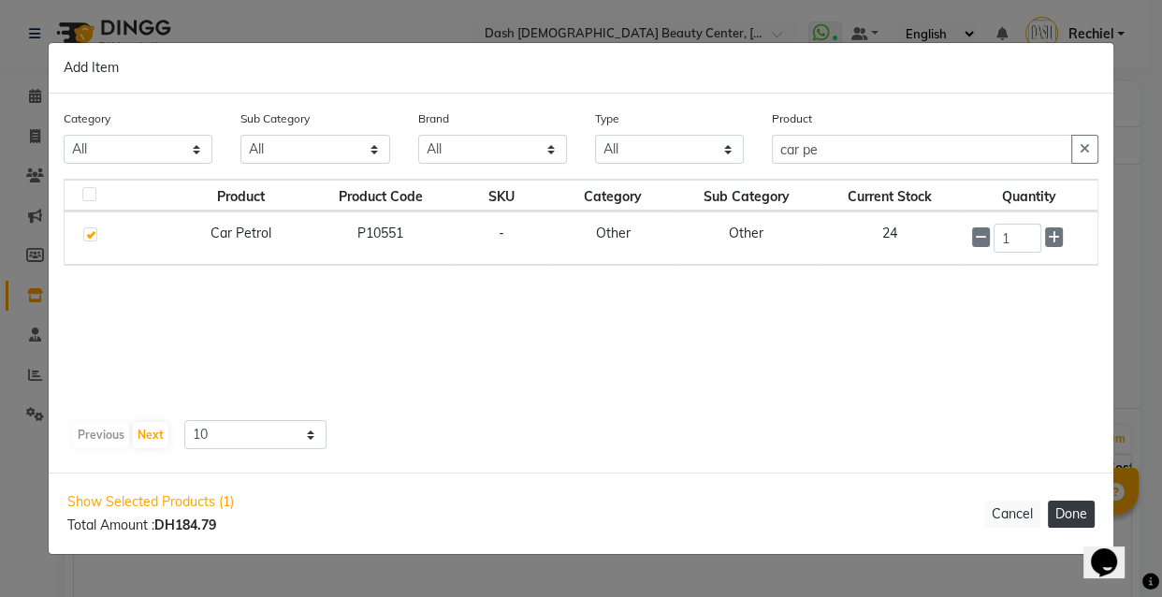
click at [1074, 518] on button "Done" at bounding box center [1071, 514] width 47 height 27
select select "3972"
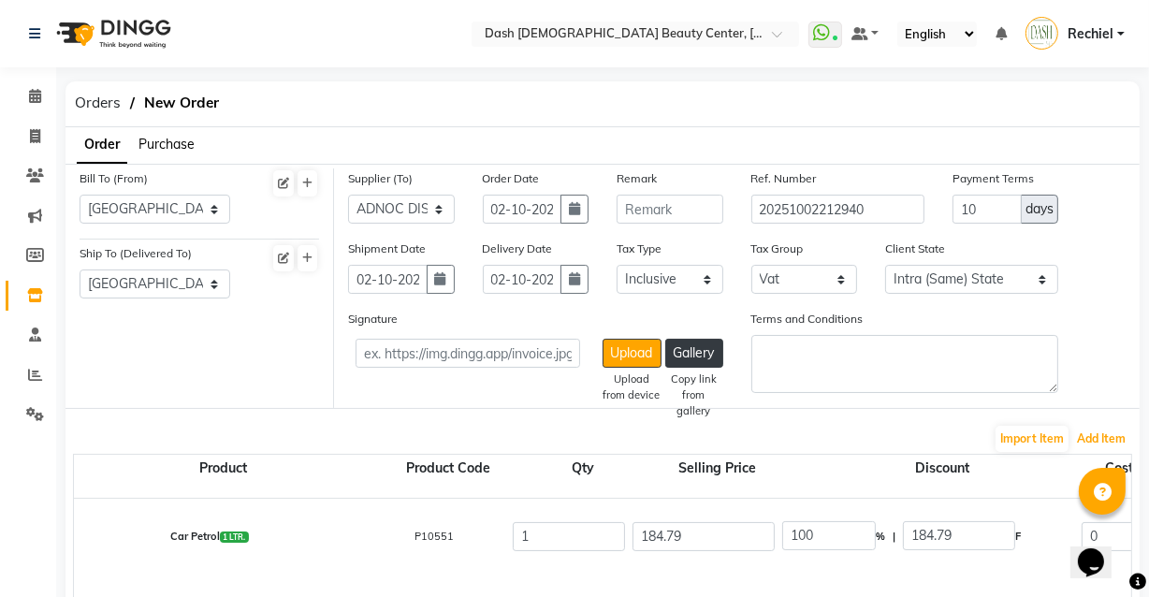
scroll to position [44, 0]
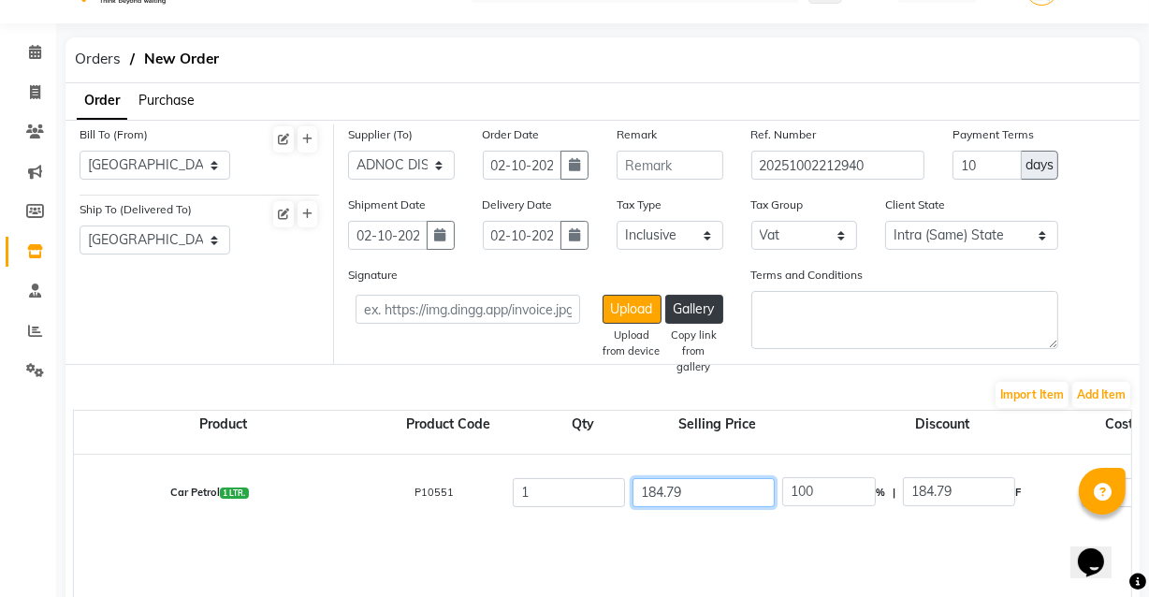
click at [721, 489] on input "184.79" at bounding box center [704, 492] width 142 height 29
type input "184.7"
type input "100.05"
type input "184"
type input "100.43"
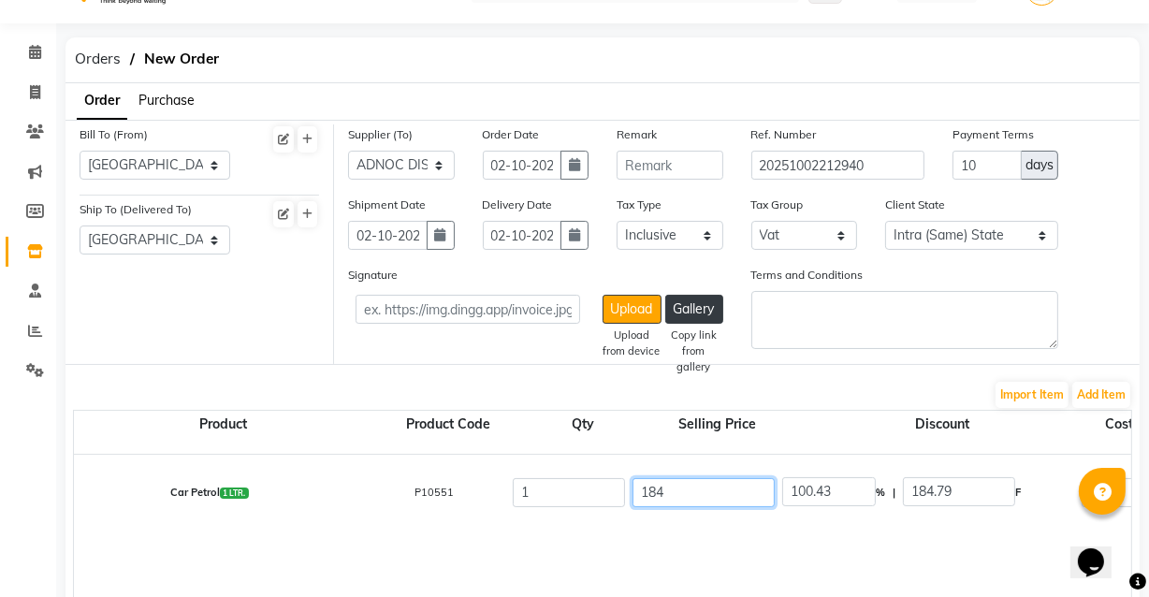
type input "18"
type input "1026.61"
type input "1"
type input "18479"
click at [712, 496] on input "number" at bounding box center [704, 492] width 142 height 29
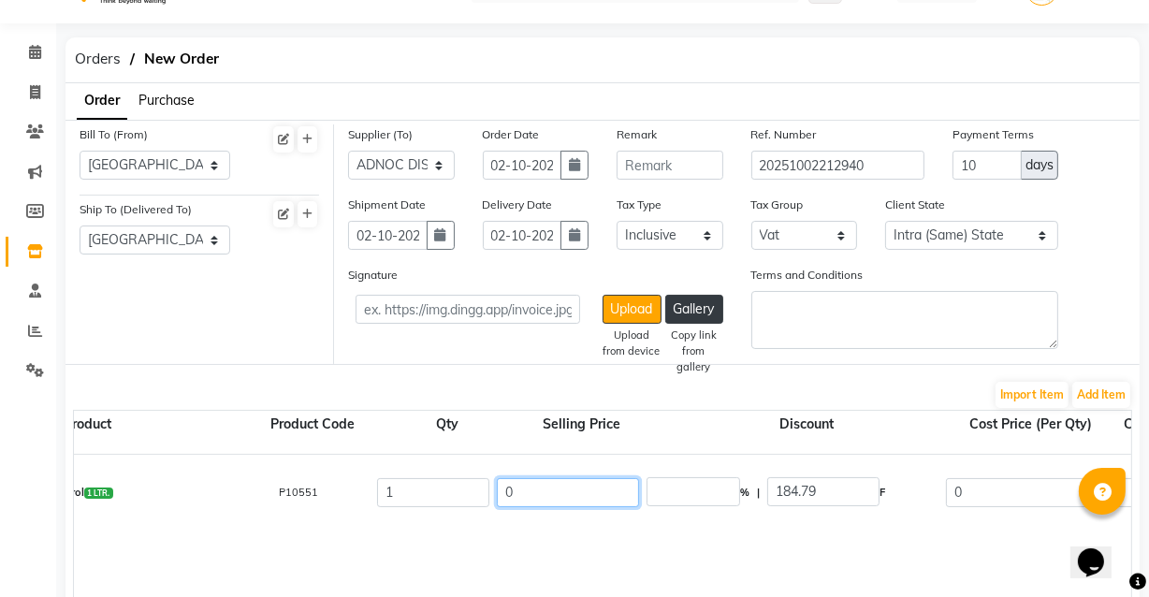
scroll to position [0, 181]
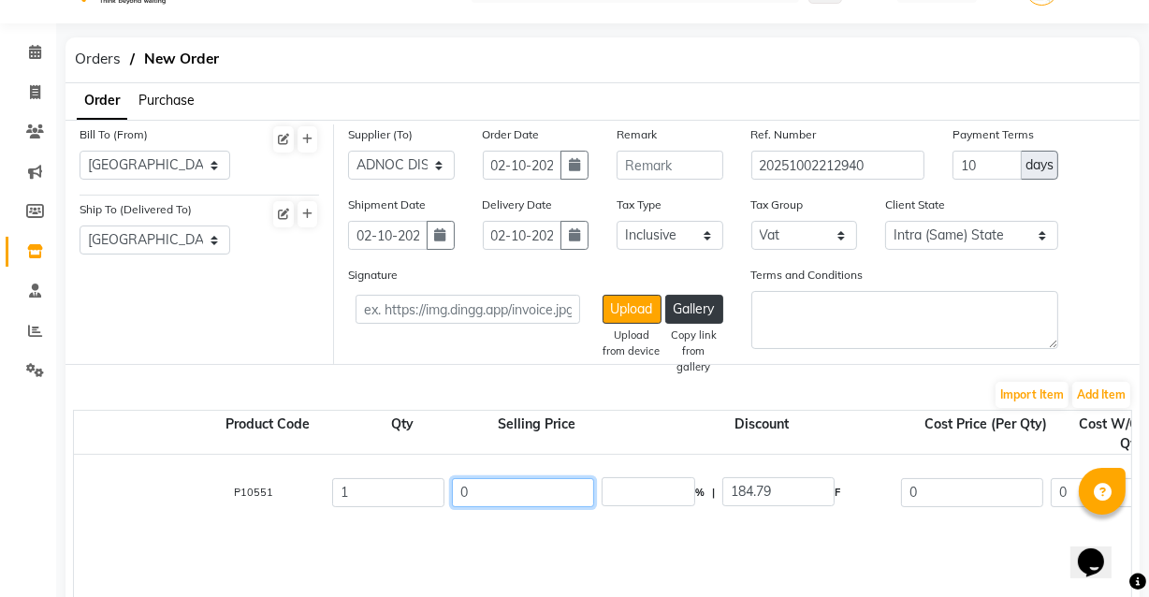
type input "0"
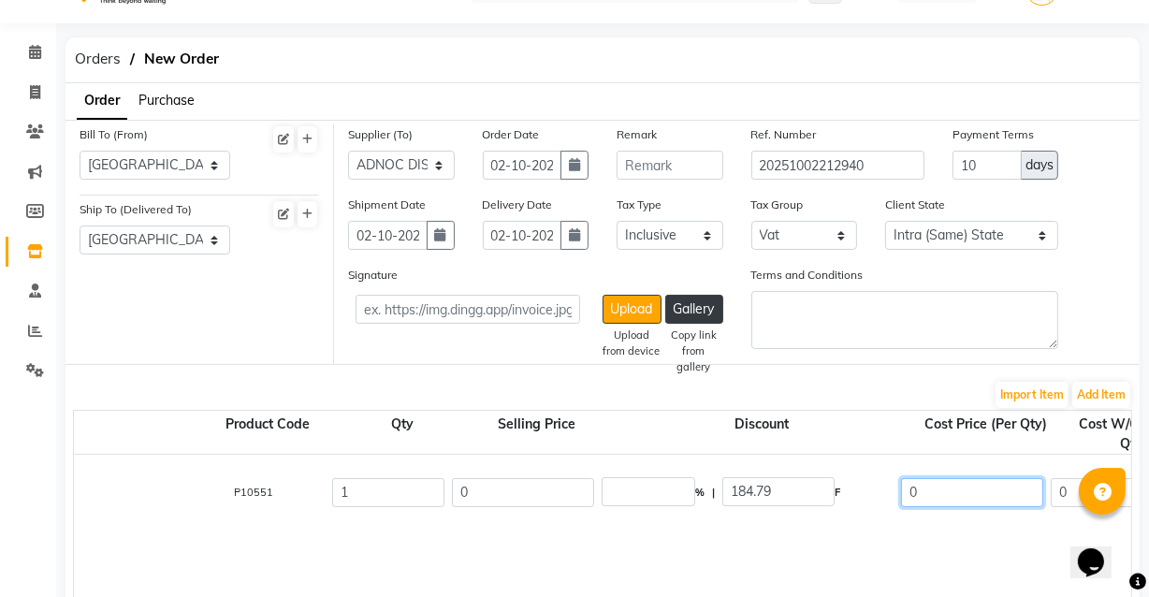
click at [952, 489] on input "0" at bounding box center [972, 492] width 142 height 29
type input "0"
click at [515, 460] on div "Car Petrol 1 LTR. P10551 1 0 0 % | 0 F 0 0 None Vat (5%) 0 0" at bounding box center [1067, 492] width 2376 height 75
click at [951, 478] on input "number" at bounding box center [972, 492] width 142 height 29
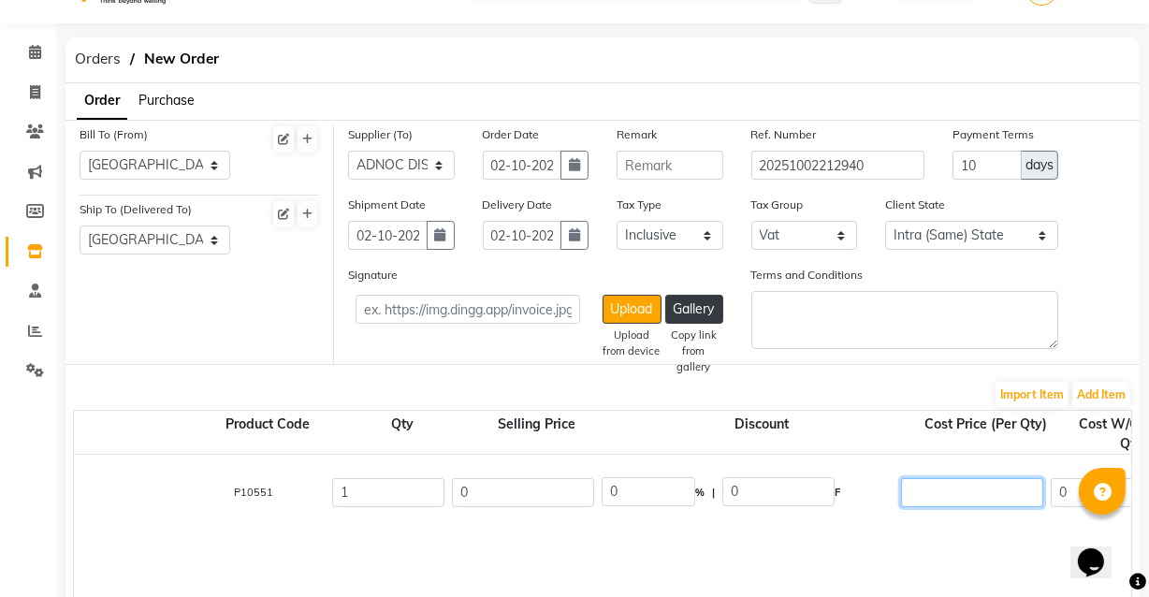
click at [960, 490] on input "number" at bounding box center [972, 492] width 142 height 29
type input "100"
click at [863, 547] on div "Car Petrol 1 LTR. P10551 1 0 0 % | 0 F 100 0 0 None Vat (5%) 0 0" at bounding box center [1067, 572] width 2348 height 234
type input "95.24"
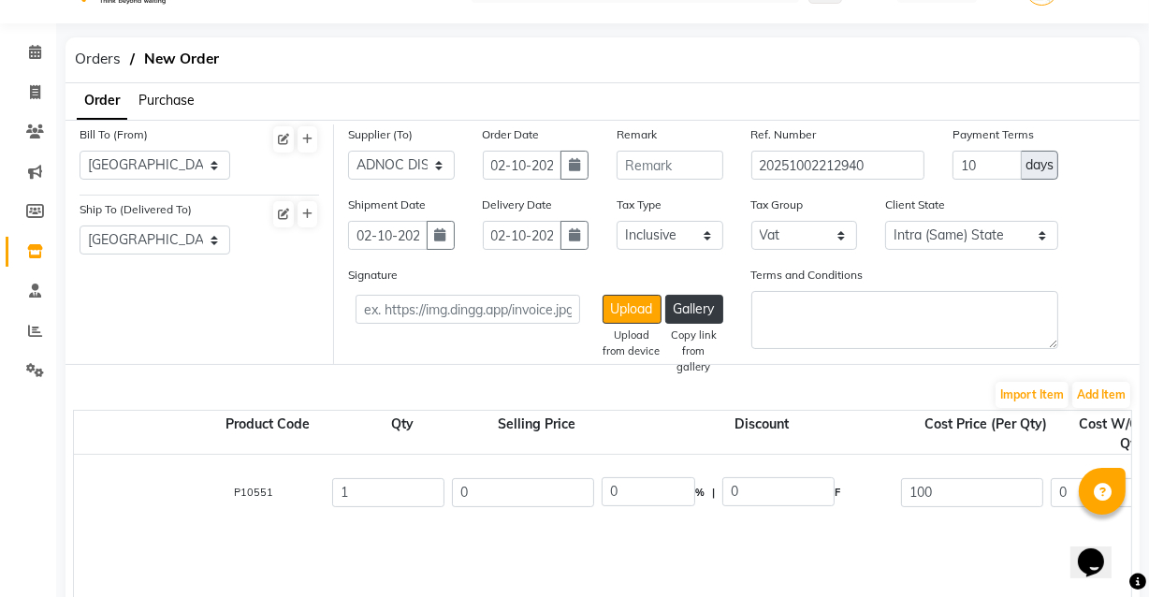
type input "4.76"
type input "100"
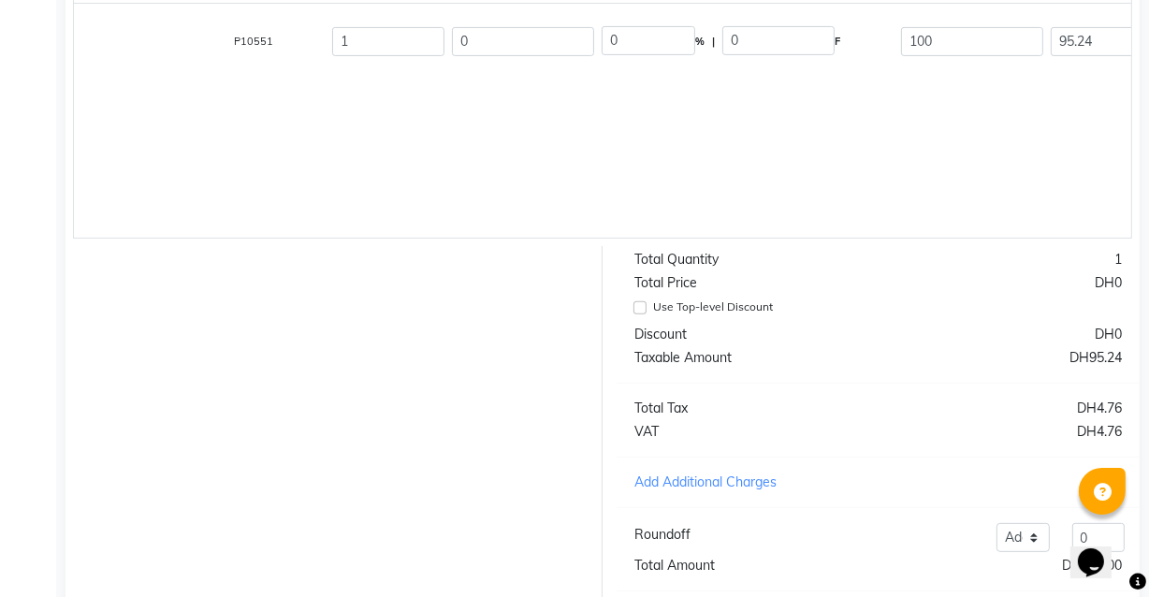
scroll to position [614, 0]
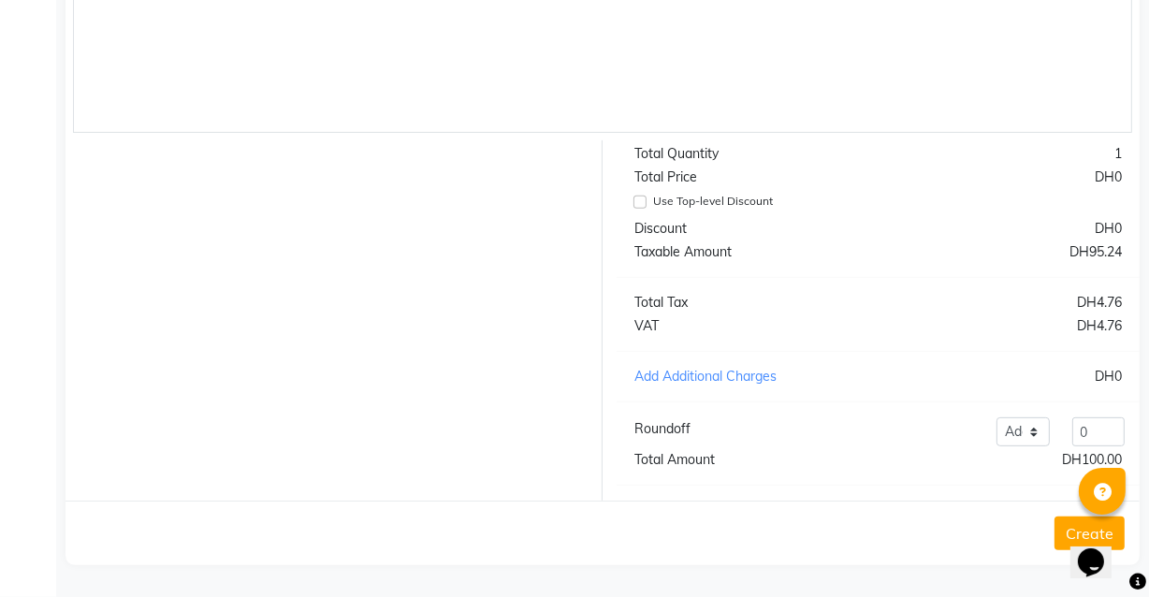
click at [1067, 522] on button "Create" at bounding box center [1090, 534] width 70 height 34
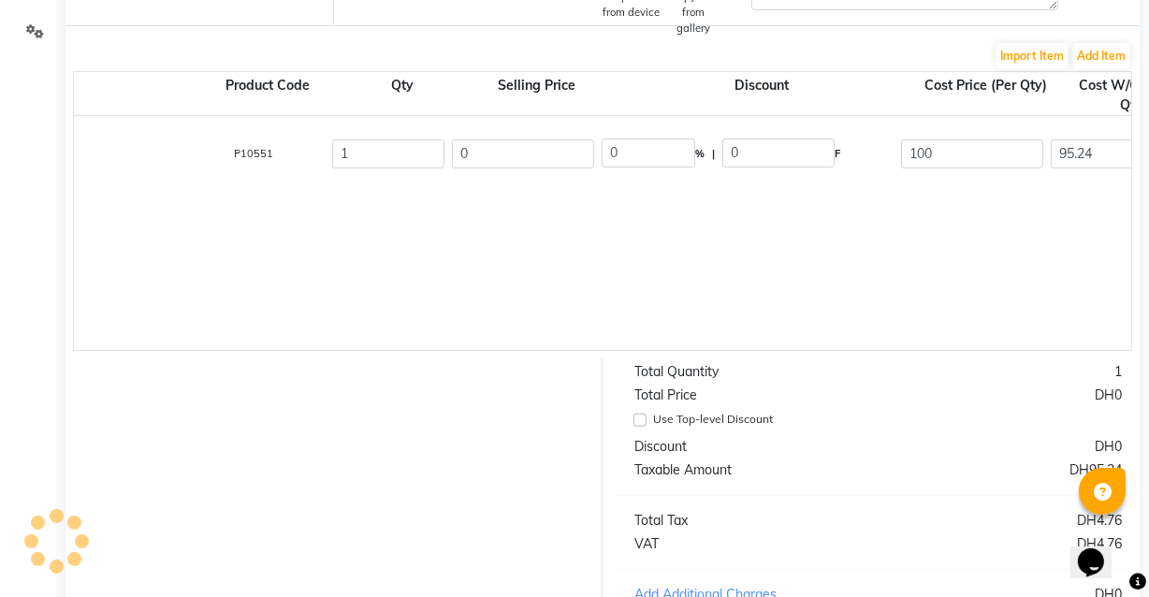
scroll to position [183, 0]
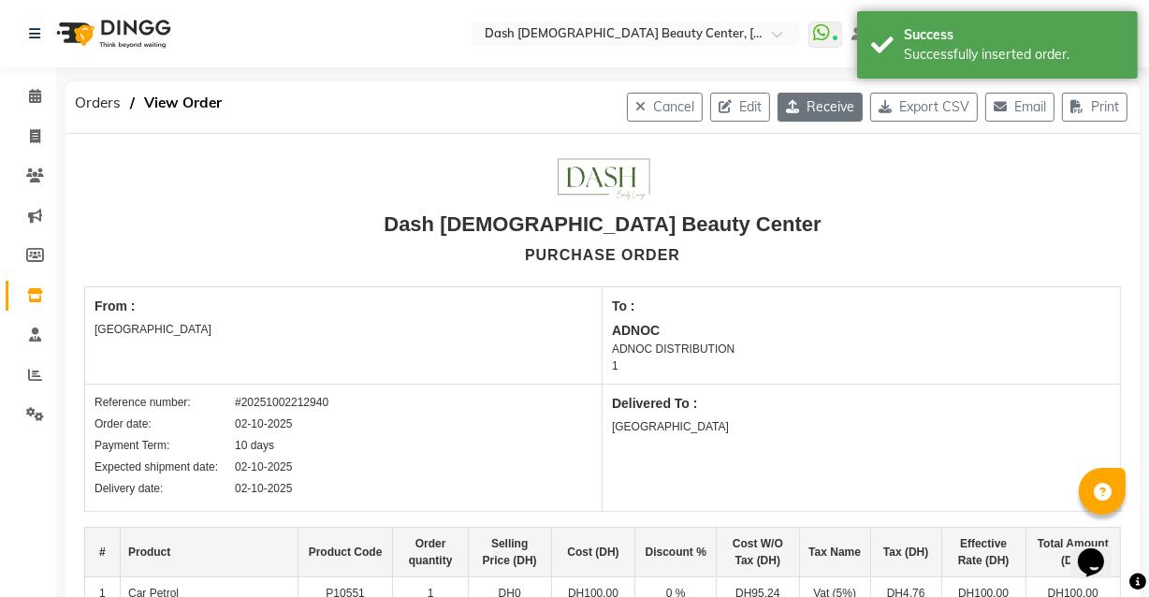
click at [806, 95] on button "Receive" at bounding box center [820, 107] width 85 height 29
select select "1470"
select select "1471"
select select "4820"
select select "true"
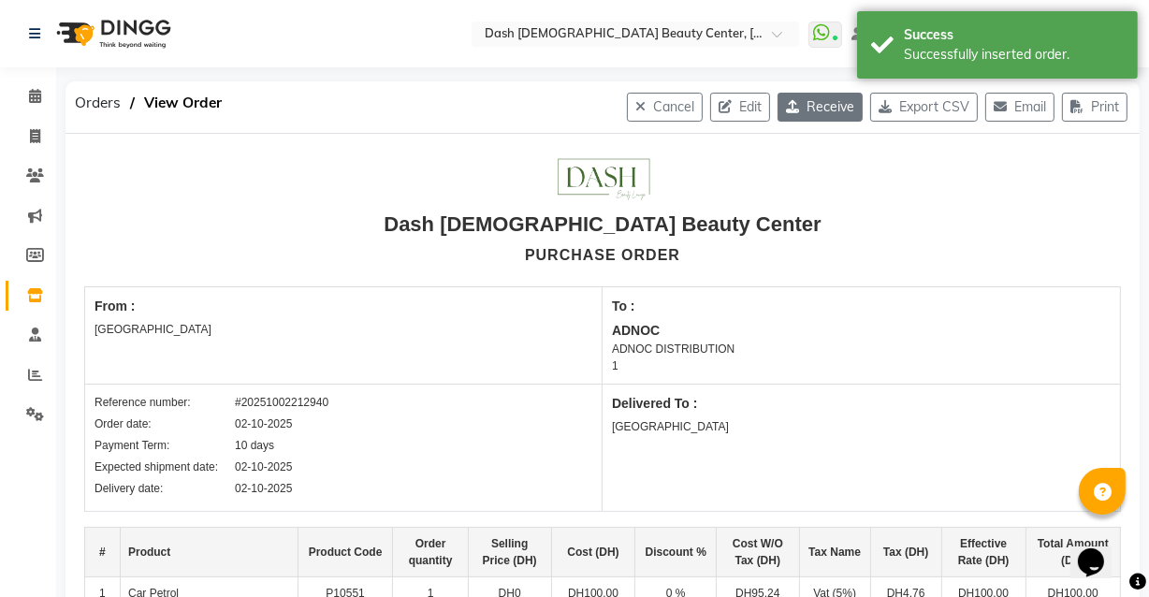
select select "3972"
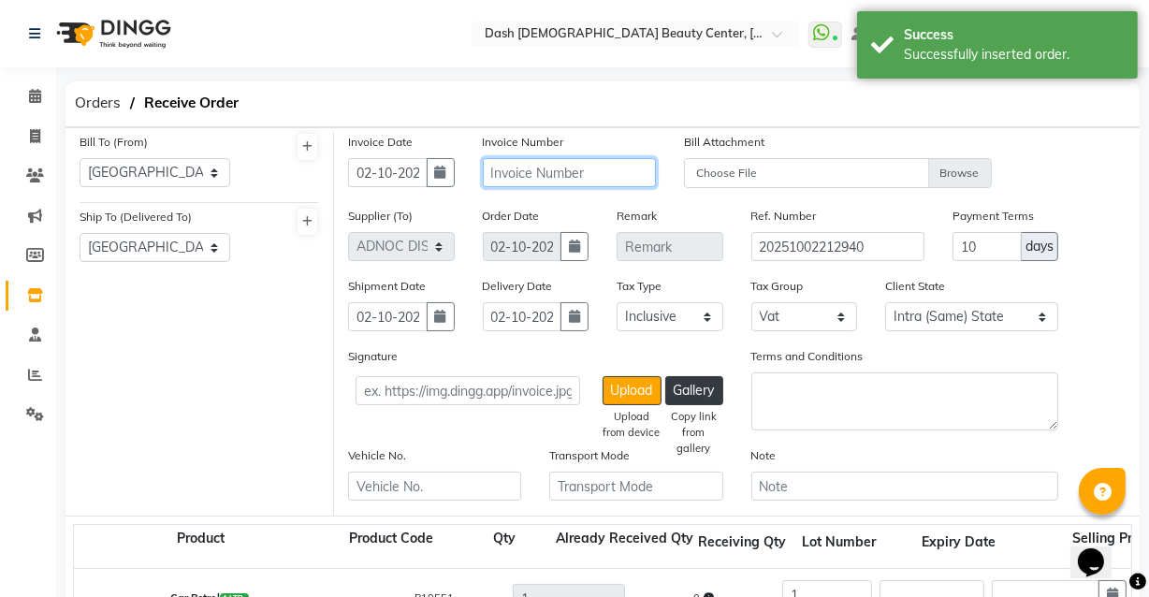
click at [524, 177] on input "text" at bounding box center [569, 172] width 173 height 29
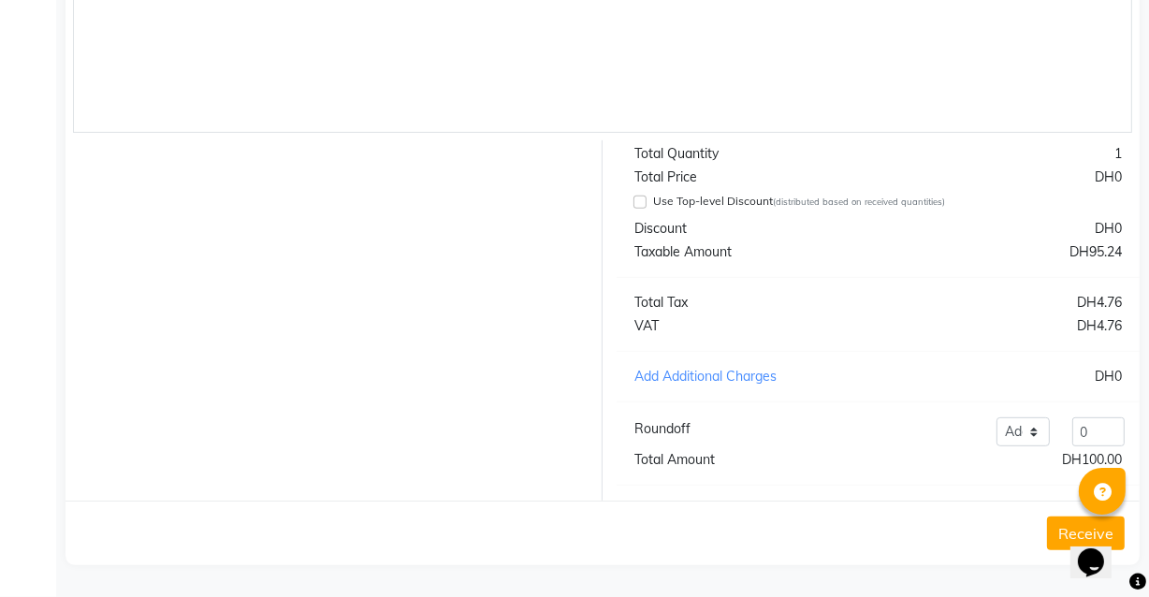
scroll to position [685, 0]
type input "20251002995622012600"
click at [1058, 520] on button "Receive" at bounding box center [1086, 534] width 78 height 34
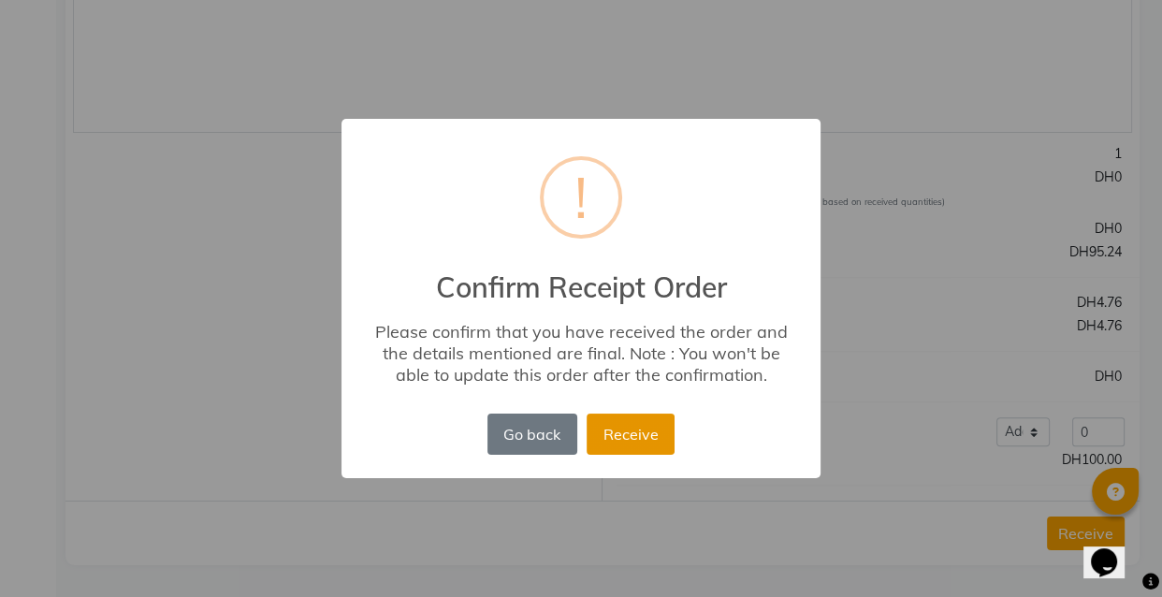
click at [643, 431] on button "Receive" at bounding box center [631, 434] width 88 height 41
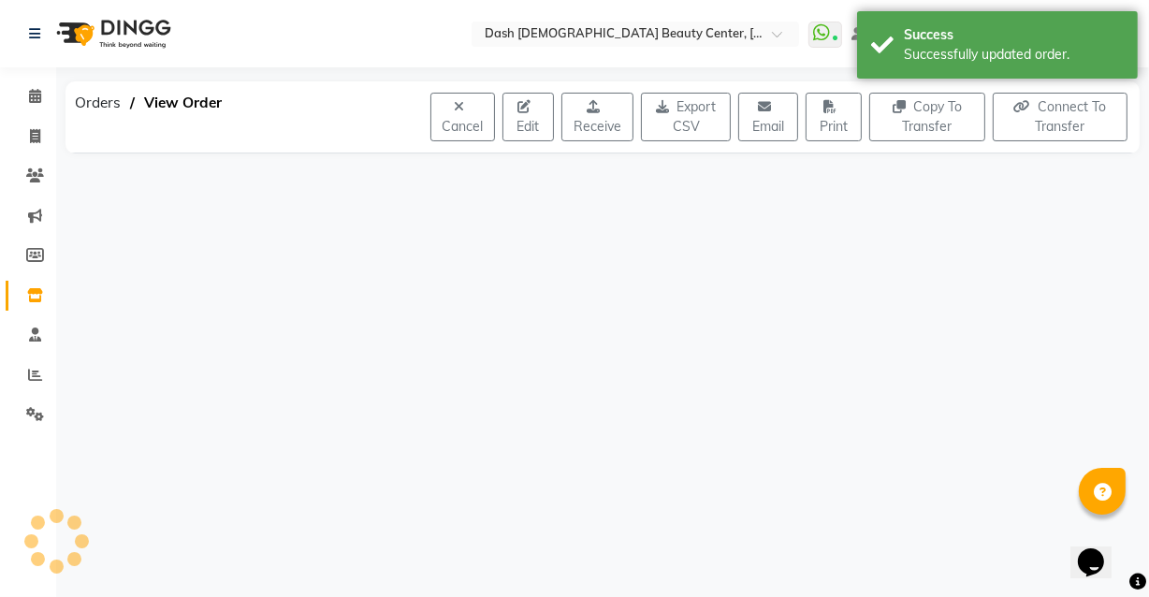
scroll to position [0, 0]
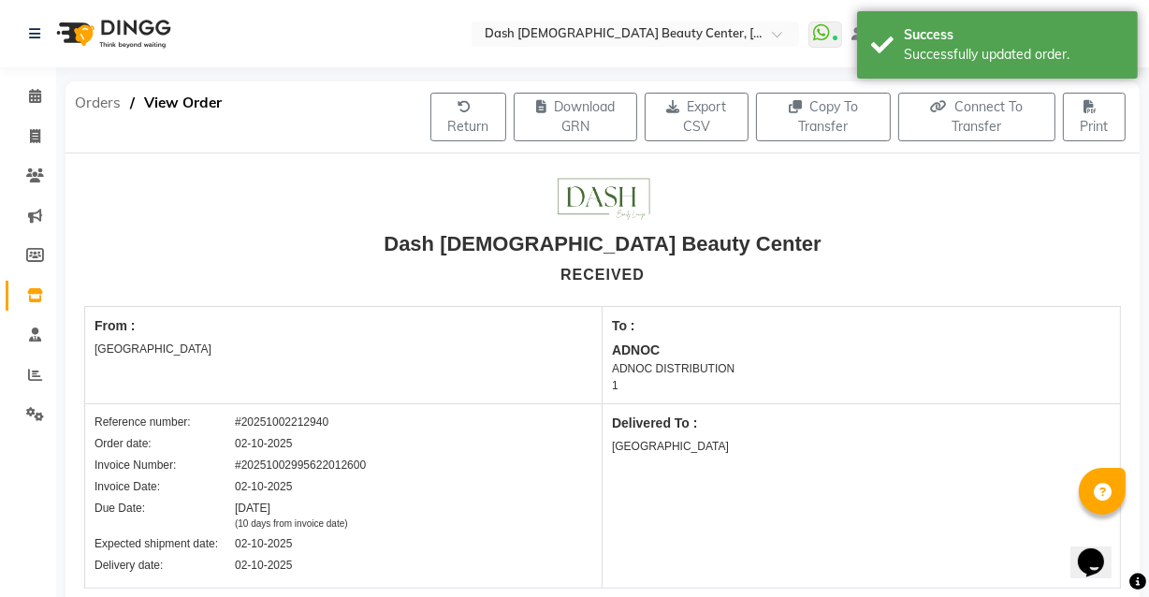
click at [99, 92] on span "Orders" at bounding box center [98, 103] width 65 height 34
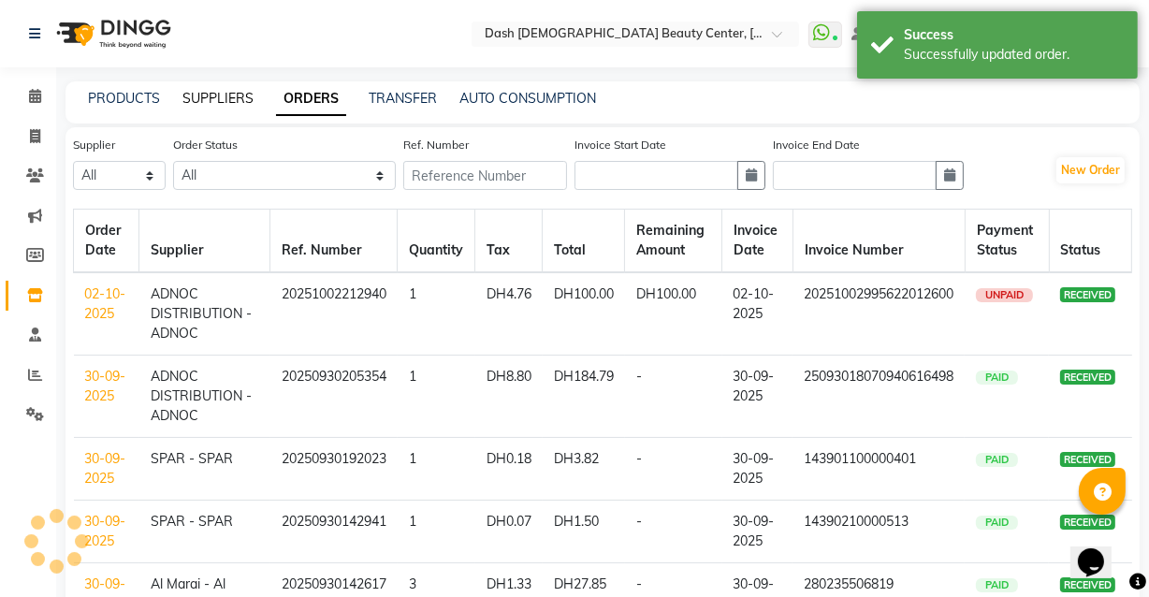
click at [228, 91] on link "SUPPLIERS" at bounding box center [218, 98] width 71 height 17
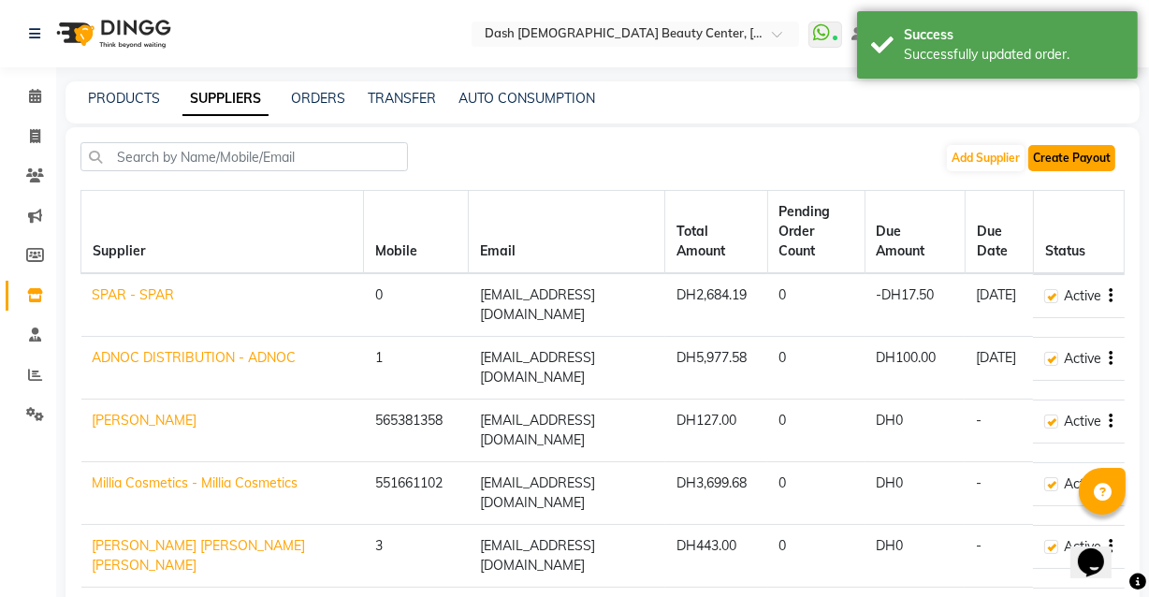
click at [1070, 150] on button "Create Payout" at bounding box center [1072, 158] width 87 height 26
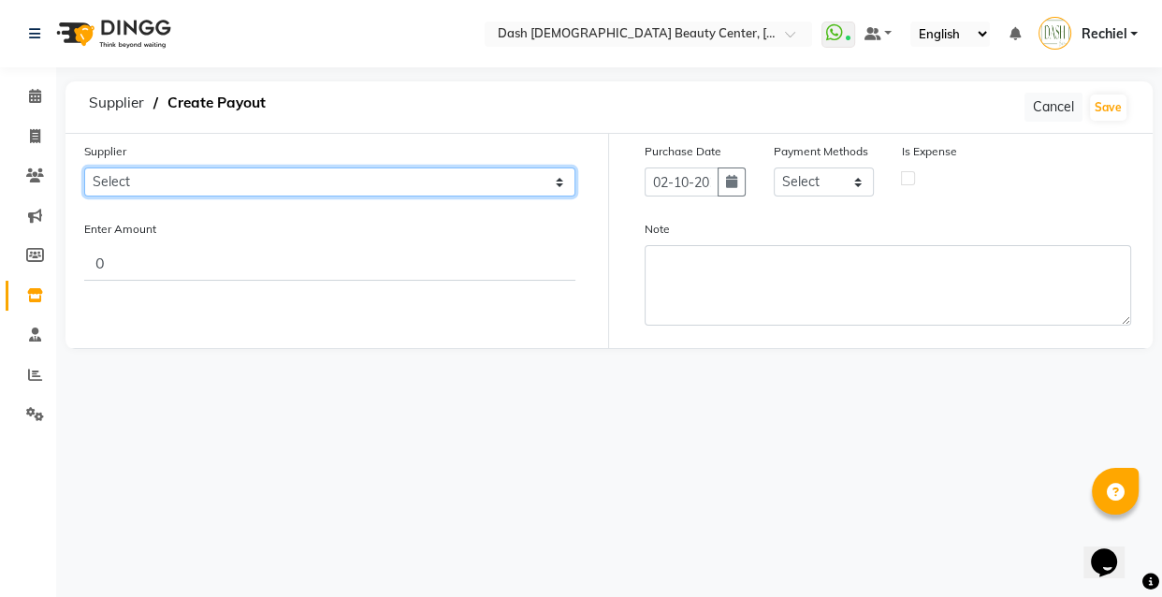
click at [501, 190] on select "Select SPAR - SPAR ADNOC DISTRIBUTION - ADNOC McDonald's - McDonald's Millia Co…" at bounding box center [329, 182] width 491 height 29
select select "4820"
click at [84, 168] on select "Select SPAR - SPAR ADNOC DISTRIBUTION - ADNOC McDonald's - McDonald's Millia Co…" at bounding box center [329, 182] width 491 height 29
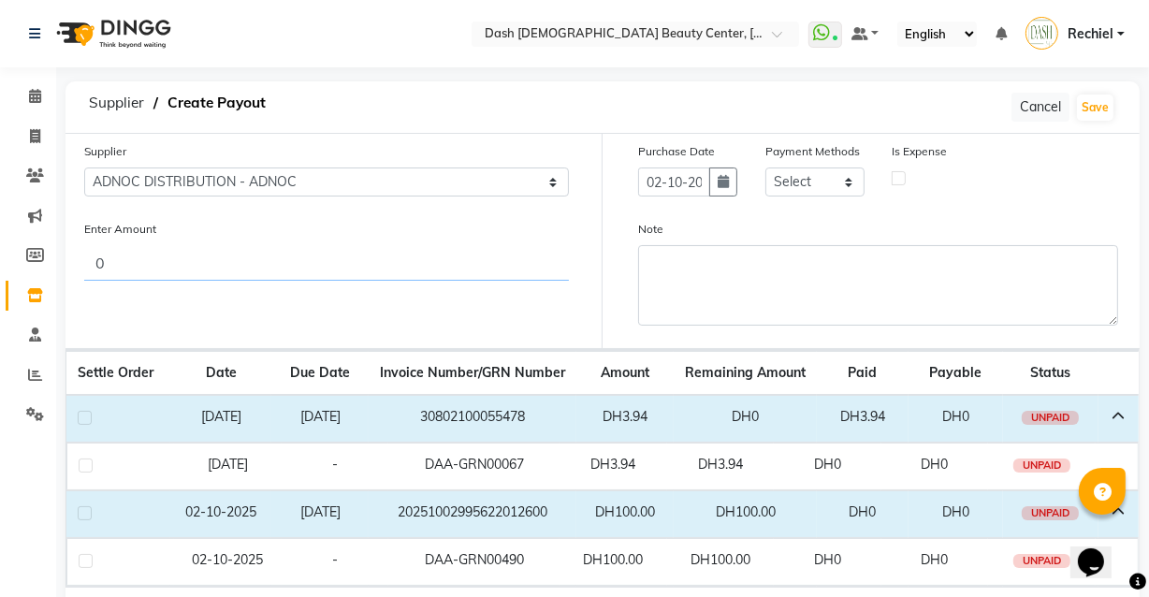
click at [407, 262] on input "0" at bounding box center [326, 263] width 485 height 36
click at [467, 266] on input "100" at bounding box center [326, 263] width 485 height 36
type input "100"
click at [832, 168] on select "Select CASH CARD ONLINE On Account Wallet Package Prepaid Gift Card" at bounding box center [815, 182] width 99 height 29
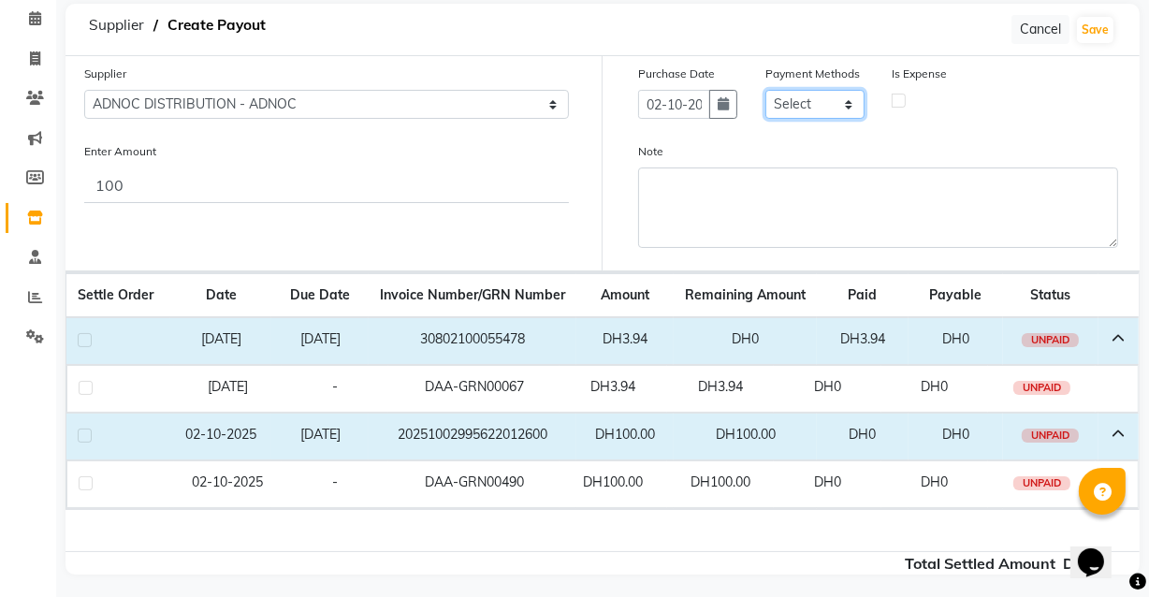
scroll to position [87, 0]
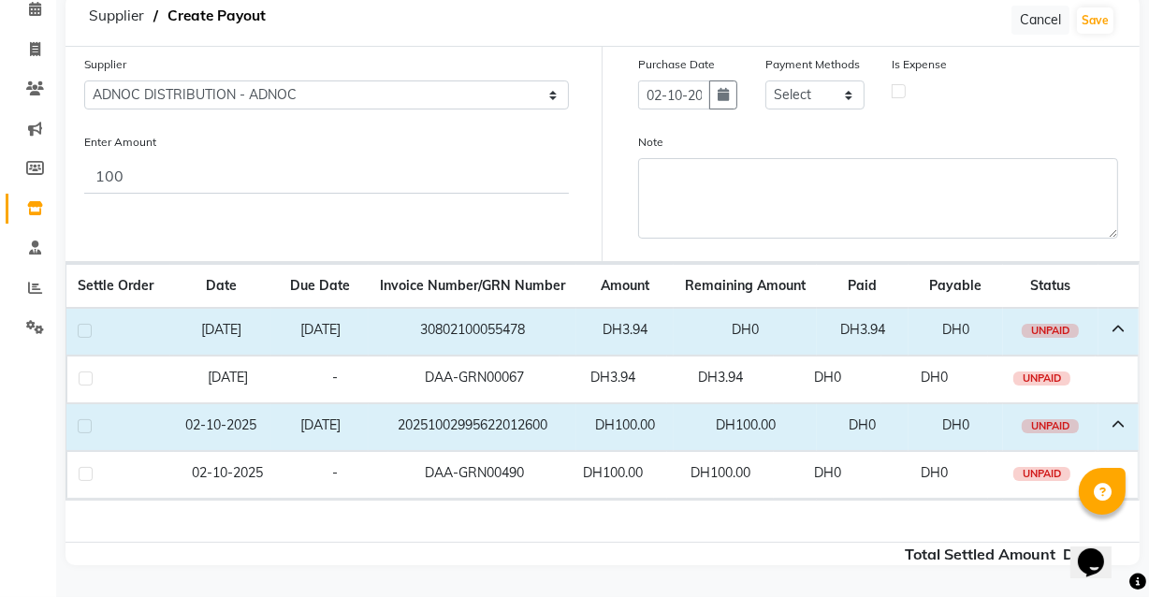
click at [82, 427] on label at bounding box center [85, 426] width 14 height 14
click at [82, 427] on input "checkbox" at bounding box center [84, 427] width 12 height 12
checkbox input "true"
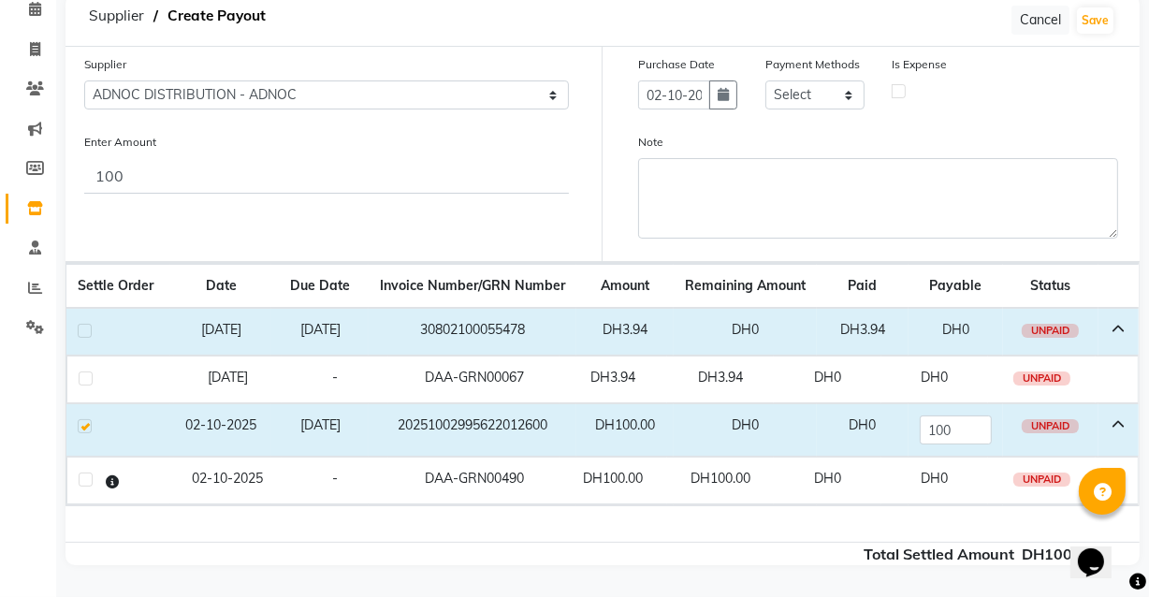
scroll to position [0, 0]
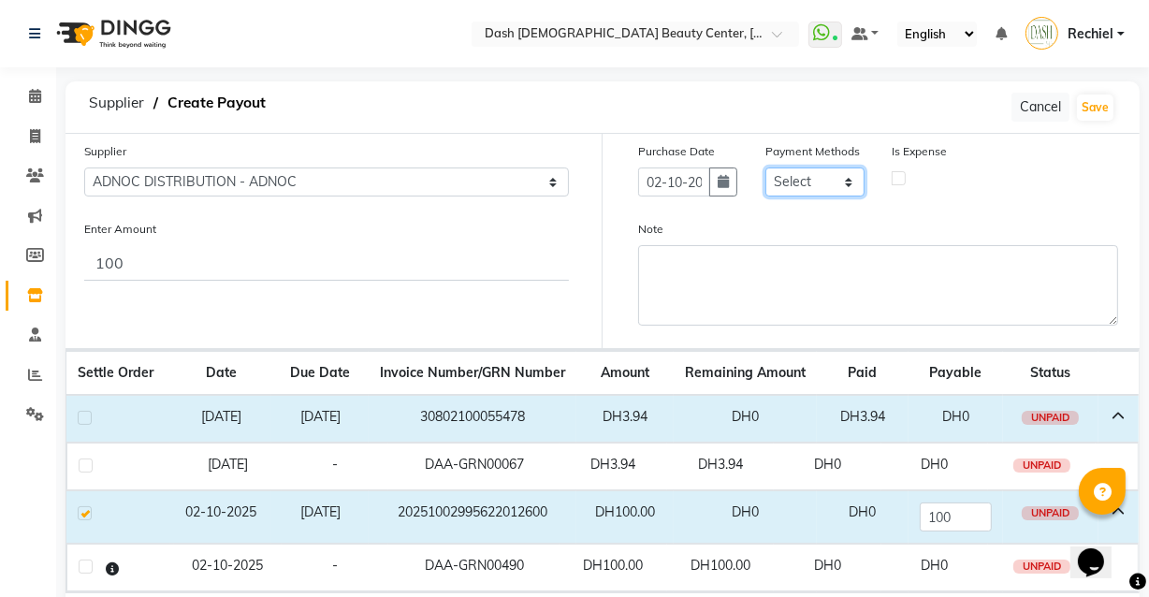
click at [836, 170] on select "Select CASH CARD ONLINE On Account Wallet Package Prepaid Gift Card" at bounding box center [815, 182] width 99 height 29
select select "1"
click at [766, 168] on select "Select CASH CARD ONLINE On Account Wallet Package Prepaid Gift Card" at bounding box center [815, 182] width 99 height 29
click at [898, 177] on label at bounding box center [899, 178] width 14 height 14
click at [898, 177] on input "checkbox" at bounding box center [899, 177] width 12 height 12
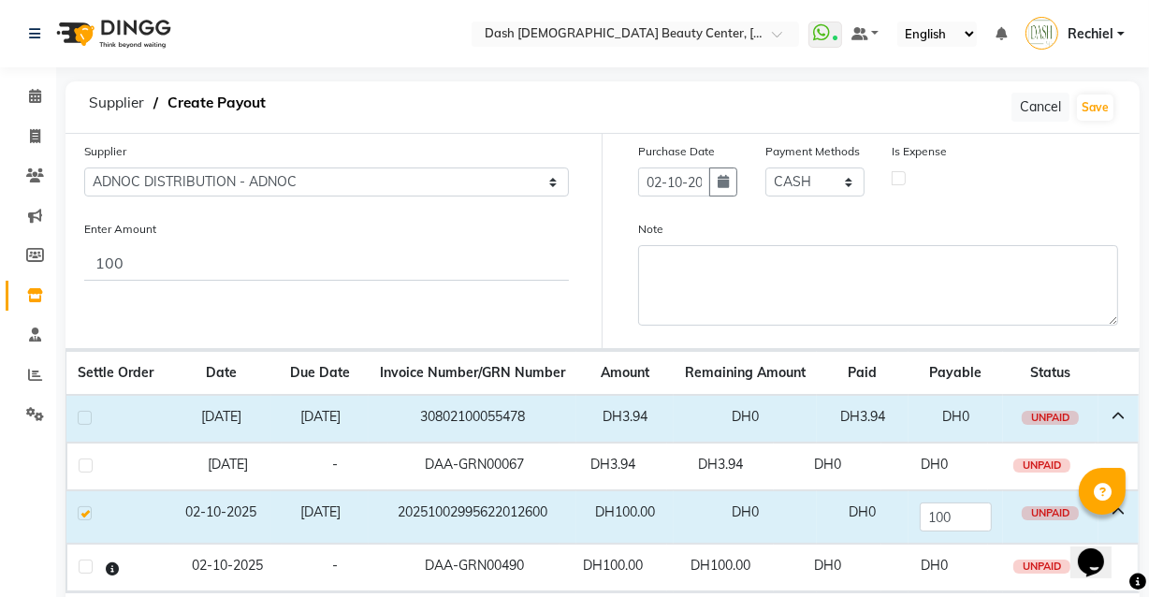
checkbox input "true"
select select "7494"
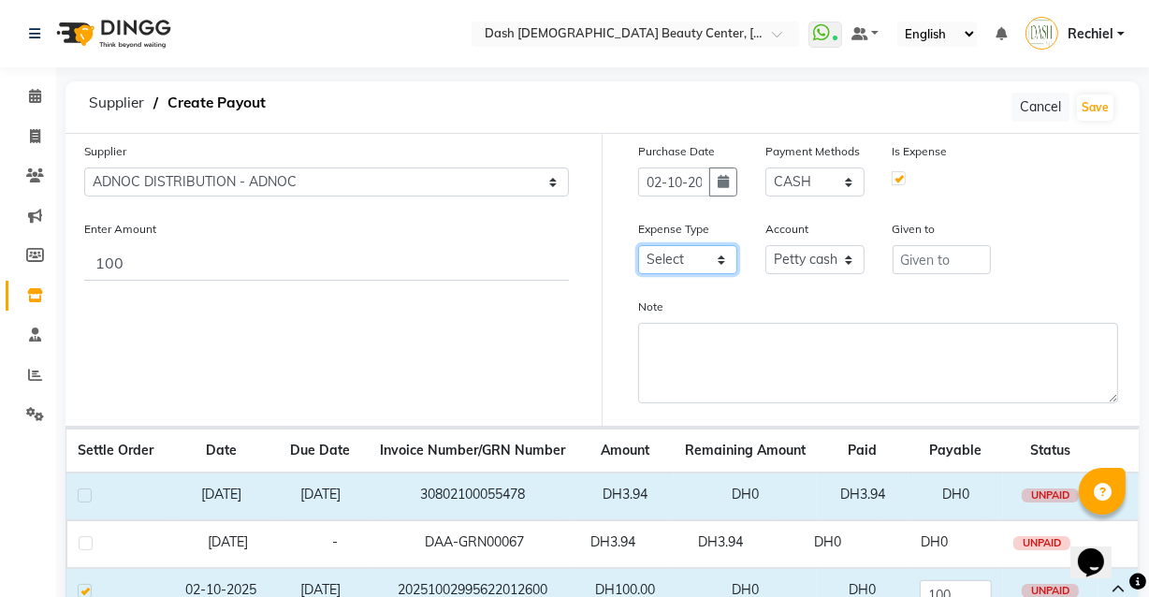
click at [689, 262] on select "Select Advance Salary Bank charges Car maintenance Cash transfer to bank Cash t…" at bounding box center [687, 259] width 99 height 29
select select "26"
click at [638, 246] on select "Select Advance Salary Bank charges Car maintenance Cash transfer to bank Cash t…" at bounding box center [687, 259] width 99 height 29
click at [854, 252] on select "Select Petty cash Card Tax Cash In Hand" at bounding box center [815, 259] width 99 height 29
click at [766, 246] on select "Select Petty cash Card Tax Cash In Hand" at bounding box center [815, 259] width 99 height 29
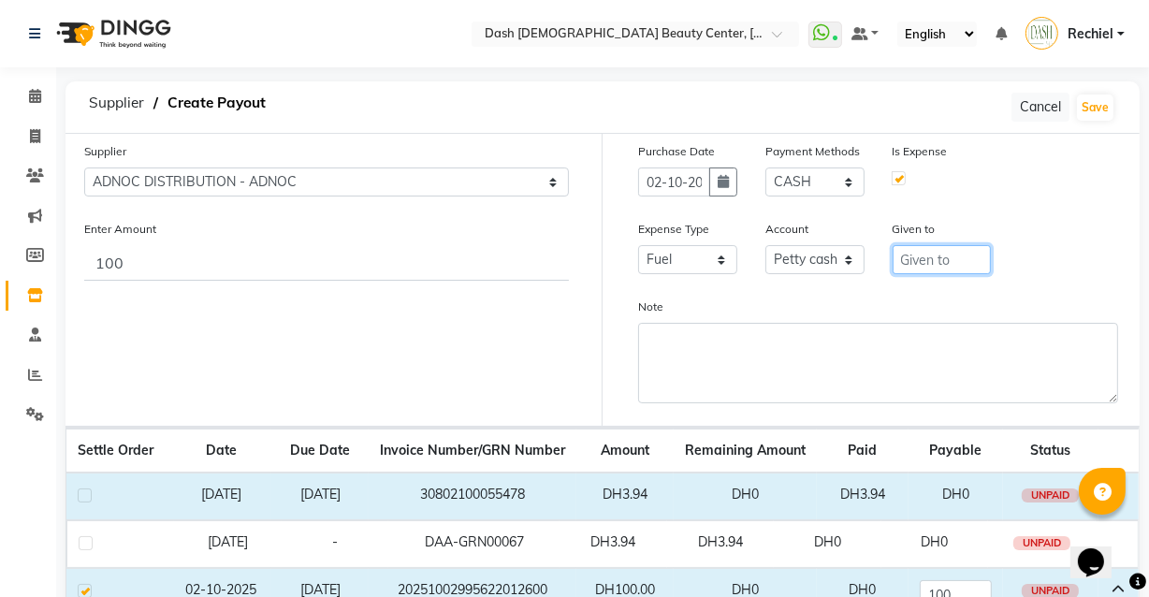
click at [956, 255] on input "text" at bounding box center [942, 259] width 99 height 29
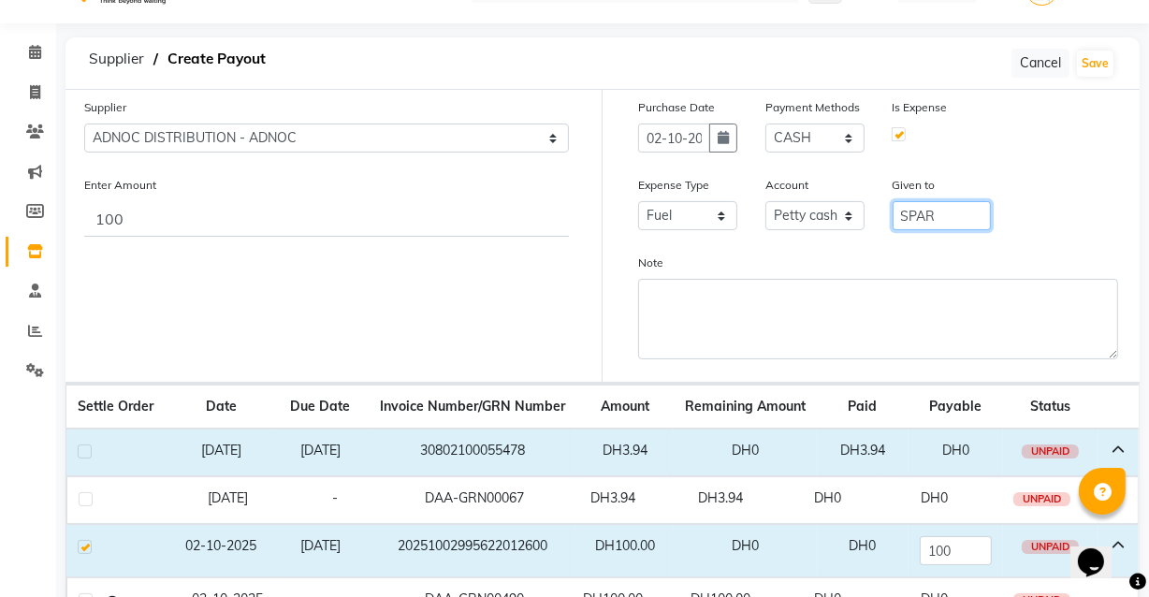
click at [959, 210] on input "SPAR" at bounding box center [942, 215] width 99 height 29
type input "S"
type input "Adnoc"
click at [1095, 60] on button "Save" at bounding box center [1095, 64] width 37 height 26
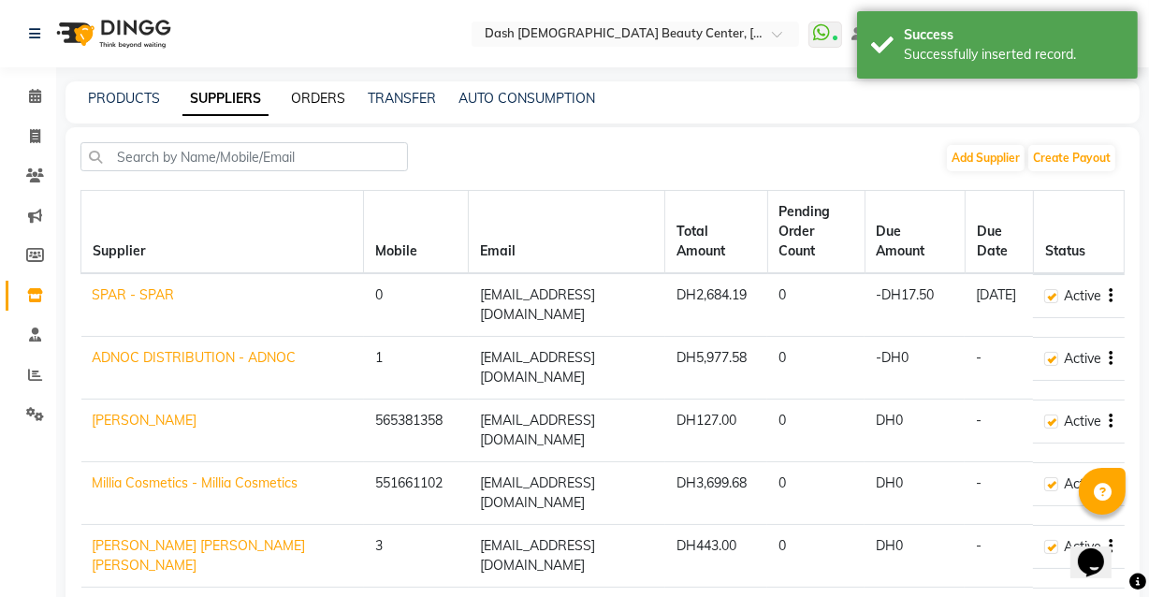
click at [328, 98] on link "ORDERS" at bounding box center [318, 98] width 54 height 17
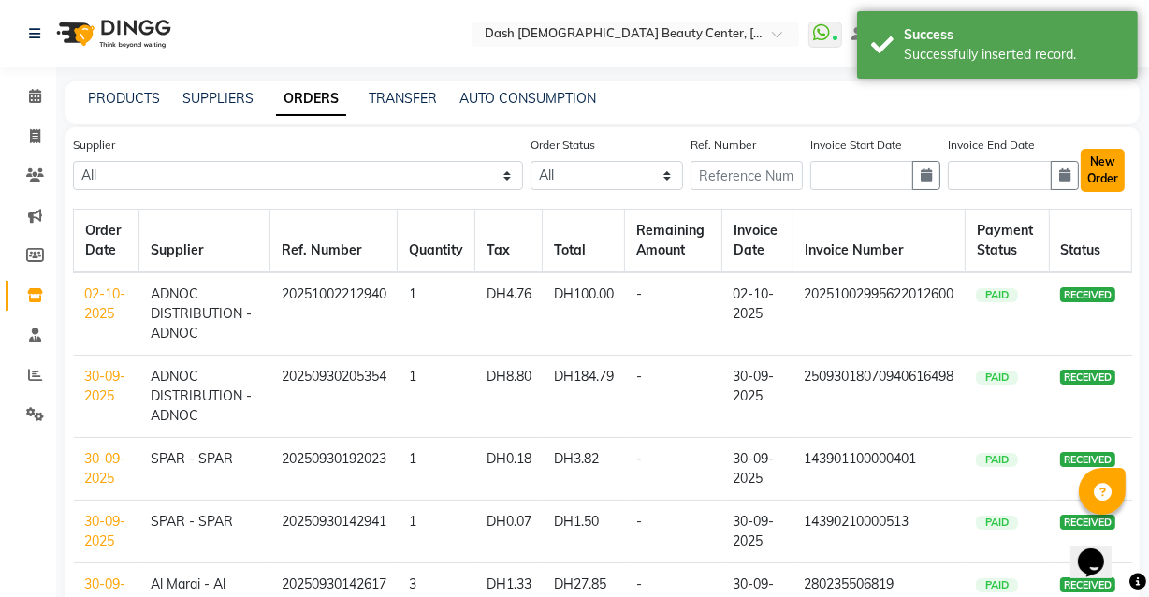
click at [1103, 158] on button "New Order" at bounding box center [1103, 170] width 44 height 43
select select "true"
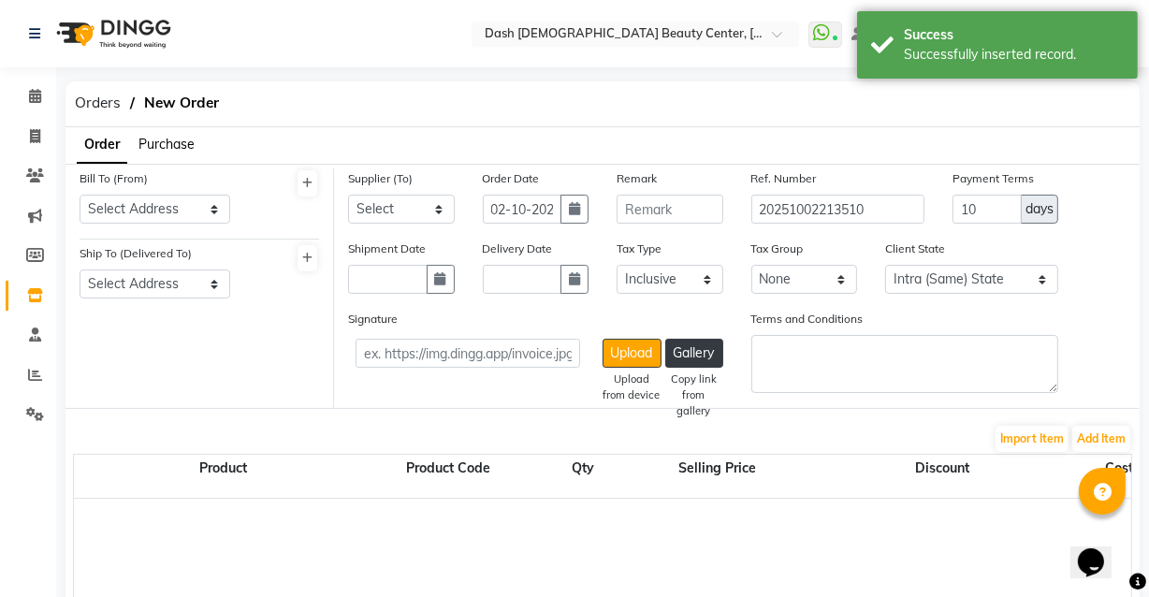
select select "3972"
click at [210, 205] on select "Select Address Shahbat Plaza" at bounding box center [155, 209] width 151 height 29
select select "1470"
click at [80, 195] on select "Select Address Shahbat Plaza" at bounding box center [155, 209] width 151 height 29
click at [205, 276] on select "Select Address Shahbat Plaza" at bounding box center [155, 284] width 151 height 29
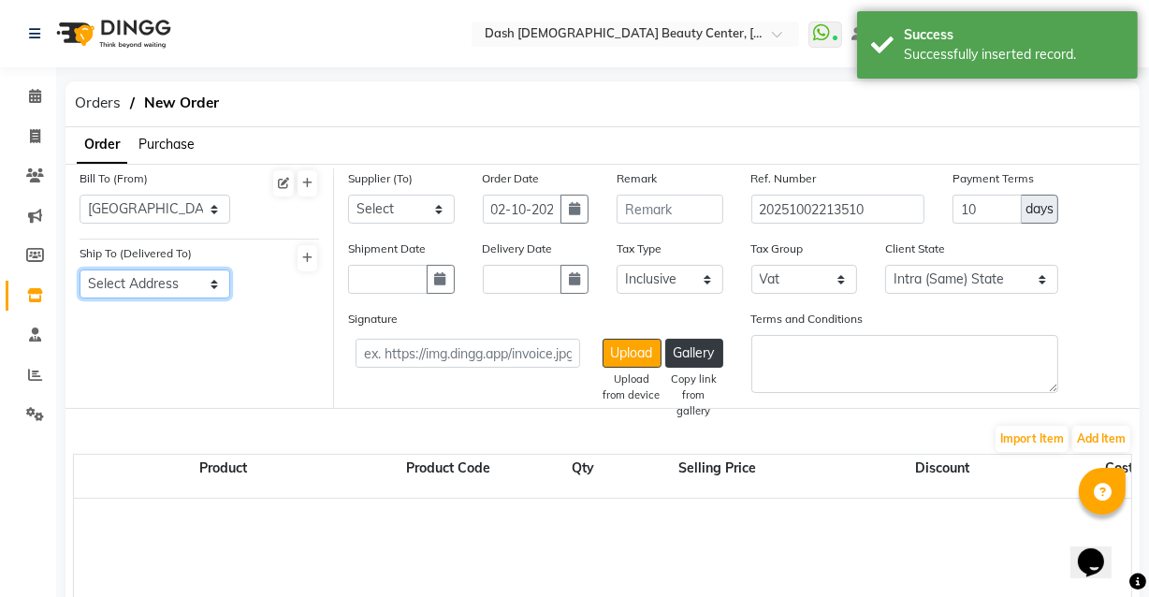
select select "1471"
click at [80, 270] on select "Select Address Shahbat Plaza" at bounding box center [155, 284] width 151 height 29
click at [438, 204] on select "Select SPAR - SPAR ADNOC DISTRIBUTION - ADNOC McDonald's - McDonald's Millia Co…" at bounding box center [401, 209] width 107 height 29
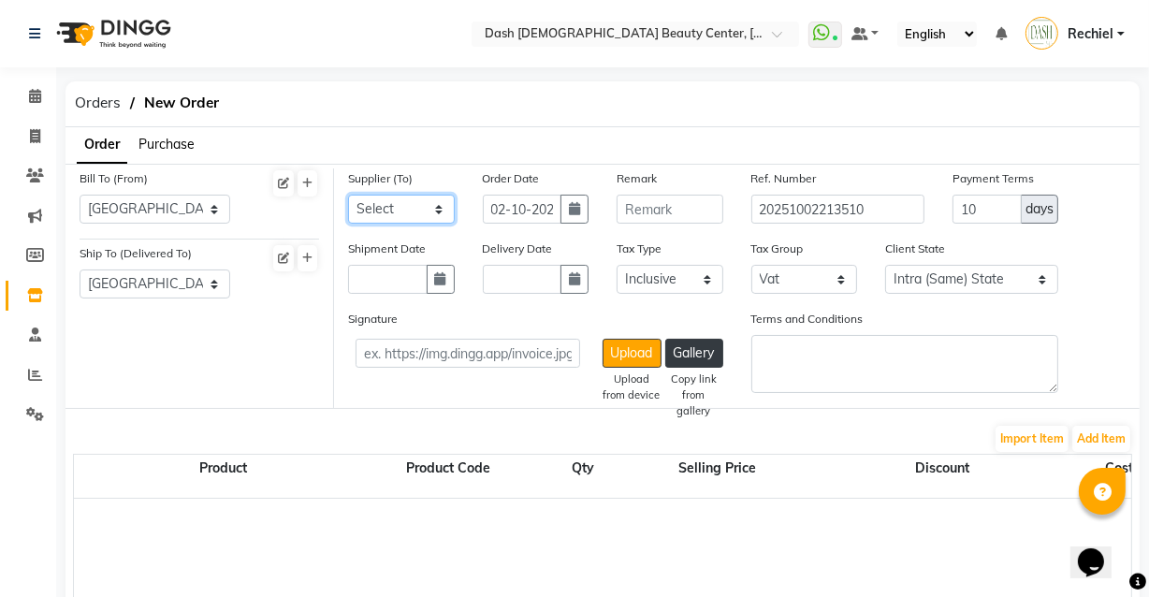
select select "5365"
click at [348, 195] on select "Select SPAR - SPAR ADNOC DISTRIBUTION - ADNOC McDonald's - McDonald's Millia Co…" at bounding box center [401, 209] width 107 height 29
click at [578, 214] on icon "button" at bounding box center [574, 208] width 11 height 13
select select "10"
select select "2025"
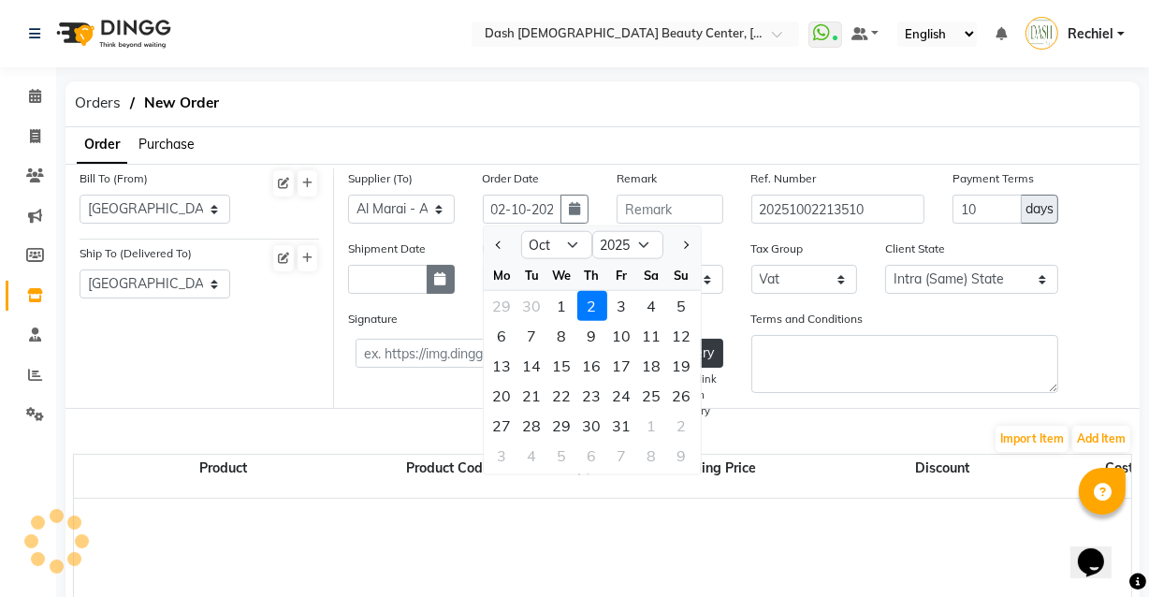
click at [441, 281] on icon "button" at bounding box center [440, 278] width 11 height 13
select select "10"
select select "2025"
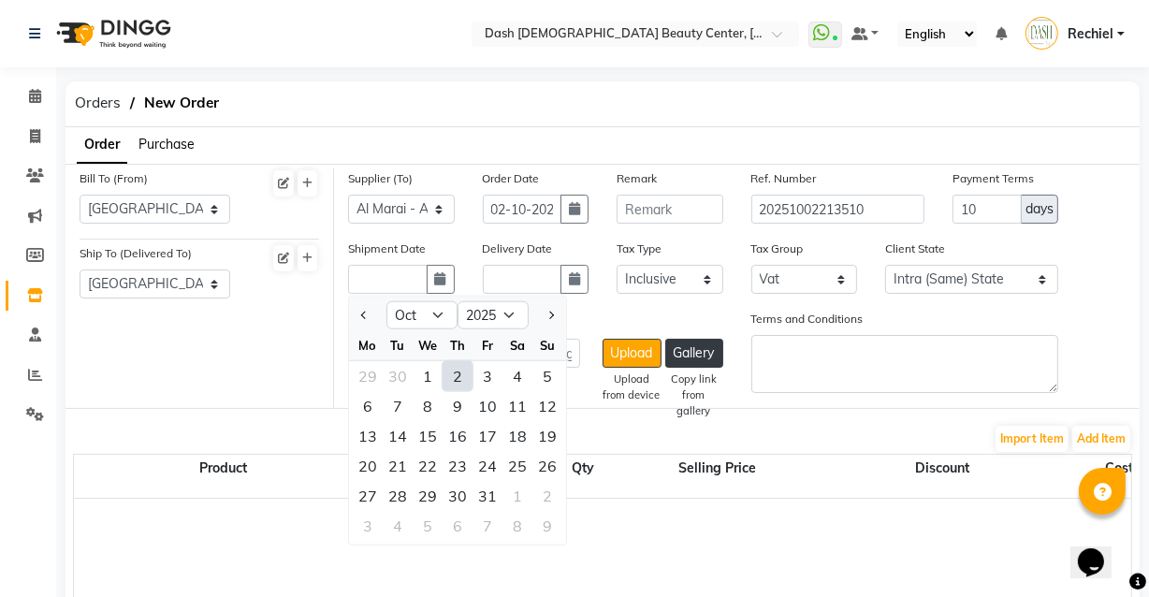
click at [458, 373] on div "2" at bounding box center [458, 376] width 30 height 30
type input "02-10-2025"
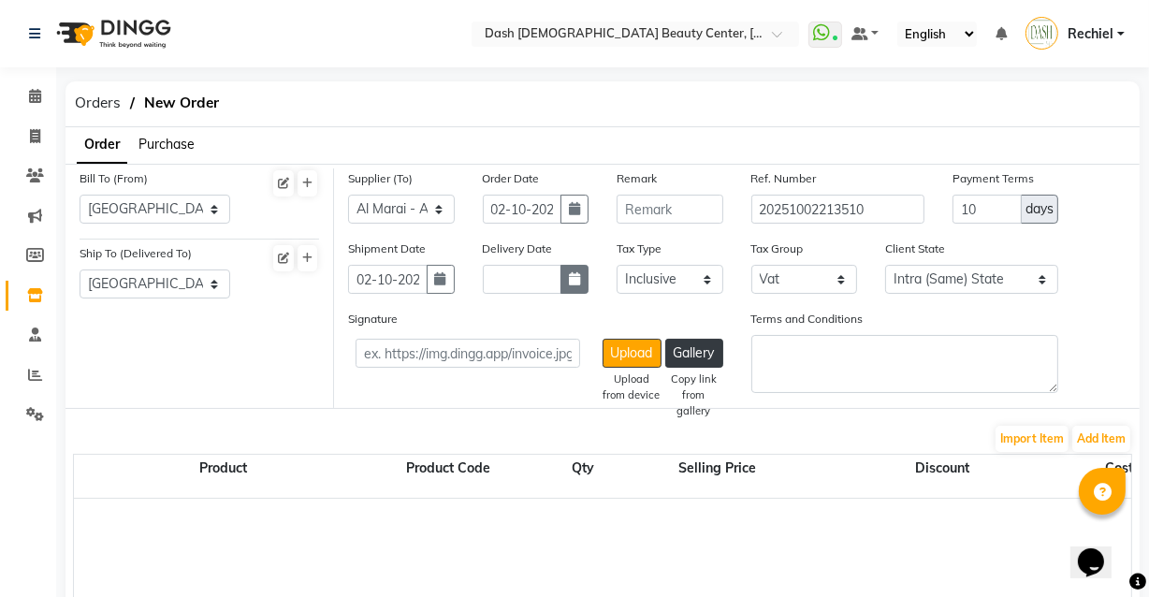
click at [576, 283] on icon "button" at bounding box center [574, 278] width 11 height 13
select select "10"
select select "2025"
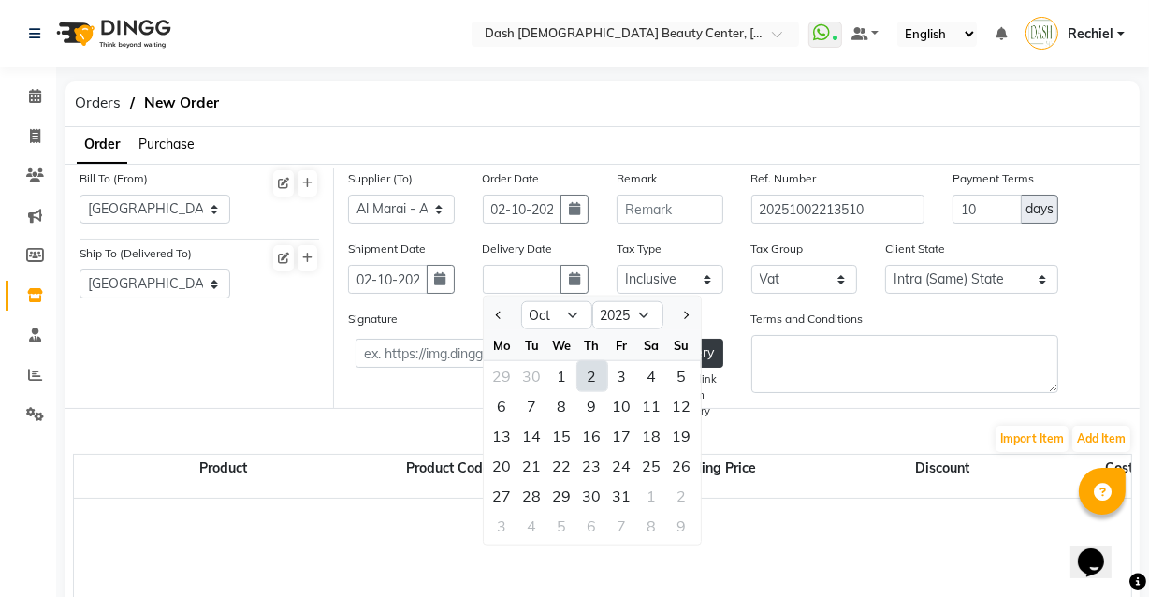
click at [604, 368] on div "2" at bounding box center [592, 376] width 30 height 30
type input "02-10-2025"
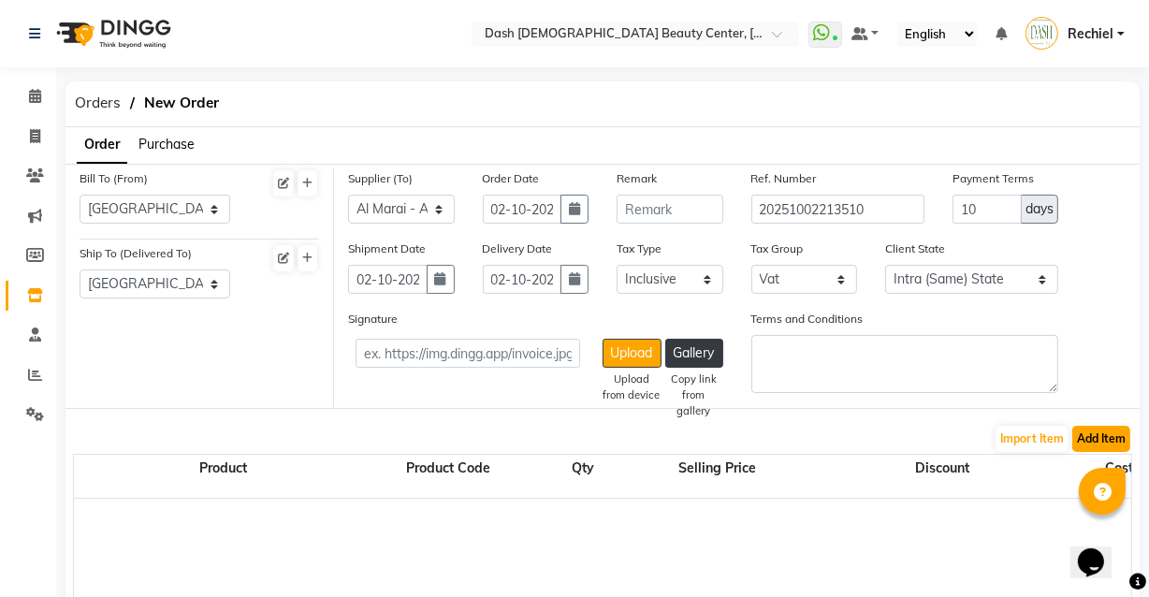
click at [1095, 433] on button "Add Item" at bounding box center [1102, 439] width 58 height 26
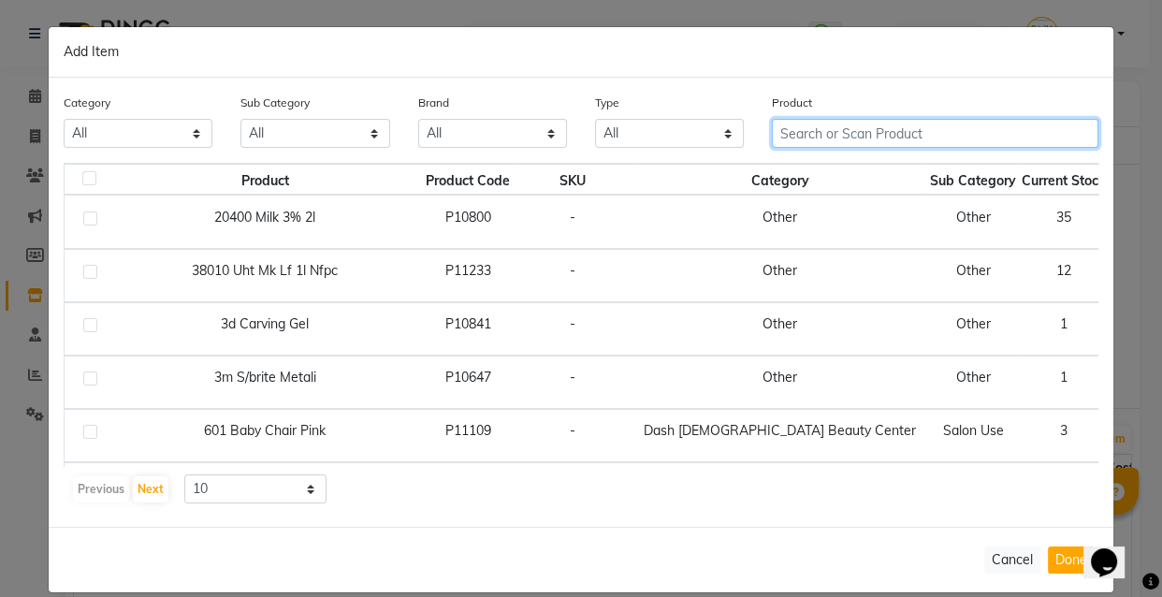
click at [884, 130] on input "text" at bounding box center [935, 133] width 327 height 29
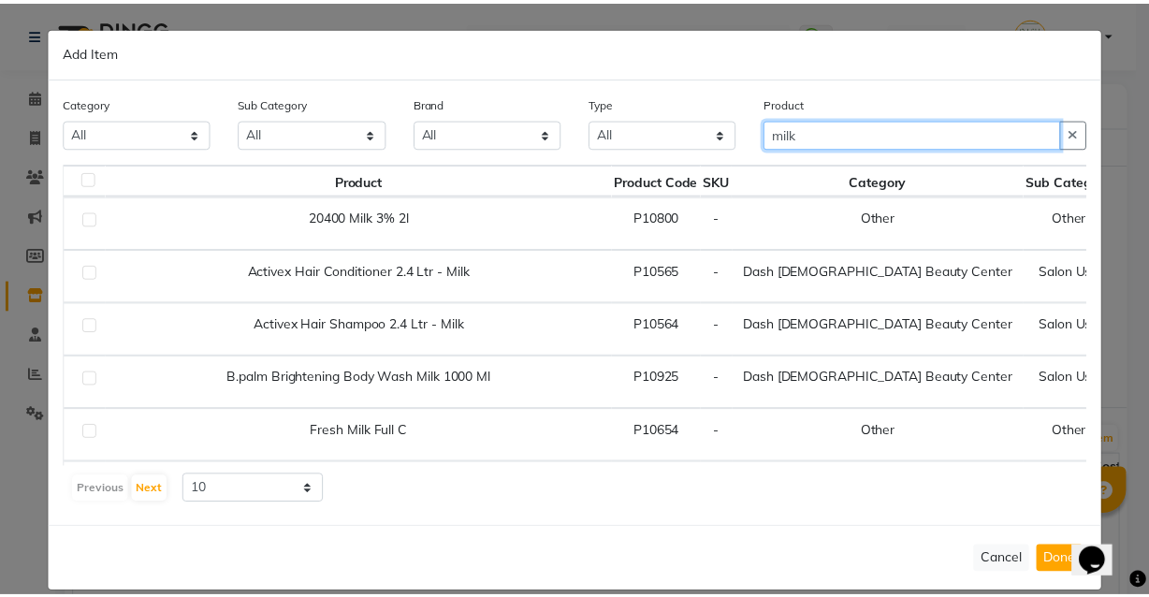
scroll to position [0, 77]
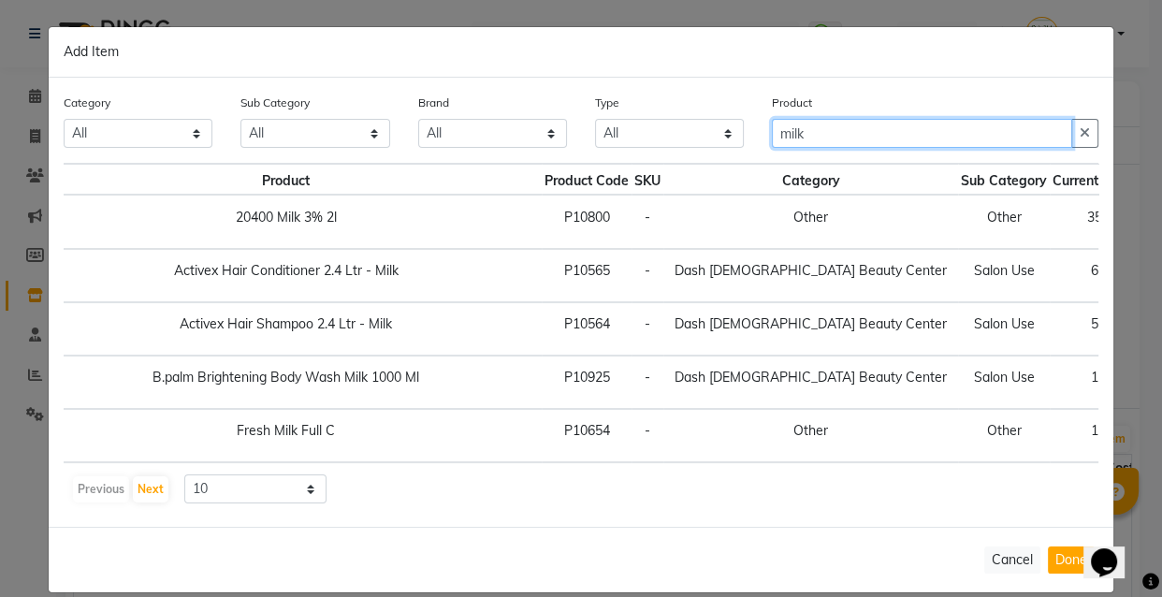
type input "milk"
click at [1151, 211] on span "+ Add" at bounding box center [1177, 222] width 52 height 29
checkbox input "true"
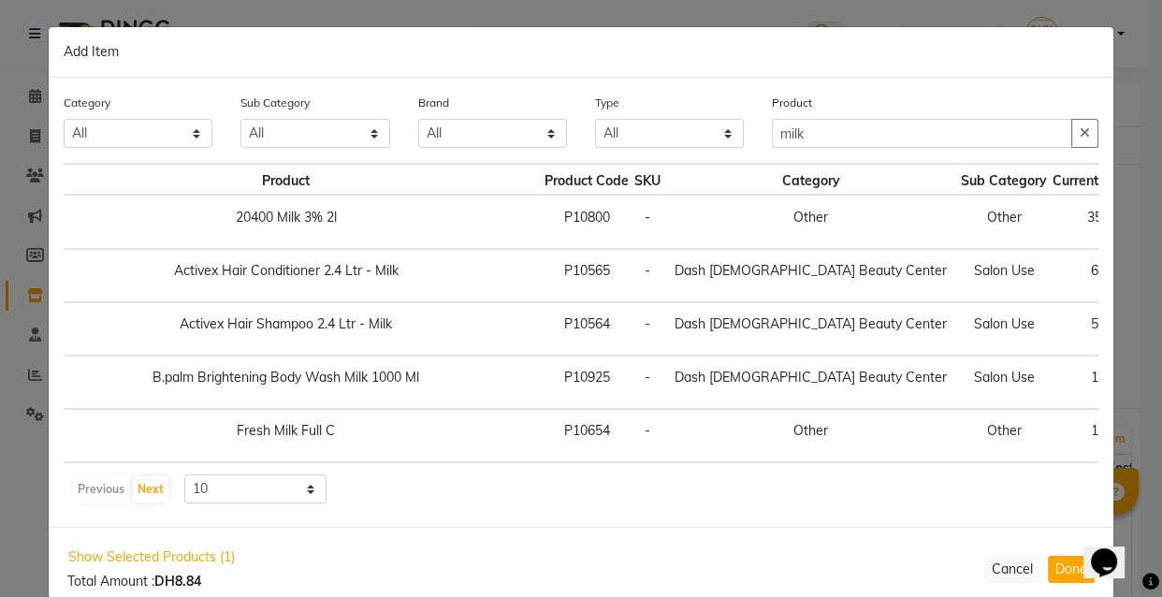
click at [1152, 215] on icon at bounding box center [1158, 221] width 12 height 13
type input "2"
click at [1067, 566] on button "Done" at bounding box center [1071, 568] width 47 height 27
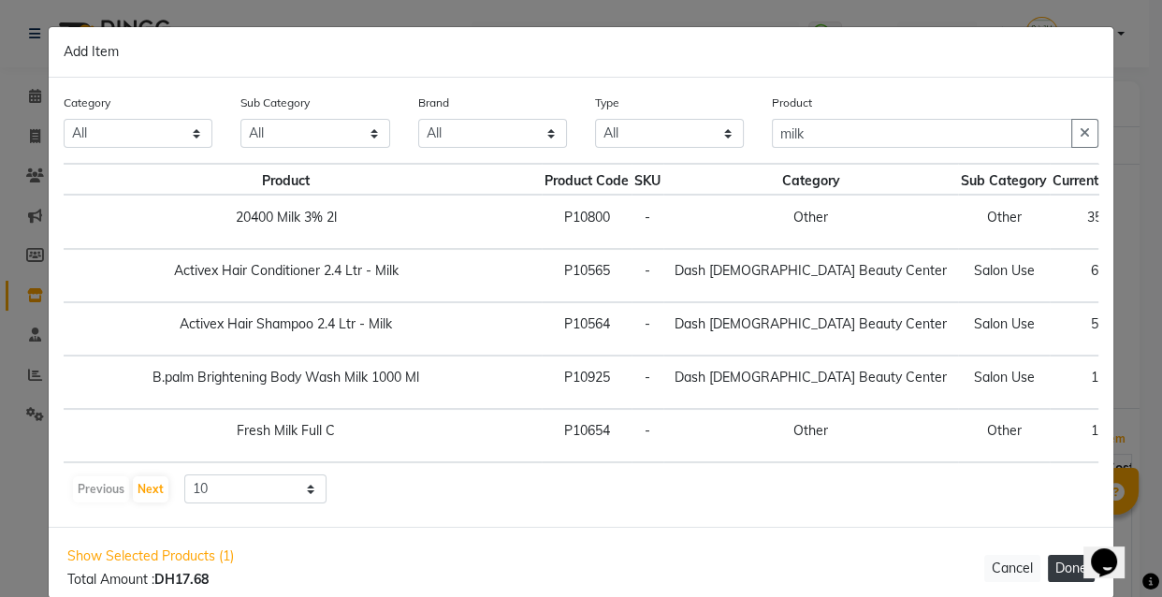
select select "3972"
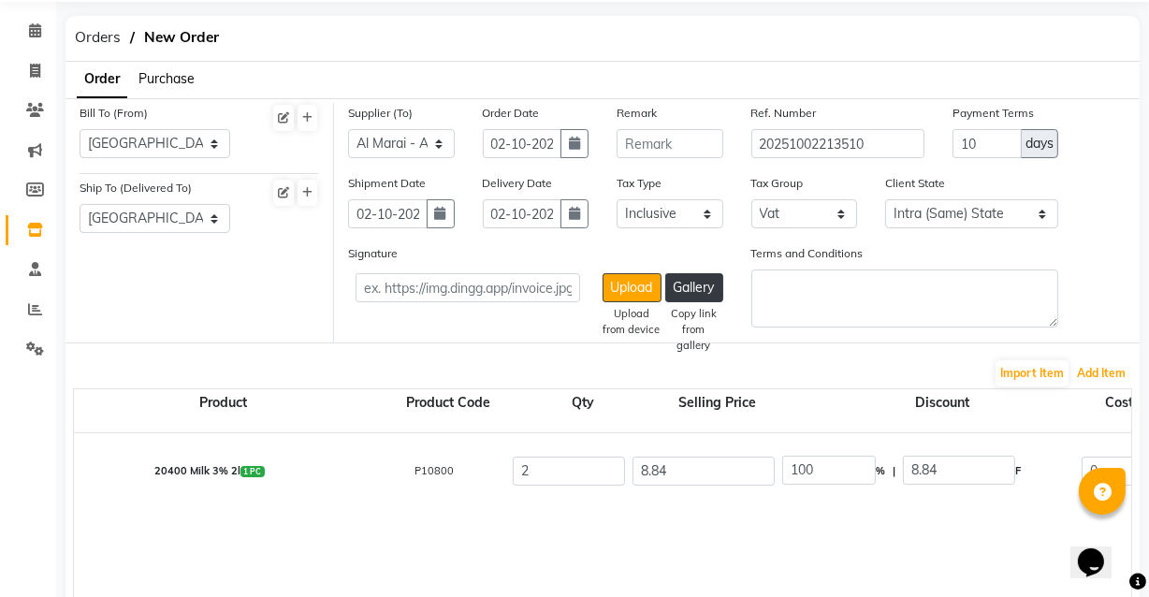
scroll to position [76, 0]
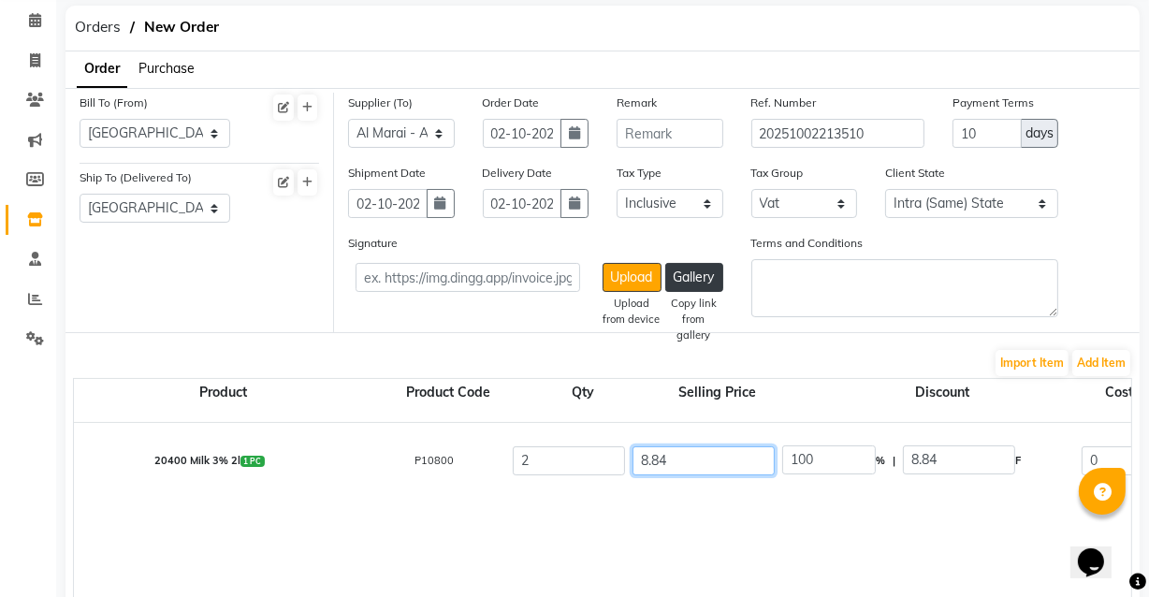
click at [698, 458] on input "8.84" at bounding box center [704, 460] width 142 height 29
type input "8.8"
type input "100.45"
type input "8"
type input "110.5"
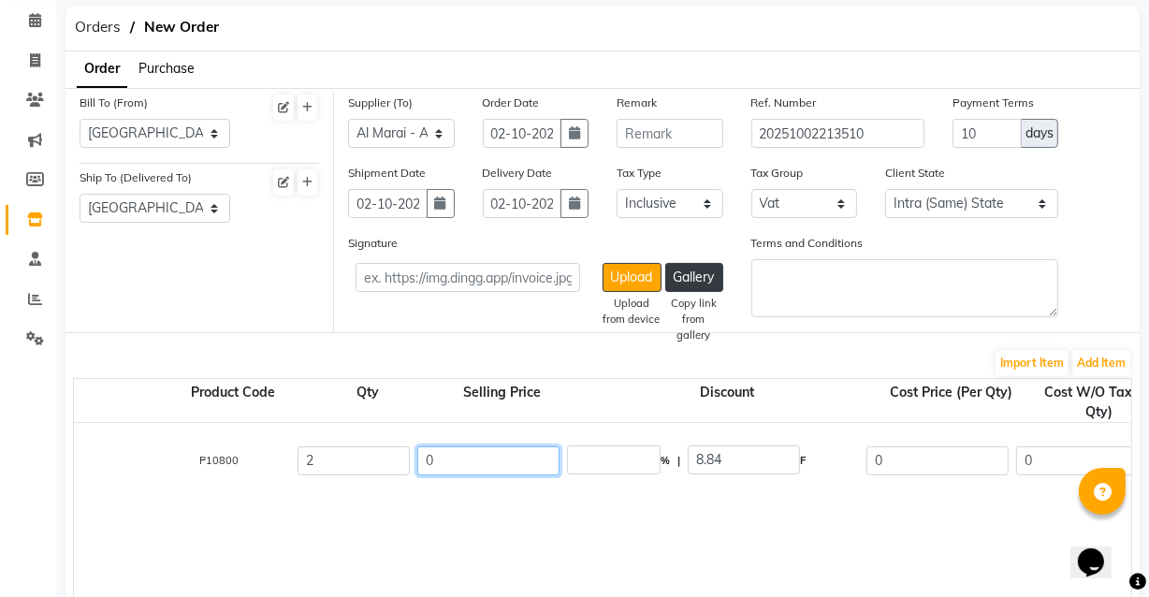
scroll to position [0, 213]
type input "0"
click at [920, 461] on input "0" at bounding box center [940, 460] width 142 height 29
type input "0"
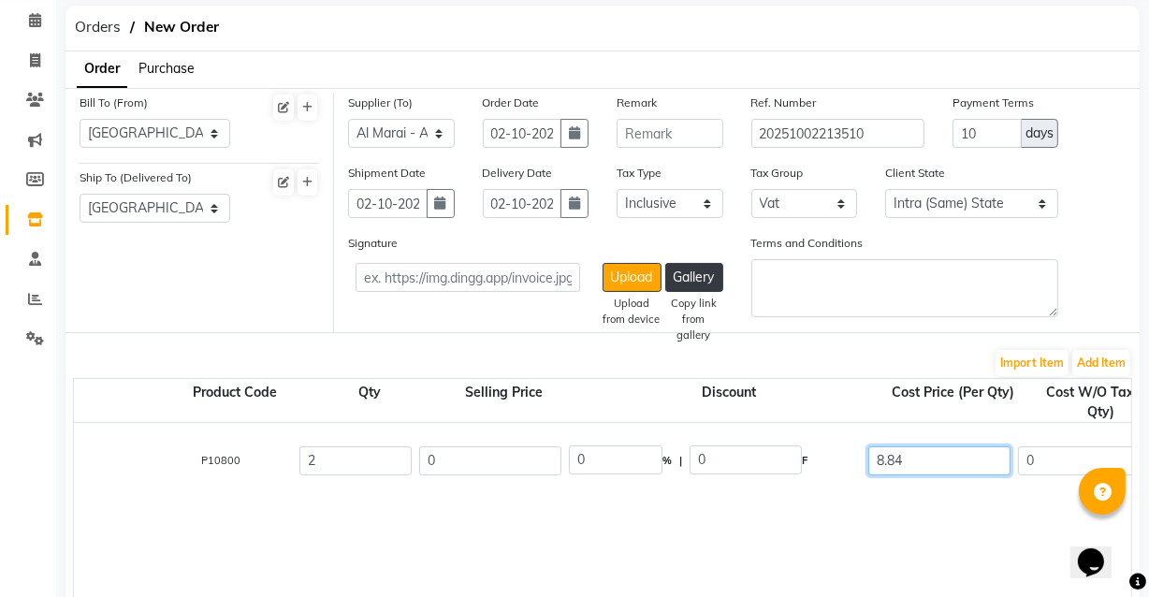
type input "8.84"
click at [836, 535] on div "20400 Milk 3% 2l 1 PC P10800 2 0 0 % | 0 F 8.84 0 0 None Vat (5%) 0 0" at bounding box center [1035, 540] width 2348 height 234
type input "8.42"
type input "16.84"
type input "0.84"
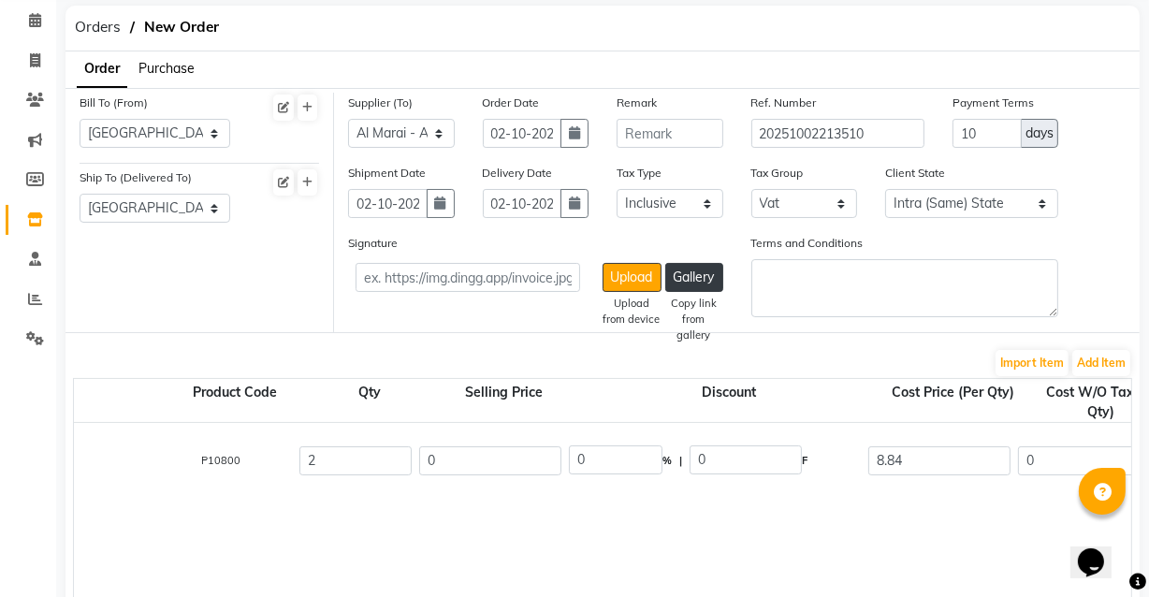
type input "17.68"
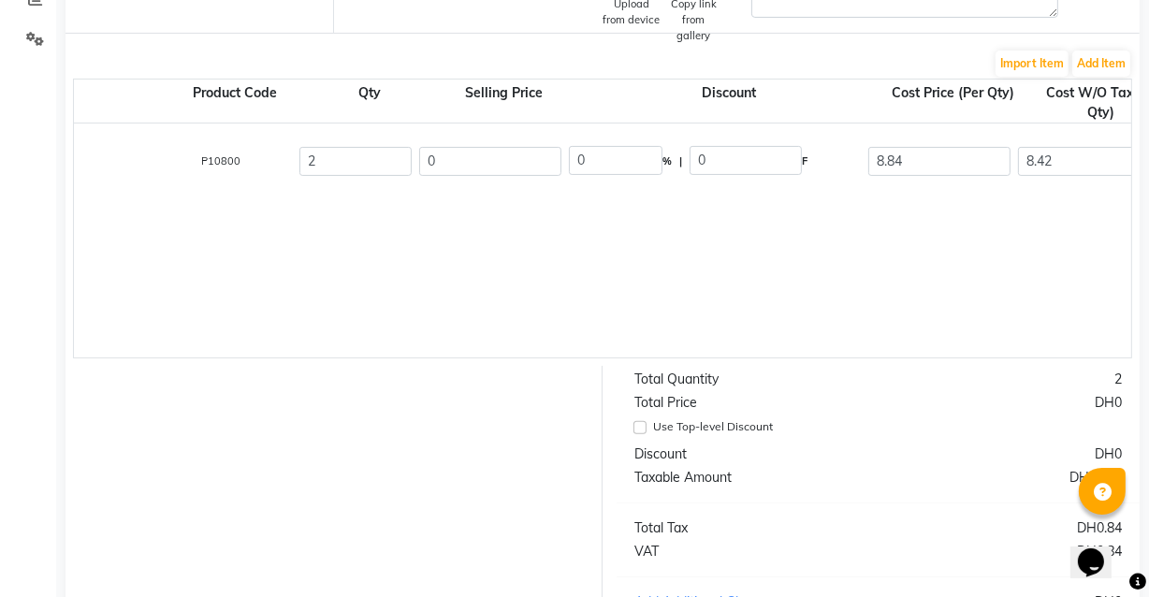
scroll to position [0, 0]
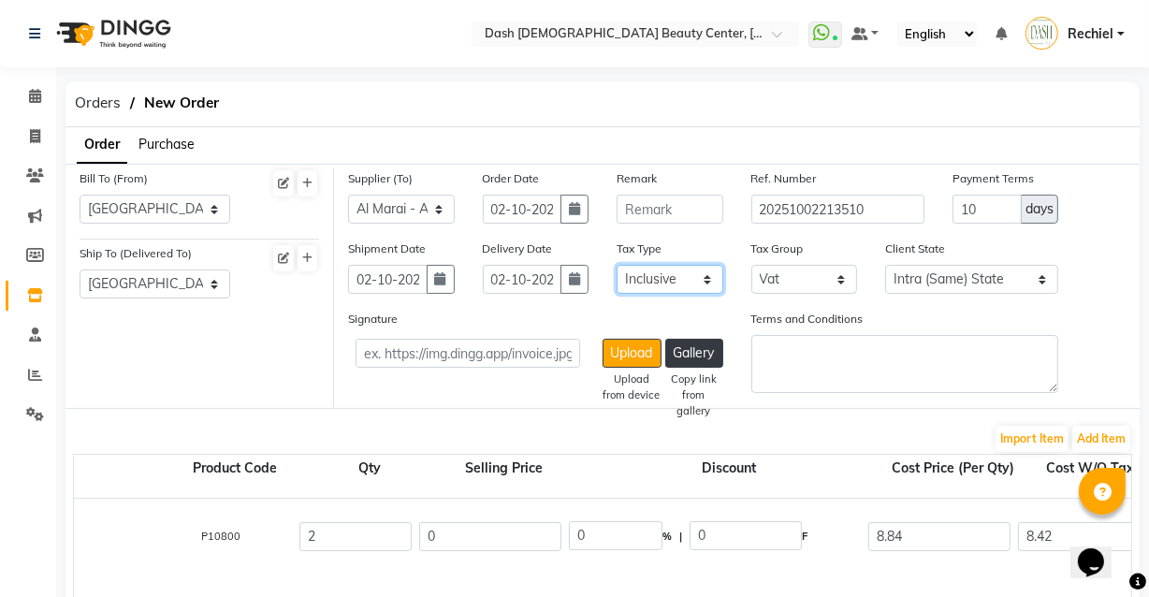
click at [677, 279] on select "Select Inclusive Exclusive" at bounding box center [670, 279] width 107 height 29
select select "false"
click at [617, 266] on select "Select Inclusive Exclusive" at bounding box center [670, 279] width 107 height 29
type input "8.84"
type input "17.68"
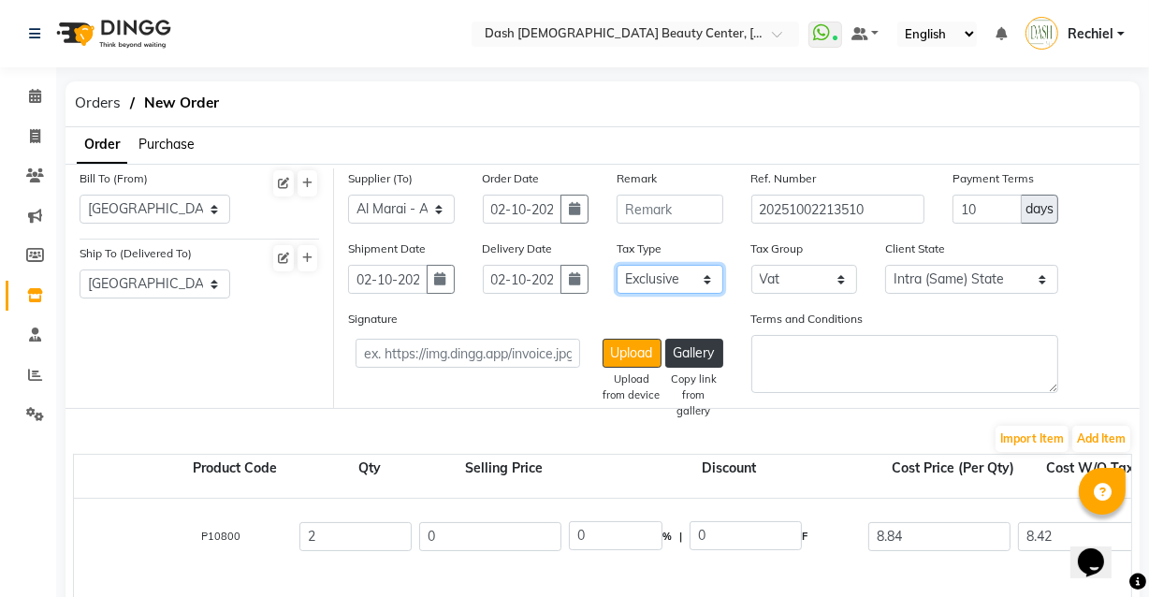
type input "0.88"
type input "18.56"
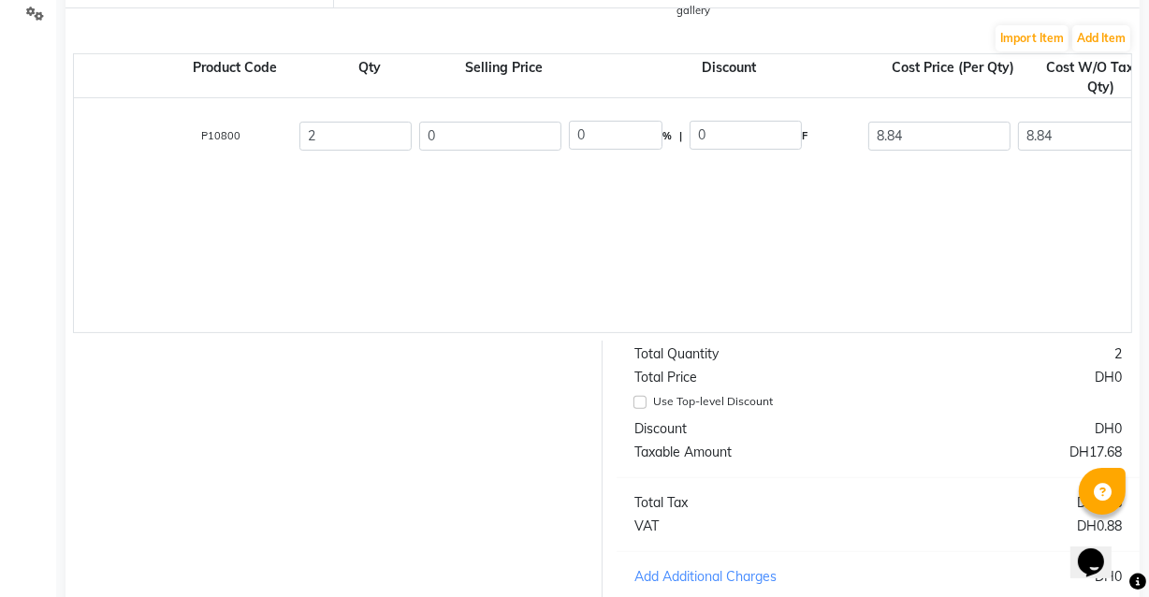
scroll to position [614, 0]
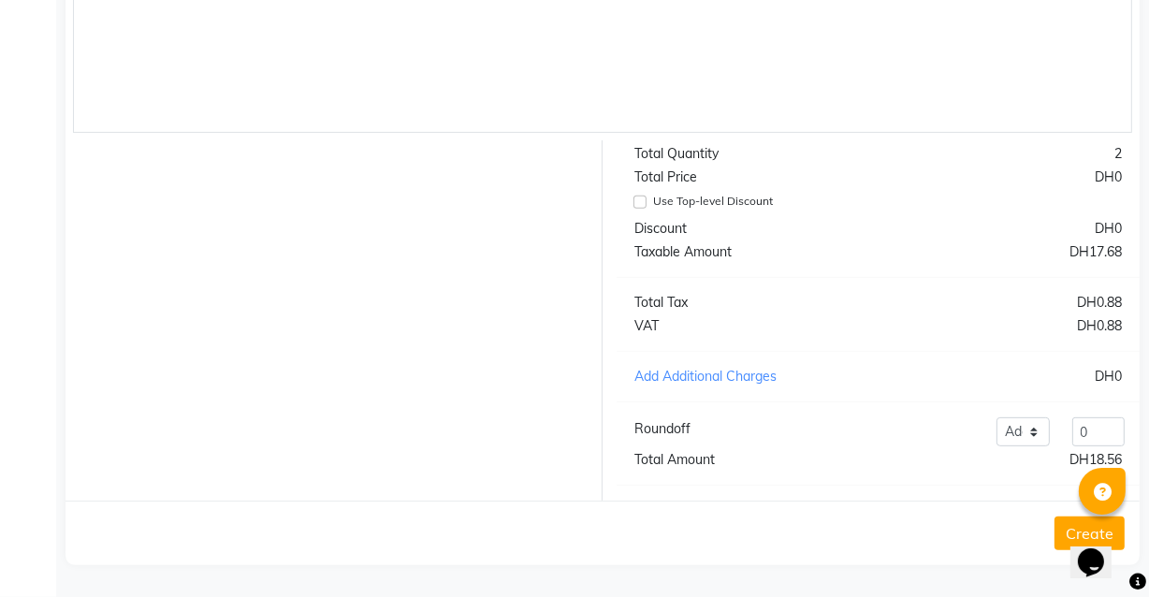
click at [1059, 532] on button "Create" at bounding box center [1090, 534] width 70 height 34
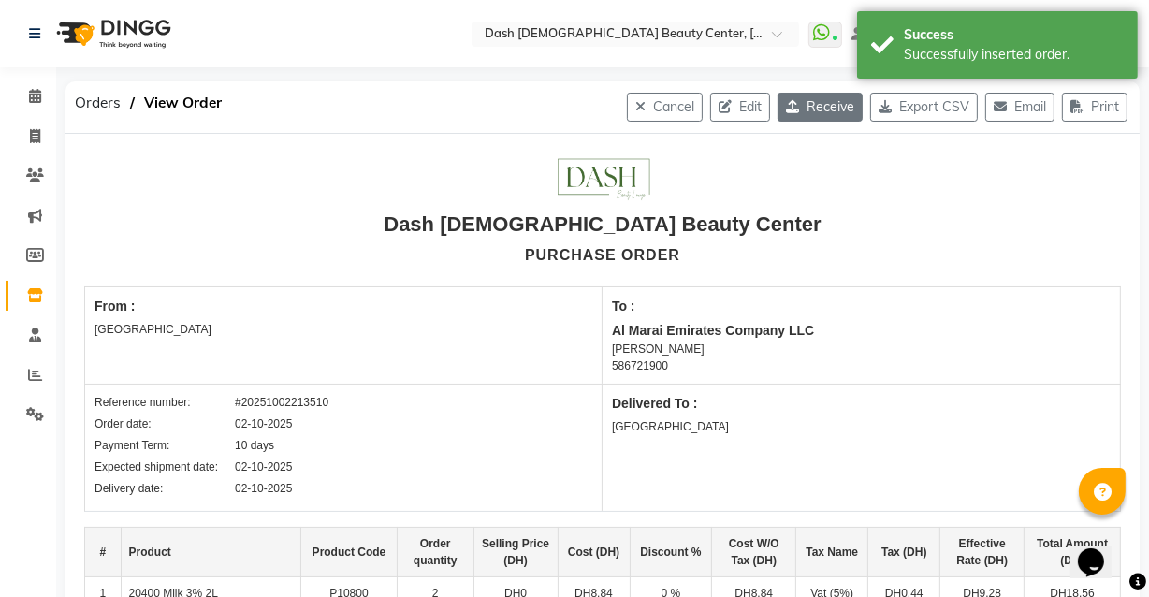
click at [819, 104] on button "Receive" at bounding box center [820, 107] width 85 height 29
select select "1470"
select select "1471"
select select "5365"
select select "false"
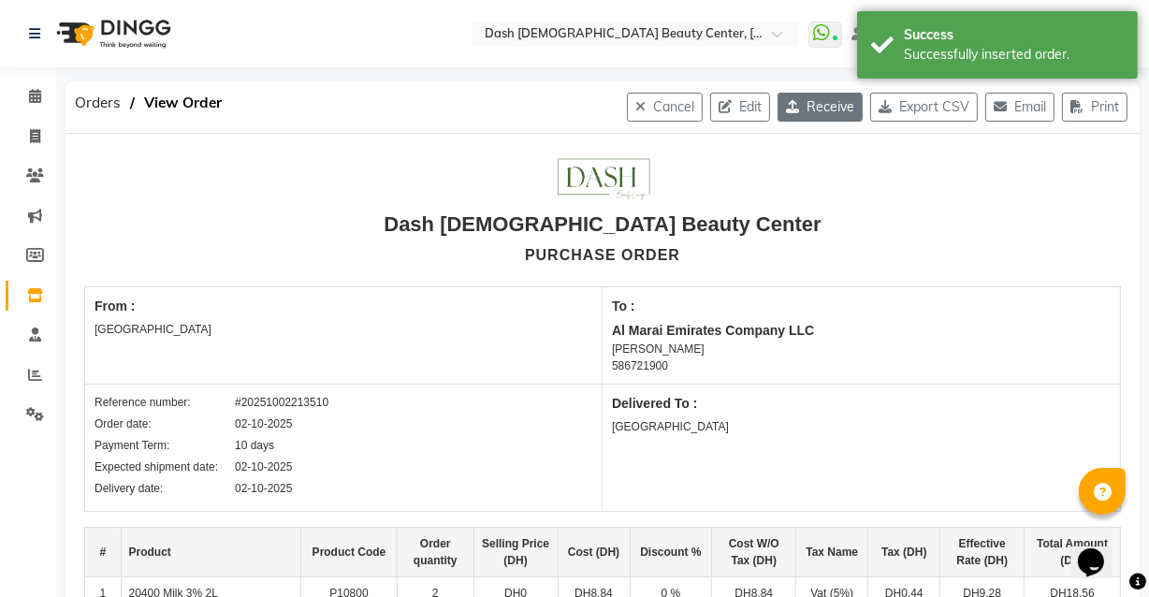
select select "3972"
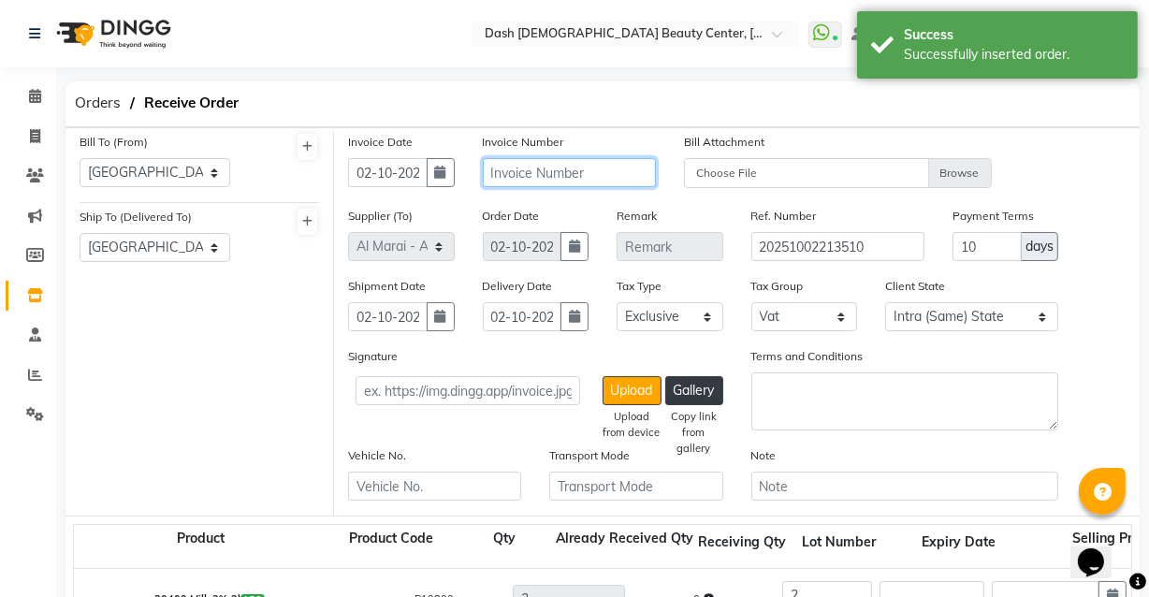
click at [610, 176] on input "text" at bounding box center [569, 172] width 173 height 29
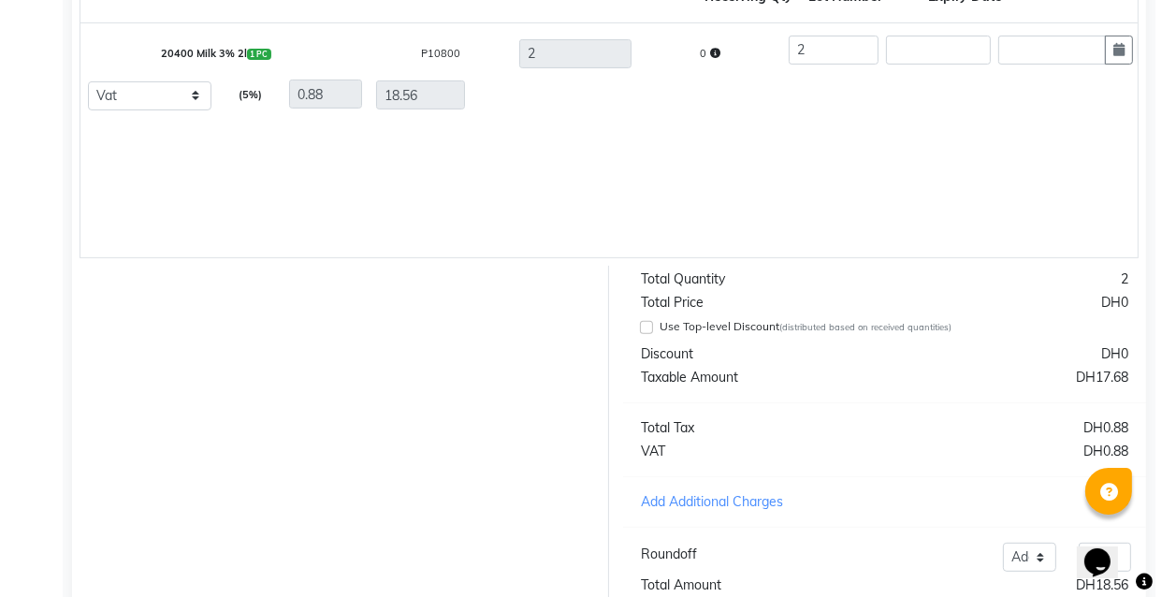
scroll to position [685, 0]
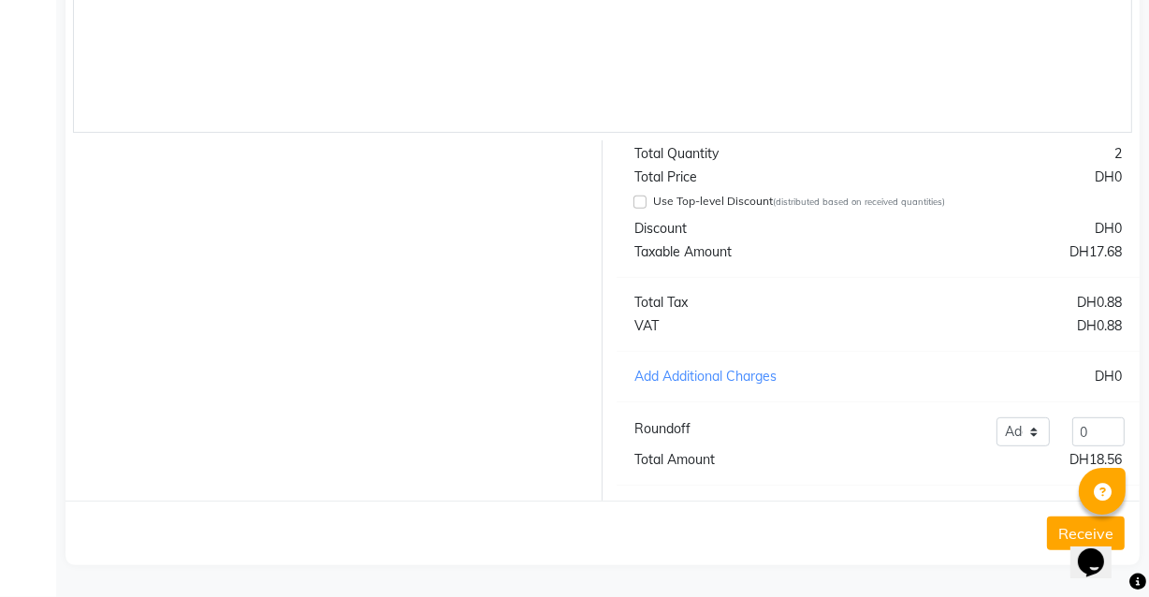
type input "280235506869"
click at [1054, 538] on button "Receive" at bounding box center [1086, 534] width 78 height 34
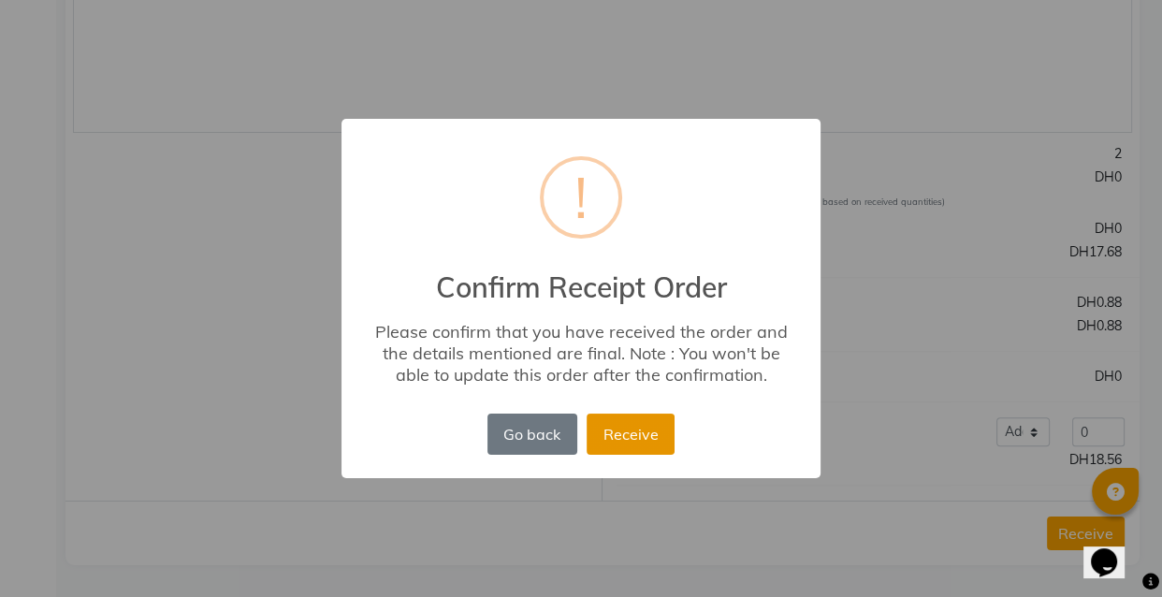
click at [638, 416] on button "Receive" at bounding box center [631, 434] width 88 height 41
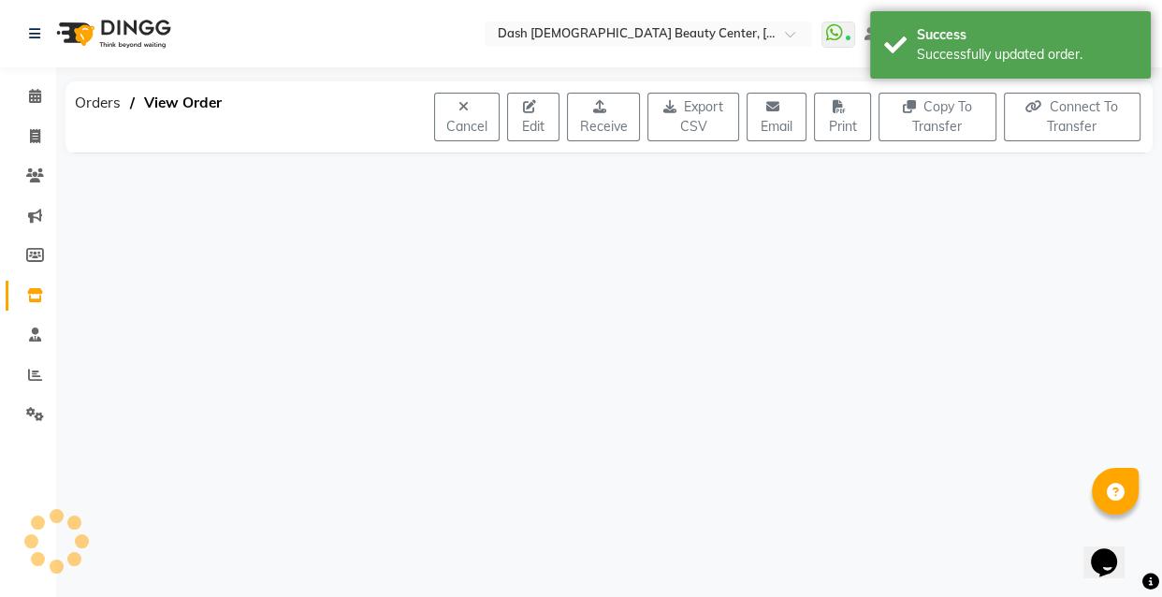
scroll to position [0, 0]
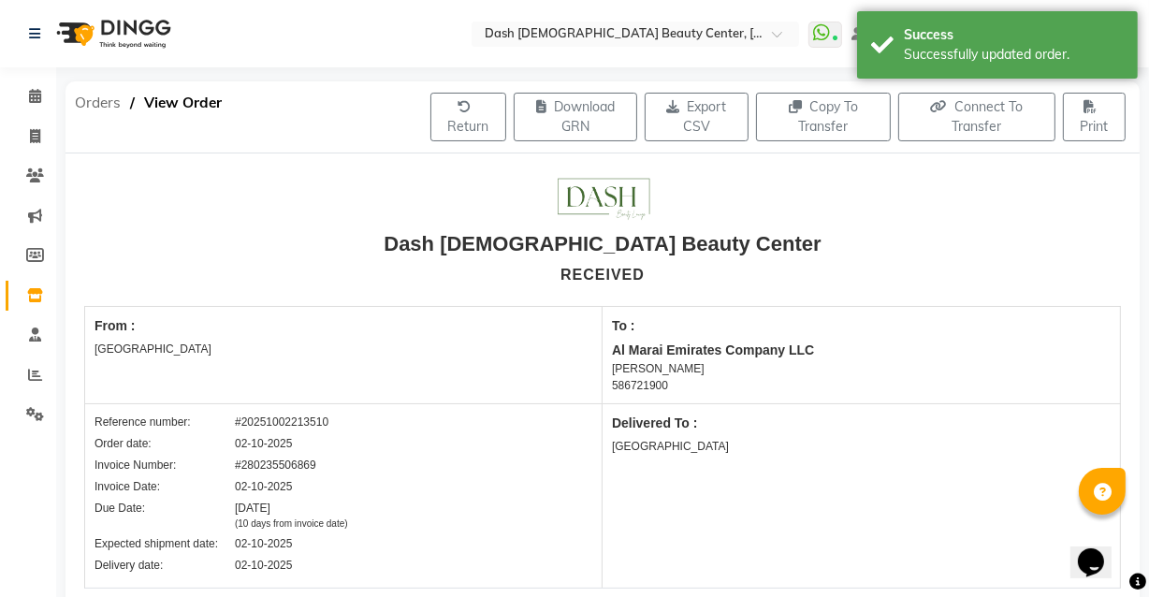
click at [85, 110] on span "Orders" at bounding box center [98, 103] width 65 height 34
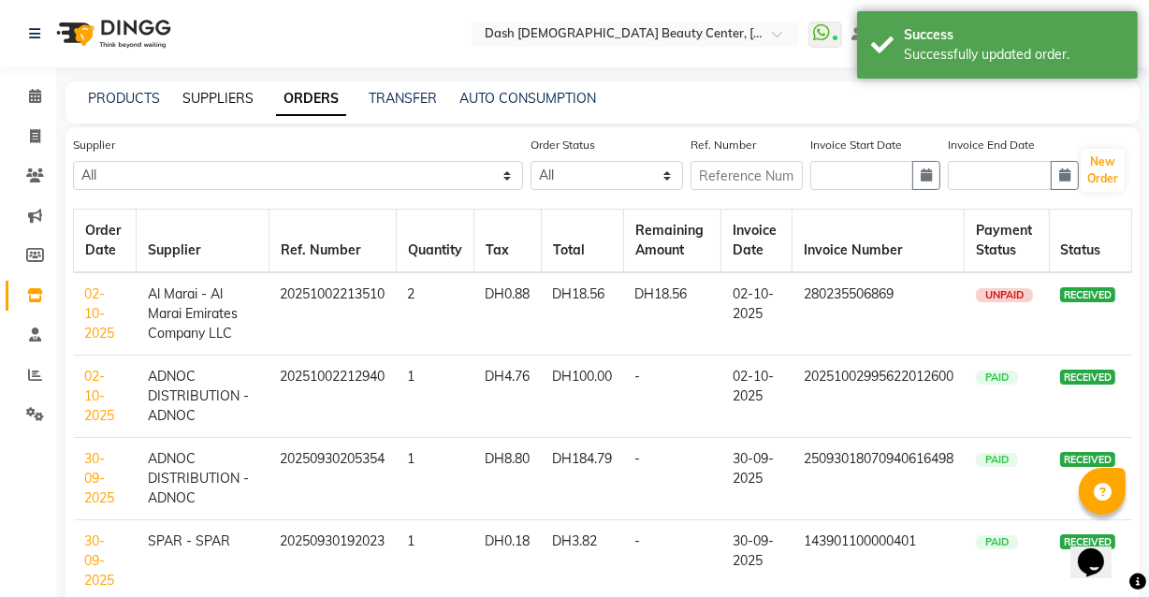
click at [214, 95] on link "SUPPLIERS" at bounding box center [218, 98] width 71 height 17
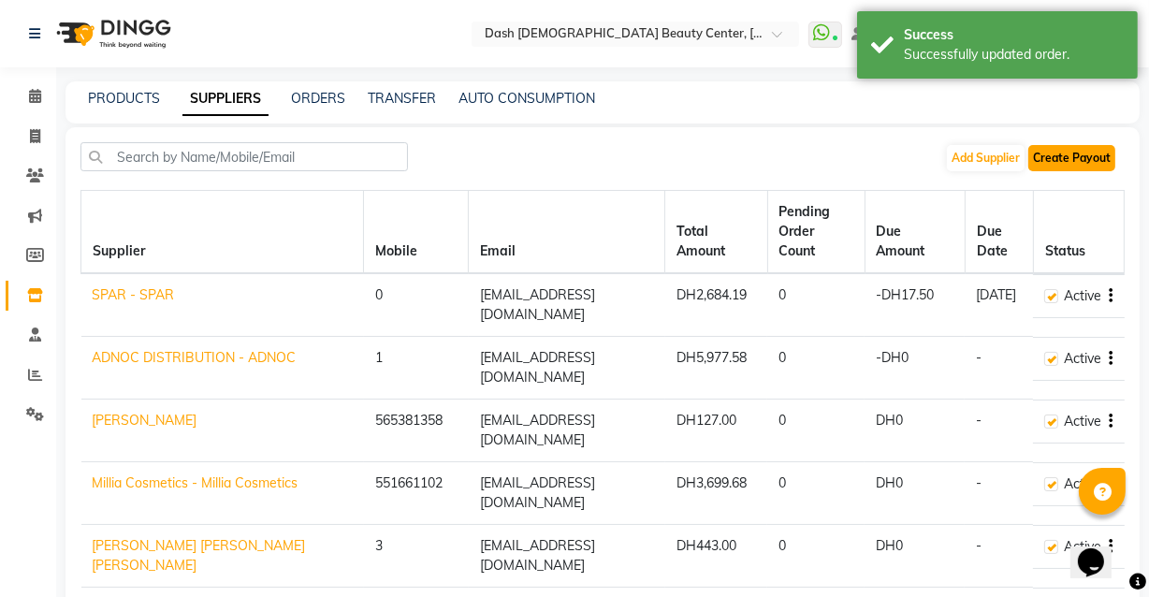
click at [1071, 150] on button "Create Payout" at bounding box center [1072, 158] width 87 height 26
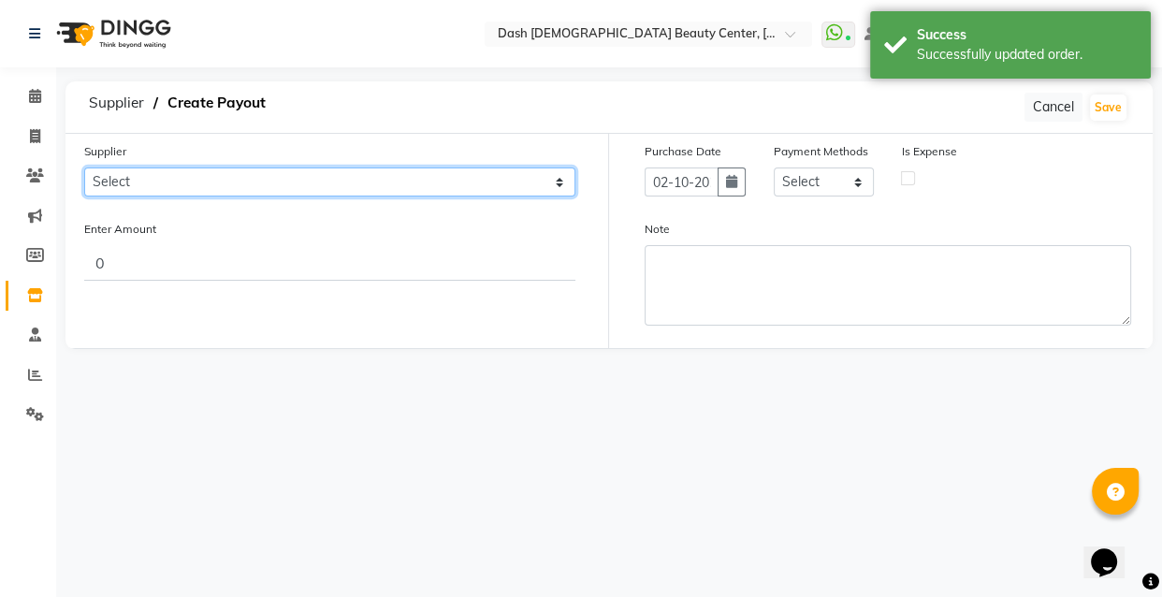
click at [410, 173] on select "Select SPAR - SPAR ADNOC DISTRIBUTION - ADNOC McDonald's - McDonald's Millia Co…" at bounding box center [329, 182] width 491 height 29
select select "5365"
click at [84, 168] on select "Select SPAR - SPAR ADNOC DISTRIBUTION - ADNOC McDonald's - McDonald's Millia Co…" at bounding box center [329, 182] width 491 height 29
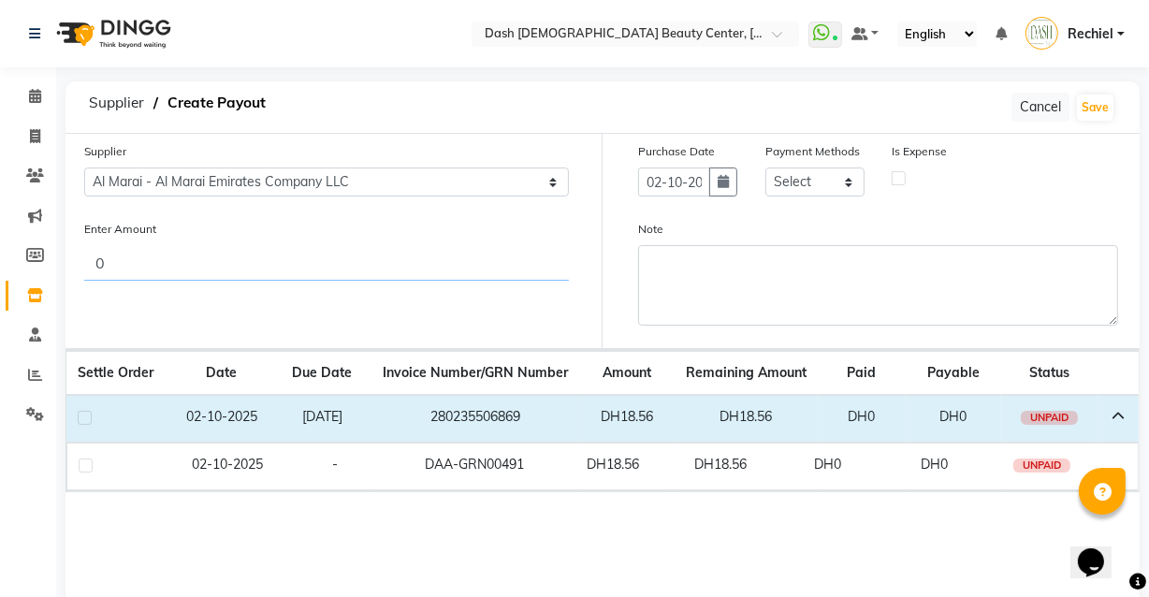
click at [438, 270] on input "0" at bounding box center [326, 263] width 485 height 36
click at [85, 418] on label at bounding box center [85, 418] width 14 height 14
click at [85, 418] on input "checkbox" at bounding box center [84, 419] width 12 height 12
checkbox input "true"
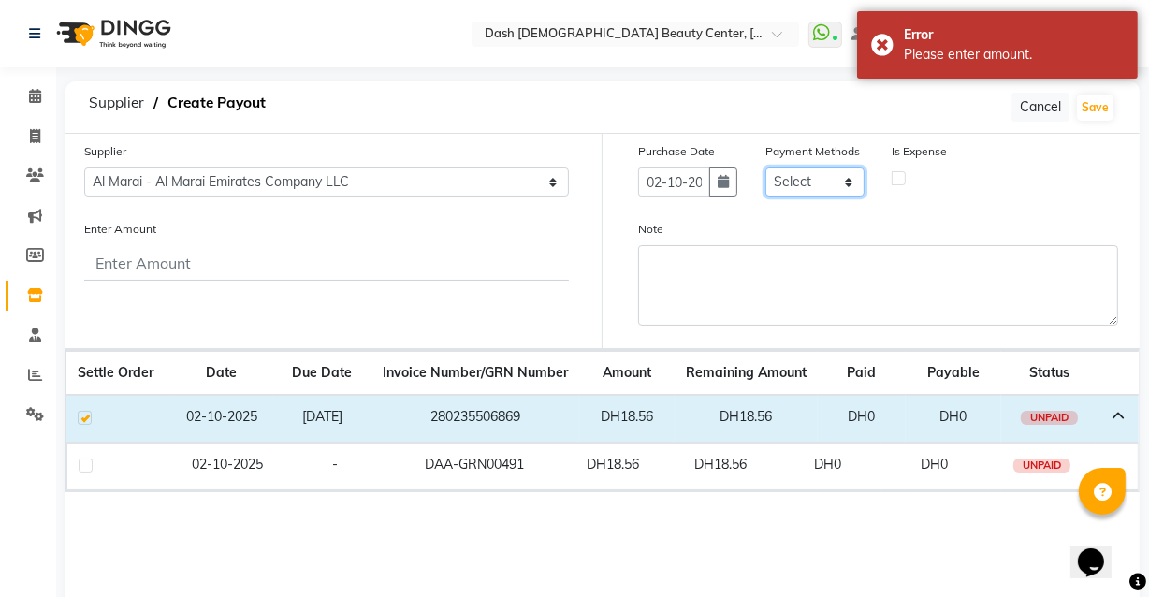
click at [835, 179] on select "Select CASH CARD ONLINE On Account Wallet Package Prepaid Gift Card" at bounding box center [815, 182] width 99 height 29
click at [325, 268] on input "Enter Amount" at bounding box center [326, 263] width 485 height 36
type input "18.56"
click at [85, 418] on label at bounding box center [85, 418] width 14 height 14
click at [85, 418] on input "checkbox" at bounding box center [84, 419] width 12 height 12
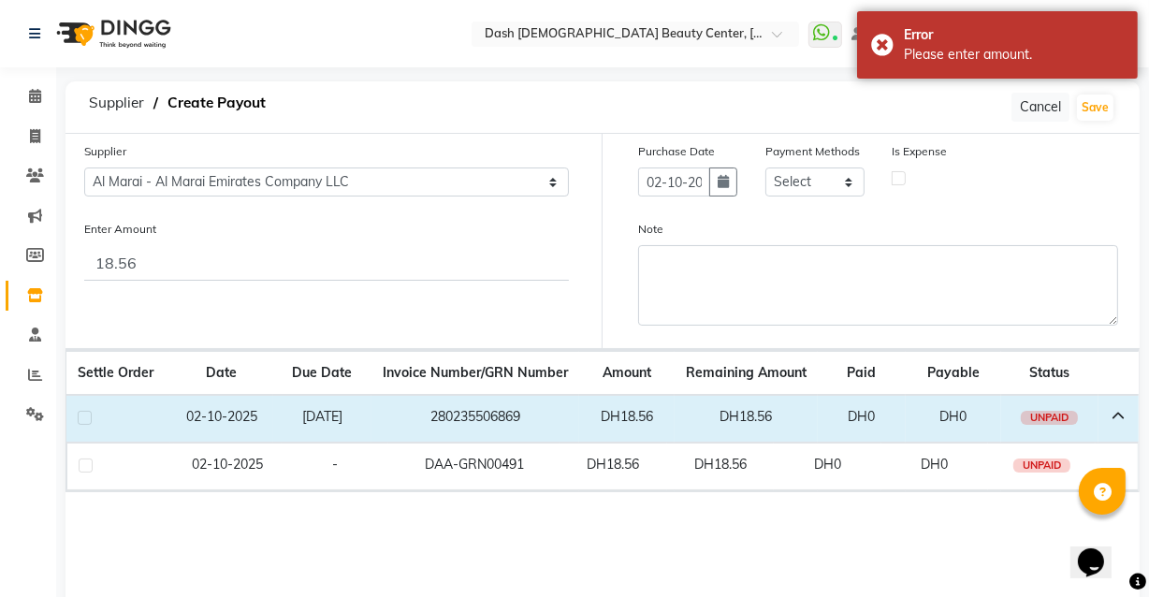
checkbox input "true"
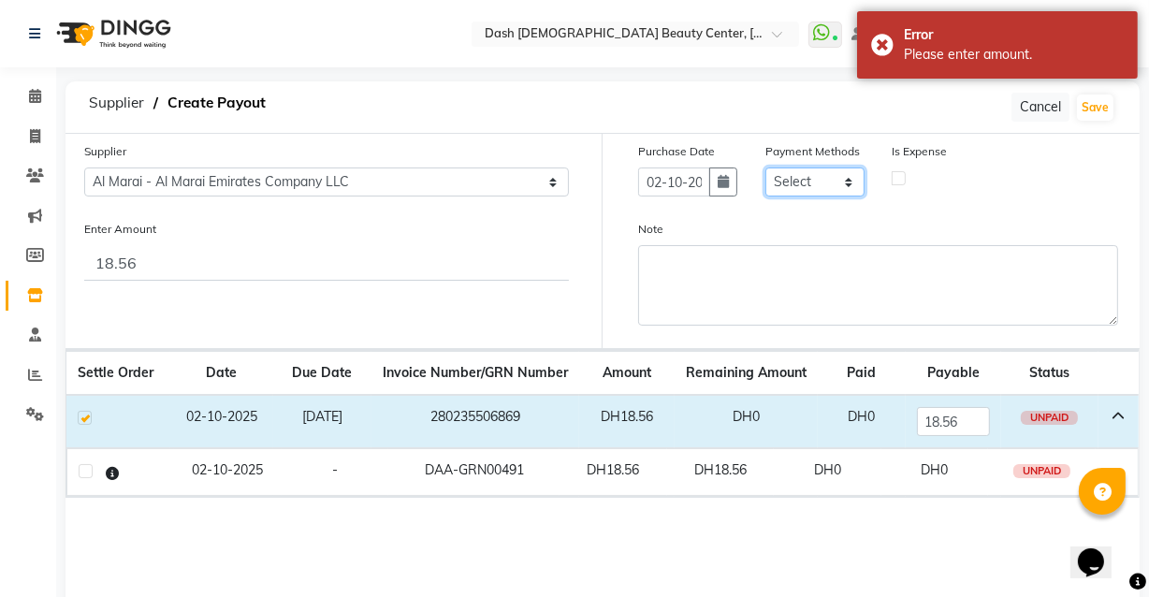
click at [841, 178] on select "Select CASH CARD ONLINE On Account Wallet Package Prepaid Gift Card" at bounding box center [815, 182] width 99 height 29
click at [723, 180] on icon "button" at bounding box center [723, 181] width 11 height 13
select select "10"
select select "2025"
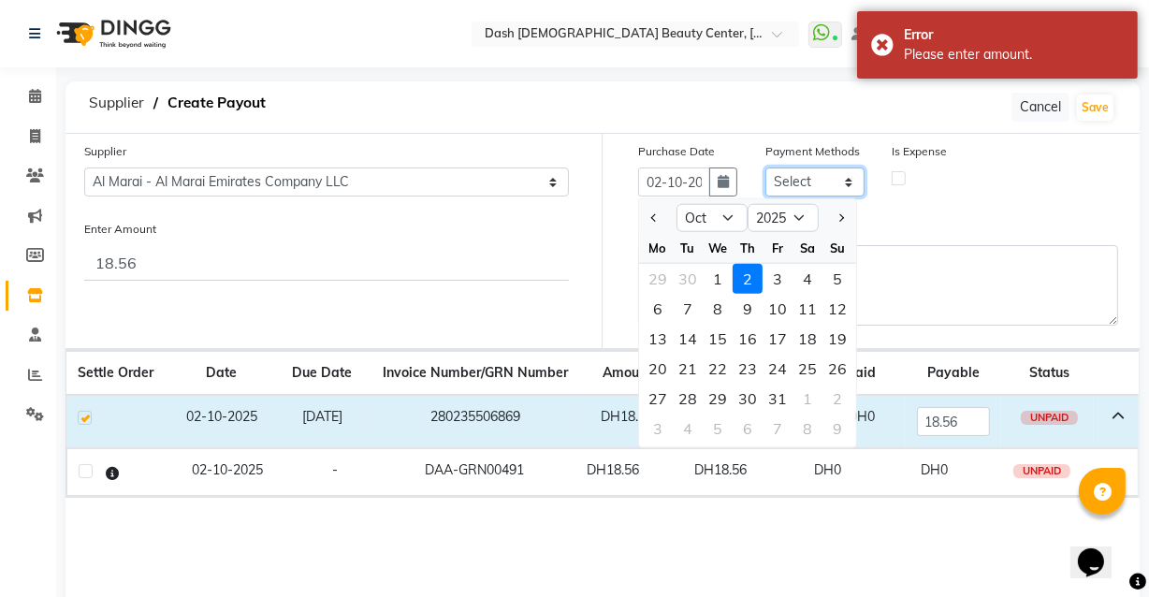
click at [838, 184] on select "Select CASH CARD ONLINE On Account Wallet Package Prepaid Gift Card" at bounding box center [815, 182] width 99 height 29
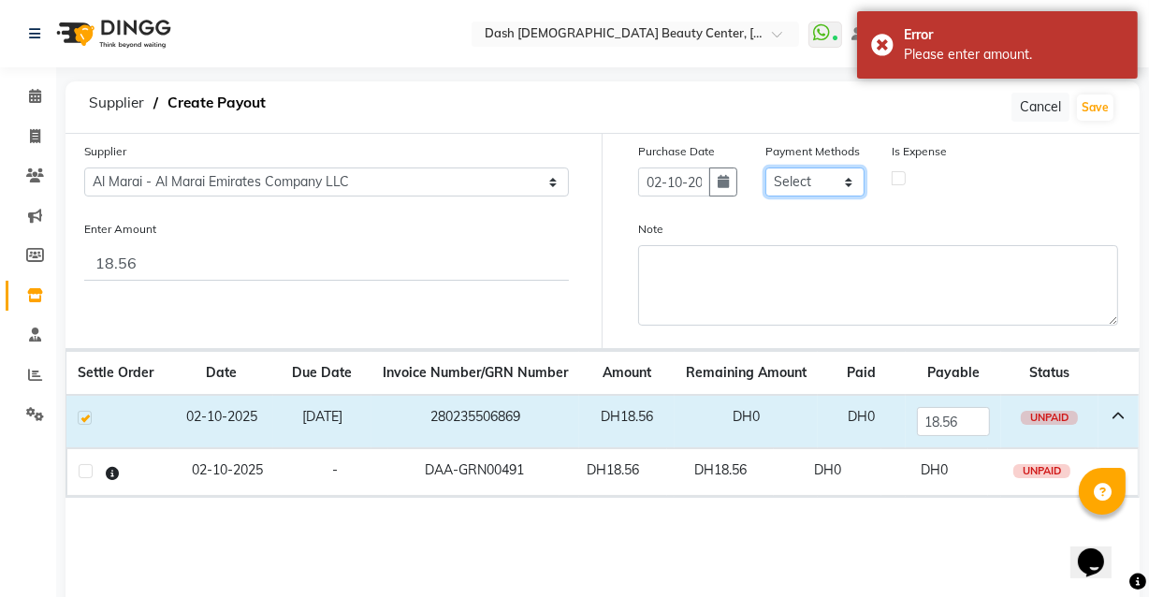
click at [844, 175] on select "Select CASH CARD ONLINE On Account Wallet Package Prepaid Gift Card" at bounding box center [815, 182] width 99 height 29
select select "1"
click at [766, 168] on select "Select CASH CARD ONLINE On Account Wallet Package Prepaid Gift Card" at bounding box center [815, 182] width 99 height 29
click at [898, 181] on label at bounding box center [899, 178] width 14 height 14
click at [898, 181] on input "checkbox" at bounding box center [899, 177] width 12 height 12
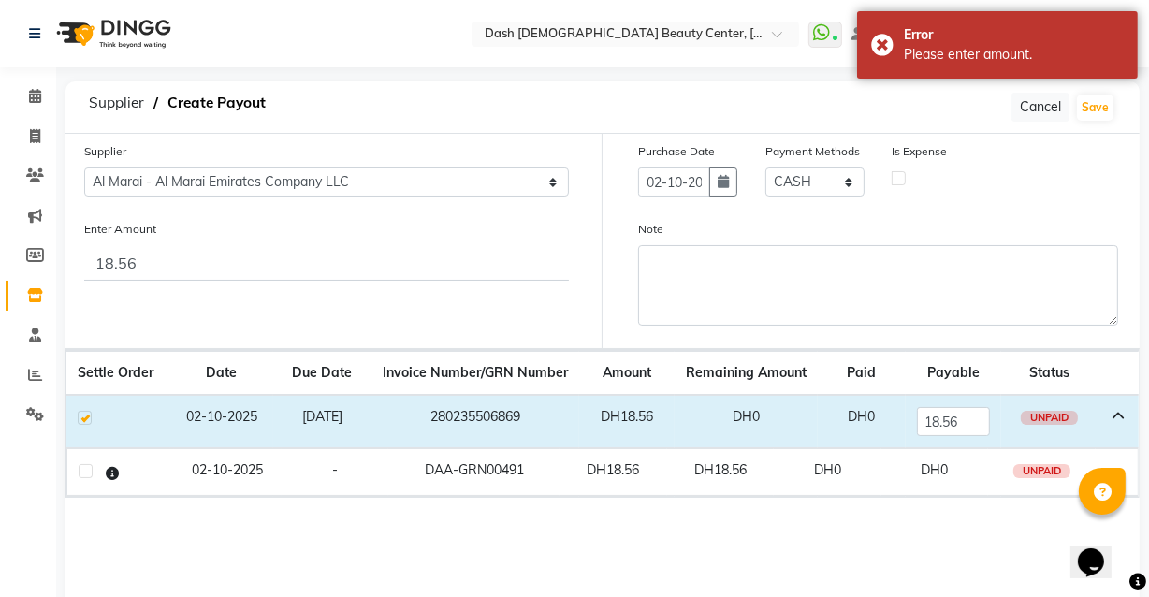
checkbox input "true"
select select "7494"
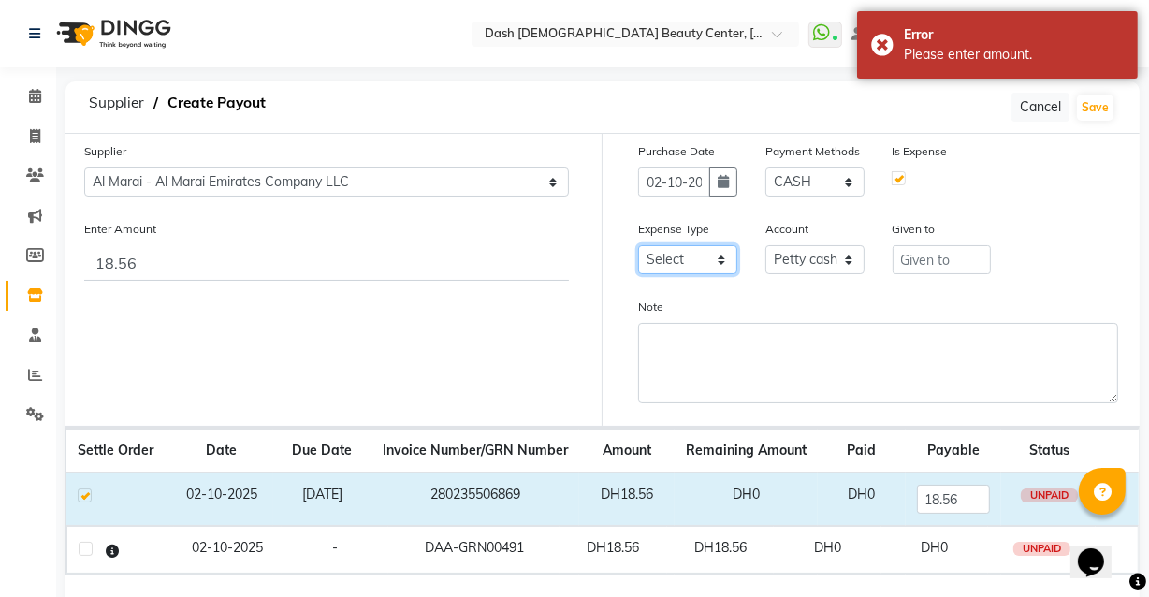
click at [705, 253] on select "Select Advance Salary Bank charges Car maintenance Cash transfer to bank Cash t…" at bounding box center [687, 259] width 99 height 29
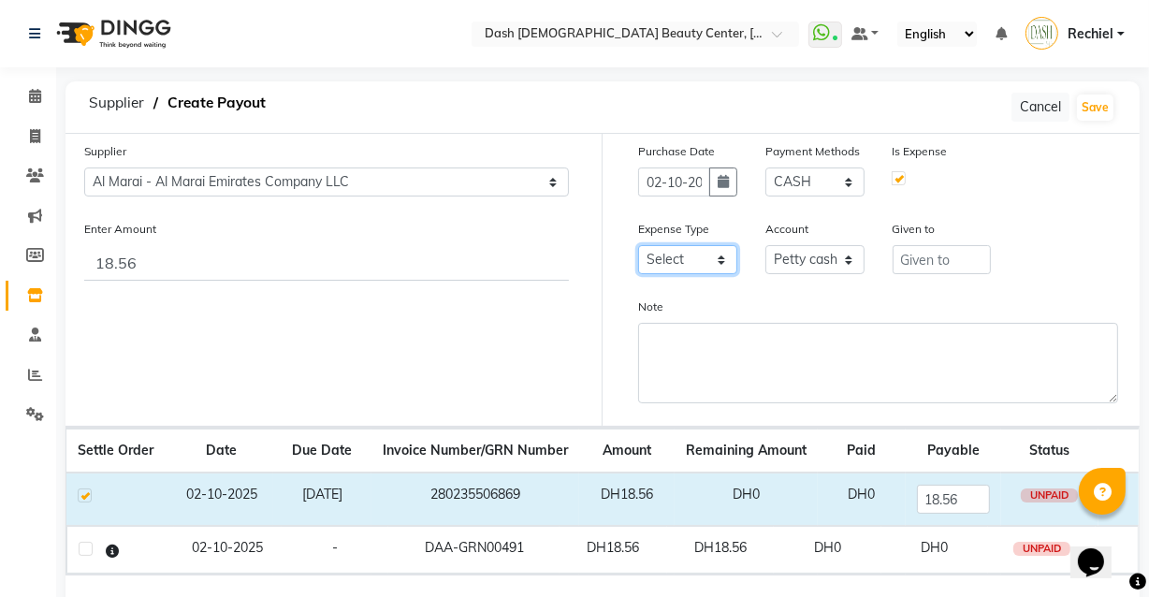
select select "17"
click at [638, 246] on select "Select Advance Salary Bank charges Car maintenance Cash transfer to bank Cash t…" at bounding box center [687, 259] width 99 height 29
click at [845, 262] on select "Select Petty cash Card Tax Cash In Hand" at bounding box center [815, 259] width 99 height 29
click at [964, 260] on input "text" at bounding box center [942, 259] width 99 height 29
type input "Al Marai"
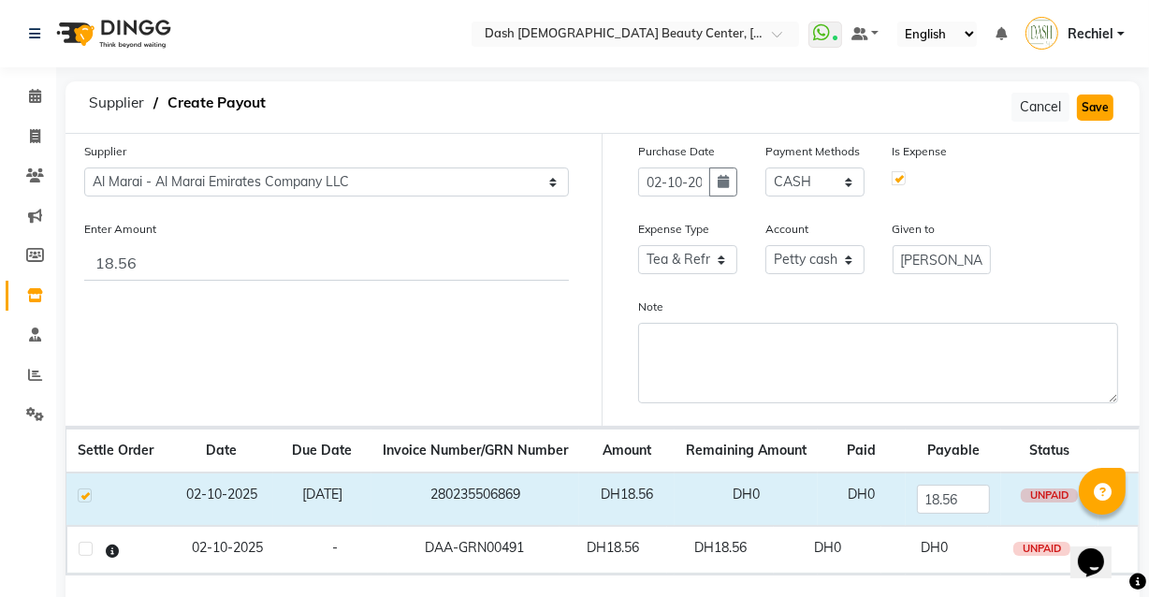
click at [1095, 103] on button "Save" at bounding box center [1095, 108] width 37 height 26
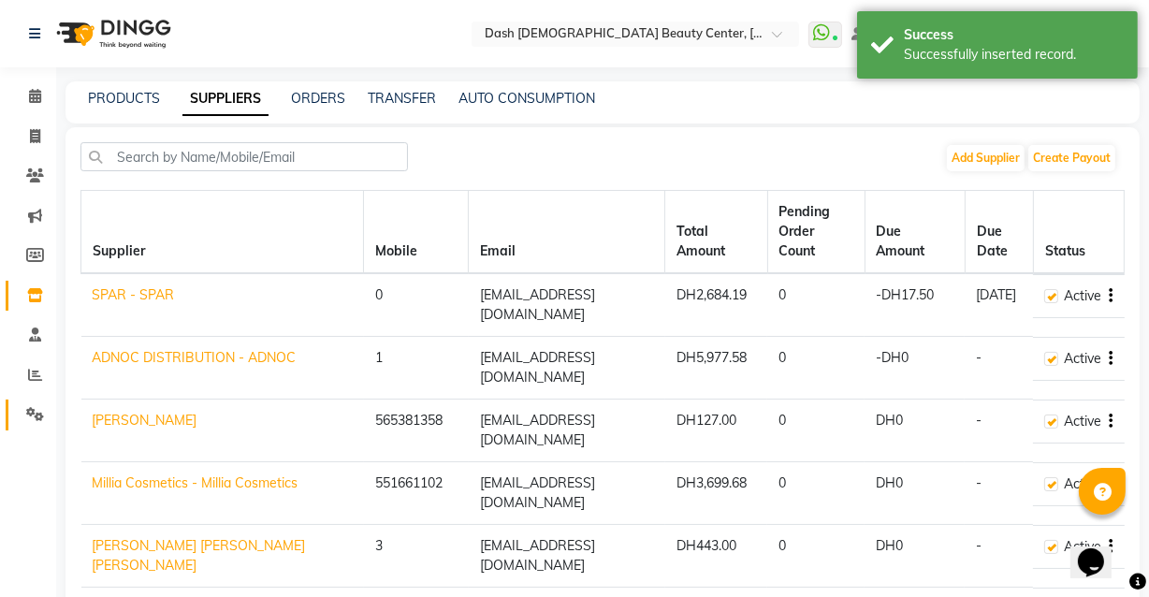
click at [35, 416] on icon at bounding box center [35, 414] width 18 height 14
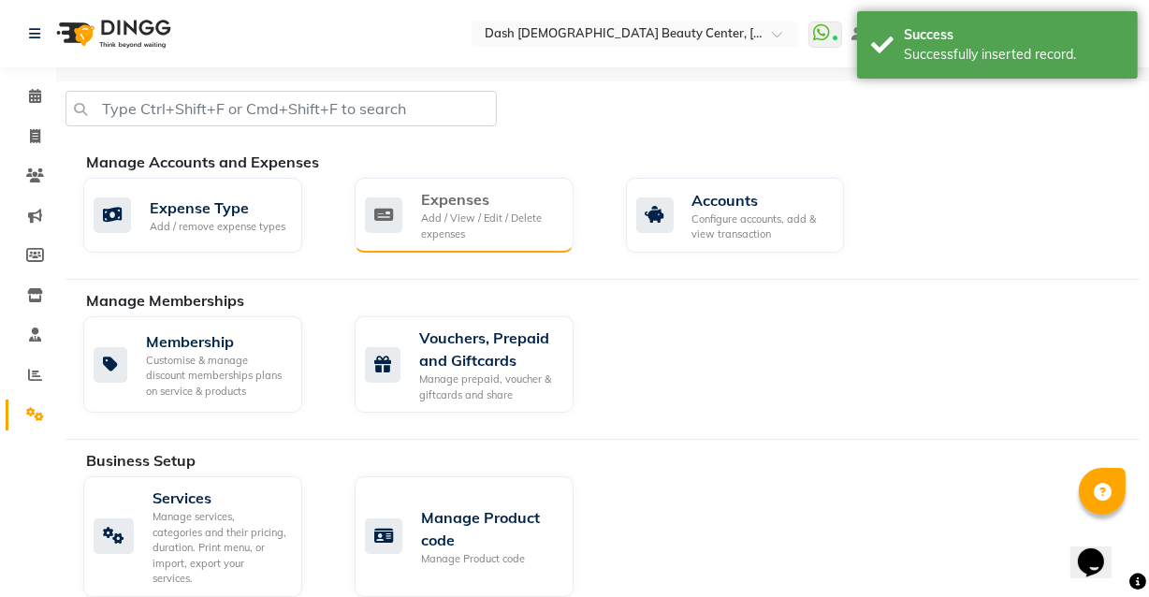
click at [499, 233] on div "Add / View / Edit / Delete expenses" at bounding box center [490, 226] width 138 height 31
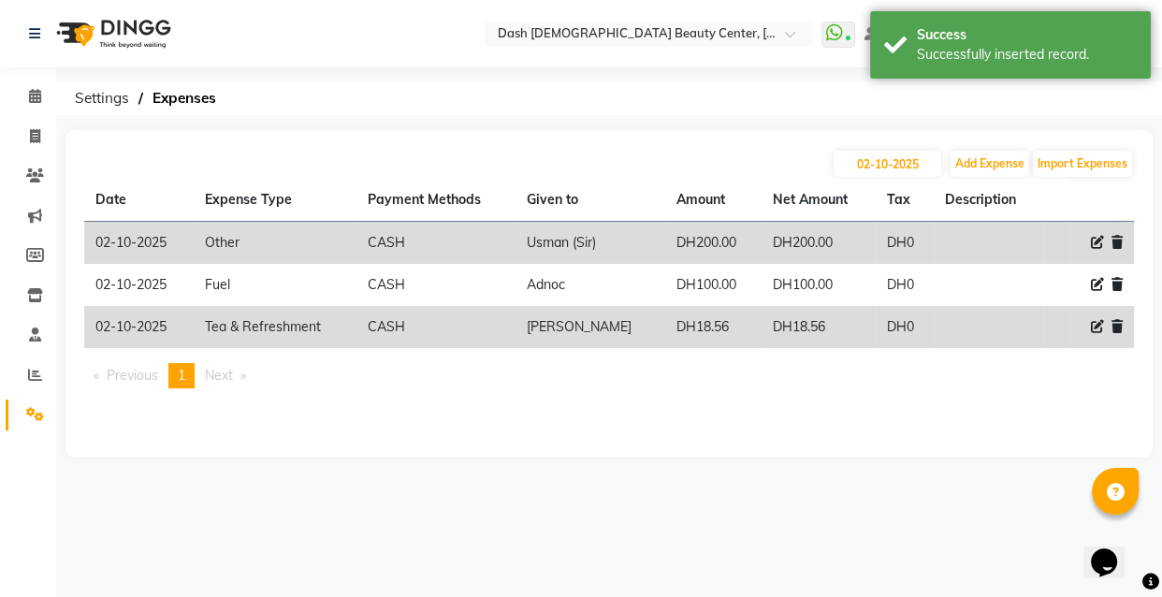
click at [1091, 323] on icon at bounding box center [1097, 326] width 13 height 13
select select "17"
select select "1"
select select "7494"
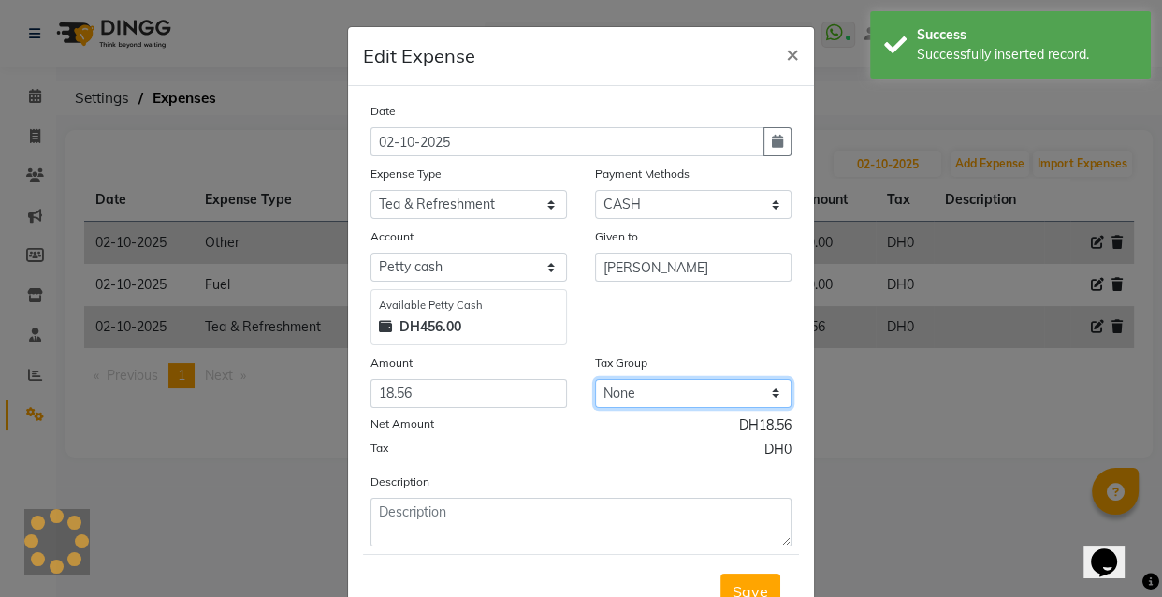
click at [702, 387] on select "None Vat" at bounding box center [693, 393] width 197 height 29
select select "3972"
click at [595, 381] on select "None Vat" at bounding box center [693, 393] width 197 height 29
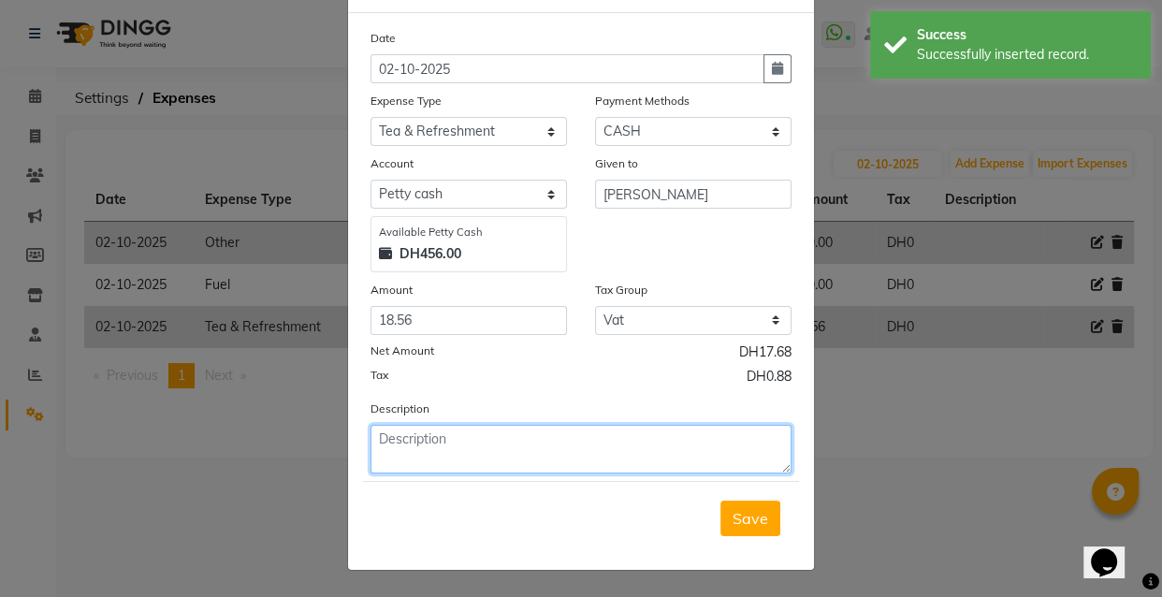
click at [660, 444] on textarea at bounding box center [581, 449] width 421 height 49
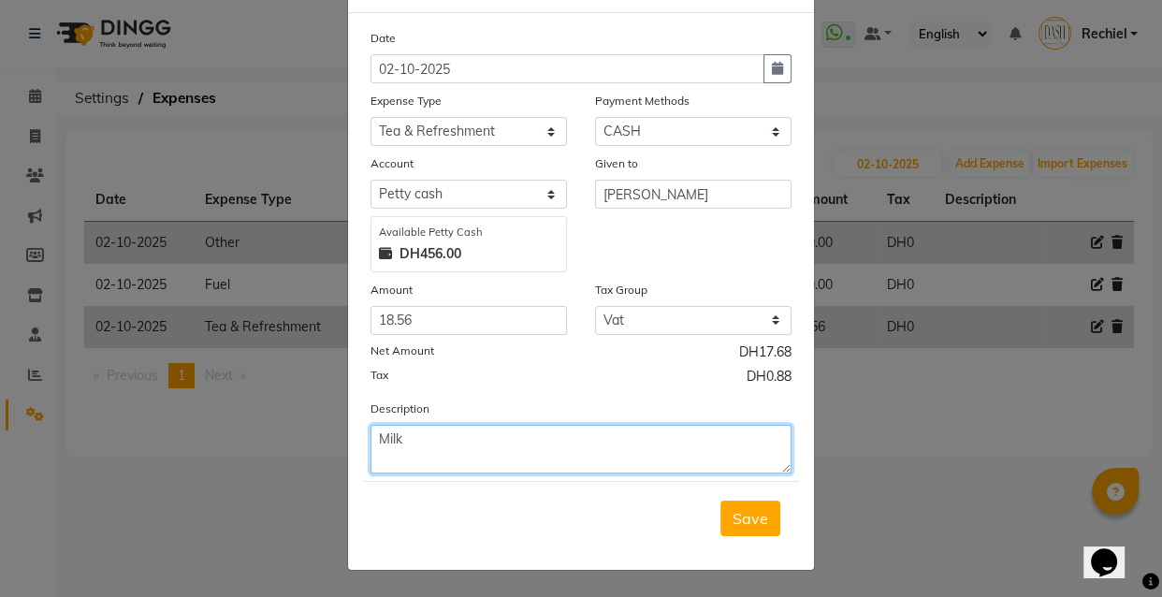
type textarea "Milk"
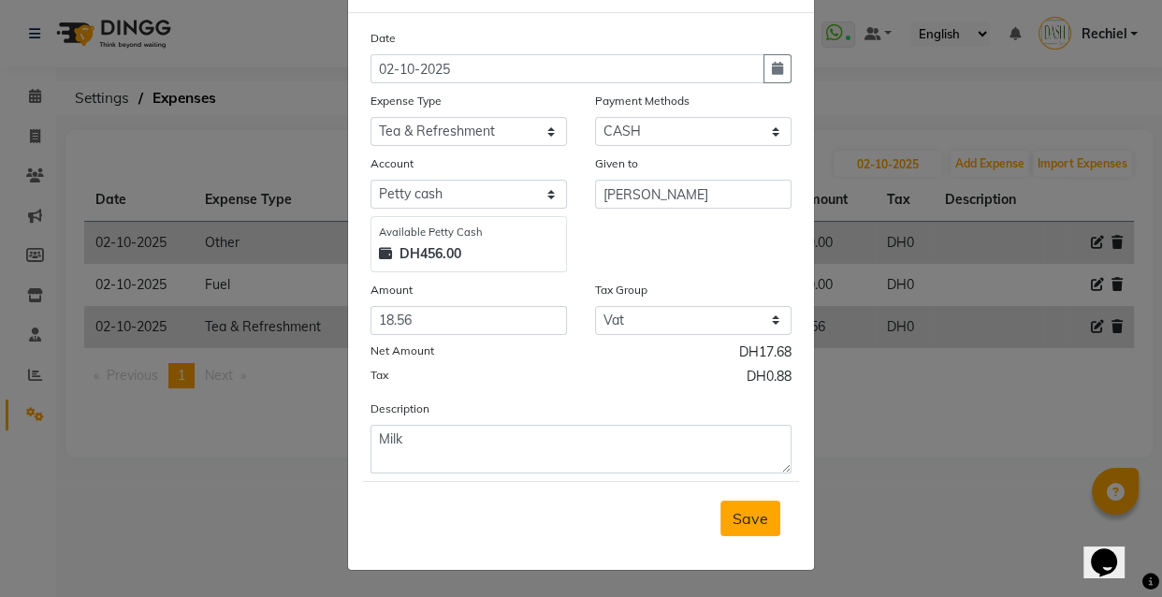
click at [754, 519] on span "Save" at bounding box center [751, 518] width 36 height 19
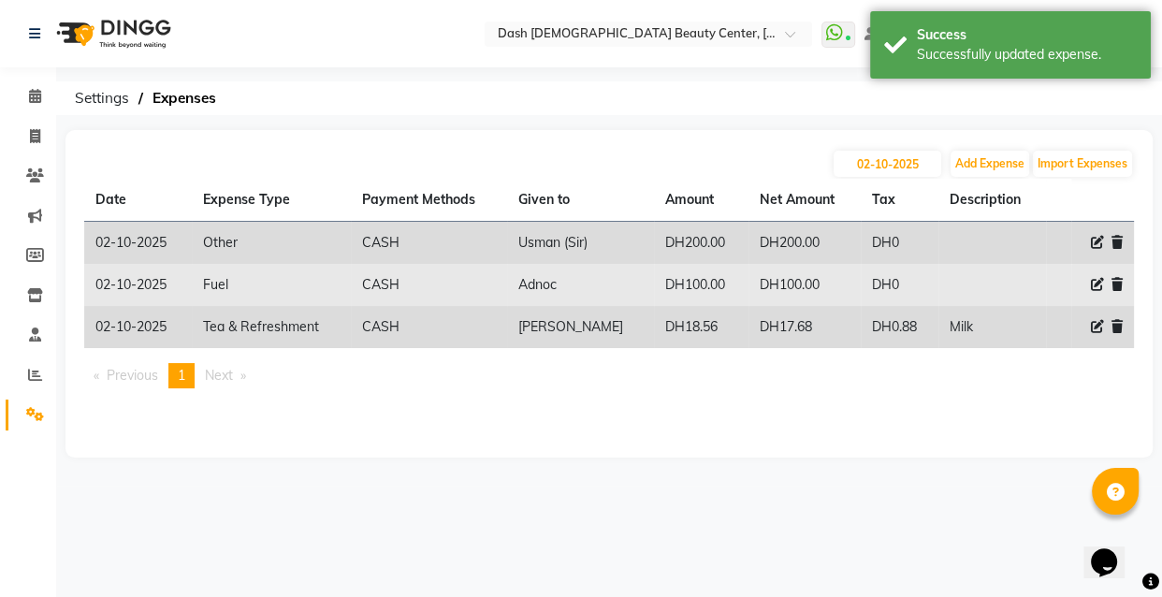
click at [1095, 284] on icon at bounding box center [1097, 284] width 13 height 13
select select "26"
select select "1"
select select "7494"
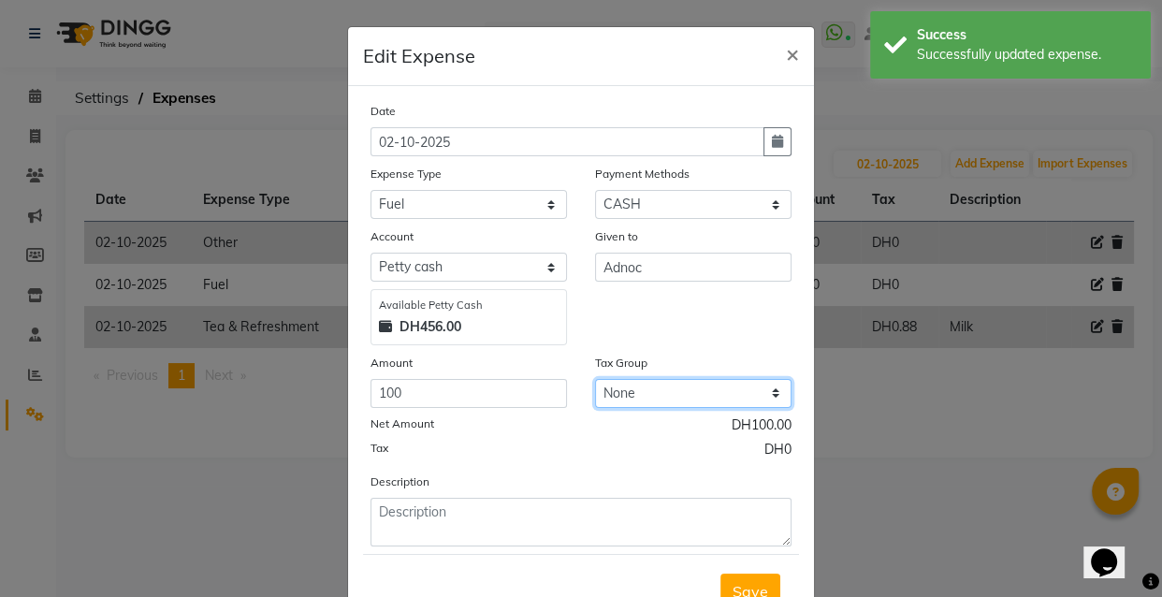
click at [658, 396] on select "None Vat" at bounding box center [693, 393] width 197 height 29
select select "3972"
click at [595, 381] on select "None Vat" at bounding box center [693, 393] width 197 height 29
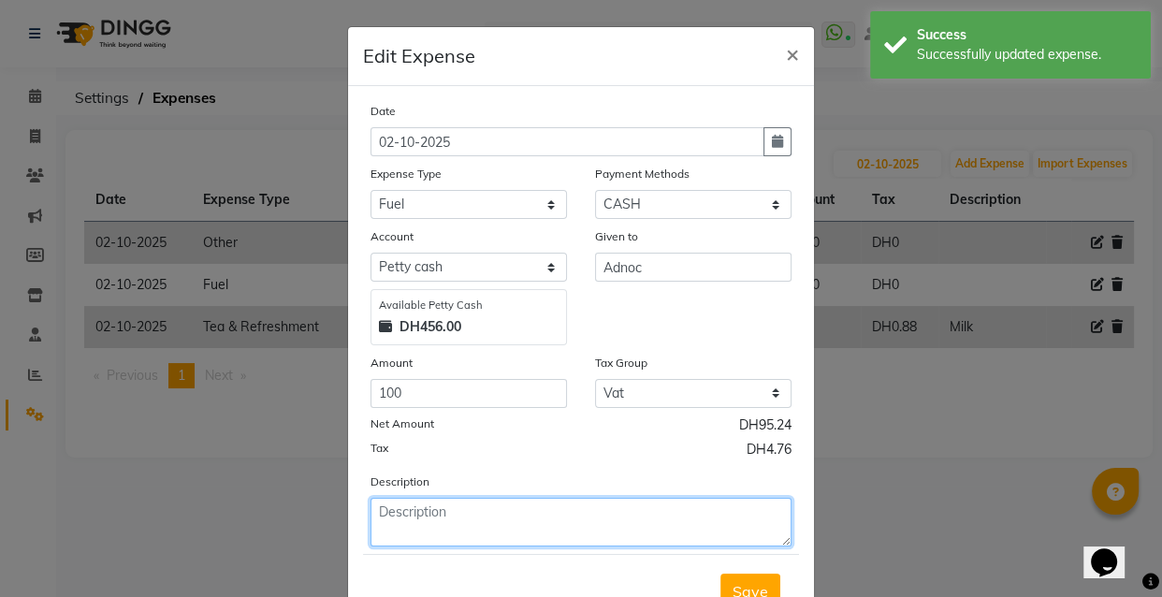
click at [577, 517] on textarea at bounding box center [581, 522] width 421 height 49
type textarea "F"
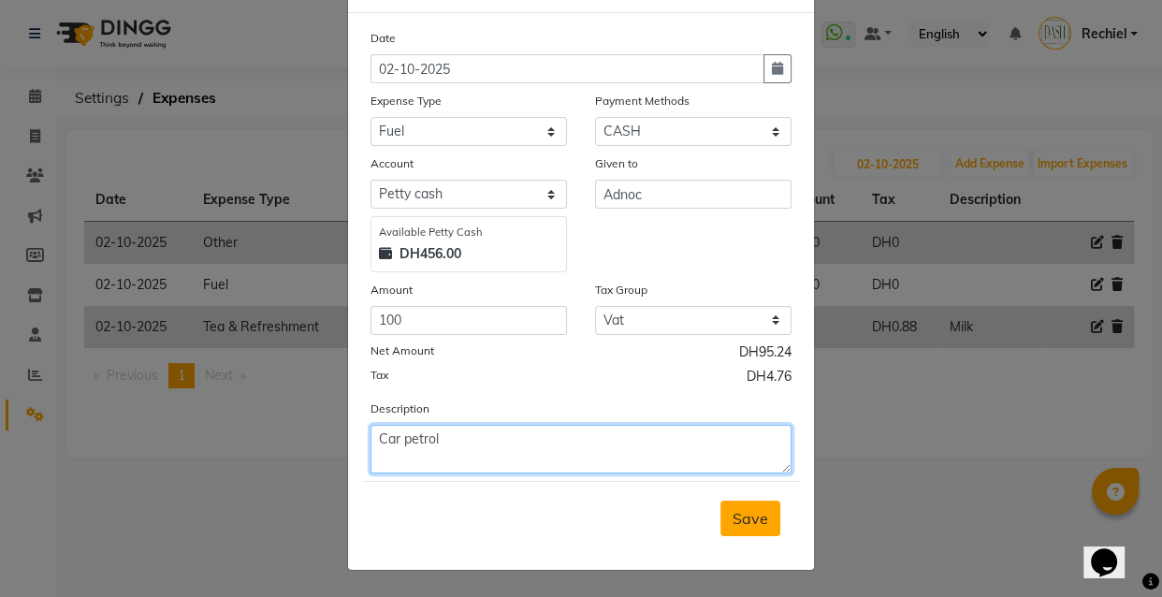
type textarea "Car petrol"
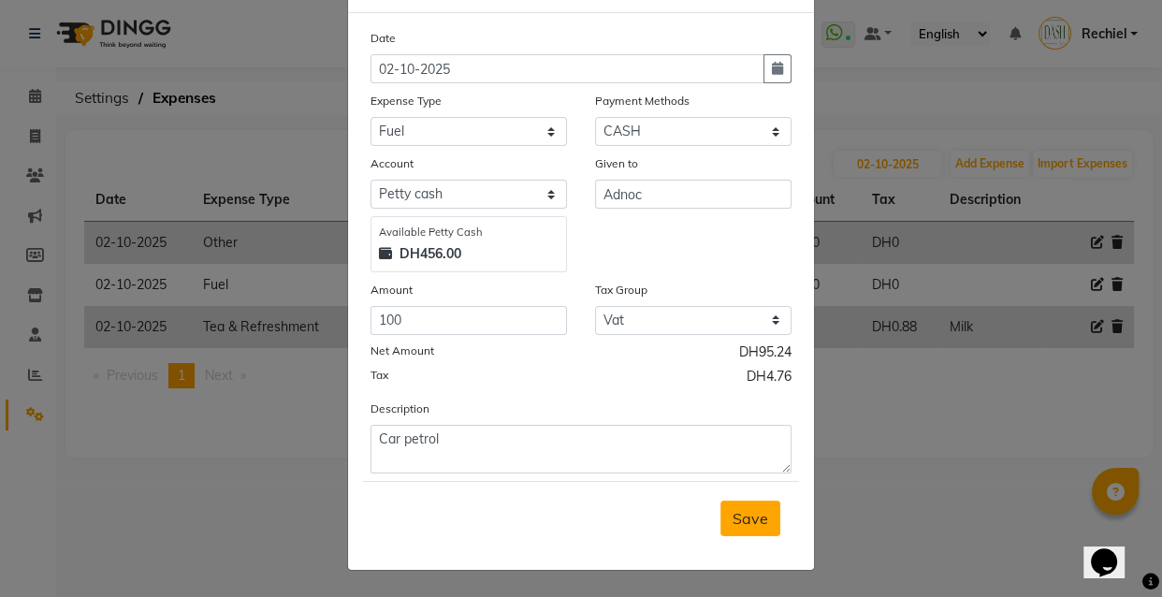
click at [757, 506] on button "Save" at bounding box center [751, 519] width 60 height 36
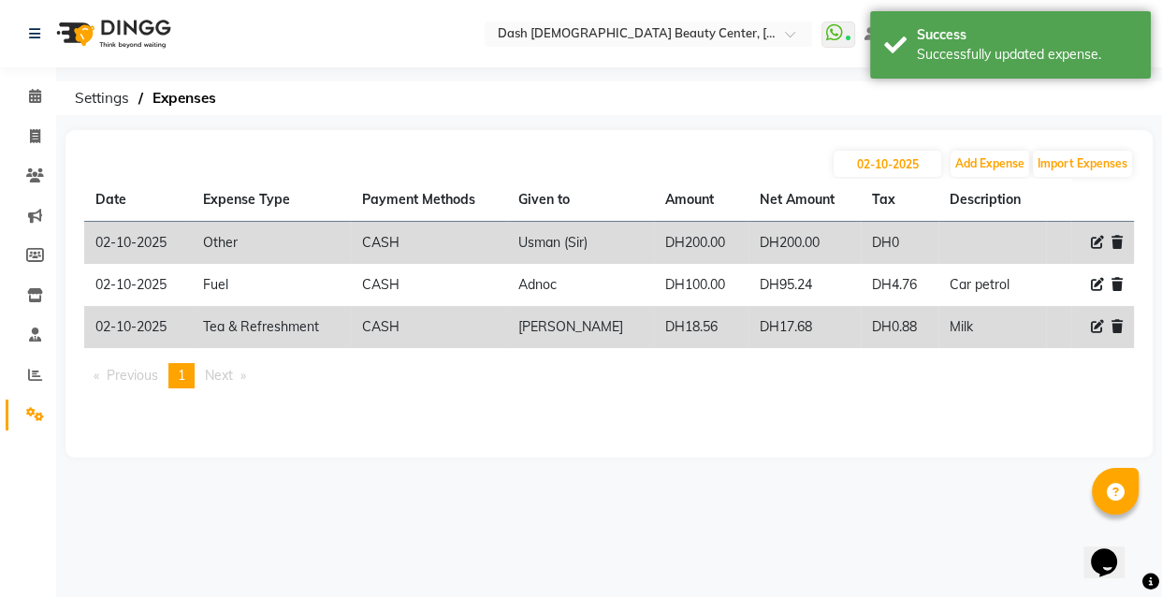
click at [901, 530] on div "Select Location × Dash Ladies Beauty Center, Al Shabhat Plaza WhatsApp Status ✕…" at bounding box center [581, 298] width 1162 height 597
click at [37, 97] on icon at bounding box center [35, 96] width 12 height 14
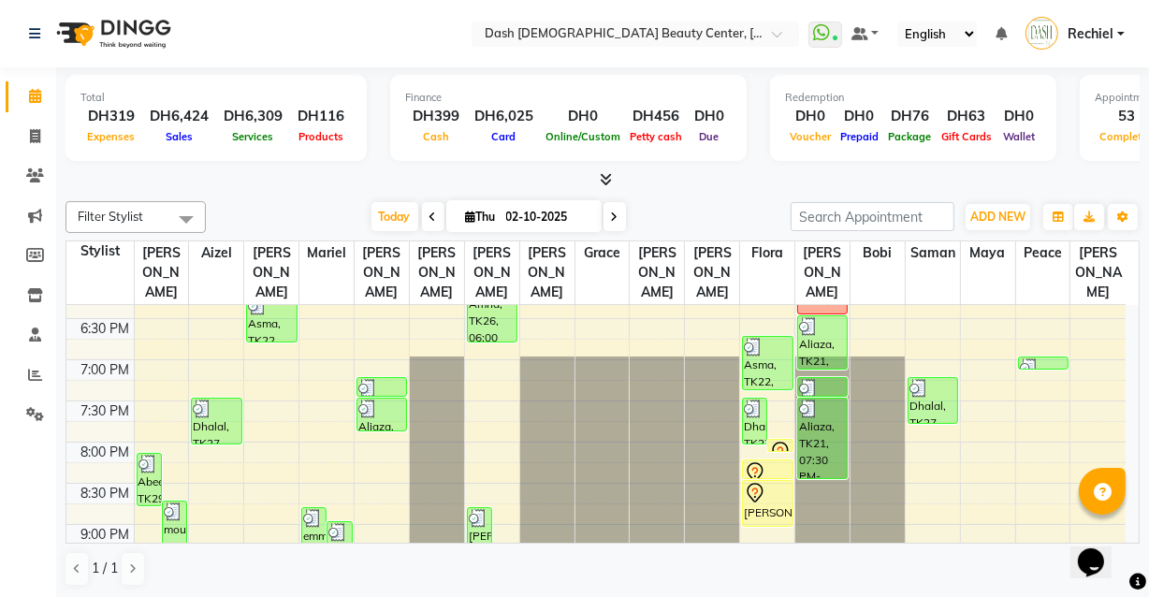
scroll to position [889, 0]
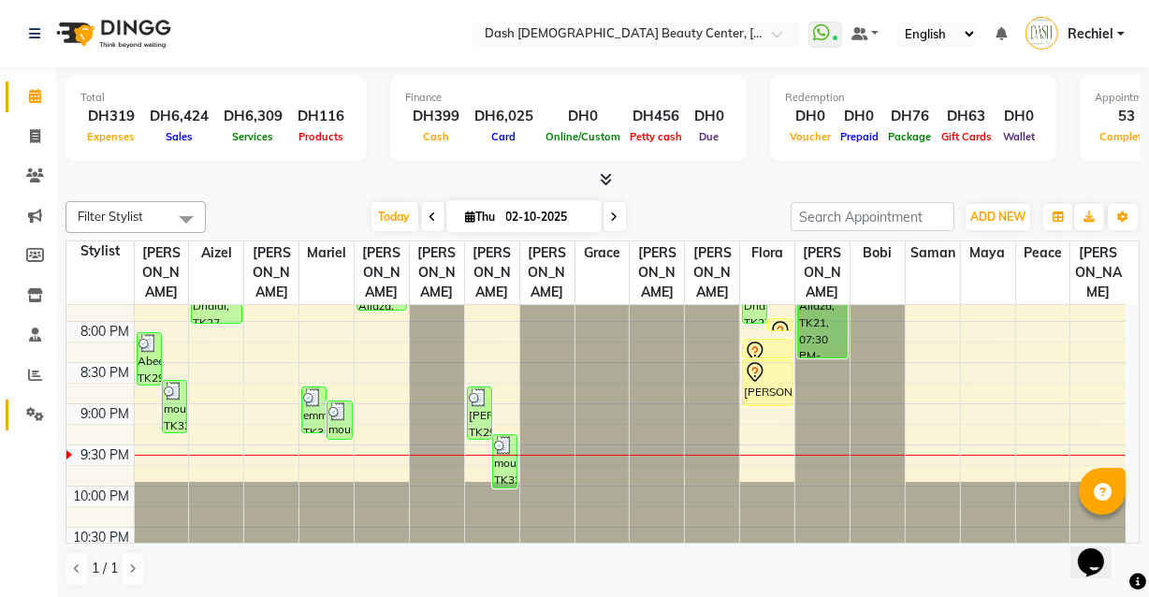
click at [36, 416] on icon at bounding box center [35, 414] width 18 height 14
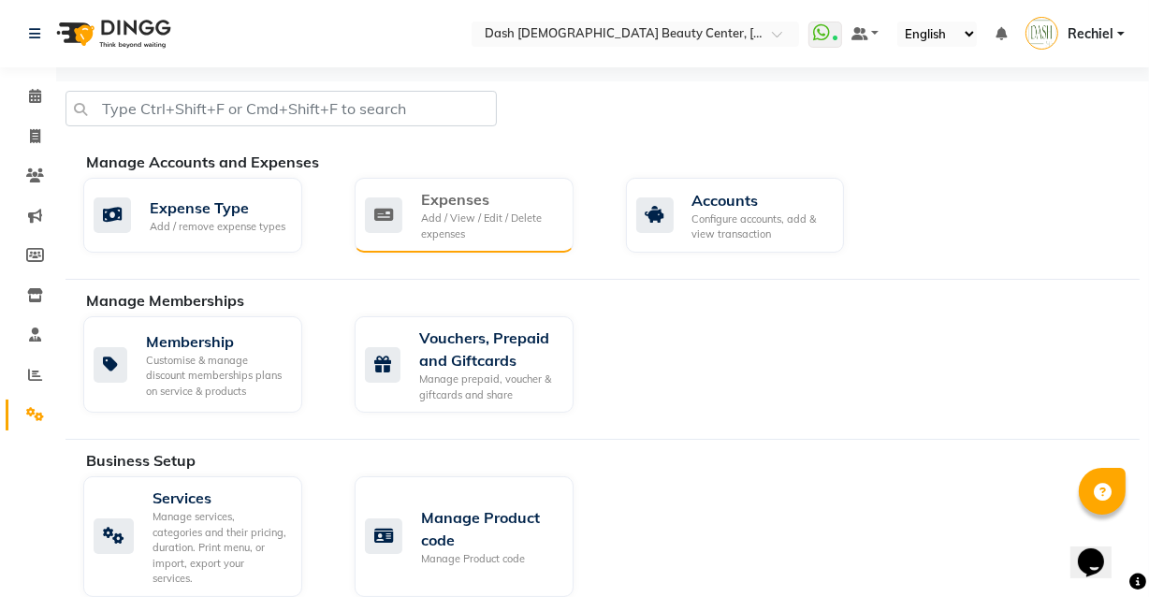
click at [491, 209] on div "Expenses" at bounding box center [490, 199] width 138 height 22
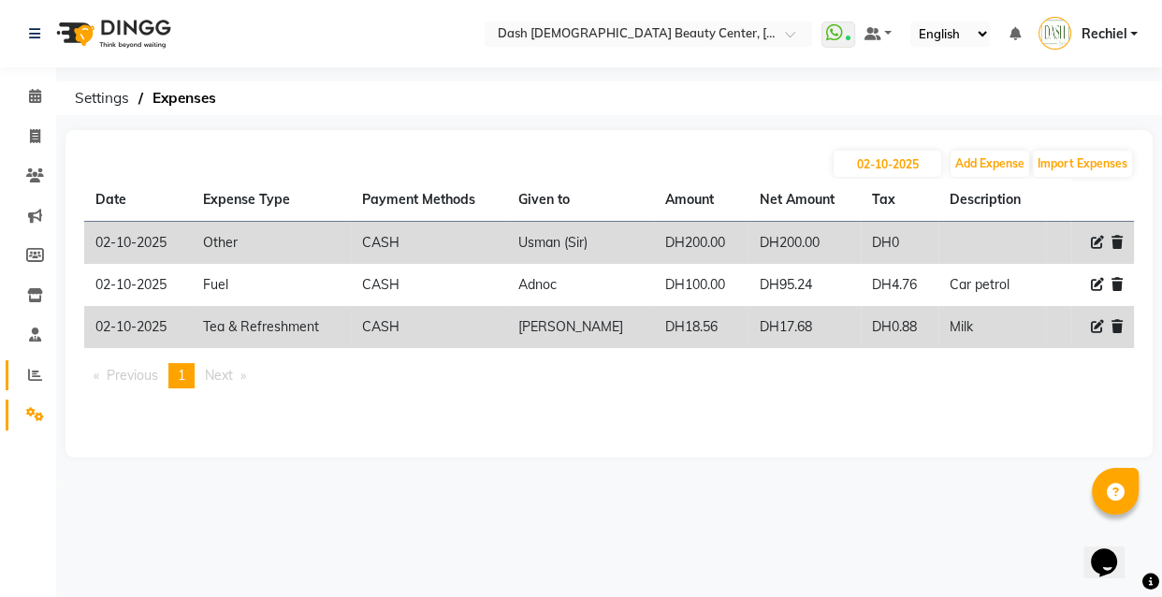
click at [47, 379] on span at bounding box center [35, 376] width 33 height 22
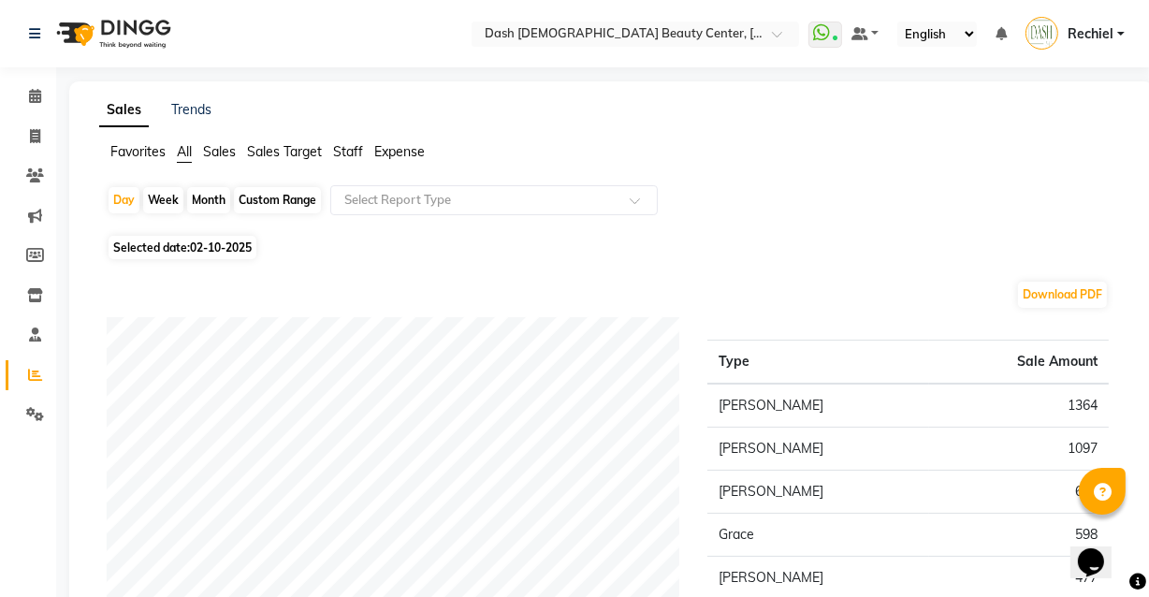
click at [290, 153] on span "Sales Target" at bounding box center [284, 151] width 75 height 17
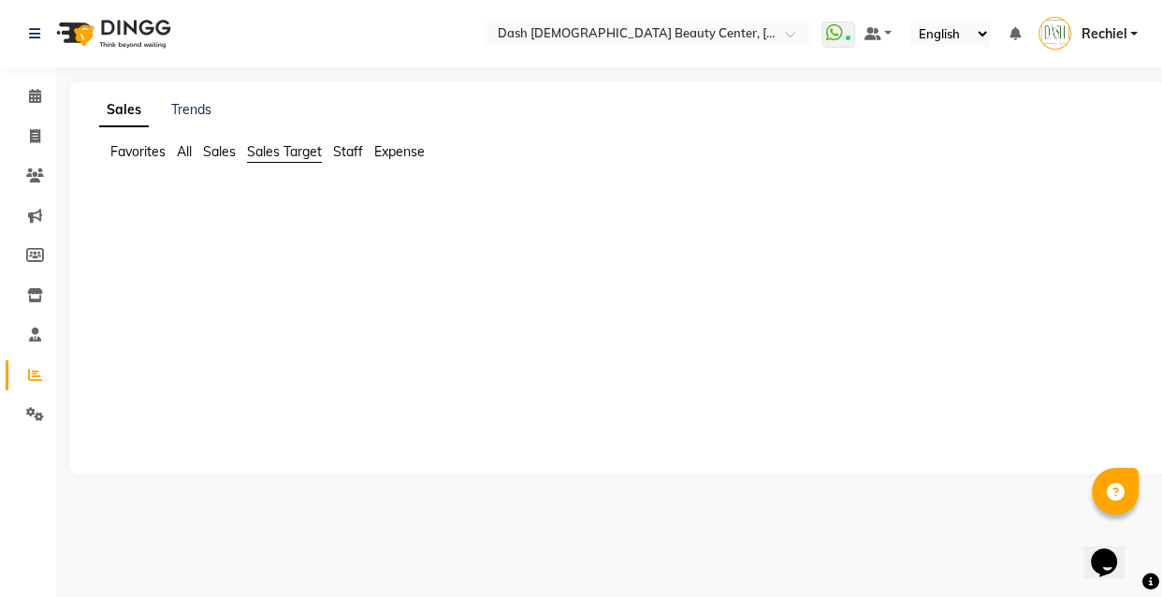
click at [350, 153] on span "Staff" at bounding box center [348, 151] width 30 height 17
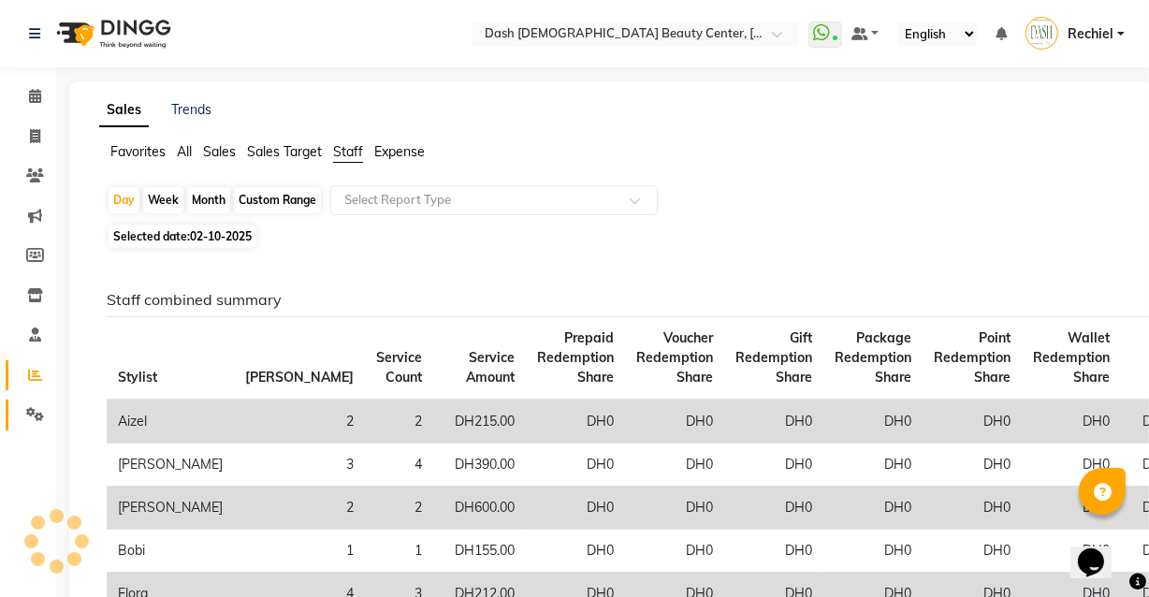
click at [44, 402] on link "Settings" at bounding box center [28, 415] width 45 height 31
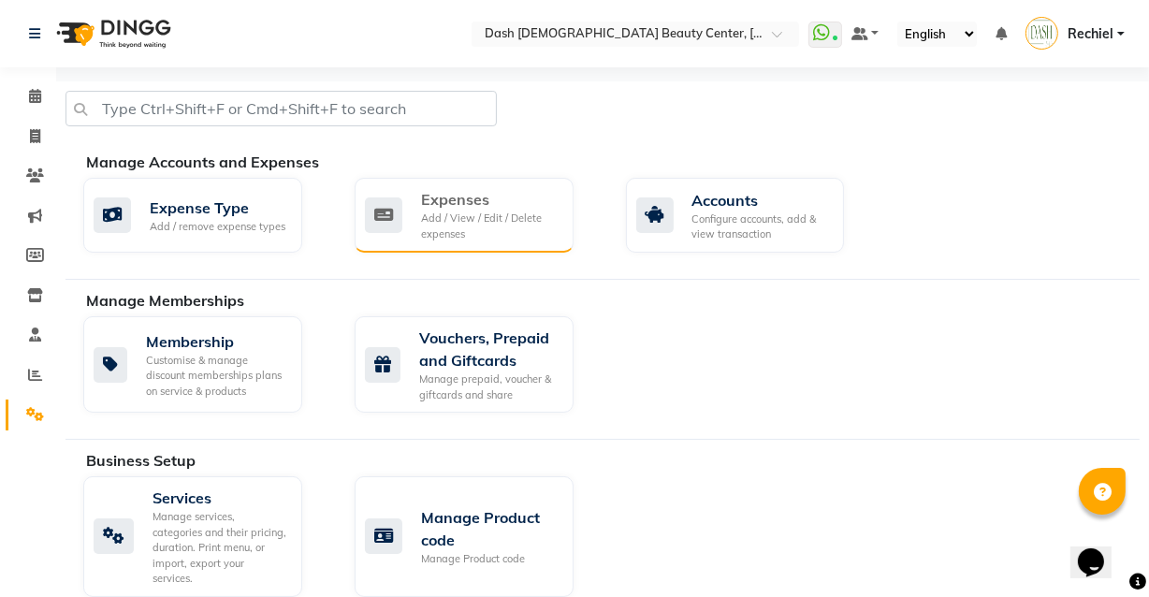
click at [476, 215] on div "Add / View / Edit / Delete expenses" at bounding box center [490, 226] width 138 height 31
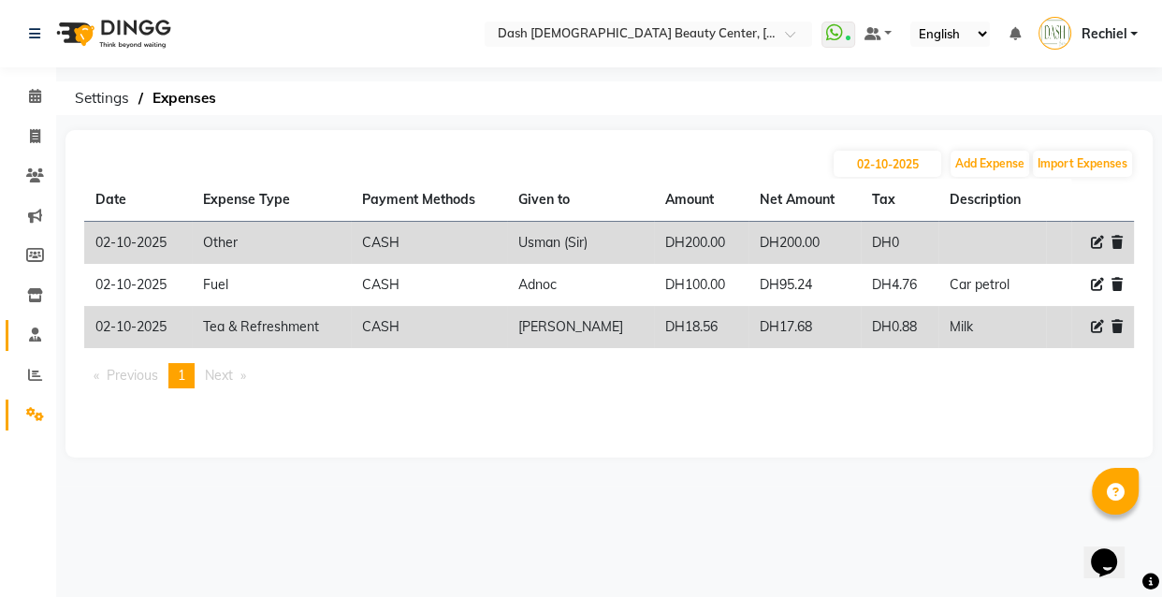
click at [36, 332] on icon at bounding box center [35, 335] width 12 height 14
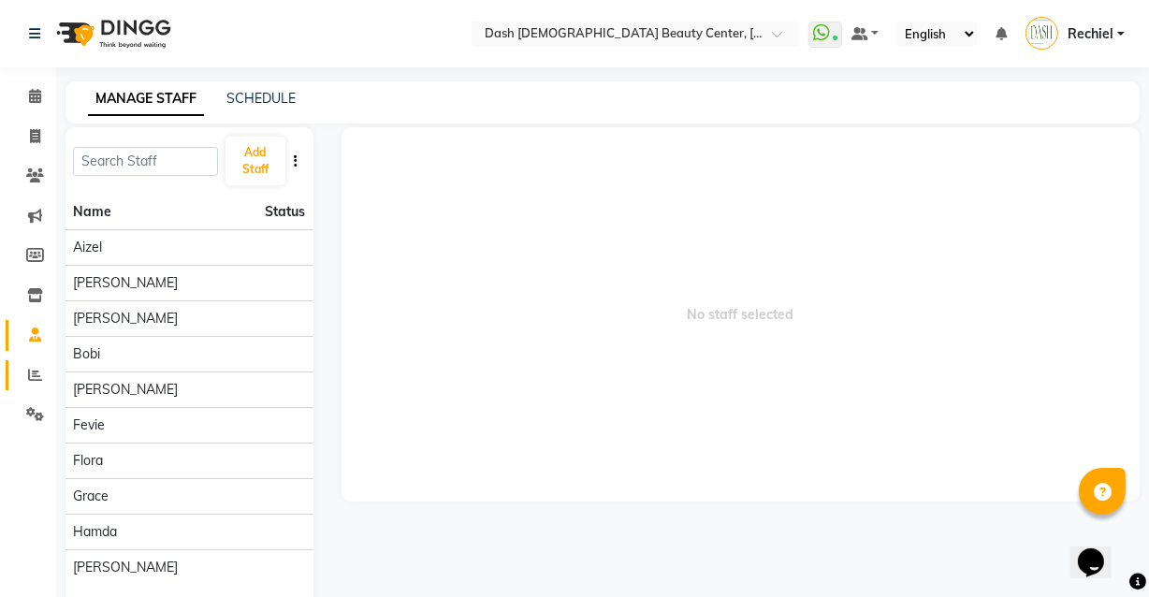
click at [32, 363] on link "Reports" at bounding box center [28, 375] width 45 height 31
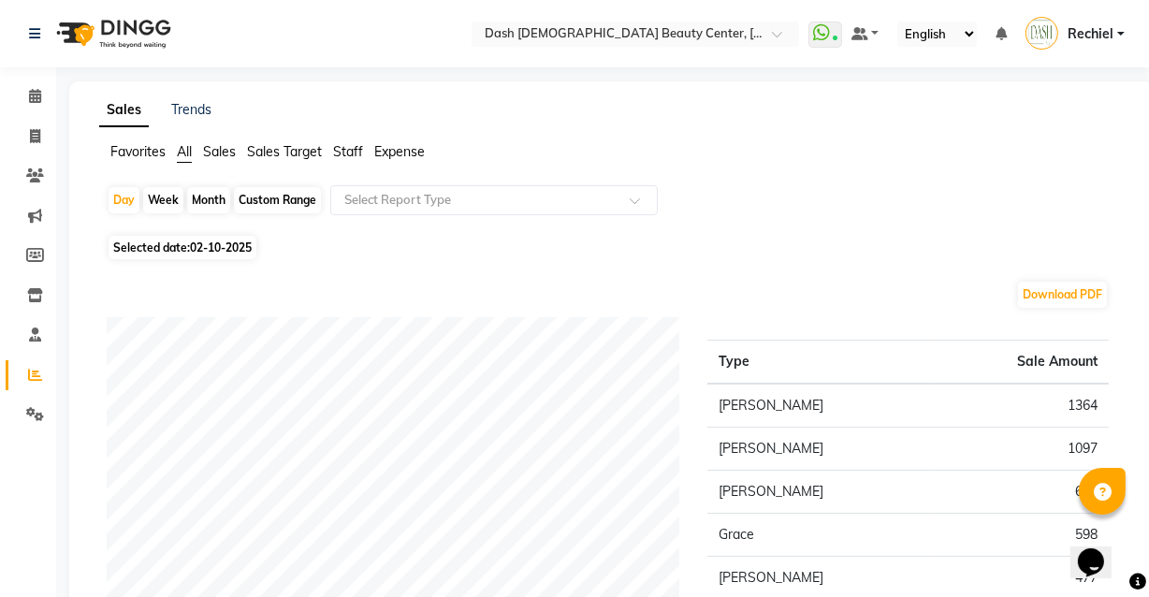
click at [212, 155] on span "Sales" at bounding box center [219, 151] width 33 height 17
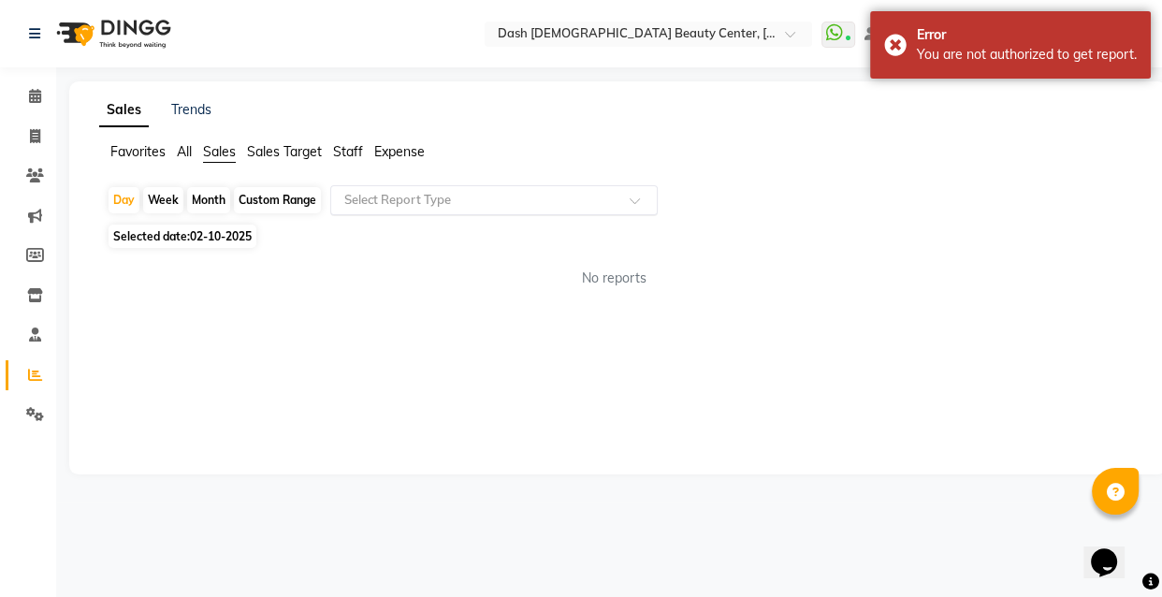
click at [437, 205] on input "text" at bounding box center [476, 200] width 270 height 19
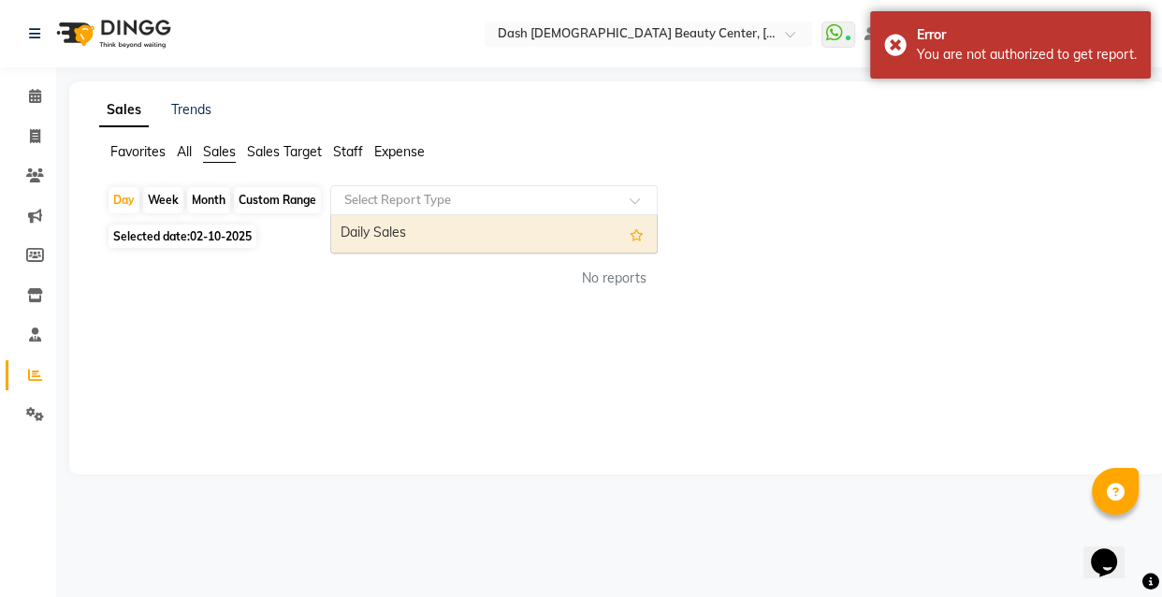
click at [524, 228] on div "Daily Sales" at bounding box center [494, 233] width 326 height 37
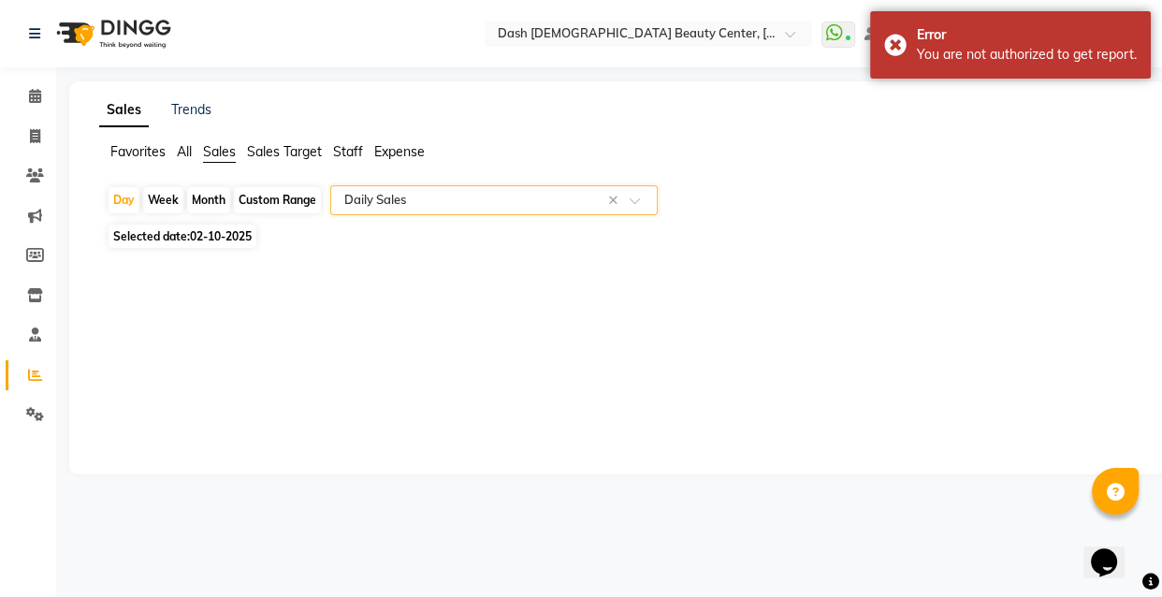
select select "full_report"
select select "pdf"
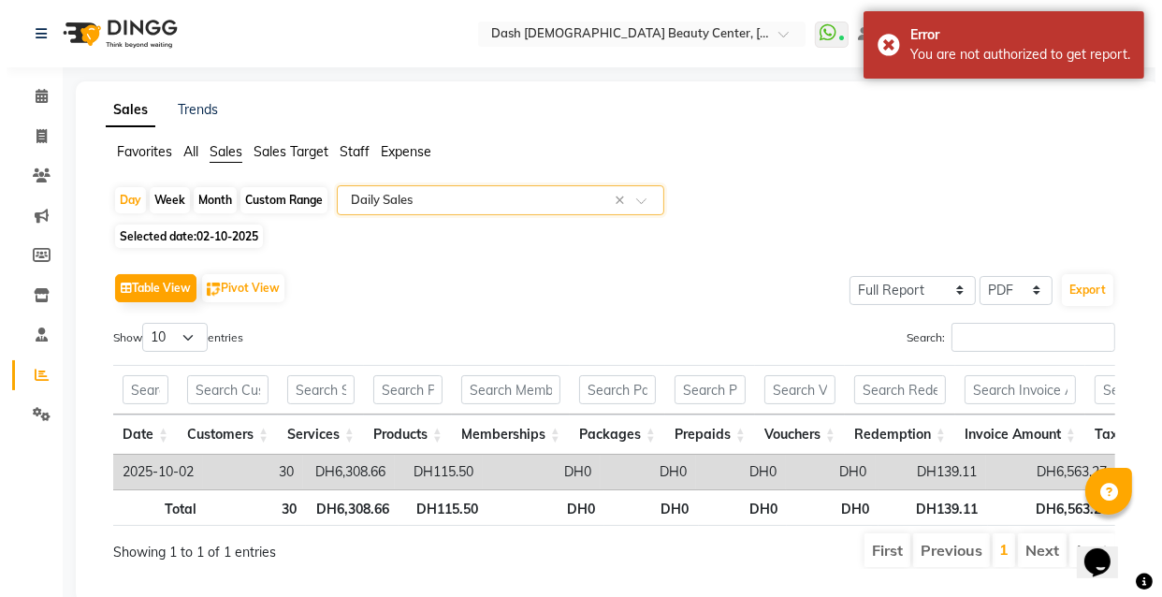
scroll to position [57, 0]
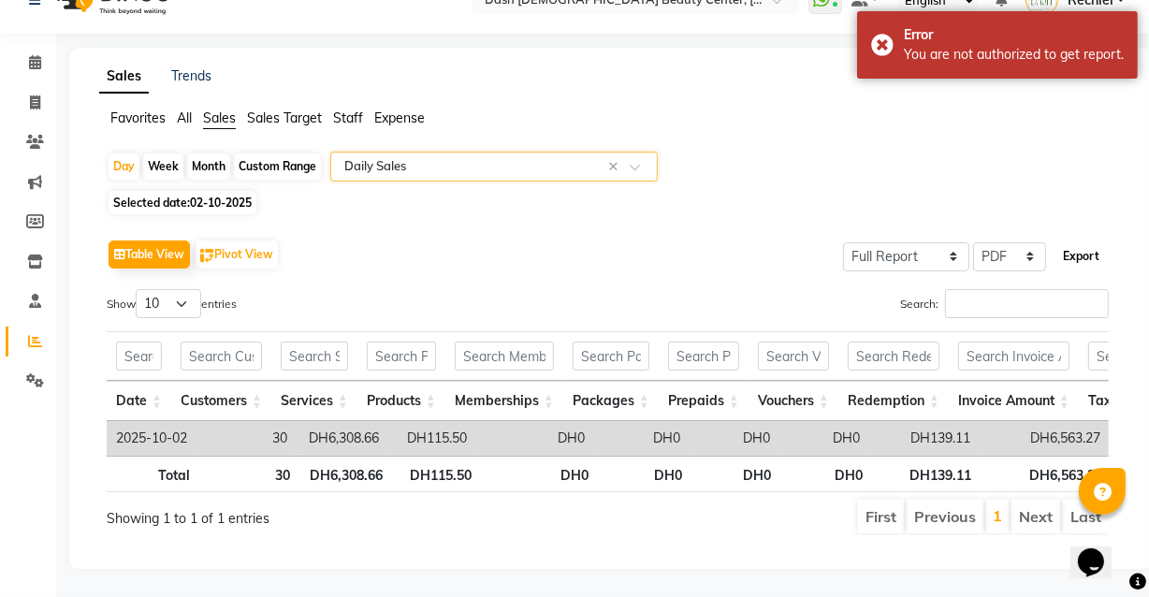
click at [1079, 241] on button "Export" at bounding box center [1081, 257] width 51 height 32
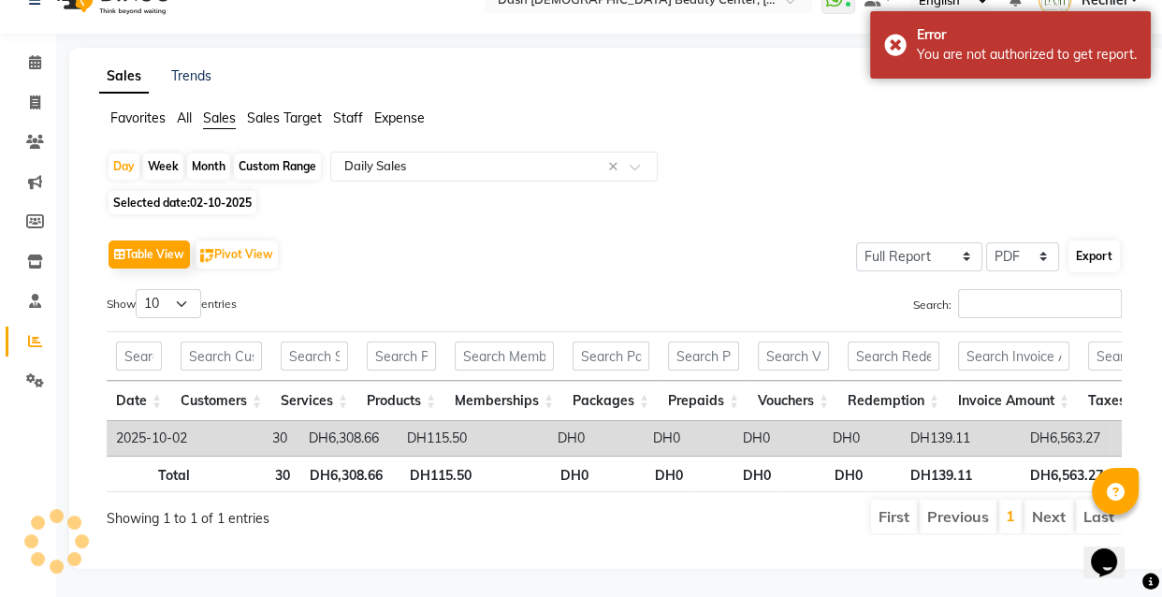
select select "sans-serif"
select select "13px"
select select "template_2"
select select "A4"
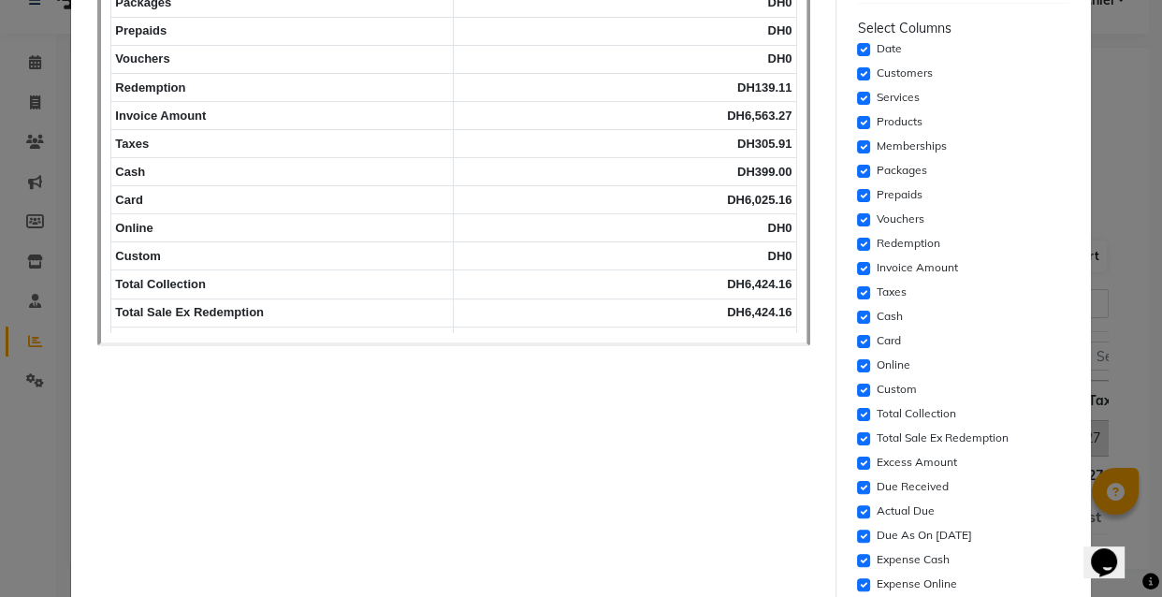
scroll to position [326, 0]
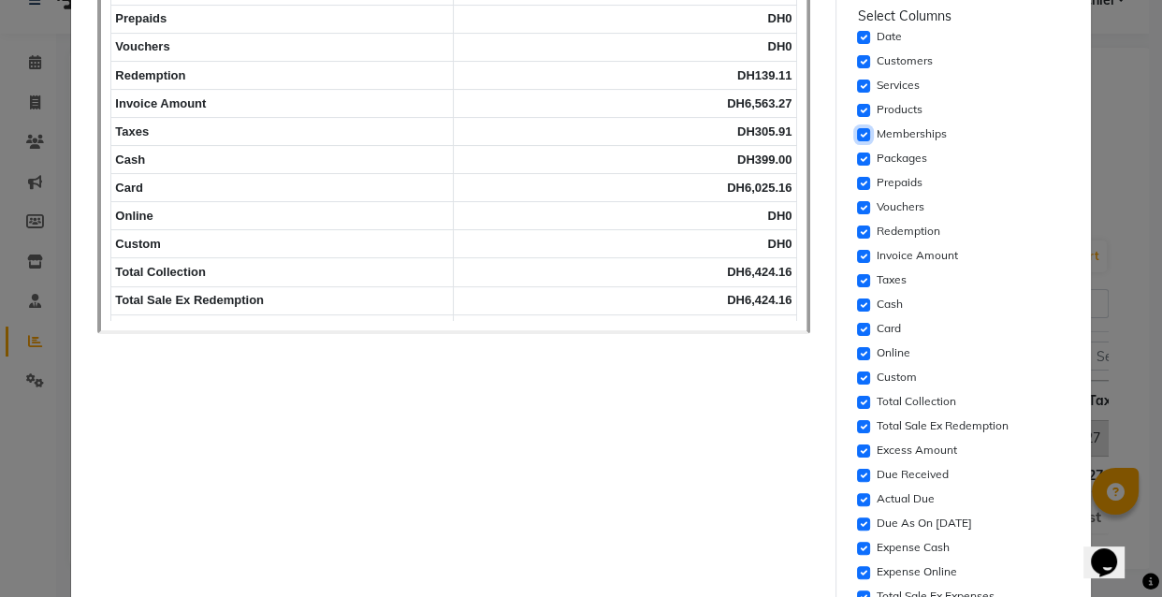
click at [857, 133] on input "checkbox" at bounding box center [863, 134] width 13 height 13
checkbox input "false"
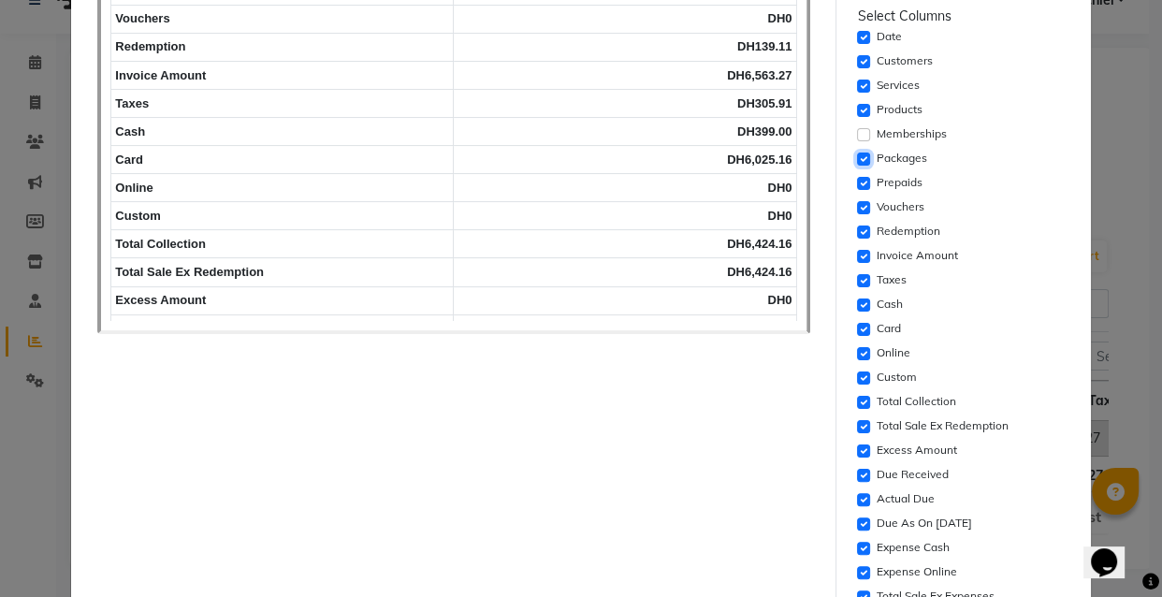
click at [857, 156] on input "checkbox" at bounding box center [863, 159] width 13 height 13
checkbox input "false"
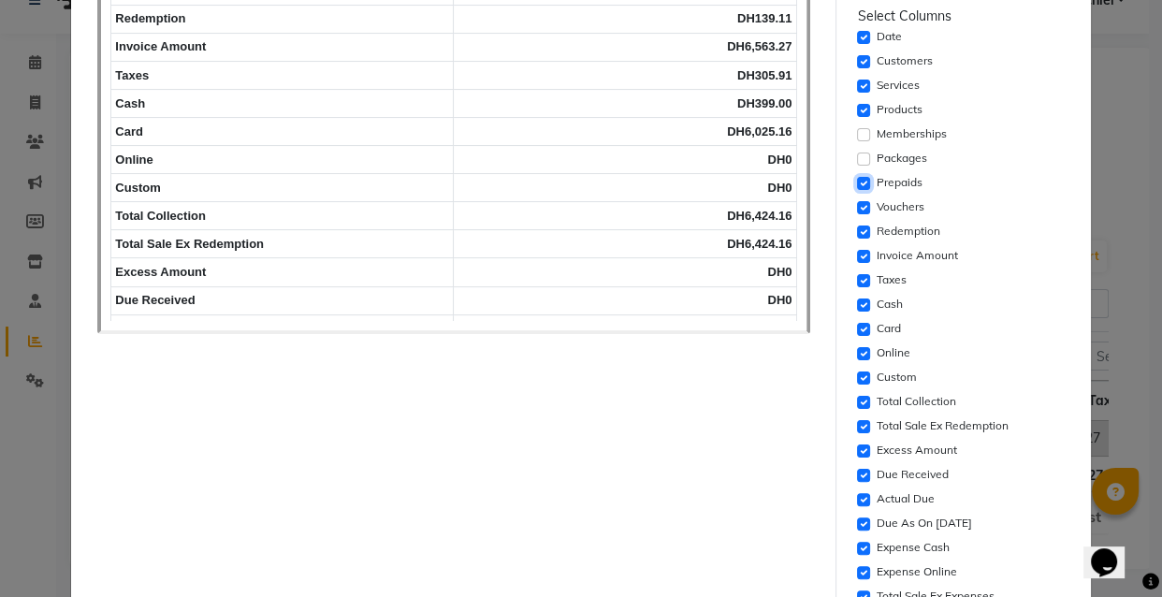
click at [857, 178] on input "checkbox" at bounding box center [863, 183] width 13 height 13
checkbox input "false"
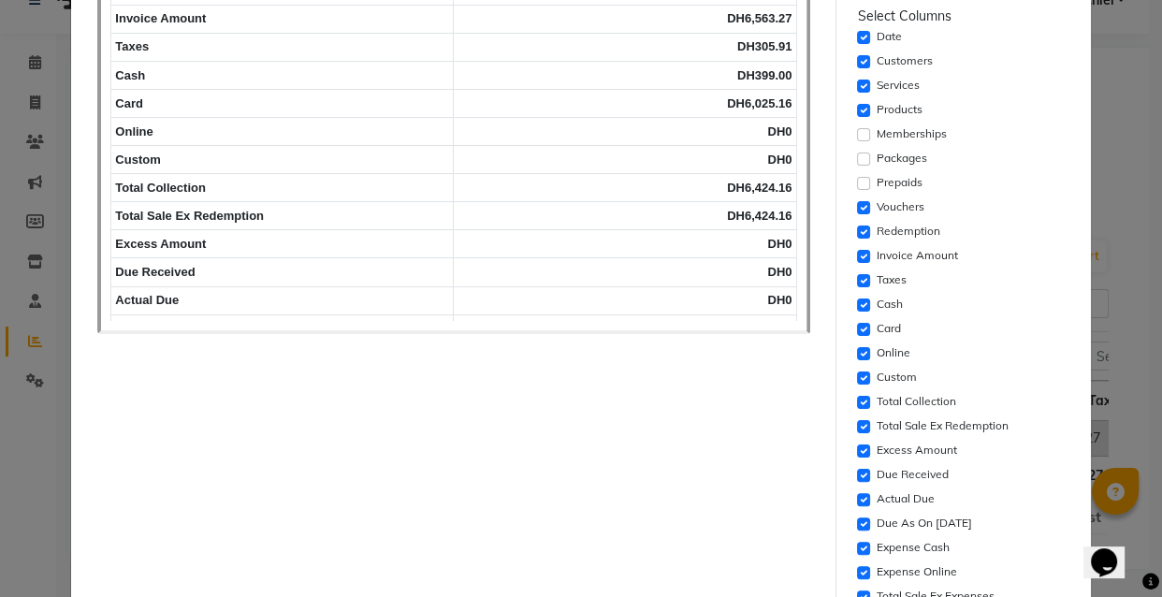
click at [858, 199] on div "Vouchers" at bounding box center [963, 208] width 211 height 22
click at [857, 208] on input "checkbox" at bounding box center [863, 207] width 13 height 13
checkbox input "false"
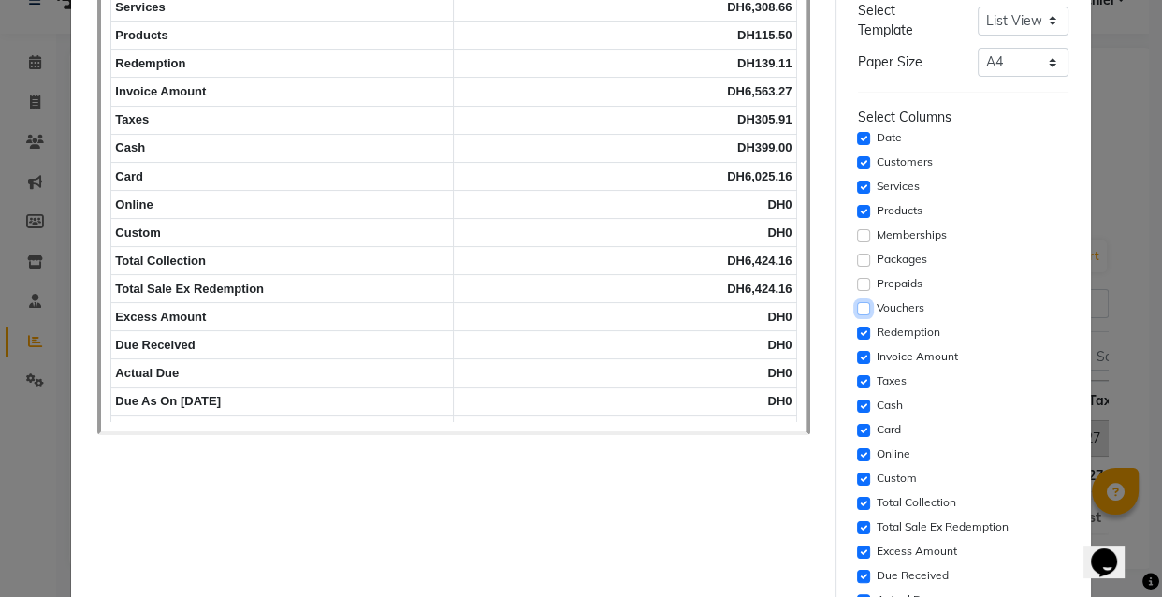
scroll to position [280, 0]
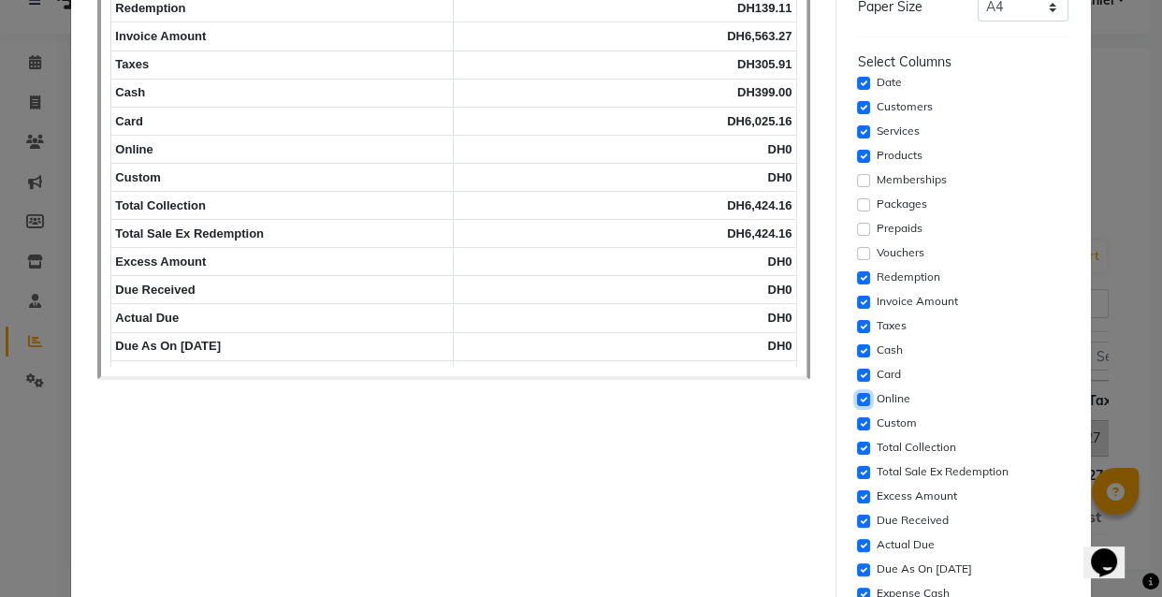
click at [857, 397] on input "checkbox" at bounding box center [863, 399] width 13 height 13
checkbox input "false"
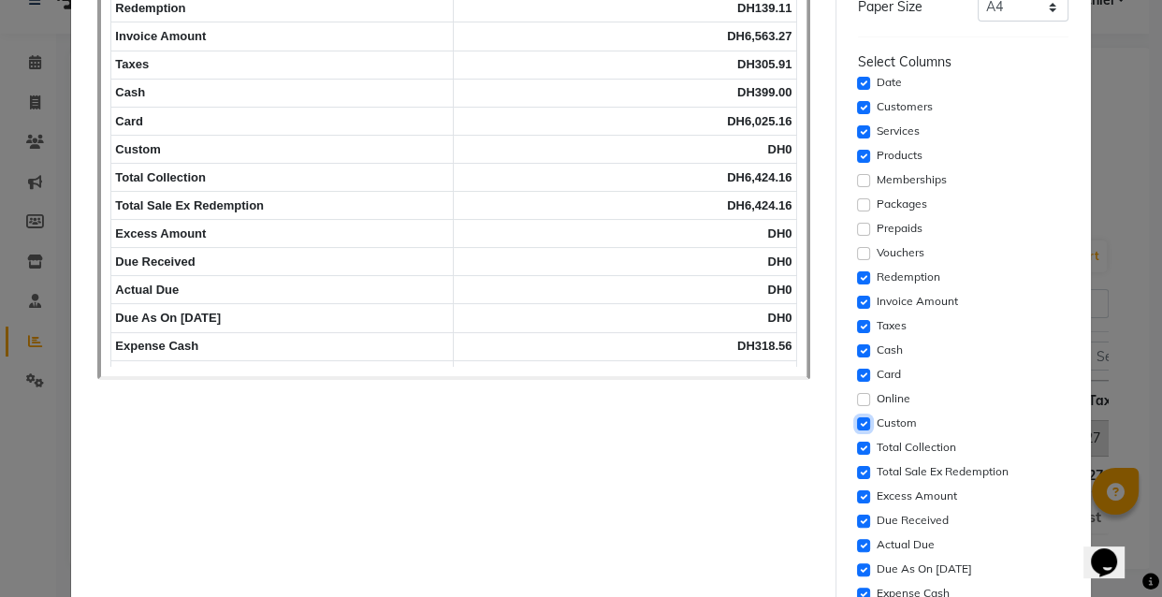
click at [860, 420] on input "checkbox" at bounding box center [863, 423] width 13 height 13
checkbox input "false"
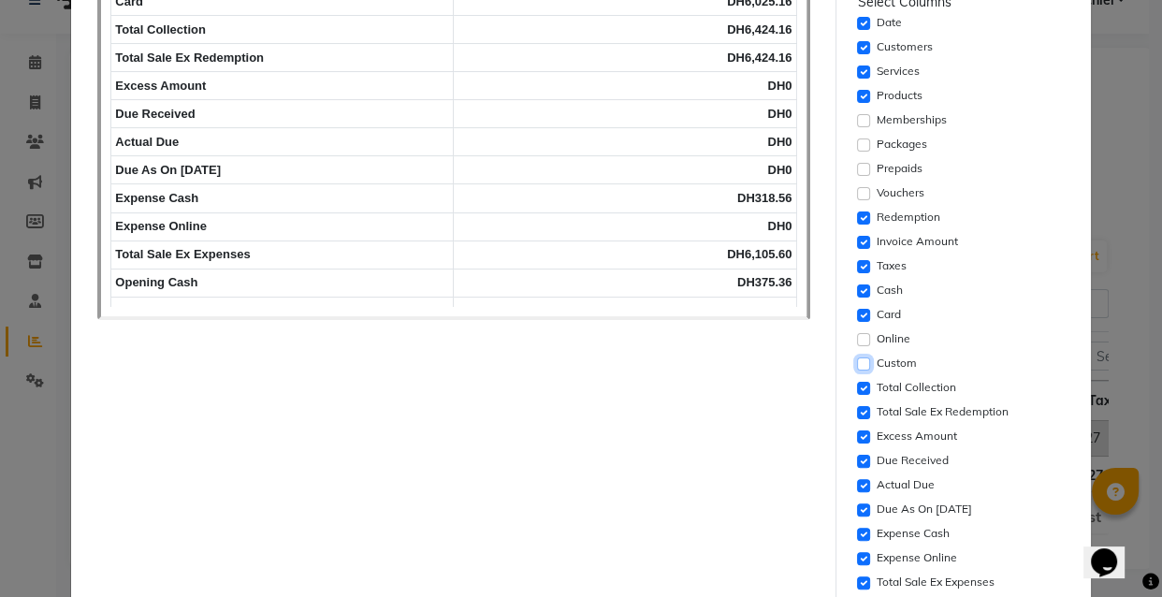
scroll to position [343, 0]
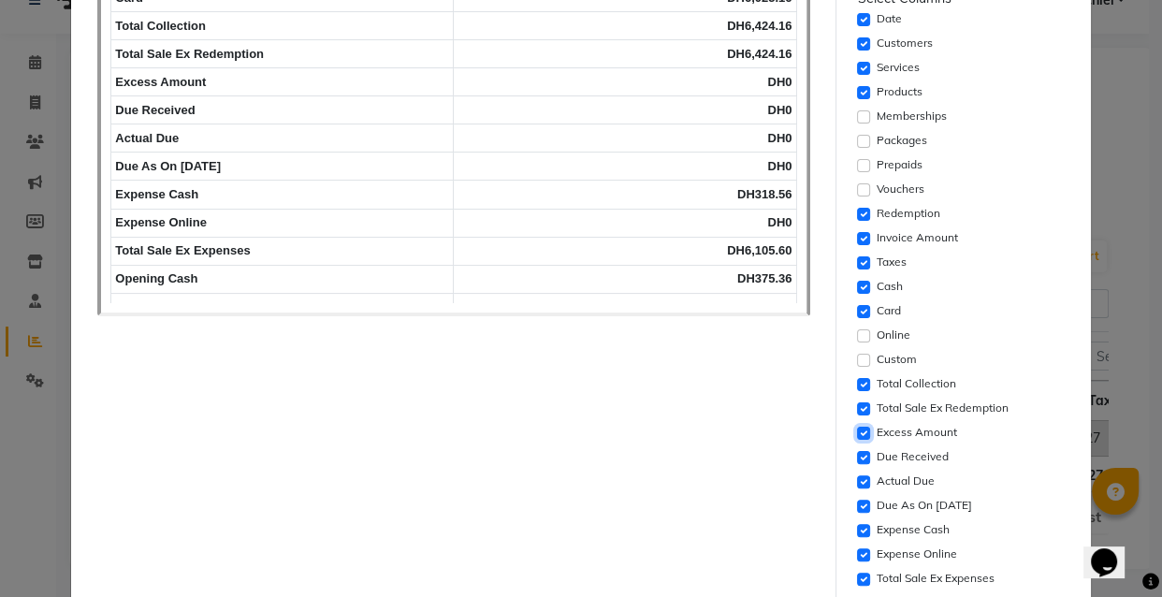
click at [857, 436] on input "checkbox" at bounding box center [863, 433] width 13 height 13
checkbox input "false"
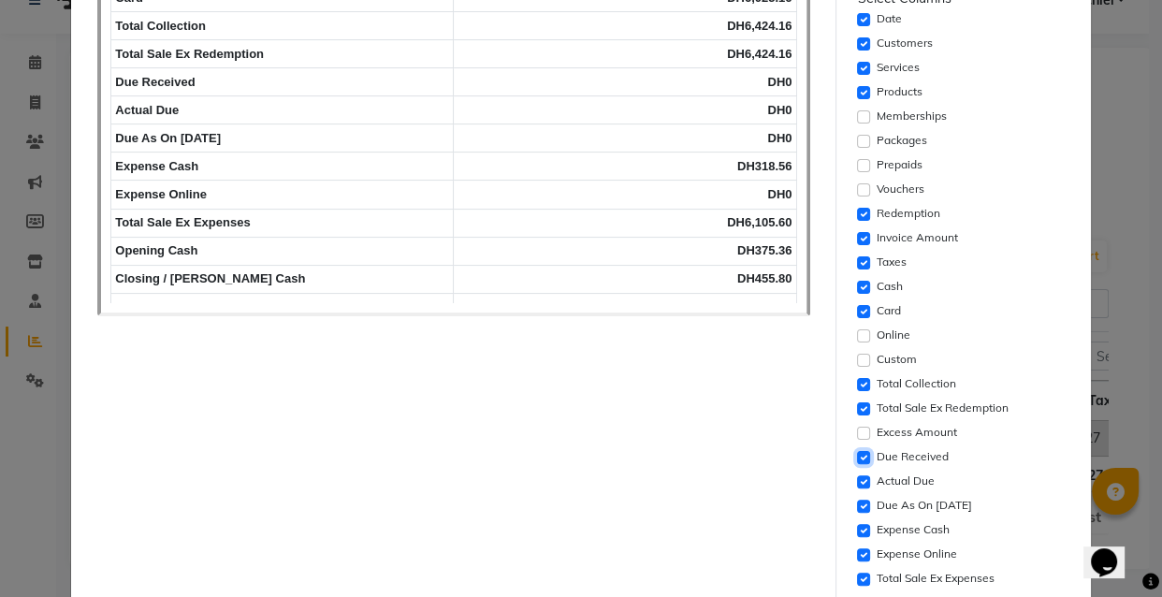
click at [857, 455] on input "checkbox" at bounding box center [863, 457] width 13 height 13
checkbox input "false"
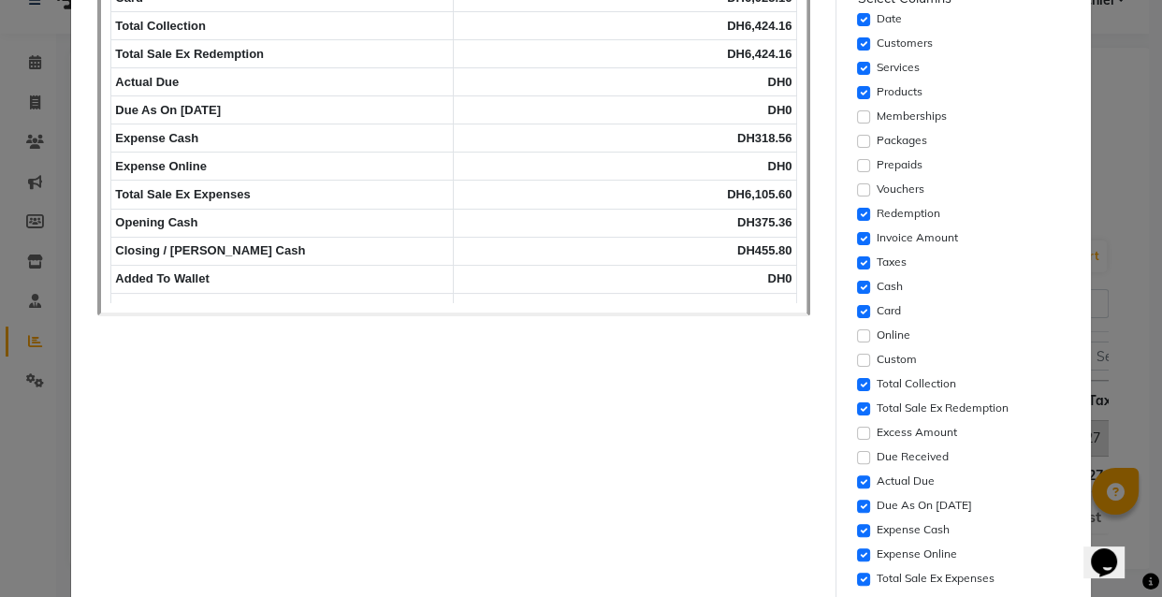
click at [860, 475] on div "Actual Due" at bounding box center [963, 482] width 211 height 22
click at [859, 504] on input "checkbox" at bounding box center [863, 506] width 13 height 13
checkbox input "false"
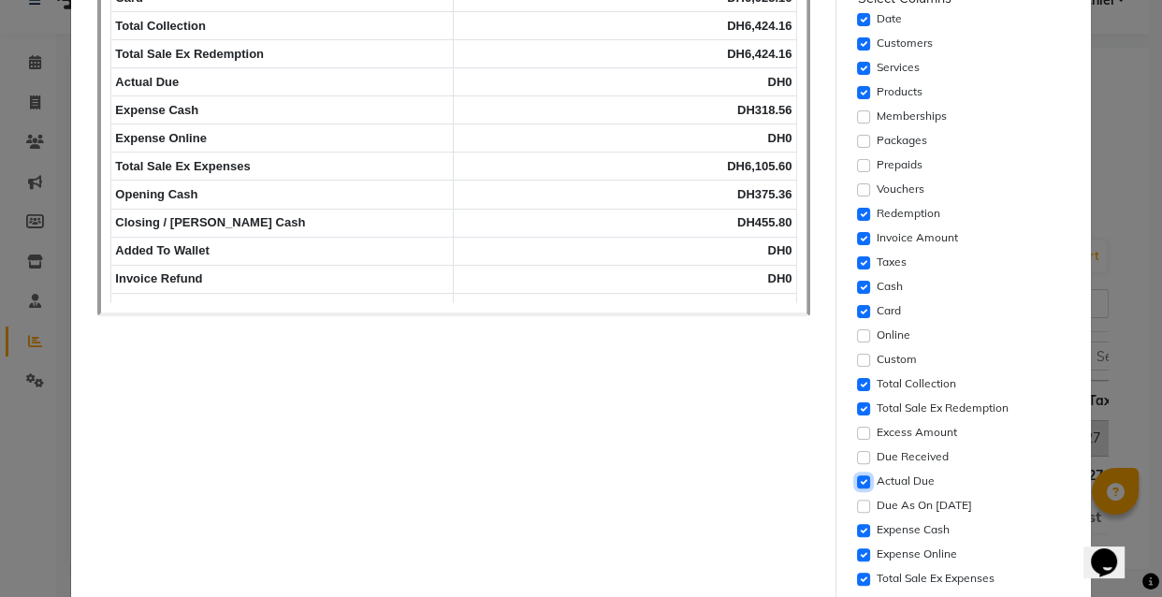
click at [860, 481] on input "checkbox" at bounding box center [863, 481] width 13 height 13
checkbox input "false"
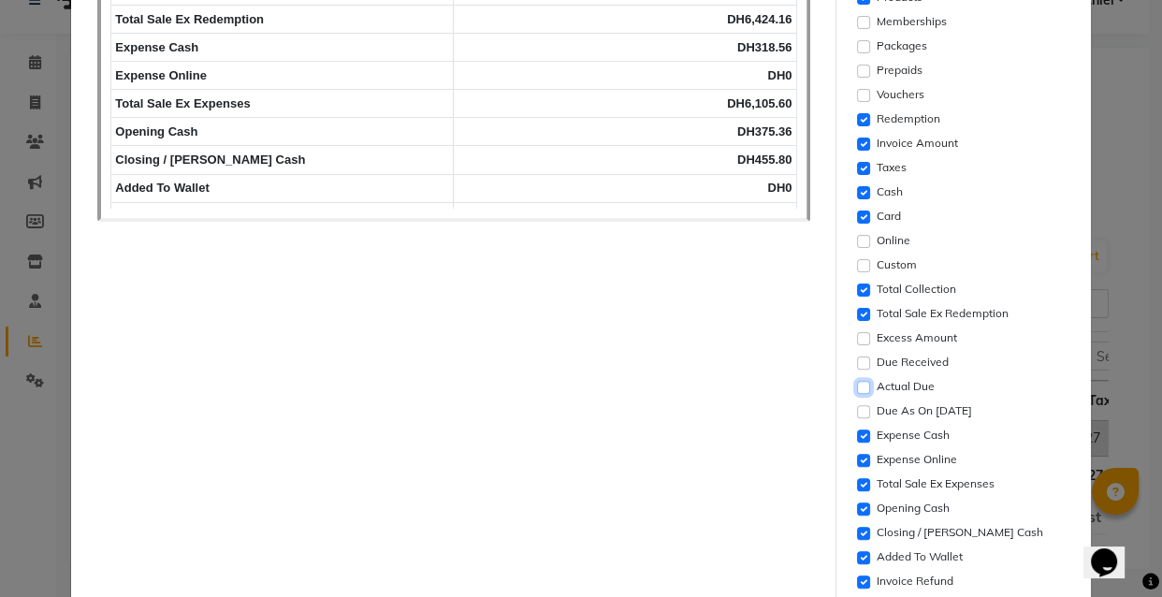
scroll to position [439, 0]
click at [857, 458] on input "checkbox" at bounding box center [863, 459] width 13 height 13
checkbox input "false"
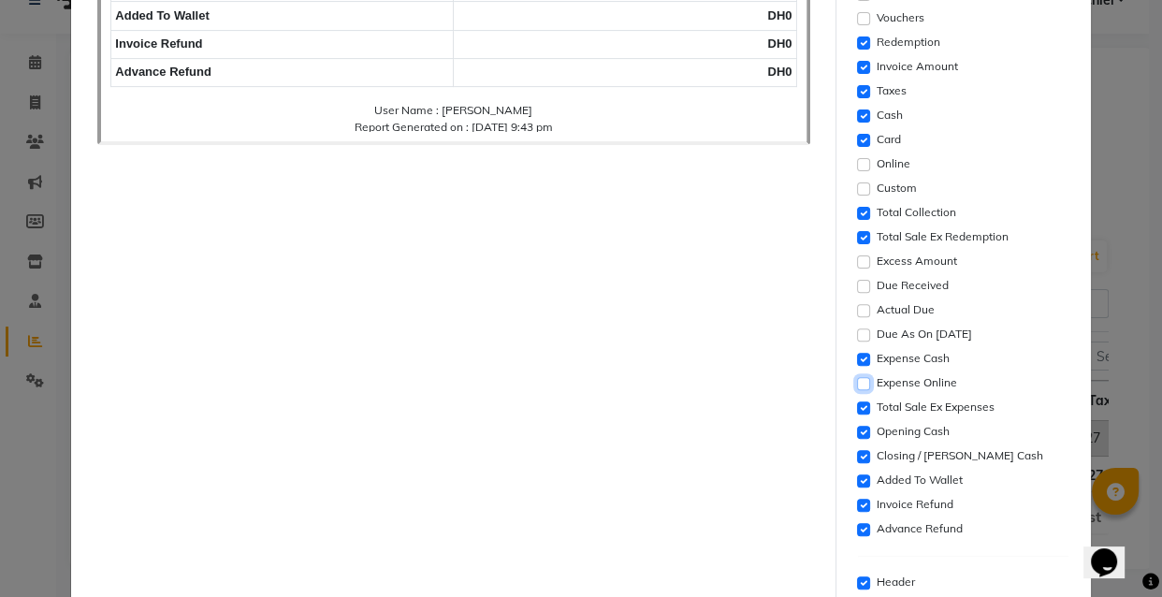
scroll to position [523, 0]
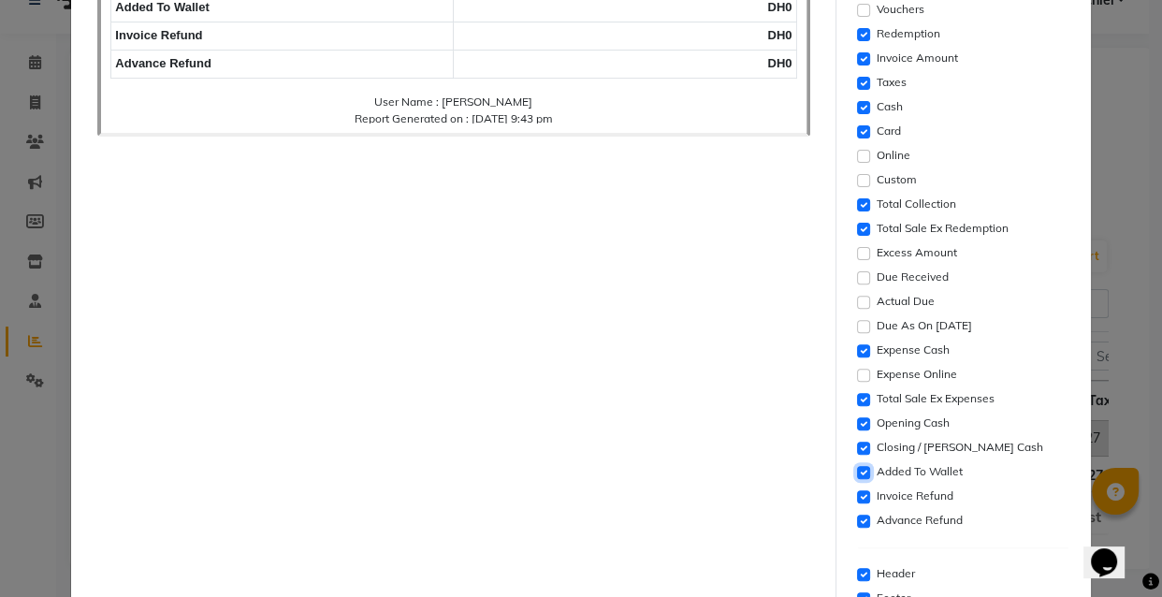
click at [857, 475] on input "checkbox" at bounding box center [863, 472] width 13 height 13
checkbox input "false"
click at [857, 496] on input "checkbox" at bounding box center [863, 496] width 13 height 13
checkbox input "false"
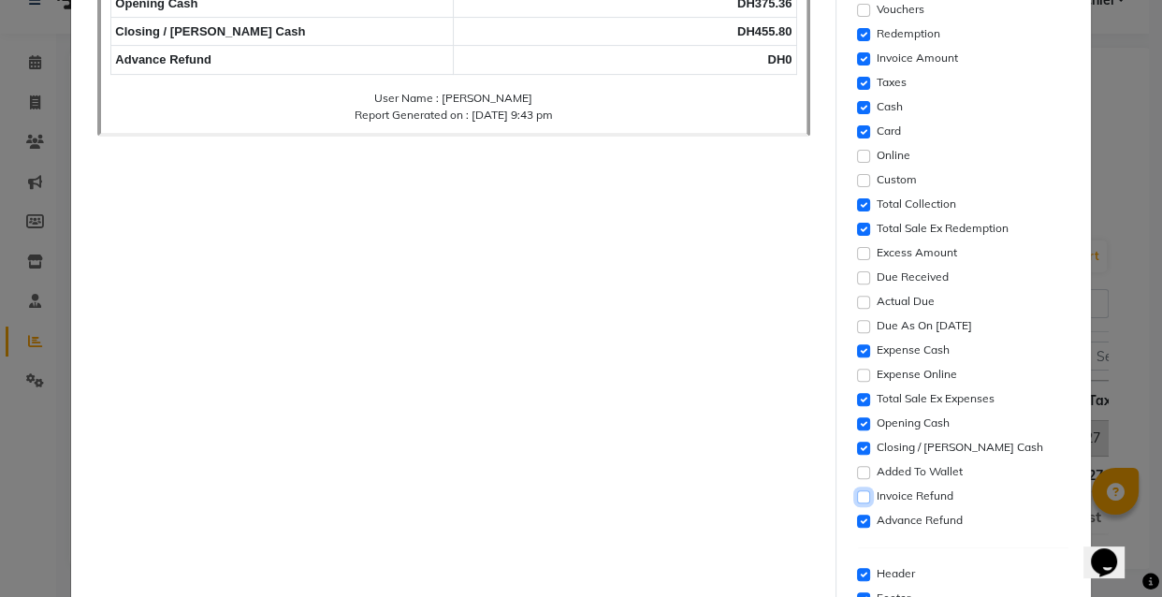
scroll to position [11, 0]
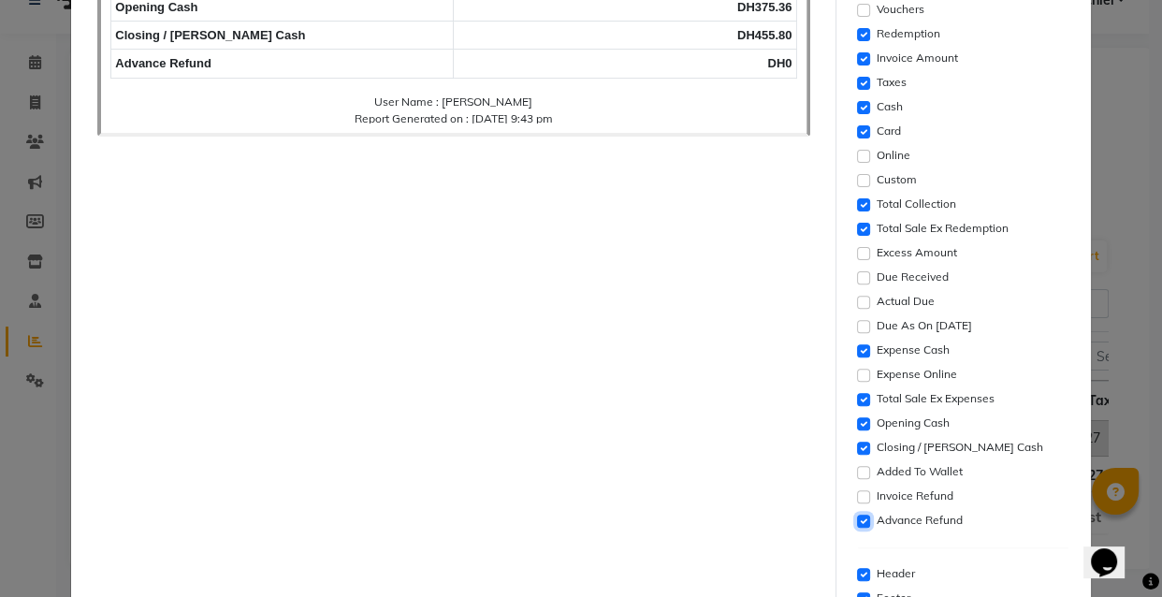
click at [857, 519] on input "checkbox" at bounding box center [863, 521] width 13 height 13
checkbox input "false"
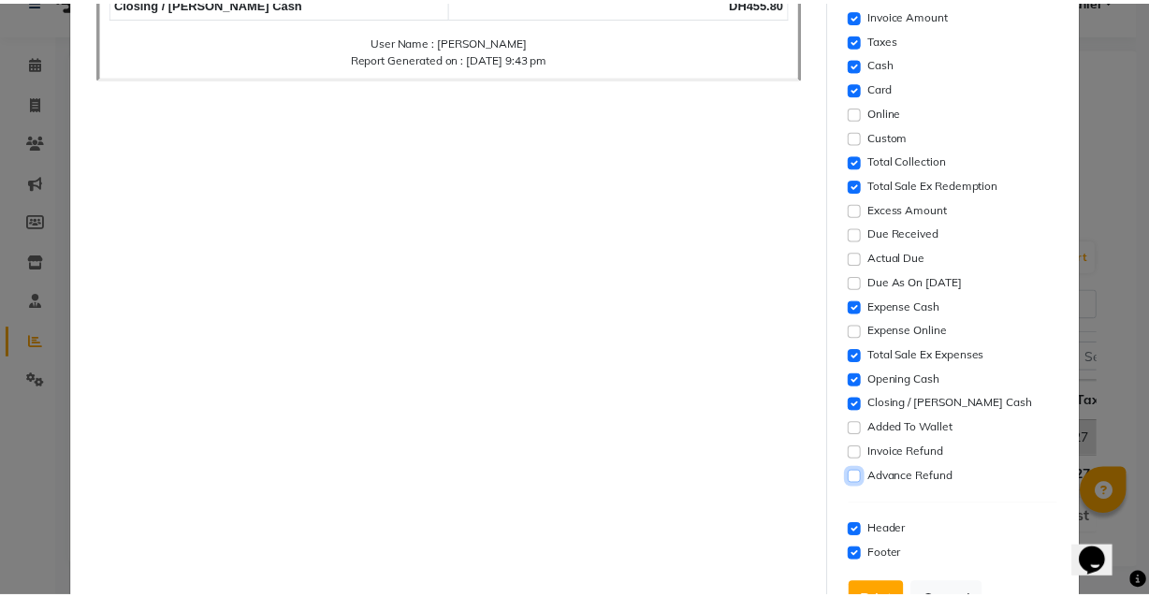
scroll to position [636, 0]
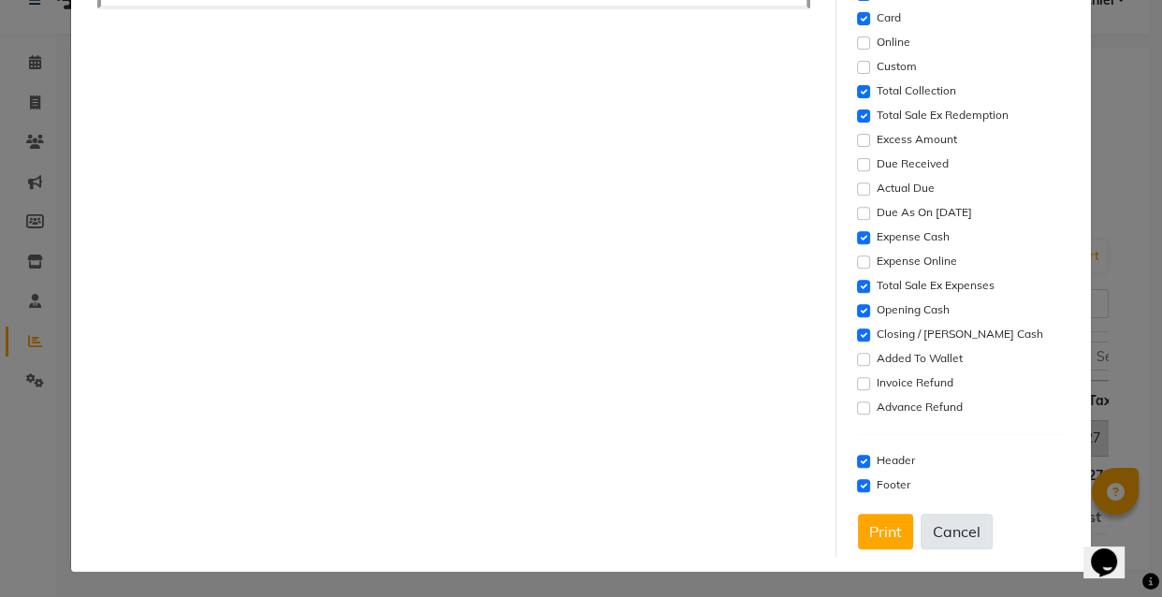
click at [944, 524] on button "Cancel" at bounding box center [957, 532] width 72 height 36
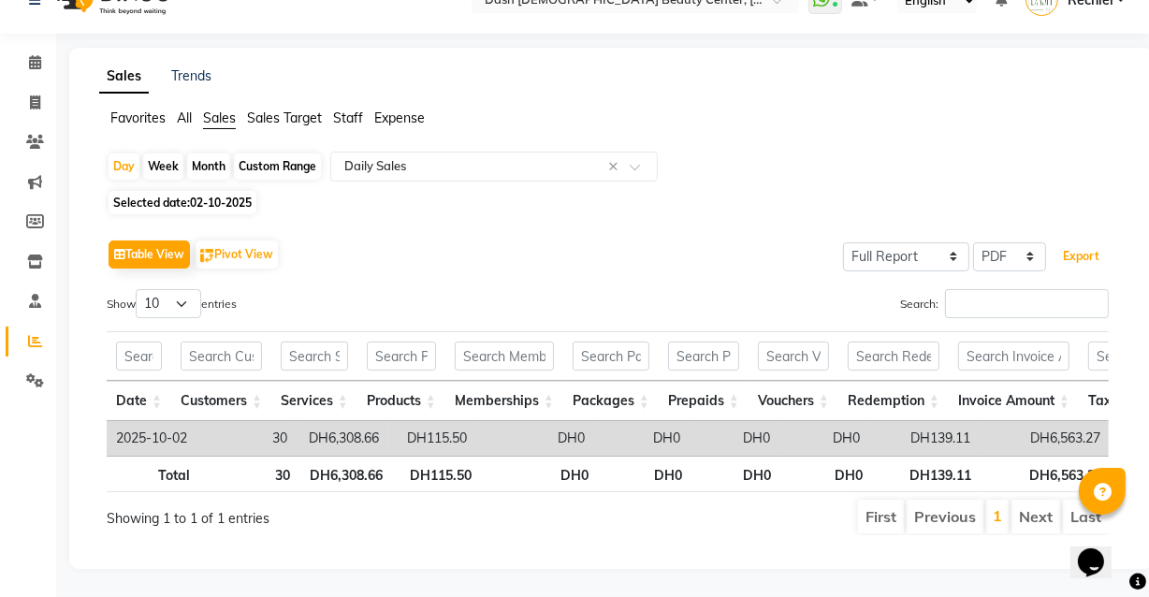
scroll to position [0, 0]
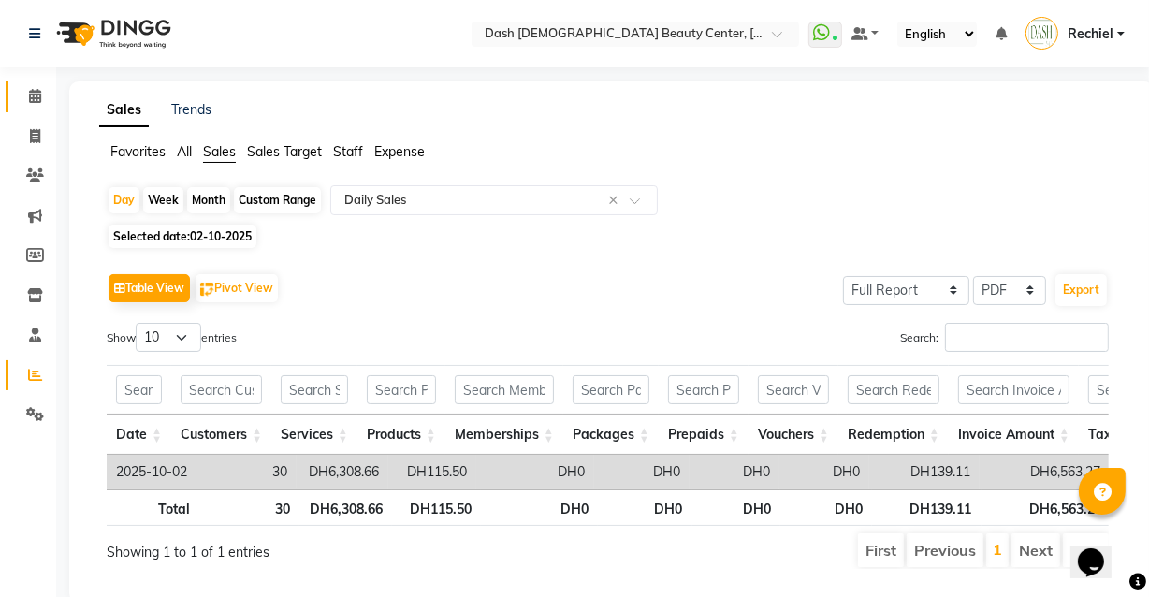
click at [31, 100] on icon at bounding box center [35, 96] width 12 height 14
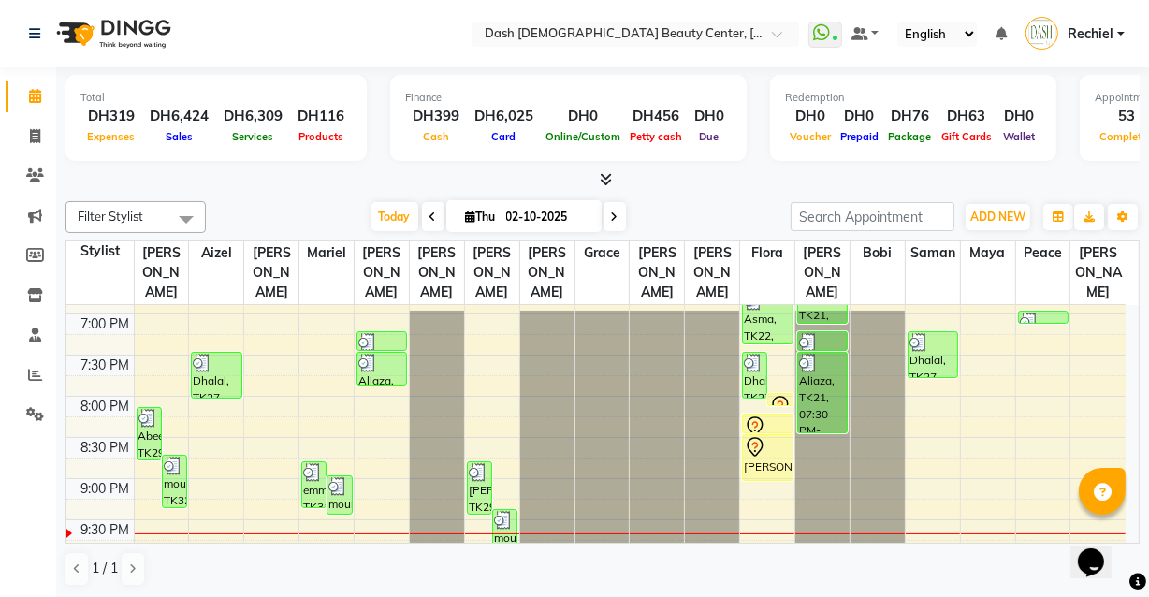
scroll to position [808, 0]
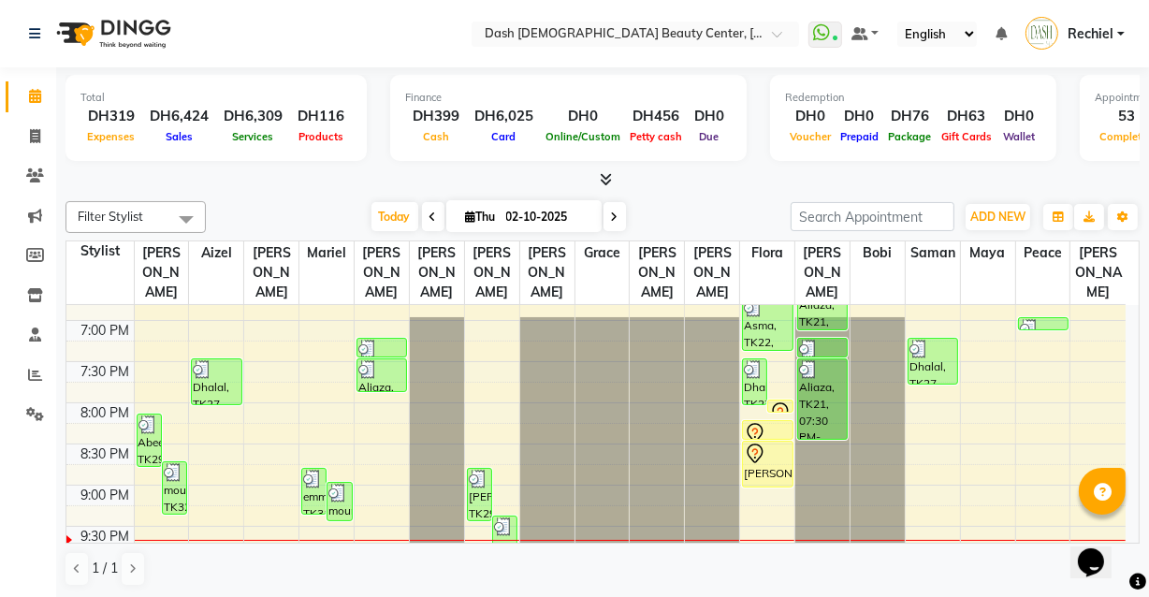
click at [755, 443] on icon at bounding box center [755, 454] width 22 height 22
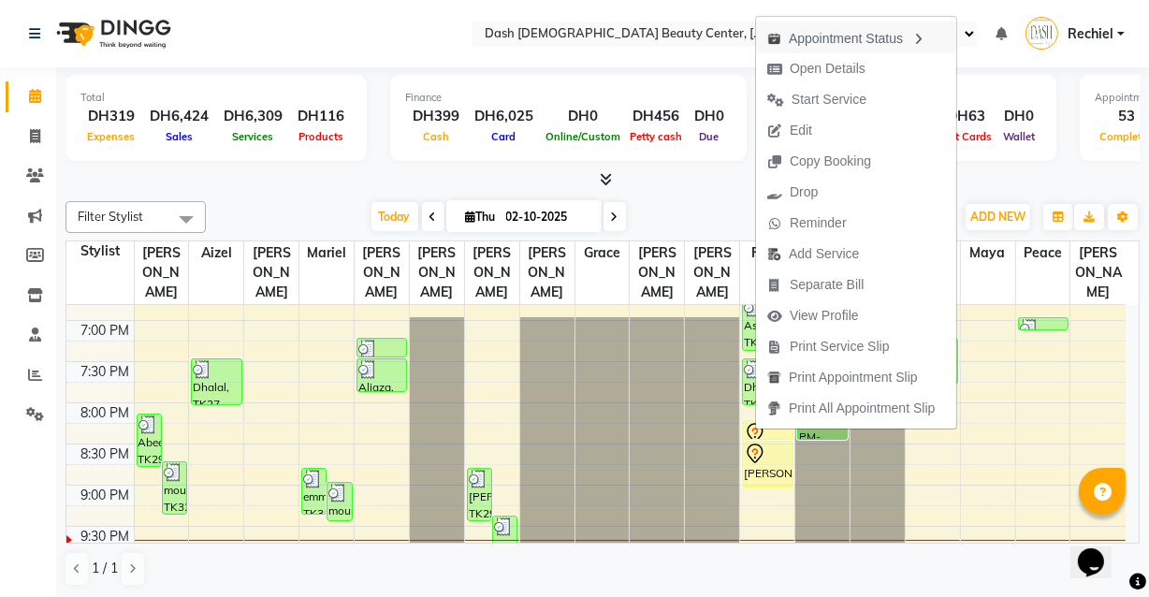
click at [825, 51] on div "Appointment Status" at bounding box center [856, 38] width 200 height 32
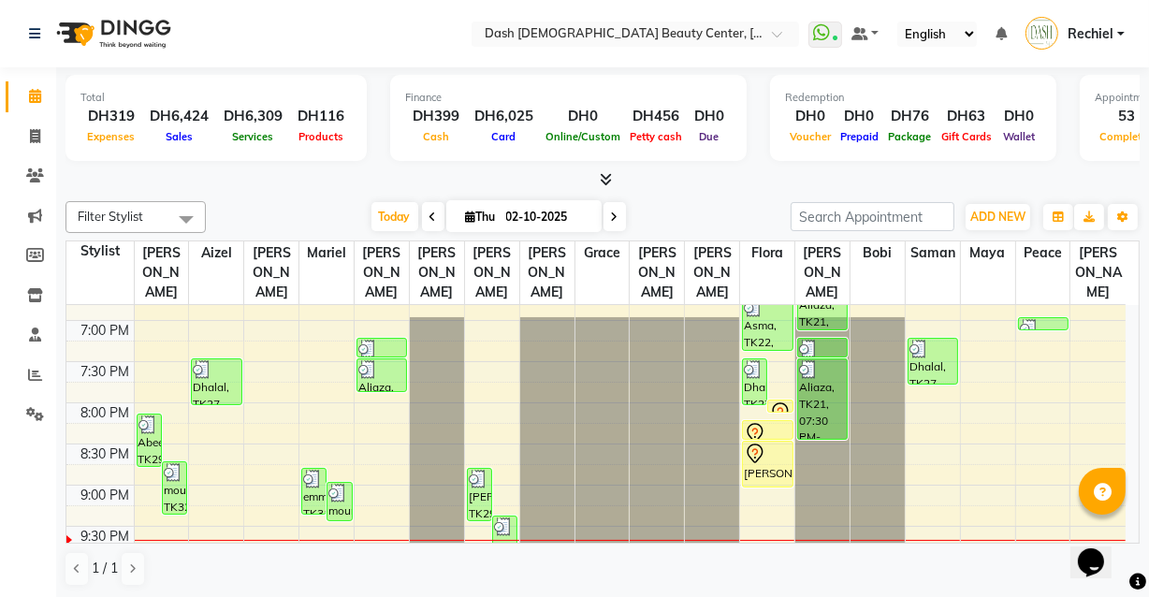
click at [767, 443] on div "[PERSON_NAME], TK28, 08:30 PM-09:05 PM, Blowdry Long Hair Under Midback Girls(3…" at bounding box center [767, 464] width 49 height 45
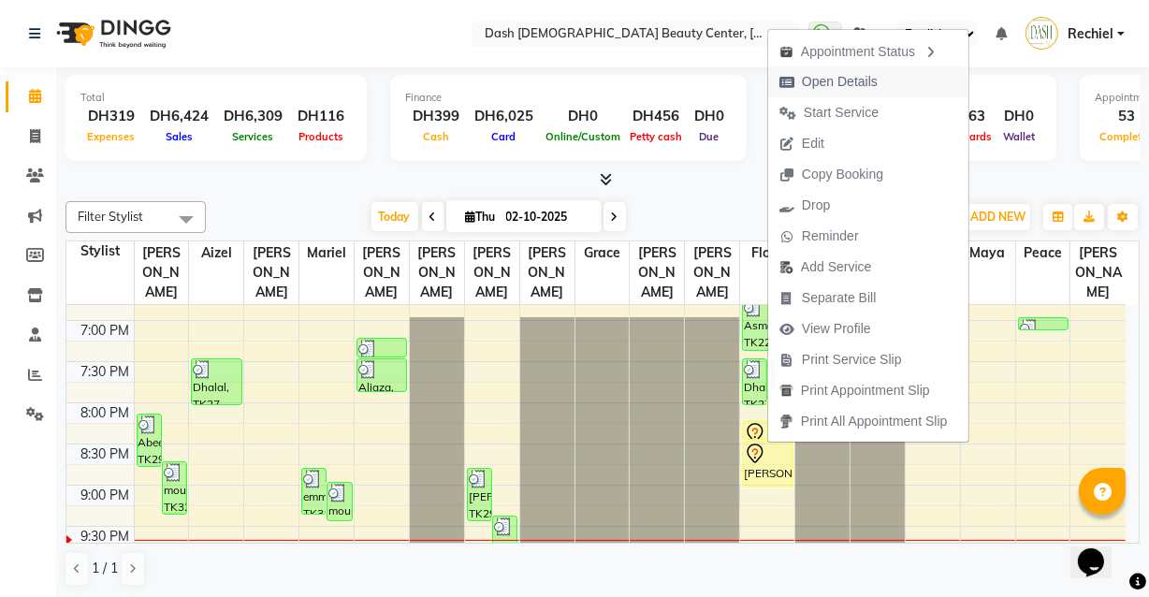
click at [851, 75] on span "Open Details" at bounding box center [840, 82] width 76 height 20
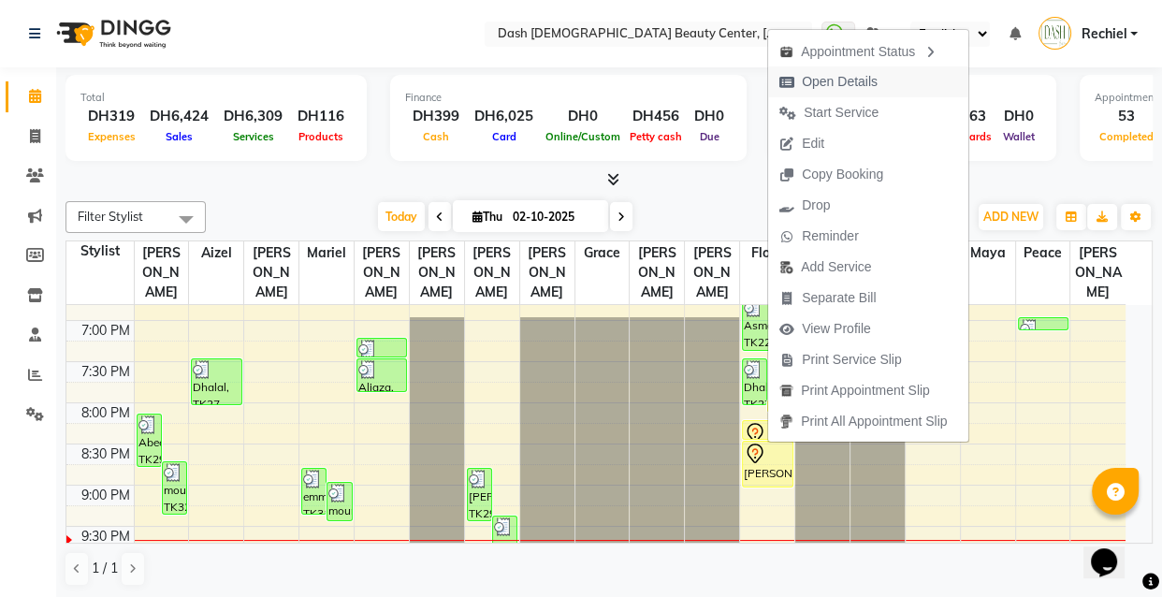
select select "7"
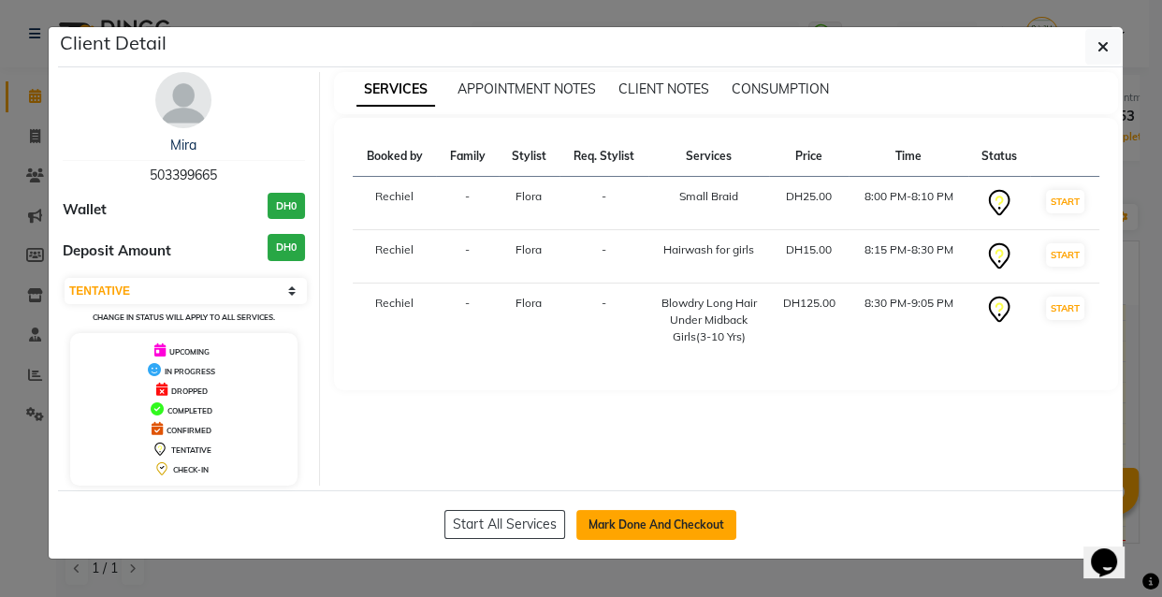
click at [642, 524] on button "Mark Done And Checkout" at bounding box center [657, 525] width 160 height 30
select select "service"
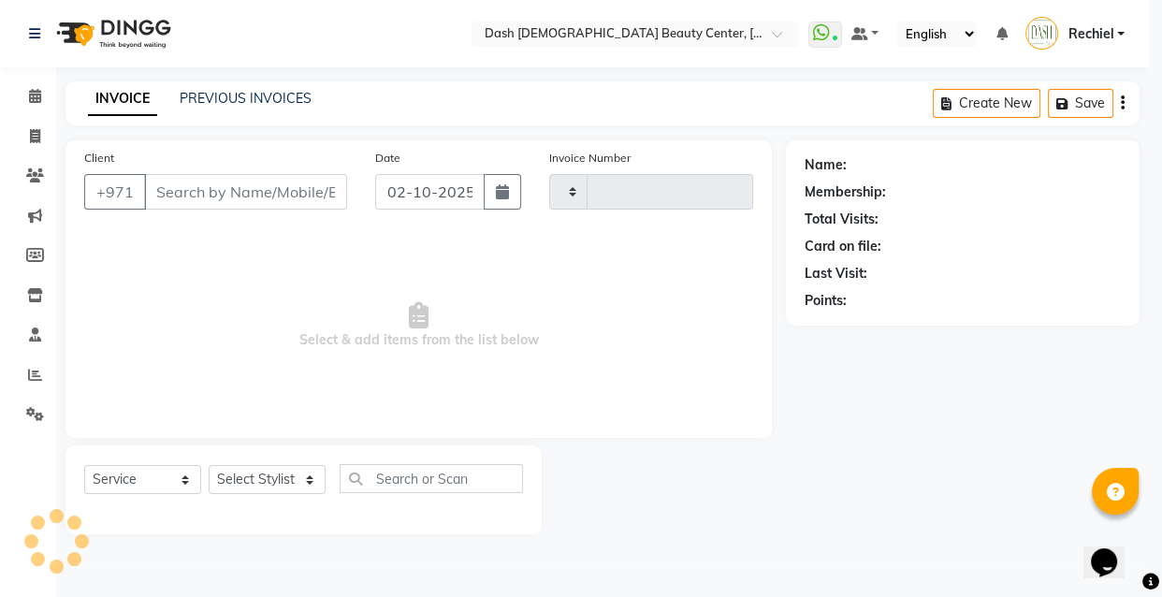
type input "4484"
select select "8372"
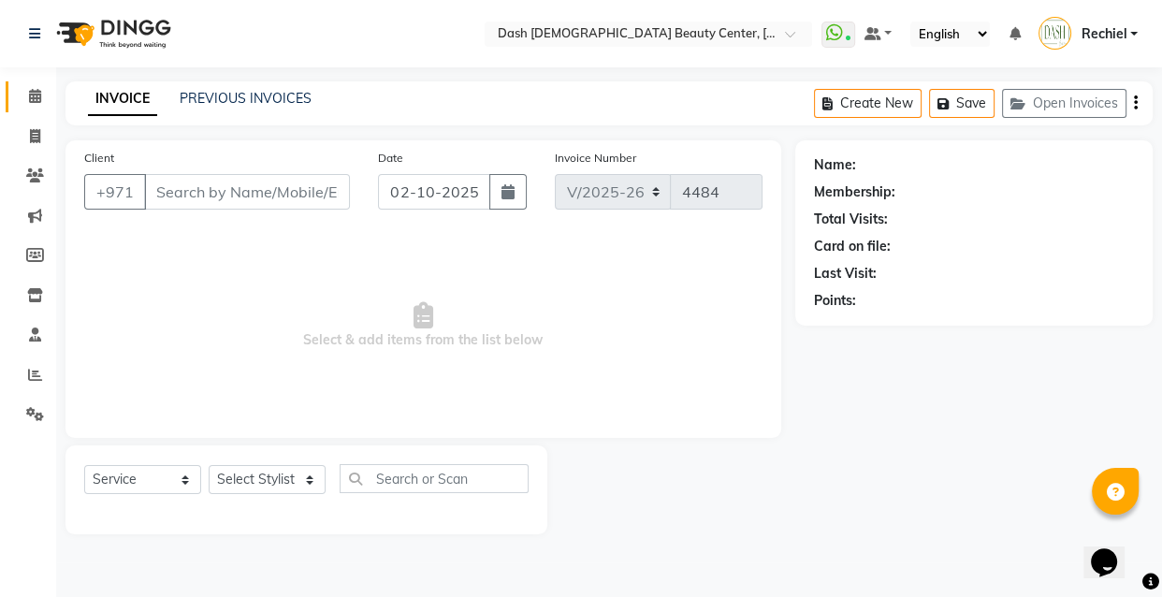
type input "503399665"
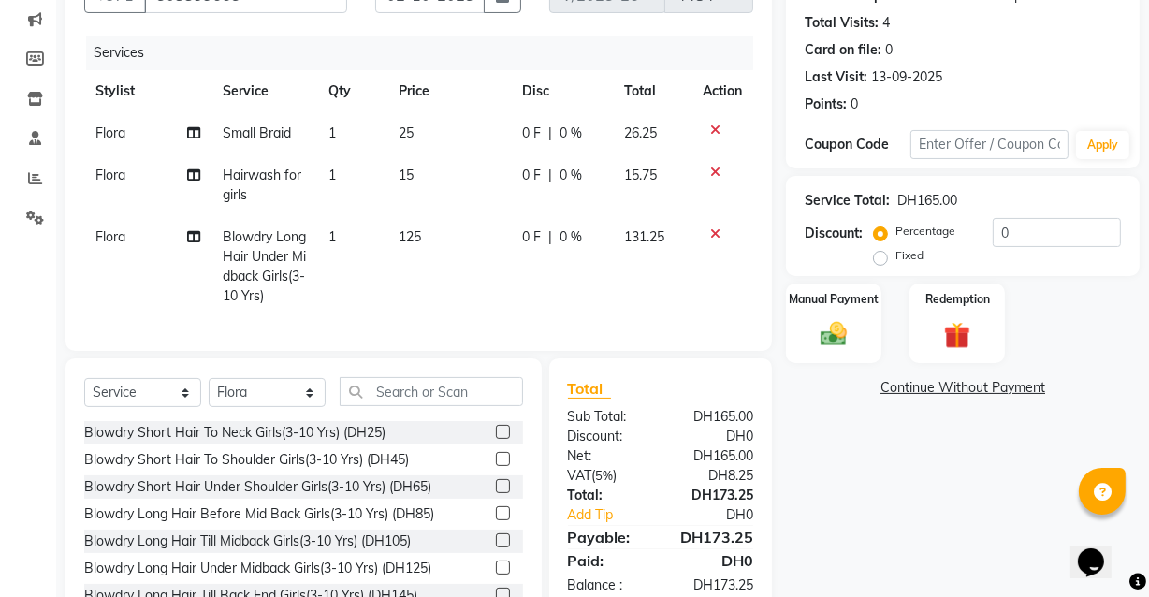
scroll to position [168, 0]
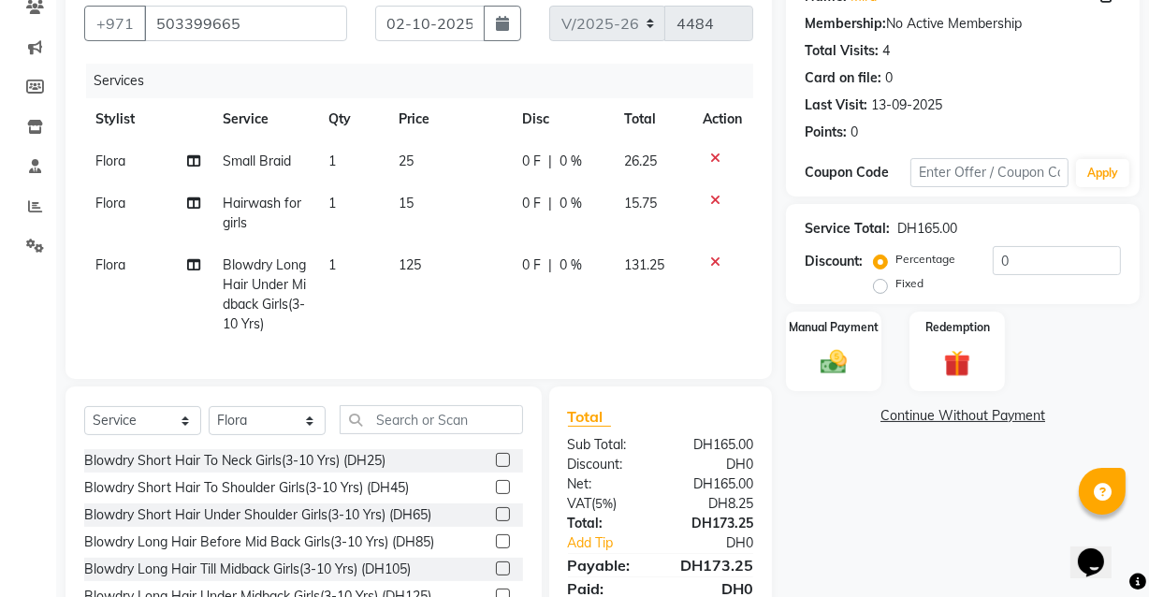
click at [854, 528] on div "Name: Mira Membership: No Active Membership Total Visits: 4 Card on file: 0 Las…" at bounding box center [970, 317] width 368 height 691
click at [272, 428] on select "Select Stylist Aizel Angelina Anna Bobi Edlyn Fevie Flora Grace Hamda Janine Je…" at bounding box center [267, 420] width 117 height 29
select select "81108"
click at [209, 419] on select "Select Stylist Aizel Angelina Anna Bobi Edlyn Fevie Flora Grace Hamda Janine Je…" at bounding box center [267, 420] width 117 height 29
click at [451, 434] on input "text" at bounding box center [431, 419] width 183 height 29
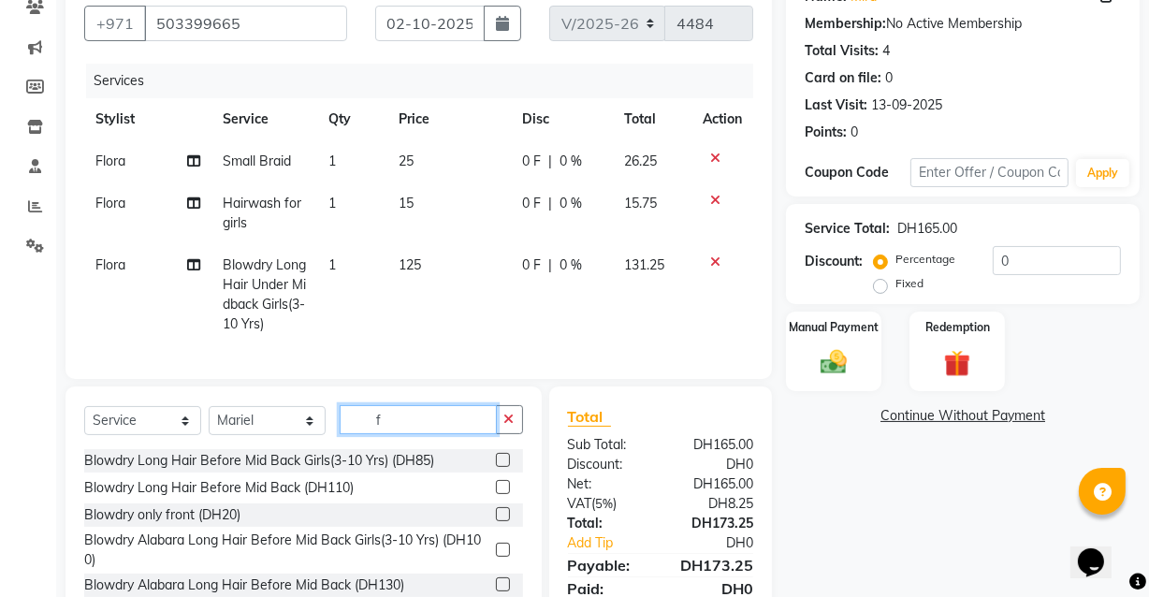
type input "f"
click at [147, 435] on select "Select Service Product Membership Package Voucher Prepaid Gift Card" at bounding box center [142, 420] width 117 height 29
select select "product"
click at [84, 419] on select "Select Service Product Membership Package Voucher Prepaid Gift Card" at bounding box center [142, 420] width 117 height 29
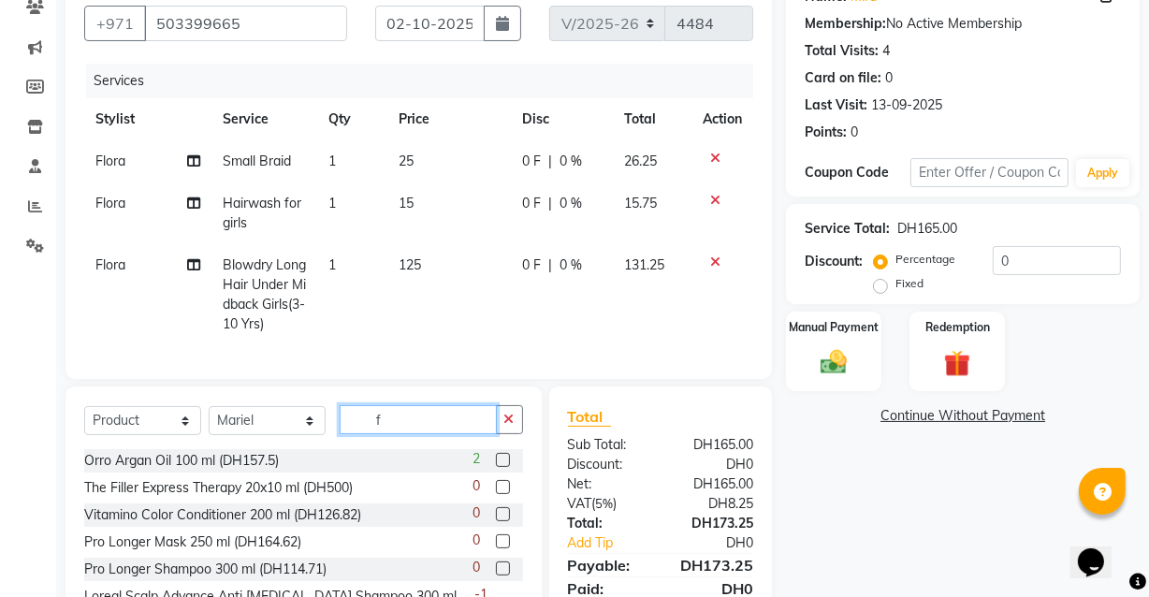
click at [463, 434] on input "f" at bounding box center [418, 419] width 157 height 29
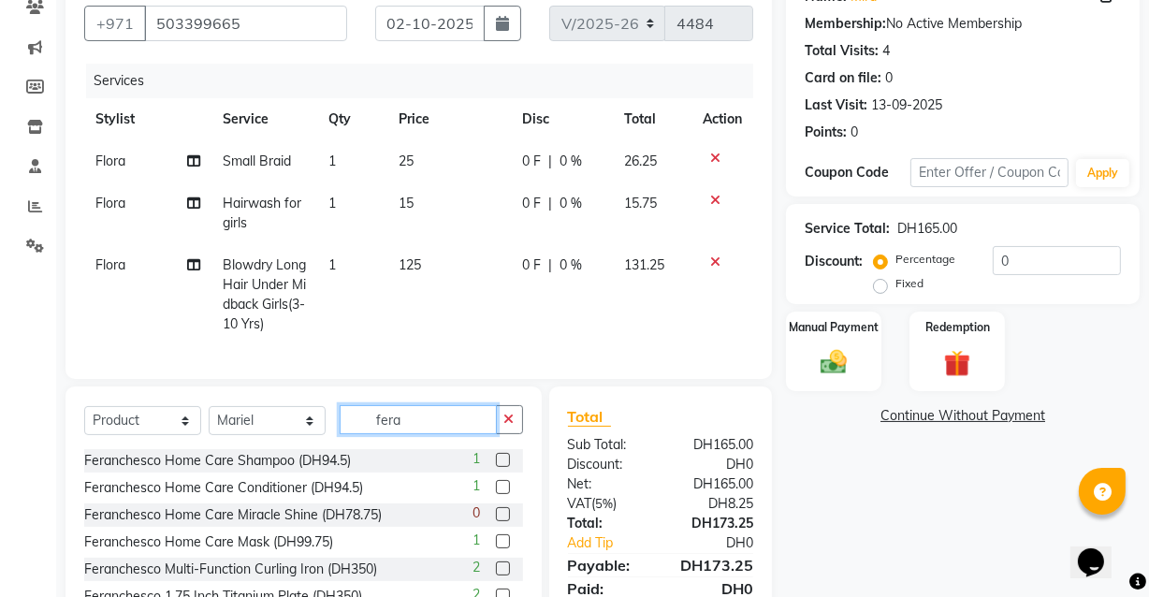
type input "fera"
click at [496, 467] on label at bounding box center [503, 460] width 14 height 14
click at [496, 467] on input "checkbox" at bounding box center [502, 461] width 12 height 12
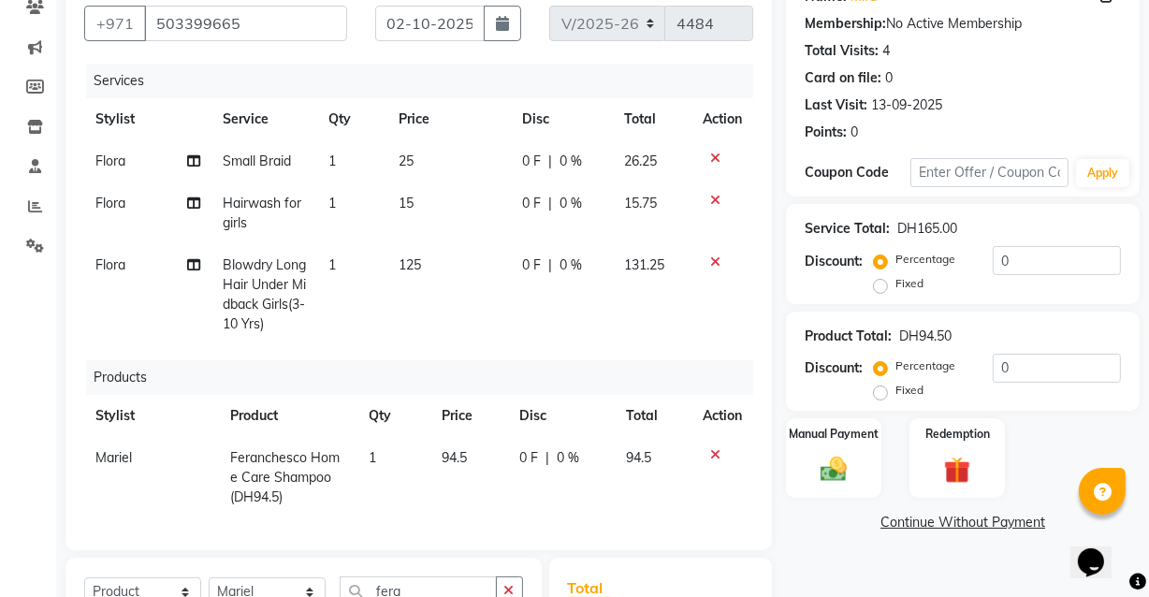
checkbox input "false"
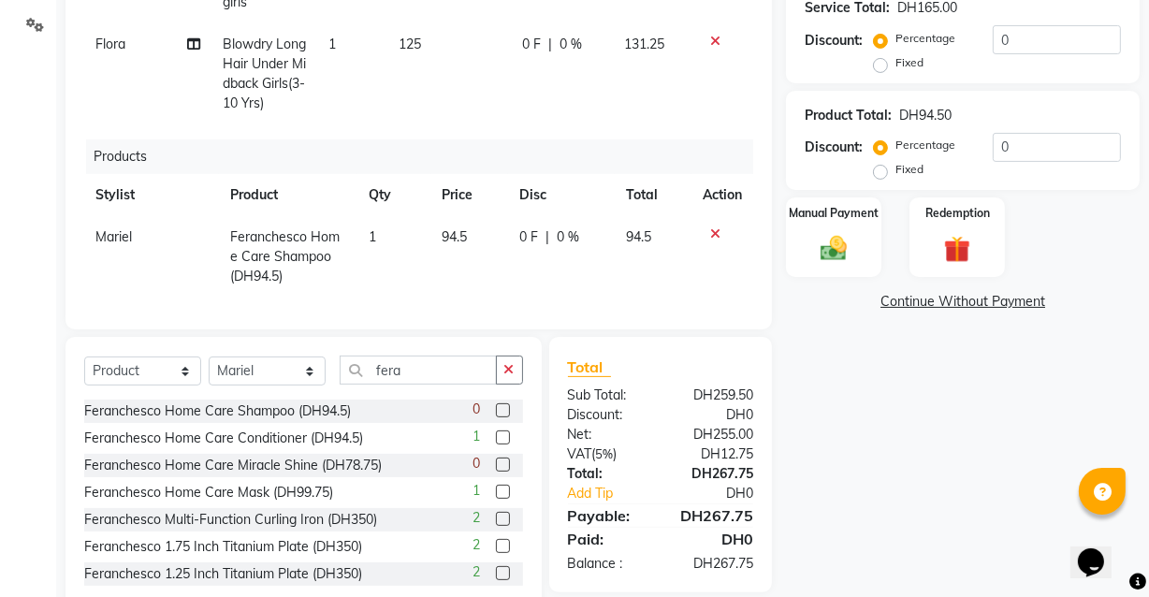
scroll to position [402, 0]
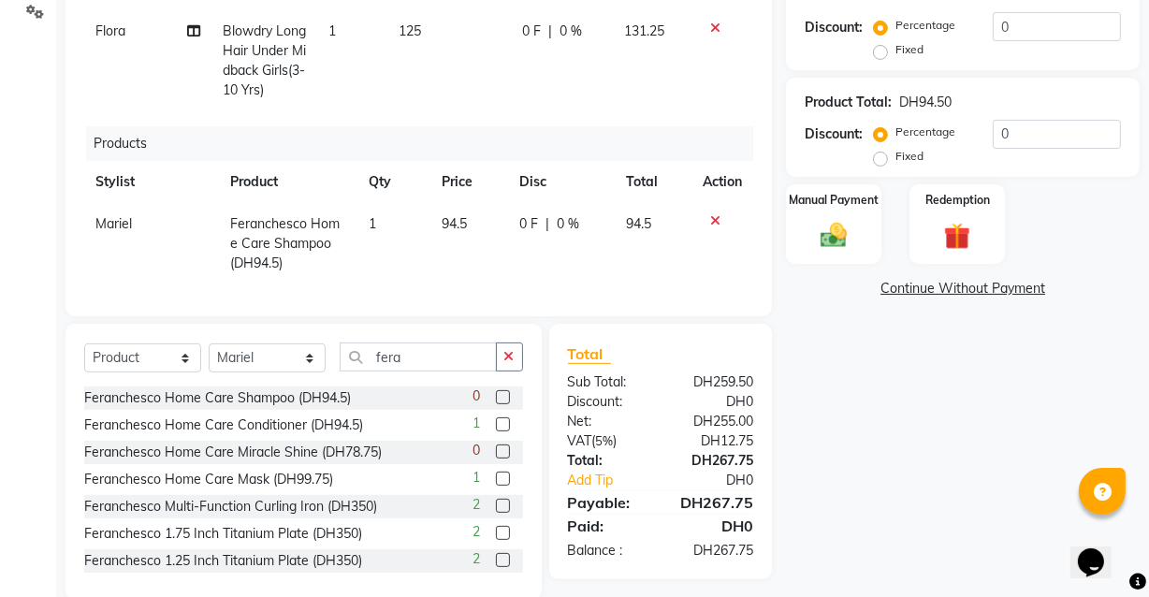
click at [496, 426] on label at bounding box center [503, 424] width 14 height 14
click at [496, 426] on input "checkbox" at bounding box center [502, 425] width 12 height 12
checkbox input "false"
click at [496, 478] on label at bounding box center [503, 479] width 14 height 14
click at [496, 478] on input "checkbox" at bounding box center [502, 480] width 12 height 12
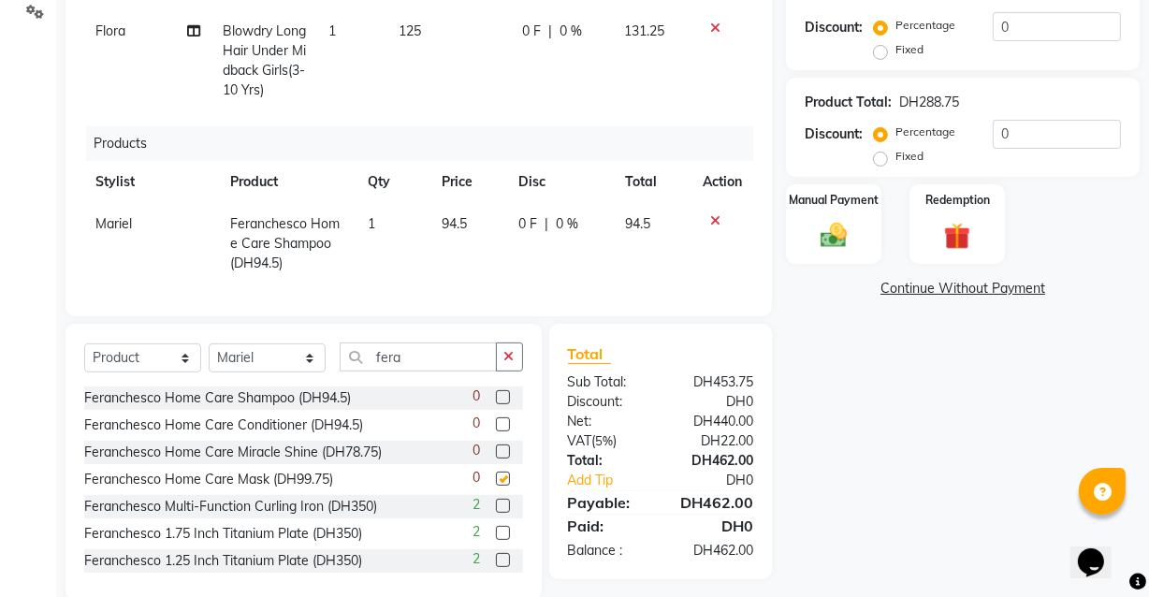
checkbox input "false"
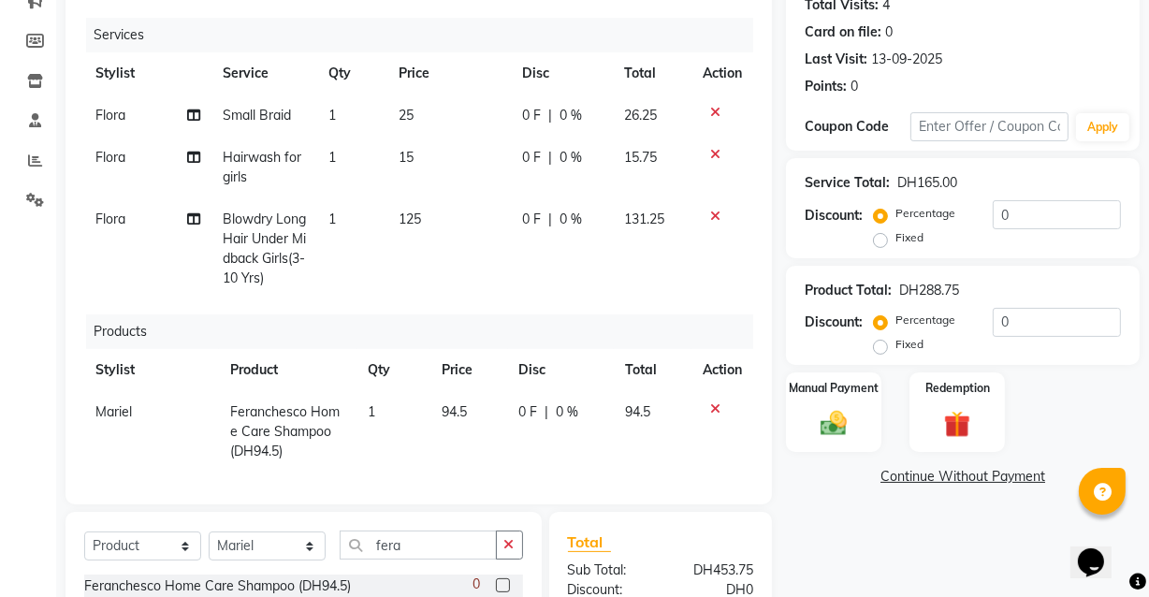
scroll to position [216, 0]
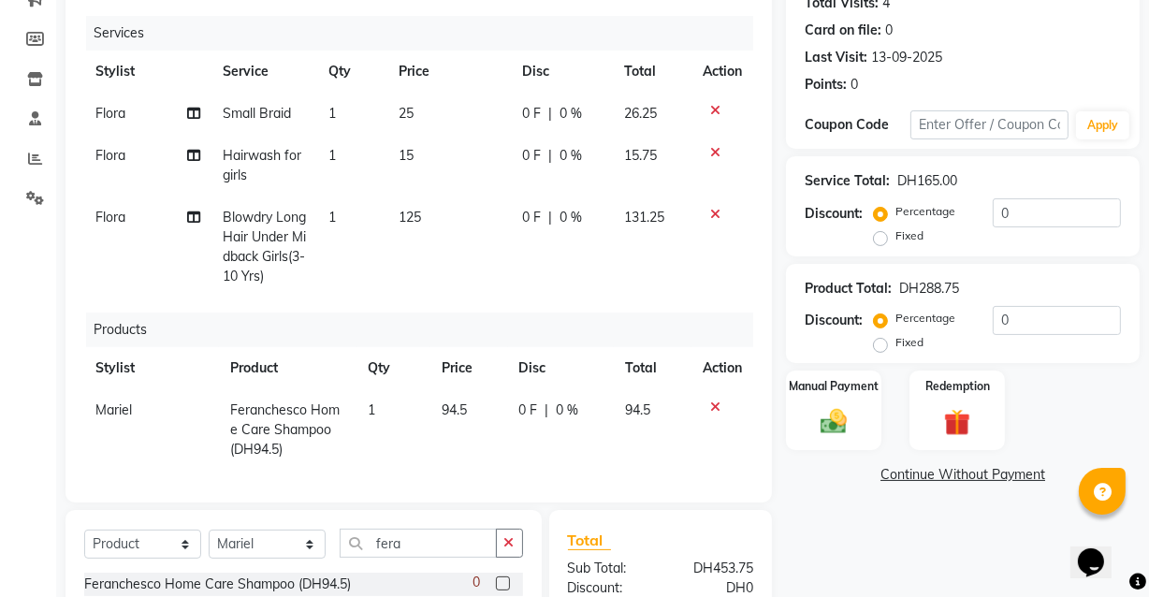
click at [326, 122] on td "1" at bounding box center [352, 114] width 70 height 42
select select "81116"
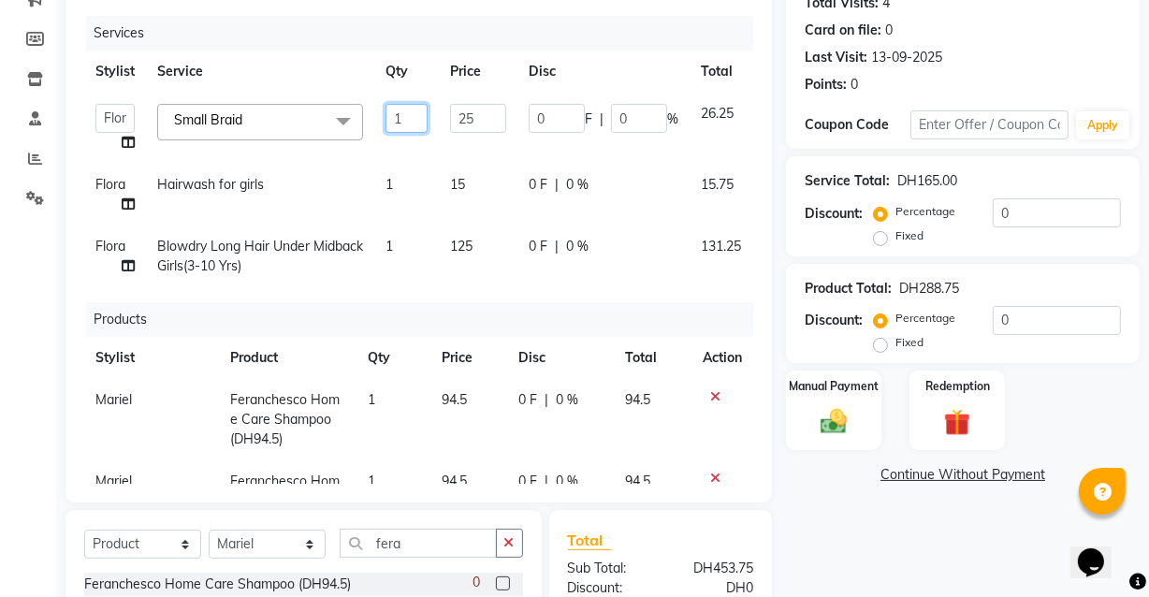
click at [406, 118] on input "1" at bounding box center [407, 118] width 42 height 29
type input "2"
click at [661, 281] on tr "Flora Blowdry Long Hair Under Midback Girls(3-10 Yrs) 1 125 0 F | 0 % 131.25" at bounding box center [449, 257] width 730 height 62
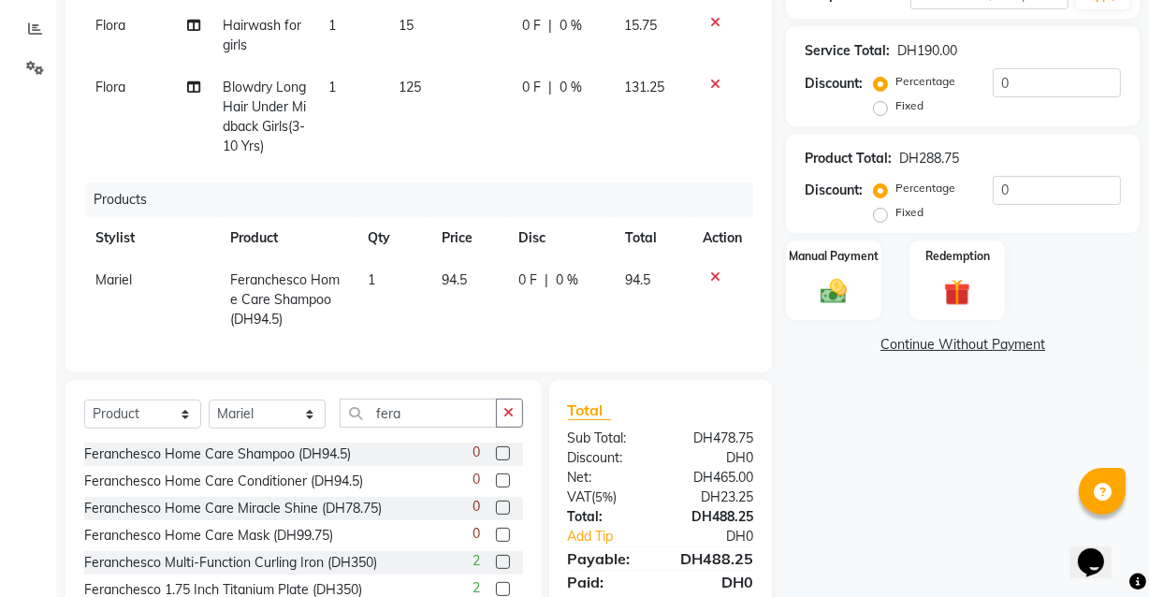
scroll to position [433, 0]
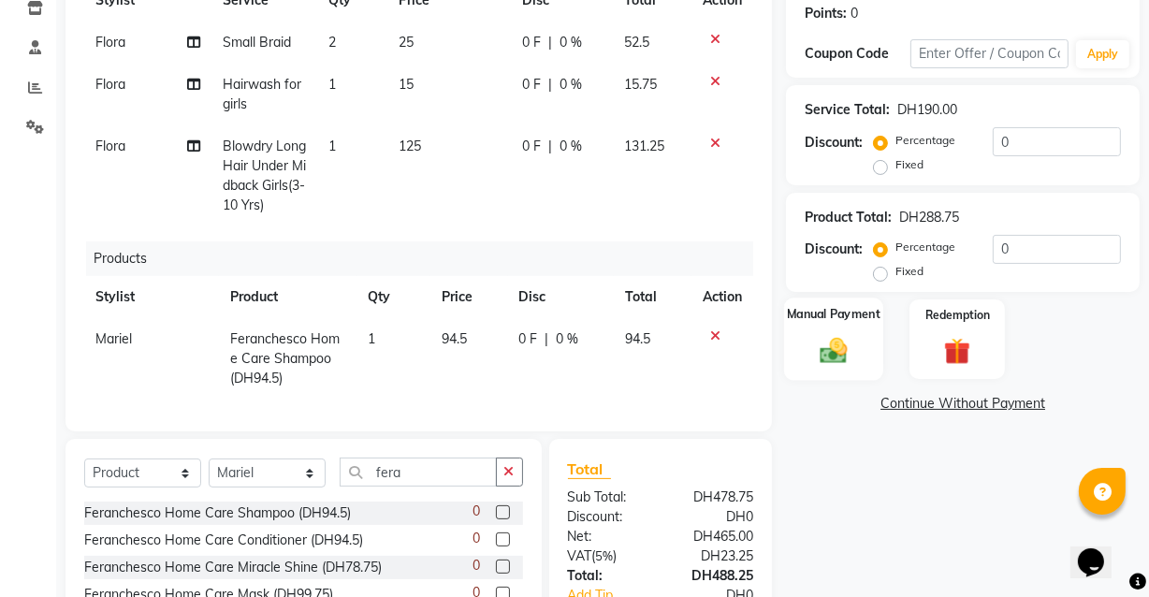
click at [843, 331] on div "Manual Payment" at bounding box center [833, 339] width 99 height 83
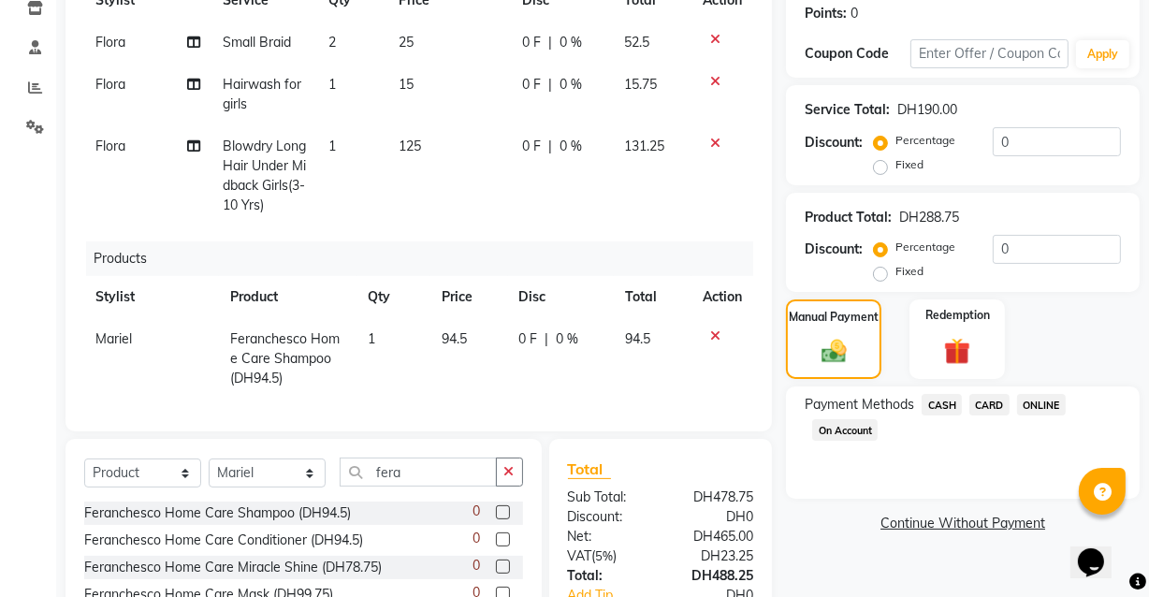
click at [927, 412] on span "CASH" at bounding box center [942, 405] width 40 height 22
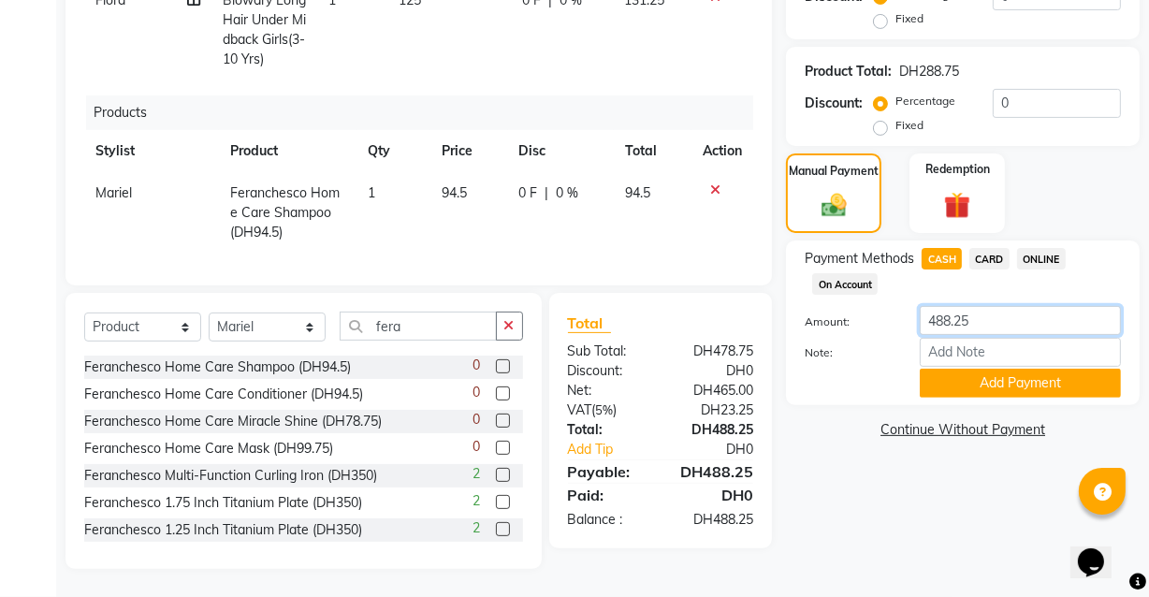
click at [993, 317] on input "488.25" at bounding box center [1020, 320] width 201 height 29
type input "4"
type input "500"
click at [1012, 380] on button "Add Payment" at bounding box center [1020, 383] width 201 height 29
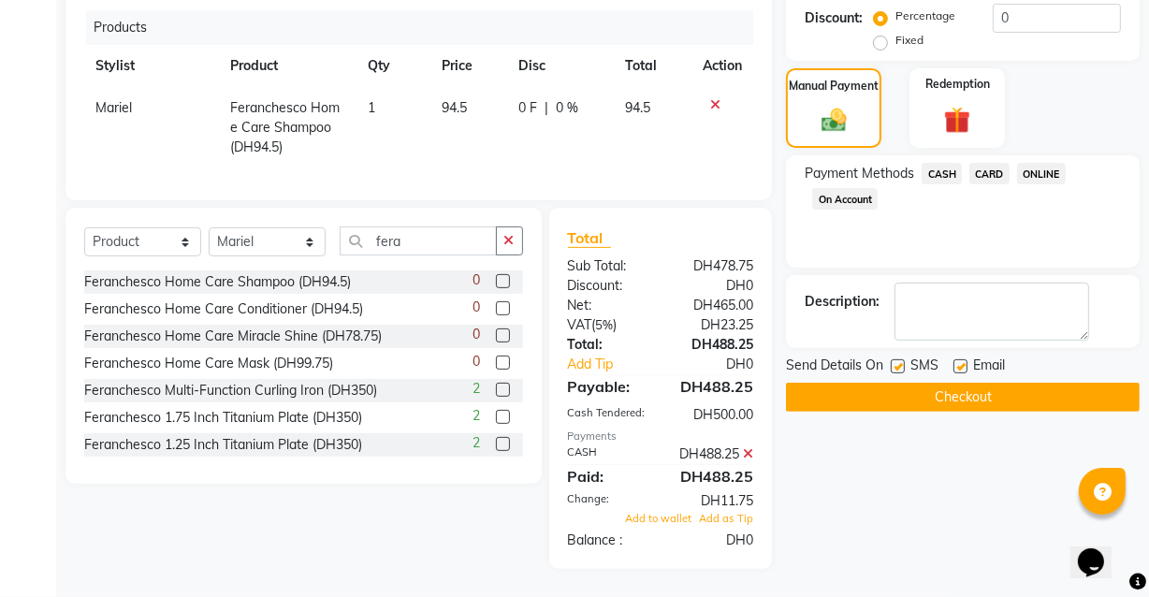
scroll to position [538, 0]
click at [962, 359] on label at bounding box center [961, 366] width 14 height 14
click at [962, 361] on input "checkbox" at bounding box center [960, 367] width 12 height 12
checkbox input "false"
click at [945, 383] on button "Checkout" at bounding box center [963, 397] width 354 height 29
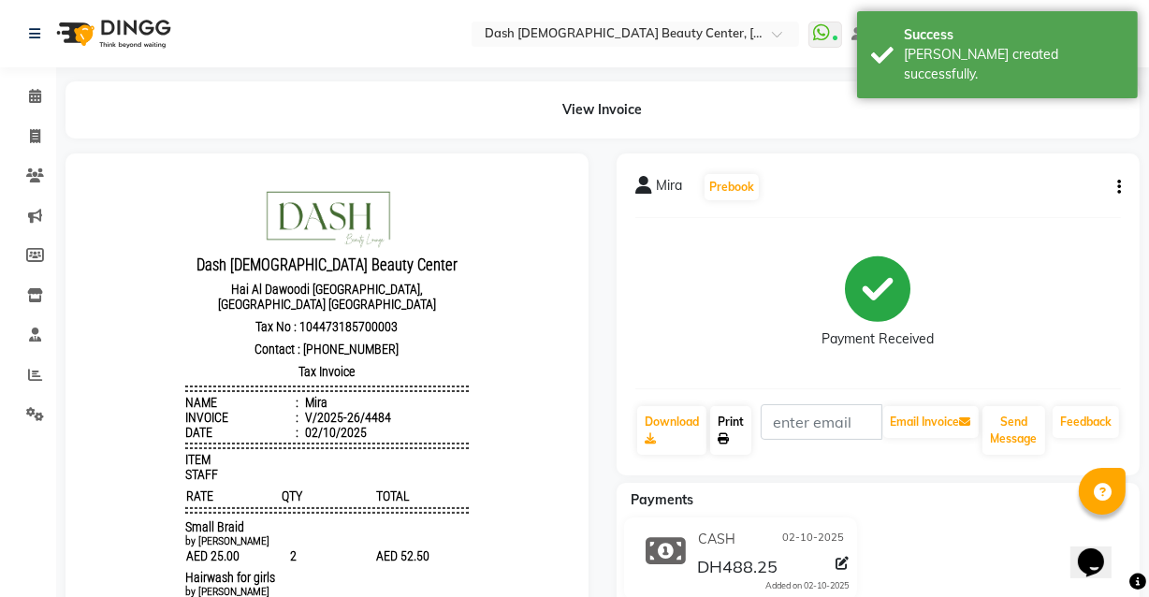
click at [740, 425] on link "Print" at bounding box center [730, 430] width 41 height 49
click at [35, 95] on icon at bounding box center [35, 96] width 12 height 14
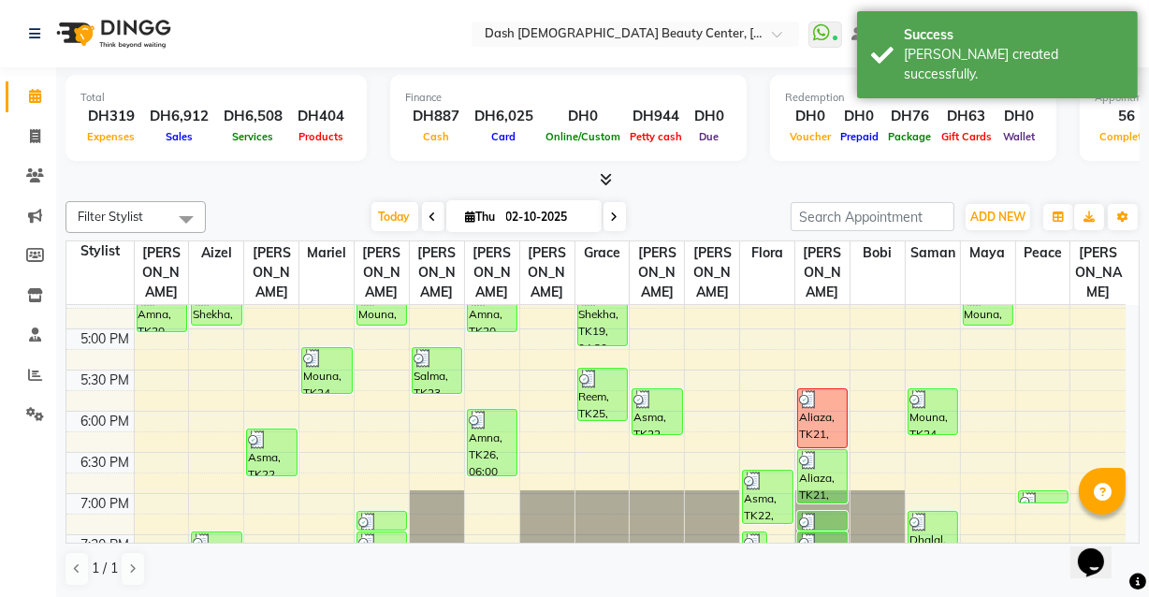
click at [67, 431] on td at bounding box center [99, 441] width 67 height 21
click at [816, 533] on img at bounding box center [808, 542] width 19 height 19
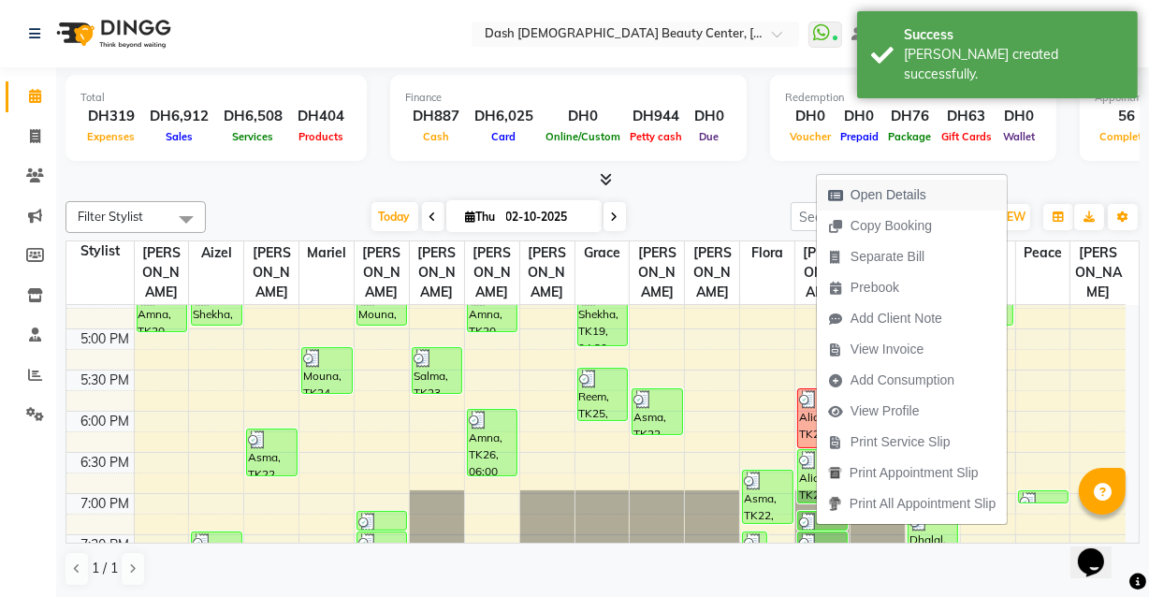
click at [897, 183] on span "Open Details" at bounding box center [877, 195] width 121 height 31
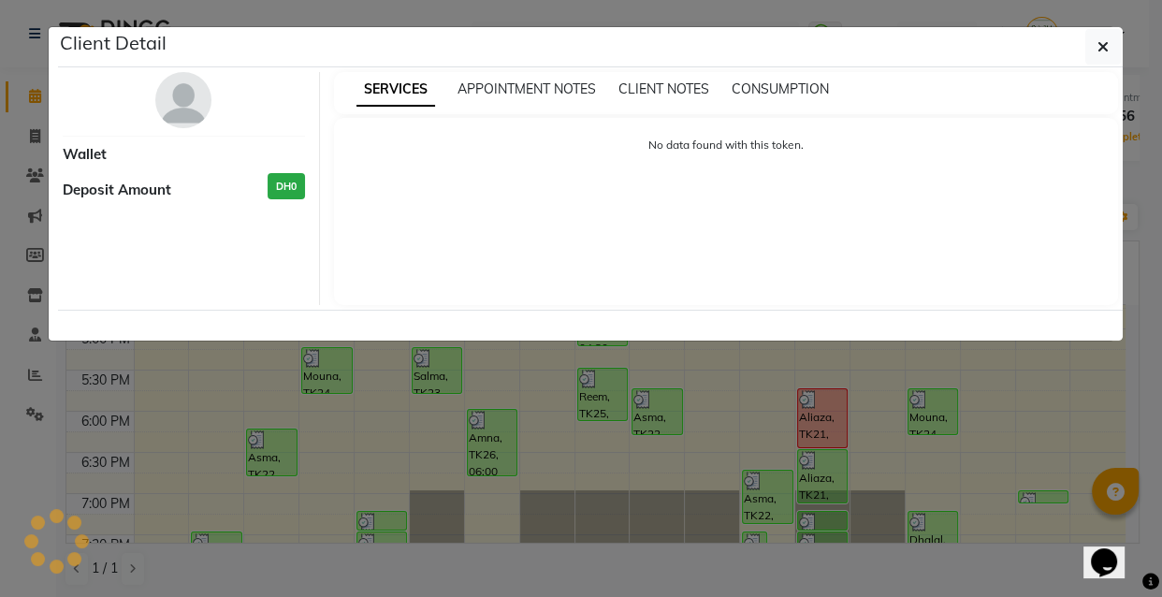
select select "3"
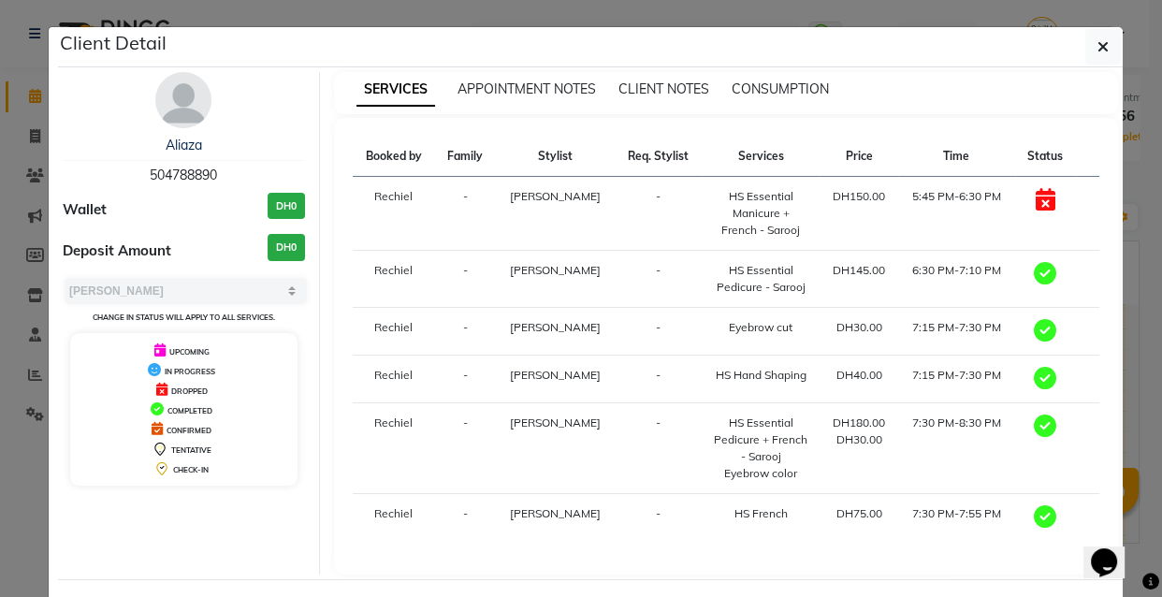
scroll to position [76, 0]
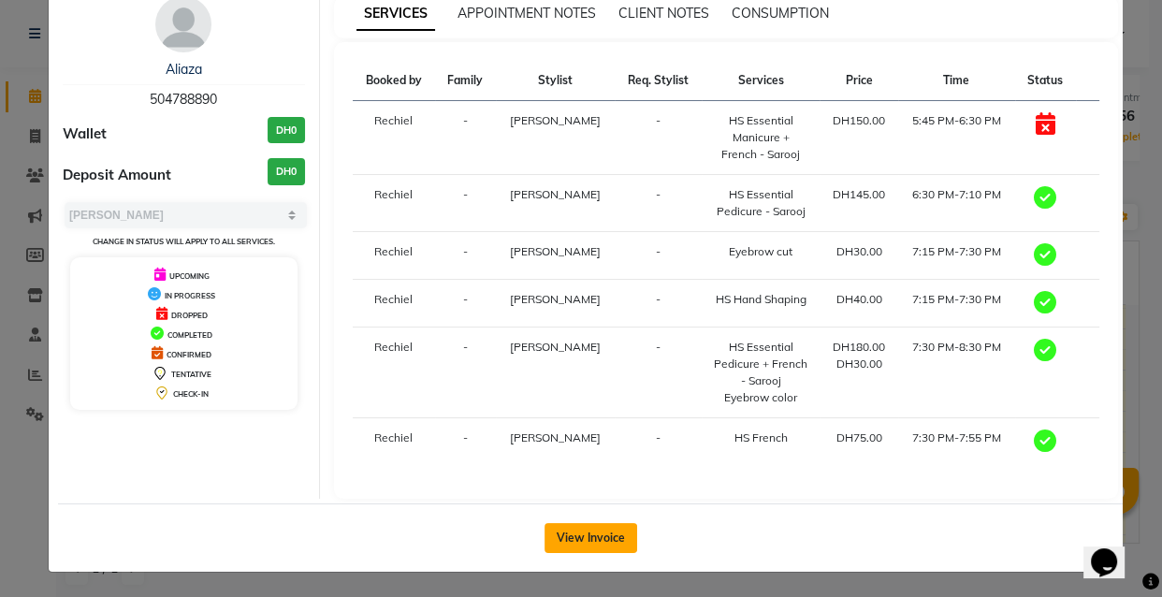
click at [604, 550] on button "View Invoice" at bounding box center [591, 538] width 93 height 30
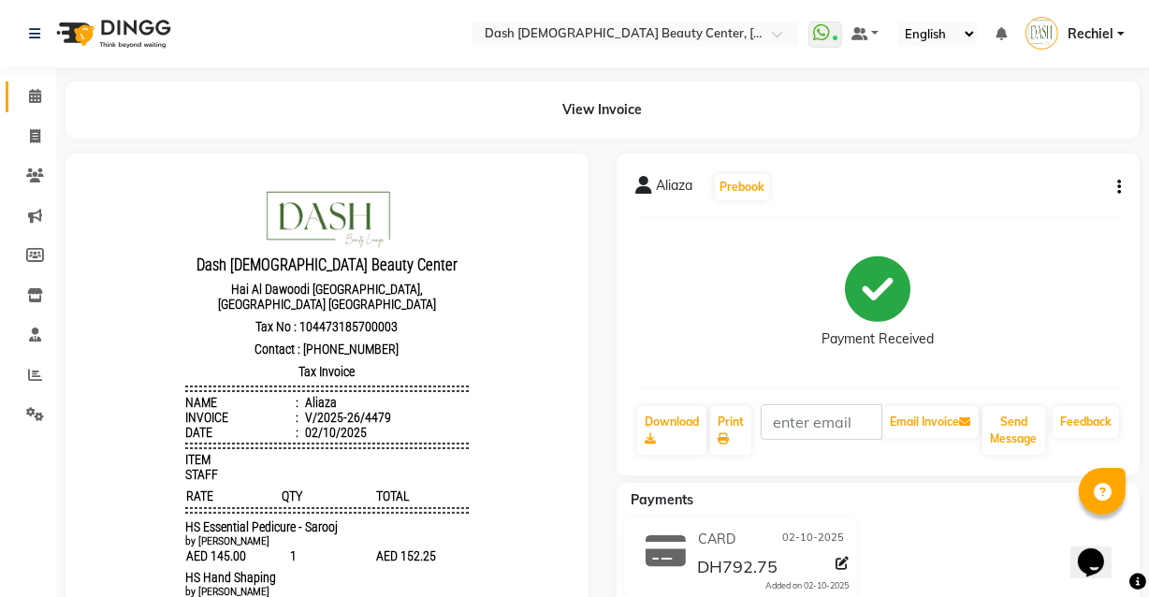
click at [26, 95] on span at bounding box center [35, 97] width 33 height 22
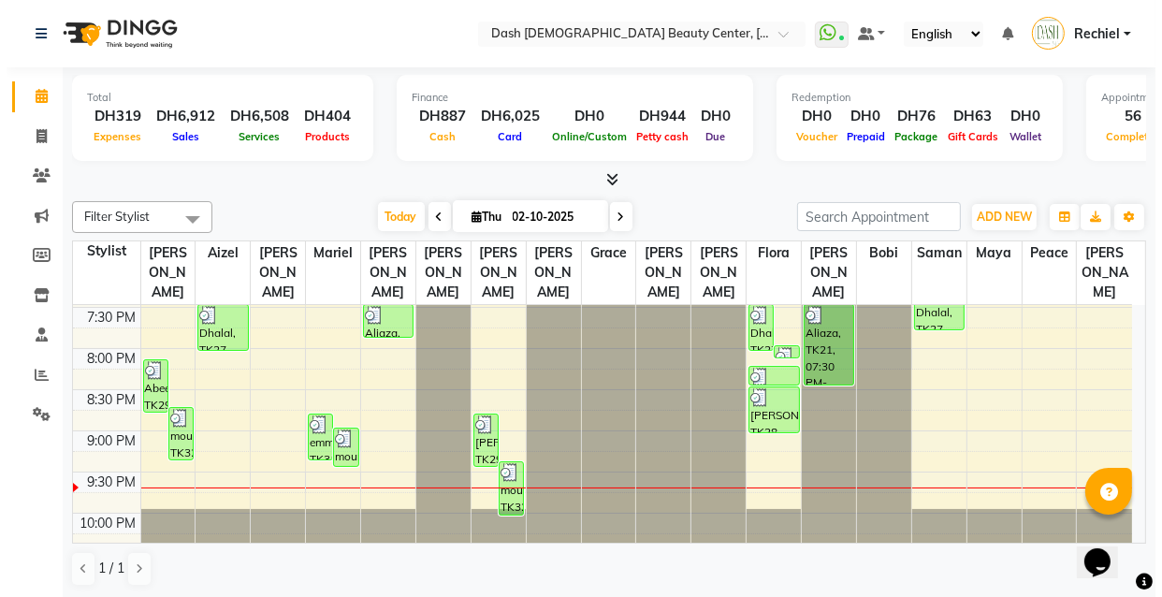
scroll to position [865, 0]
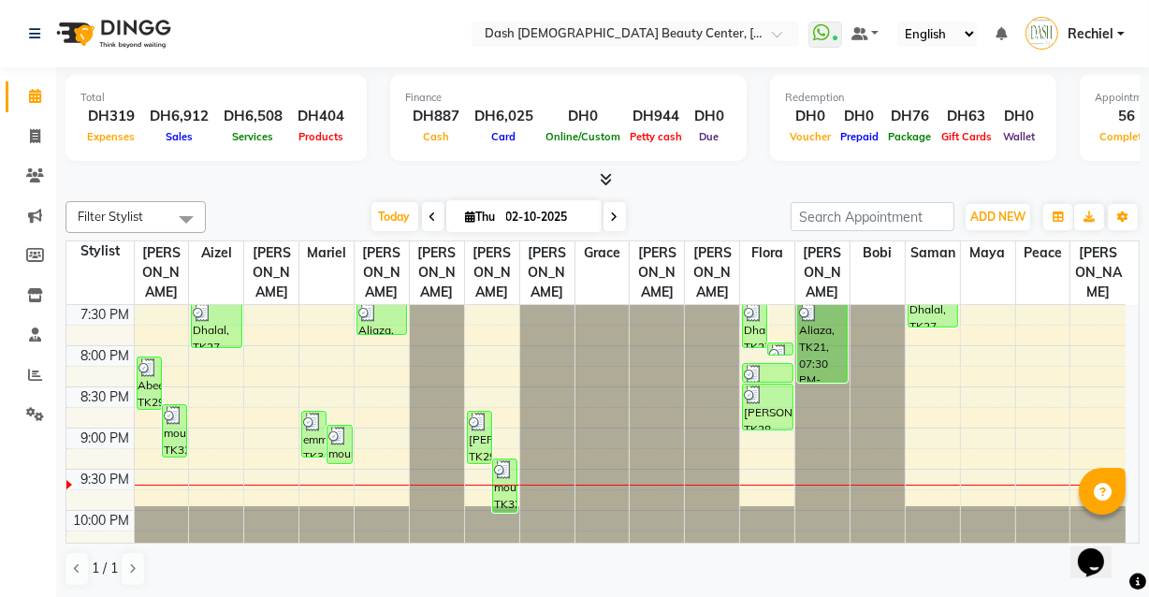
click at [778, 386] on div at bounding box center [767, 395] width 47 height 19
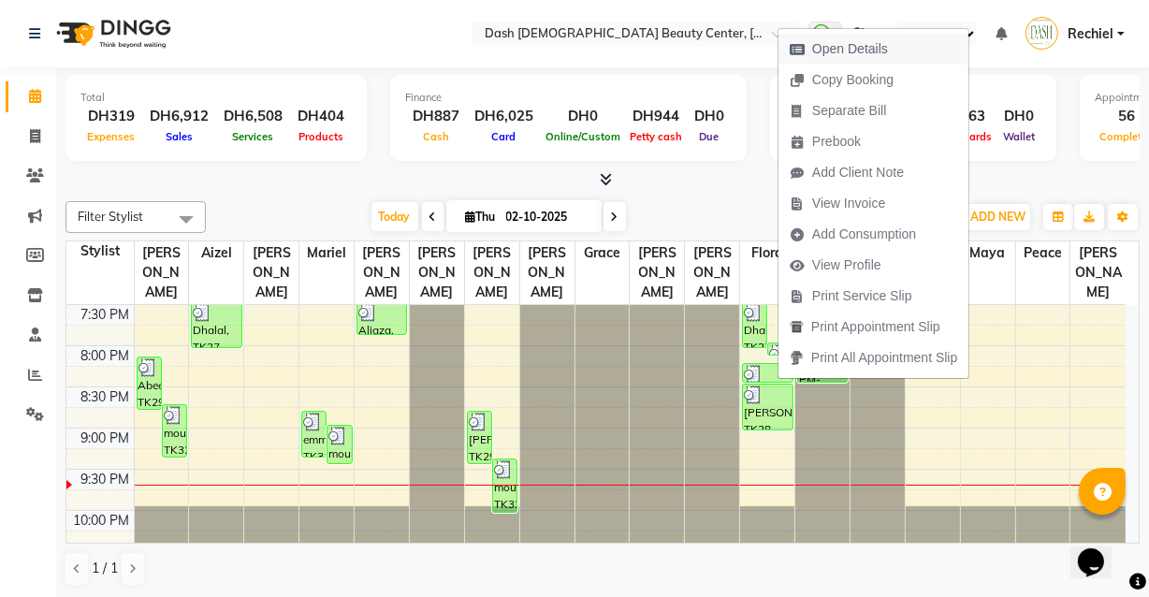
click at [869, 47] on span "Open Details" at bounding box center [850, 49] width 76 height 20
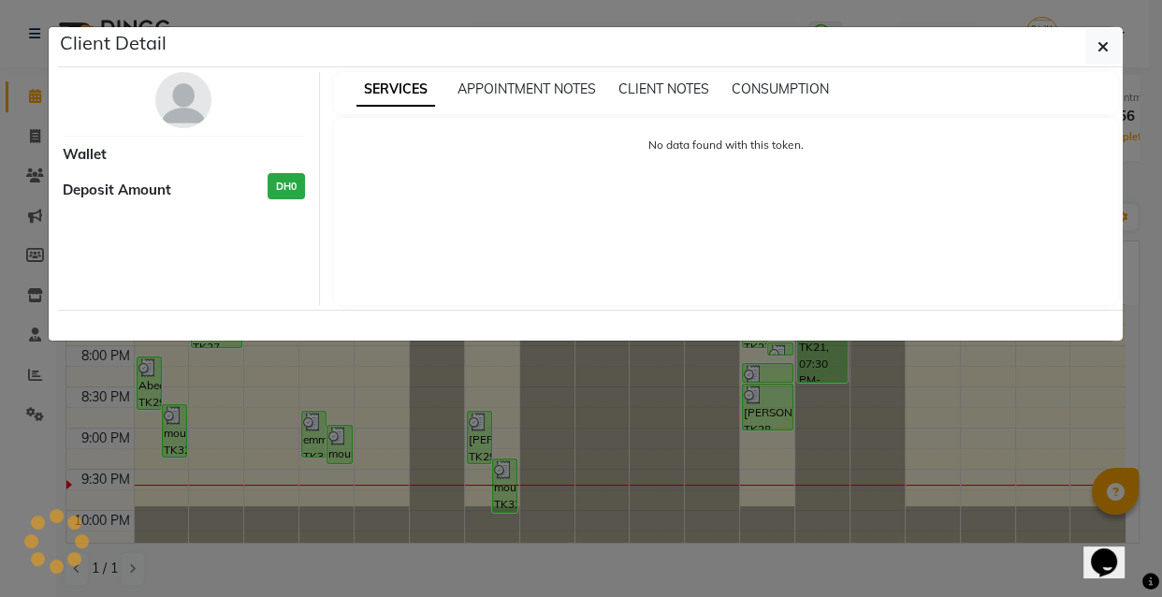
select select "3"
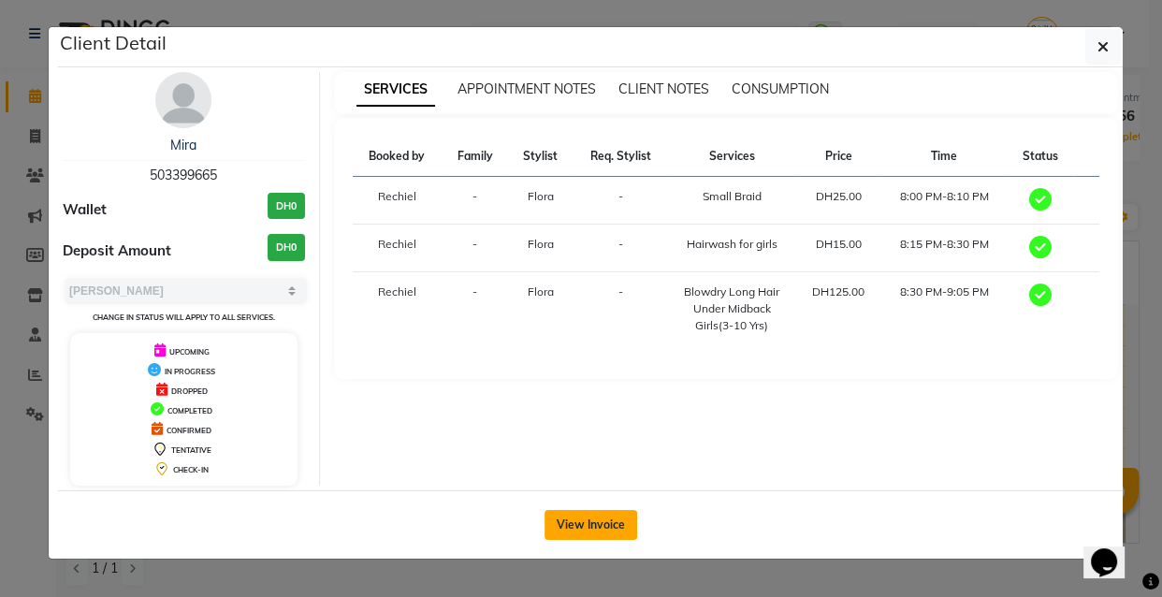
click at [590, 517] on button "View Invoice" at bounding box center [591, 525] width 93 height 30
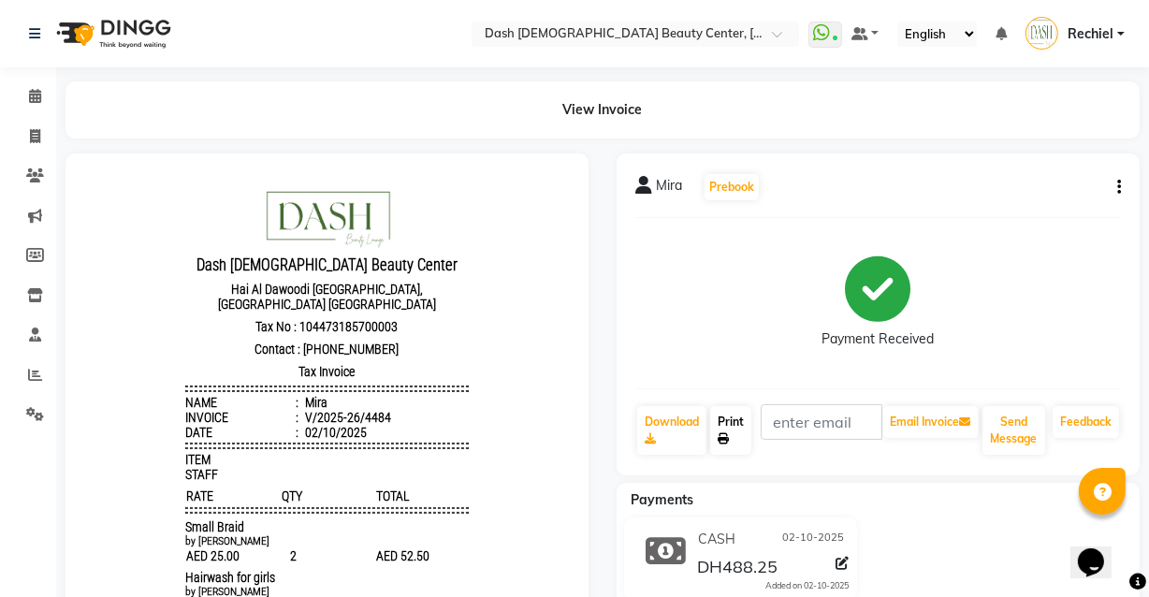
click at [742, 416] on link "Print" at bounding box center [730, 430] width 41 height 49
click at [9, 95] on link "Calendar" at bounding box center [28, 96] width 45 height 31
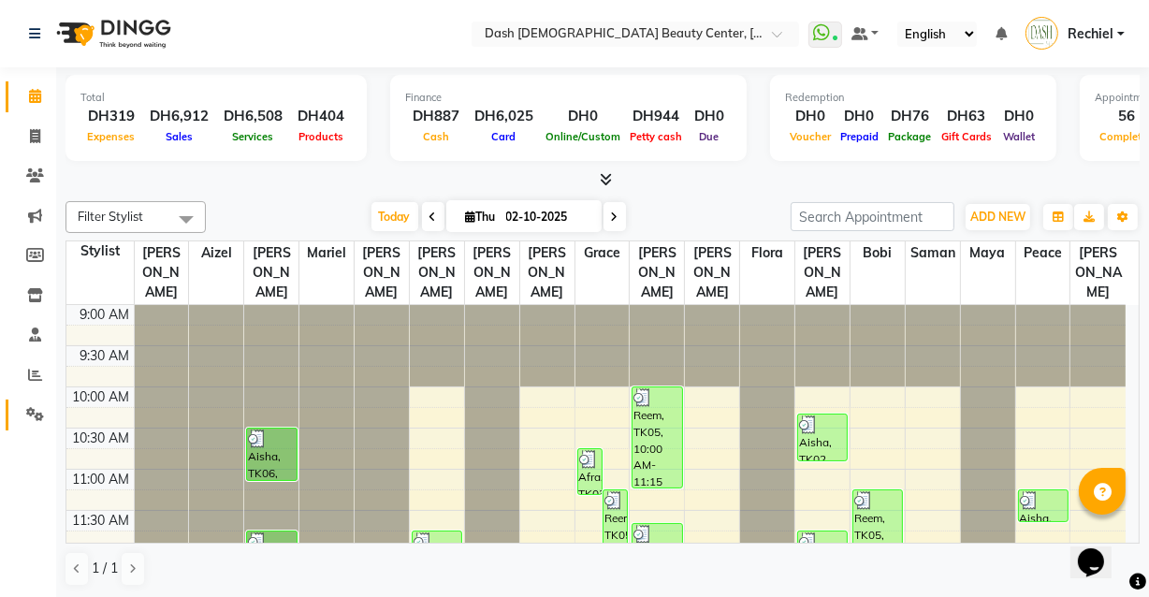
click at [31, 428] on link "Settings" at bounding box center [28, 415] width 45 height 31
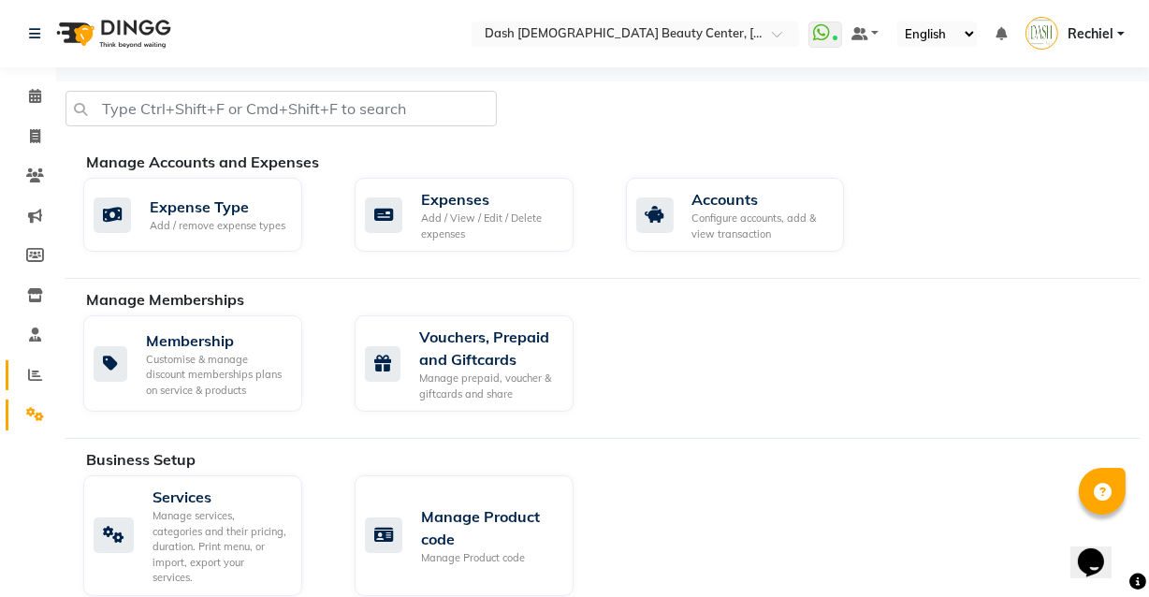
click at [36, 360] on link "Reports" at bounding box center [28, 375] width 45 height 31
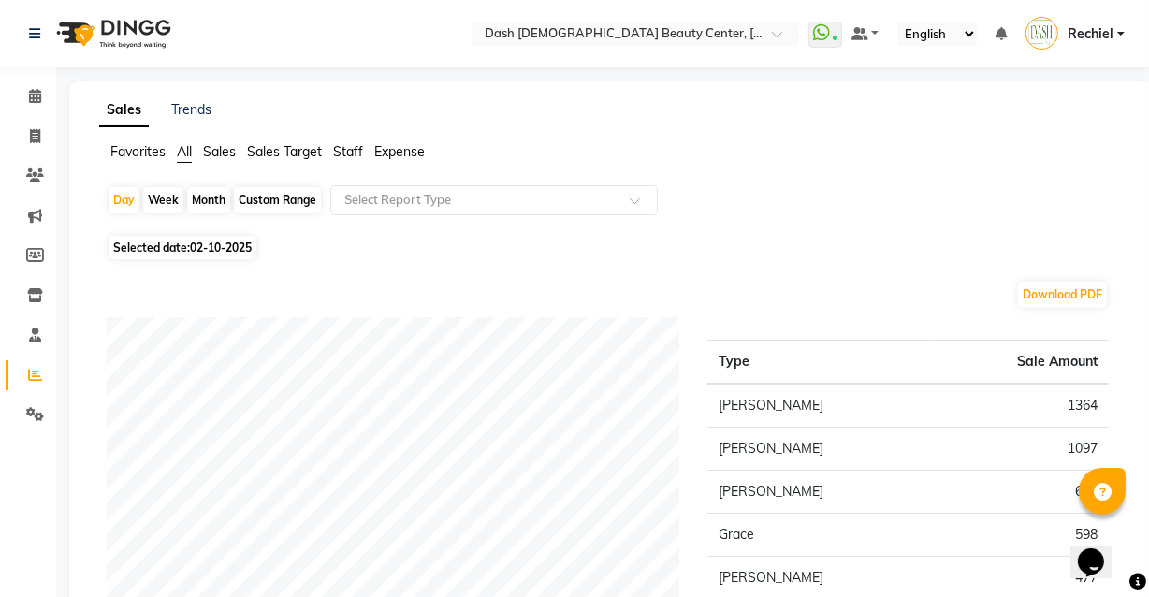
click at [224, 145] on span "Sales" at bounding box center [219, 151] width 33 height 17
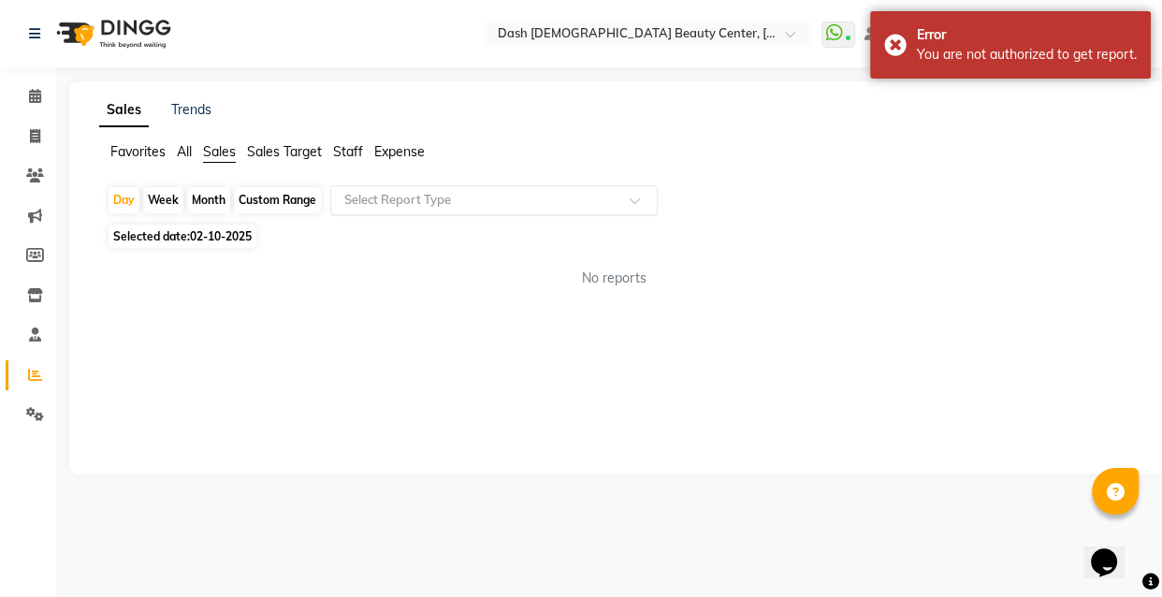
click at [506, 196] on input "text" at bounding box center [476, 200] width 270 height 19
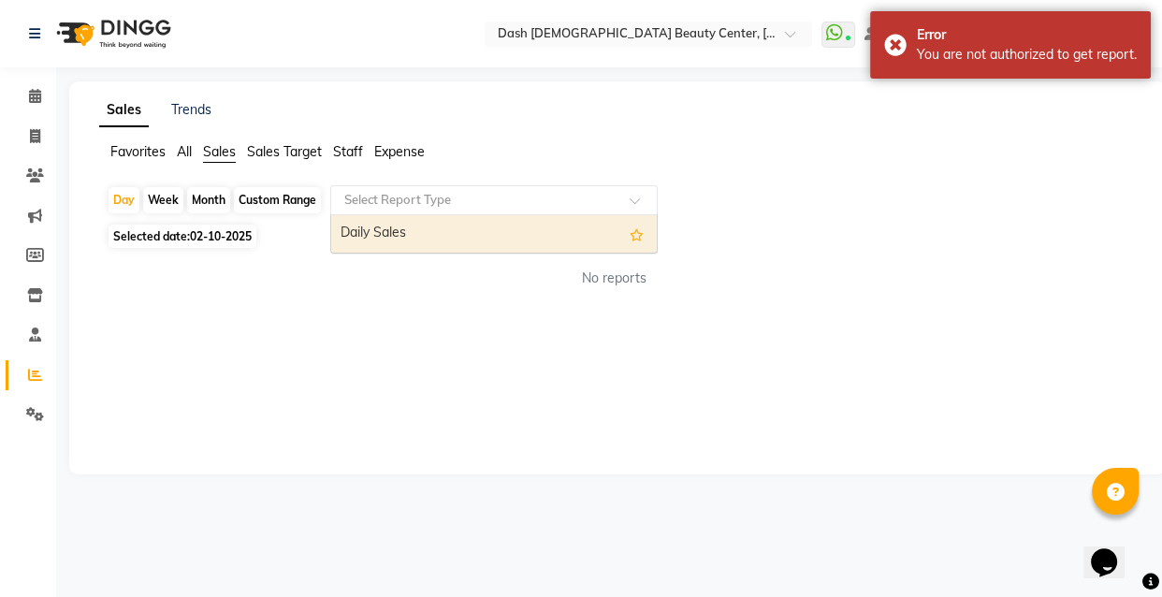
click at [526, 244] on div "Daily Sales" at bounding box center [494, 233] width 326 height 37
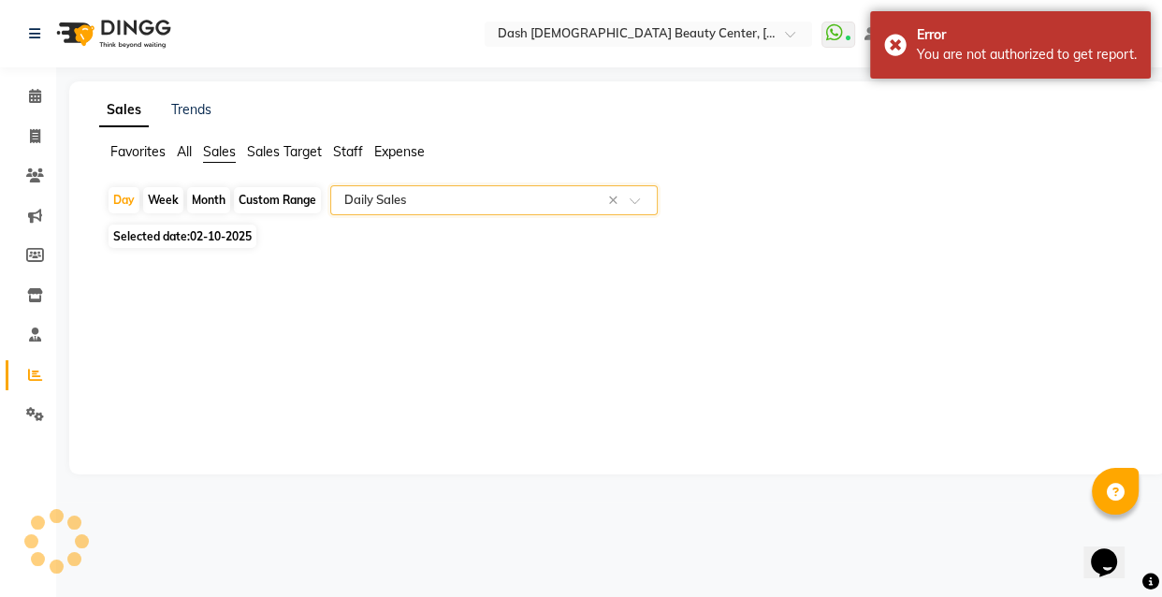
select select "full_report"
select select "pdf"
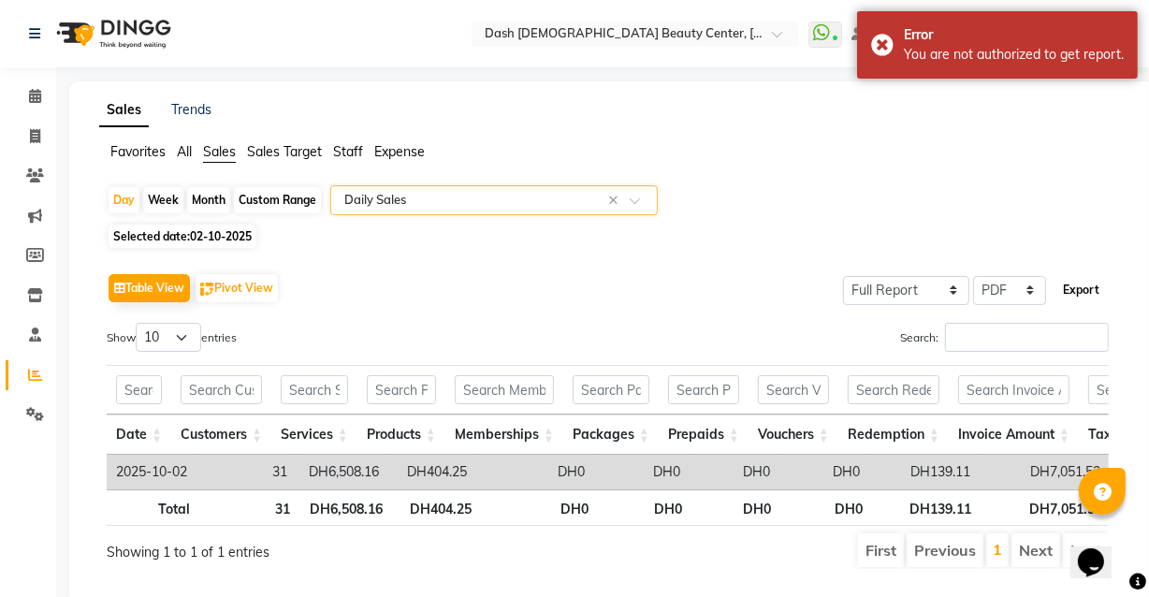
click at [1086, 285] on button "Export" at bounding box center [1081, 290] width 51 height 32
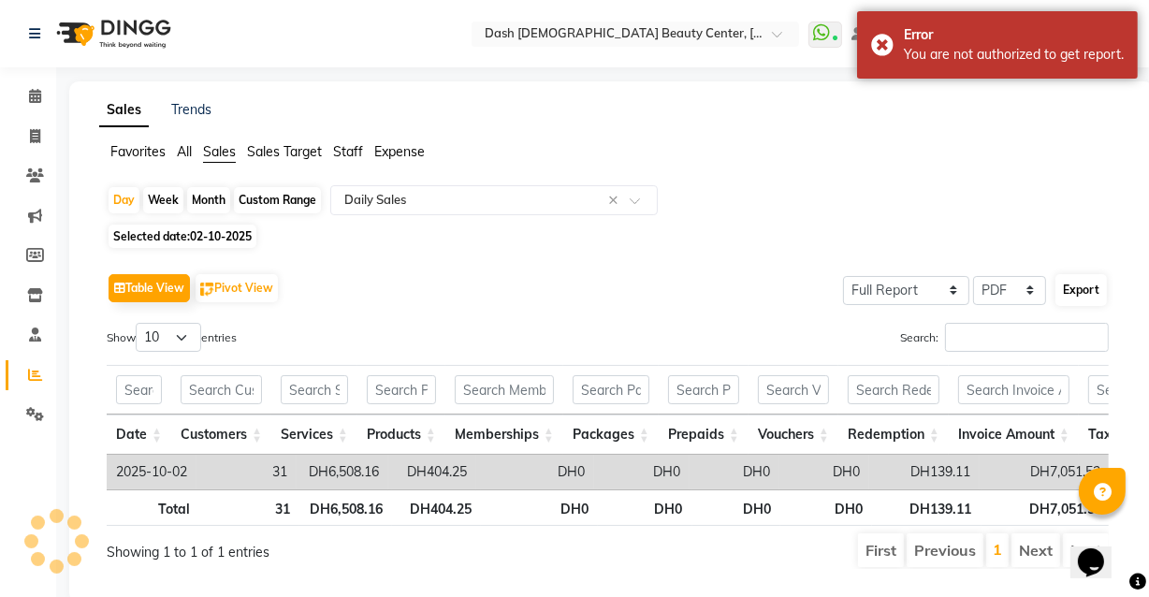
select select "sans-serif"
select select "13px"
select select "template_2"
select select "A4"
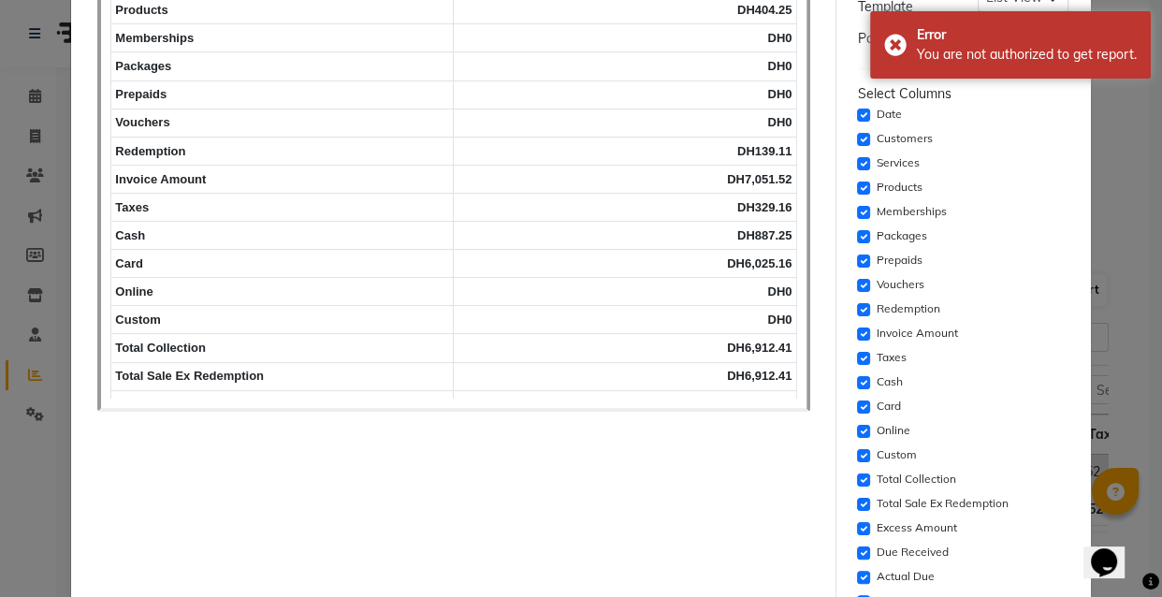
scroll to position [289, 0]
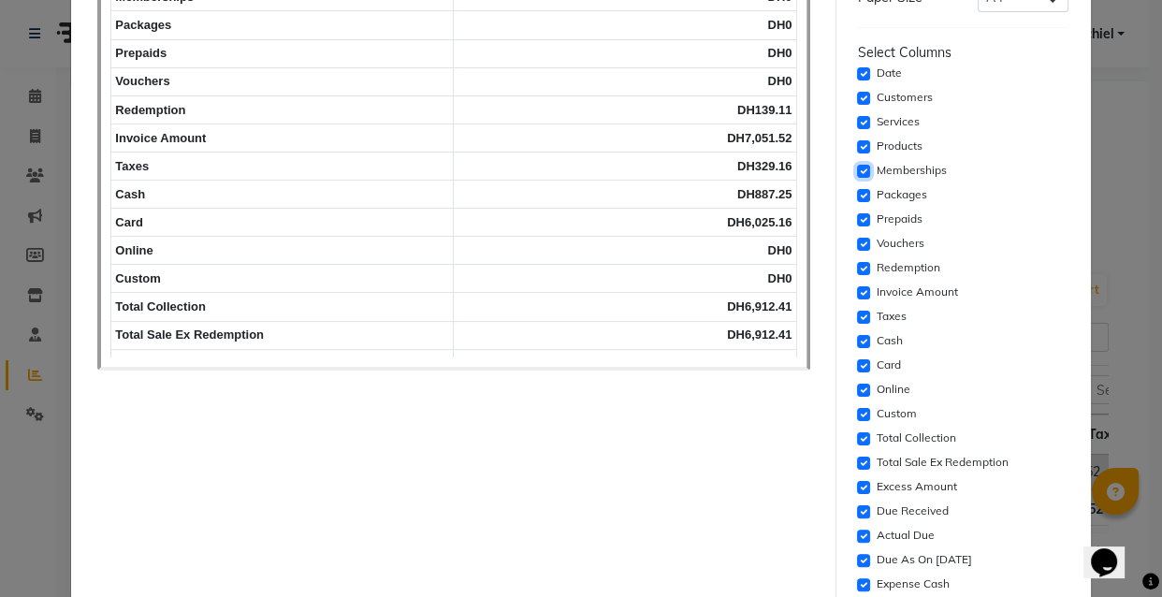
click at [857, 176] on input "checkbox" at bounding box center [863, 171] width 13 height 13
checkbox input "false"
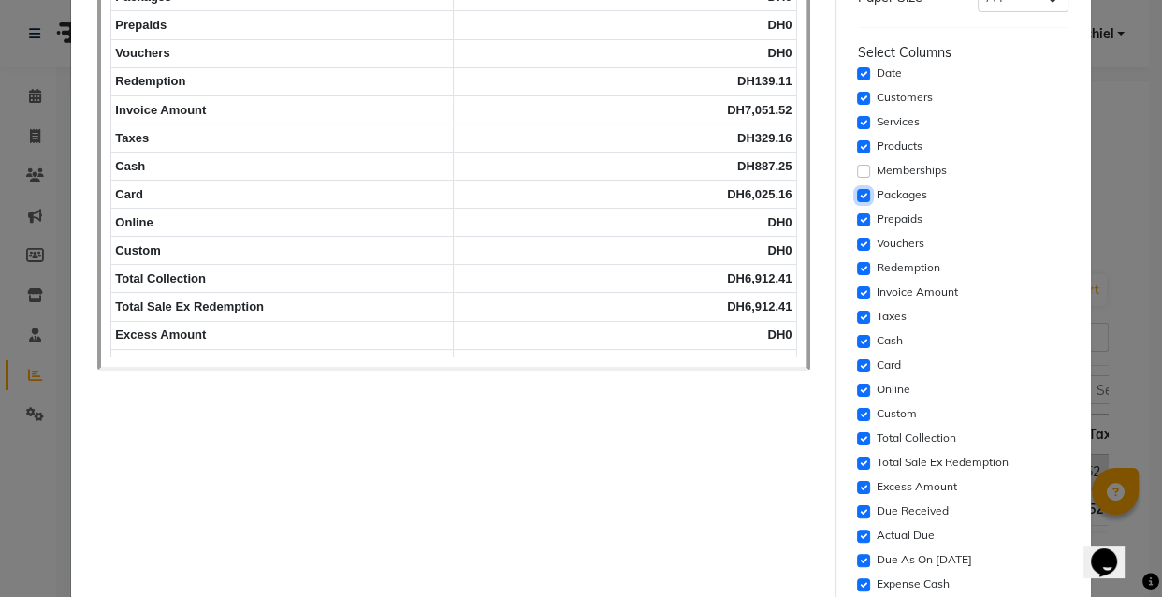
click at [858, 190] on input "checkbox" at bounding box center [863, 195] width 13 height 13
checkbox input "false"
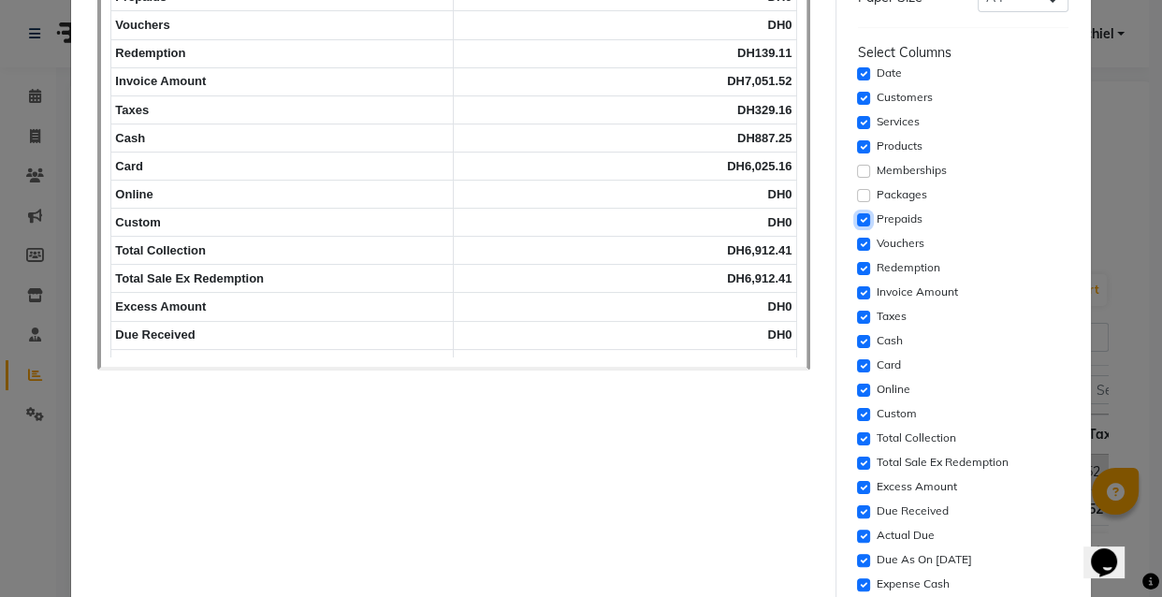
click at [857, 219] on input "checkbox" at bounding box center [863, 219] width 13 height 13
checkbox input "false"
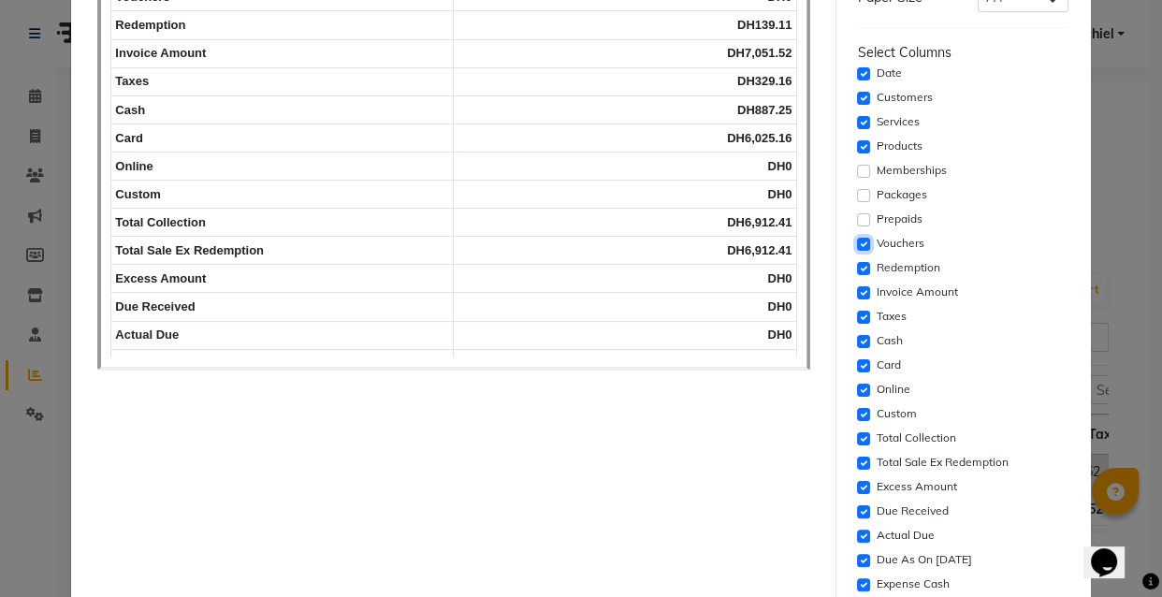
click at [860, 241] on input "checkbox" at bounding box center [863, 244] width 13 height 13
checkbox input "false"
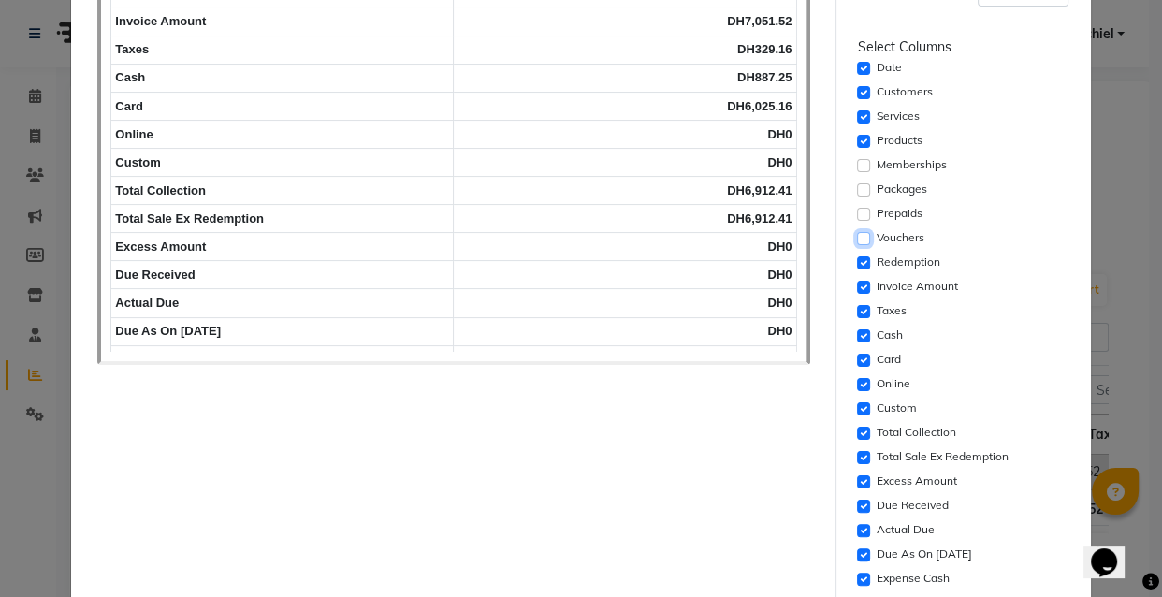
scroll to position [297, 0]
click at [857, 382] on input "checkbox" at bounding box center [863, 382] width 13 height 13
checkbox input "false"
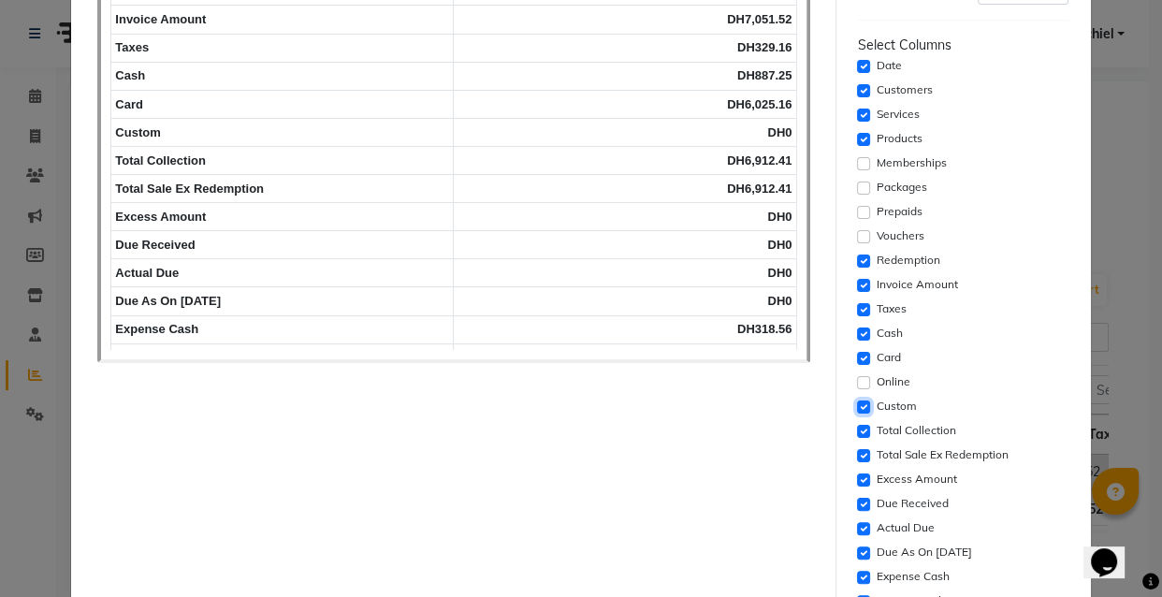
click at [857, 405] on input "checkbox" at bounding box center [863, 407] width 13 height 13
checkbox input "false"
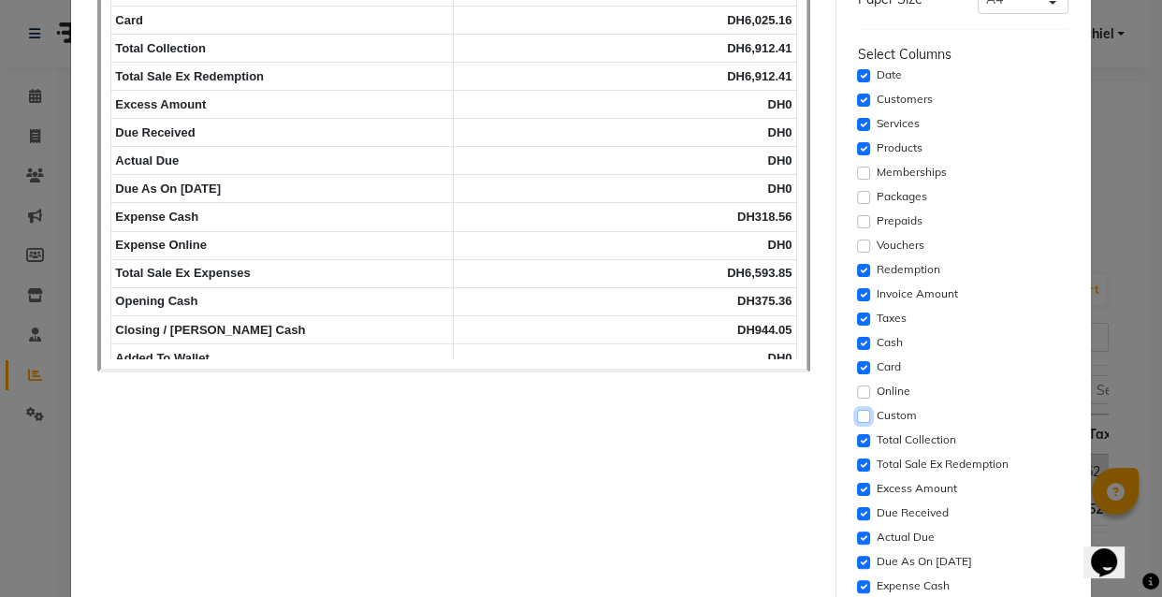
scroll to position [337, 0]
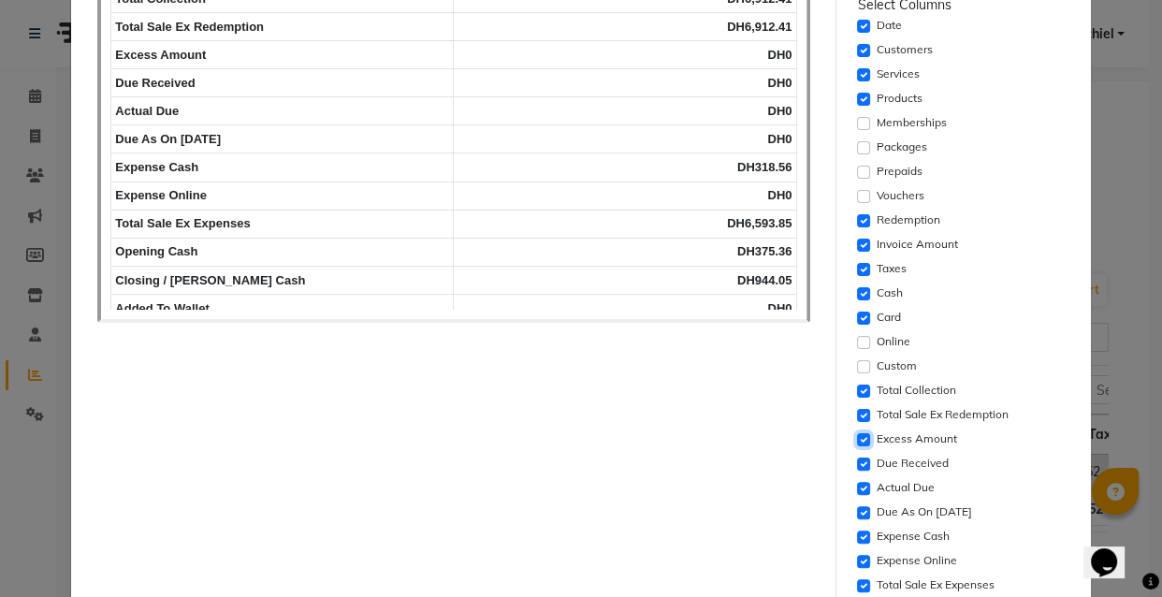
click at [857, 443] on input "checkbox" at bounding box center [863, 439] width 13 height 13
checkbox input "false"
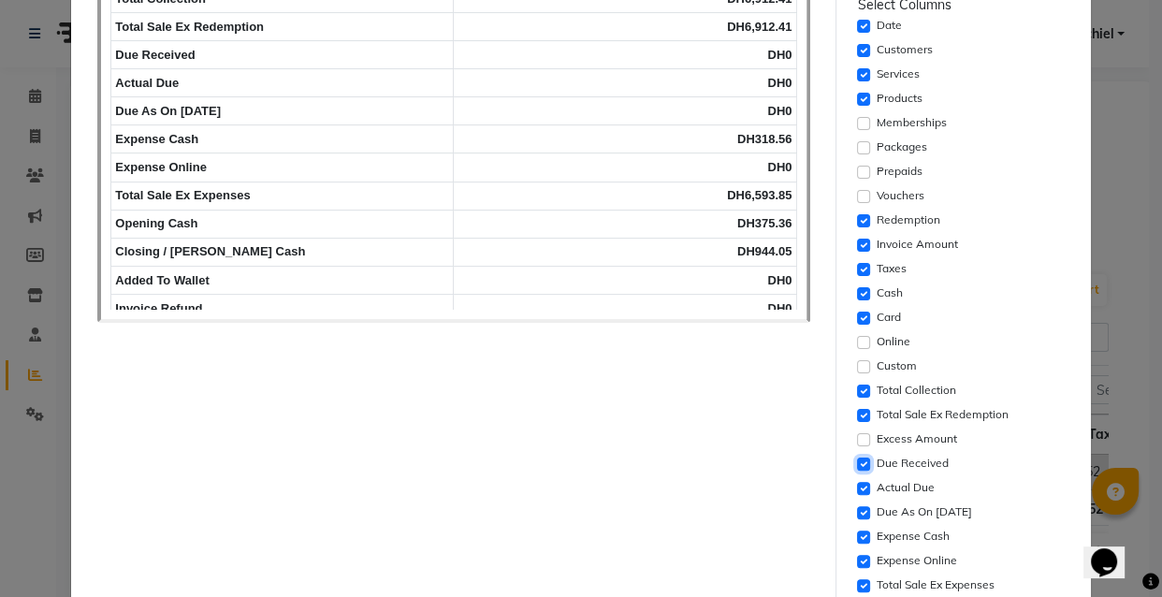
click at [857, 462] on input "checkbox" at bounding box center [863, 464] width 13 height 13
checkbox input "false"
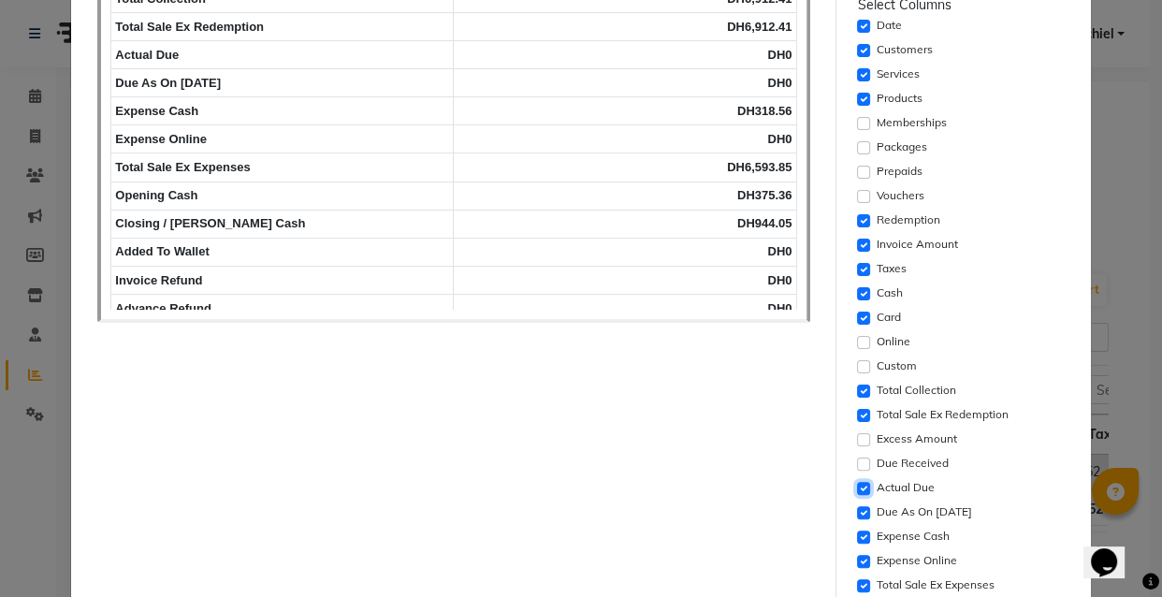
click at [857, 486] on input "checkbox" at bounding box center [863, 488] width 13 height 13
checkbox input "false"
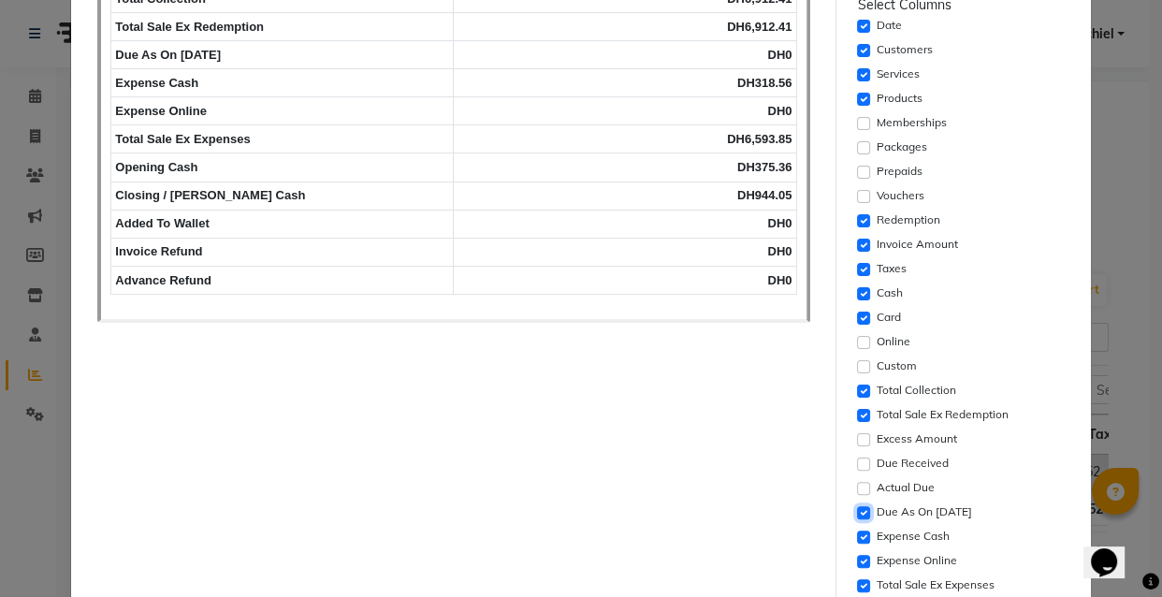
click at [857, 511] on input "checkbox" at bounding box center [863, 512] width 13 height 13
checkbox input "false"
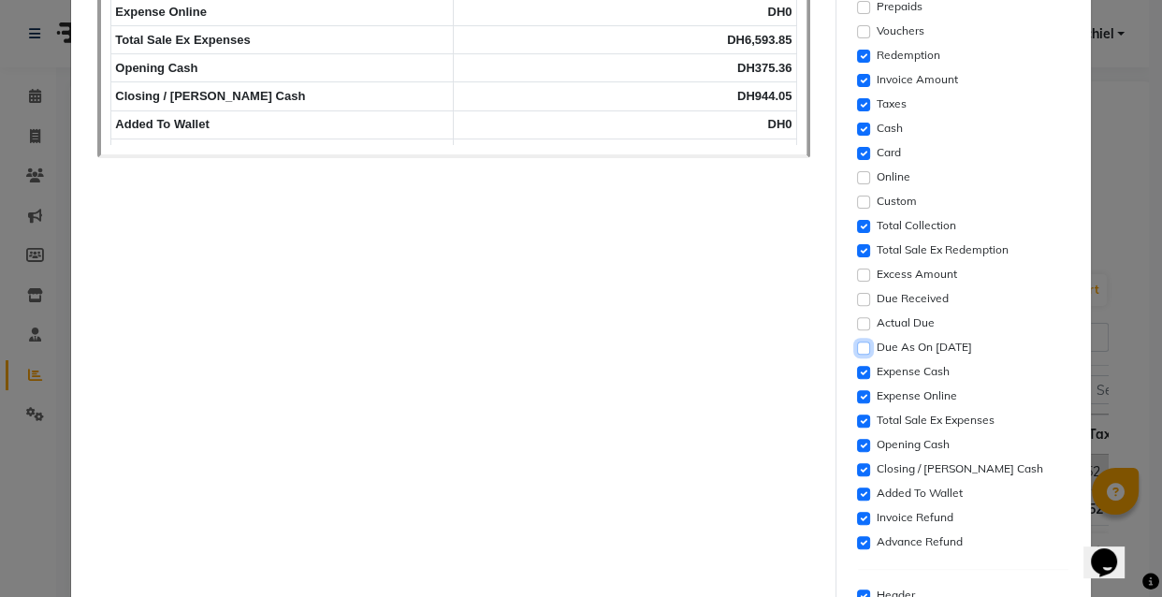
scroll to position [515, 0]
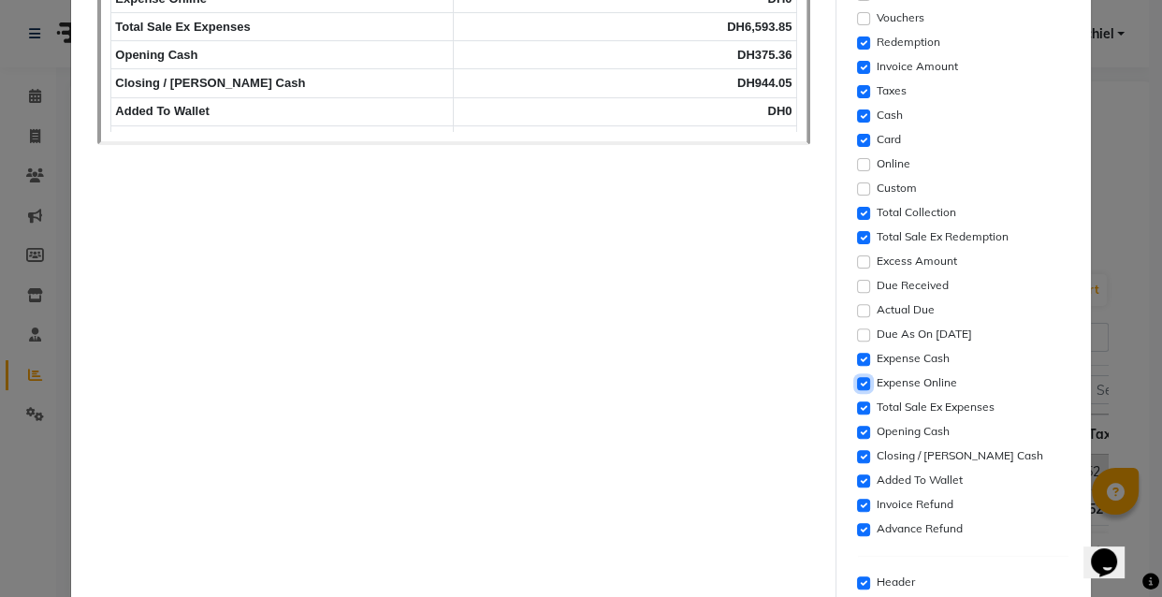
click at [857, 383] on input "checkbox" at bounding box center [863, 383] width 13 height 13
checkbox input "false"
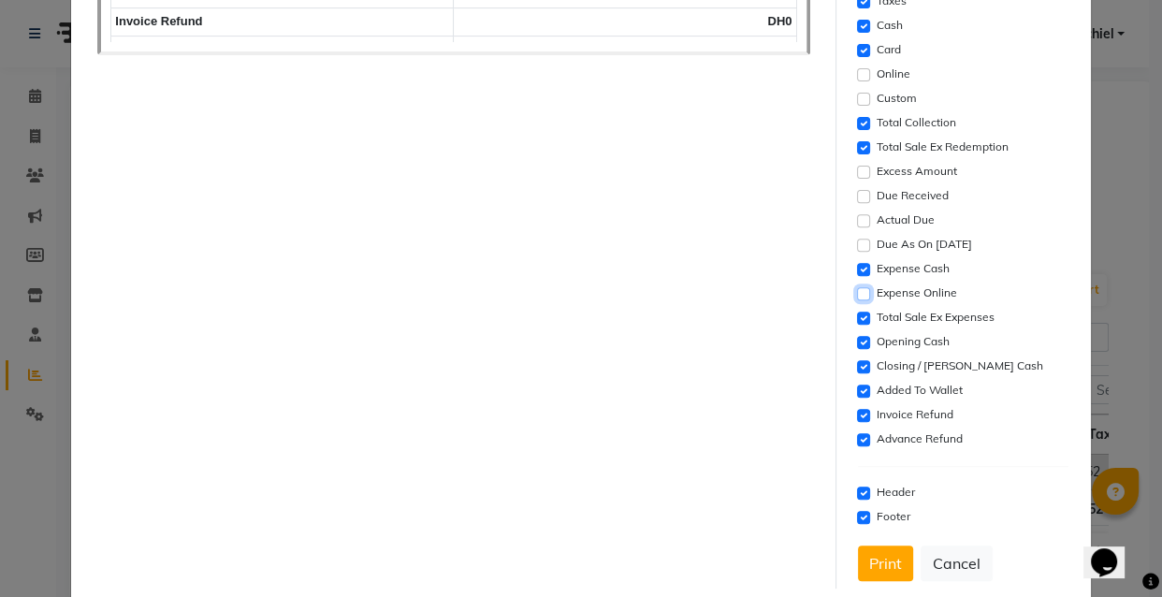
scroll to position [636, 0]
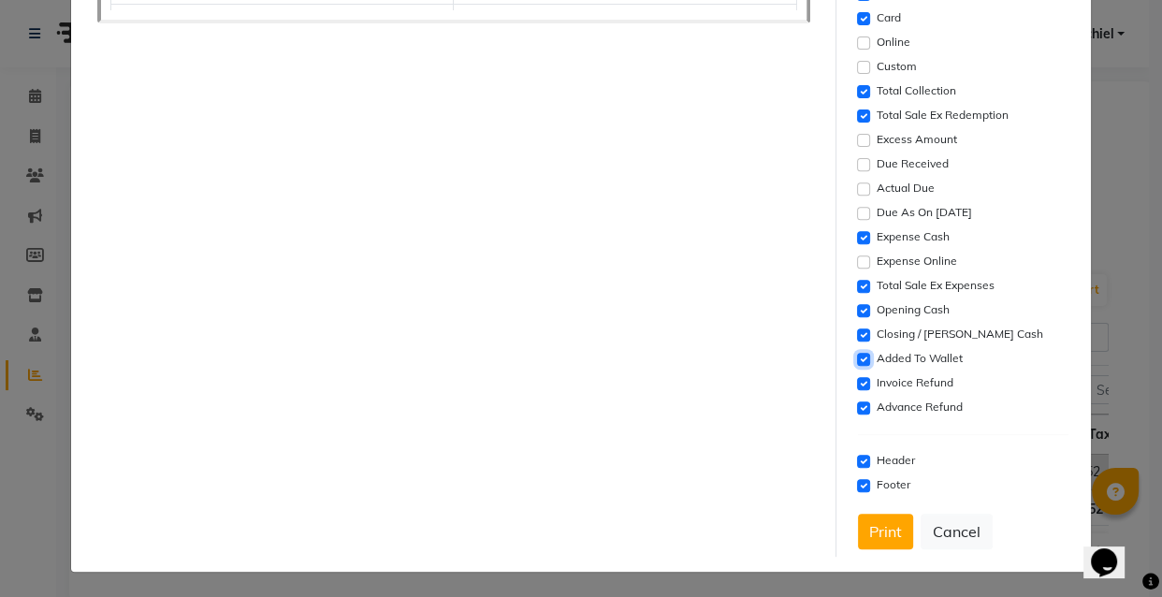
click at [857, 358] on input "checkbox" at bounding box center [863, 359] width 13 height 13
click at [857, 382] on input "checkbox" at bounding box center [863, 383] width 13 height 13
click at [857, 405] on input "checkbox" at bounding box center [863, 408] width 13 height 13
click at [1039, 414] on div "Advance Refund" at bounding box center [963, 408] width 211 height 22
click at [868, 525] on button "Print" at bounding box center [885, 532] width 55 height 36
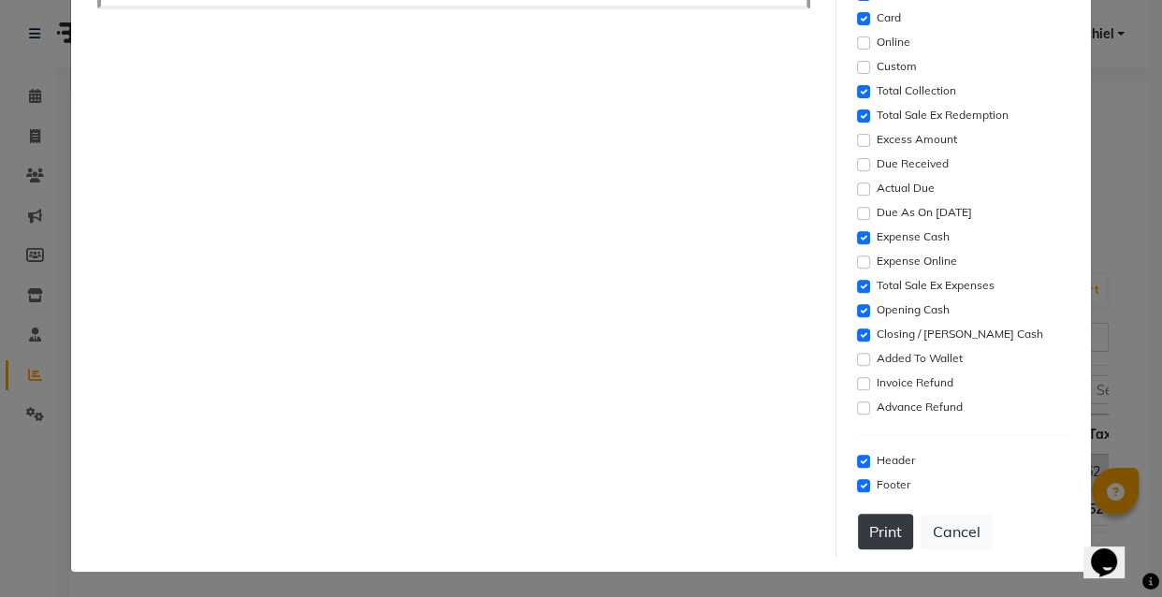
click at [876, 539] on button "Print" at bounding box center [885, 532] width 55 height 36
click at [874, 544] on button "Print" at bounding box center [885, 532] width 55 height 36
click at [983, 530] on button "Cancel" at bounding box center [957, 532] width 72 height 36
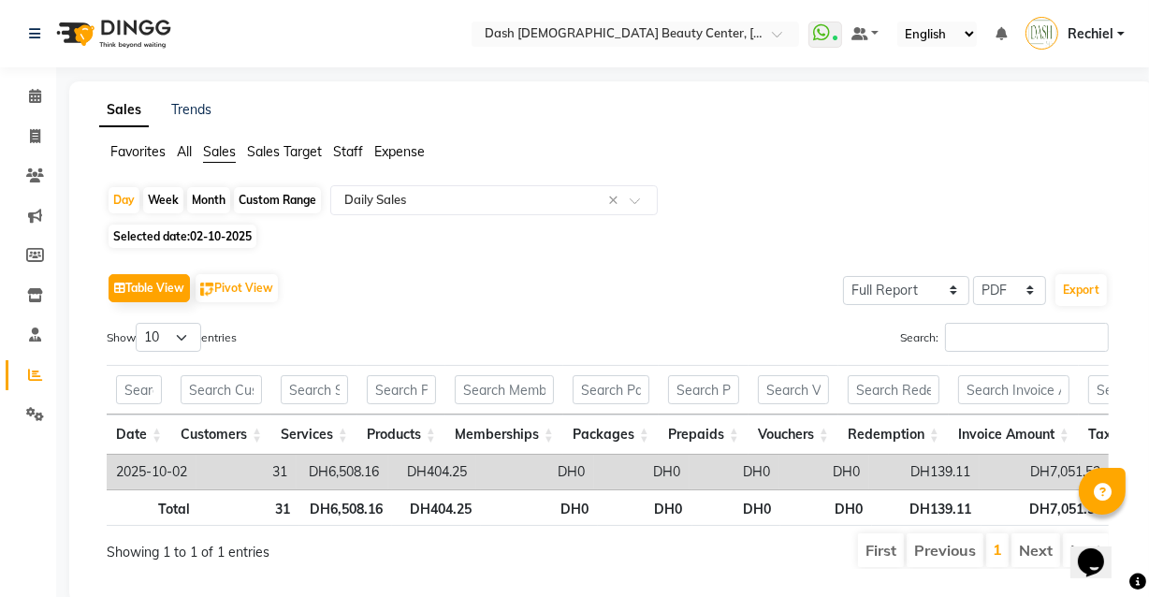
click at [350, 150] on span "Staff" at bounding box center [348, 151] width 30 height 17
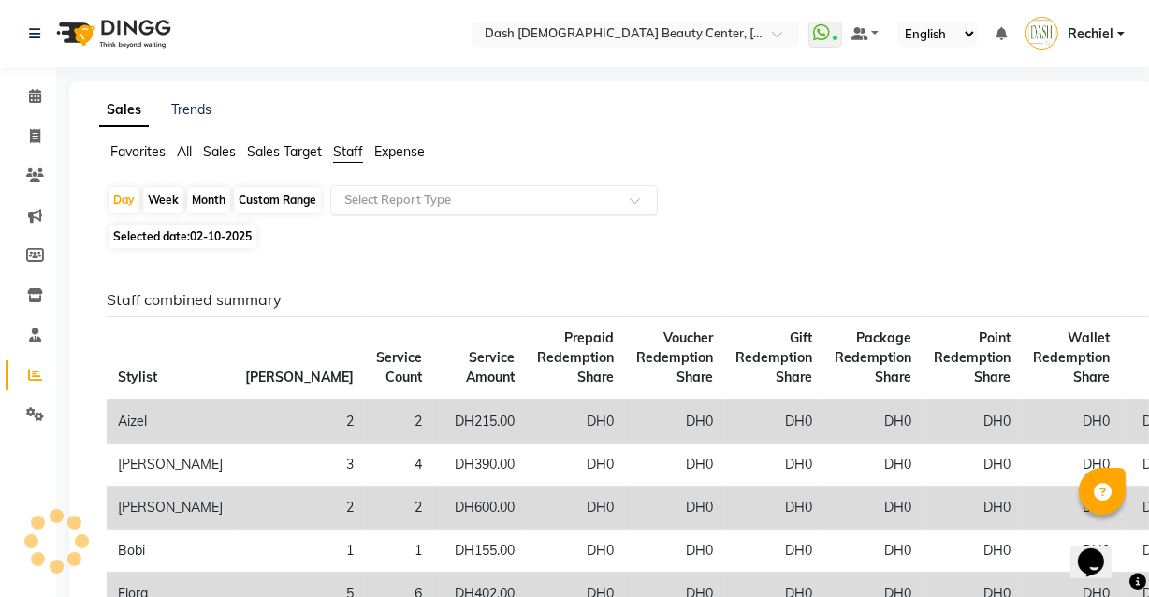
click at [487, 192] on input "text" at bounding box center [476, 200] width 270 height 19
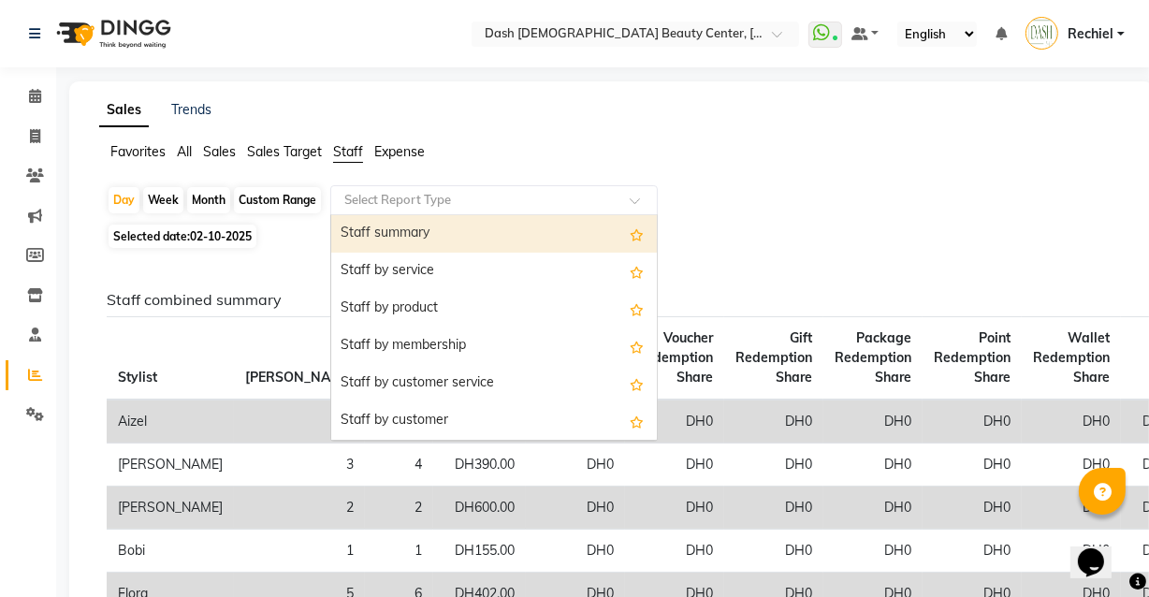
click at [494, 224] on div "Staff summary" at bounding box center [494, 233] width 326 height 37
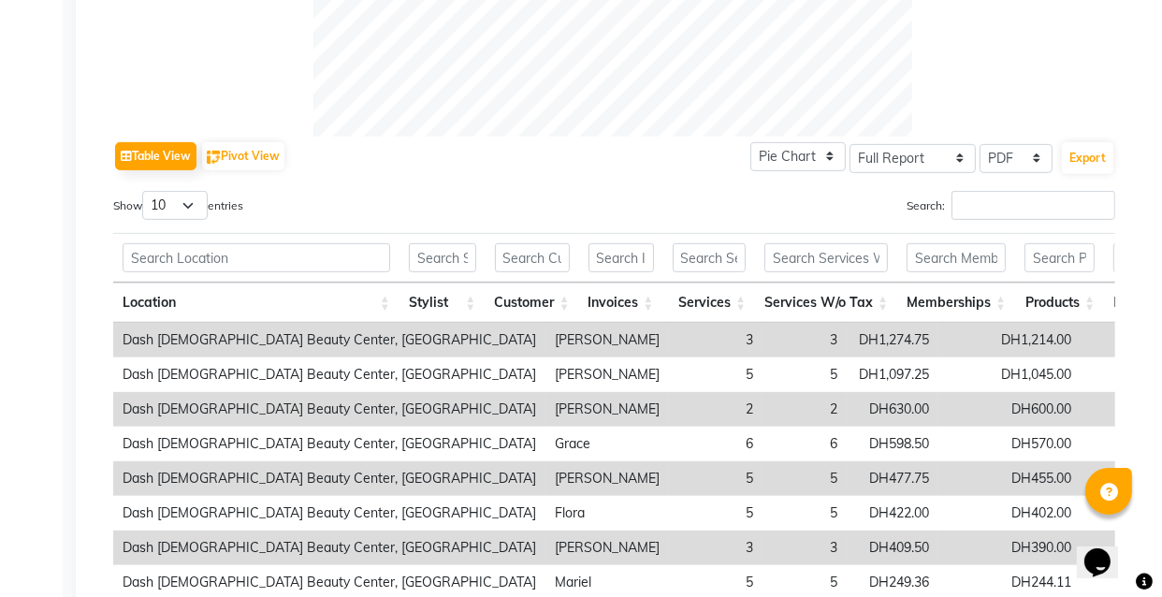
scroll to position [763, 0]
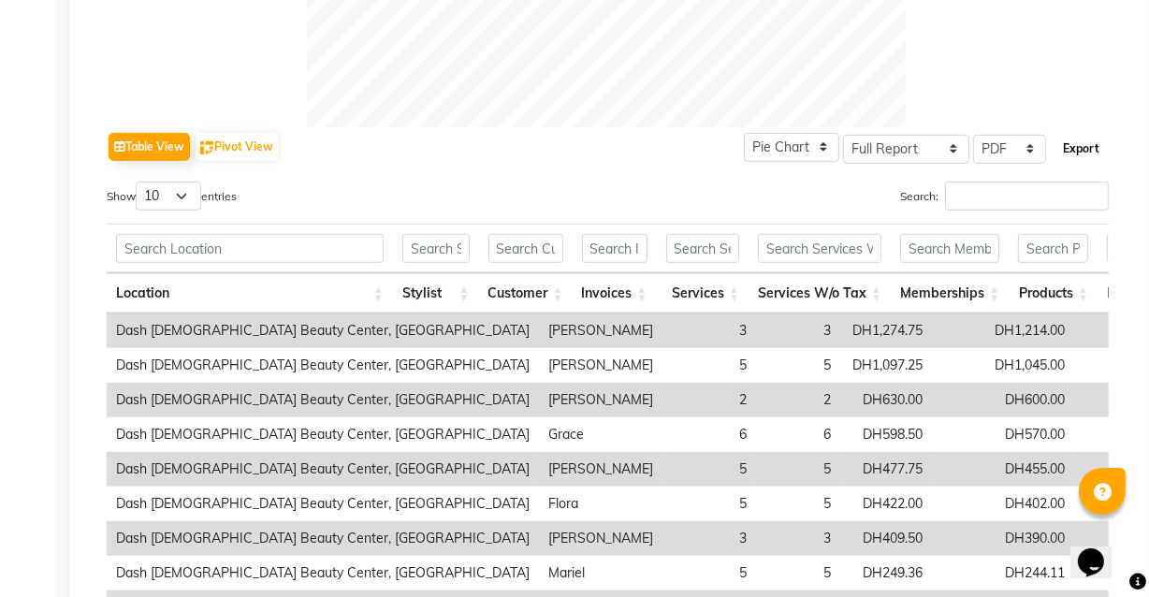
click at [1093, 137] on button "Export" at bounding box center [1081, 149] width 51 height 32
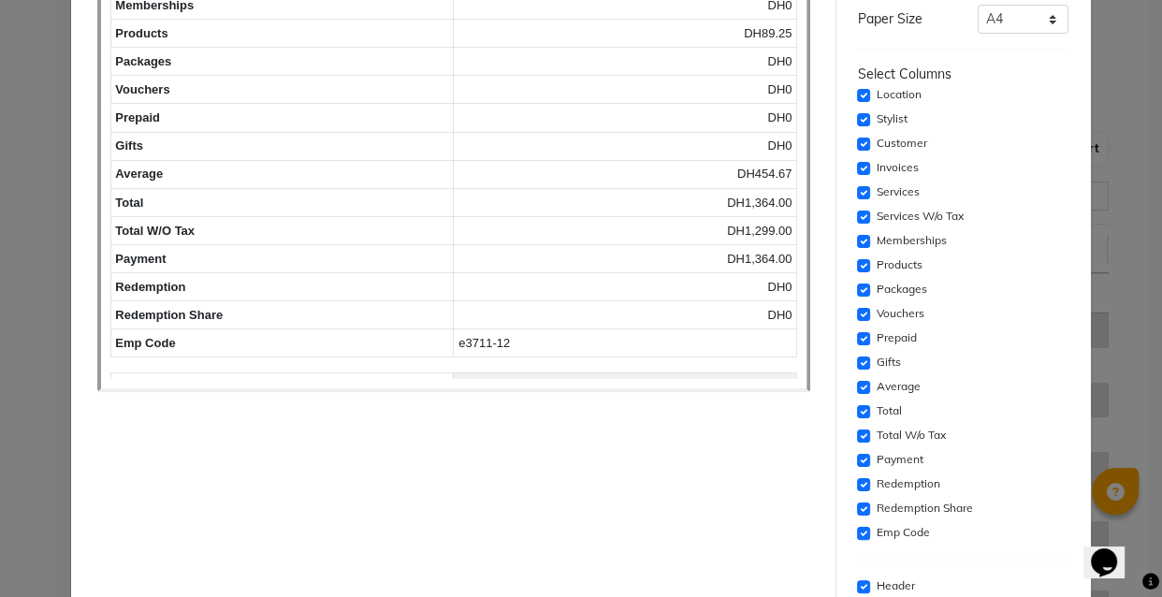
scroll to position [269, 0]
click at [857, 313] on input "checkbox" at bounding box center [863, 313] width 13 height 13
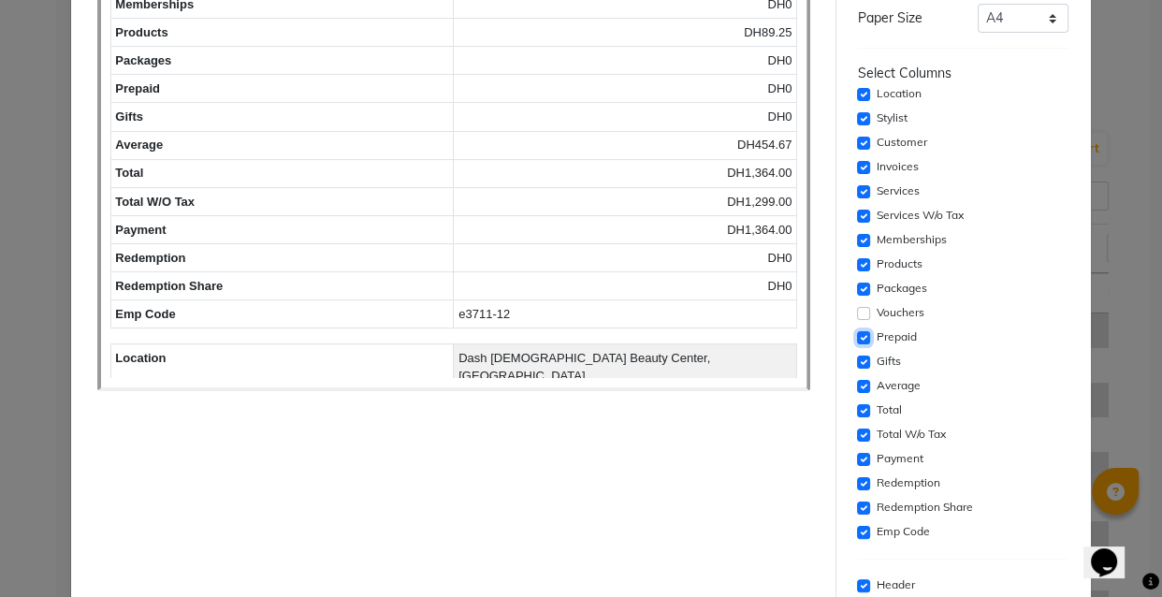
click at [857, 333] on input "checkbox" at bounding box center [863, 337] width 13 height 13
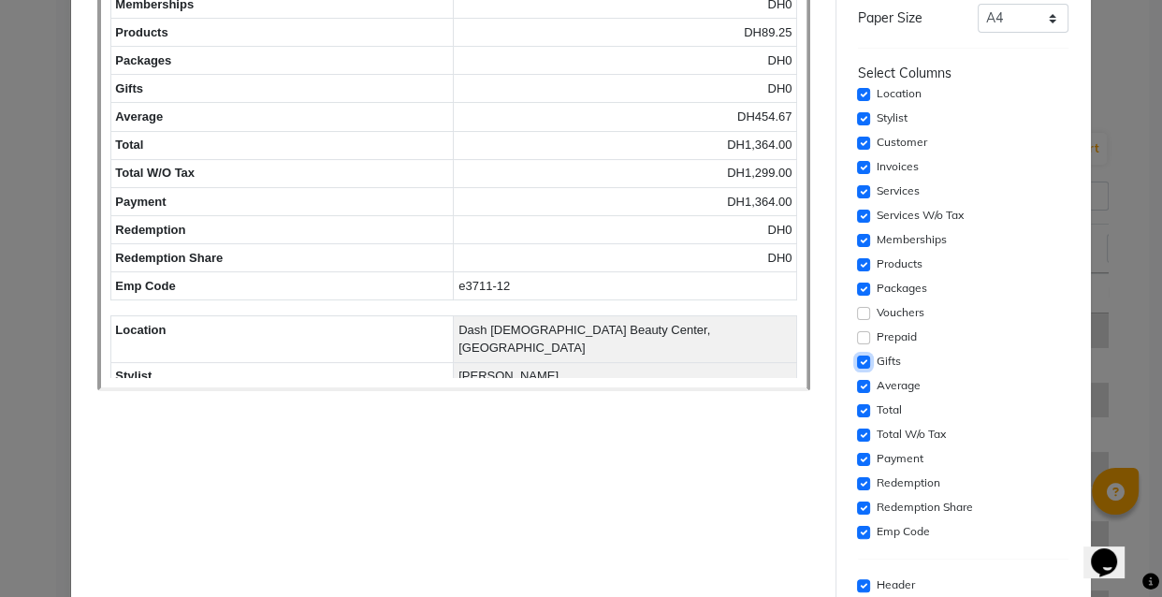
click at [857, 356] on input "checkbox" at bounding box center [863, 362] width 13 height 13
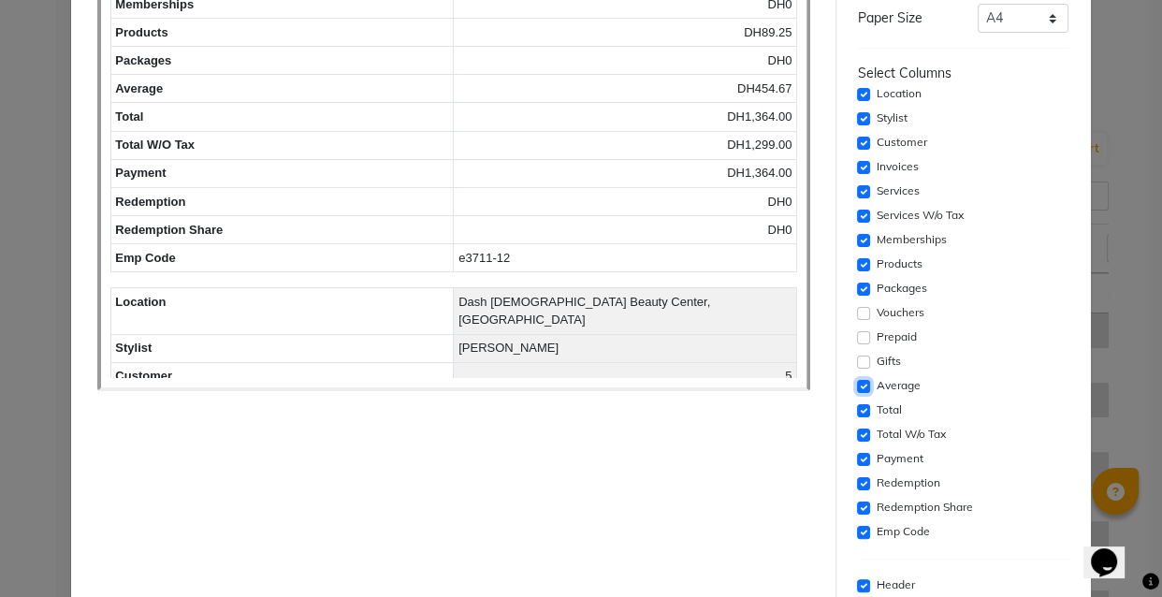
click at [857, 385] on input "checkbox" at bounding box center [863, 386] width 13 height 13
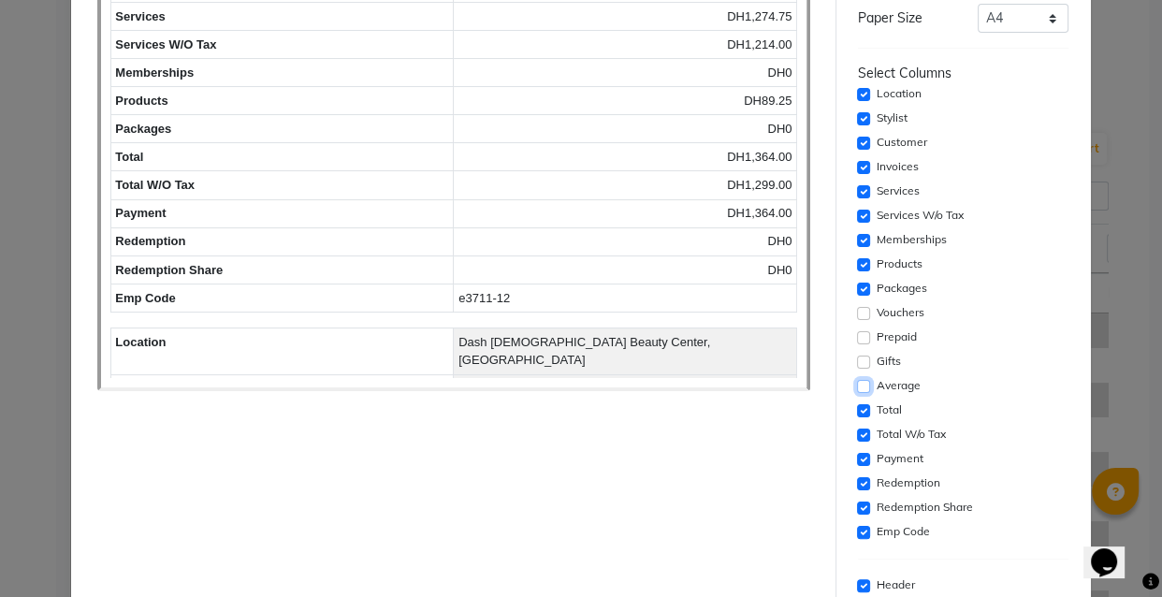
scroll to position [0, 0]
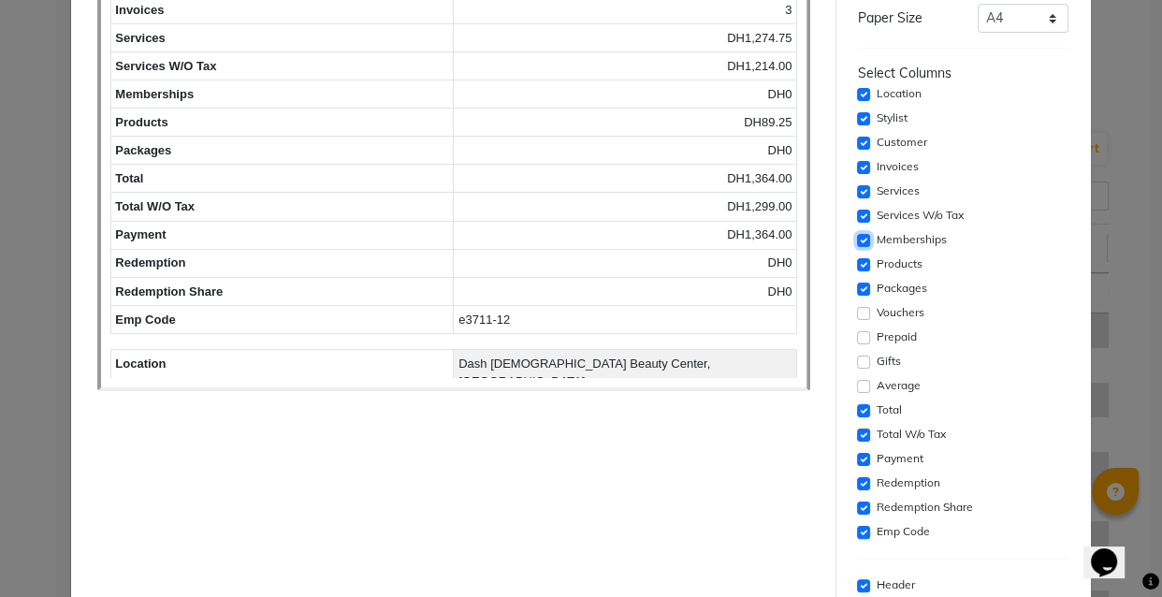
click at [857, 240] on input "checkbox" at bounding box center [863, 240] width 13 height 13
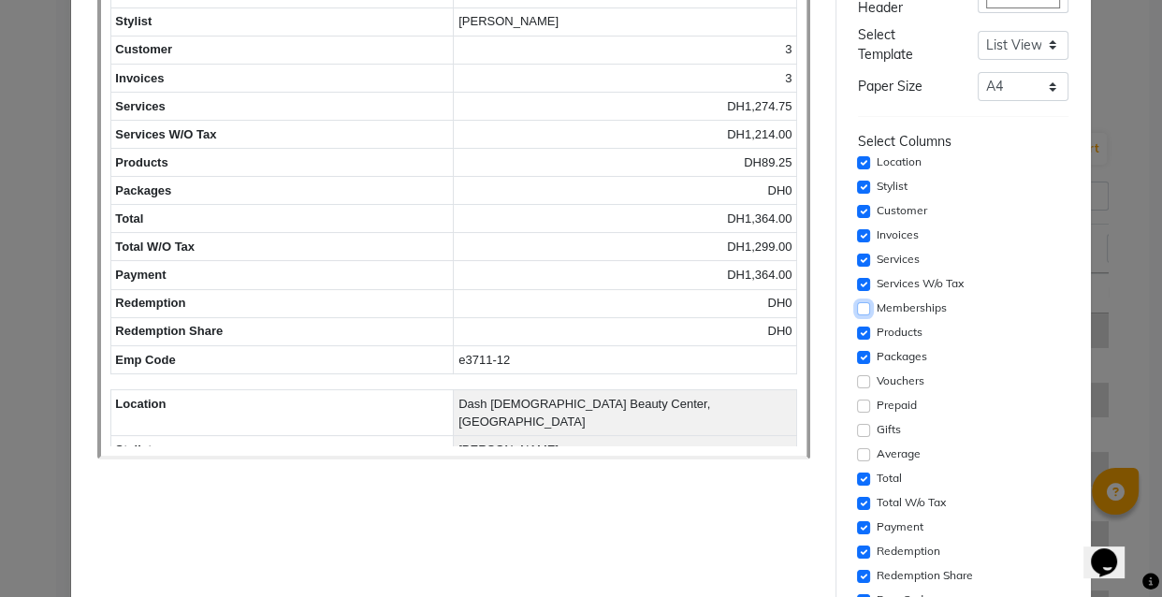
scroll to position [210, 0]
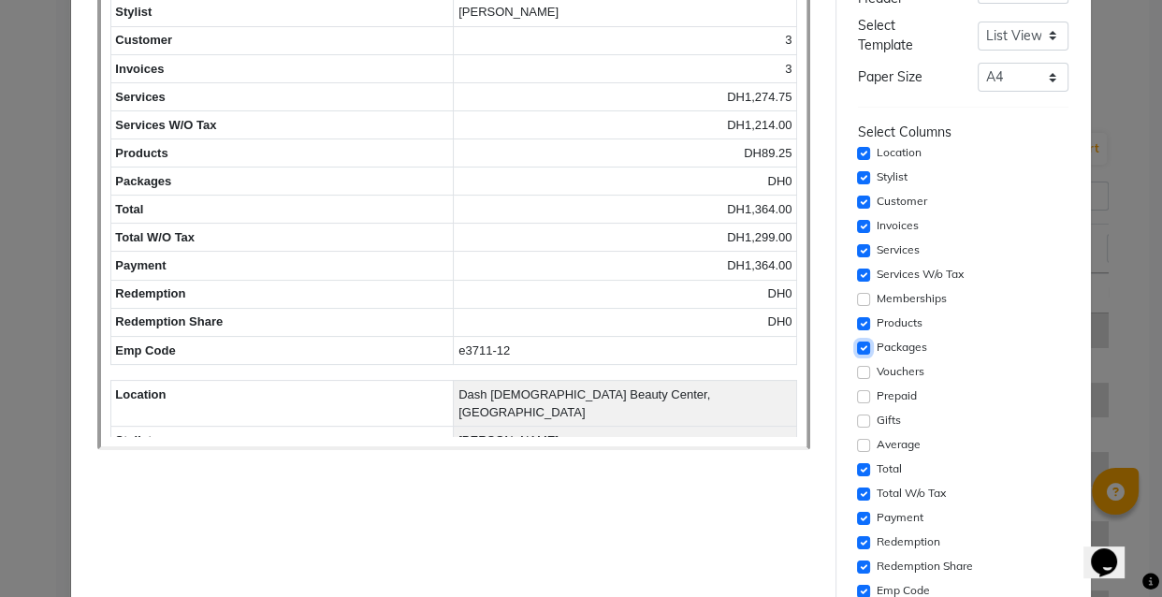
click at [859, 342] on input "checkbox" at bounding box center [863, 348] width 13 height 13
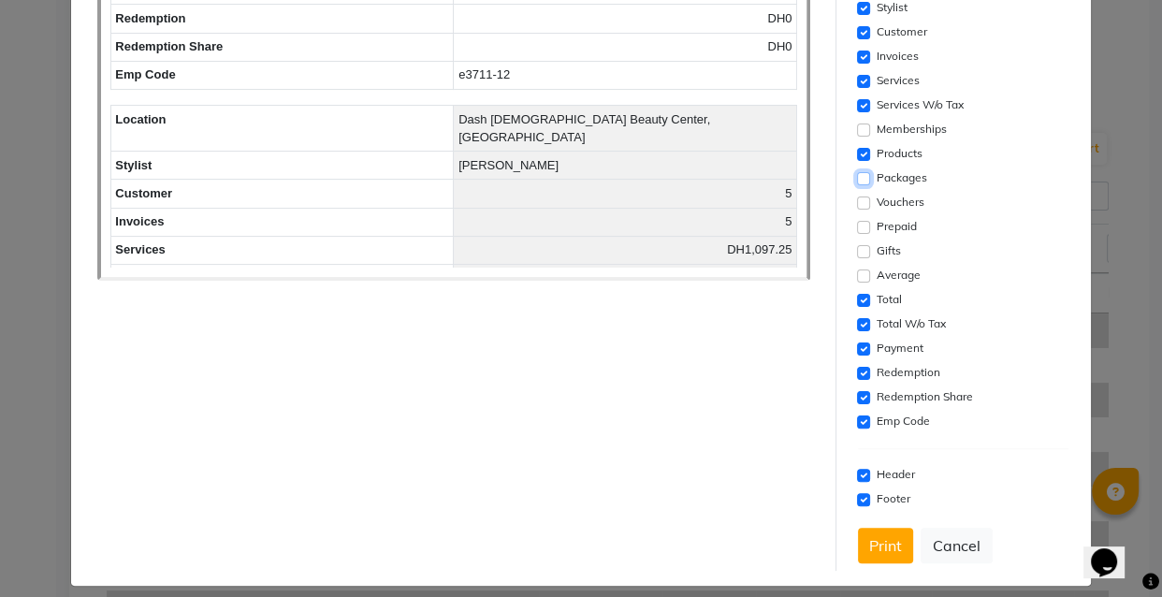
scroll to position [393, 0]
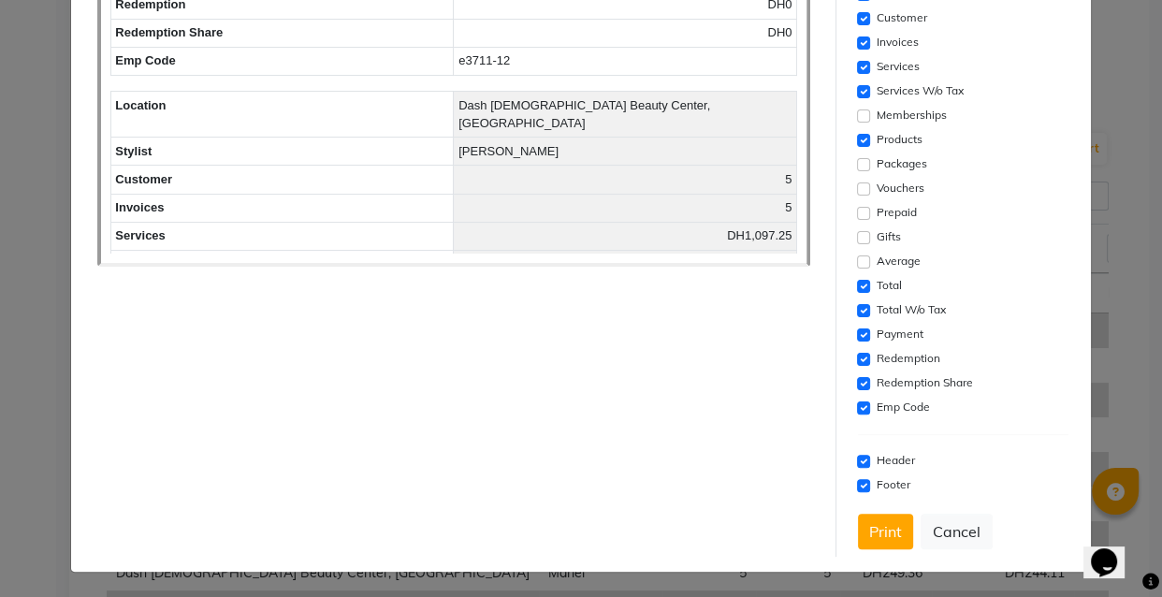
click at [858, 364] on div "Redemption" at bounding box center [963, 359] width 211 height 22
click at [860, 382] on input "checkbox" at bounding box center [863, 383] width 13 height 13
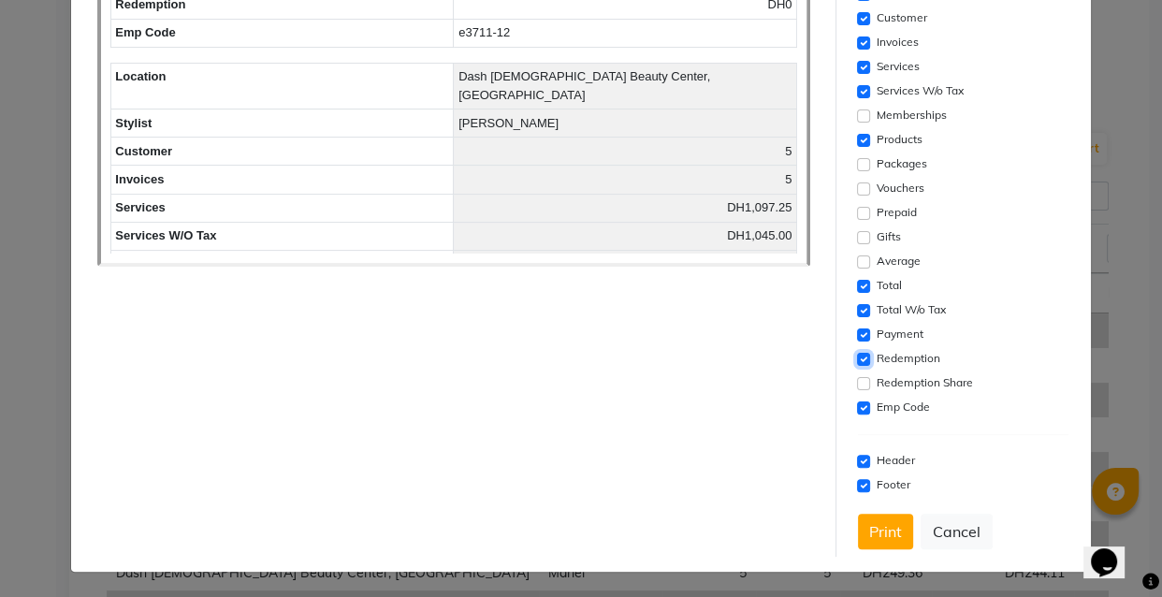
click at [857, 358] on input "checkbox" at bounding box center [863, 359] width 13 height 13
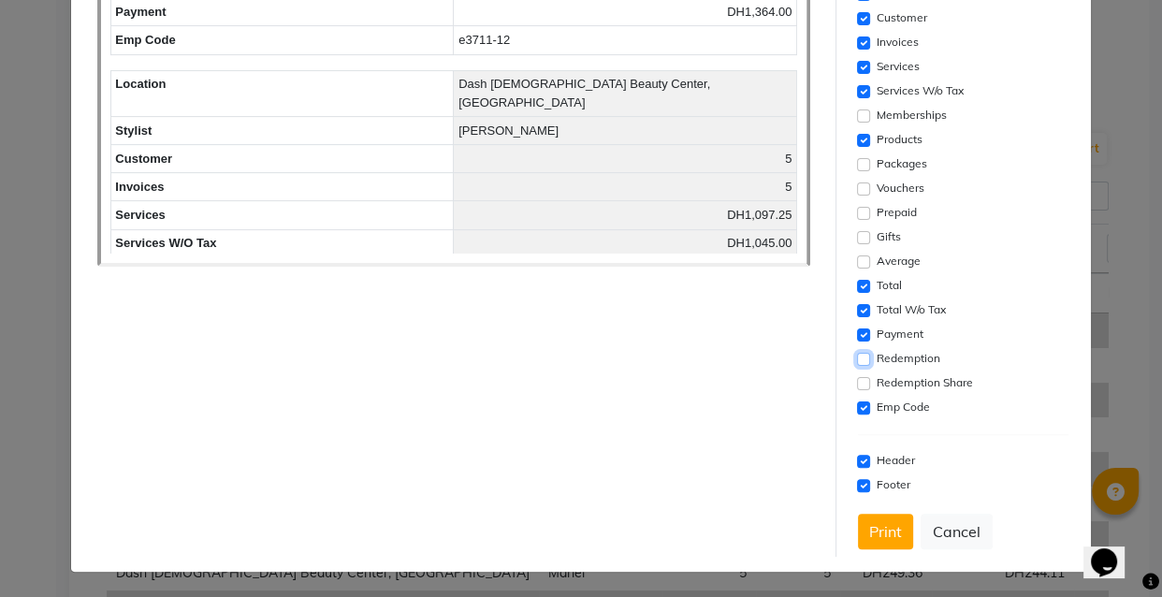
scroll to position [0, 0]
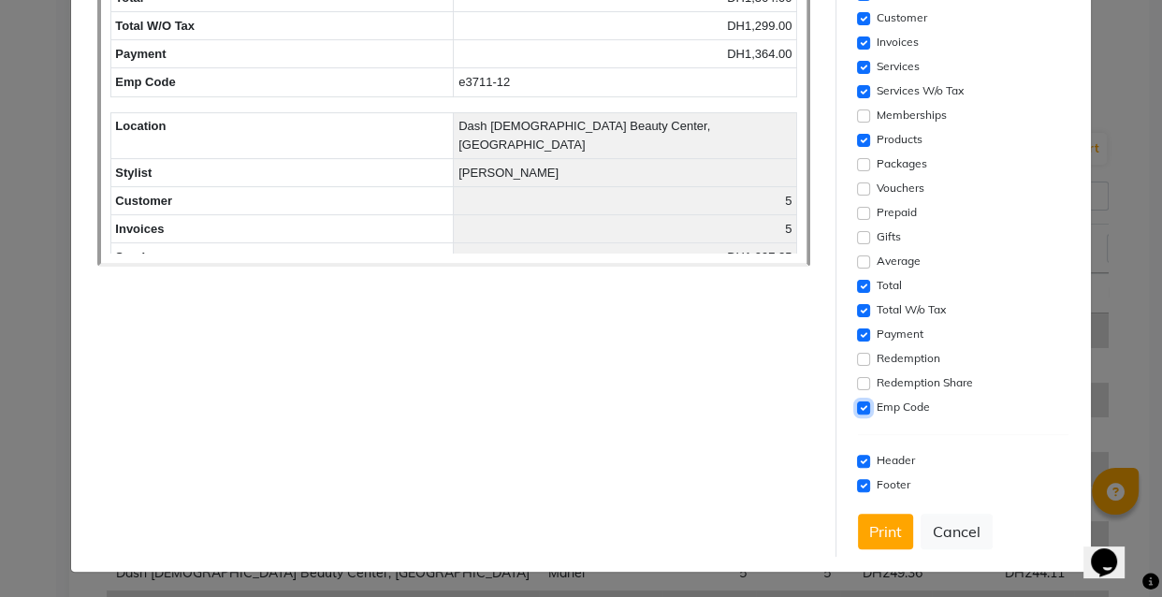
click at [857, 407] on input "checkbox" at bounding box center [863, 408] width 13 height 13
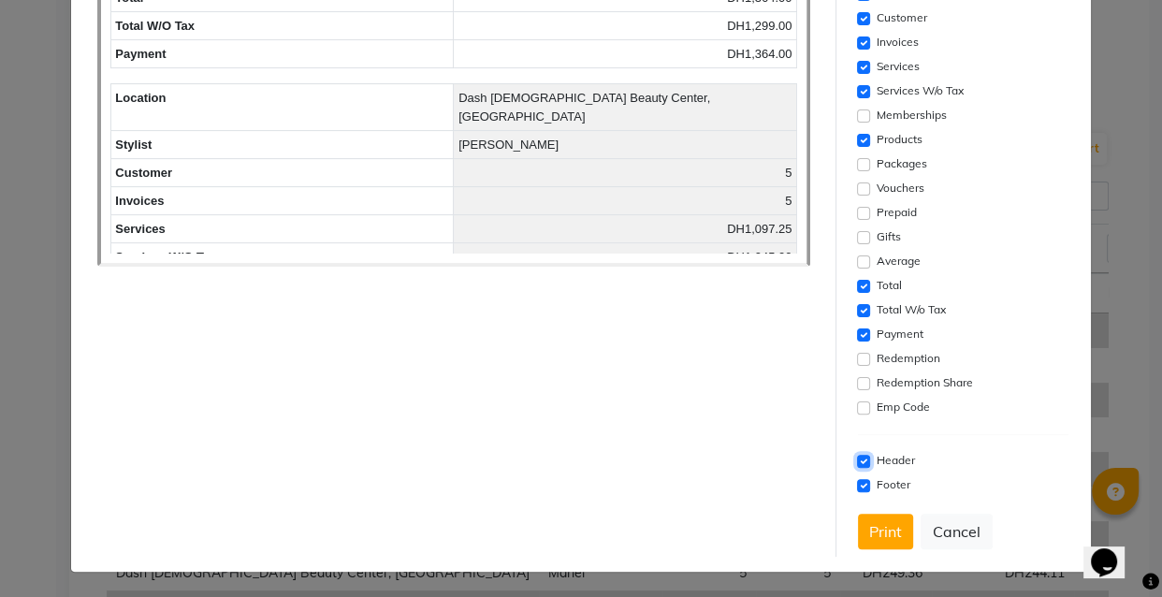
click at [857, 458] on input "checkbox" at bounding box center [863, 461] width 13 height 13
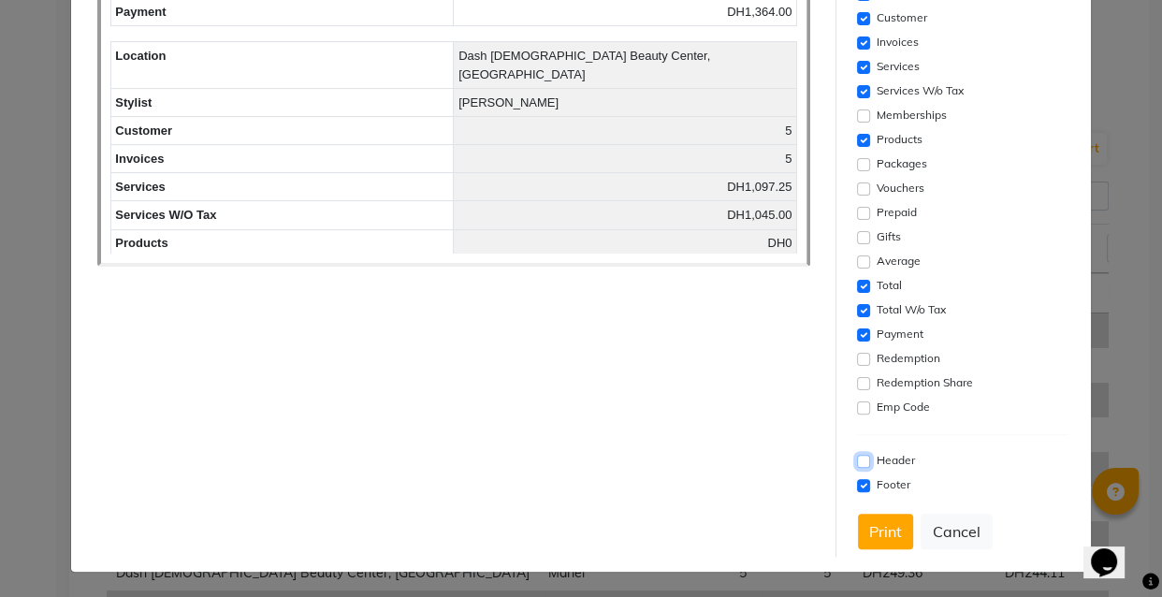
click at [858, 458] on input "checkbox" at bounding box center [863, 461] width 13 height 13
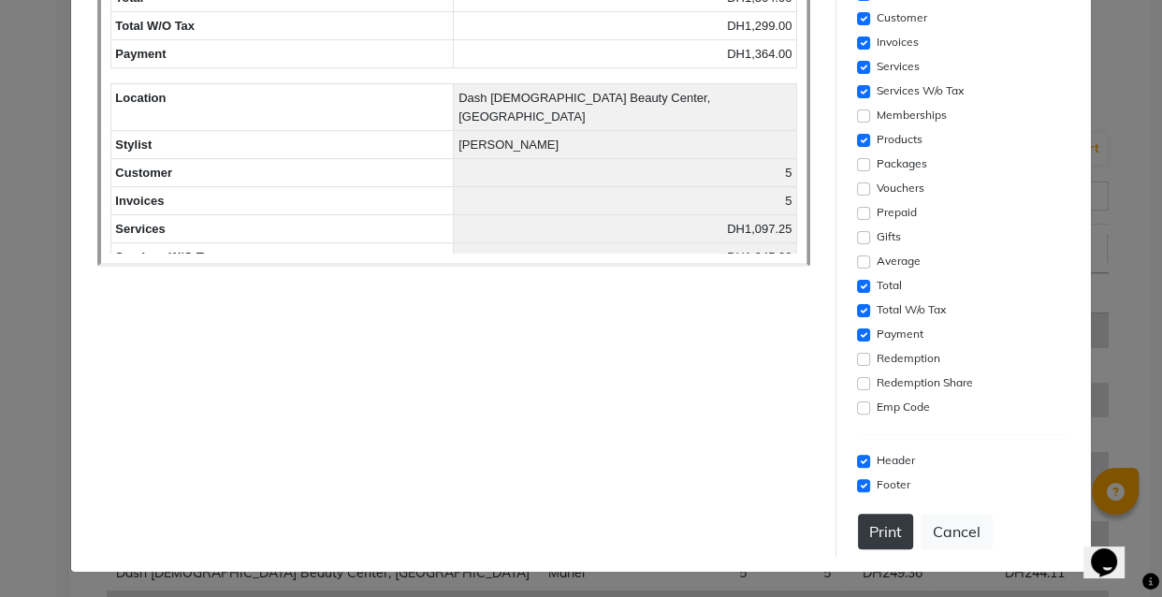
click at [888, 519] on button "Print" at bounding box center [885, 532] width 55 height 36
